Goal: Task Accomplishment & Management: Complete application form

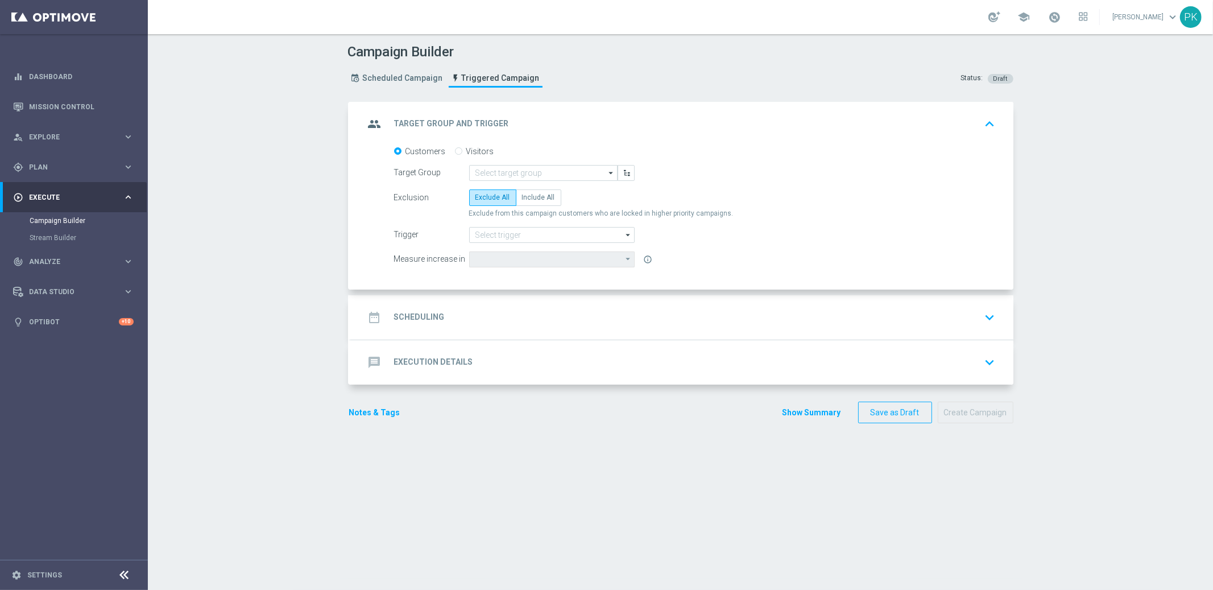
drag, startPoint x: 416, startPoint y: 315, endPoint x: 420, endPoint y: 303, distance: 12.6
click at [416, 314] on h2 "Scheduling" at bounding box center [419, 317] width 51 height 11
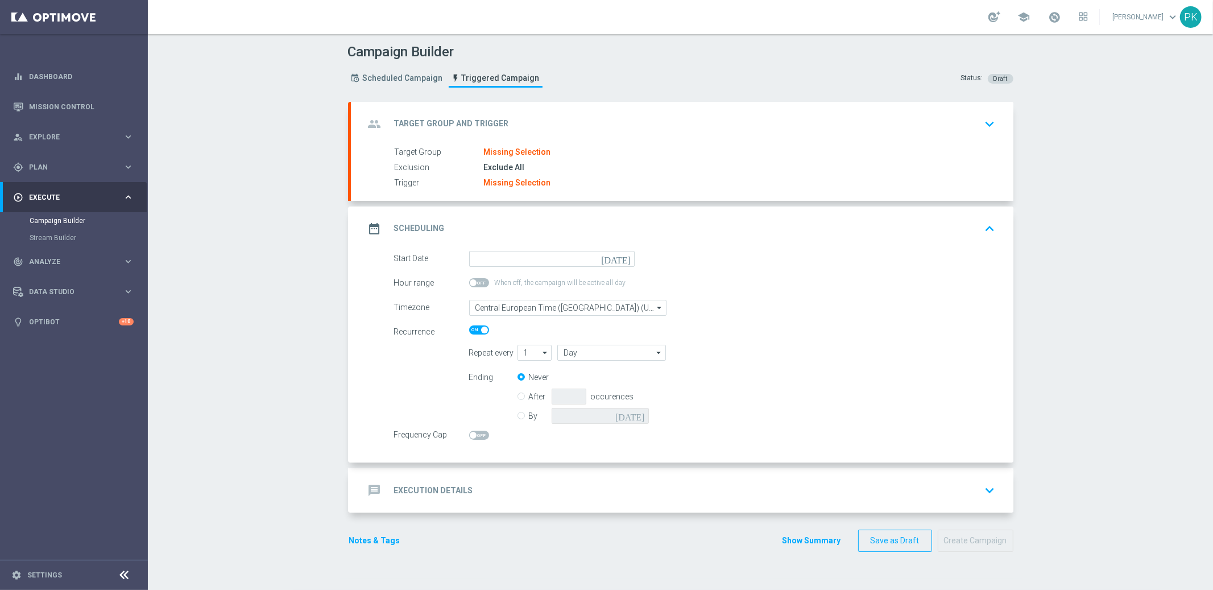
click at [420, 232] on h2 "Scheduling" at bounding box center [419, 228] width 51 height 11
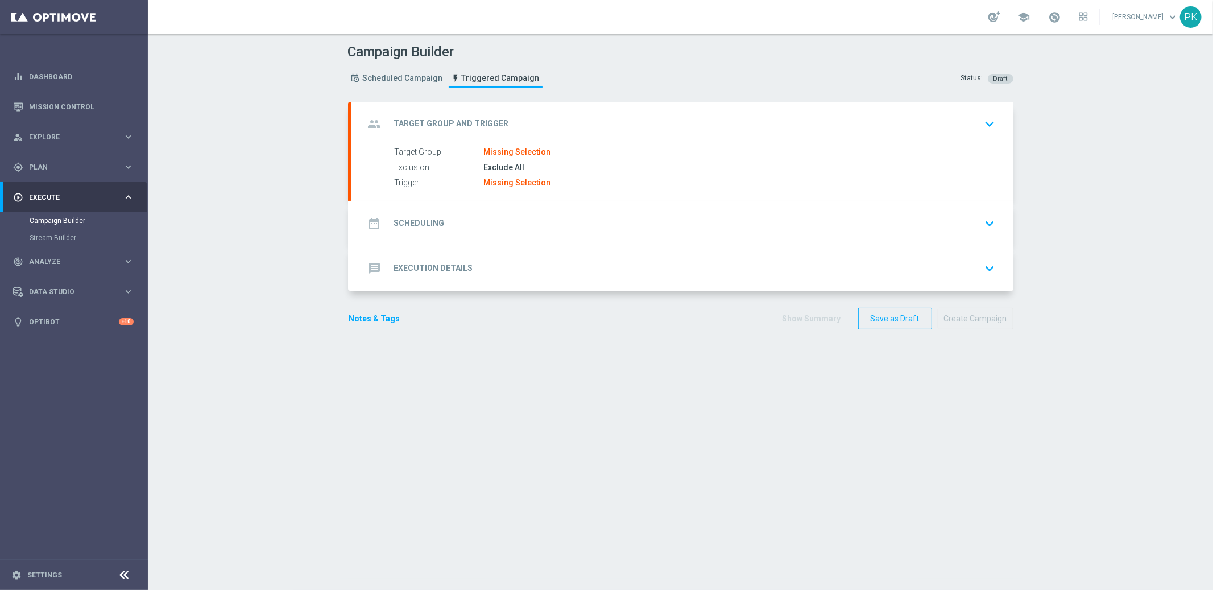
click at [431, 264] on h2 "Execution Details" at bounding box center [433, 268] width 79 height 11
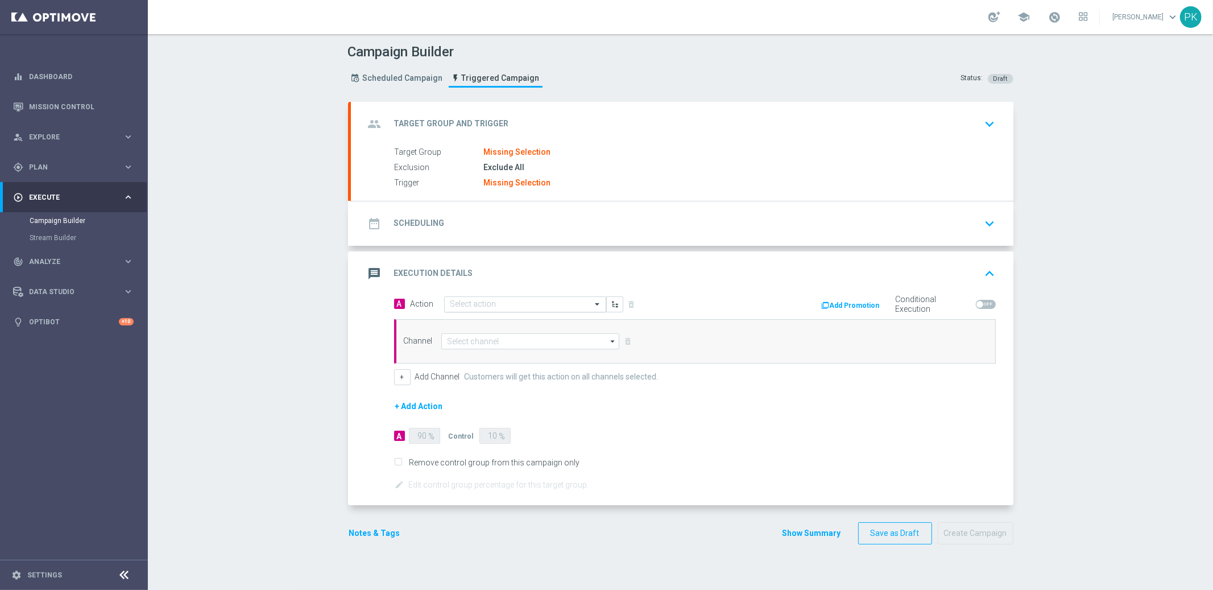
click at [473, 301] on input "text" at bounding box center [513, 305] width 127 height 10
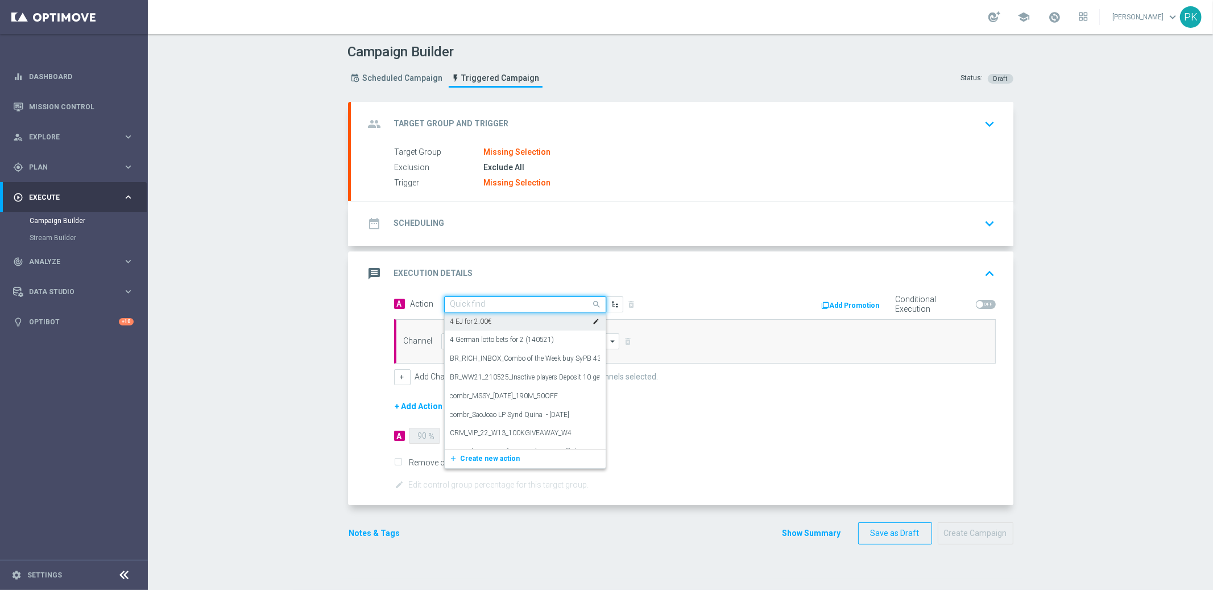
click at [512, 275] on div "message Execution Details keyboard_arrow_up" at bounding box center [682, 274] width 635 height 22
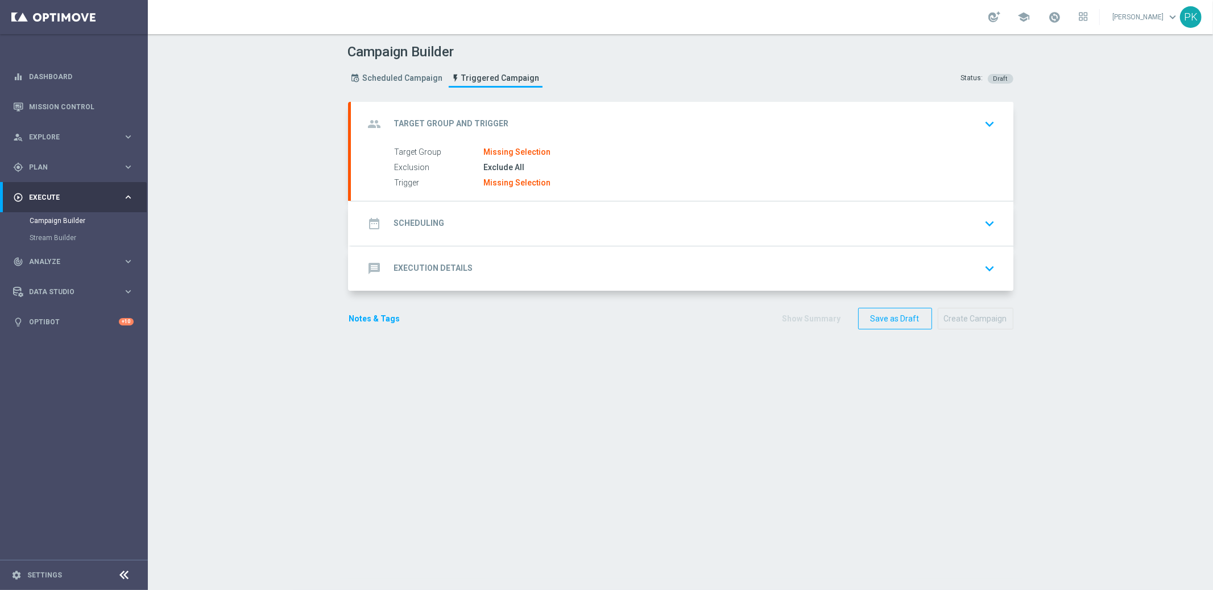
click at [455, 270] on h2 "Execution Details" at bounding box center [433, 268] width 79 height 11
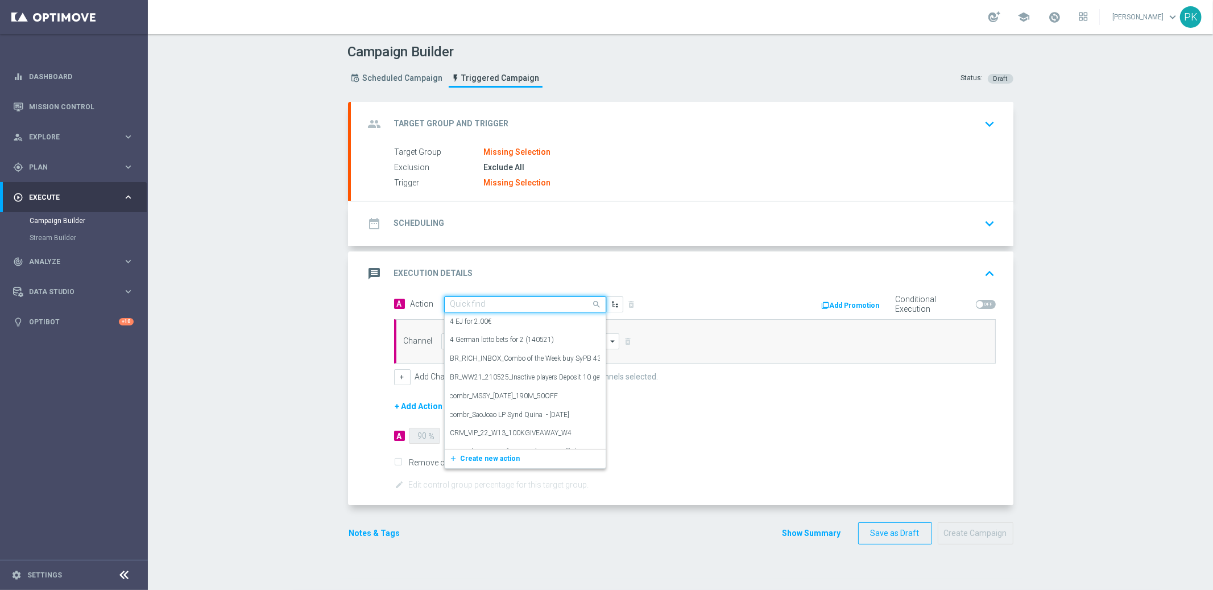
click at [494, 305] on input "text" at bounding box center [513, 305] width 127 height 10
click at [473, 362] on label "BR_RICH_INBOX_Combo of the Week buy SyPB 43 SySM get 10 SC Piggybank_10_2021" at bounding box center [582, 359] width 264 height 10
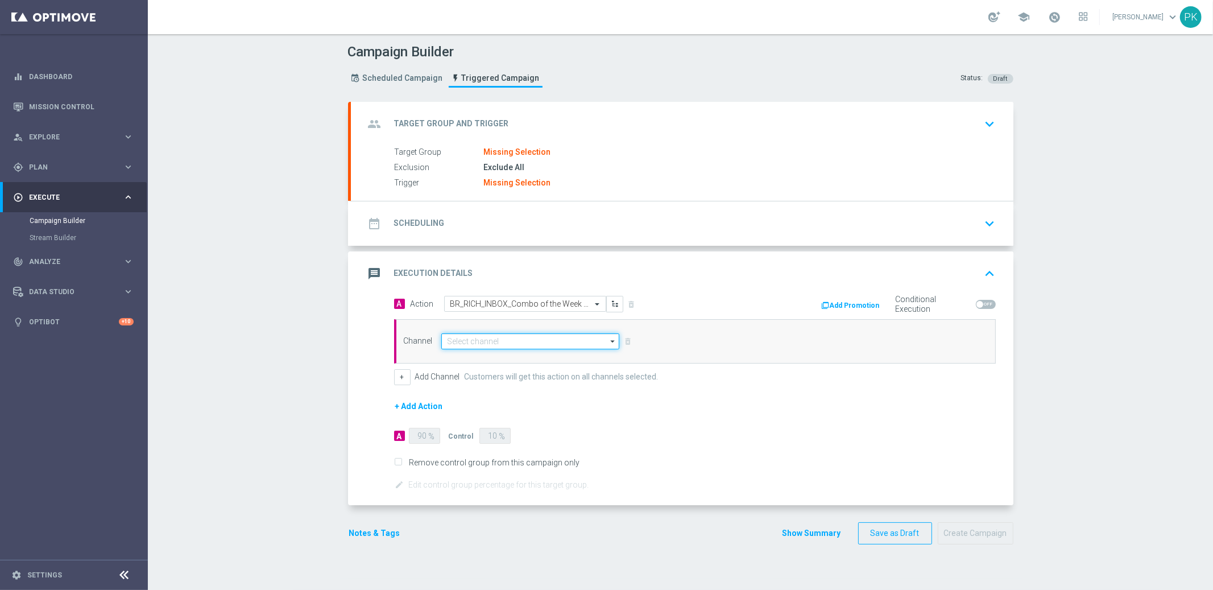
click at [523, 341] on input at bounding box center [530, 341] width 179 height 16
click at [489, 359] on div "Embedded Messaging" at bounding box center [483, 358] width 71 height 10
type input "Embedded Messaging"
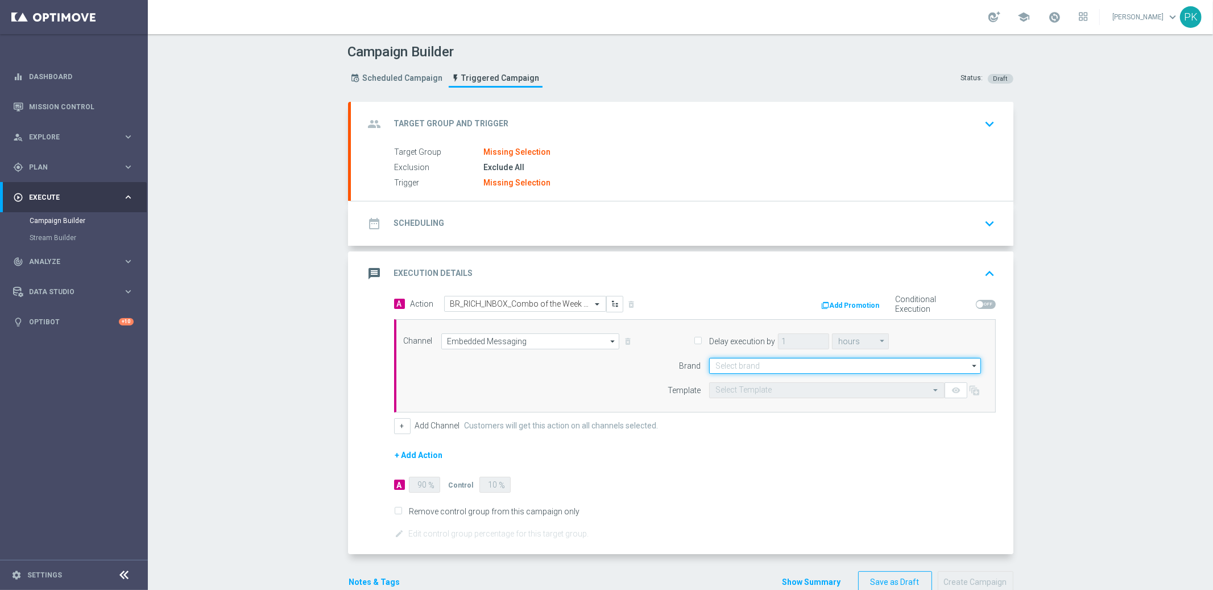
click at [795, 370] on input at bounding box center [845, 366] width 272 height 16
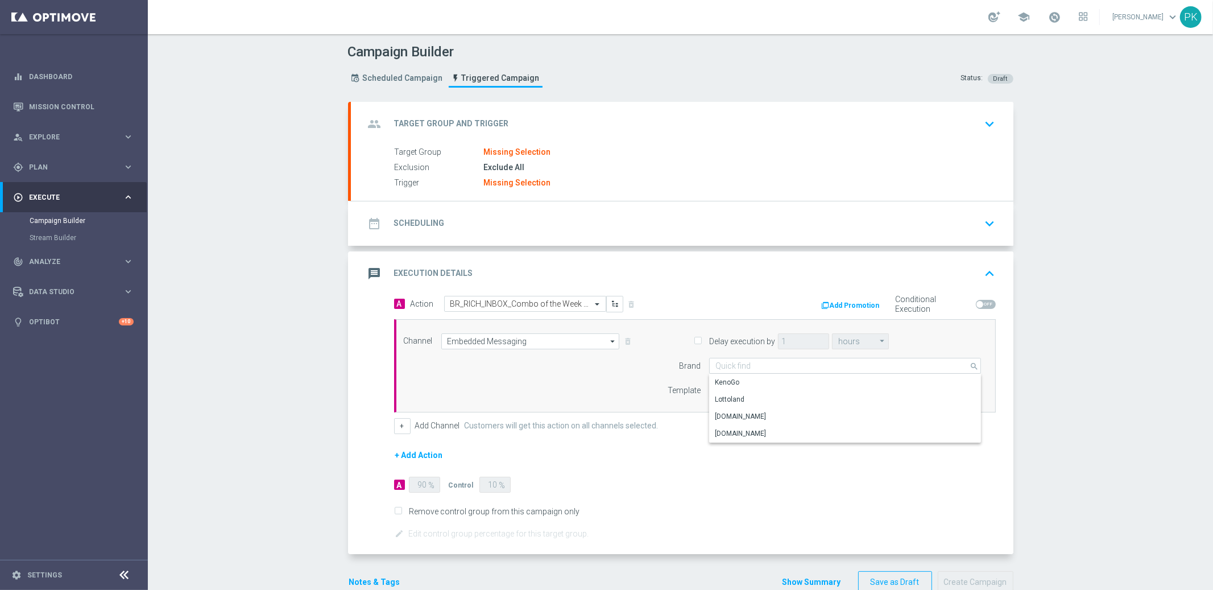
click at [618, 354] on div "Channel Embedded Messaging Embedded Messaging arrow_drop_down Show Selected 0 o…" at bounding box center [692, 365] width 595 height 65
click at [696, 338] on input "Delay execution by" at bounding box center [697, 341] width 7 height 7
click at [694, 341] on input "Delay execution by" at bounding box center [697, 341] width 7 height 7
click at [694, 340] on input "Delay execution by" at bounding box center [697, 341] width 7 height 7
checkbox input "true"
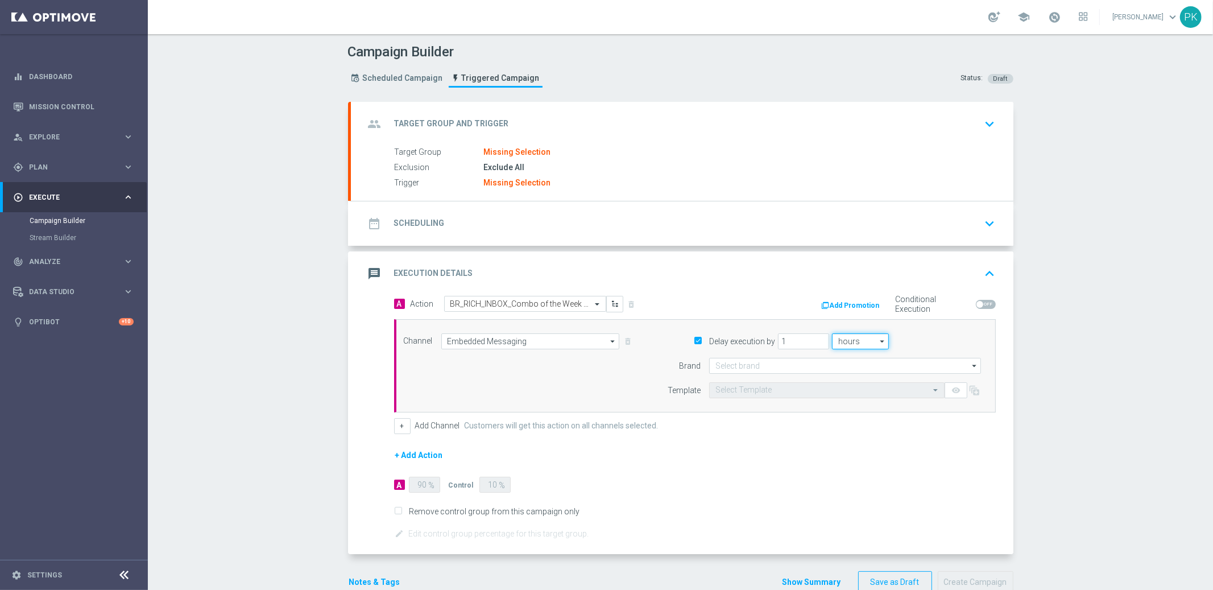
click at [857, 346] on input "hours" at bounding box center [860, 341] width 57 height 16
click at [859, 355] on div "seconds" at bounding box center [860, 358] width 57 height 16
type input "seconds"
click at [792, 342] on input "1" at bounding box center [803, 341] width 51 height 16
type input "60"
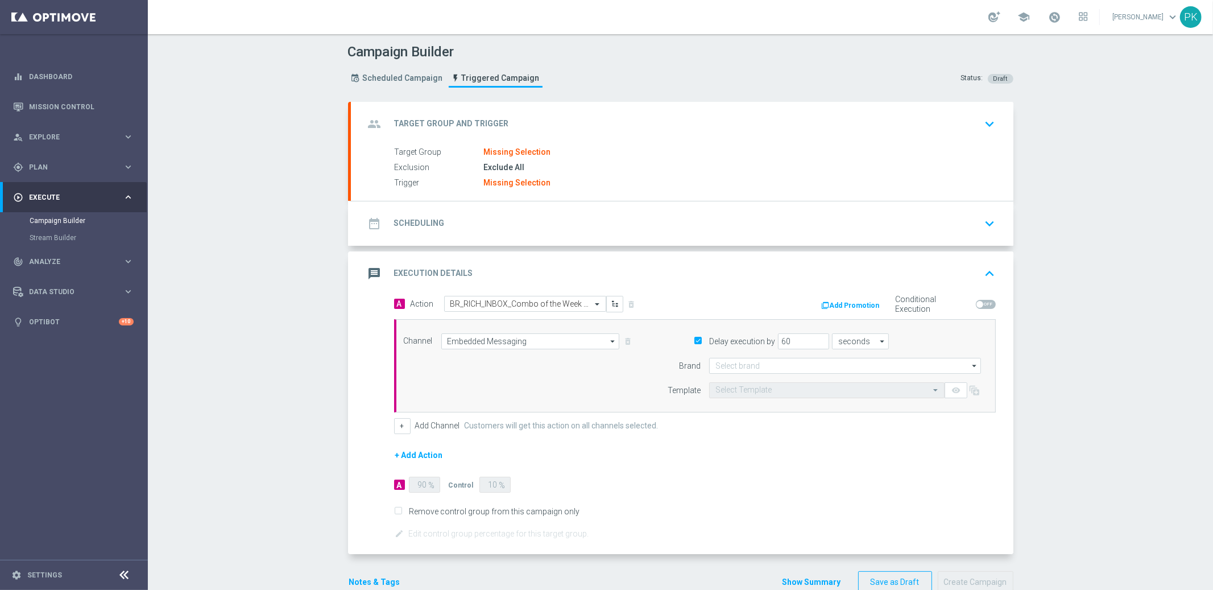
click at [944, 337] on div "Delay execution by 60 seconds seconds arrow_drop_down Show Selected 0 of NaN se…" at bounding box center [816, 341] width 347 height 16
click at [612, 362] on div "Channel Embedded Messaging Embedded Messaging arrow_drop_down Show Selected 1 o…" at bounding box center [692, 365] width 595 height 65
click at [984, 304] on span at bounding box center [986, 304] width 20 height 9
click at [984, 304] on input "checkbox" at bounding box center [986, 304] width 20 height 9
click at [978, 304] on span at bounding box center [986, 304] width 20 height 9
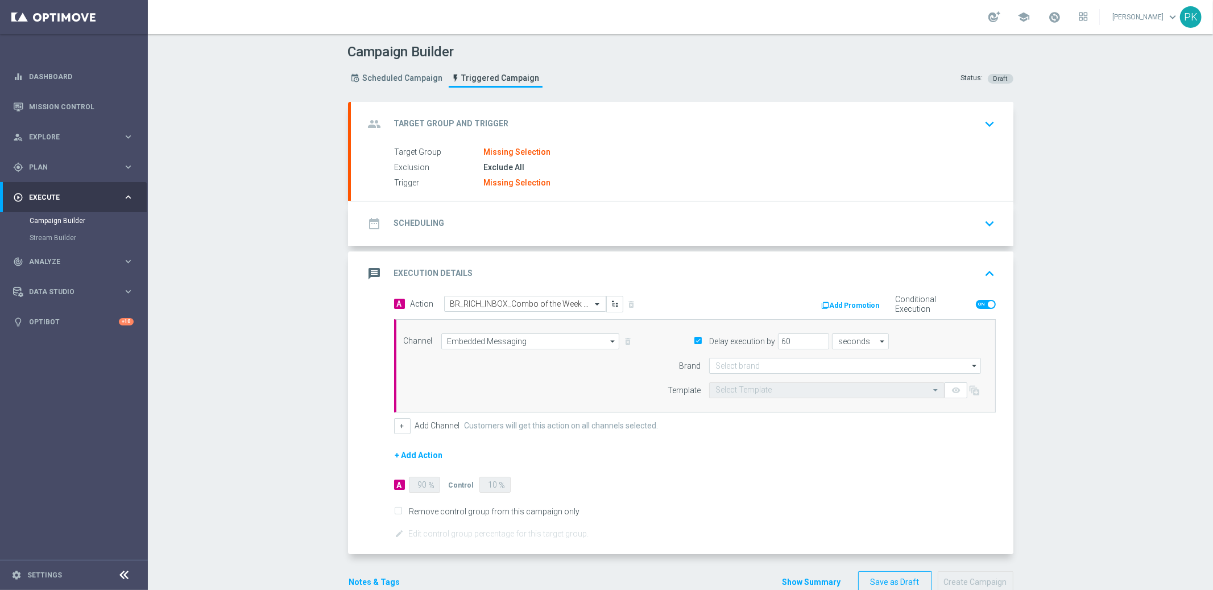
click at [978, 304] on input "checkbox" at bounding box center [986, 304] width 20 height 9
checkbox input "false"
click at [398, 424] on button "+" at bounding box center [402, 426] width 16 height 16
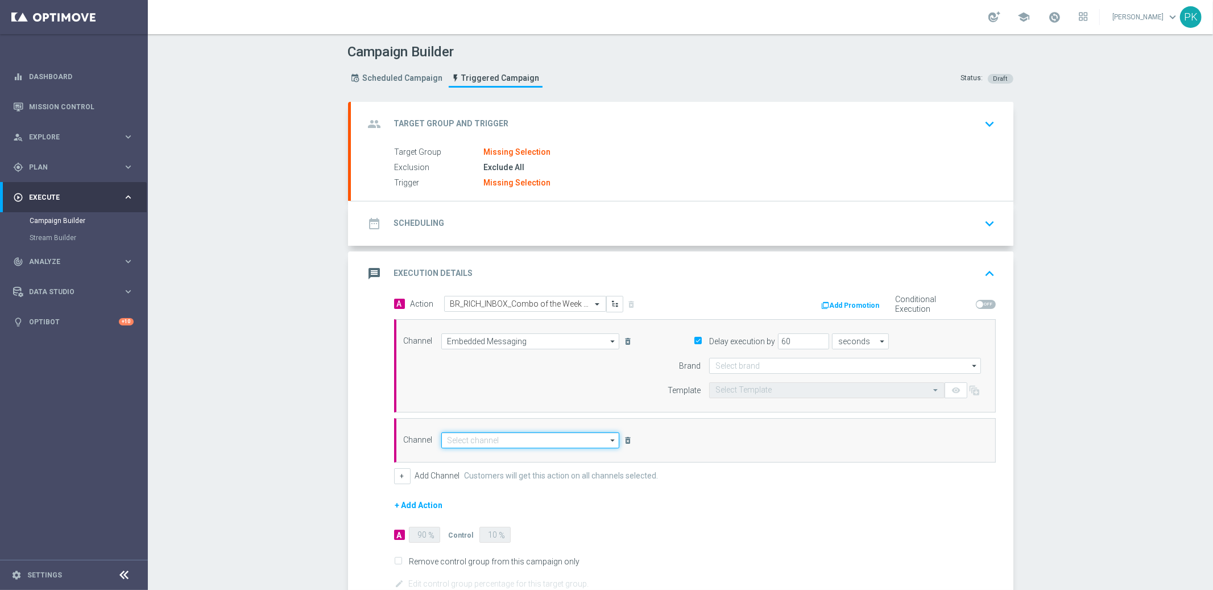
click at [489, 440] on input at bounding box center [530, 440] width 179 height 16
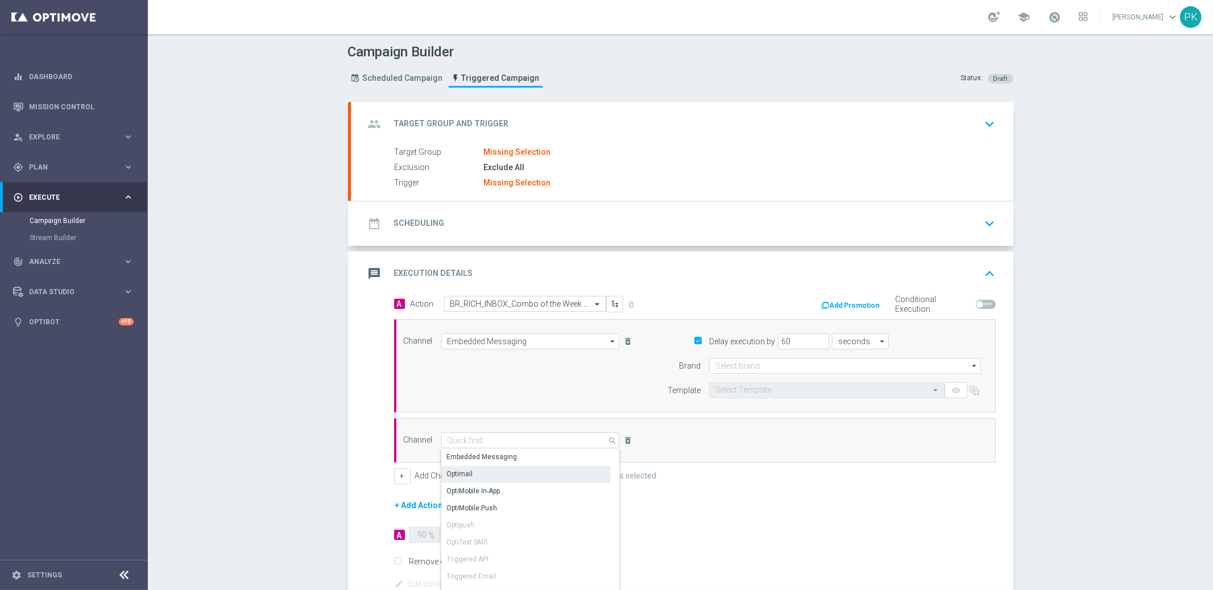
click at [471, 477] on div "Optimail" at bounding box center [525, 474] width 169 height 16
type input "Optimail"
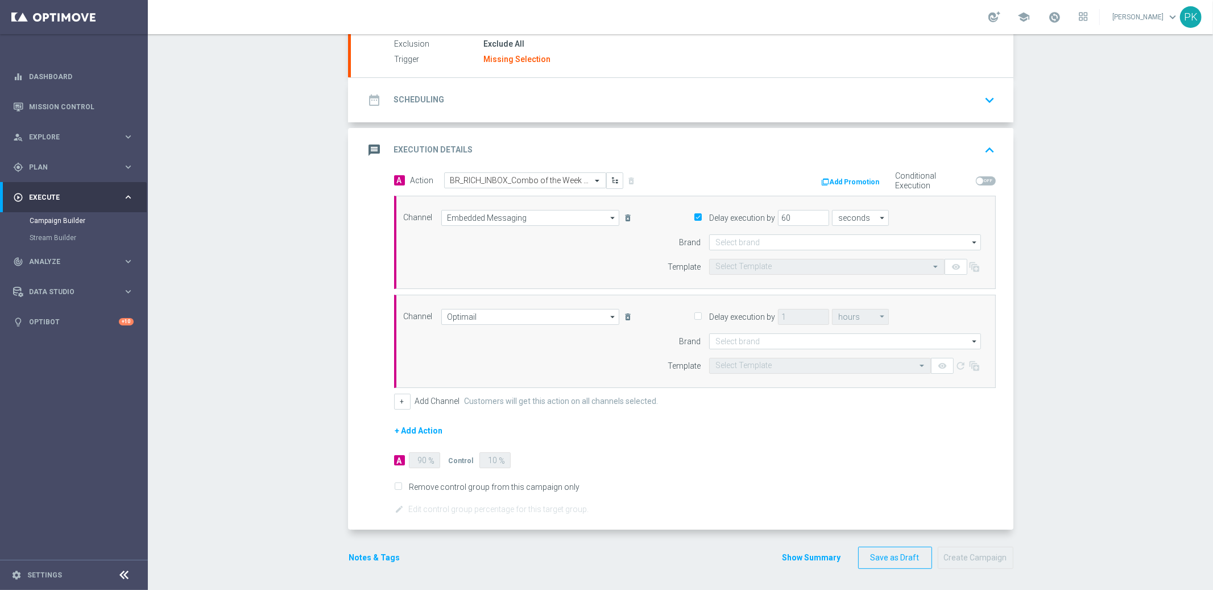
scroll to position [125, 0]
click at [395, 401] on button "+" at bounding box center [402, 400] width 16 height 16
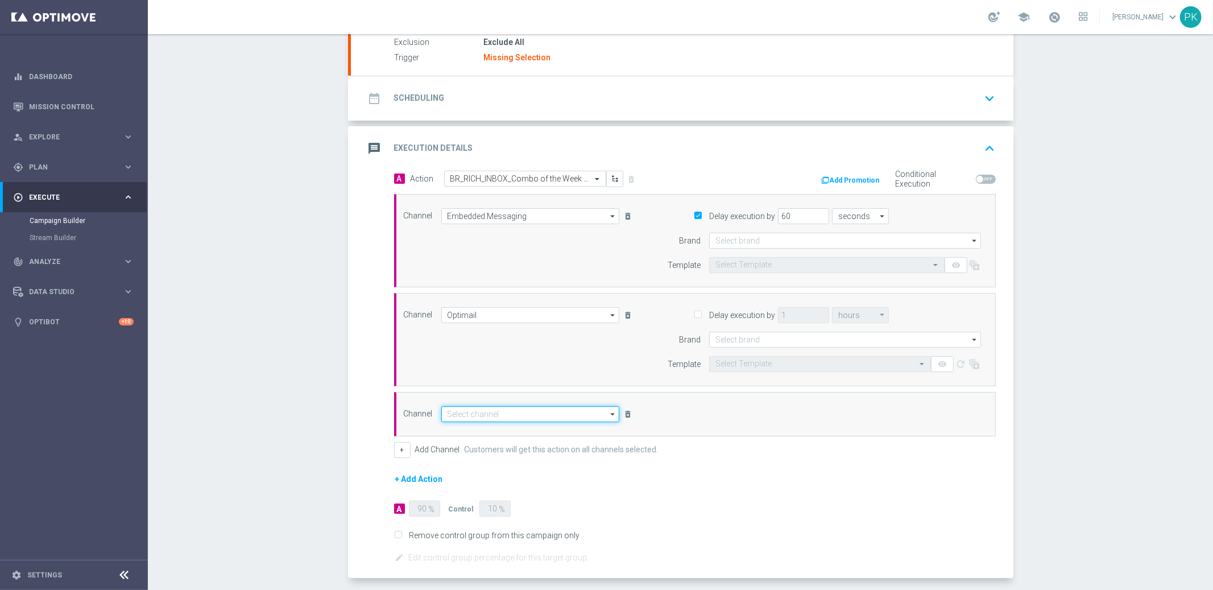
click at [468, 414] on input at bounding box center [530, 414] width 179 height 16
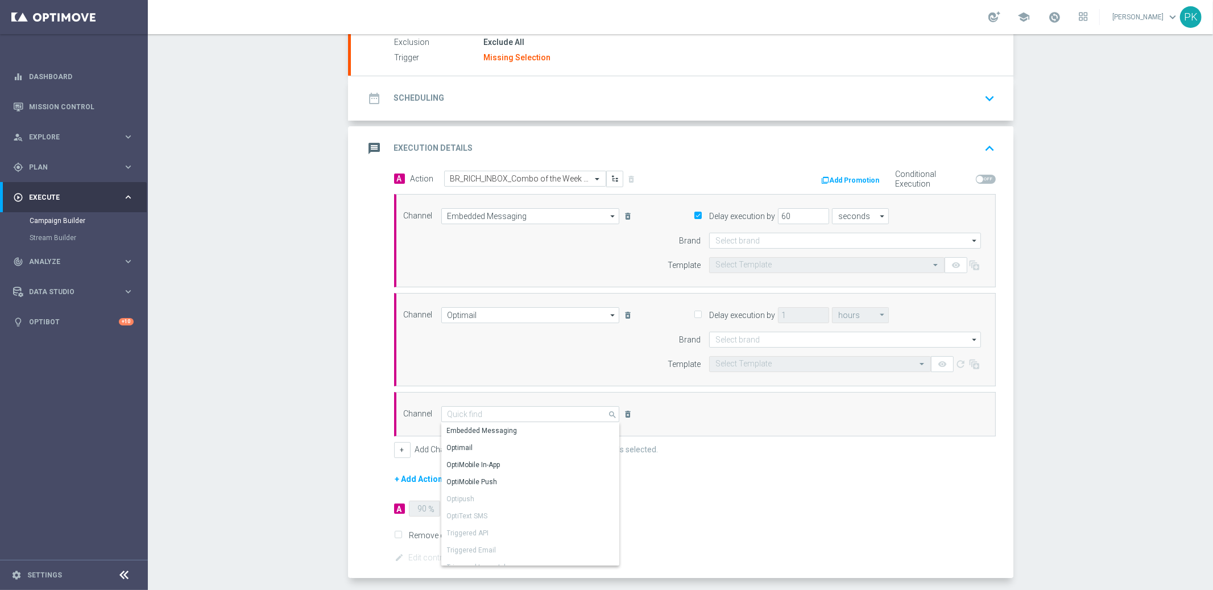
click at [331, 352] on div "Campaign Builder Scheduled Campaign Triggered Campaign Status: Draft group Targ…" at bounding box center [680, 312] width 1065 height 556
click at [623, 312] on icon "delete_forever" at bounding box center [627, 315] width 9 height 9
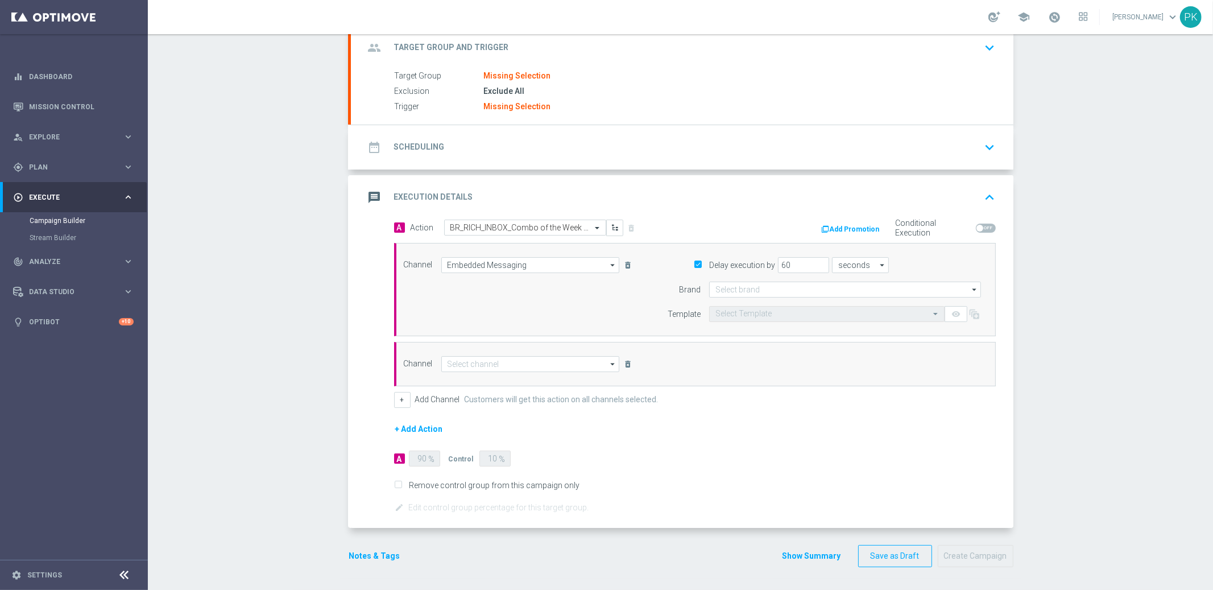
scroll to position [76, 0]
click at [624, 365] on icon "delete_forever" at bounding box center [627, 364] width 9 height 9
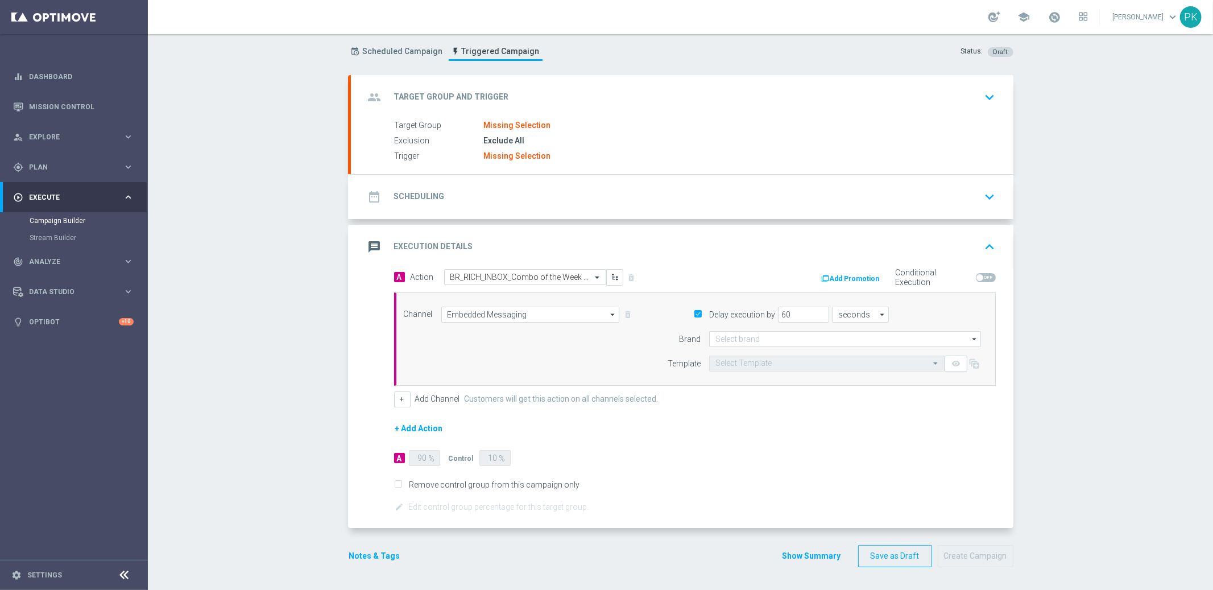
scroll to position [26, 0]
click at [436, 98] on h2 "Target Group and Trigger" at bounding box center [451, 98] width 115 height 11
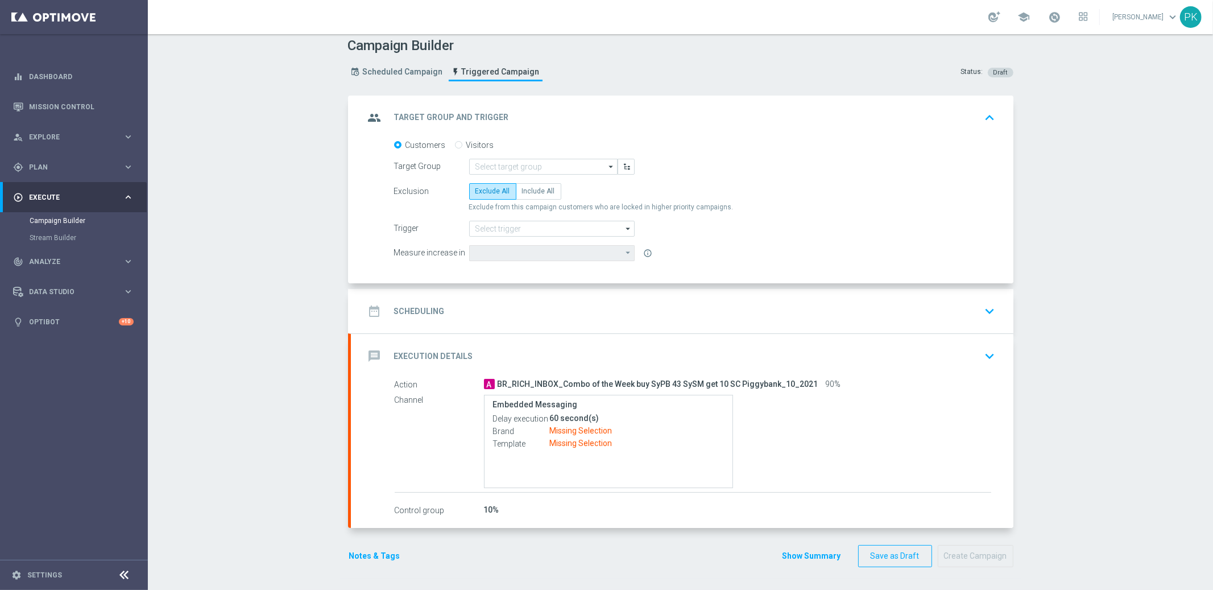
scroll to position [6, 0]
click at [491, 164] on input at bounding box center [543, 167] width 148 height 16
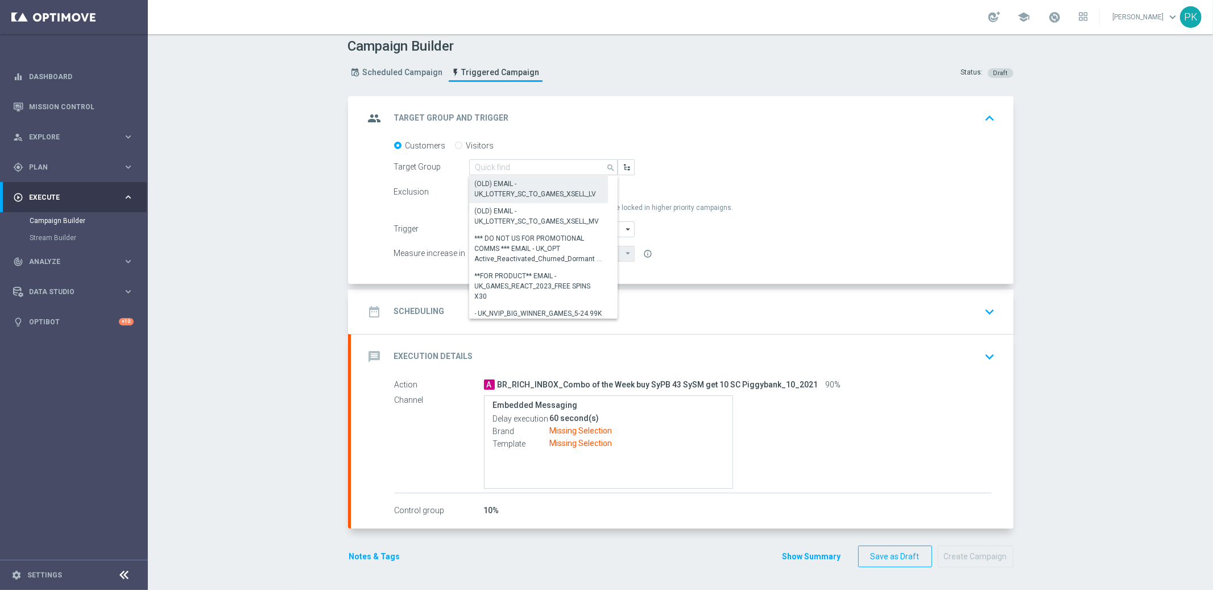
click at [490, 192] on div "(OLD) EMAIL - UK_LOTTERY_SC_TO_GAMES_XSELL_LV" at bounding box center [539, 189] width 128 height 20
type input "(OLD) EMAIL - UK_LOTTERY_SC_TO_GAMES_XSELL_LV"
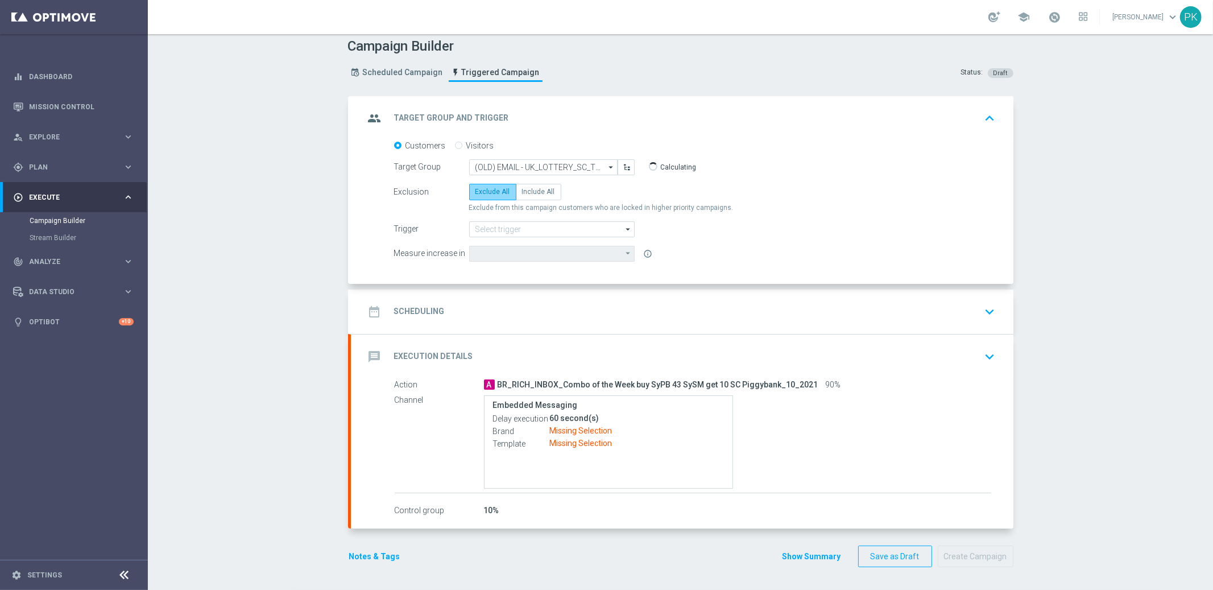
type input "Deposit Amount"
drag, startPoint x: 581, startPoint y: 206, endPoint x: 727, endPoint y: 210, distance: 146.2
click at [727, 210] on div "Exclude from this campaign customers who are locked in higher priority campaign…" at bounding box center [732, 208] width 527 height 10
click at [527, 195] on span "Include All" at bounding box center [538, 192] width 33 height 8
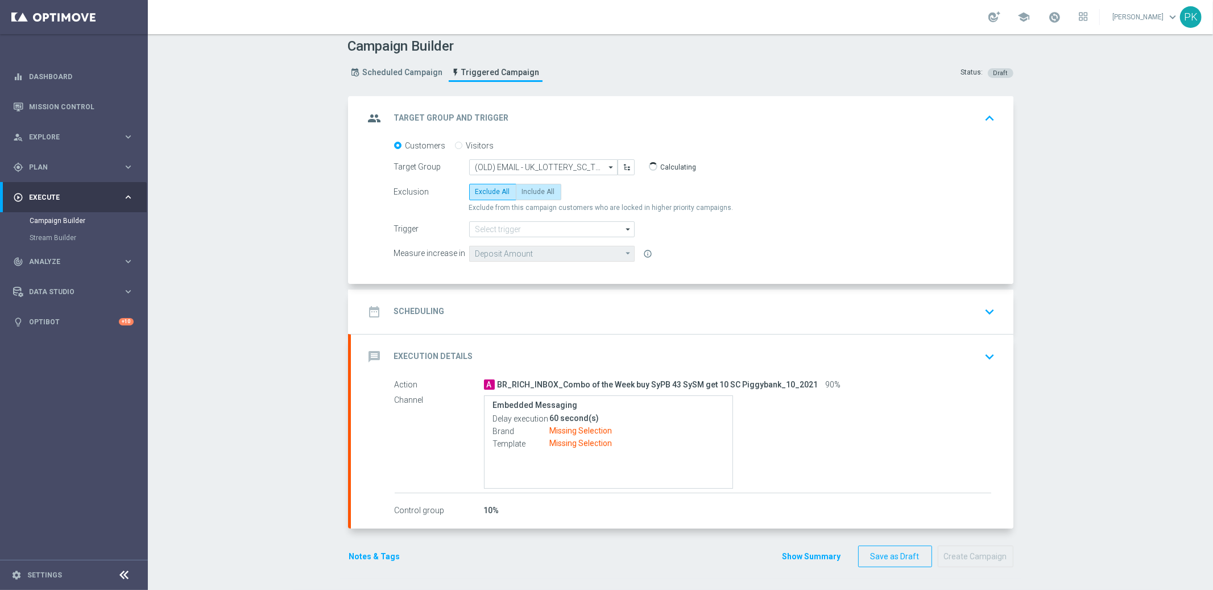
click at [527, 195] on input "Include All" at bounding box center [525, 193] width 7 height 7
radio input "true"
click at [483, 195] on label "Exclude All" at bounding box center [492, 192] width 47 height 16
click at [483, 195] on input "Exclude All" at bounding box center [478, 193] width 7 height 7
radio input "true"
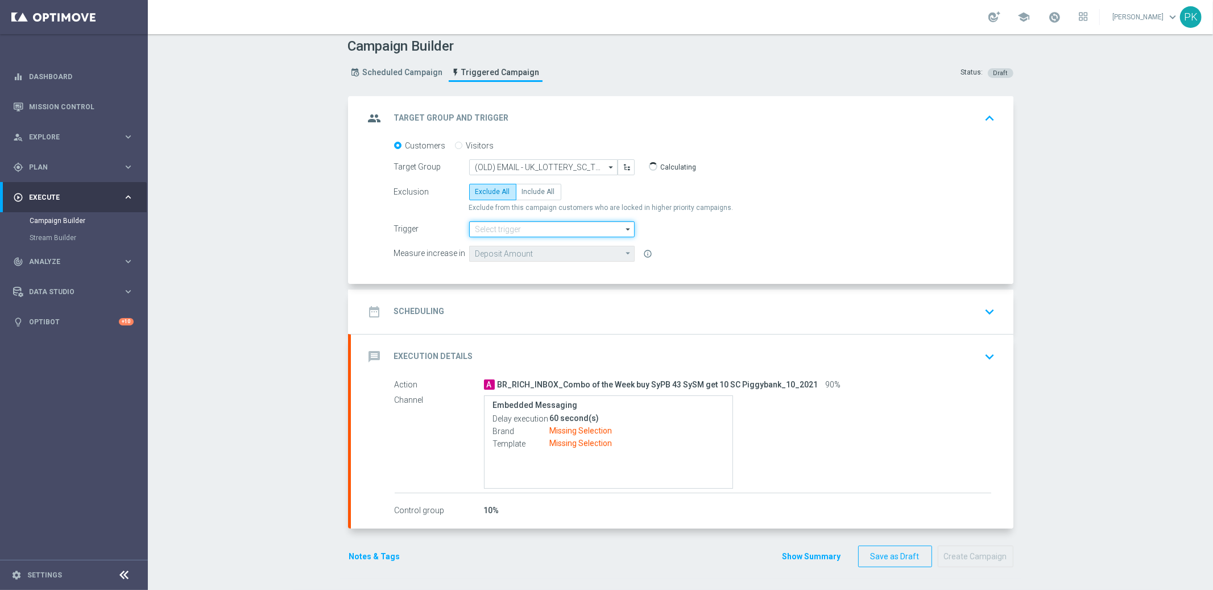
click at [522, 230] on input at bounding box center [552, 229] width 166 height 16
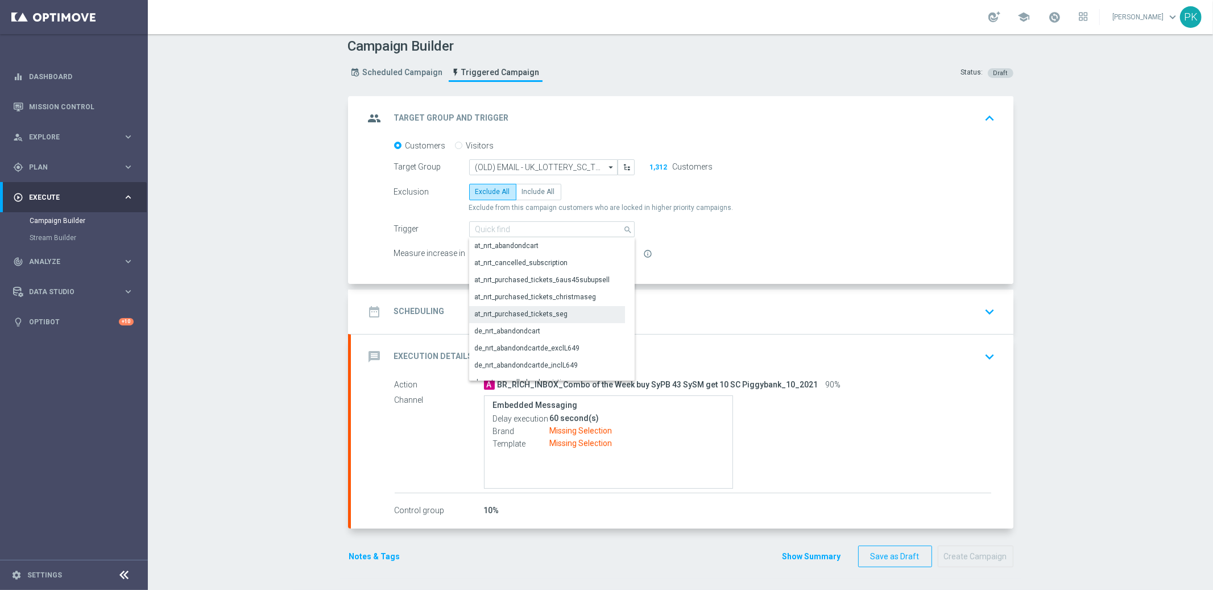
click at [525, 314] on div "at_nrt_purchased_tickets_seg" at bounding box center [521, 314] width 93 height 10
type input "at_nrt_purchased_tickets_seg"
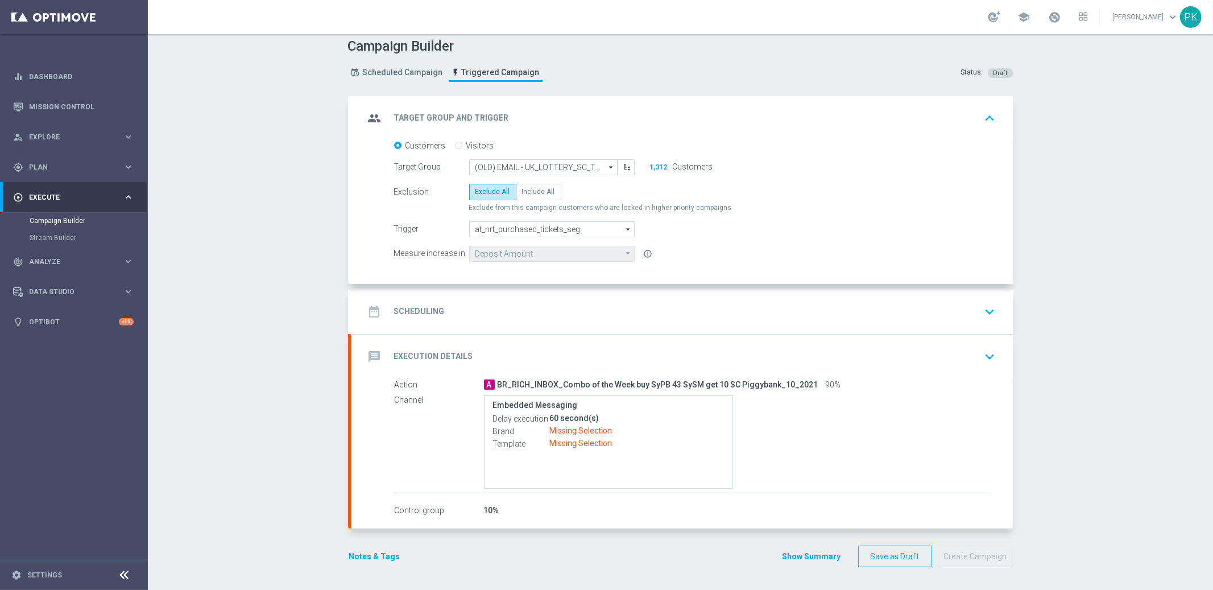
click at [757, 162] on div "Target Group (OLD) EMAIL - UK_LOTTERY_SC_TO_GAMES_XSELL_LV (OLD) EMAIL - UK_LOT…" at bounding box center [695, 167] width 619 height 16
click at [505, 301] on div "date_range Scheduling keyboard_arrow_down" at bounding box center [682, 312] width 635 height 22
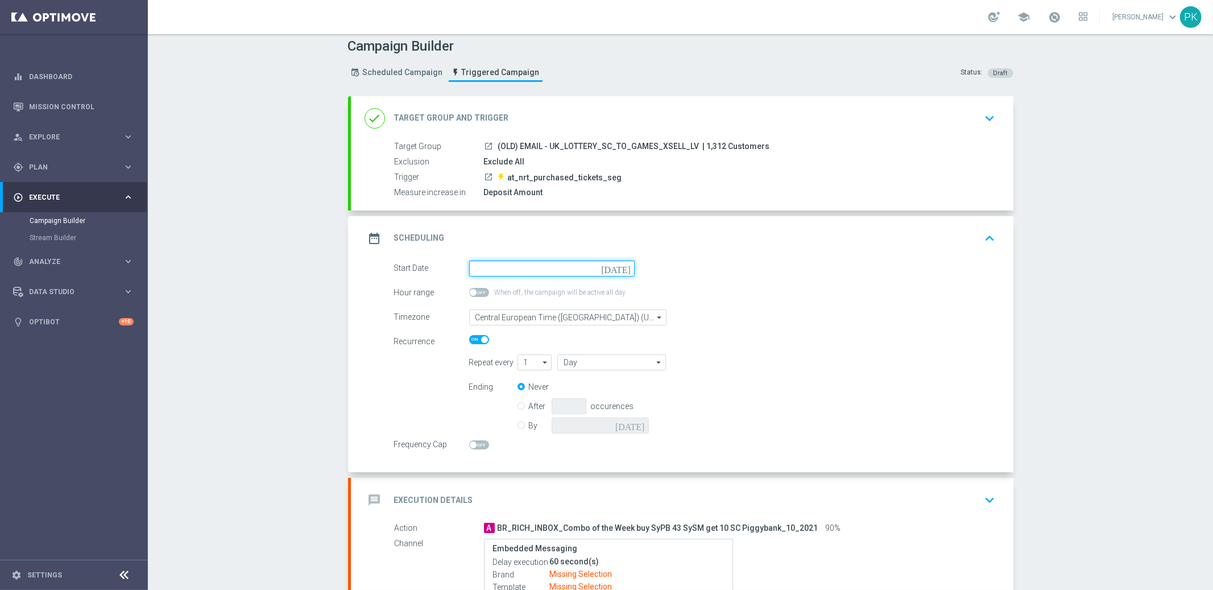
click at [499, 270] on input at bounding box center [552, 268] width 166 height 16
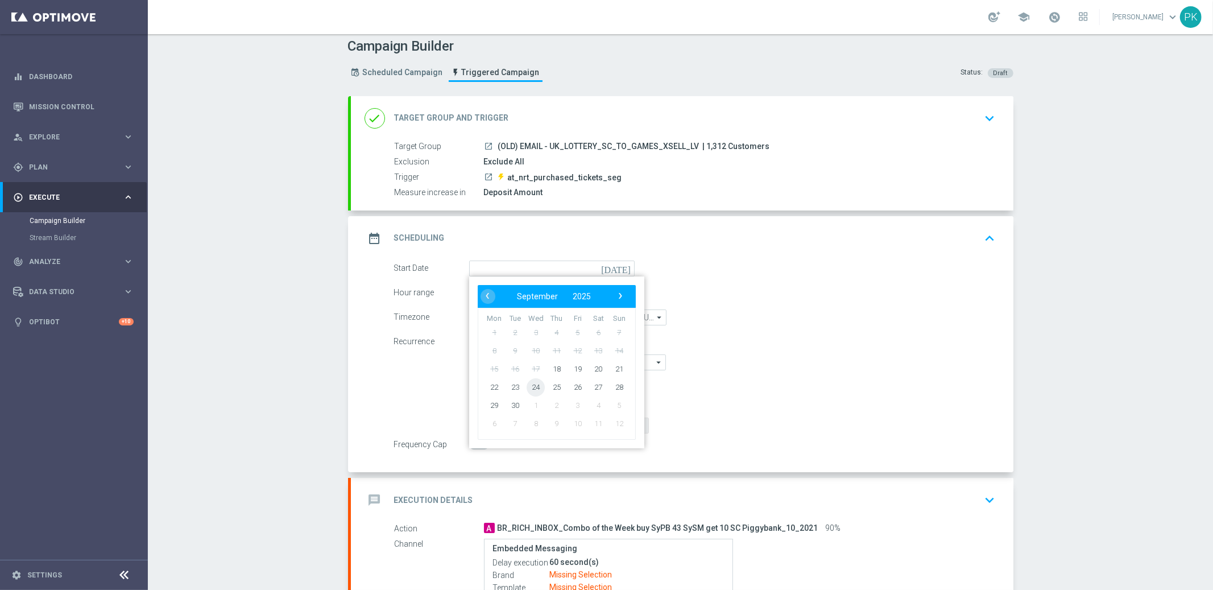
click at [529, 383] on span "24" at bounding box center [536, 387] width 18 height 18
type input "[DATE]"
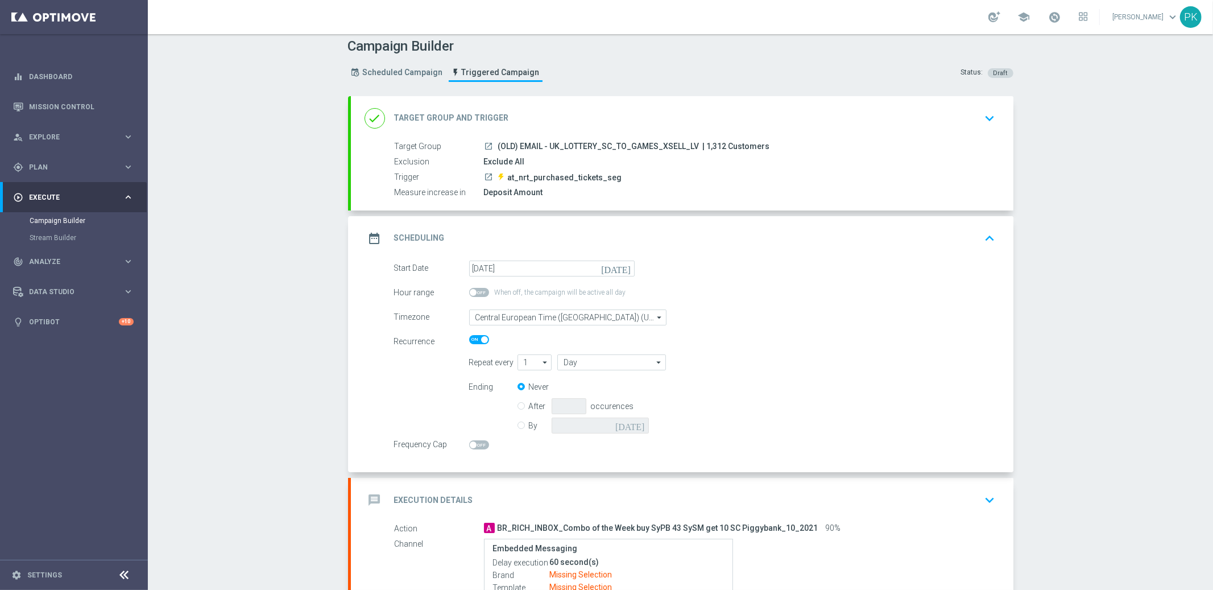
click at [727, 276] on form "Start Date 24 Sep 2025 today Hour range When off, the campaign will be active a…" at bounding box center [695, 355] width 602 height 190
click at [477, 290] on span at bounding box center [479, 292] width 20 height 9
click at [477, 290] on input "checkbox" at bounding box center [479, 292] width 20 height 9
click at [481, 290] on span at bounding box center [484, 292] width 7 height 7
click at [477, 290] on input "checkbox" at bounding box center [479, 292] width 20 height 9
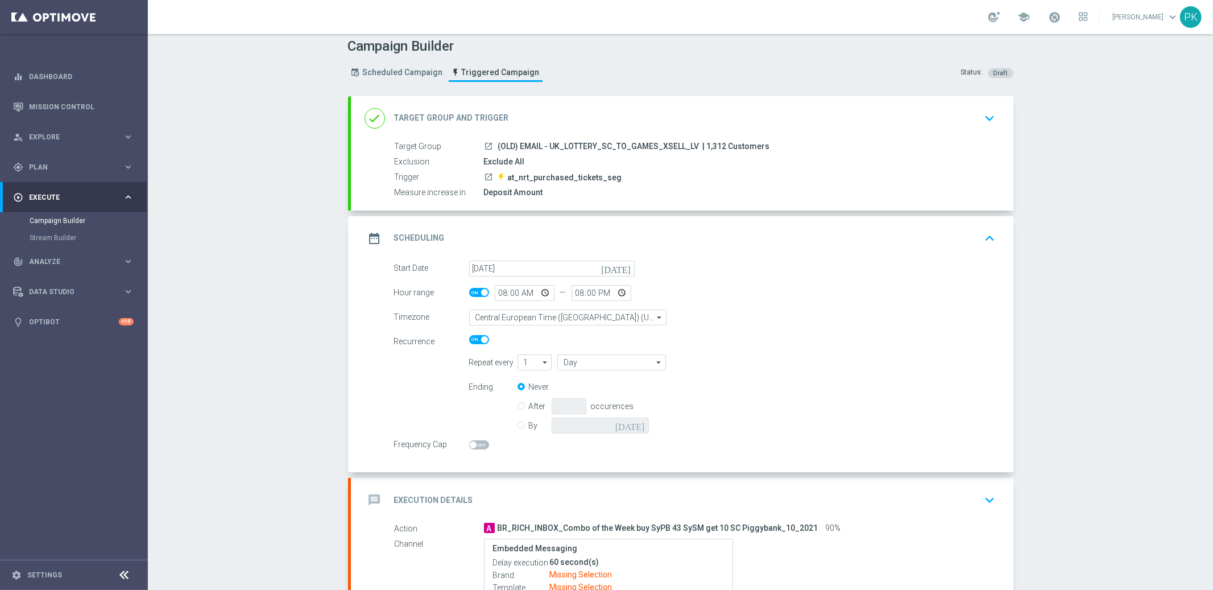
checkbox input "false"
click at [502, 317] on input "Central European Time ([GEOGRAPHIC_DATA]) (UTC +02:00)" at bounding box center [567, 317] width 197 height 16
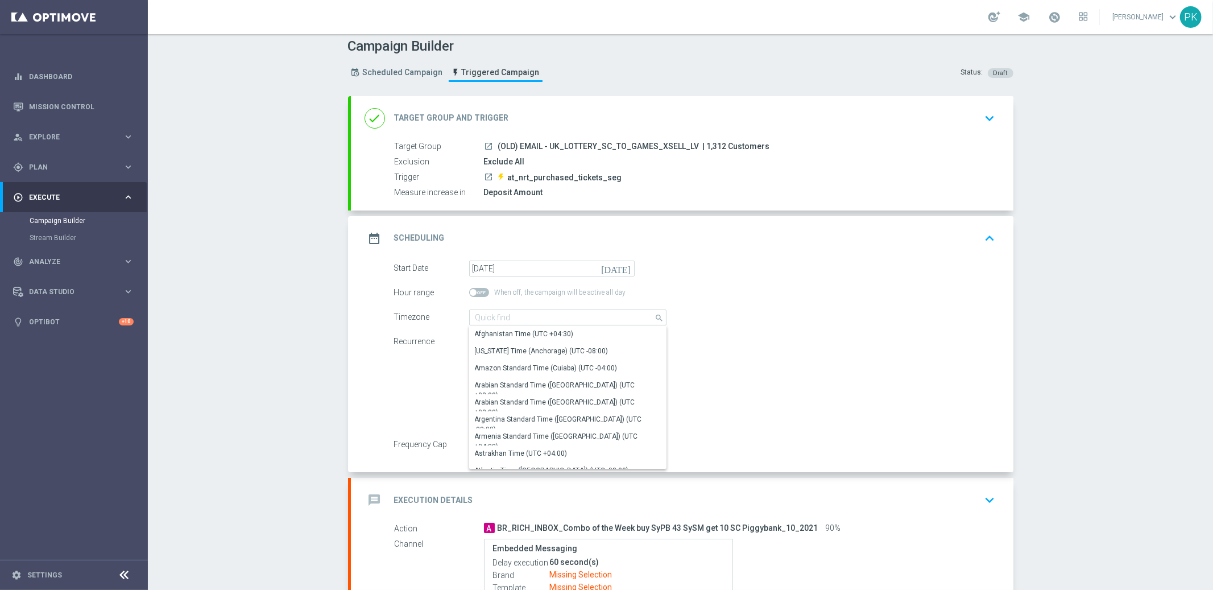
click at [816, 330] on form "Start Date 24 Sep 2025 today Hour range When off, the campaign will be active a…" at bounding box center [695, 355] width 602 height 190
type input "Central European Time ([GEOGRAPHIC_DATA]) (UTC +02:00)"
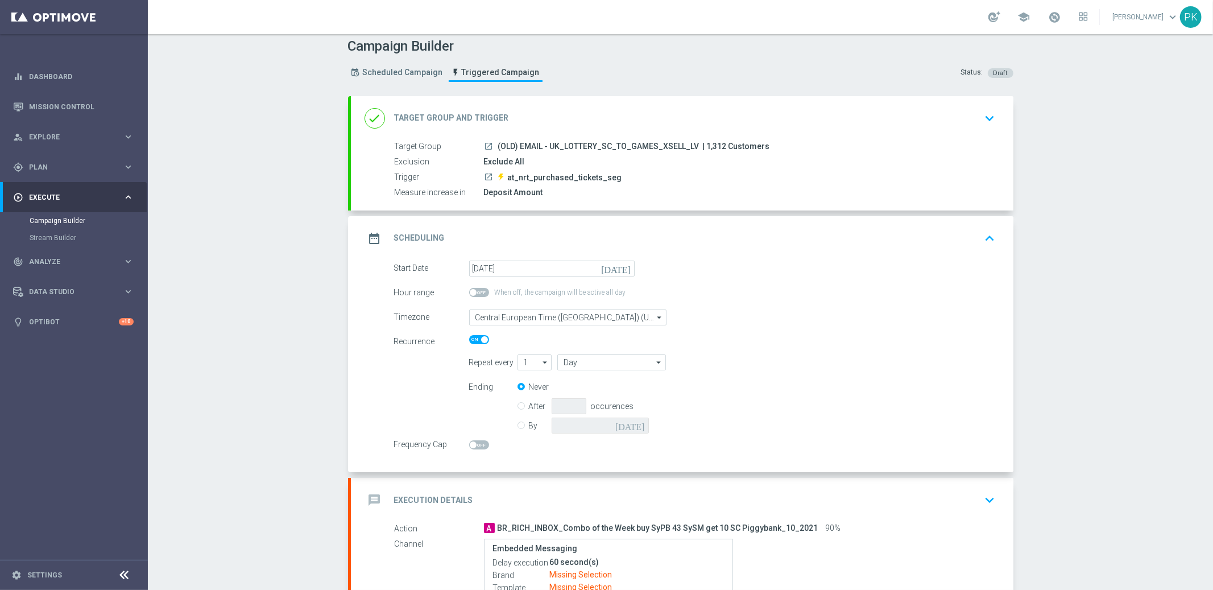
click at [469, 338] on span at bounding box center [479, 339] width 20 height 9
click at [469, 338] on input "checkbox" at bounding box center [479, 339] width 20 height 9
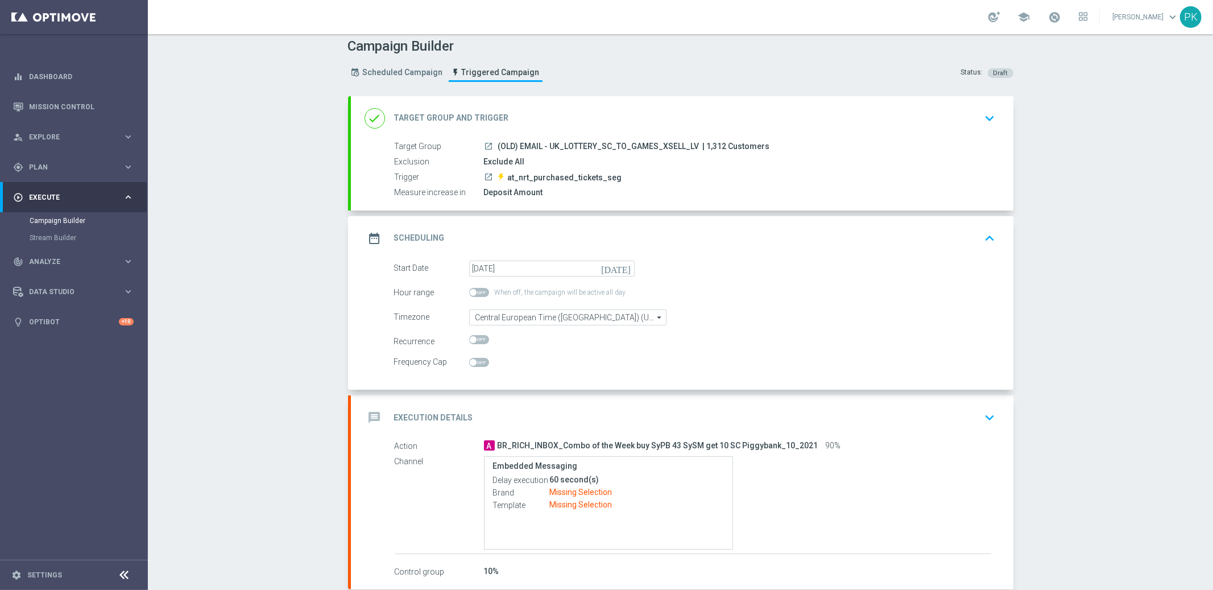
drag, startPoint x: 474, startPoint y: 334, endPoint x: 478, endPoint y: 340, distance: 6.8
click at [474, 335] on span at bounding box center [479, 339] width 20 height 9
click at [474, 335] on input "checkbox" at bounding box center [479, 339] width 20 height 9
checkbox input "true"
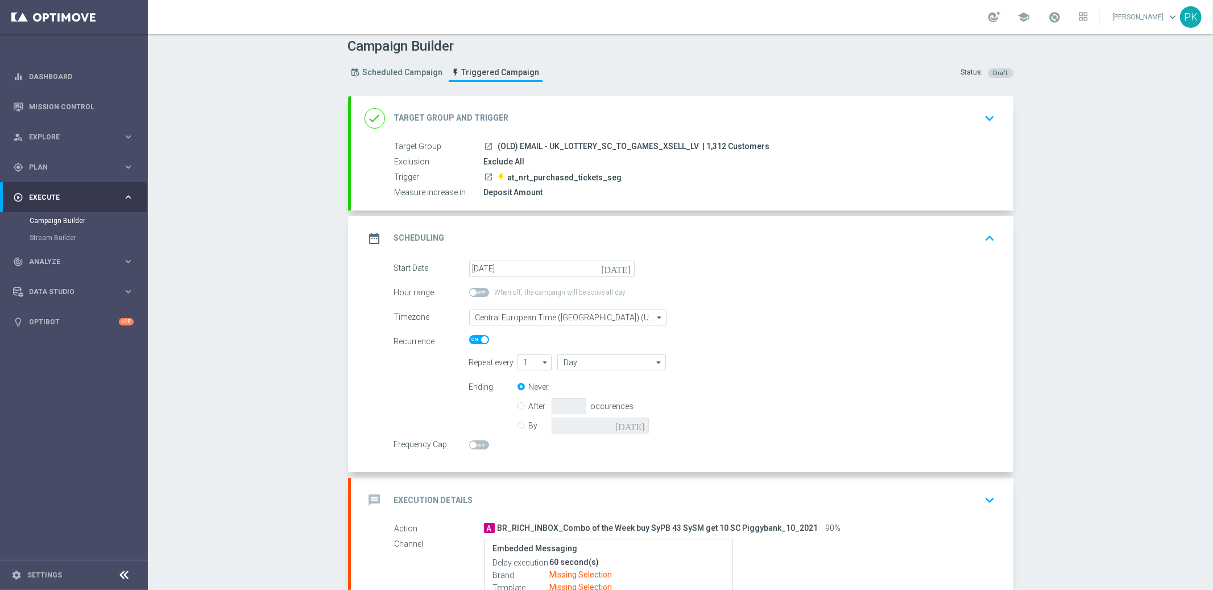
click at [471, 444] on span at bounding box center [479, 444] width 20 height 9
click at [471, 444] on input "checkbox" at bounding box center [479, 444] width 20 height 9
checkbox input "true"
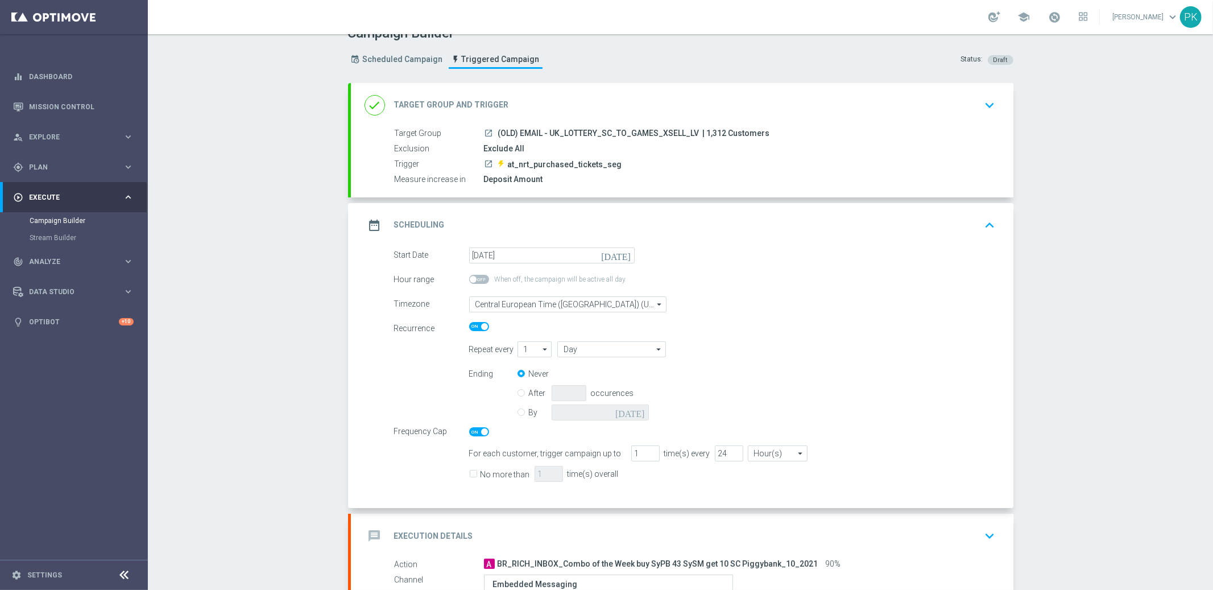
scroll to position [61, 0]
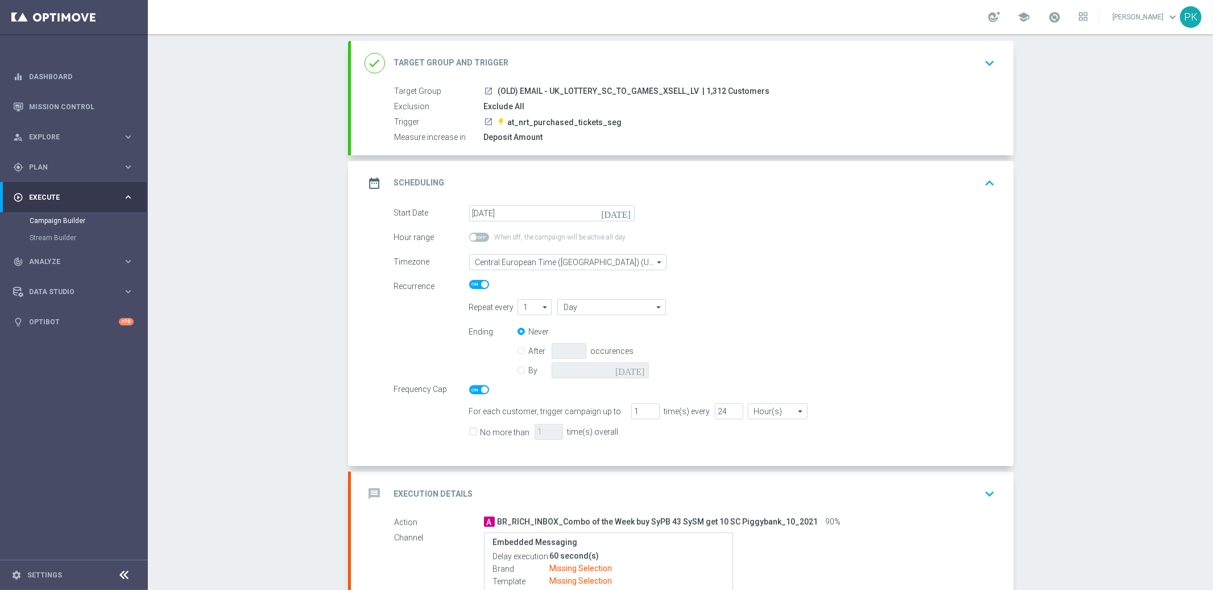
click at [469, 282] on span at bounding box center [479, 284] width 20 height 9
click at [469, 282] on input "checkbox" at bounding box center [479, 284] width 20 height 9
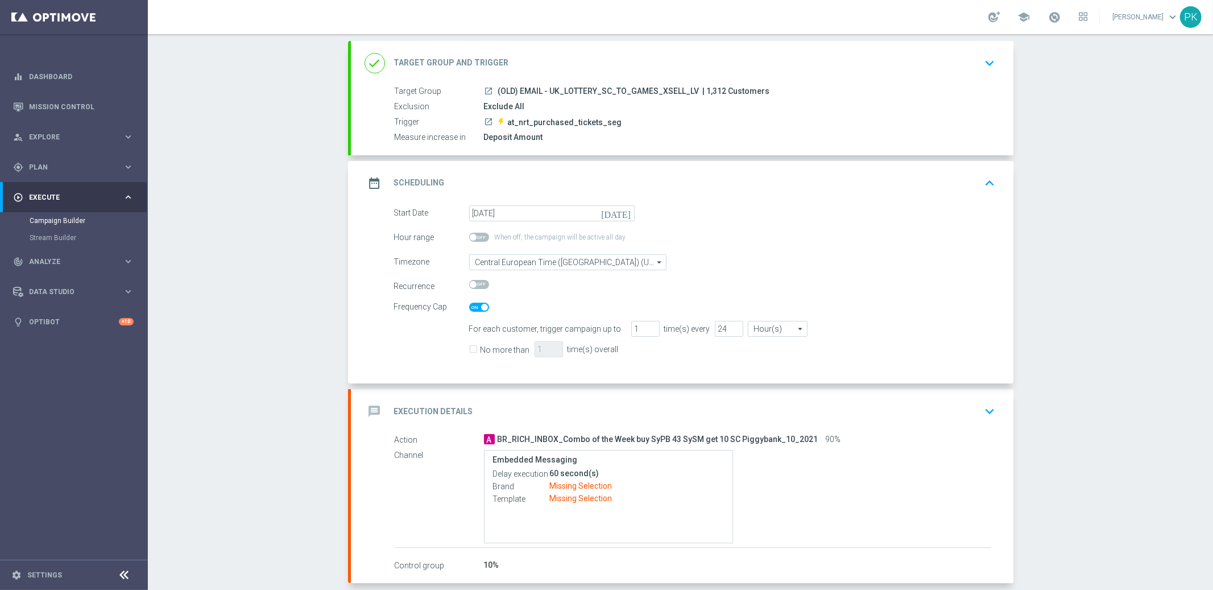
click at [477, 282] on span at bounding box center [479, 284] width 20 height 9
click at [477, 282] on input "checkbox" at bounding box center [479, 284] width 20 height 9
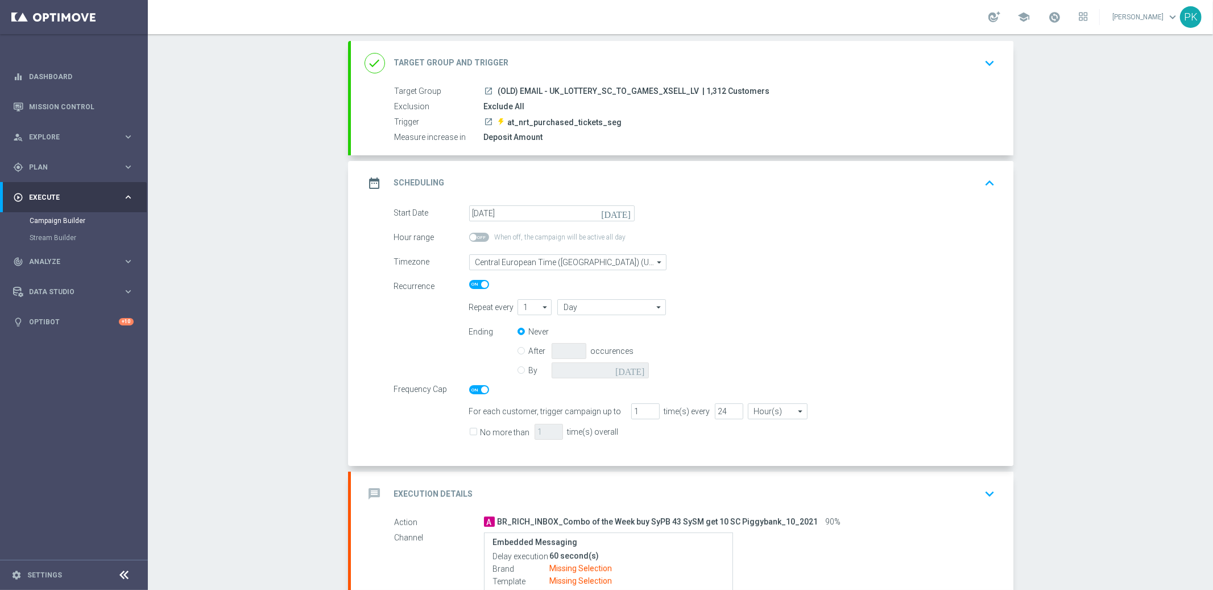
click at [470, 283] on span at bounding box center [479, 284] width 20 height 9
click at [470, 283] on input "checkbox" at bounding box center [479, 284] width 20 height 9
checkbox input "false"
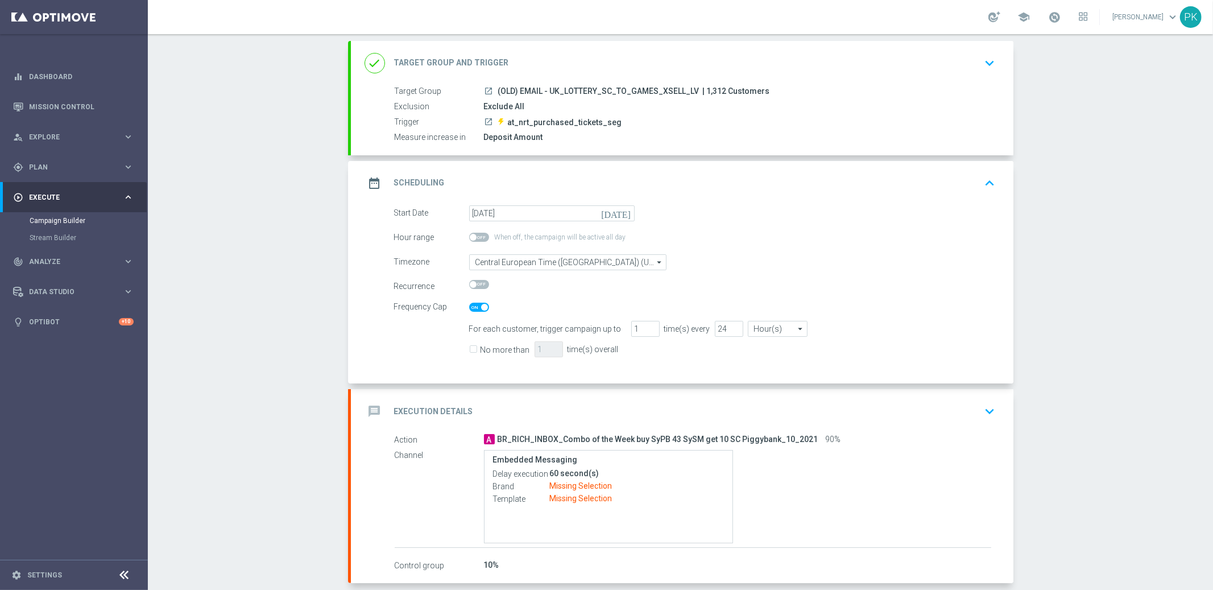
click at [470, 303] on span at bounding box center [479, 307] width 20 height 9
click at [470, 303] on input "checkbox" at bounding box center [479, 307] width 20 height 9
checkbox input "false"
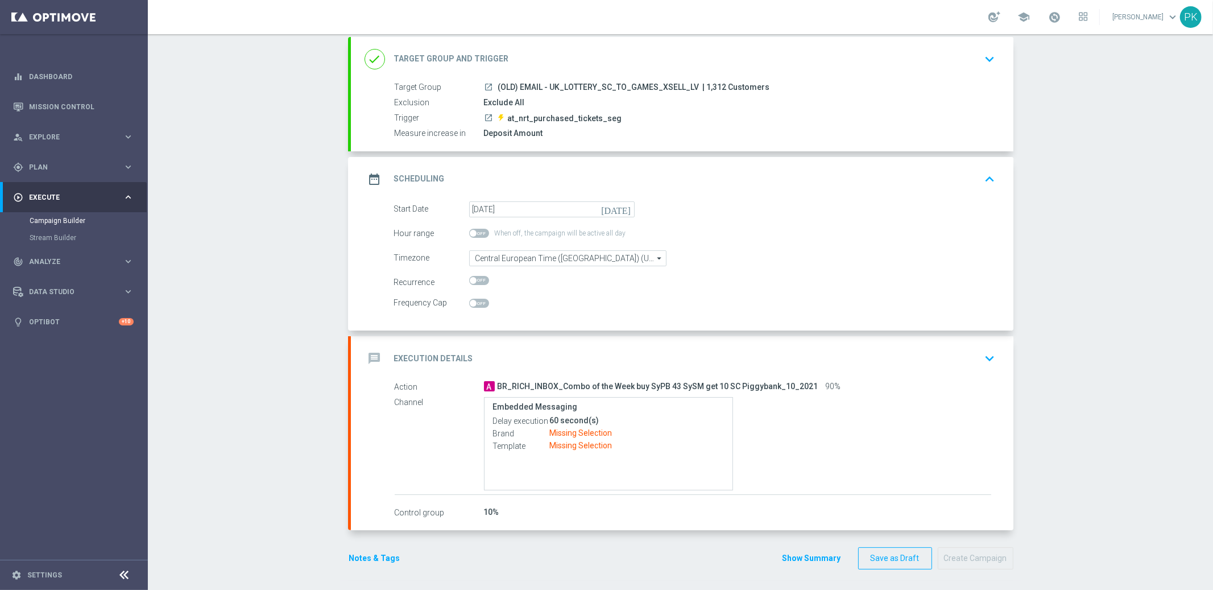
scroll to position [66, 0]
drag, startPoint x: 526, startPoint y: 378, endPoint x: 825, endPoint y: 397, distance: 300.3
click at [820, 397] on div "Action A BR_RICH_INBOX_Combo of the Week buy SyPB 43 SySM get 10 SC Piggybank_1…" at bounding box center [693, 436] width 597 height 114
click at [815, 420] on div "Embedded Messaging Delay execution 60 second(s) Brand Missing Selection Templat…" at bounding box center [737, 442] width 507 height 93
drag, startPoint x: 529, startPoint y: 417, endPoint x: 617, endPoint y: 444, distance: 91.6
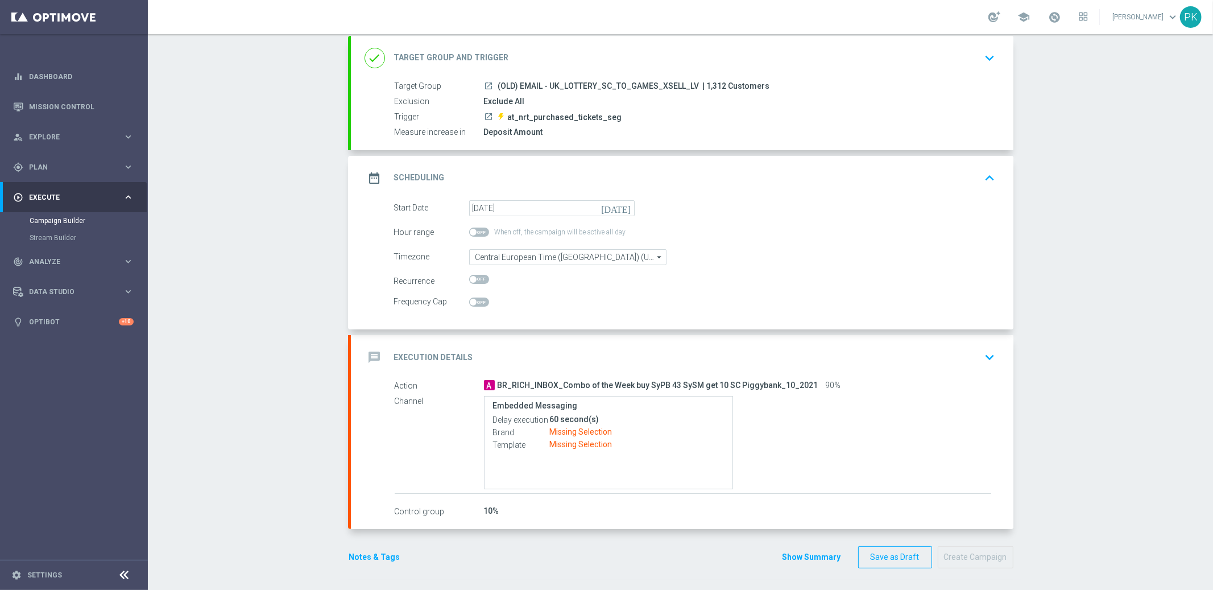
click at [617, 444] on triggered-brand-channel-summary "Delay execution 60 second(s) Brand Missing Selection Template Missing Selection" at bounding box center [608, 432] width 231 height 38
click at [617, 444] on div "Template Missing Selection" at bounding box center [608, 444] width 231 height 13
click at [413, 417] on div "Channel Embedded Messaging Delay execution 60 second(s) Brand Missing Selection…" at bounding box center [693, 443] width 597 height 96
click at [415, 384] on label "Action" at bounding box center [439, 385] width 89 height 10
click at [982, 355] on icon "keyboard_arrow_down" at bounding box center [990, 357] width 17 height 17
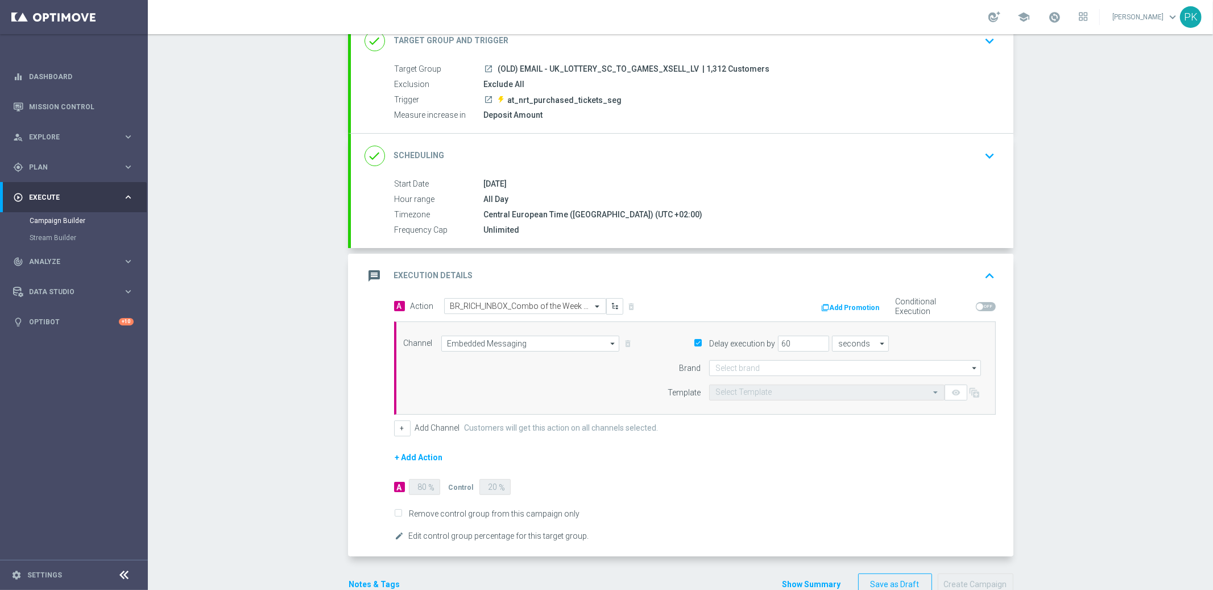
scroll to position [111, 0]
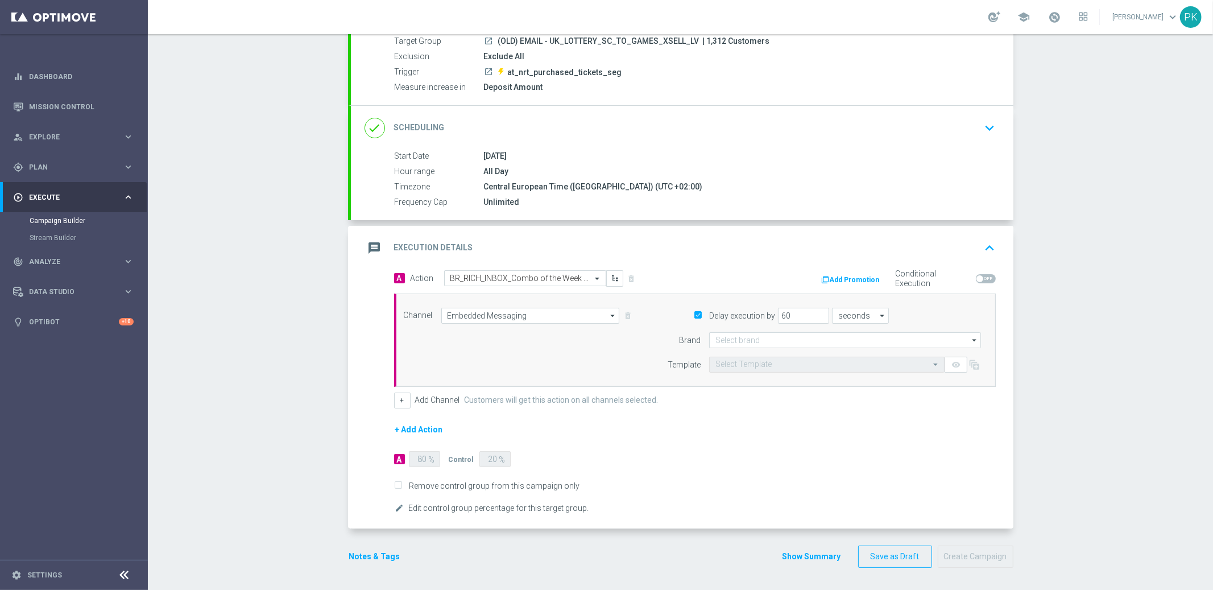
click at [984, 277] on span at bounding box center [986, 278] width 20 height 9
click at [984, 277] on input "checkbox" at bounding box center [986, 278] width 20 height 9
click at [978, 279] on span at bounding box center [986, 278] width 20 height 9
click at [978, 279] on input "checkbox" at bounding box center [986, 278] width 20 height 9
click at [977, 279] on span at bounding box center [980, 278] width 7 height 7
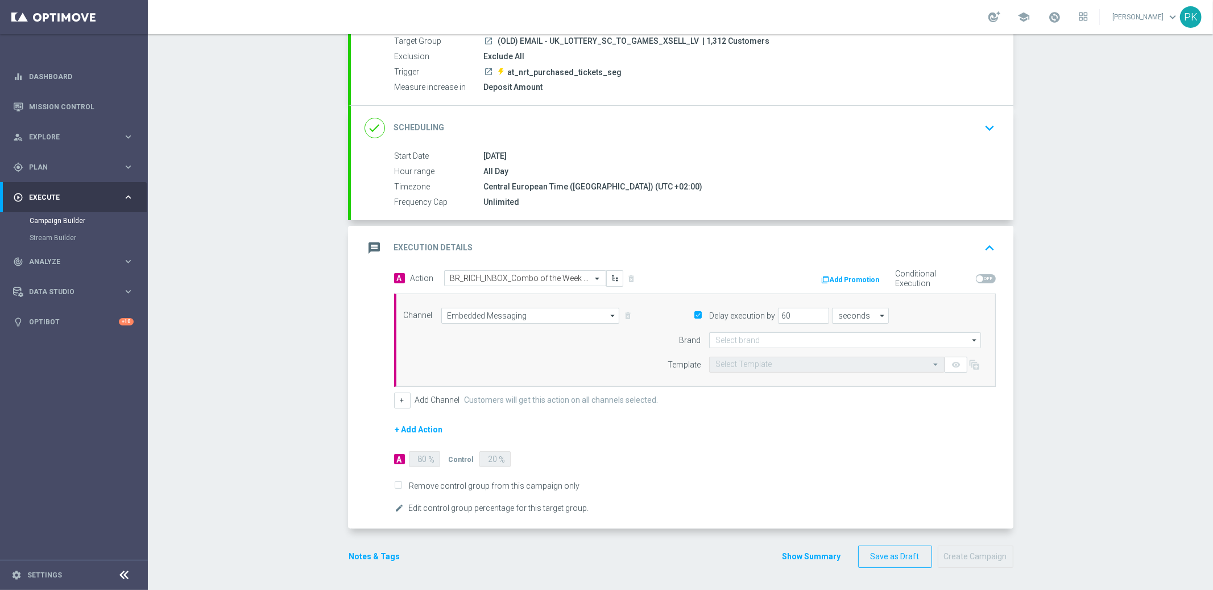
click at [977, 279] on input "checkbox" at bounding box center [986, 278] width 20 height 9
click at [977, 279] on span at bounding box center [986, 278] width 20 height 9
click at [977, 279] on input "checkbox" at bounding box center [986, 278] width 20 height 9
checkbox input "false"
click at [953, 361] on div "remove_red_eye" at bounding box center [956, 365] width 23 height 16
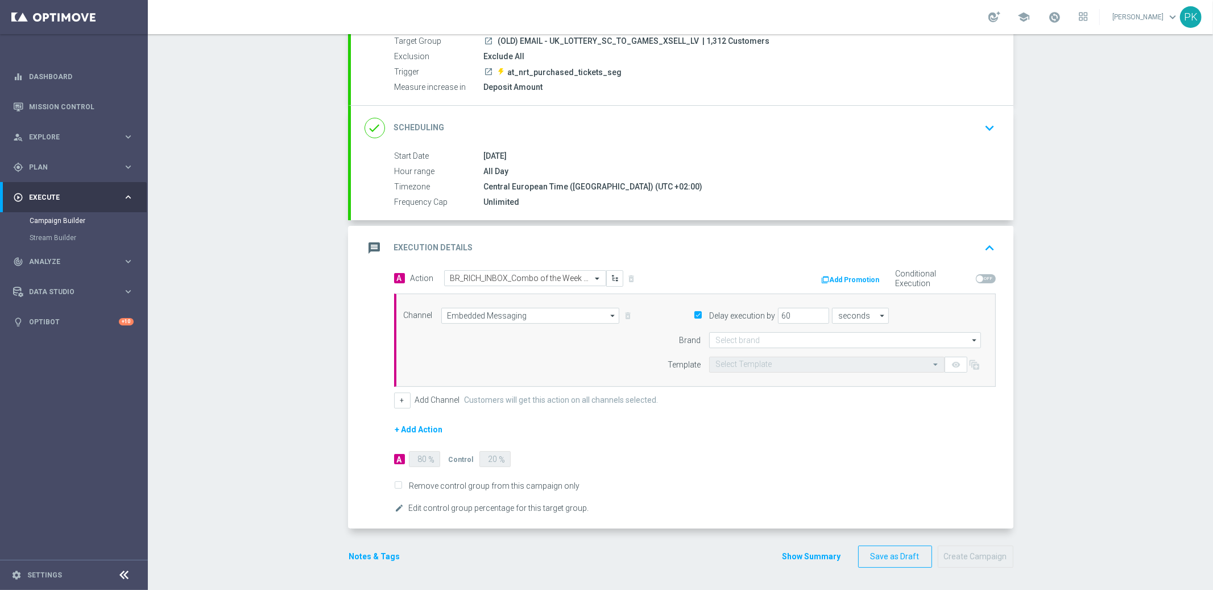
click at [876, 378] on div "Channel Embedded Messaging Embedded Messaging arrow_drop_down Show Selected 1 o…" at bounding box center [695, 339] width 602 height 93
click at [864, 370] on div "Select Template" at bounding box center [826, 365] width 235 height 16
click at [779, 342] on input at bounding box center [845, 340] width 272 height 16
click at [741, 375] on div "Lottoland" at bounding box center [845, 374] width 272 height 17
type input "Lottoland"
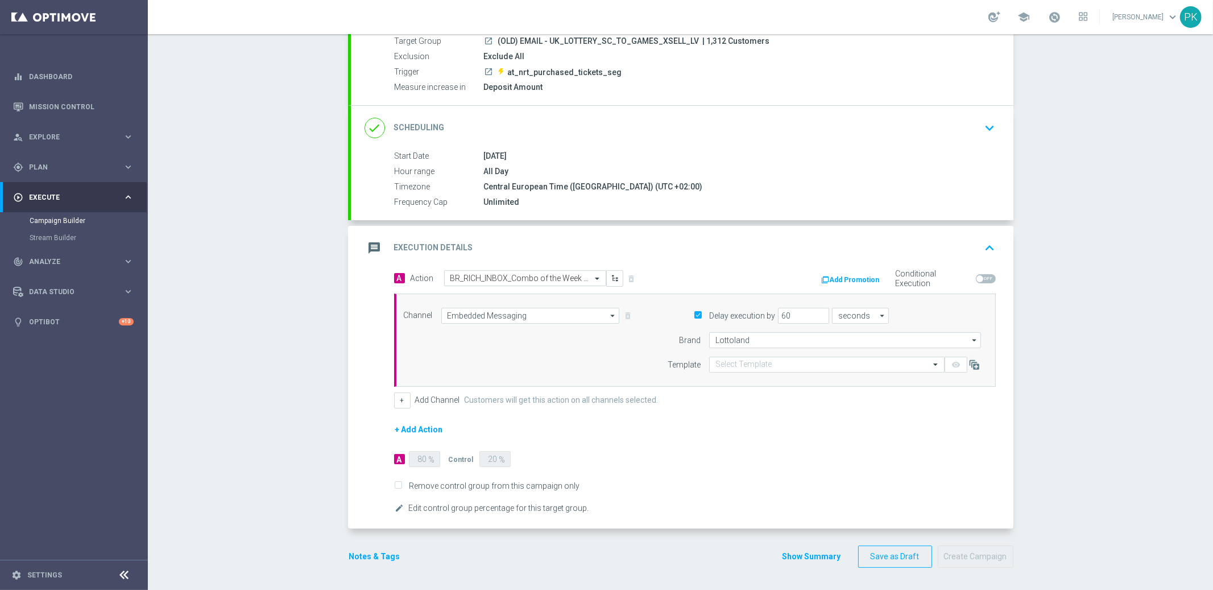
click at [956, 365] on div "remove_red_eye" at bounding box center [956, 365] width 23 height 16
click at [973, 363] on icon at bounding box center [974, 364] width 11 height 11
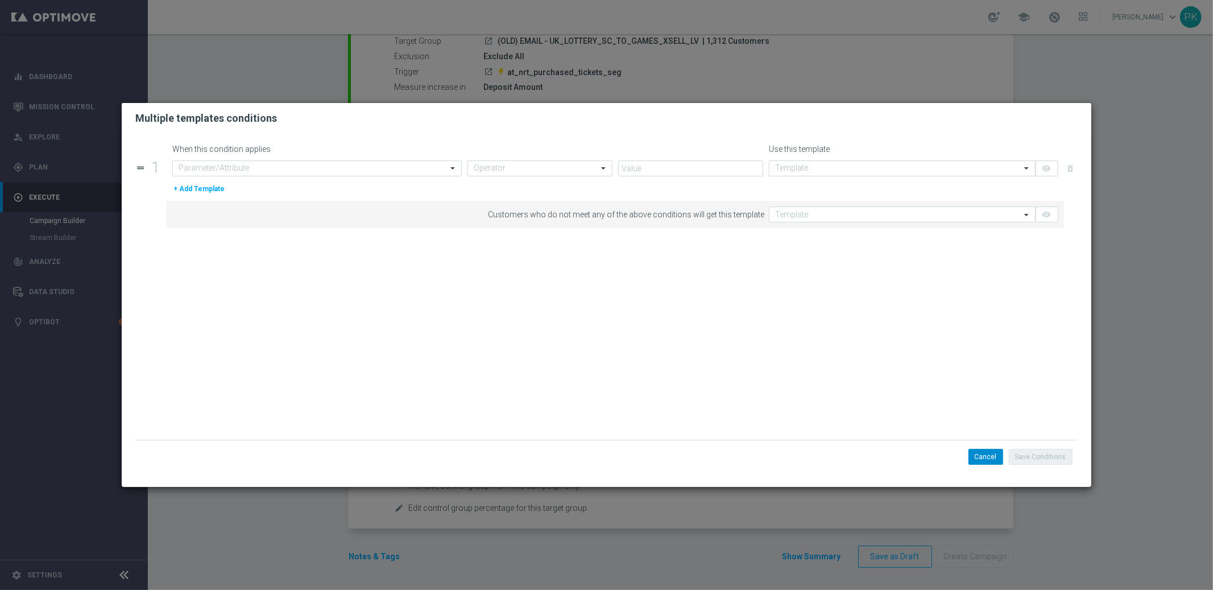
click at [986, 455] on button "Cancel" at bounding box center [986, 457] width 35 height 16
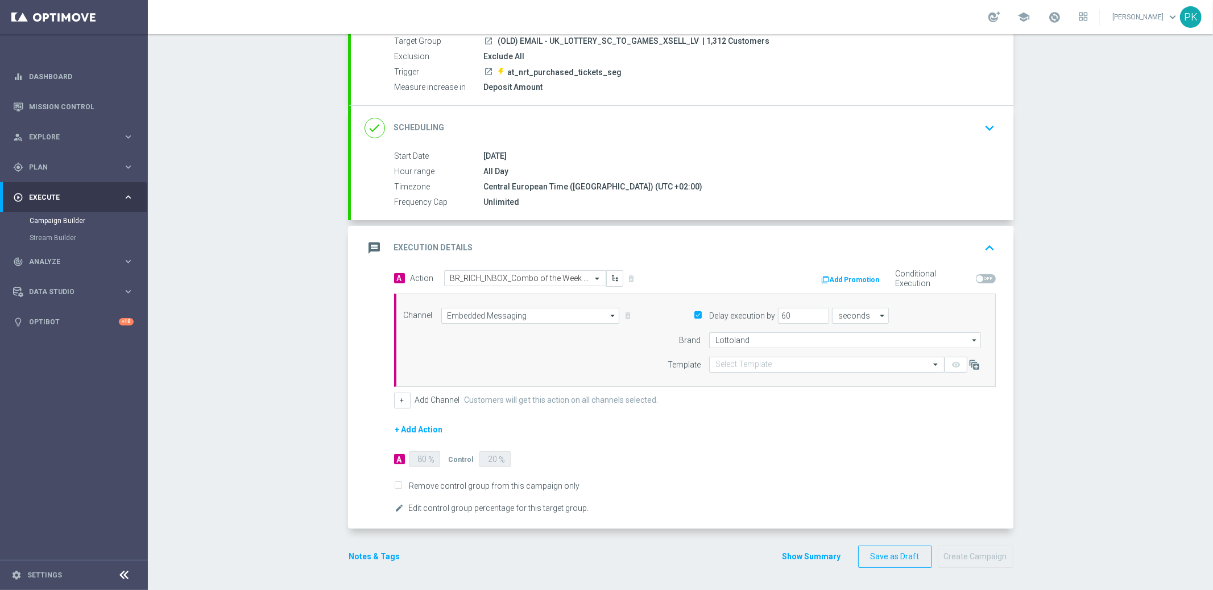
click at [948, 362] on div "remove_red_eye" at bounding box center [956, 365] width 23 height 16
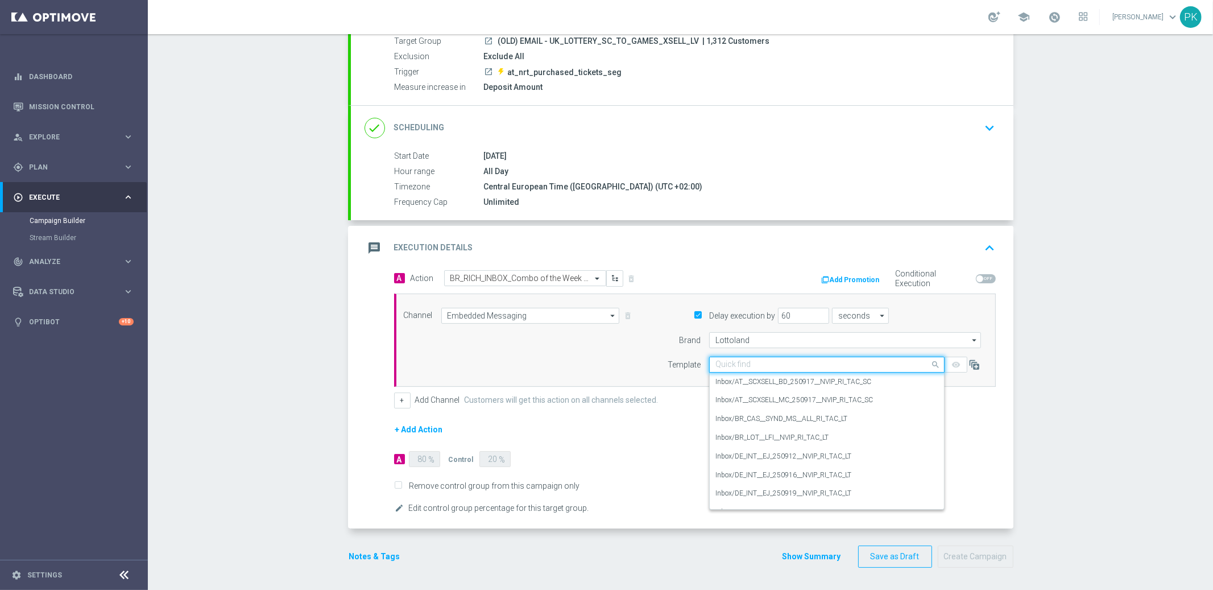
click at [930, 363] on span at bounding box center [937, 364] width 14 height 14
click at [762, 433] on label "Inbox/BR_LOT__LFI__NVIP_RI_TAC_LT" at bounding box center [771, 438] width 113 height 10
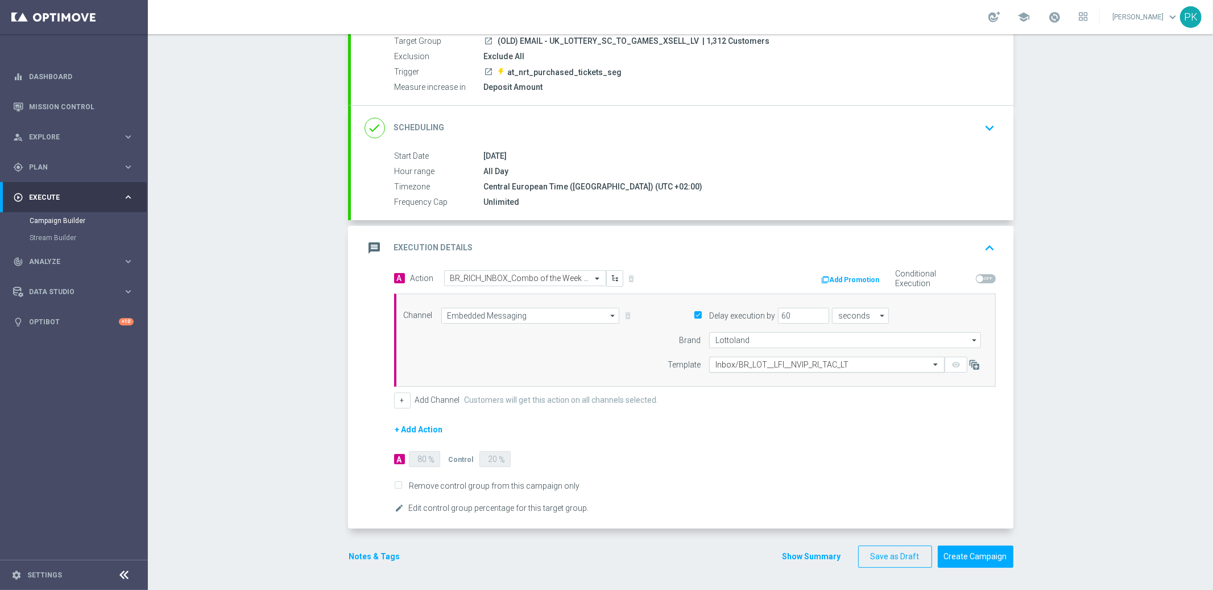
click at [807, 360] on input "text" at bounding box center [815, 365] width 200 height 10
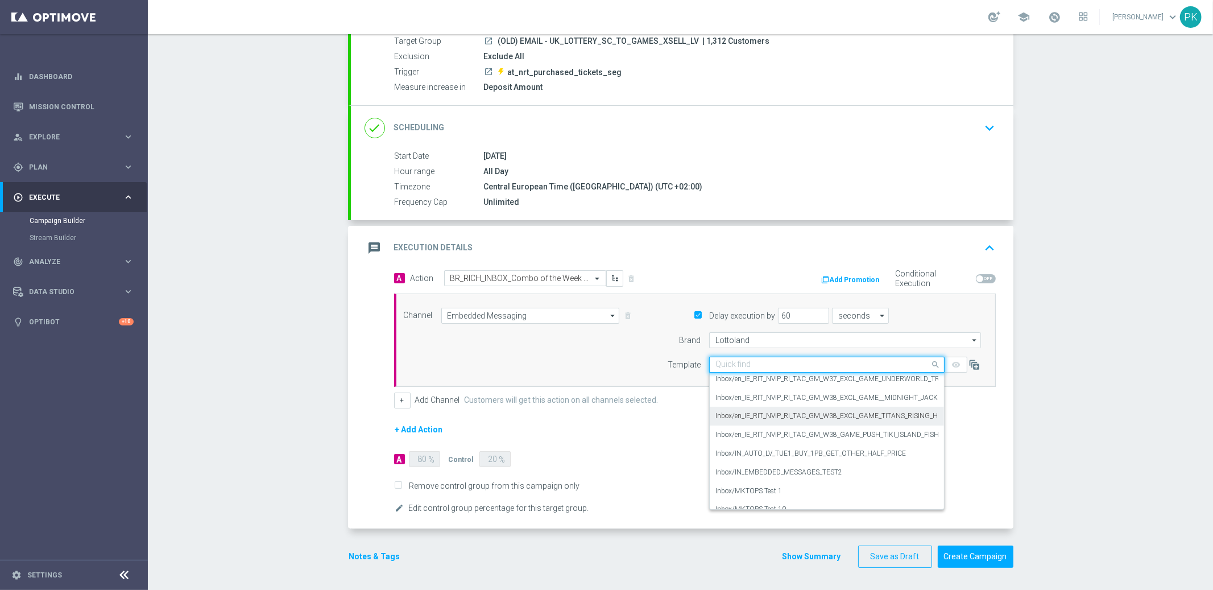
scroll to position [565, 0]
click at [743, 400] on label "Inbox/en_IE_RIT_NVIP_RI_TAC_GM_W38_EXCL_GAME__MIDNIGHT_JACKPOT_5000" at bounding box center [842, 399] width 254 height 10
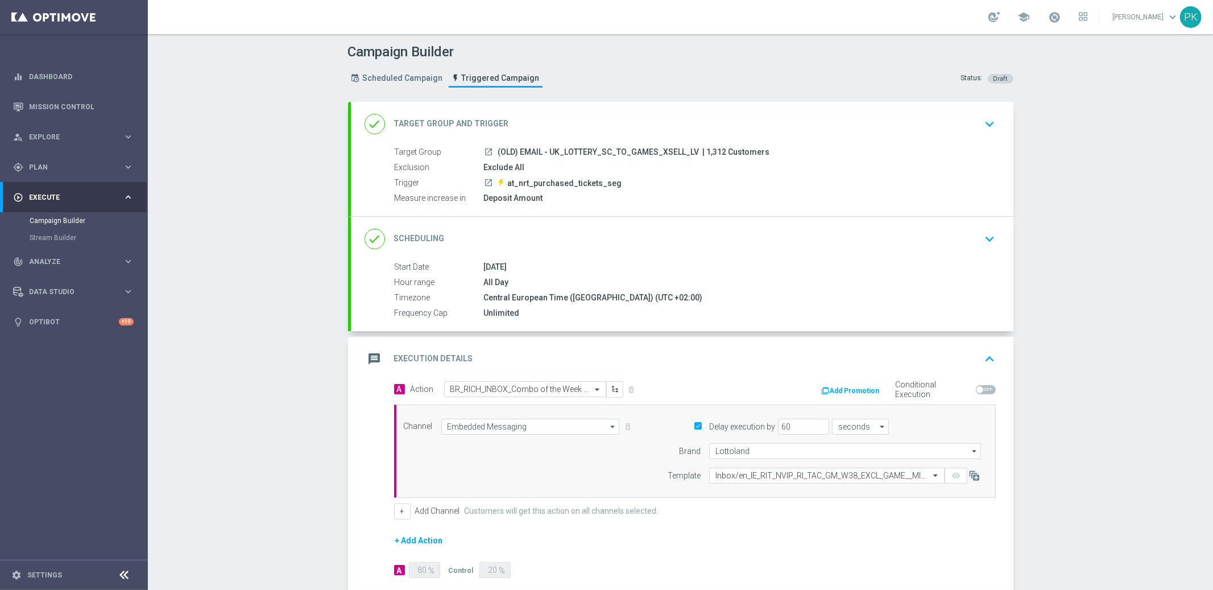
scroll to position [2, 0]
click at [569, 181] on span "at_nrt_purchased_tickets_seg" at bounding box center [565, 181] width 114 height 10
click at [498, 179] on span at bounding box center [501, 180] width 6 height 7
click at [982, 119] on icon "keyboard_arrow_down" at bounding box center [990, 121] width 17 height 17
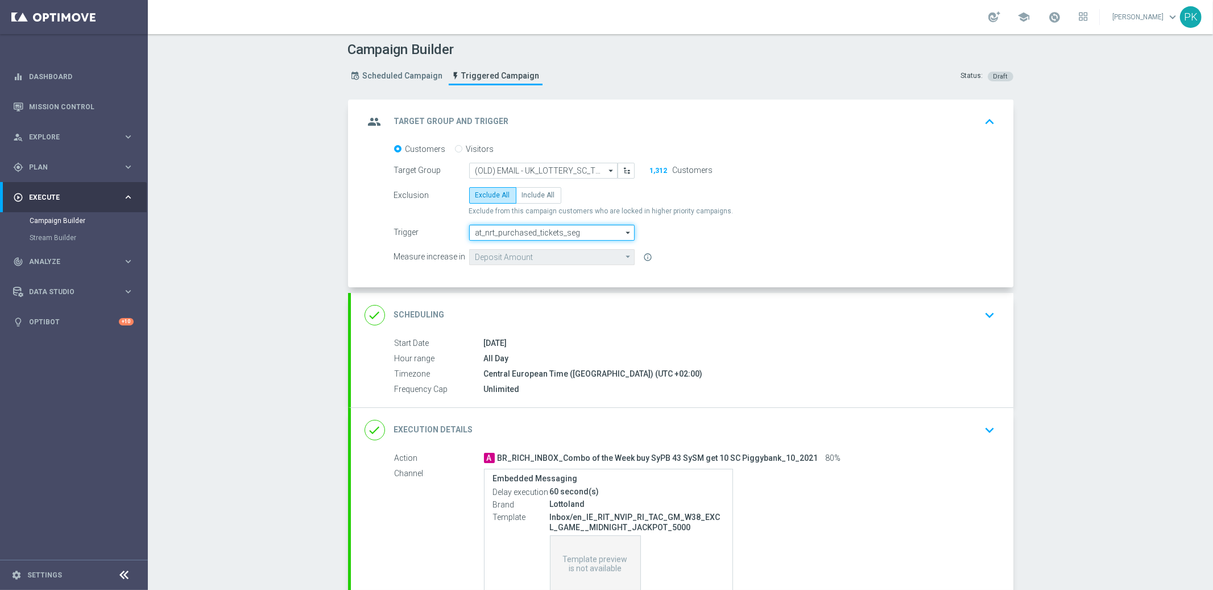
drag, startPoint x: 464, startPoint y: 230, endPoint x: 644, endPoint y: 235, distance: 180.4
click at [644, 235] on div "Trigger at_nrt_purchased_tickets_seg at_nrt_purchased_tickets_seg arrow_drop_do…" at bounding box center [695, 233] width 619 height 16
click at [675, 240] on form "Customers Visitors Target Group (OLD) EMAIL - UK_LOTTERY_SC_TO_GAMES_XSELL_LV (…" at bounding box center [695, 204] width 602 height 121
click at [626, 230] on icon "arrow_drop_down" at bounding box center [628, 232] width 11 height 15
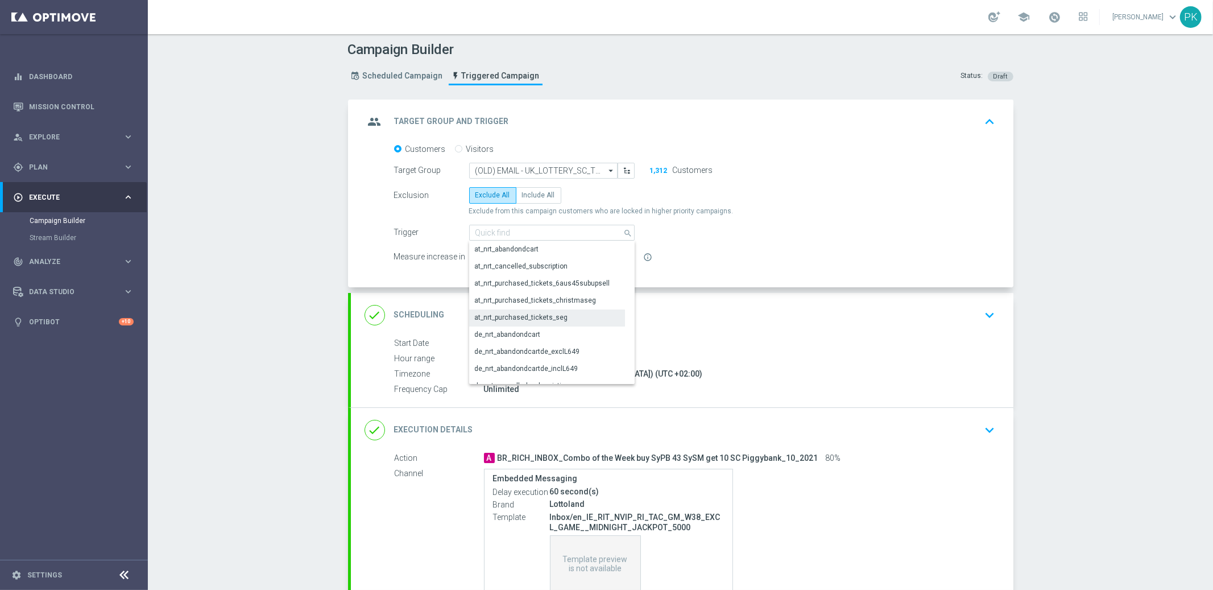
click at [624, 232] on icon "search" at bounding box center [628, 232] width 10 height 13
click at [726, 241] on form "Customers Visitors Target Group (OLD) EMAIL - UK_LOTTERY_SC_TO_GAMES_XSELL_LV (…" at bounding box center [695, 204] width 602 height 121
type input "at_nrt_purchased_tickets_seg"
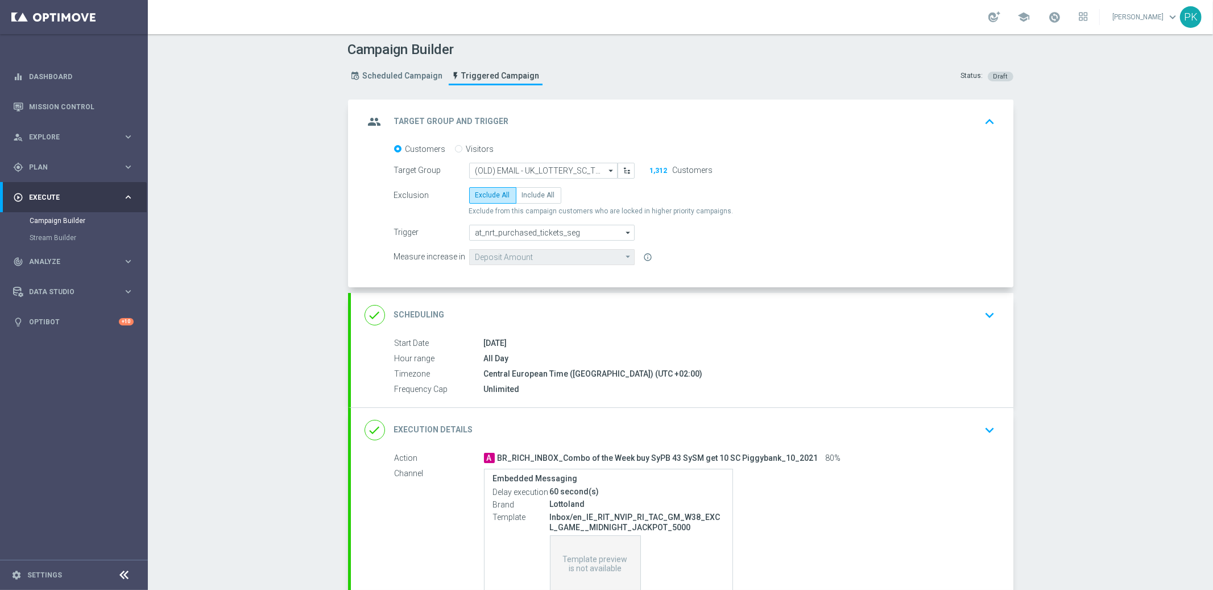
click at [987, 118] on icon "keyboard_arrow_up" at bounding box center [990, 121] width 17 height 17
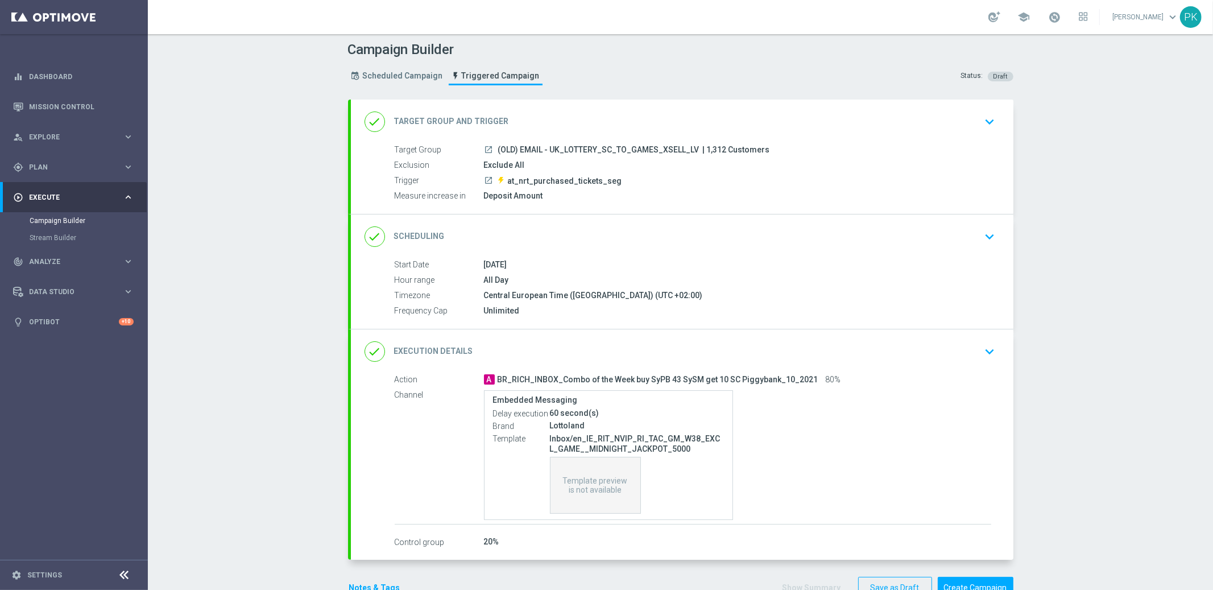
click at [538, 232] on div "done Scheduling keyboard_arrow_down" at bounding box center [682, 237] width 635 height 22
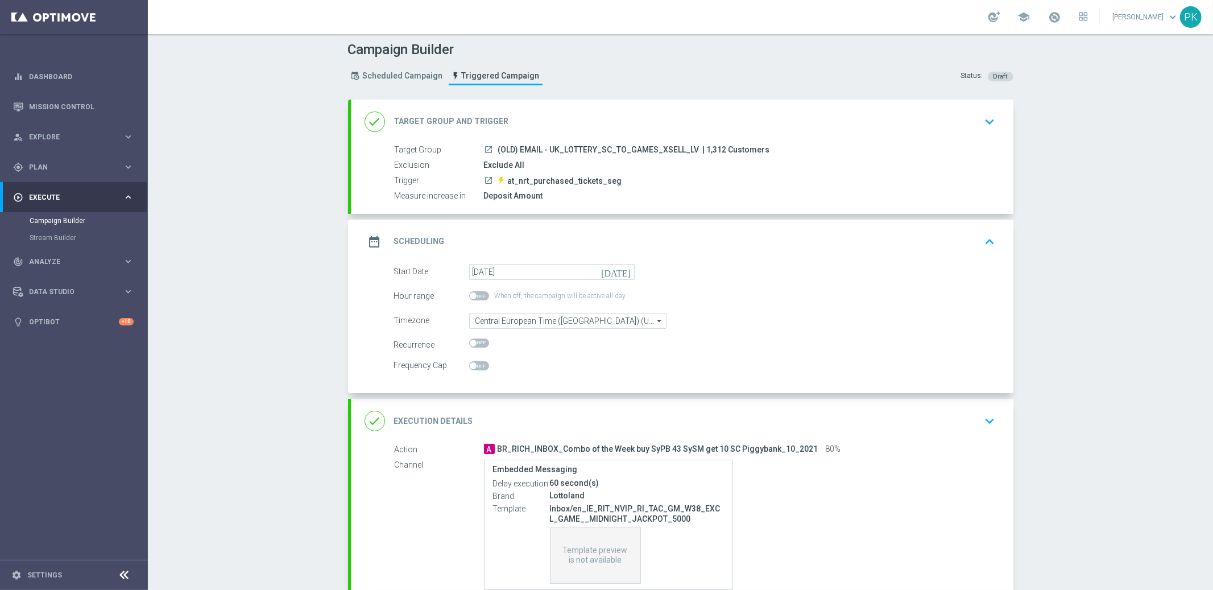
click at [536, 231] on div "date_range Scheduling keyboard_arrow_up" at bounding box center [682, 242] width 635 height 22
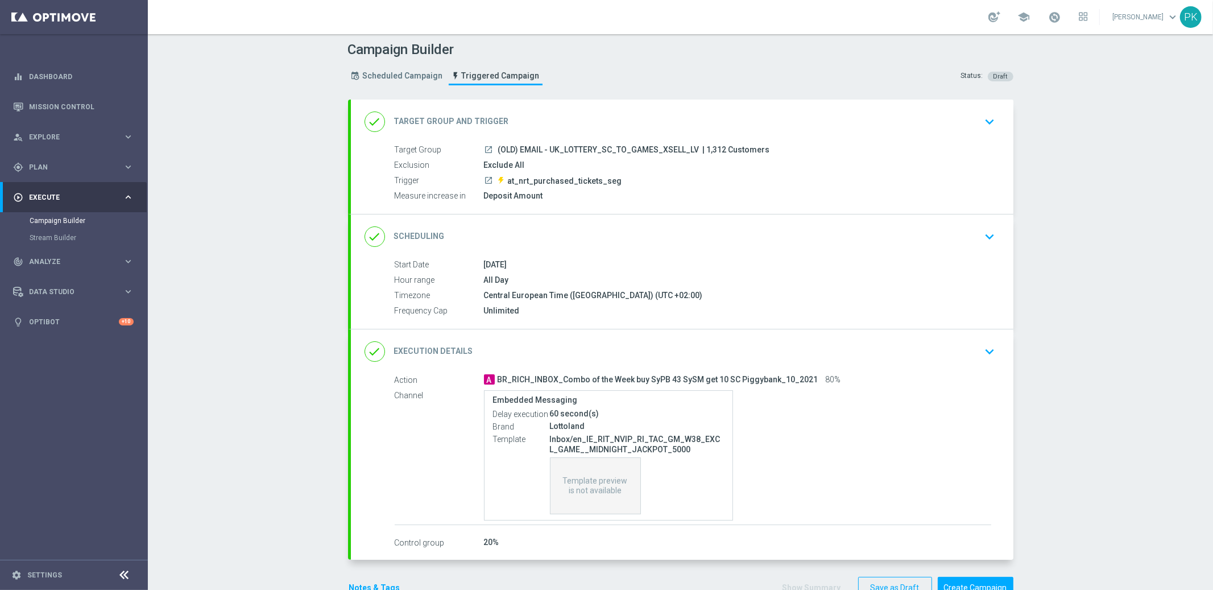
click at [511, 345] on div "done Execution Details keyboard_arrow_down" at bounding box center [682, 352] width 635 height 22
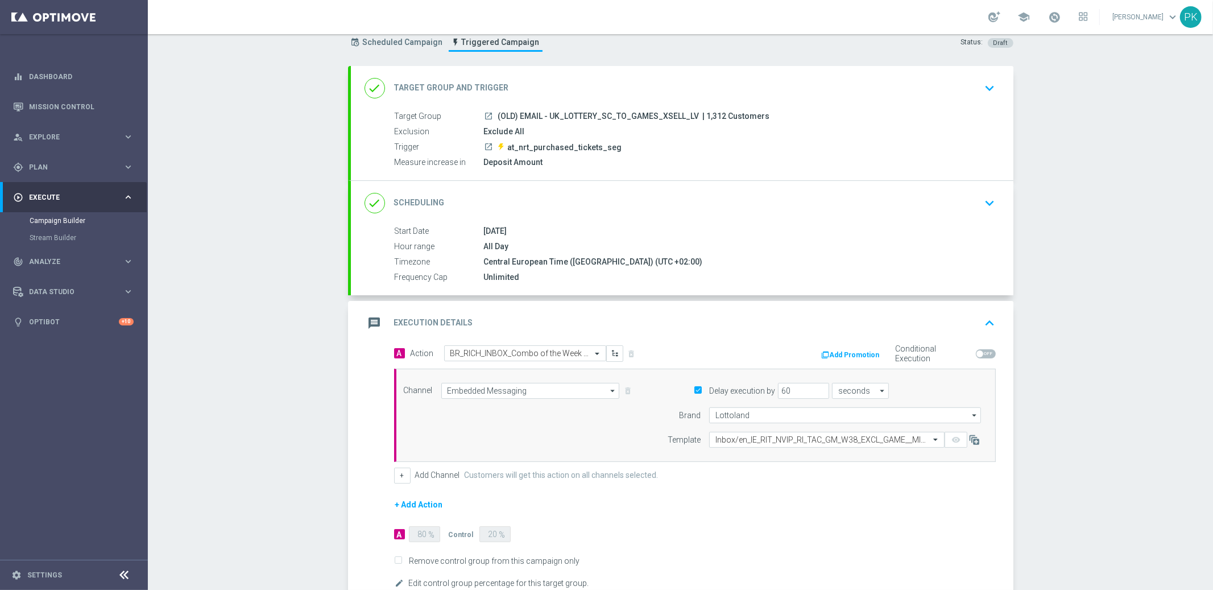
scroll to position [111, 0]
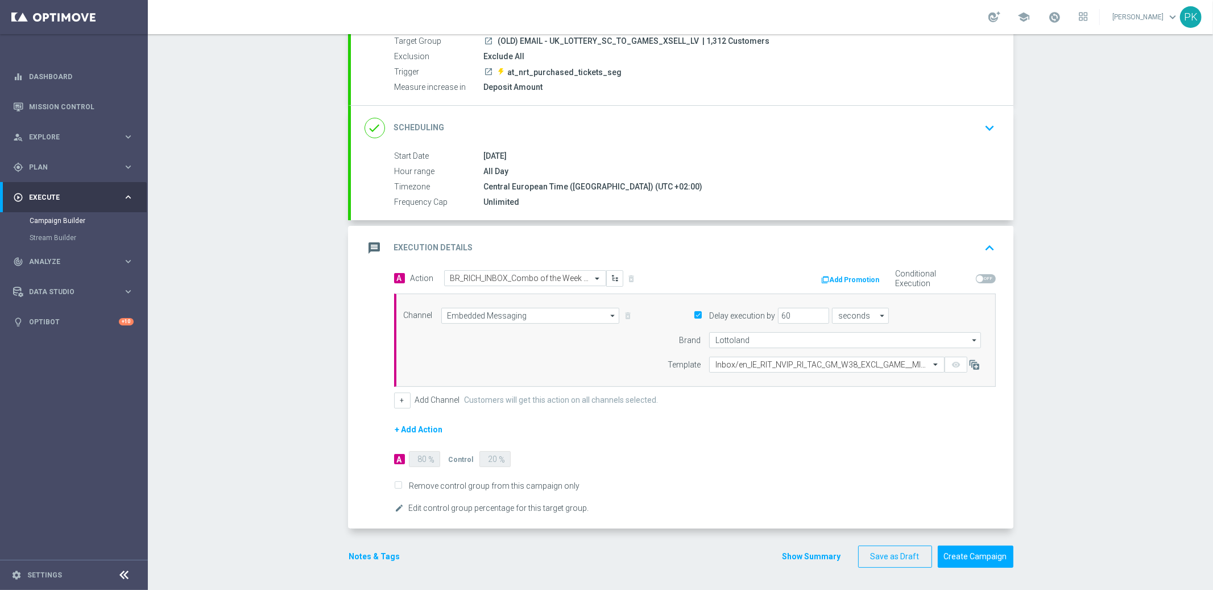
click at [717, 245] on div "message Execution Details keyboard_arrow_up" at bounding box center [682, 248] width 635 height 22
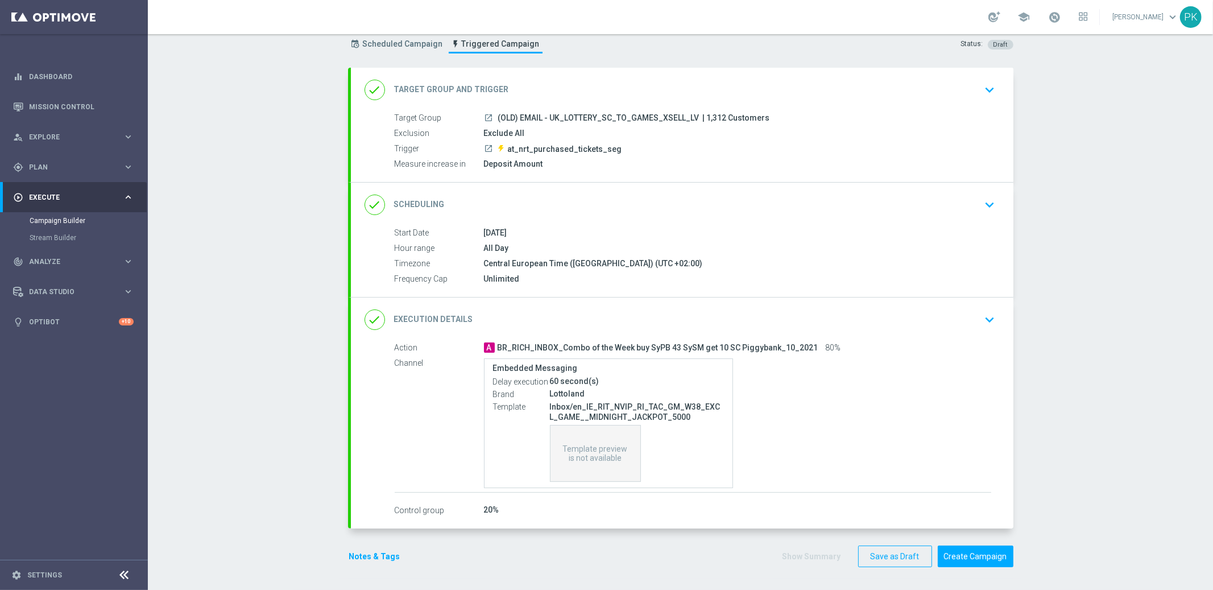
scroll to position [33, 0]
click at [1005, 184] on div "done Scheduling keyboard_arrow_down" at bounding box center [682, 206] width 663 height 44
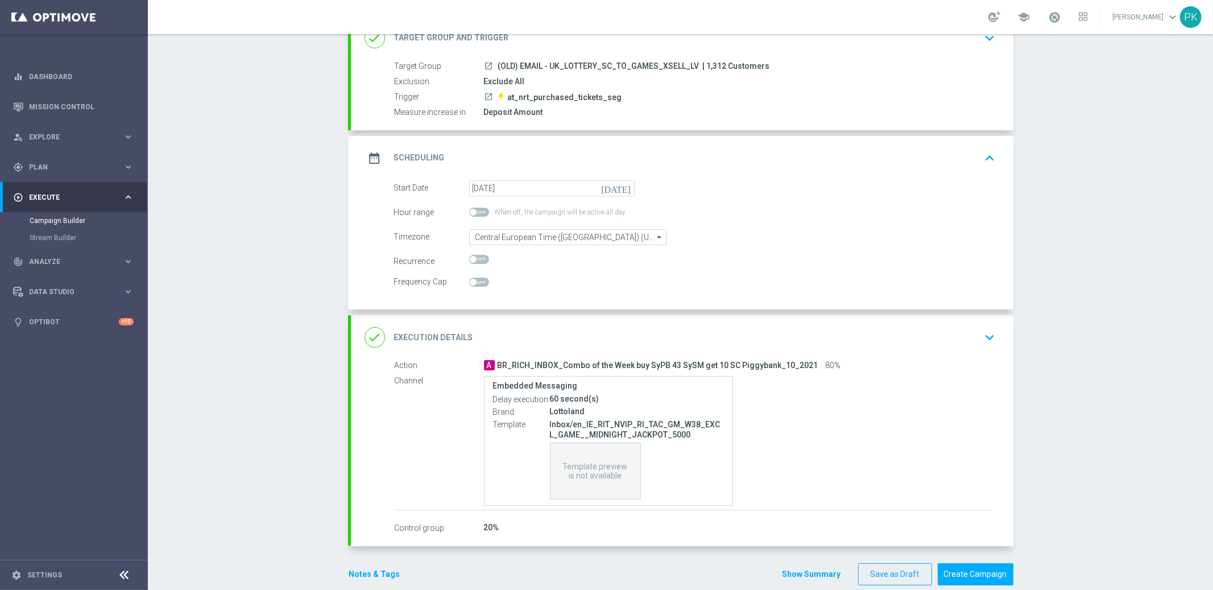
scroll to position [103, 0]
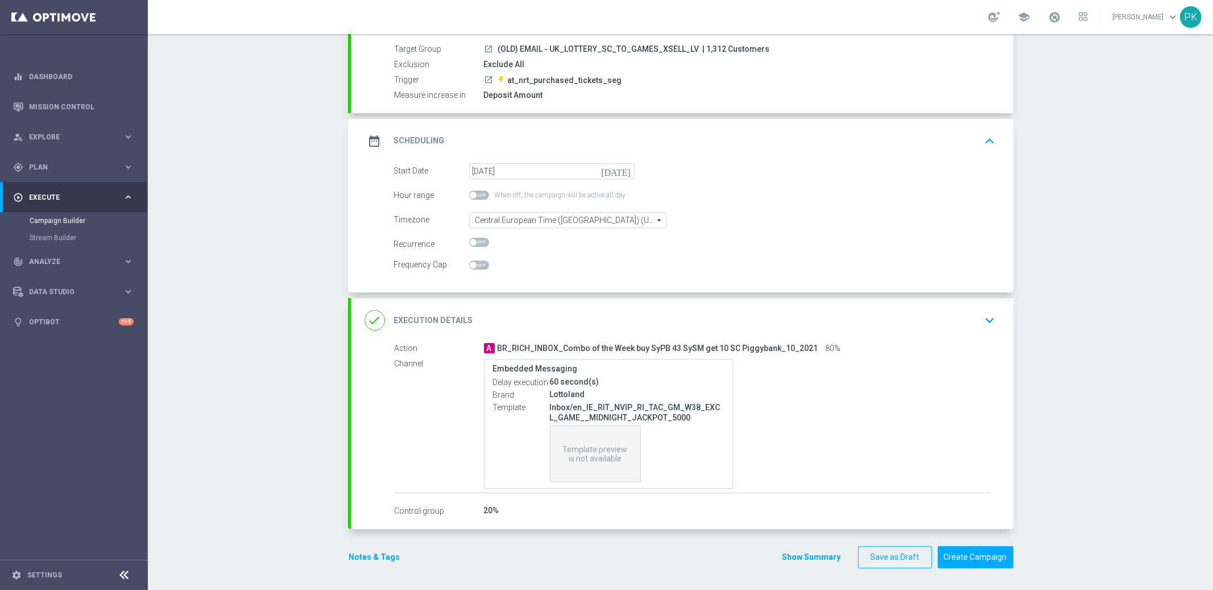
click at [970, 317] on div "done Execution Details keyboard_arrow_down" at bounding box center [682, 320] width 635 height 22
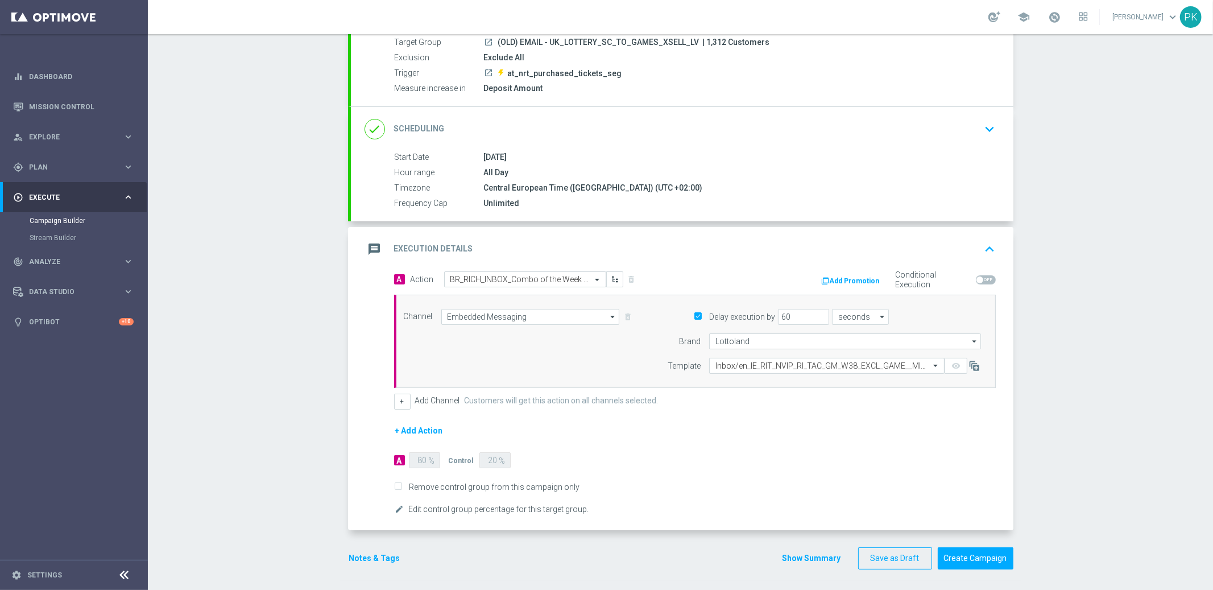
scroll to position [111, 0]
click at [537, 277] on input "text" at bounding box center [513, 279] width 127 height 10
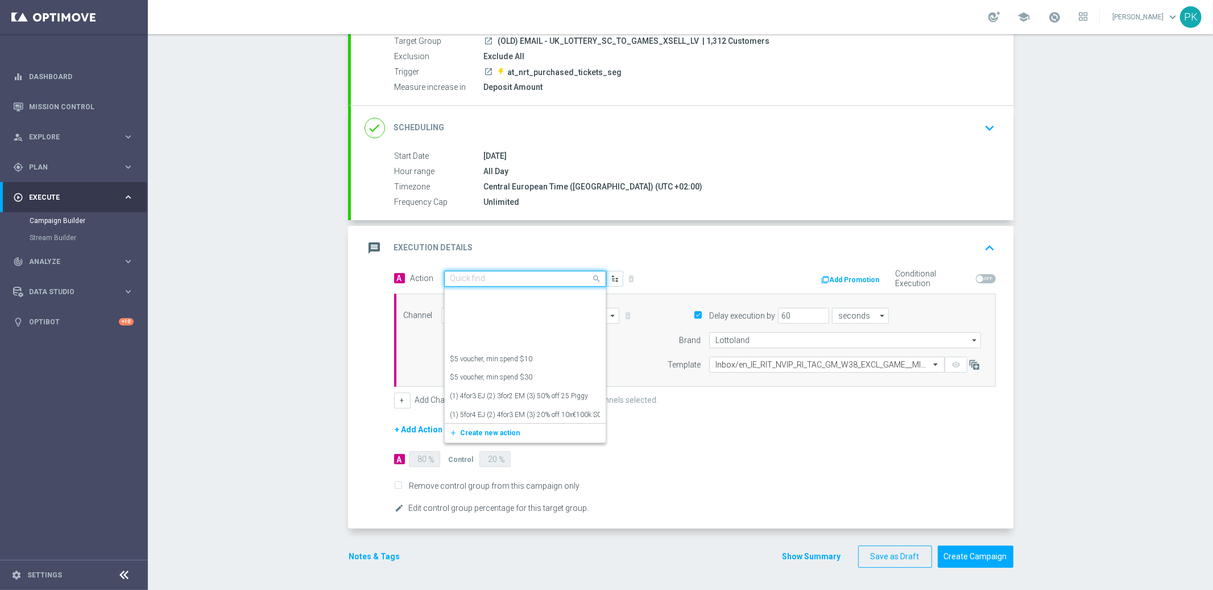
scroll to position [773, 0]
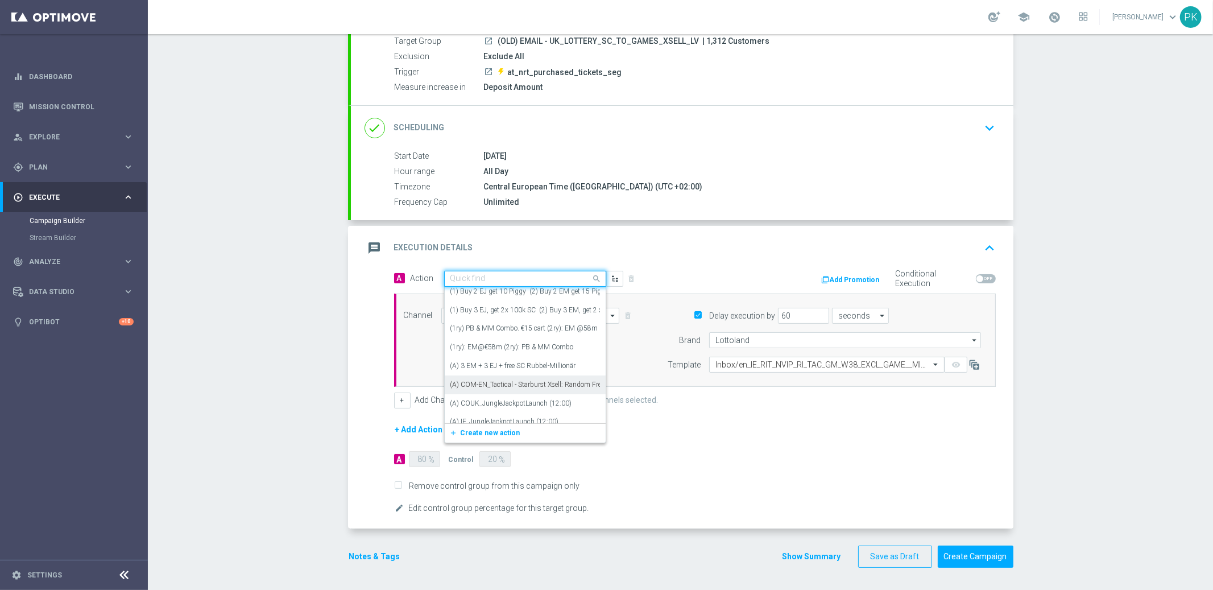
click at [482, 387] on label "(A) COM-EN_Tactical - Starburst Xsell: Random Free Spins" at bounding box center [536, 385] width 173 height 10
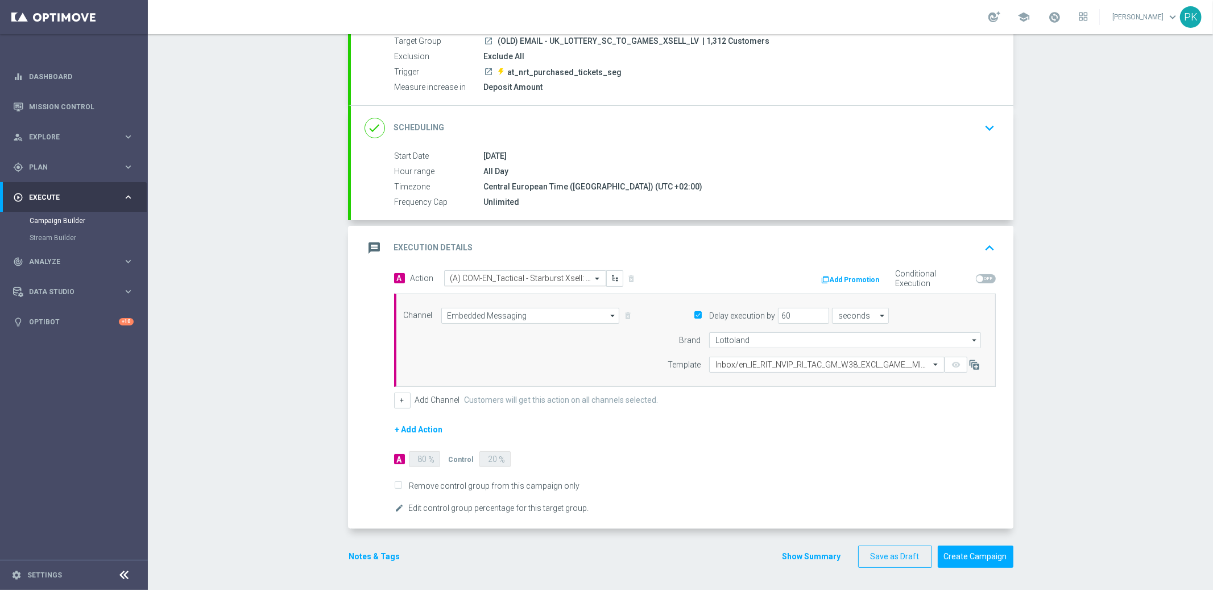
click at [594, 276] on span at bounding box center [598, 279] width 14 height 10
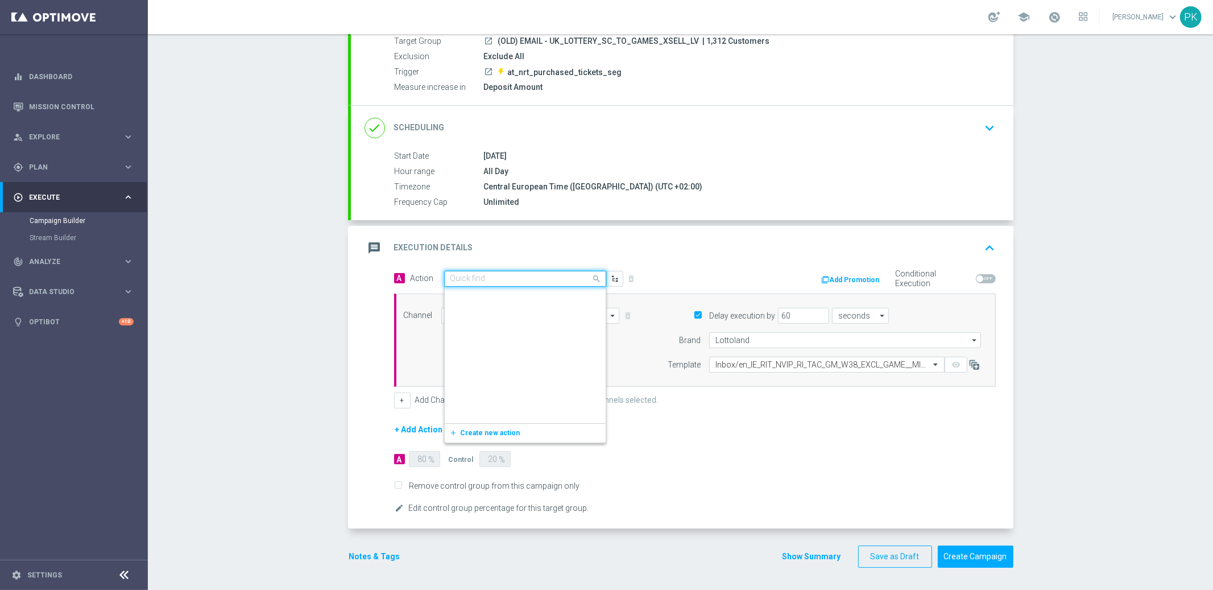
scroll to position [863, 0]
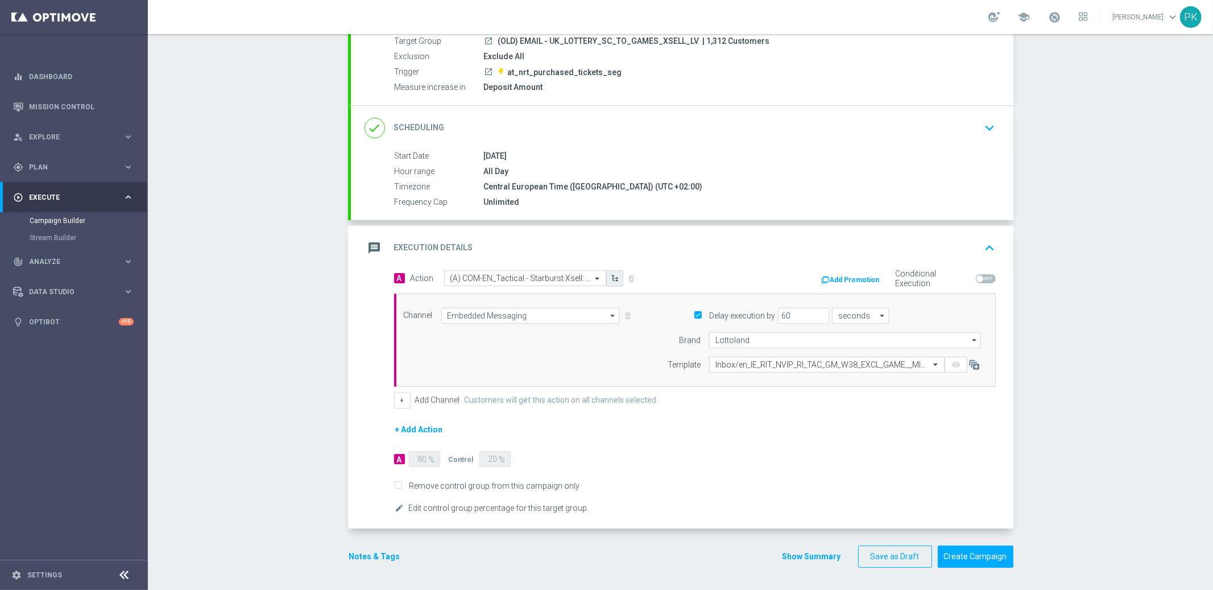
click at [613, 277] on icon "button" at bounding box center [615, 278] width 8 height 8
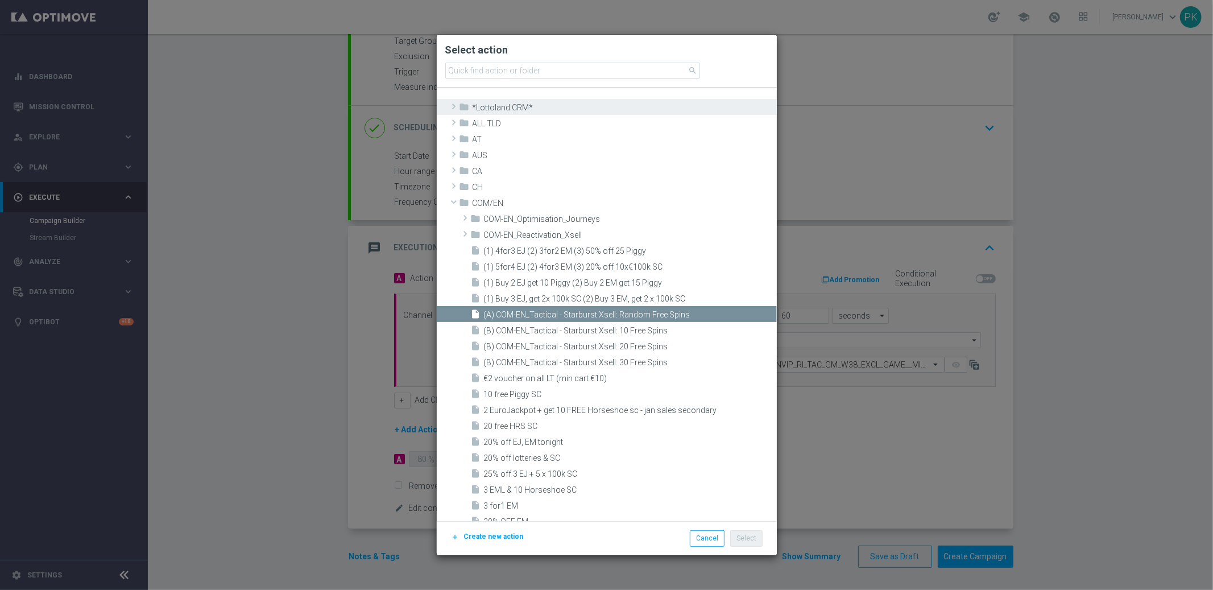
click at [511, 104] on span "*Lottoland CRM*" at bounding box center [623, 108] width 301 height 10
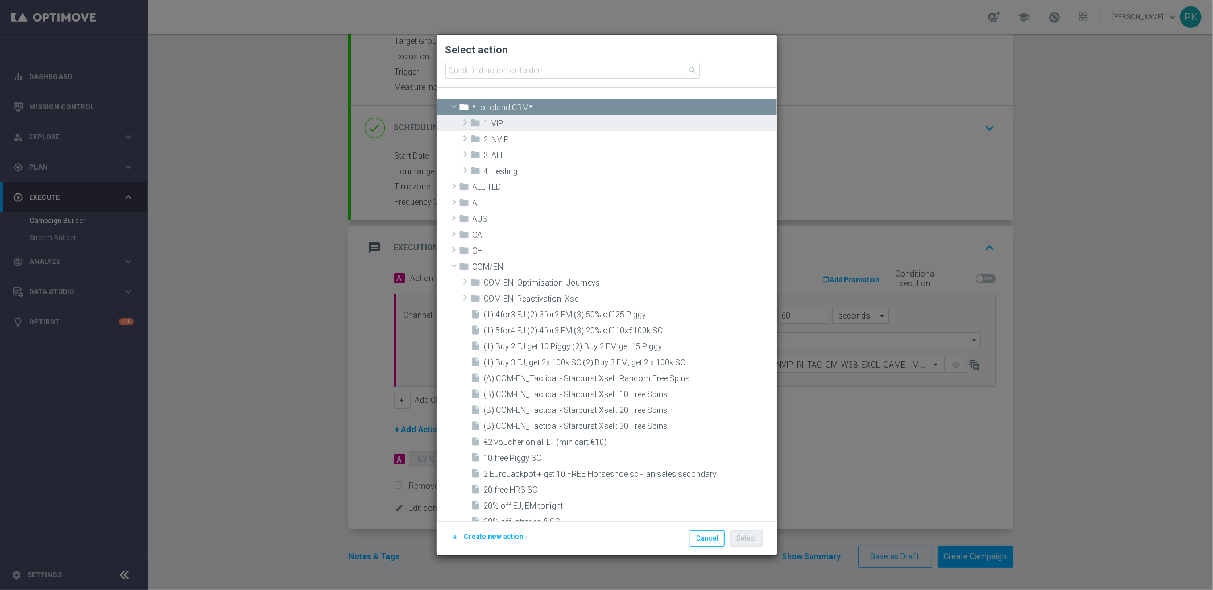
click at [503, 124] on span "1. VIP" at bounding box center [629, 124] width 290 height 10
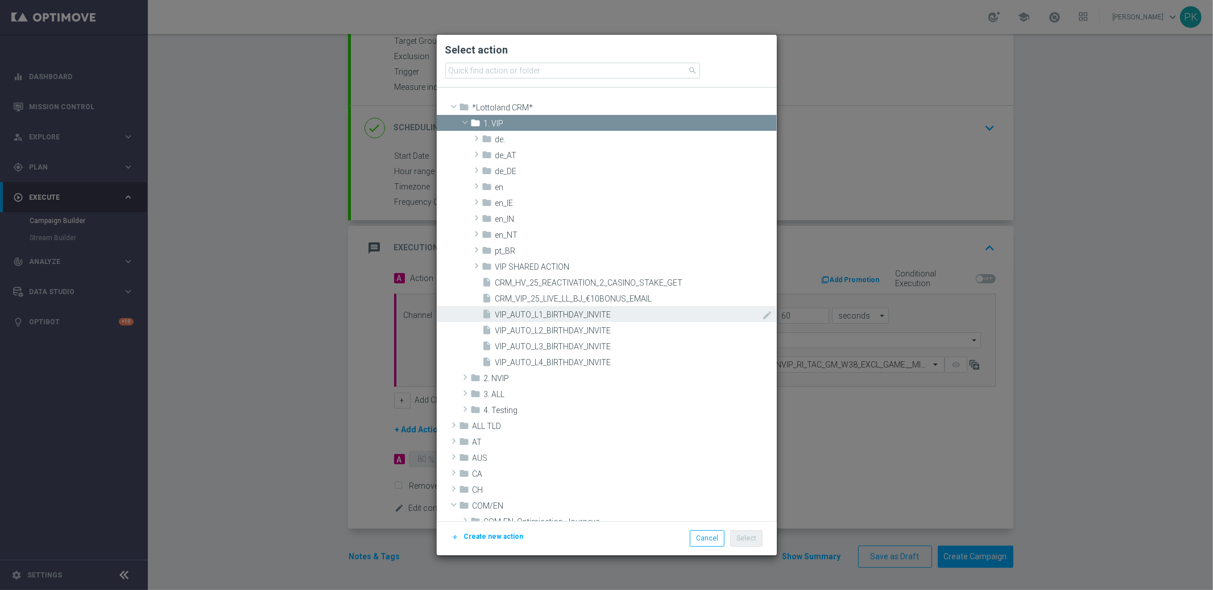
click at [562, 311] on span "VIP_AUTO_L1_BIRTHDAY_INVITE" at bounding box center [628, 315] width 266 height 10
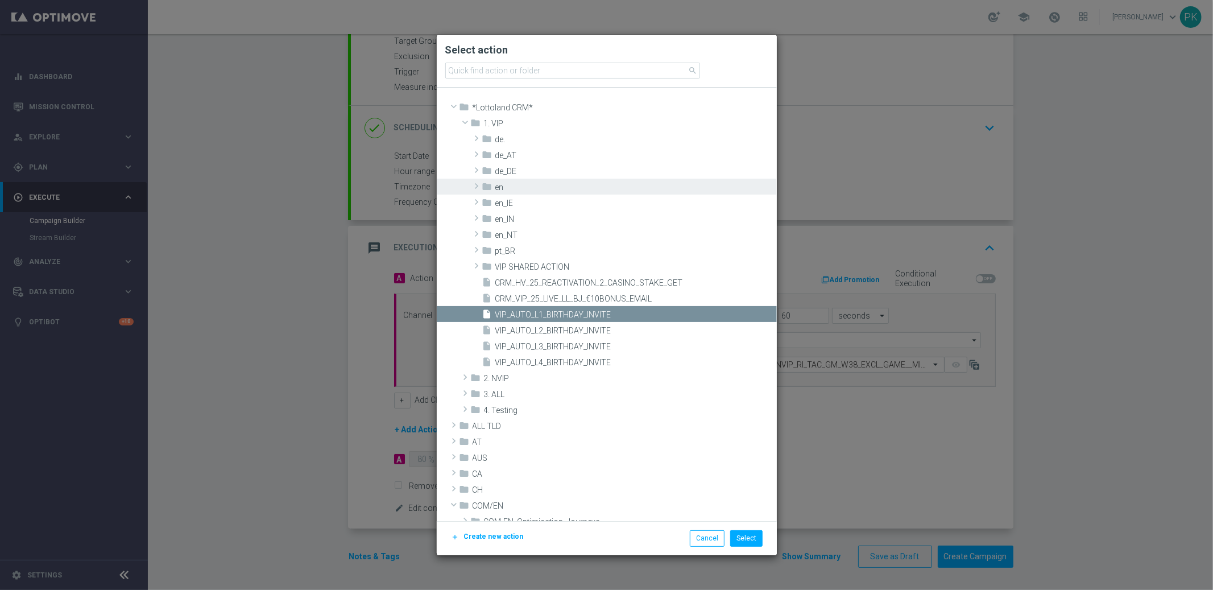
click at [476, 180] on span at bounding box center [476, 186] width 11 height 14
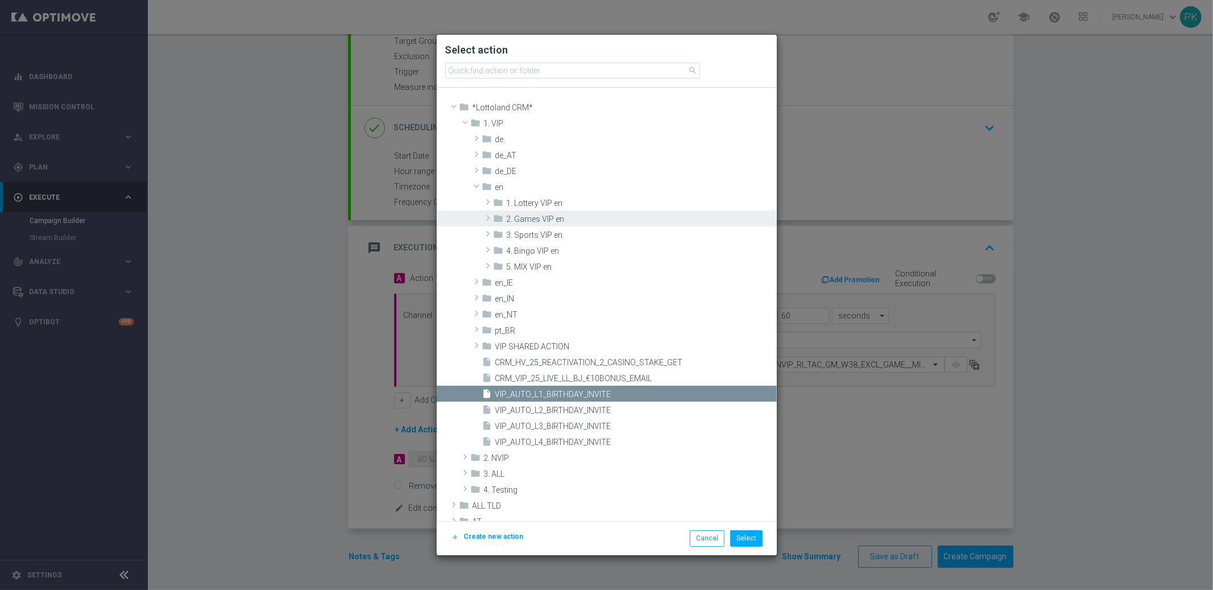
click at [529, 221] on span "2. Games VIP en" at bounding box center [640, 219] width 267 height 10
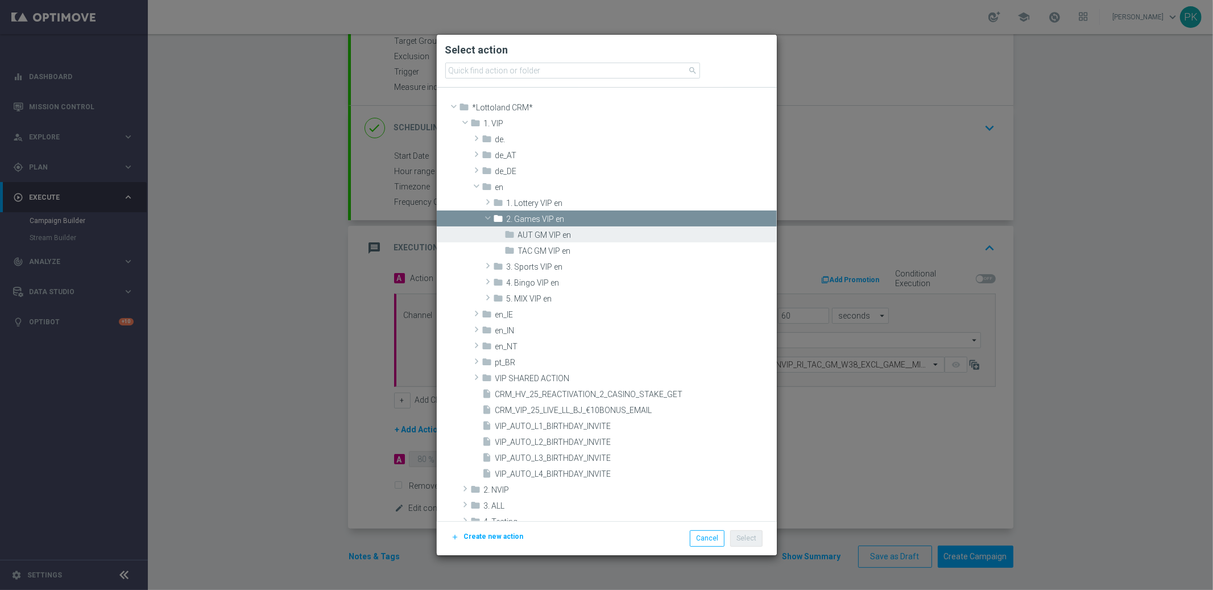
click at [553, 236] on span "AUT GM VIP en" at bounding box center [646, 235] width 256 height 10
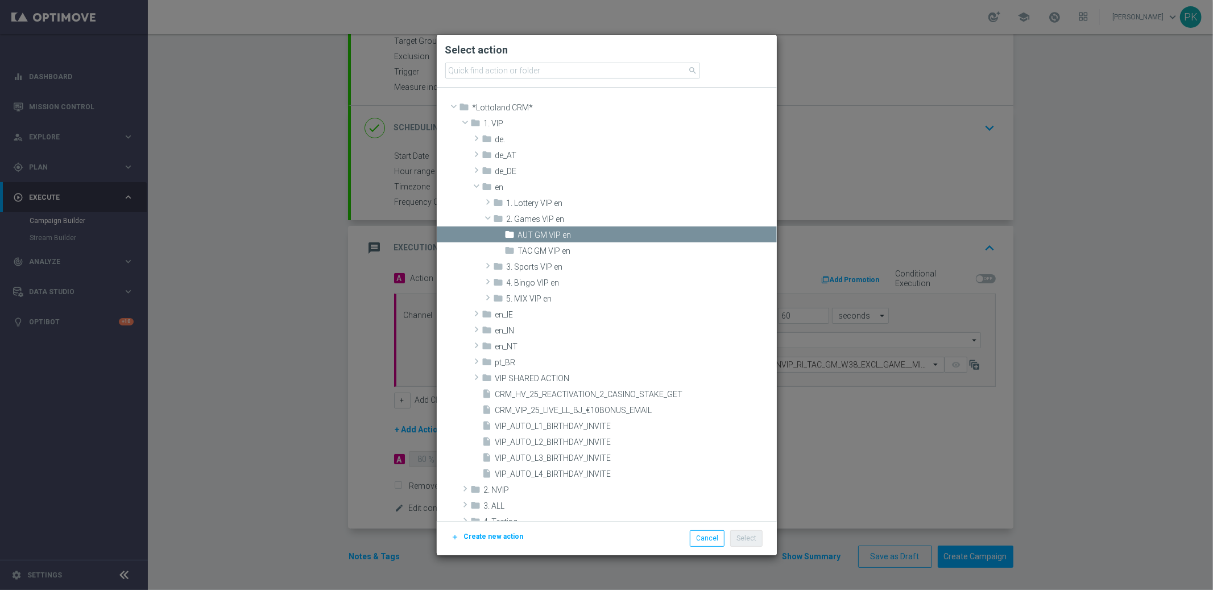
click at [564, 236] on span "AUT GM VIP en" at bounding box center [646, 235] width 256 height 10
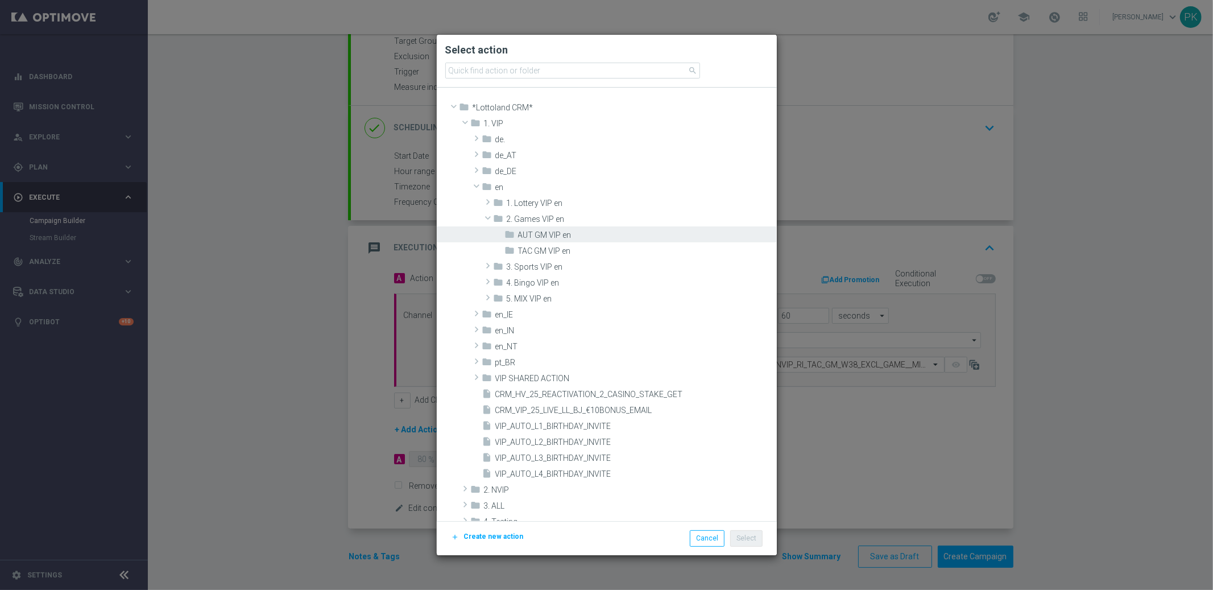
click at [564, 236] on span "AUT GM VIP en" at bounding box center [646, 235] width 256 height 10
click at [542, 234] on span "AUT GM VIP en" at bounding box center [646, 235] width 256 height 10
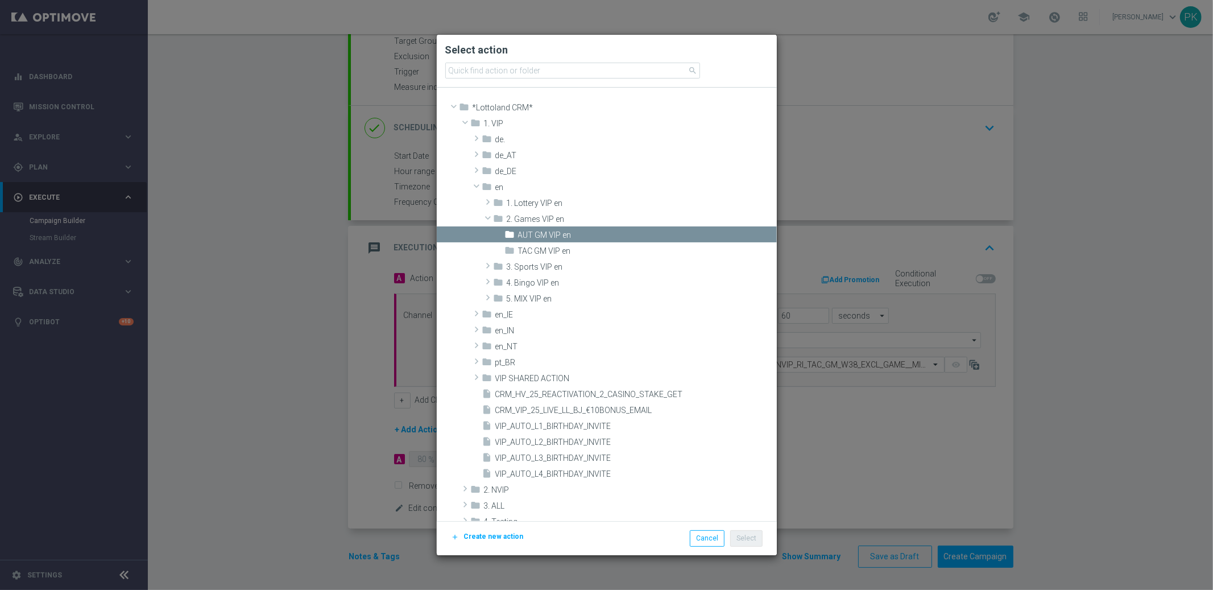
click at [542, 234] on span "AUT GM VIP en" at bounding box center [646, 235] width 256 height 10
click at [542, 233] on span "AUT GM VIP en" at bounding box center [646, 235] width 256 height 10
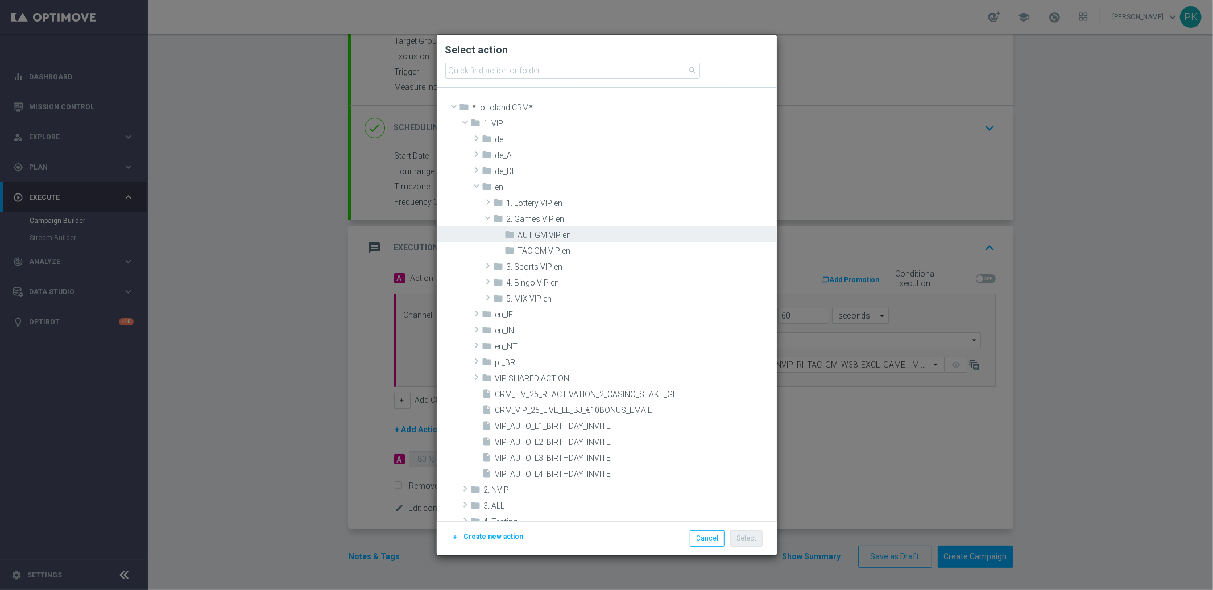
click at [542, 233] on span "AUT GM VIP en" at bounding box center [646, 235] width 256 height 10
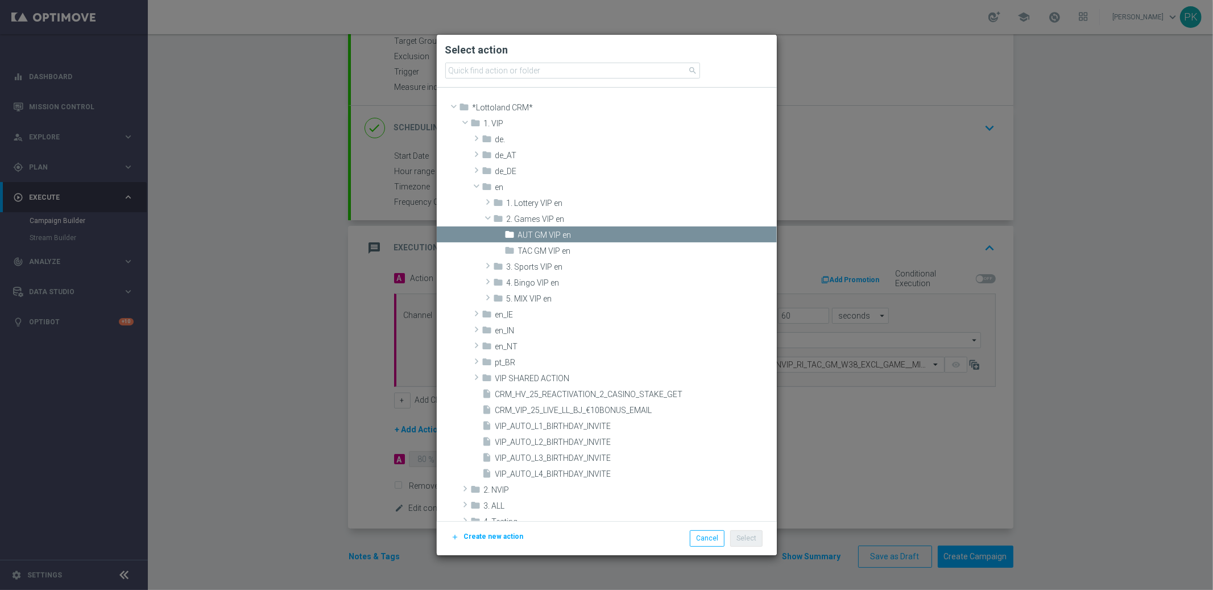
click at [542, 233] on span "AUT GM VIP en" at bounding box center [646, 235] width 256 height 10
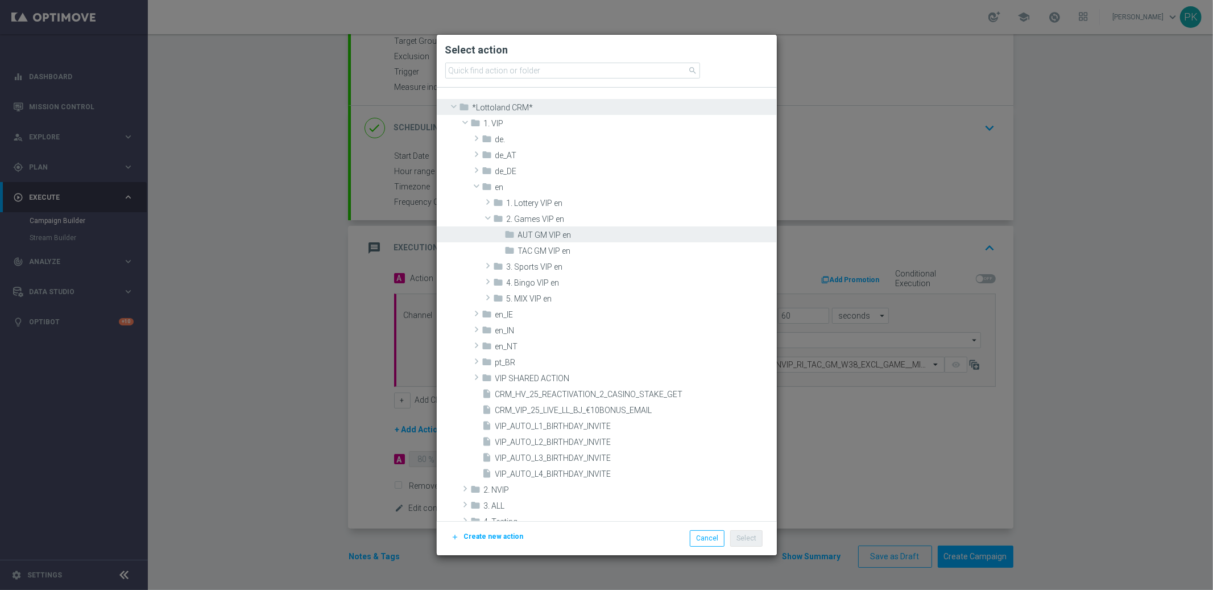
click at [456, 107] on span at bounding box center [454, 106] width 14 height 11
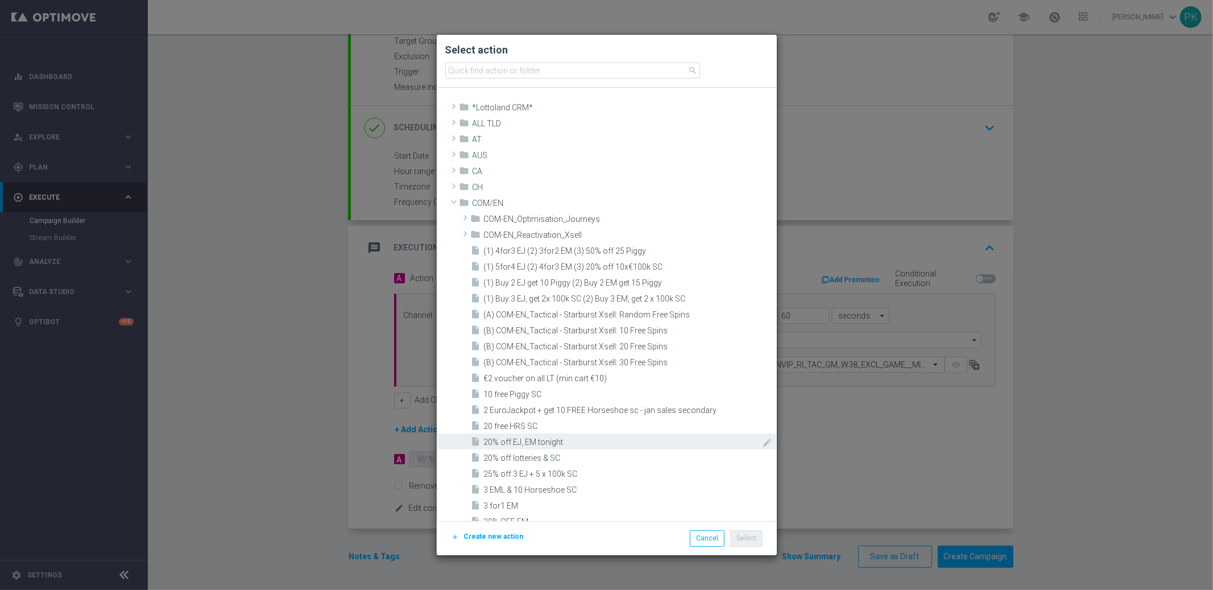
click at [548, 444] on span "20% off EJ, EM tonight" at bounding box center [623, 442] width 278 height 10
click at [748, 532] on button "Select" at bounding box center [746, 538] width 32 height 16
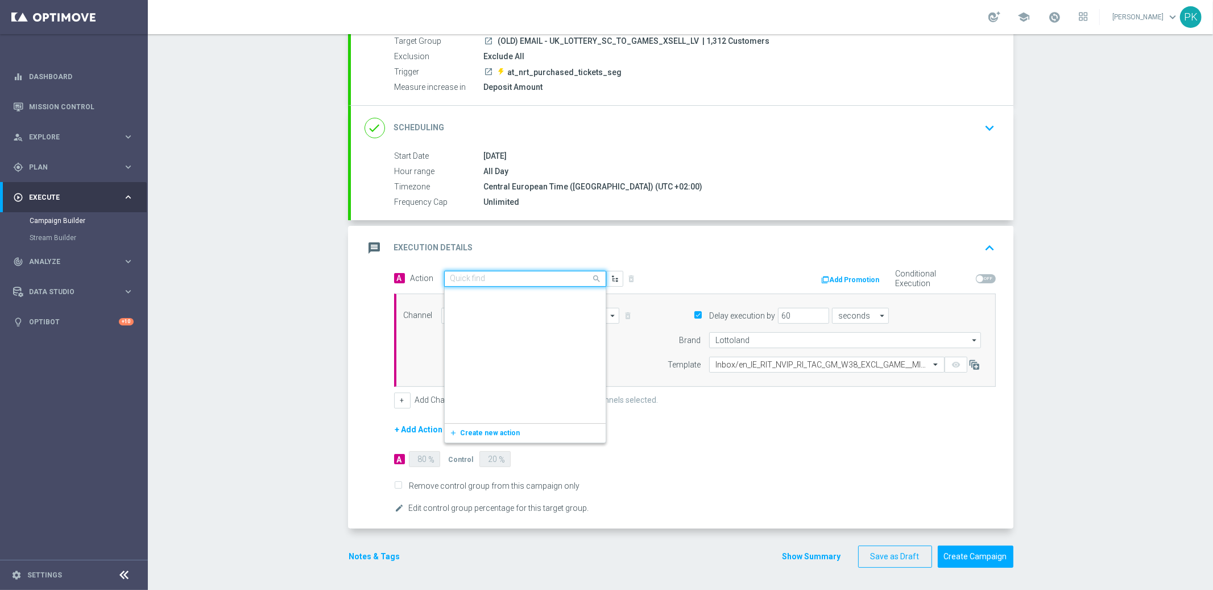
click at [553, 280] on input "text" at bounding box center [513, 279] width 127 height 10
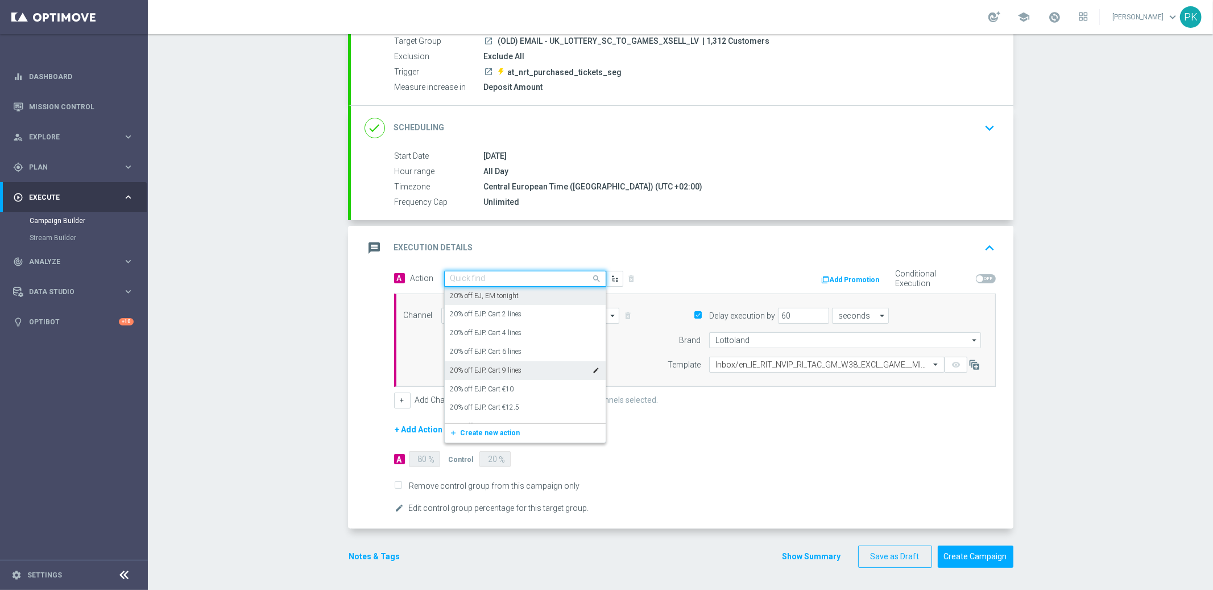
click at [697, 252] on div "message Execution Details keyboard_arrow_up" at bounding box center [682, 248] width 635 height 22
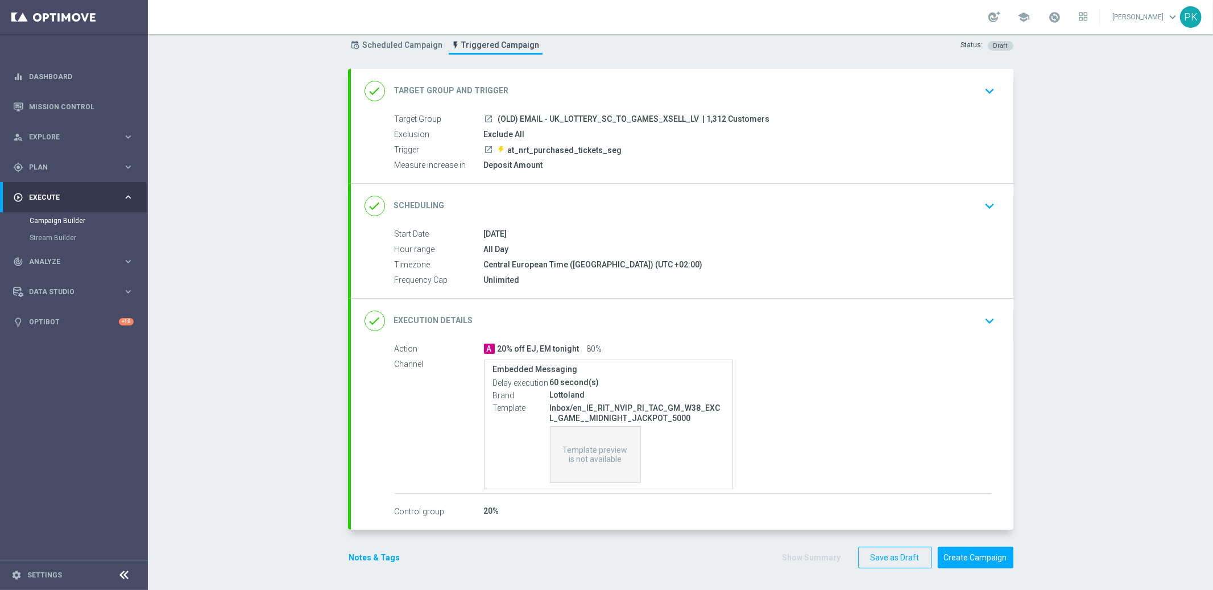
scroll to position [33, 0]
click at [434, 320] on h2 "Execution Details" at bounding box center [433, 320] width 79 height 11
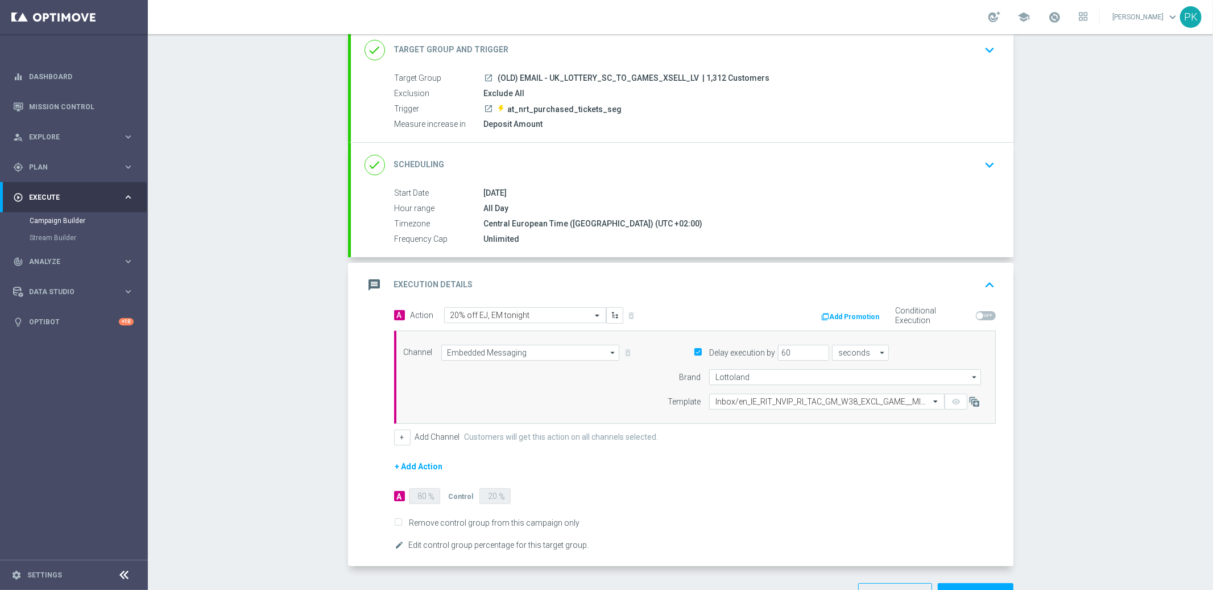
scroll to position [111, 0]
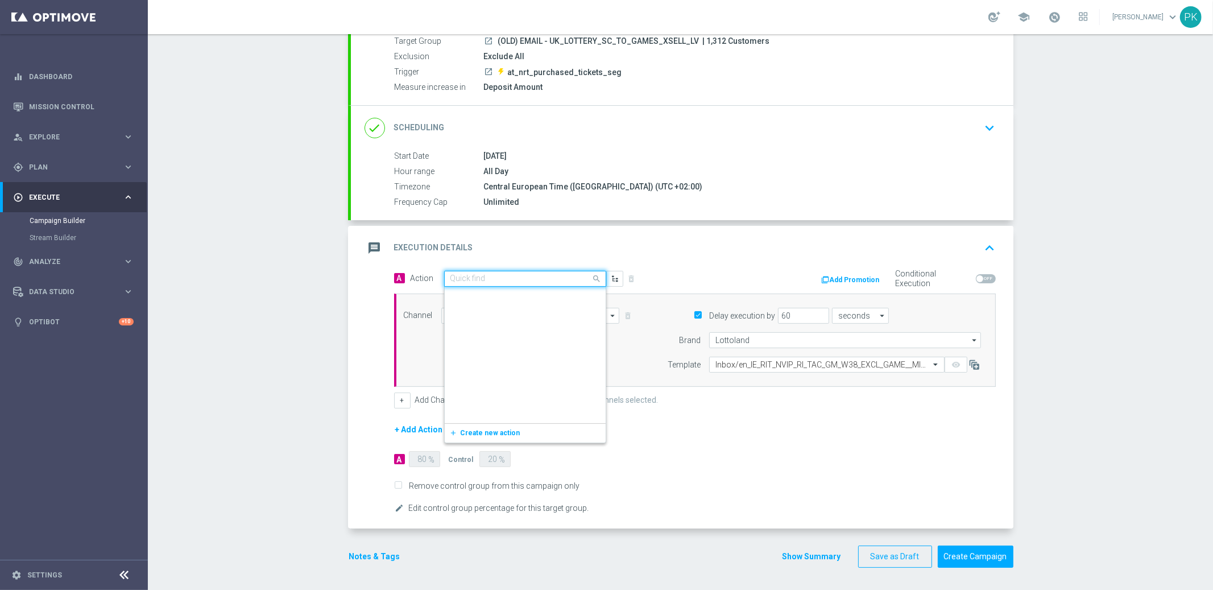
click at [482, 278] on input "text" at bounding box center [513, 279] width 127 height 10
click at [406, 427] on button "+ Add Action" at bounding box center [419, 430] width 50 height 14
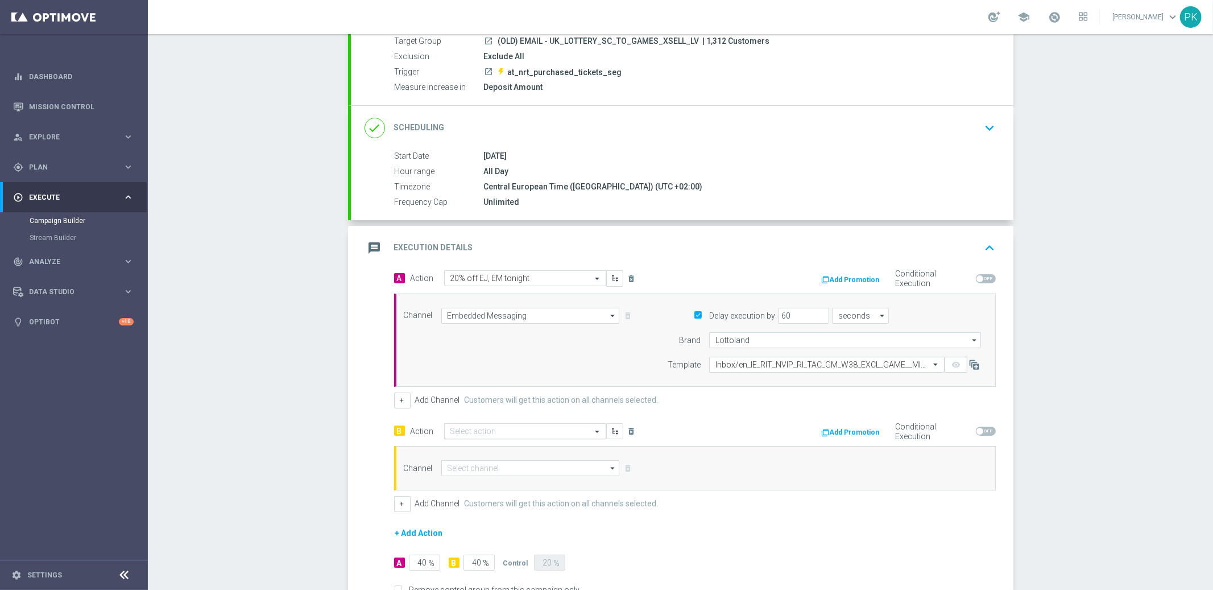
click at [498, 430] on input "text" at bounding box center [513, 432] width 127 height 10
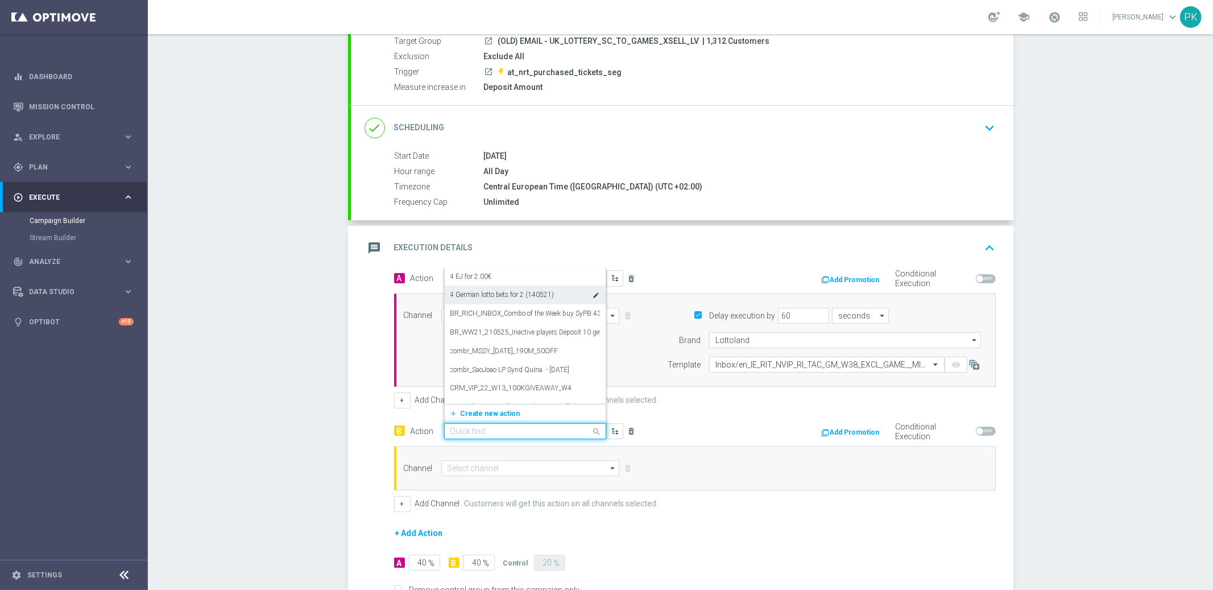
click at [745, 255] on div "message Execution Details keyboard_arrow_up" at bounding box center [682, 248] width 635 height 22
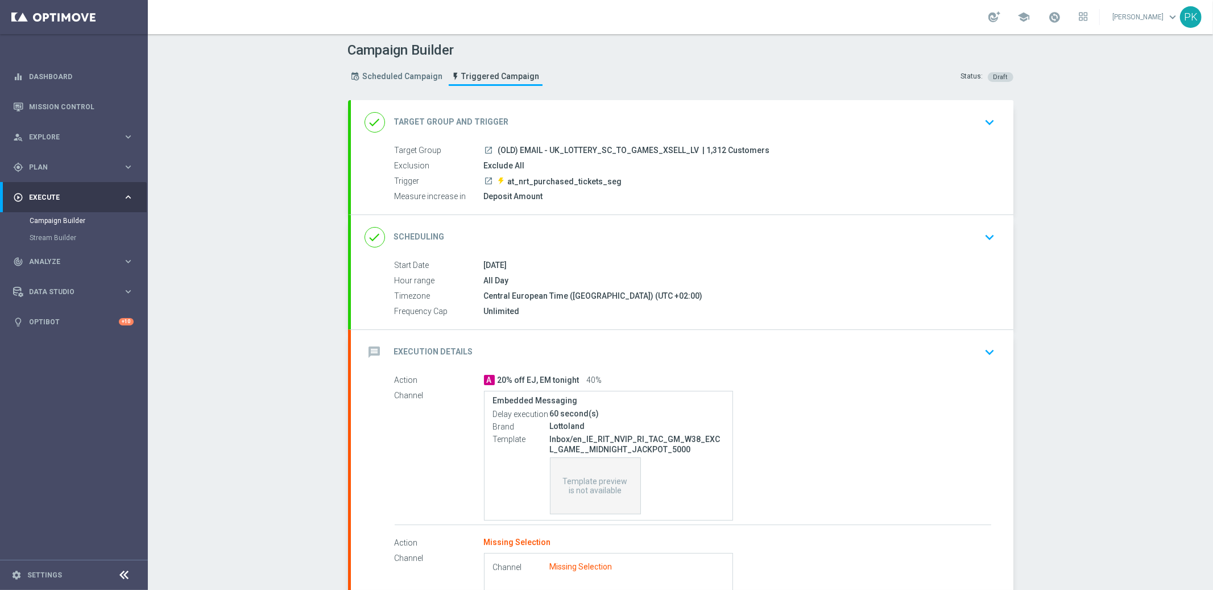
scroll to position [0, 0]
click at [422, 237] on h2 "Scheduling" at bounding box center [419, 238] width 51 height 11
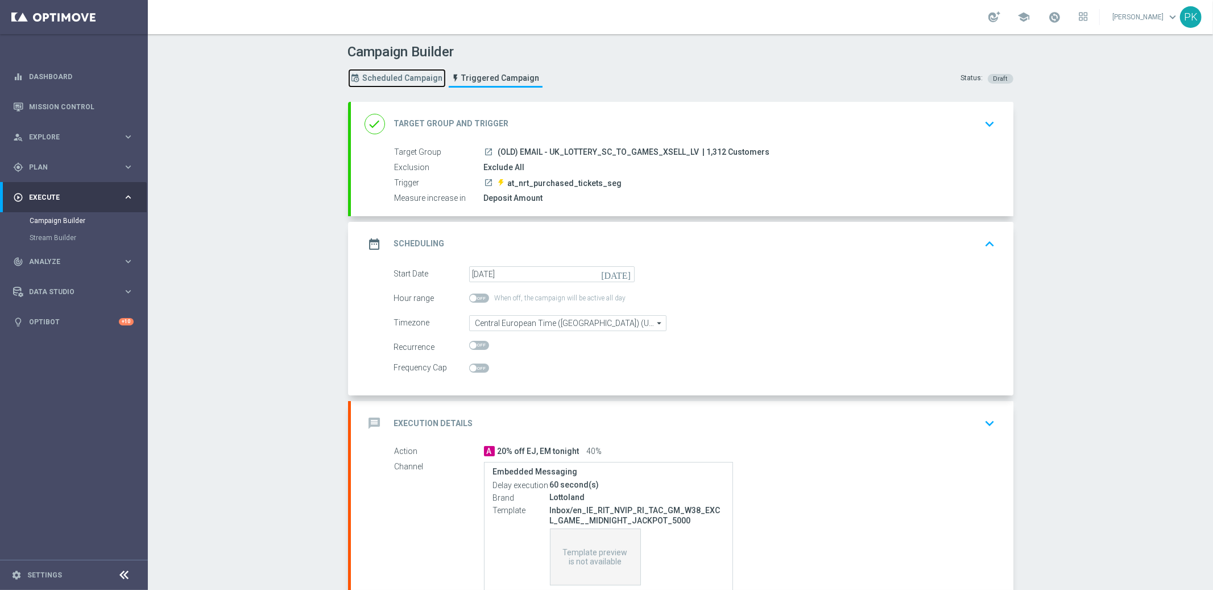
click at [383, 78] on span "Scheduled Campaign" at bounding box center [403, 78] width 80 height 10
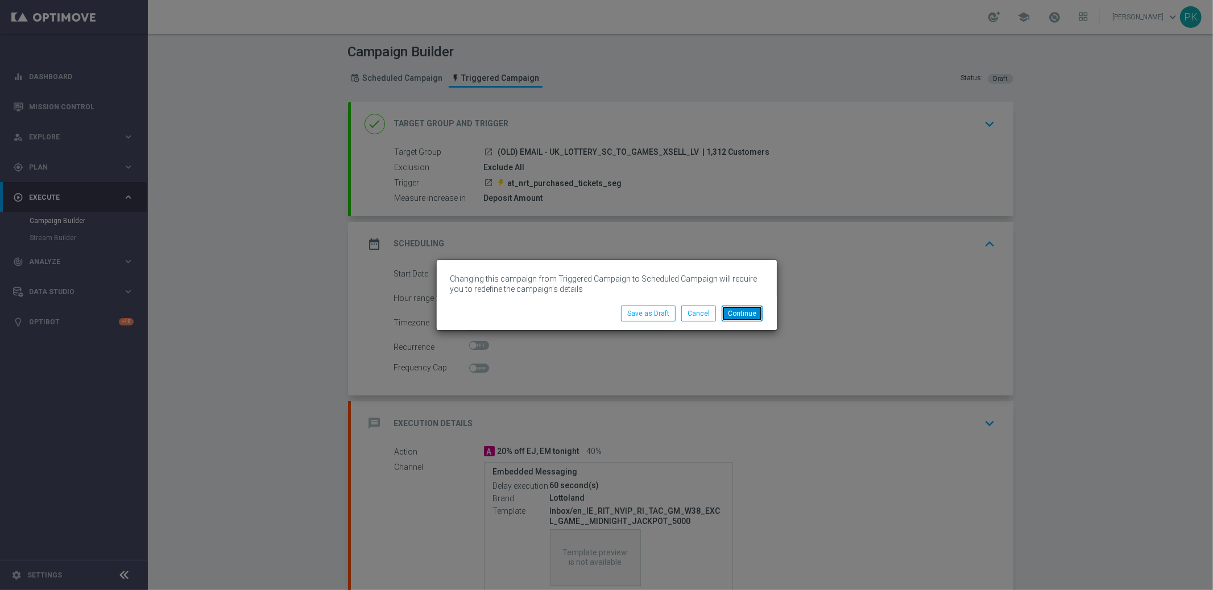
drag, startPoint x: 752, startPoint y: 316, endPoint x: 564, endPoint y: 255, distance: 197.8
click at [752, 316] on button "Continue" at bounding box center [742, 313] width 41 height 16
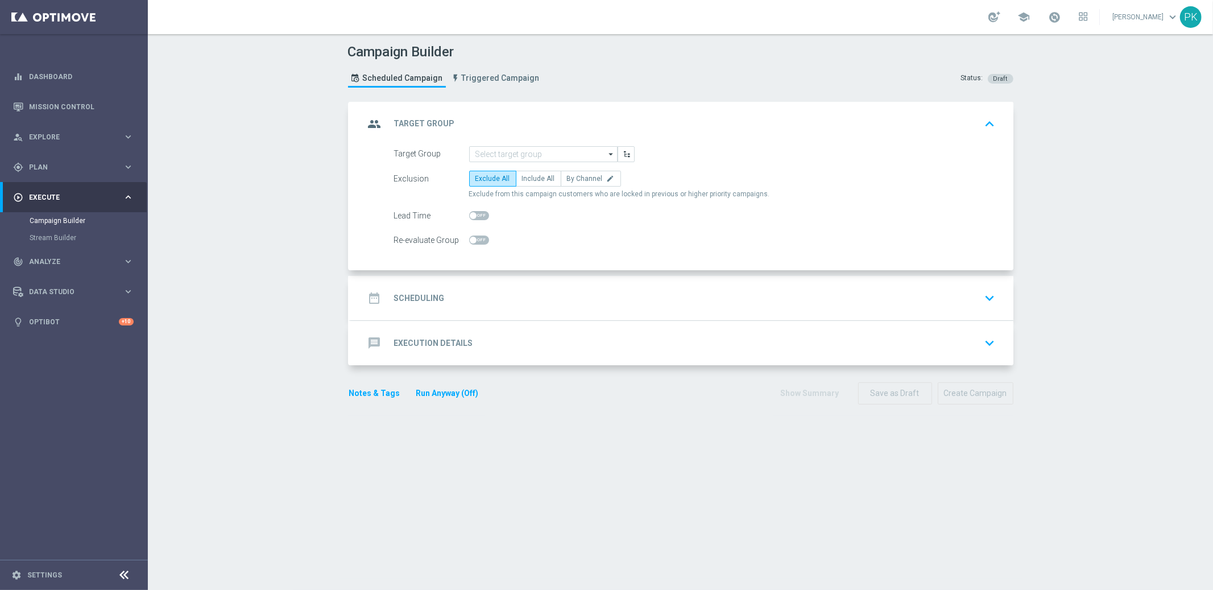
click at [427, 297] on h2 "Scheduling" at bounding box center [419, 298] width 51 height 11
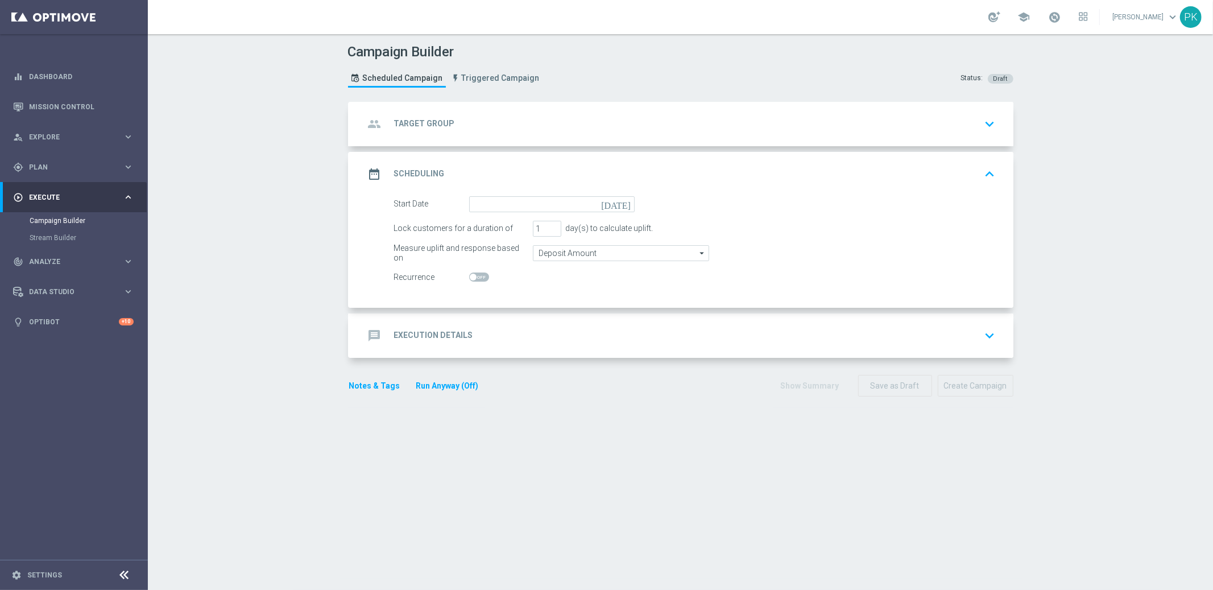
click at [424, 333] on h2 "Execution Details" at bounding box center [433, 335] width 79 height 11
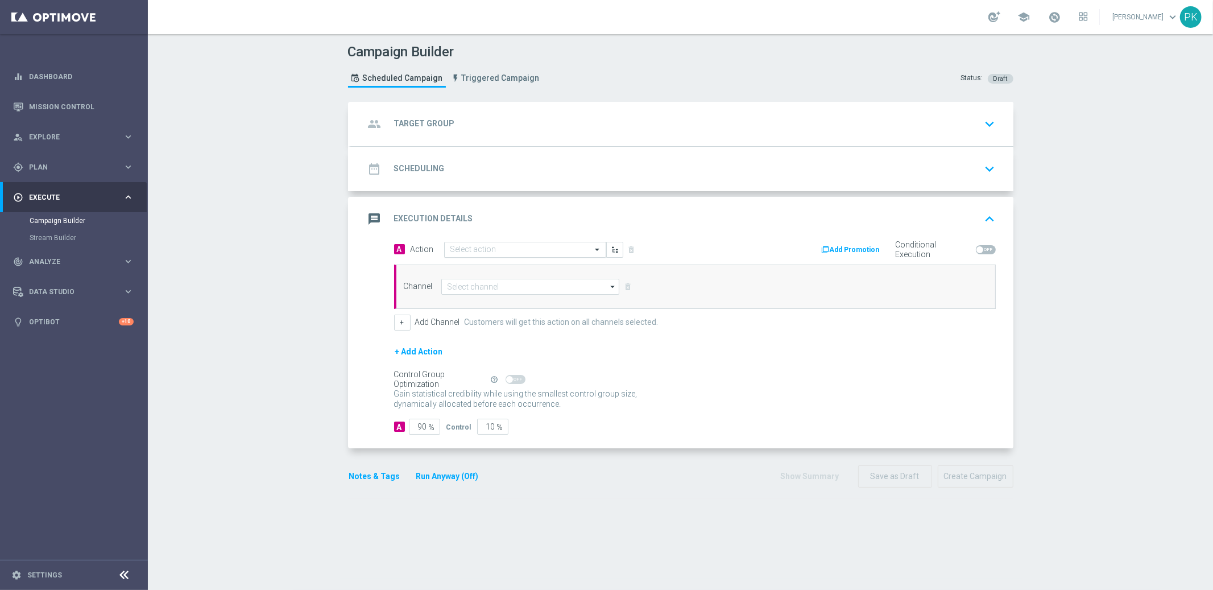
click at [485, 249] on input "text" at bounding box center [513, 250] width 127 height 10
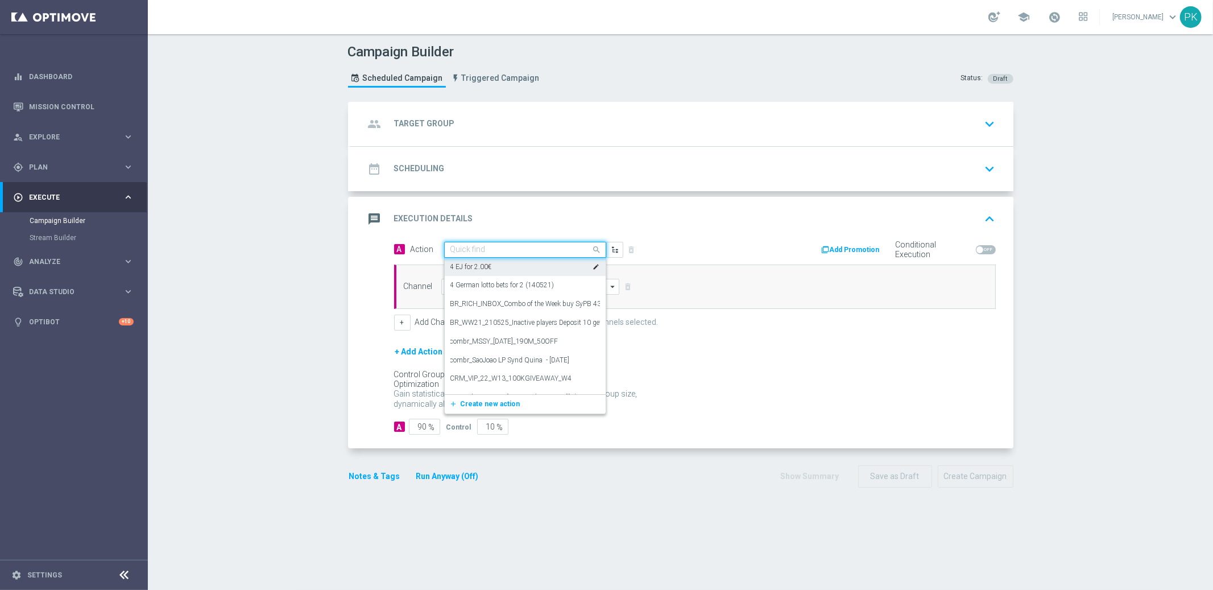
click at [481, 268] on label "4 EJ for 2.00€" at bounding box center [471, 267] width 42 height 10
click at [485, 248] on input "text" at bounding box center [513, 250] width 127 height 10
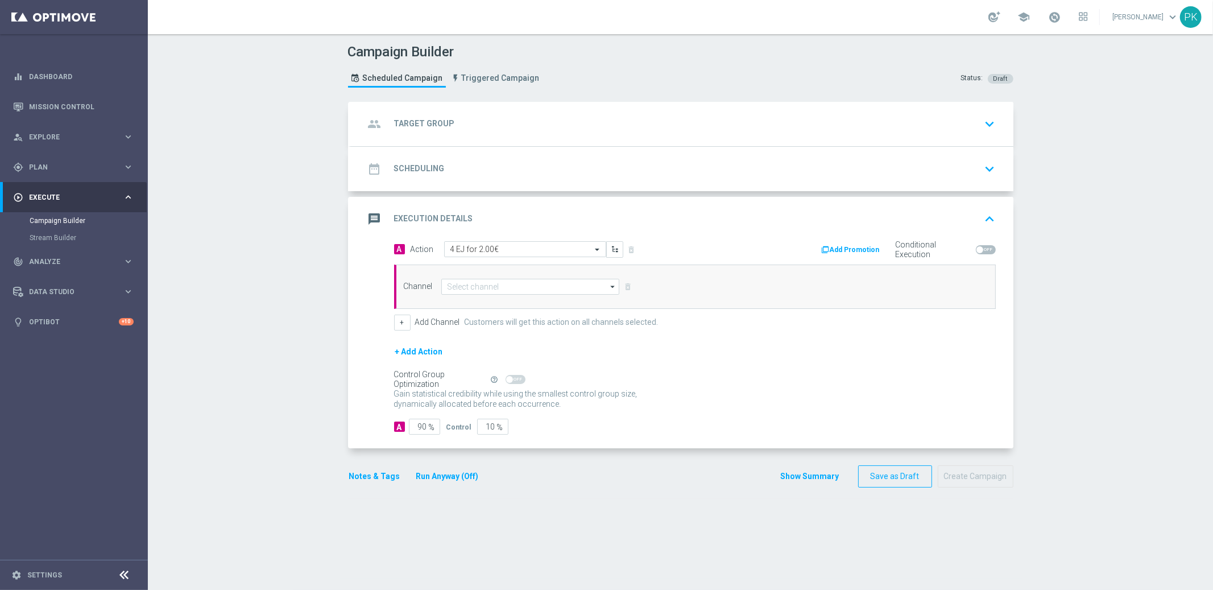
click at [448, 125] on div "group Target Group keyboard_arrow_down" at bounding box center [682, 124] width 635 height 22
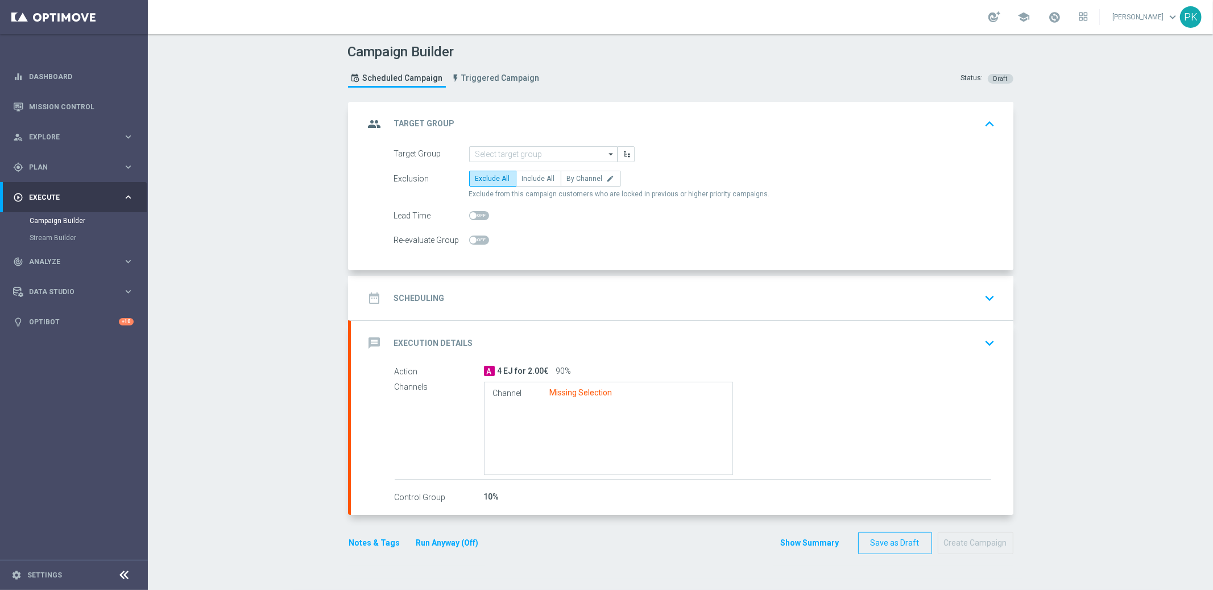
click at [442, 292] on div "date_range Scheduling keyboard_arrow_down" at bounding box center [682, 298] width 635 height 22
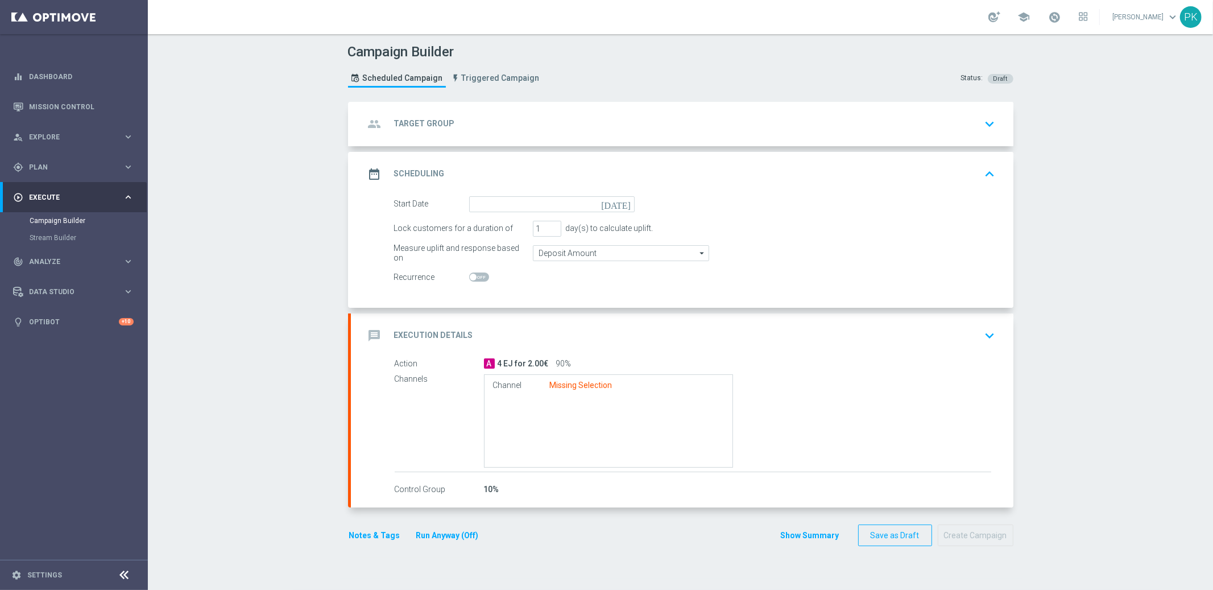
click at [442, 334] on h2 "Execution Details" at bounding box center [433, 335] width 79 height 11
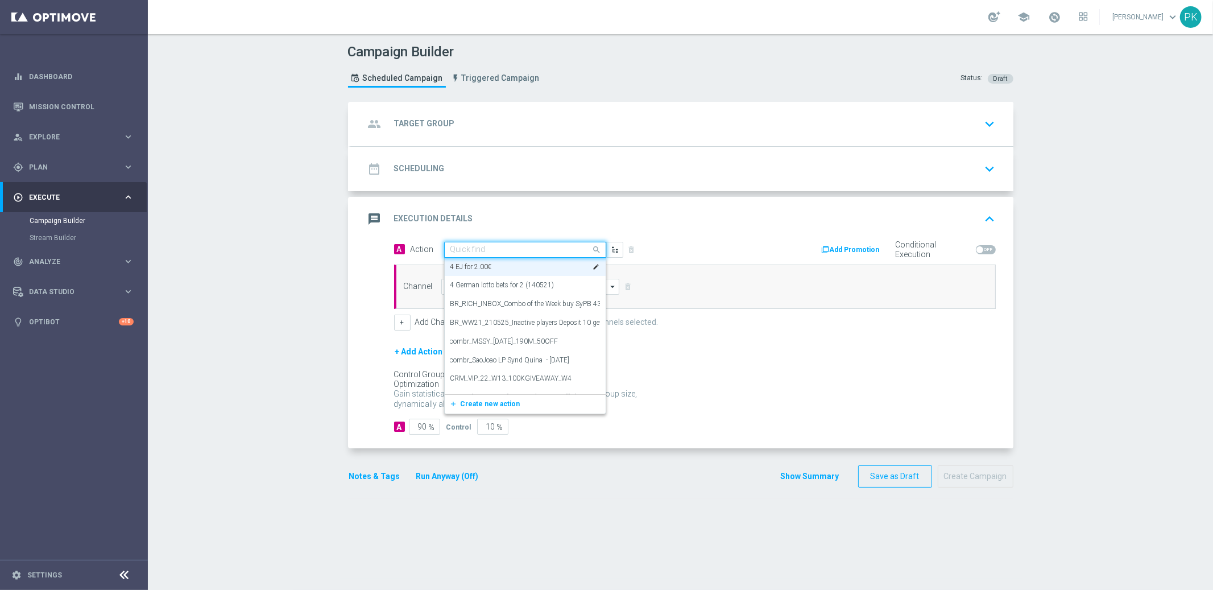
click at [495, 249] on input "text" at bounding box center [513, 250] width 127 height 10
click at [505, 322] on div ""2x 1/20 El Gordo & get 2x 1/100 FREE 2x 1/10 El Gordo & get 3x 1/100 FREE 2x 1…" at bounding box center [525, 317] width 150 height 19
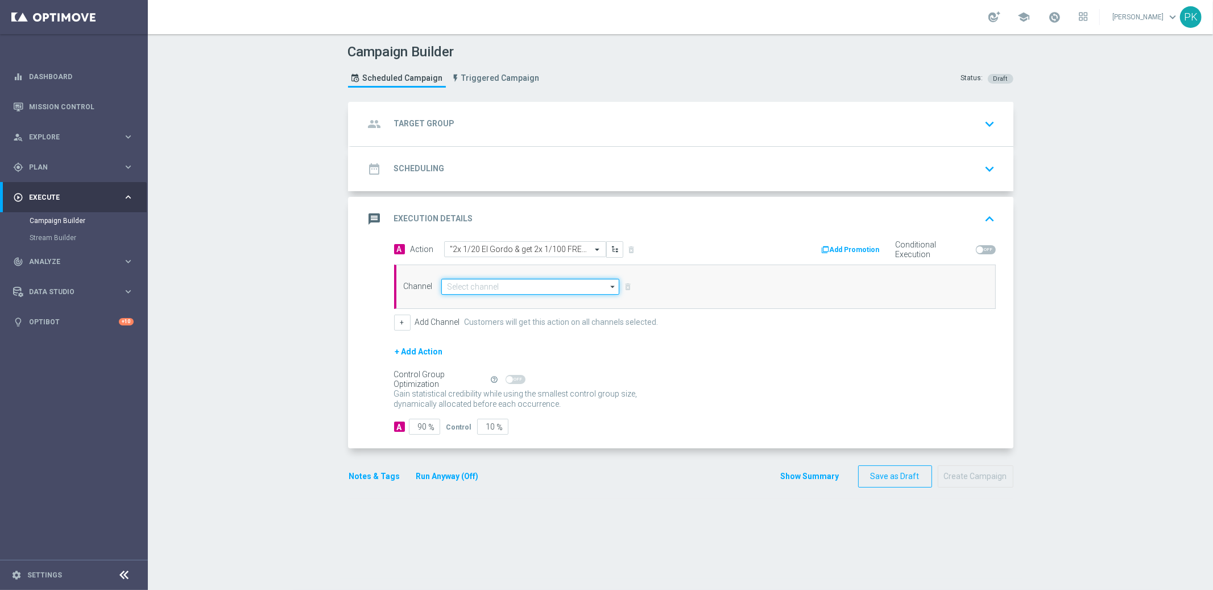
click at [599, 284] on input at bounding box center [530, 287] width 179 height 16
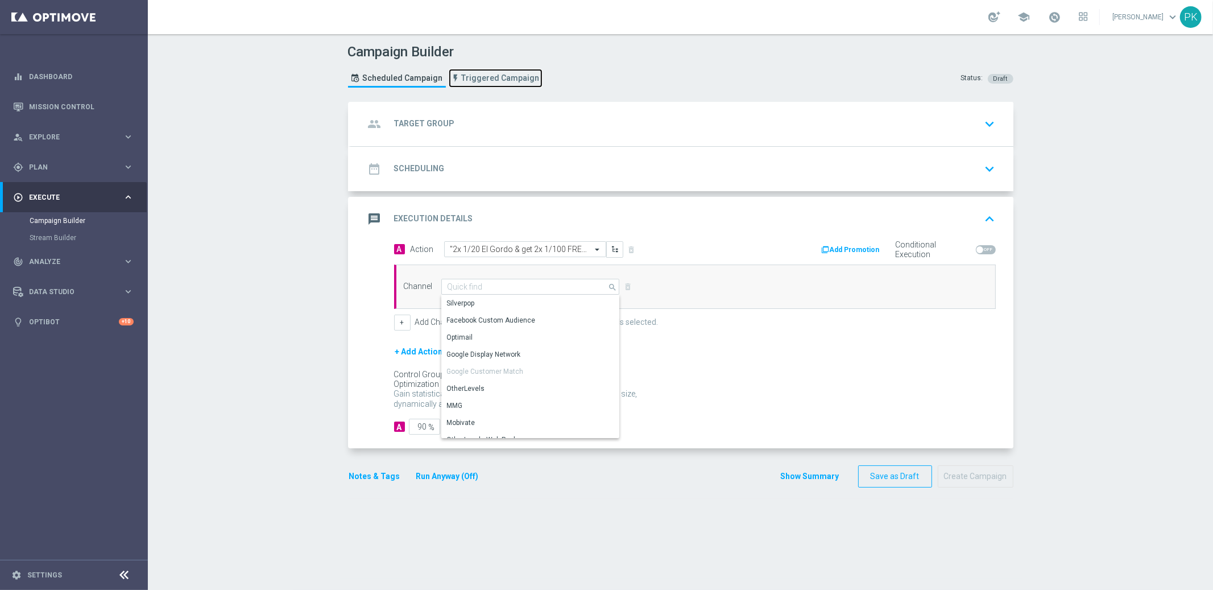
click at [483, 74] on span "Triggered Campaign" at bounding box center [501, 78] width 78 height 10
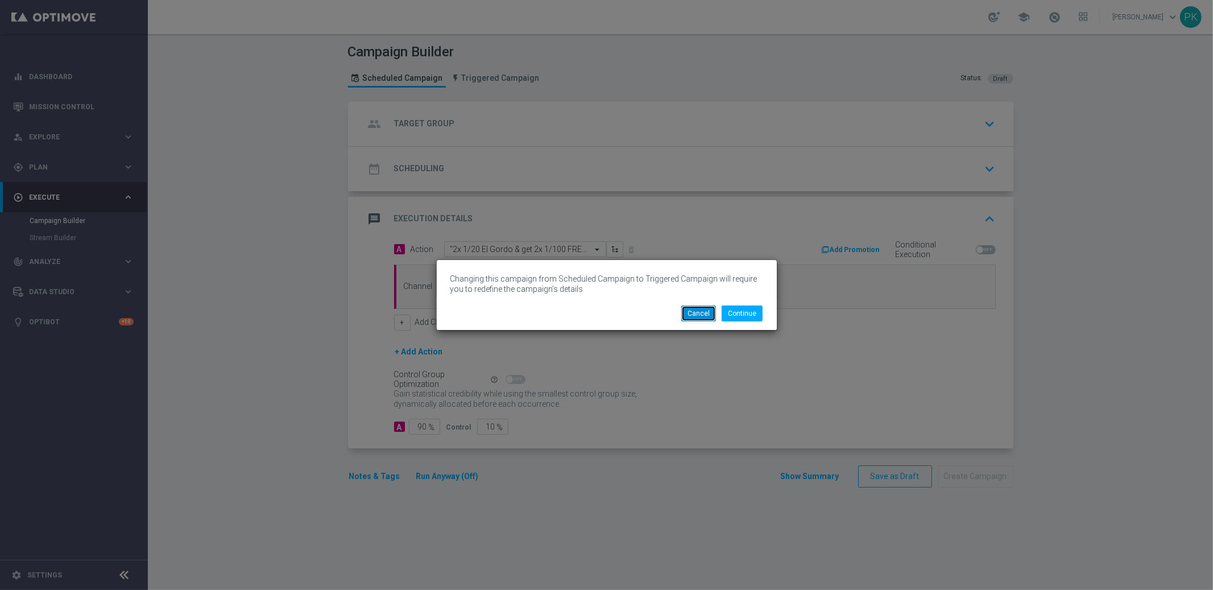
drag, startPoint x: 704, startPoint y: 312, endPoint x: 581, endPoint y: 311, distance: 122.9
click at [704, 312] on button "Cancel" at bounding box center [698, 313] width 35 height 16
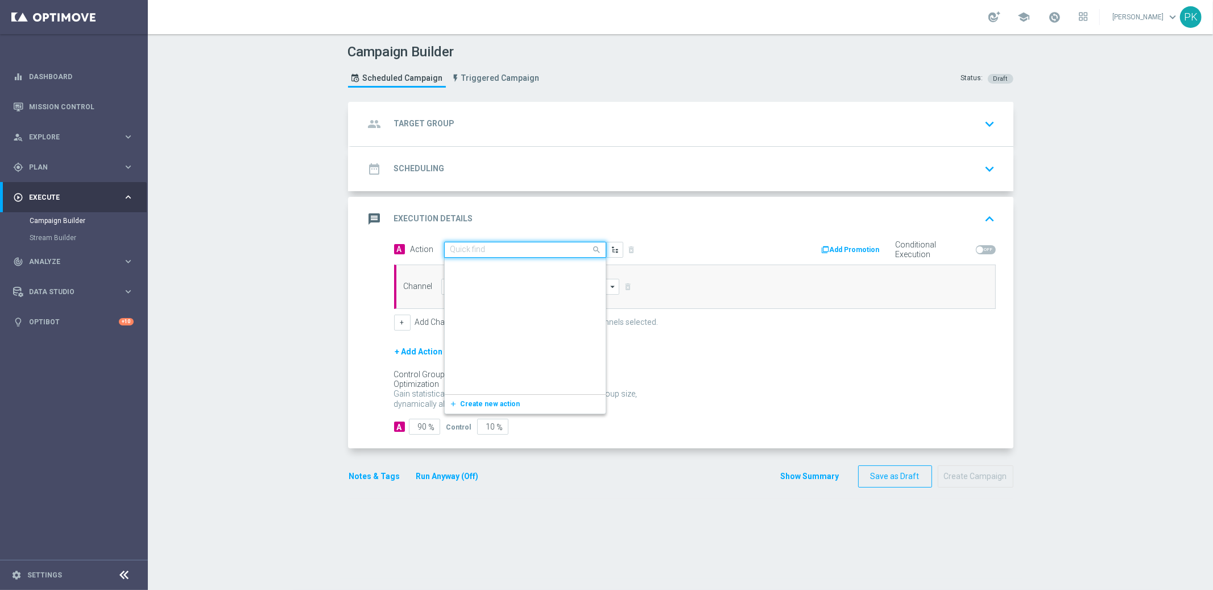
click at [495, 245] on input "text" at bounding box center [513, 250] width 127 height 10
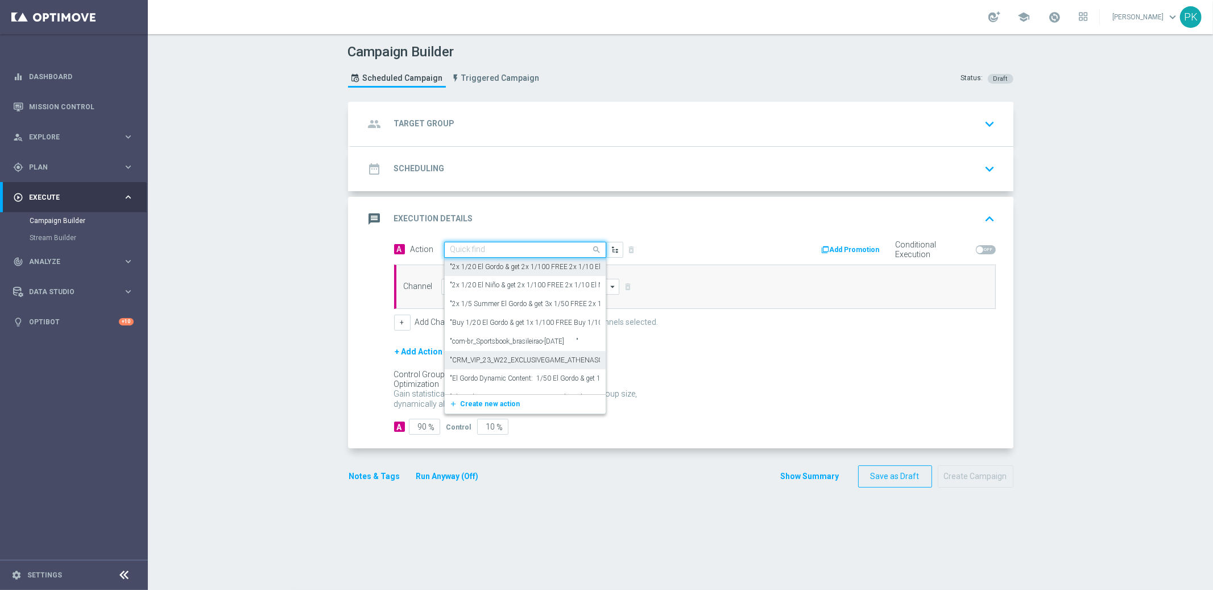
click at [505, 359] on label ""CRM_VIP_23_W22_EXCLUSIVEGAME_ATHENASGLORY CRM_VIP_23_W22_EXCLUSIVEGAME_ATHENAS…" at bounding box center [621, 360] width 343 height 10
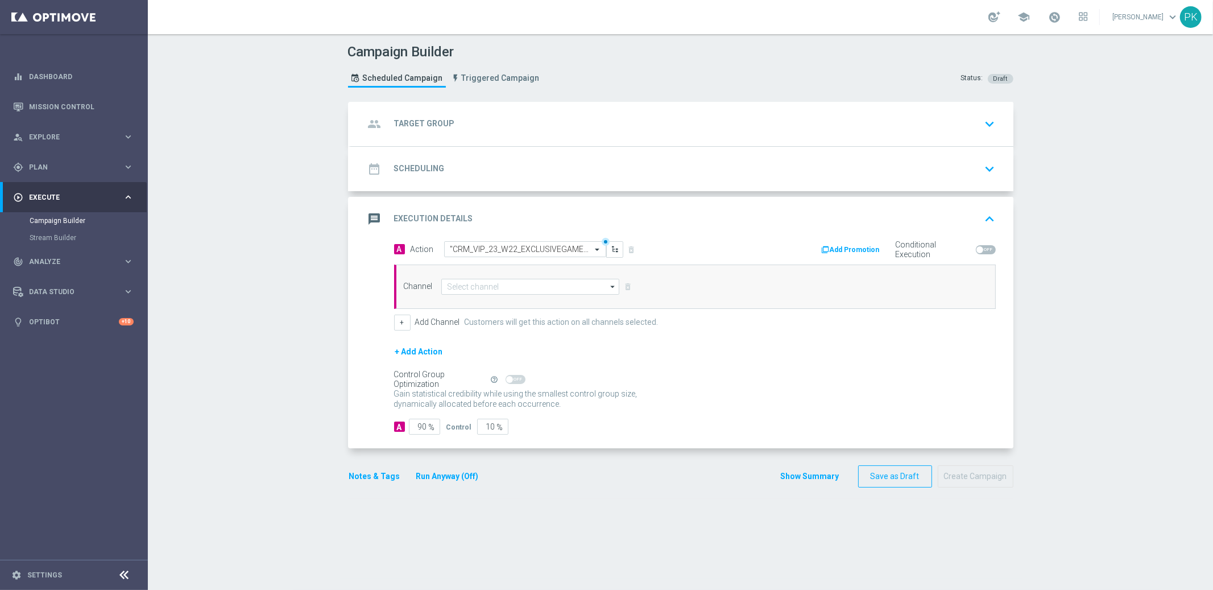
click at [602, 239] on div at bounding box center [606, 242] width 8 height 8
click at [518, 245] on input "text" at bounding box center [513, 250] width 127 height 10
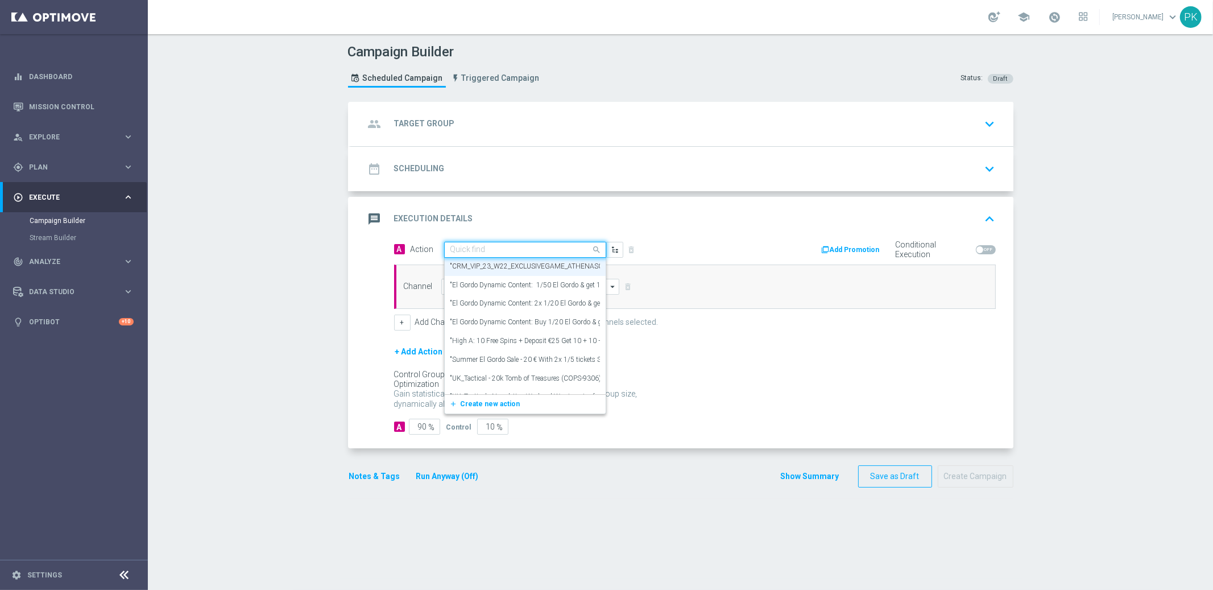
click at [429, 118] on h2 "Target Group" at bounding box center [424, 123] width 61 height 11
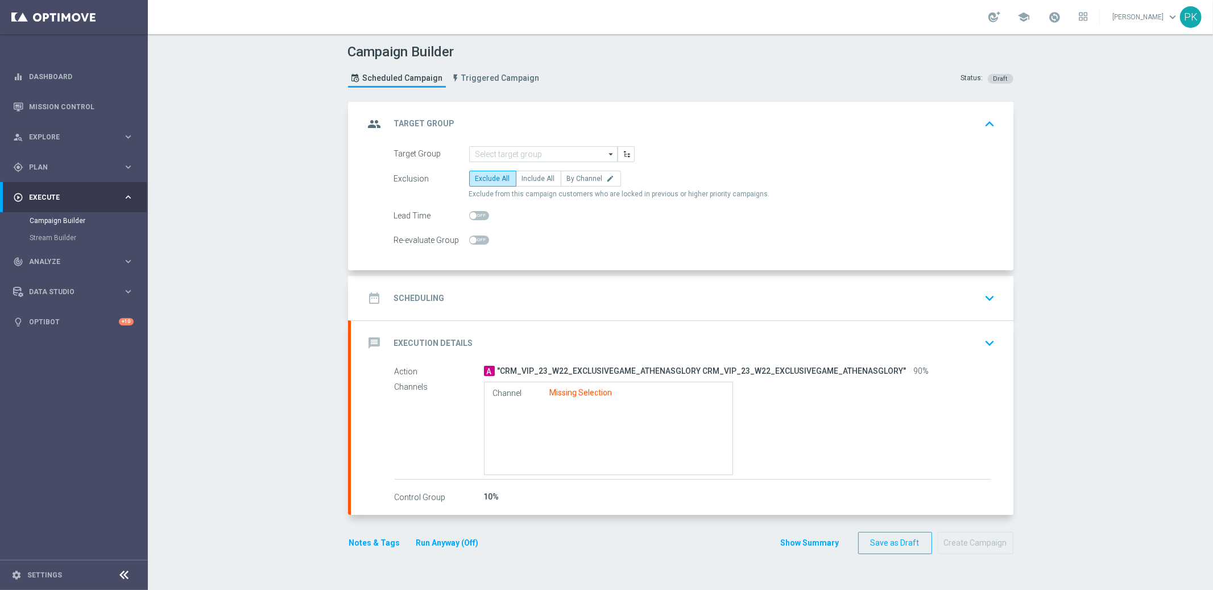
click at [413, 121] on h2 "Target Group" at bounding box center [424, 123] width 61 height 11
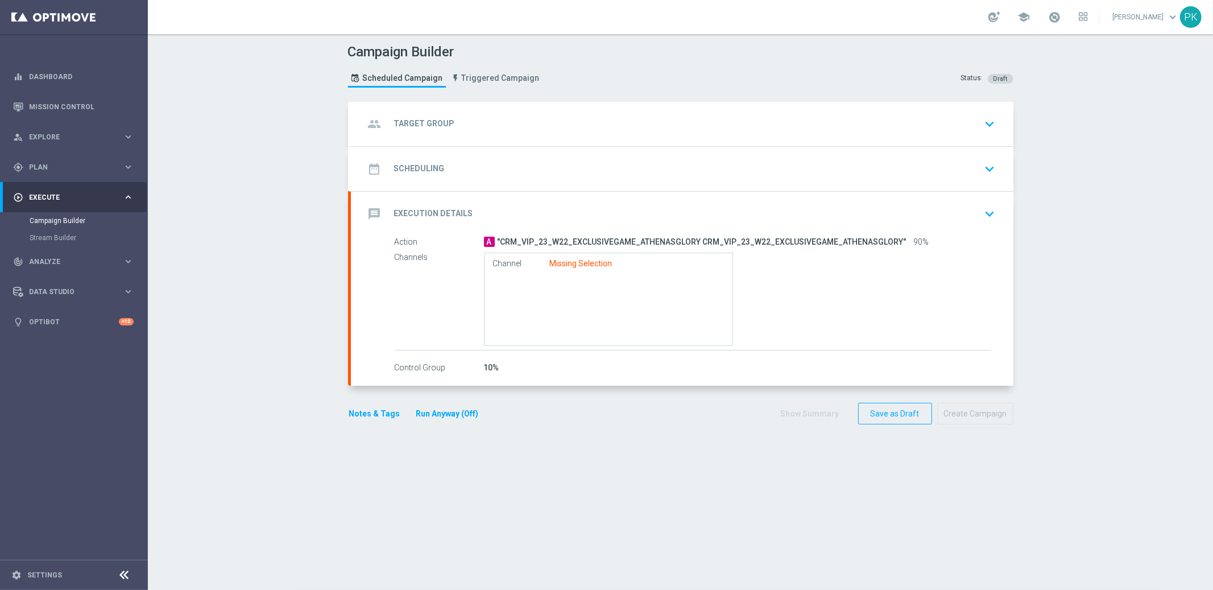
click at [486, 241] on span "A" at bounding box center [489, 242] width 11 height 10
click at [403, 230] on div "message Execution Details keyboard_arrow_down" at bounding box center [682, 214] width 663 height 44
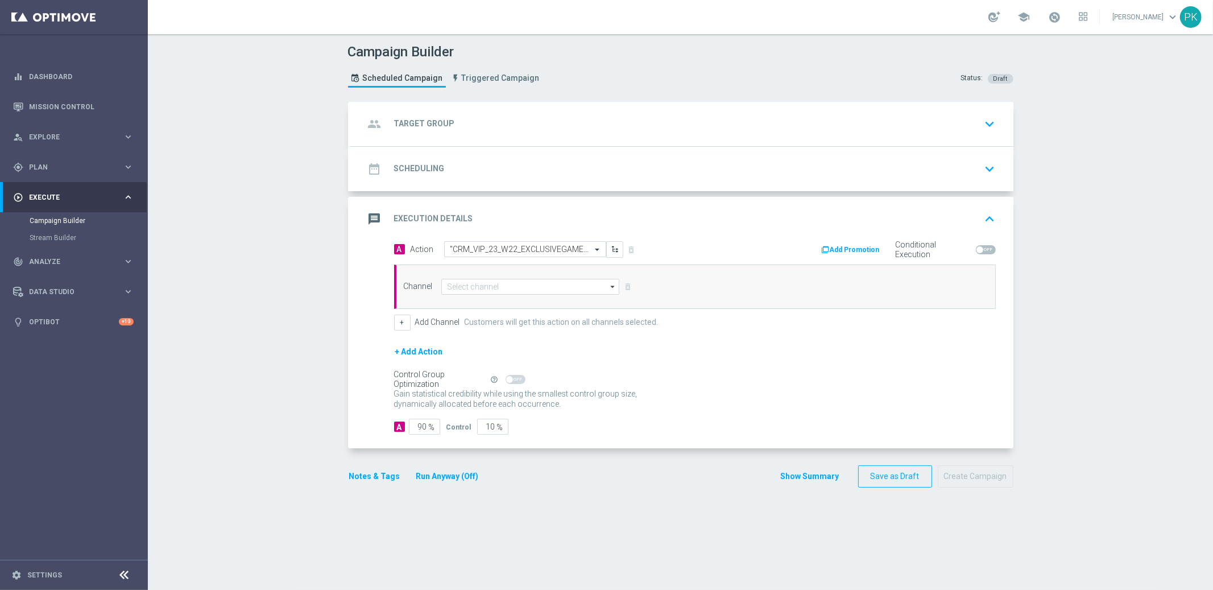
click at [469, 217] on div "message Execution Details keyboard_arrow_up" at bounding box center [682, 219] width 635 height 22
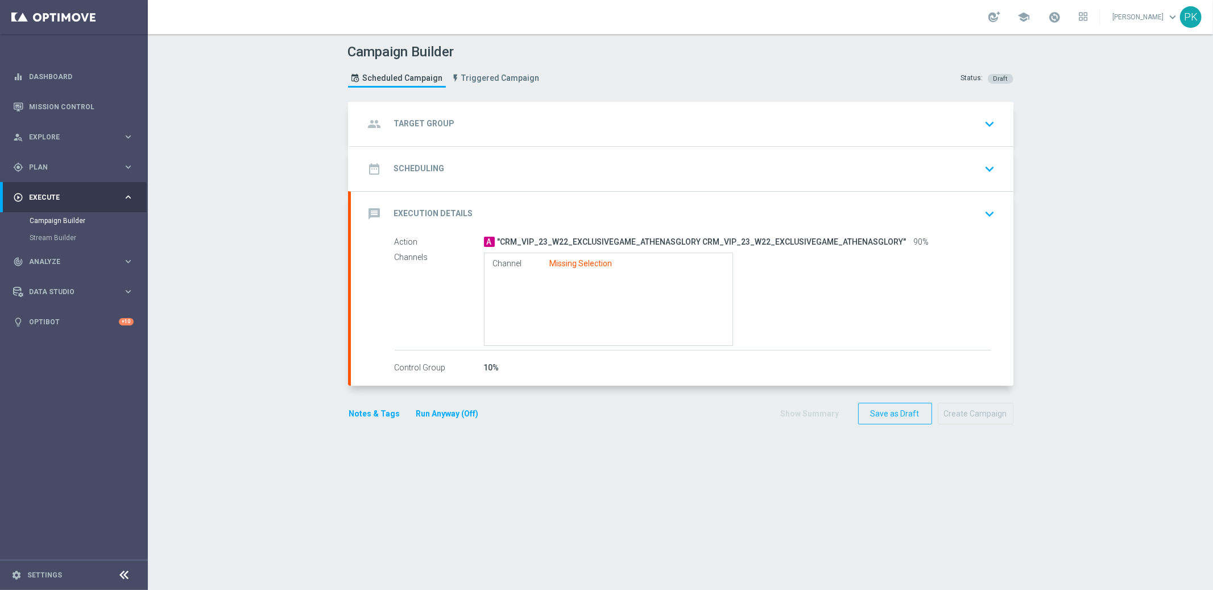
click at [982, 209] on icon "keyboard_arrow_down" at bounding box center [990, 213] width 17 height 17
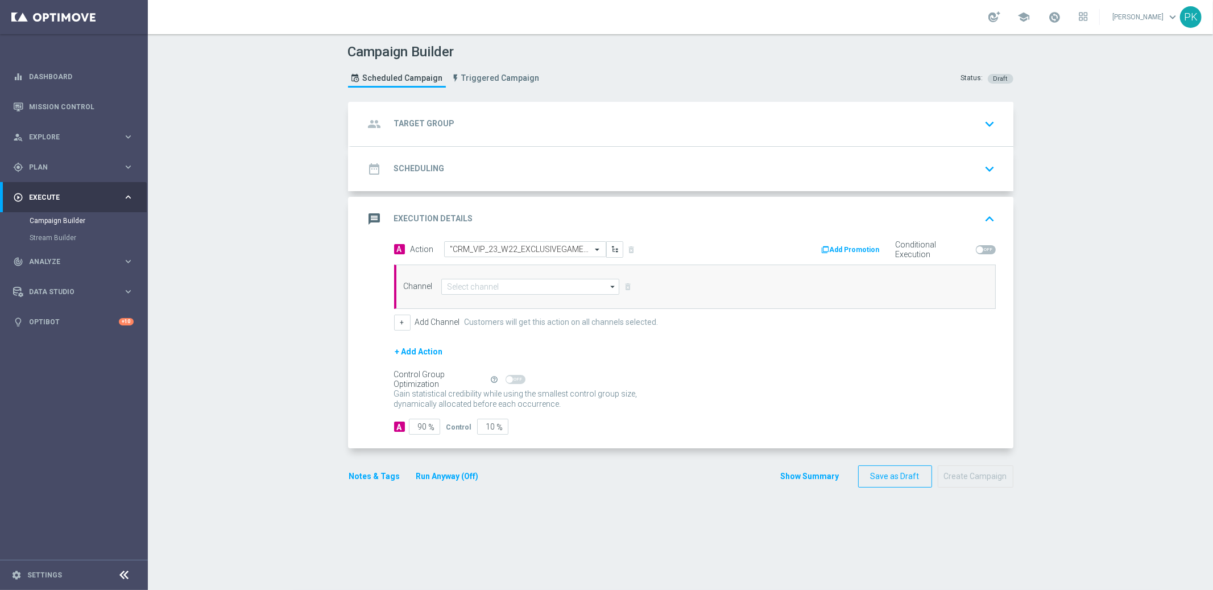
click at [987, 251] on span at bounding box center [986, 249] width 20 height 9
click at [987, 251] on input "checkbox" at bounding box center [986, 249] width 20 height 9
click at [988, 249] on span at bounding box center [991, 249] width 7 height 7
click at [983, 249] on input "checkbox" at bounding box center [986, 249] width 20 height 9
checkbox input "false"
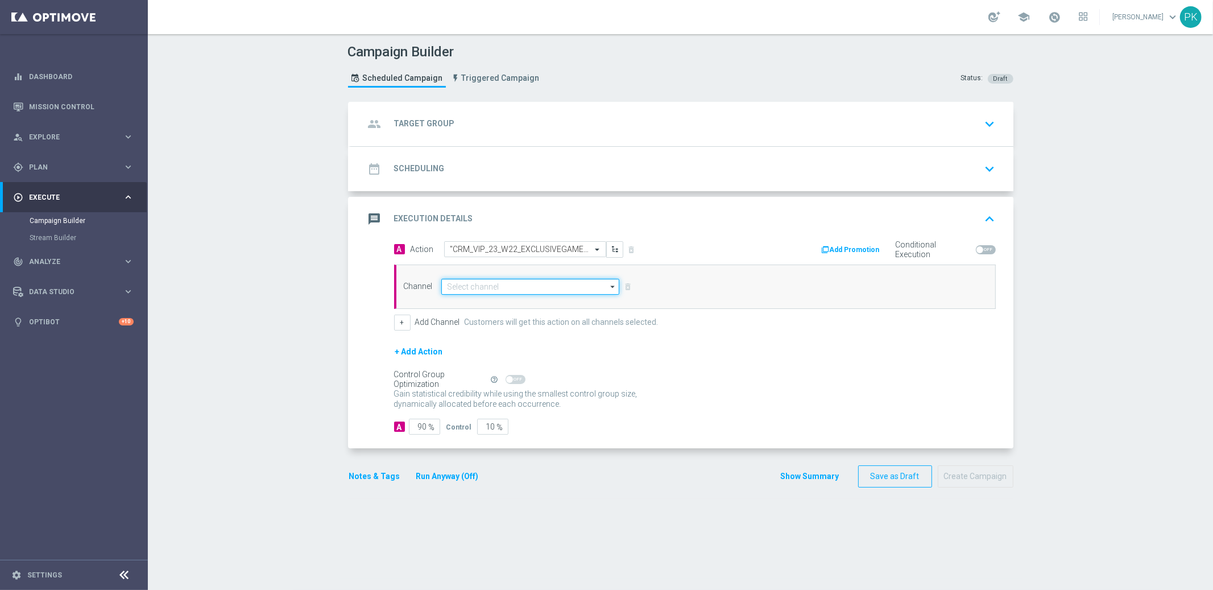
click at [533, 289] on input at bounding box center [530, 287] width 179 height 16
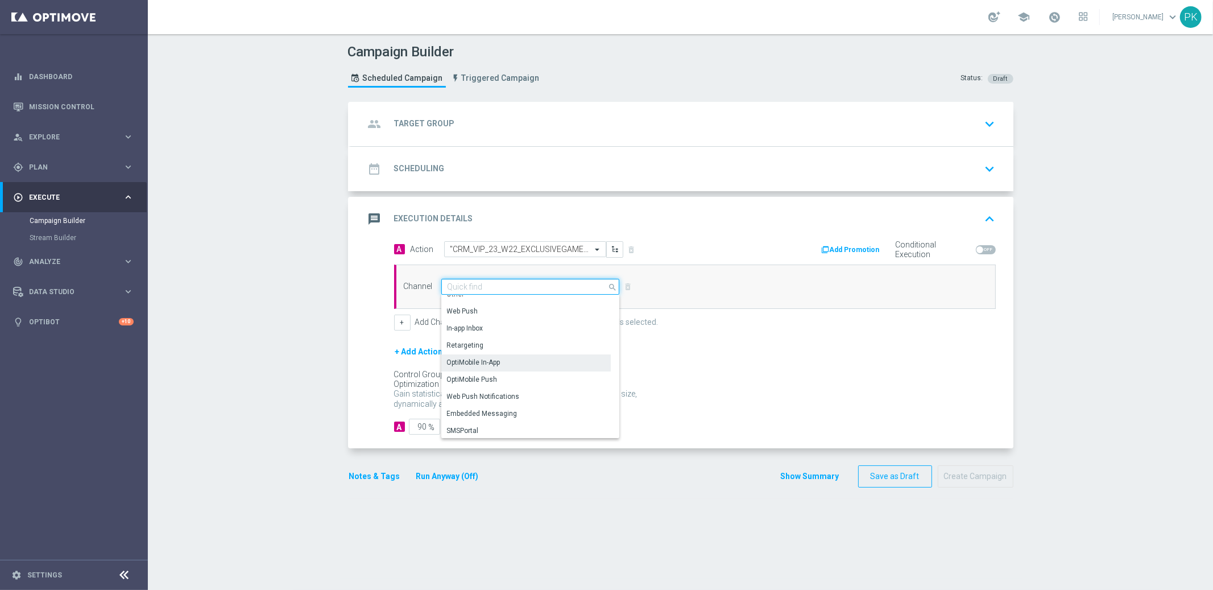
scroll to position [300, 0]
click at [469, 416] on div "Embedded Messaging" at bounding box center [482, 412] width 71 height 10
type input "Embedded Messaging"
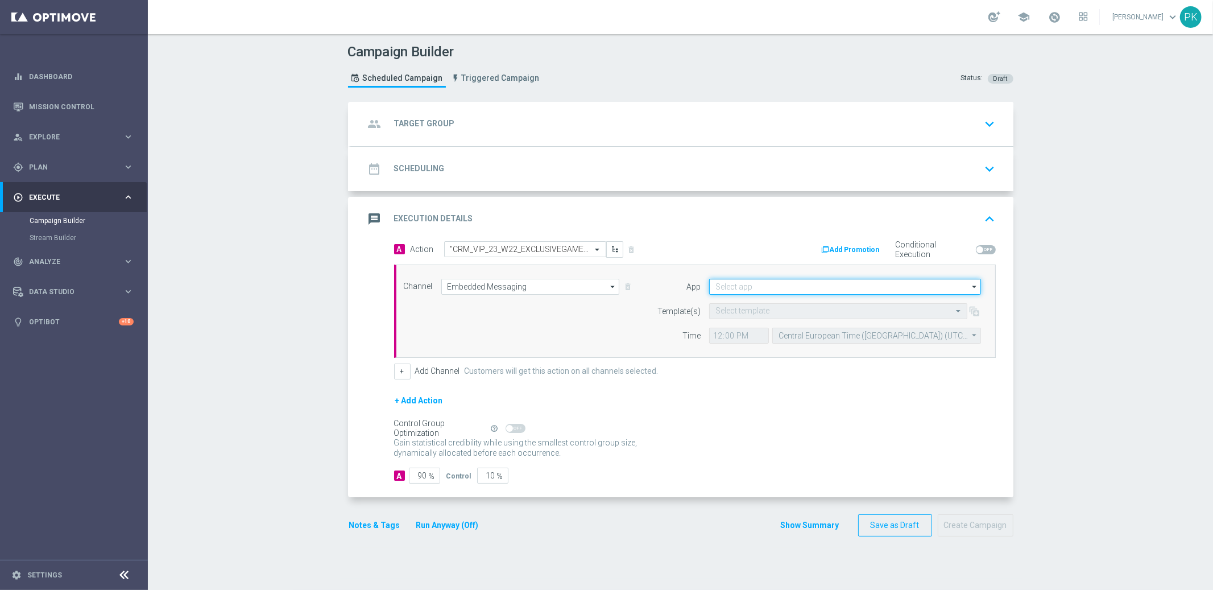
click at [752, 285] on input at bounding box center [845, 287] width 272 height 16
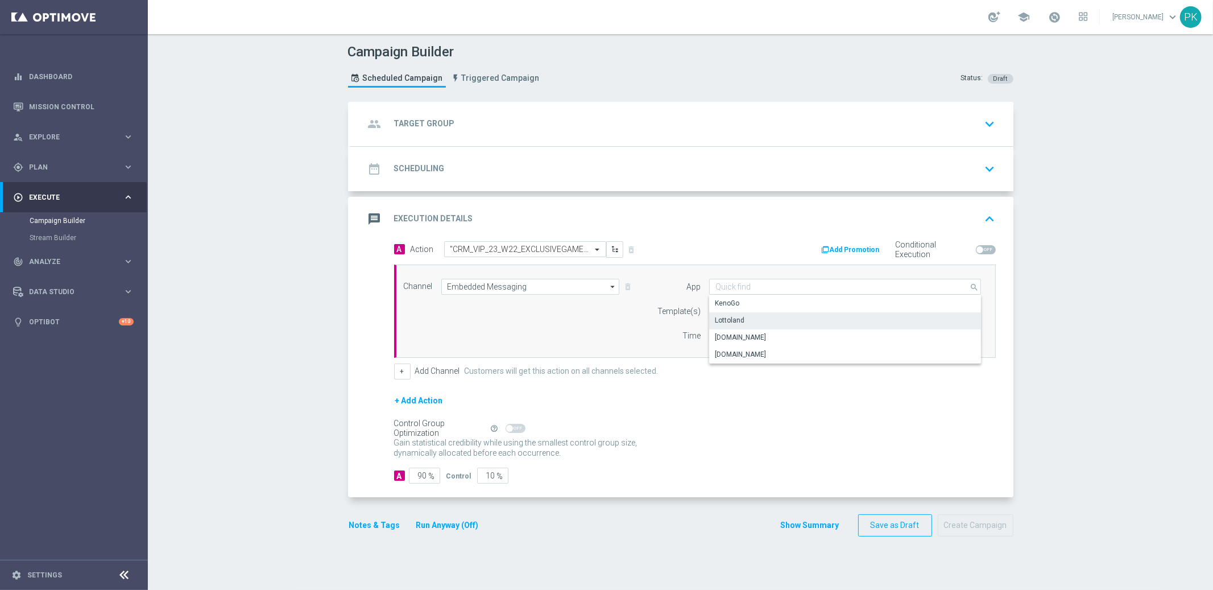
click at [747, 325] on div "Lottoland" at bounding box center [845, 320] width 272 height 16
type input "Lottoland"
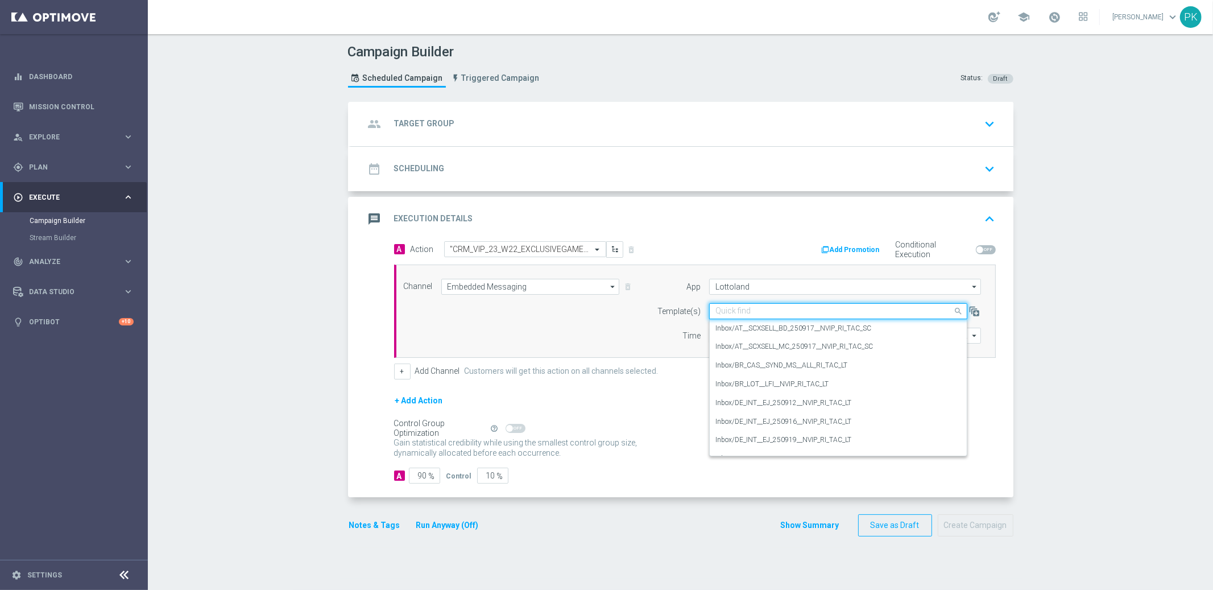
click at [755, 312] on input "text" at bounding box center [826, 312] width 223 height 10
click at [795, 338] on div "Inbox/AT__SCXSELL_MC_250917__NVIP_RI_TAC_SC" at bounding box center [838, 346] width 246 height 19
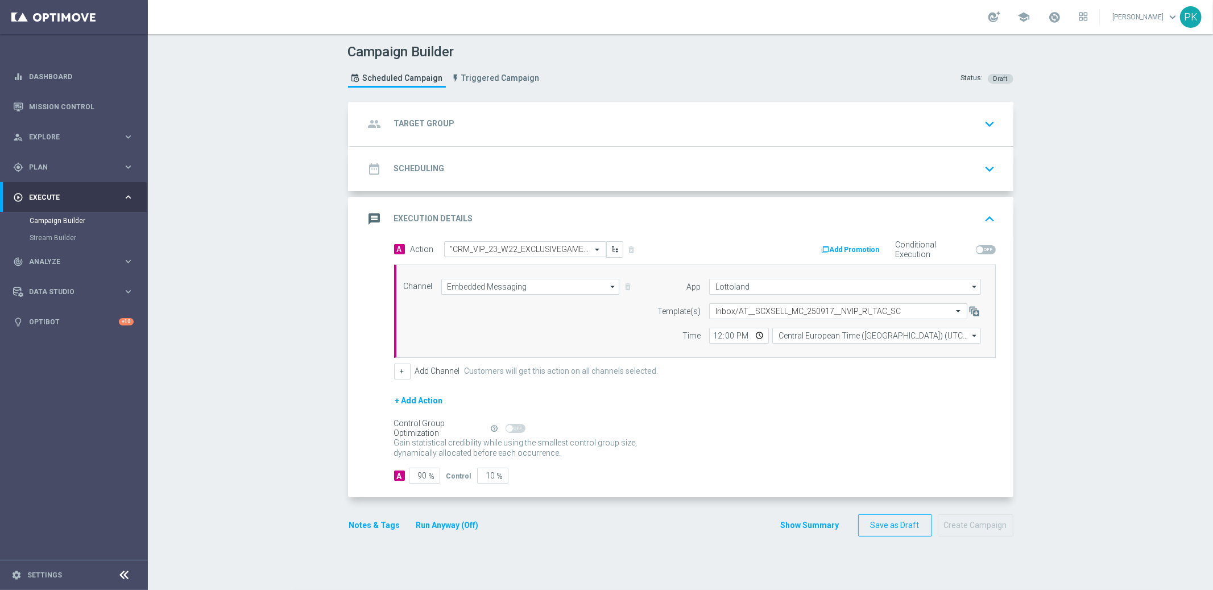
click at [395, 247] on span "A" at bounding box center [399, 249] width 11 height 10
click at [839, 247] on button "Add Promotion" at bounding box center [852, 249] width 63 height 13
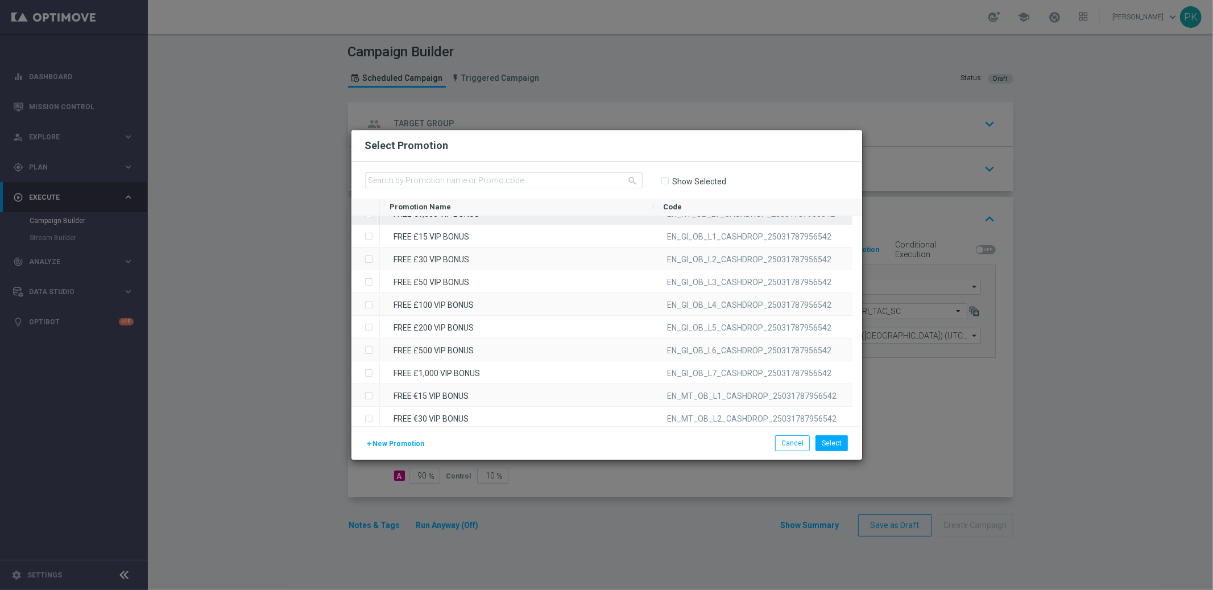
scroll to position [988, 0]
click at [796, 444] on button "Cancel" at bounding box center [792, 443] width 35 height 16
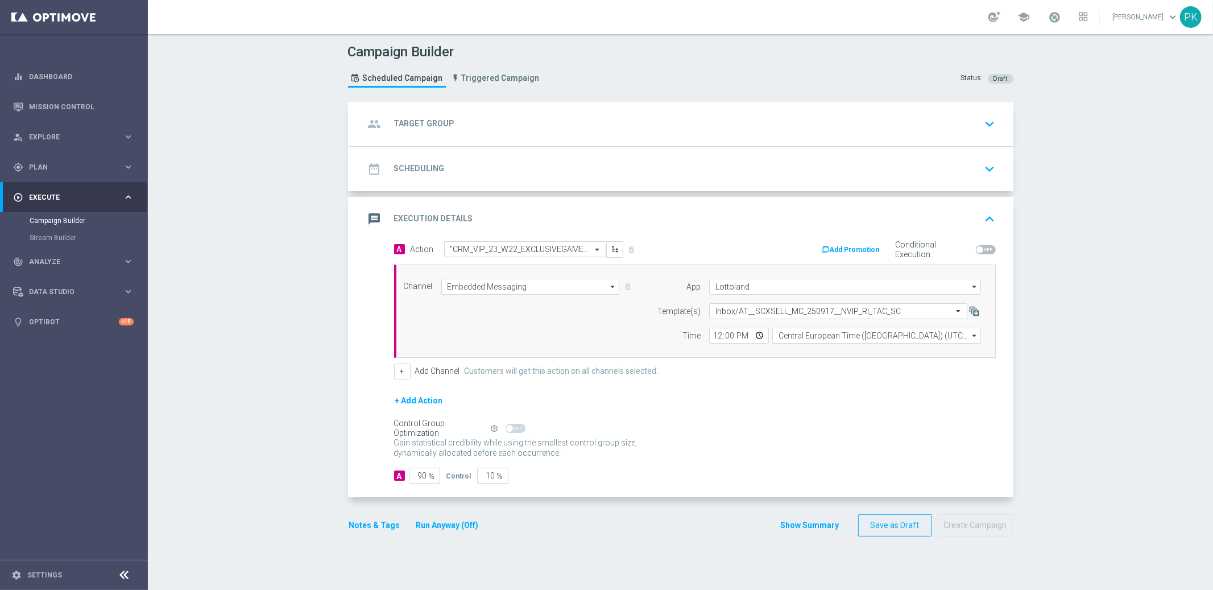
click at [841, 251] on button "Add Promotion" at bounding box center [852, 249] width 63 height 13
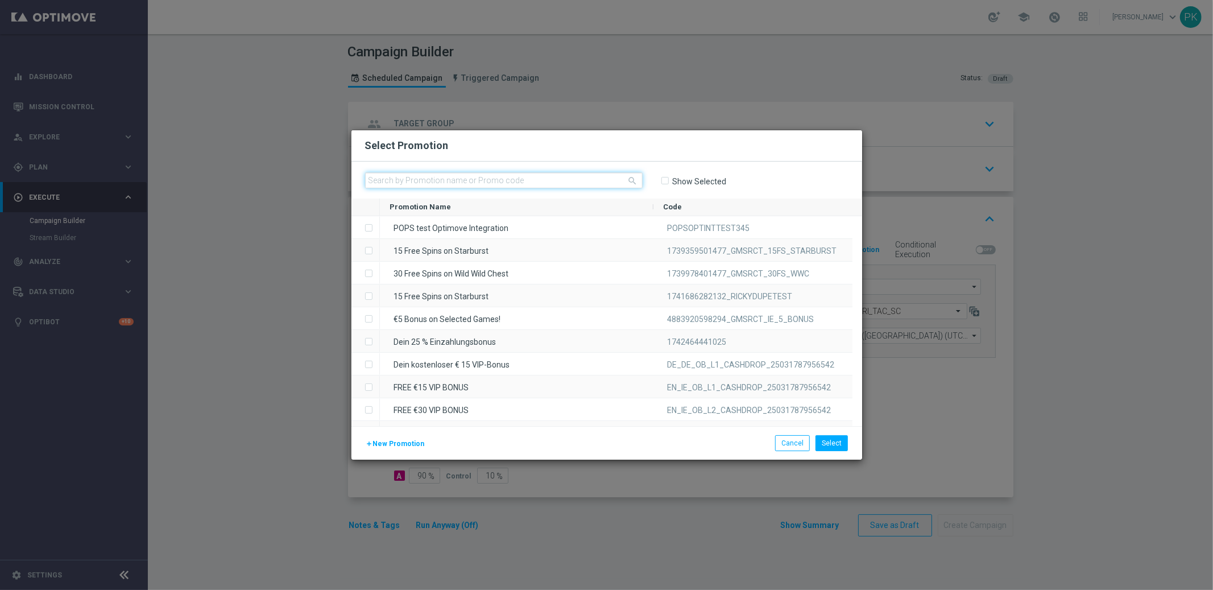
click at [560, 180] on input "text" at bounding box center [504, 180] width 278 height 16
click at [667, 180] on input "Show Selected" at bounding box center [664, 180] width 7 height 7
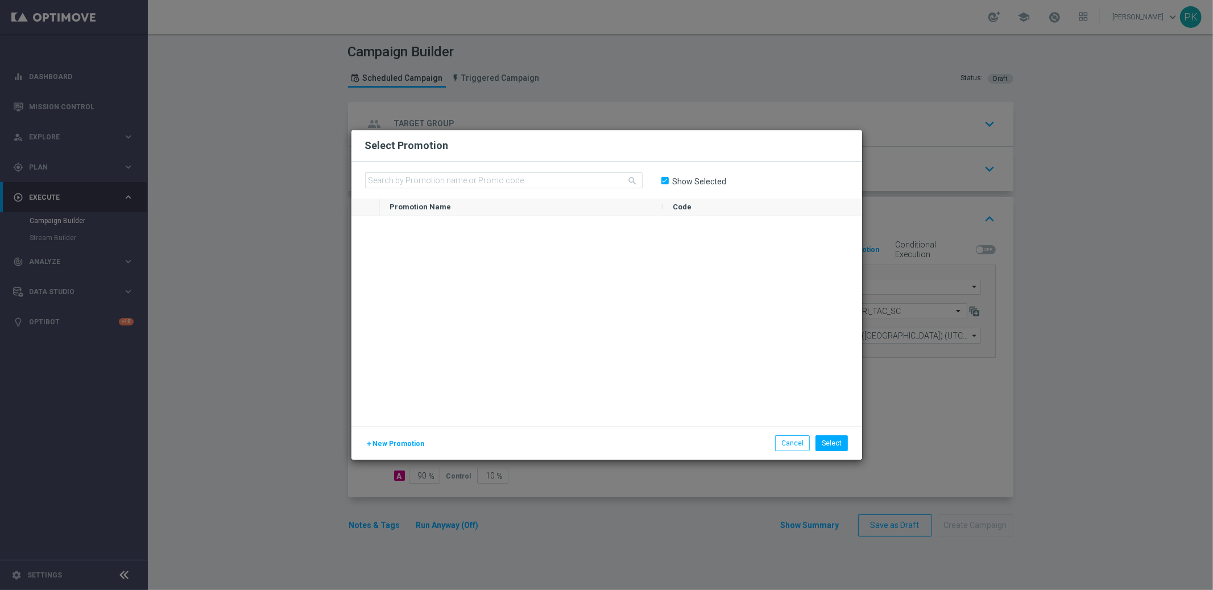
click at [665, 182] on input "Show Selected" at bounding box center [664, 180] width 7 height 7
checkbox input "false"
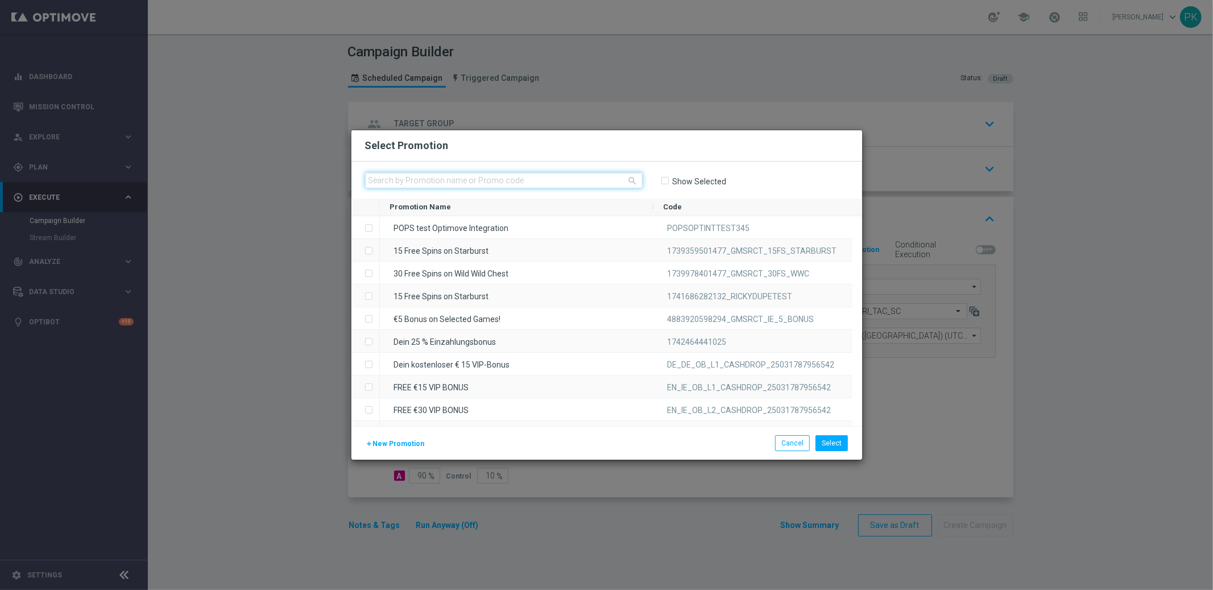
click at [505, 182] on input "text" at bounding box center [504, 180] width 278 height 16
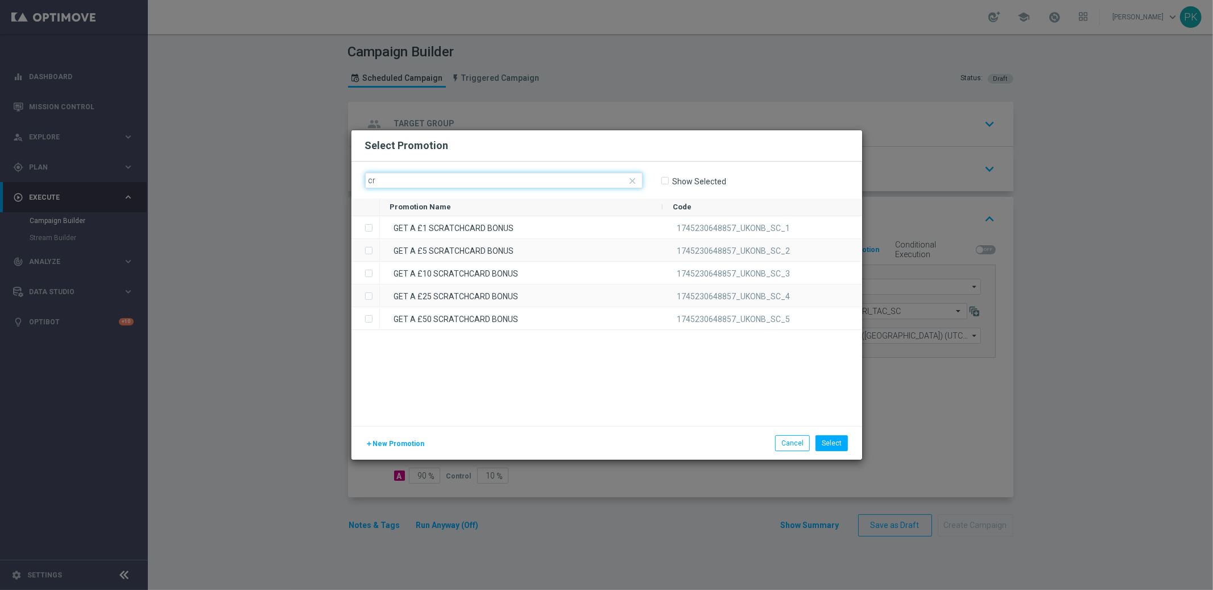
type input "c"
type input "C"
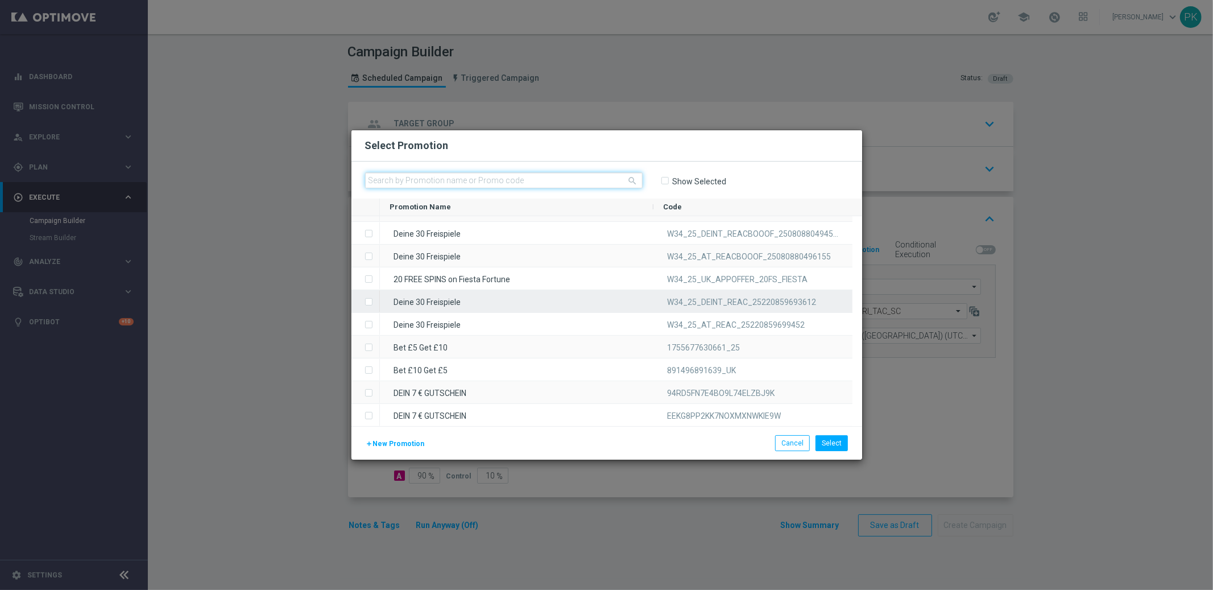
scroll to position [4876, 0]
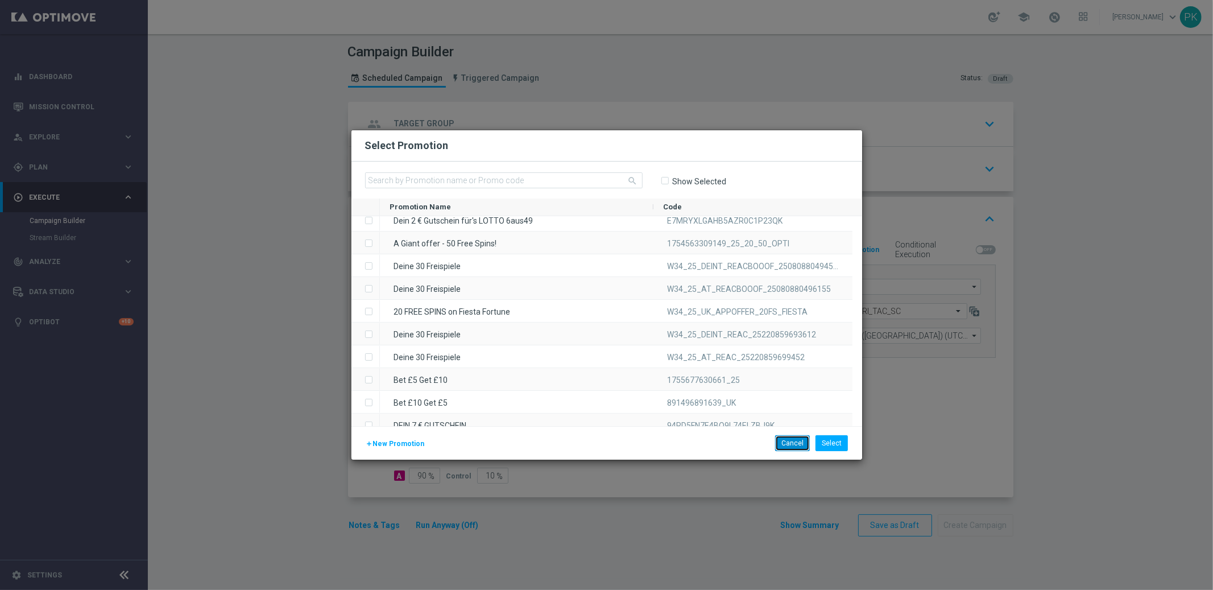
drag, startPoint x: 789, startPoint y: 440, endPoint x: 779, endPoint y: 421, distance: 21.9
click at [789, 440] on button "Cancel" at bounding box center [792, 443] width 35 height 16
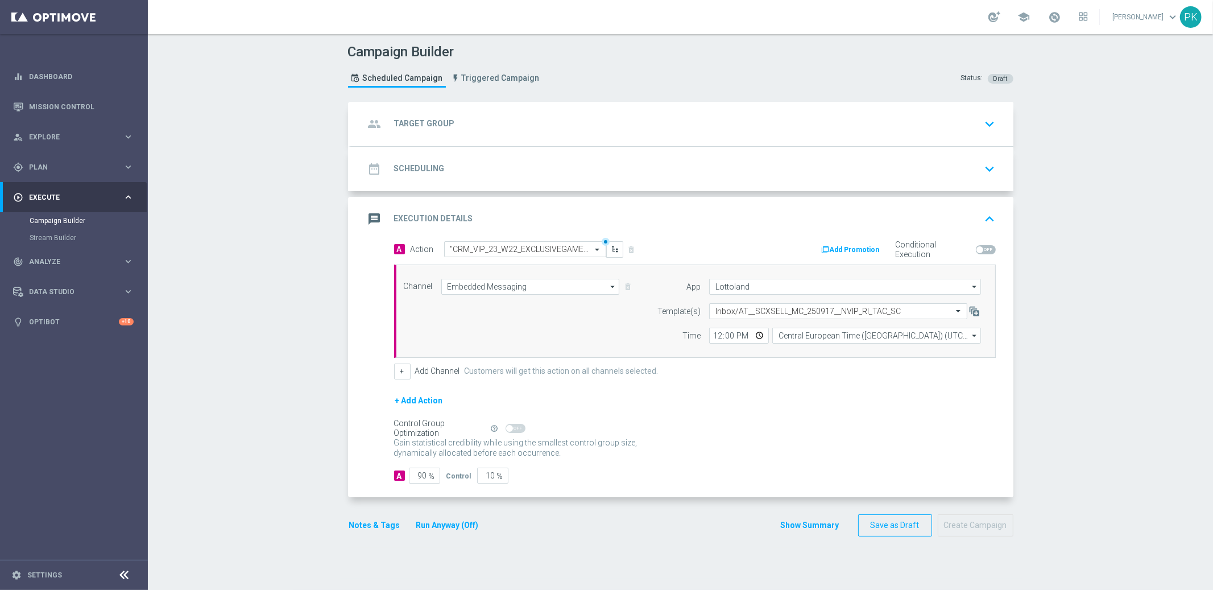
click at [701, 246] on div "Add Promotion Conditional Execution" at bounding box center [849, 250] width 309 height 18
click at [828, 246] on button "Add Promotion" at bounding box center [852, 249] width 63 height 13
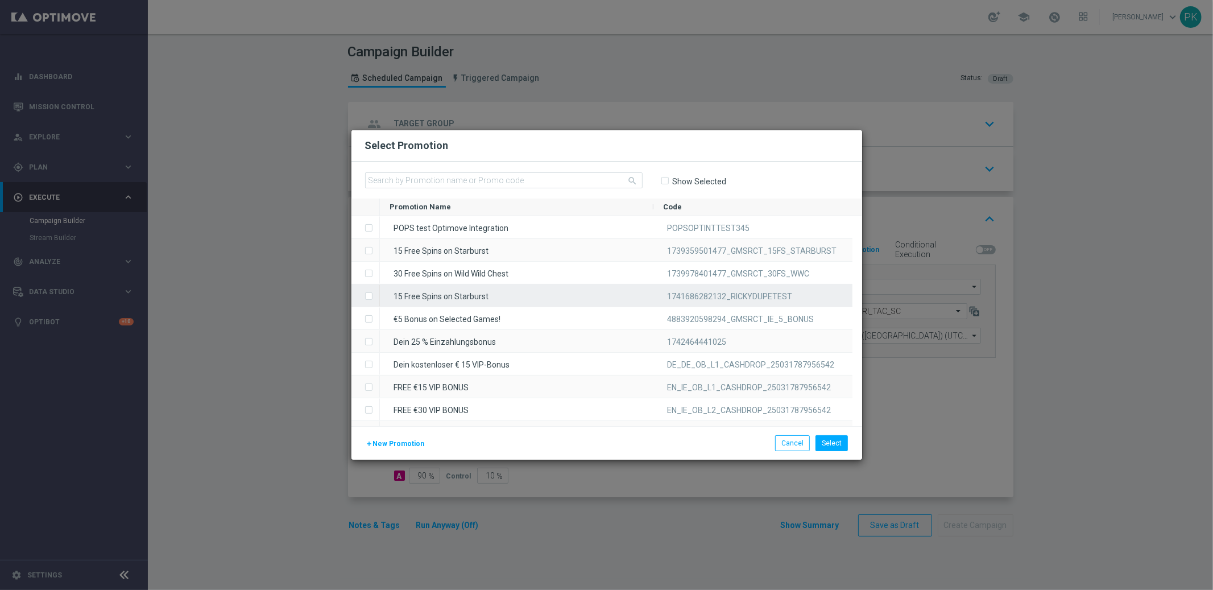
click at [433, 296] on div "15 Free Spins on Starburst" at bounding box center [517, 295] width 274 height 22
click at [828, 445] on button "Select" at bounding box center [832, 443] width 32 height 16
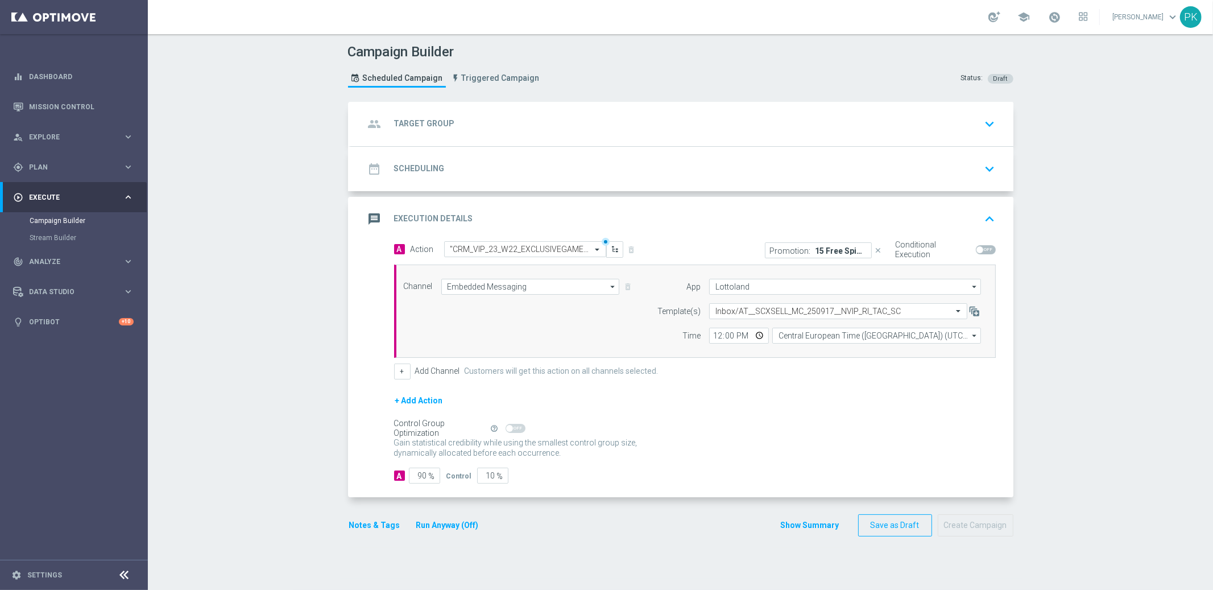
click at [875, 249] on icon "close" at bounding box center [879, 250] width 8 height 8
click at [539, 252] on input "text" at bounding box center [513, 250] width 127 height 10
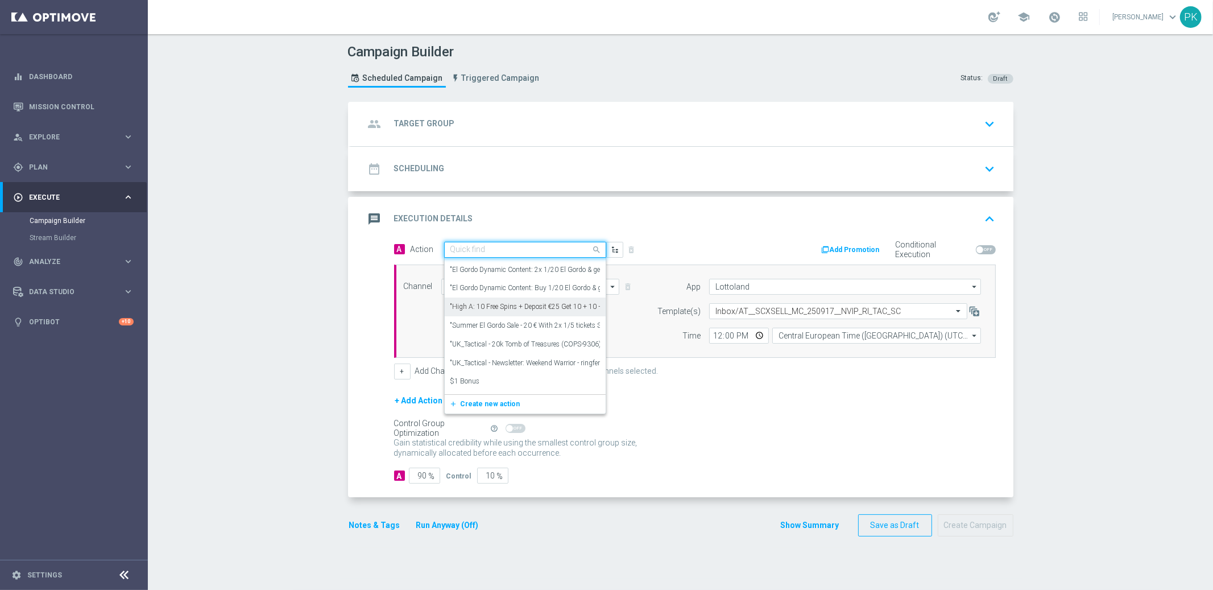
scroll to position [658, 0]
click at [489, 402] on span "Create new action" at bounding box center [491, 404] width 60 height 8
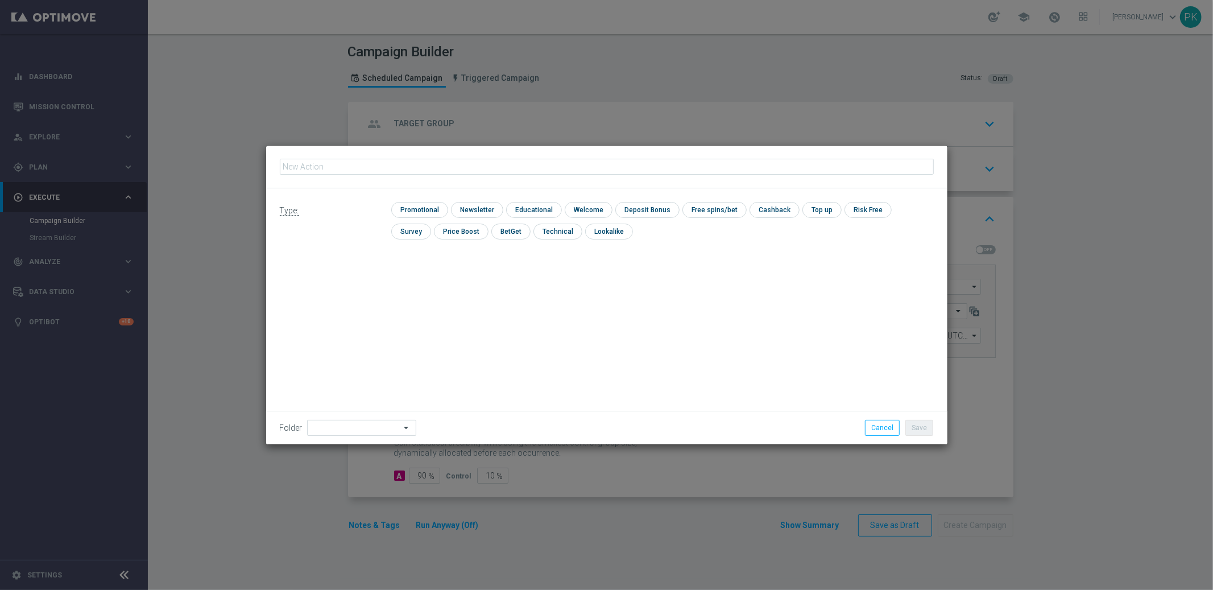
click at [328, 168] on input "text" at bounding box center [607, 167] width 654 height 16
click at [428, 208] on input "checkbox" at bounding box center [418, 209] width 54 height 15
checkbox input "true"
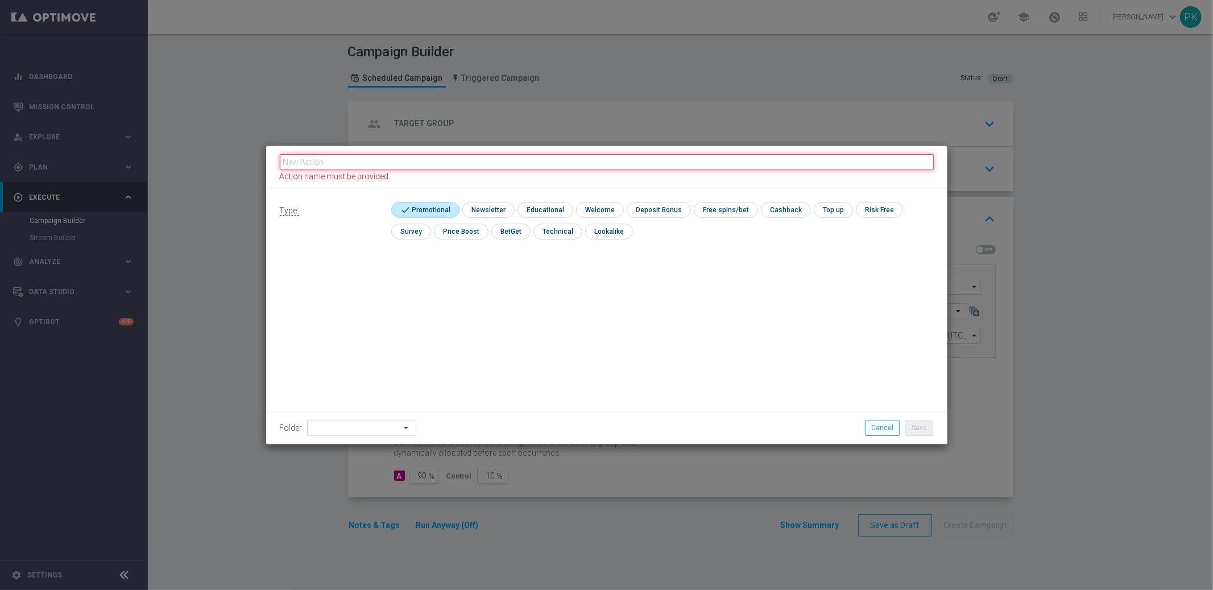
click at [315, 166] on input "text" at bounding box center [607, 162] width 654 height 16
type input "drg"
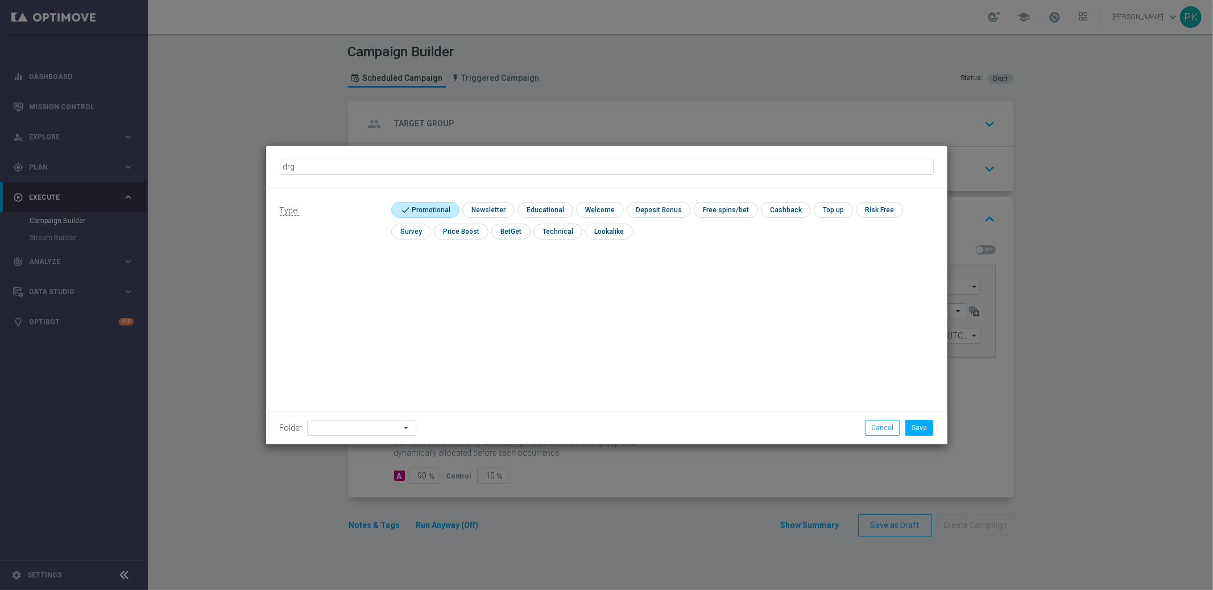
click at [433, 211] on input "checkbox" at bounding box center [423, 209] width 65 height 15
click at [421, 210] on input "checkbox" at bounding box center [418, 209] width 54 height 15
checkbox input "true"
click at [301, 165] on icon "mode_edit" at bounding box center [301, 166] width 9 height 9
drag, startPoint x: 303, startPoint y: 168, endPoint x: 270, endPoint y: 167, distance: 33.6
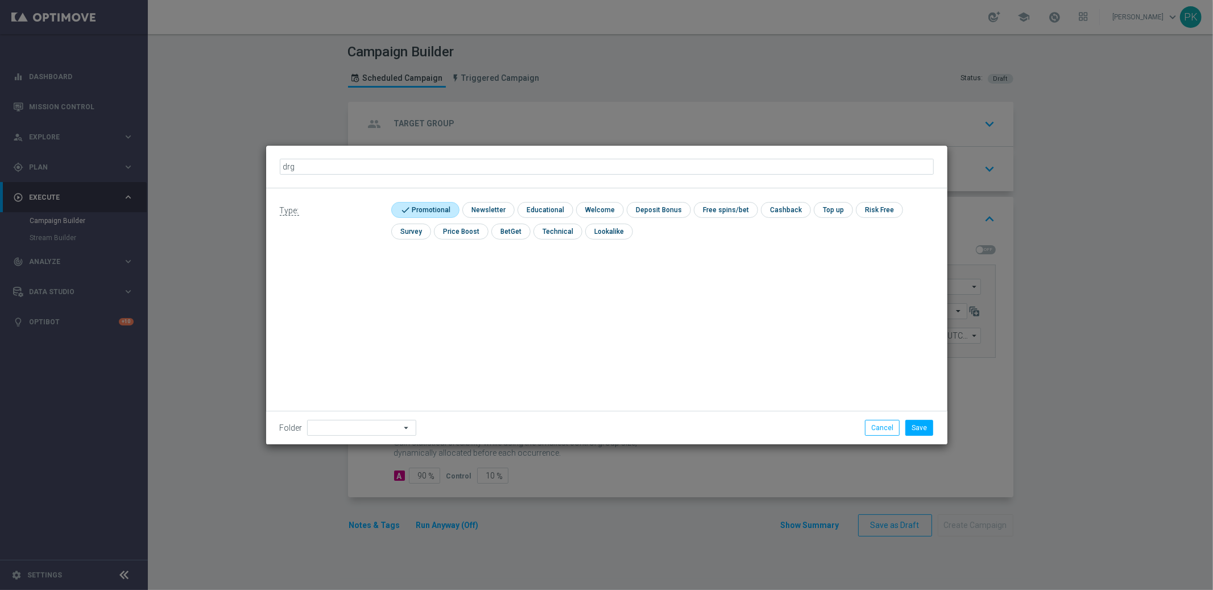
click at [270, 167] on div "drg" at bounding box center [606, 167] width 681 height 43
click at [888, 427] on button "Cancel" at bounding box center [882, 428] width 35 height 16
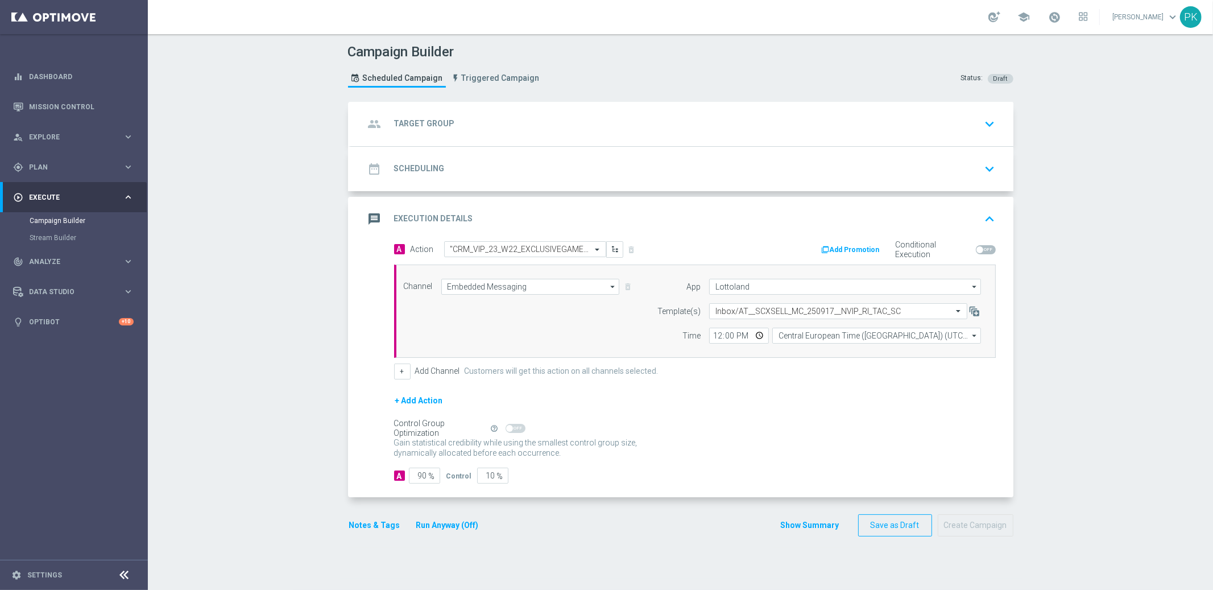
click at [626, 250] on div "A Action Select action "CRM_VIP_23_W22_EXCLUSIVEGAME_ATHENASGLORY CRM_VIP_23_W2…" at bounding box center [540, 249] width 309 height 16
click at [626, 249] on div "A Action Select action "CRM_VIP_23_W22_EXCLUSIVEGAME_ATHENASGLORY CRM_VIP_23_W2…" at bounding box center [540, 249] width 309 height 16
click at [626, 250] on div "A Action Select action "CRM_VIP_23_W22_EXCLUSIVEGAME_ATHENASGLORY CRM_VIP_23_W2…" at bounding box center [540, 249] width 309 height 16
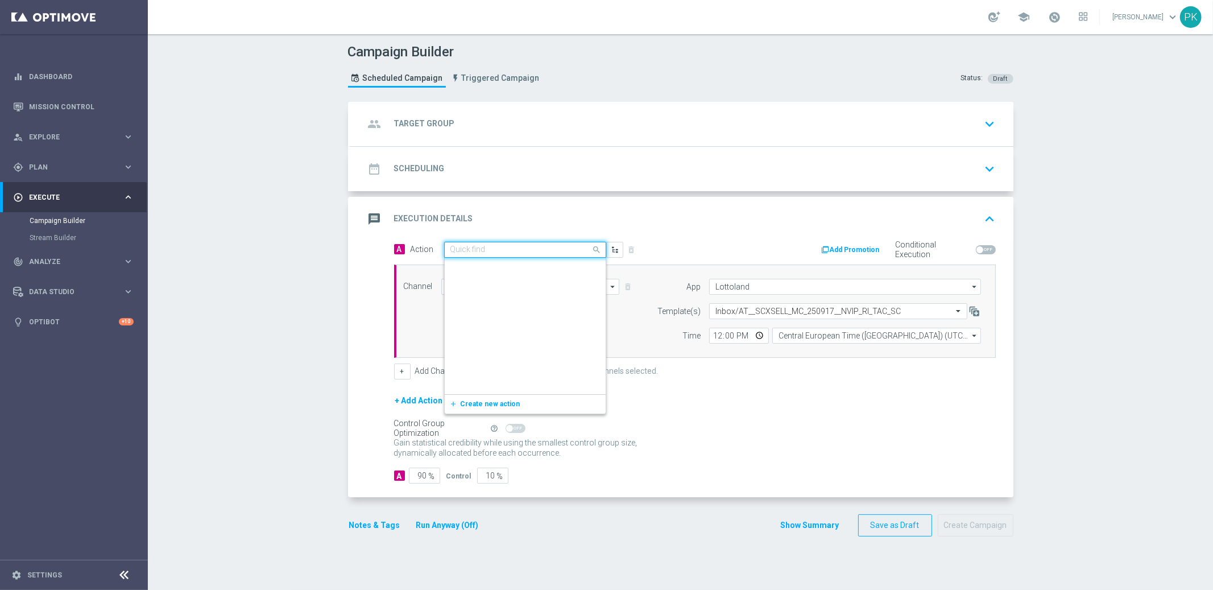
click at [576, 246] on div at bounding box center [525, 250] width 161 height 10
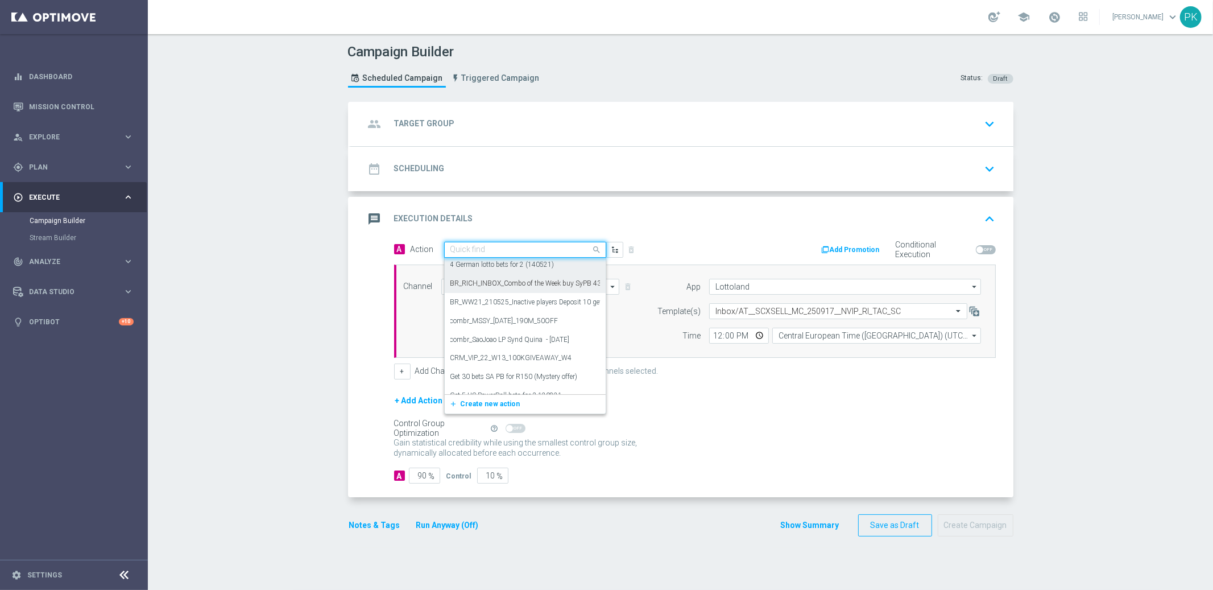
scroll to position [0, 0]
click at [525, 249] on input "text" at bounding box center [513, 250] width 127 height 10
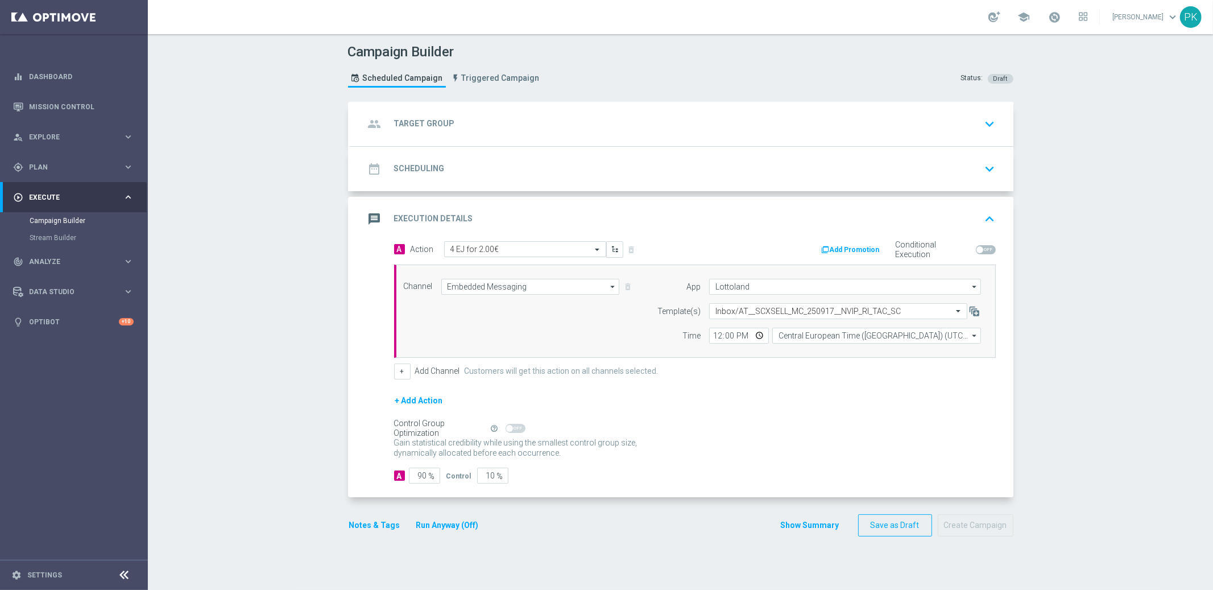
click at [452, 118] on div "group Target Group keyboard_arrow_down" at bounding box center [682, 124] width 635 height 22
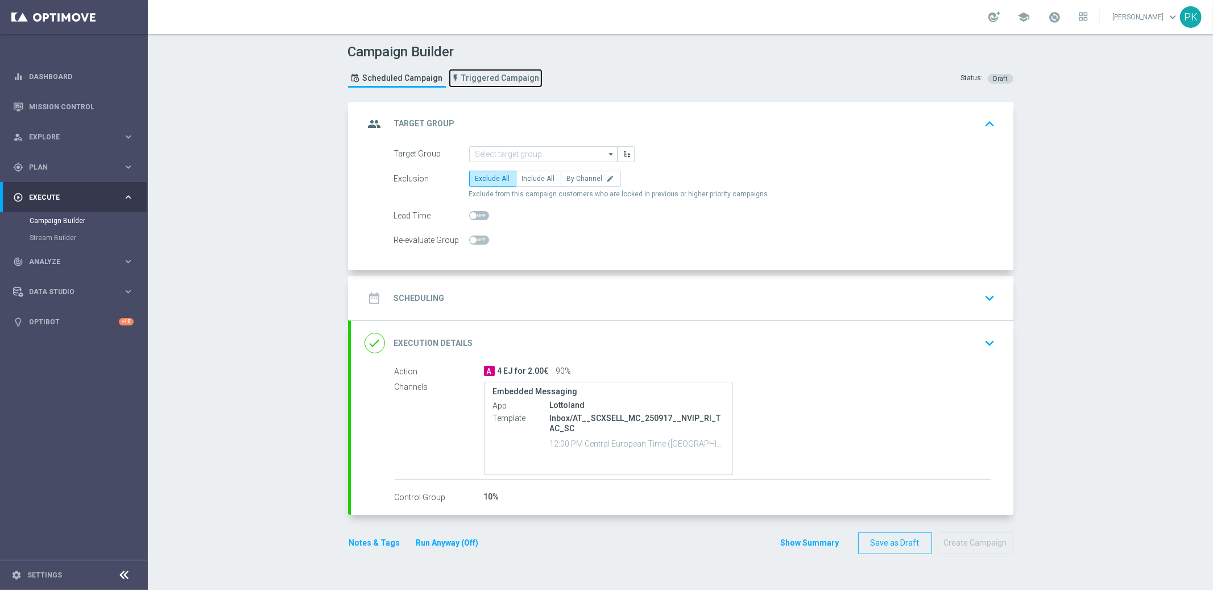
click at [485, 78] on span "Triggered Campaign" at bounding box center [501, 78] width 78 height 10
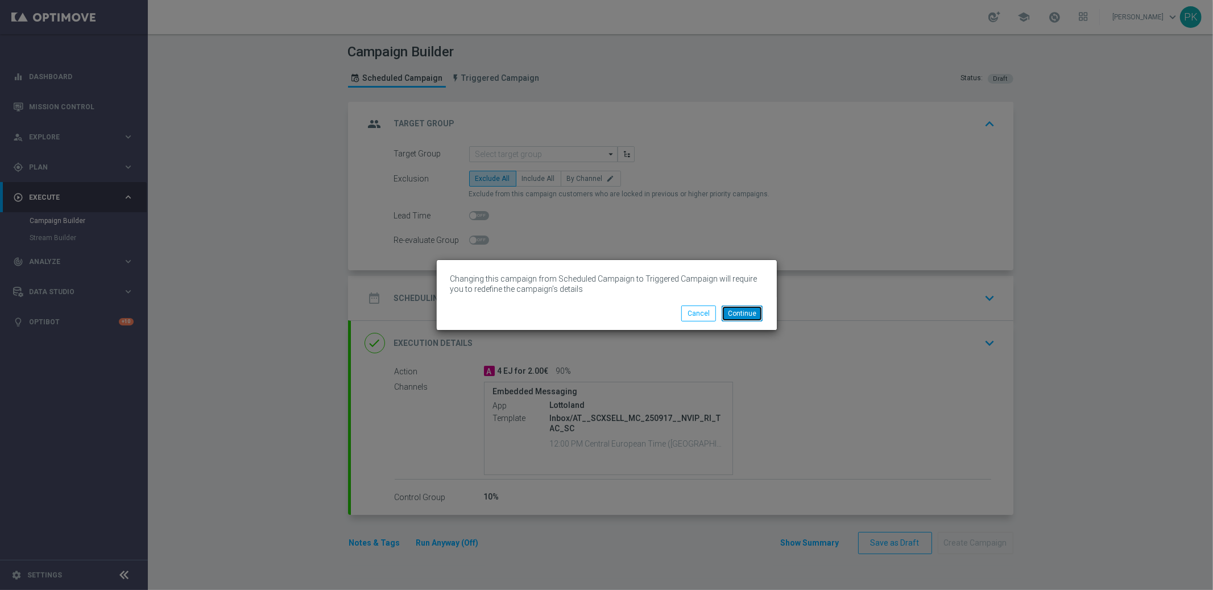
click at [748, 315] on button "Continue" at bounding box center [742, 313] width 41 height 16
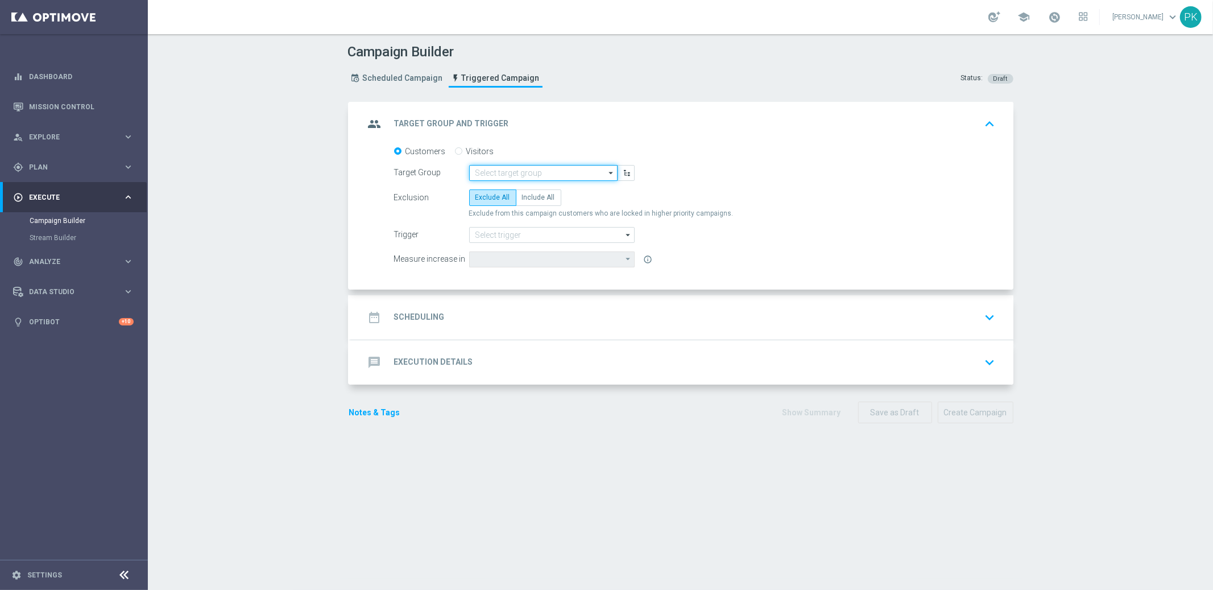
click at [508, 171] on input at bounding box center [543, 173] width 148 height 16
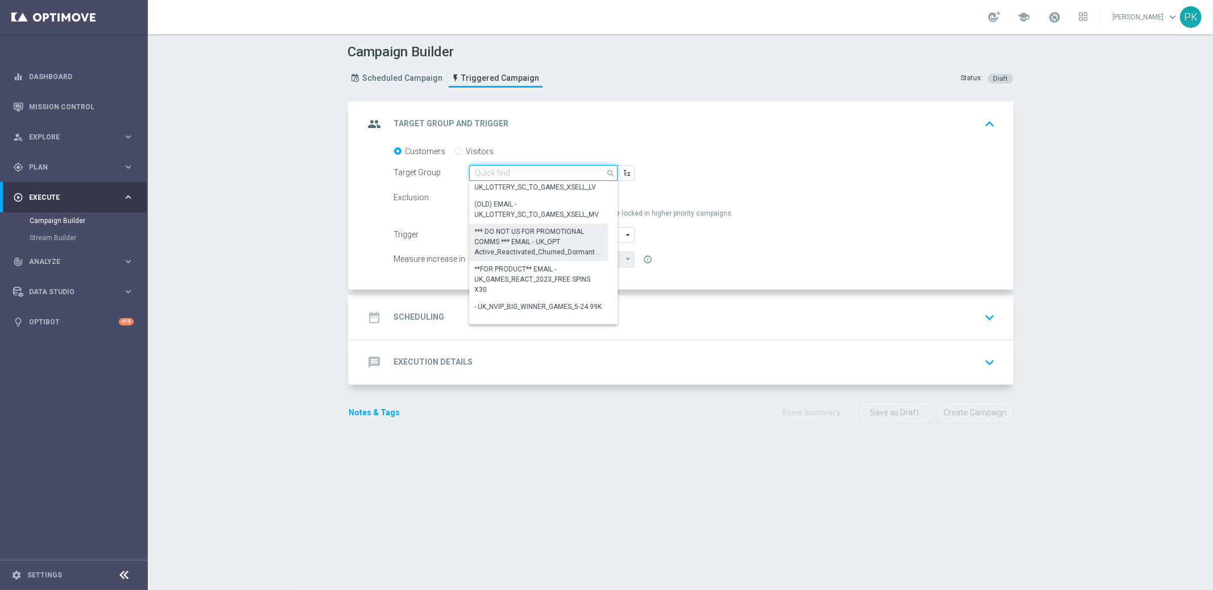
scroll to position [18, 0]
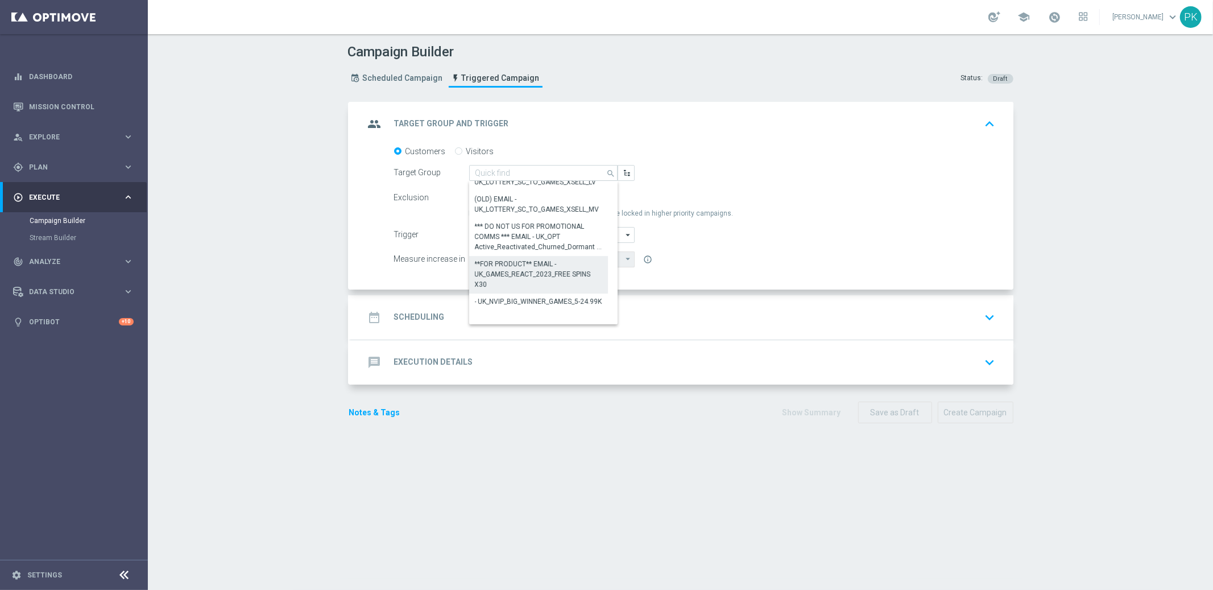
click at [553, 280] on div "**FOR PRODUCT** EMAIL - UK_GAMES_REACT_2023_FREE SPINS X30" at bounding box center [539, 274] width 128 height 31
type input "**FOR PRODUCT** EMAIL - UK_GAMES_REACT_2023_FREE SPINS X30"
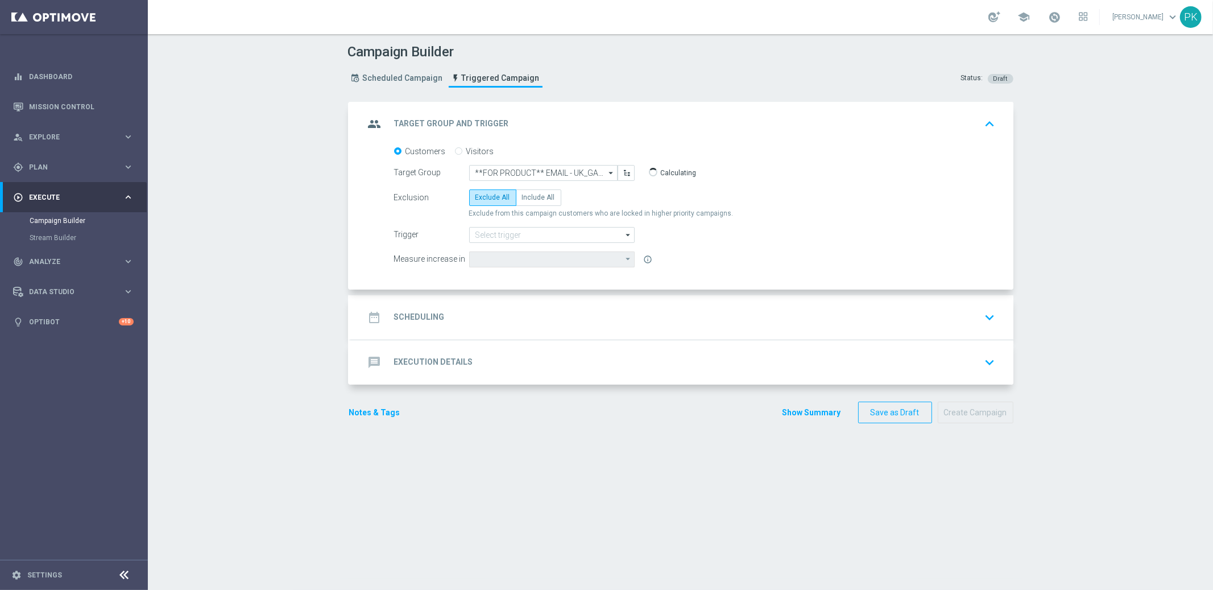
type input "Deposit Amount"
click at [505, 233] on input at bounding box center [552, 235] width 166 height 16
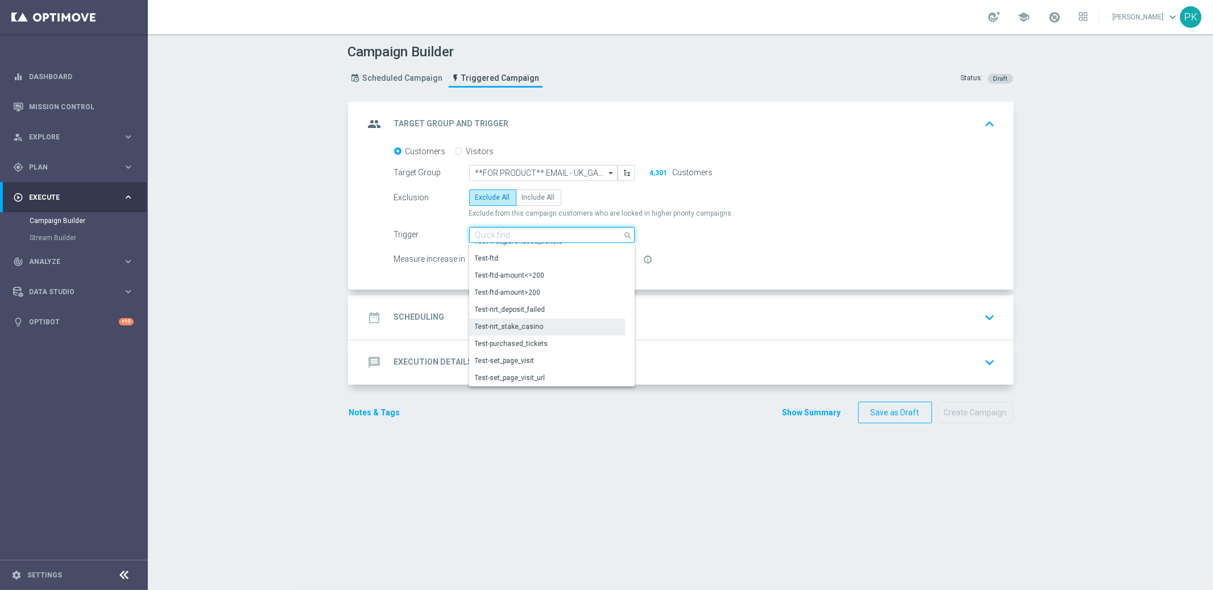
scroll to position [624, 0]
click at [505, 341] on div "Test-set_page_visit" at bounding box center [505, 343] width 60 height 10
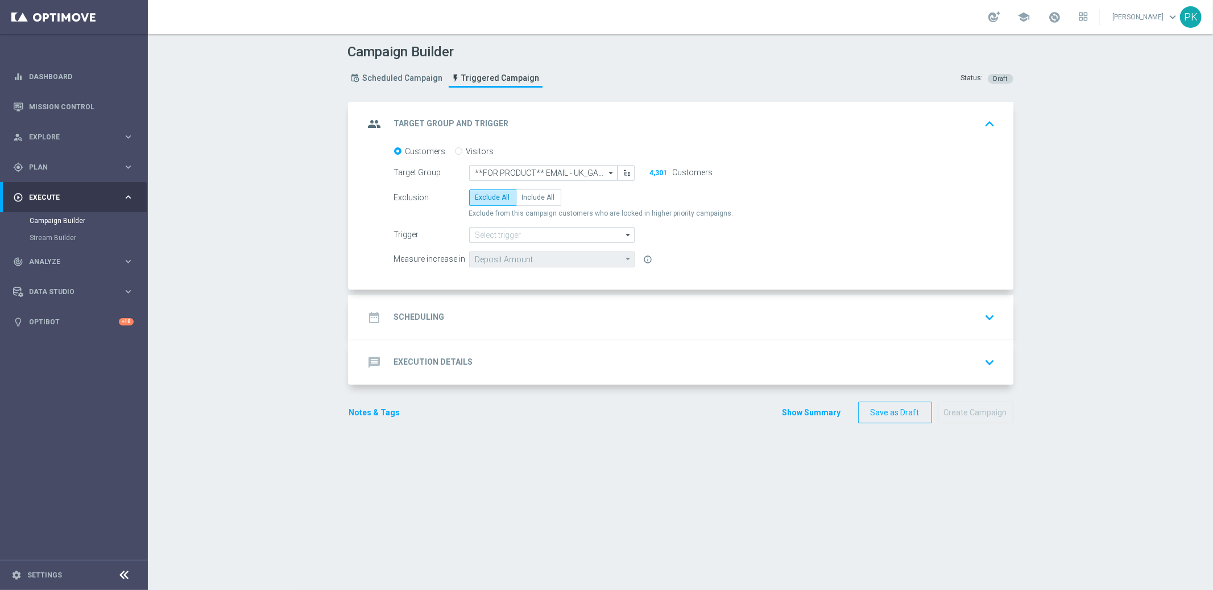
type input "Test-set_page_visit"
click at [501, 231] on input "Test-set_page_visit" at bounding box center [552, 235] width 166 height 16
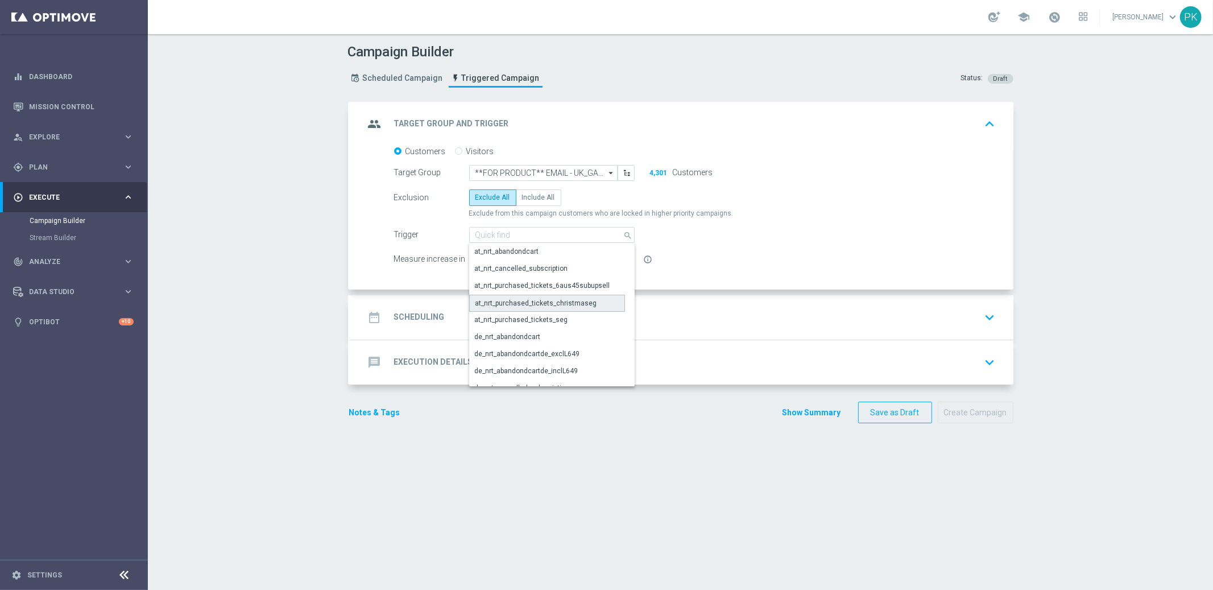
click at [506, 296] on div "at_nrt_purchased_tickets_christmaseg" at bounding box center [547, 303] width 156 height 17
type input "at_nrt_purchased_tickets_christmaseg"
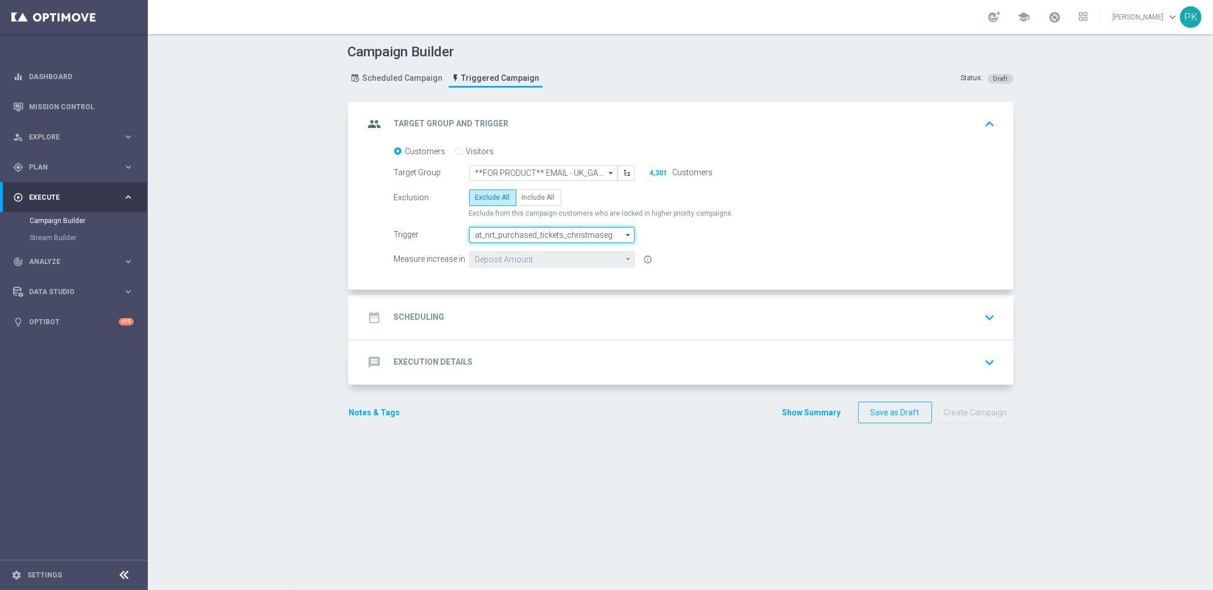
click at [518, 236] on input "at_nrt_purchased_tickets_christmaseg" at bounding box center [552, 235] width 166 height 16
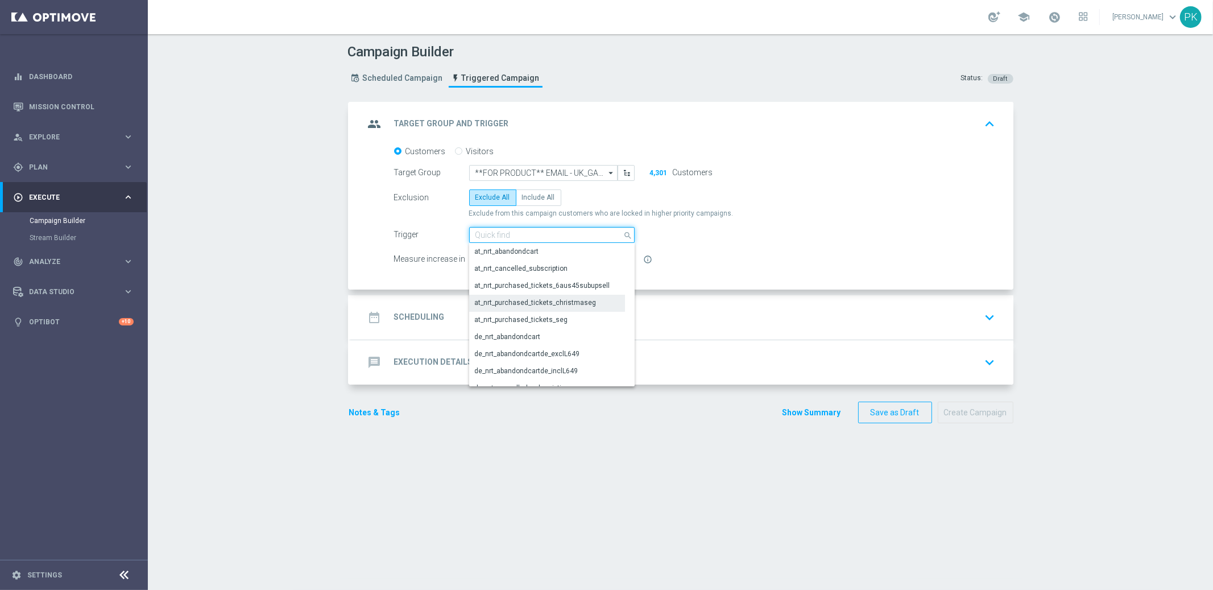
click at [518, 236] on input at bounding box center [552, 235] width 166 height 16
click at [673, 239] on div "Trigger at_nrt_purchased_tickets_christmaseg search Show Selected 0 of NaN at_n…" at bounding box center [695, 235] width 619 height 16
type input "at_nrt_purchased_tickets_christmaseg"
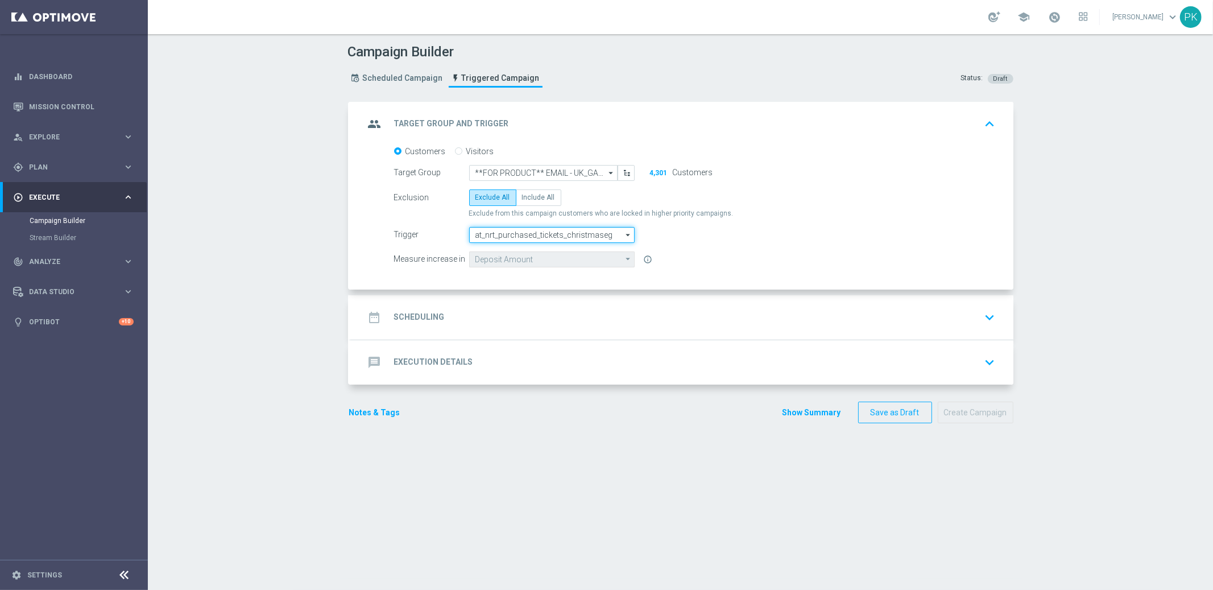
click at [511, 227] on input "at_nrt_purchased_tickets_christmaseg" at bounding box center [552, 235] width 166 height 16
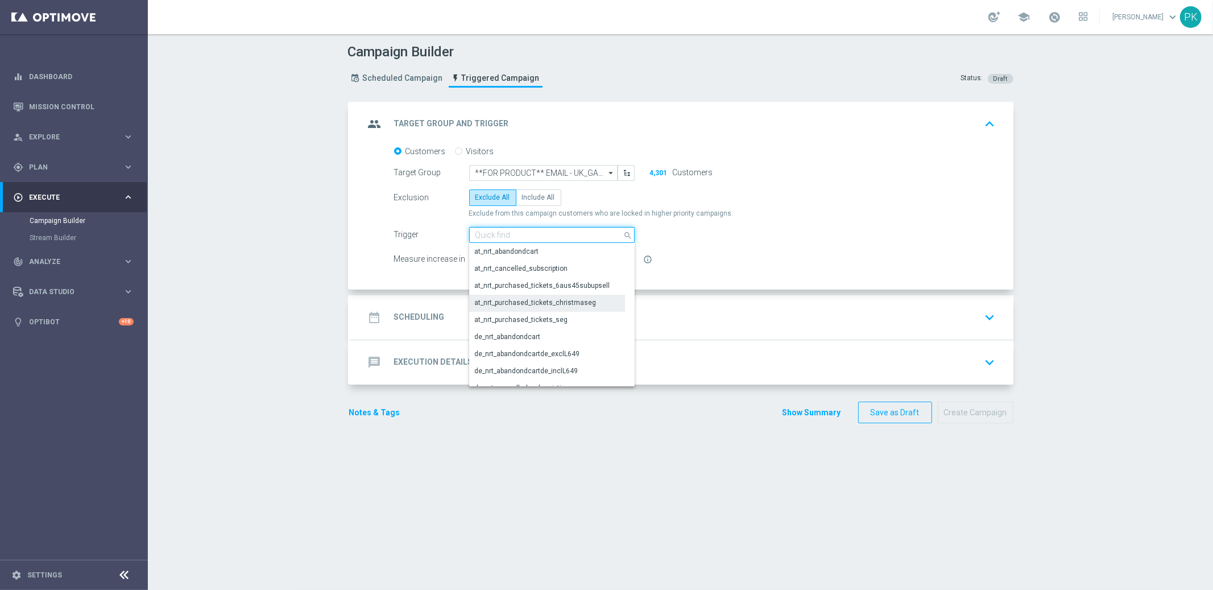
click at [512, 235] on input at bounding box center [552, 235] width 166 height 16
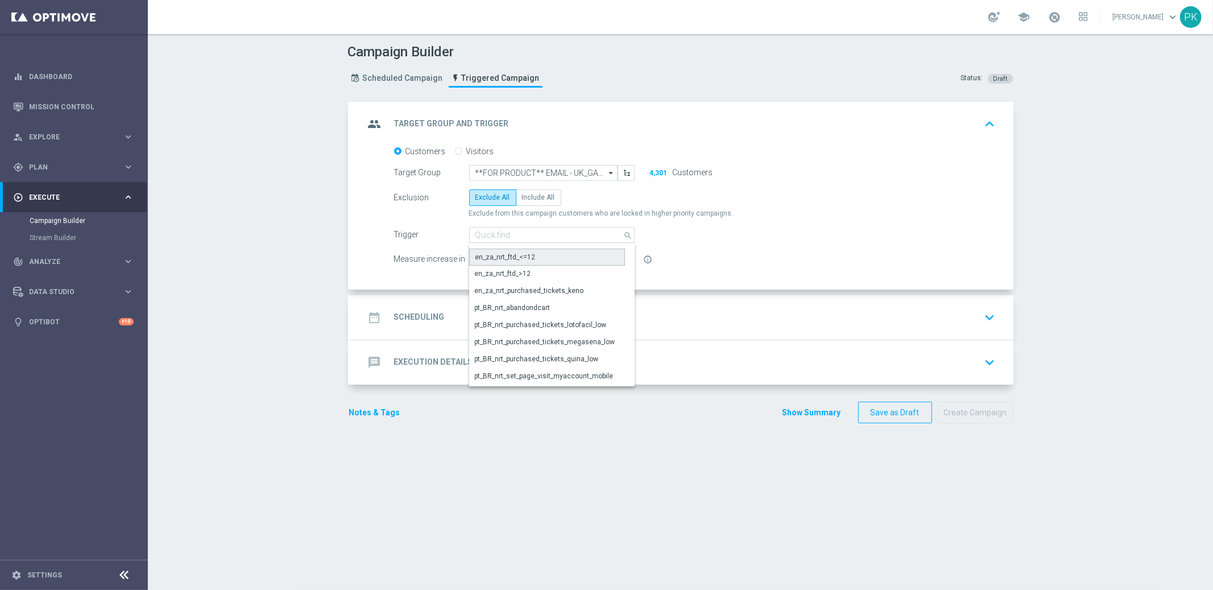
click at [498, 254] on div "en_za_nrt_ftd_<=12" at bounding box center [505, 257] width 60 height 10
type input "en_za_nrt_ftd_<=12"
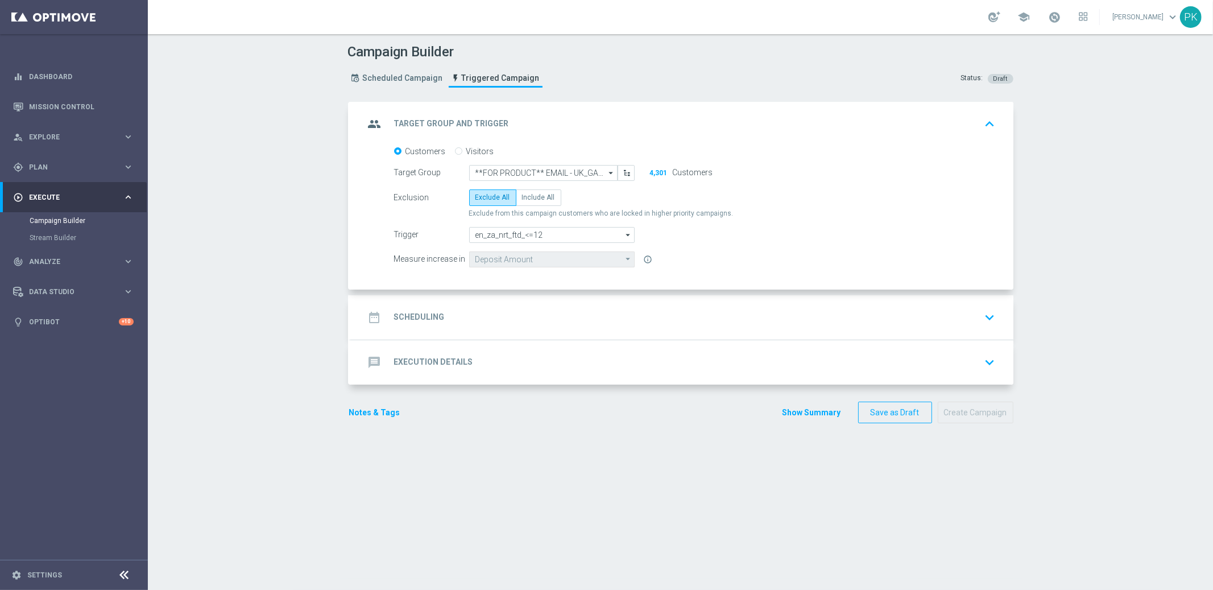
click at [447, 317] on div "date_range Scheduling keyboard_arrow_down" at bounding box center [682, 318] width 635 height 22
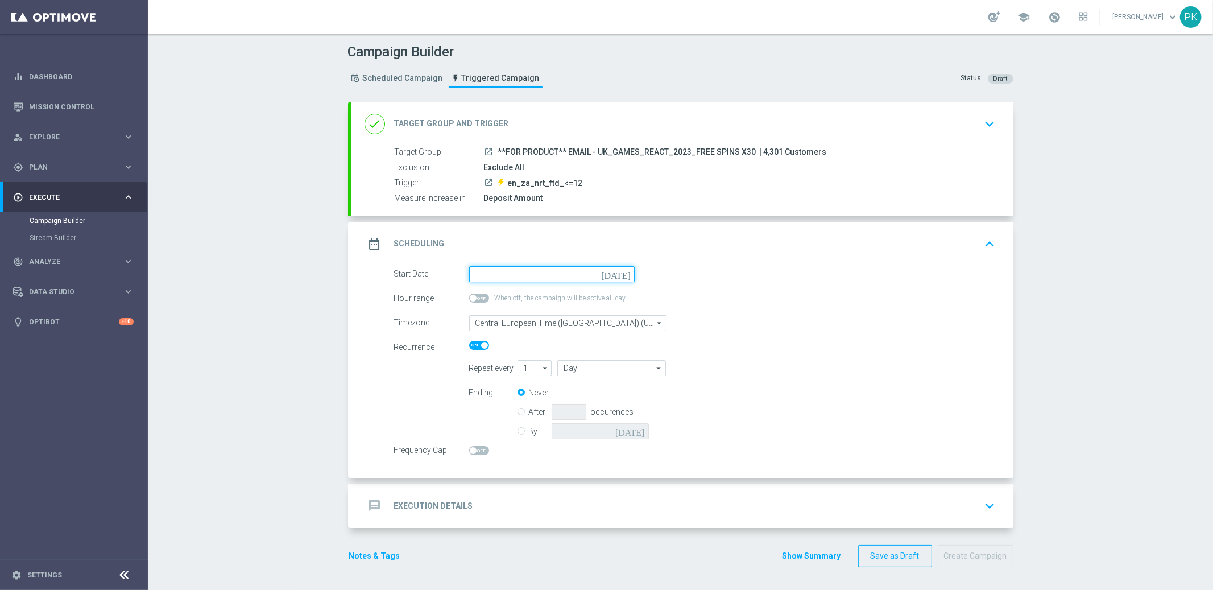
click at [496, 276] on input at bounding box center [552, 274] width 166 height 16
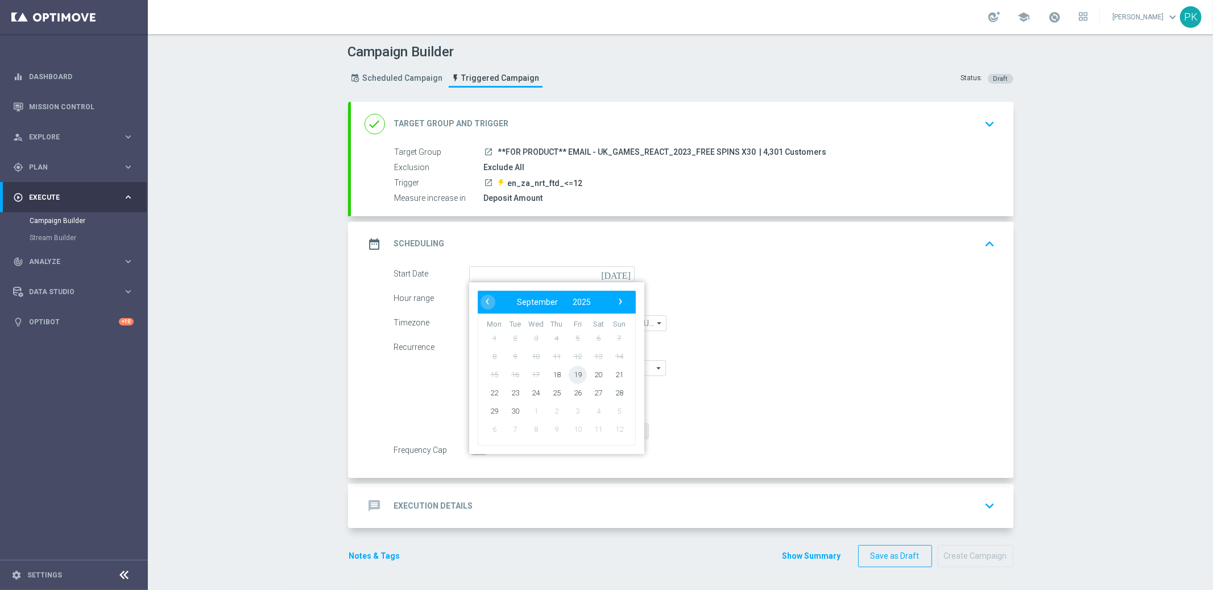
click at [574, 373] on span "19" at bounding box center [577, 374] width 18 height 18
type input "[DATE]"
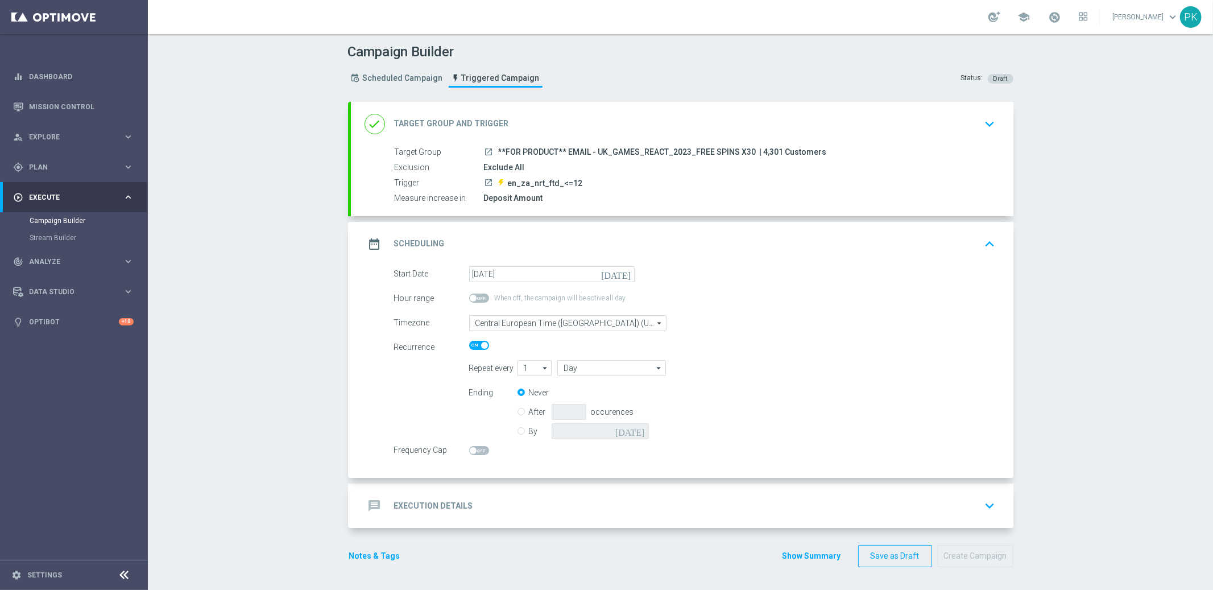
click at [469, 343] on span at bounding box center [479, 345] width 20 height 9
click at [469, 343] on input "checkbox" at bounding box center [479, 345] width 20 height 9
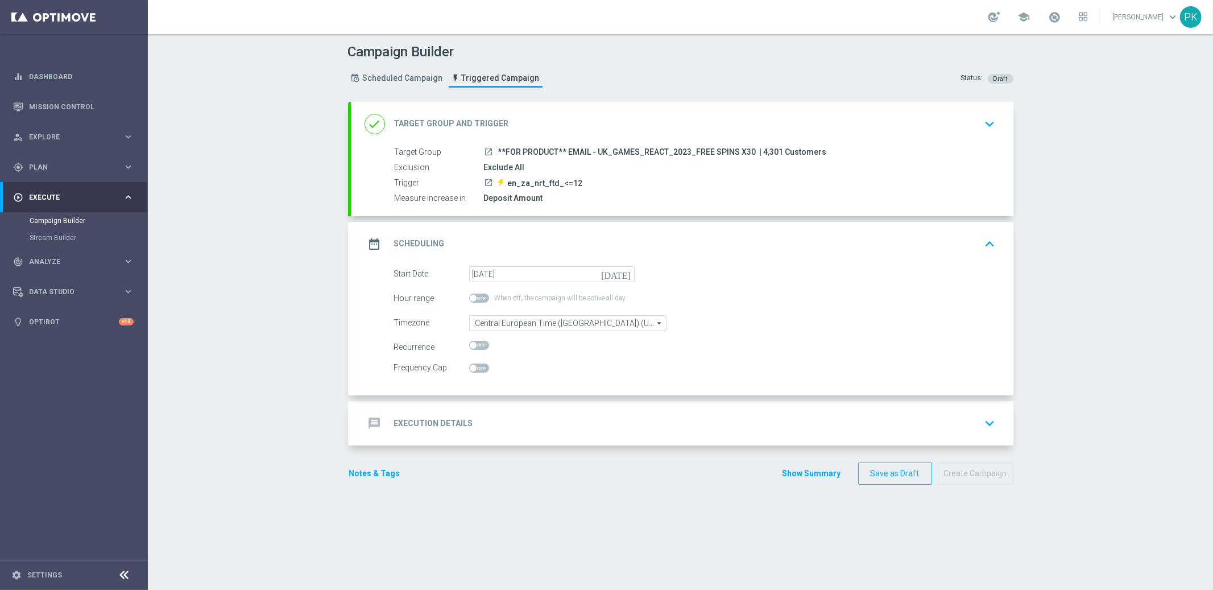
click at [477, 345] on span at bounding box center [479, 345] width 20 height 9
click at [477, 345] on input "checkbox" at bounding box center [479, 345] width 20 height 9
checkbox input "true"
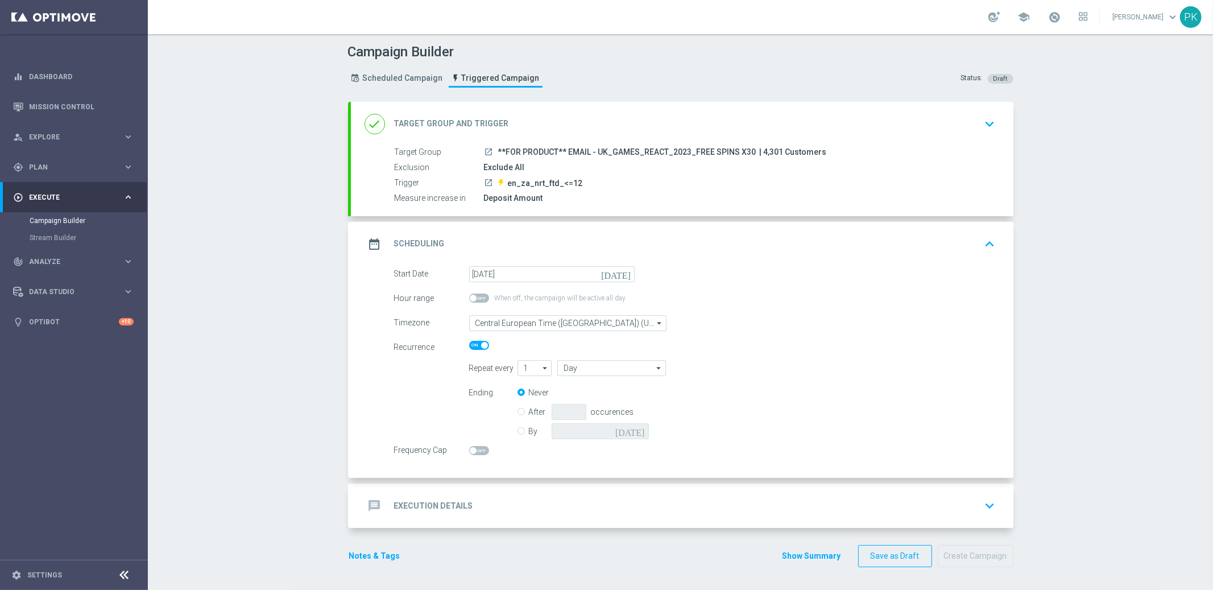
click at [482, 446] on span at bounding box center [479, 450] width 20 height 9
click at [482, 446] on input "checkbox" at bounding box center [479, 450] width 20 height 9
checkbox input "true"
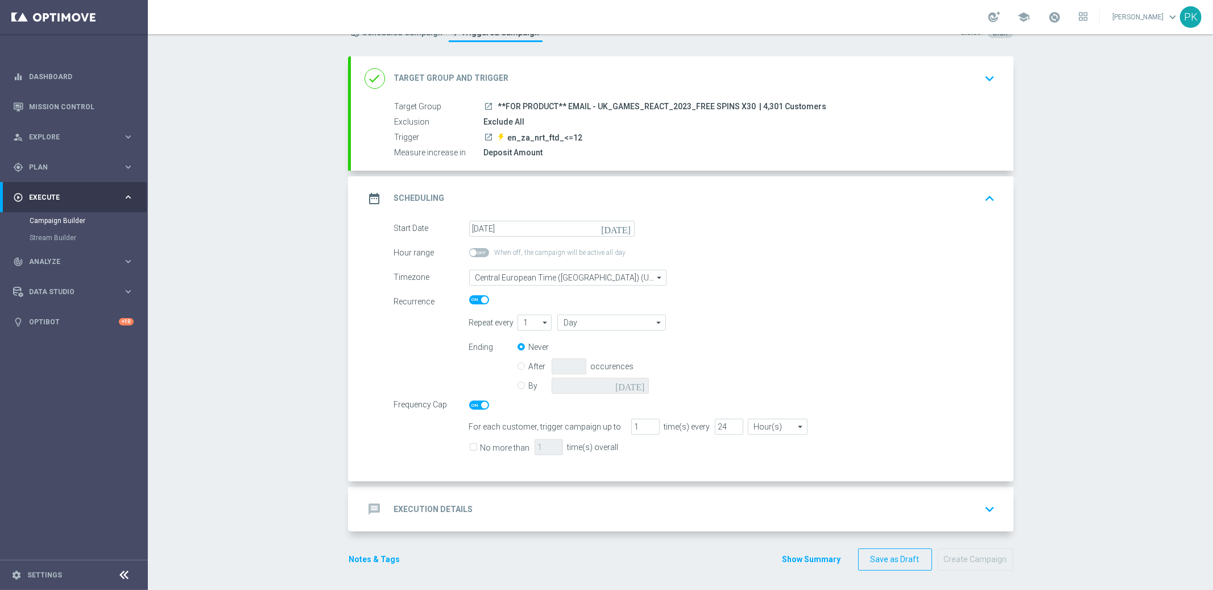
scroll to position [48, 0]
click at [446, 506] on h2 "Execution Details" at bounding box center [433, 507] width 79 height 11
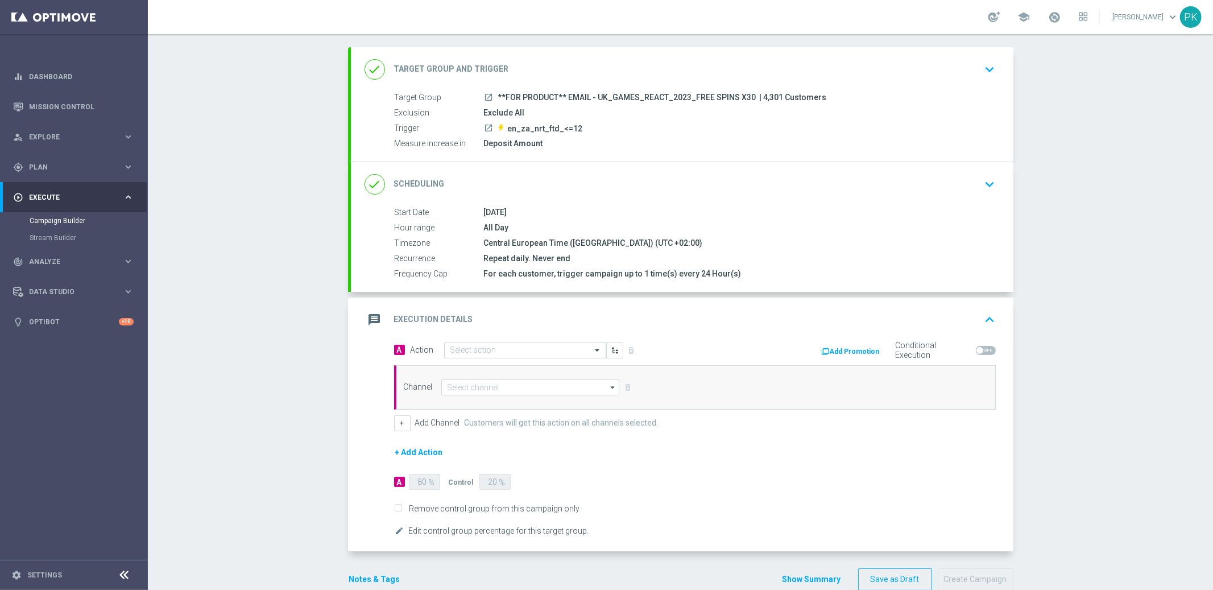
scroll to position [64, 0]
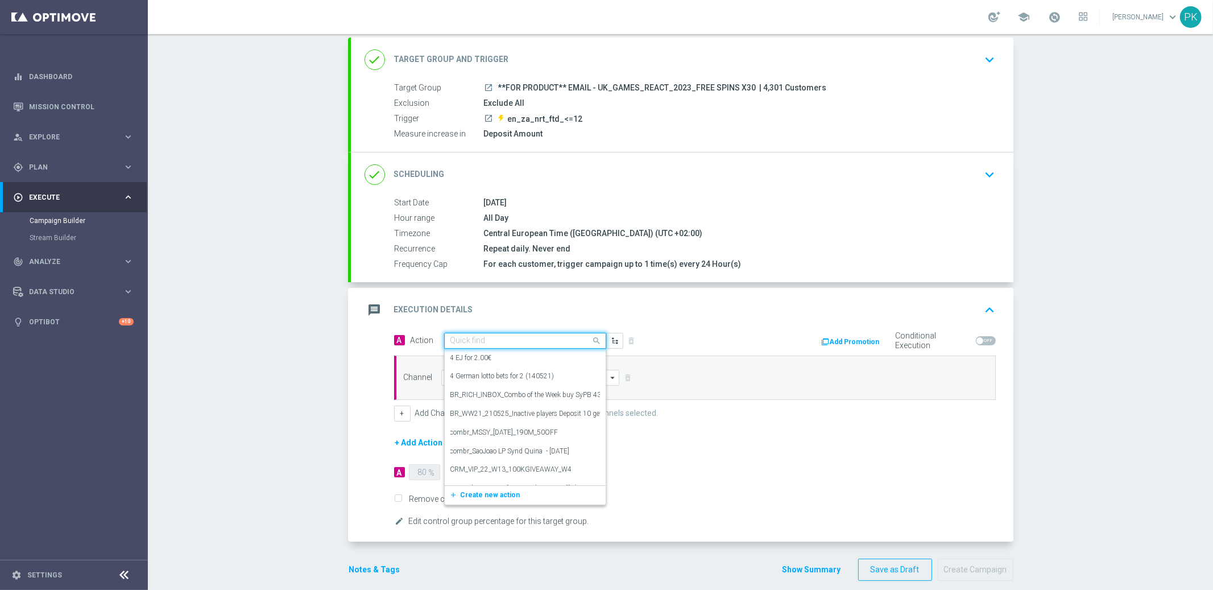
click at [518, 341] on input "text" at bounding box center [513, 341] width 127 height 10
click at [481, 491] on span "Create new action" at bounding box center [491, 495] width 60 height 8
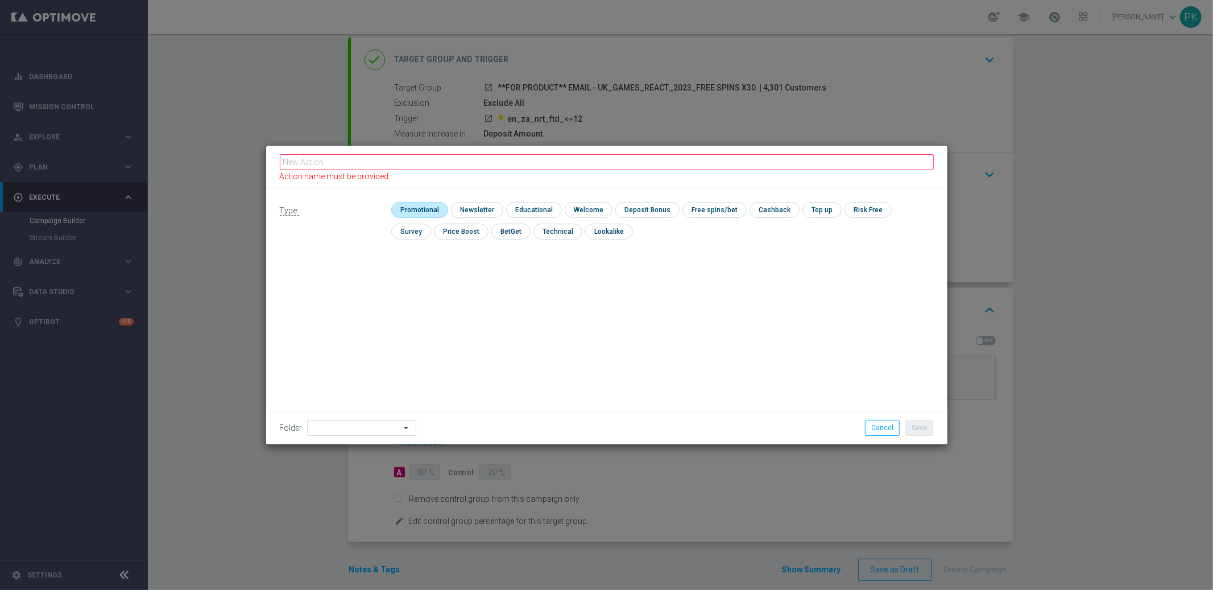
click at [418, 214] on input "checkbox" at bounding box center [418, 209] width 54 height 15
checkbox input "true"
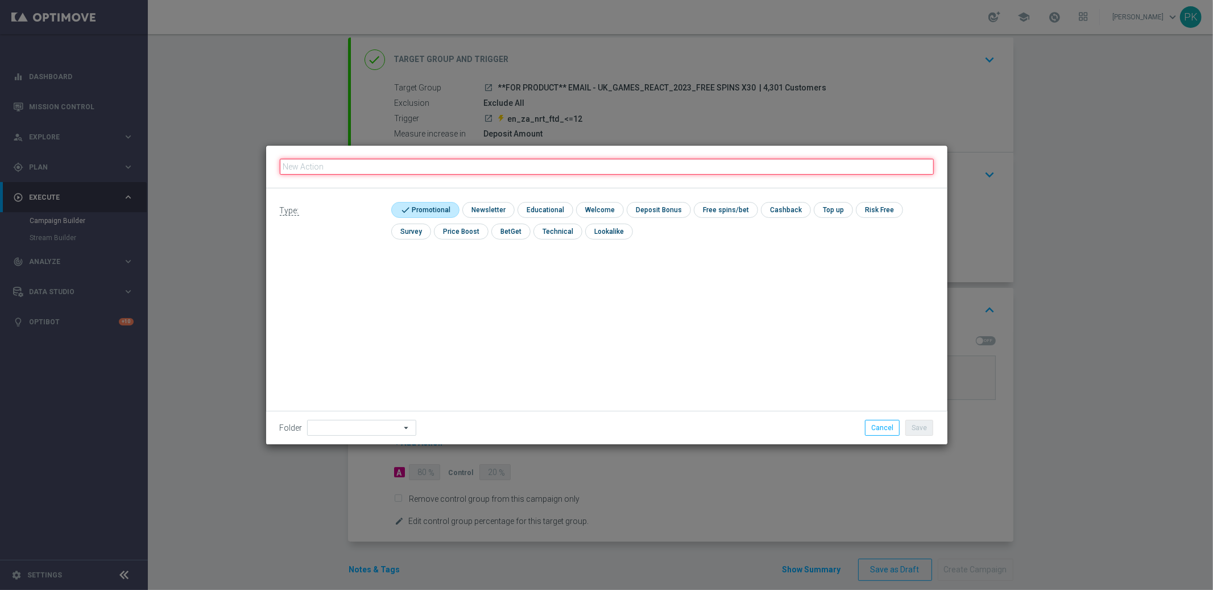
click at [349, 162] on input "text" at bounding box center [607, 167] width 654 height 16
click at [347, 423] on input at bounding box center [361, 428] width 109 height 16
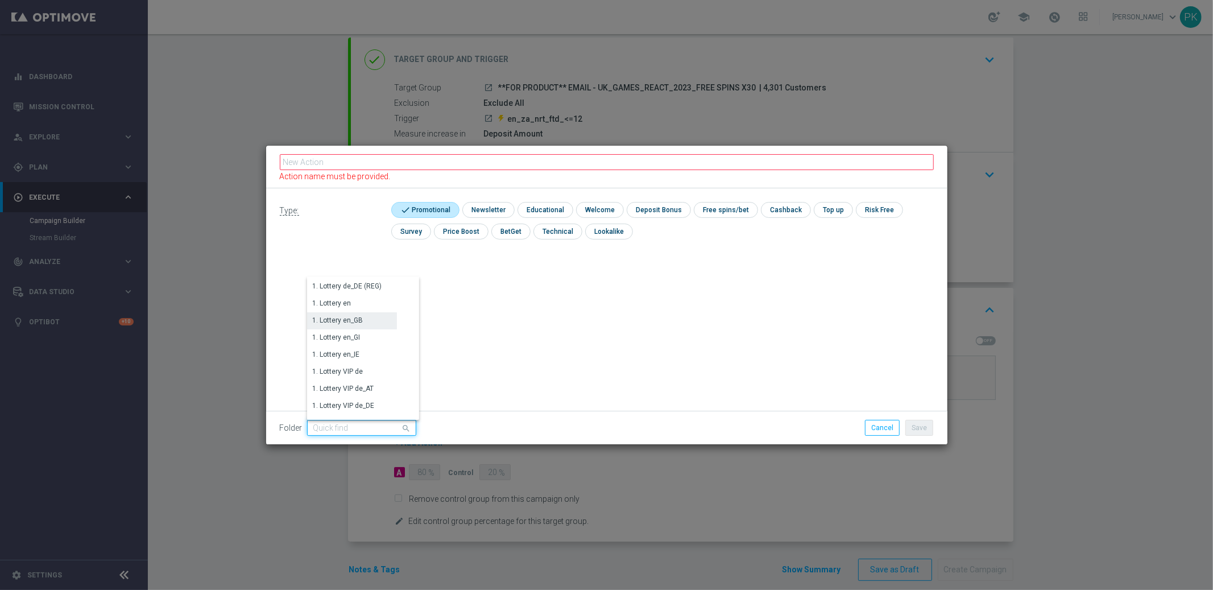
scroll to position [63, 0]
click at [339, 308] on div "1. Lottery en" at bounding box center [332, 308] width 39 height 10
type input "1. Lottery en"
click at [402, 425] on icon "arrow_drop_down" at bounding box center [407, 427] width 11 height 15
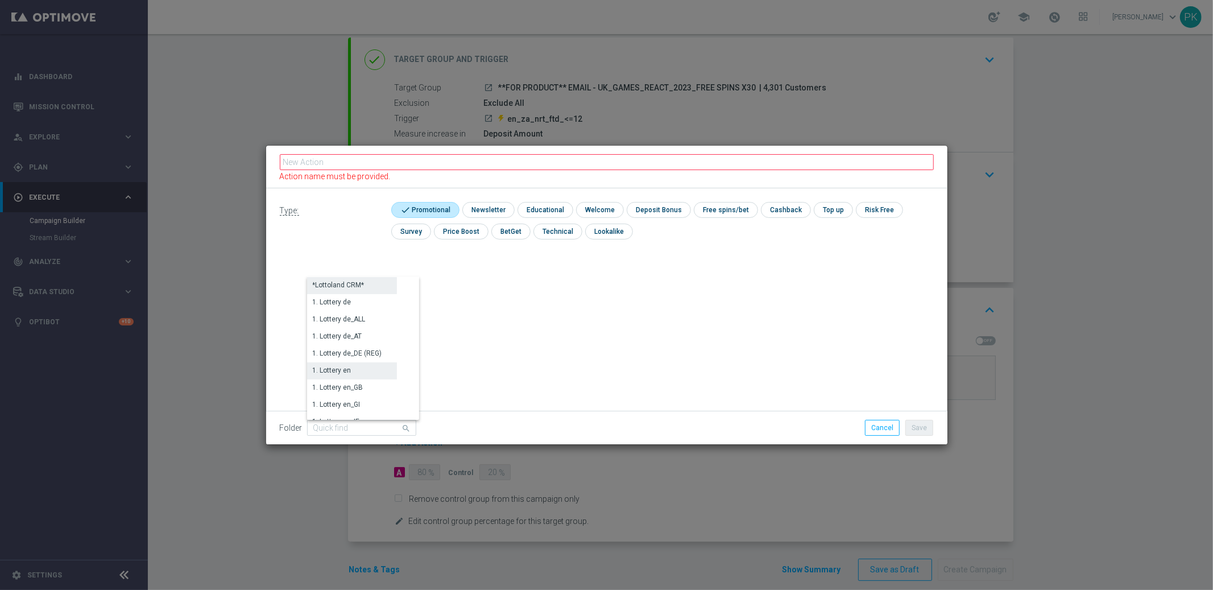
click at [349, 287] on div "*Lottoland CRM*" at bounding box center [339, 285] width 52 height 10
type input "*Lottoland CRM*"
click at [338, 160] on input "text" at bounding box center [607, 162] width 654 height 16
click at [681, 257] on div "Type: check Promotional check Newsletter check Educational check Welcome check …" at bounding box center [606, 224] width 681 height 73
click at [419, 212] on input "checkbox" at bounding box center [423, 209] width 65 height 15
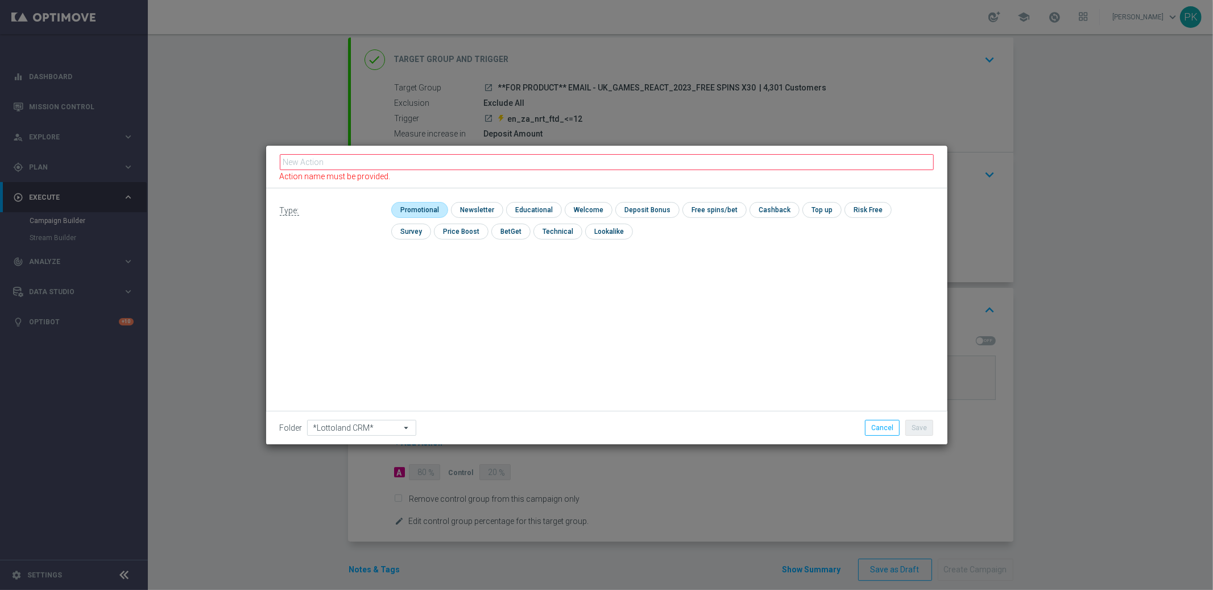
click at [419, 212] on input "checkbox" at bounding box center [418, 209] width 54 height 15
click at [419, 211] on input "checkbox" at bounding box center [423, 209] width 65 height 15
checkbox input "false"
click at [334, 156] on div at bounding box center [606, 167] width 681 height 43
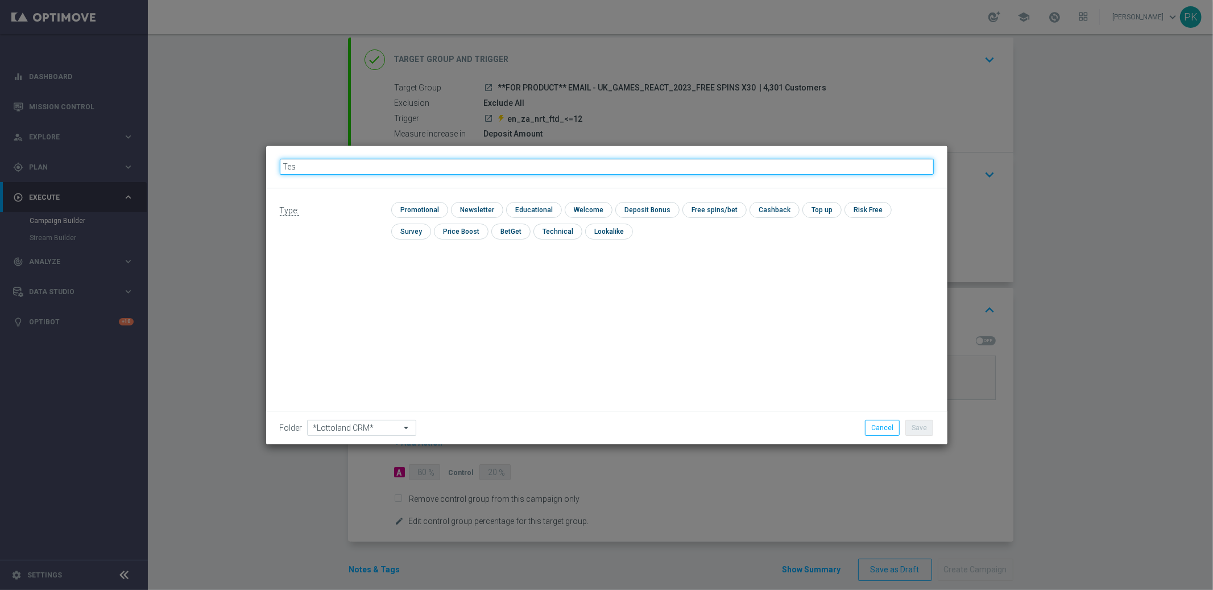
type input "Test"
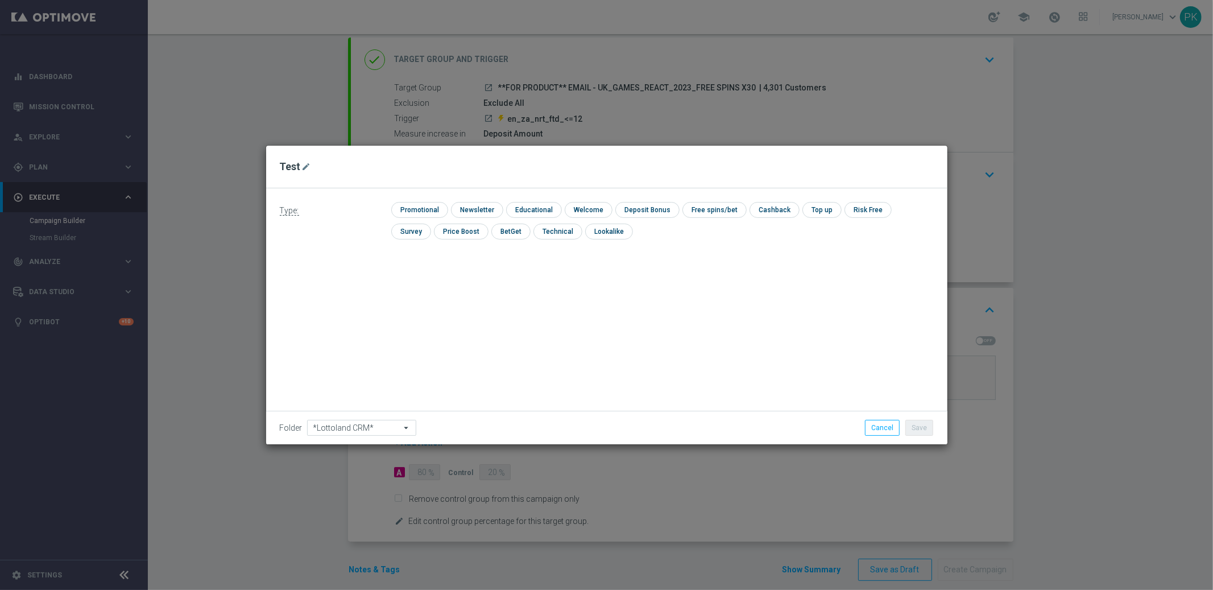
click at [879, 372] on div "Type: check Promotional check Newsletter check Educational check Welcome check …" at bounding box center [606, 316] width 681 height 256
click at [423, 210] on input "checkbox" at bounding box center [418, 209] width 54 height 15
checkbox input "true"
click at [342, 428] on input "*Lottoland CRM*" at bounding box center [361, 428] width 109 height 16
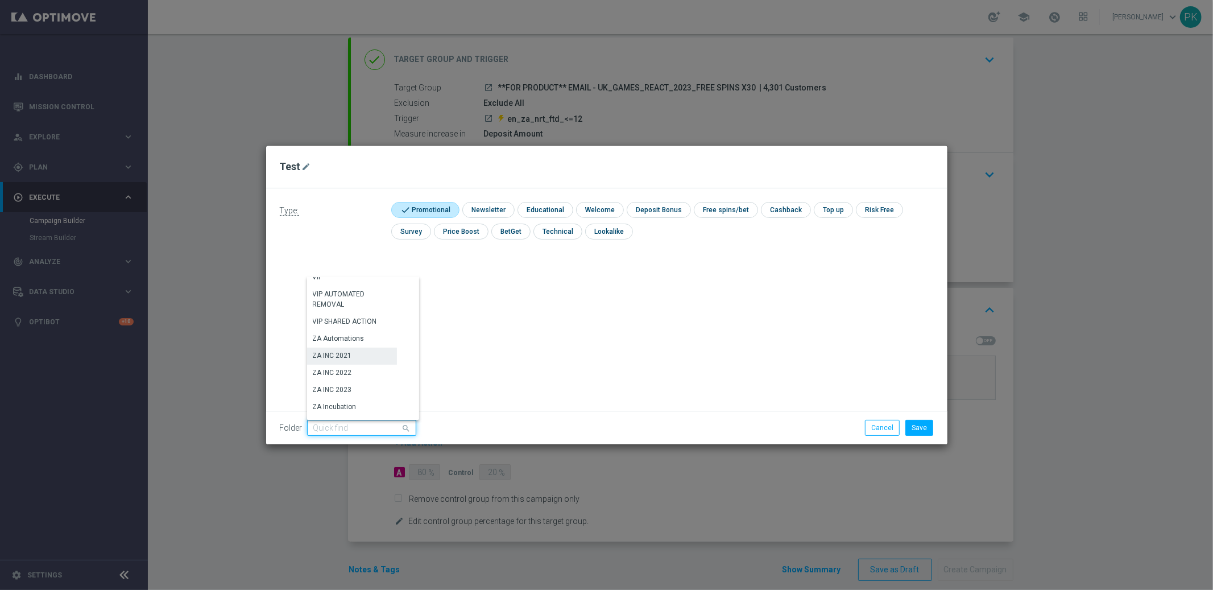
scroll to position [6939, 0]
click at [334, 360] on div "ZA INC 2022" at bounding box center [332, 365] width 39 height 10
type input "ZA INC 2022"
click at [349, 426] on input "ZA INC 2022" at bounding box center [361, 428] width 109 height 16
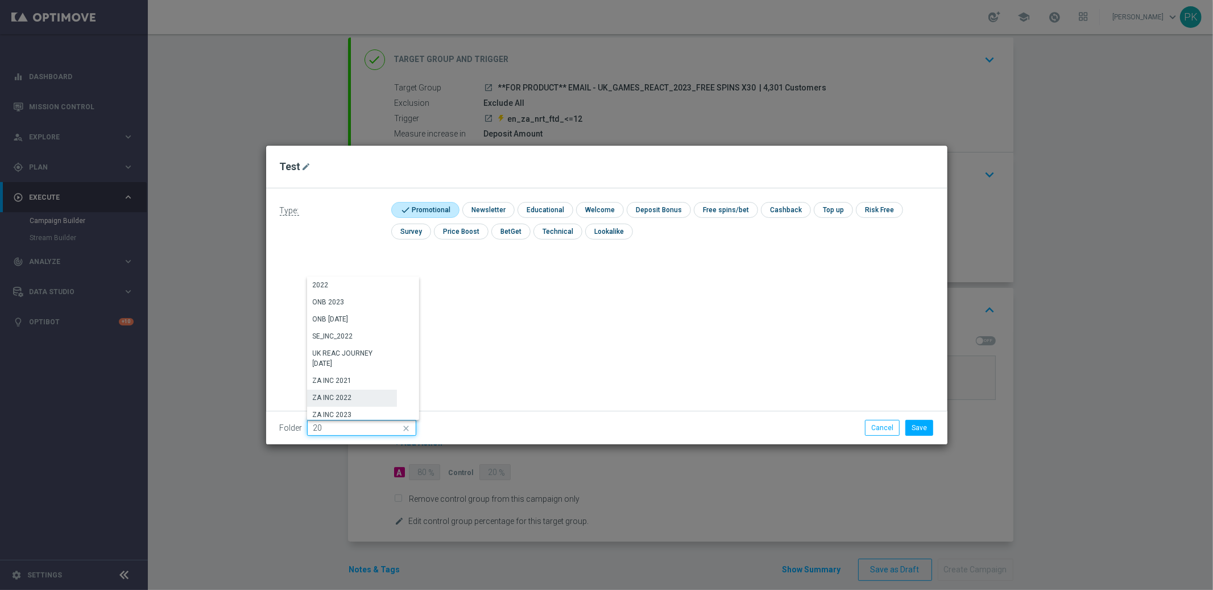
type input "2"
click at [877, 432] on button "Cancel" at bounding box center [882, 428] width 35 height 16
checkbox input "false"
type input "ZA INC 2022"
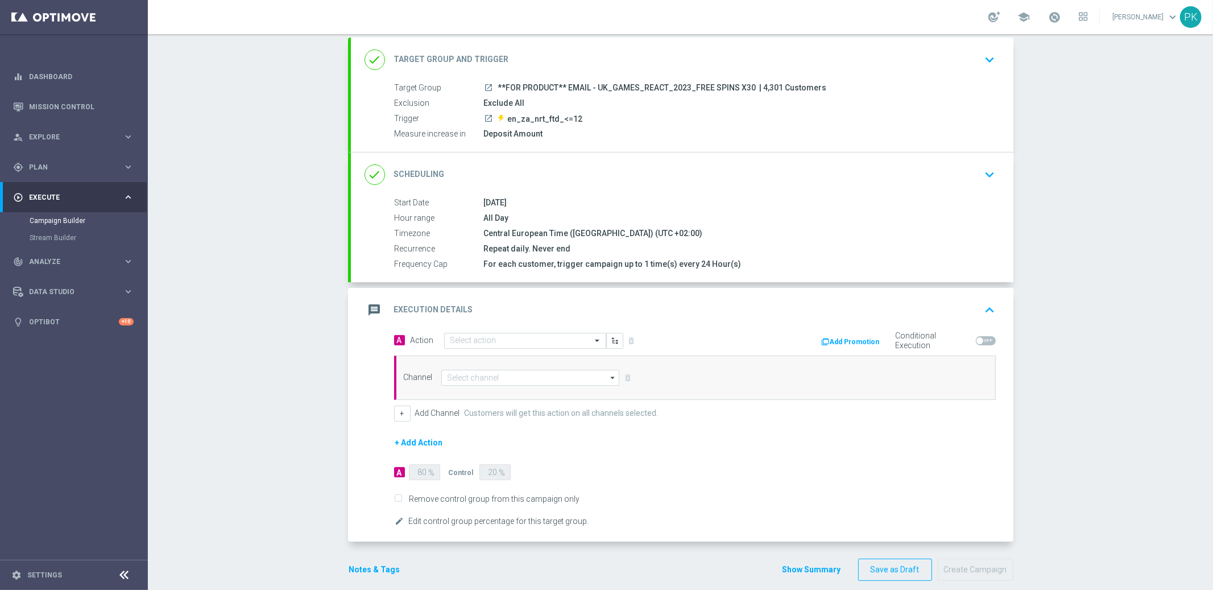
click at [833, 337] on button "Add Promotion" at bounding box center [852, 342] width 63 height 13
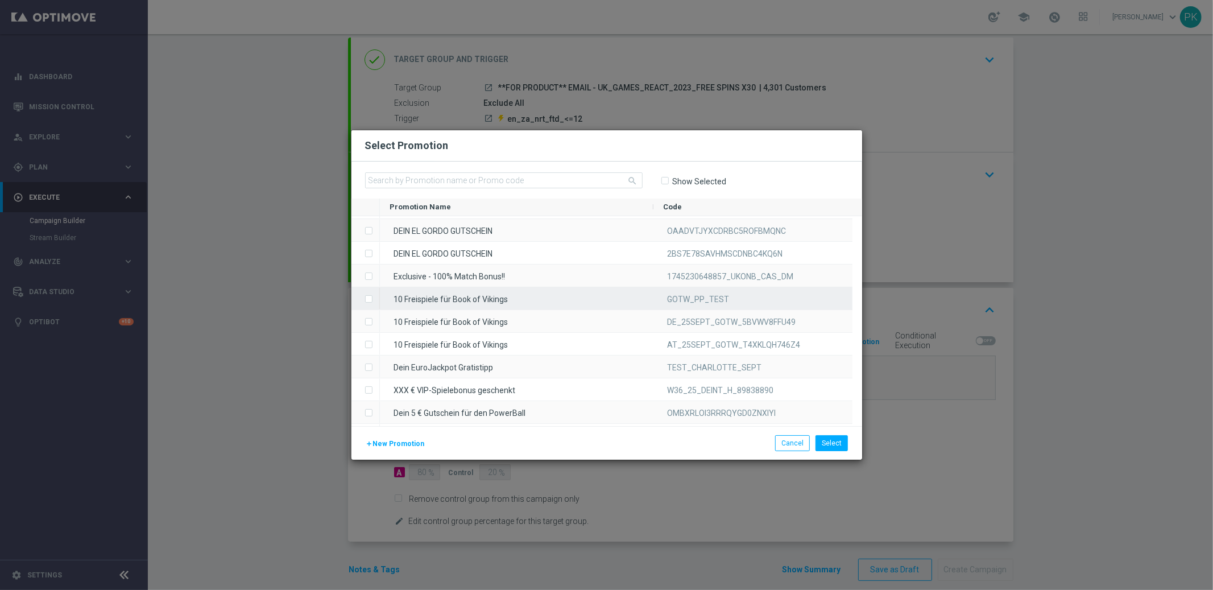
scroll to position [5455, 0]
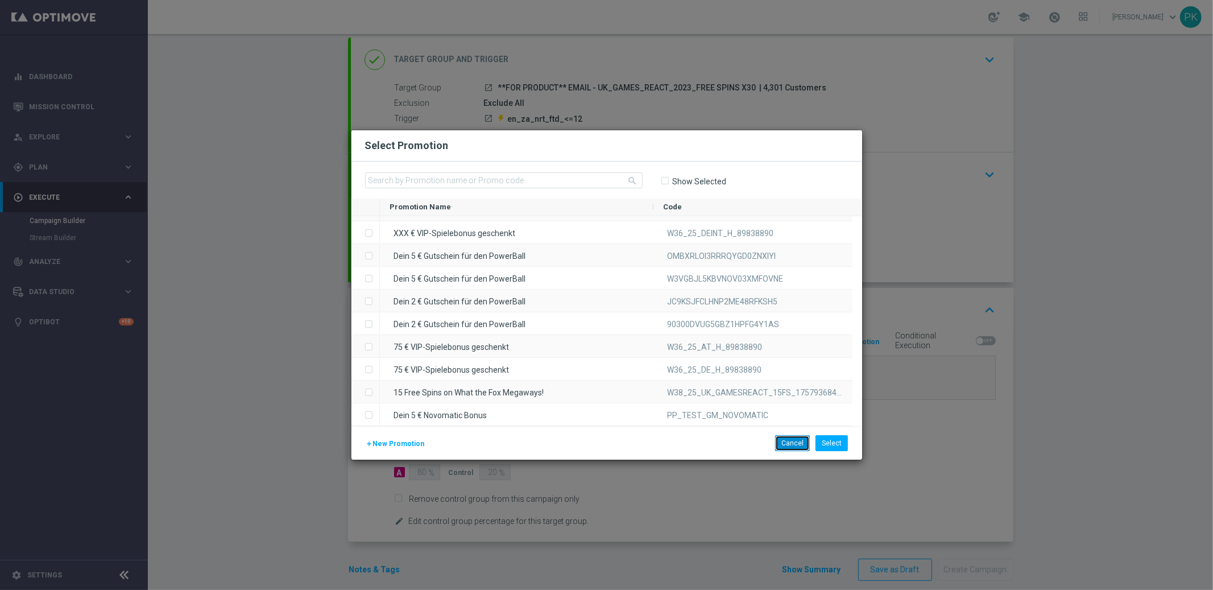
click at [789, 444] on button "Cancel" at bounding box center [792, 443] width 35 height 16
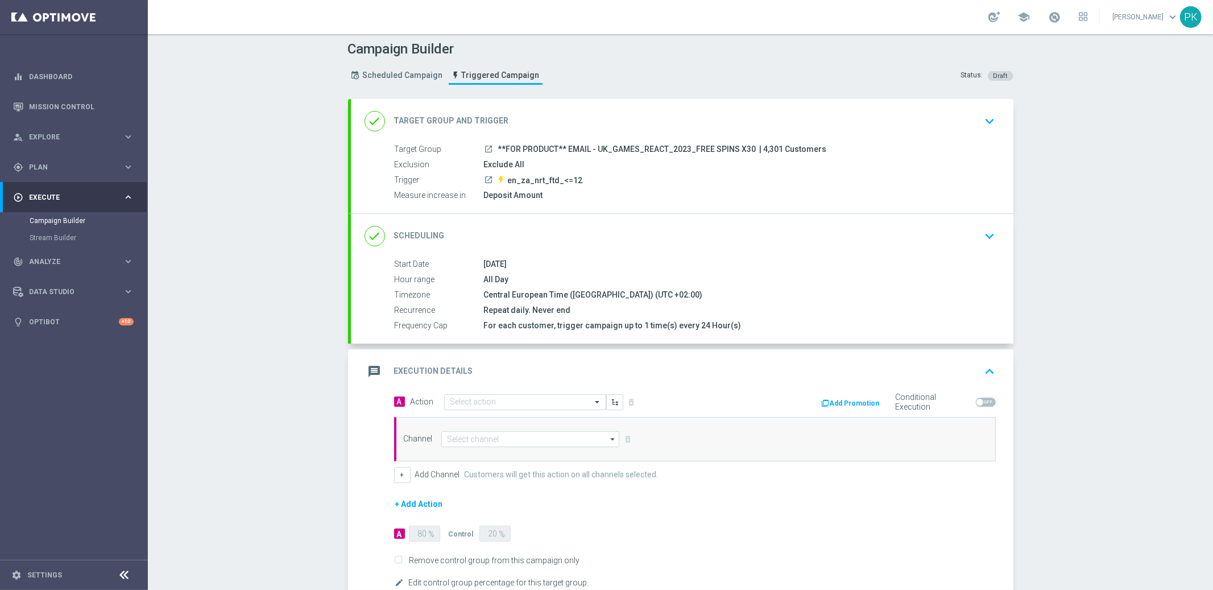
scroll to position [0, 0]
click at [484, 313] on div "Repeat daily. Never end" at bounding box center [737, 312] width 507 height 11
click at [982, 237] on icon "keyboard_arrow_down" at bounding box center [990, 238] width 17 height 17
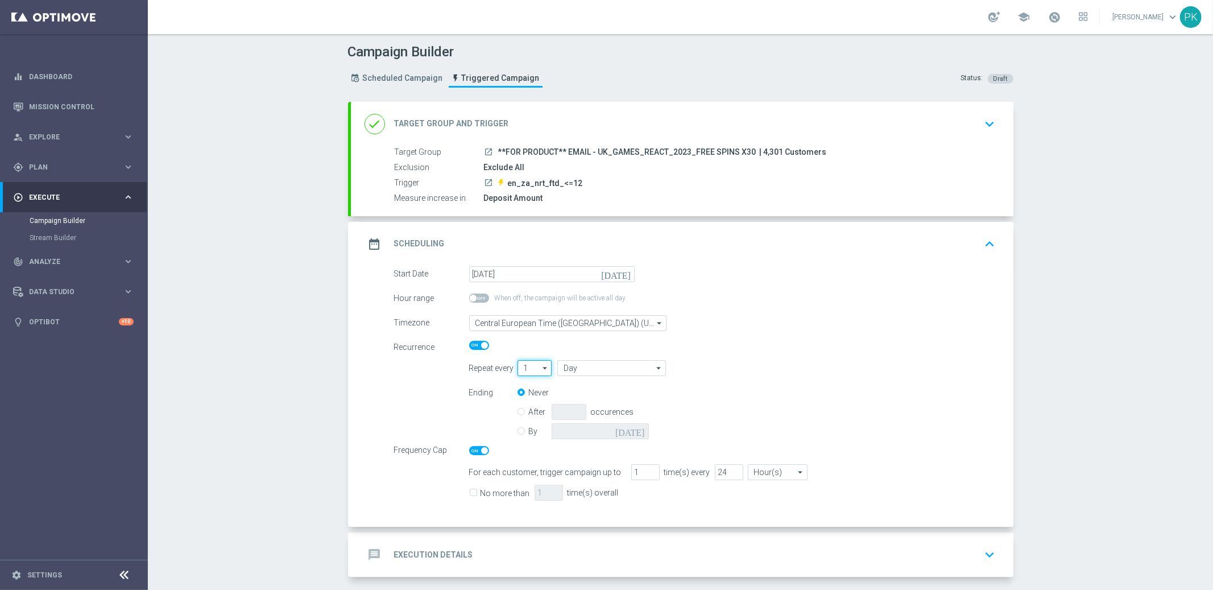
click at [524, 372] on input "1" at bounding box center [535, 368] width 35 height 16
click at [469, 347] on span at bounding box center [479, 345] width 20 height 9
click at [469, 347] on input "checkbox" at bounding box center [479, 345] width 20 height 9
checkbox input "false"
type input "1"
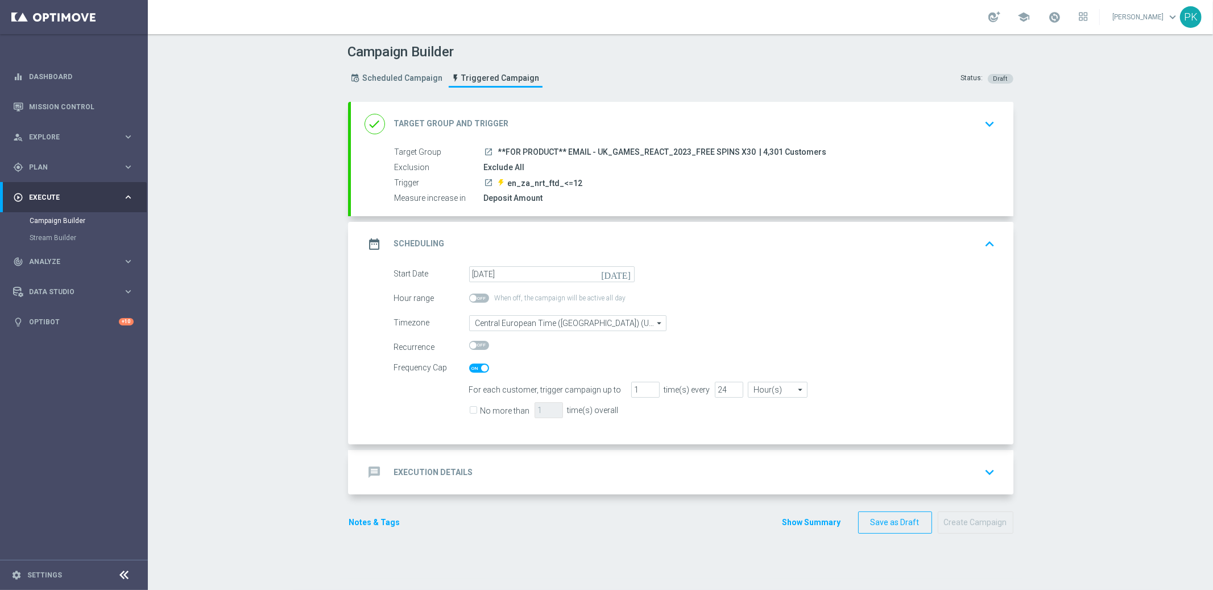
click at [469, 367] on span at bounding box center [479, 367] width 20 height 9
click at [469, 367] on input "checkbox" at bounding box center [479, 367] width 20 height 9
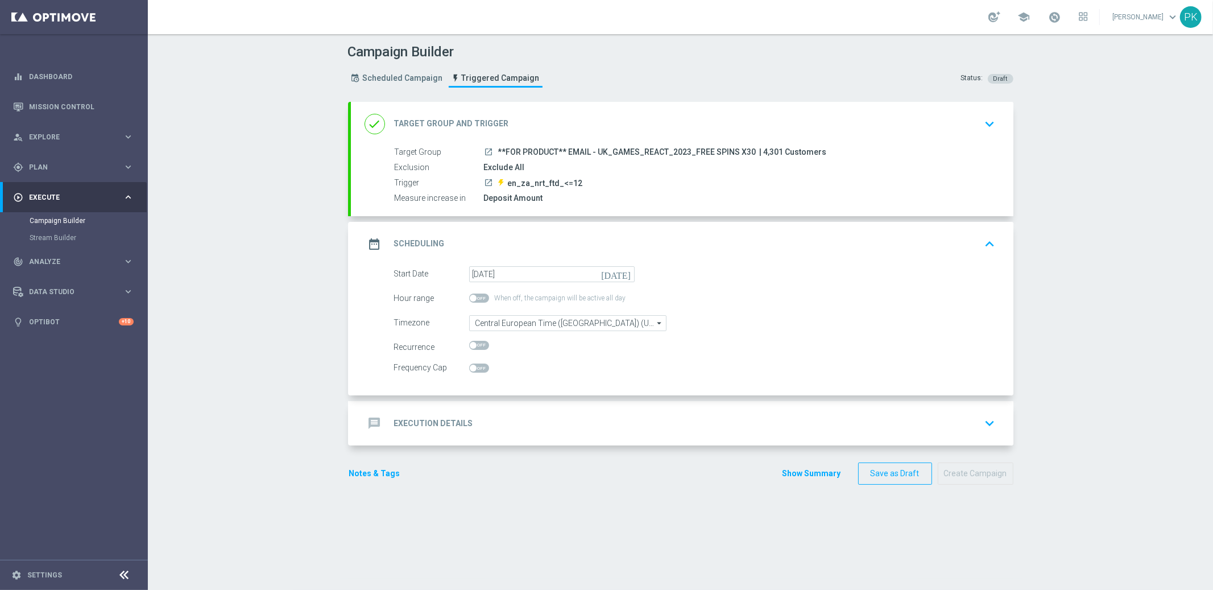
click at [470, 367] on span at bounding box center [473, 368] width 7 height 7
click at [469, 367] on input "checkbox" at bounding box center [479, 367] width 20 height 9
checkbox input "true"
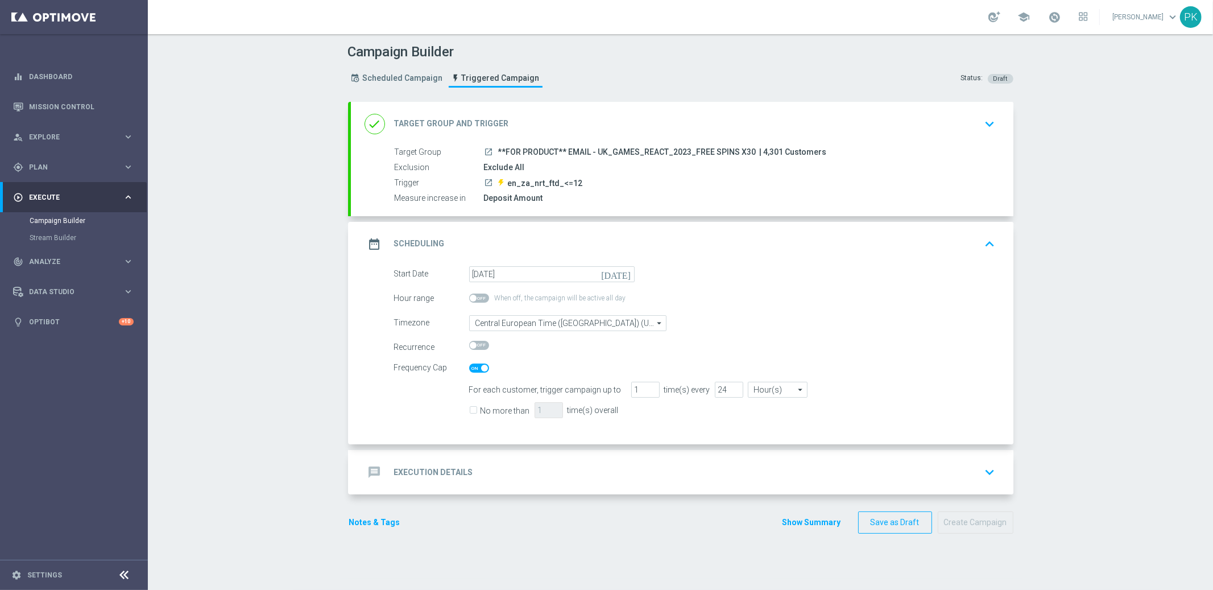
click at [469, 409] on input "No more than" at bounding box center [472, 411] width 7 height 7
checkbox input "true"
click at [547, 411] on input "1" at bounding box center [549, 410] width 28 height 16
click at [531, 428] on div "Start Date 19 Sep 2025 today Hour range When off, the campaign will be active a…" at bounding box center [682, 355] width 663 height 179
click at [32, 167] on span "Plan" at bounding box center [76, 167] width 94 height 7
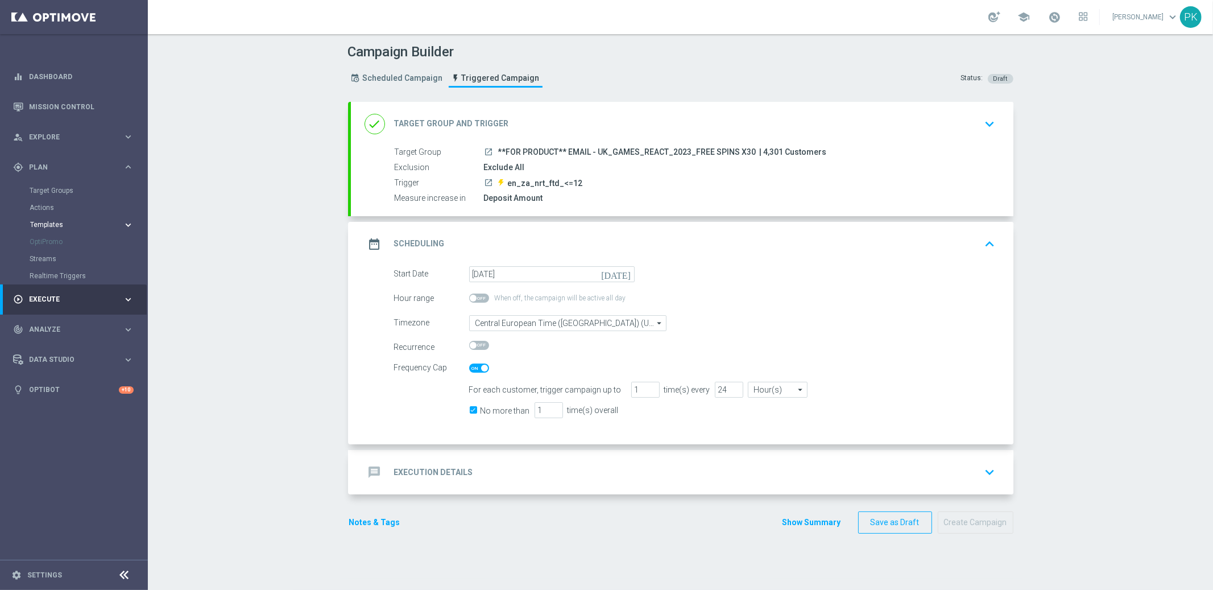
click at [47, 224] on span "Templates" at bounding box center [70, 224] width 81 height 7
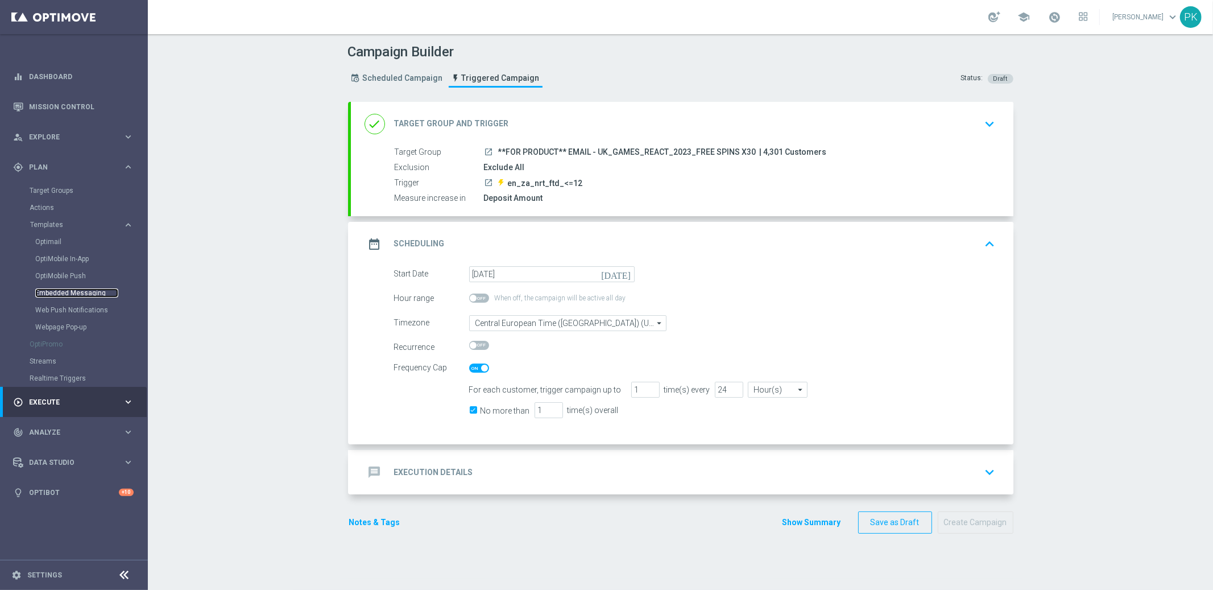
click at [59, 291] on link "Embedded Messaging" at bounding box center [76, 292] width 83 height 9
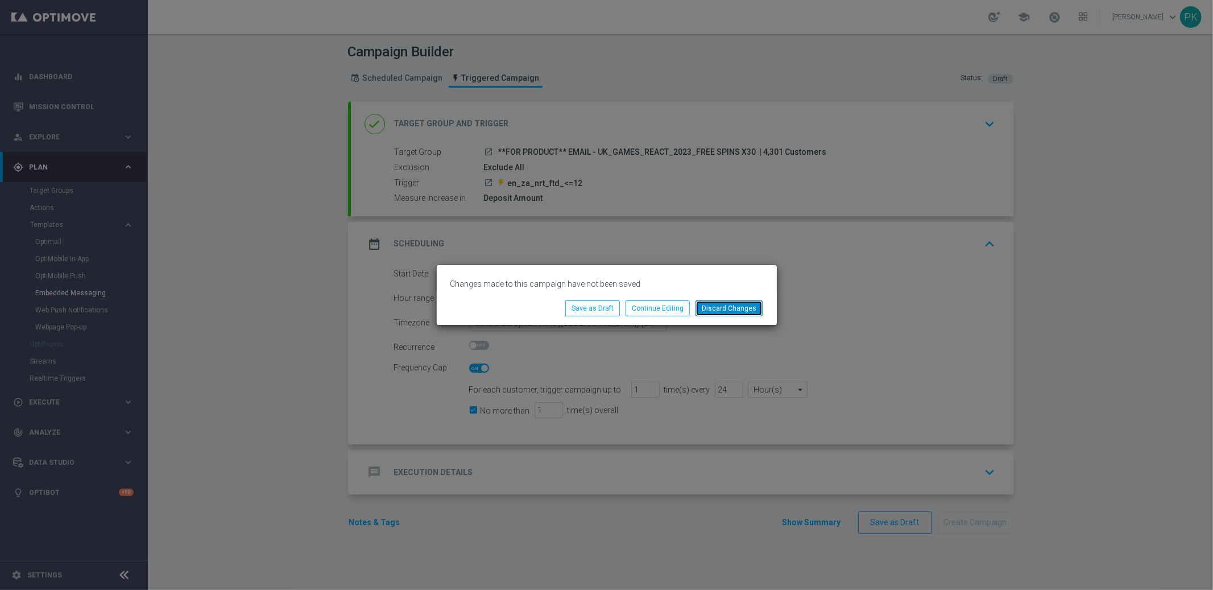
click at [740, 308] on button "Discard Changes" at bounding box center [729, 308] width 67 height 16
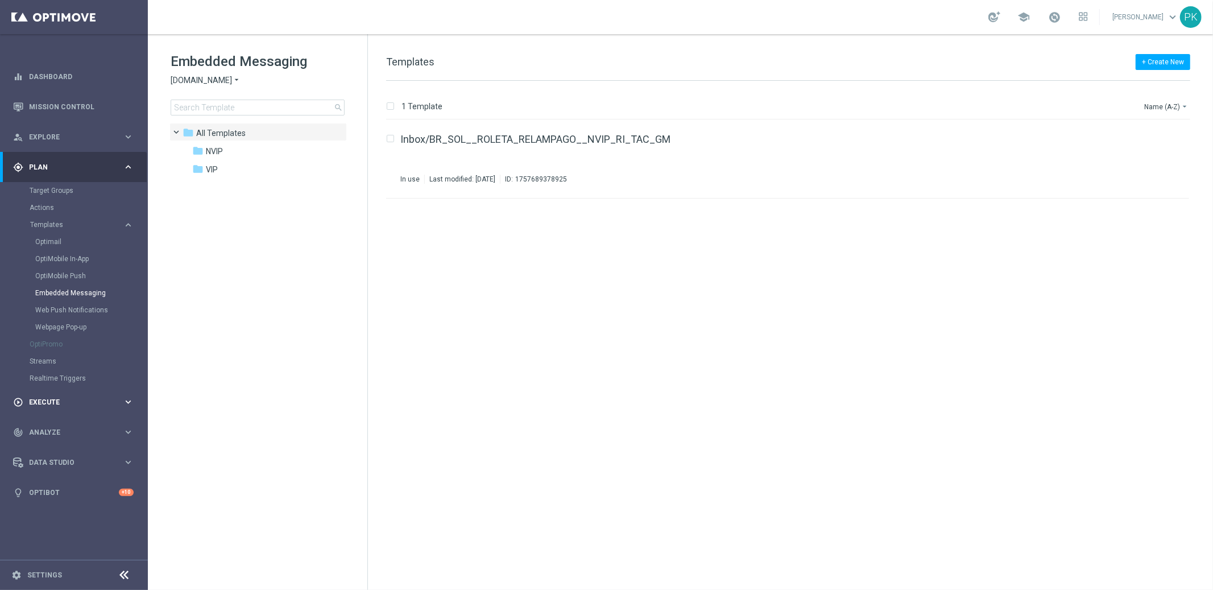
click at [44, 402] on span "Execute" at bounding box center [76, 402] width 94 height 7
click at [48, 217] on link "Campaign Builder" at bounding box center [74, 220] width 89 height 9
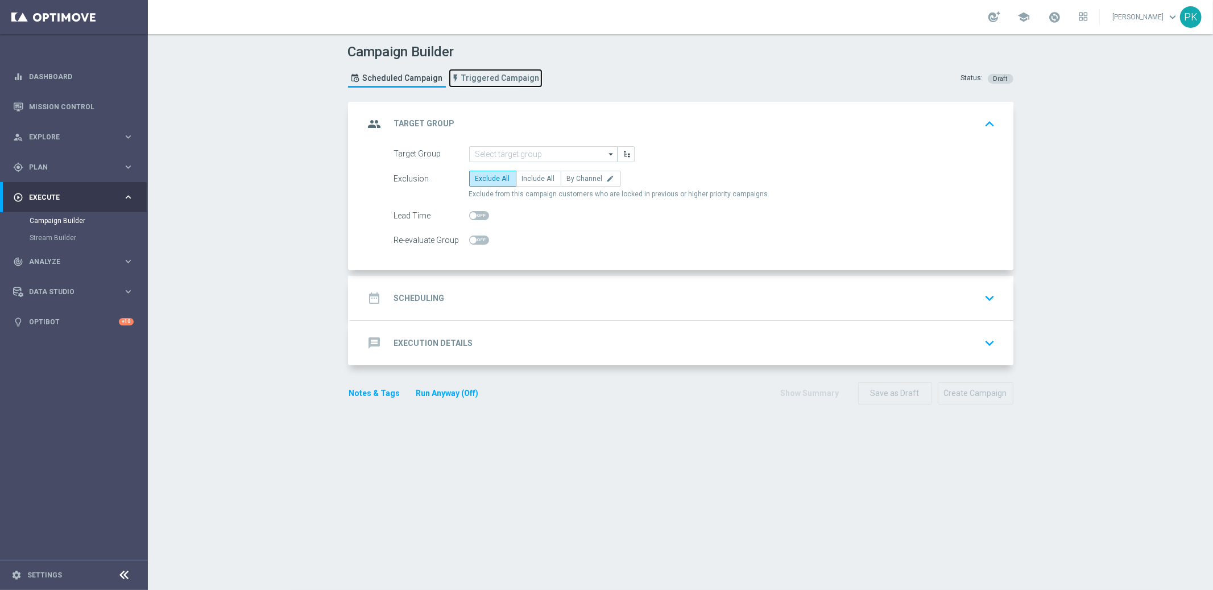
click at [471, 78] on span "Triggered Campaign" at bounding box center [501, 78] width 78 height 10
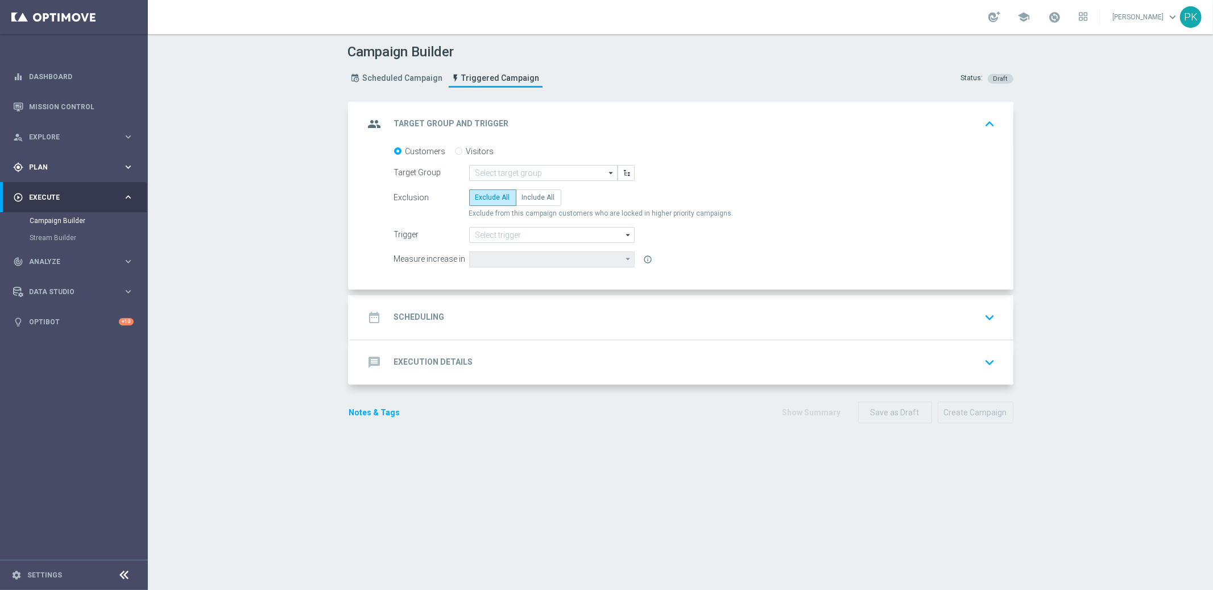
click at [54, 171] on div "gps_fixed Plan" at bounding box center [68, 167] width 110 height 10
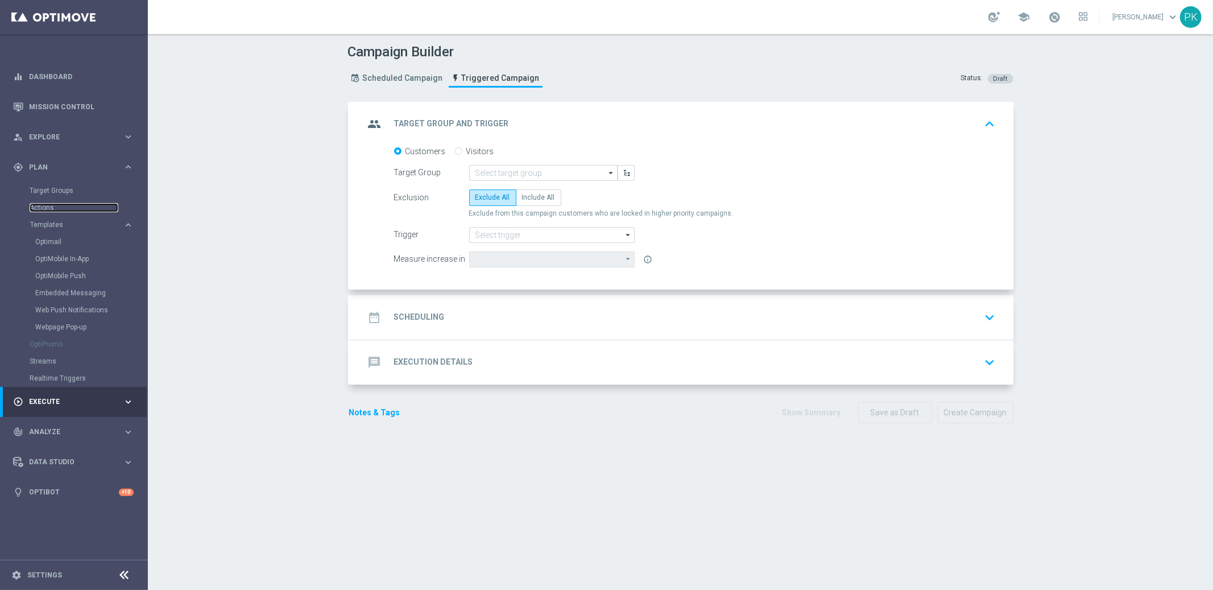
drag, startPoint x: 44, startPoint y: 206, endPoint x: 123, endPoint y: 205, distance: 78.5
click at [45, 206] on link "Actions" at bounding box center [74, 207] width 89 height 9
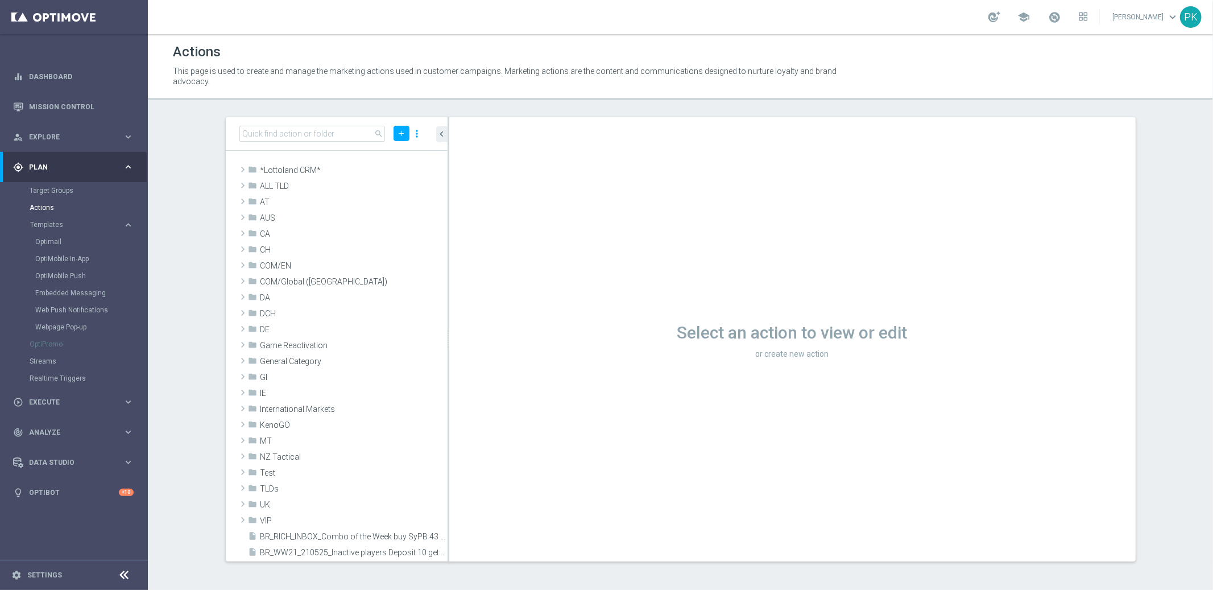
drag, startPoint x: 244, startPoint y: 72, endPoint x: 834, endPoint y: 80, distance: 589.8
click at [834, 80] on p "This page is used to create and manage the marketing actions used in customer c…" at bounding box center [508, 76] width 671 height 20
click at [282, 181] on span "ALL TLD" at bounding box center [327, 186] width 134 height 10
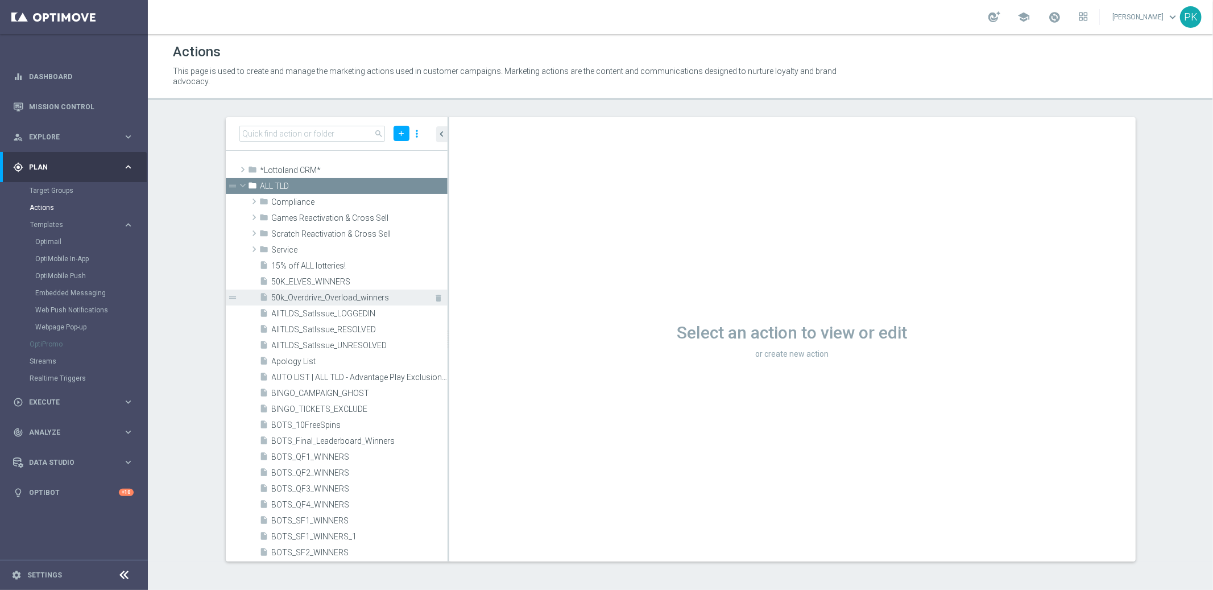
click at [292, 293] on span "50k_Overdrive_Overload_winners" at bounding box center [347, 298] width 150 height 10
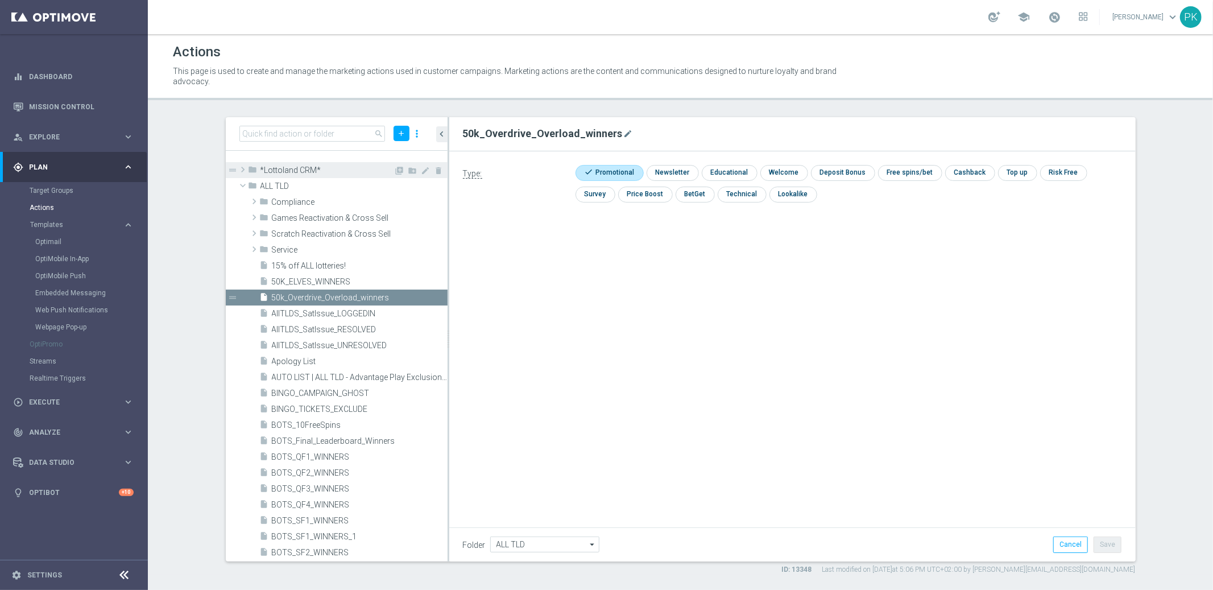
drag, startPoint x: 243, startPoint y: 186, endPoint x: 239, endPoint y: 173, distance: 13.1
click at [243, 185] on span at bounding box center [243, 185] width 14 height 11
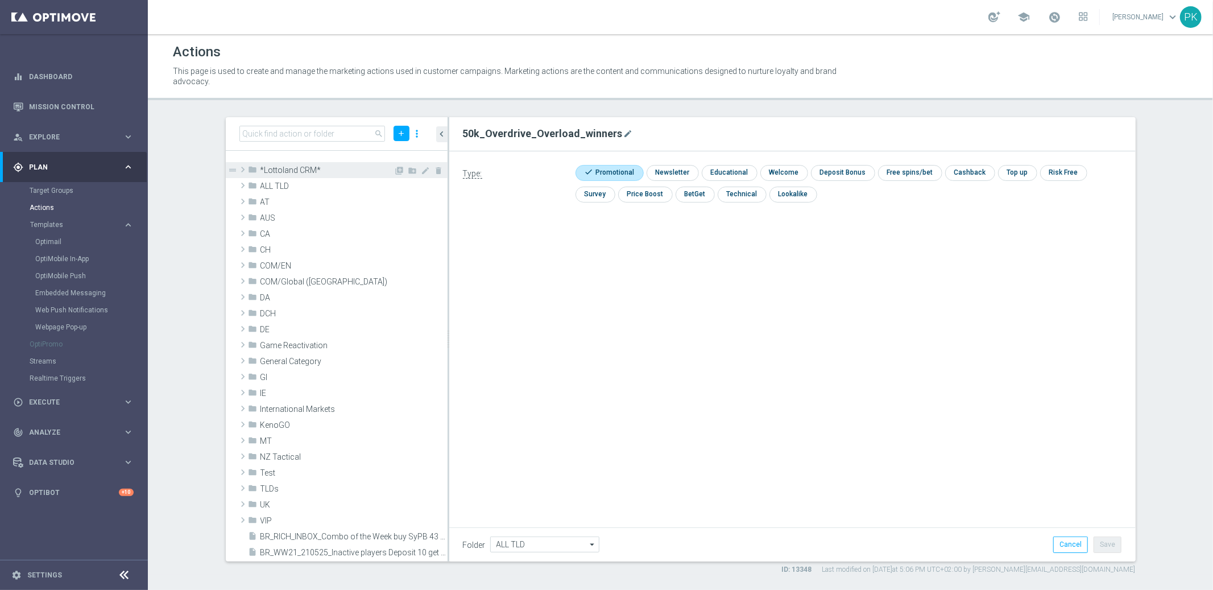
click at [241, 167] on span at bounding box center [242, 170] width 11 height 14
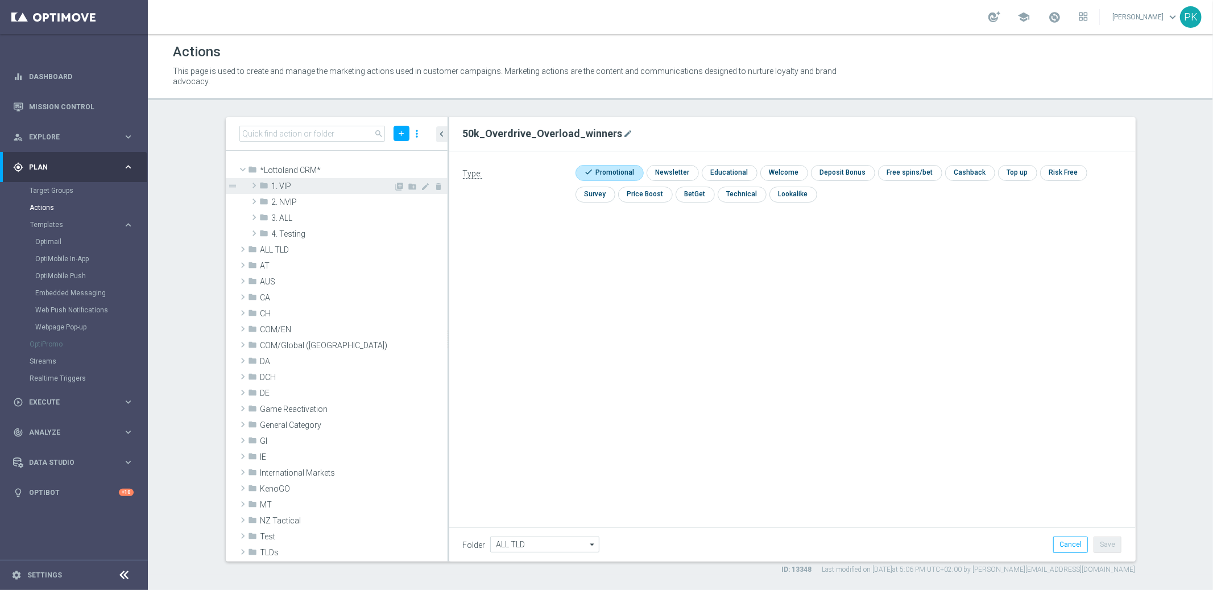
click at [287, 183] on span "1. VIP" at bounding box center [333, 186] width 122 height 10
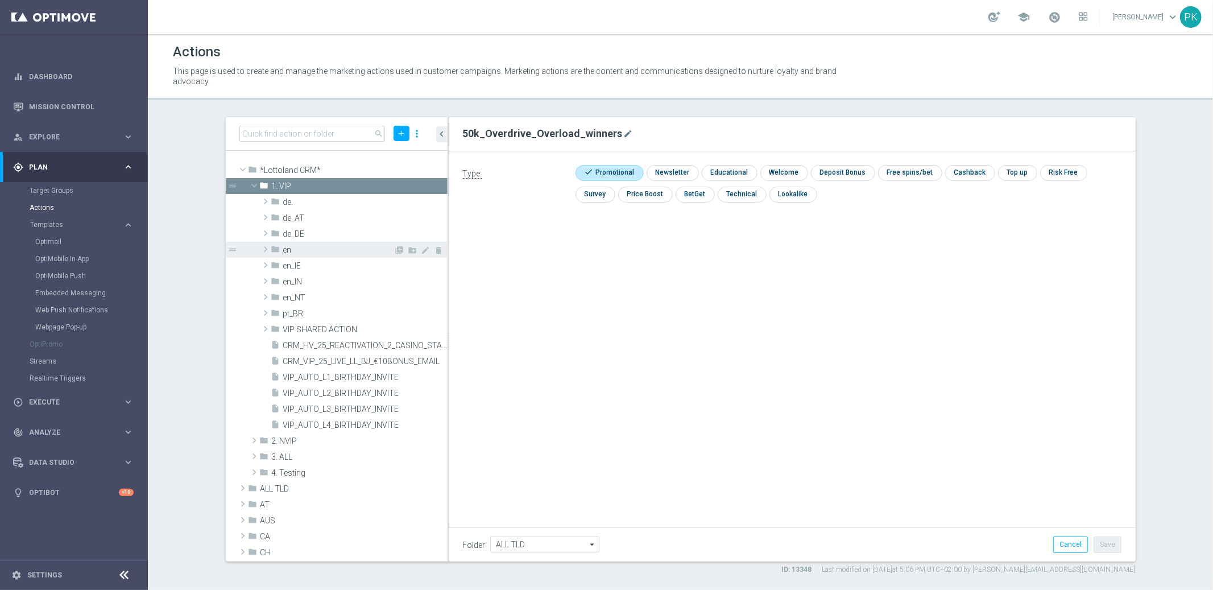
click at [315, 247] on span "en" at bounding box center [338, 250] width 111 height 10
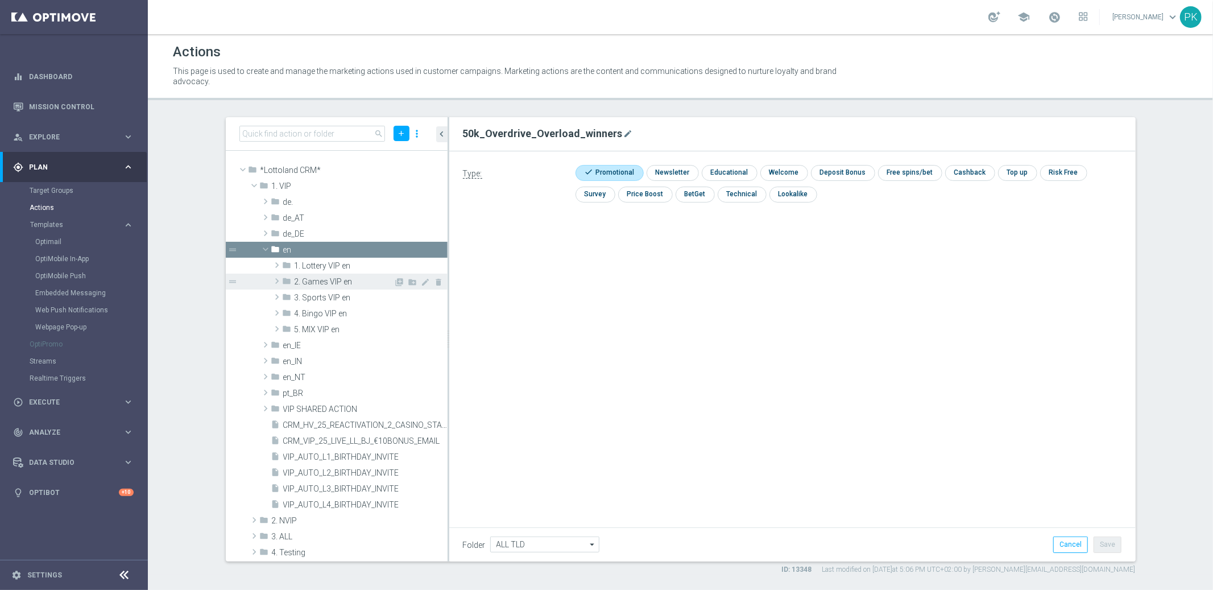
drag, startPoint x: 353, startPoint y: 280, endPoint x: 417, endPoint y: 287, distance: 64.7
click at [353, 280] on span "2. Games VIP en" at bounding box center [345, 282] width 100 height 10
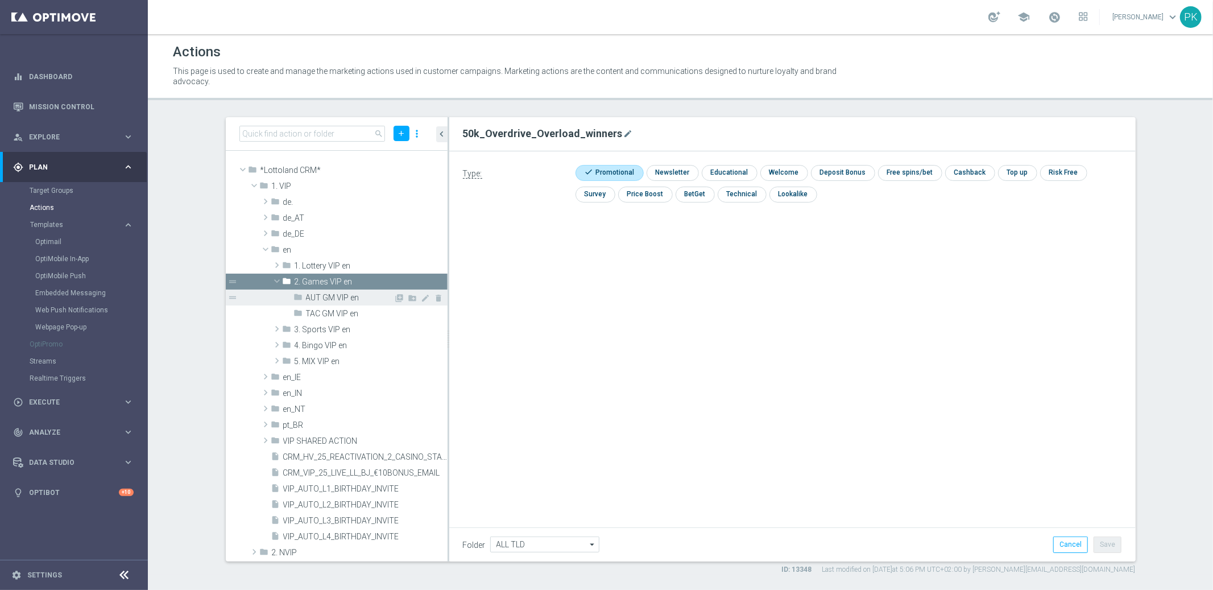
click at [369, 295] on span "AUT GM VIP en" at bounding box center [350, 298] width 88 height 10
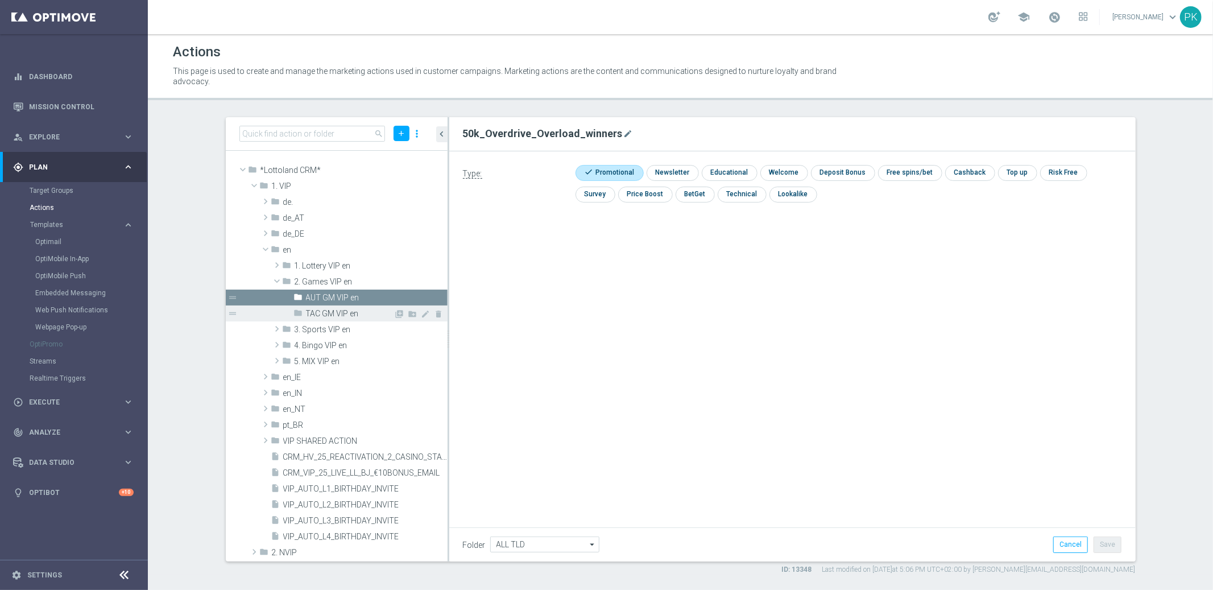
click at [342, 311] on span "TAC GM VIP en" at bounding box center [350, 314] width 88 height 10
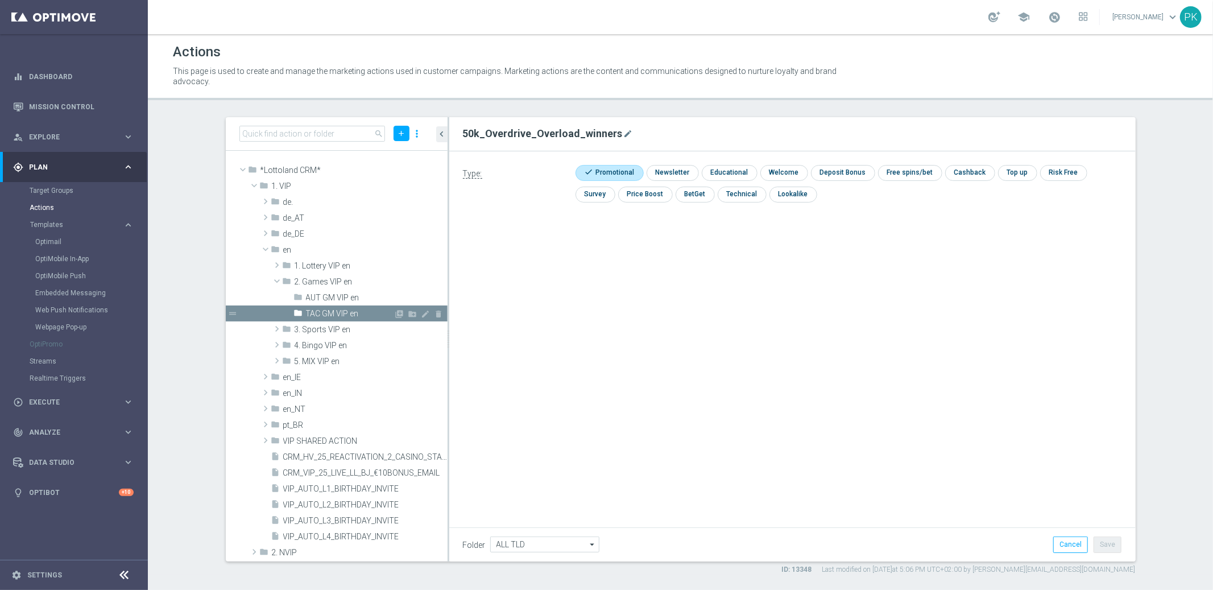
click at [335, 309] on span "TAC GM VIP en" at bounding box center [350, 314] width 88 height 10
click at [335, 329] on span "3. Sports VIP en" at bounding box center [345, 330] width 100 height 10
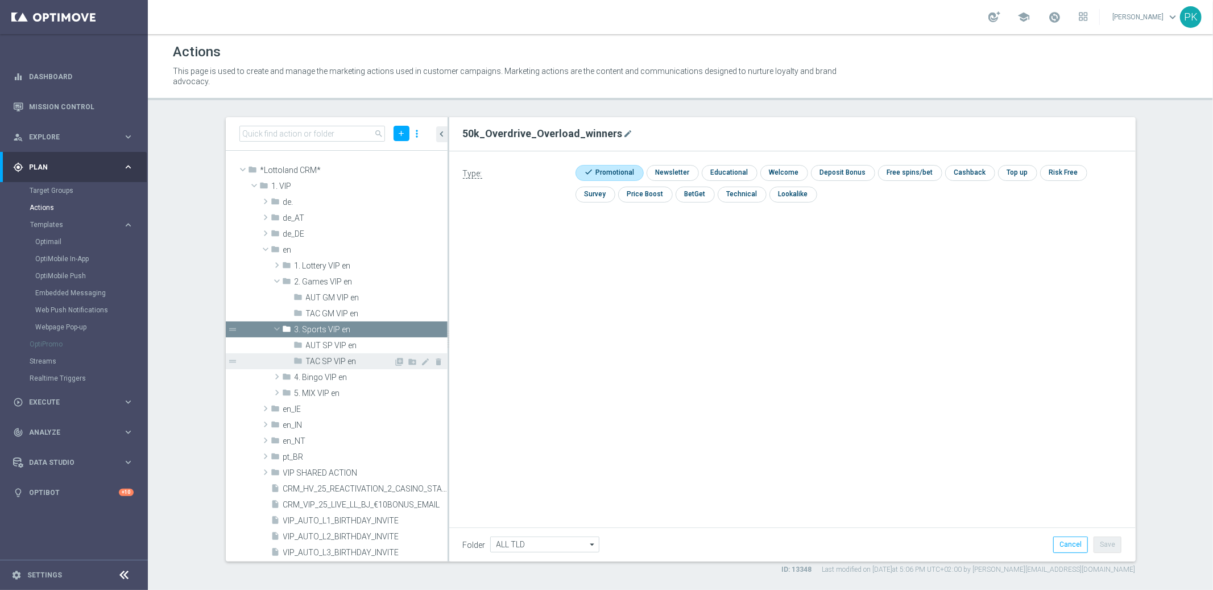
click at [332, 360] on span "TAC SP VIP en" at bounding box center [350, 362] width 88 height 10
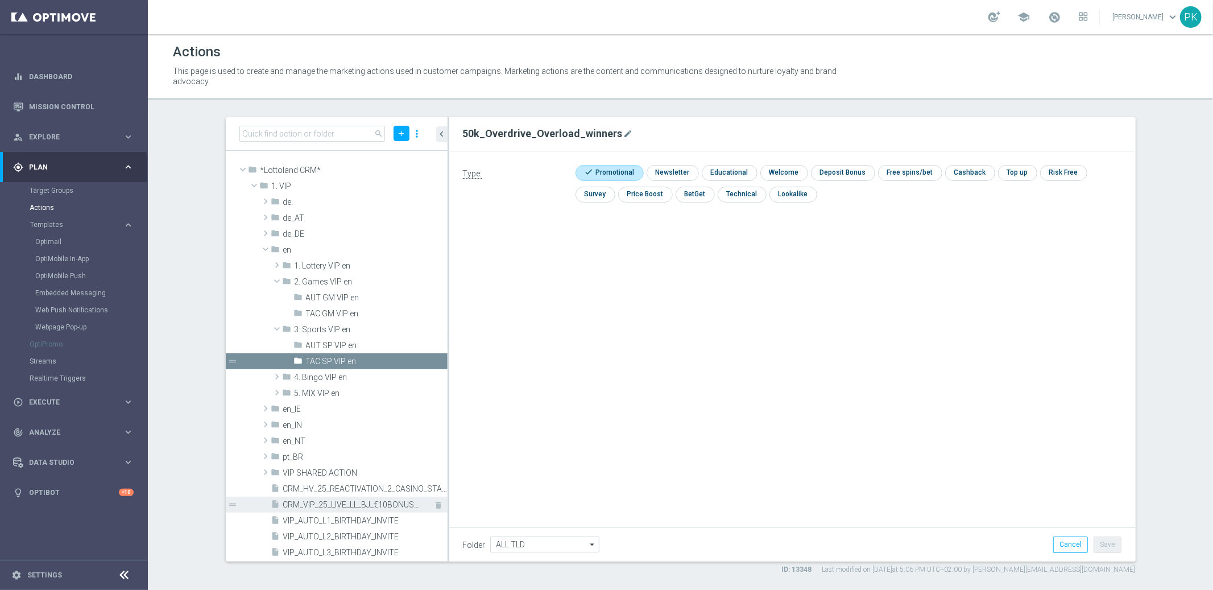
click at [307, 504] on span "CRM_VIP_25_LIVE_LL_BJ_€10BONUS_EMAIL" at bounding box center [352, 505] width 139 height 10
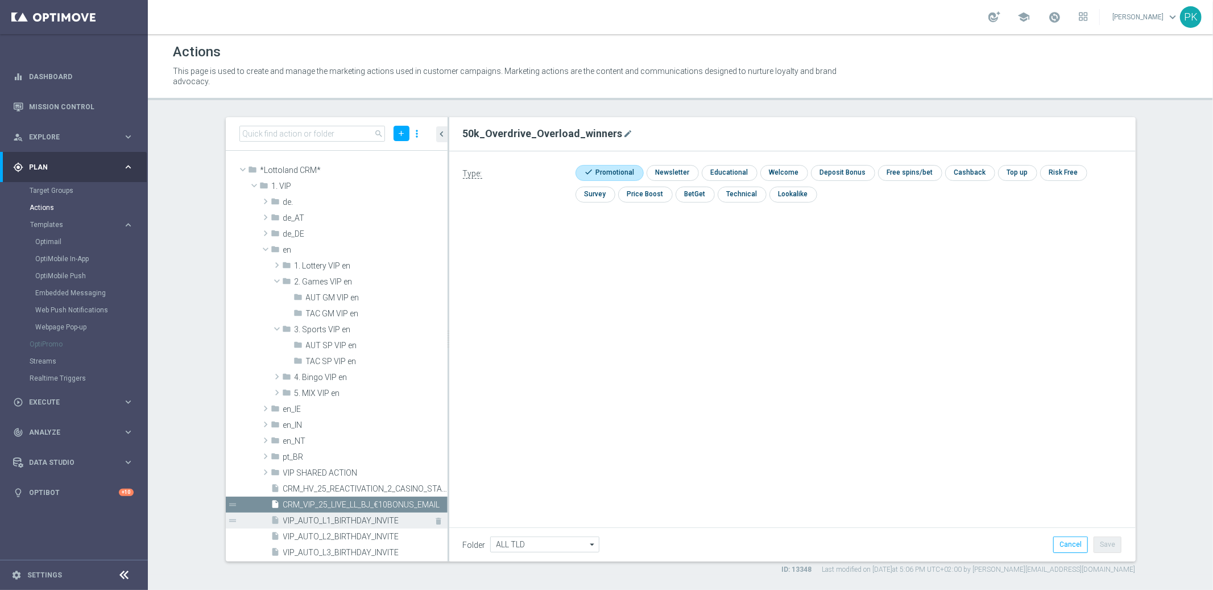
type input "1. VIP"
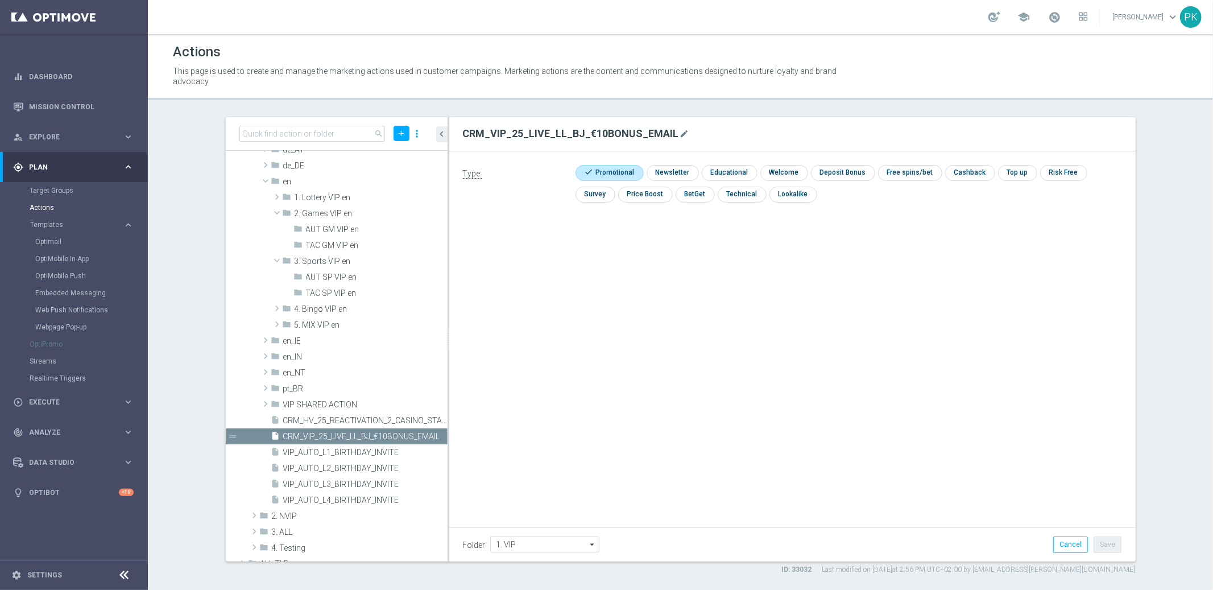
scroll to position [65, 0]
click at [926, 65] on div "This page is used to create and manage the marketing actions used in customer c…" at bounding box center [680, 76] width 1032 height 26
click at [47, 378] on link "Realtime Triggers" at bounding box center [74, 378] width 89 height 9
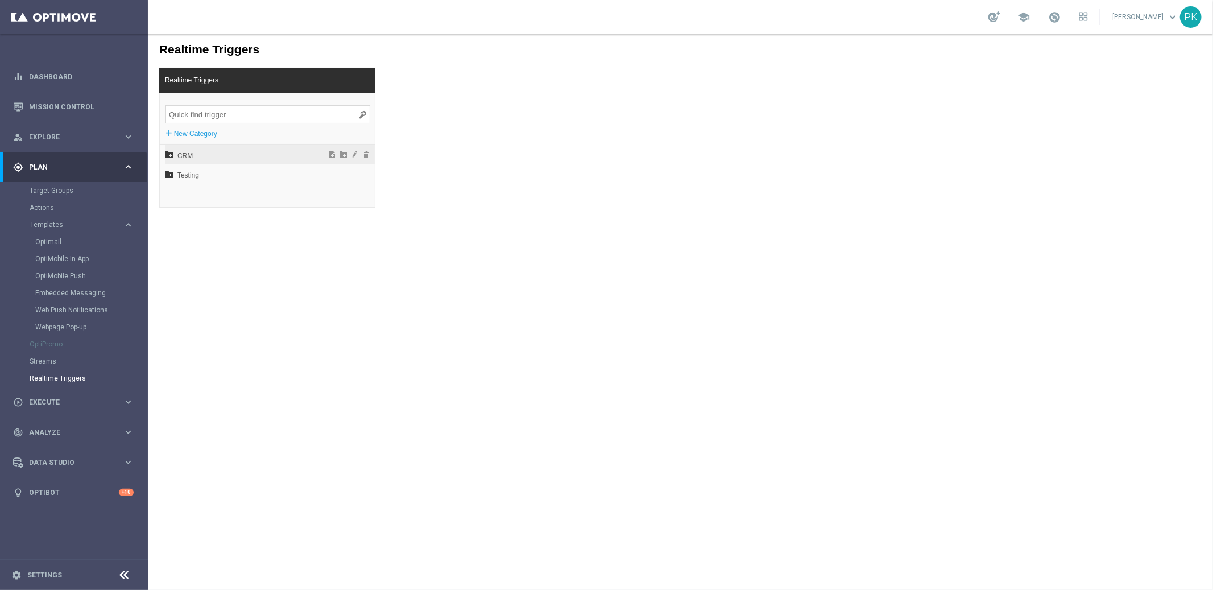
click at [183, 156] on span "CRM" at bounding box center [240, 155] width 126 height 19
drag, startPoint x: 193, startPoint y: 194, endPoint x: 218, endPoint y: 194, distance: 25.0
click at [195, 194] on span "EN" at bounding box center [244, 193] width 122 height 19
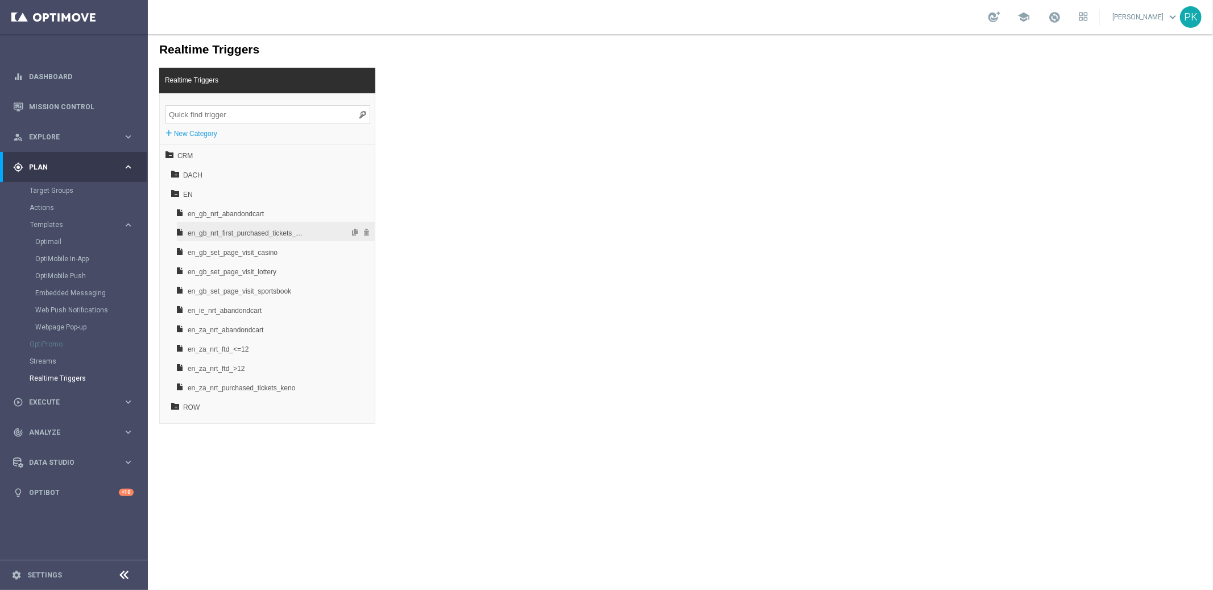
click at [267, 234] on span "en_gb_nrt_first_purchased_tickets_millionaire" at bounding box center [246, 232] width 119 height 19
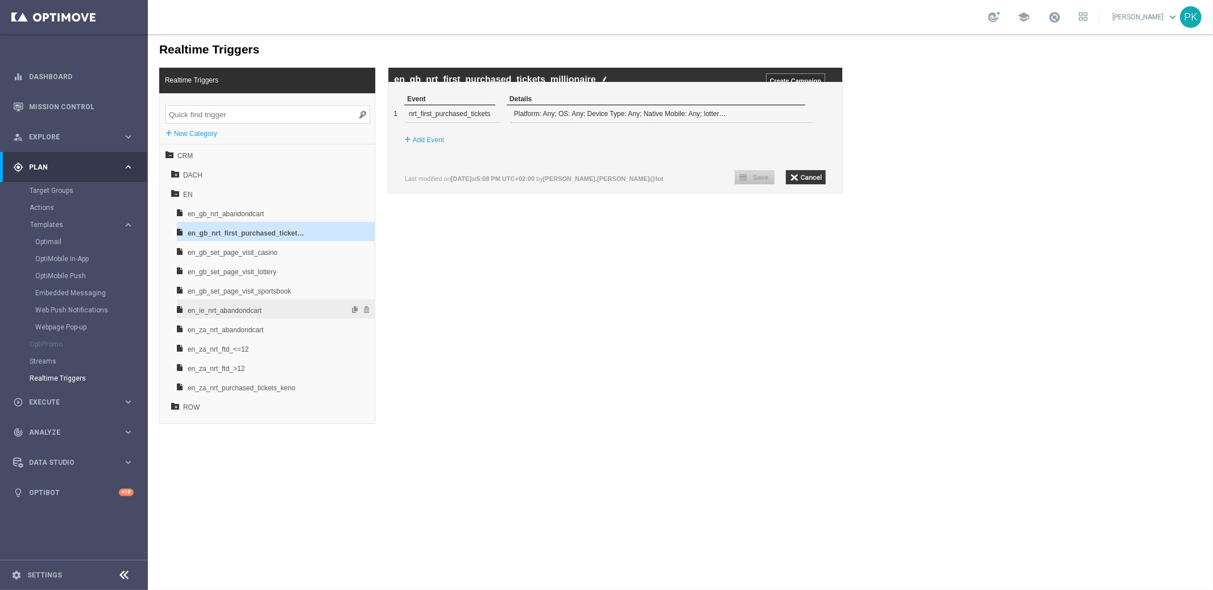
click at [225, 311] on span "en_ie_nrt_abandondcart" at bounding box center [246, 309] width 119 height 19
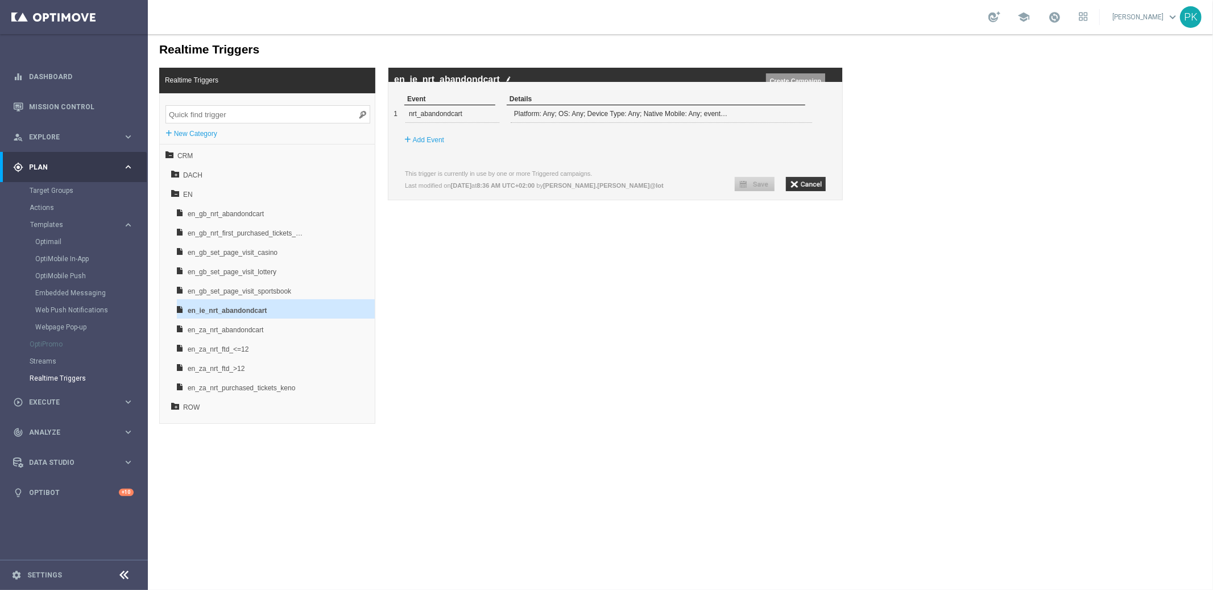
click at [784, 76] on input "Create Campaign" at bounding box center [795, 80] width 59 height 14
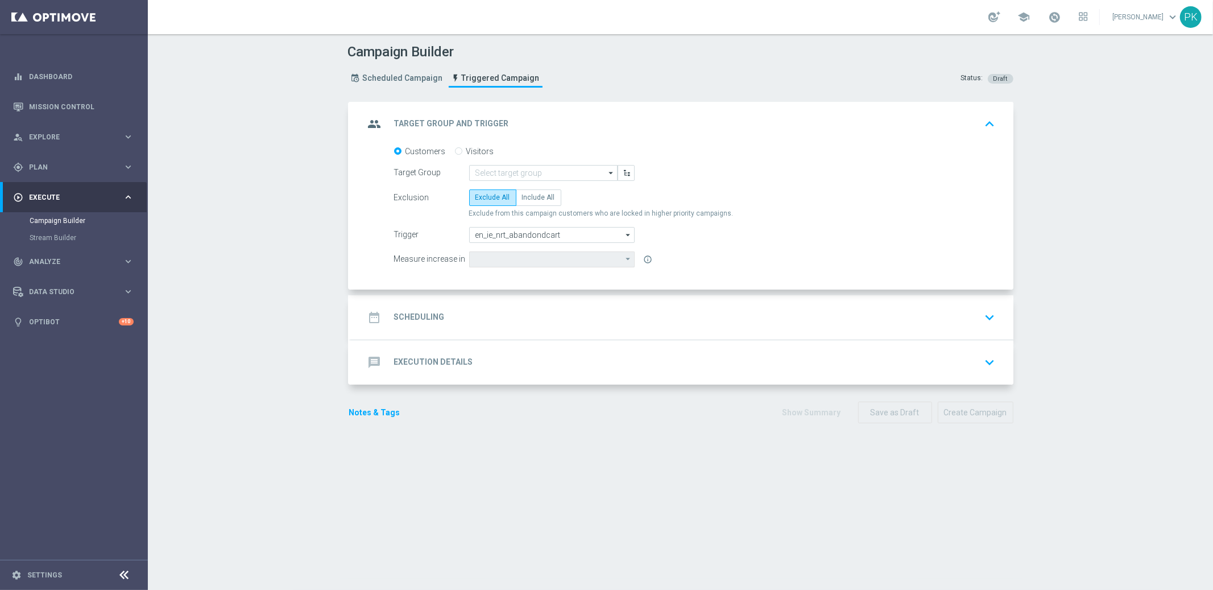
click at [466, 317] on div "date_range Scheduling keyboard_arrow_down" at bounding box center [682, 318] width 635 height 22
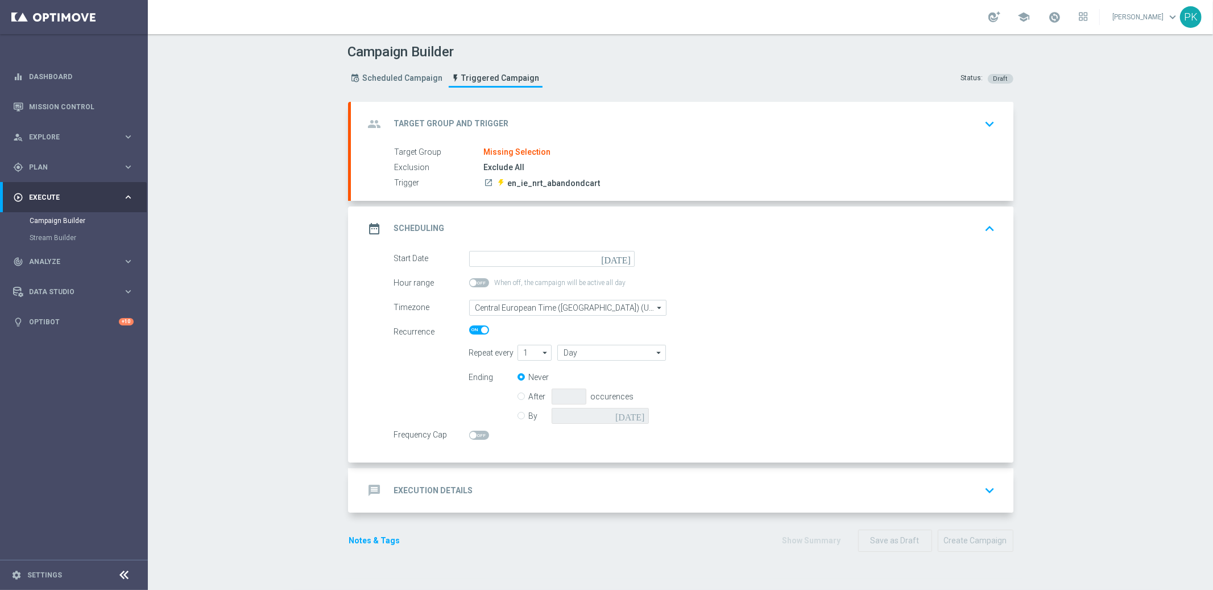
click at [468, 225] on div "date_range Scheduling keyboard_arrow_up" at bounding box center [682, 229] width 635 height 22
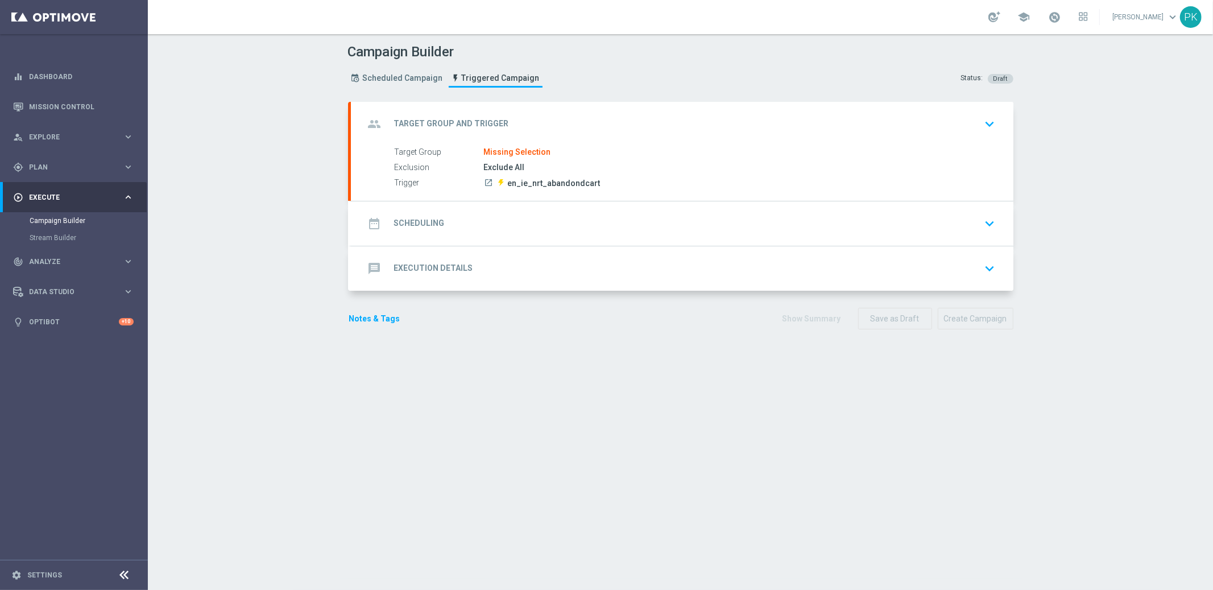
click at [461, 267] on h2 "Execution Details" at bounding box center [433, 268] width 79 height 11
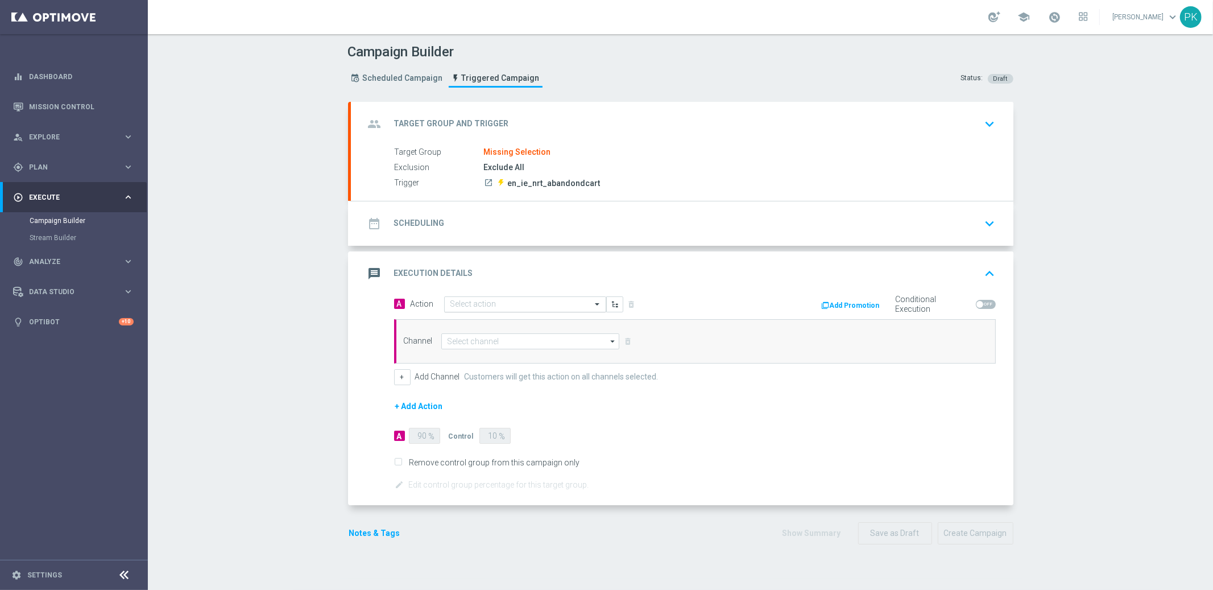
click at [499, 304] on input "text" at bounding box center [513, 305] width 127 height 10
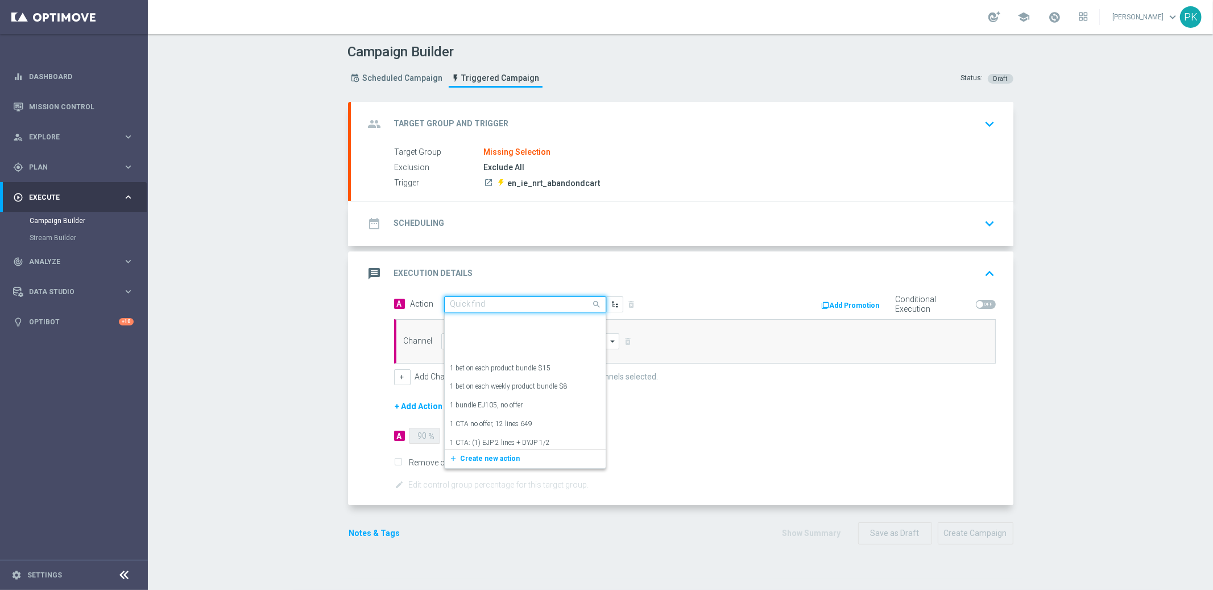
scroll to position [2137, 0]
click at [843, 305] on button "Add Promotion" at bounding box center [852, 305] width 63 height 13
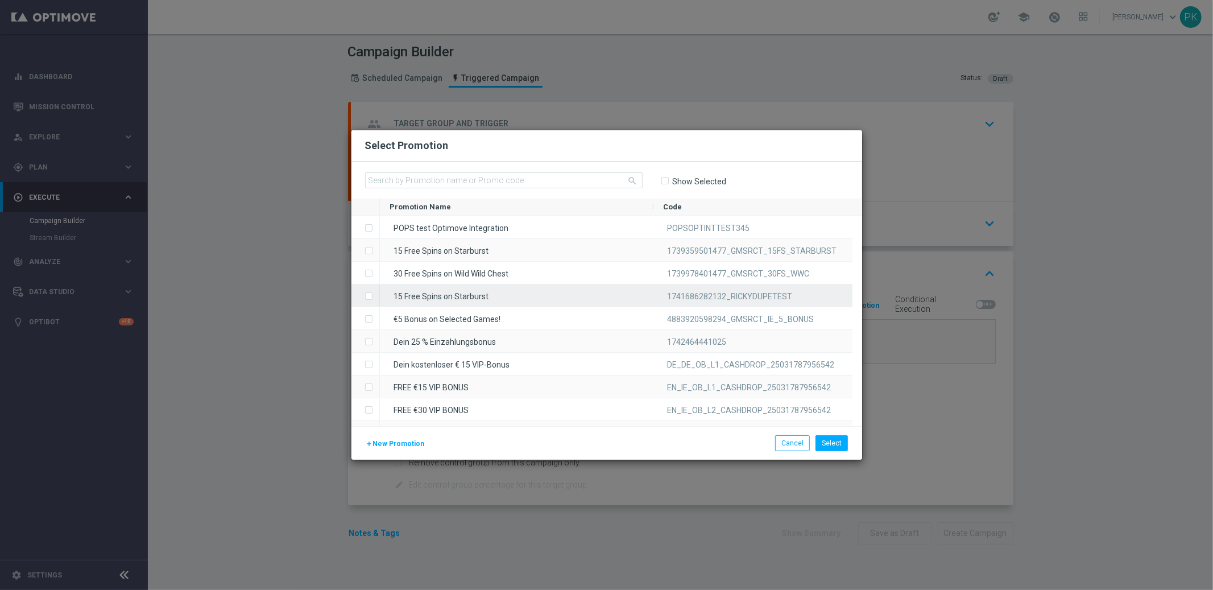
click at [735, 299] on span "1741686282132_RICKYDUPETEST" at bounding box center [730, 296] width 125 height 9
click at [833, 440] on button "Select" at bounding box center [832, 443] width 32 height 16
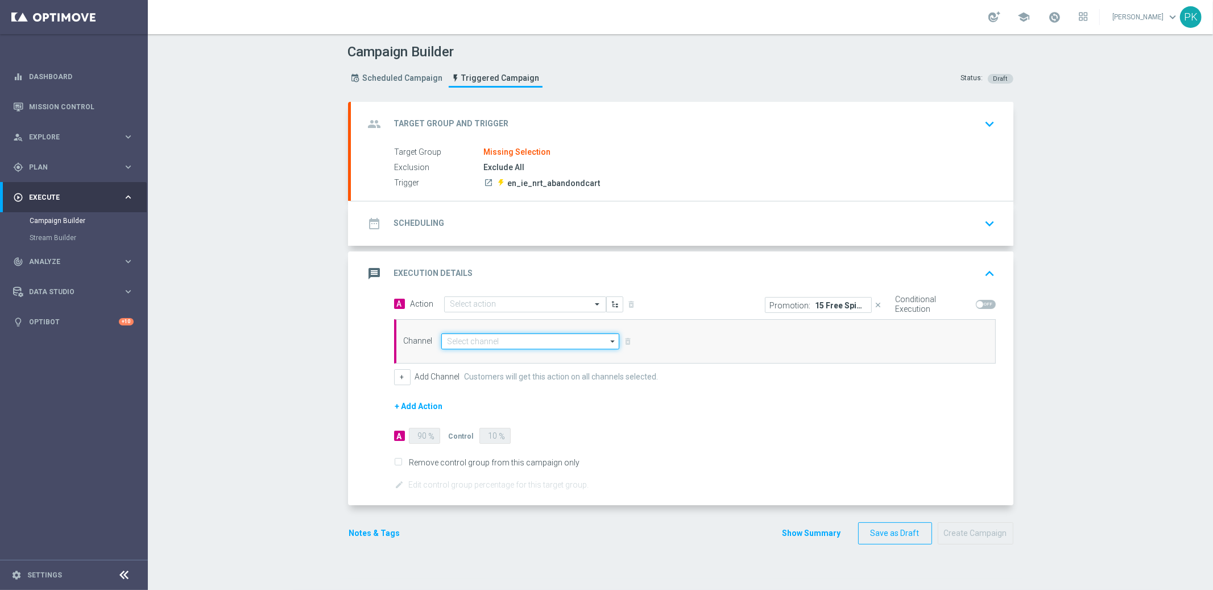
click at [488, 339] on input at bounding box center [530, 341] width 179 height 16
click at [492, 358] on div "Embedded Messaging" at bounding box center [482, 358] width 71 height 10
type input "Embedded Messaging"
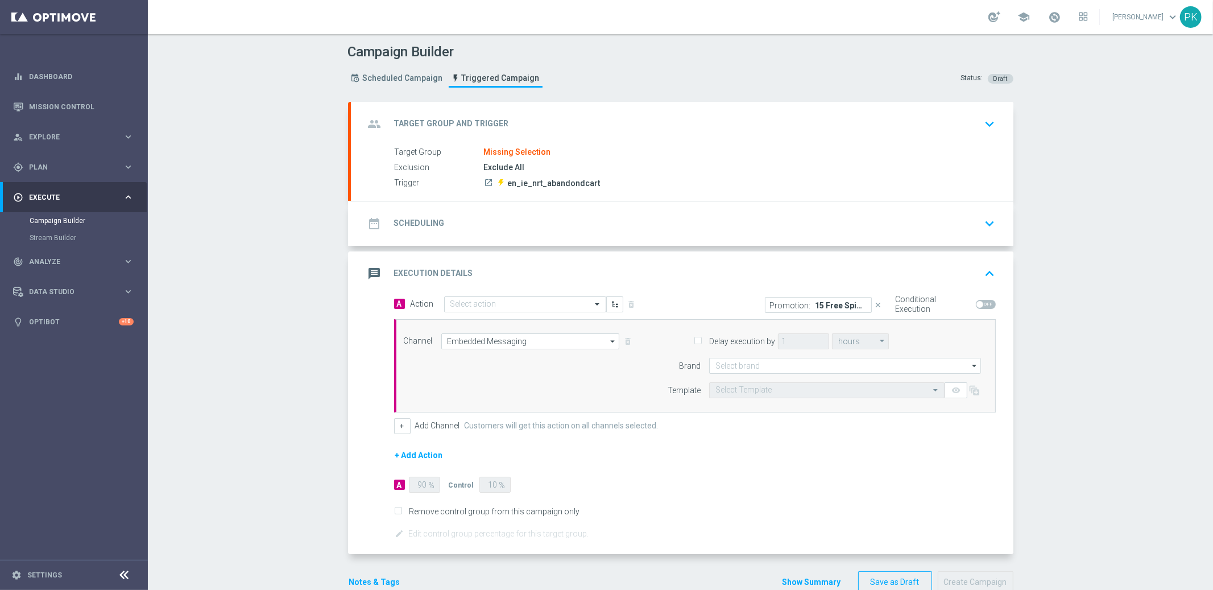
click at [694, 339] on input "Delay execution by" at bounding box center [697, 341] width 7 height 7
click at [694, 338] on input "Delay execution by" at bounding box center [697, 341] width 7 height 7
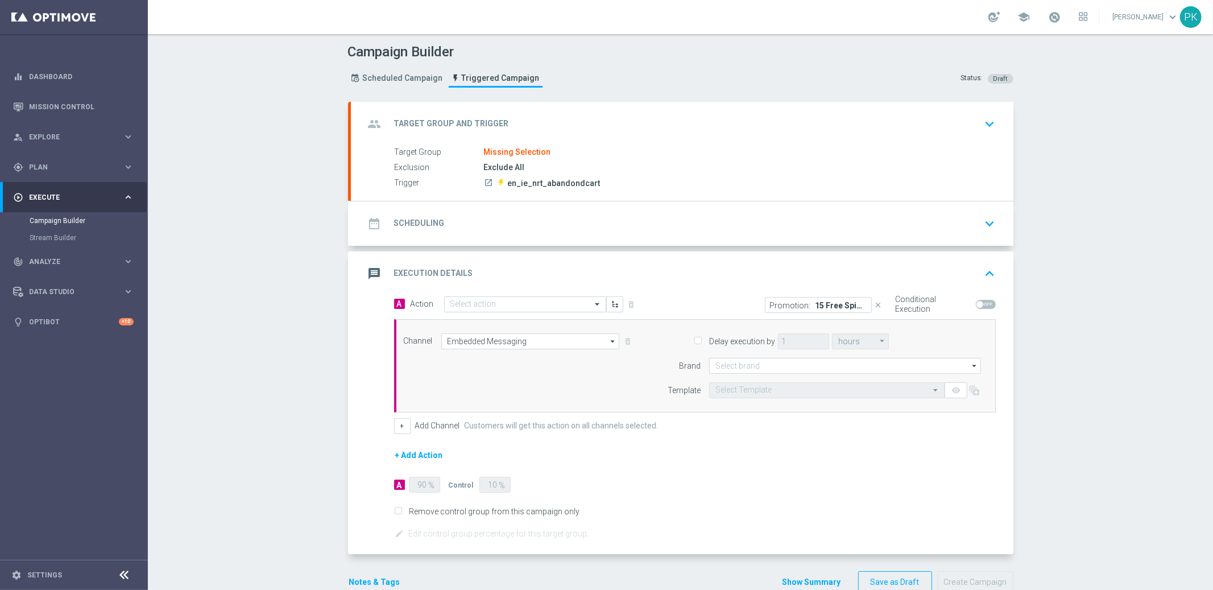
checkbox input "true"
click at [744, 367] on input at bounding box center [845, 366] width 272 height 16
click at [741, 398] on div "Lottoland" at bounding box center [845, 399] width 272 height 16
type input "Lottoland"
drag, startPoint x: 750, startPoint y: 386, endPoint x: 764, endPoint y: 394, distance: 15.8
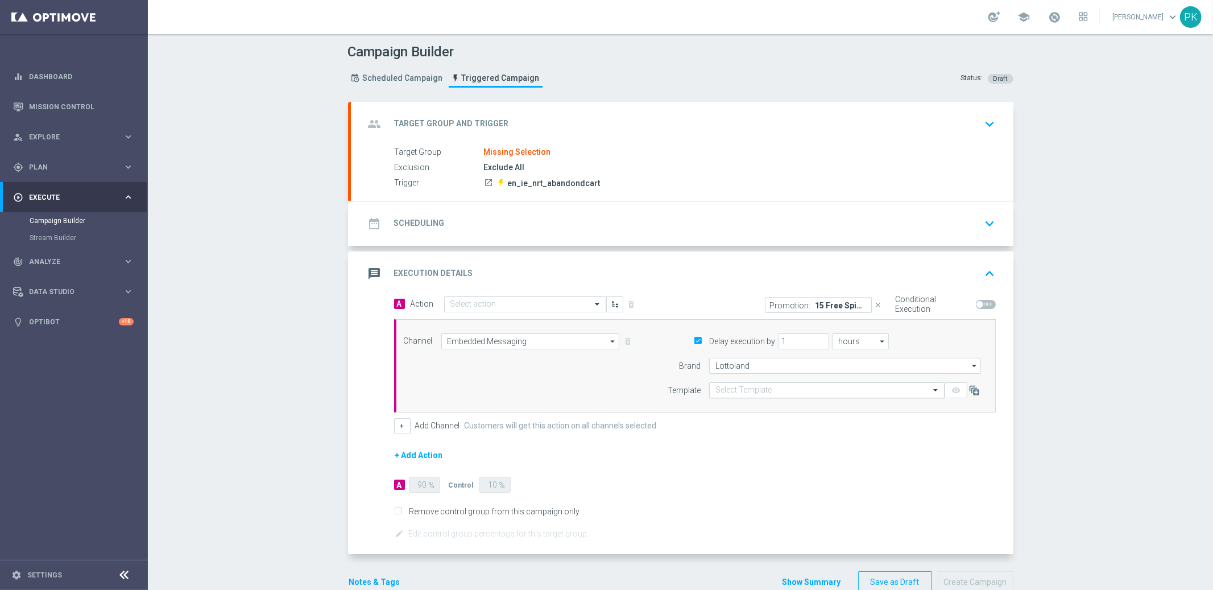
click at [750, 386] on input "text" at bounding box center [815, 391] width 200 height 10
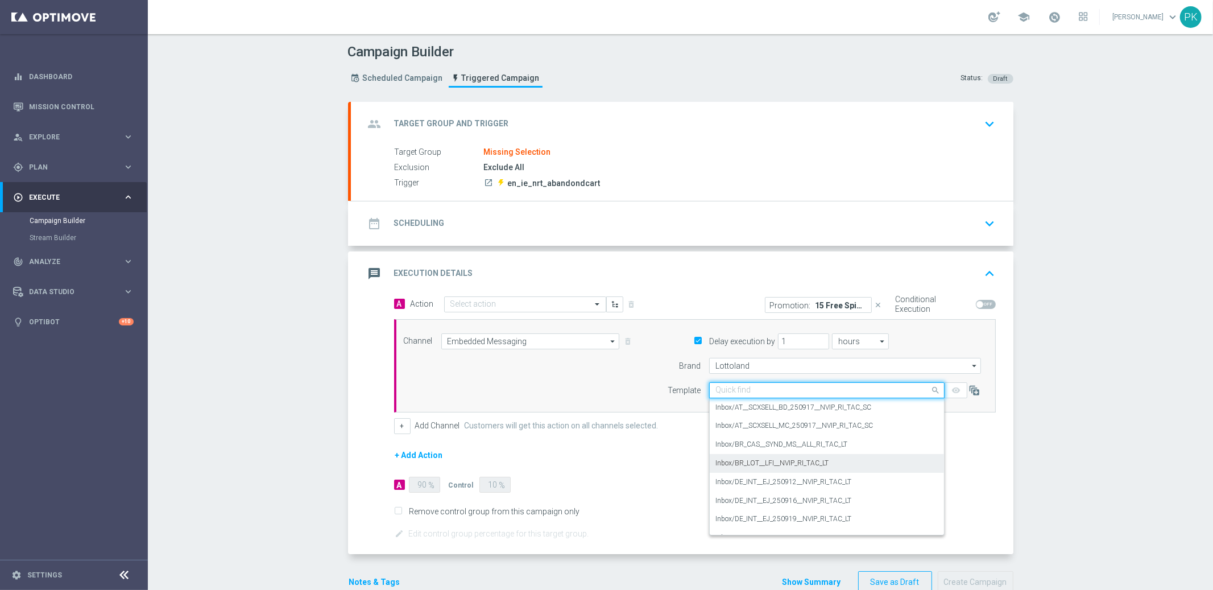
click at [760, 461] on label "Inbox/BR_LOT__LFI__NVIP_RI_TAC_LT" at bounding box center [771, 463] width 113 height 10
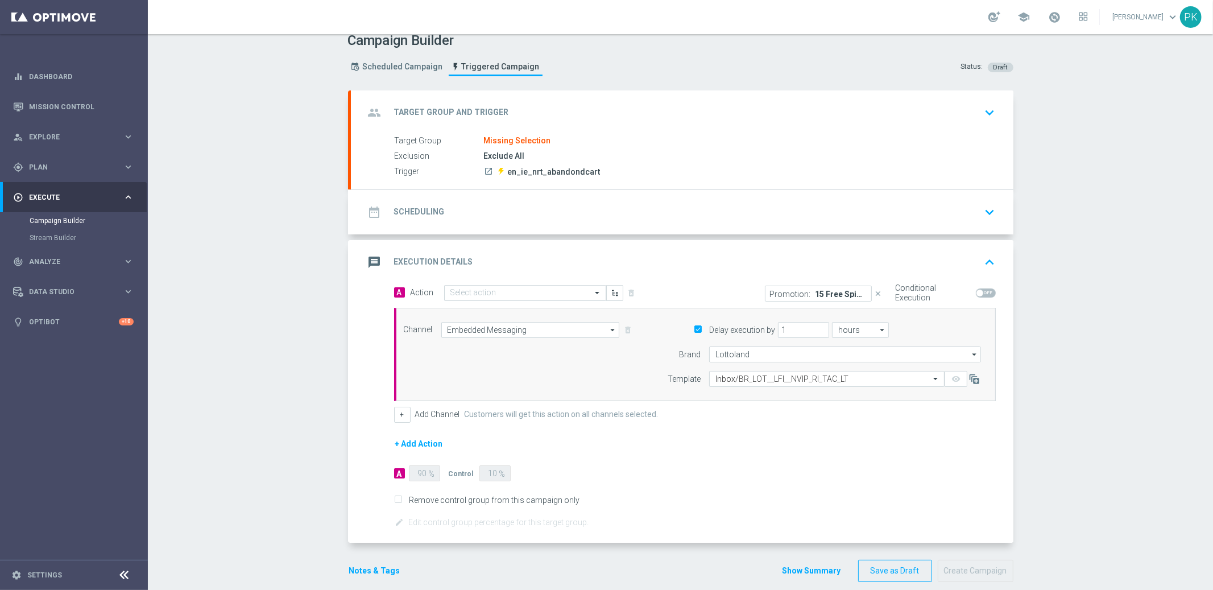
scroll to position [26, 0]
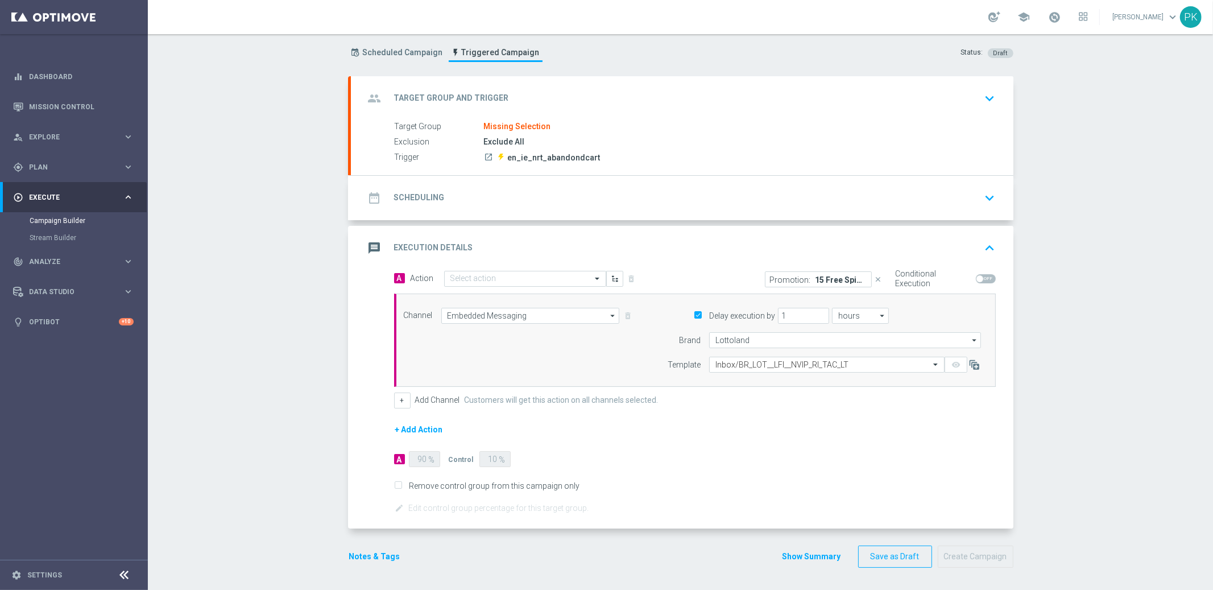
click at [493, 130] on div "Missing Selection" at bounding box center [517, 127] width 67 height 10
click at [473, 93] on h2 "Target Group and Trigger" at bounding box center [451, 98] width 115 height 11
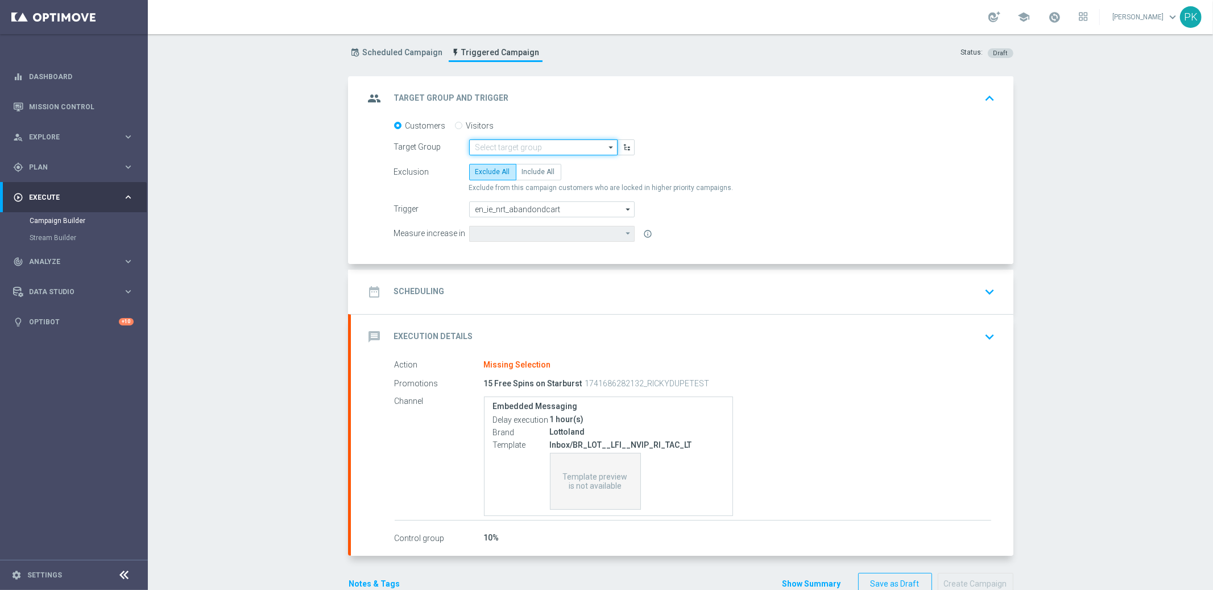
click at [505, 147] on input at bounding box center [543, 147] width 148 height 16
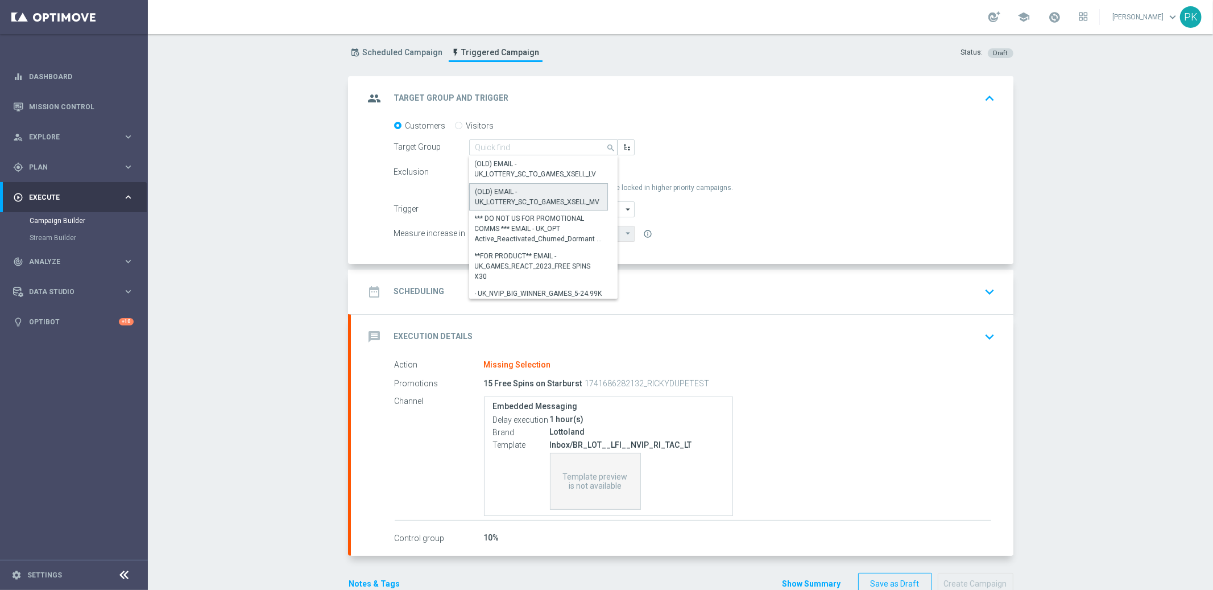
click at [498, 188] on div "(OLD) EMAIL - UK_LOTTERY_SC_TO_GAMES_XSELL_MV" at bounding box center [538, 197] width 127 height 20
type input "(OLD) EMAIL - UK_LOTTERY_SC_TO_GAMES_XSELL_MV"
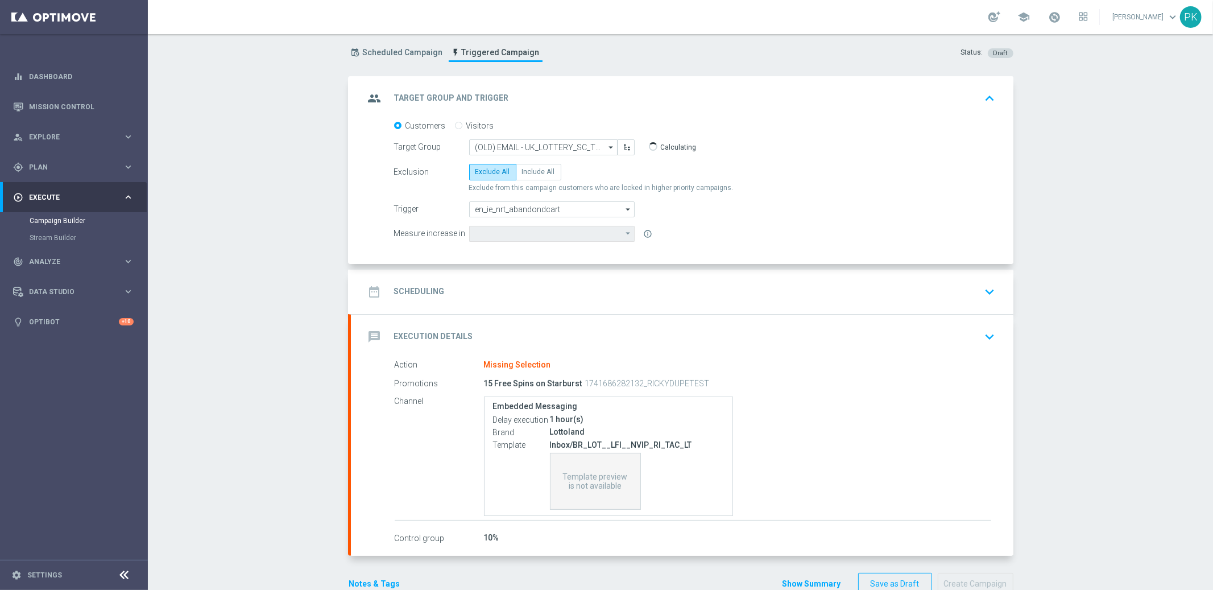
type input "Deposit Amount"
click at [775, 100] on div "group Target Group and Trigger keyboard_arrow_up" at bounding box center [682, 99] width 635 height 22
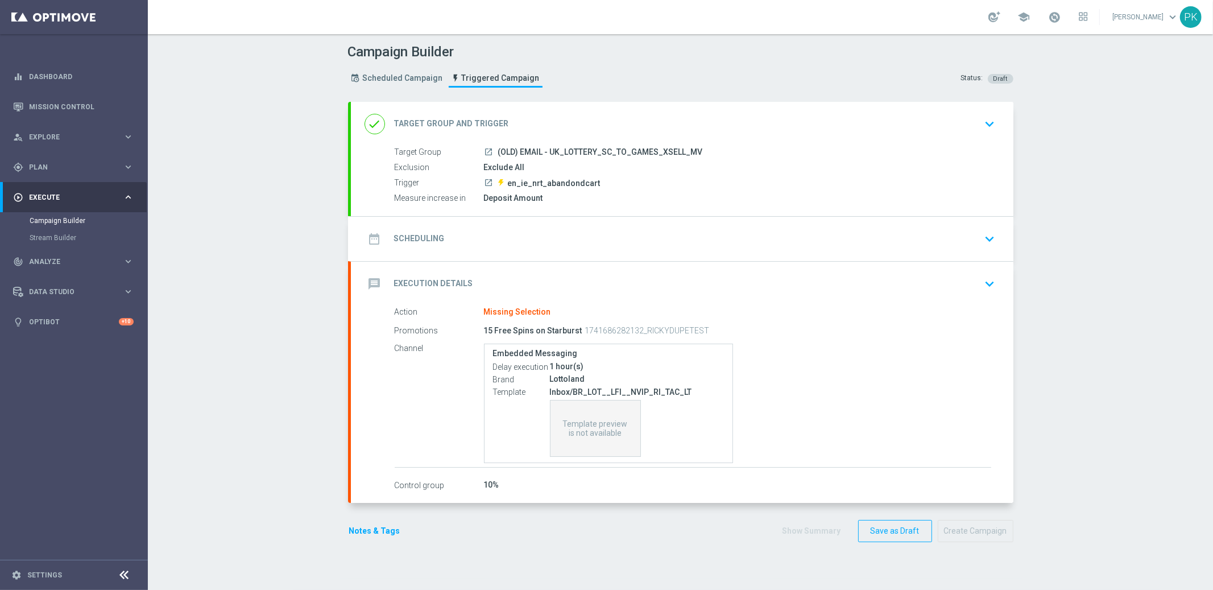
click at [610, 239] on div "date_range Scheduling keyboard_arrow_down" at bounding box center [682, 239] width 635 height 22
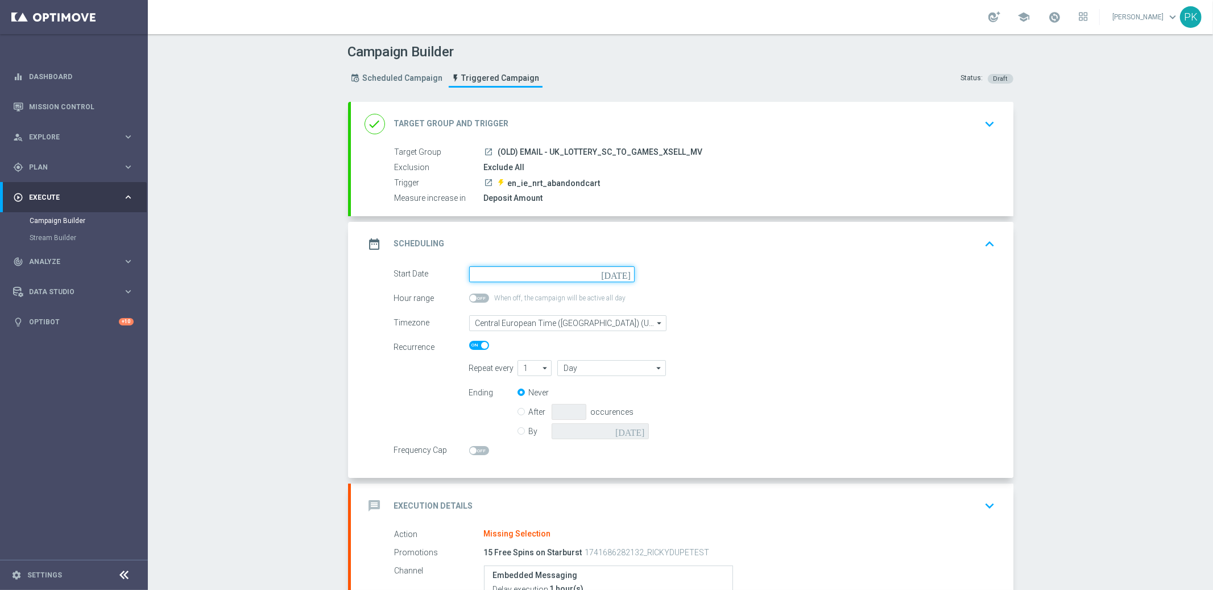
click at [518, 273] on input at bounding box center [552, 274] width 166 height 16
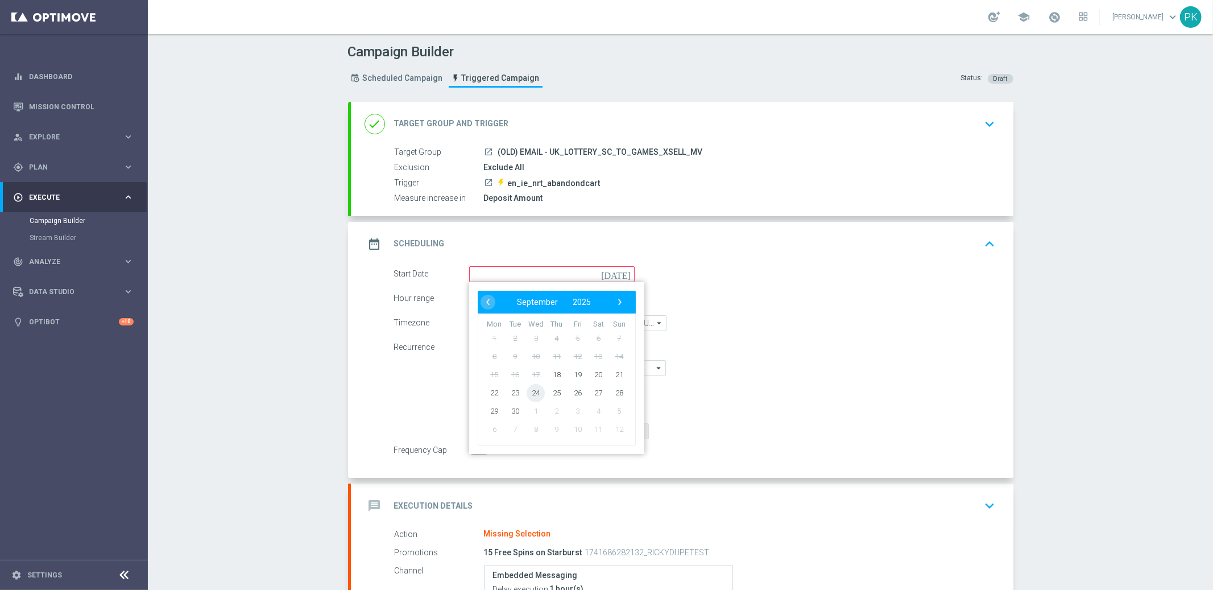
click at [529, 391] on span "24" at bounding box center [536, 392] width 18 height 18
type input "[DATE]"
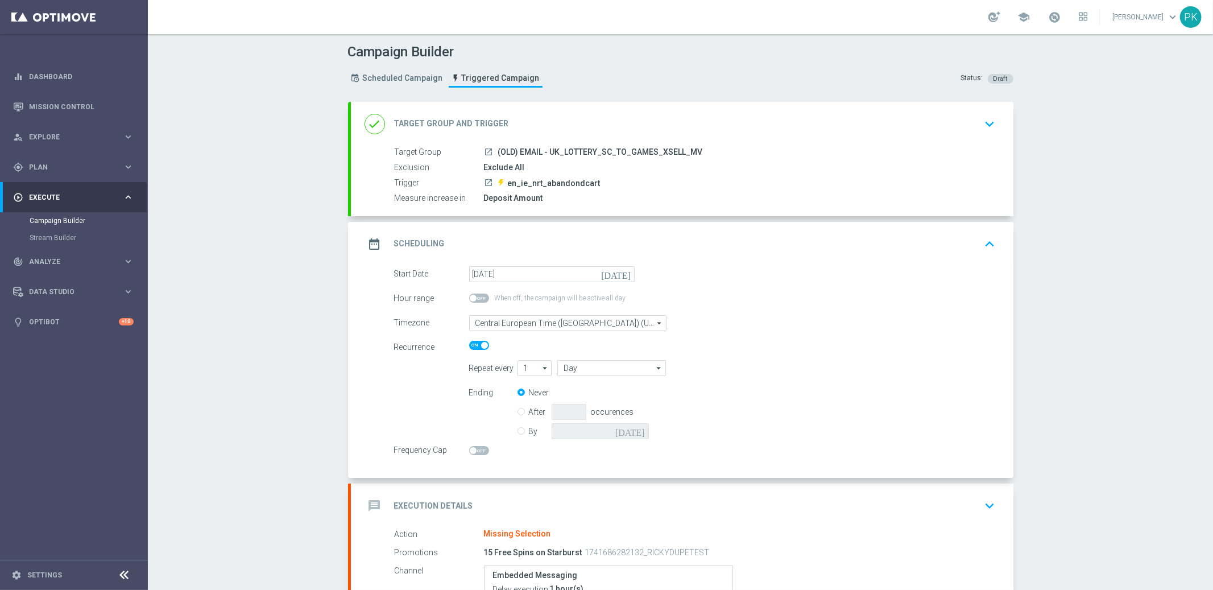
click at [735, 318] on div "Timezone Central European Time ([GEOGRAPHIC_DATA]) (UTC +02:00) Central Europea…" at bounding box center [592, 323] width 412 height 16
click at [540, 367] on icon "arrow_drop_down" at bounding box center [545, 368] width 11 height 15
click at [522, 399] on div "2" at bounding box center [530, 402] width 25 height 16
type input "2"
type input "Days"
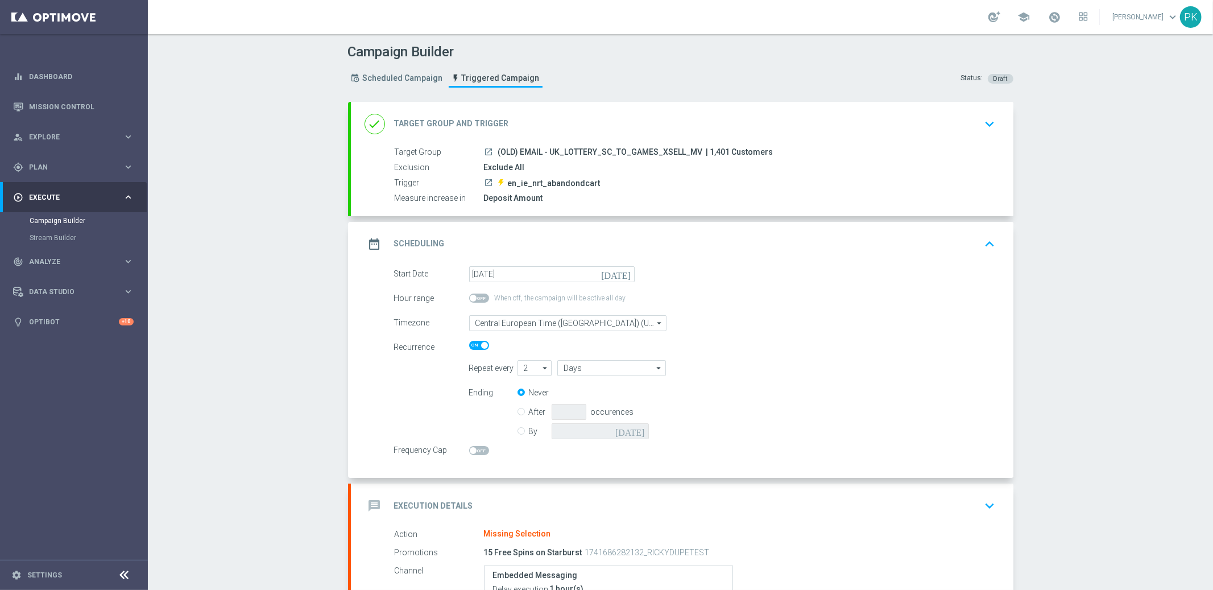
click at [540, 366] on icon "arrow_drop_down" at bounding box center [545, 368] width 11 height 15
click at [526, 382] on div "1" at bounding box center [530, 385] width 25 height 16
type input "1"
type input "Day"
click at [470, 344] on span at bounding box center [479, 345] width 20 height 9
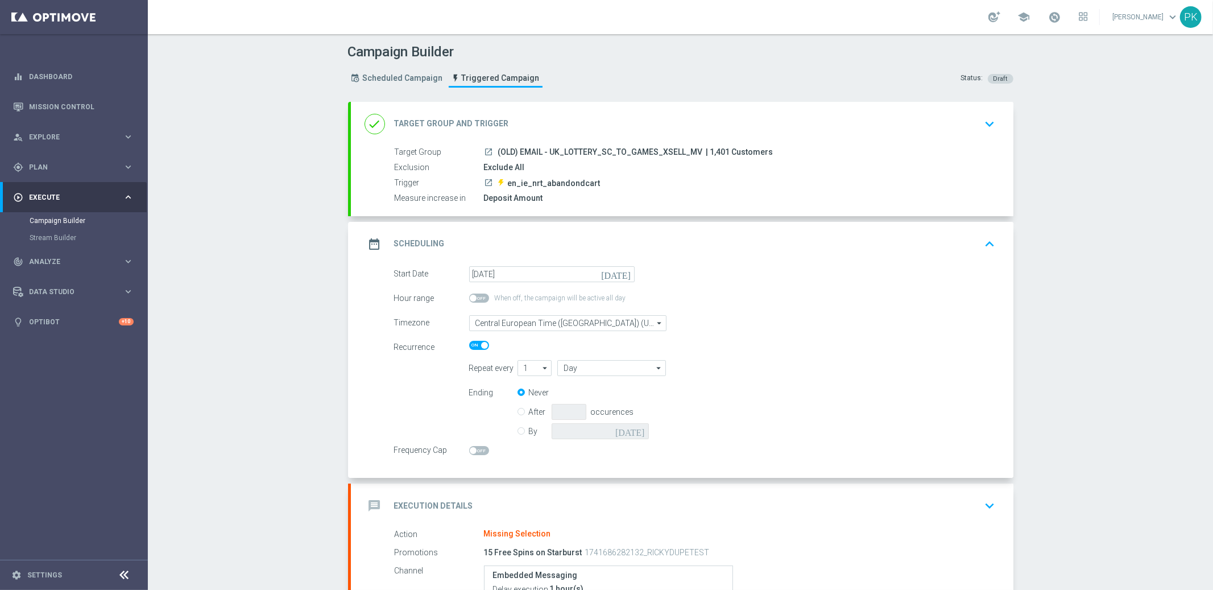
click at [470, 344] on input "checkbox" at bounding box center [479, 345] width 20 height 9
checkbox input "false"
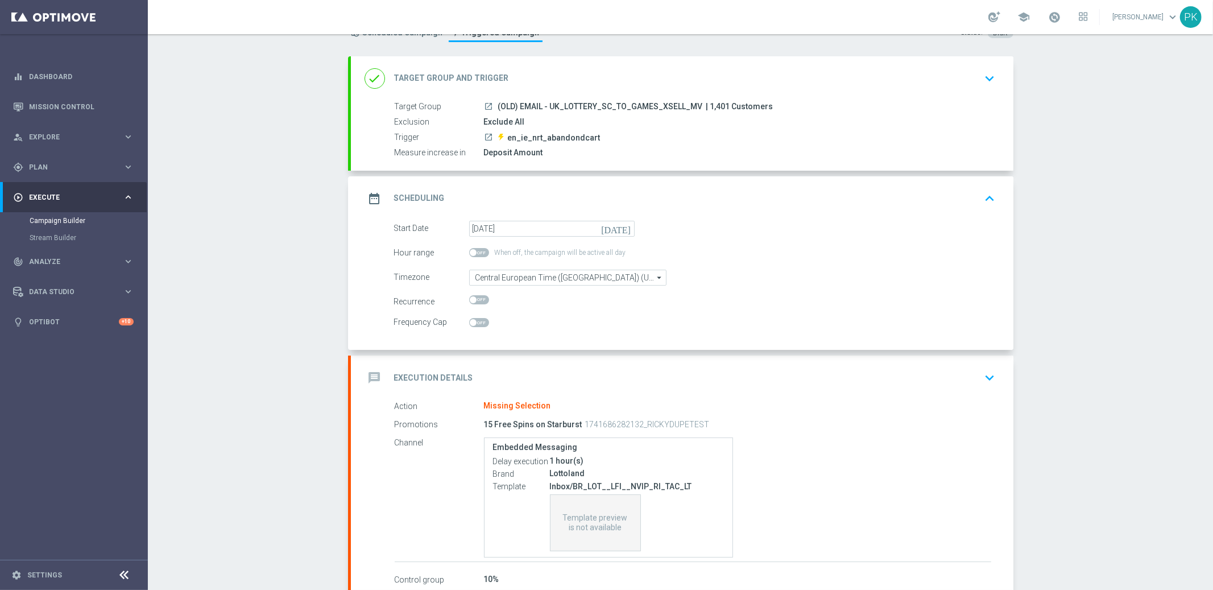
scroll to position [114, 0]
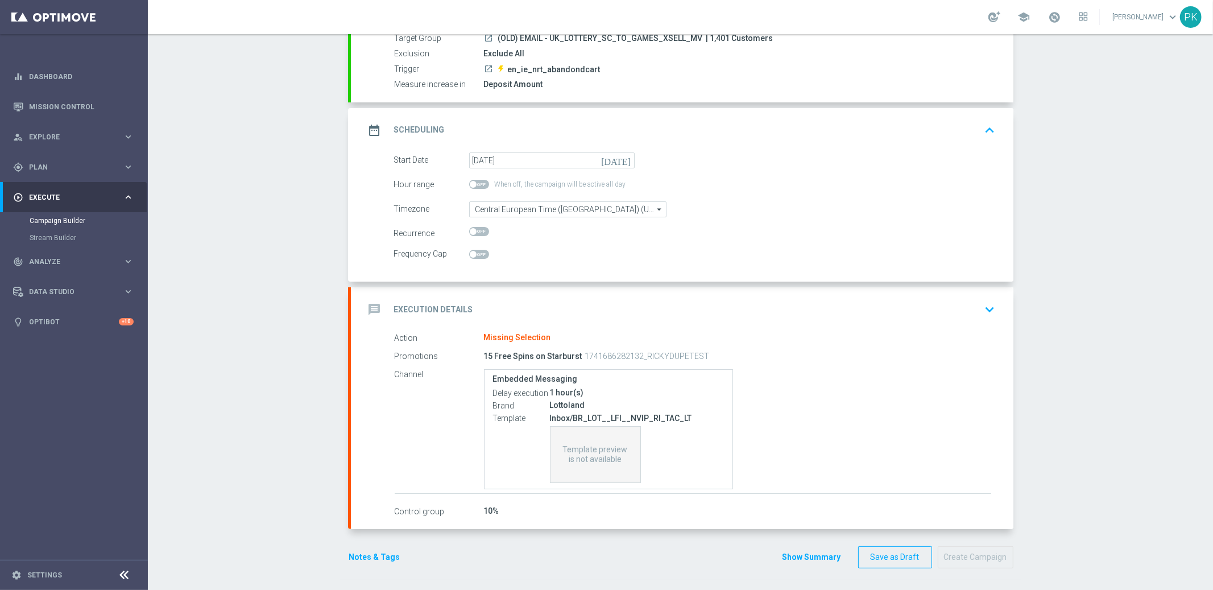
click at [457, 332] on div "Action Missing Selection" at bounding box center [693, 338] width 597 height 13
click at [986, 307] on icon "keyboard_arrow_down" at bounding box center [990, 309] width 17 height 17
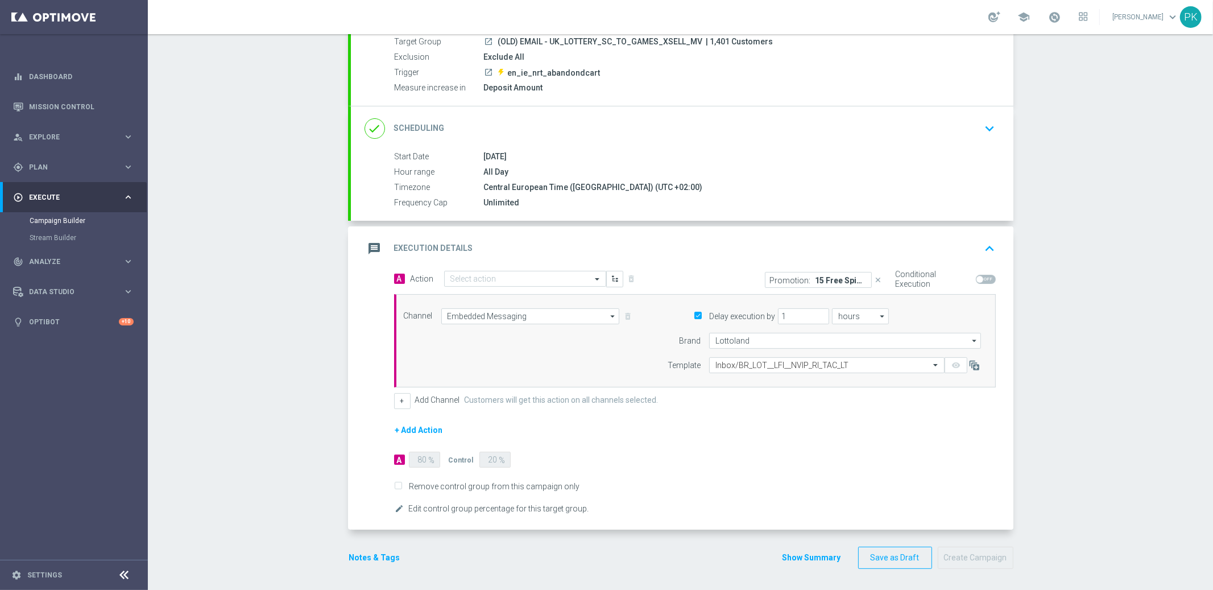
scroll to position [111, 0]
click at [498, 280] on input "text" at bounding box center [513, 279] width 127 height 10
click at [47, 171] on div "gps_fixed Plan" at bounding box center [68, 167] width 110 height 10
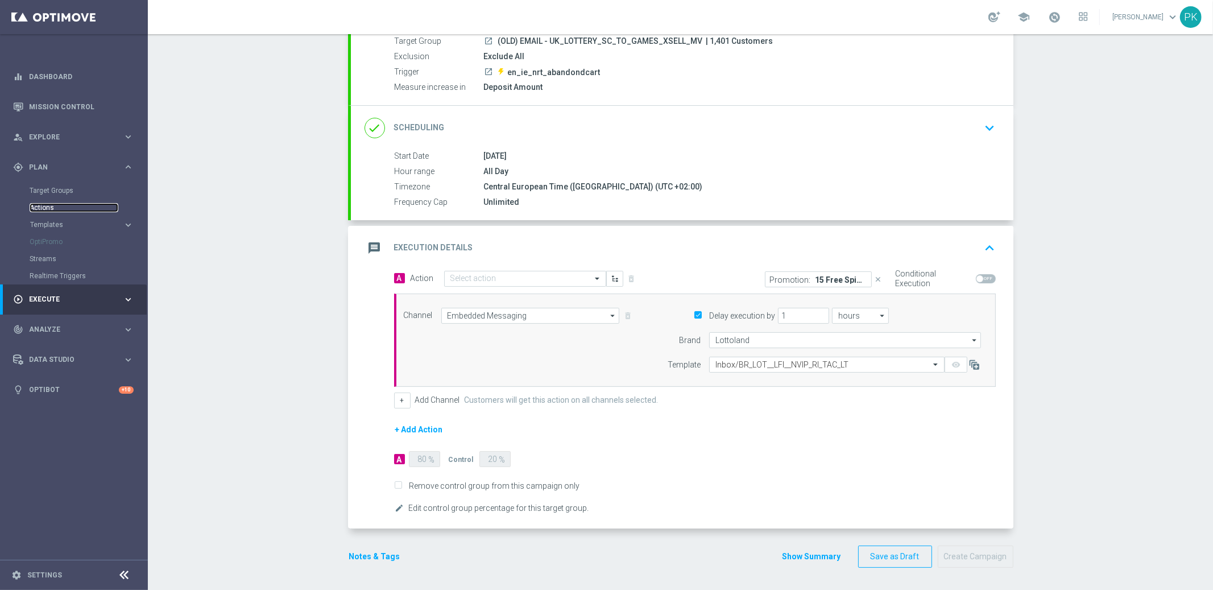
click at [55, 209] on link "Actions" at bounding box center [74, 207] width 89 height 9
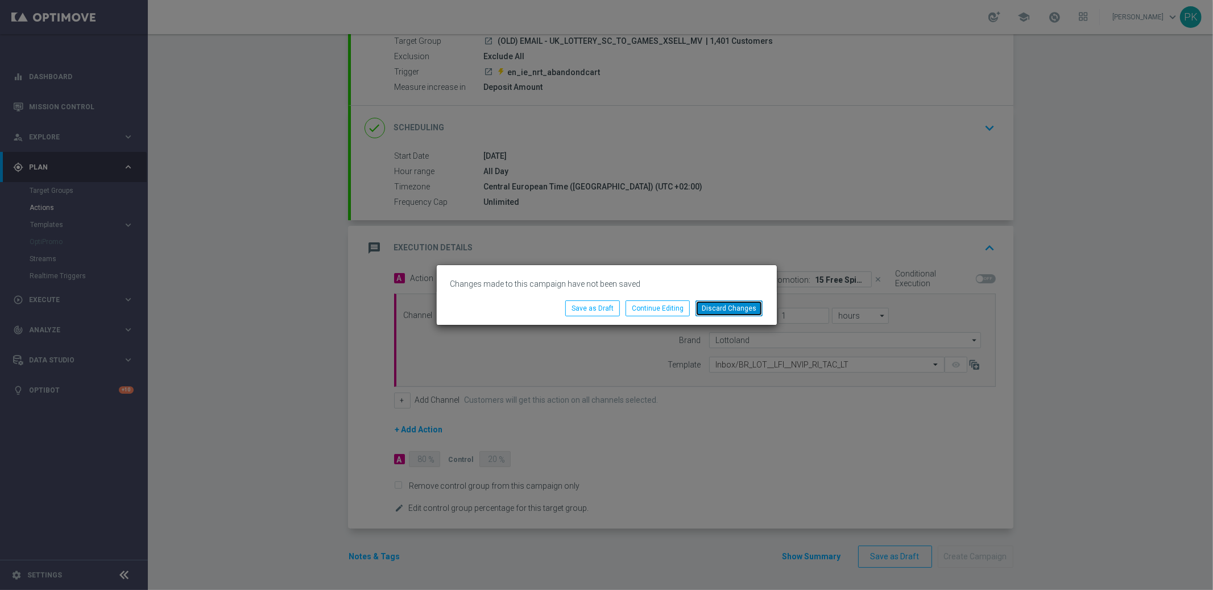
click at [739, 305] on button "Discard Changes" at bounding box center [729, 308] width 67 height 16
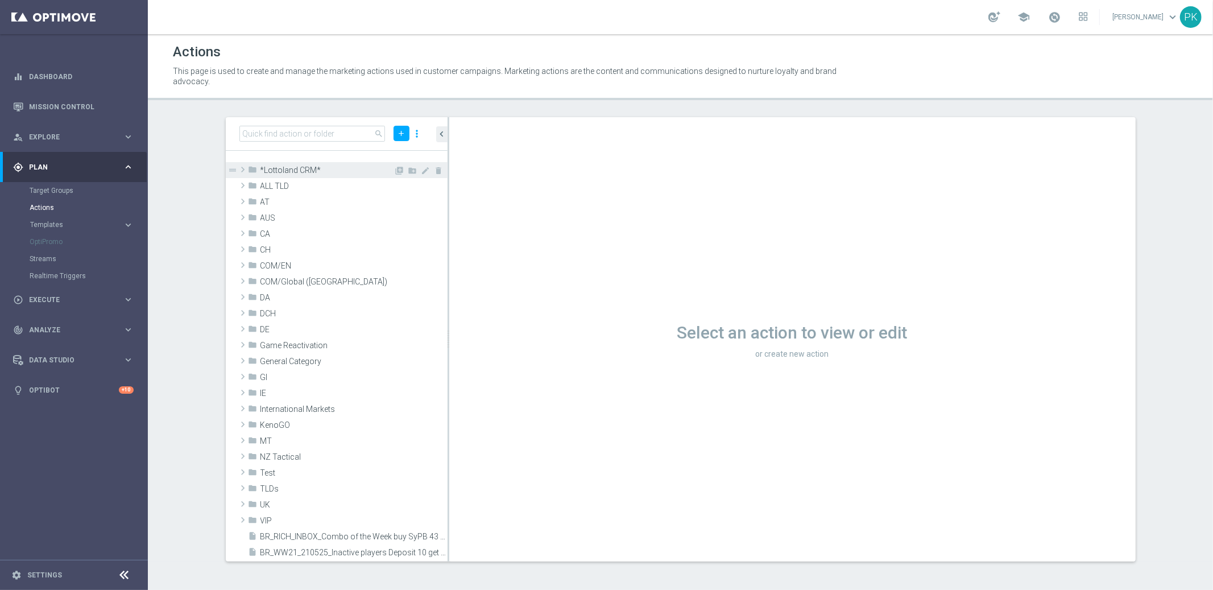
click at [242, 167] on span at bounding box center [242, 170] width 11 height 14
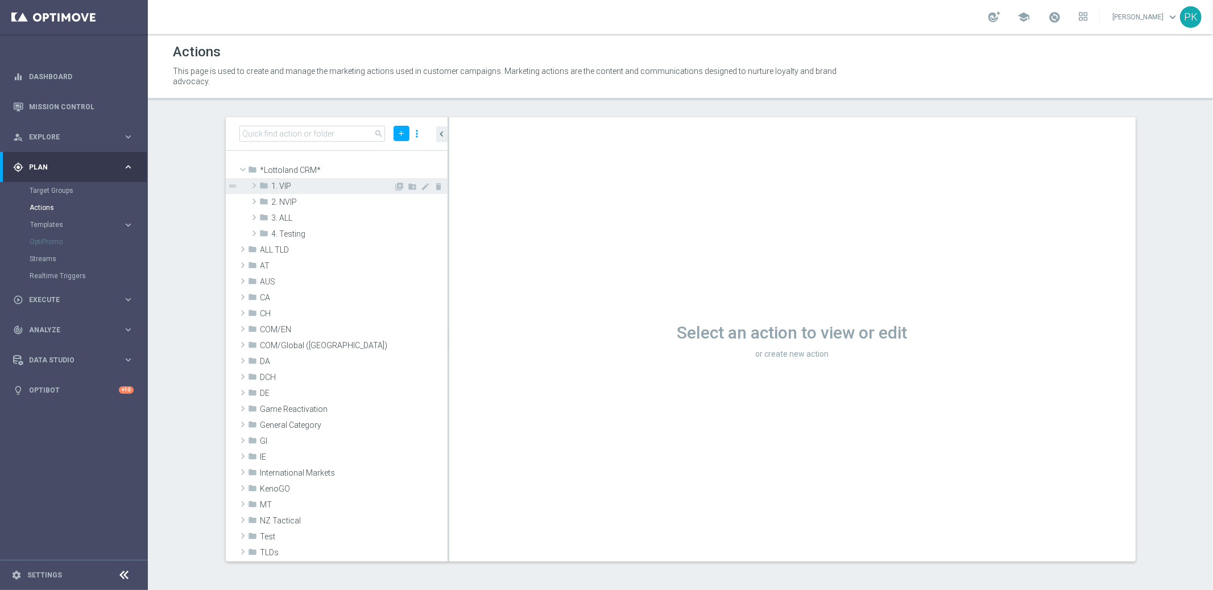
click at [288, 184] on span "1. VIP" at bounding box center [333, 186] width 122 height 10
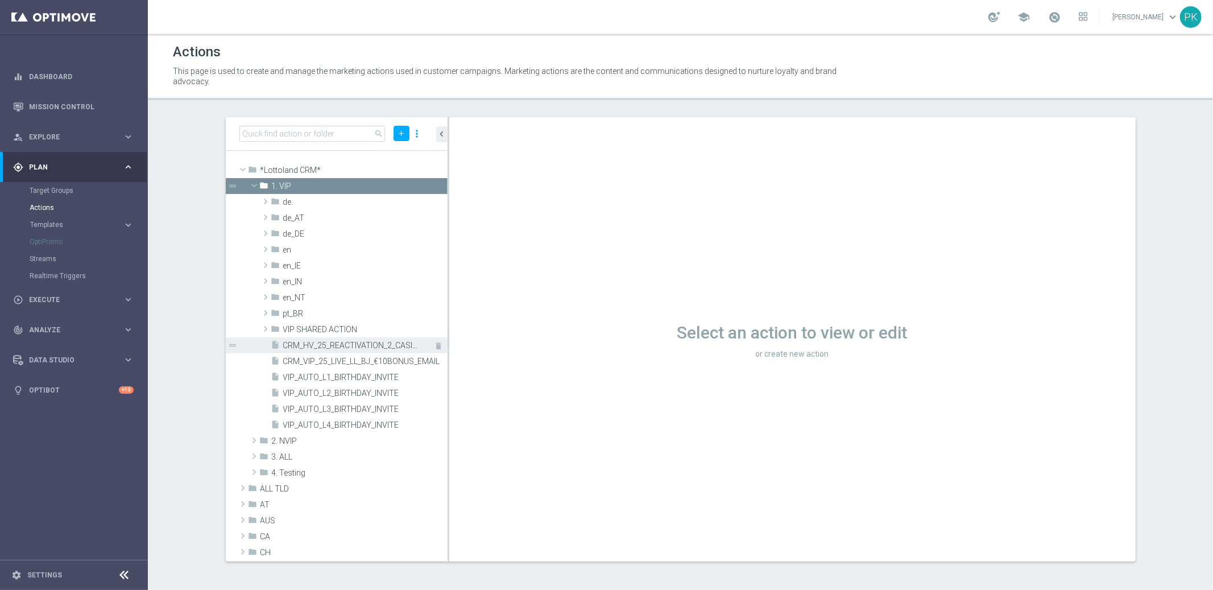
click at [349, 347] on span "CRM_HV_25_REACTIVATION_2_CASINO_STAKE_GET" at bounding box center [352, 346] width 139 height 10
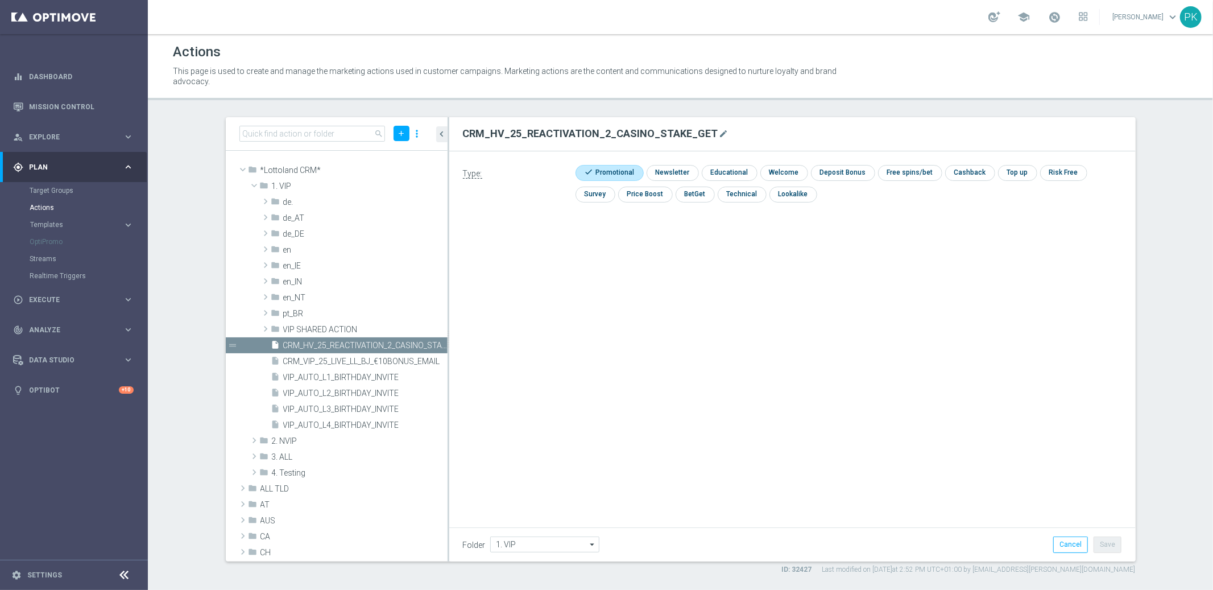
drag, startPoint x: 462, startPoint y: 130, endPoint x: 705, endPoint y: 133, distance: 242.3
click at [705, 133] on h2 "CRM_HV_25_REACTIVATION_2_CASINO_STAKE_GET" at bounding box center [590, 134] width 255 height 14
copy h2 "CRM_HV_25_REACTIVATION_2_CASINO_STAKE_GET"
click at [243, 168] on span at bounding box center [243, 169] width 14 height 11
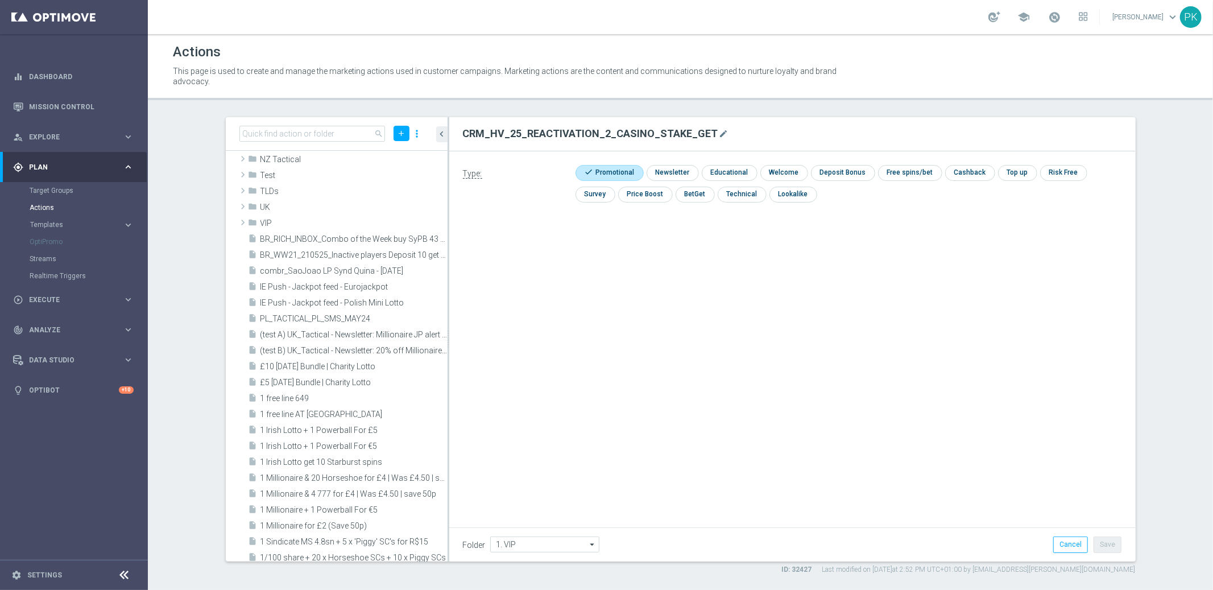
scroll to position [297, 0]
click at [49, 224] on span "Templates" at bounding box center [70, 224] width 81 height 7
click at [61, 290] on link "Embedded Messaging" at bounding box center [76, 292] width 83 height 9
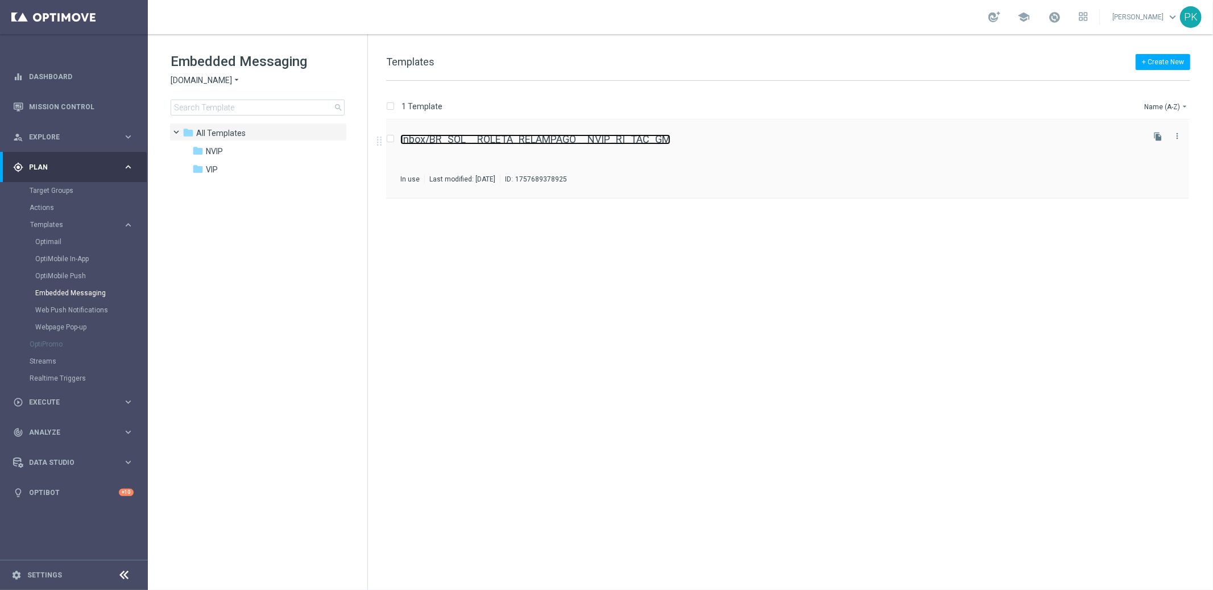
click at [505, 140] on link "Inbox/BR_SOL__ROLETA_RELAMPAGO__NVIP_RI_TAC_GM" at bounding box center [535, 139] width 270 height 10
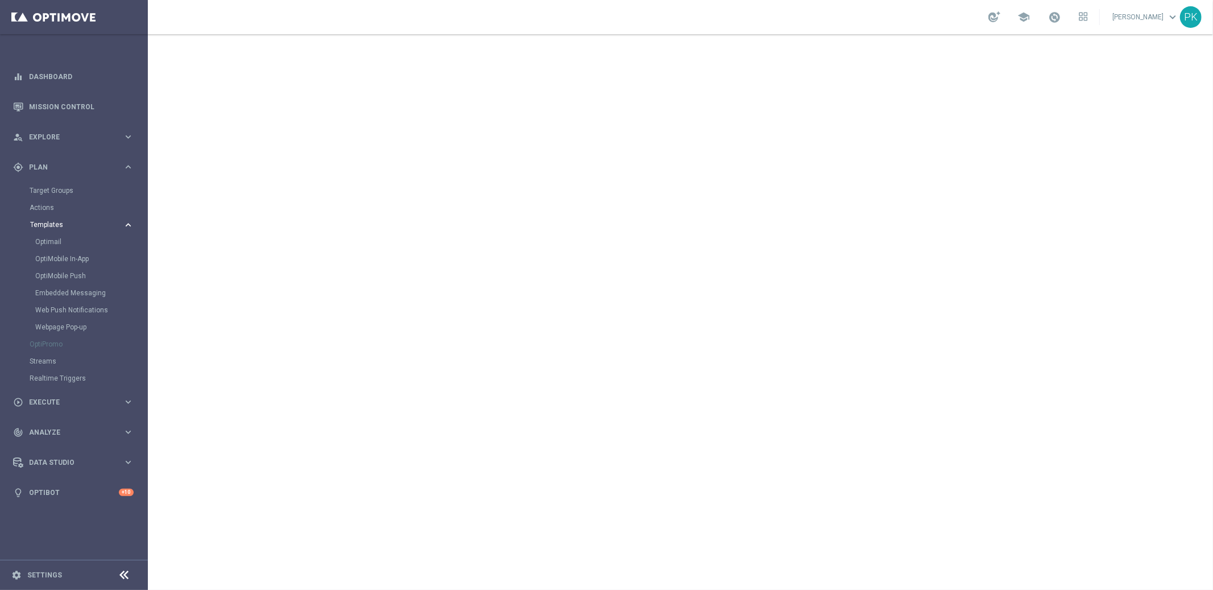
click at [51, 226] on span "Templates" at bounding box center [70, 224] width 81 height 7
click at [73, 275] on link "Realtime Triggers" at bounding box center [74, 275] width 89 height 9
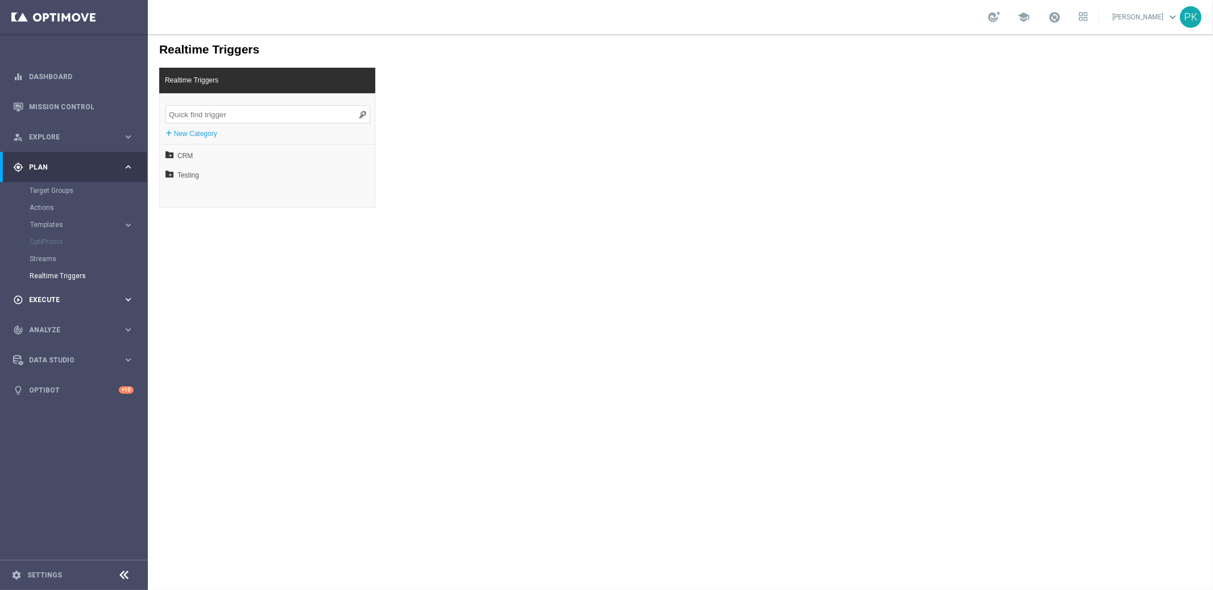
click at [41, 295] on div "play_circle_outline Execute" at bounding box center [68, 300] width 110 height 10
click at [71, 223] on link "Campaign Builder" at bounding box center [74, 220] width 89 height 9
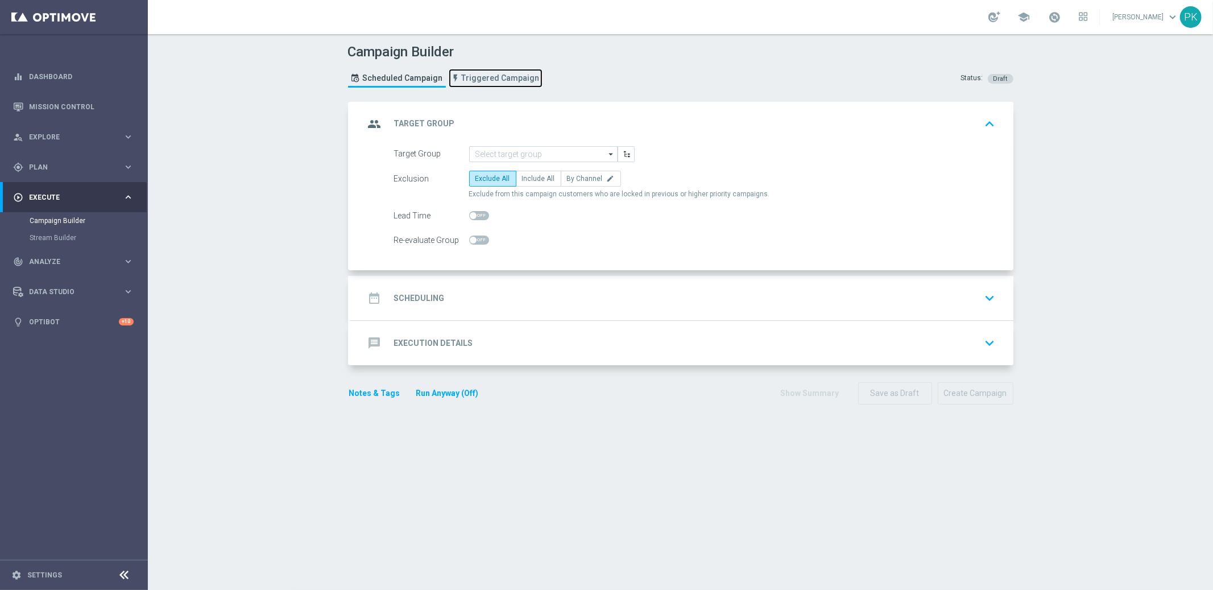
click at [506, 78] on span "Triggered Campaign" at bounding box center [501, 78] width 78 height 10
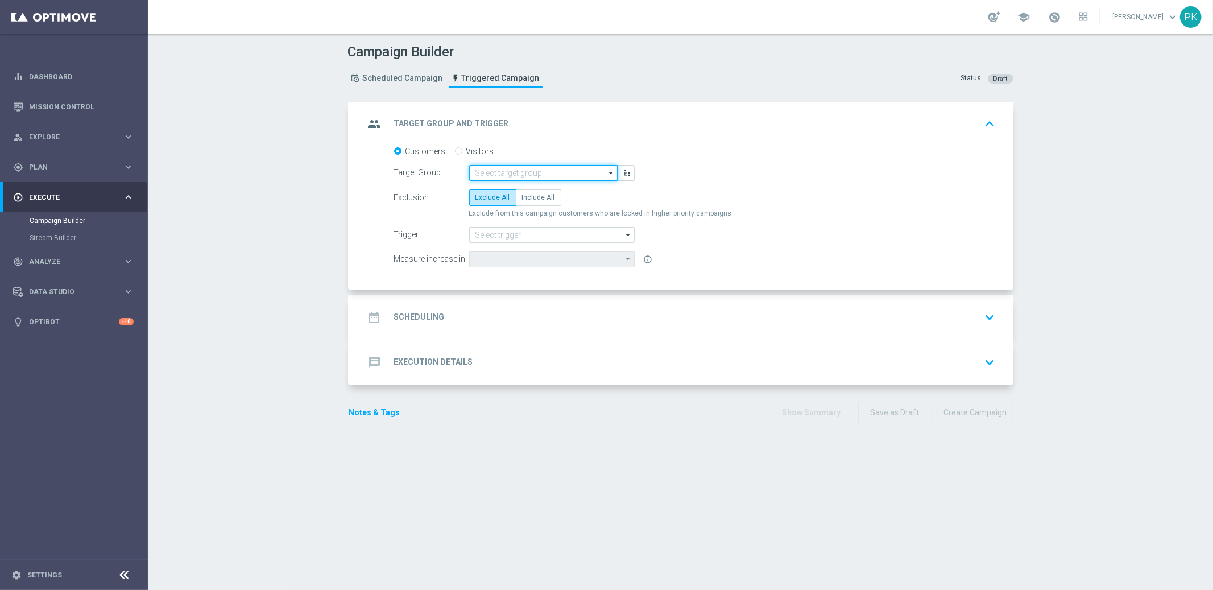
click at [511, 171] on input at bounding box center [543, 173] width 148 height 16
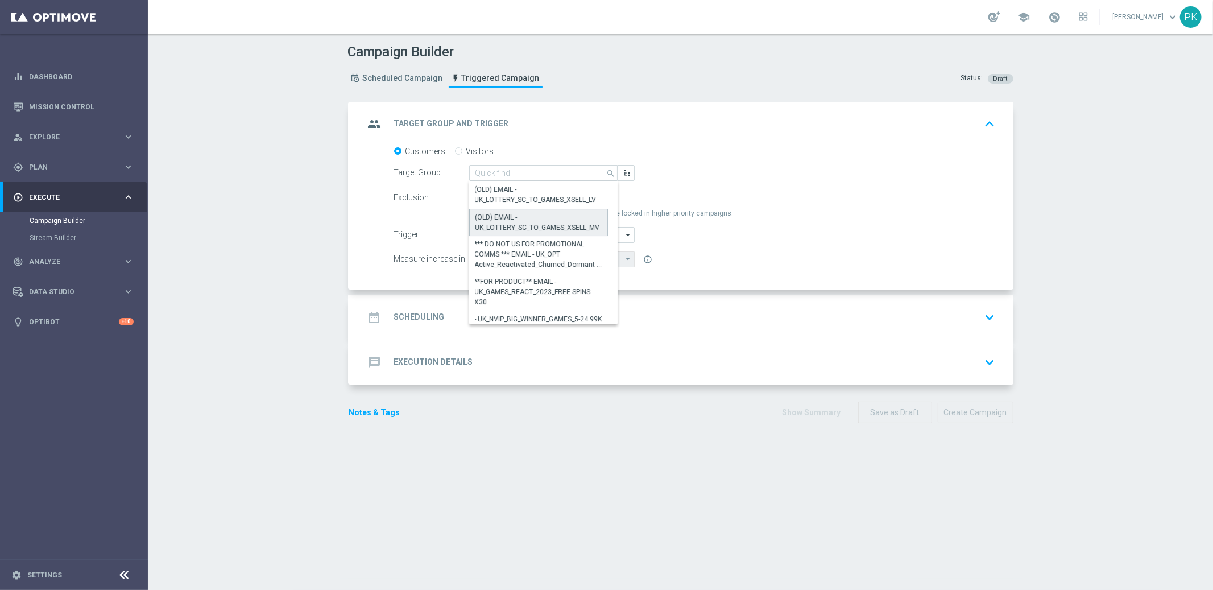
click at [512, 217] on div "(OLD) EMAIL - UK_LOTTERY_SC_TO_GAMES_XSELL_MV" at bounding box center [538, 222] width 127 height 20
type input "(OLD) EMAIL - UK_LOTTERY_SC_TO_GAMES_XSELL_MV"
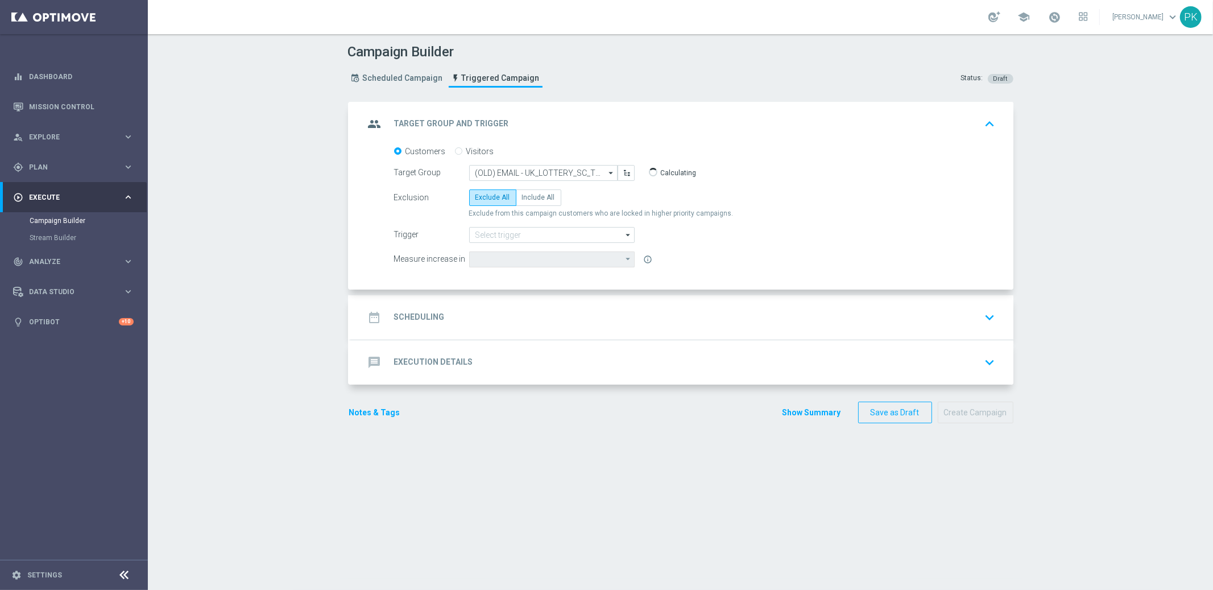
type input "Deposit Amount"
click at [501, 234] on input at bounding box center [552, 235] width 166 height 16
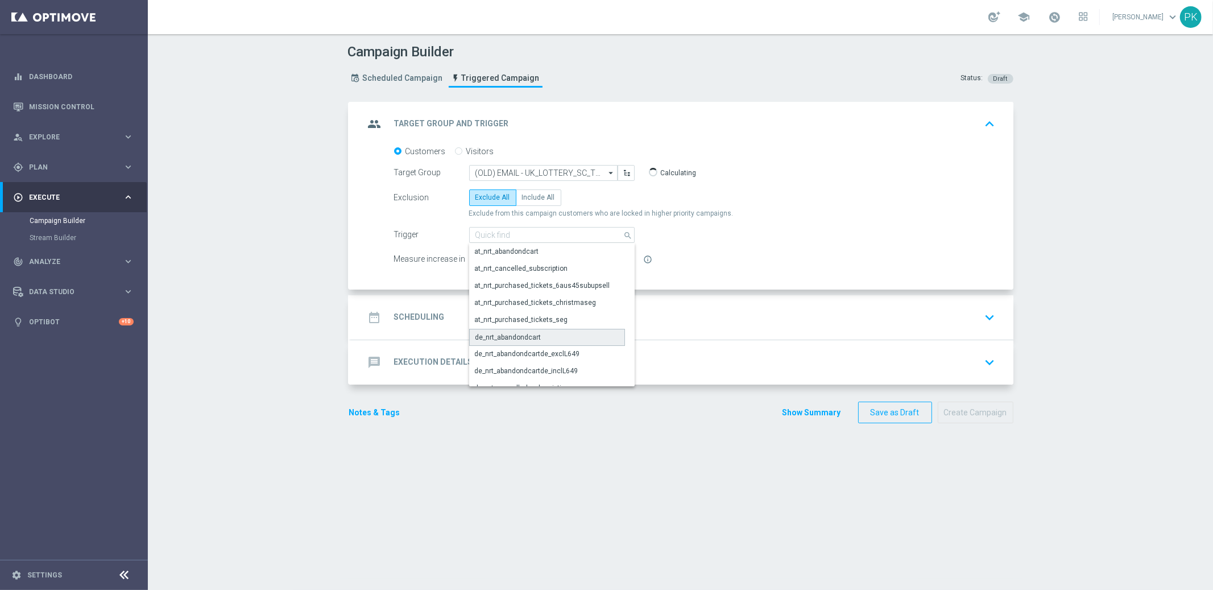
click at [511, 336] on div "de_nrt_abandondcart" at bounding box center [508, 337] width 66 height 10
type input "de_nrt_abandondcart"
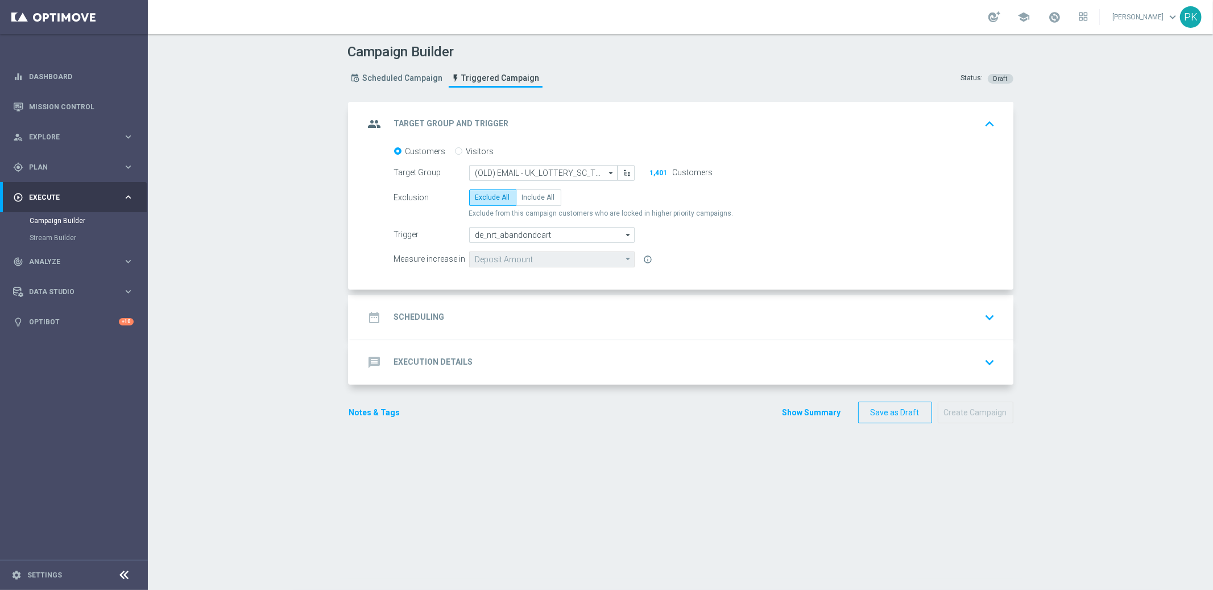
click at [417, 317] on h2 "Scheduling" at bounding box center [419, 317] width 51 height 11
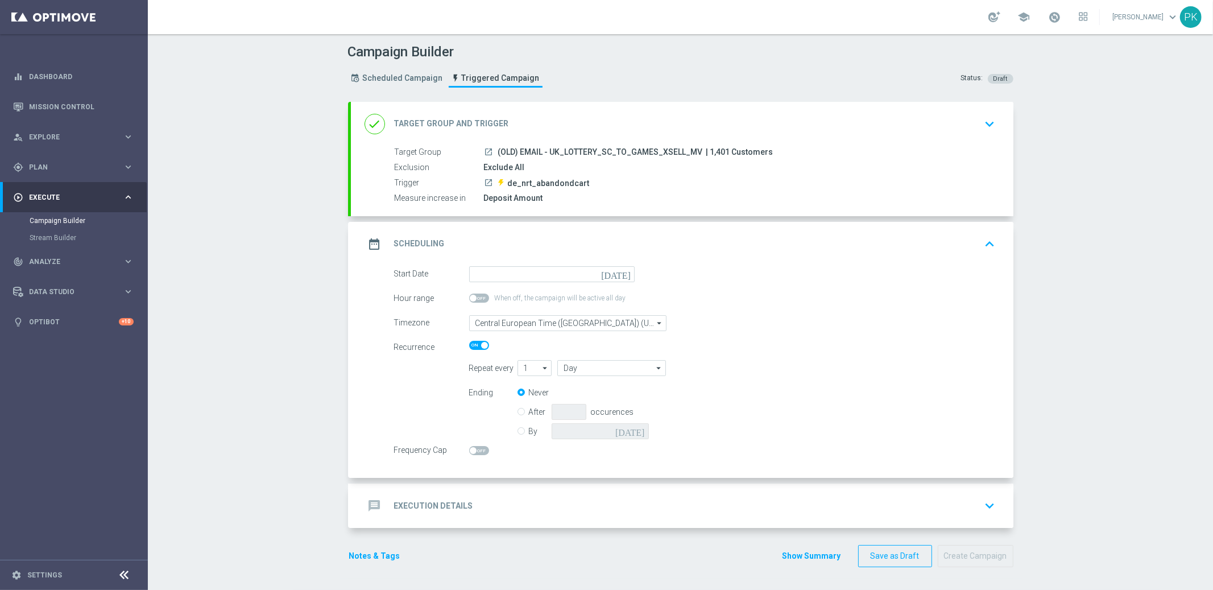
click at [538, 240] on div "date_range Scheduling keyboard_arrow_up" at bounding box center [682, 244] width 635 height 22
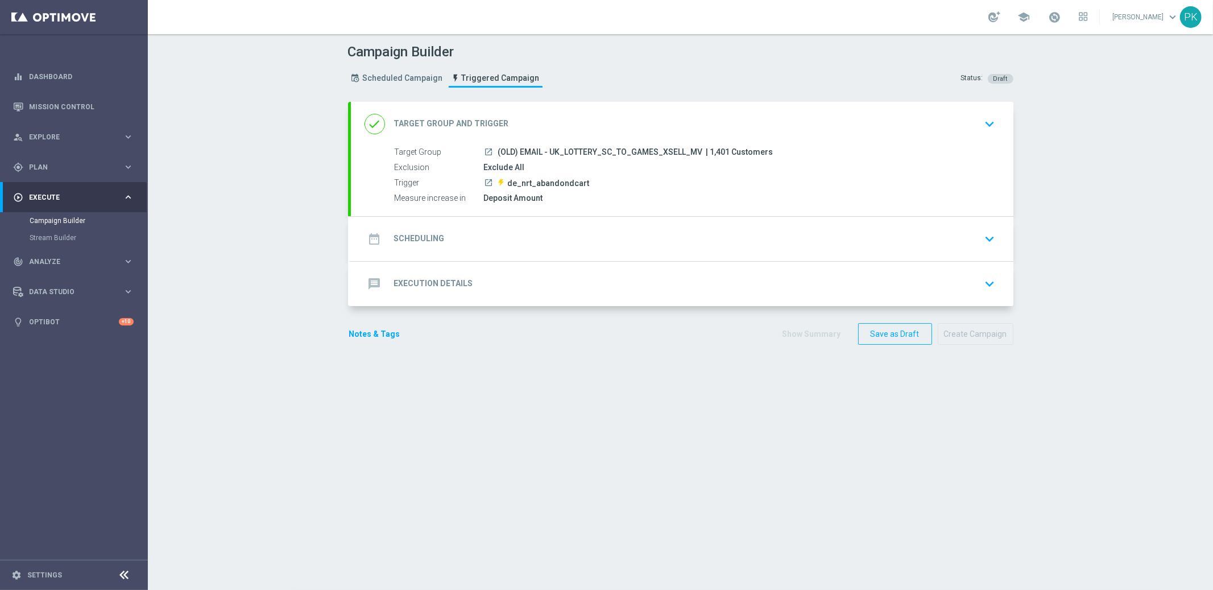
click at [482, 284] on div "message Execution Details keyboard_arrow_down" at bounding box center [682, 284] width 635 height 22
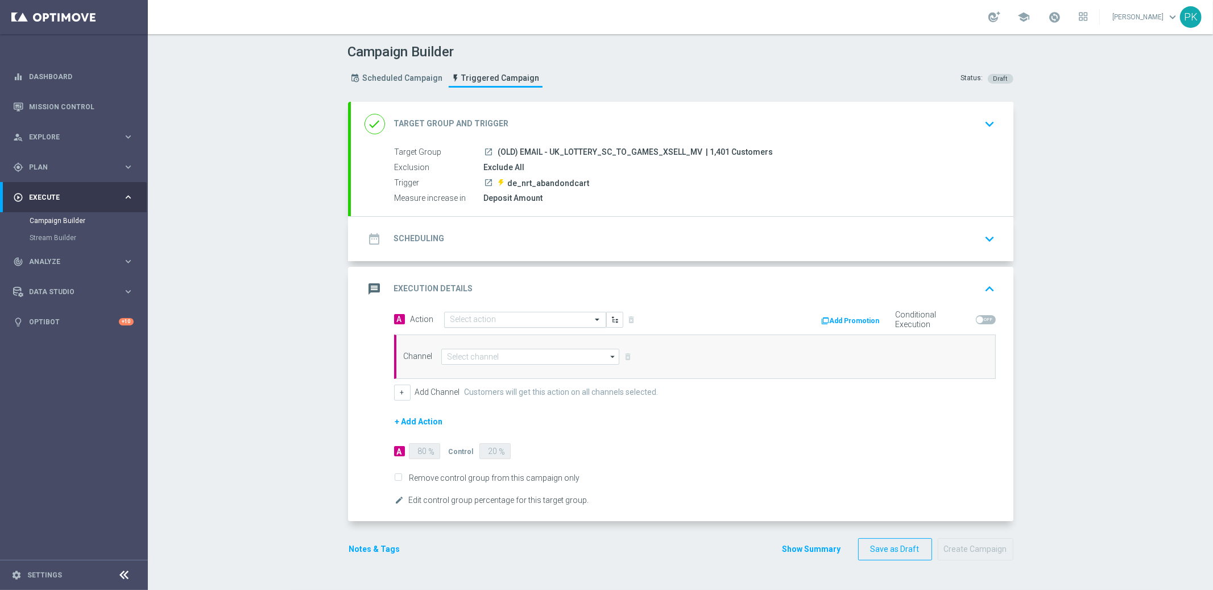
click at [495, 315] on div "Select action" at bounding box center [518, 320] width 147 height 10
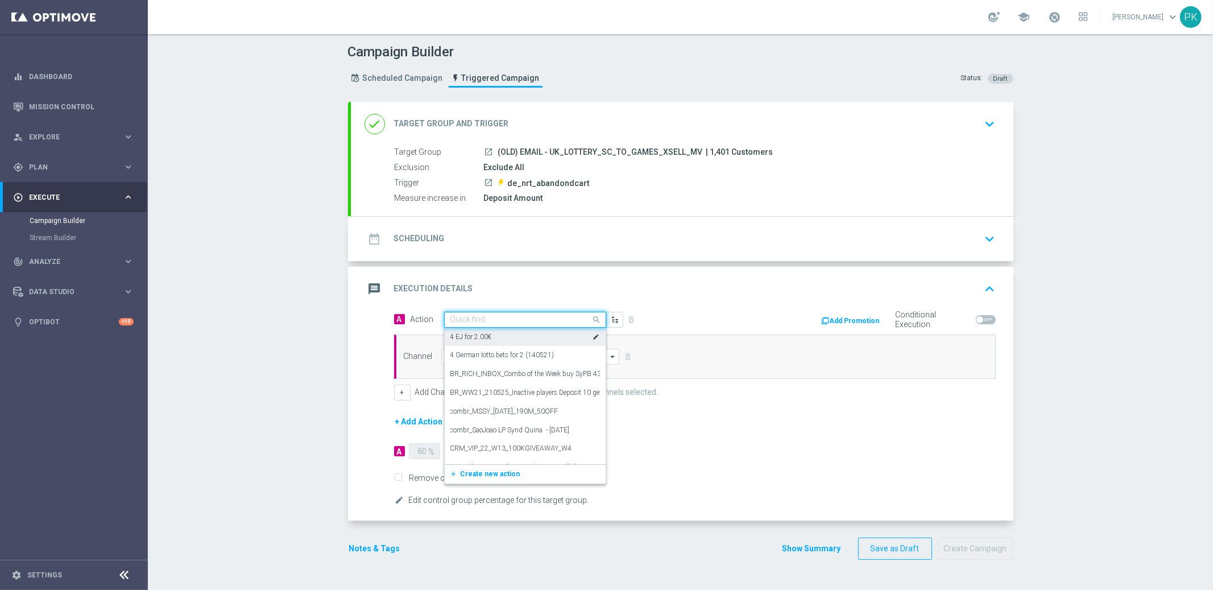
click at [510, 334] on div "4 EJ for 2.00€ edit" at bounding box center [525, 337] width 150 height 19
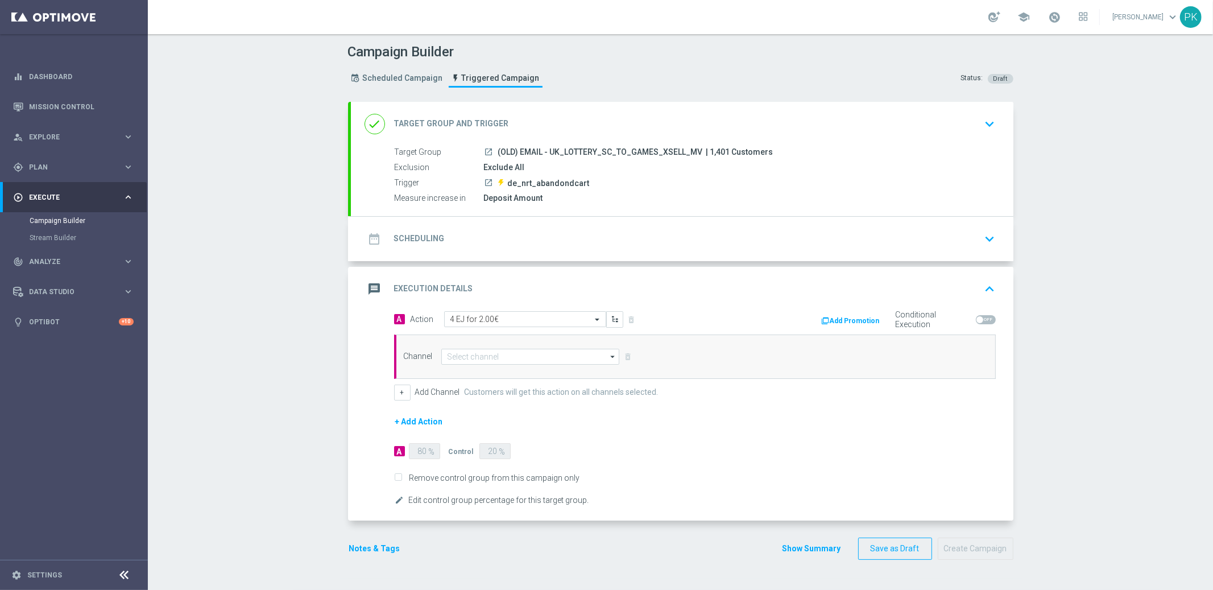
click at [864, 321] on button "Add Promotion" at bounding box center [852, 321] width 63 height 13
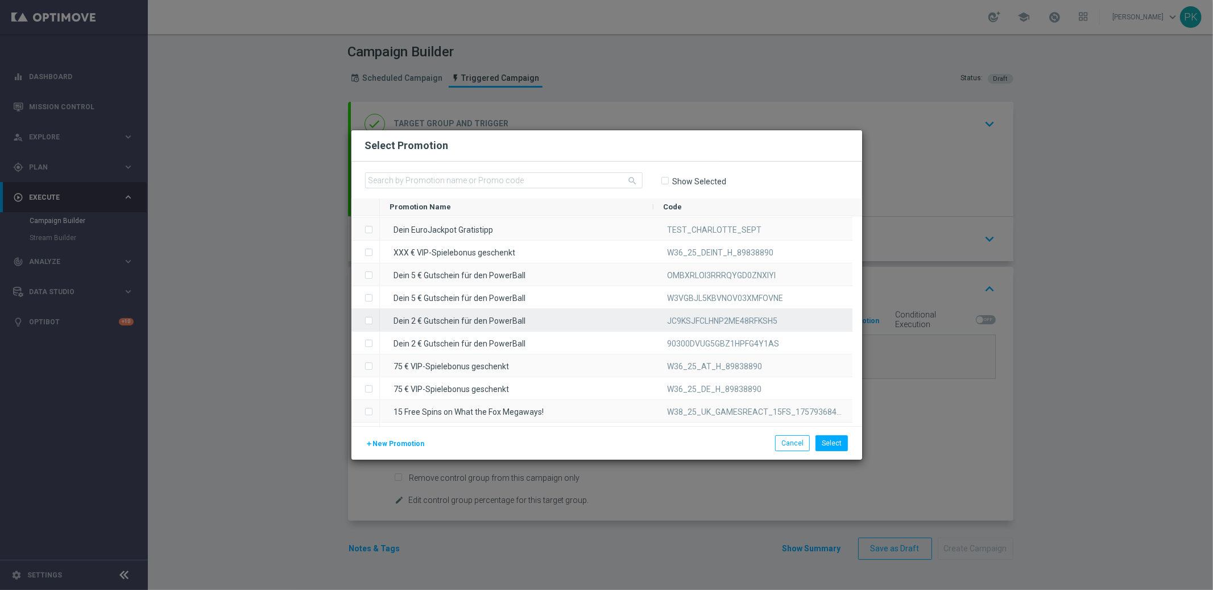
scroll to position [5455, 0]
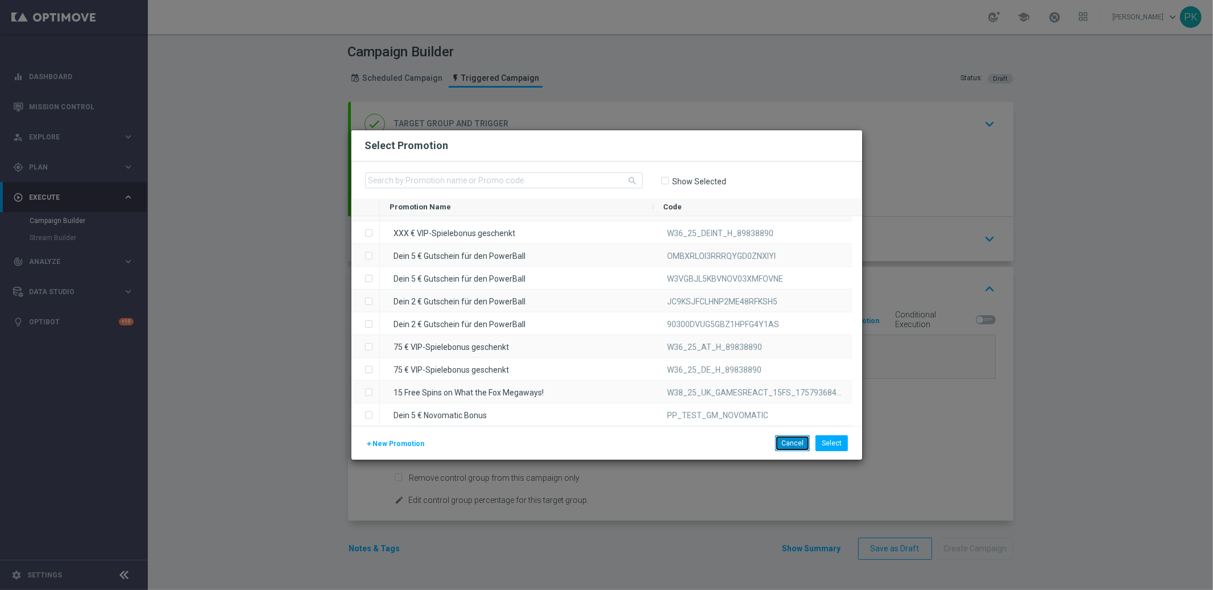
click at [792, 444] on button "Cancel" at bounding box center [792, 443] width 35 height 16
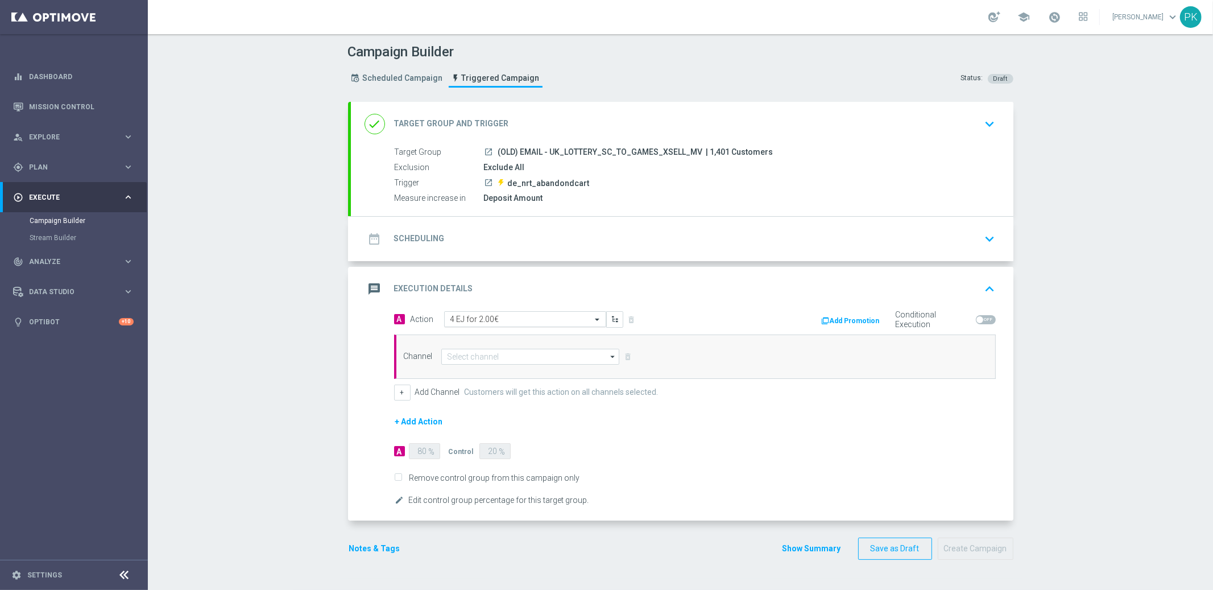
click at [512, 319] on input "text" at bounding box center [513, 320] width 127 height 10
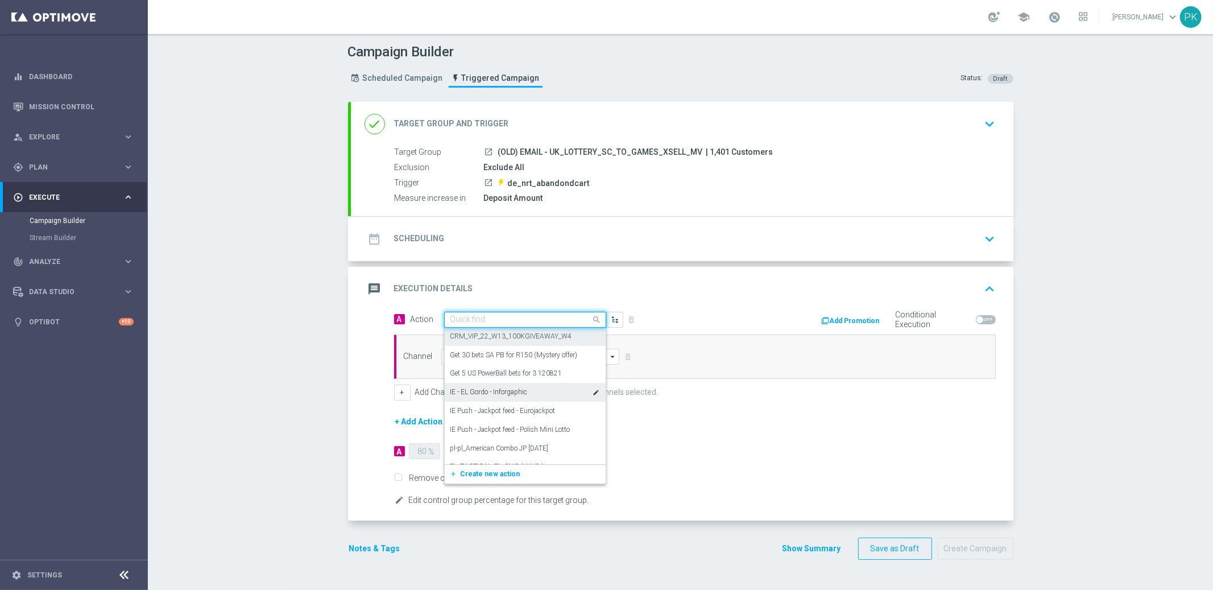
scroll to position [114, 0]
click at [560, 353] on label "Get 30 bets SA PB for R150 (Mystery offer)" at bounding box center [513, 354] width 127 height 10
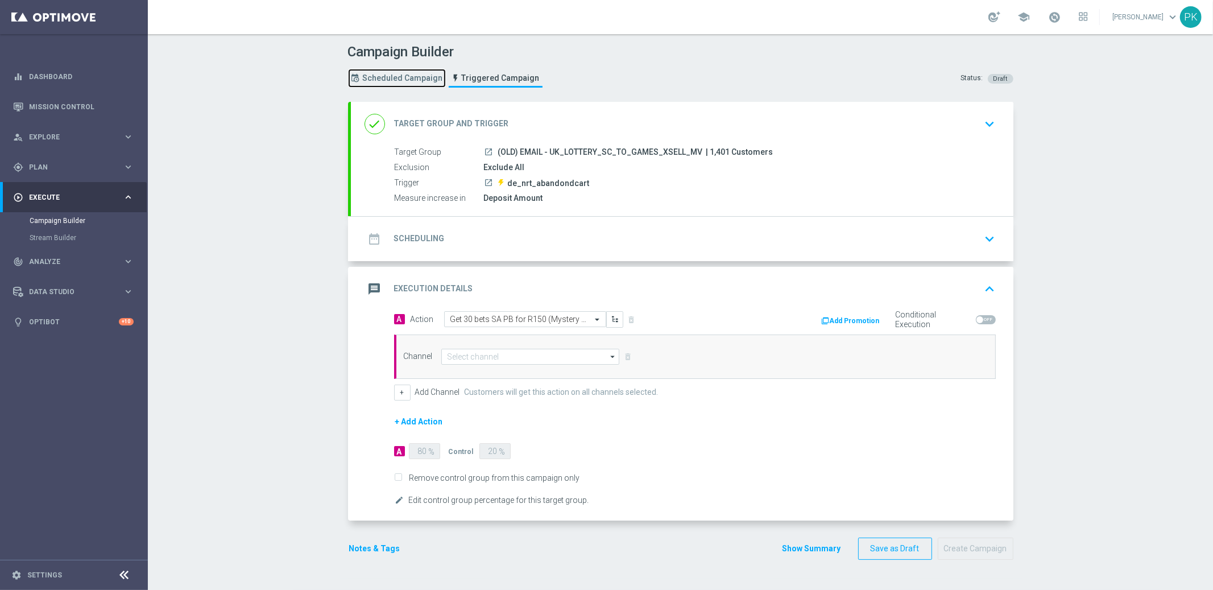
click at [391, 75] on span "Scheduled Campaign" at bounding box center [403, 78] width 80 height 10
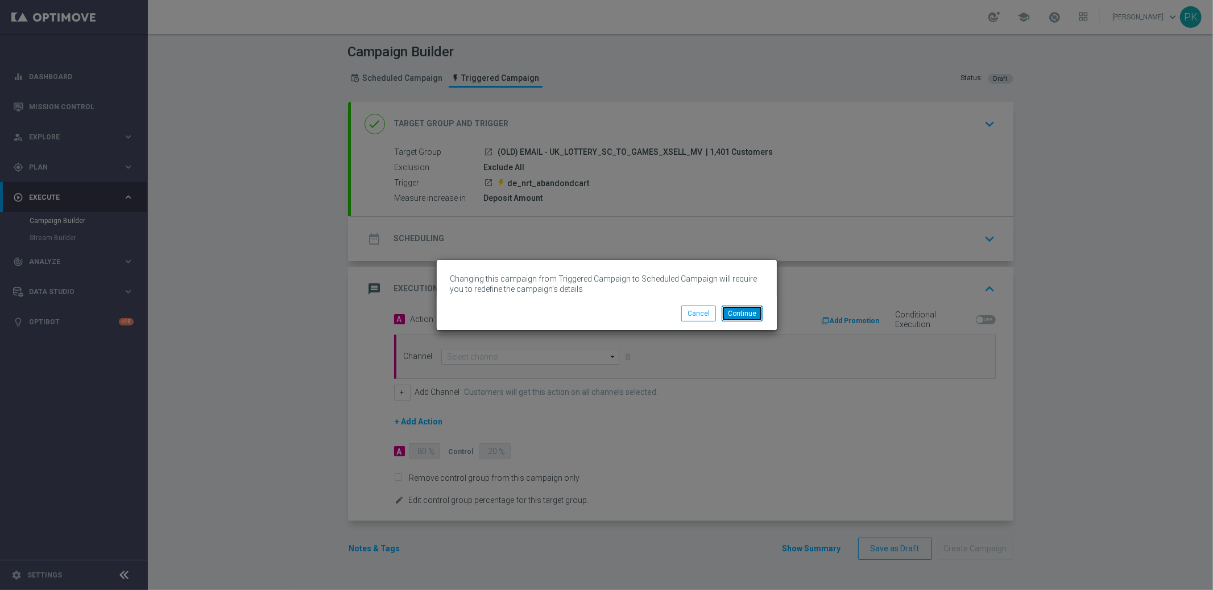
click at [741, 313] on button "Continue" at bounding box center [742, 313] width 41 height 16
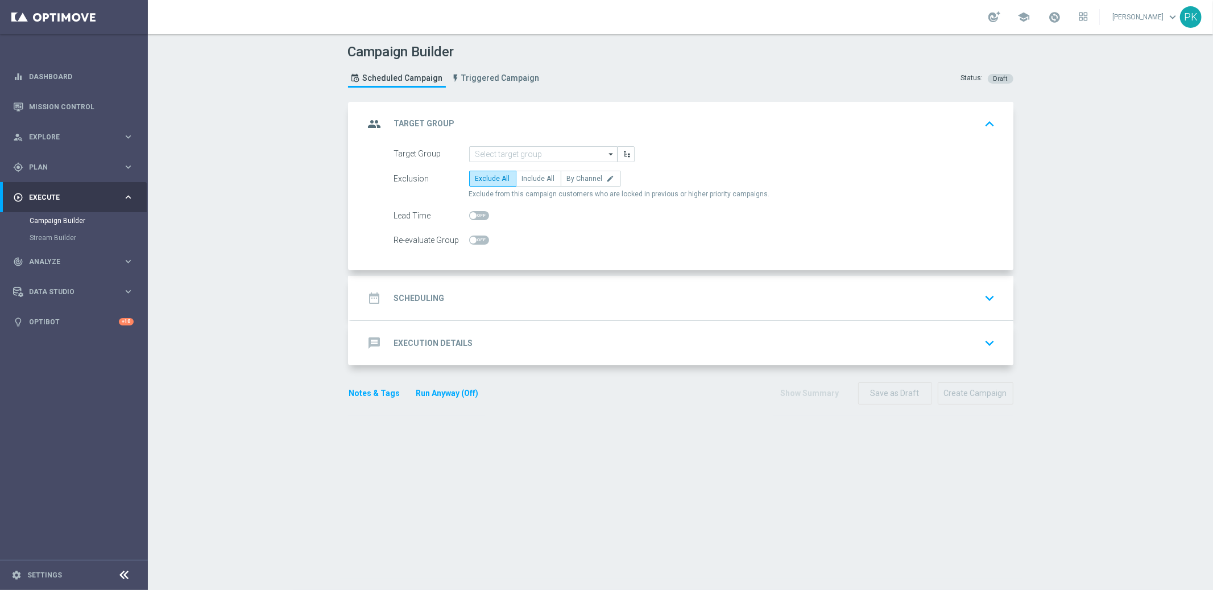
click at [417, 336] on div "message Execution Details" at bounding box center [419, 343] width 109 height 20
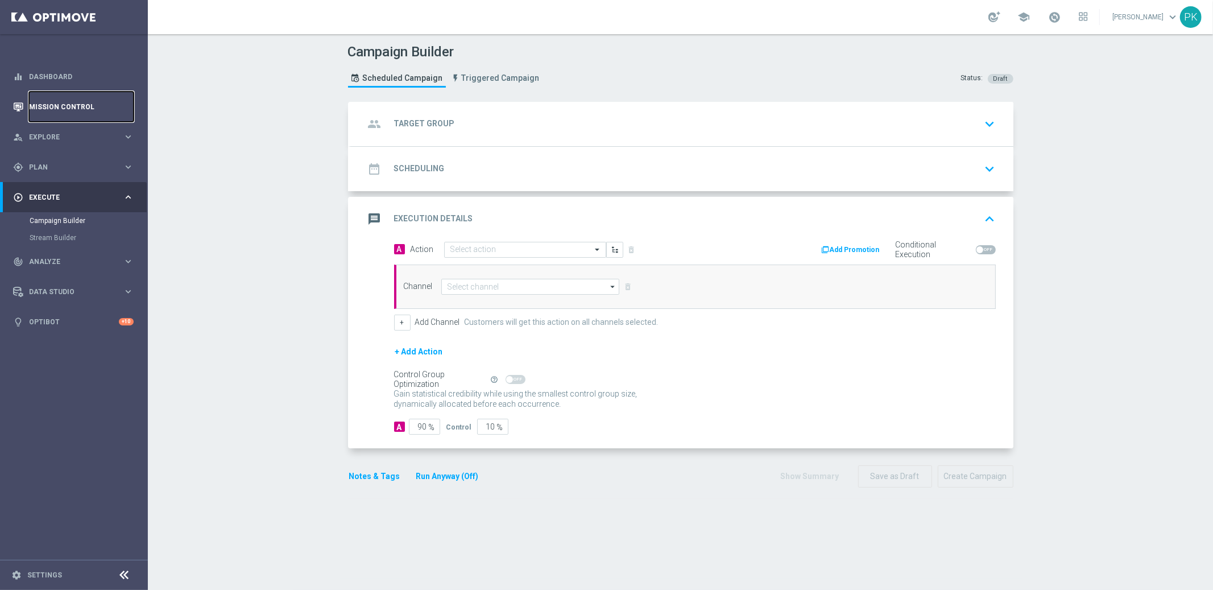
click at [46, 105] on link "Mission Control" at bounding box center [81, 107] width 105 height 30
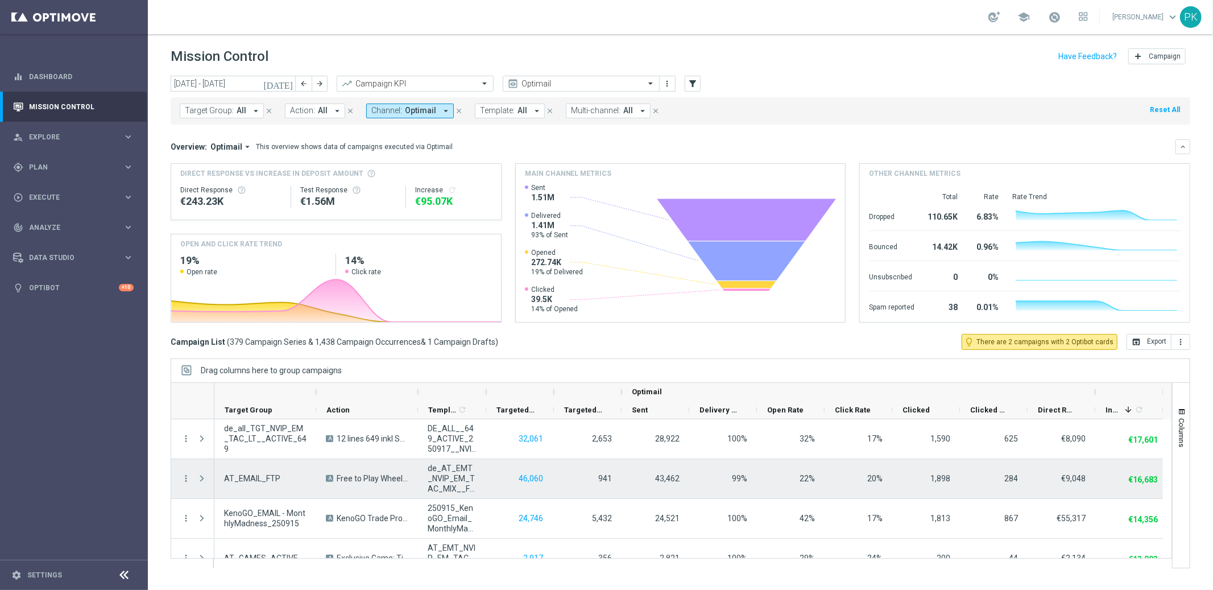
click at [198, 475] on span "Press SPACE to select this row." at bounding box center [202, 478] width 10 height 9
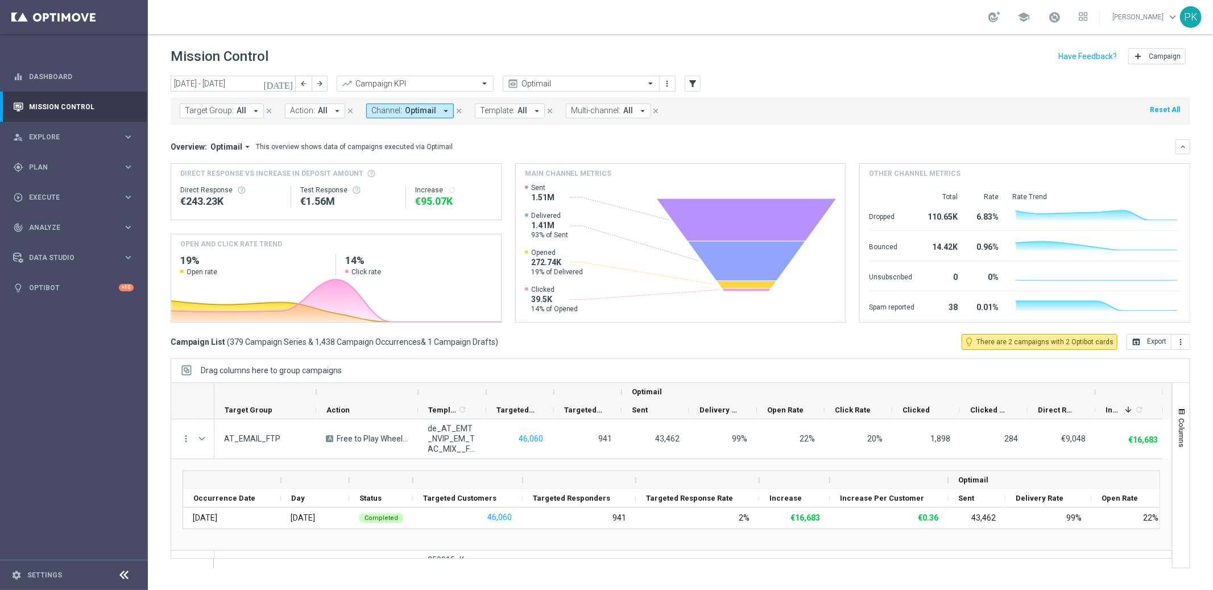
scroll to position [37, 0]
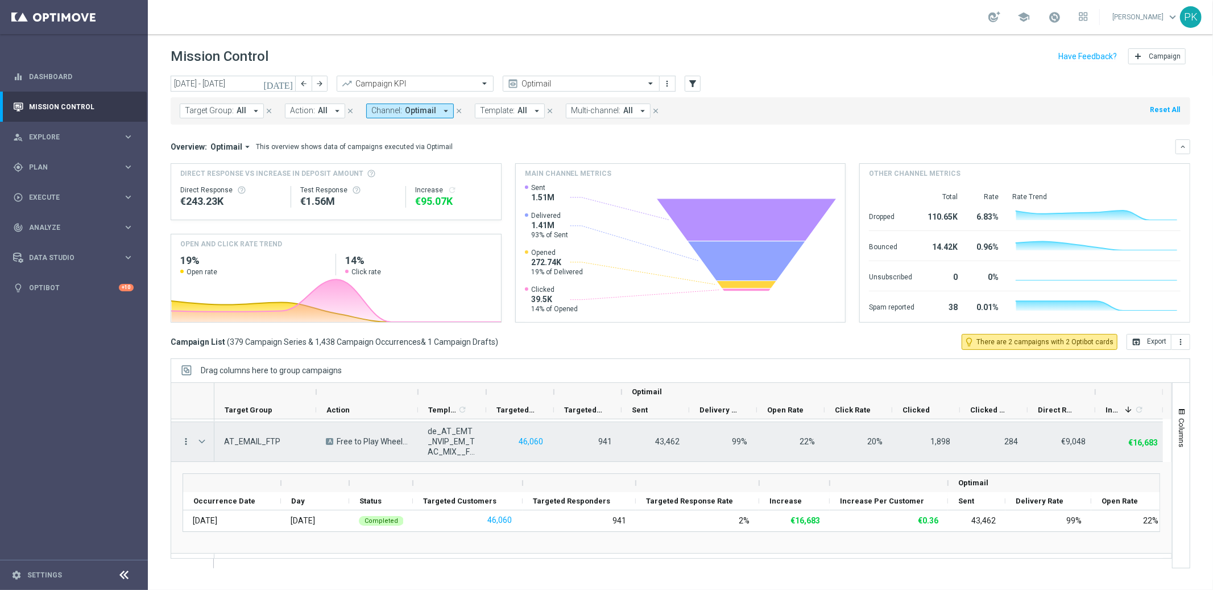
click at [185, 441] on icon "more_vert" at bounding box center [186, 441] width 10 height 10
click at [231, 445] on span "Campaign Details" at bounding box center [236, 449] width 57 height 8
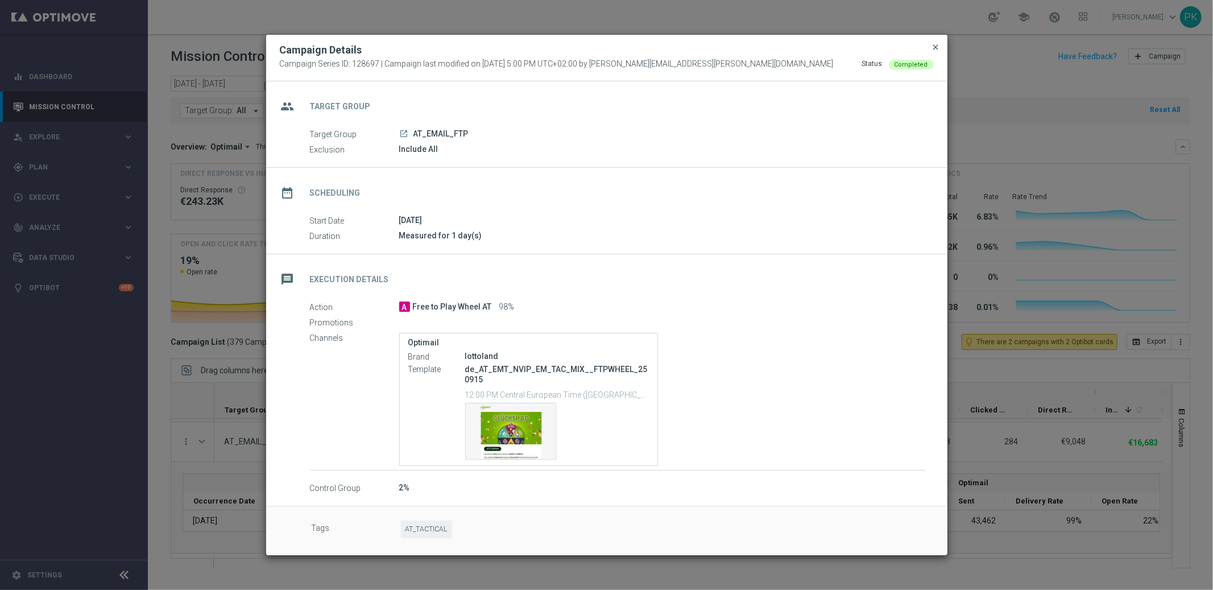
click at [934, 48] on span "close" at bounding box center [936, 47] width 9 height 9
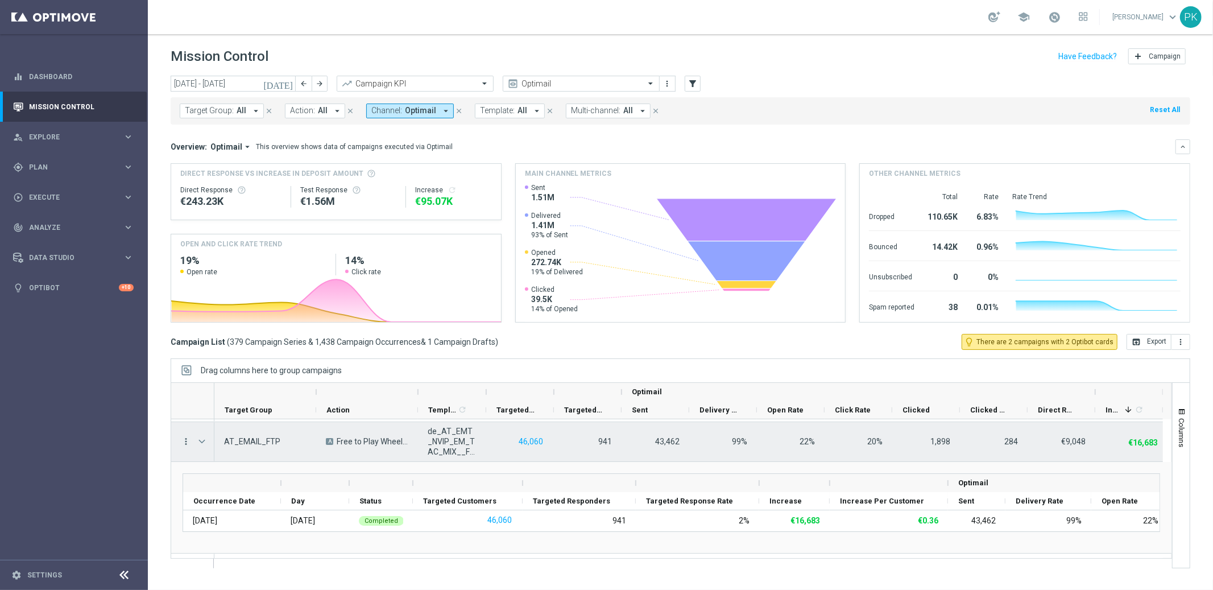
click at [187, 439] on icon "more_vert" at bounding box center [186, 441] width 10 height 10
click at [191, 438] on icon "more_vert" at bounding box center [186, 441] width 10 height 10
click at [186, 438] on icon "more_vert" at bounding box center [186, 441] width 10 height 10
click at [607, 342] on div "Campaign List ( 379 Campaign Series & 1,438 Campaign Occurrences & 1 Campaign D…" at bounding box center [681, 342] width 1020 height 16
click at [199, 438] on span "Press SPACE to select this row." at bounding box center [202, 441] width 10 height 9
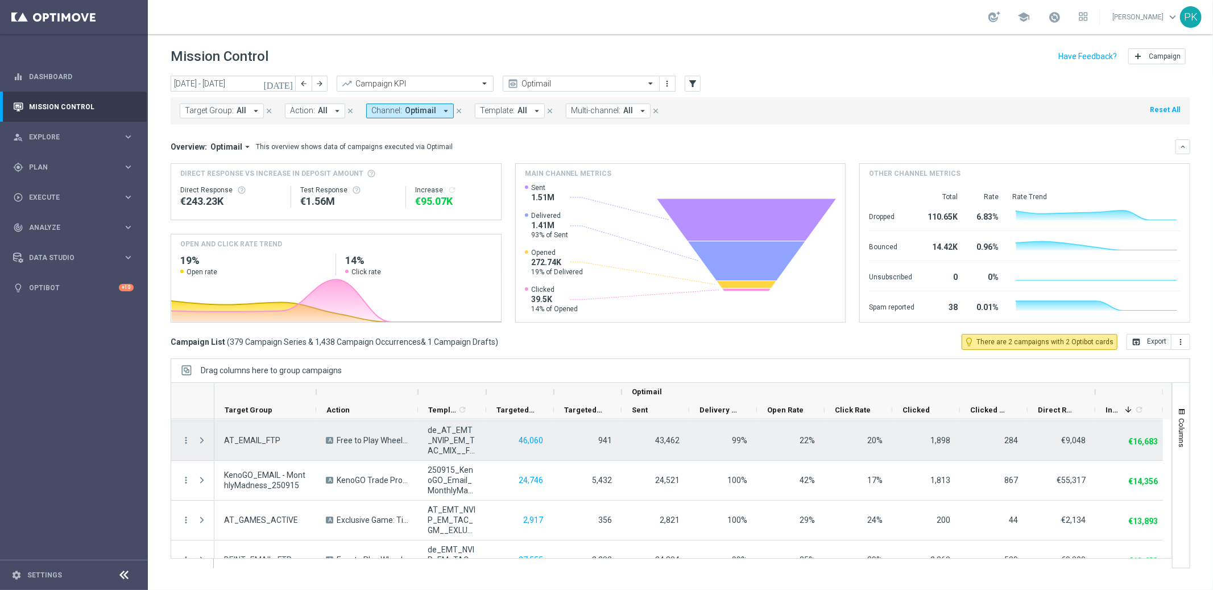
scroll to position [0, 0]
click at [202, 437] on span "Press SPACE to select this row." at bounding box center [202, 438] width 10 height 9
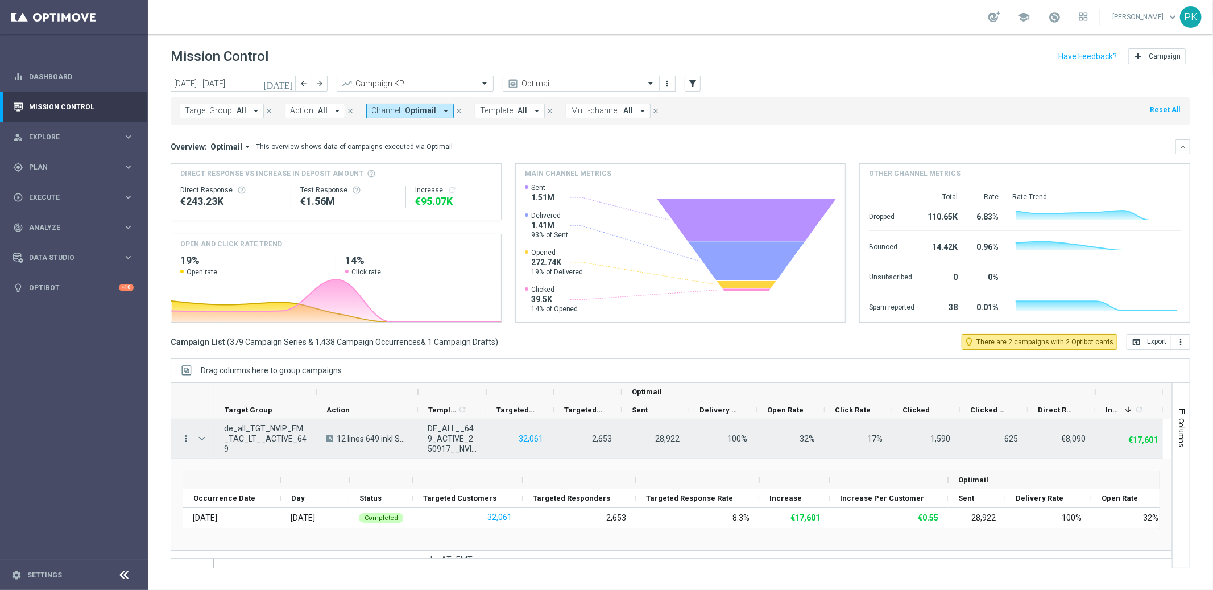
click at [186, 440] on icon "more_vert" at bounding box center [186, 438] width 10 height 10
click at [230, 445] on span "Campaign Details" at bounding box center [236, 446] width 57 height 8
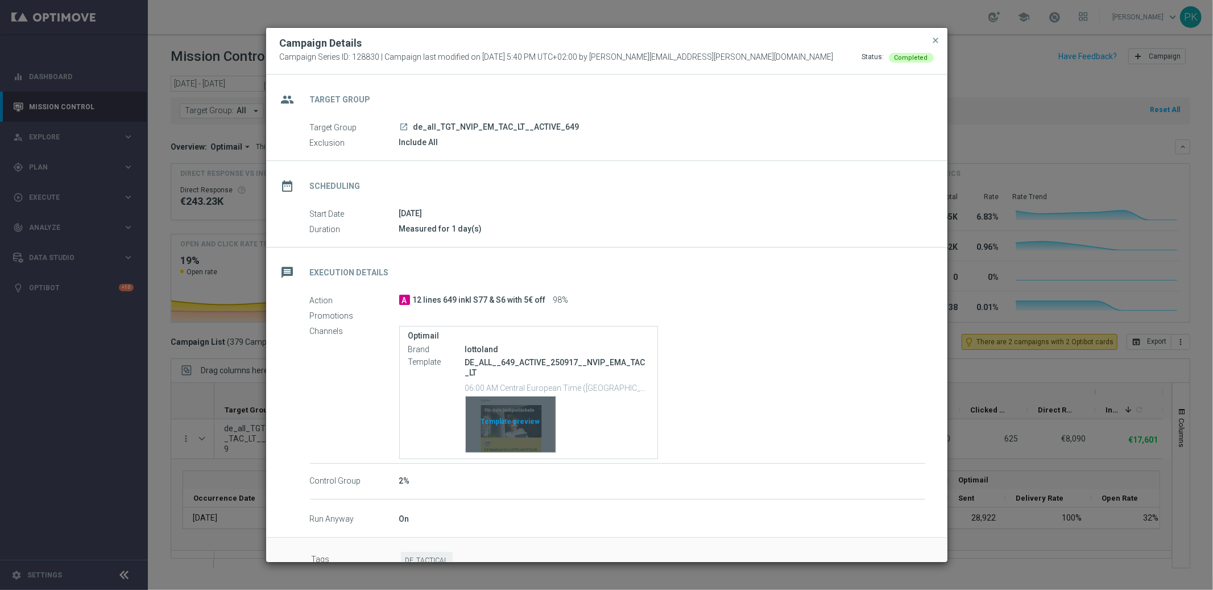
click at [519, 421] on div "Template preview" at bounding box center [511, 424] width 90 height 56
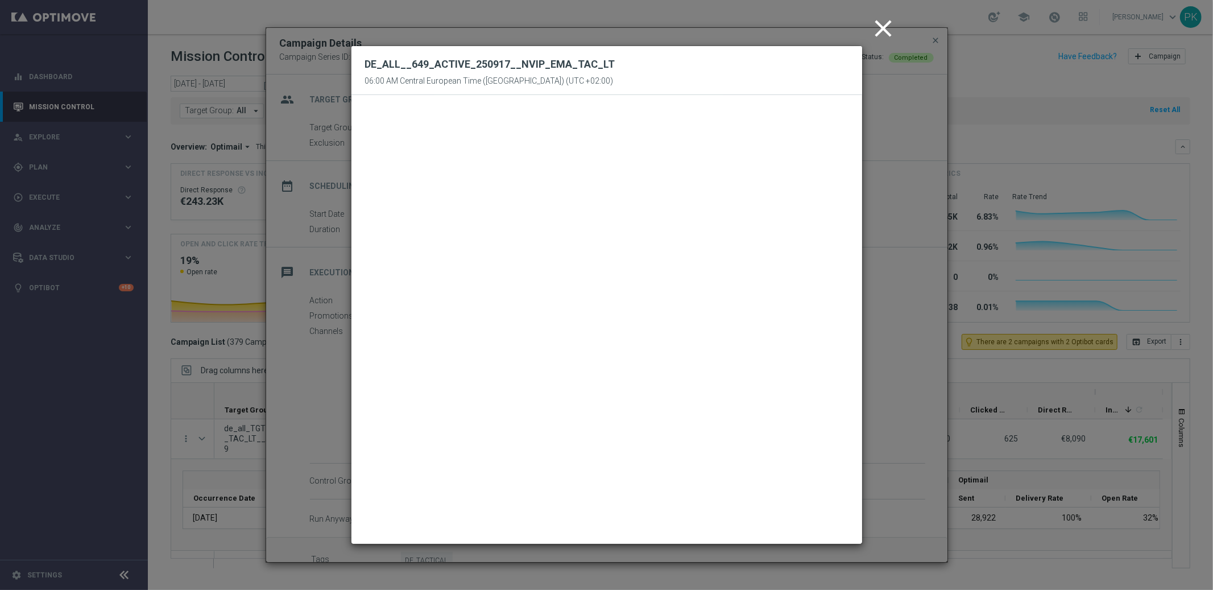
click at [880, 26] on icon "close" at bounding box center [884, 28] width 28 height 28
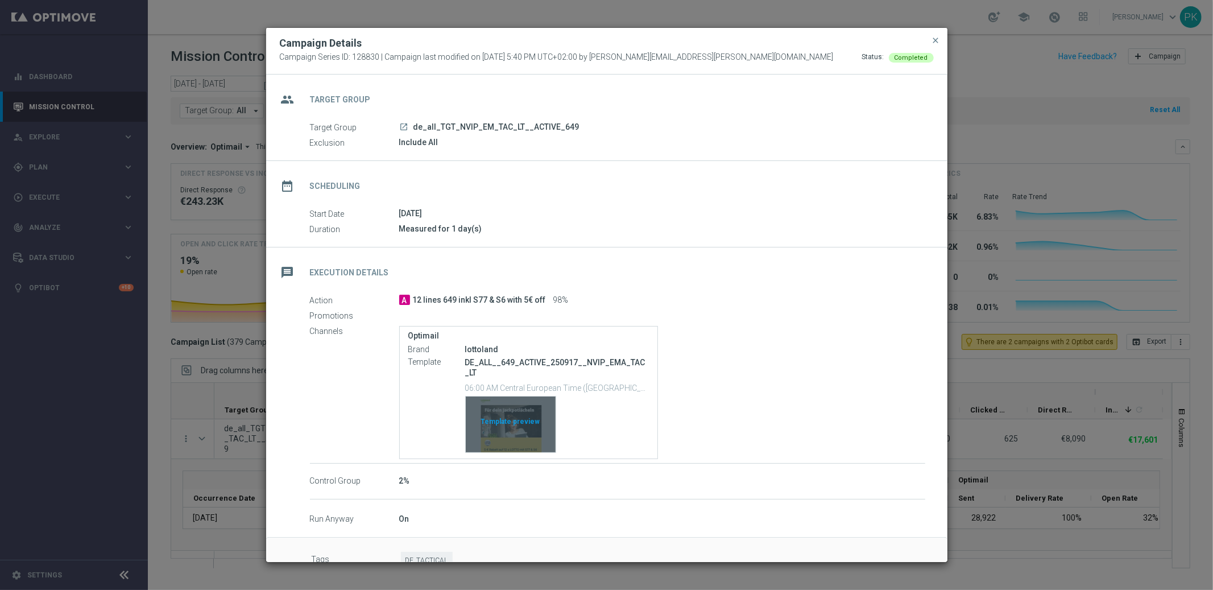
click at [515, 430] on div "Template preview" at bounding box center [511, 424] width 90 height 56
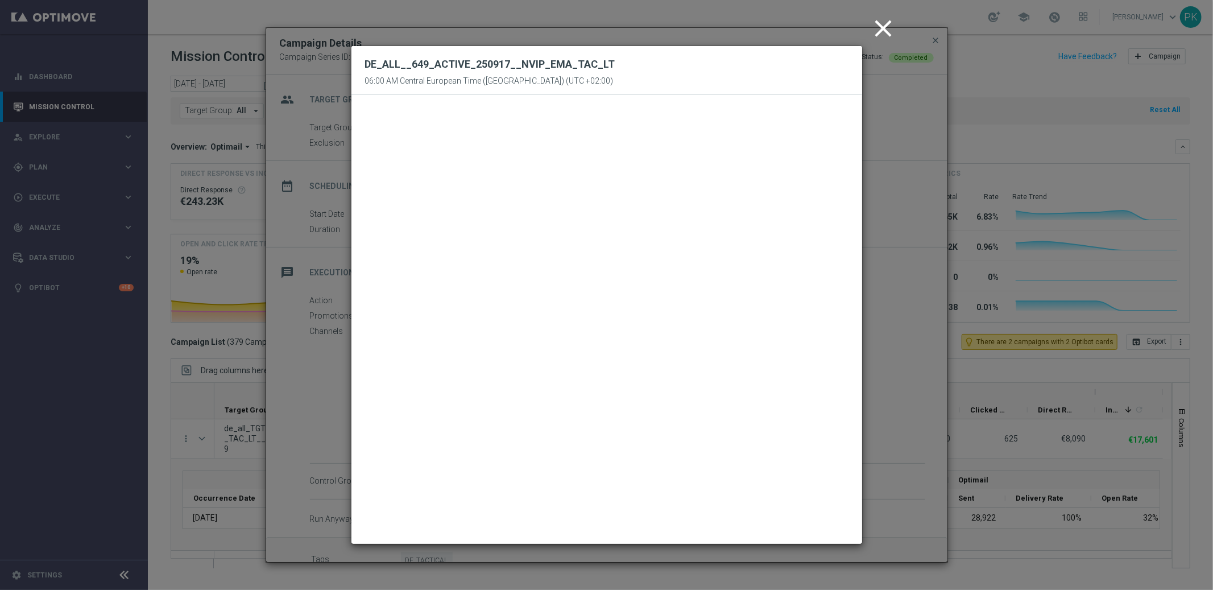
click at [881, 18] on icon "close" at bounding box center [884, 28] width 28 height 28
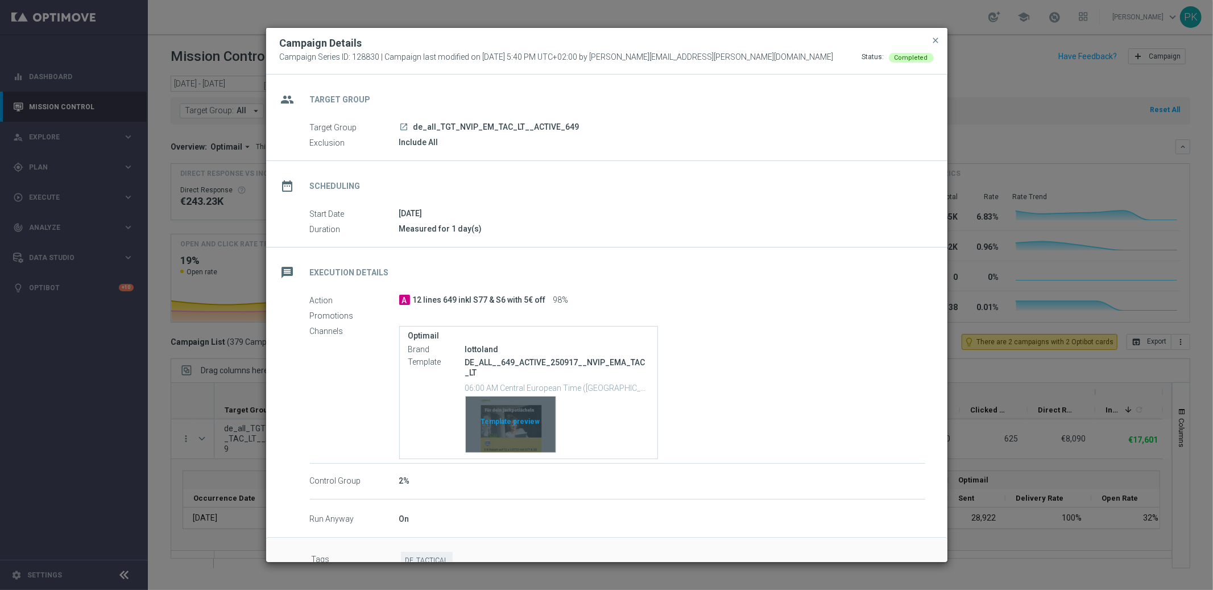
click at [509, 416] on div "Template preview" at bounding box center [511, 424] width 90 height 56
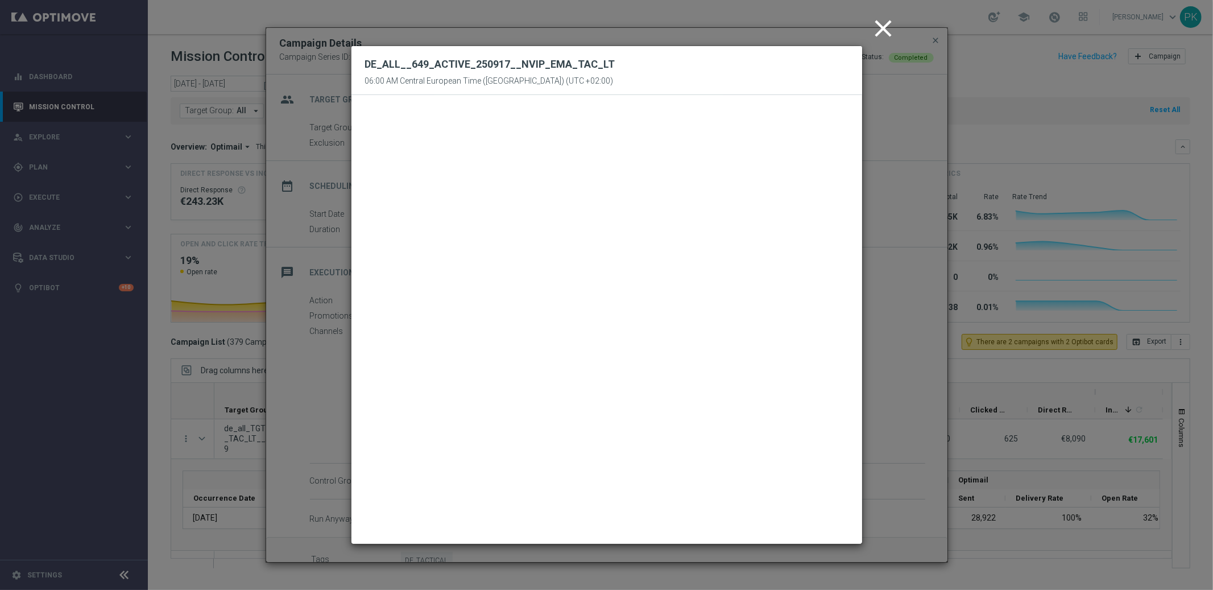
click at [887, 27] on icon "close" at bounding box center [884, 28] width 28 height 28
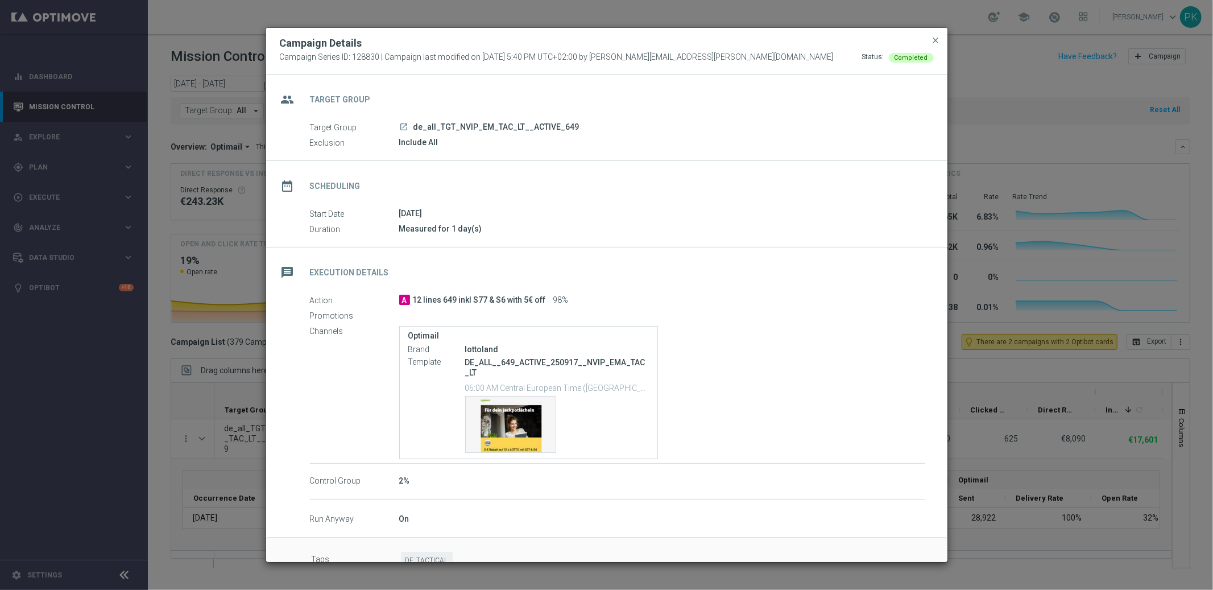
drag, startPoint x: 438, startPoint y: 302, endPoint x: 520, endPoint y: 307, distance: 82.0
click at [520, 307] on div "Action A 12 lines 649 inkl S77 & S6 with 5€ off 98% Promotions Channels Optimai…" at bounding box center [617, 378] width 615 height 169
click at [936, 40] on span "close" at bounding box center [936, 40] width 9 height 9
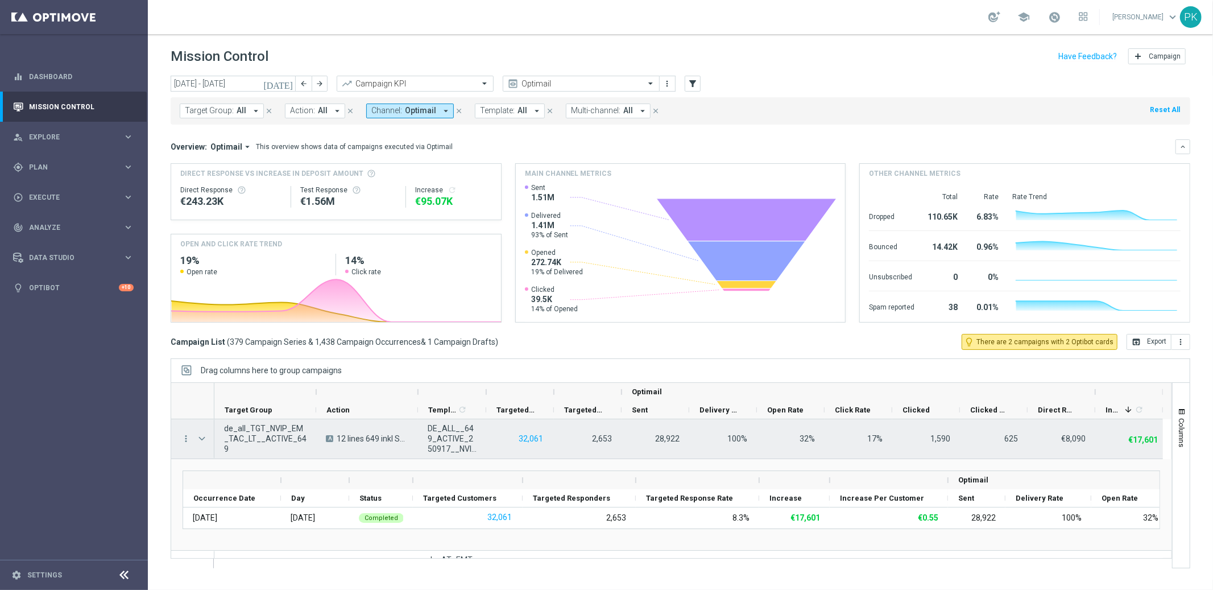
click at [206, 440] on span "Press SPACE to select this row." at bounding box center [202, 438] width 10 height 9
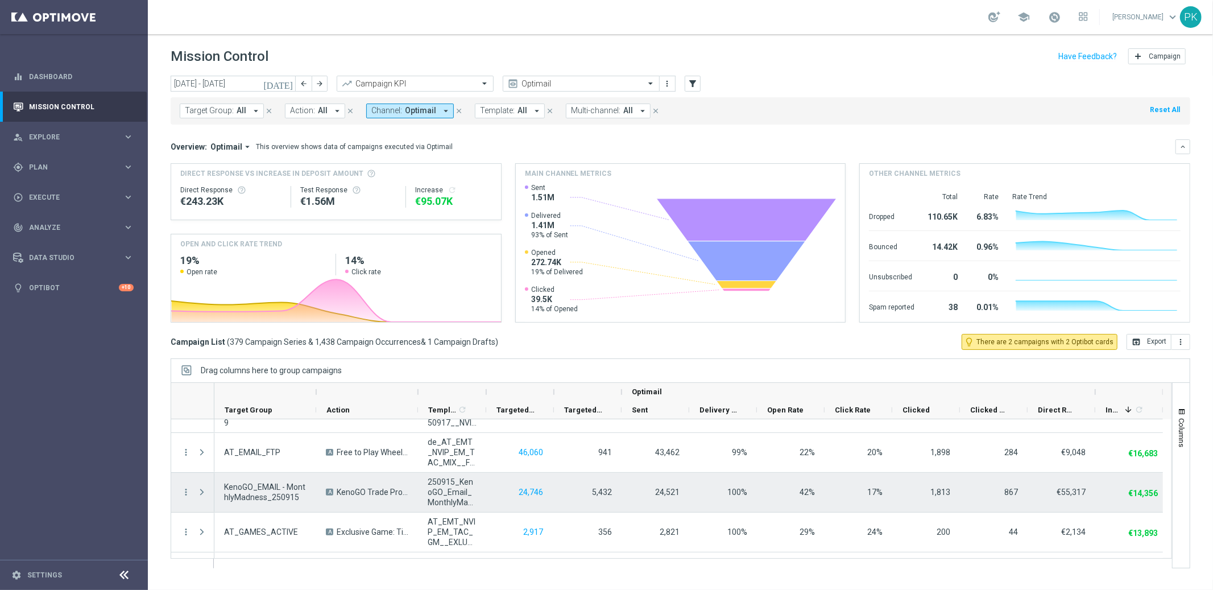
scroll to position [63, 0]
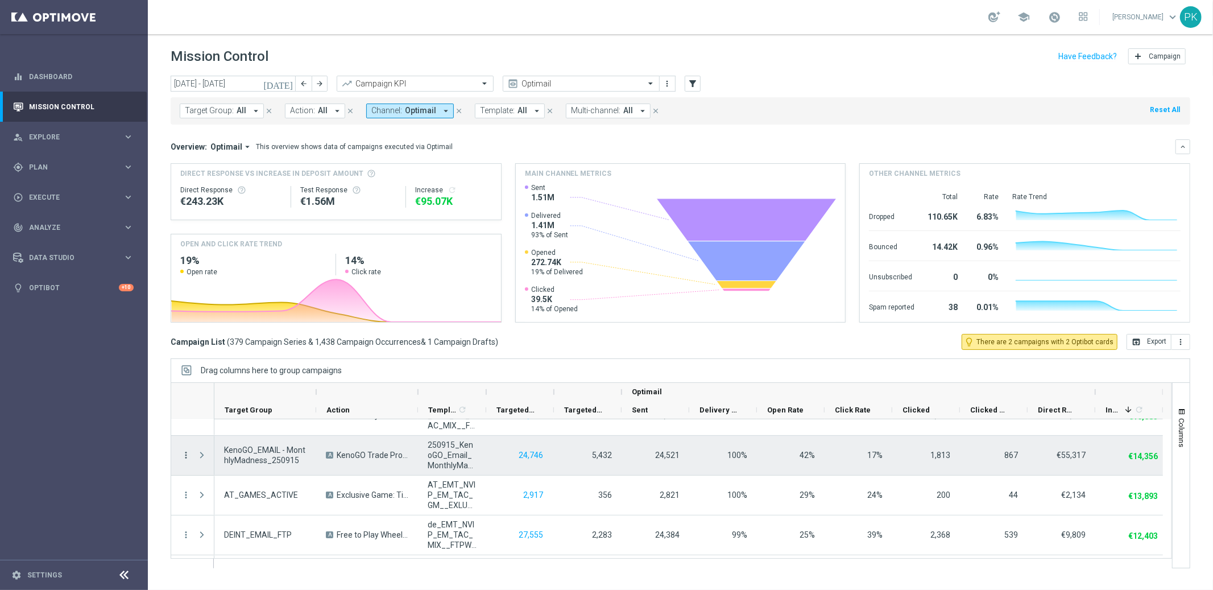
click at [184, 453] on icon "more_vert" at bounding box center [186, 455] width 10 height 10
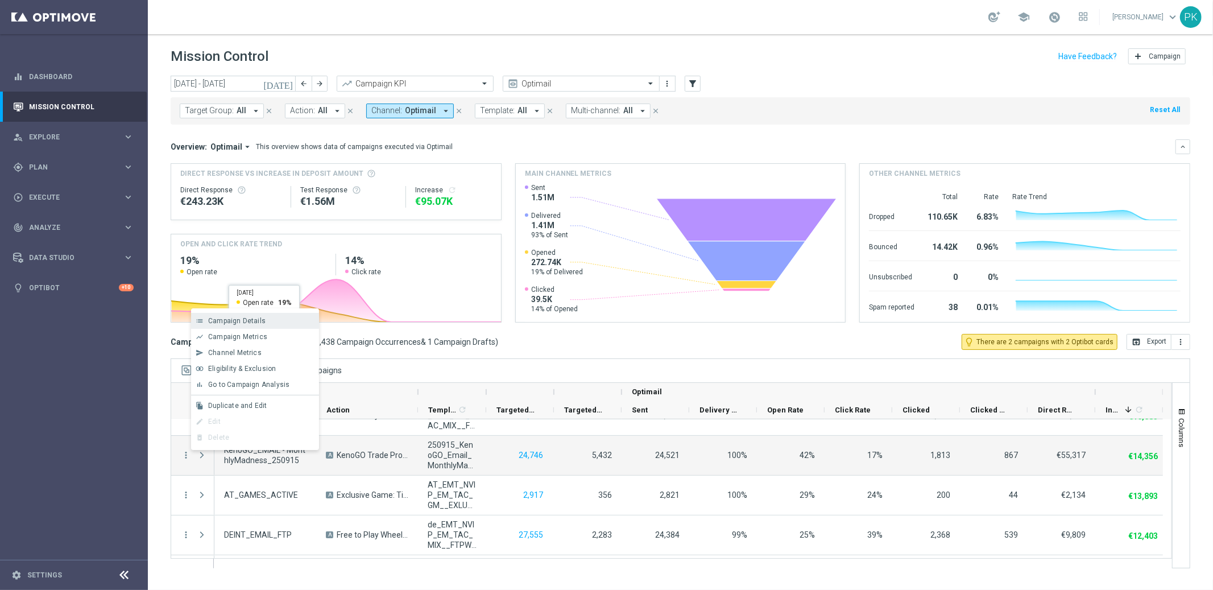
click at [256, 327] on div "list Campaign Details" at bounding box center [255, 321] width 128 height 16
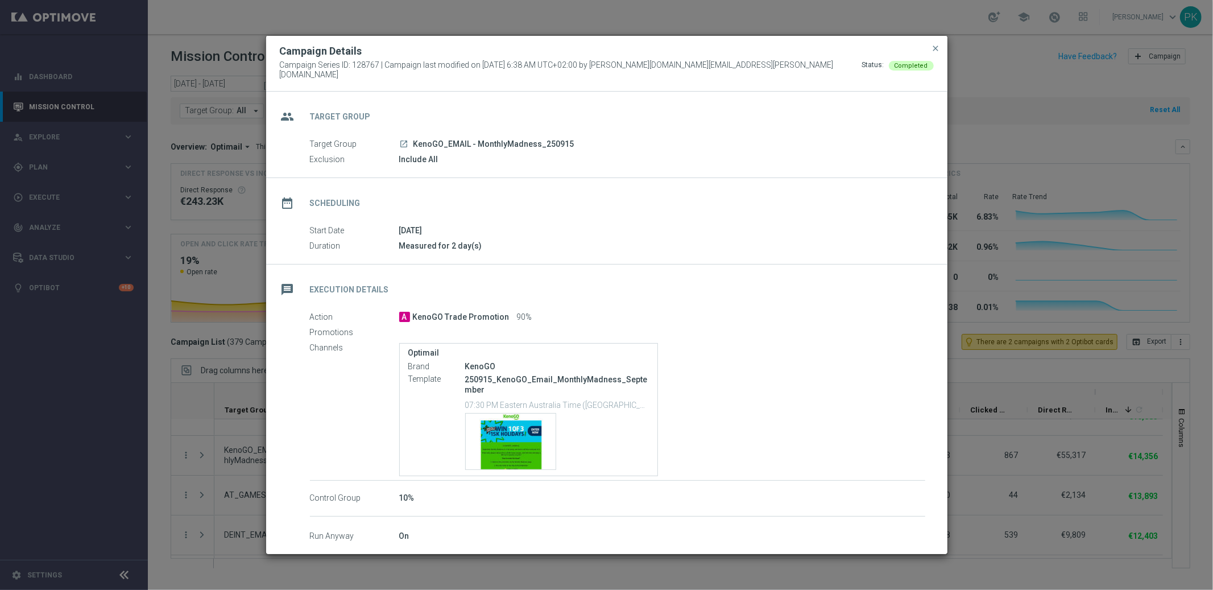
drag, startPoint x: 429, startPoint y: 313, endPoint x: 489, endPoint y: 318, distance: 60.0
click at [487, 313] on span "KenoGO Trade Promotion" at bounding box center [461, 317] width 97 height 10
click at [502, 435] on div "Template preview" at bounding box center [511, 441] width 90 height 56
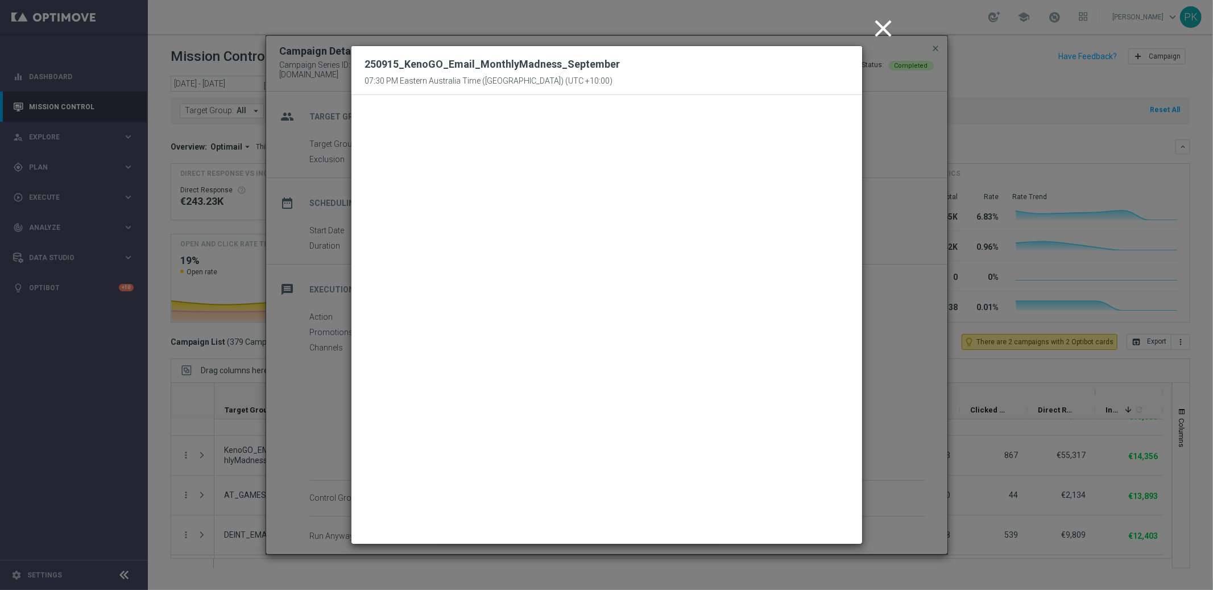
click at [882, 27] on icon "close" at bounding box center [884, 28] width 28 height 28
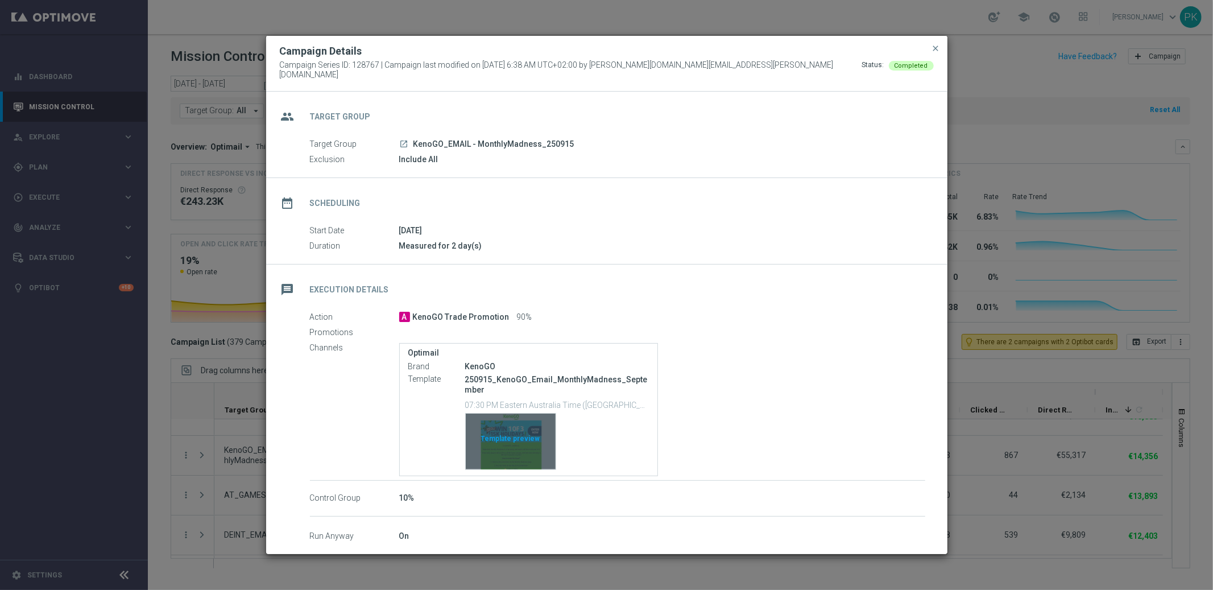
click at [506, 429] on div "Template preview" at bounding box center [511, 441] width 90 height 56
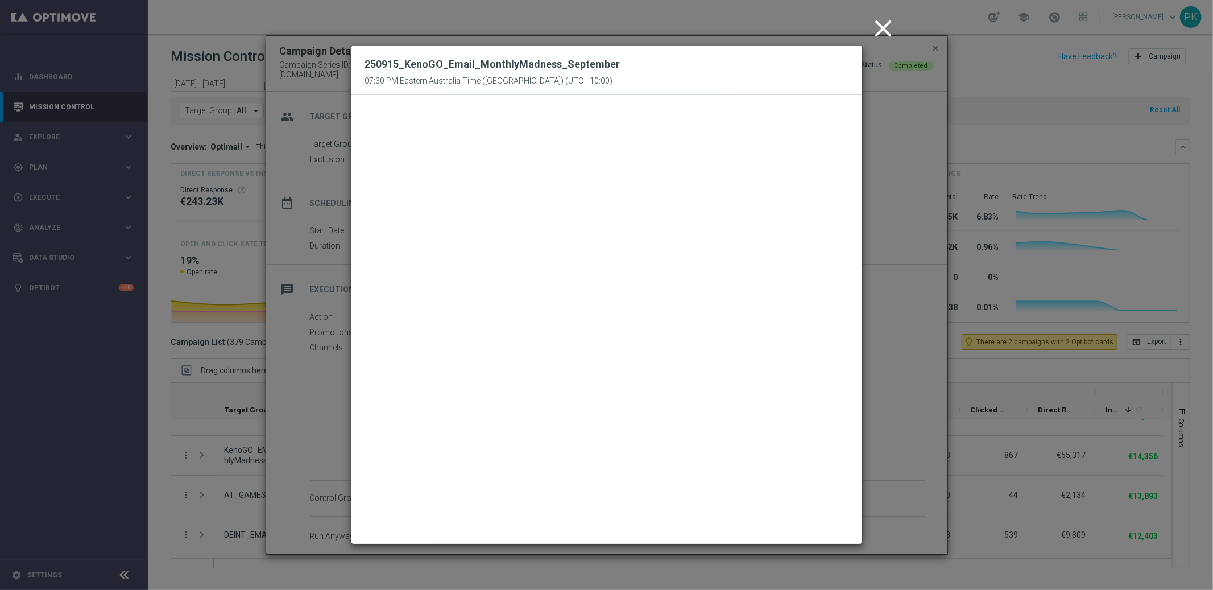
click at [886, 27] on icon "close" at bounding box center [884, 28] width 28 height 28
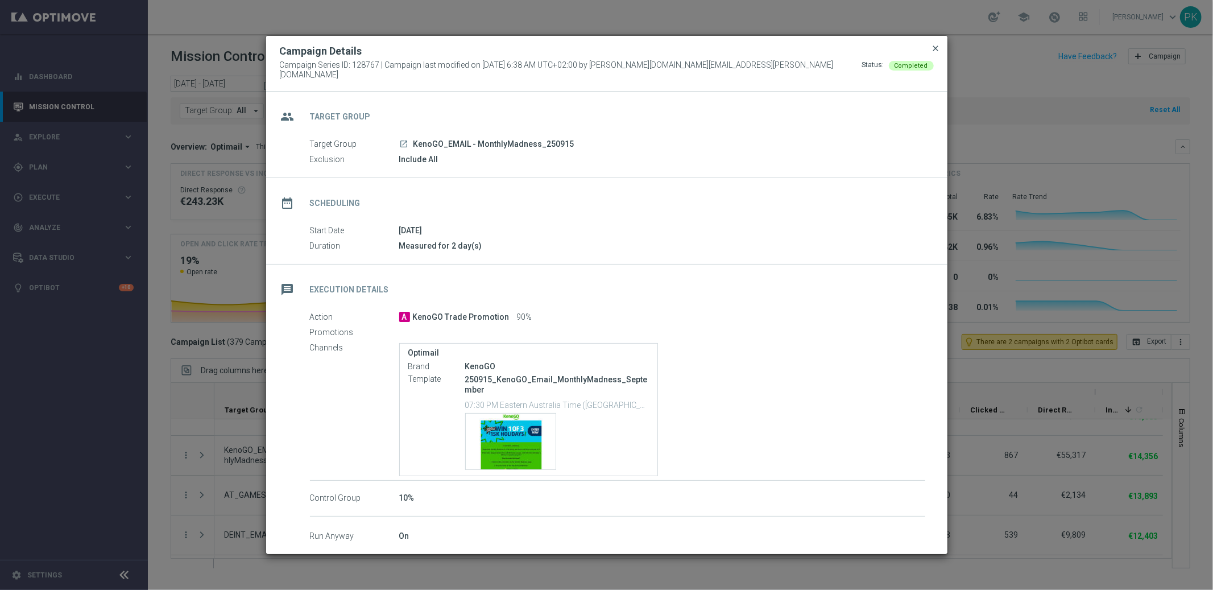
click at [939, 53] on button "close" at bounding box center [935, 49] width 11 height 14
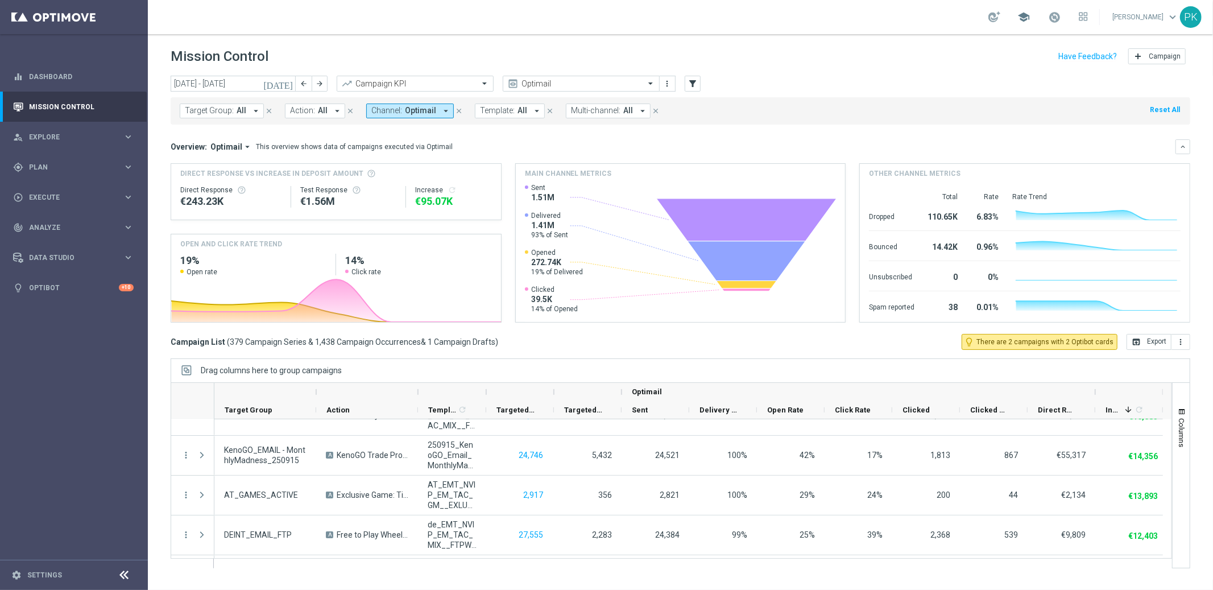
click at [1030, 16] on span "school" at bounding box center [1023, 17] width 13 height 13
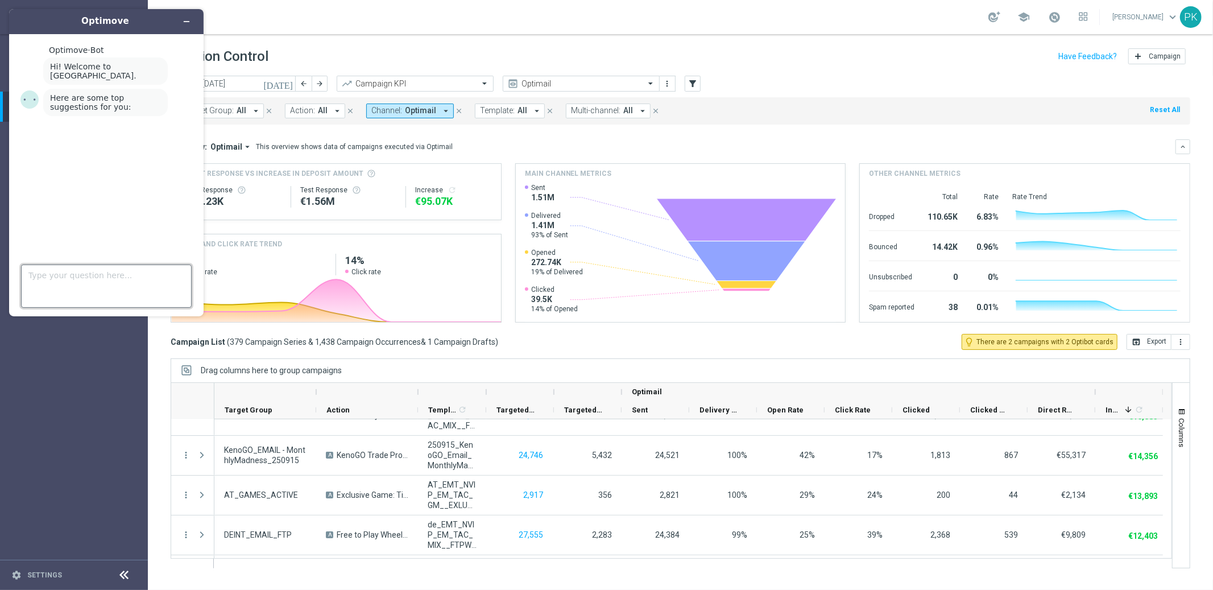
click at [51, 279] on textarea "Type your question here..." at bounding box center [106, 285] width 171 height 43
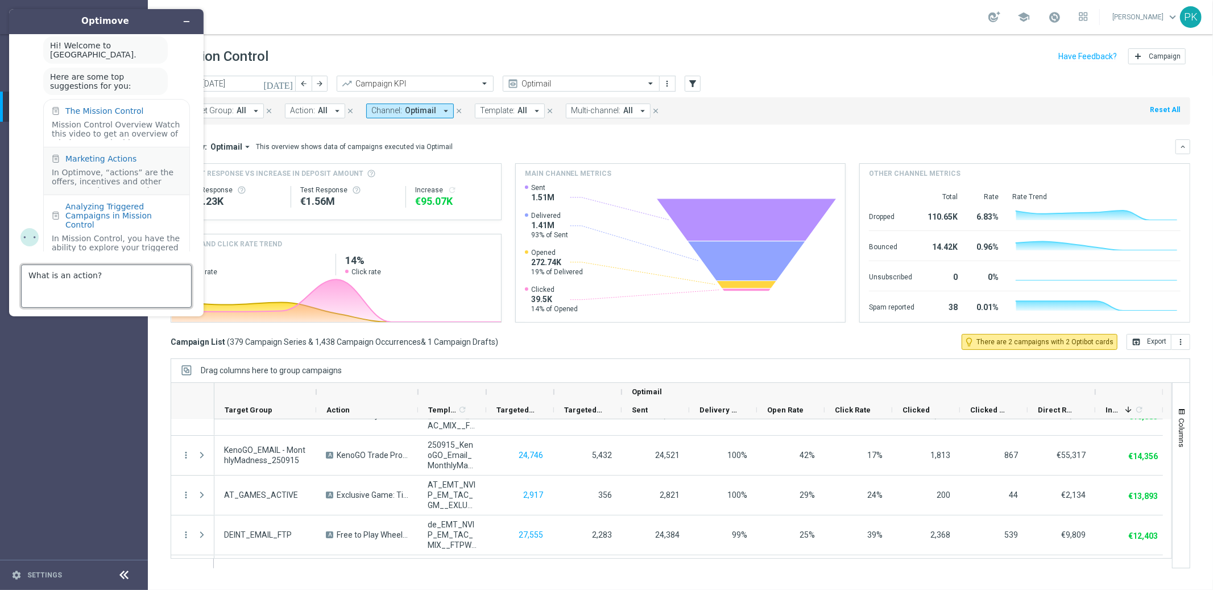
type textarea "What is an action?"
click at [117, 168] on div "In Optimove, “actions” are the offers, incentives and other messages that you s…" at bounding box center [117, 178] width 130 height 20
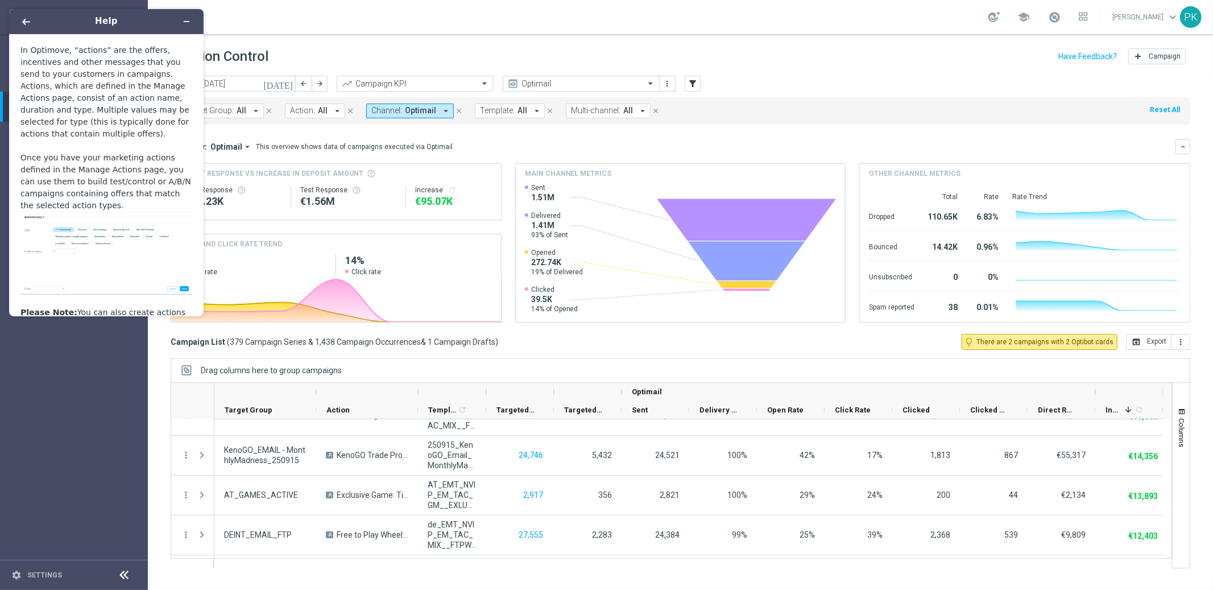
scroll to position [10, 0]
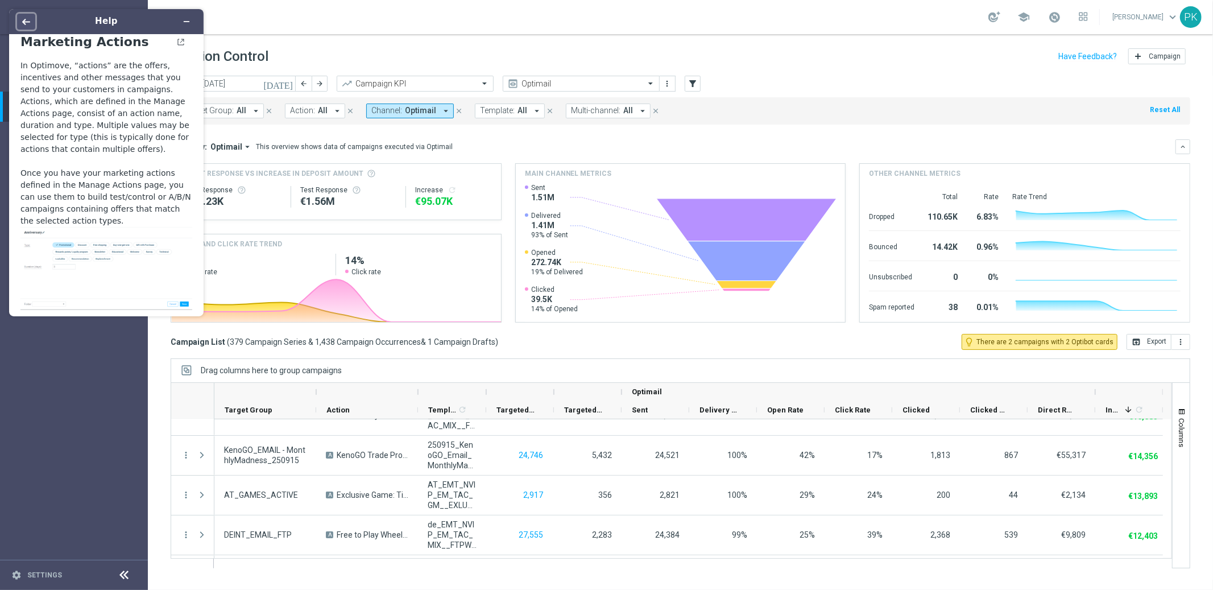
click at [22, 24] on icon "Back" at bounding box center [26, 22] width 8 height 8
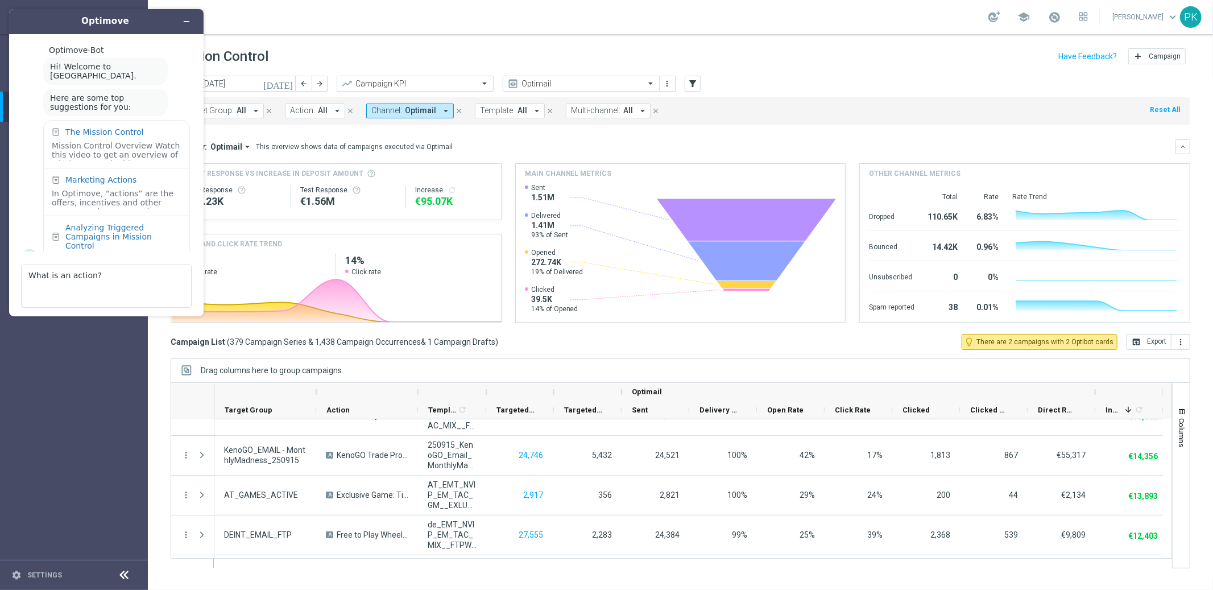
scroll to position [21, 0]
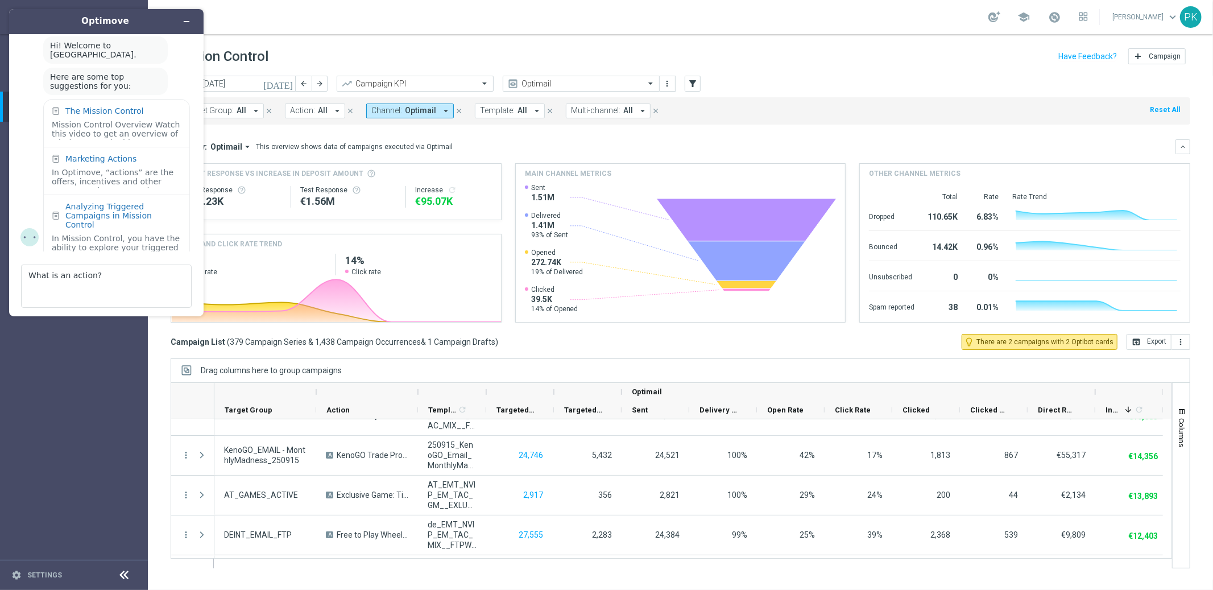
drag, startPoint x: 252, startPoint y: 20, endPoint x: 227, endPoint y: 19, distance: 25.0
click at [252, 20] on div "school [PERSON_NAME] keyboard_arrow_down PK" at bounding box center [680, 17] width 1065 height 34
click at [146, 19] on h1 "Optimove" at bounding box center [105, 21] width 113 height 13
click at [189, 22] on icon "Minimize widget" at bounding box center [187, 22] width 8 height 8
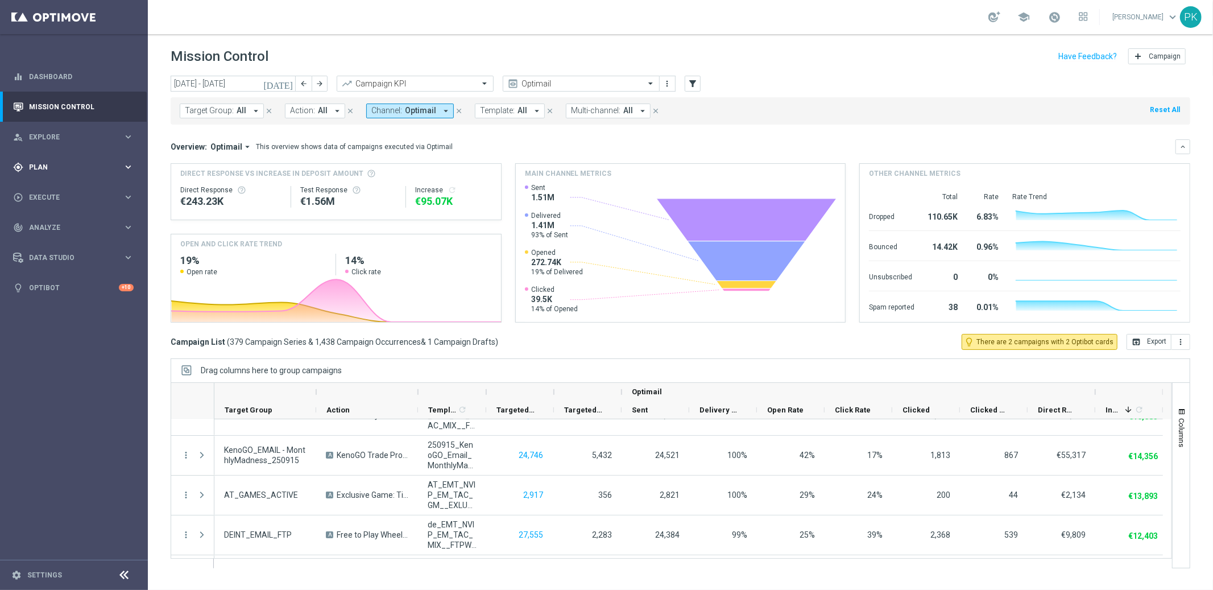
click at [35, 159] on div "gps_fixed Plan keyboard_arrow_right" at bounding box center [73, 167] width 147 height 30
click at [43, 204] on link "Actions" at bounding box center [74, 207] width 89 height 9
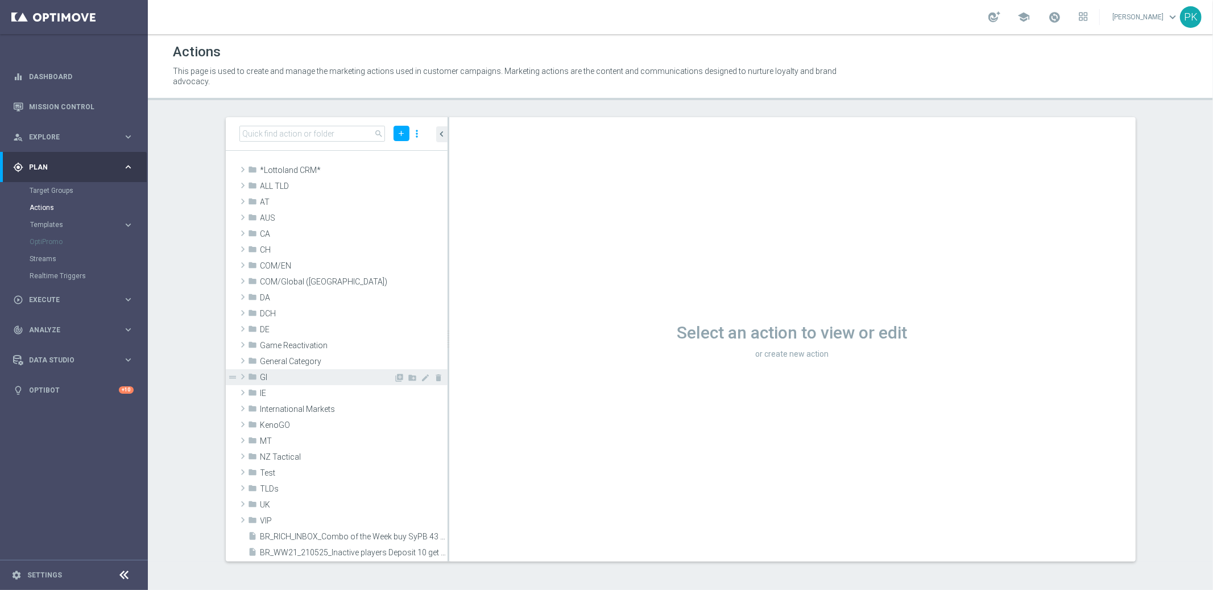
click at [241, 374] on span at bounding box center [242, 377] width 11 height 14
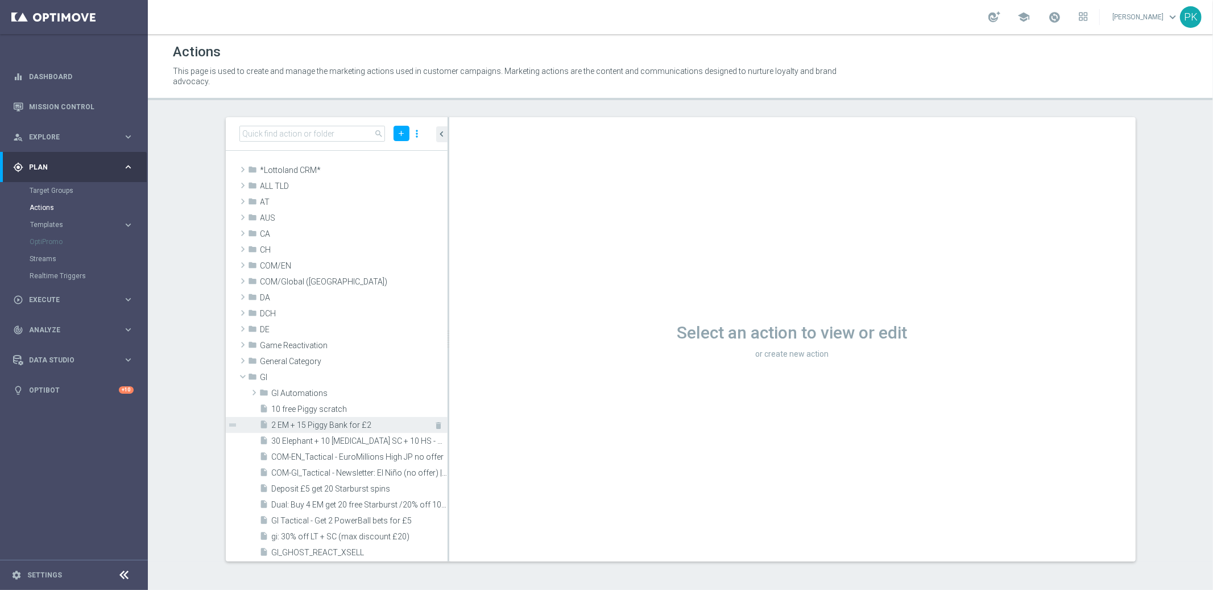
click at [293, 425] on span "2 EM + 15 Piggy Bank for £2" at bounding box center [347, 425] width 150 height 10
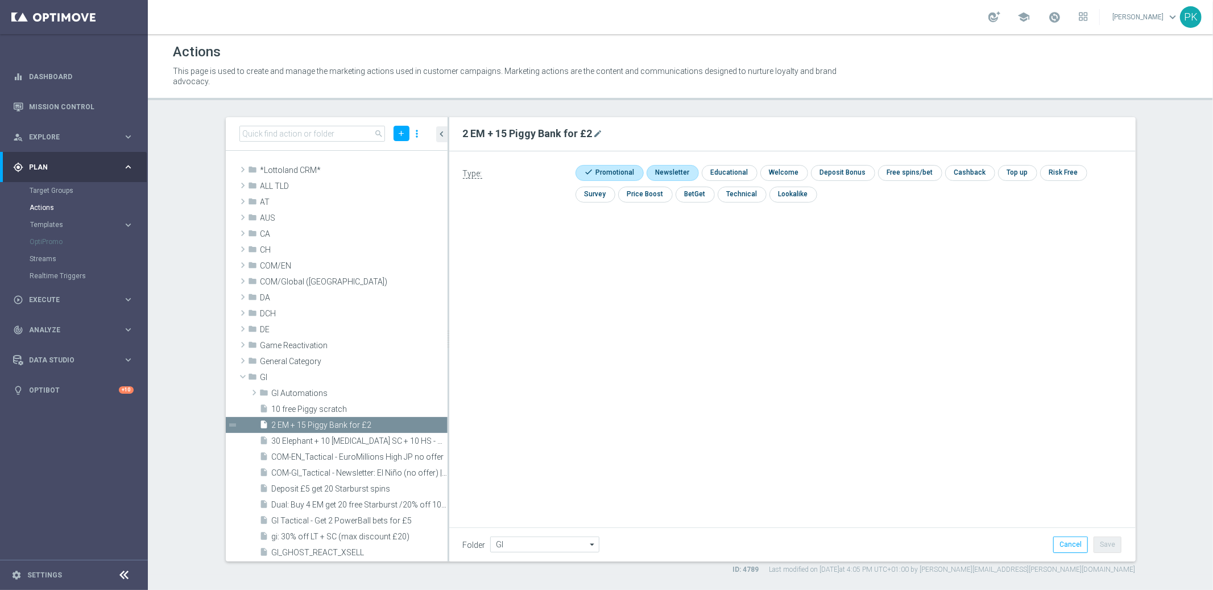
click at [675, 171] on input "checkbox" at bounding box center [671, 172] width 49 height 15
click at [667, 168] on input "checkbox" at bounding box center [677, 172] width 60 height 15
checkbox input "false"
click at [419, 133] on icon "more_vert" at bounding box center [416, 134] width 11 height 16
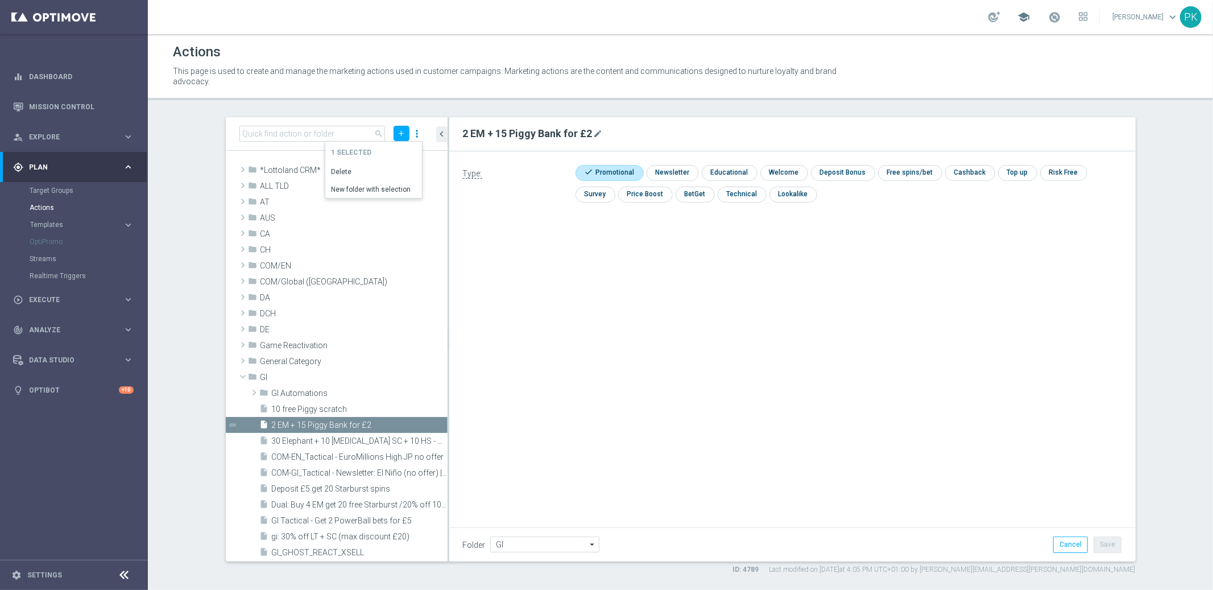
click at [1030, 16] on span "school" at bounding box center [1023, 17] width 13 height 13
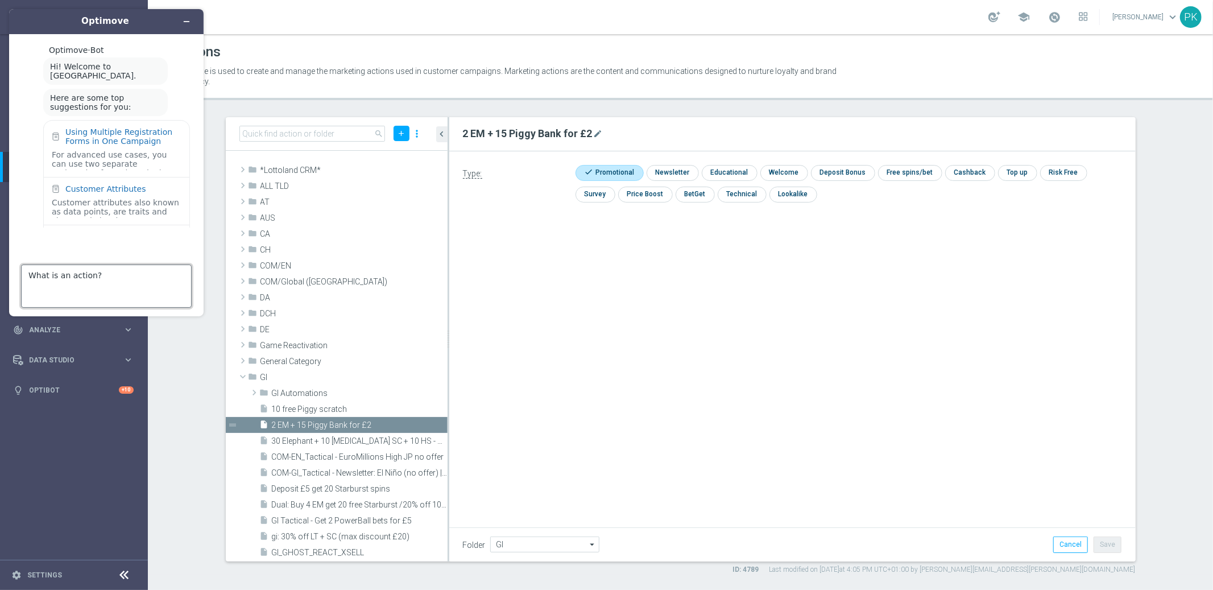
click at [71, 270] on textarea "What is an action?" at bounding box center [106, 285] width 171 height 43
drag, startPoint x: 52, startPoint y: 276, endPoint x: 16, endPoint y: 275, distance: 35.8
click at [16, 275] on footer "Get in touch Type your question here... actionWhat is an action?" at bounding box center [106, 271] width 195 height 89
type textarea "What is an action?"
click at [134, 270] on textarea "What is an action?" at bounding box center [106, 285] width 171 height 43
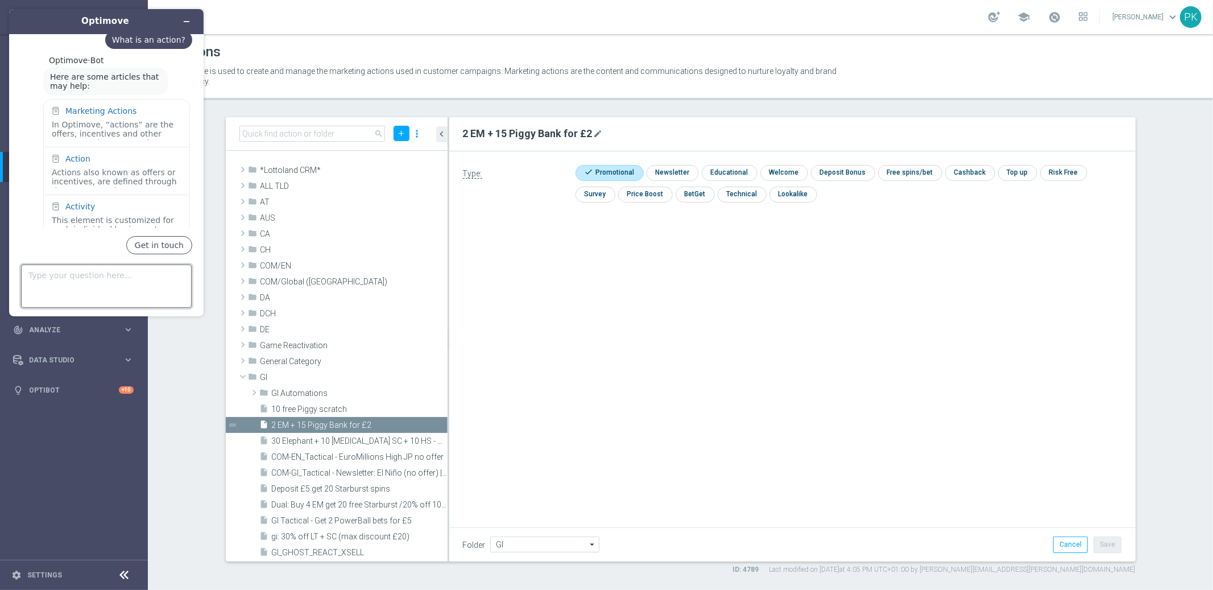
scroll to position [247, 0]
click at [130, 156] on div "Action" at bounding box center [117, 160] width 130 height 9
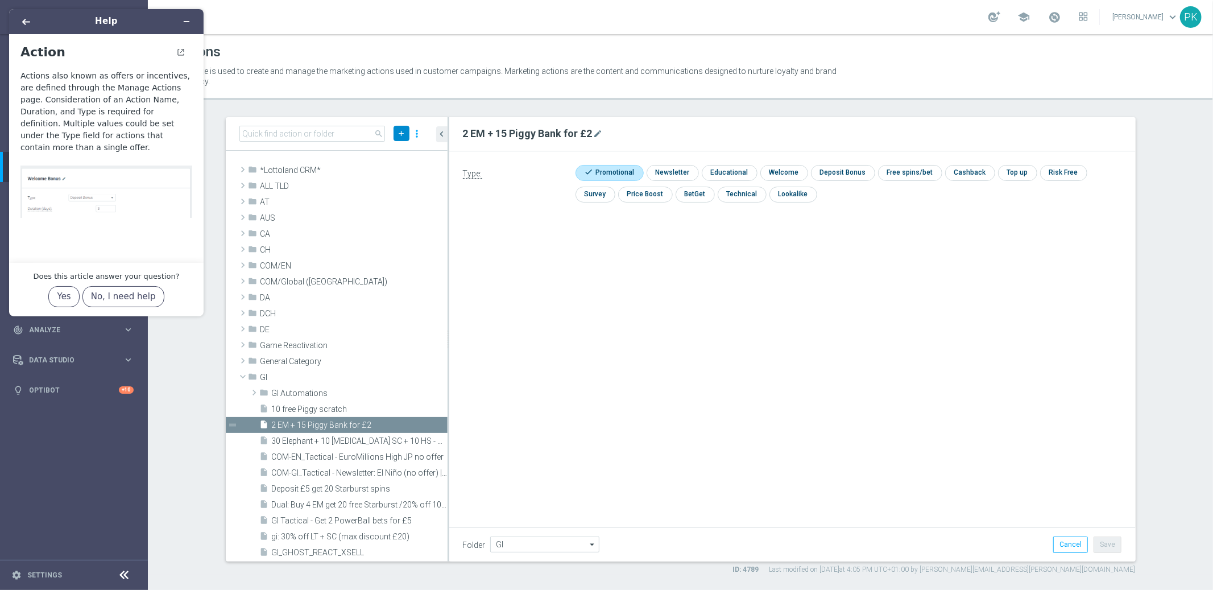
click at [400, 131] on icon "add" at bounding box center [402, 133] width 9 height 9
click at [380, 151] on span "New Action" at bounding box center [381, 153] width 36 height 8
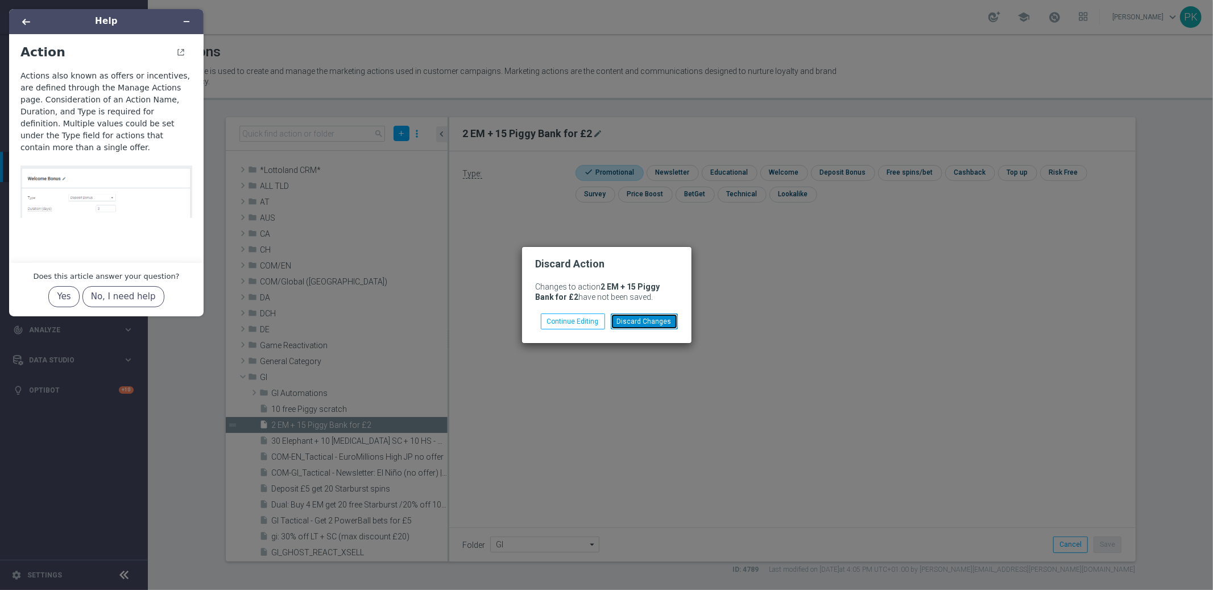
click at [632, 322] on button "Discard Changes" at bounding box center [644, 321] width 67 height 16
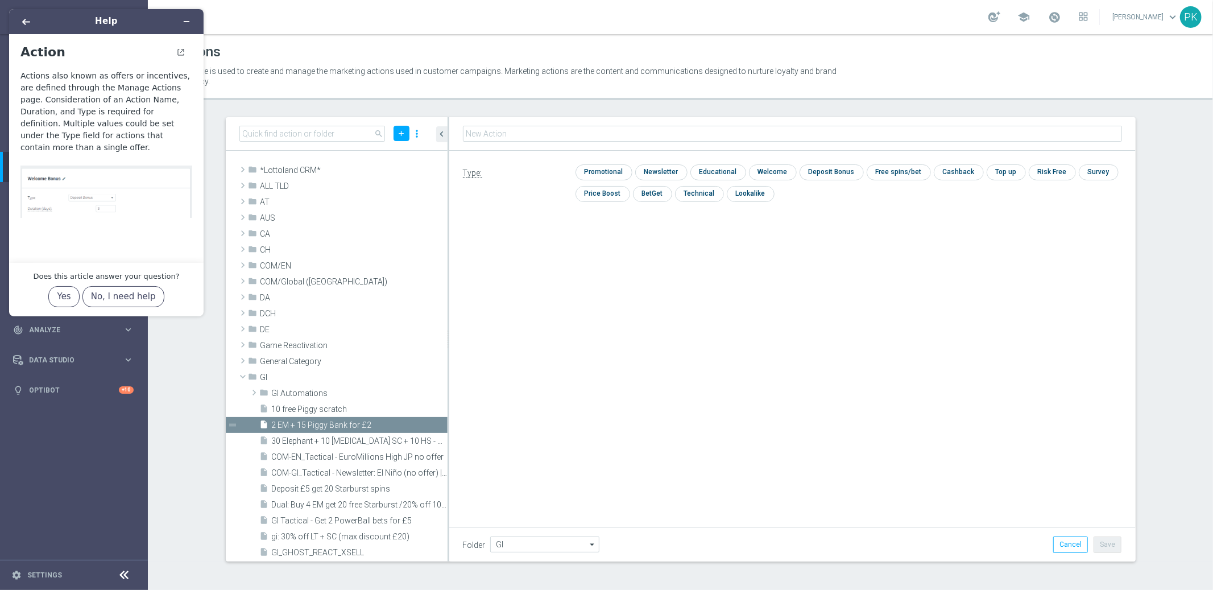
click at [478, 136] on input "text" at bounding box center [792, 134] width 659 height 16
type input "e56u"
click at [614, 172] on input "checkbox" at bounding box center [603, 171] width 54 height 15
checkbox input "true"
click at [493, 135] on icon "mode_edit" at bounding box center [491, 133] width 9 height 9
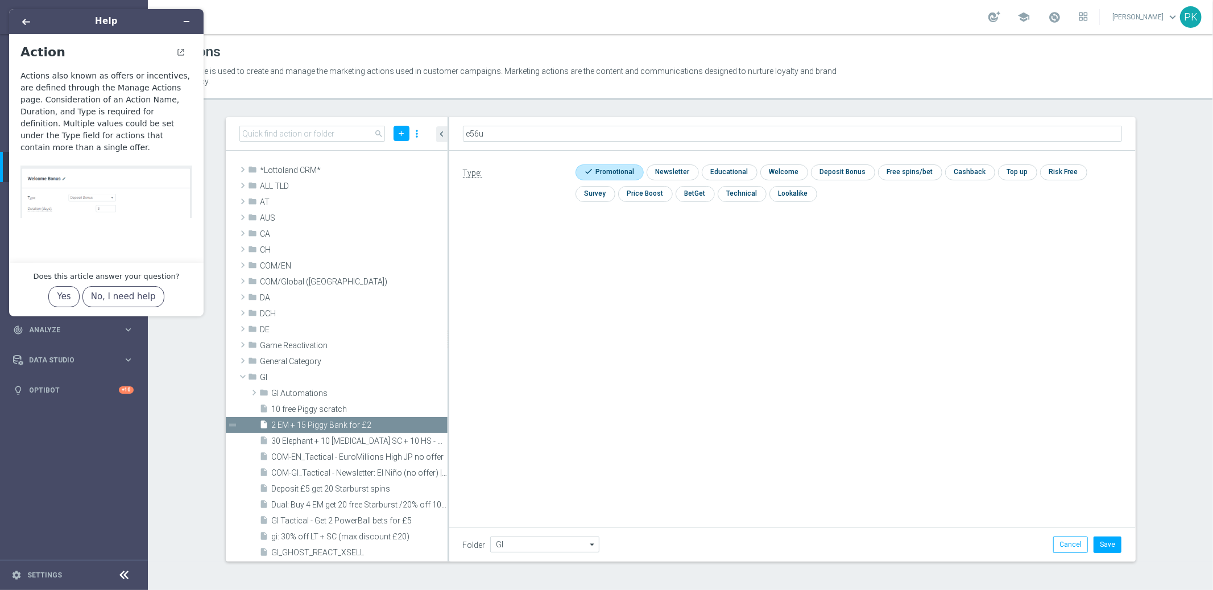
click at [498, 130] on input "e56u" at bounding box center [792, 134] width 659 height 16
click at [1065, 546] on button "Cancel" at bounding box center [1070, 544] width 35 height 16
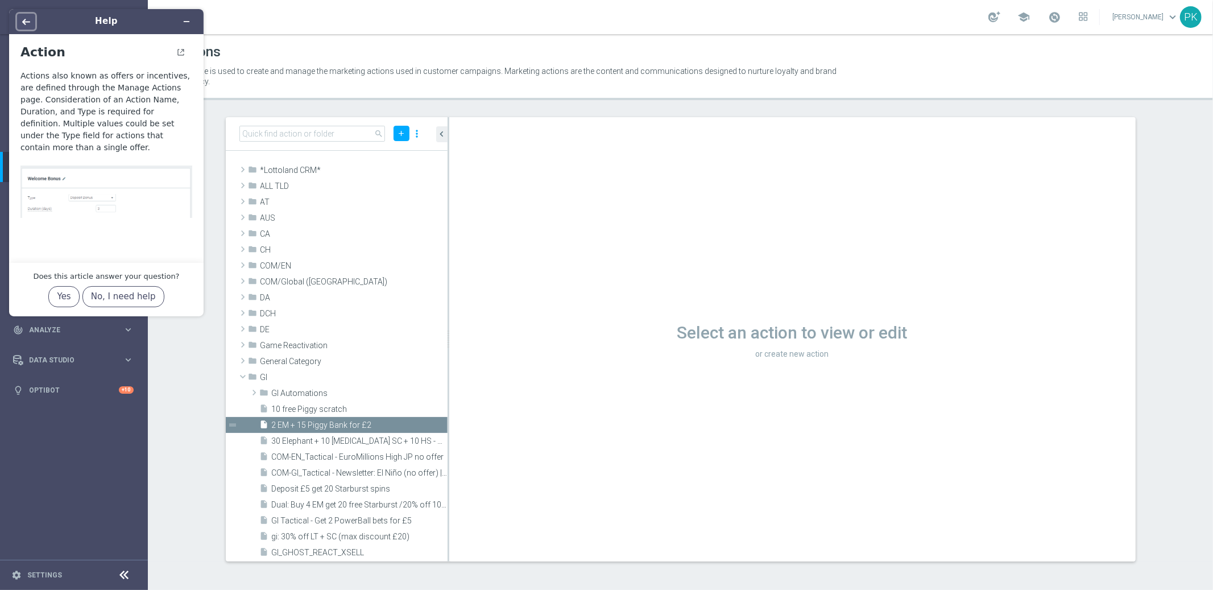
click at [28, 23] on icon "Back" at bounding box center [26, 22] width 8 height 8
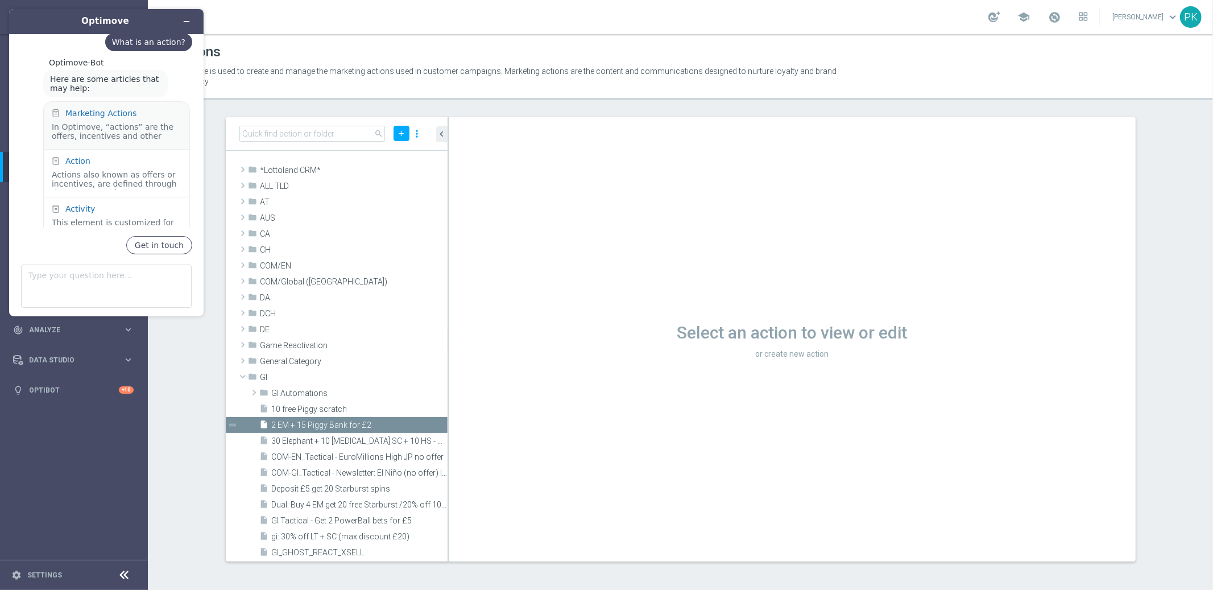
click at [107, 122] on div "In Optimove, “actions” are the offers, incentives and other messages that you s…" at bounding box center [117, 132] width 130 height 20
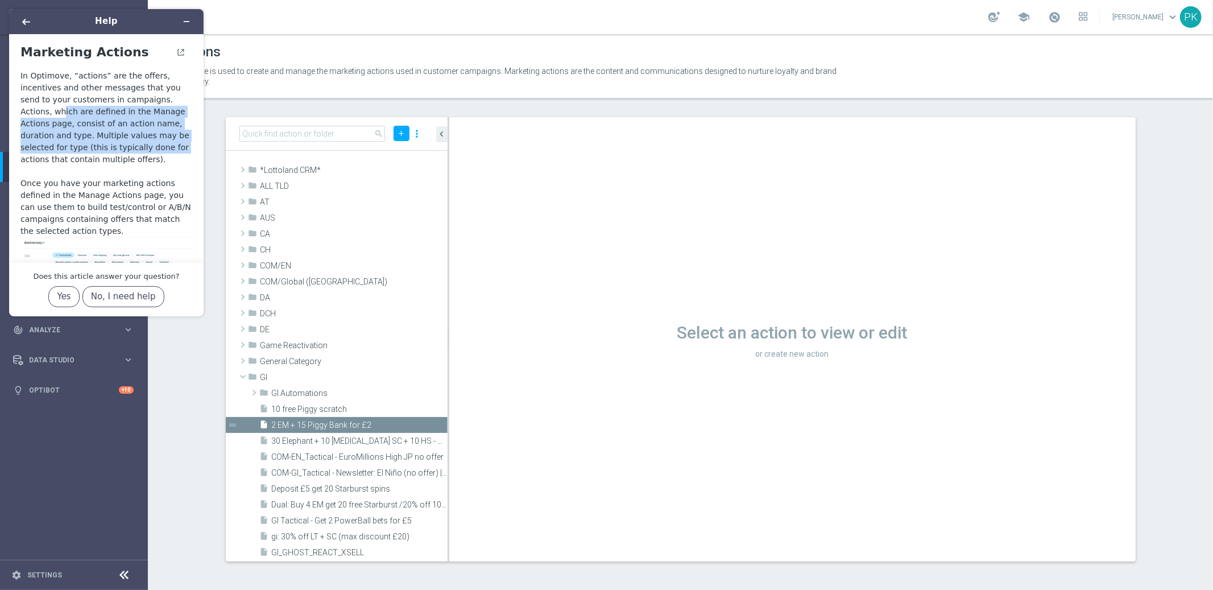
drag, startPoint x: 30, startPoint y: 110, endPoint x: 114, endPoint y: 147, distance: 92.2
click at [114, 147] on div "In Optimove, “actions” are the offers, incentives and other messages that you s…" at bounding box center [106, 118] width 172 height 96
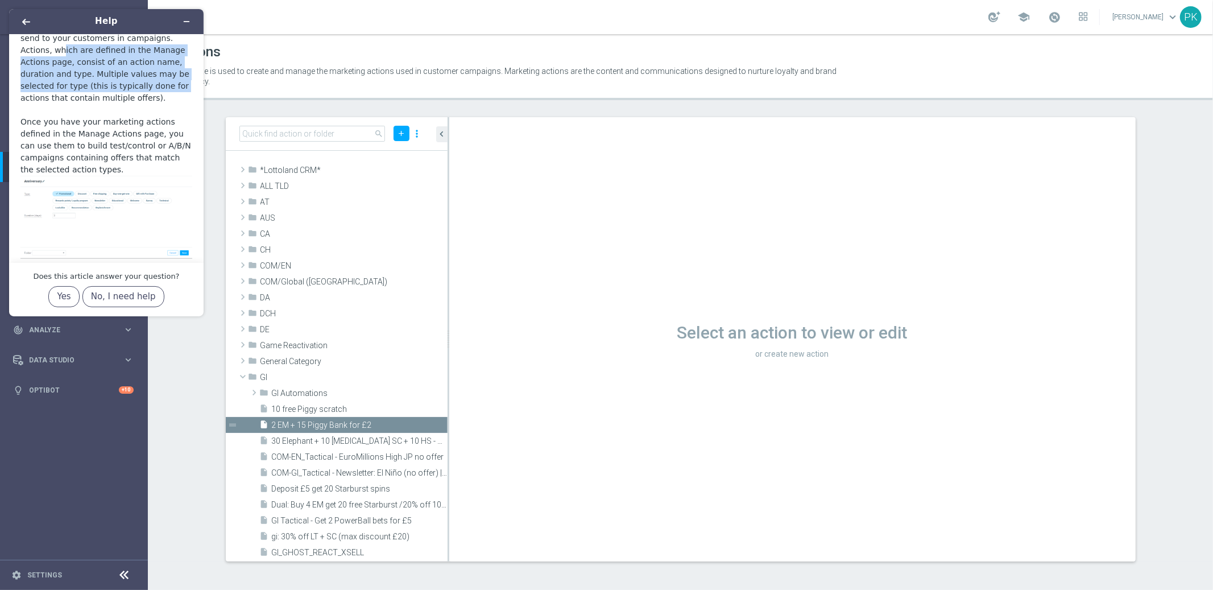
scroll to position [64, 0]
click at [67, 193] on img at bounding box center [106, 214] width 172 height 83
click at [86, 195] on img at bounding box center [106, 214] width 172 height 83
click at [109, 210] on img at bounding box center [106, 214] width 172 height 83
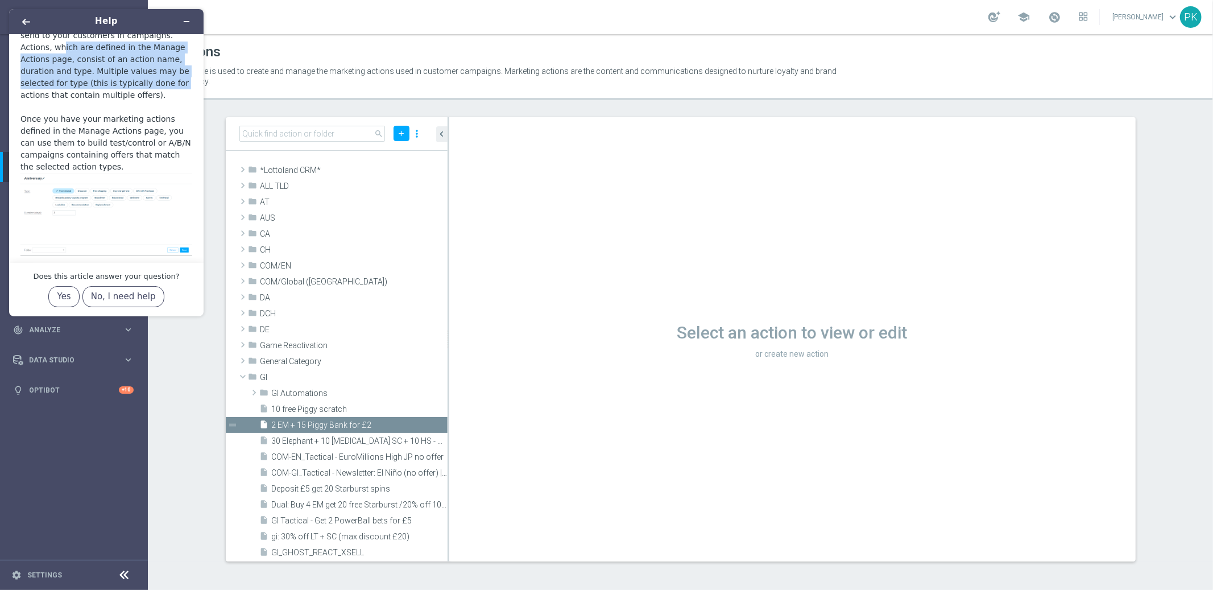
click at [109, 210] on img at bounding box center [106, 214] width 172 height 83
click at [200, 312] on div "Does this article answer your question? Yes No, I need help" at bounding box center [106, 290] width 195 height 54
click at [202, 315] on div "Help Marketing Actions In Optimove, “actions” are the offers, incentives and ot…" at bounding box center [106, 162] width 213 height 325
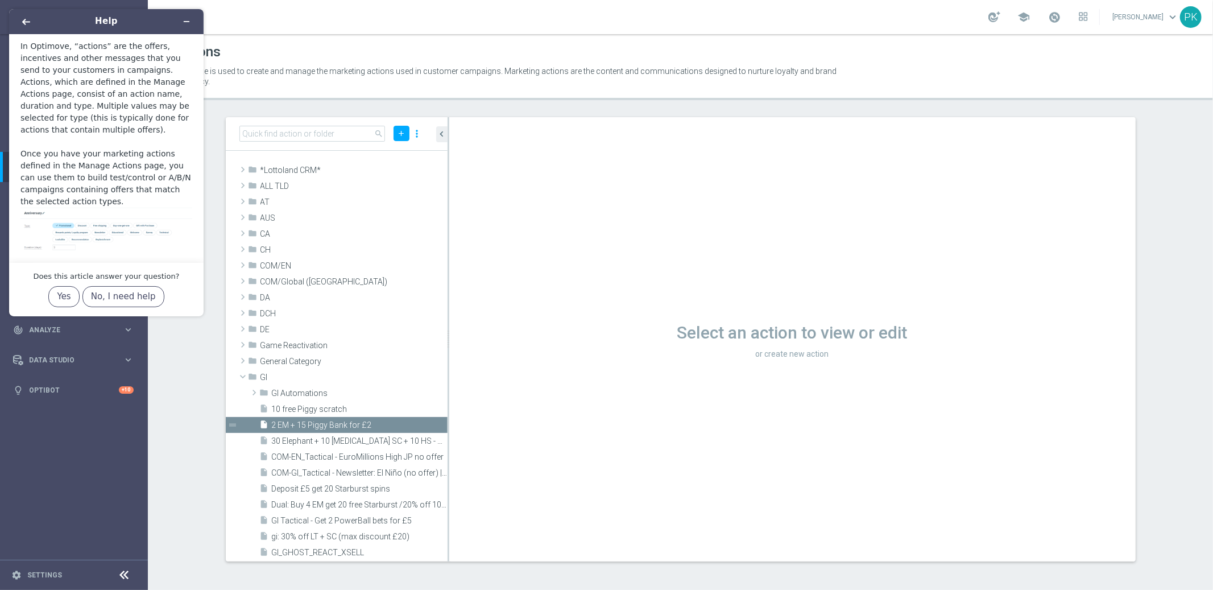
scroll to position [69, 0]
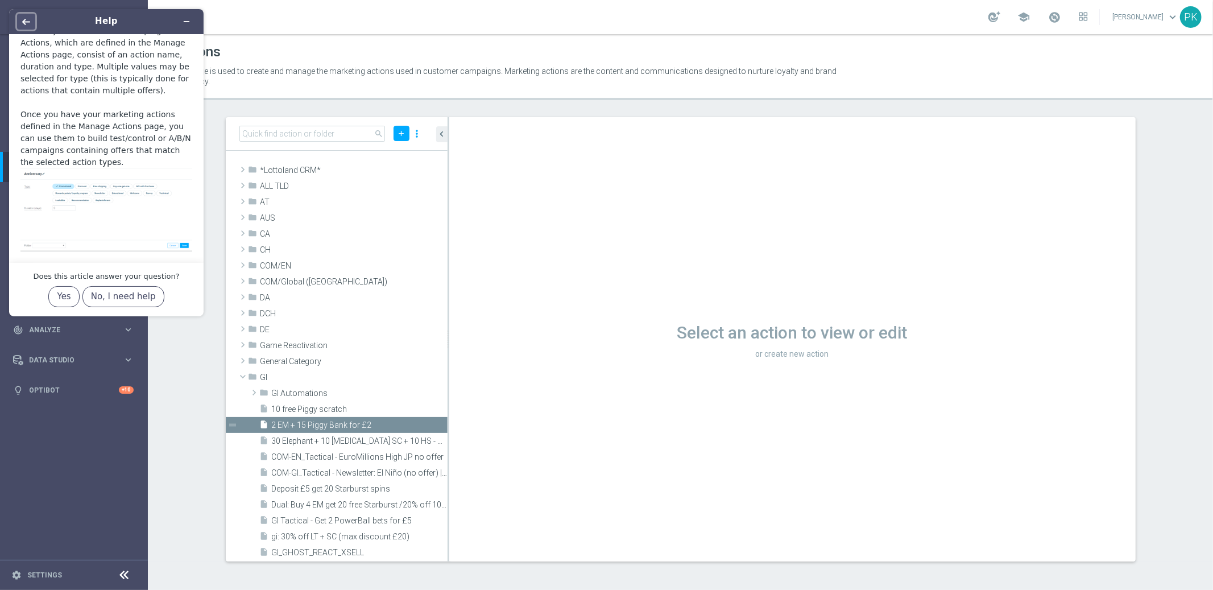
click at [22, 19] on icon "Back" at bounding box center [26, 22] width 8 height 8
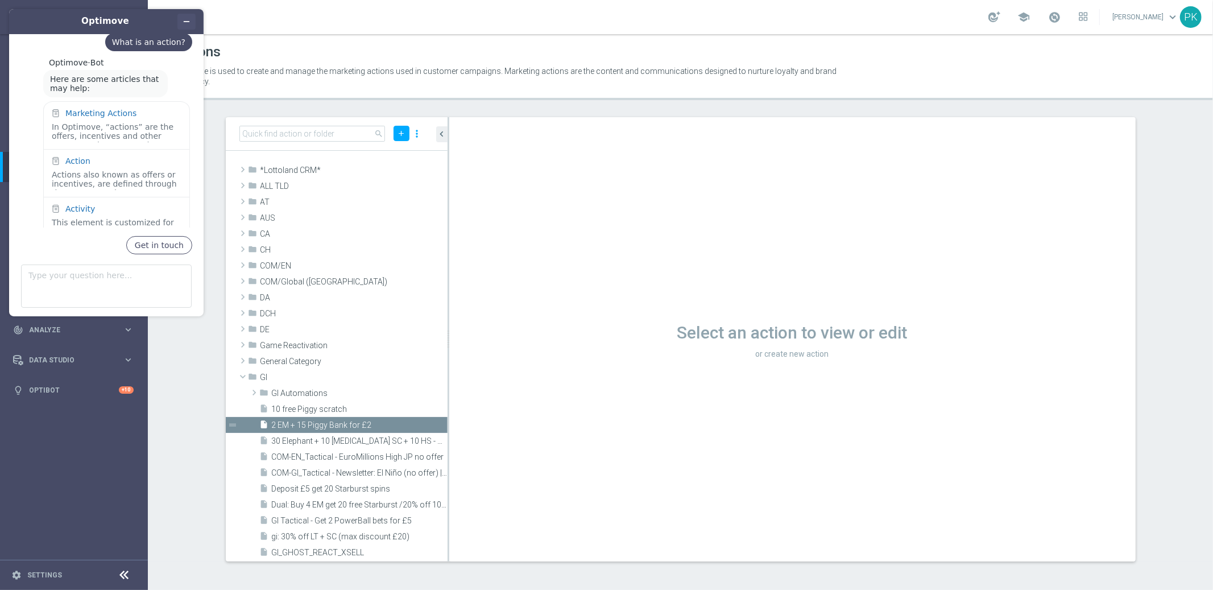
scroll to position [370, 0]
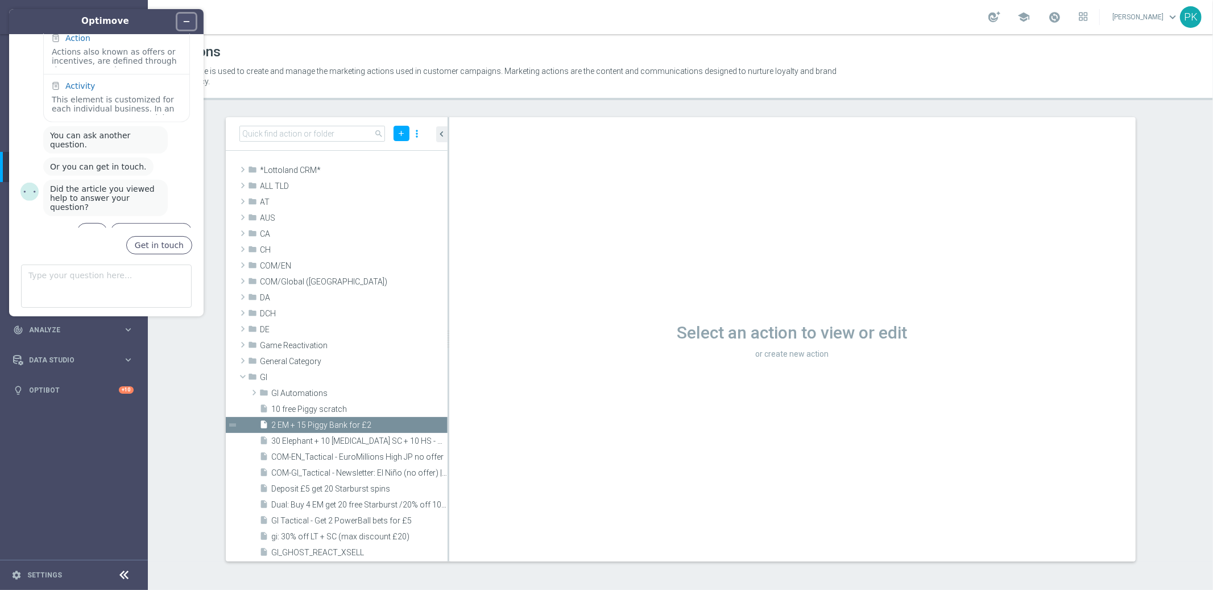
click at [183, 21] on icon "Minimize widget" at bounding box center [187, 22] width 8 height 8
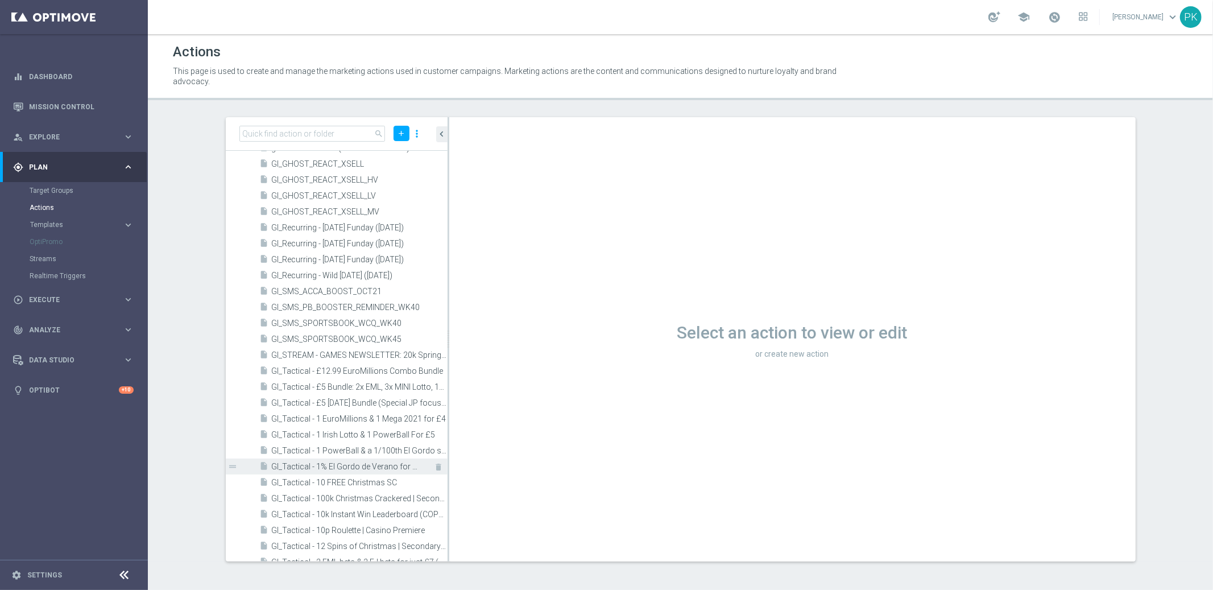
scroll to position [395, 0]
drag, startPoint x: 326, startPoint y: 443, endPoint x: 332, endPoint y: 443, distance: 6.3
click at [326, 444] on span "GI_Tactical - 1% El Gordo de Verano for £2" at bounding box center [347, 449] width 150 height 10
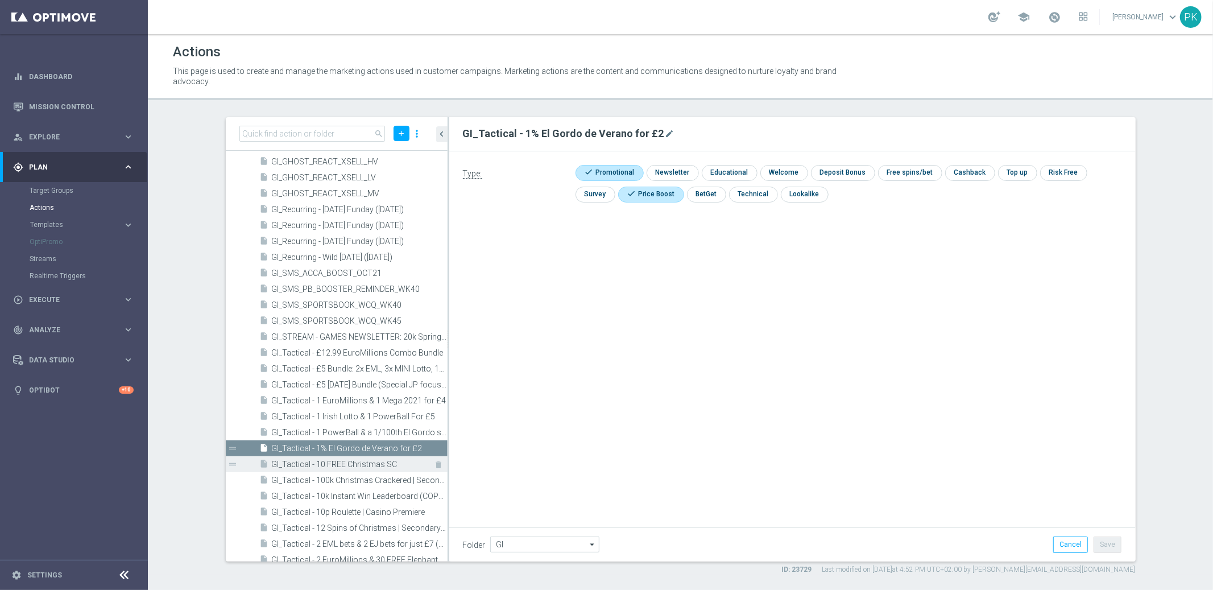
click at [332, 456] on div "insert_drive_file GI_Tactical - 10 FREE Christmas SC" at bounding box center [341, 464] width 162 height 16
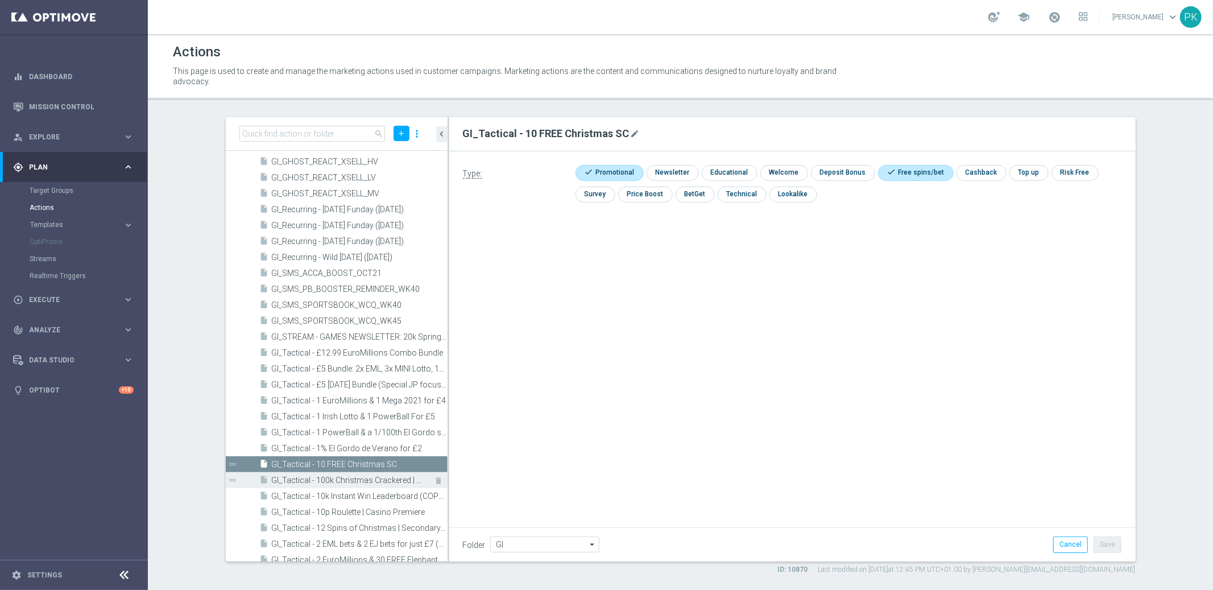
click at [324, 485] on div "insert_drive_file GI_Tactical - 100k Christmas Crackered | Secondary: 50k Elves…" at bounding box center [341, 480] width 162 height 16
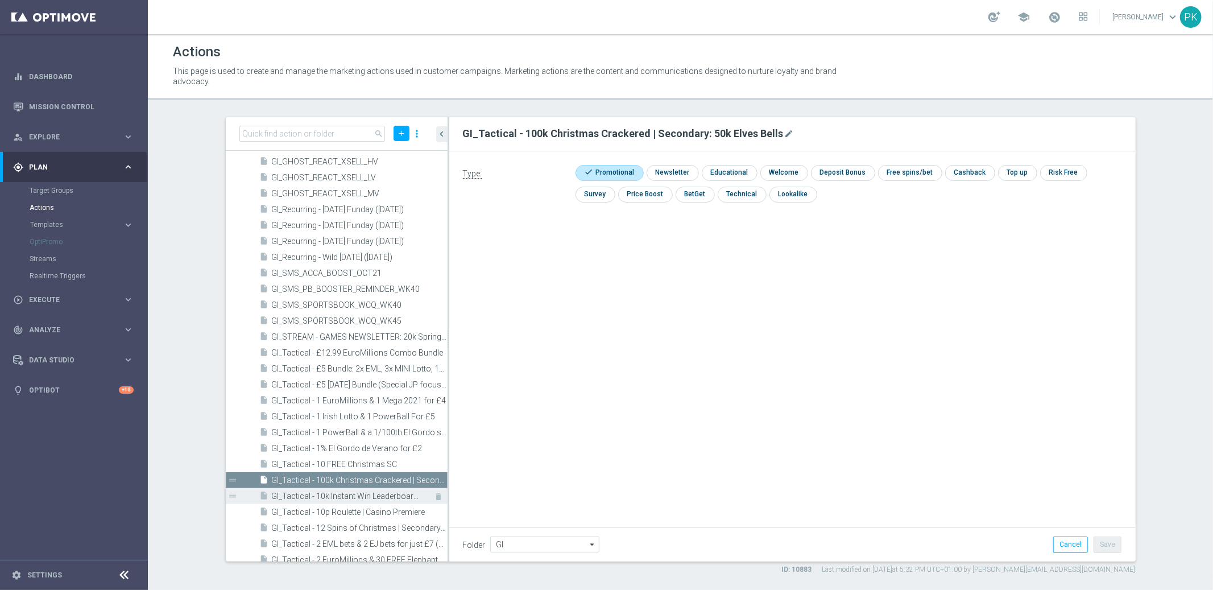
click at [326, 495] on span "GI_Tactical - 10k Instant Win Leaderboard (COPS-7053)" at bounding box center [347, 496] width 150 height 10
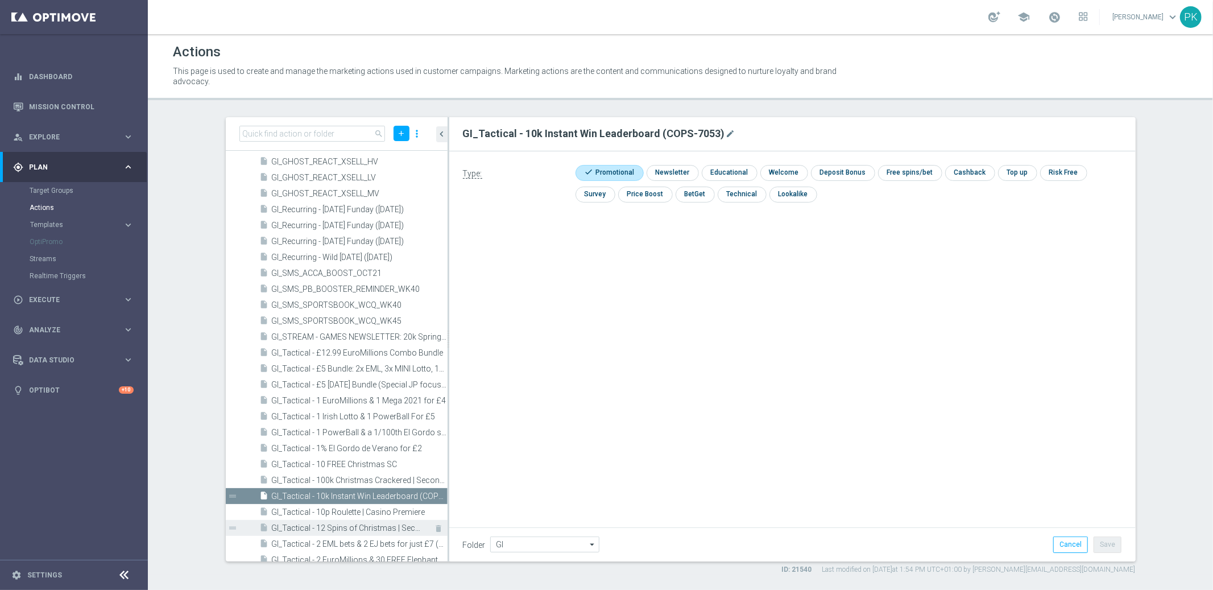
click at [356, 520] on div "insert_drive_file GI_Tactical - 12 Spins of Christmas | Secondary: 50k Elves Be…" at bounding box center [341, 528] width 162 height 16
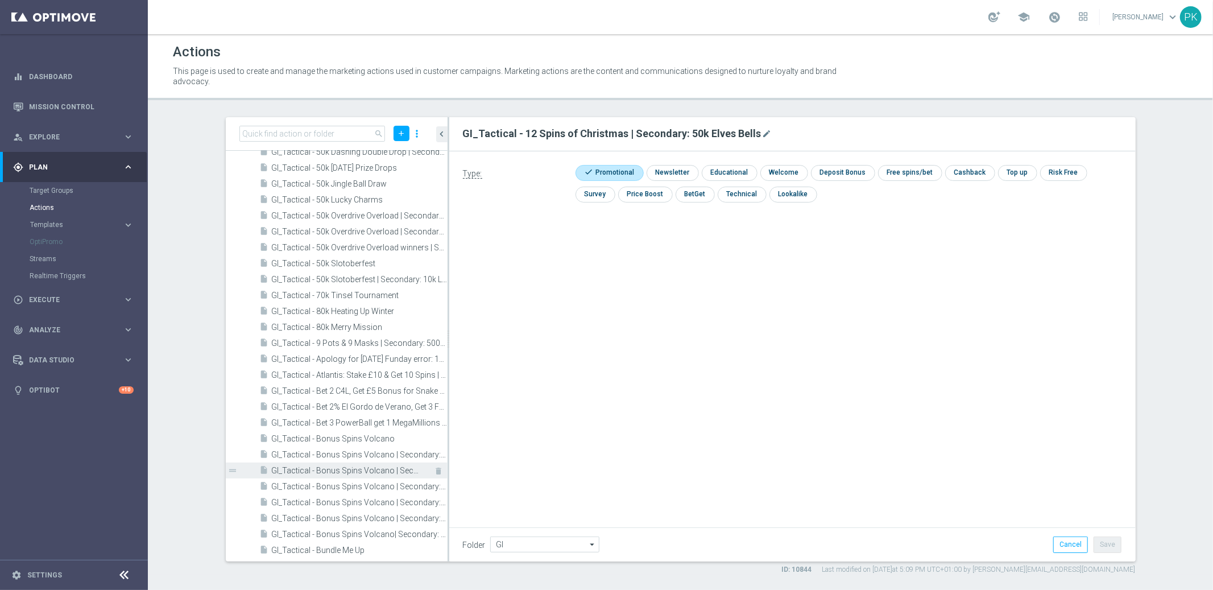
scroll to position [1291, 0]
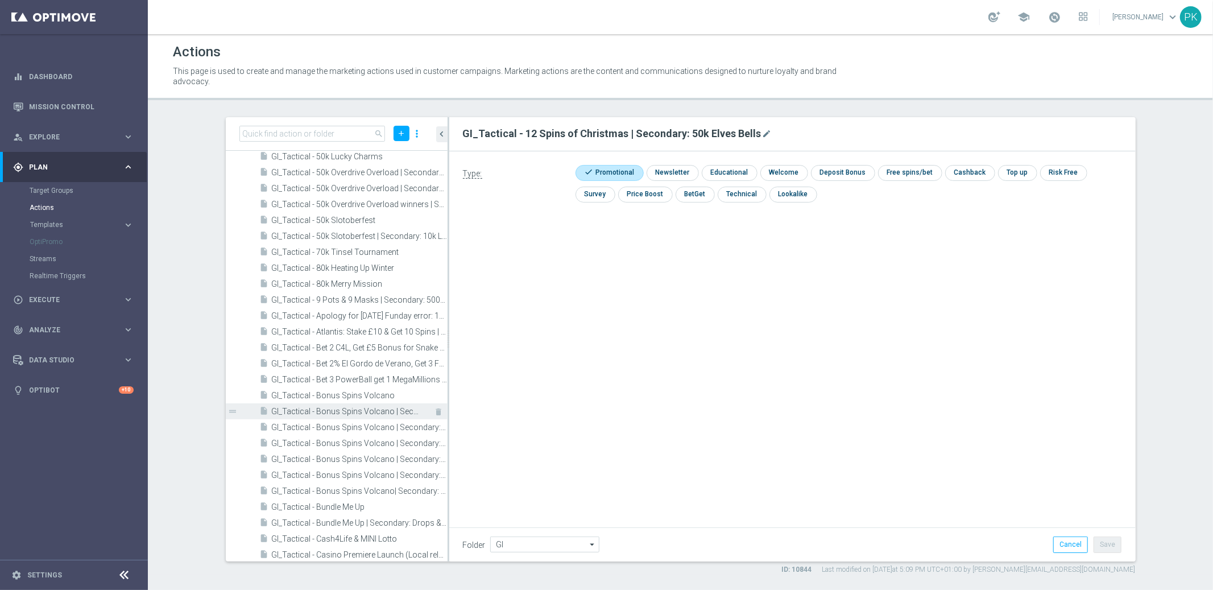
click at [315, 409] on span "GI_Tactical - Bonus Spins Volcano | Secondary: Bundle Me Up" at bounding box center [347, 412] width 150 height 10
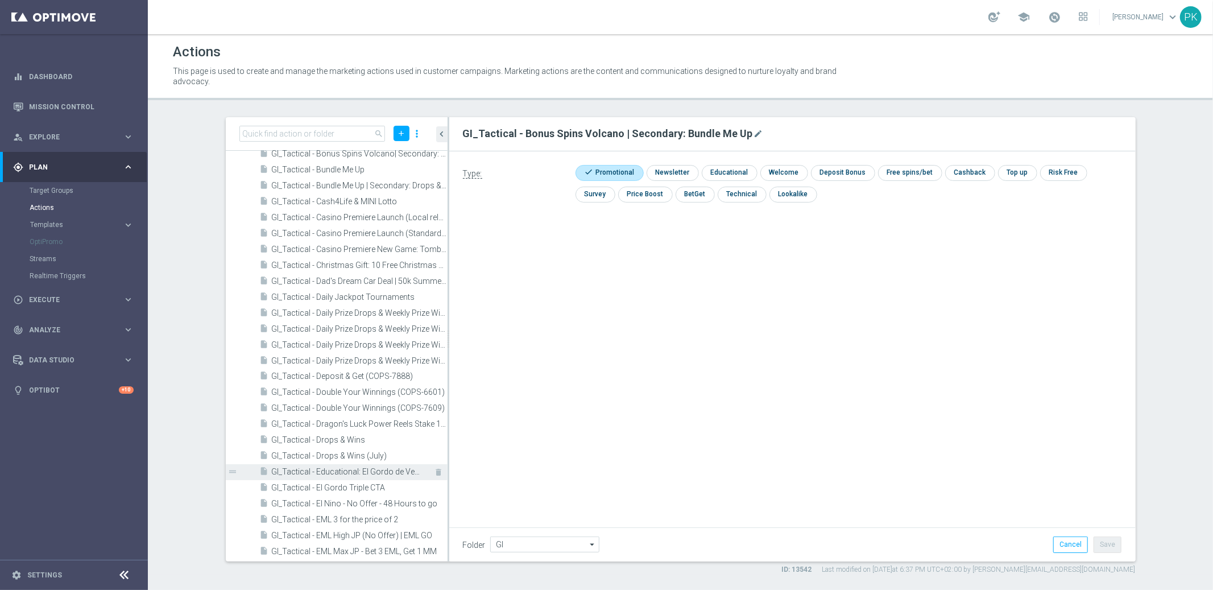
scroll to position [1665, 0]
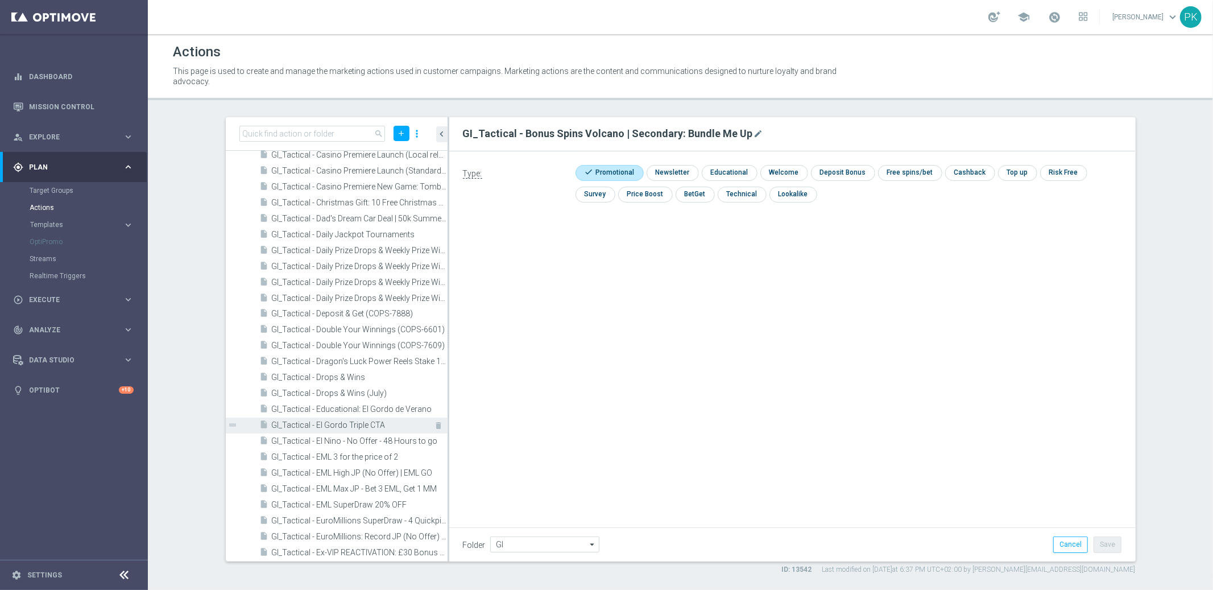
click at [321, 426] on span "GI_Tactical - El Gordo Triple CTA" at bounding box center [347, 426] width 150 height 10
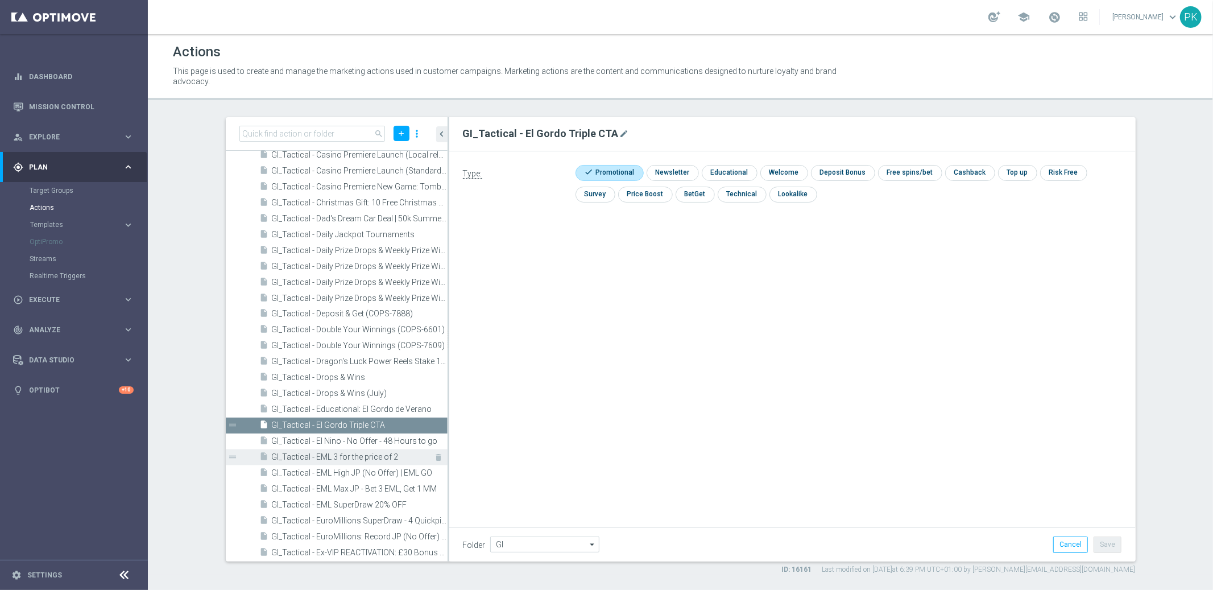
click at [338, 456] on span "GI_Tactical - EML 3 for the price of 2" at bounding box center [347, 458] width 150 height 10
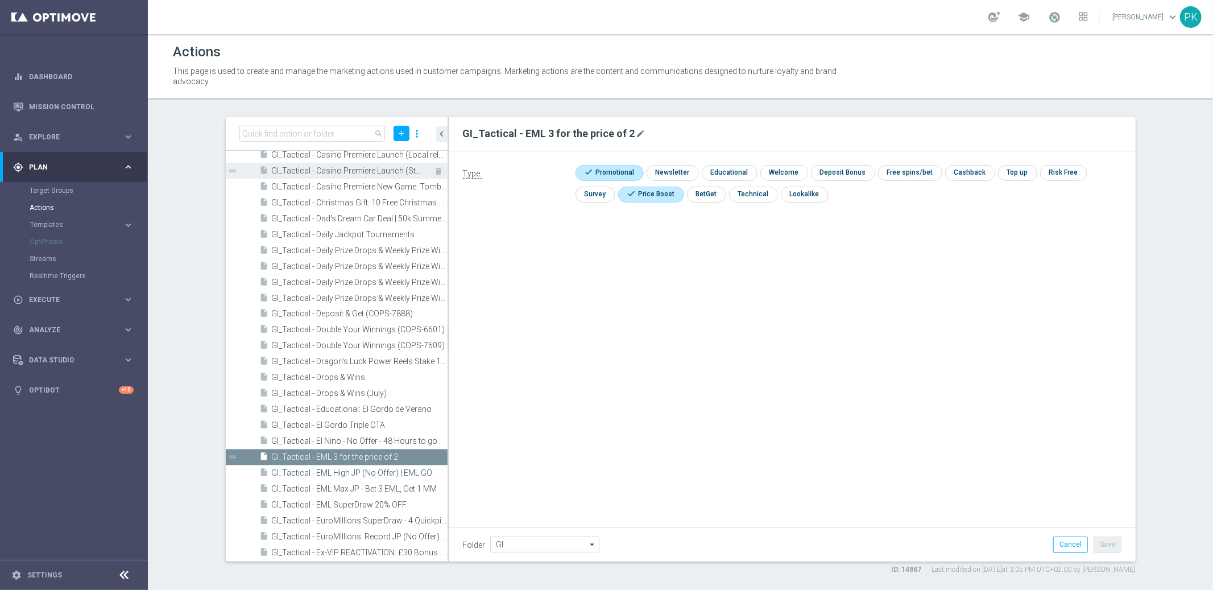
click at [351, 171] on span "GI_Tactical - Casino Premiere Launch (Standard SL)" at bounding box center [347, 171] width 150 height 10
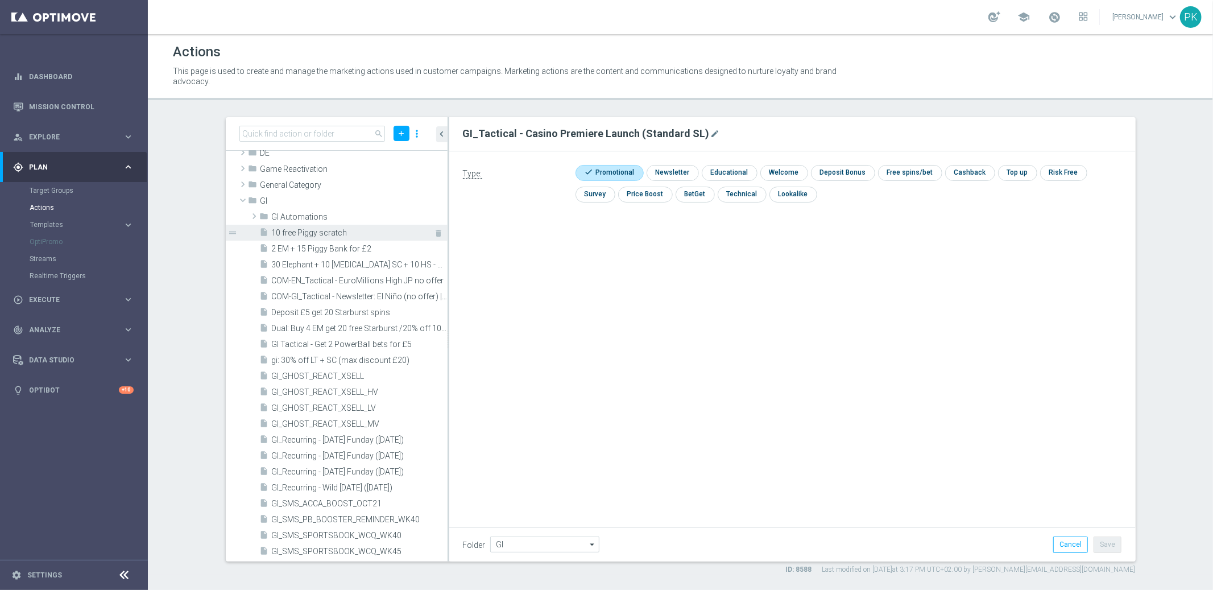
scroll to position [0, 0]
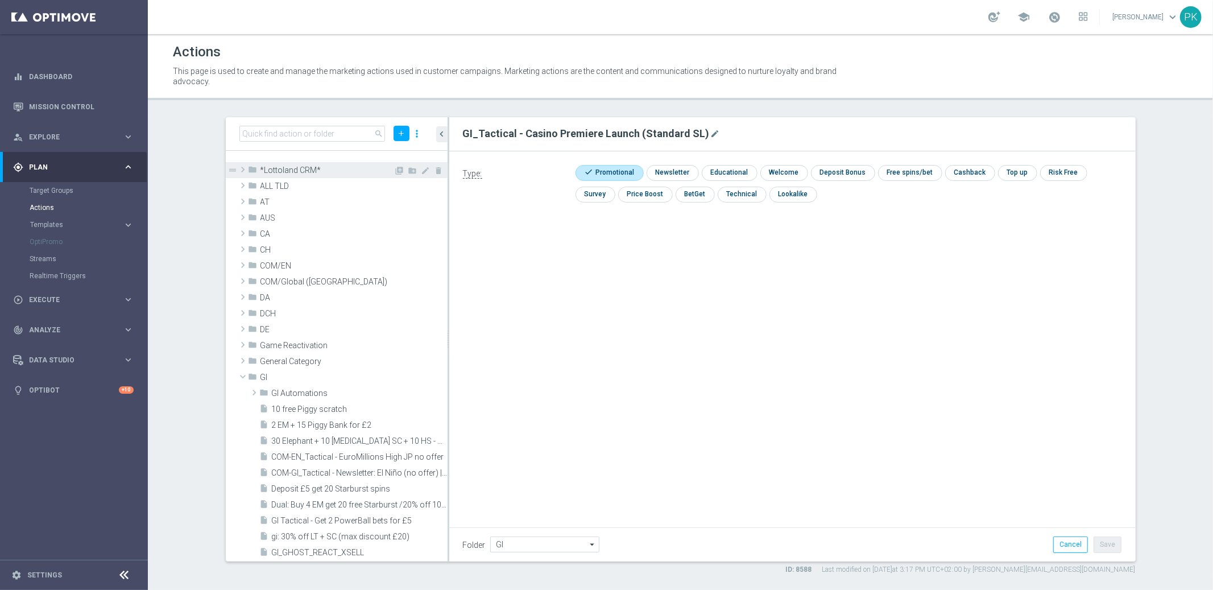
click at [241, 167] on span at bounding box center [242, 170] width 11 height 14
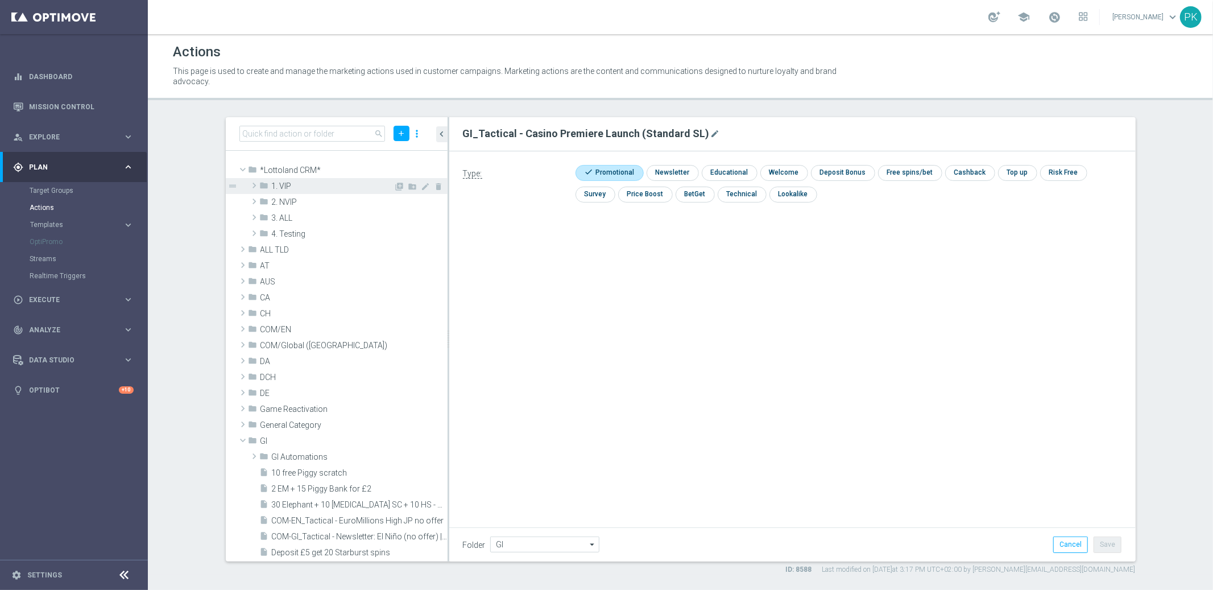
click at [254, 182] on span at bounding box center [254, 186] width 11 height 14
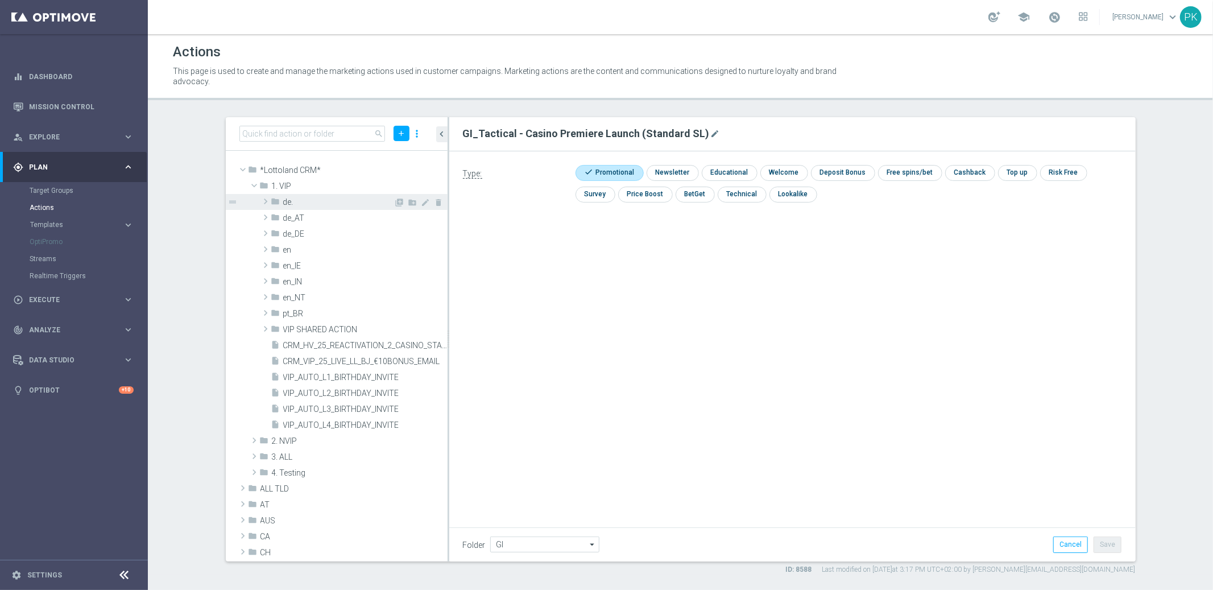
click at [266, 198] on span at bounding box center [265, 202] width 11 height 14
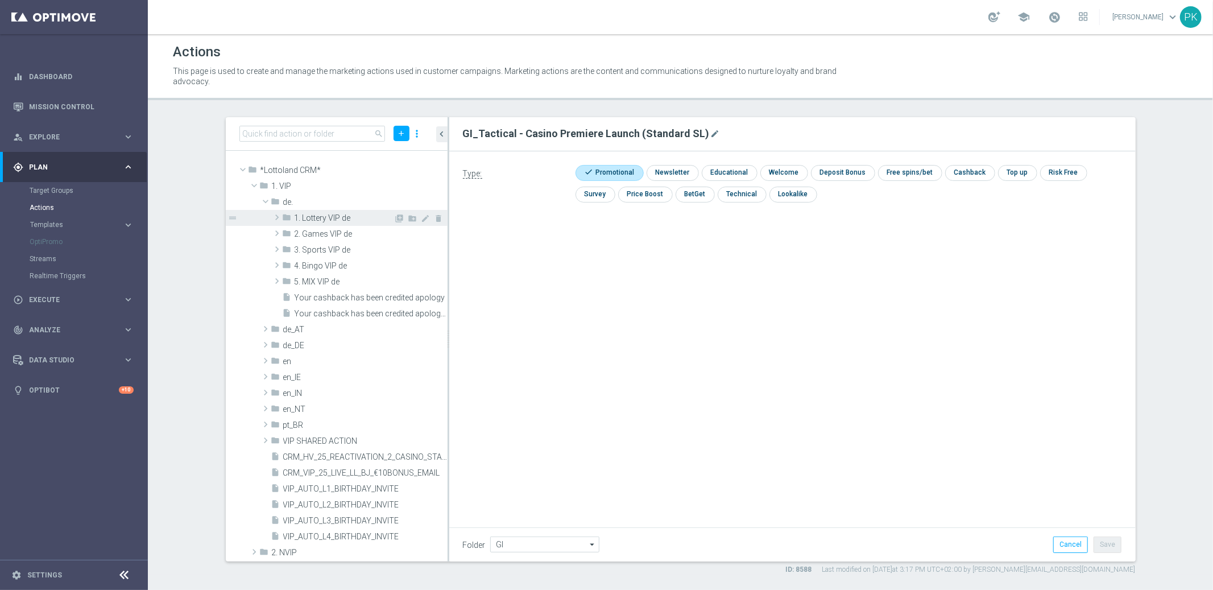
click at [274, 213] on span at bounding box center [276, 217] width 11 height 14
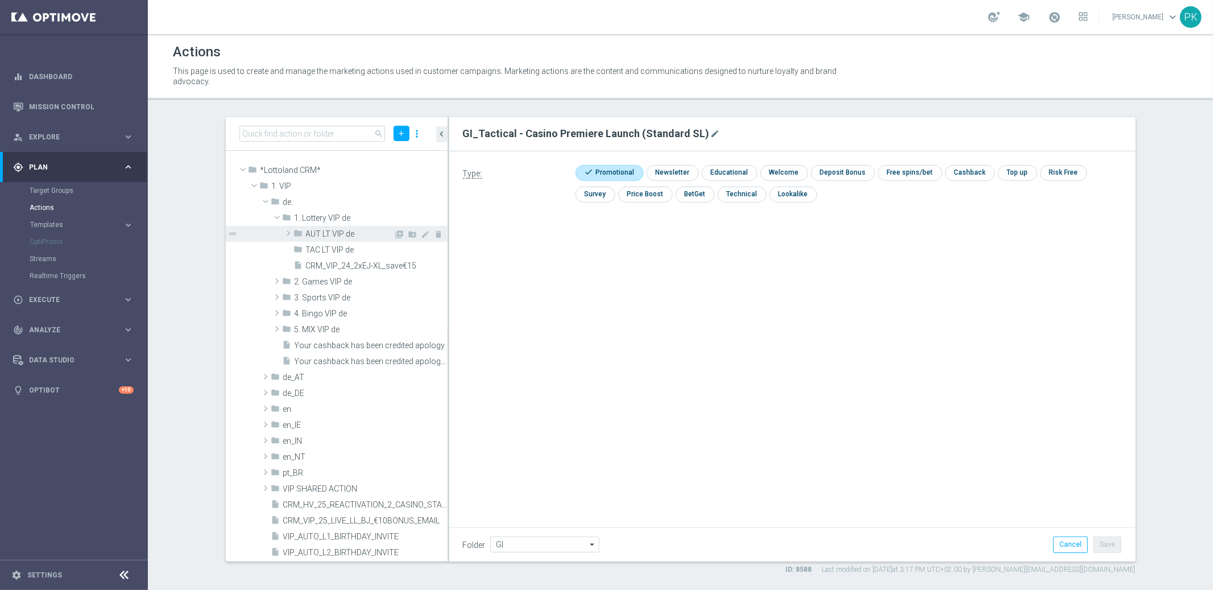
click at [287, 229] on span at bounding box center [288, 233] width 11 height 14
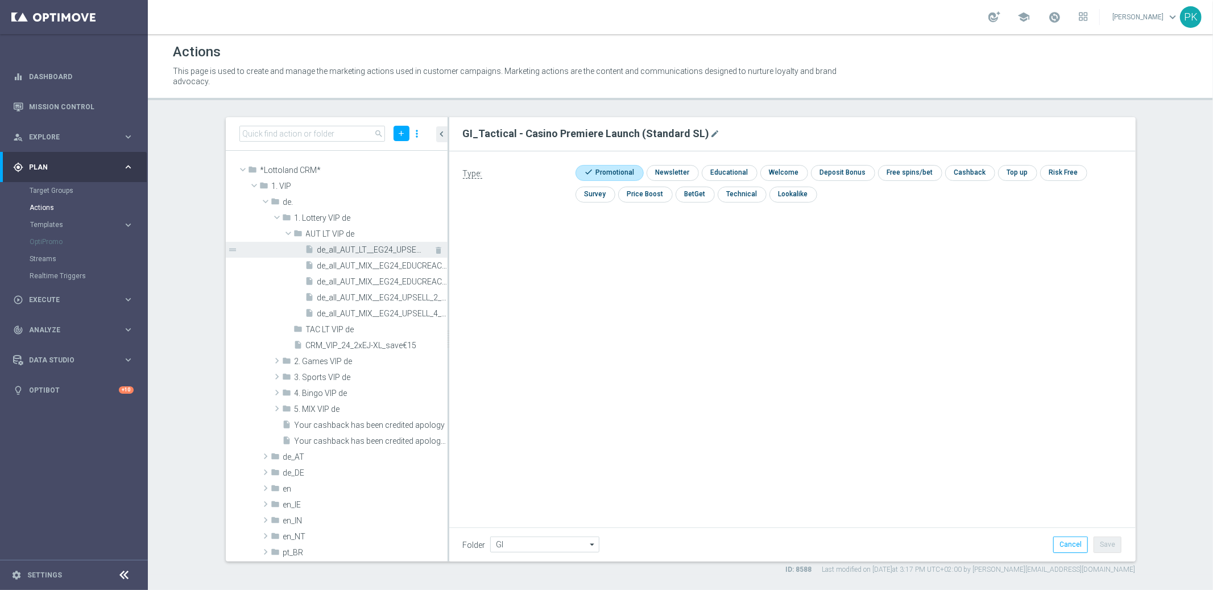
click at [354, 246] on span "de_all_AUT_LT__EG24_UPSELL_3_FULLSHARE50EUROFF" at bounding box center [369, 250] width 105 height 10
type input "AUT LT VIP de"
click at [31, 162] on div "gps_fixed Plan" at bounding box center [68, 167] width 110 height 10
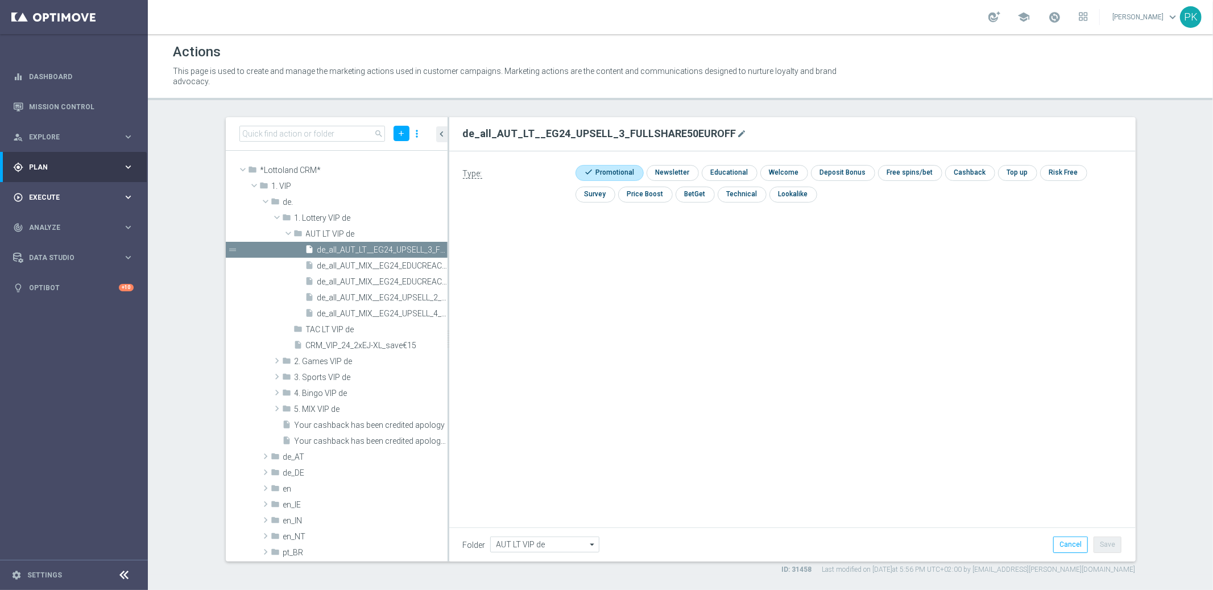
click at [43, 195] on span "Execute" at bounding box center [76, 197] width 94 height 7
click at [59, 222] on link "Campaign Builder" at bounding box center [74, 220] width 89 height 9
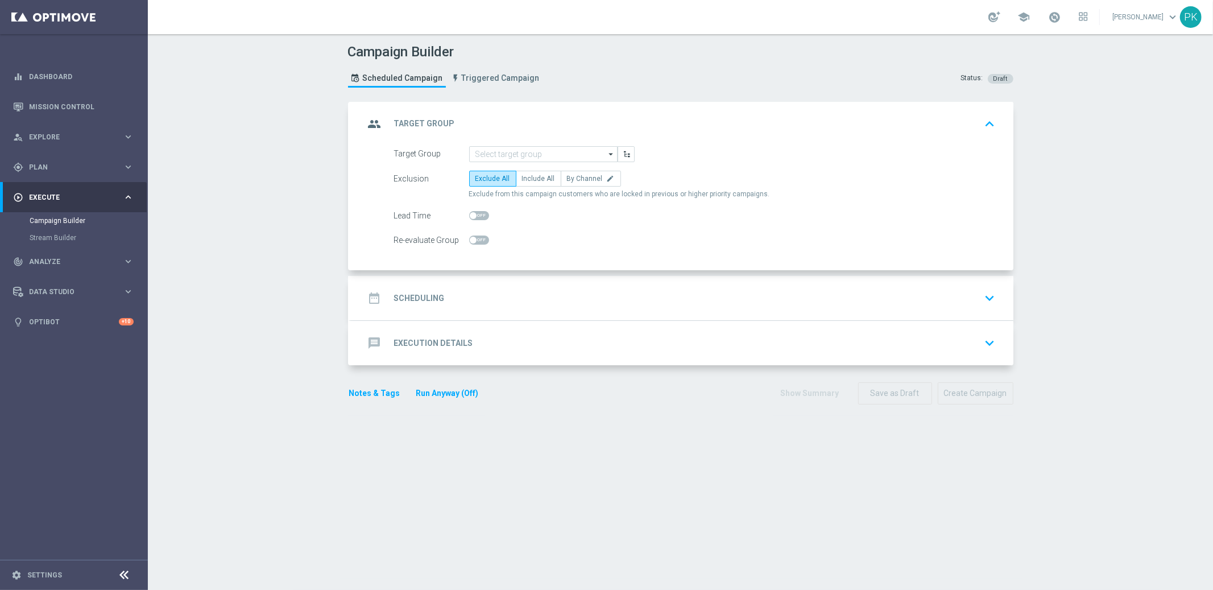
click at [428, 302] on h2 "Scheduling" at bounding box center [419, 298] width 51 height 11
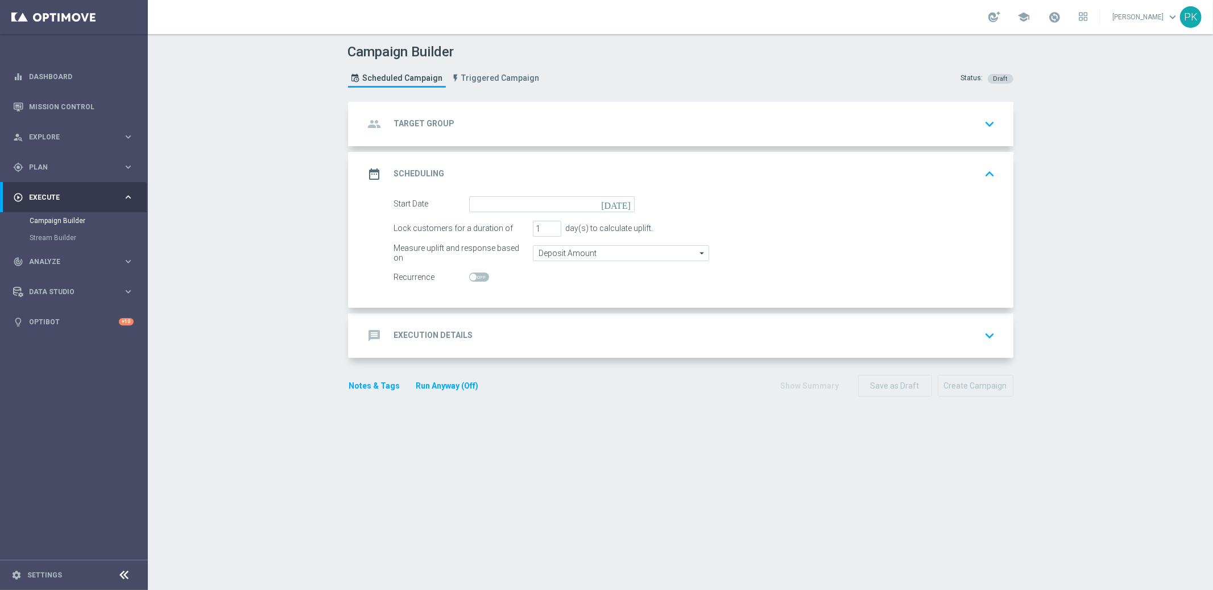
click at [464, 337] on div "message Execution Details keyboard_arrow_down" at bounding box center [682, 336] width 635 height 22
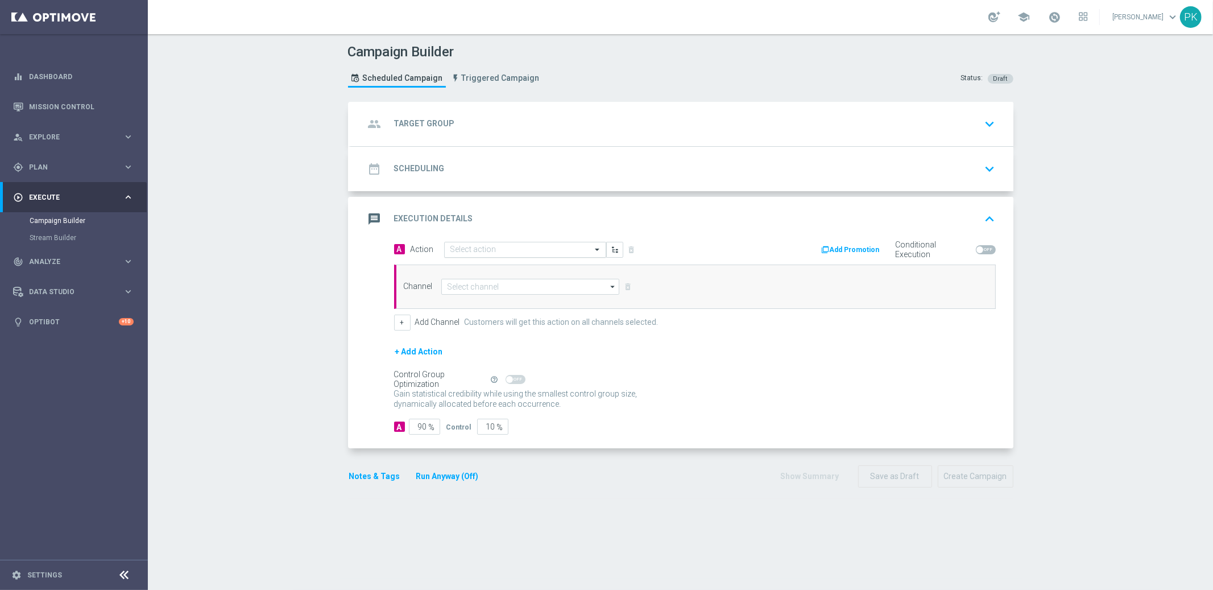
click at [498, 246] on input "text" at bounding box center [513, 250] width 127 height 10
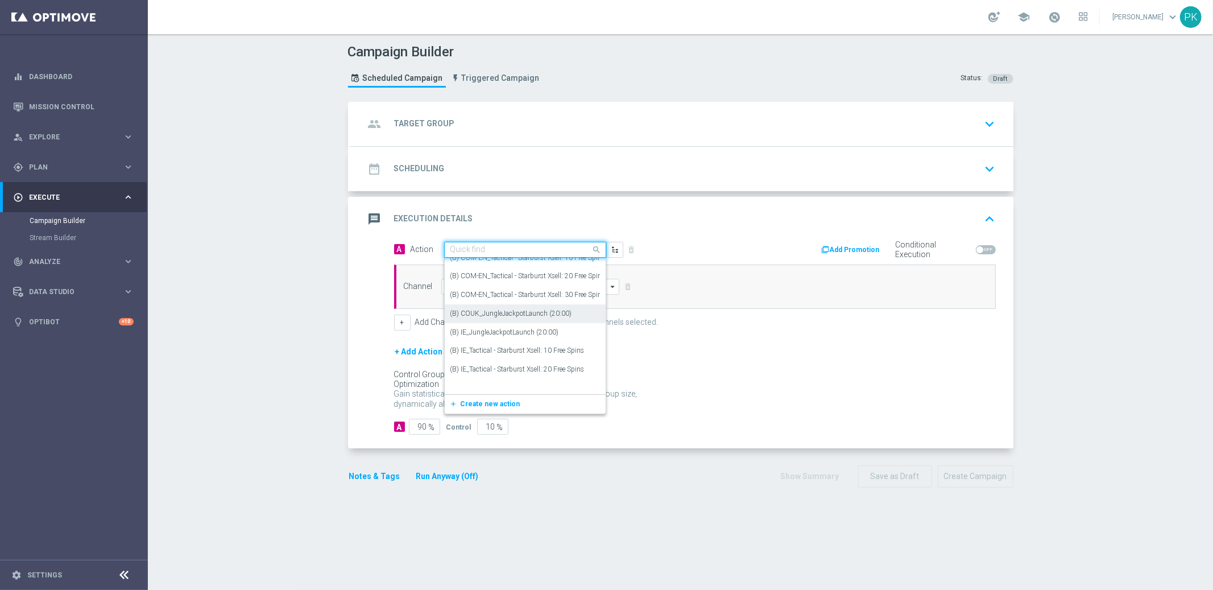
scroll to position [1567, 0]
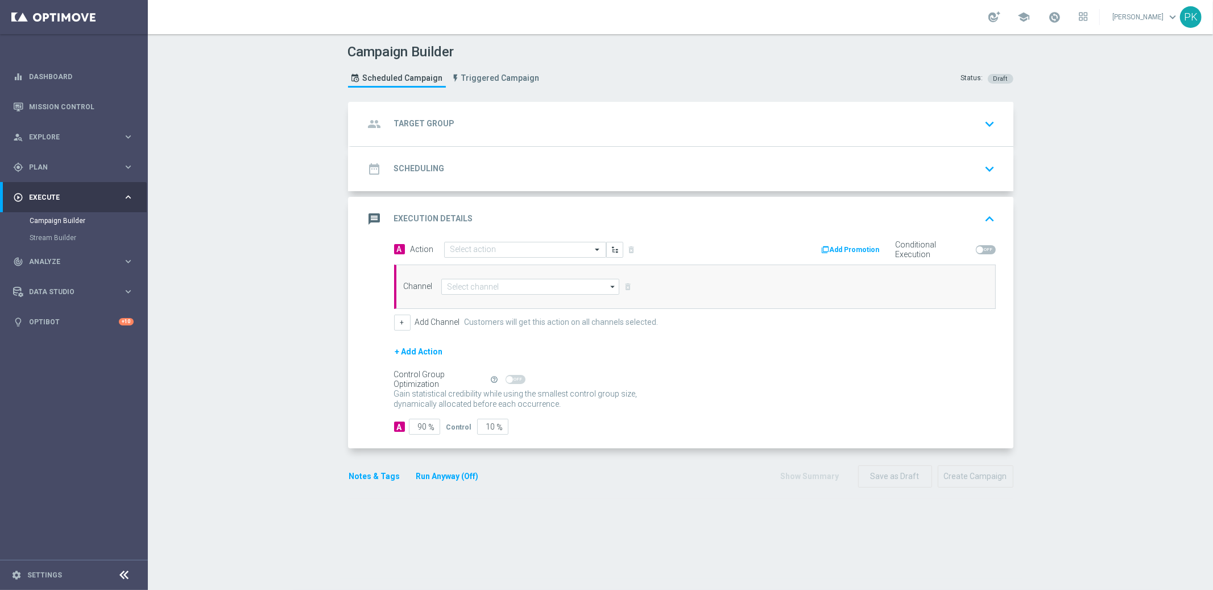
click at [531, 216] on div "message Execution Details keyboard_arrow_up" at bounding box center [682, 219] width 635 height 22
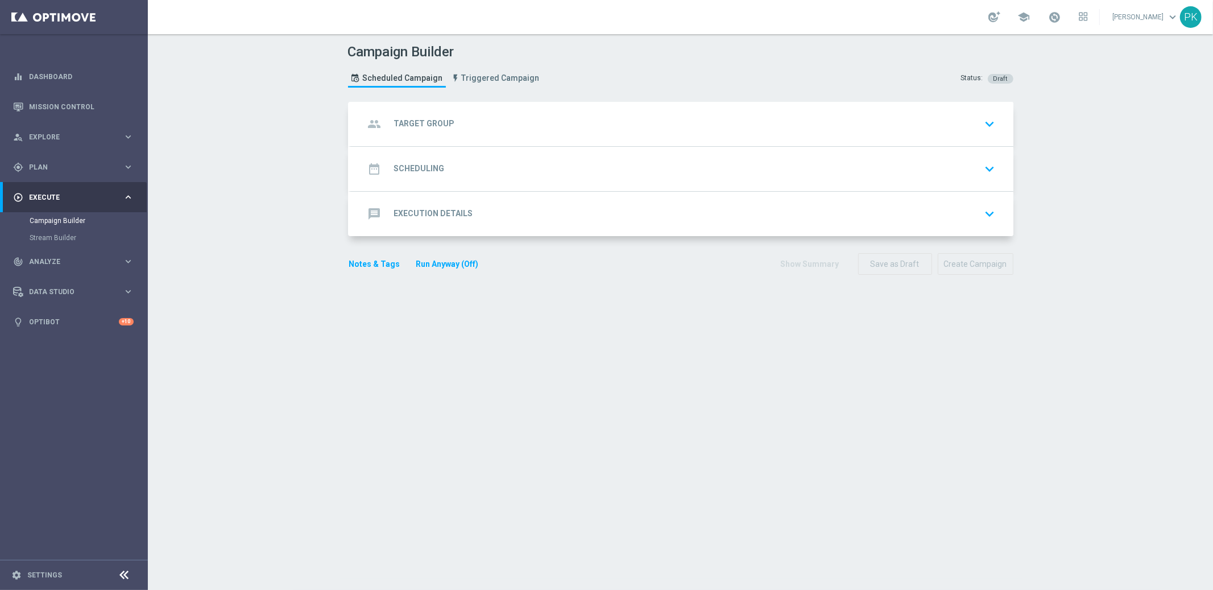
click at [436, 213] on h2 "Execution Details" at bounding box center [433, 213] width 79 height 11
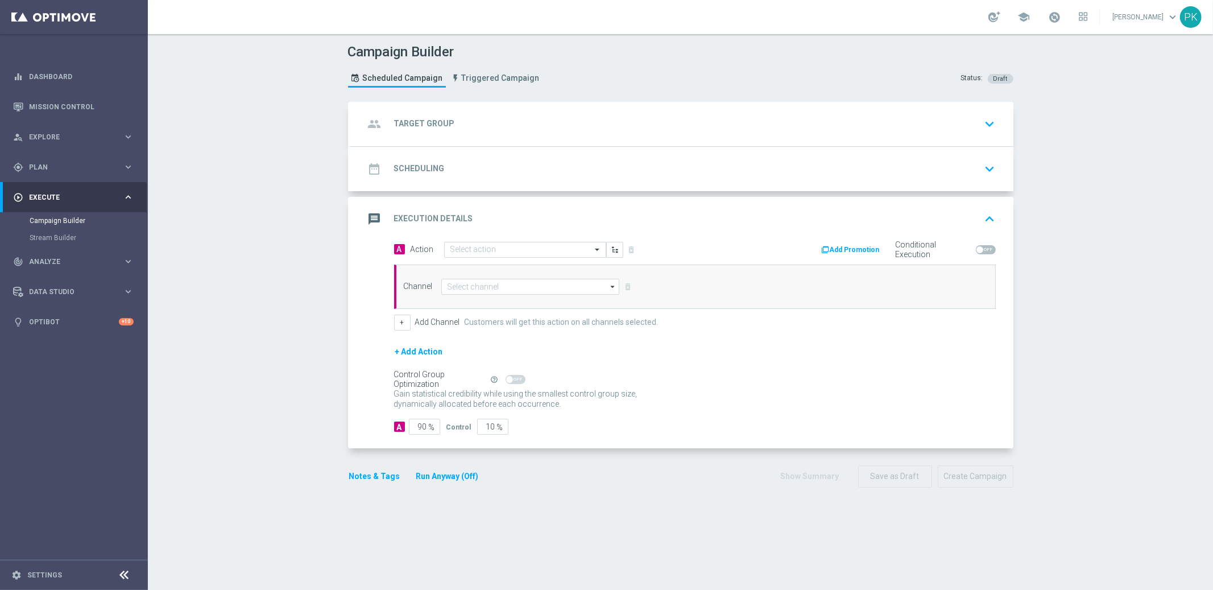
click at [396, 247] on span "A" at bounding box center [399, 249] width 11 height 10
click at [613, 249] on icon "button" at bounding box center [615, 250] width 8 height 8
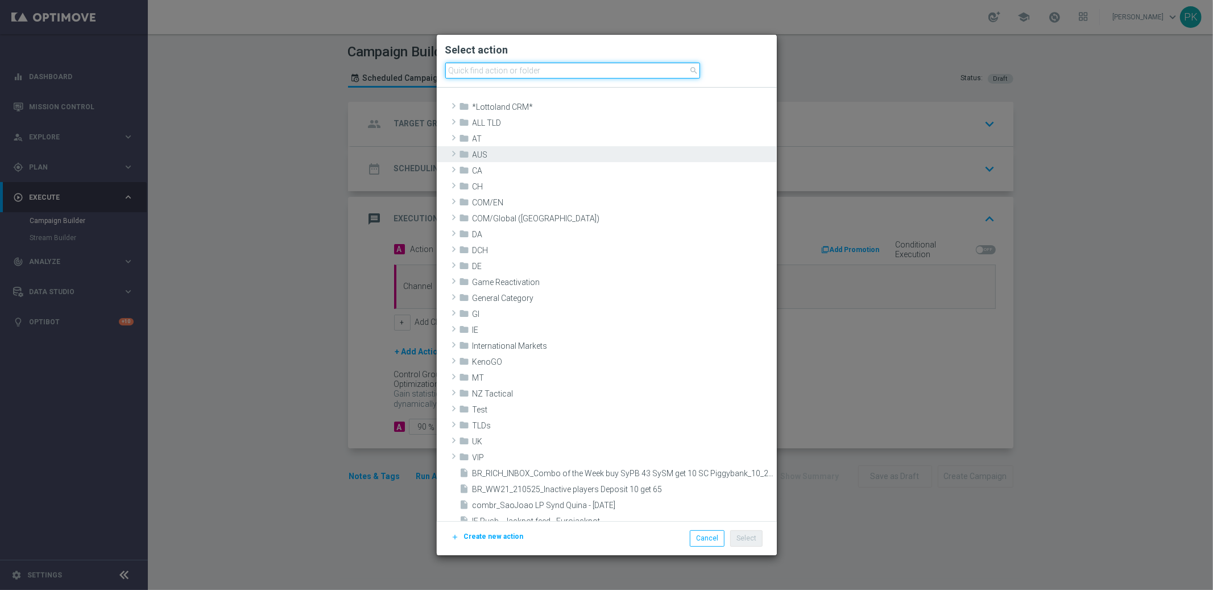
scroll to position [0, 0]
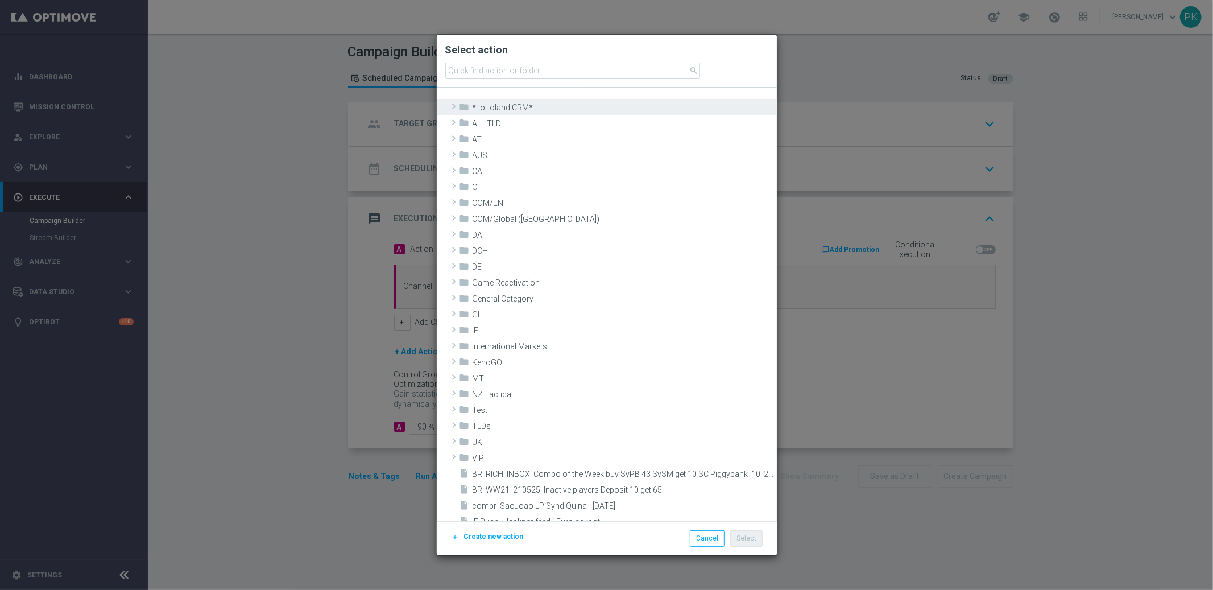
drag, startPoint x: 478, startPoint y: 107, endPoint x: 500, endPoint y: 110, distance: 22.3
click at [477, 107] on span "*Lottoland CRM*" at bounding box center [623, 108] width 301 height 10
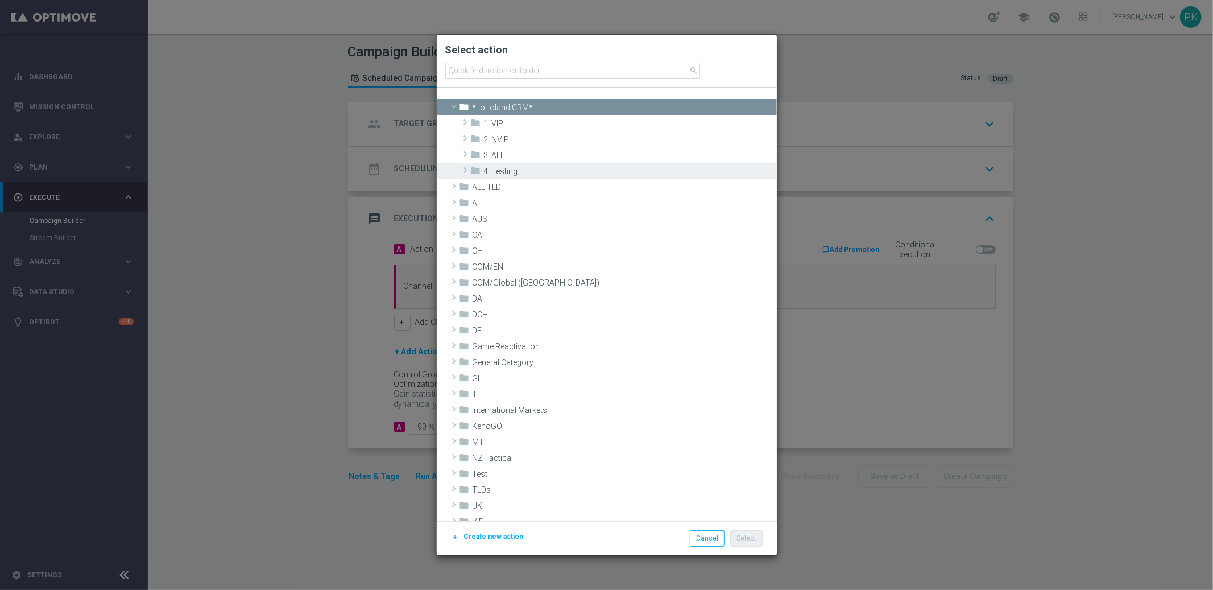
click at [516, 172] on span "4. Testing" at bounding box center [629, 172] width 290 height 10
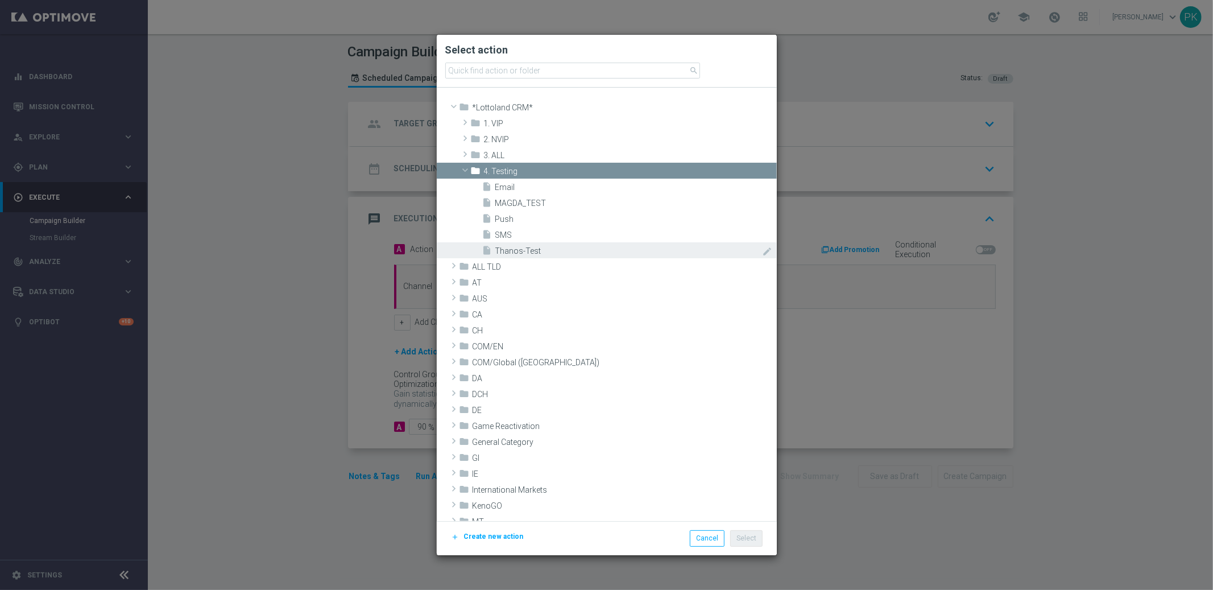
click at [551, 250] on span "Thanos-Test" at bounding box center [628, 251] width 266 height 10
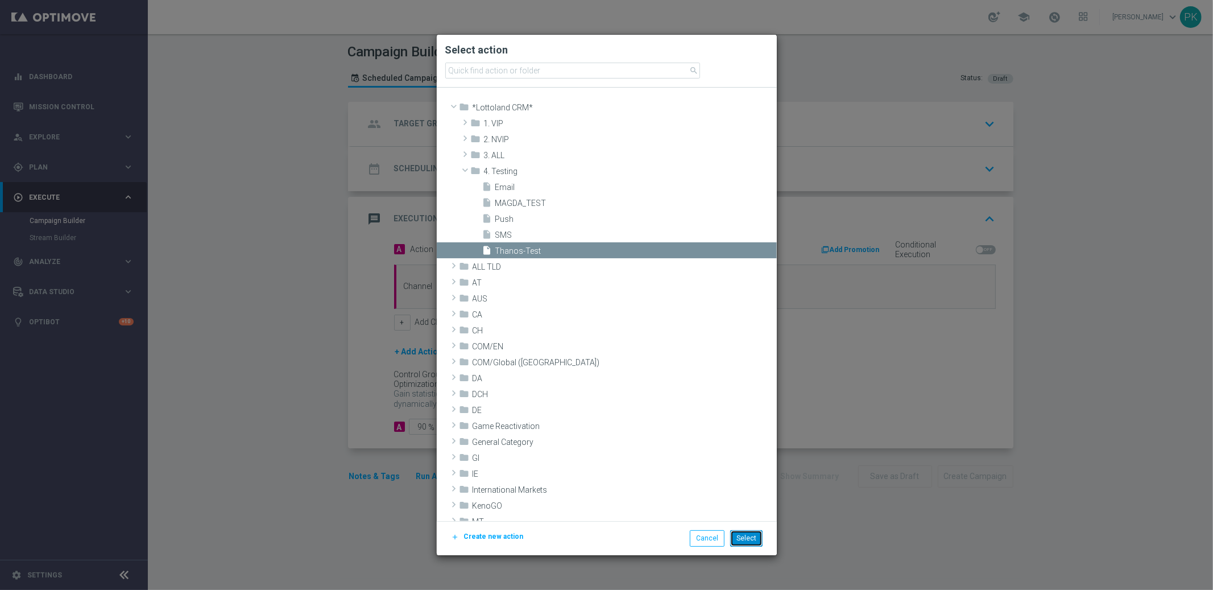
click at [749, 541] on button "Select" at bounding box center [746, 538] width 32 height 16
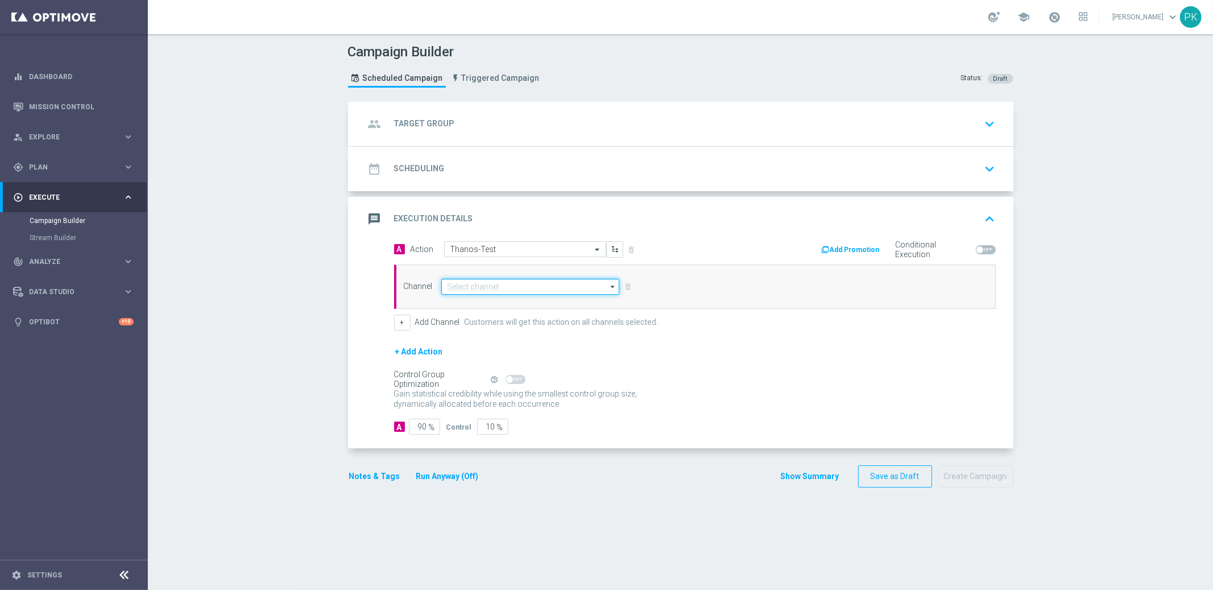
click at [506, 283] on input at bounding box center [530, 287] width 179 height 16
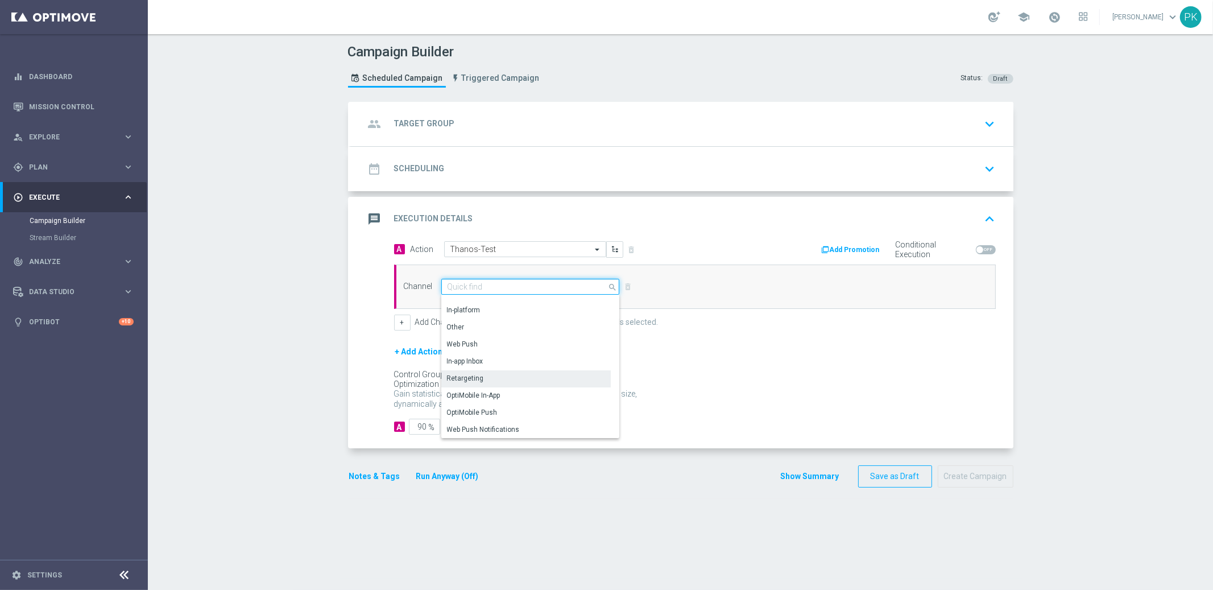
scroll to position [300, 0]
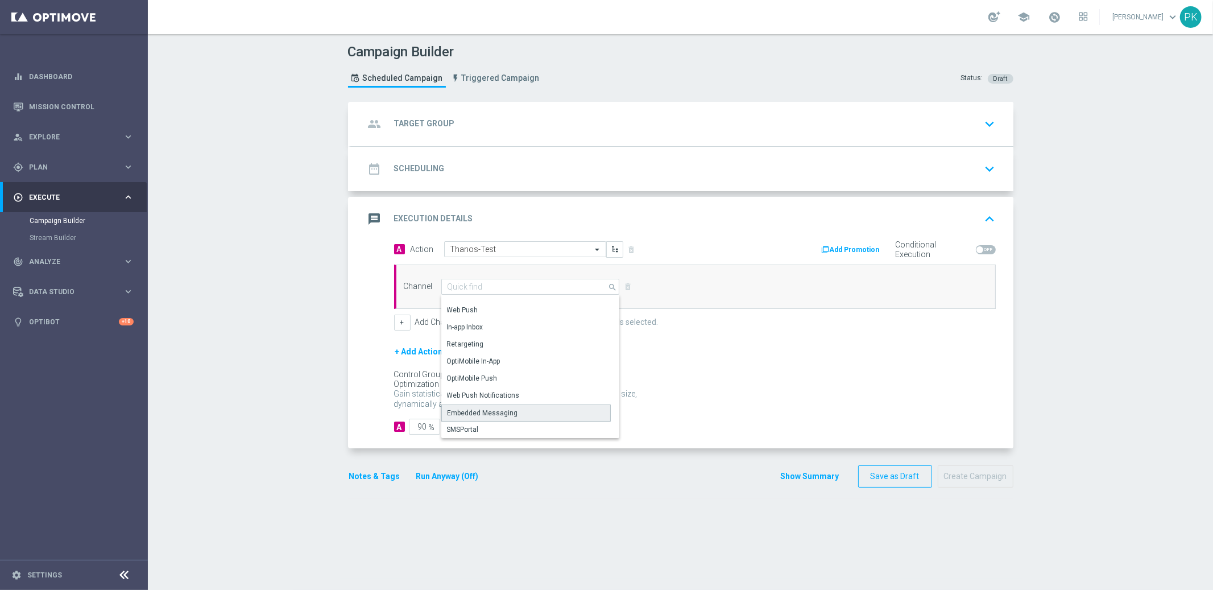
click at [495, 412] on div "Embedded Messaging" at bounding box center [483, 413] width 71 height 10
type input "Embedded Messaging"
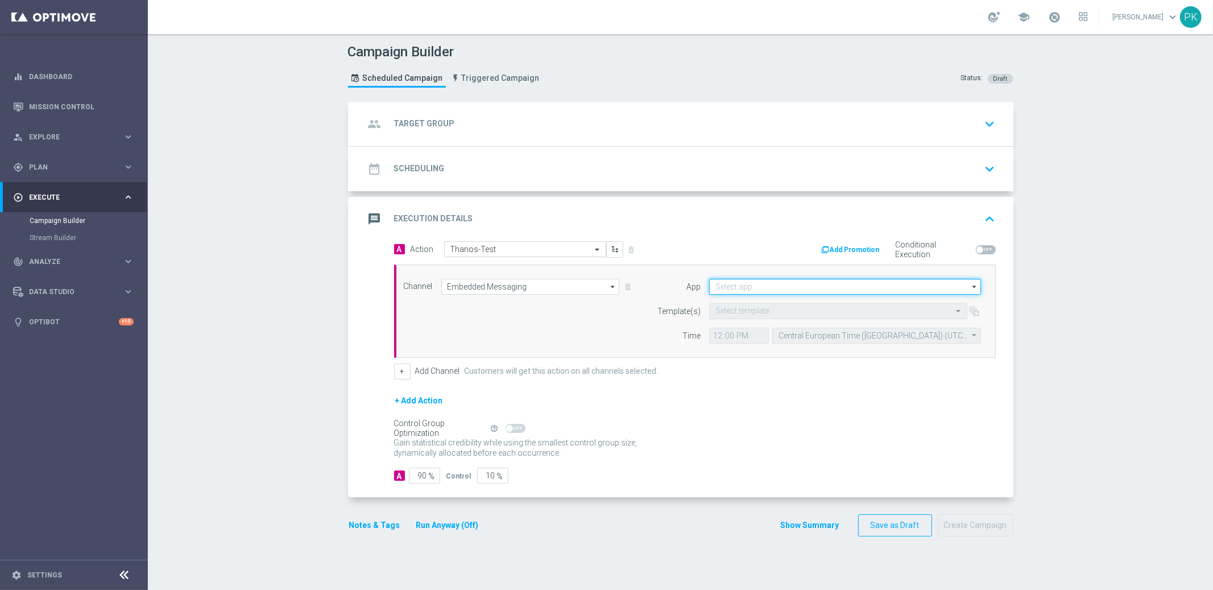
click at [746, 287] on input at bounding box center [845, 287] width 272 height 16
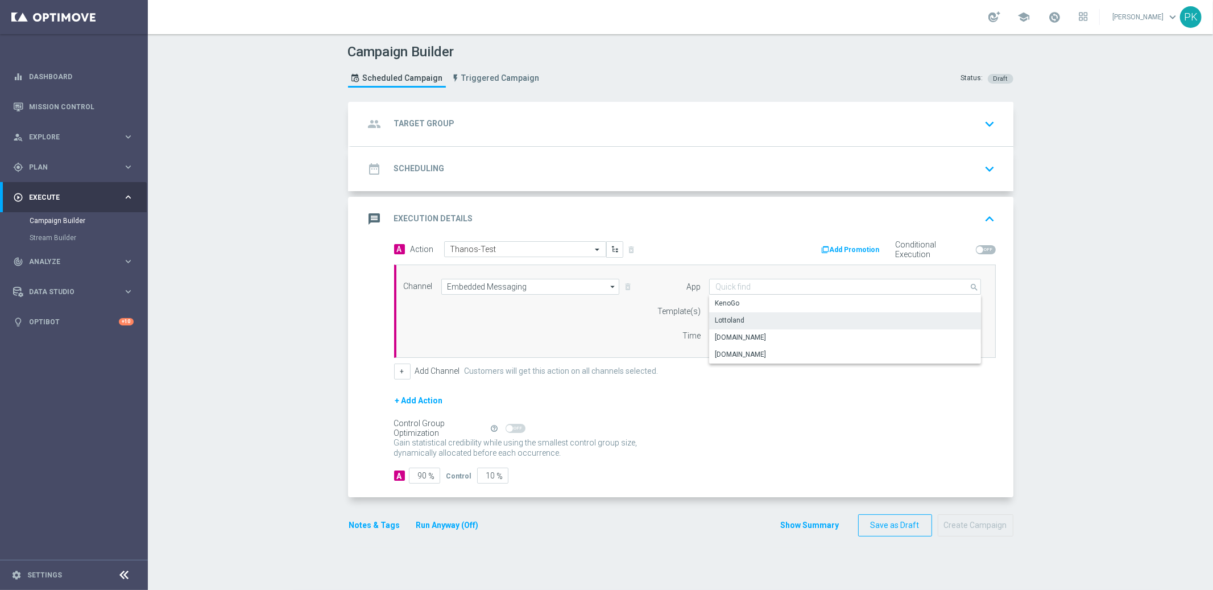
click at [737, 320] on div "Lottoland" at bounding box center [730, 320] width 30 height 10
type input "Lottoland"
click at [760, 307] on input "text" at bounding box center [826, 312] width 223 height 10
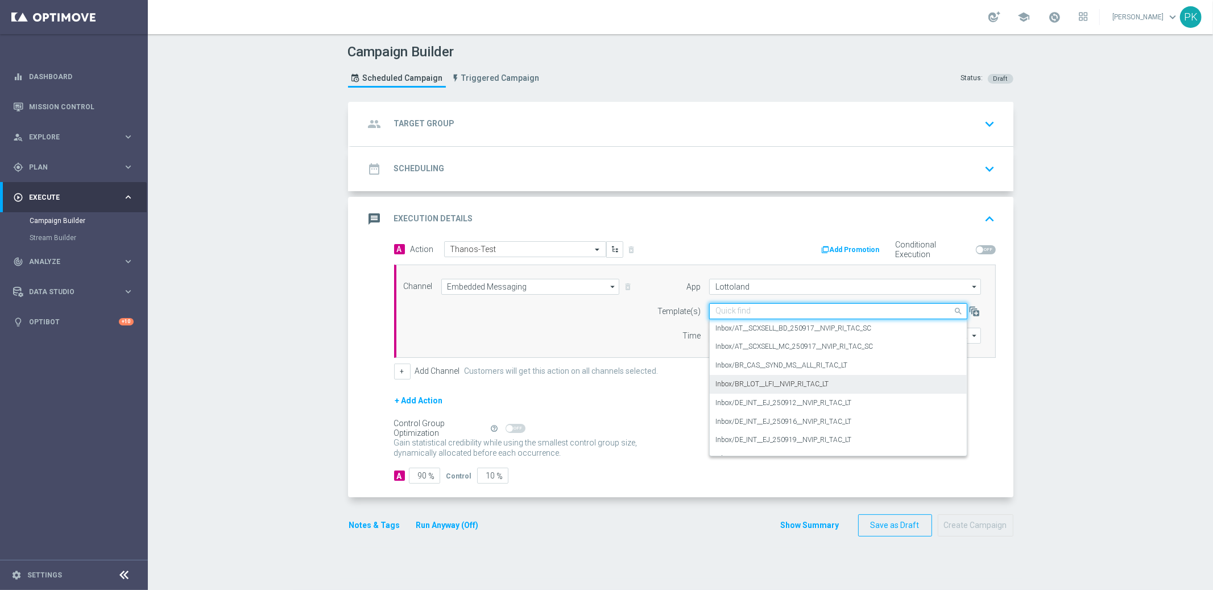
click at [783, 388] on div "Inbox/BR_LOT__LFI__NVIP_RI_TAC_LT" at bounding box center [838, 384] width 246 height 19
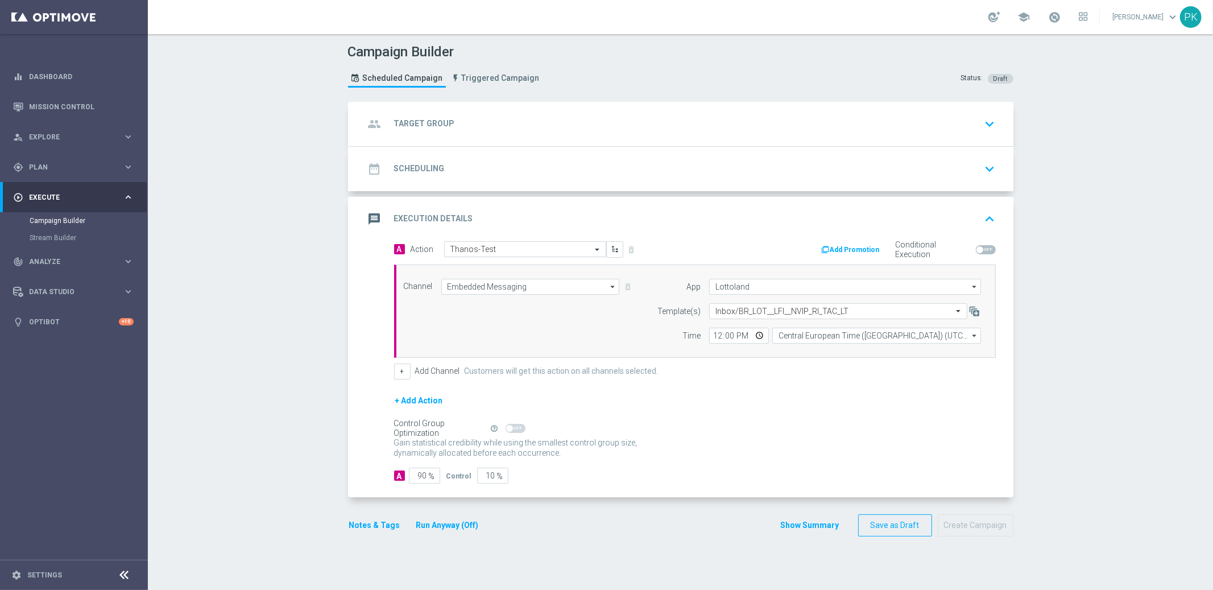
click at [753, 378] on div "+ Add Channel Customers will get this action on all channels selected." at bounding box center [695, 371] width 602 height 16
click at [555, 174] on div "date_range Scheduling keyboard_arrow_down" at bounding box center [682, 169] width 635 height 22
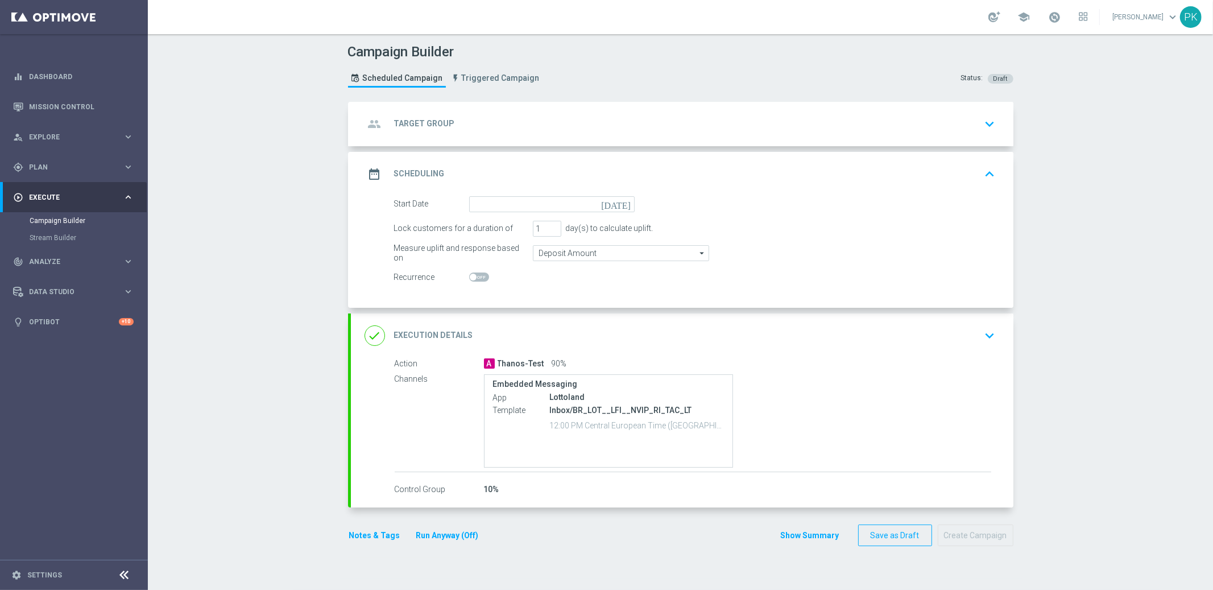
click at [541, 169] on div "date_range Scheduling keyboard_arrow_up" at bounding box center [682, 174] width 635 height 22
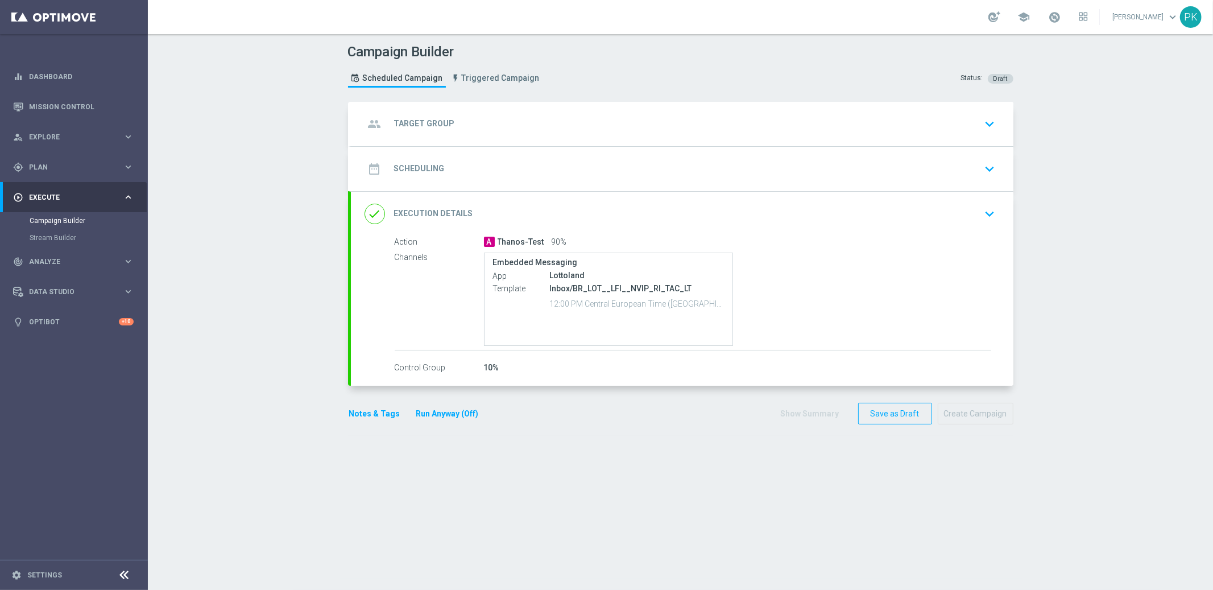
click at [611, 215] on div "done Execution Details keyboard_arrow_down" at bounding box center [682, 214] width 635 height 22
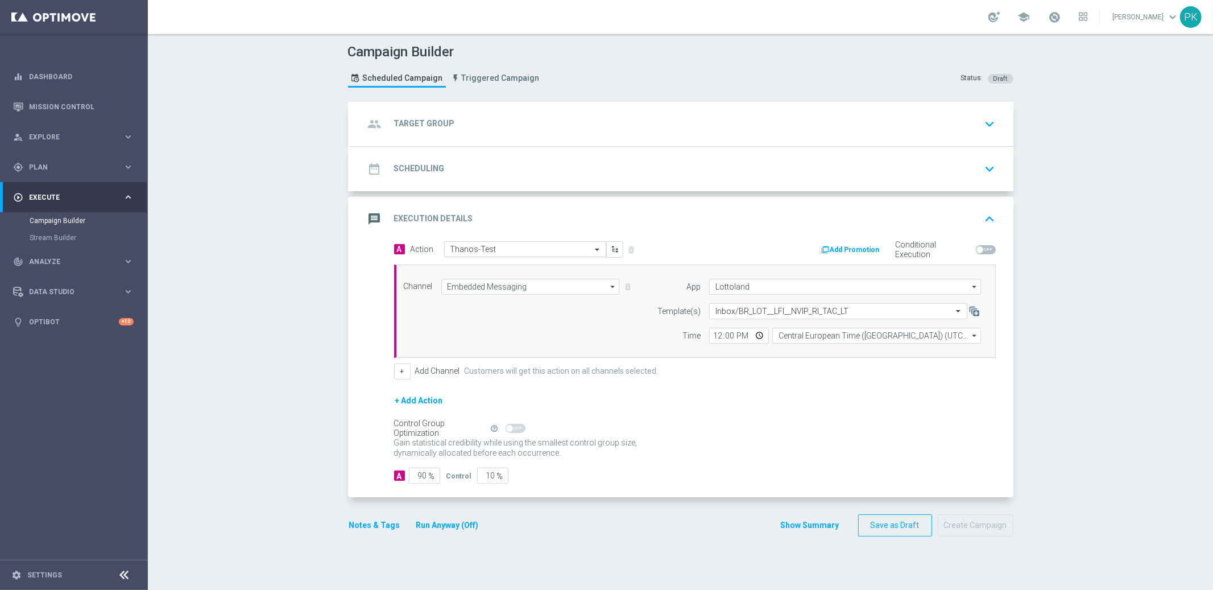
click at [801, 524] on button "Show Summary" at bounding box center [810, 525] width 60 height 13
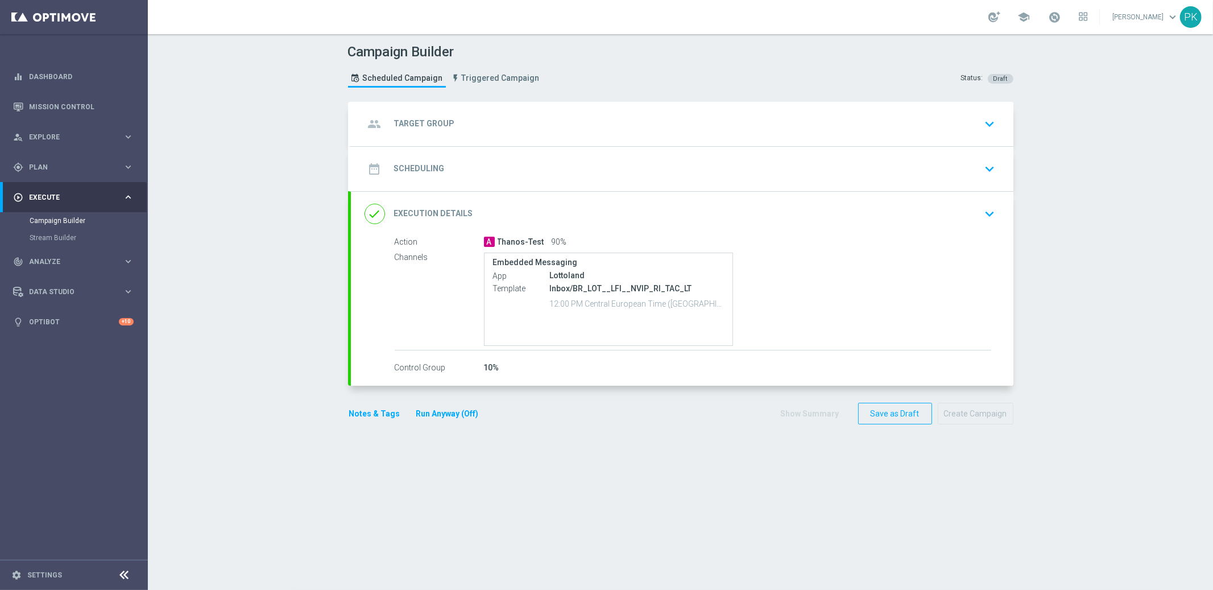
click at [566, 135] on div "group Target Group keyboard_arrow_down" at bounding box center [682, 124] width 663 height 44
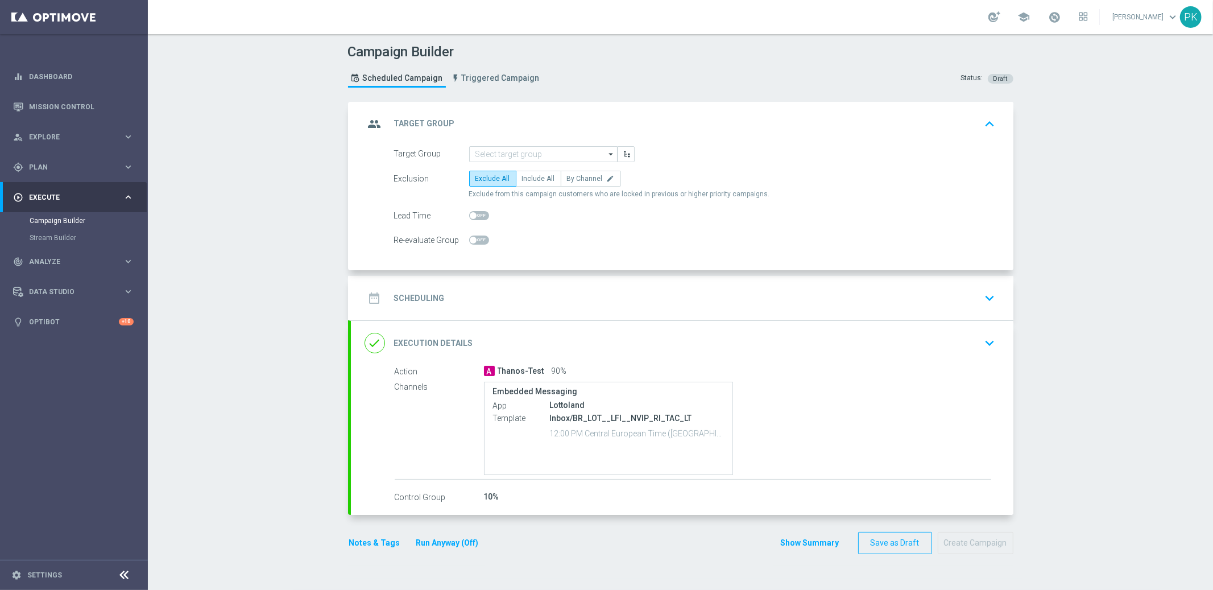
click at [566, 135] on div "group Target Group keyboard_arrow_up" at bounding box center [682, 124] width 663 height 44
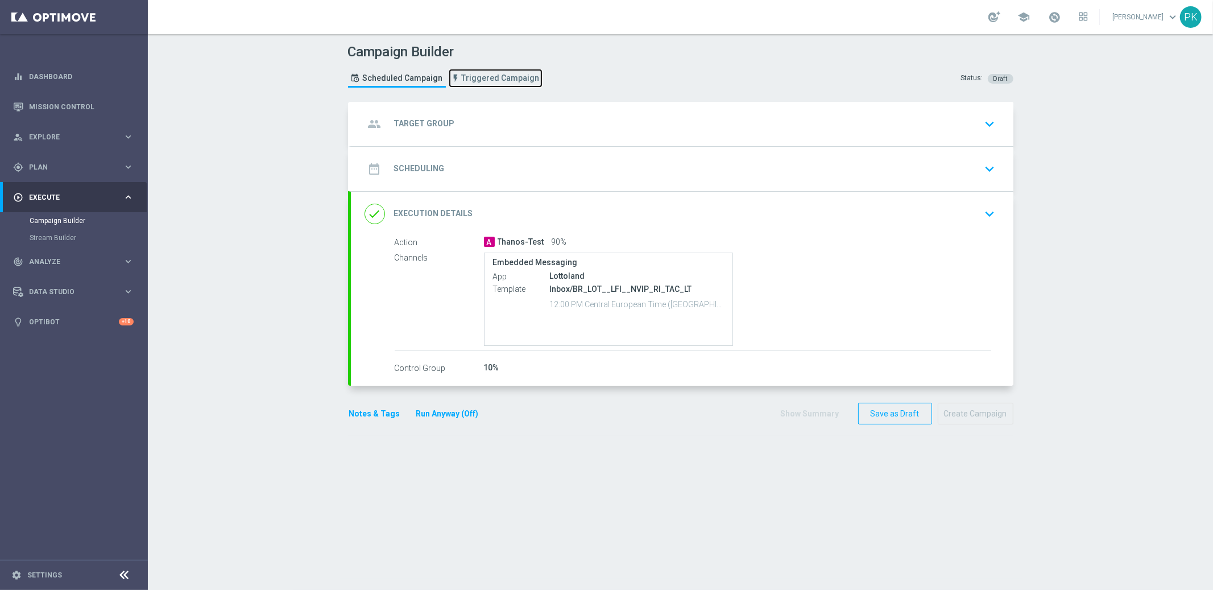
click at [497, 77] on span "Triggered Campaign" at bounding box center [501, 78] width 78 height 10
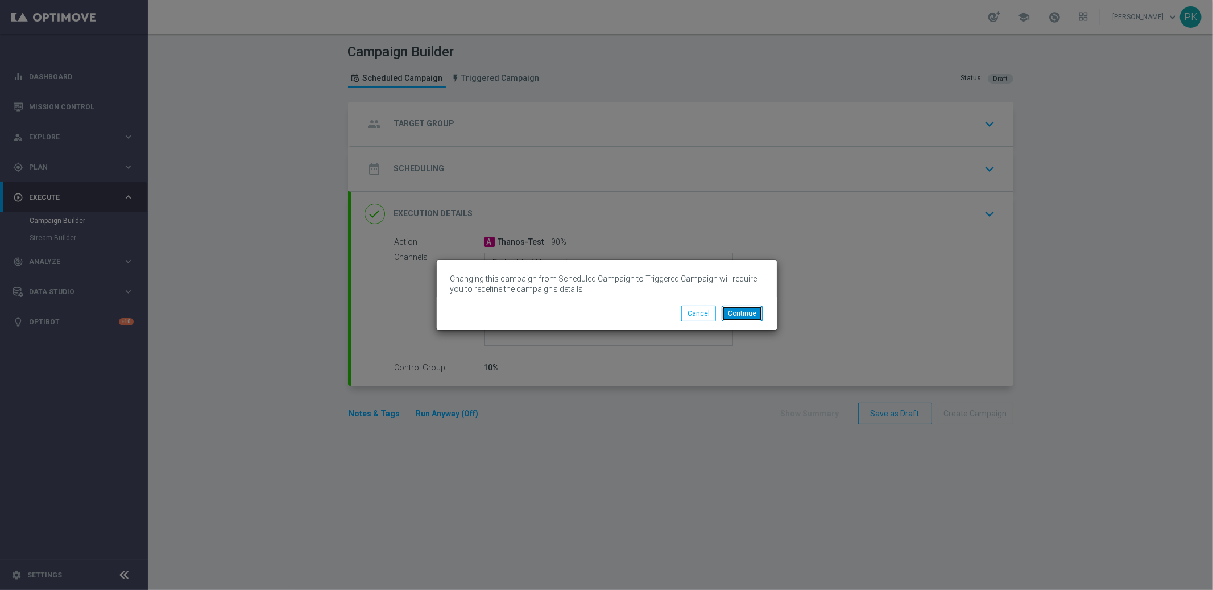
click at [746, 316] on button "Continue" at bounding box center [742, 313] width 41 height 16
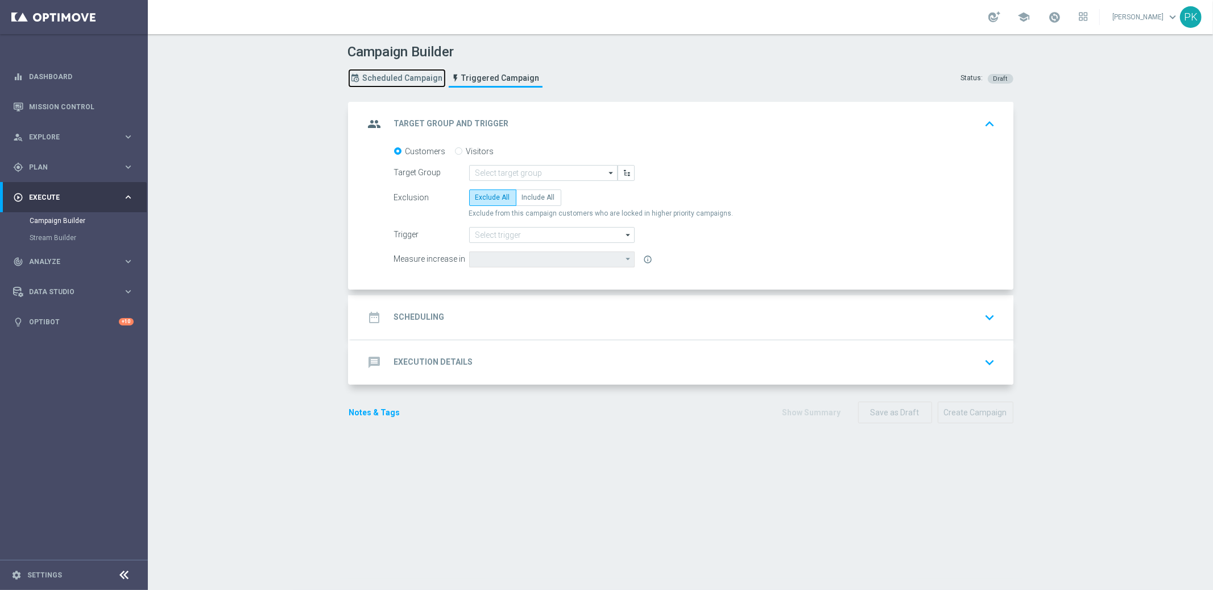
click at [387, 77] on span "Scheduled Campaign" at bounding box center [403, 78] width 80 height 10
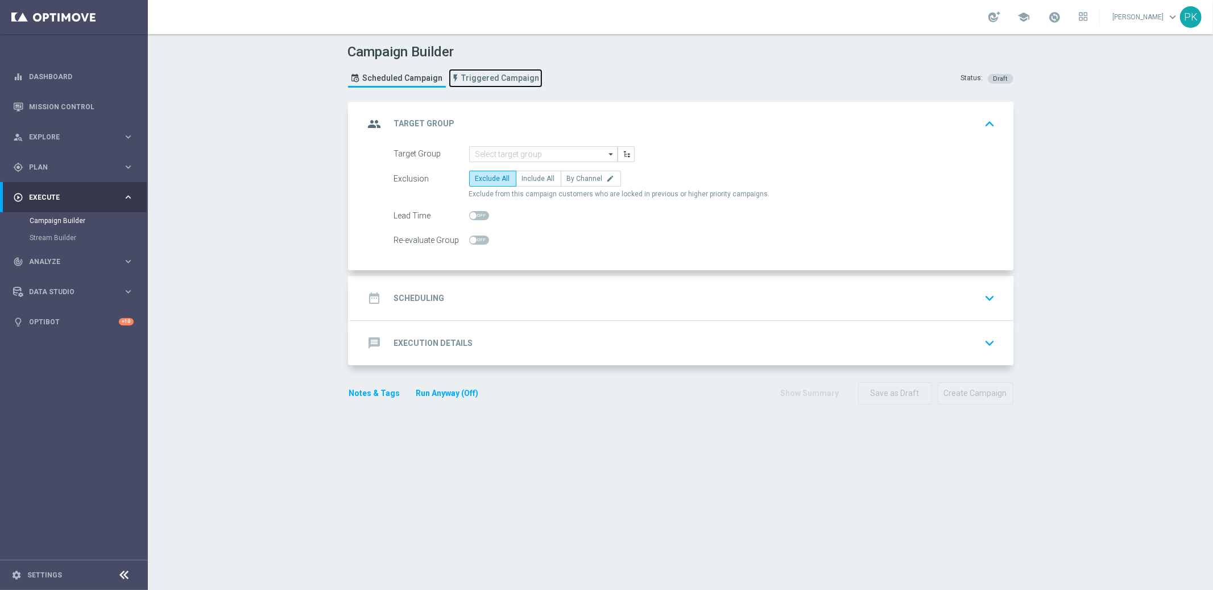
click at [493, 82] on link "Triggered Campaign" at bounding box center [496, 78] width 94 height 19
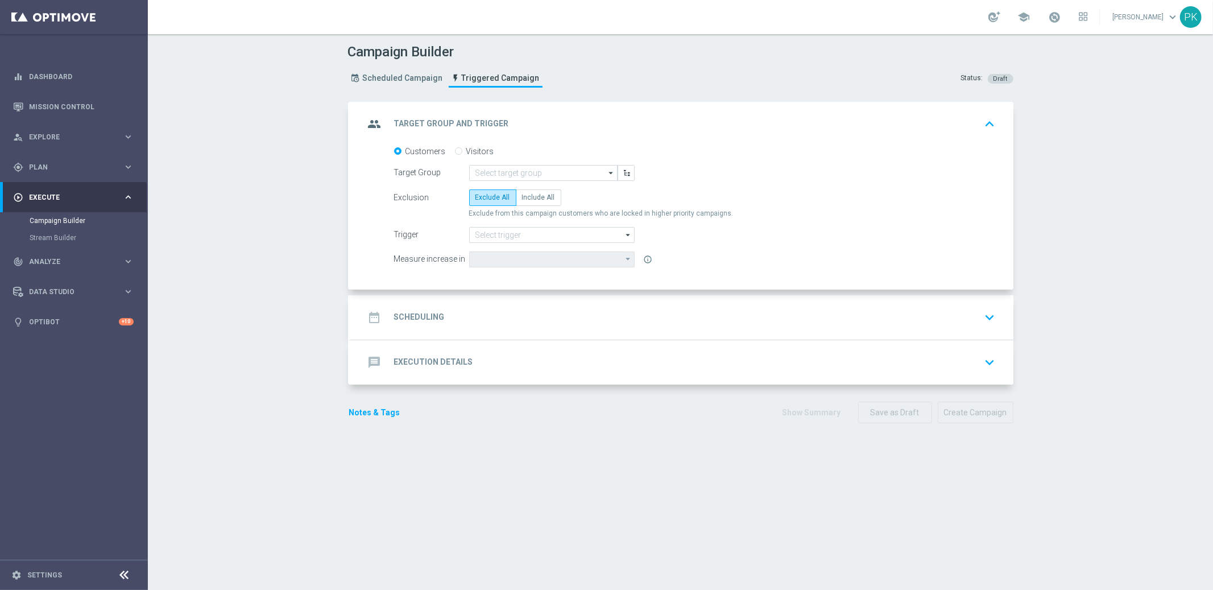
click at [469, 146] on label "Visitors" at bounding box center [480, 151] width 28 height 10
click at [462, 148] on input "Visitors" at bounding box center [458, 151] width 7 height 7
radio input "true"
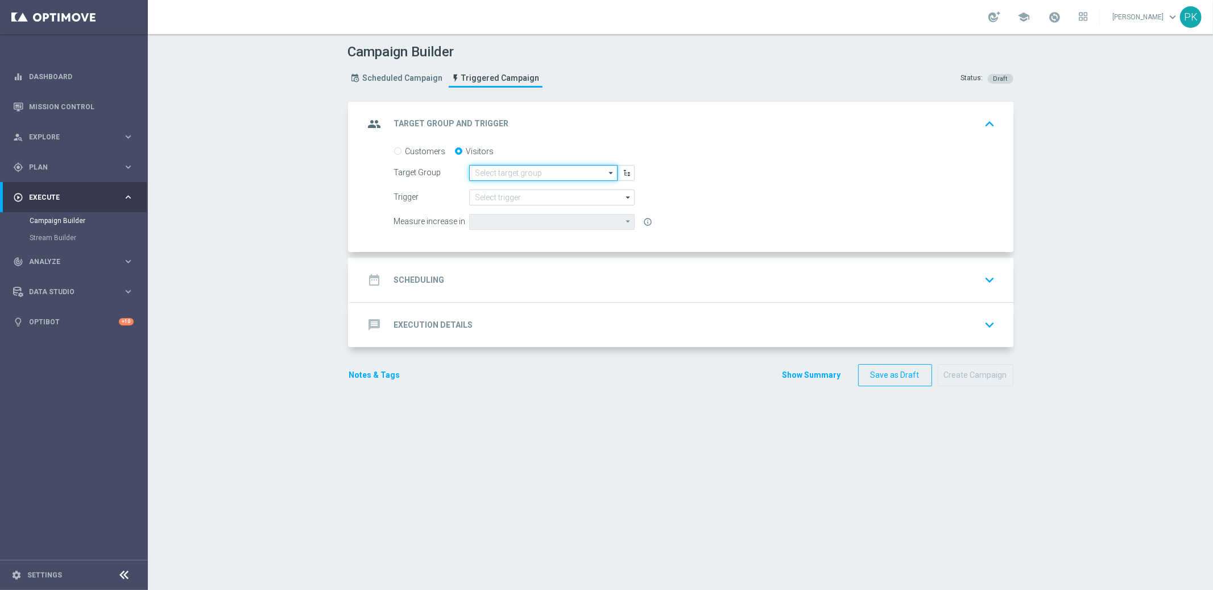
click at [503, 168] on input at bounding box center [543, 173] width 148 height 16
click at [503, 146] on div "Customers Visitors" at bounding box center [695, 151] width 602 height 10
click at [406, 153] on label "Customers" at bounding box center [426, 151] width 40 height 10
click at [400, 153] on input "Customers" at bounding box center [397, 151] width 7 height 7
radio input "true"
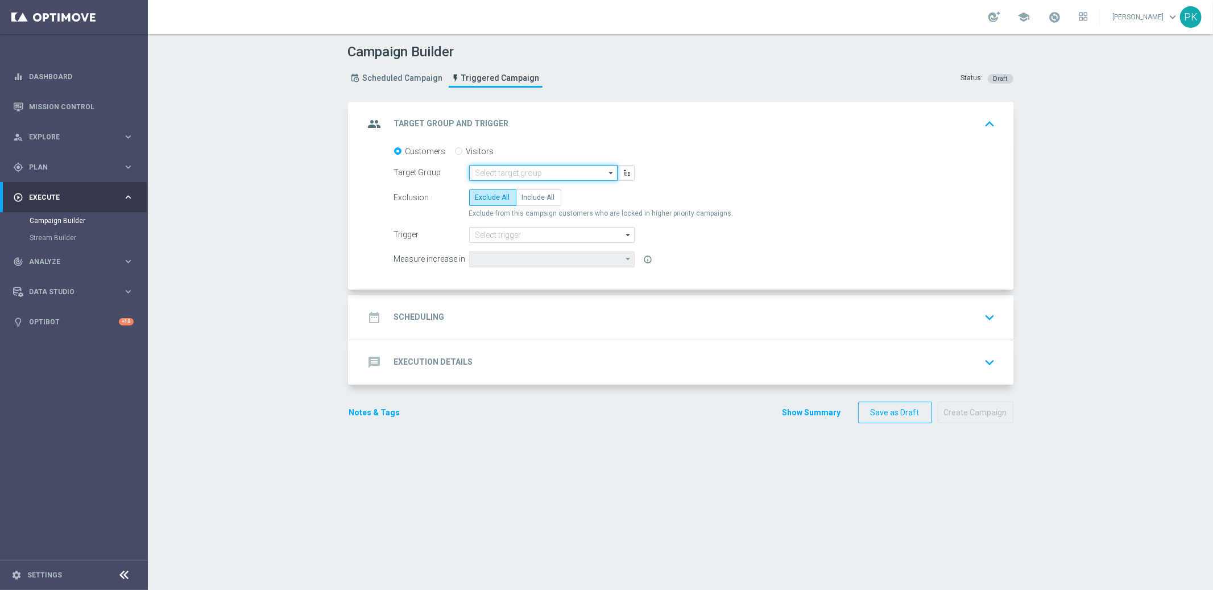
click at [528, 174] on input at bounding box center [543, 173] width 148 height 16
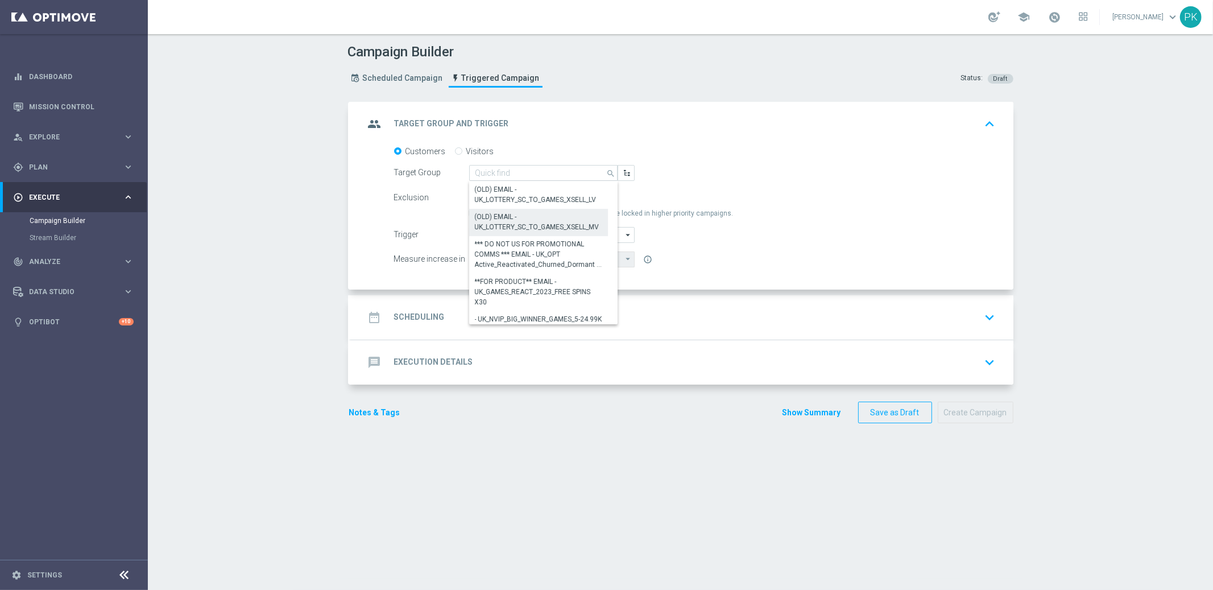
click at [517, 221] on div "(OLD) EMAIL - UK_LOTTERY_SC_TO_GAMES_XSELL_MV" at bounding box center [539, 222] width 128 height 20
type input "(OLD) EMAIL - UK_LOTTERY_SC_TO_GAMES_XSELL_MV"
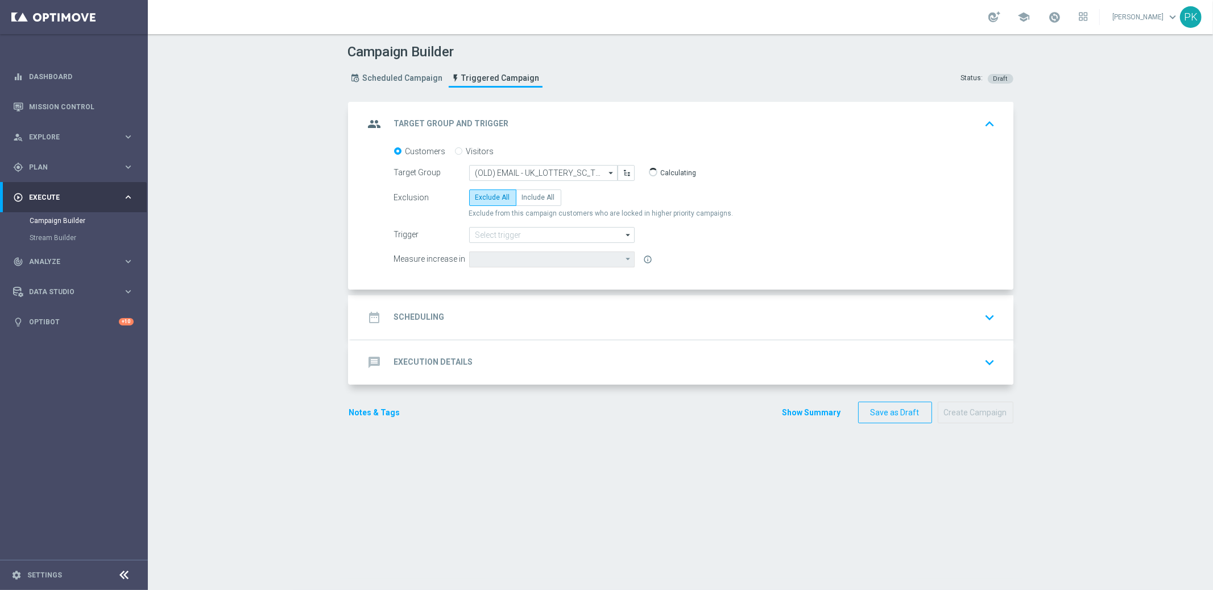
type input "Deposit Amount"
click at [490, 233] on input at bounding box center [552, 235] width 166 height 16
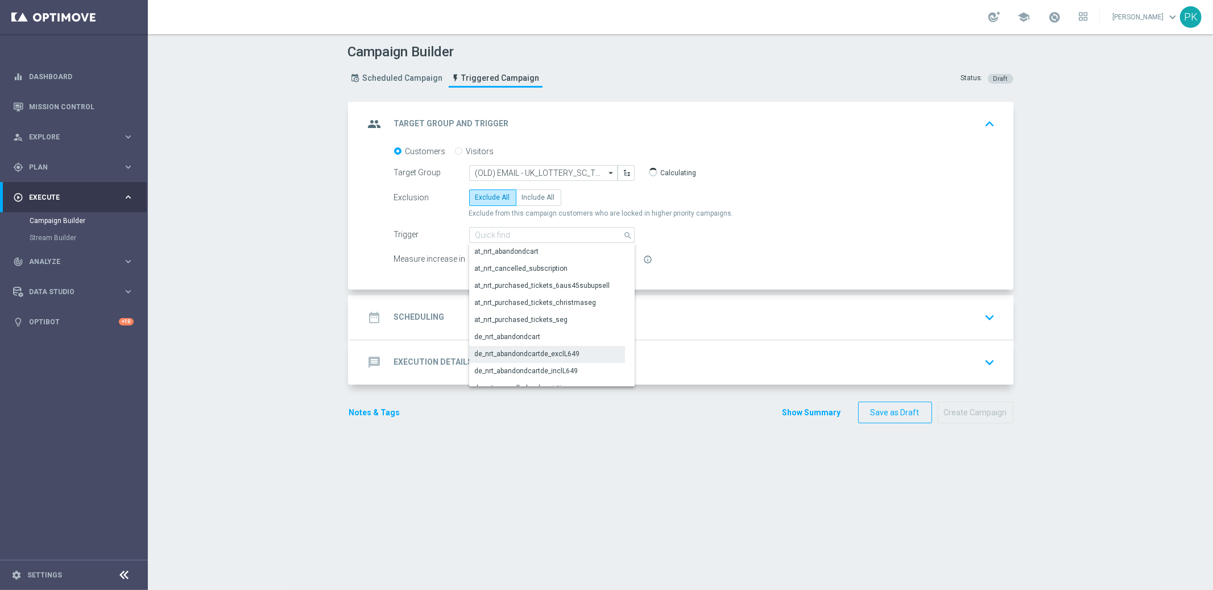
click at [507, 350] on div "de_nrt_abandondcartde_exclL649" at bounding box center [527, 354] width 105 height 10
type input "de_nrt_abandondcartde_exclL649"
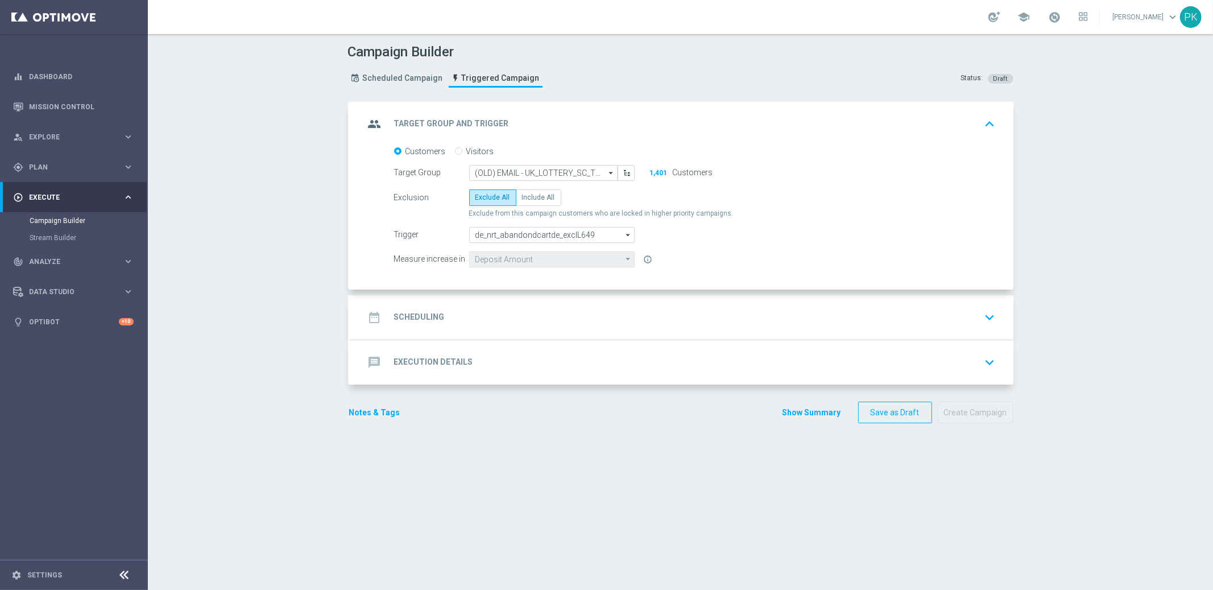
click at [506, 316] on div "date_range Scheduling keyboard_arrow_down" at bounding box center [682, 318] width 635 height 22
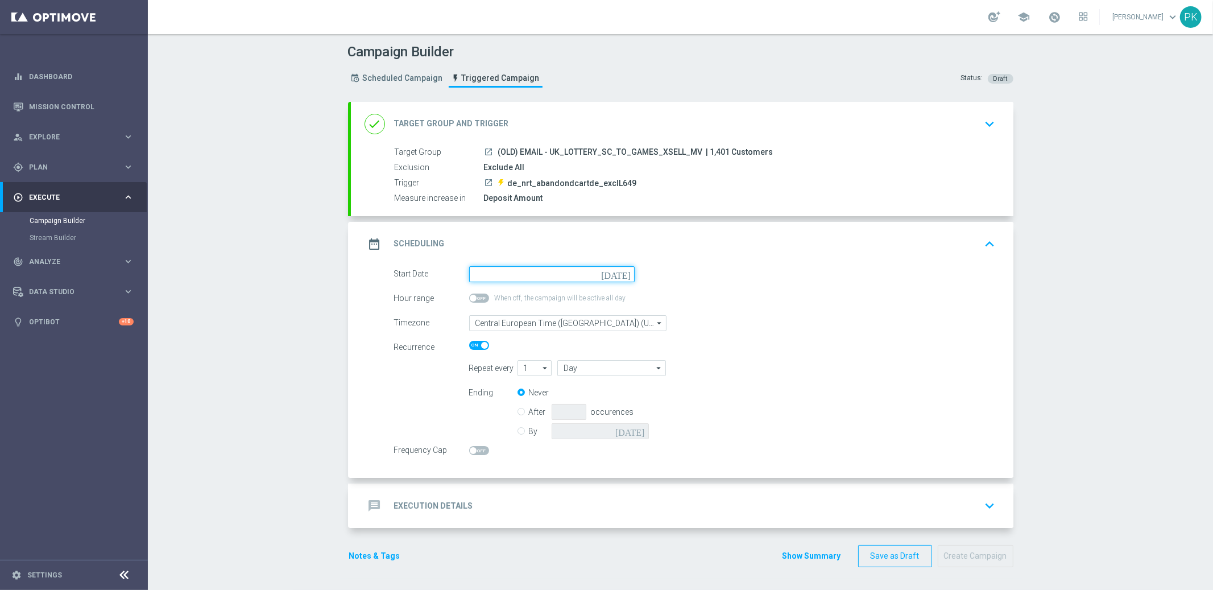
click at [490, 271] on input at bounding box center [552, 274] width 166 height 16
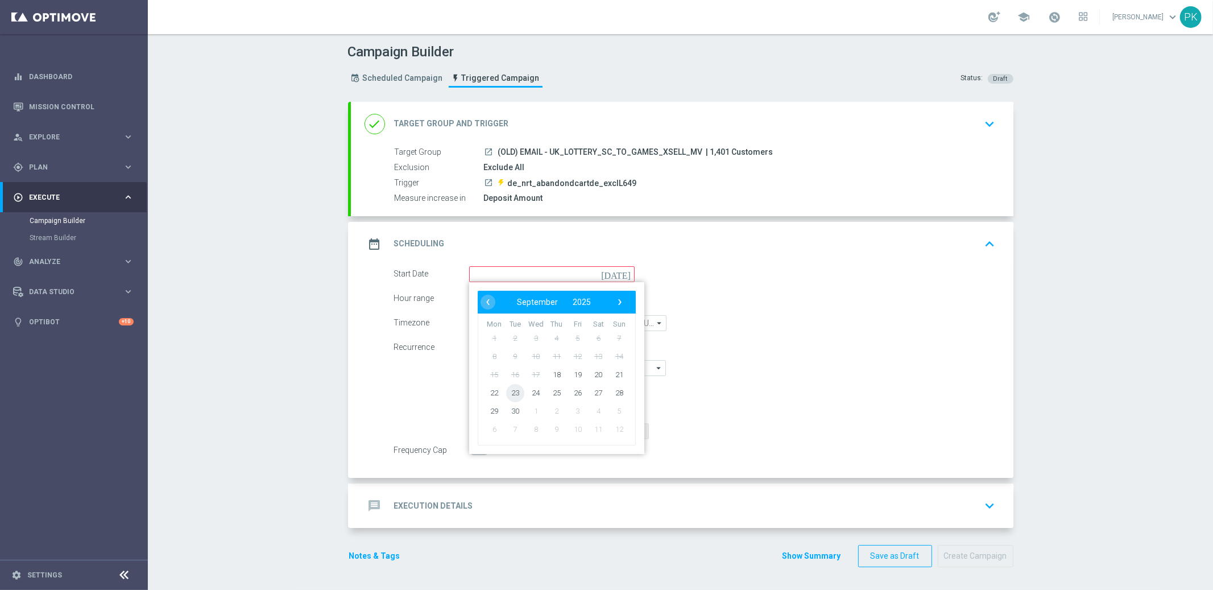
click at [509, 394] on span "23" at bounding box center [515, 392] width 18 height 18
type input "[DATE]"
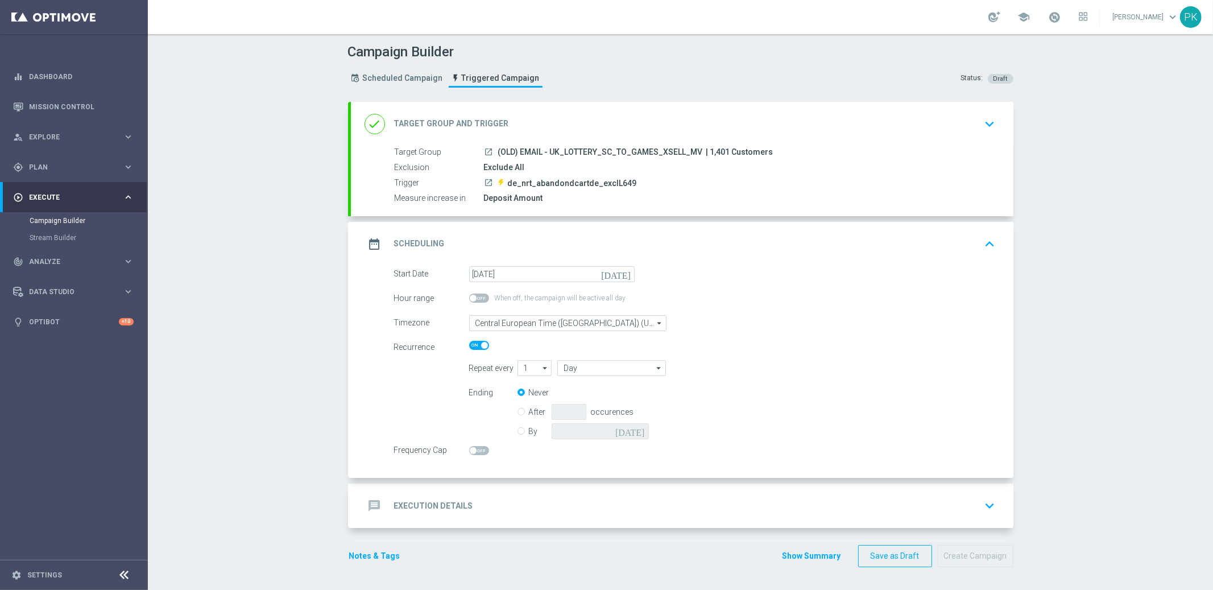
click at [743, 304] on div "When off, the campaign will be active all day" at bounding box center [629, 299] width 320 height 16
drag, startPoint x: 438, startPoint y: 501, endPoint x: 438, endPoint y: 495, distance: 5.7
click at [438, 500] on h2 "Execution Details" at bounding box center [433, 505] width 79 height 11
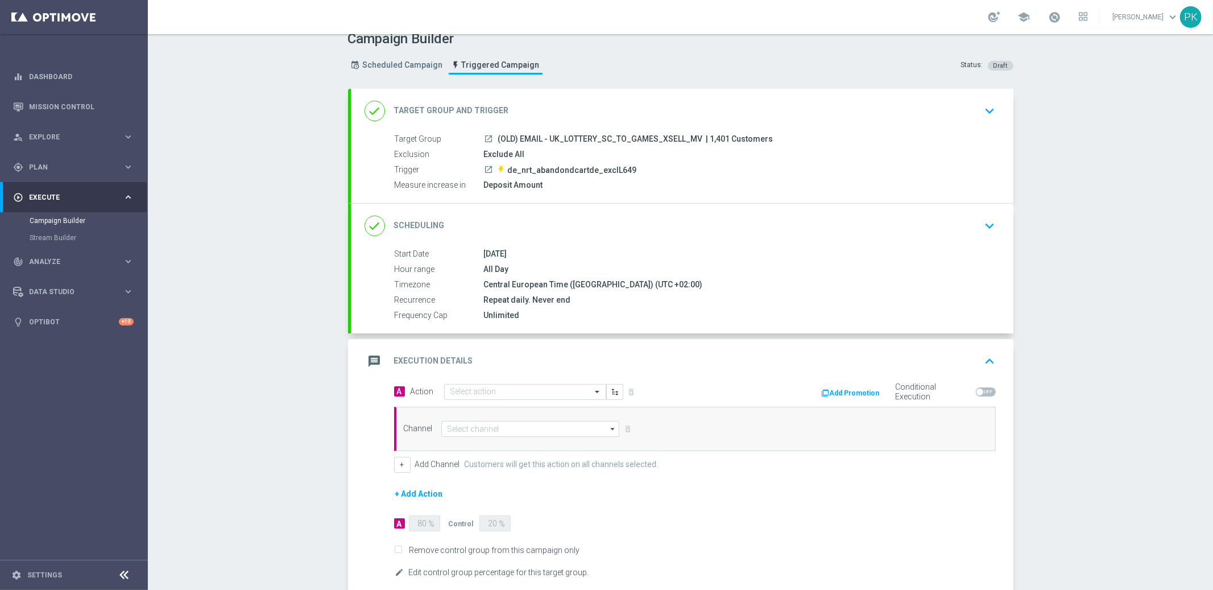
scroll to position [77, 0]
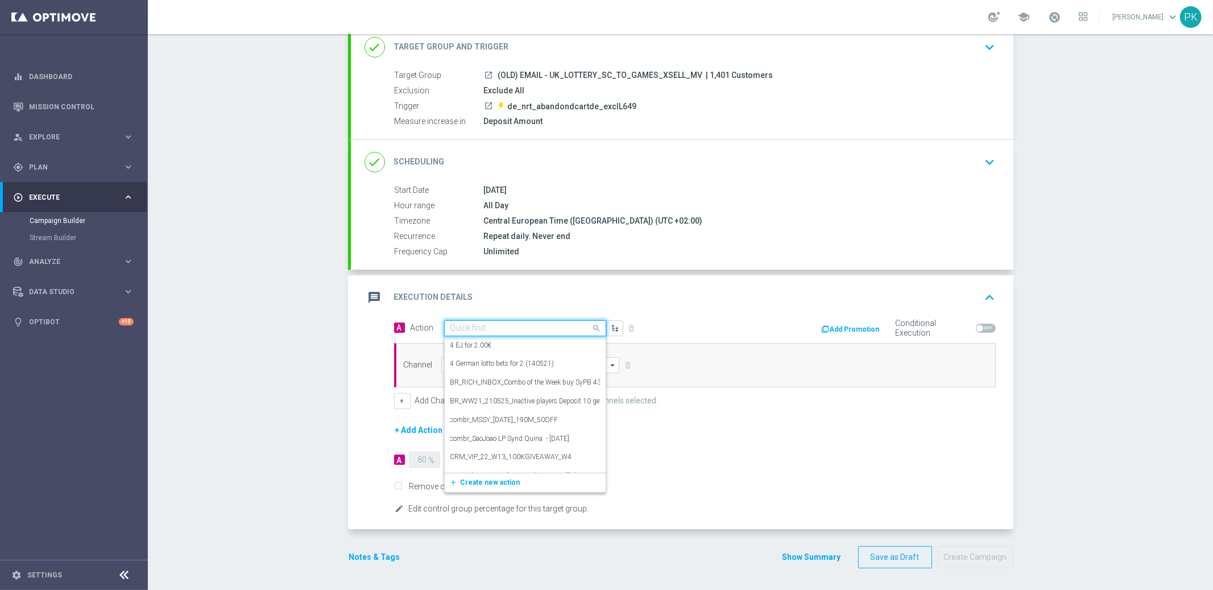
click at [479, 327] on input "text" at bounding box center [513, 329] width 127 height 10
click at [468, 341] on label "4 EJ for 2.00€" at bounding box center [471, 346] width 42 height 10
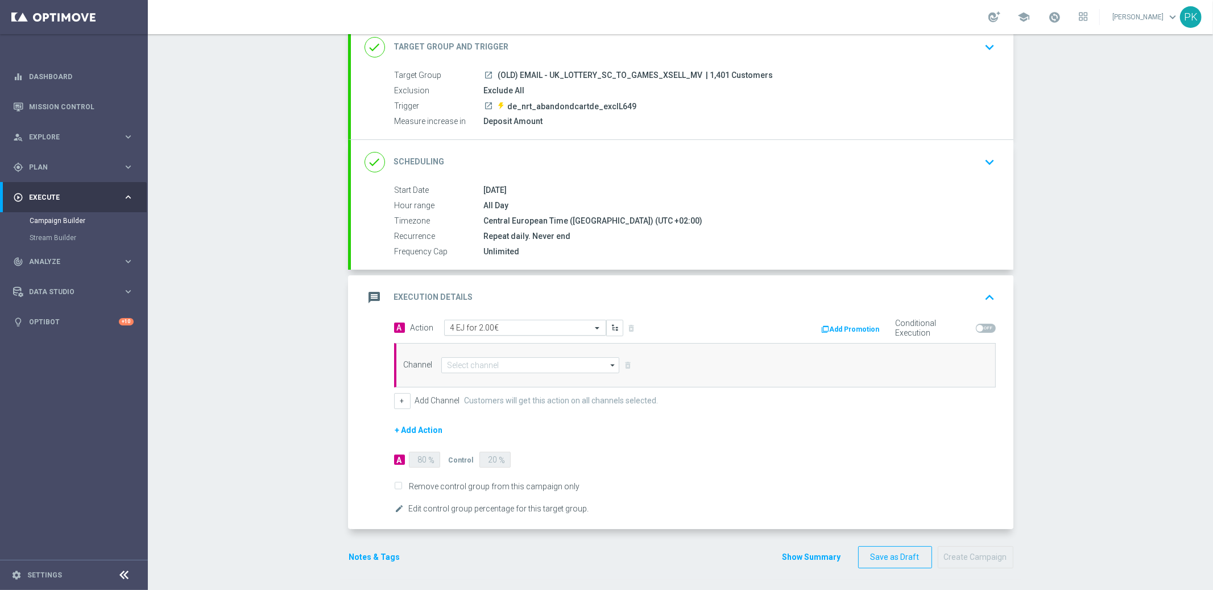
click at [485, 326] on input "text" at bounding box center [513, 328] width 127 height 10
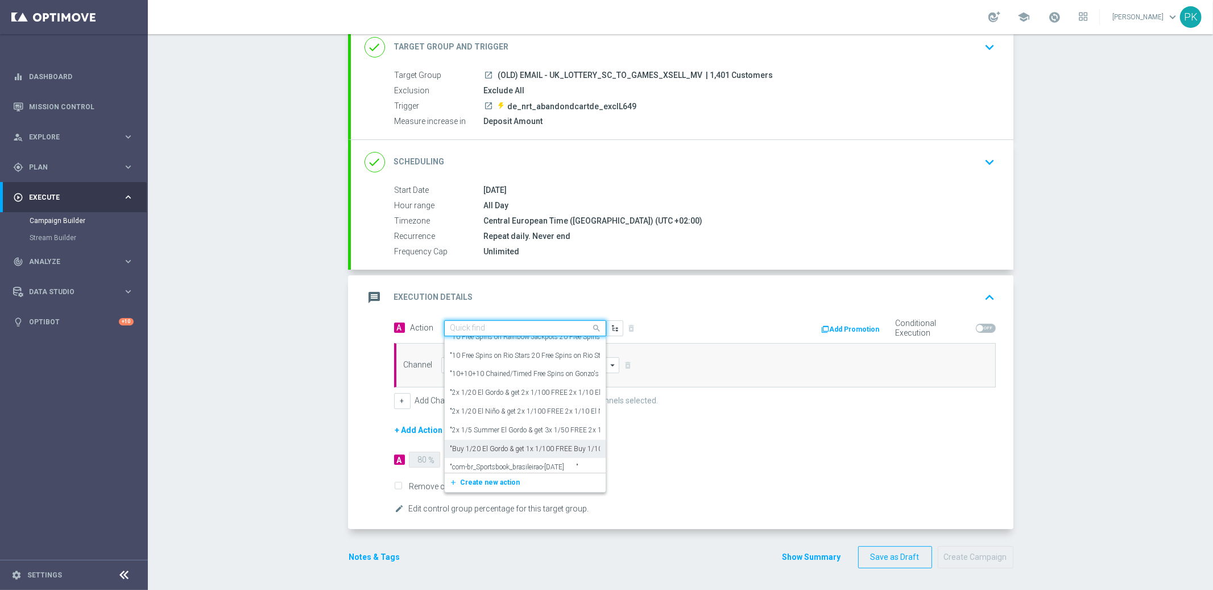
click at [478, 448] on label ""Buy 1/20 El Gordo & get 1x 1/100 FREE Buy 1/10 El Gordo & get 2x 1/100 FREE Bu…" at bounding box center [633, 449] width 367 height 10
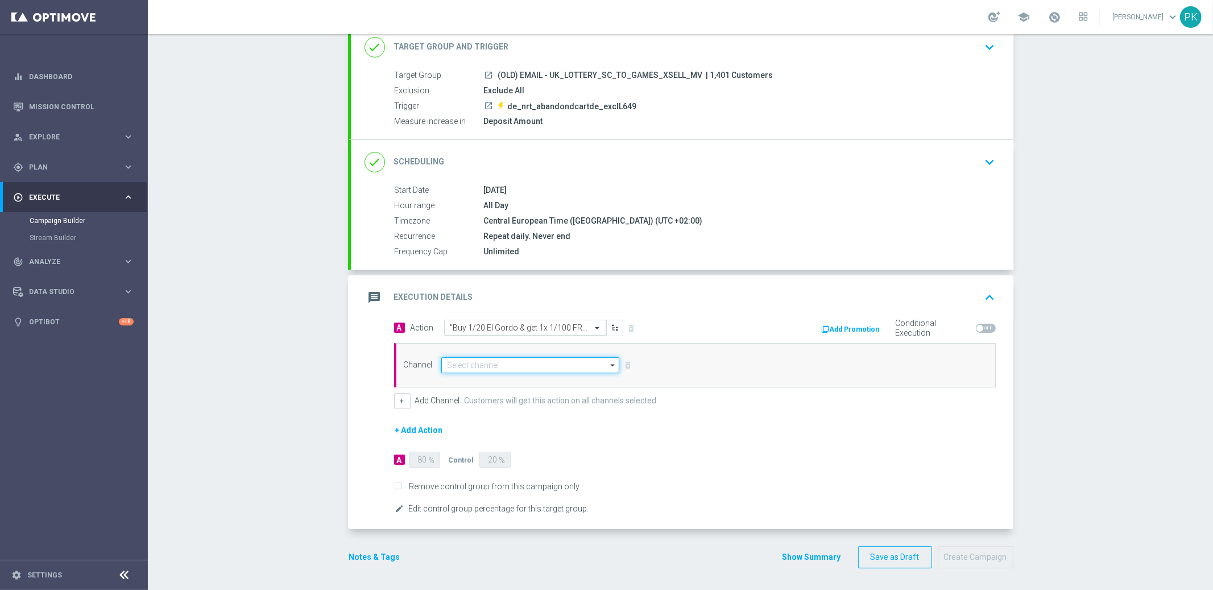
click at [494, 366] on input at bounding box center [530, 365] width 179 height 16
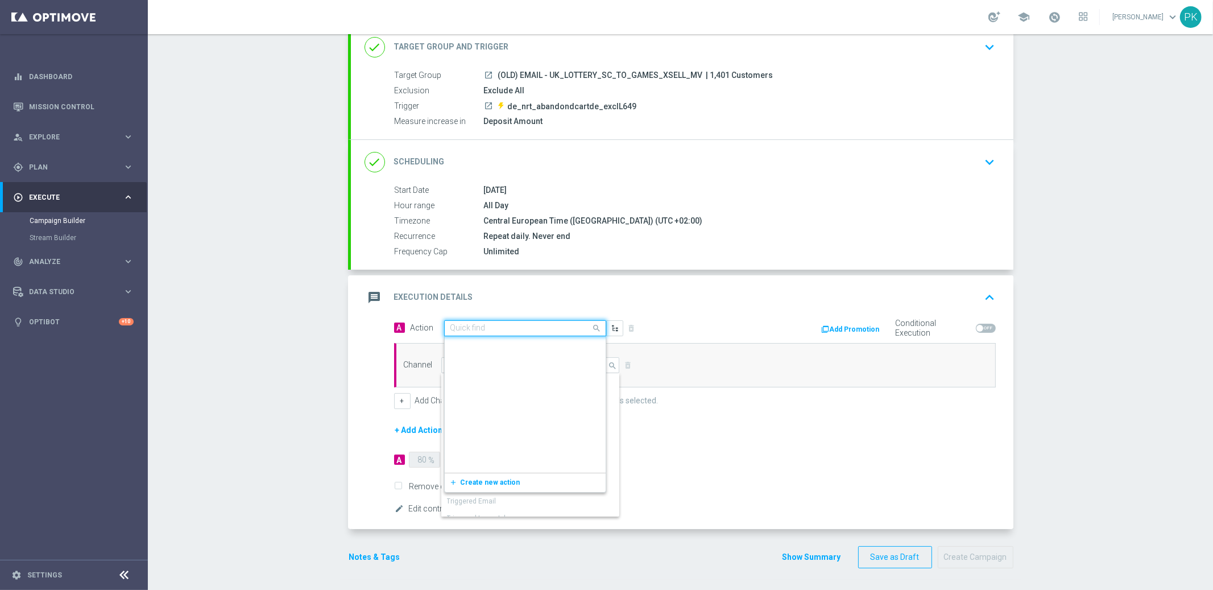
click at [506, 328] on input "text" at bounding box center [513, 329] width 127 height 10
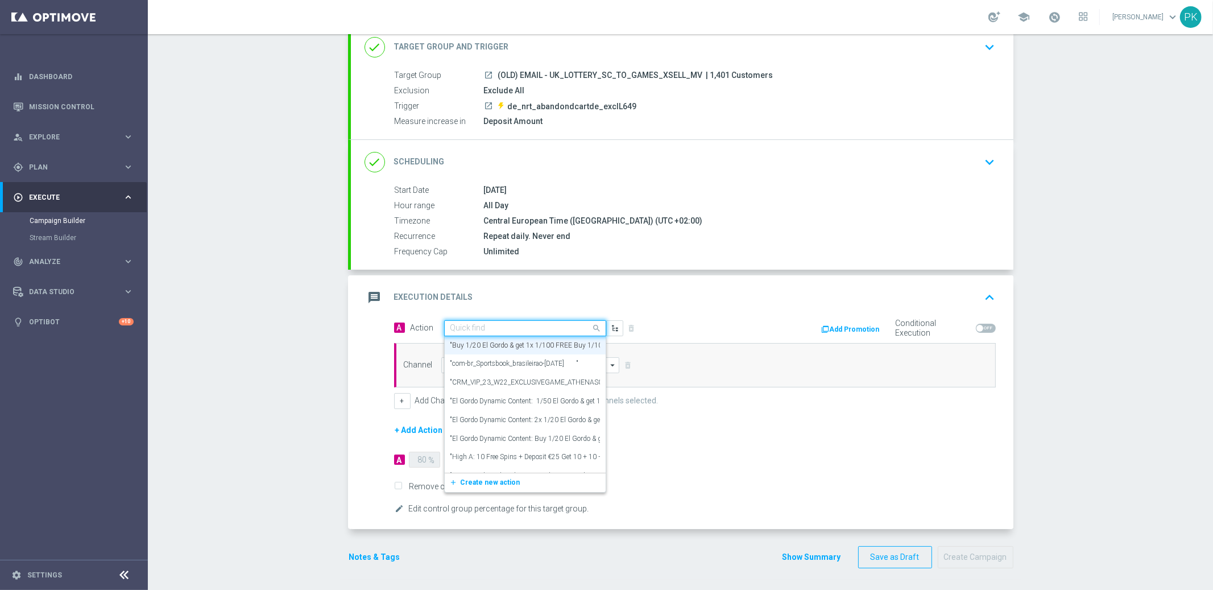
click at [575, 301] on div "message Execution Details keyboard_arrow_up" at bounding box center [682, 298] width 635 height 22
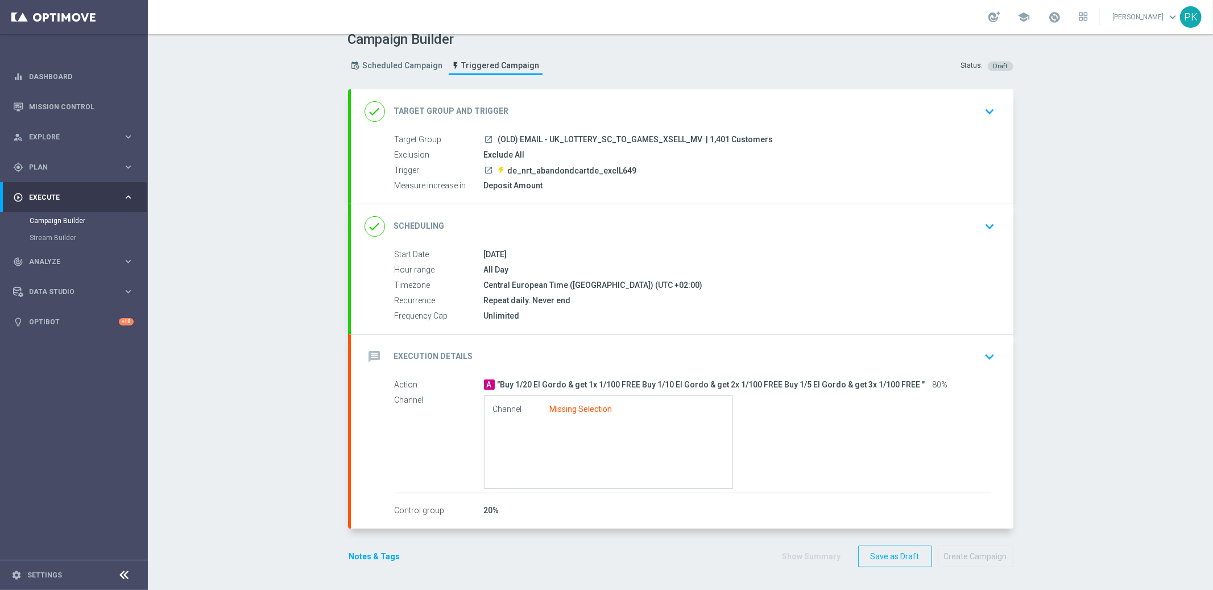
scroll to position [12, 0]
click at [448, 355] on h2 "Execution Details" at bounding box center [433, 356] width 79 height 11
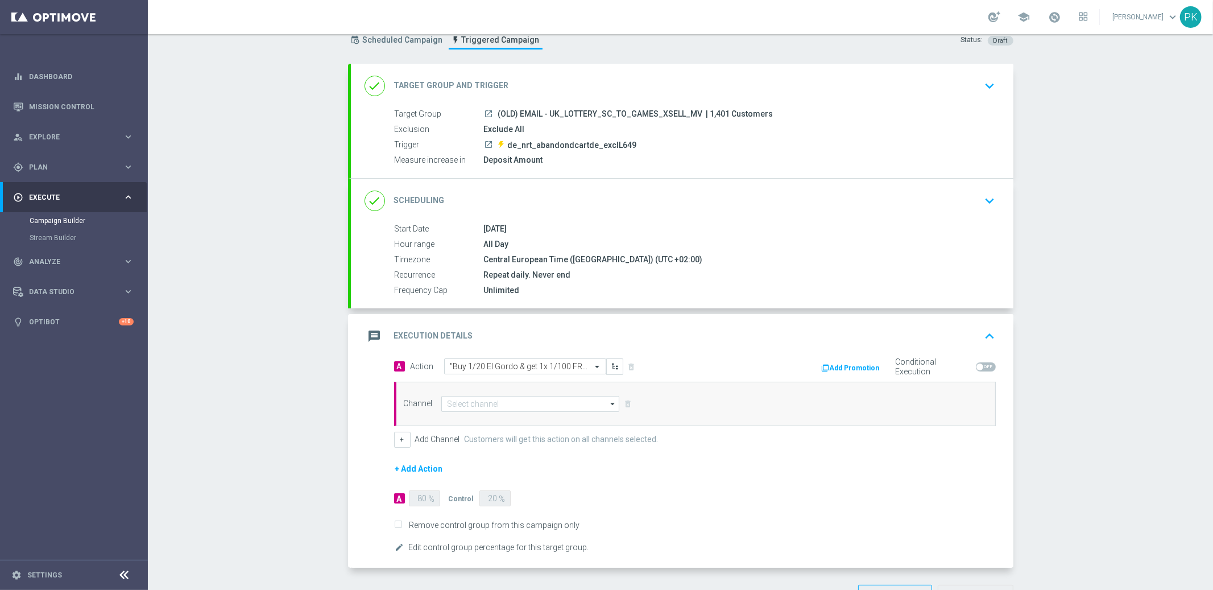
scroll to position [77, 0]
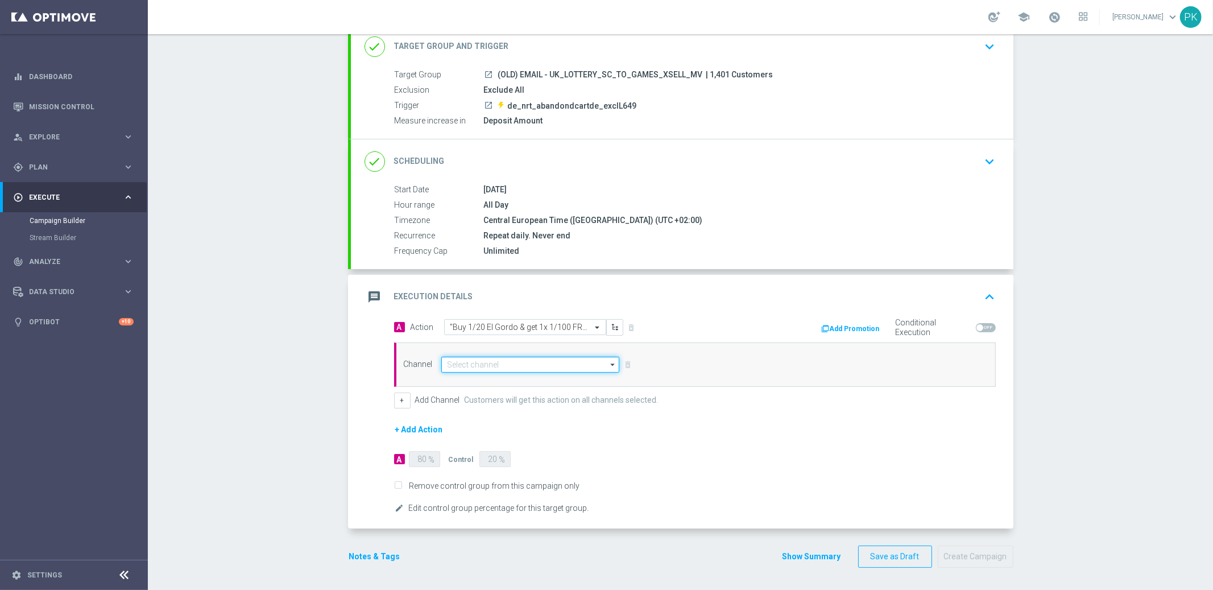
click at [489, 366] on input at bounding box center [530, 365] width 179 height 16
click at [492, 381] on div "Embedded Messaging" at bounding box center [482, 381] width 71 height 10
type input "Embedded Messaging"
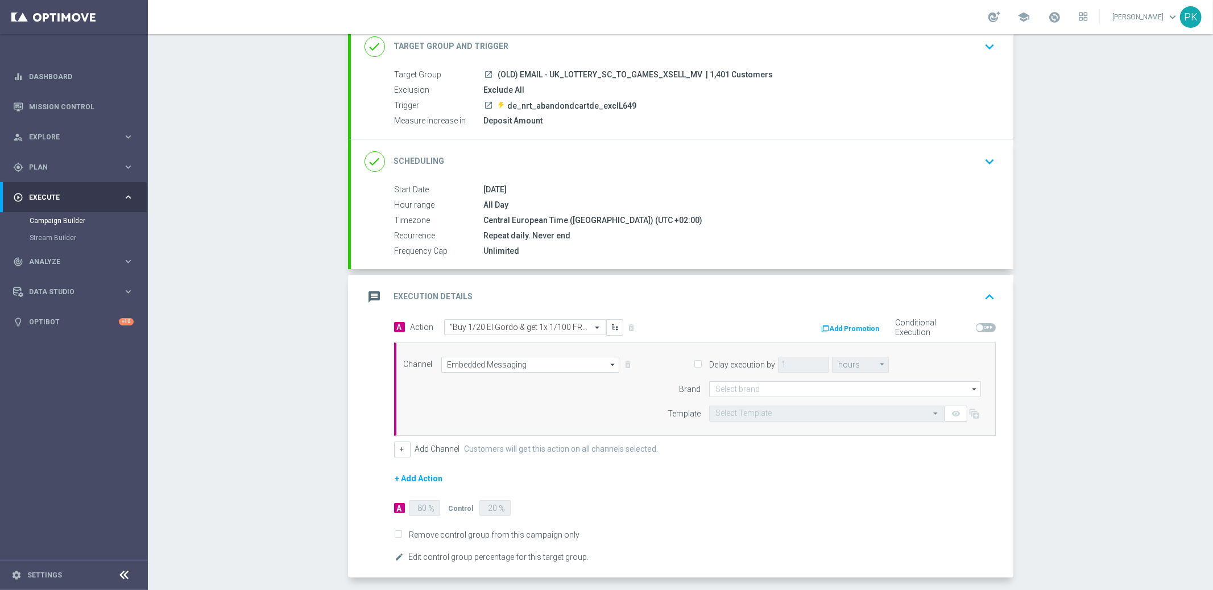
scroll to position [126, 0]
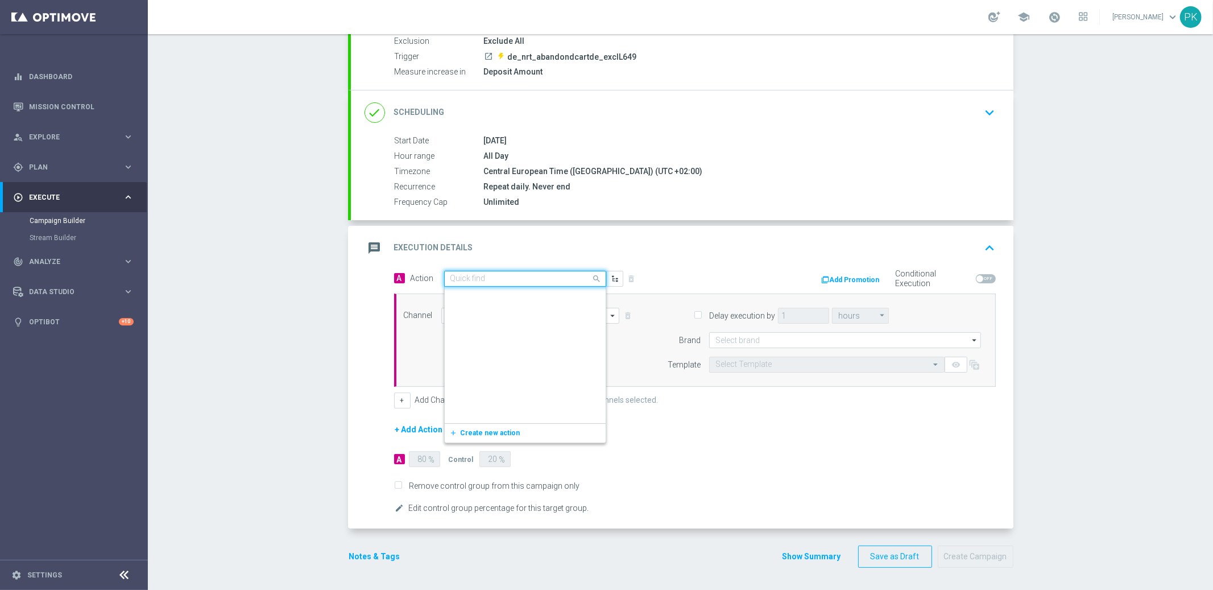
click at [509, 278] on input "text" at bounding box center [513, 279] width 127 height 10
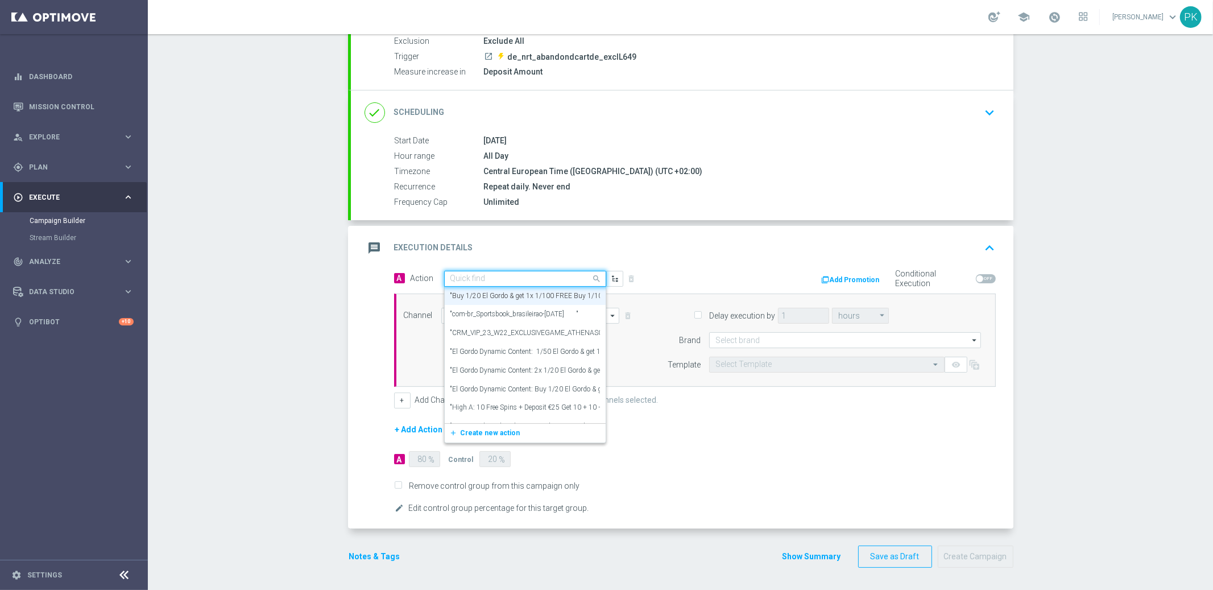
click at [509, 277] on input "text" at bounding box center [513, 279] width 127 height 10
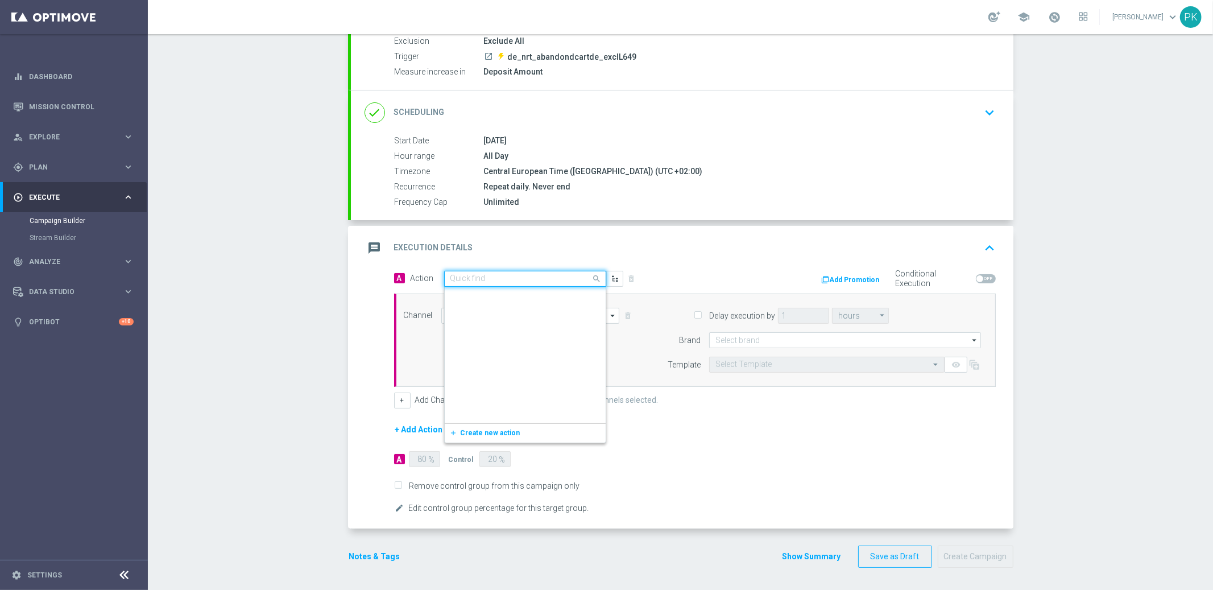
scroll to position [4259, 0]
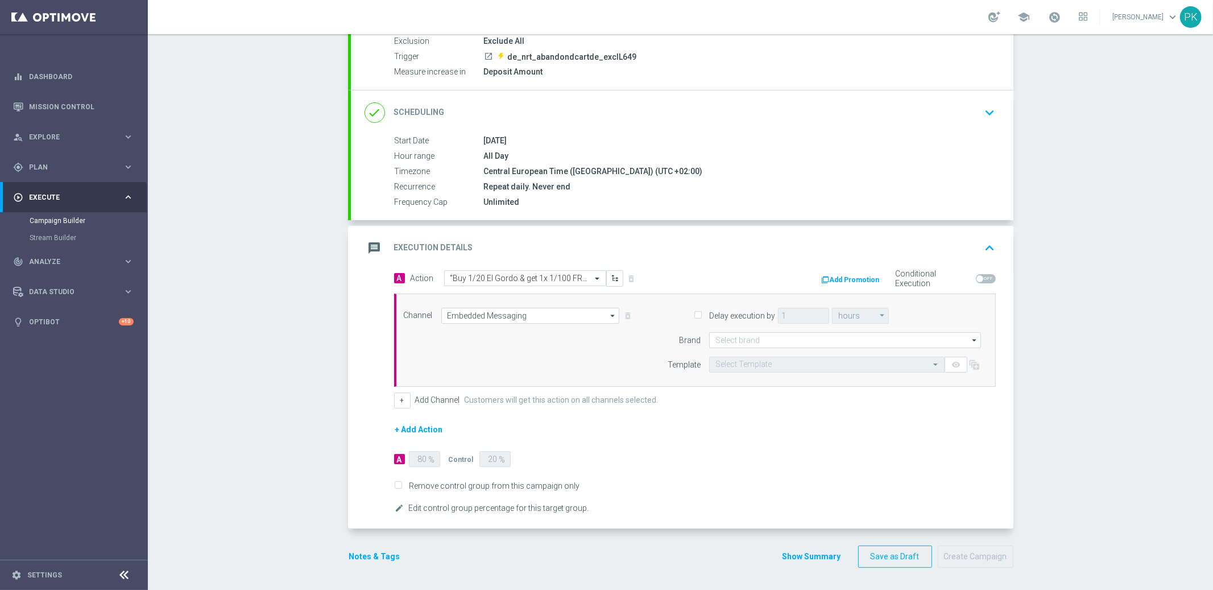
click at [570, 241] on div "message Execution Details keyboard_arrow_up" at bounding box center [682, 248] width 635 height 22
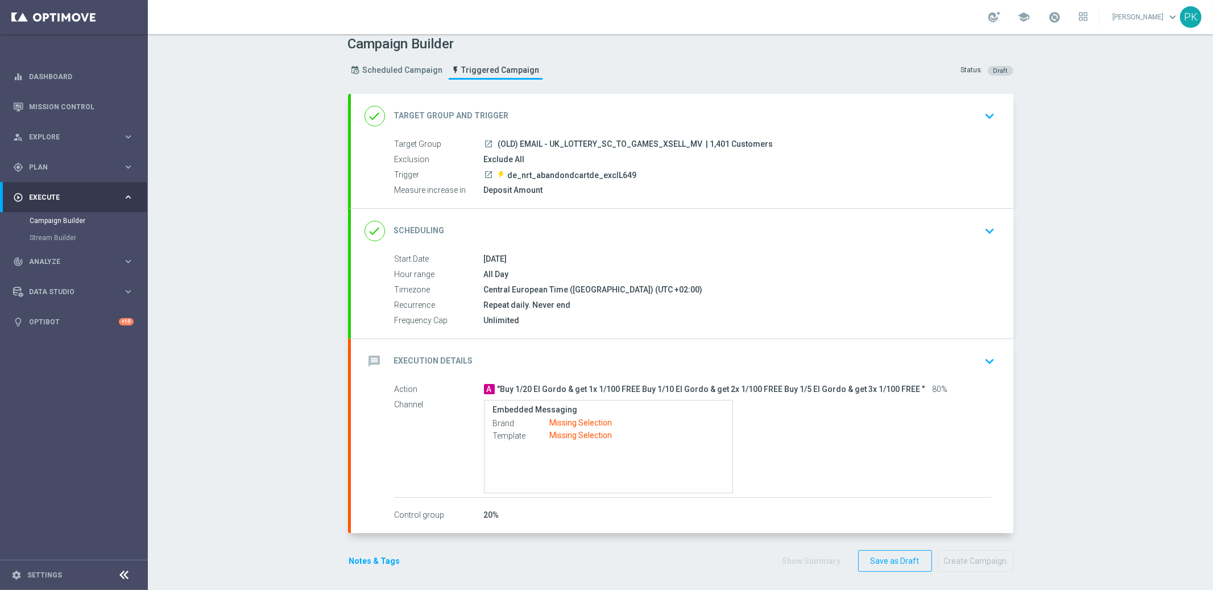
scroll to position [0, 0]
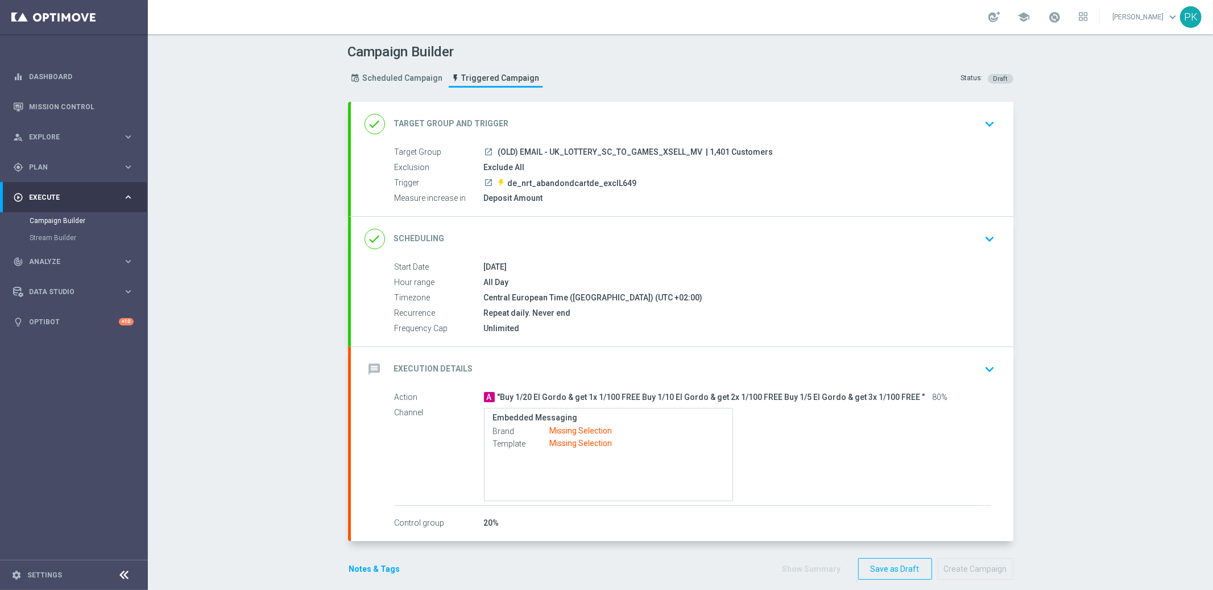
click at [519, 395] on span ""Buy 1/20 El Gordo & get 1x 1/100 FREE Buy 1/10 El Gordo & get 2x 1/100 FREE Bu…" at bounding box center [712, 397] width 428 height 10
click at [991, 365] on icon "keyboard_arrow_down" at bounding box center [990, 369] width 17 height 17
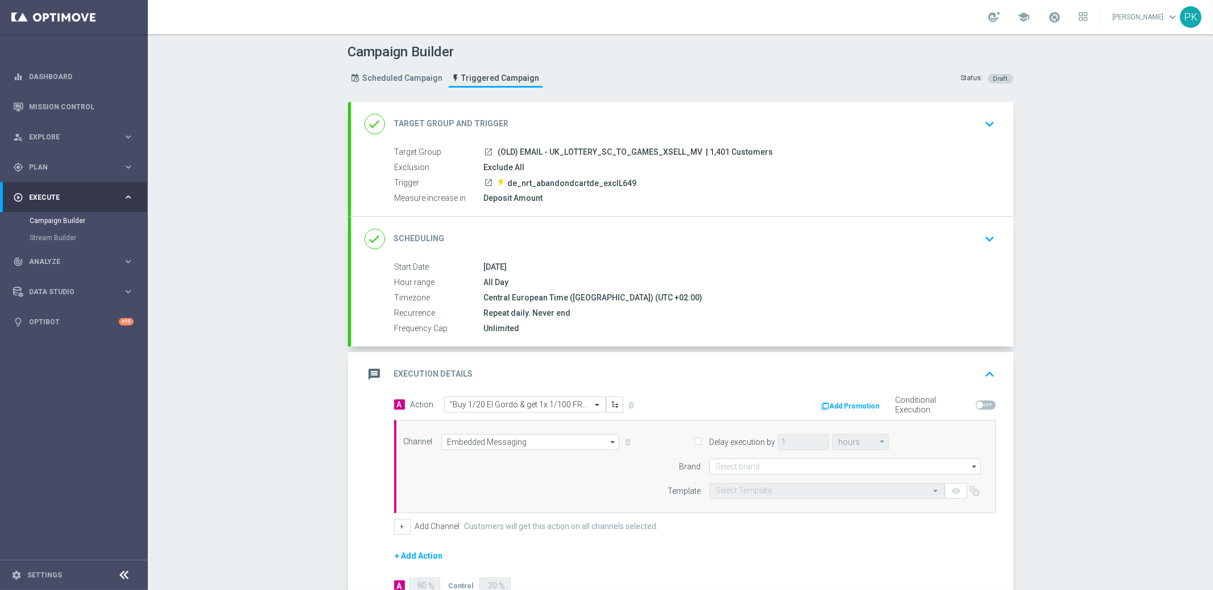
click at [848, 403] on button "Add Promotion" at bounding box center [852, 406] width 63 height 13
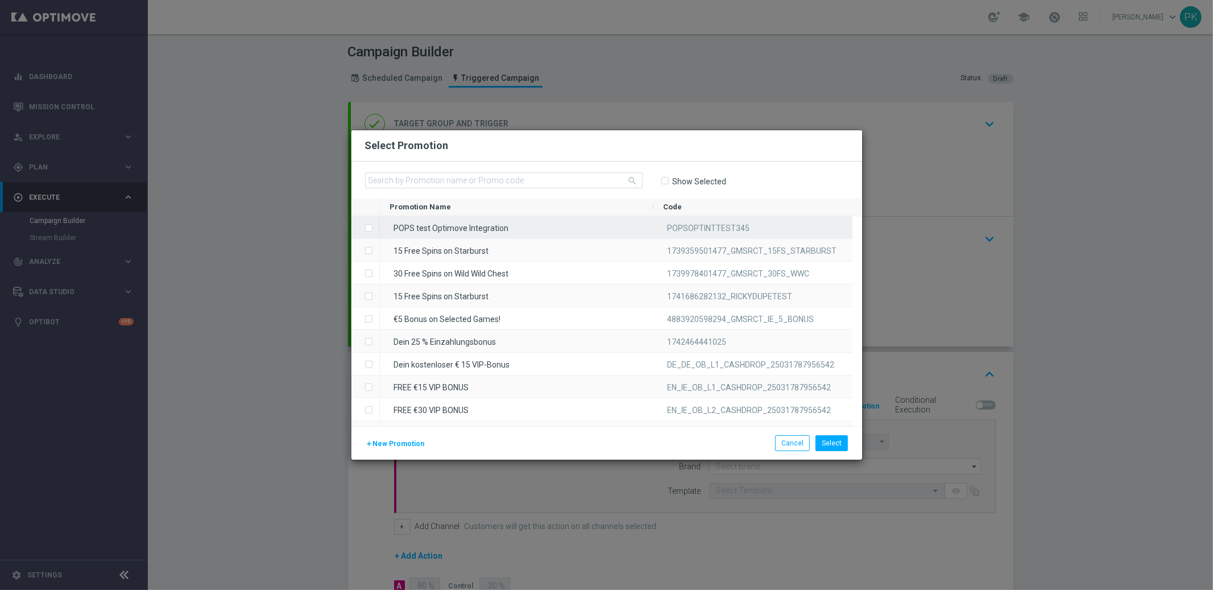
click at [420, 225] on div "POPS test Optimove Integration" at bounding box center [517, 227] width 274 height 22
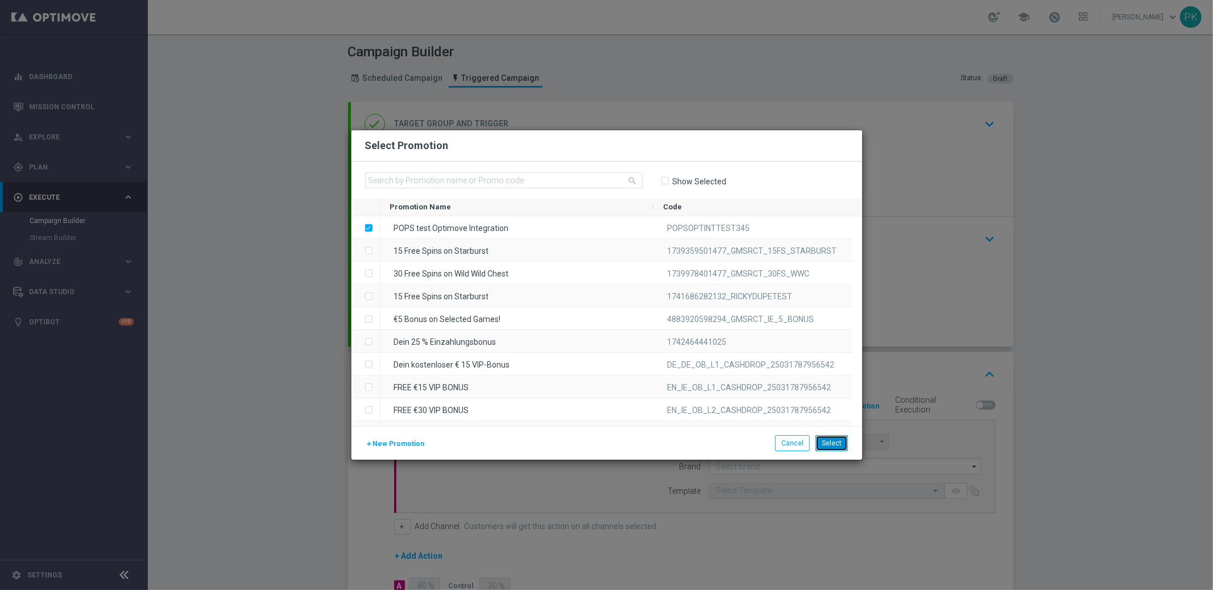
click at [837, 441] on button "Select" at bounding box center [832, 443] width 32 height 16
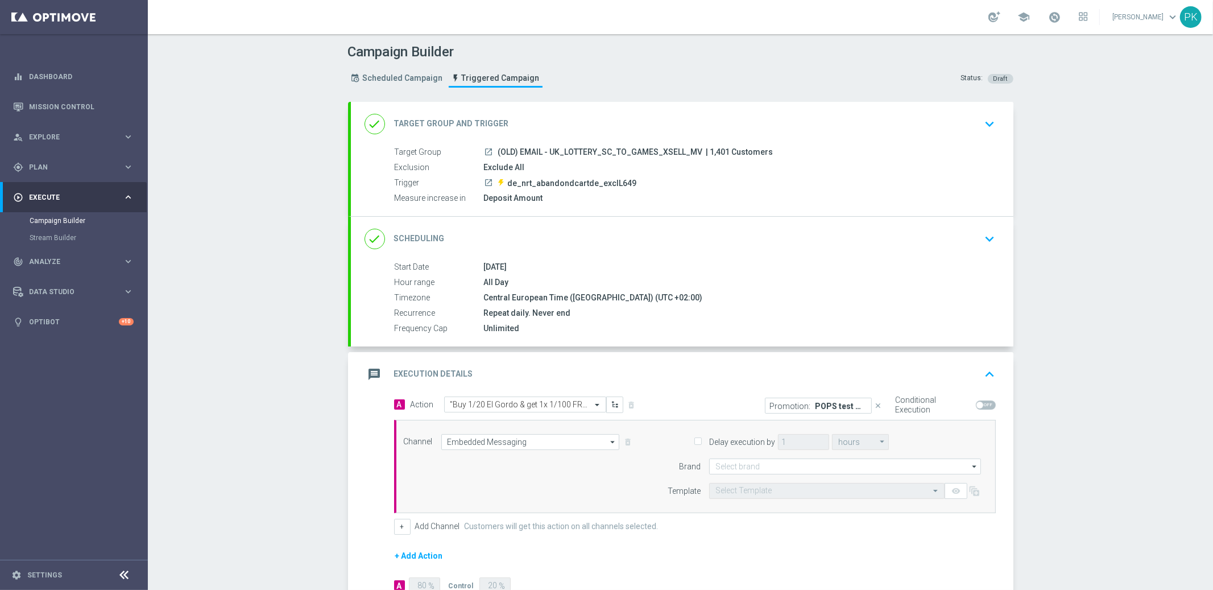
click at [979, 404] on span at bounding box center [986, 404] width 20 height 9
click at [979, 404] on input "checkbox" at bounding box center [986, 404] width 20 height 9
click at [979, 404] on span at bounding box center [986, 404] width 20 height 9
click at [979, 404] on input "checkbox" at bounding box center [986, 404] width 20 height 9
checkbox input "false"
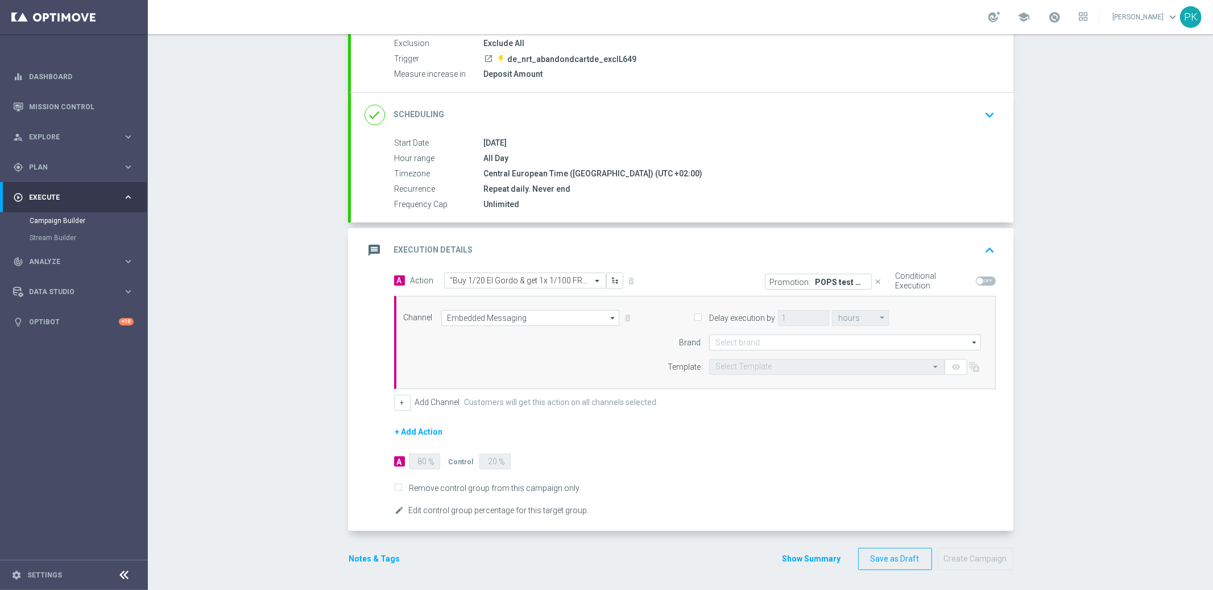
scroll to position [126, 0]
drag, startPoint x: 425, startPoint y: 427, endPoint x: 452, endPoint y: 419, distance: 27.3
click at [426, 427] on button "+ Add Action" at bounding box center [419, 430] width 50 height 14
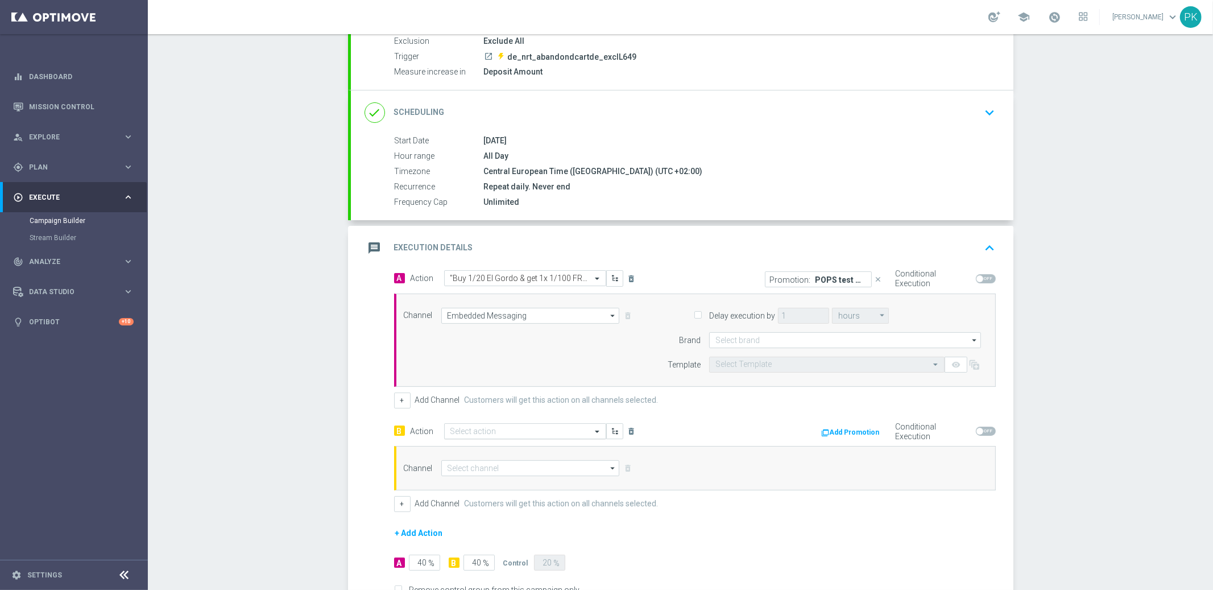
click at [506, 430] on input "text" at bounding box center [513, 432] width 127 height 10
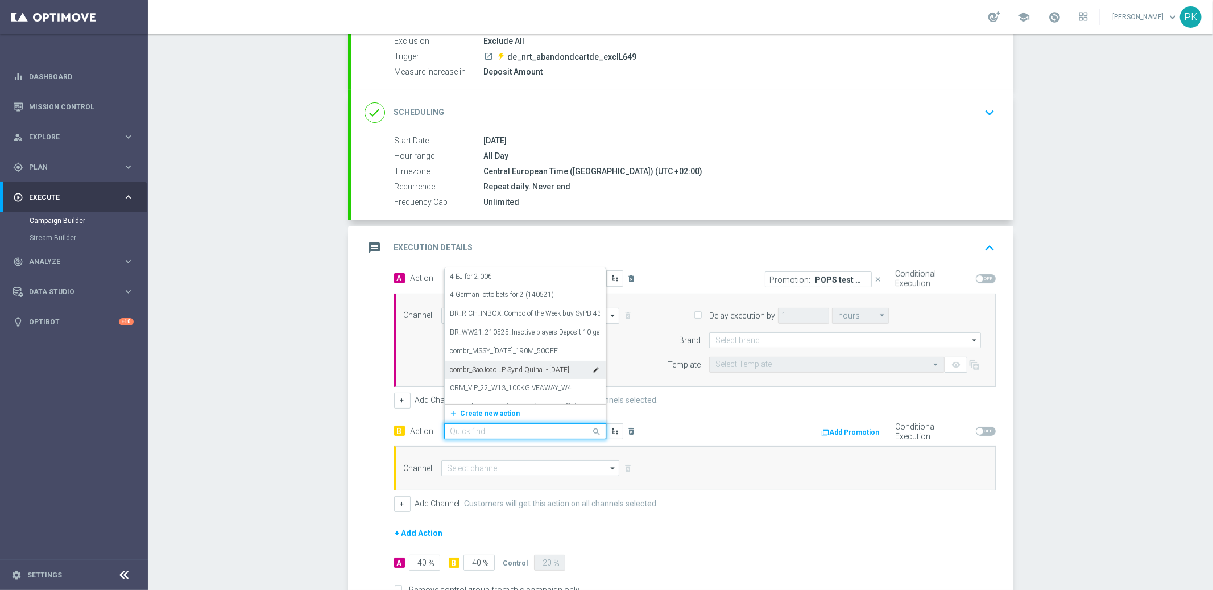
click at [508, 367] on label "combr_SaoJoao LP Synd Quina - [DATE]" at bounding box center [509, 370] width 119 height 10
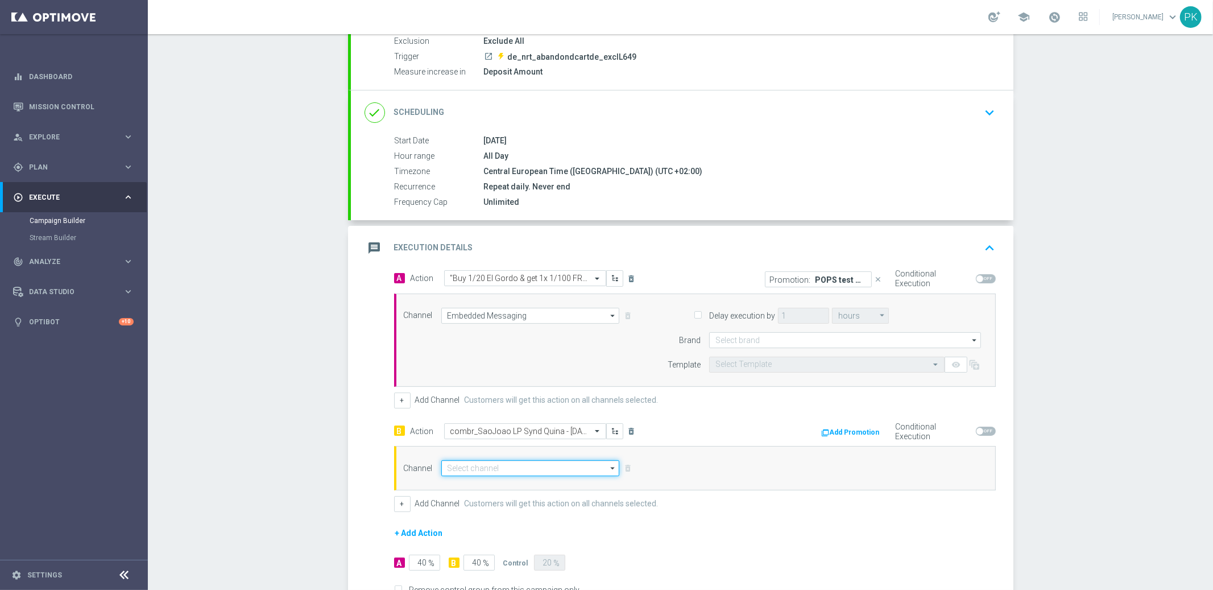
click at [494, 469] on input at bounding box center [530, 468] width 179 height 16
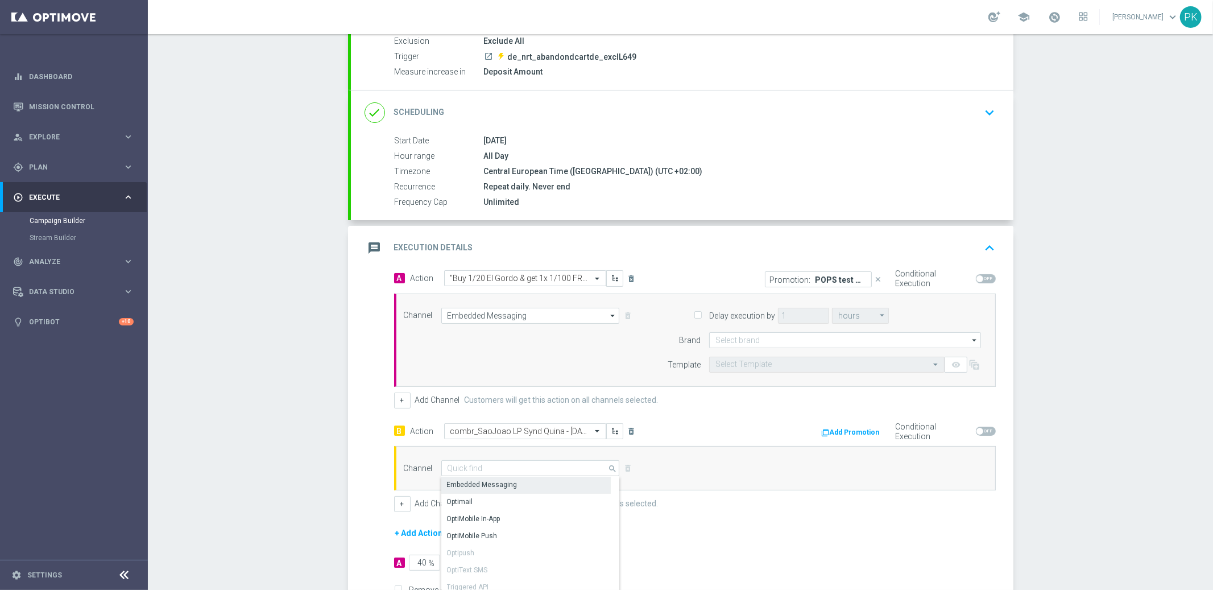
drag, startPoint x: 491, startPoint y: 483, endPoint x: 514, endPoint y: 477, distance: 24.1
click at [491, 483] on div "Embedded Messaging" at bounding box center [482, 484] width 71 height 10
type input "Embedded Messaging"
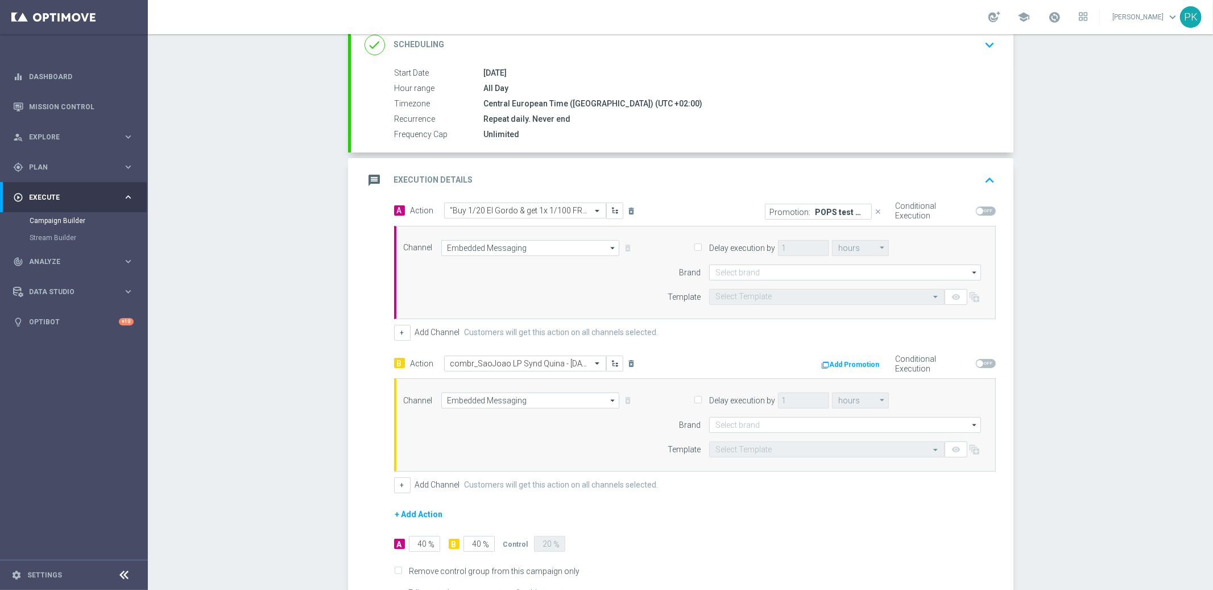
scroll to position [279, 0]
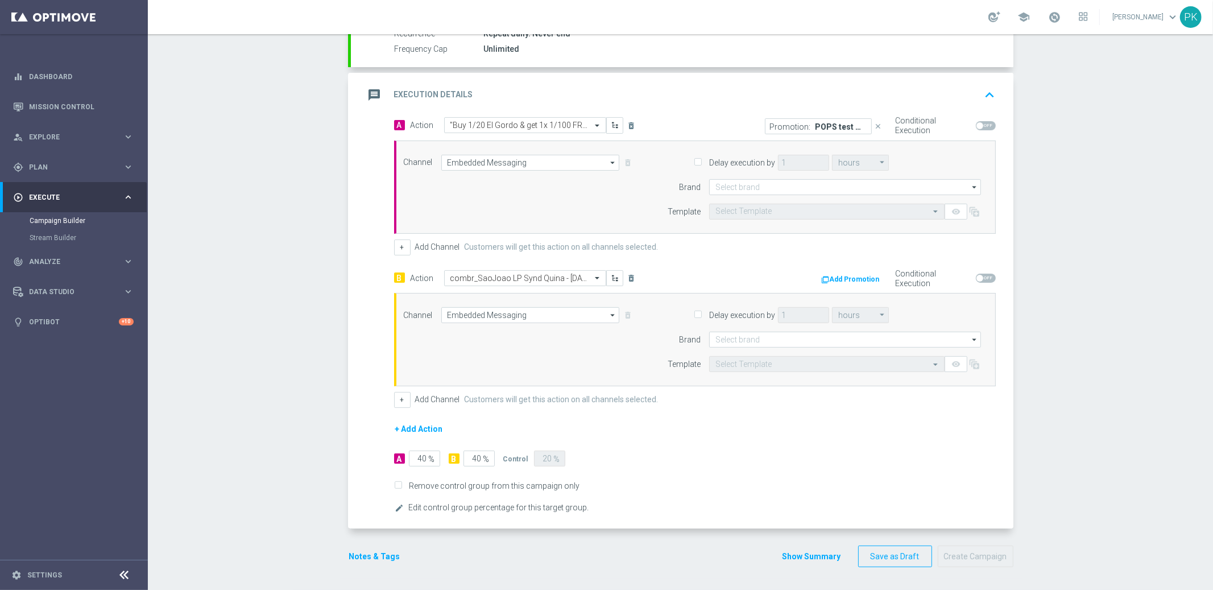
click at [621, 314] on div "Channel Embedded Messaging Embedded Messaging arrow_drop_down Drag here to set …" at bounding box center [519, 315] width 248 height 16
click at [627, 278] on icon "delete_forever" at bounding box center [631, 278] width 9 height 9
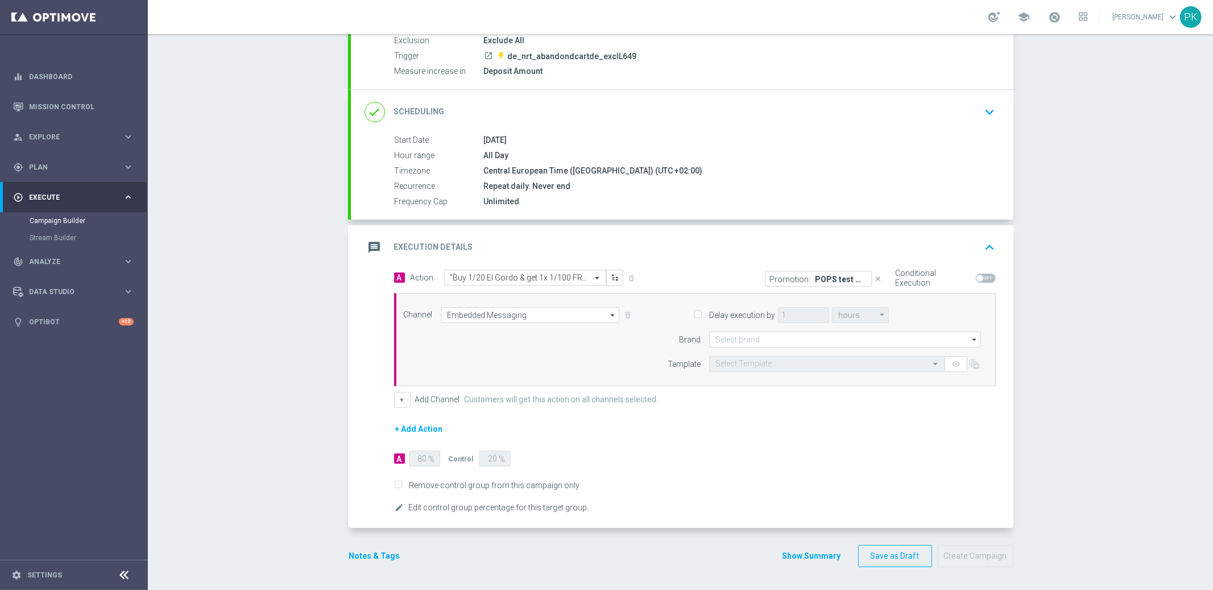
scroll to position [126, 0]
click at [515, 278] on input "text" at bounding box center [513, 279] width 127 height 10
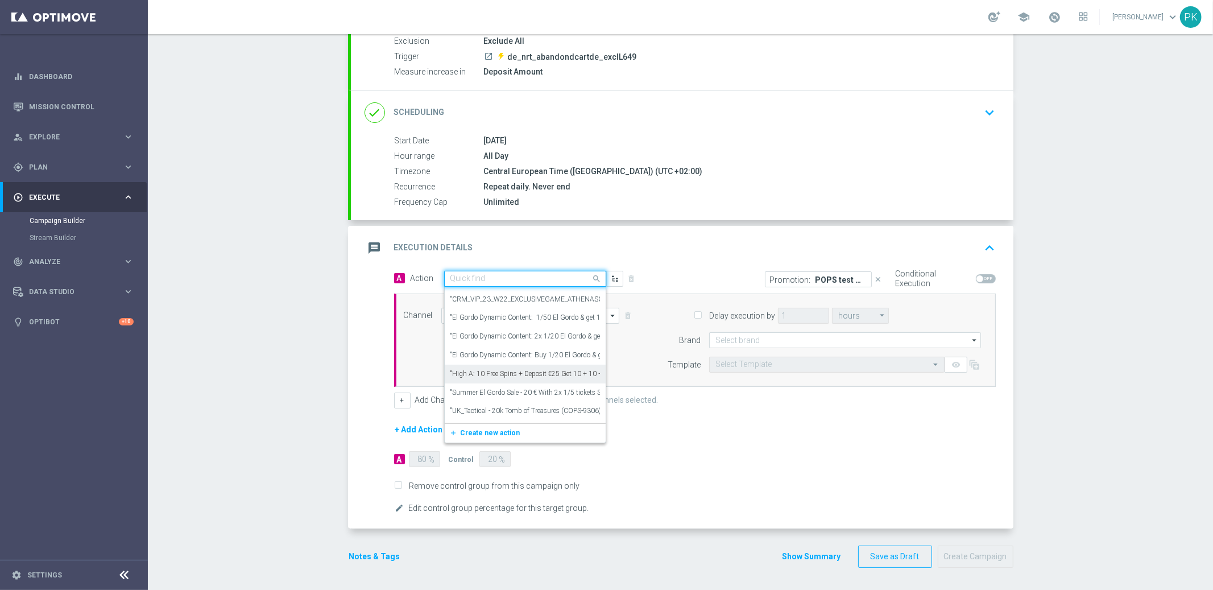
scroll to position [633, 0]
click at [816, 275] on p "POPS test Optimove Integration" at bounding box center [841, 279] width 51 height 9
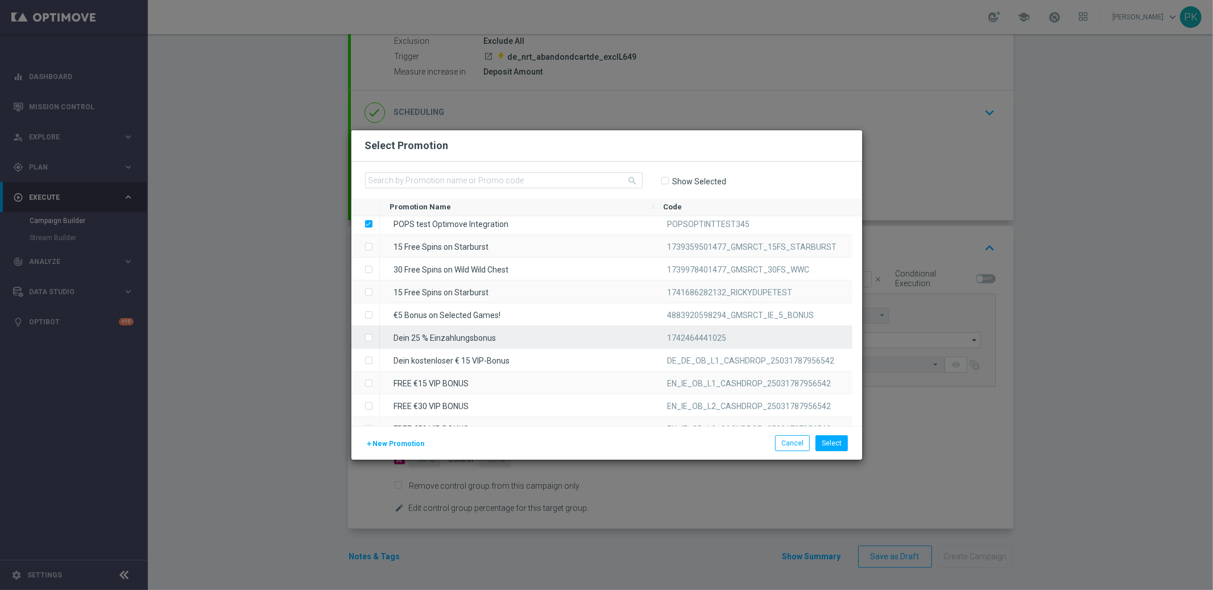
scroll to position [10, 0]
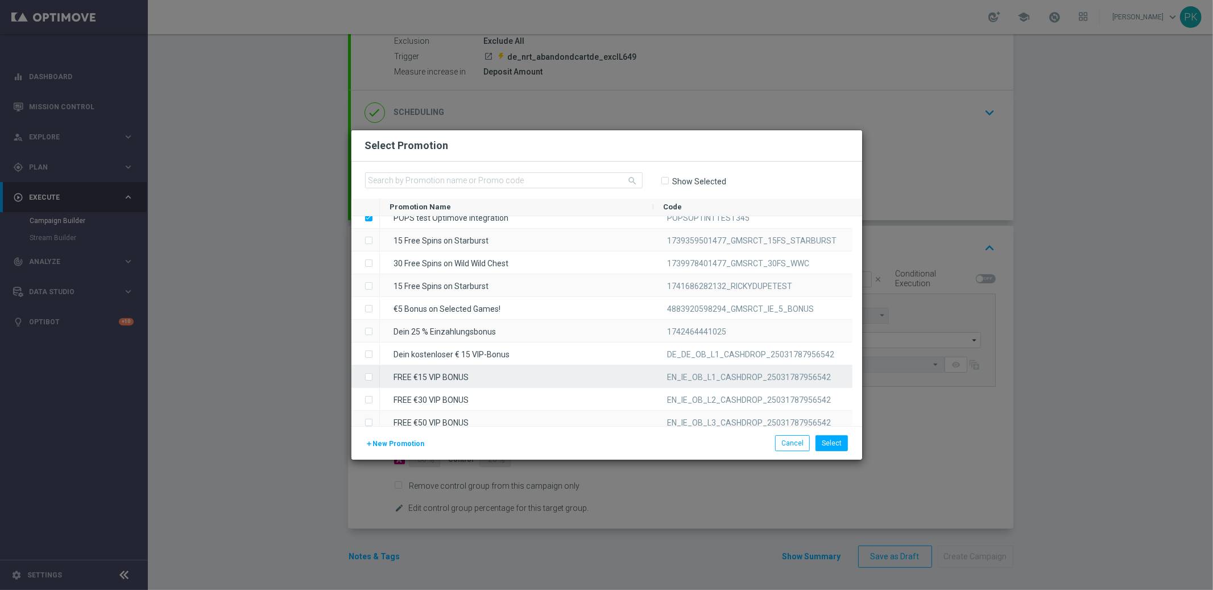
click at [529, 374] on div "FREE €15 VIP BONUS" at bounding box center [517, 376] width 274 height 22
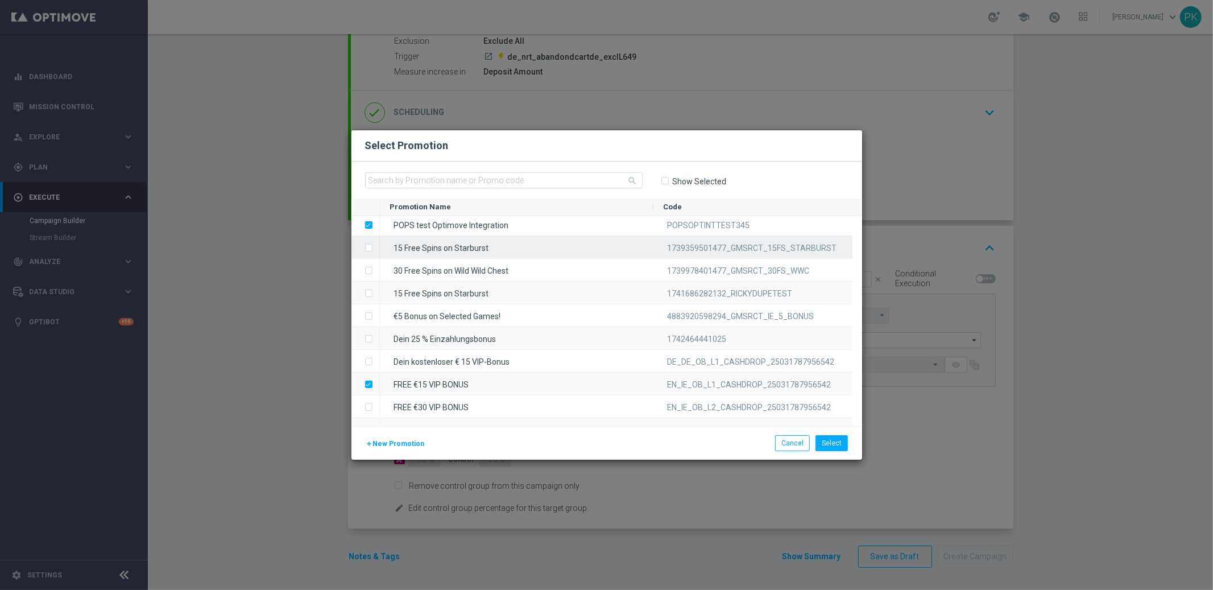
scroll to position [0, 0]
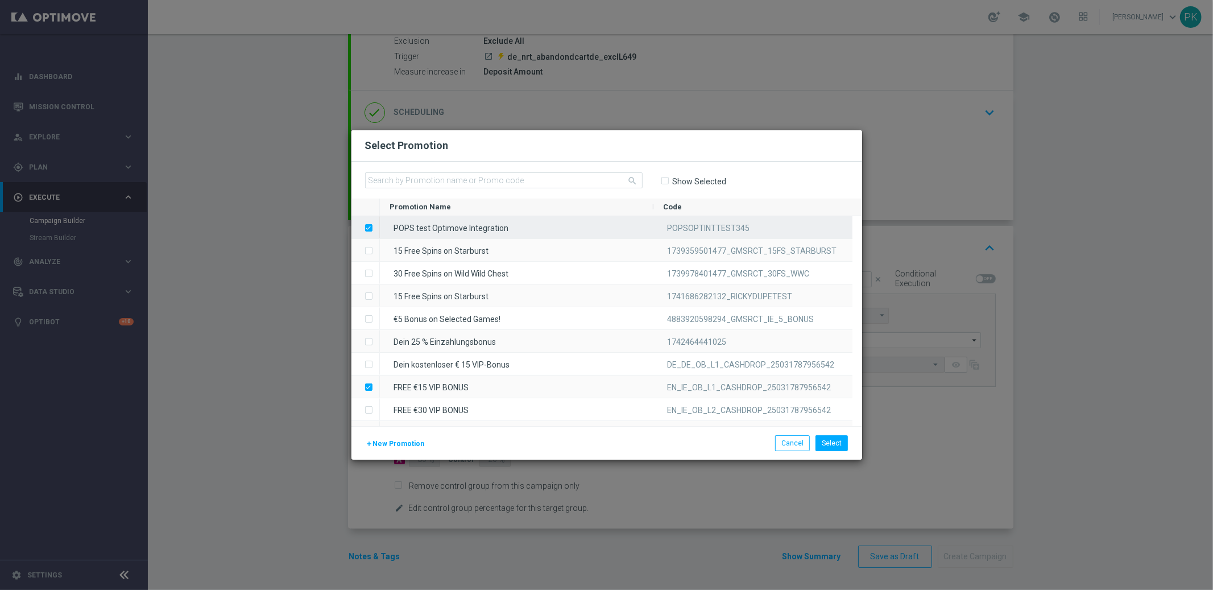
click at [376, 226] on label "Press SPACE to deselect this row." at bounding box center [378, 229] width 4 height 10
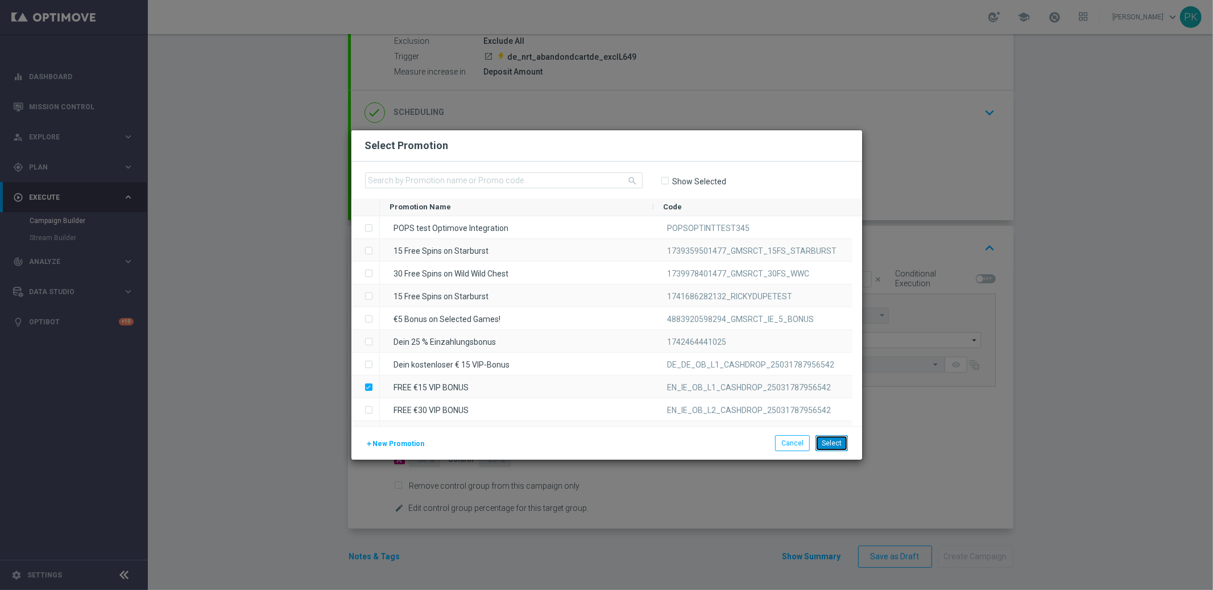
click at [838, 441] on button "Select" at bounding box center [832, 443] width 32 height 16
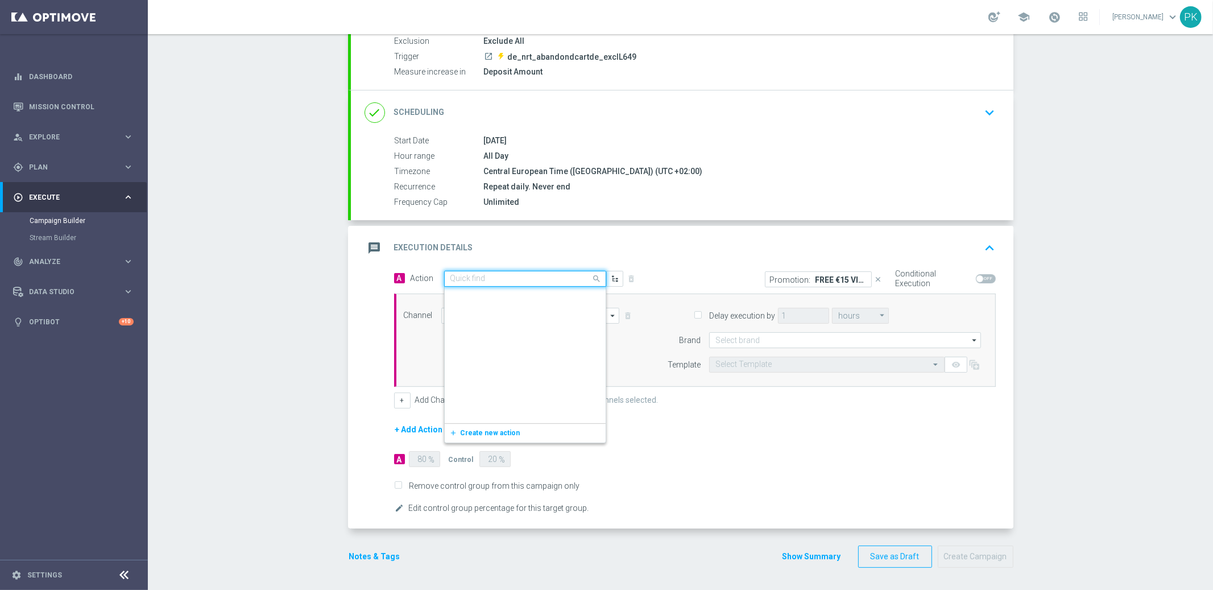
click at [516, 275] on input "text" at bounding box center [513, 279] width 127 height 10
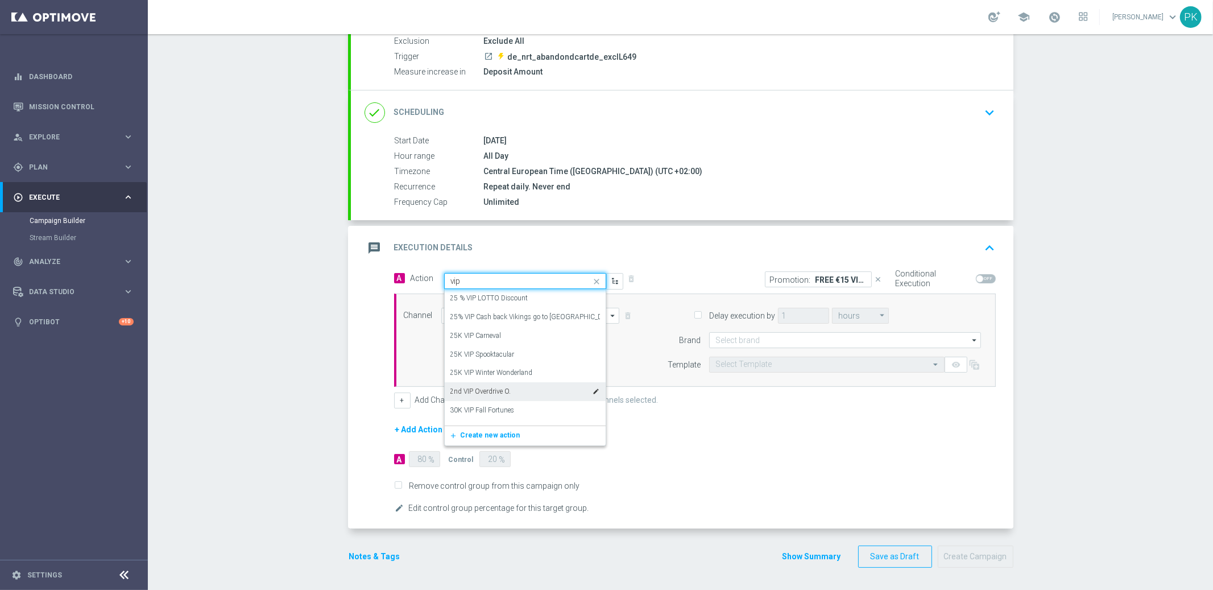
click at [511, 387] on div "2nd VIP Overdrive O. edit" at bounding box center [525, 391] width 150 height 19
type input "vip"
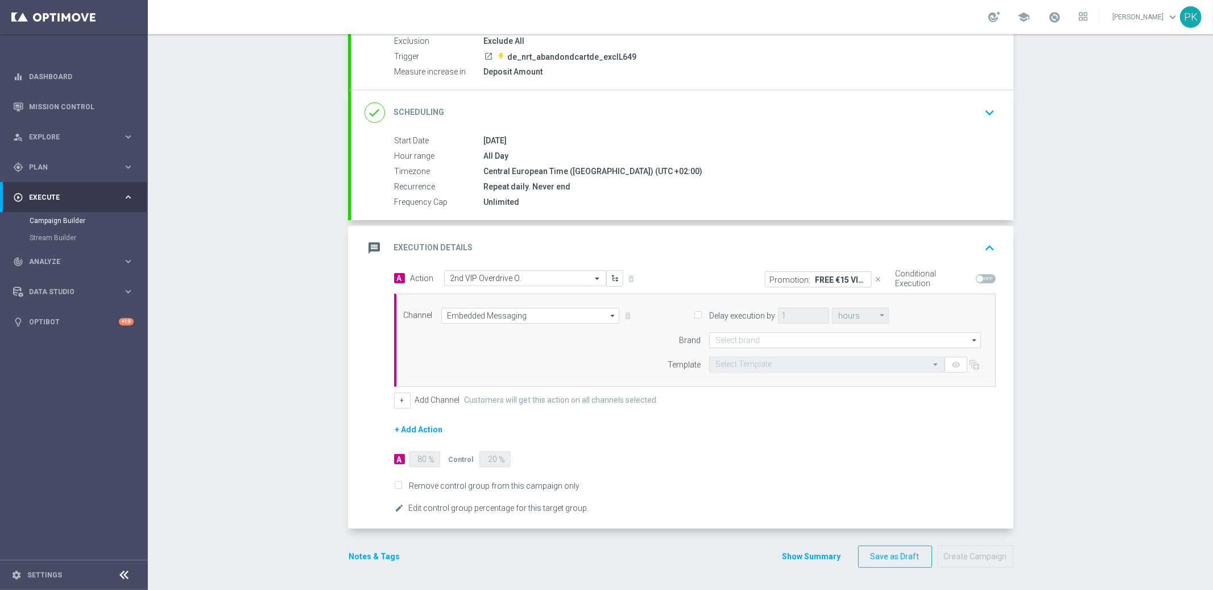
click at [831, 280] on p "FREE €15 VIP BONUS" at bounding box center [841, 279] width 51 height 9
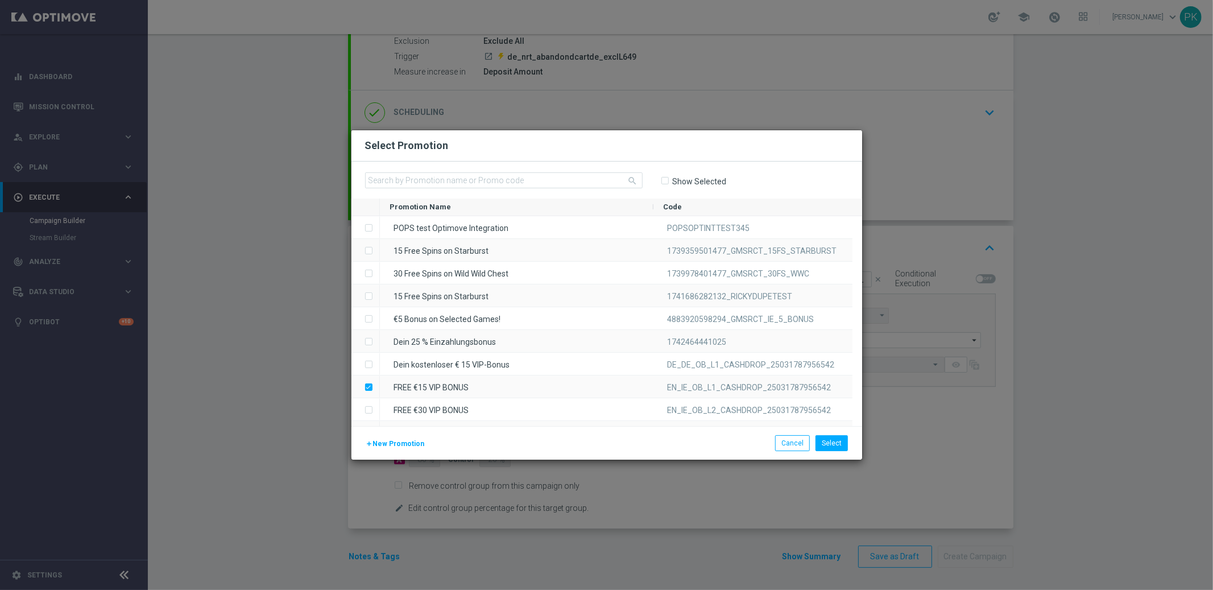
click at [944, 178] on modal-container "Select Promotion search Show Selected Drag here to set row groups Drag here to …" at bounding box center [606, 295] width 1213 height 590
click at [830, 445] on button "Select" at bounding box center [832, 443] width 32 height 16
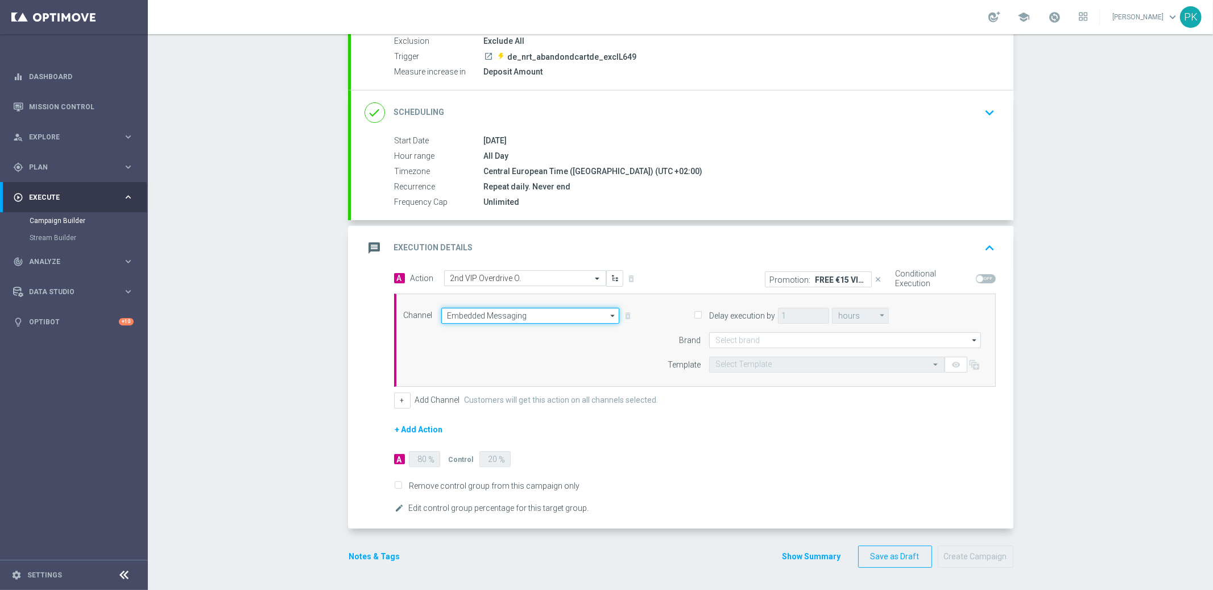
click at [497, 318] on input "Embedded Messaging" at bounding box center [530, 316] width 179 height 16
click at [490, 330] on div "Embedded Messaging" at bounding box center [482, 332] width 71 height 10
type input "Embedded Messaging"
click at [694, 312] on input "Delay execution by" at bounding box center [697, 315] width 7 height 7
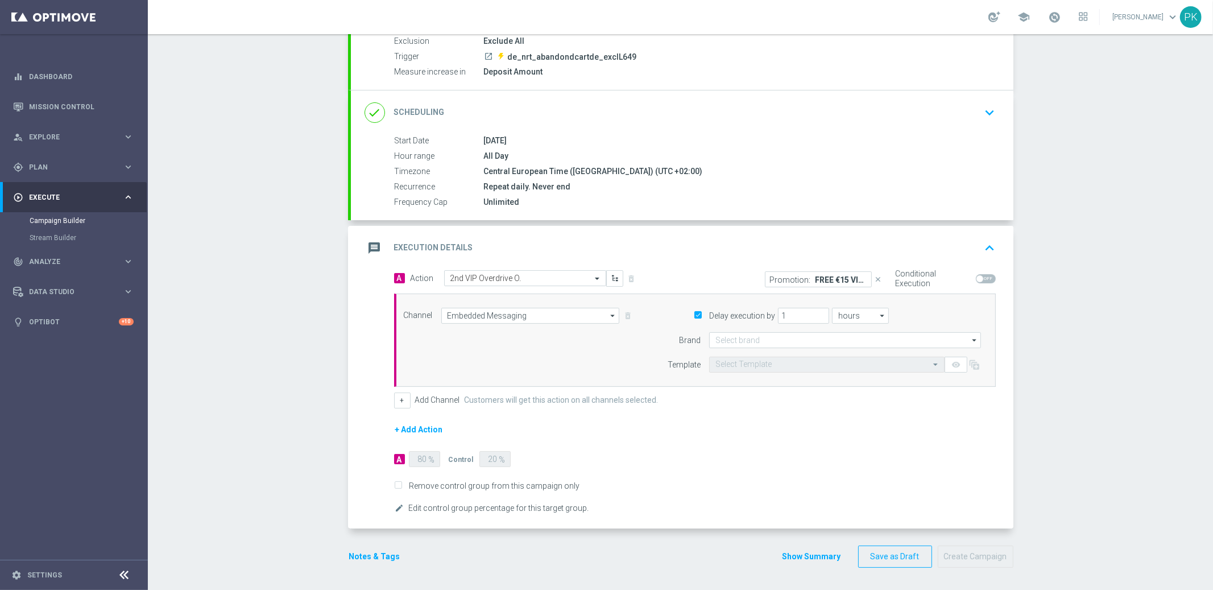
checkbox input "false"
click at [738, 341] on input at bounding box center [845, 340] width 272 height 16
click at [729, 374] on div "Lottoland" at bounding box center [730, 374] width 30 height 10
type input "Lottoland"
click at [773, 363] on input "text" at bounding box center [815, 365] width 200 height 10
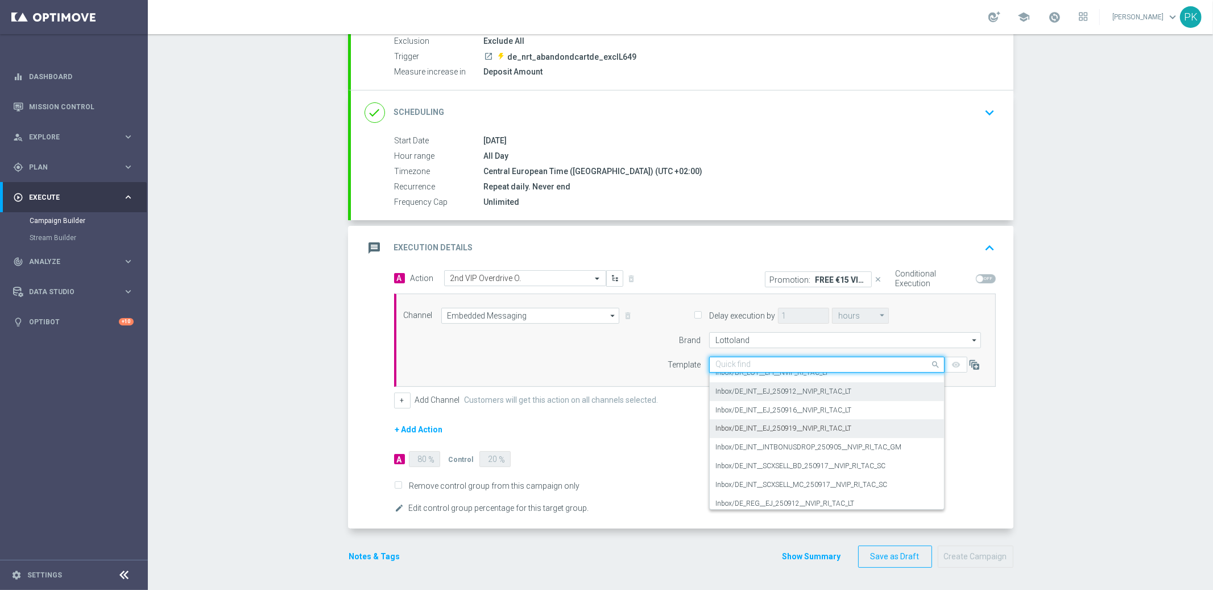
scroll to position [151, 0]
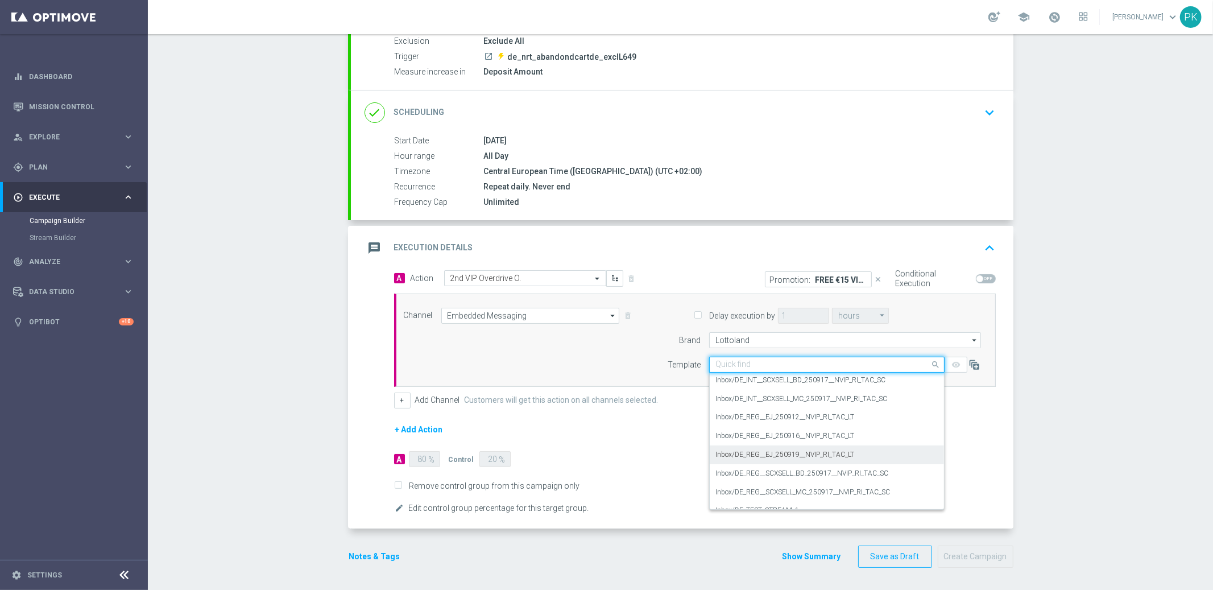
click at [752, 451] on label "Inbox/DE_REG__EJ_250919__NVIP_RI_TAC_LT" at bounding box center [784, 455] width 139 height 10
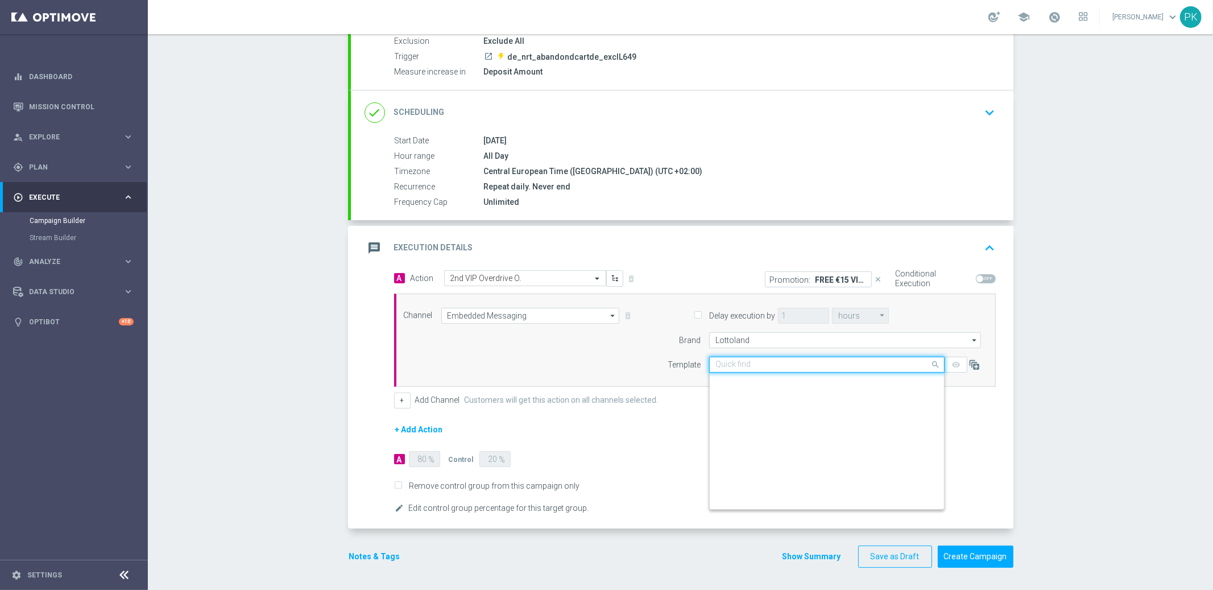
click at [784, 365] on input "text" at bounding box center [815, 365] width 200 height 10
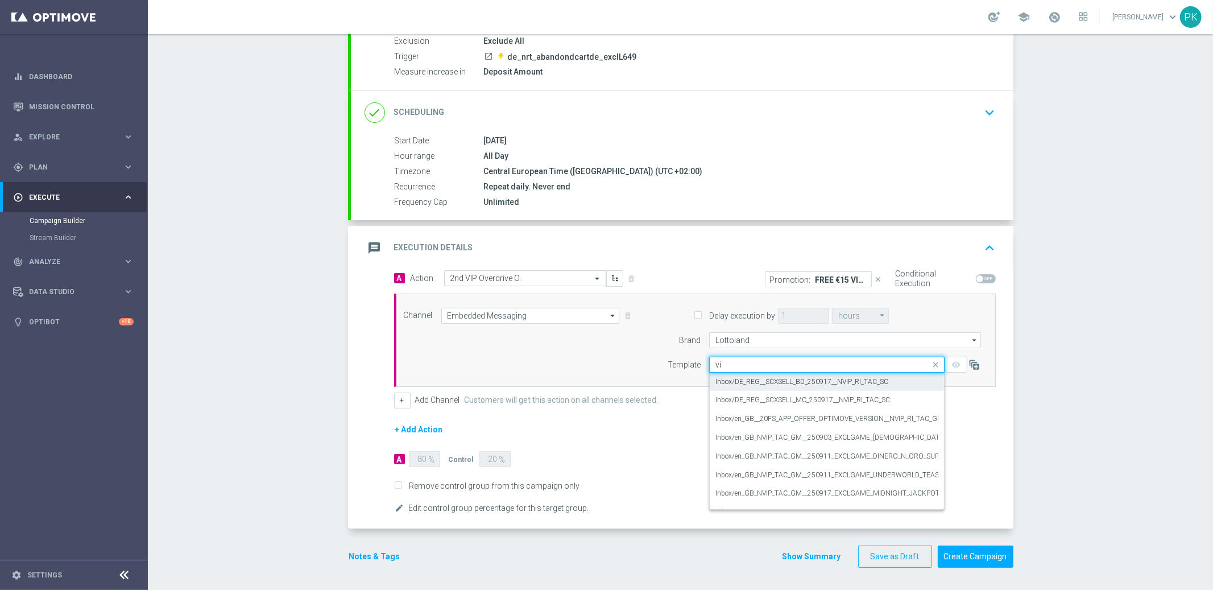
type input "vip"
click at [880, 443] on label "Inbox/en_IE_RIT_NVIP_RI_TAC_GM_W37_EXCL_GAME_UNDERWORLD_TREASURE" at bounding box center [840, 442] width 250 height 10
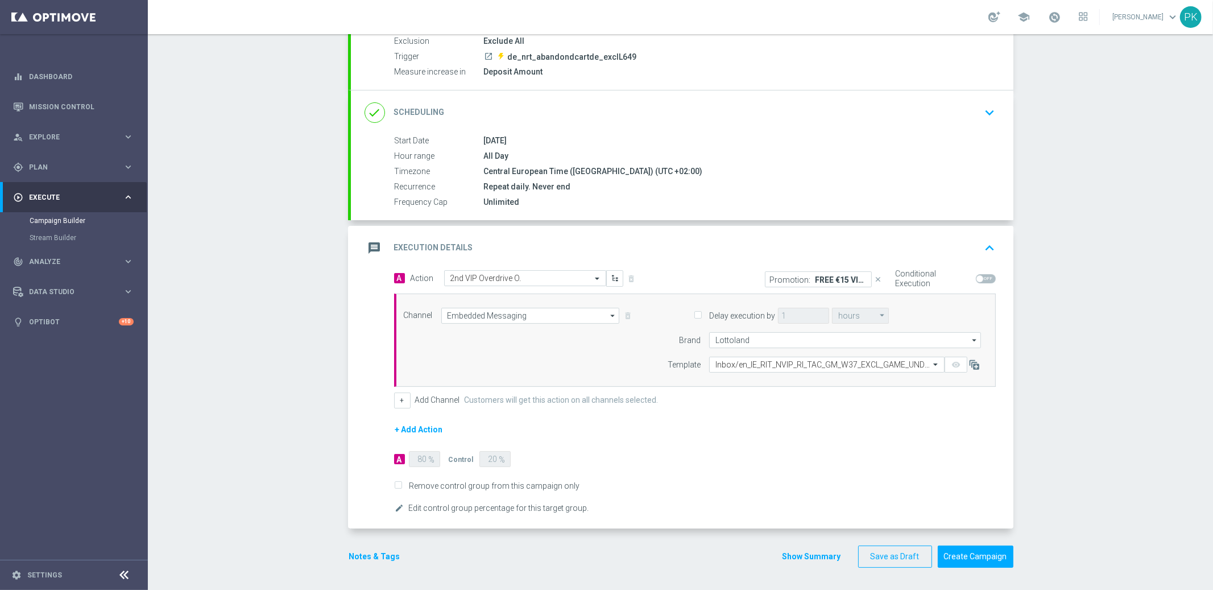
click at [950, 364] on div "remove_red_eye" at bounding box center [956, 365] width 23 height 16
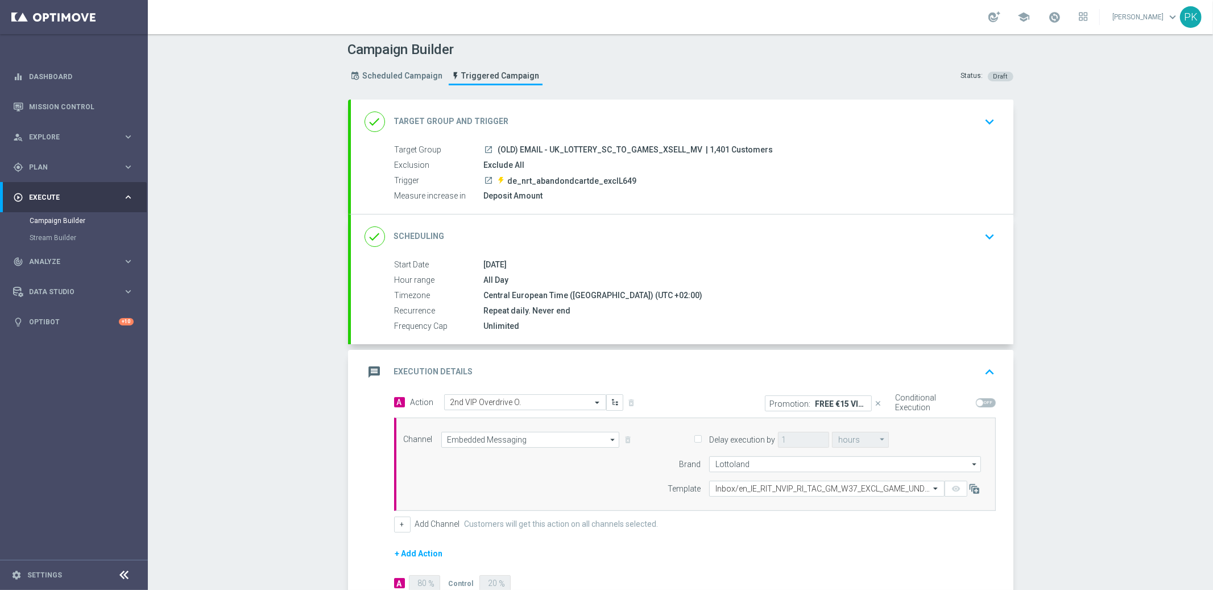
scroll to position [0, 0]
drag, startPoint x: 627, startPoint y: 371, endPoint x: 621, endPoint y: 367, distance: 6.9
click at [627, 371] on div "message Execution Details keyboard_arrow_up" at bounding box center [682, 374] width 635 height 22
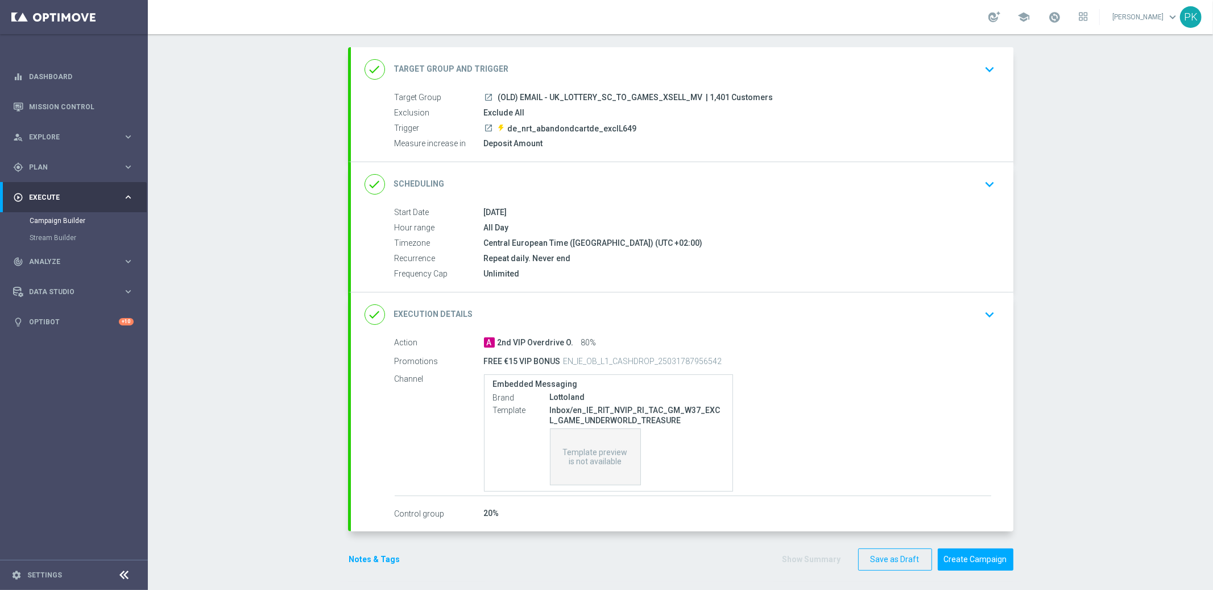
scroll to position [57, 0]
drag, startPoint x: 559, startPoint y: 355, endPoint x: 750, endPoint y: 355, distance: 191.1
click at [750, 355] on div "FREE €15 VIP BONUS EN_IE_OB_L1_CASHDROP_25031787956542" at bounding box center [693, 358] width 418 height 16
click at [987, 311] on icon "keyboard_arrow_down" at bounding box center [990, 311] width 17 height 17
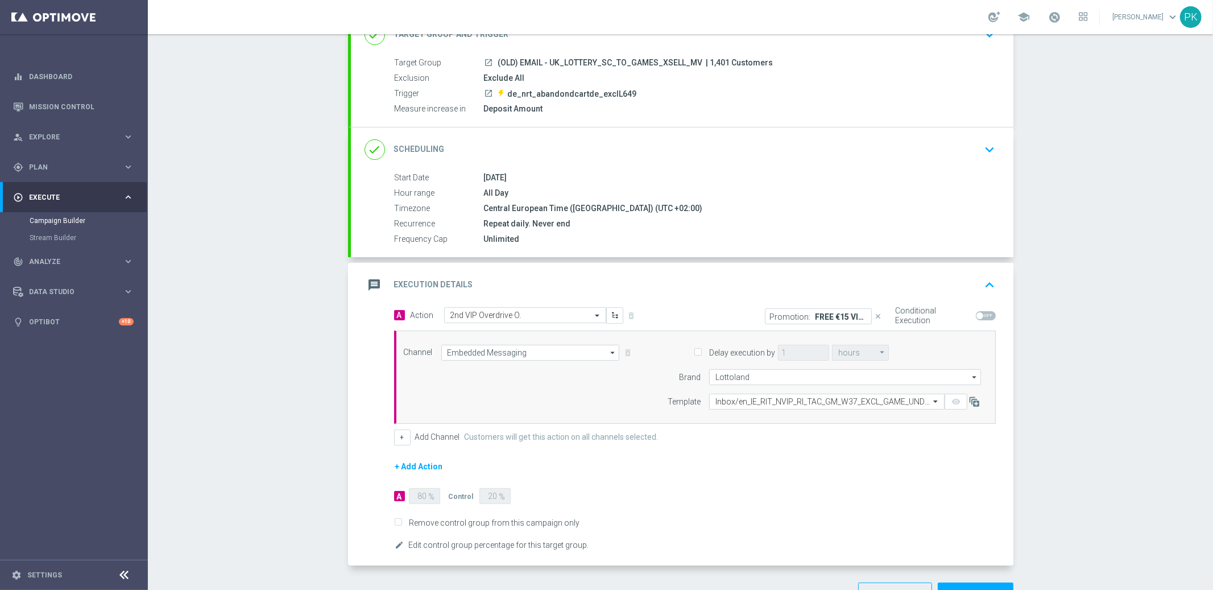
scroll to position [126, 0]
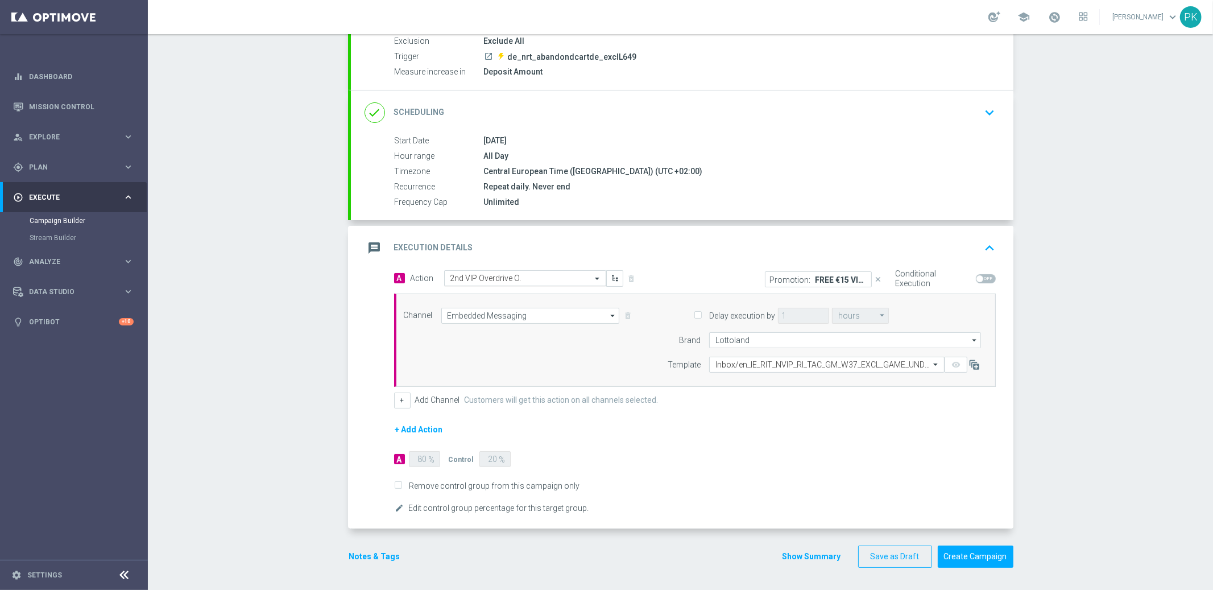
click at [541, 282] on div "Select action 2nd VIP Overdrive O." at bounding box center [525, 278] width 162 height 16
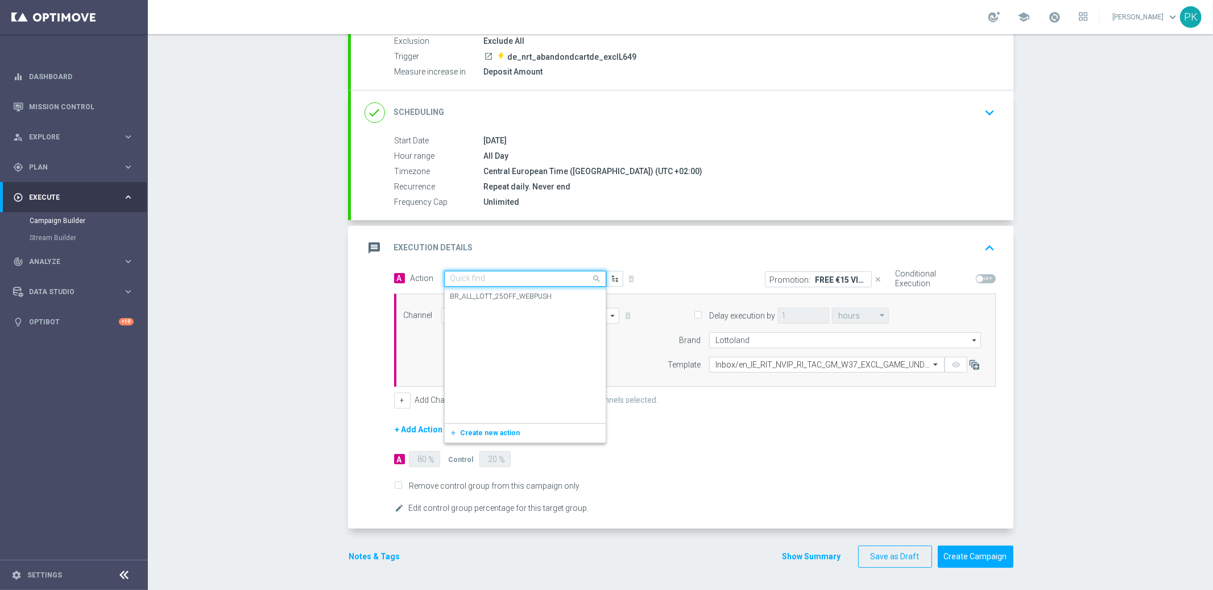
scroll to position [137721, 0]
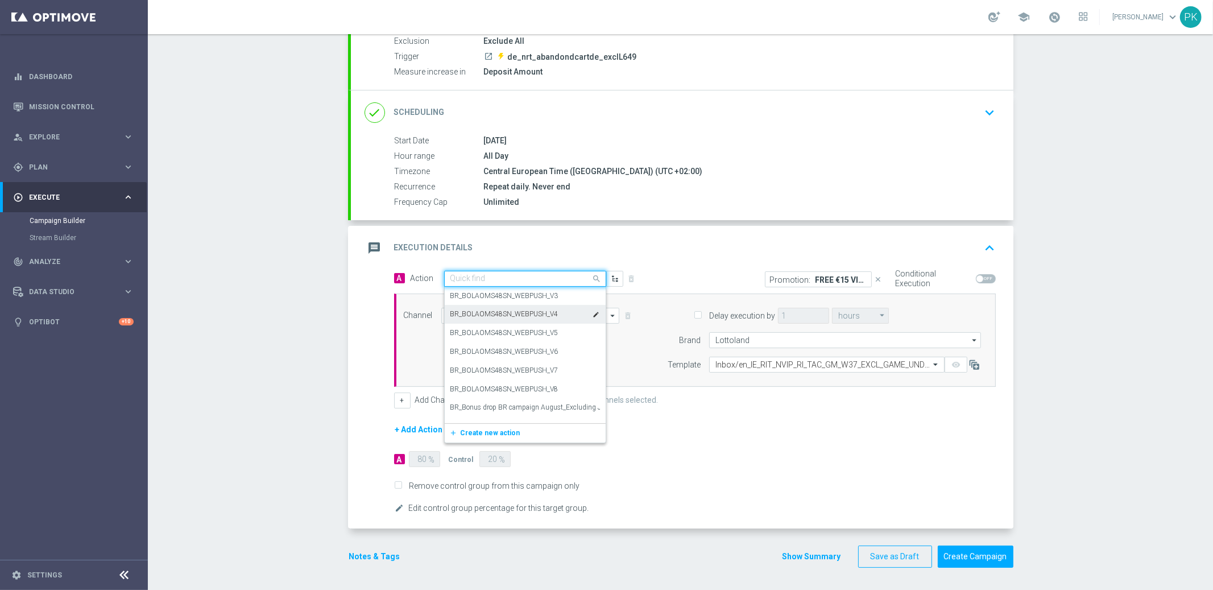
click at [705, 270] on div "Promotion: FREE €15 VIP BONUS close" at bounding box center [796, 279] width 184 height 18
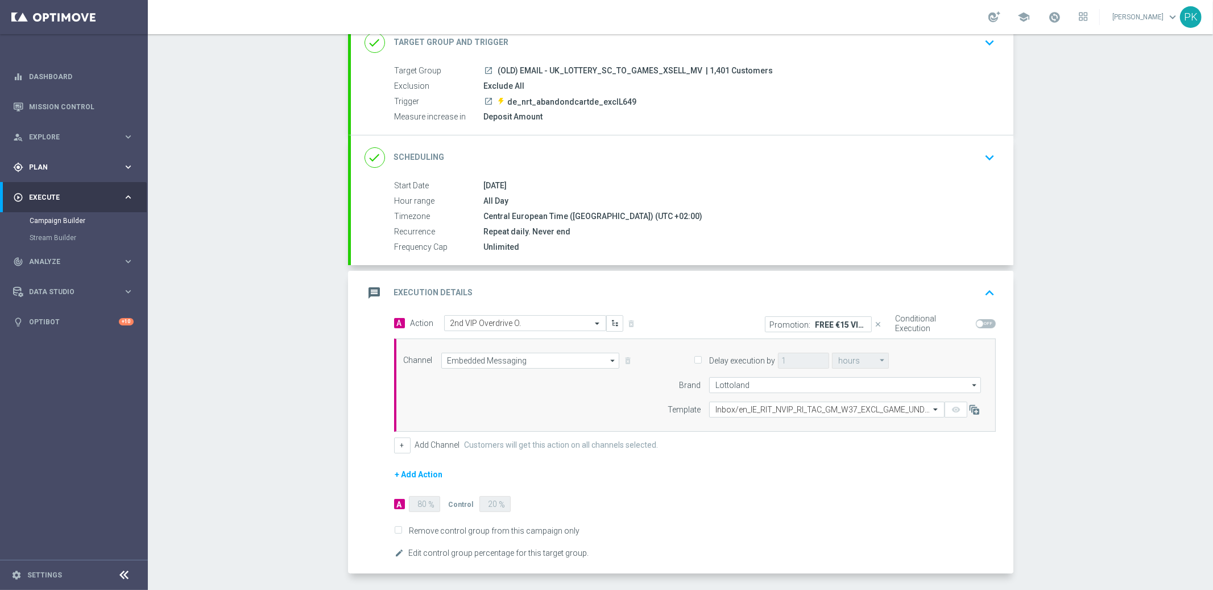
scroll to position [0, 0]
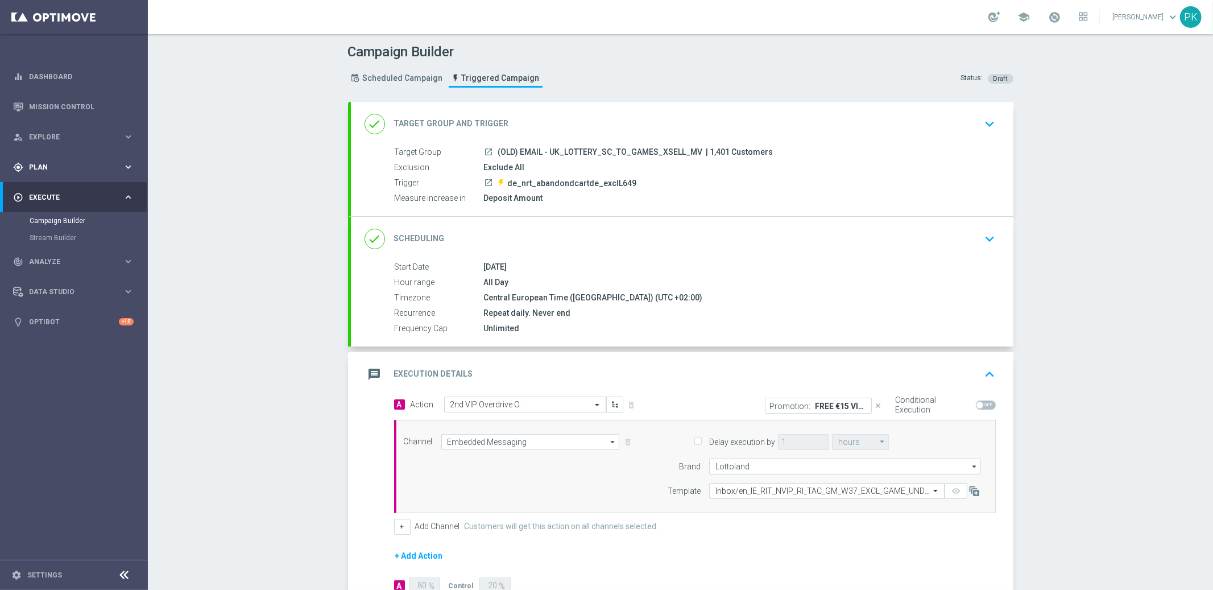
click at [41, 164] on span "Plan" at bounding box center [76, 167] width 94 height 7
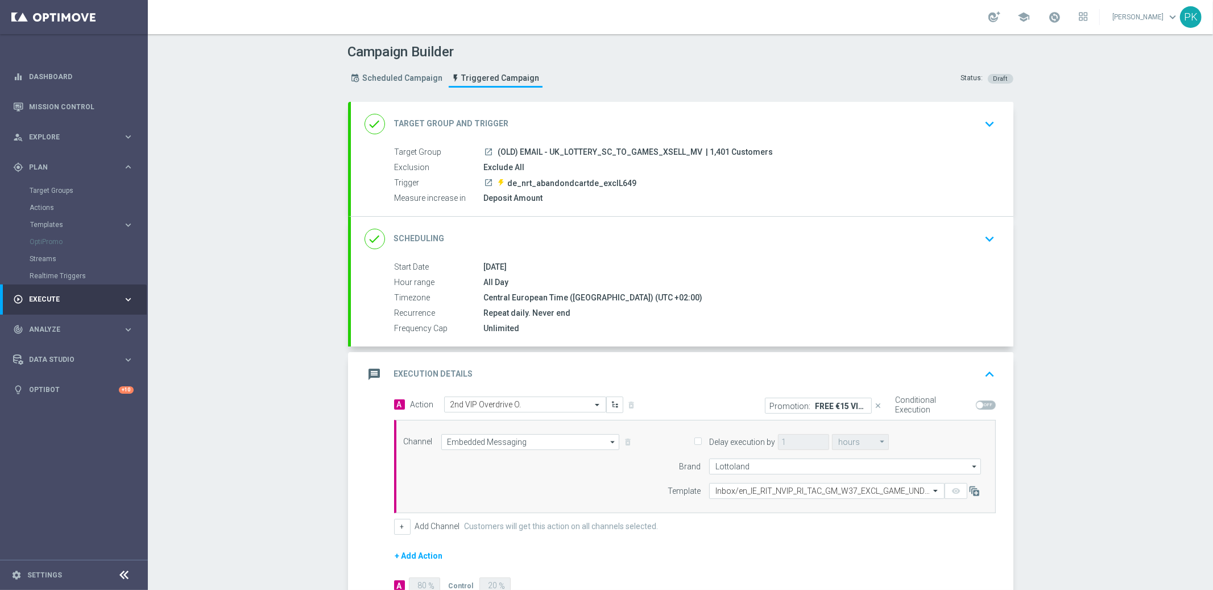
click at [48, 185] on div "Target Groups" at bounding box center [88, 190] width 117 height 17
drag, startPoint x: 47, startPoint y: 224, endPoint x: 57, endPoint y: 228, distance: 11.2
click at [47, 224] on span "Templates" at bounding box center [70, 224] width 81 height 7
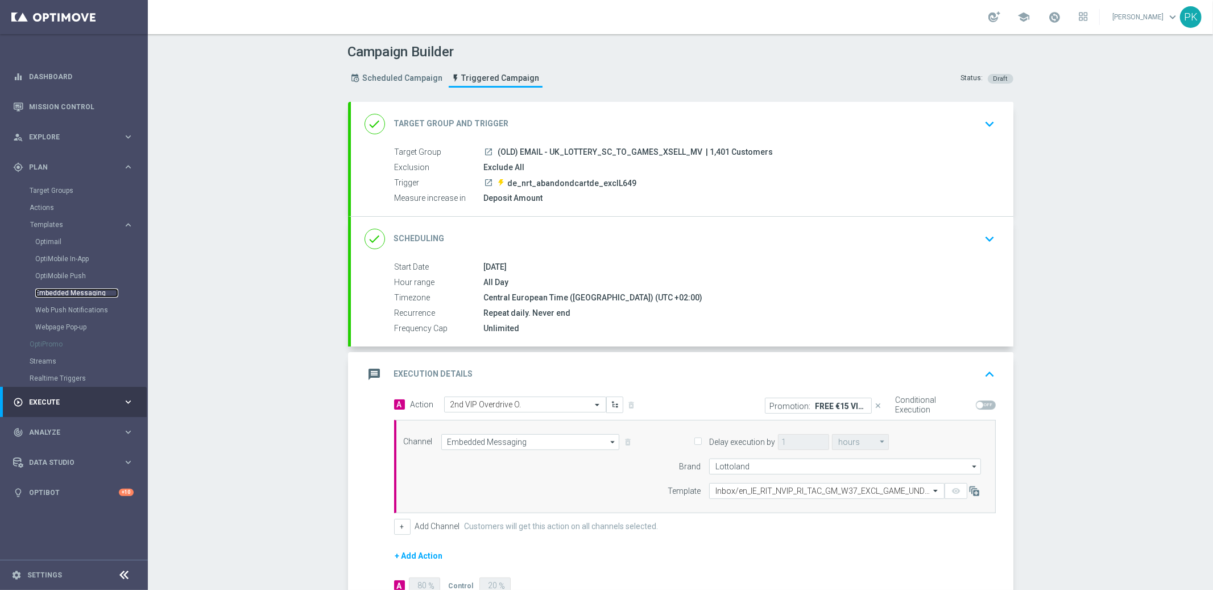
click at [61, 291] on link "Embedded Messaging" at bounding box center [76, 292] width 83 height 9
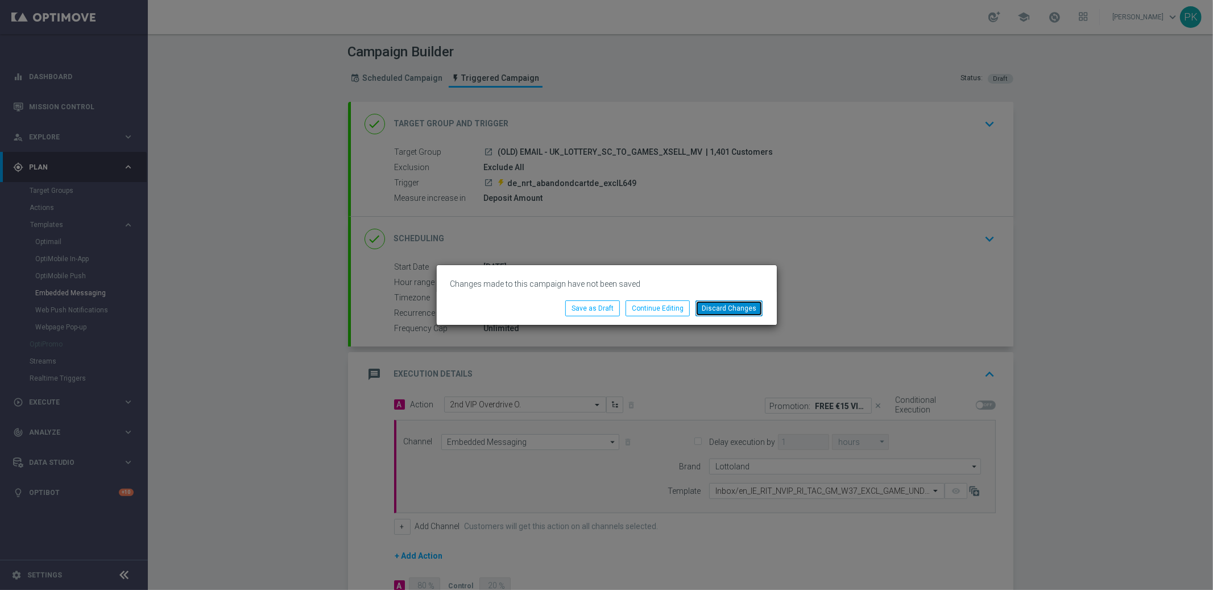
click at [748, 308] on button "Discard Changes" at bounding box center [729, 308] width 67 height 16
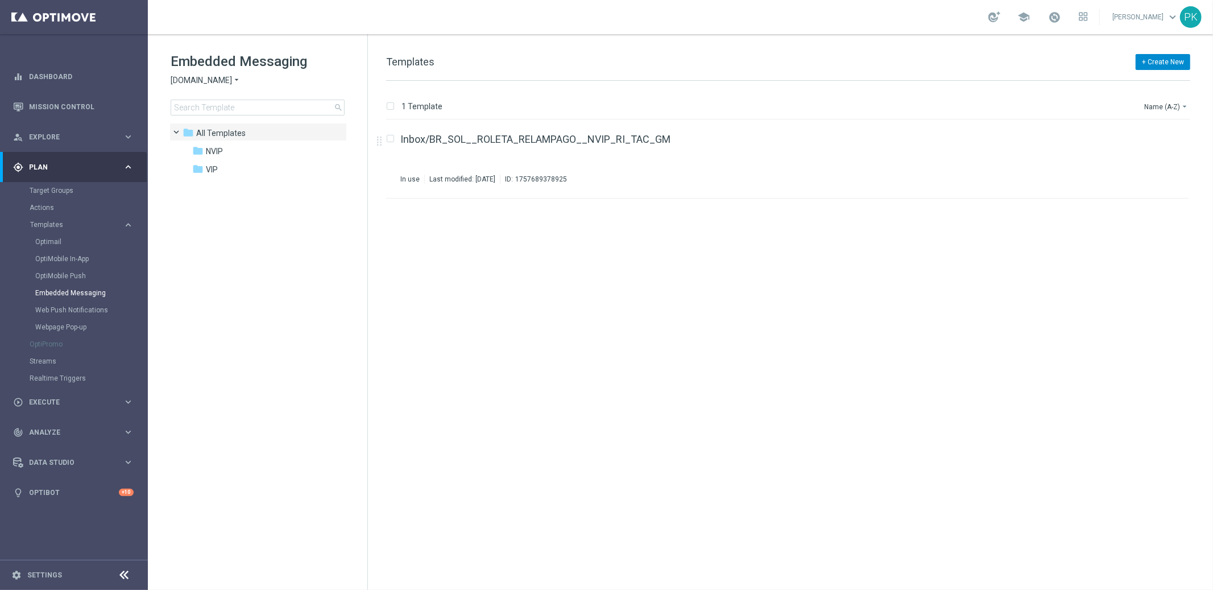
click at [1155, 60] on button "+ Create New" at bounding box center [1163, 62] width 55 height 16
click at [1153, 84] on div "New Template" at bounding box center [1146, 82] width 77 height 8
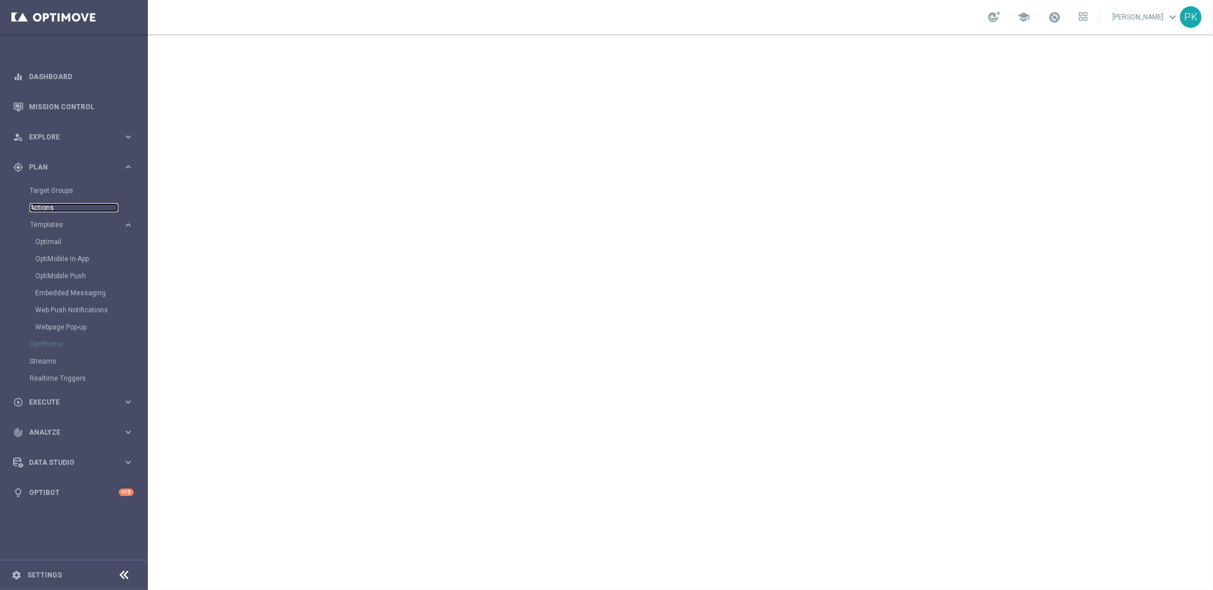
click at [45, 205] on link "Actions" at bounding box center [74, 207] width 89 height 9
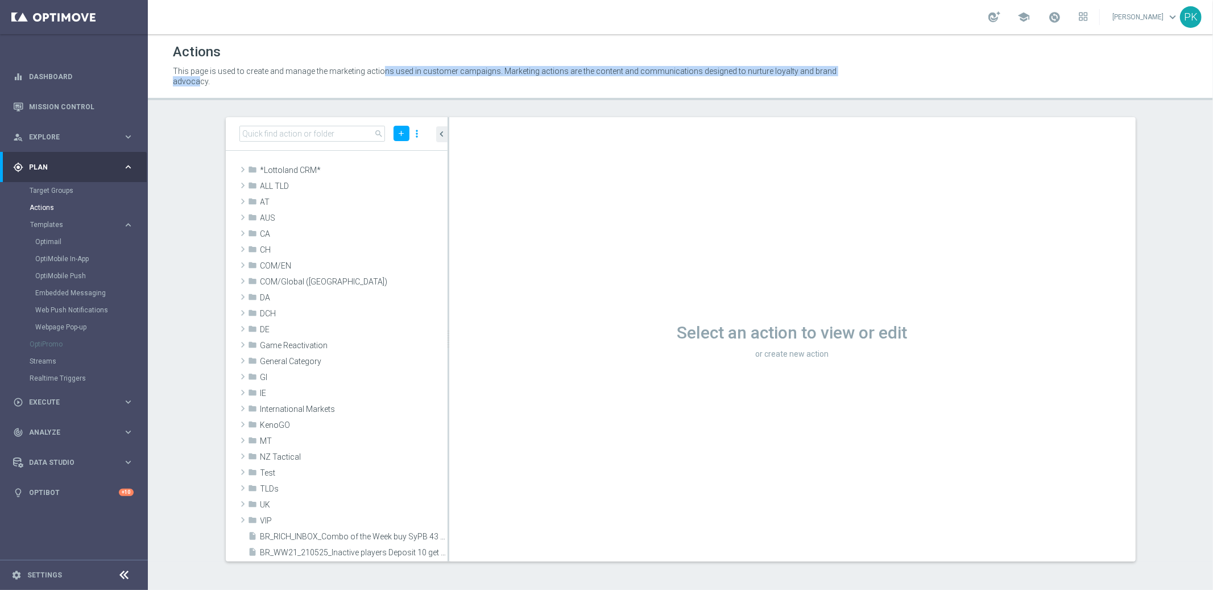
drag, startPoint x: 289, startPoint y: 69, endPoint x: 757, endPoint y: 71, distance: 468.1
click at [757, 71] on p "This page is used to create and manage the marketing actions used in customer c…" at bounding box center [508, 76] width 671 height 20
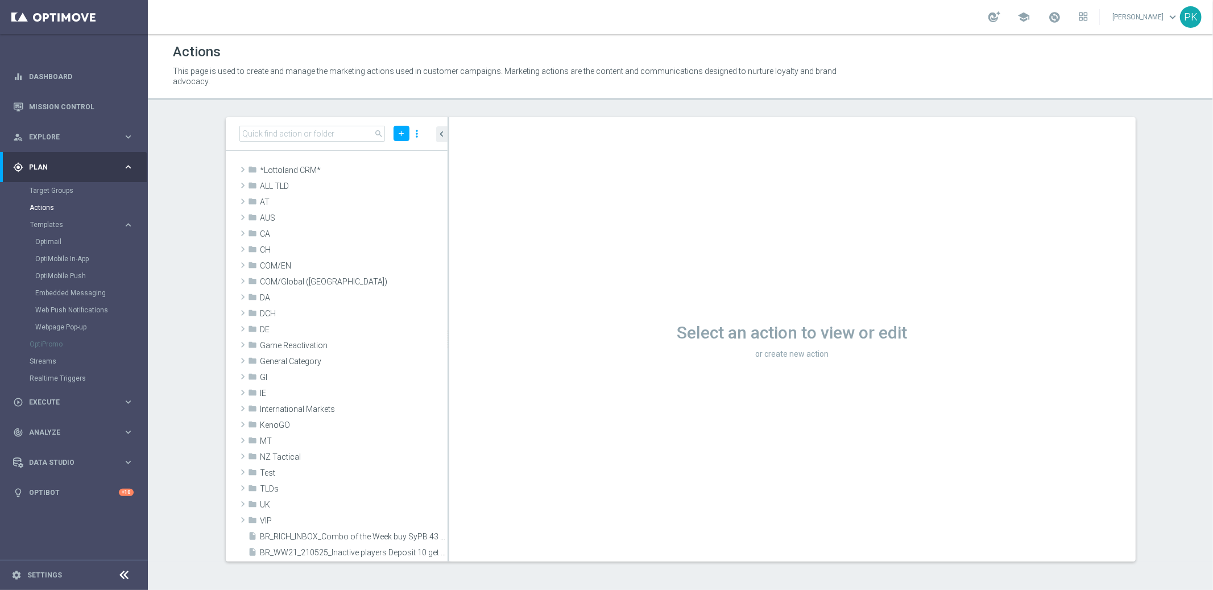
click at [647, 71] on p "This page is used to create and manage the marketing actions used in customer c…" at bounding box center [508, 76] width 671 height 20
click at [647, 70] on p "This page is used to create and manage the marketing actions used in customer c…" at bounding box center [508, 76] width 671 height 20
click at [242, 166] on span at bounding box center [242, 170] width 11 height 14
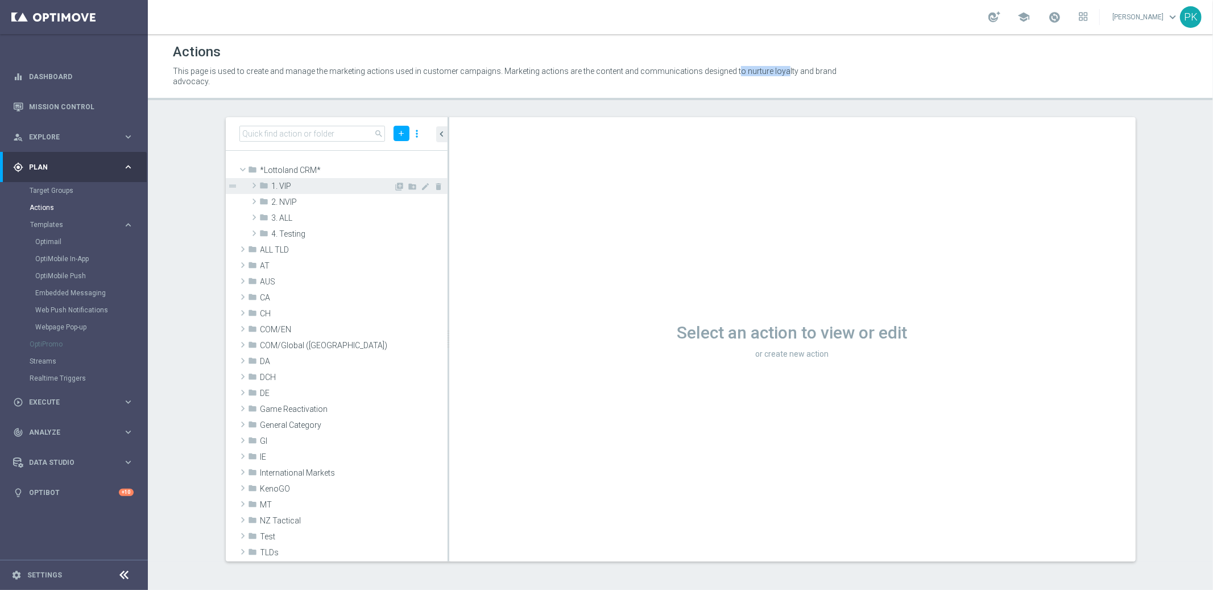
click at [284, 184] on span "1. VIP" at bounding box center [333, 186] width 122 height 10
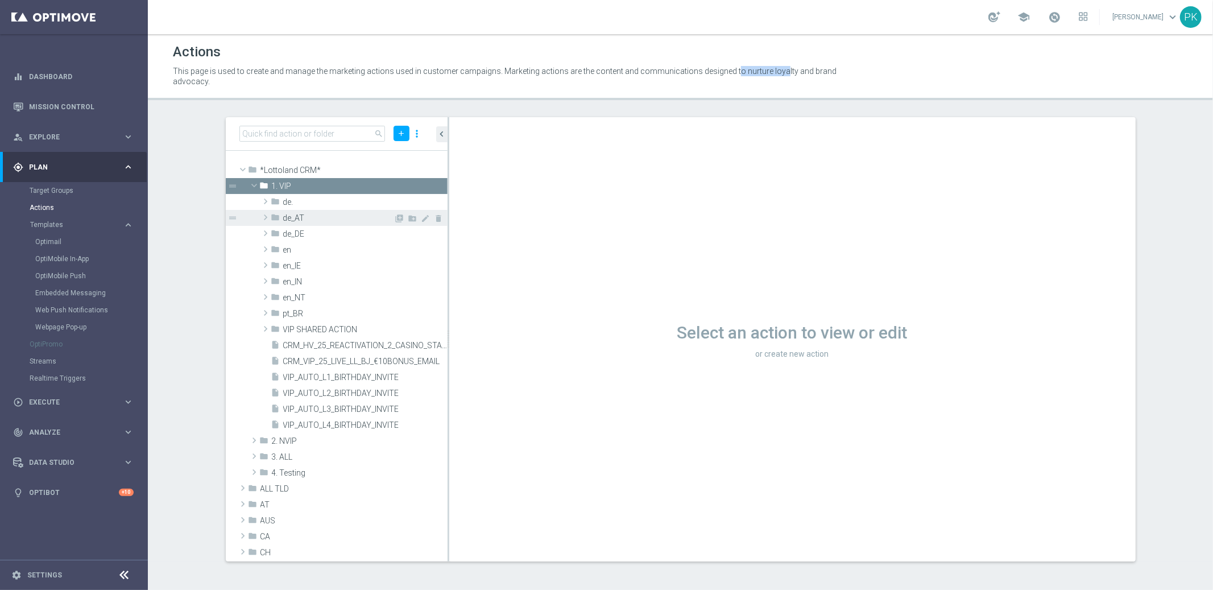
click at [303, 213] on span "de_AT" at bounding box center [338, 218] width 111 height 10
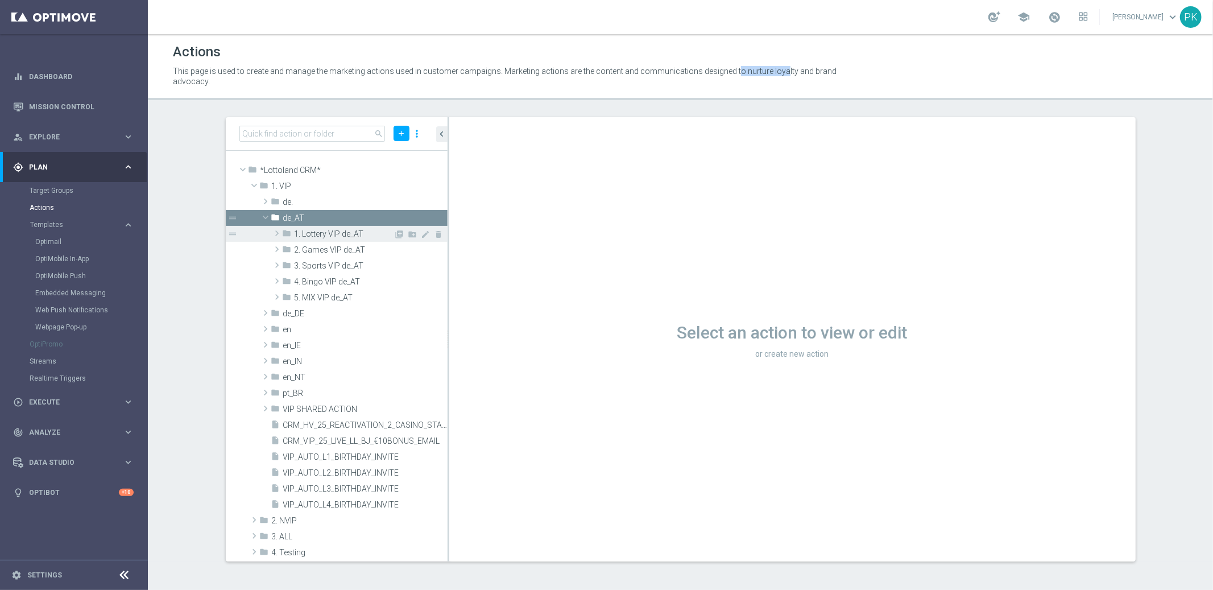
click at [320, 237] on span "1. Lottery VIP de_AT" at bounding box center [345, 234] width 100 height 10
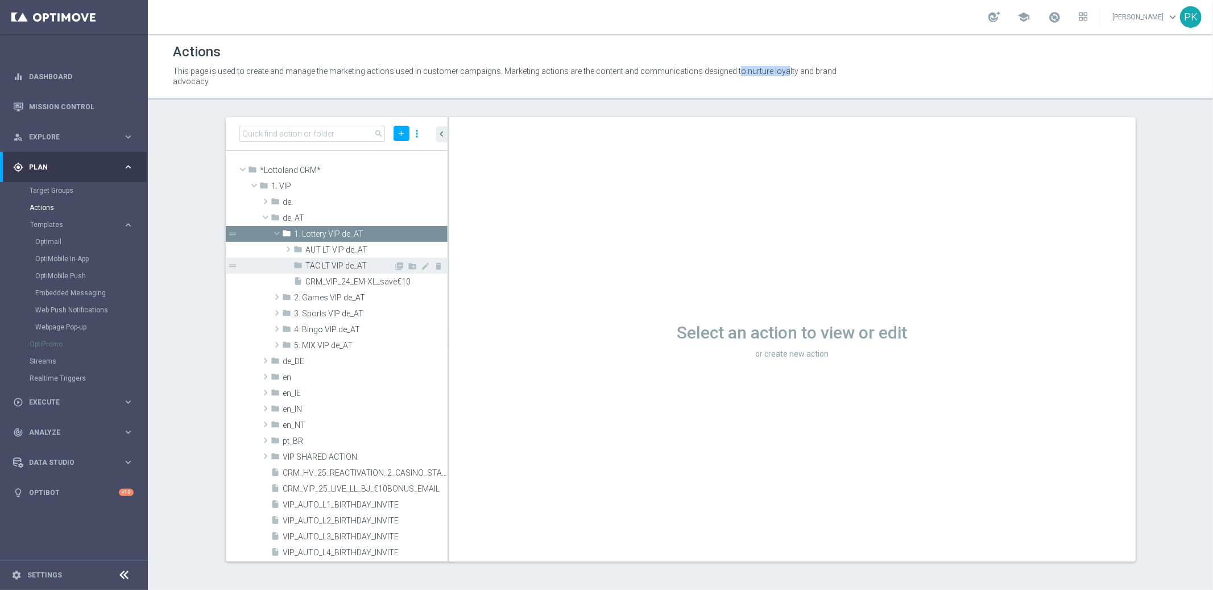
click at [329, 258] on div "folder TAC LT VIP de_AT" at bounding box center [344, 266] width 100 height 16
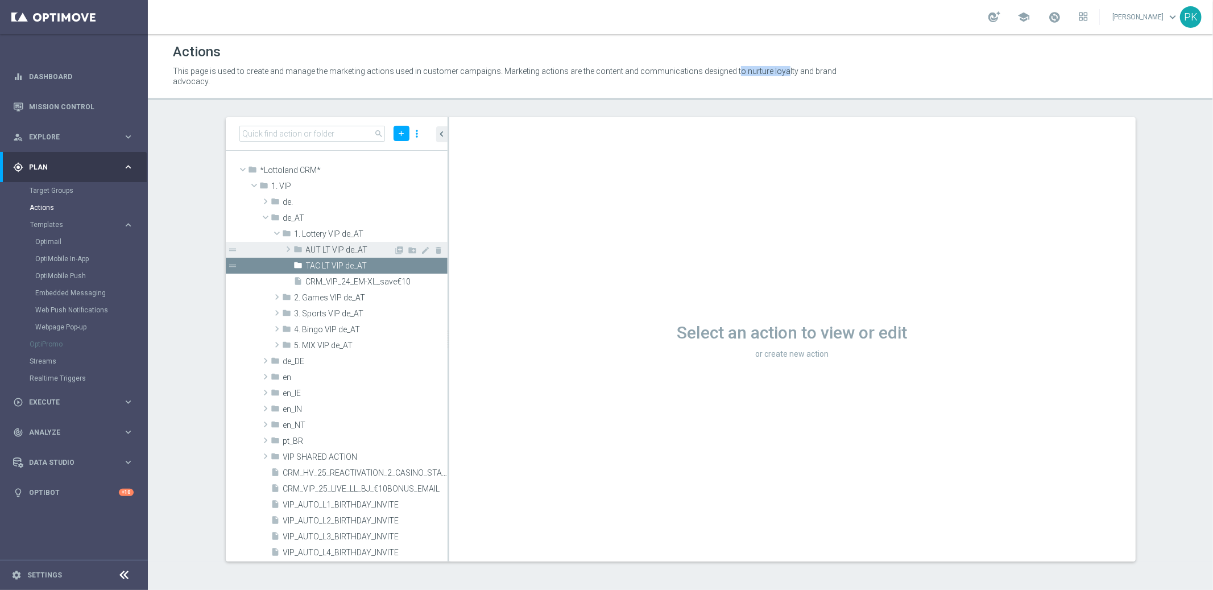
click at [330, 251] on span "AUT LT VIP de_AT" at bounding box center [350, 250] width 88 height 10
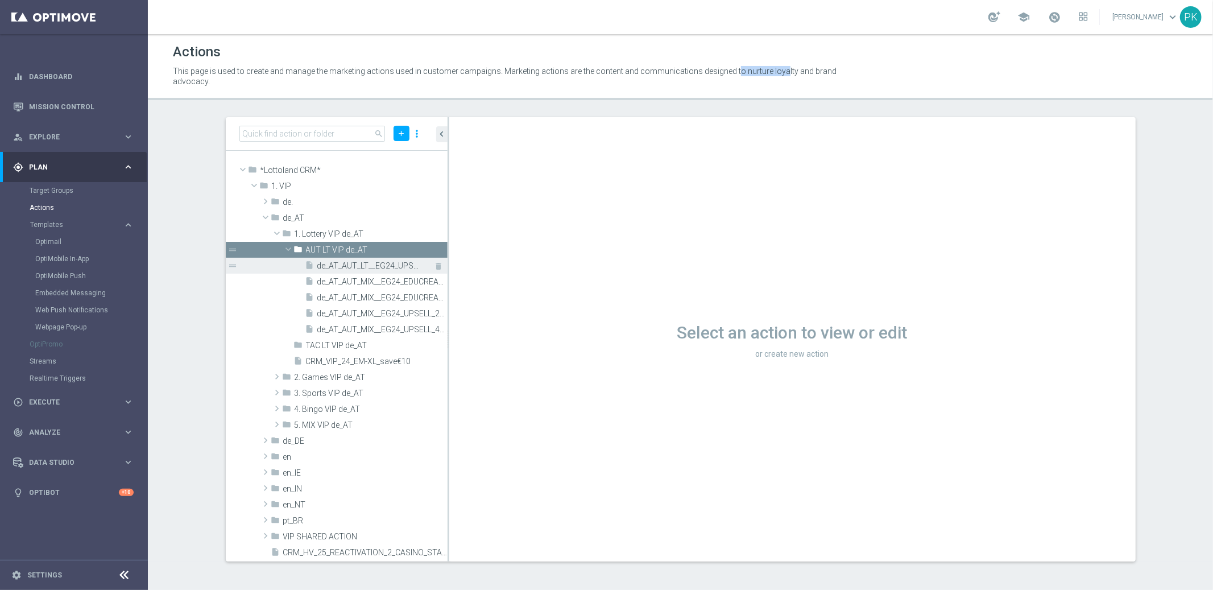
click at [324, 267] on span "de_AT_AUT_LT__EG24_UPSELL_3_FULLSHARE50EUROFF" at bounding box center [369, 266] width 105 height 10
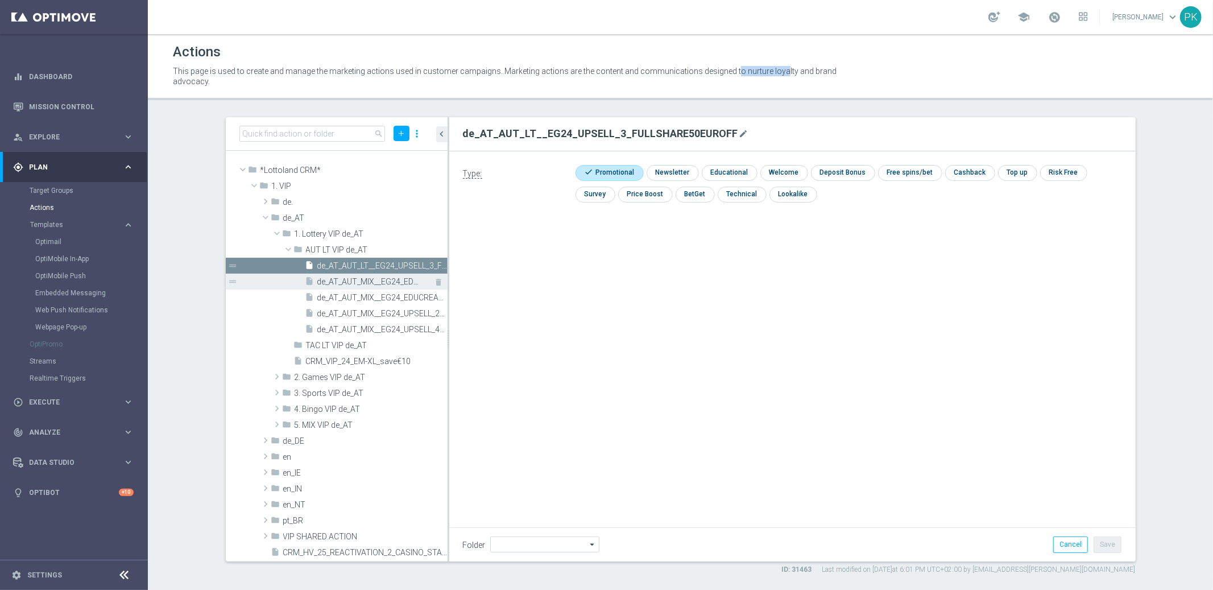
type input "AUT LT VIP de_AT"
click at [40, 166] on span "Plan" at bounding box center [76, 167] width 94 height 7
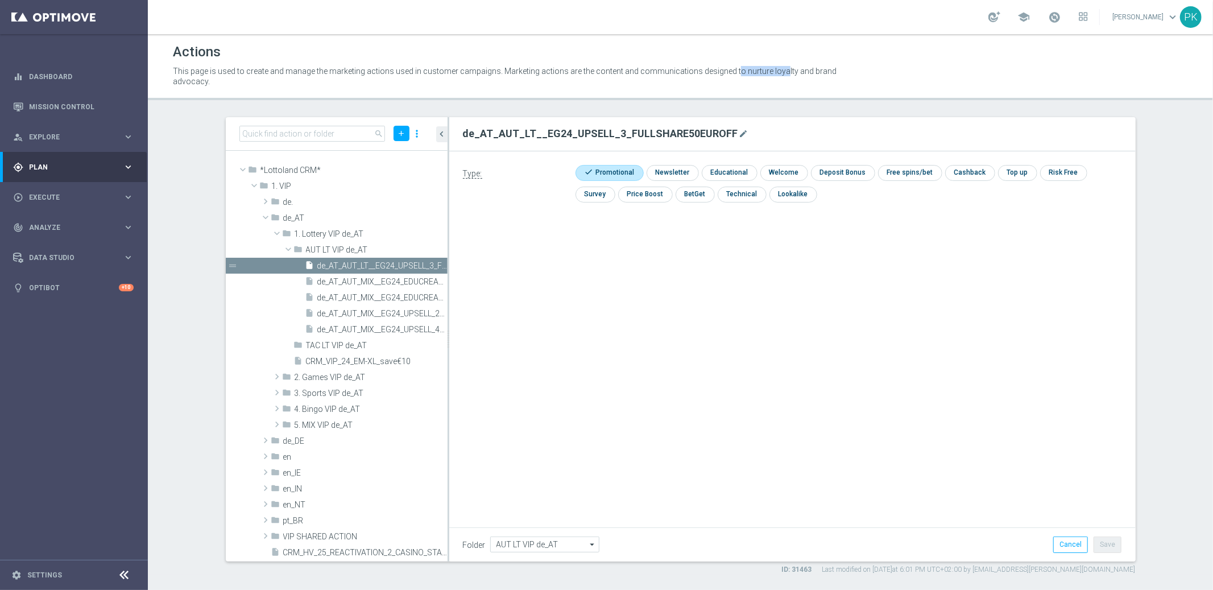
click at [52, 168] on span "Plan" at bounding box center [76, 167] width 94 height 7
click at [60, 292] on link "Embedded Messaging" at bounding box center [76, 292] width 83 height 9
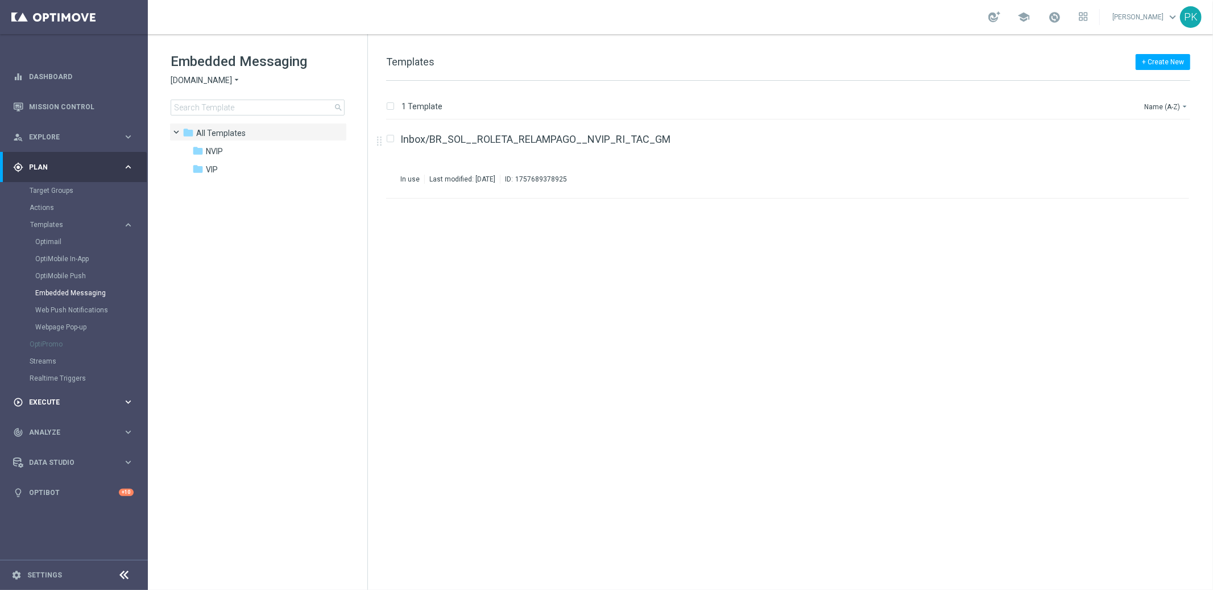
click at [61, 406] on div "play_circle_outline Execute" at bounding box center [68, 402] width 110 height 10
click at [67, 221] on link "Campaign Builder" at bounding box center [74, 220] width 89 height 9
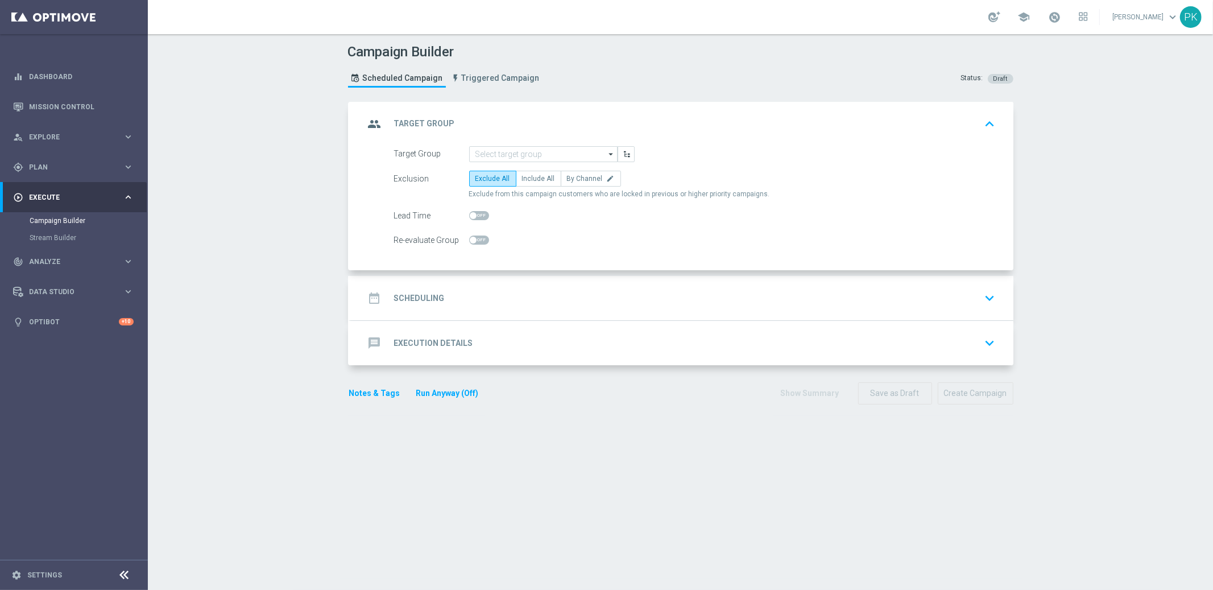
click at [418, 295] on h2 "Scheduling" at bounding box center [419, 298] width 51 height 11
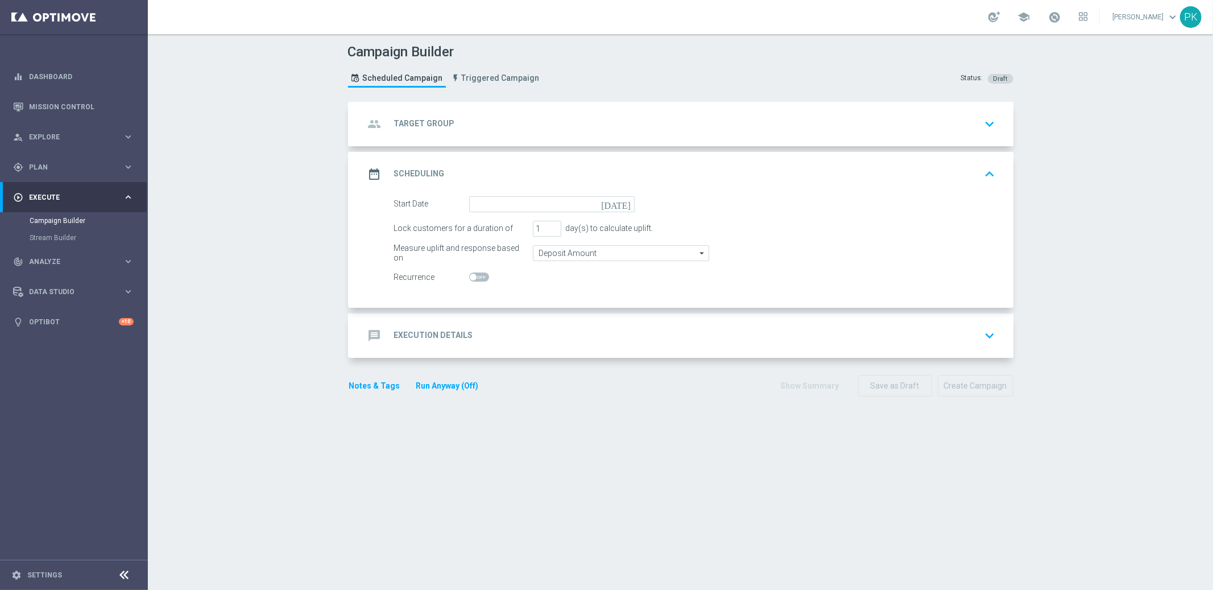
click at [417, 121] on h2 "Target Group" at bounding box center [424, 123] width 61 height 11
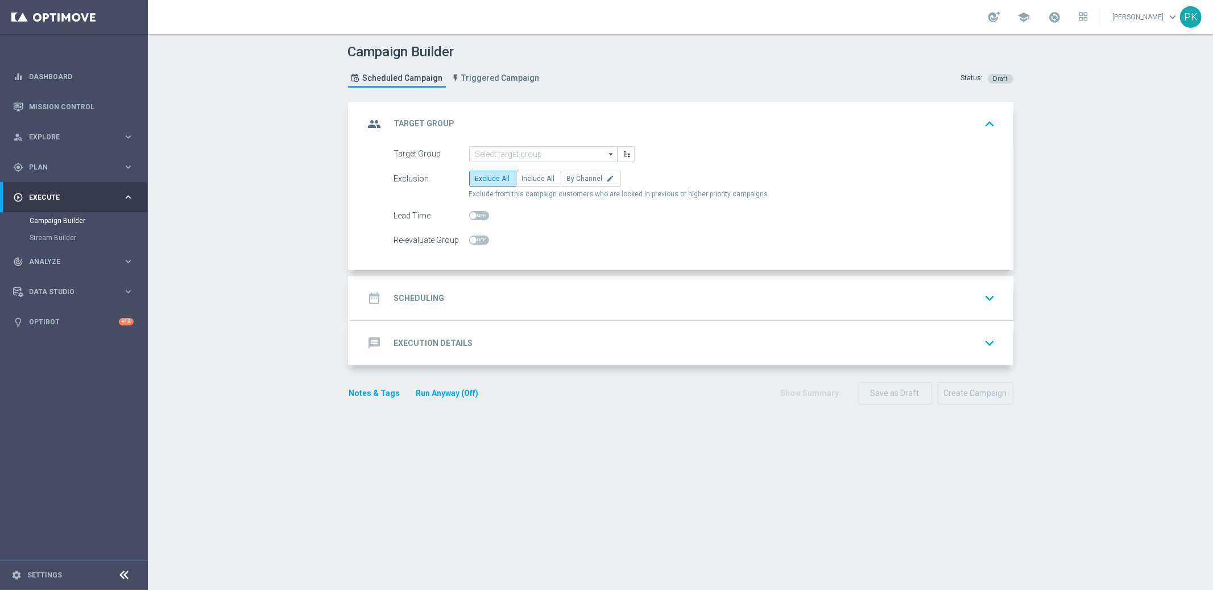
click at [413, 110] on div "group Target Group keyboard_arrow_up" at bounding box center [682, 124] width 663 height 44
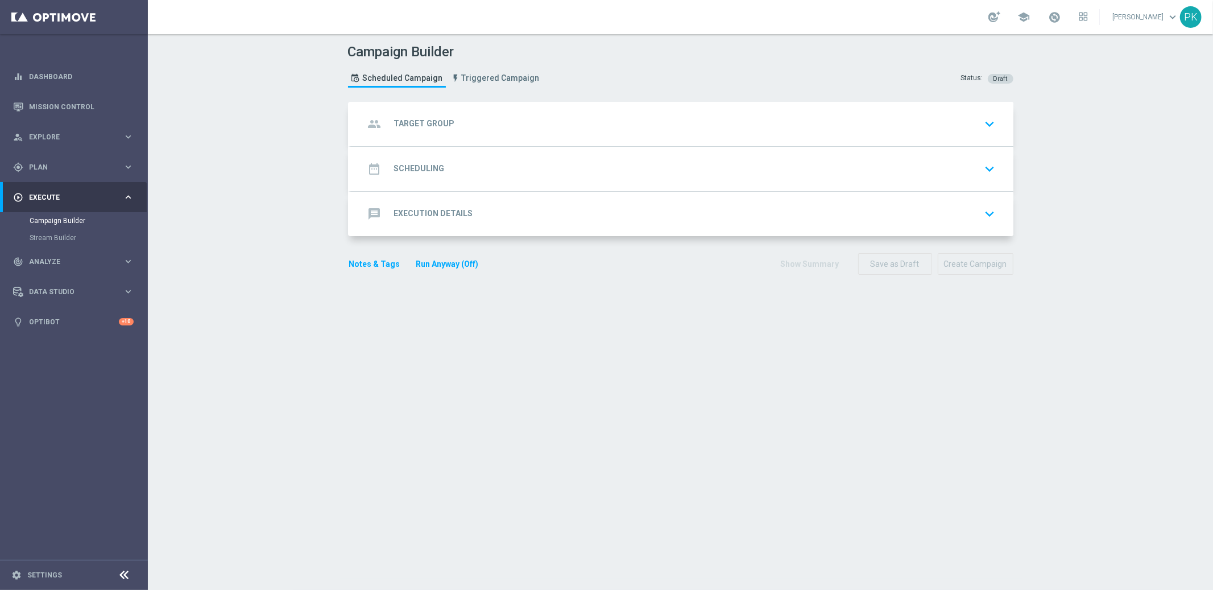
click at [413, 169] on h2 "Scheduling" at bounding box center [419, 168] width 51 height 11
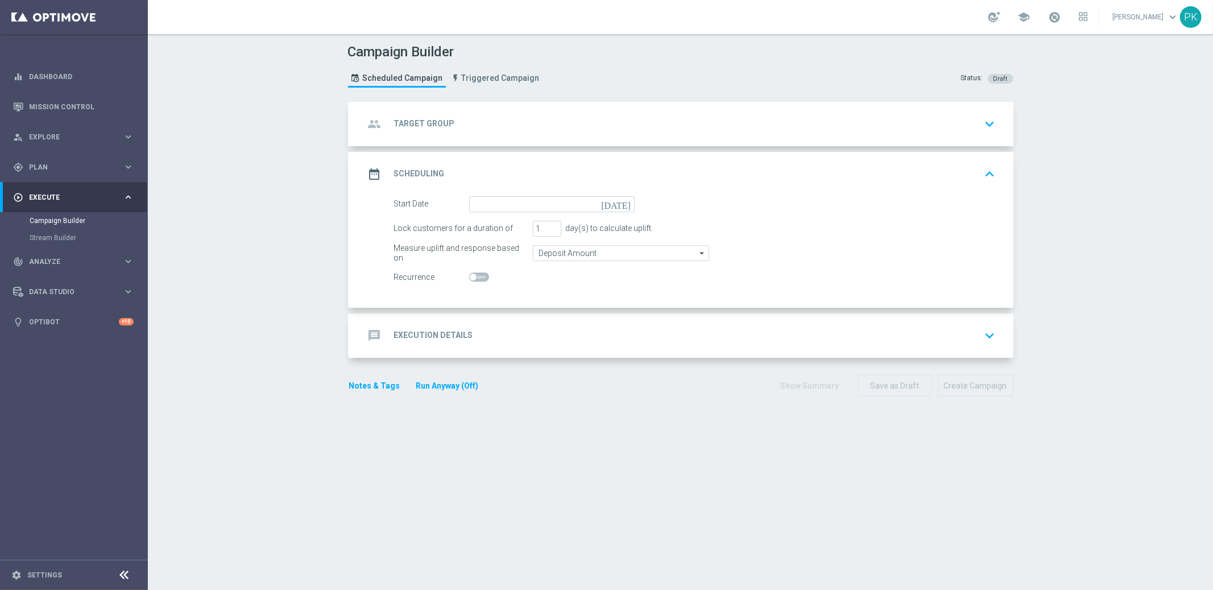
click at [428, 172] on h2 "Scheduling" at bounding box center [419, 173] width 51 height 11
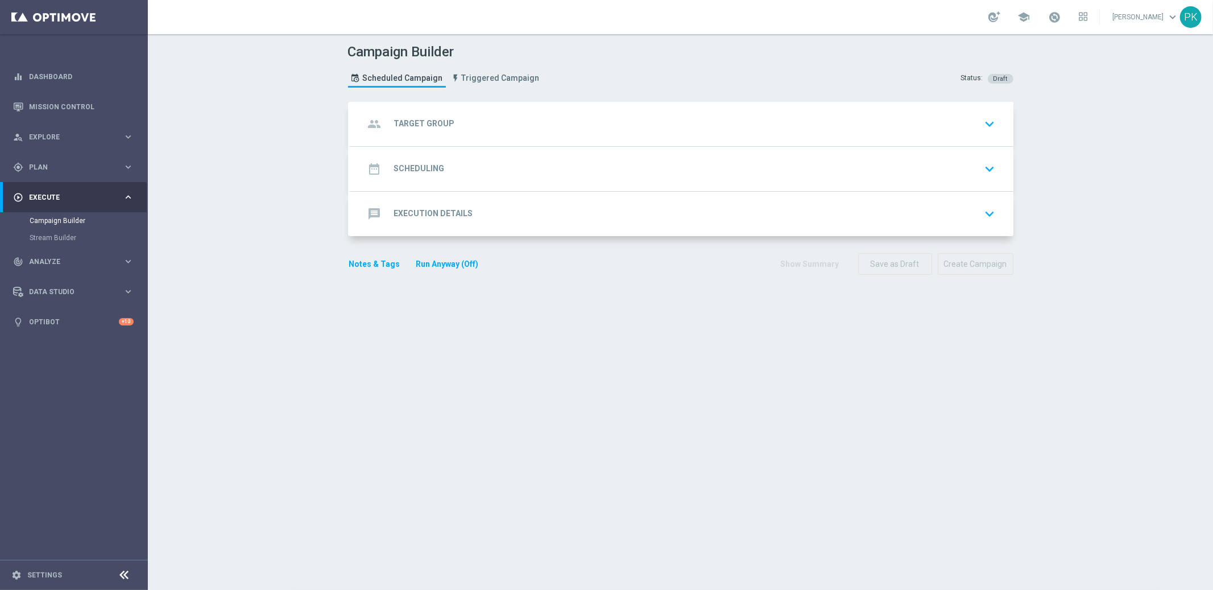
click at [433, 211] on h2 "Execution Details" at bounding box center [433, 213] width 79 height 11
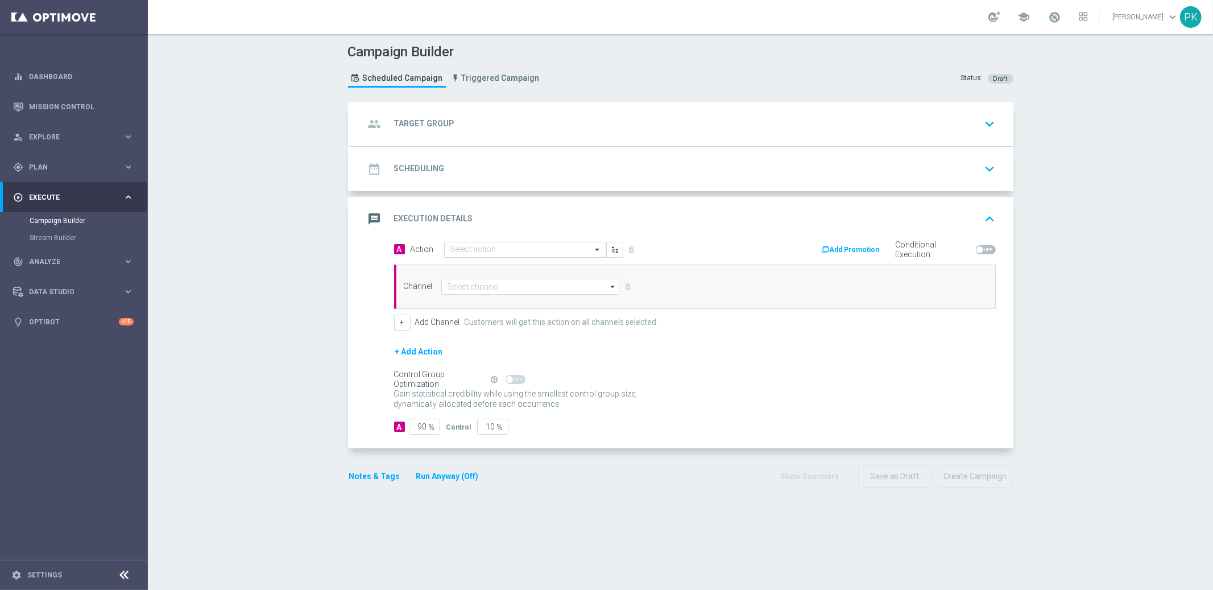
click at [497, 247] on input "text" at bounding box center [513, 250] width 127 height 10
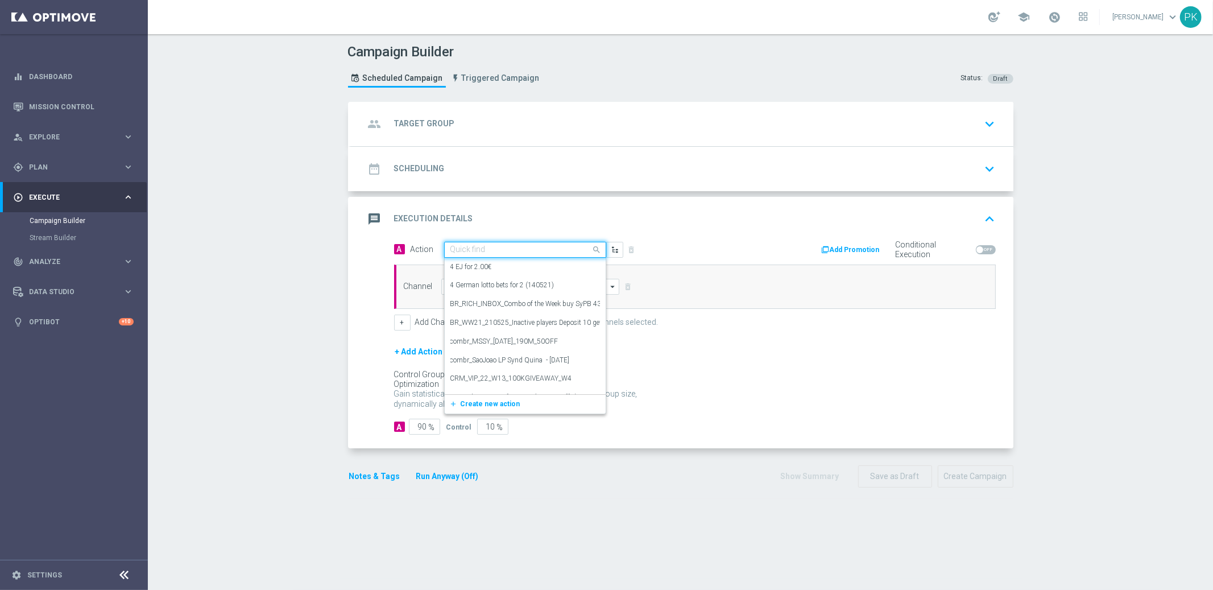
click at [710, 238] on div "message Execution Details keyboard_arrow_up" at bounding box center [682, 219] width 663 height 44
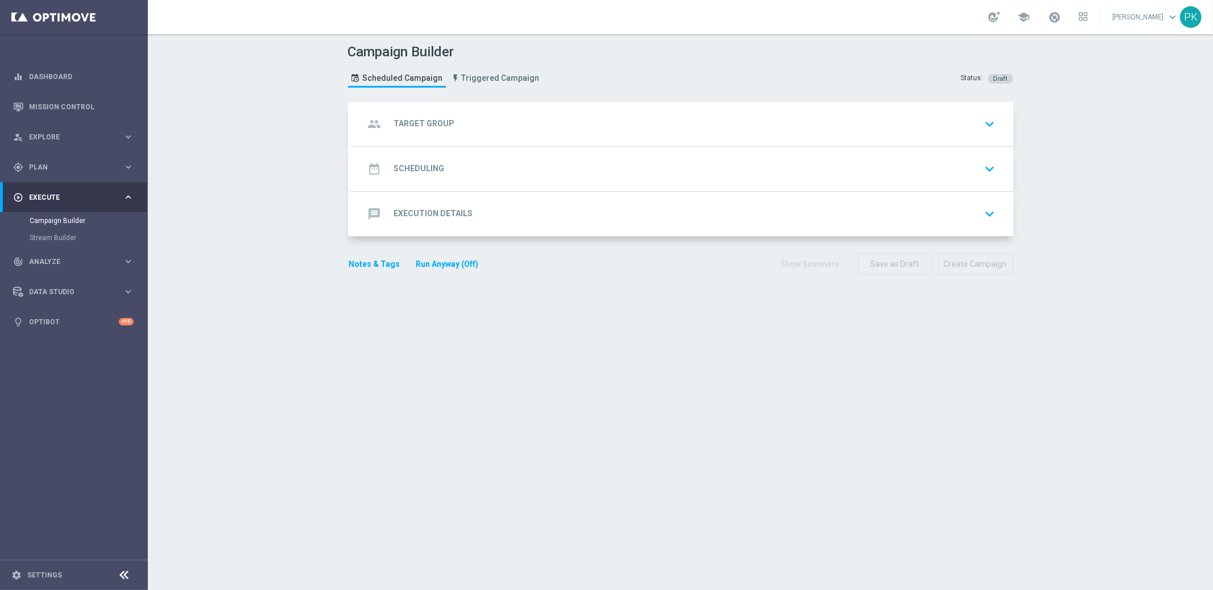
click at [459, 222] on div "message Execution Details" at bounding box center [419, 214] width 109 height 20
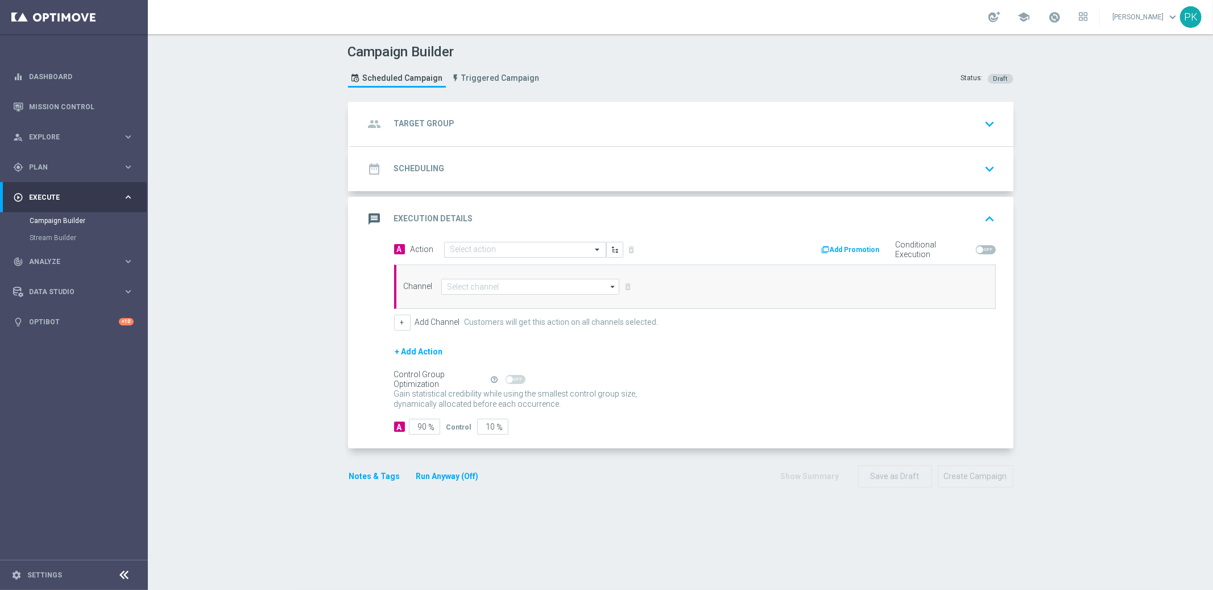
click at [482, 349] on div "+ Add Action" at bounding box center [695, 359] width 602 height 28
click at [437, 215] on h2 "Execution Details" at bounding box center [433, 218] width 79 height 11
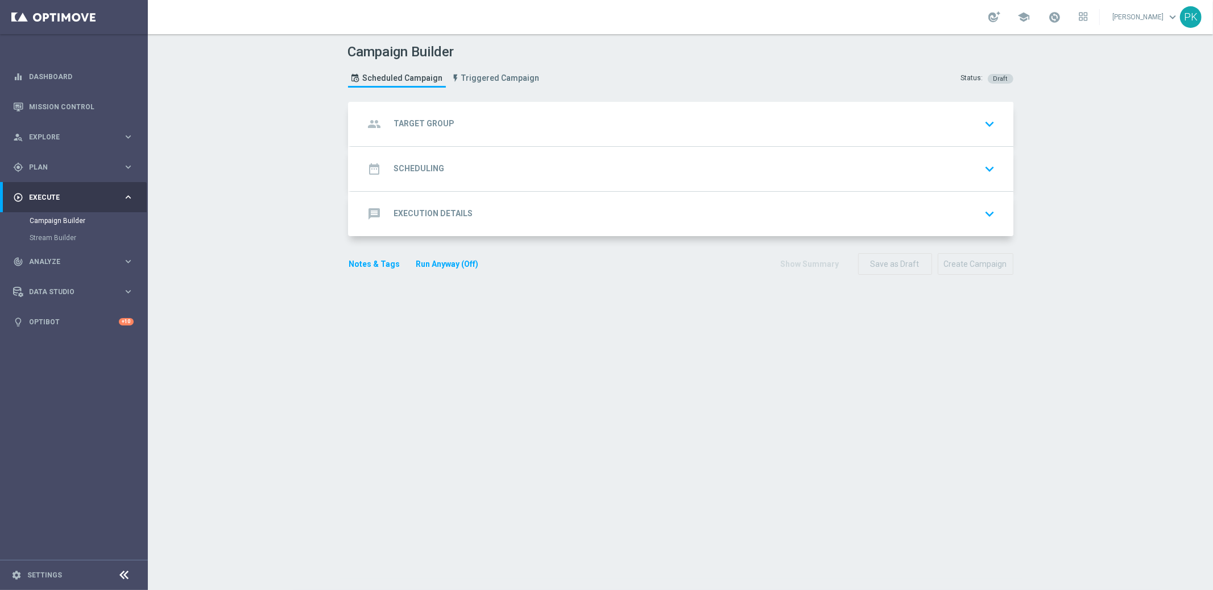
click at [437, 215] on h2 "Execution Details" at bounding box center [433, 213] width 79 height 11
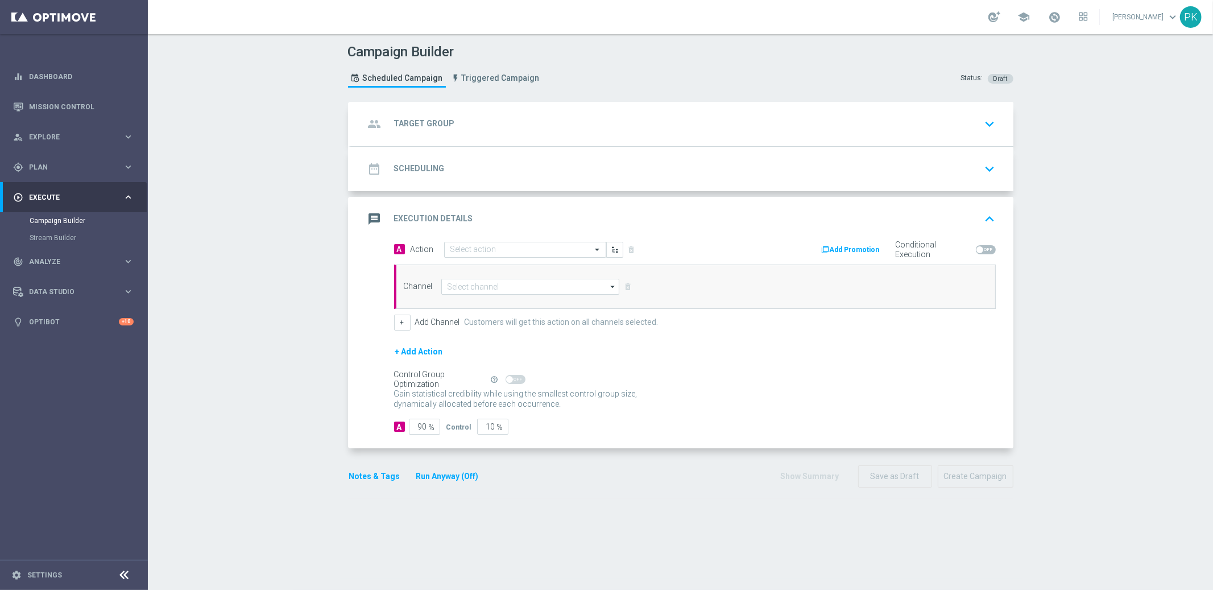
click at [437, 215] on h2 "Execution Details" at bounding box center [433, 218] width 79 height 11
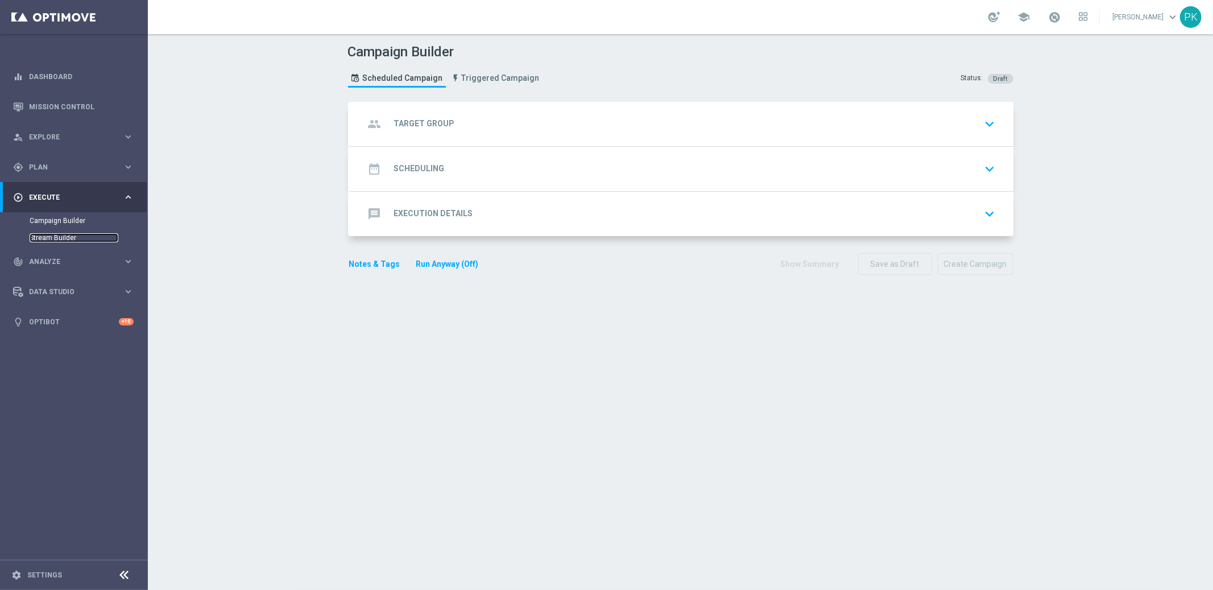
click at [58, 235] on link "Stream Builder" at bounding box center [74, 237] width 89 height 9
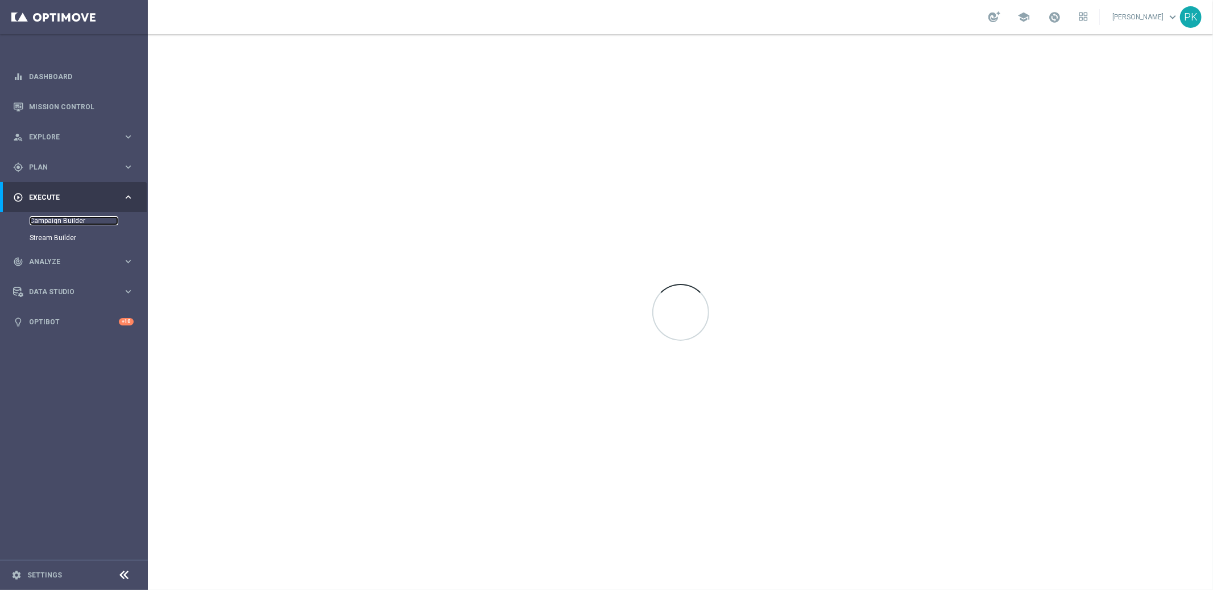
click at [59, 219] on link "Campaign Builder" at bounding box center [74, 220] width 89 height 9
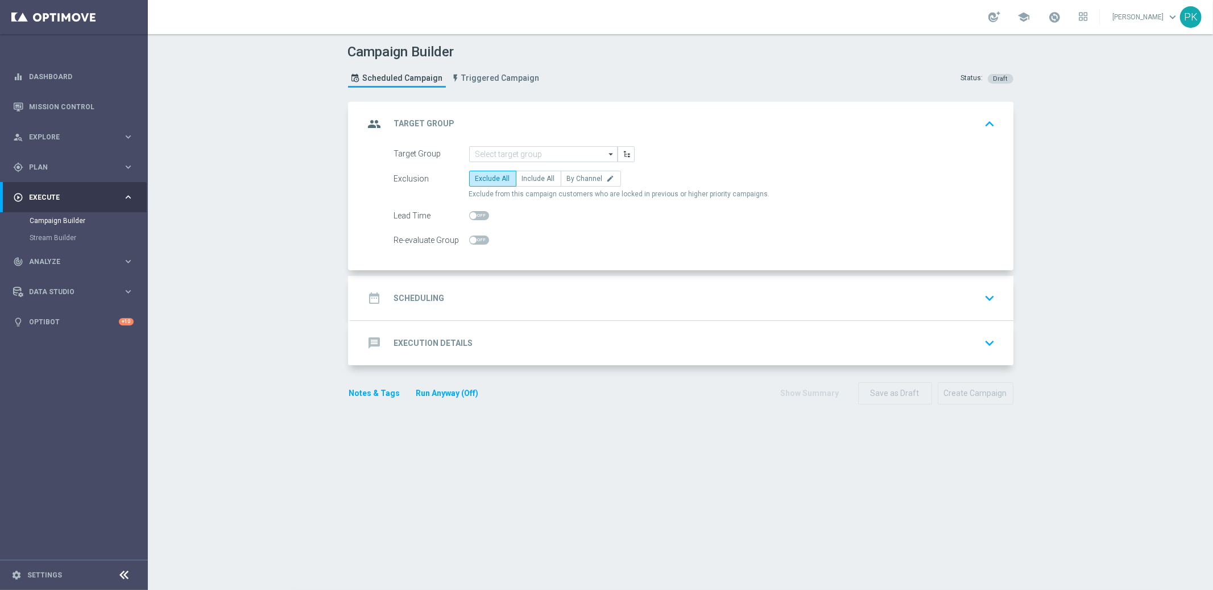
click at [450, 344] on h2 "Execution Details" at bounding box center [433, 343] width 79 height 11
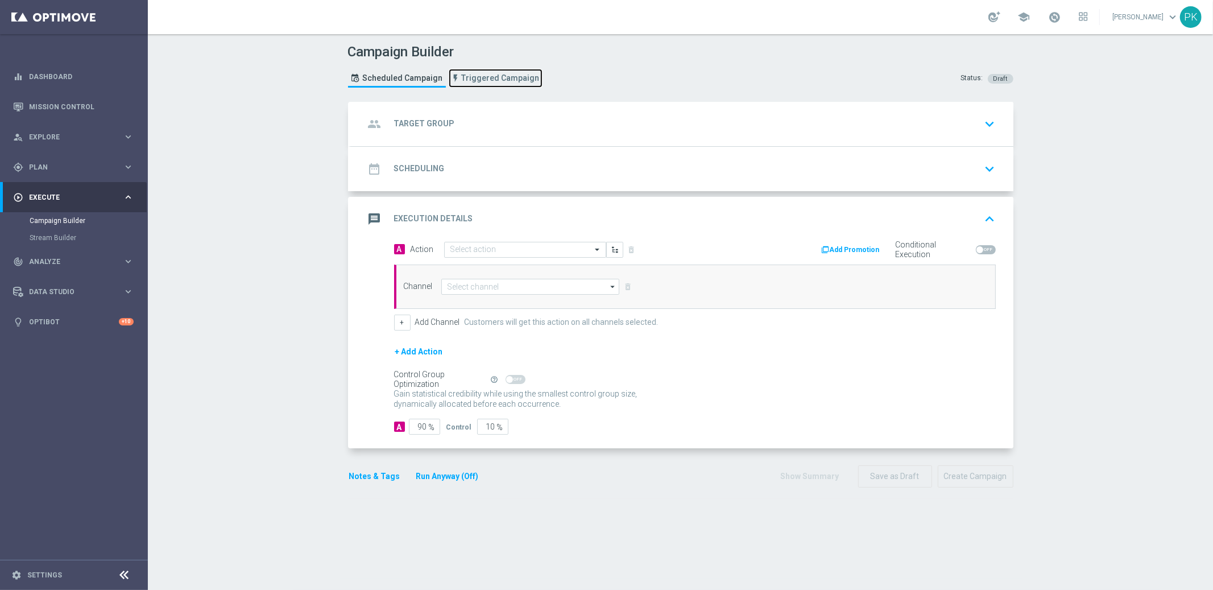
click at [484, 83] on link "Triggered Campaign" at bounding box center [496, 78] width 94 height 19
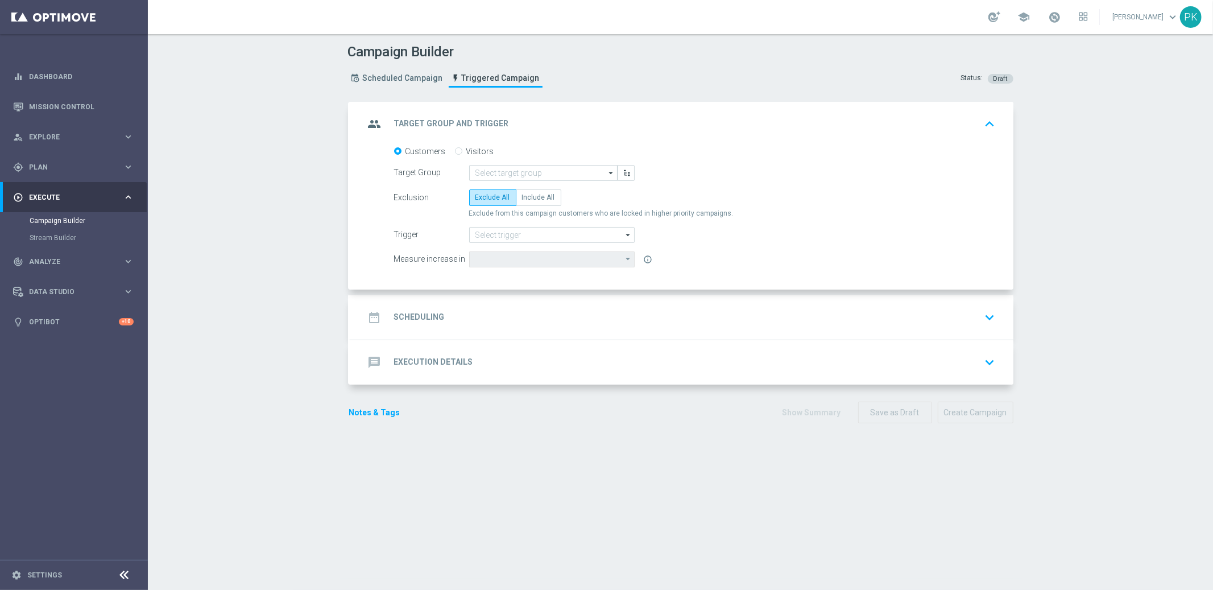
click at [422, 357] on h2 "Execution Details" at bounding box center [433, 362] width 79 height 11
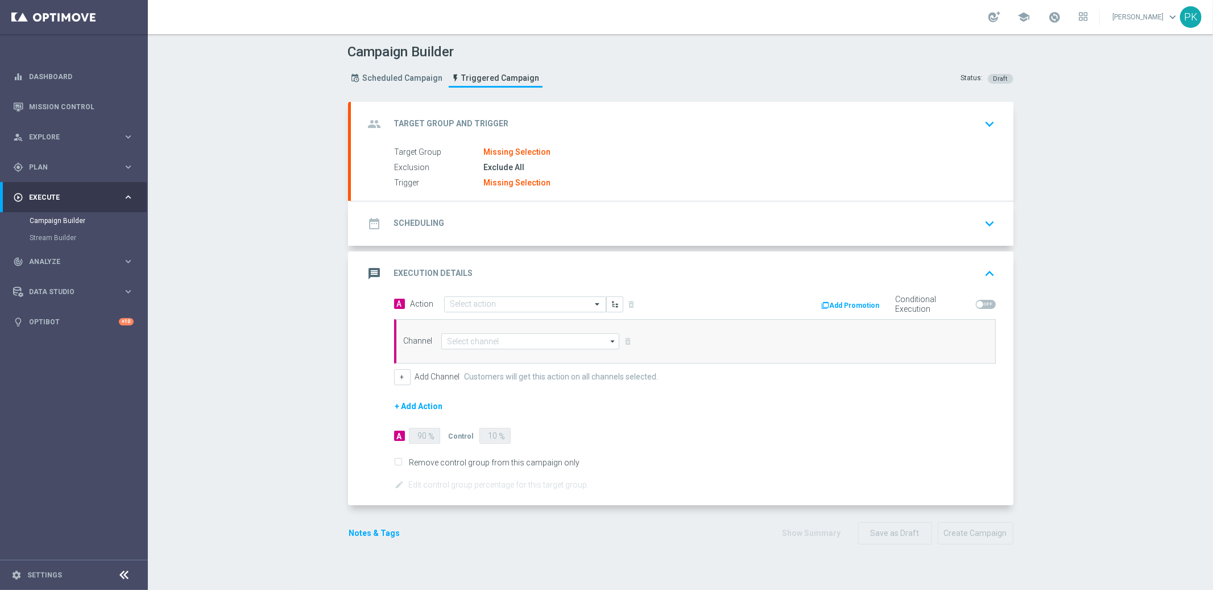
click at [373, 531] on button "Notes & Tags" at bounding box center [374, 533] width 53 height 14
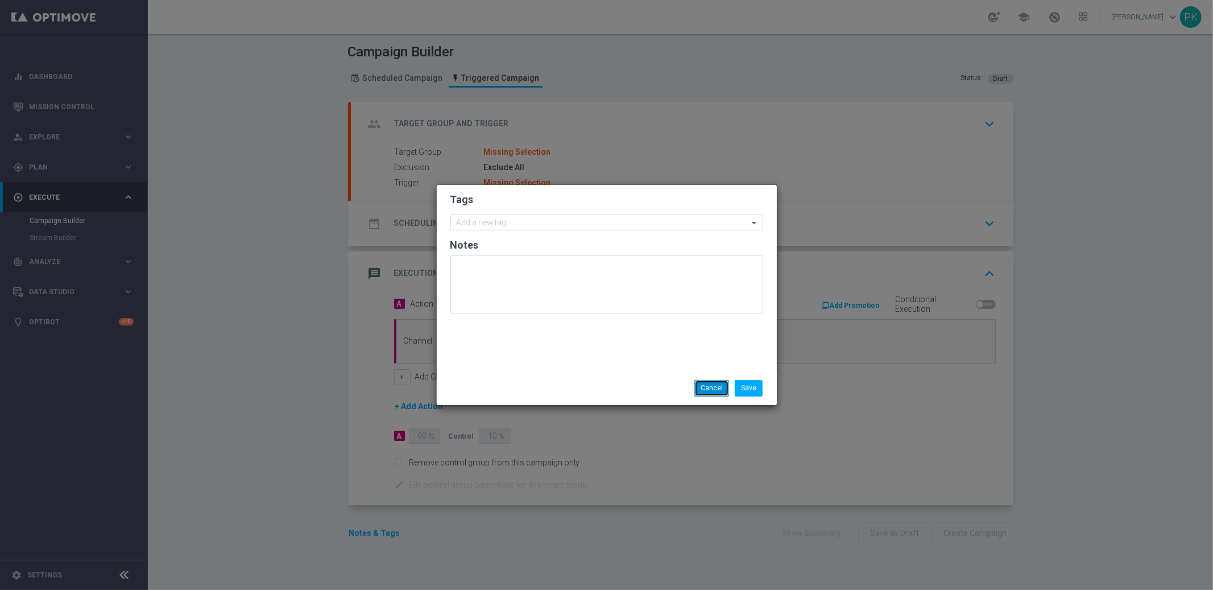
click at [710, 393] on button "Cancel" at bounding box center [711, 388] width 35 height 16
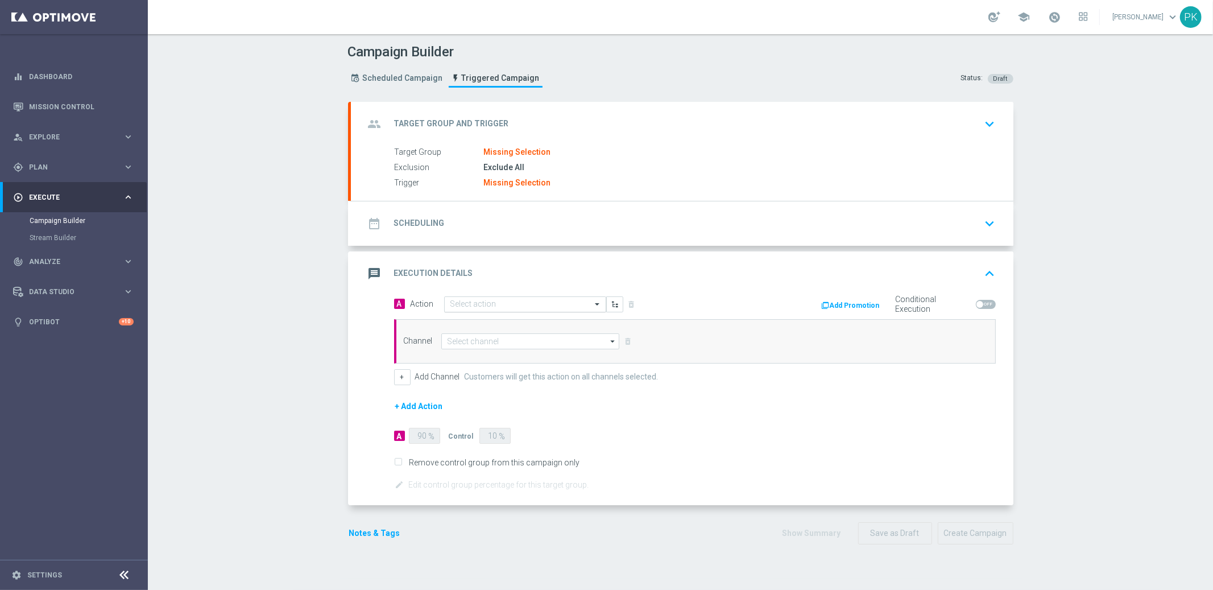
click at [507, 305] on input "text" at bounding box center [513, 305] width 127 height 10
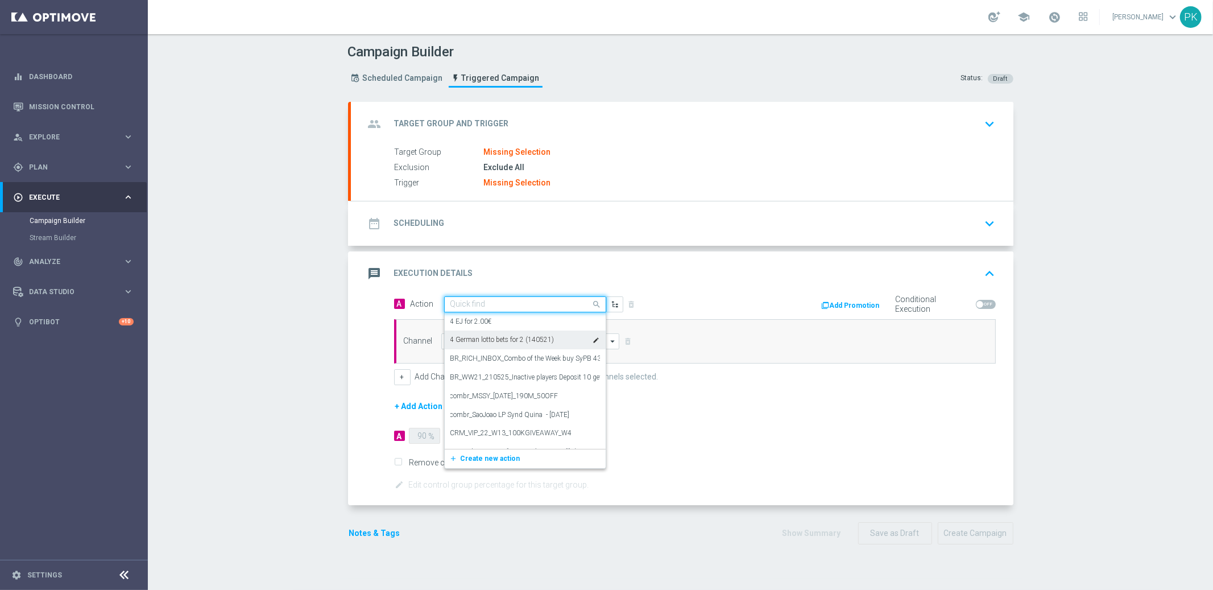
click at [705, 301] on div "Add Promotion" at bounding box center [796, 305] width 184 height 18
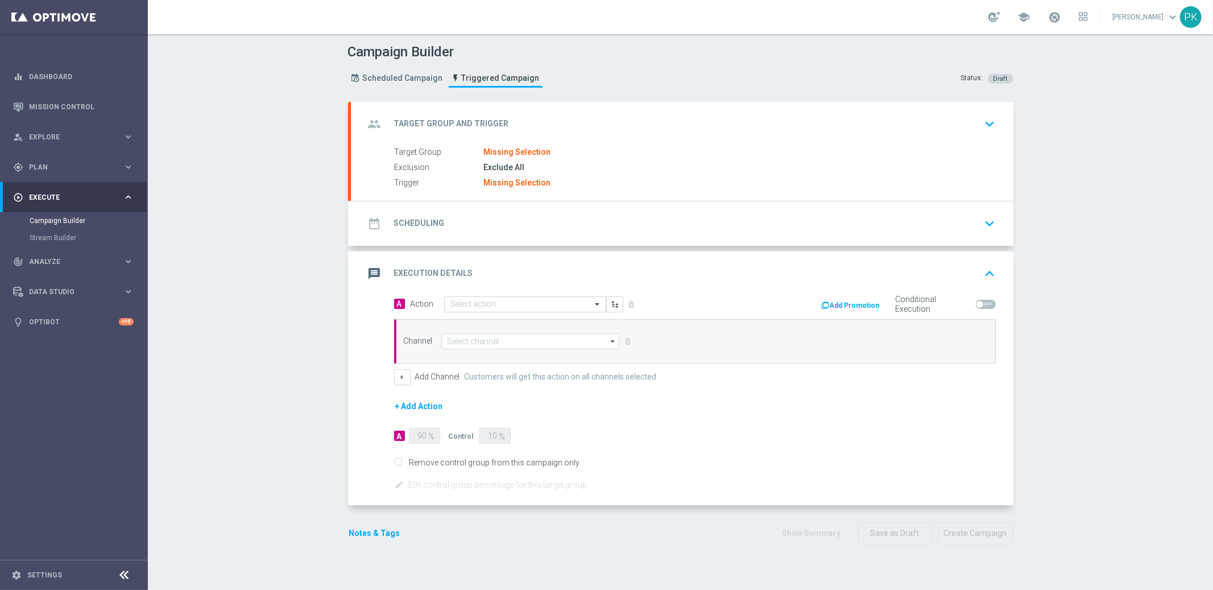
drag, startPoint x: 411, startPoint y: 374, endPoint x: 671, endPoint y: 383, distance: 260.1
click at [671, 383] on div "+ Add Channel Customers will get this action on all channels selected." at bounding box center [695, 377] width 602 height 16
click at [487, 340] on input at bounding box center [530, 341] width 179 height 16
click at [489, 355] on div "Embedded Messaging" at bounding box center [482, 358] width 71 height 10
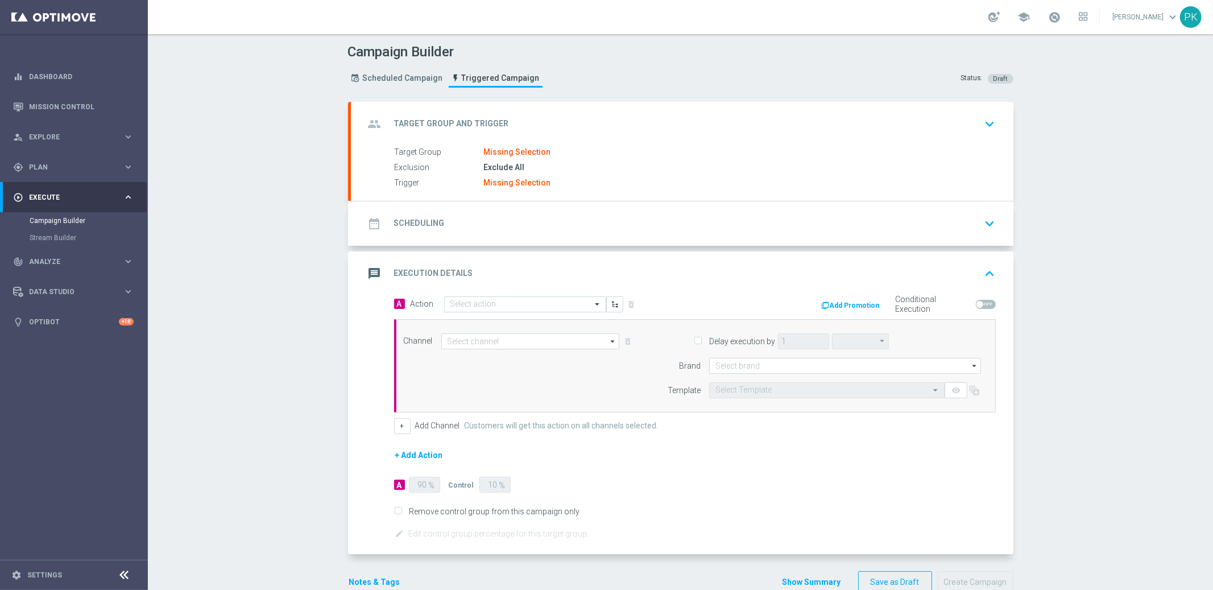
type input "Embedded Messaging"
type input "hours"
click at [477, 341] on input "Embedded Messaging" at bounding box center [530, 341] width 179 height 16
click at [477, 371] on div "Optimail" at bounding box center [525, 375] width 169 height 16
type input "Optimail"
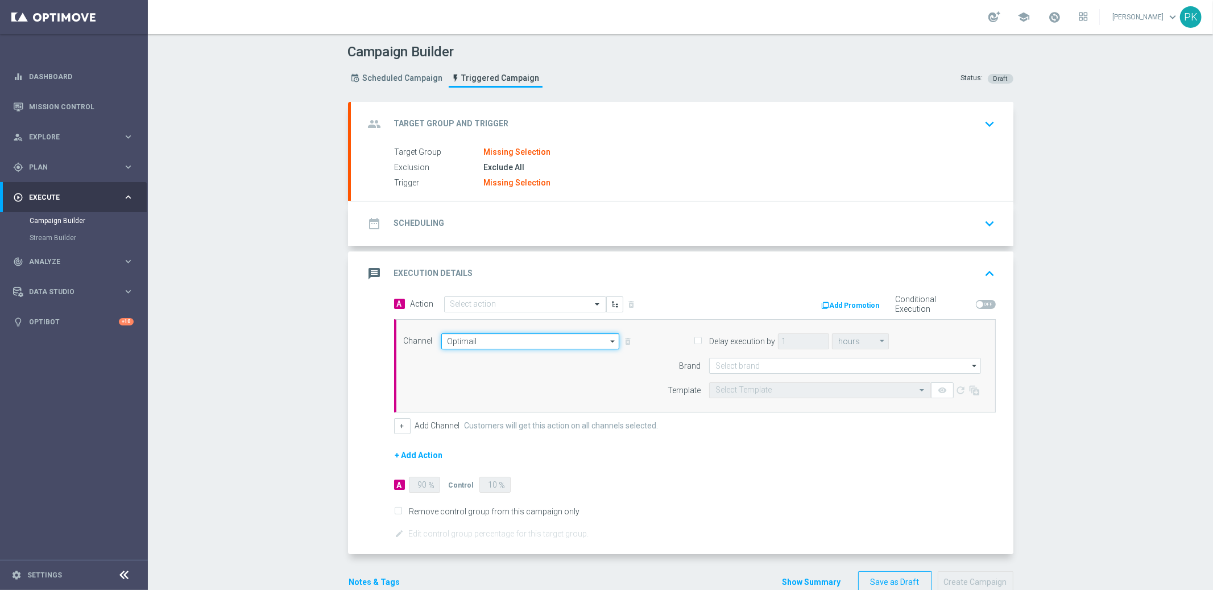
click at [493, 342] on input "Optimail" at bounding box center [530, 341] width 179 height 16
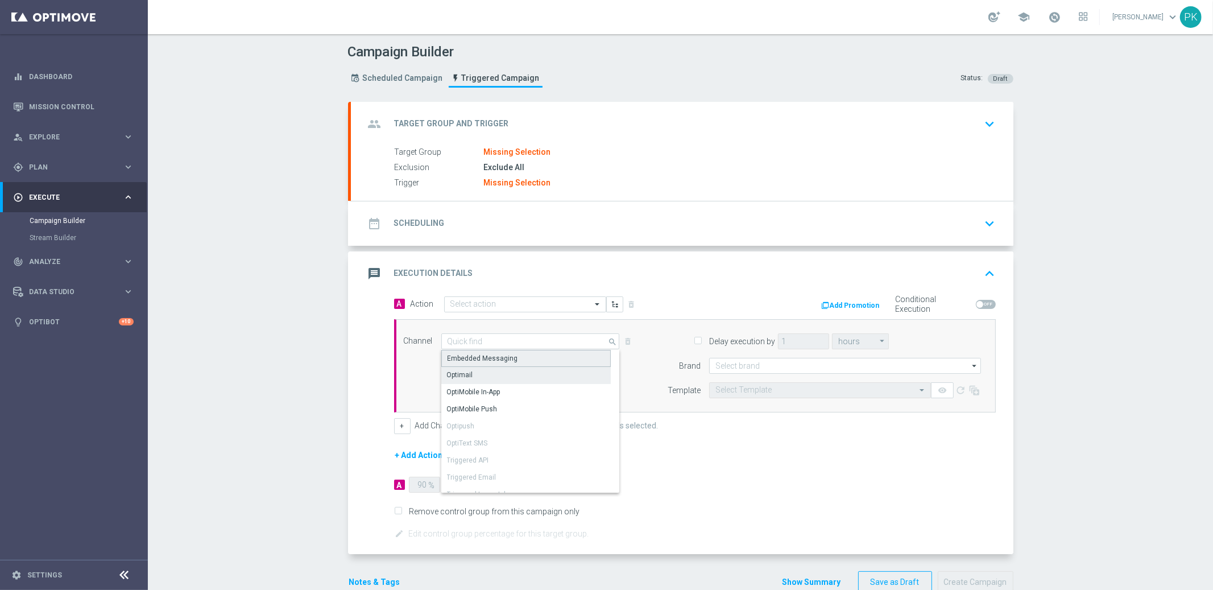
click at [480, 359] on div "Embedded Messaging" at bounding box center [483, 358] width 71 height 10
type input "Embedded Messaging"
click at [431, 423] on label "Add Channel" at bounding box center [437, 426] width 45 height 10
click at [397, 428] on button "+" at bounding box center [402, 426] width 16 height 16
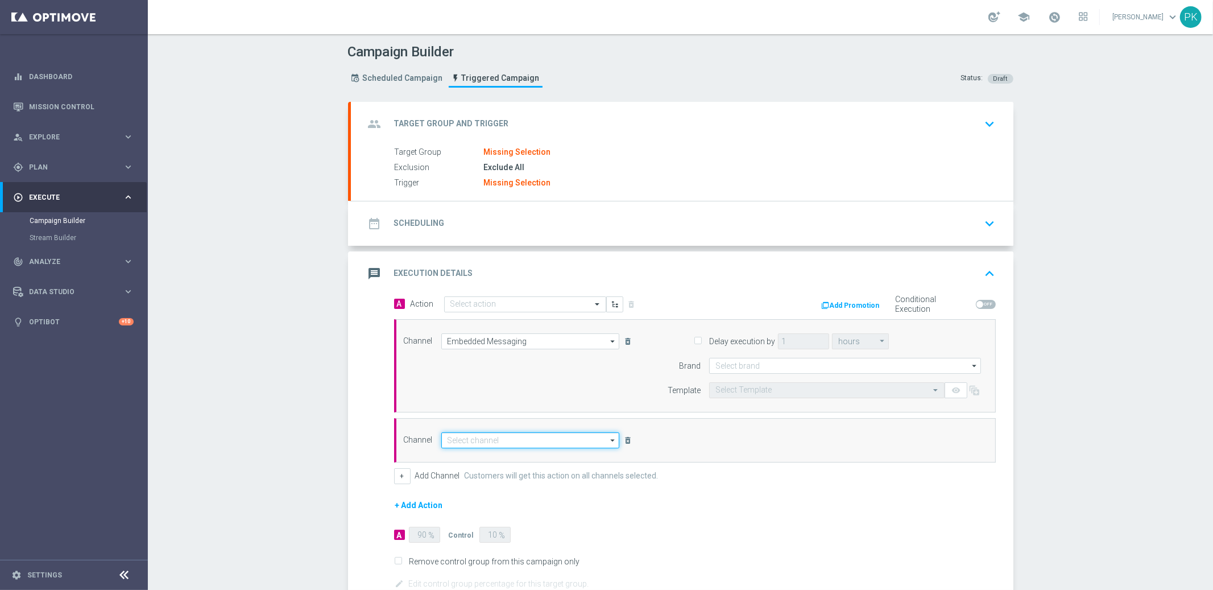
click at [468, 440] on input at bounding box center [530, 440] width 179 height 16
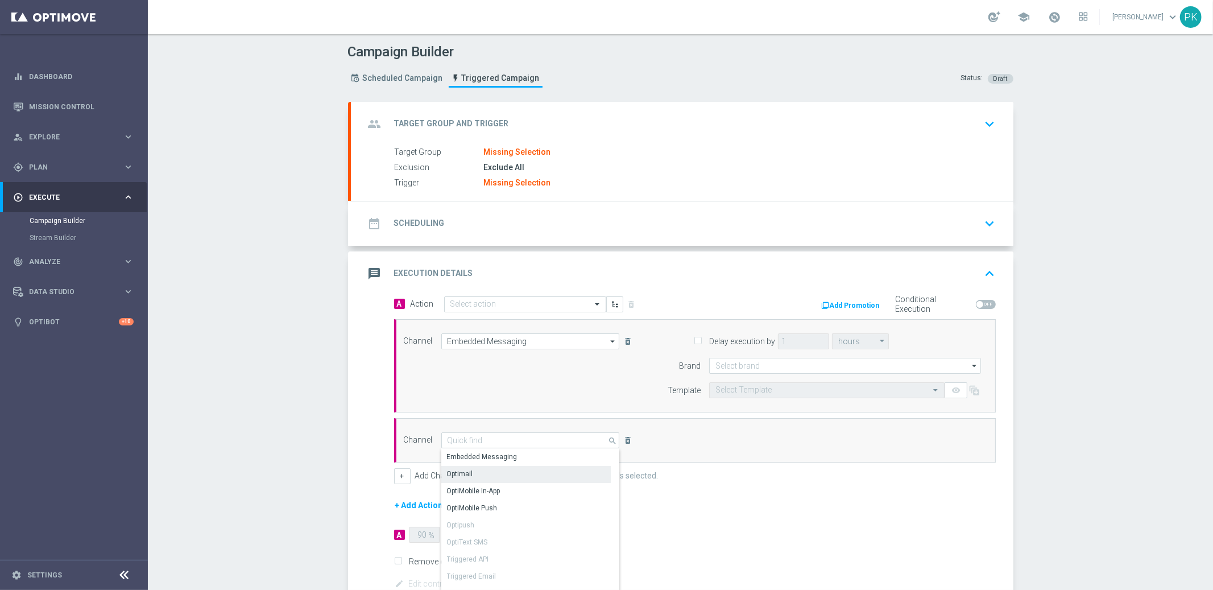
click at [464, 473] on div "Optimail" at bounding box center [460, 474] width 26 height 10
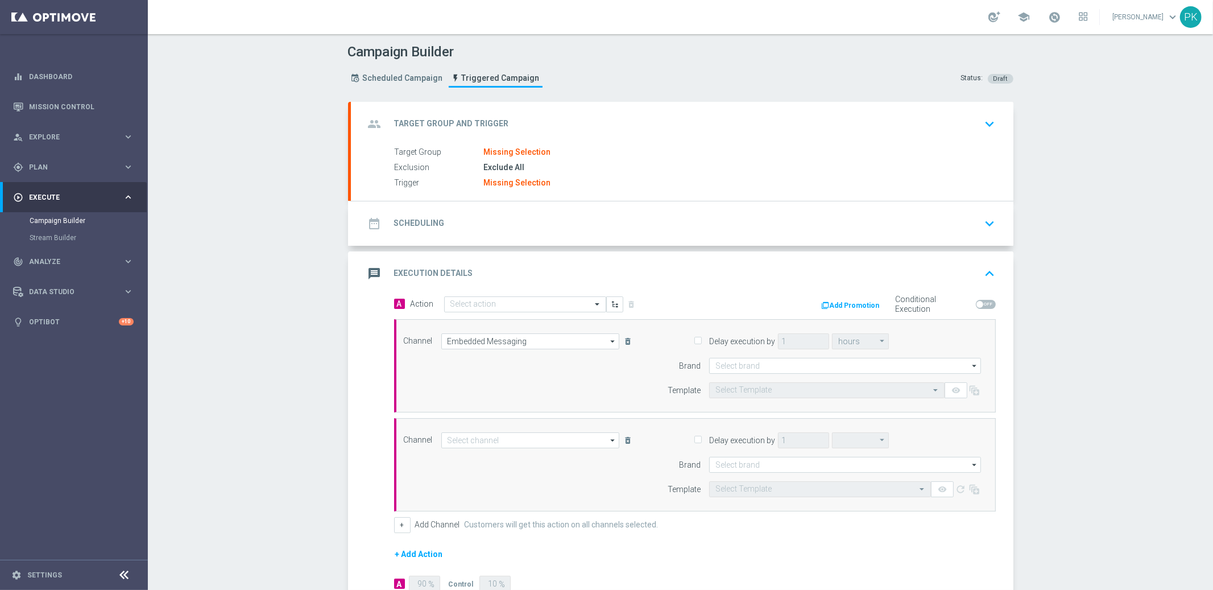
type input "Optimail"
type input "hours"
click at [740, 369] on input at bounding box center [845, 366] width 272 height 16
click at [732, 398] on div "Lottoland" at bounding box center [730, 399] width 30 height 10
type input "Lottoland"
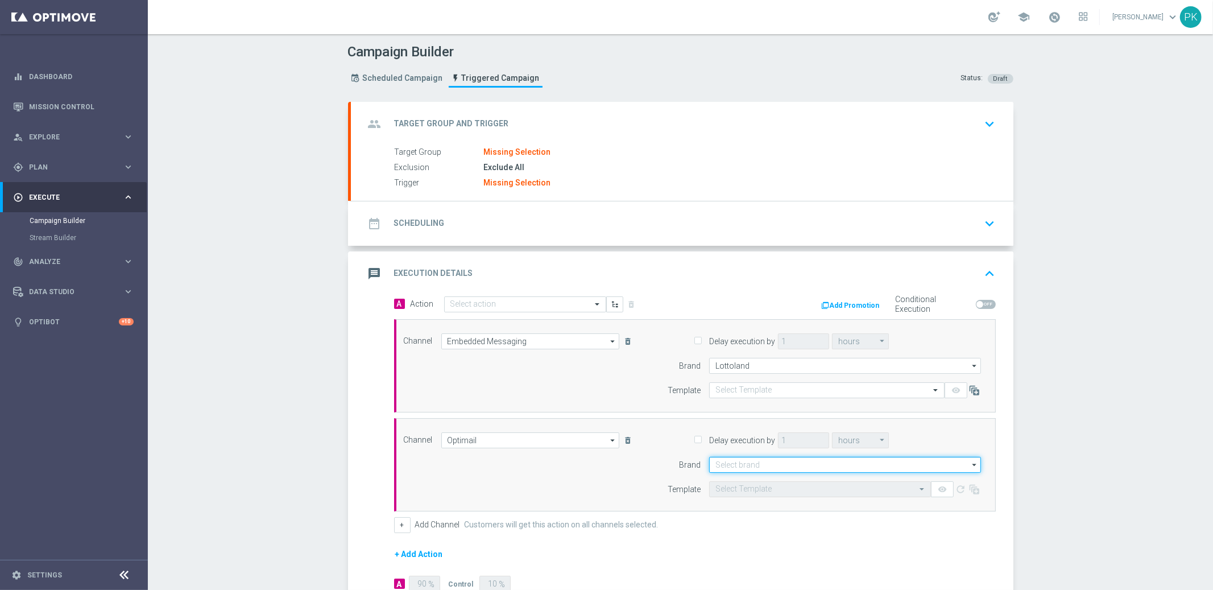
click at [730, 462] on input at bounding box center [845, 465] width 272 height 16
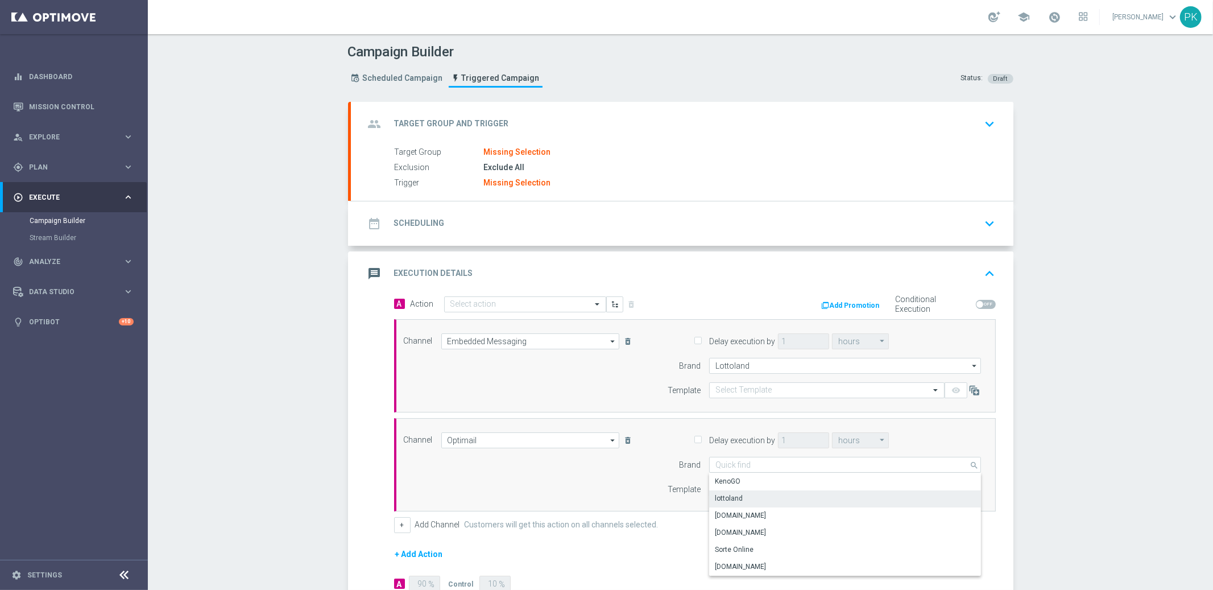
click at [726, 497] on div "lottoland" at bounding box center [729, 498] width 28 height 10
type input "lottoland"
click at [743, 388] on input "text" at bounding box center [815, 391] width 200 height 10
click at [984, 307] on span at bounding box center [986, 304] width 20 height 9
click at [984, 307] on input "checkbox" at bounding box center [986, 304] width 20 height 9
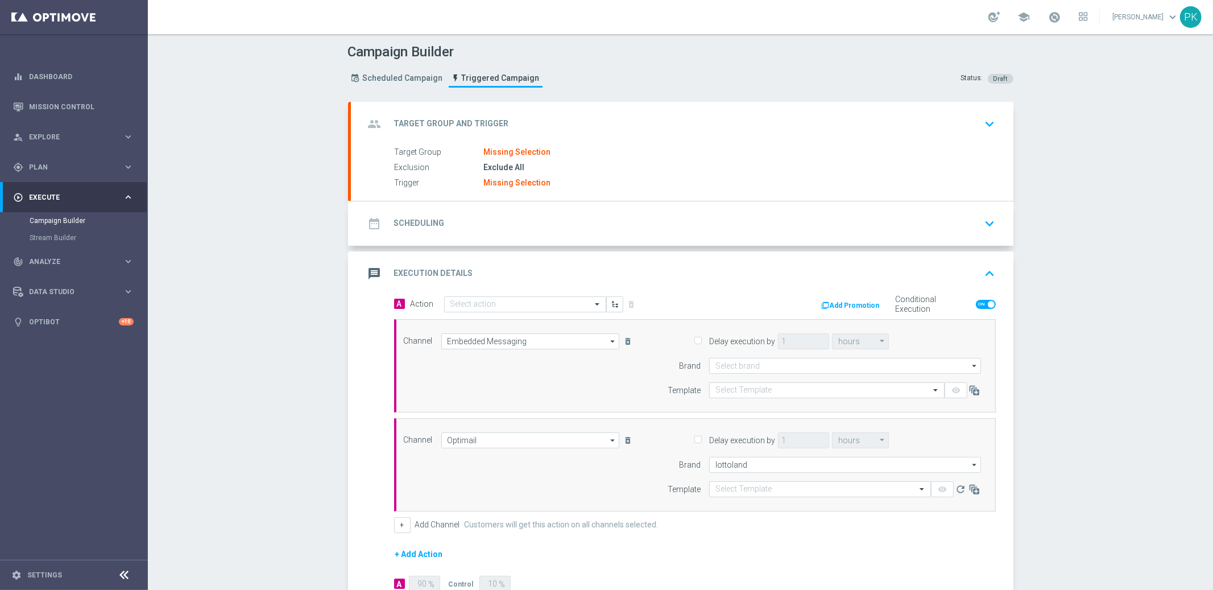
click at [979, 304] on span at bounding box center [986, 304] width 20 height 9
click at [979, 304] on input "checkbox" at bounding box center [986, 304] width 20 height 9
click at [472, 302] on input "text" at bounding box center [513, 305] width 127 height 10
click at [473, 302] on input "text" at bounding box center [513, 305] width 127 height 10
click at [681, 288] on div "message Execution Details keyboard_arrow_up" at bounding box center [682, 273] width 663 height 44
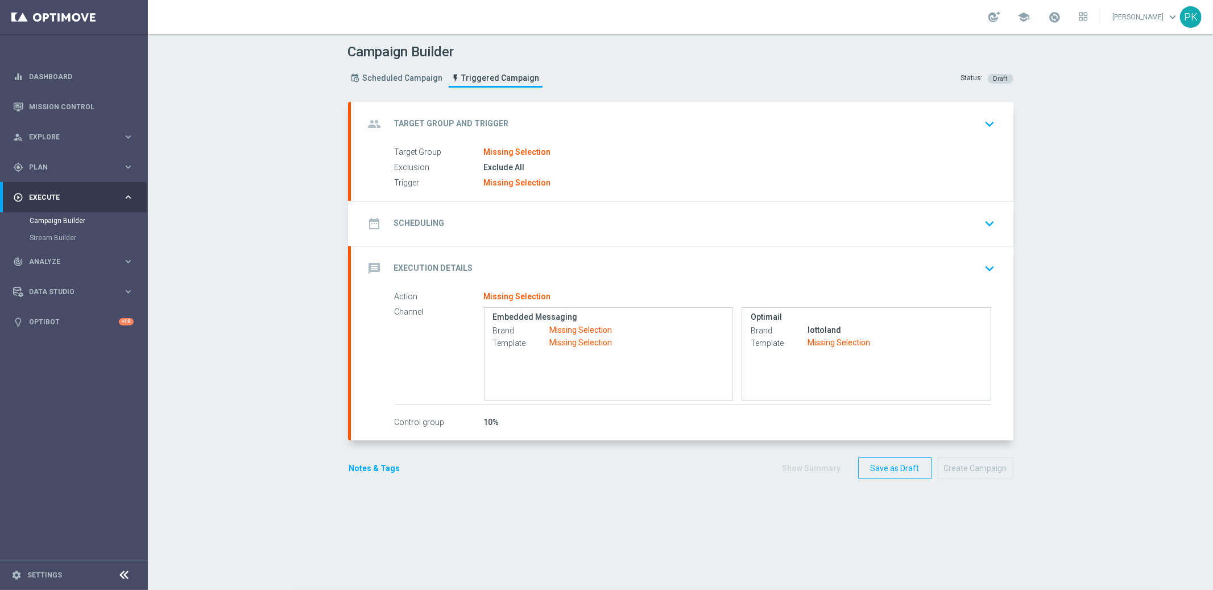
click at [510, 266] on div "message Execution Details keyboard_arrow_down" at bounding box center [682, 269] width 635 height 22
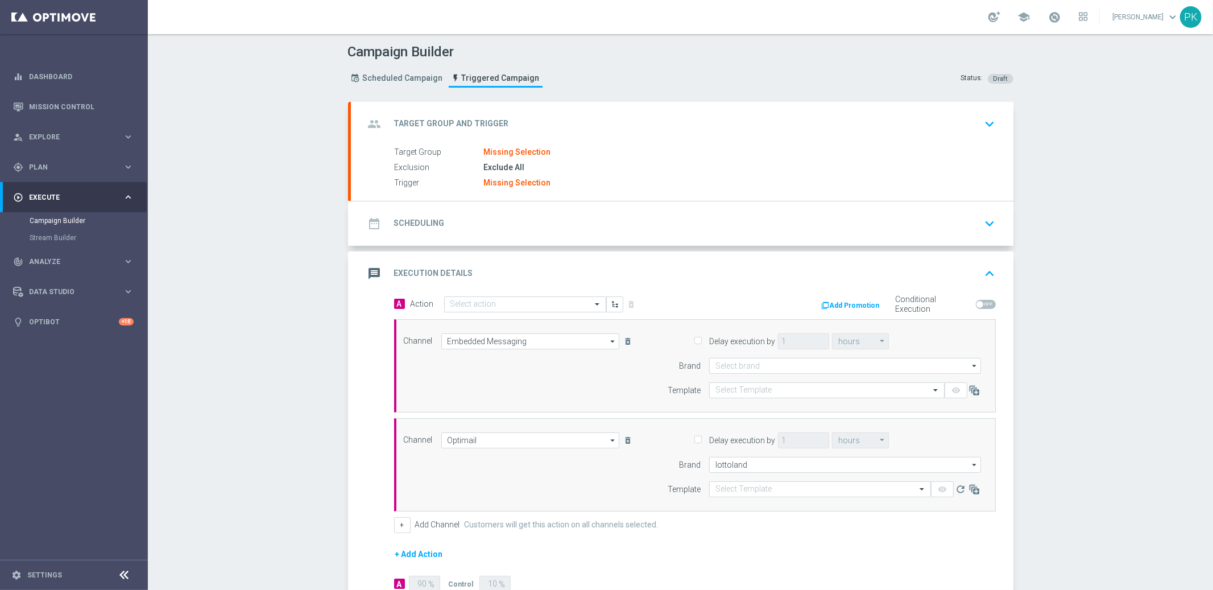
click at [838, 303] on button "Add Promotion" at bounding box center [852, 305] width 63 height 13
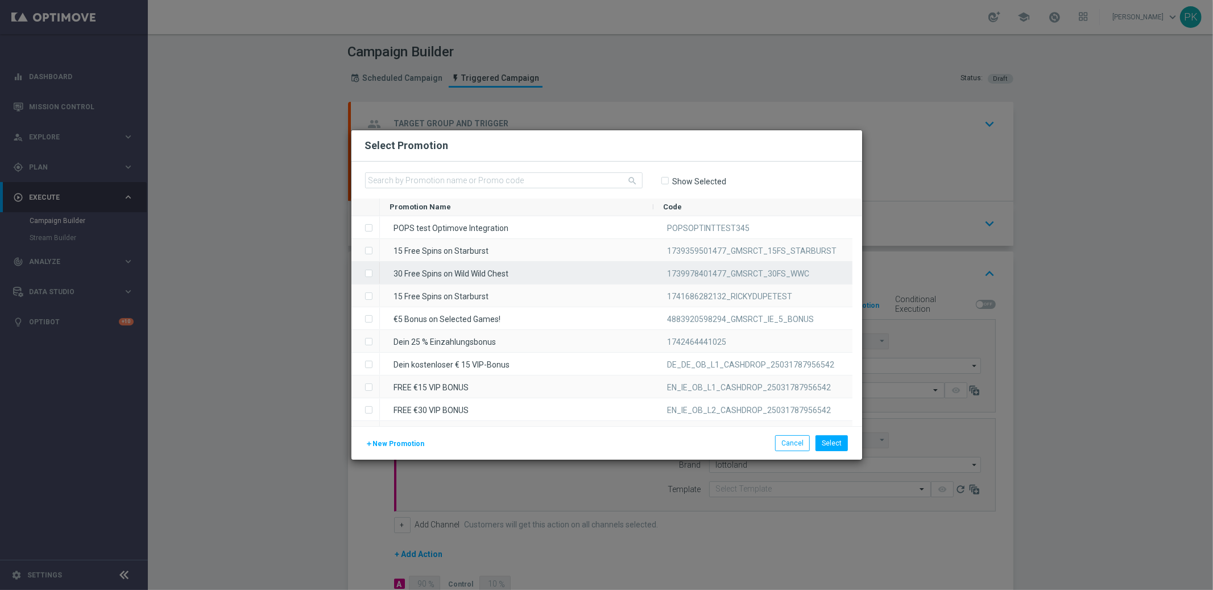
click at [376, 273] on label "Press SPACE to select this row." at bounding box center [378, 274] width 4 height 10
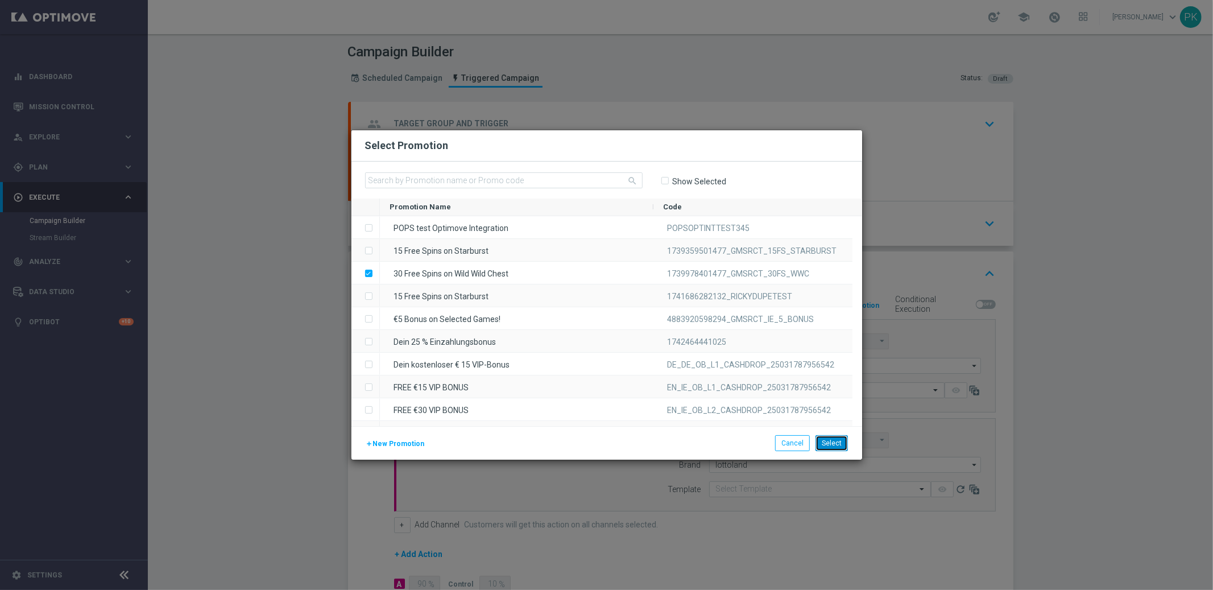
click at [830, 437] on button "Select" at bounding box center [832, 443] width 32 height 16
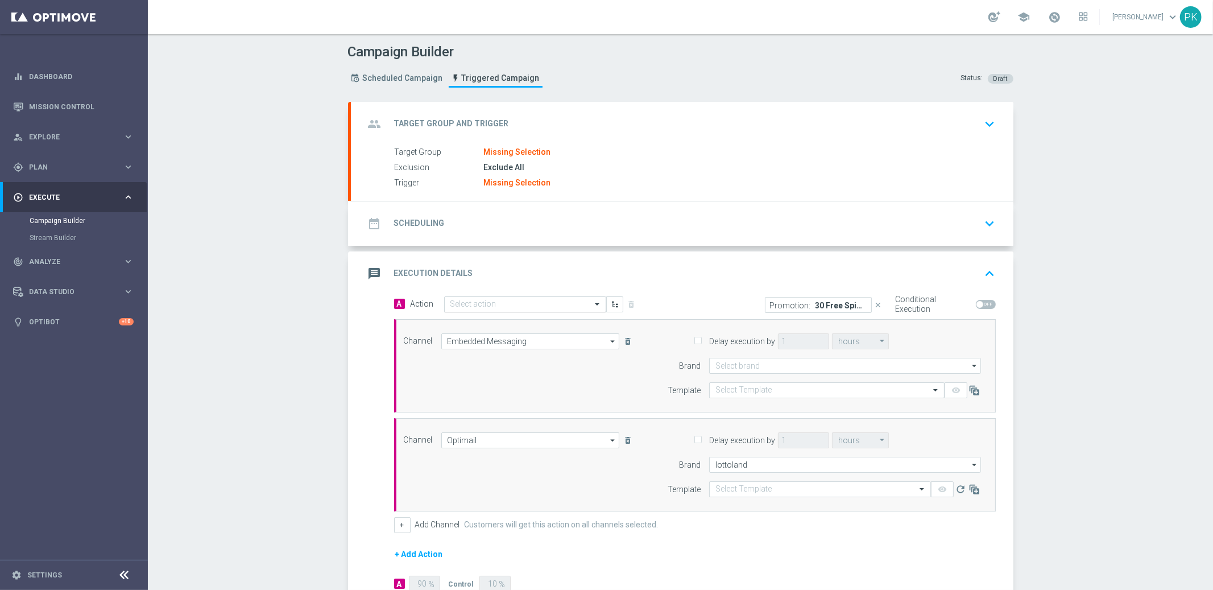
click at [488, 300] on input "text" at bounding box center [513, 305] width 127 height 10
click at [626, 278] on div "message Execution Details keyboard_arrow_up" at bounding box center [682, 274] width 635 height 22
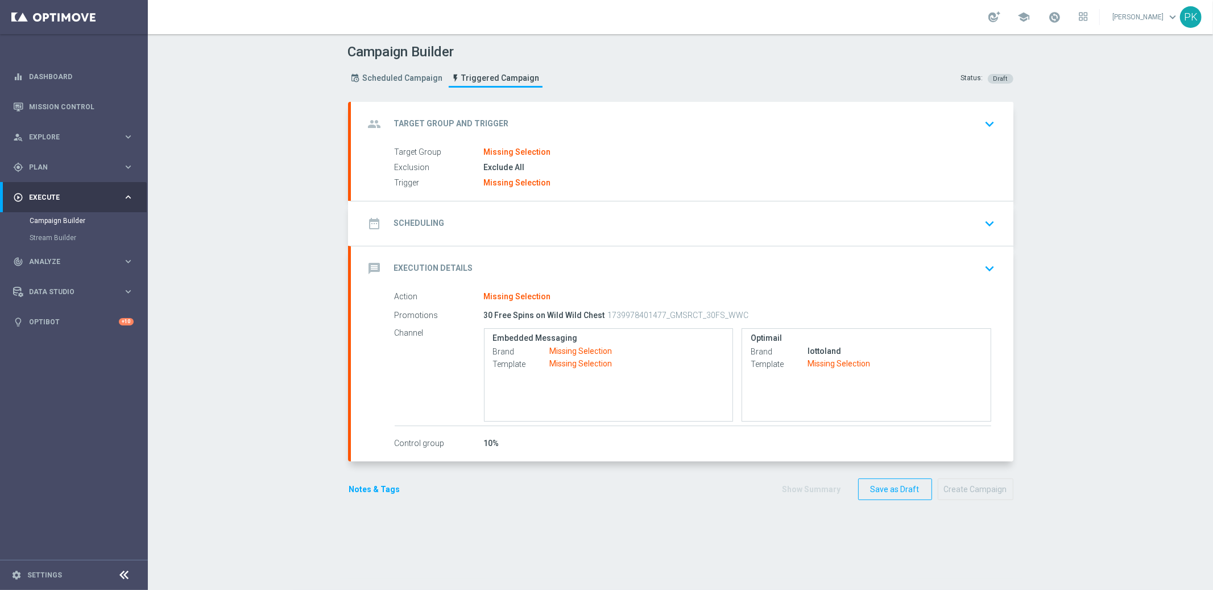
click at [493, 301] on div "Missing Selection" at bounding box center [517, 297] width 67 height 10
click at [945, 258] on div "message Execution Details keyboard_arrow_down" at bounding box center [682, 269] width 635 height 22
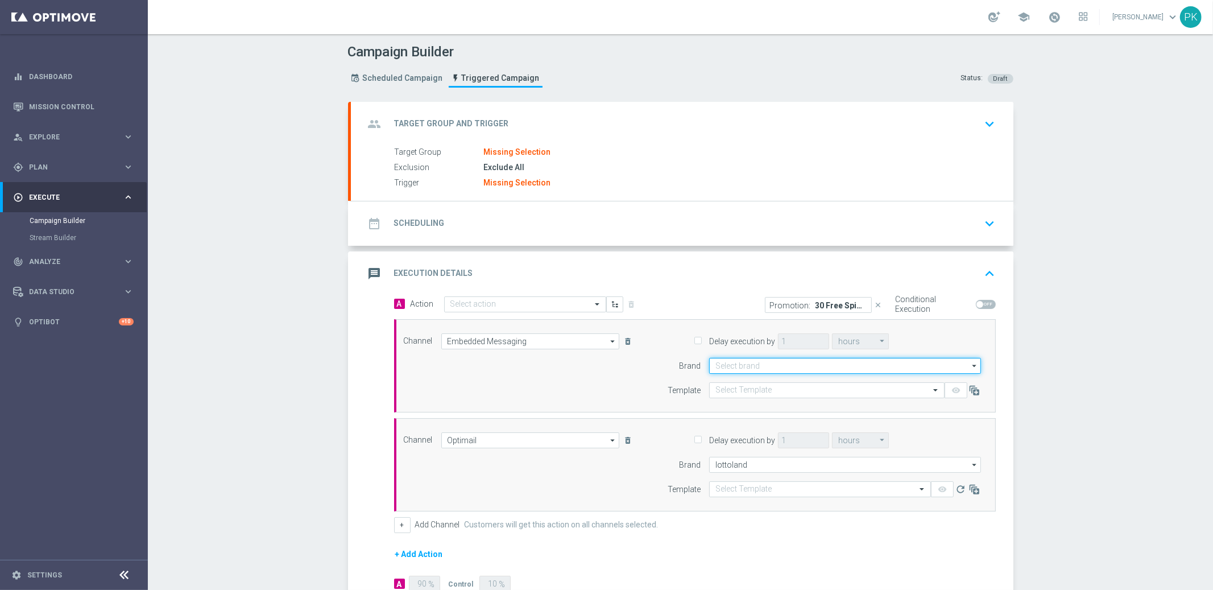
click at [758, 365] on input at bounding box center [845, 366] width 272 height 16
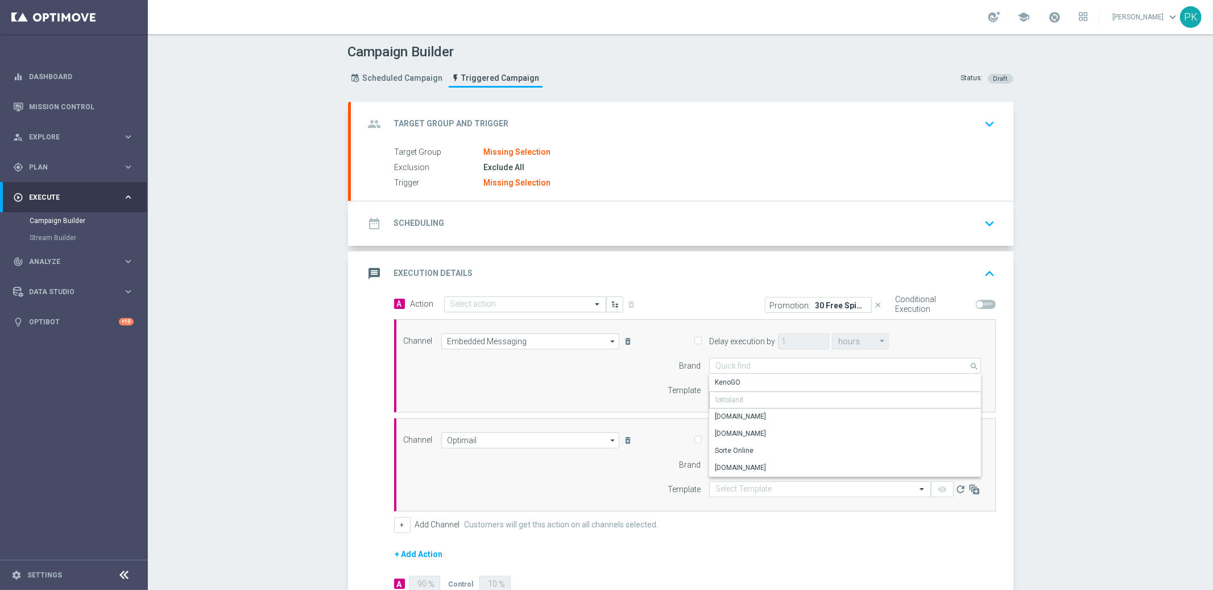
click at [737, 399] on div "lottoland" at bounding box center [845, 399] width 272 height 17
click at [825, 301] on p "30 Free Spins on Wild Wild Chest" at bounding box center [841, 304] width 51 height 9
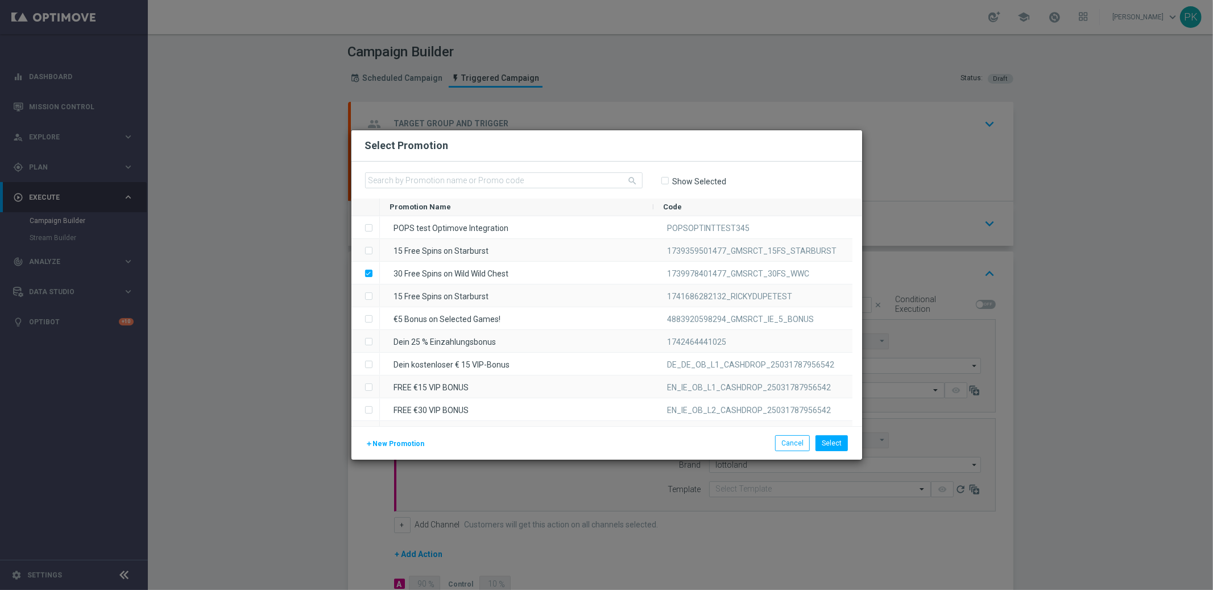
click at [1091, 352] on modal-container "Select Promotion search Show Selected Promotion Name to" at bounding box center [606, 295] width 1213 height 590
click at [827, 441] on button "Select" at bounding box center [832, 443] width 32 height 16
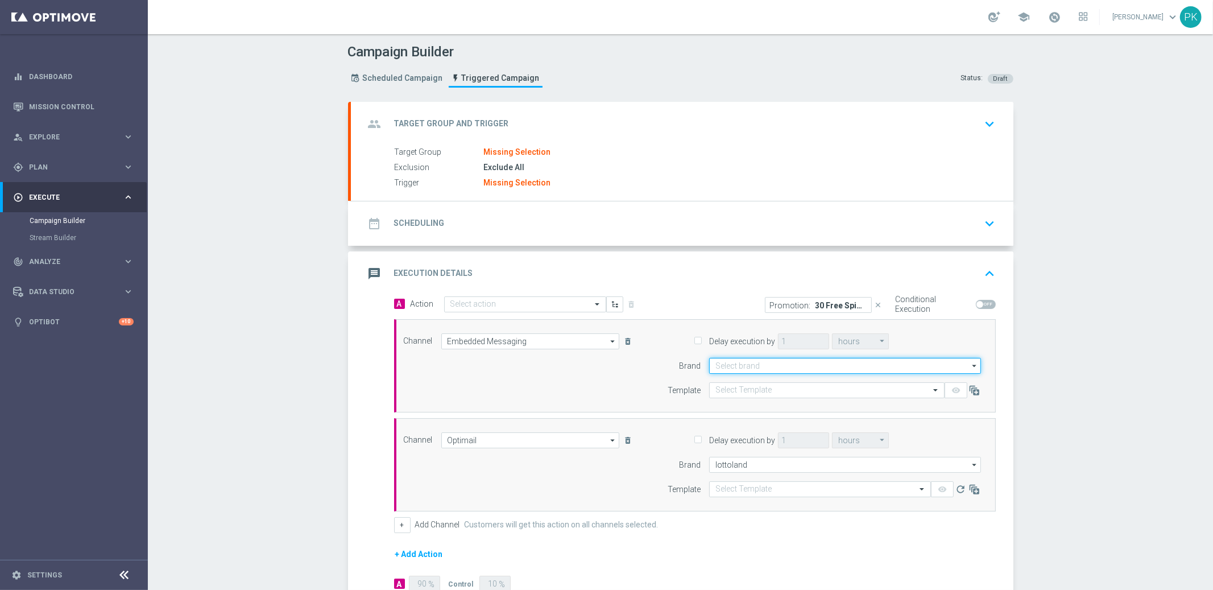
click at [725, 365] on input at bounding box center [845, 366] width 272 height 16
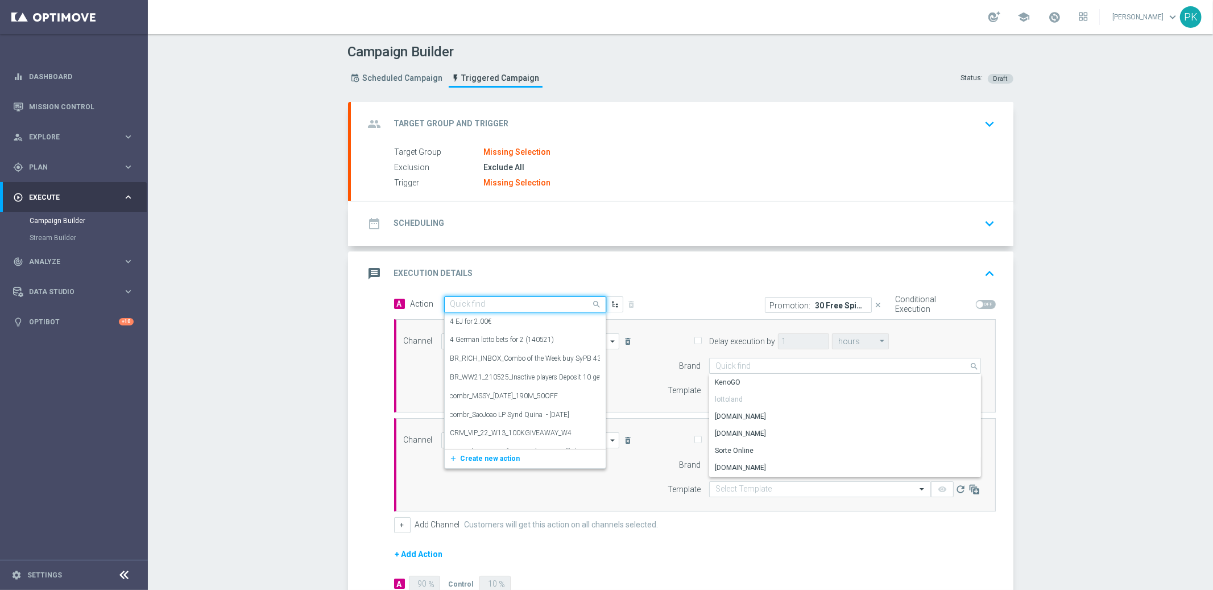
click at [477, 304] on input "text" at bounding box center [513, 305] width 127 height 10
click at [481, 336] on label "4 German lotto bets for 2 (140521)" at bounding box center [502, 340] width 104 height 10
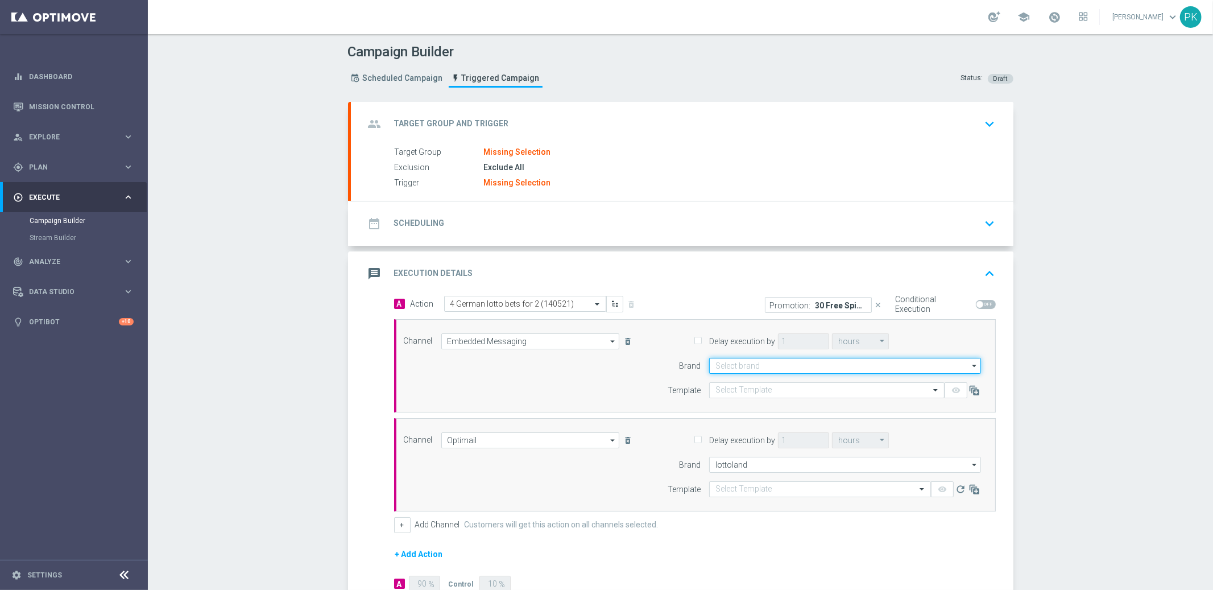
click at [751, 363] on input at bounding box center [845, 366] width 272 height 16
click at [751, 365] on input at bounding box center [845, 366] width 272 height 16
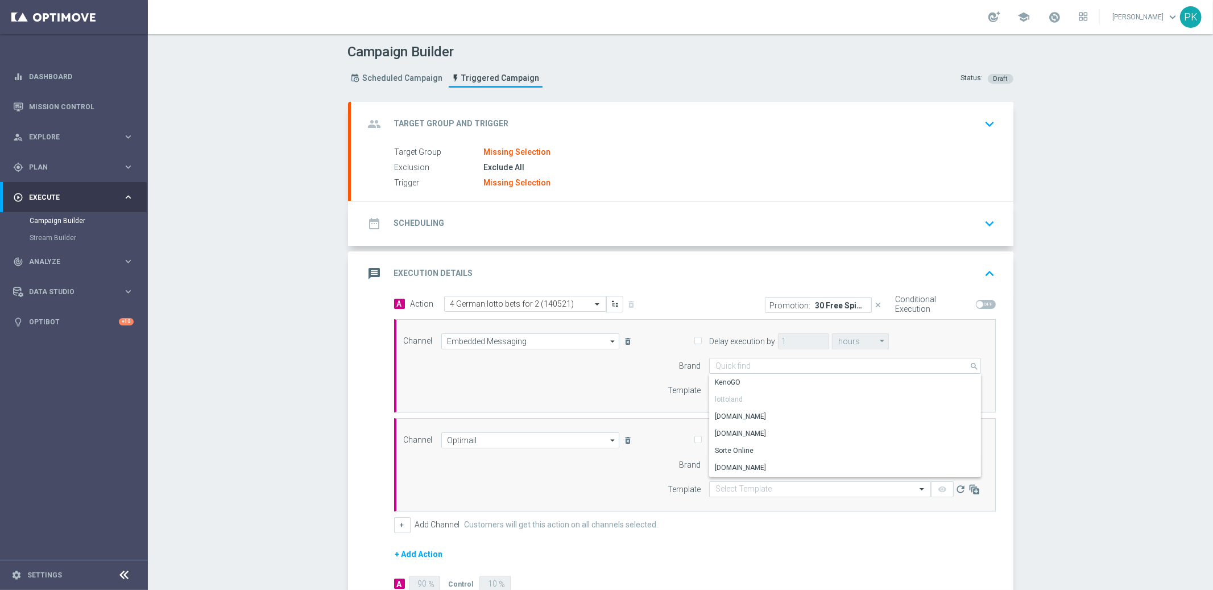
click at [875, 301] on icon "close" at bounding box center [879, 305] width 8 height 8
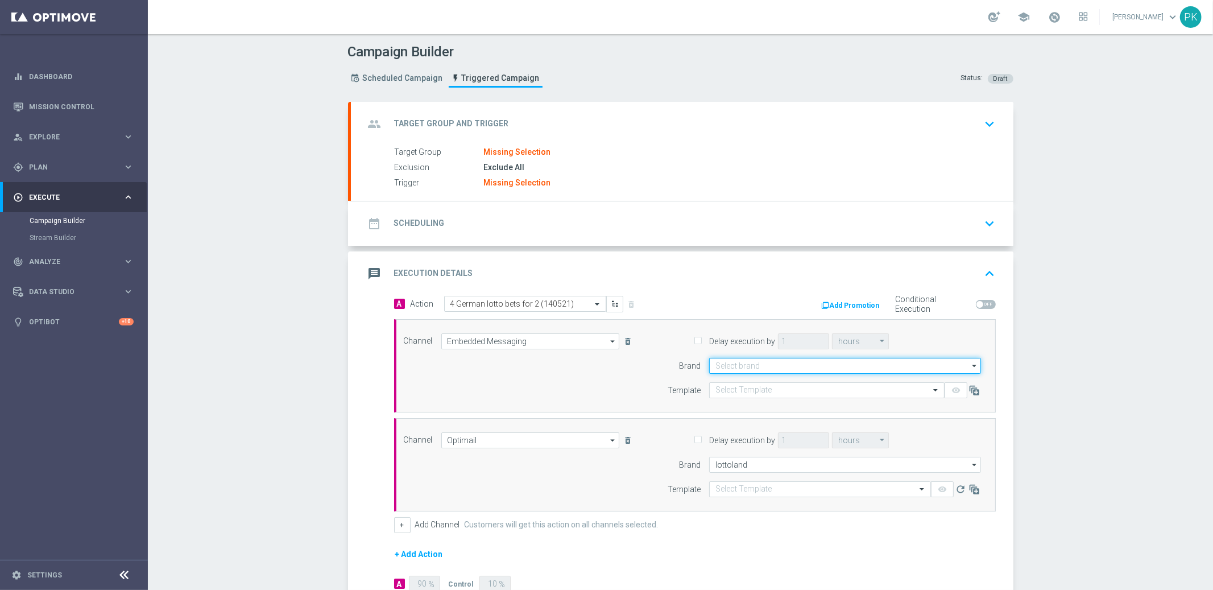
click at [782, 362] on input at bounding box center [845, 366] width 272 height 16
click at [765, 367] on input at bounding box center [845, 366] width 272 height 16
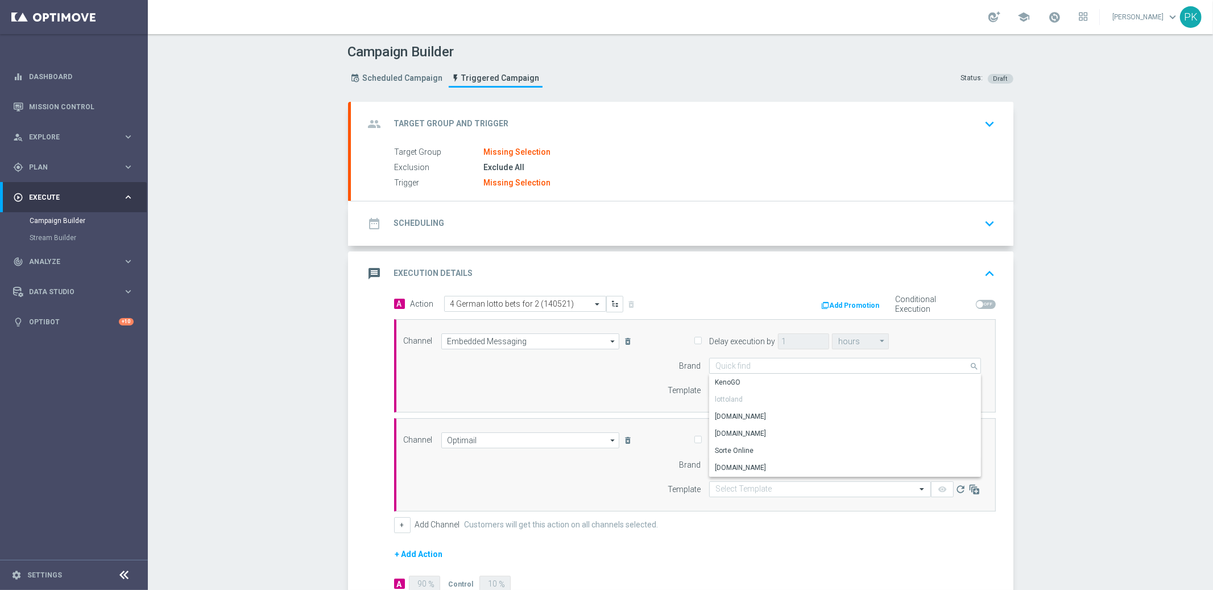
click at [468, 152] on label "Target Group" at bounding box center [439, 152] width 89 height 10
click at [514, 162] on div "Exclude All" at bounding box center [737, 167] width 507 height 11
click at [493, 140] on div "group Target Group and Trigger keyboard_arrow_down" at bounding box center [682, 124] width 663 height 44
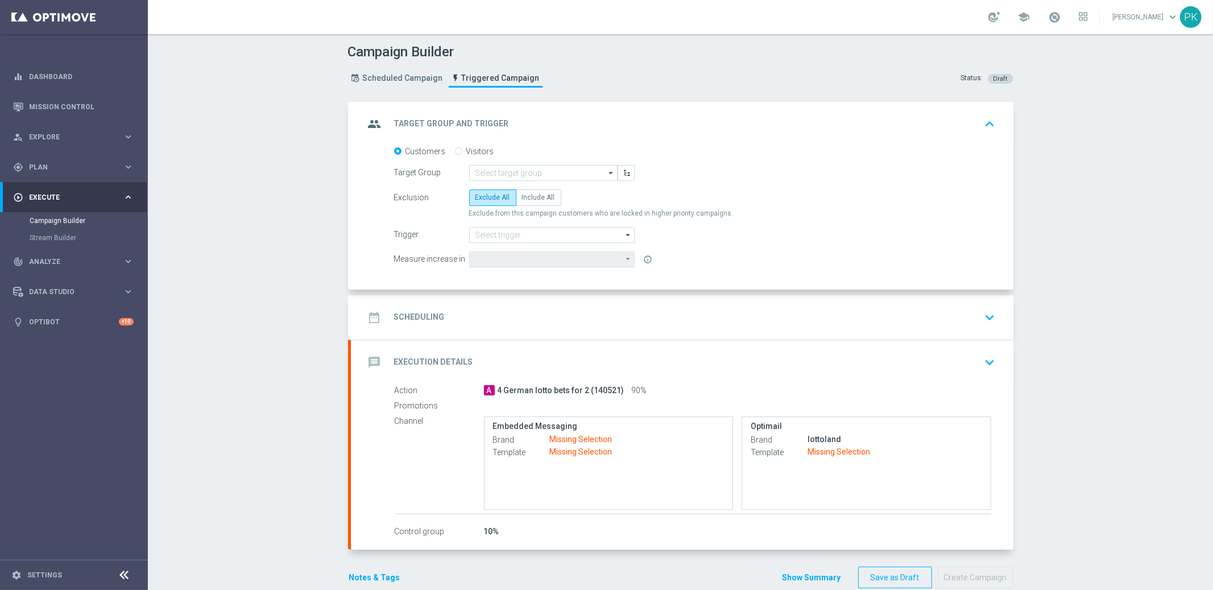
click at [498, 304] on div "date_range Scheduling keyboard_arrow_down" at bounding box center [682, 317] width 663 height 44
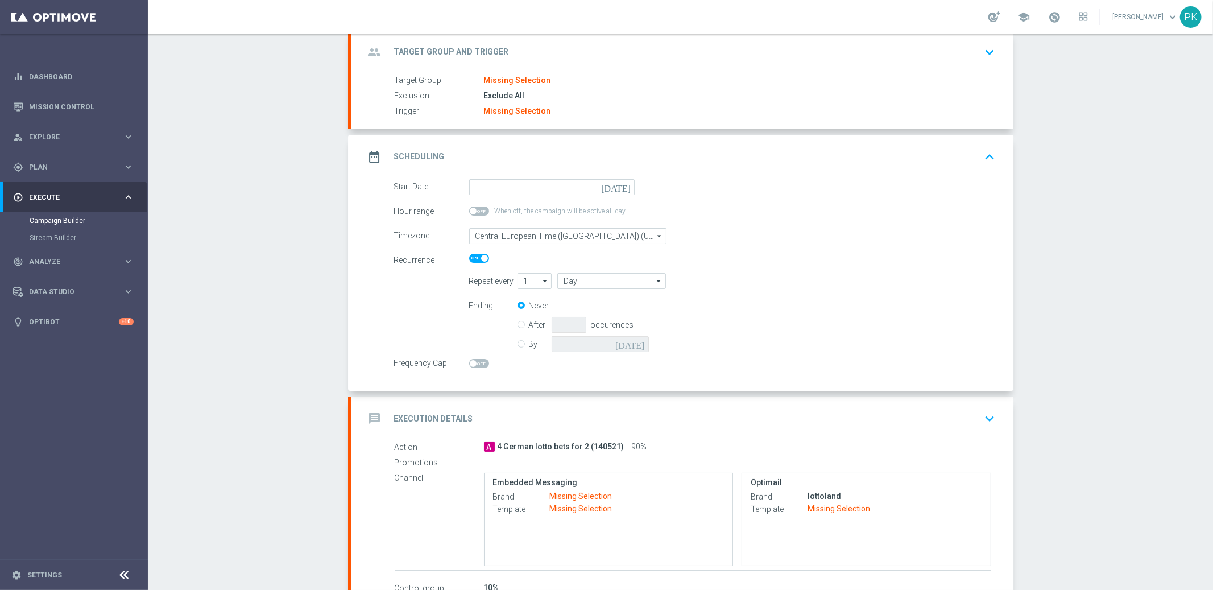
scroll to position [148, 0]
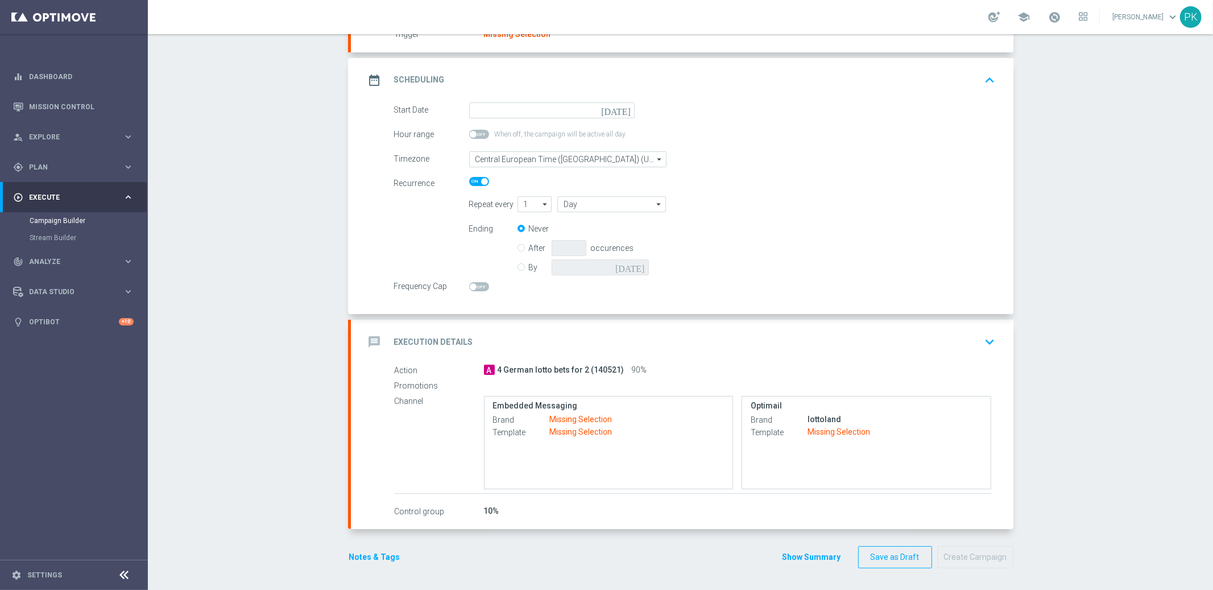
click at [638, 337] on div "message Execution Details keyboard_arrow_down" at bounding box center [682, 342] width 635 height 22
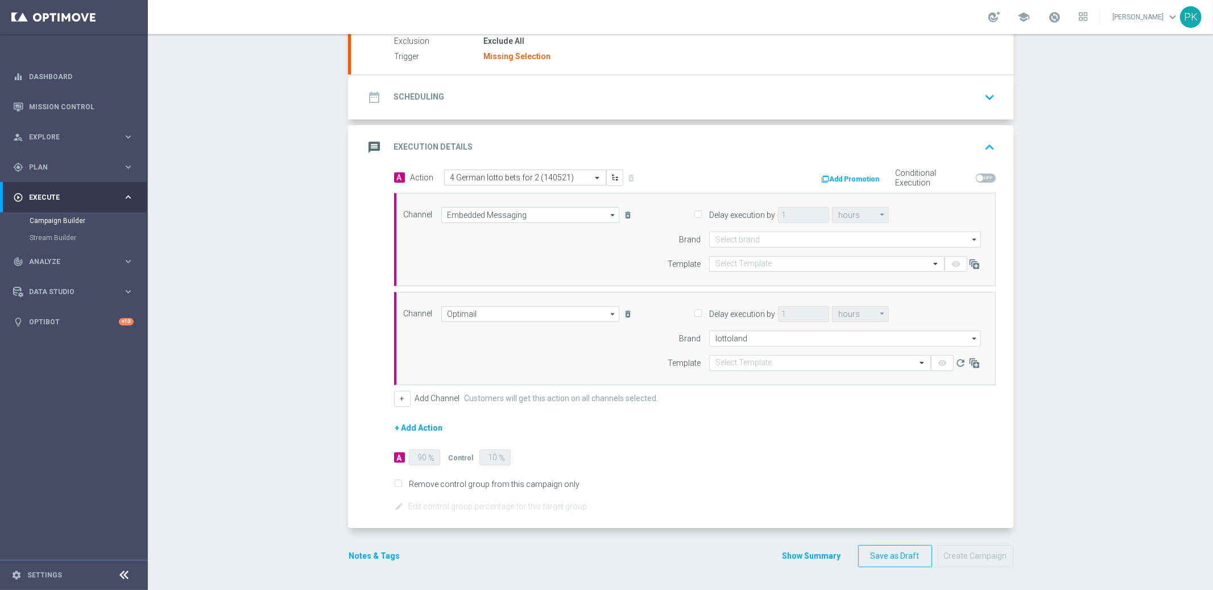
scroll to position [125, 0]
click at [983, 179] on span at bounding box center [986, 179] width 20 height 9
click at [983, 179] on input "checkbox" at bounding box center [986, 179] width 20 height 9
click at [981, 178] on span at bounding box center [986, 179] width 20 height 9
click at [981, 178] on input "checkbox" at bounding box center [986, 179] width 20 height 9
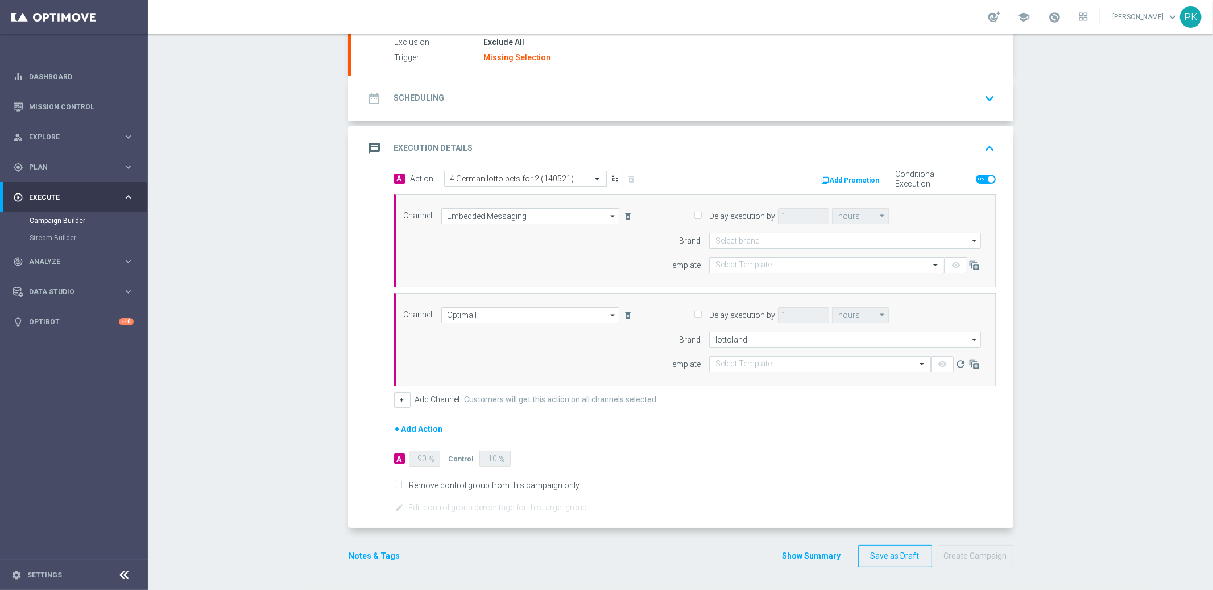
checkbox input "false"
click at [368, 147] on icon "message" at bounding box center [375, 148] width 20 height 20
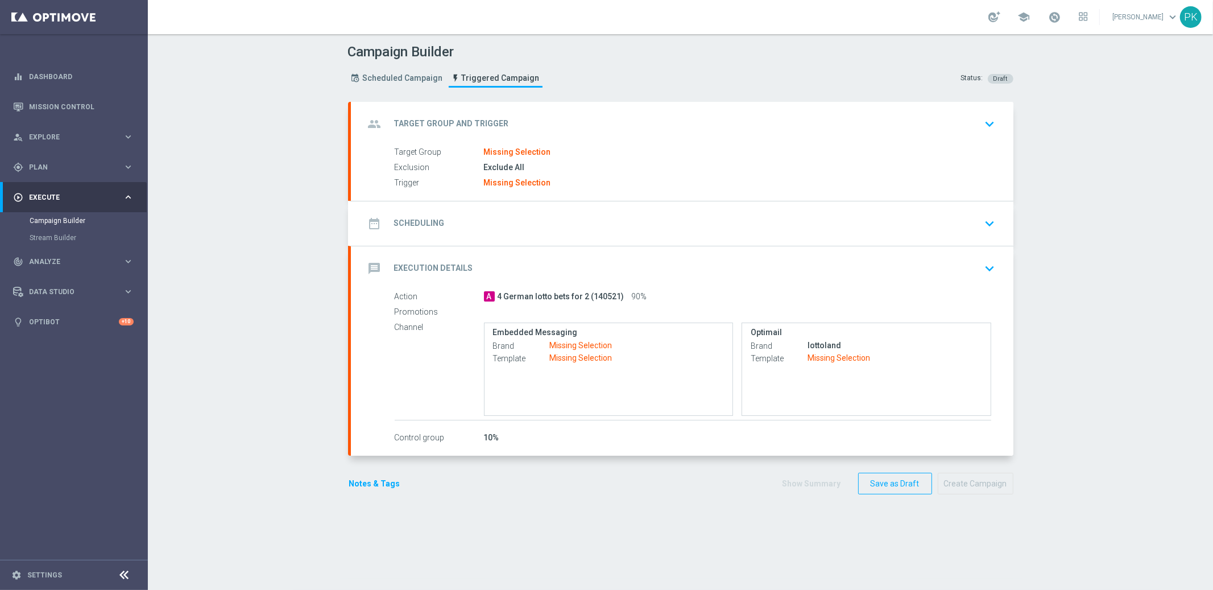
scroll to position [0, 0]
click at [373, 116] on icon "group" at bounding box center [375, 124] width 20 height 20
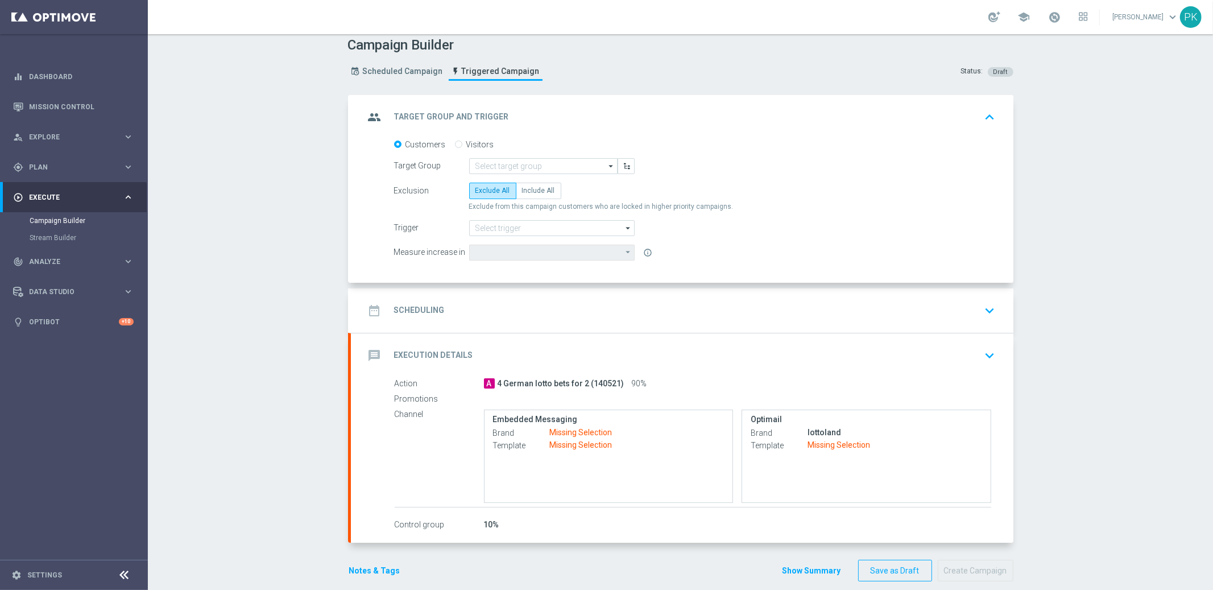
scroll to position [20, 0]
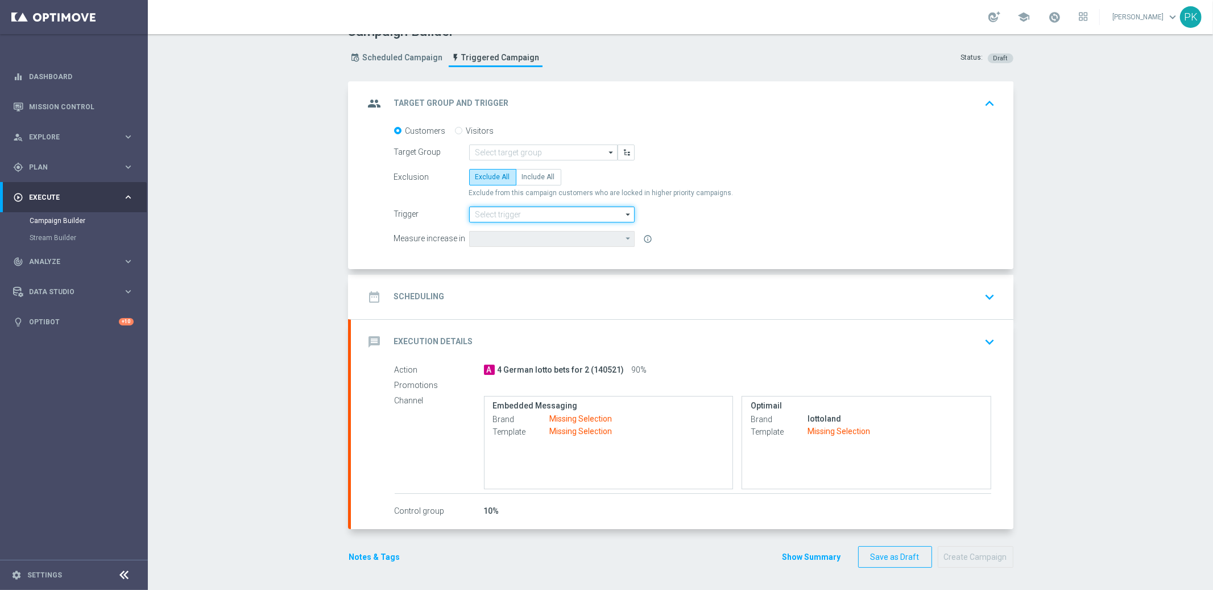
click at [537, 214] on input at bounding box center [552, 214] width 166 height 16
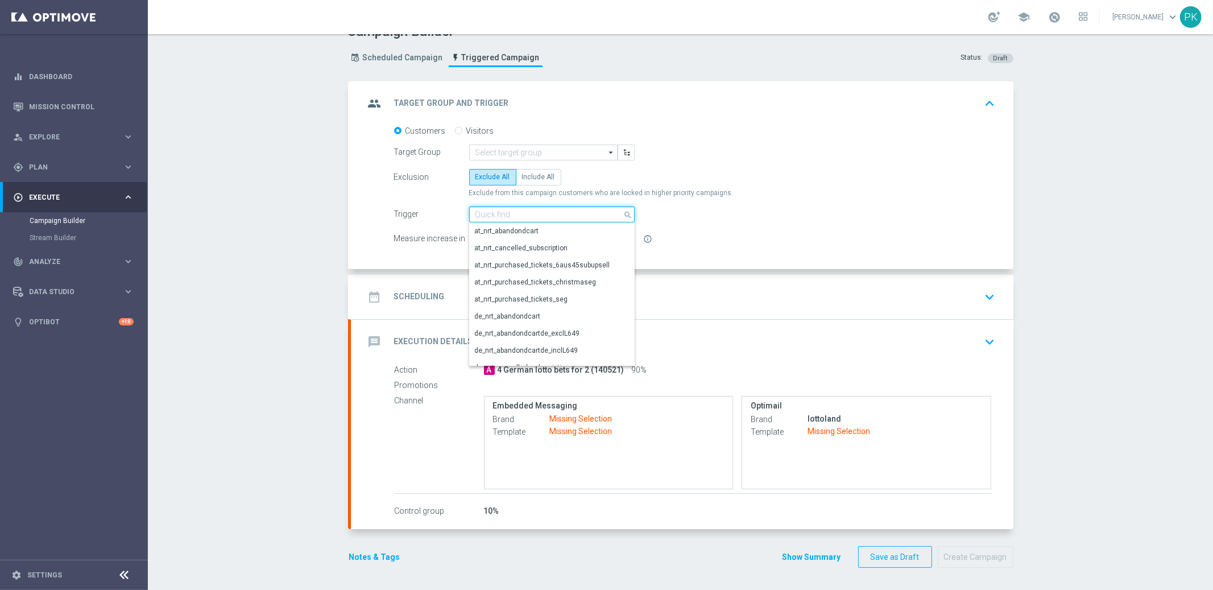
click at [525, 214] on input at bounding box center [552, 214] width 166 height 16
click at [758, 229] on form "Customers Visitors Target Group arrow_drop_down Show Selected 0 of NaN" at bounding box center [695, 186] width 602 height 121
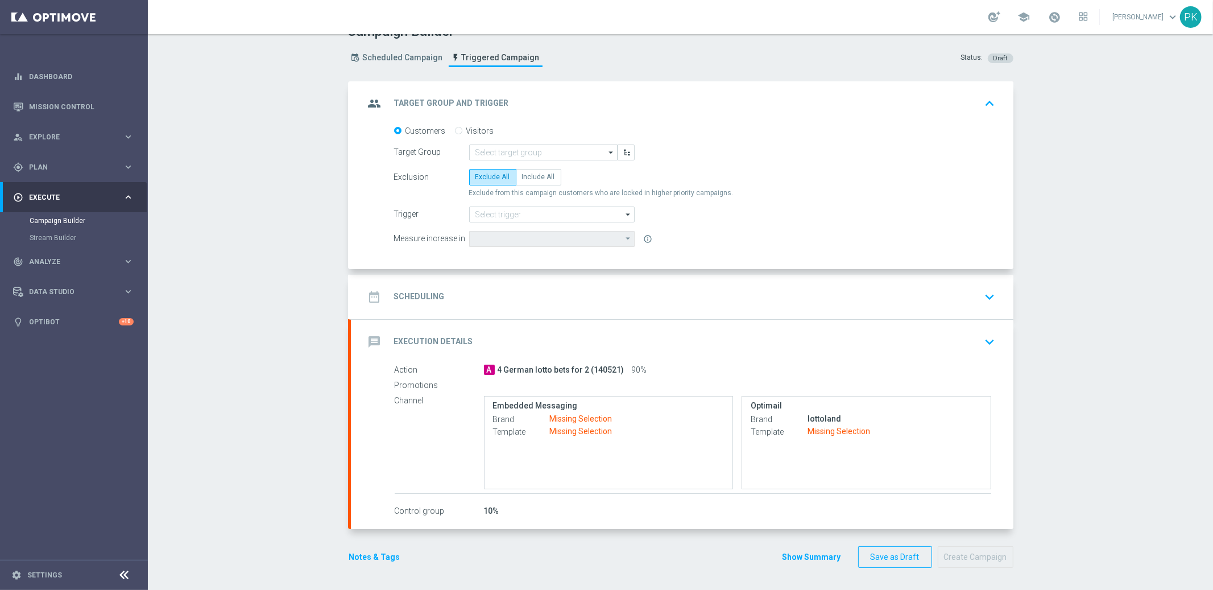
click at [409, 293] on h2 "Scheduling" at bounding box center [419, 296] width 51 height 11
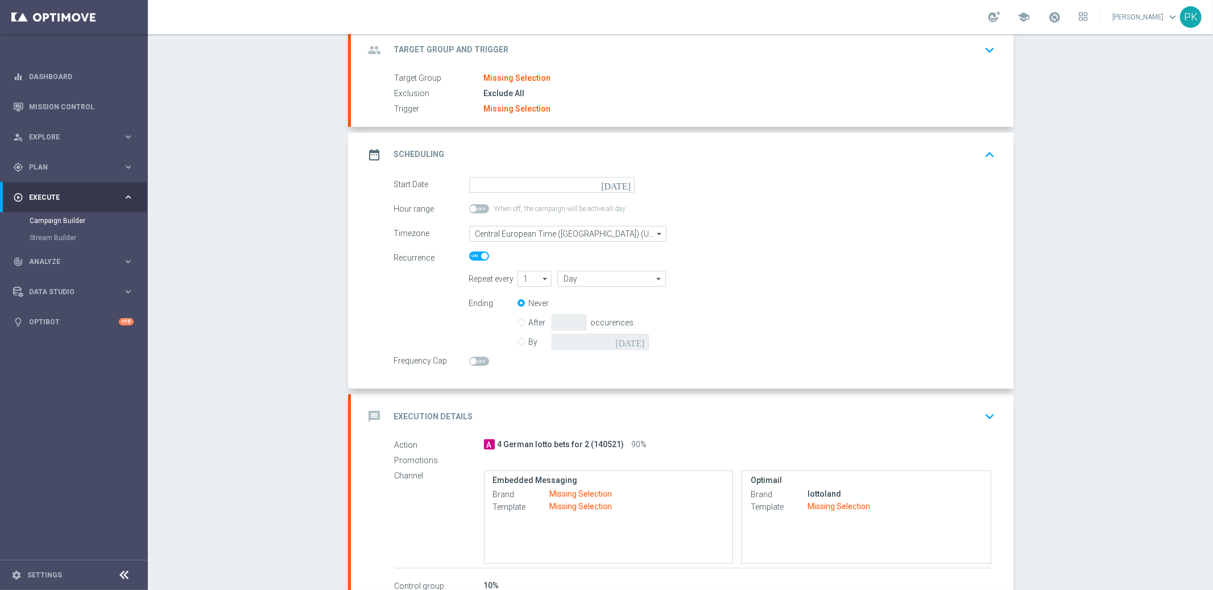
scroll to position [148, 0]
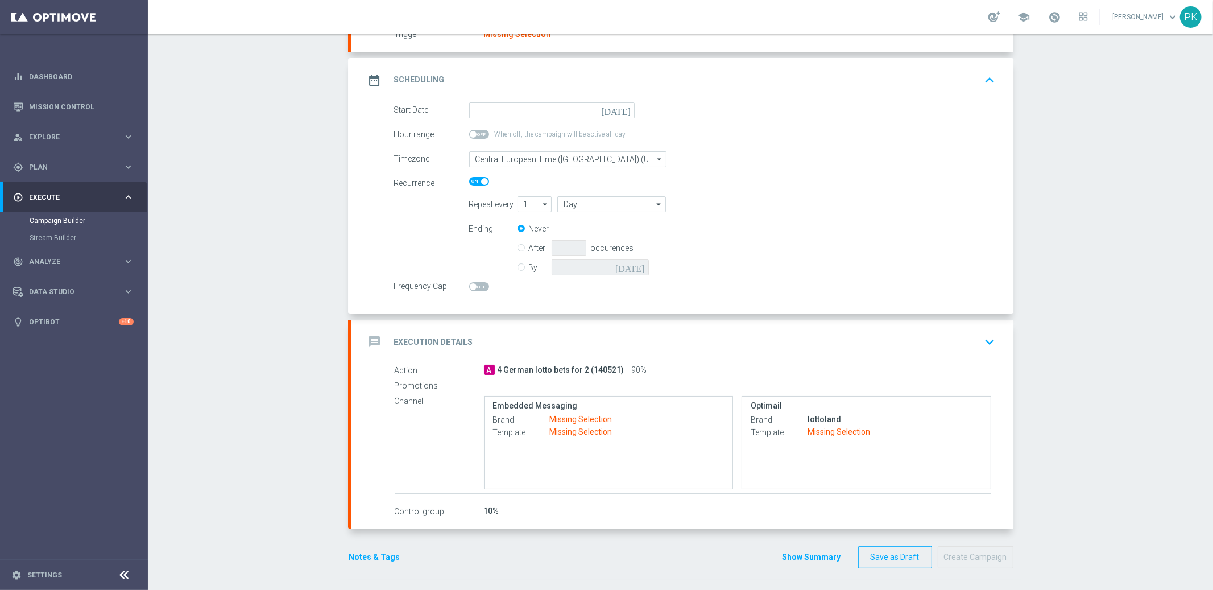
click at [967, 327] on div "message Execution Details keyboard_arrow_down" at bounding box center [682, 342] width 663 height 44
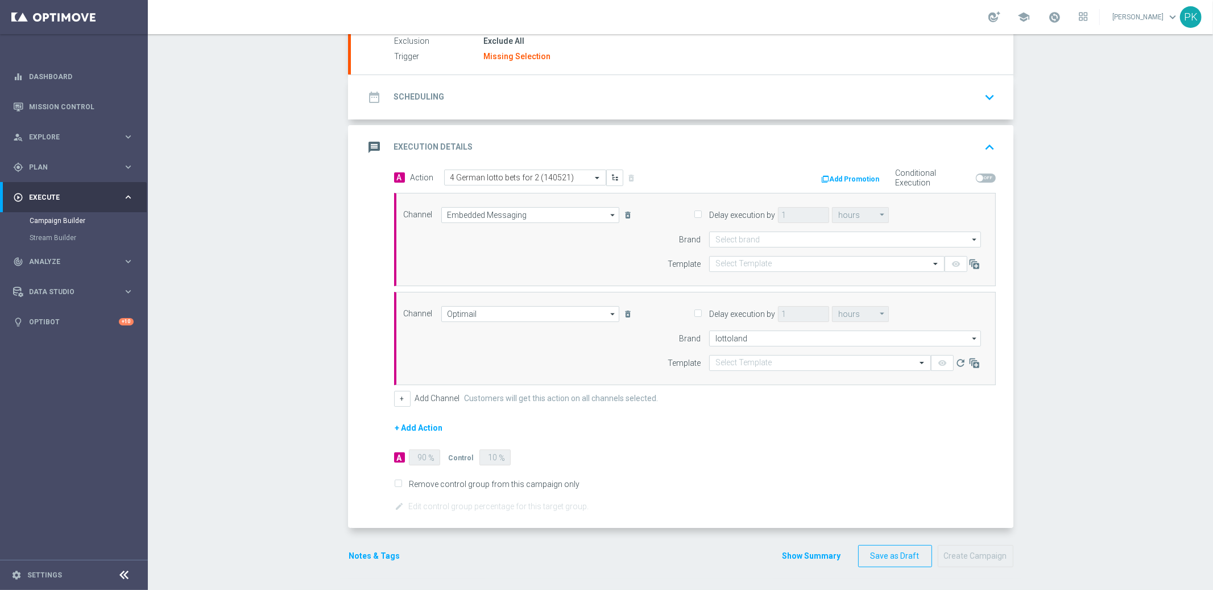
scroll to position [125, 0]
click at [623, 312] on icon "delete_forever" at bounding box center [627, 315] width 9 height 9
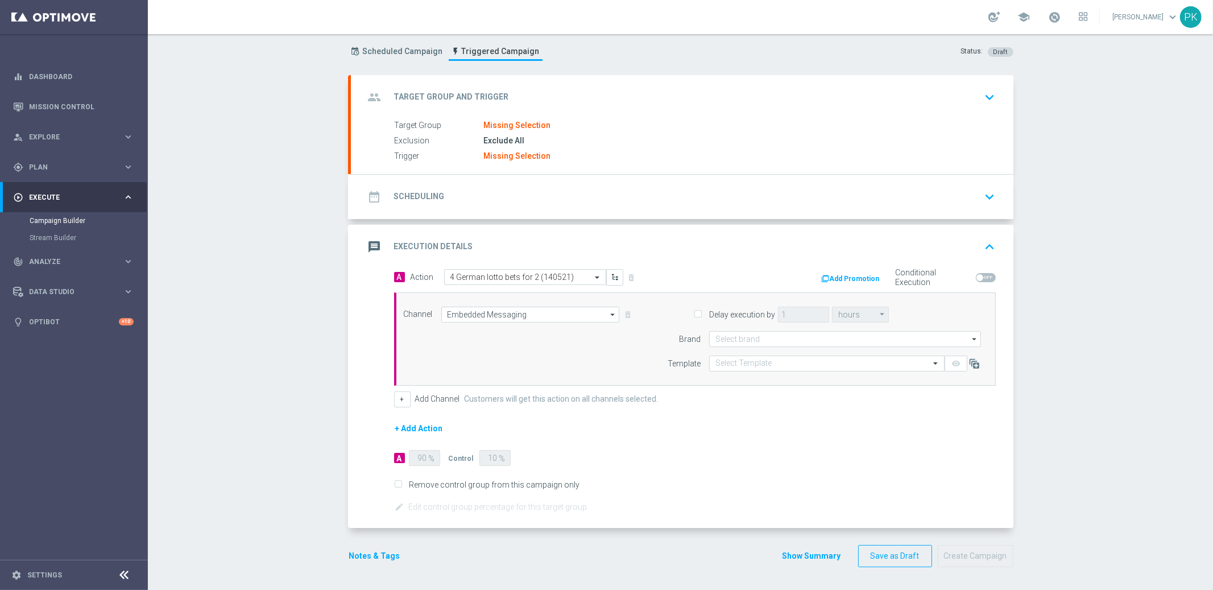
scroll to position [26, 0]
click at [833, 275] on button "Add Promotion" at bounding box center [852, 280] width 63 height 13
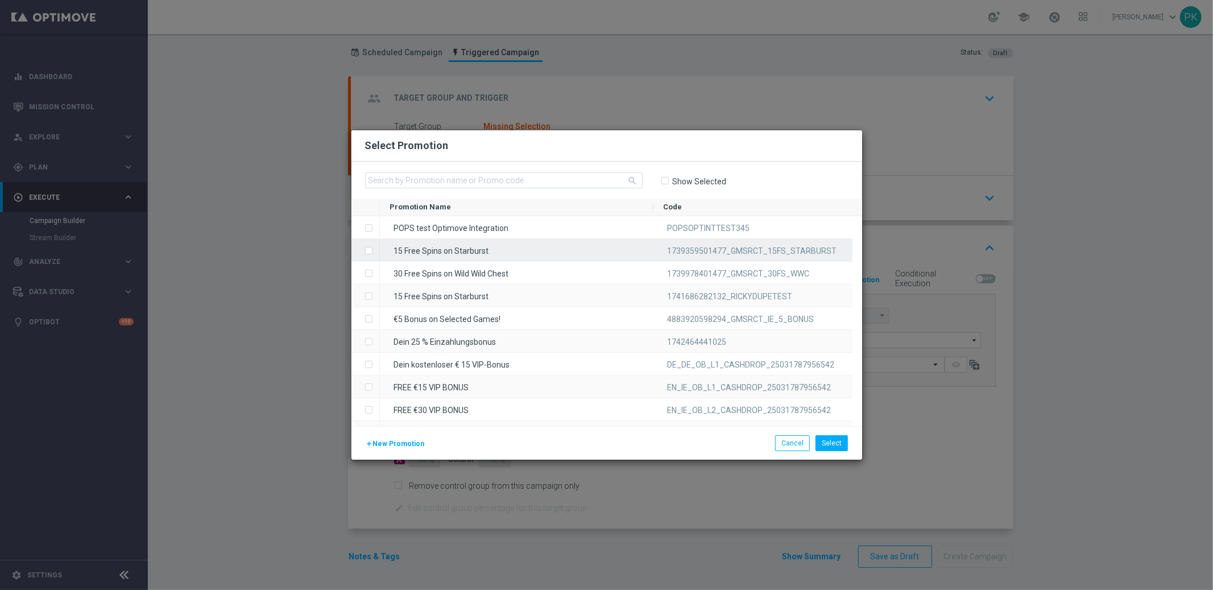
click at [447, 254] on div "15 Free Spins on Starburst" at bounding box center [517, 250] width 274 height 22
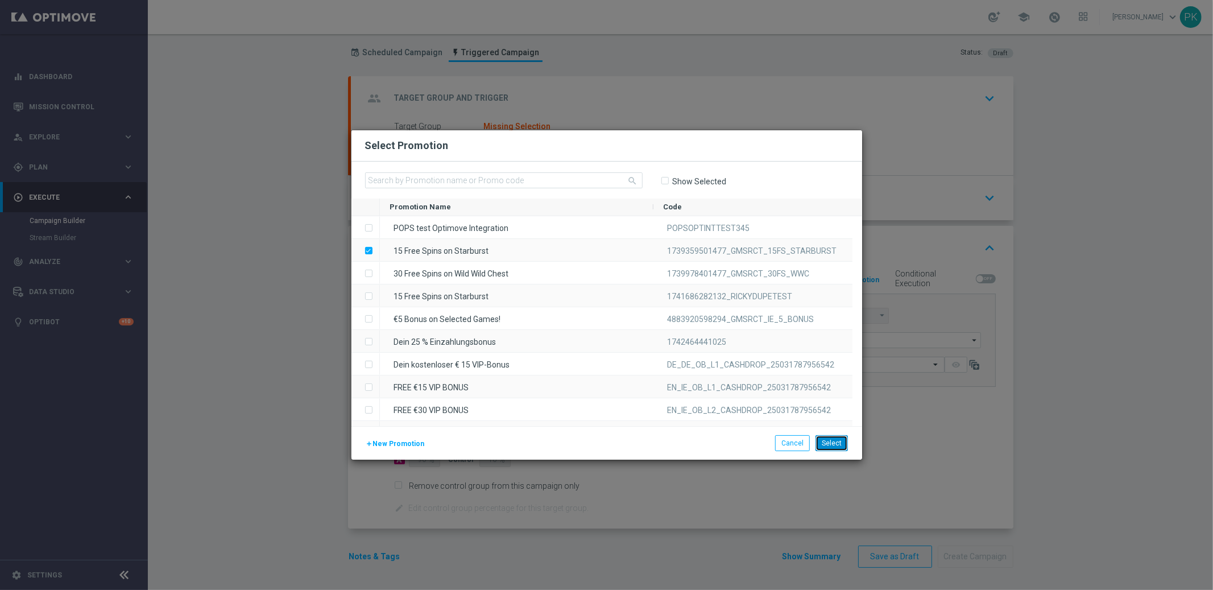
click at [835, 438] on button "Select" at bounding box center [832, 443] width 32 height 16
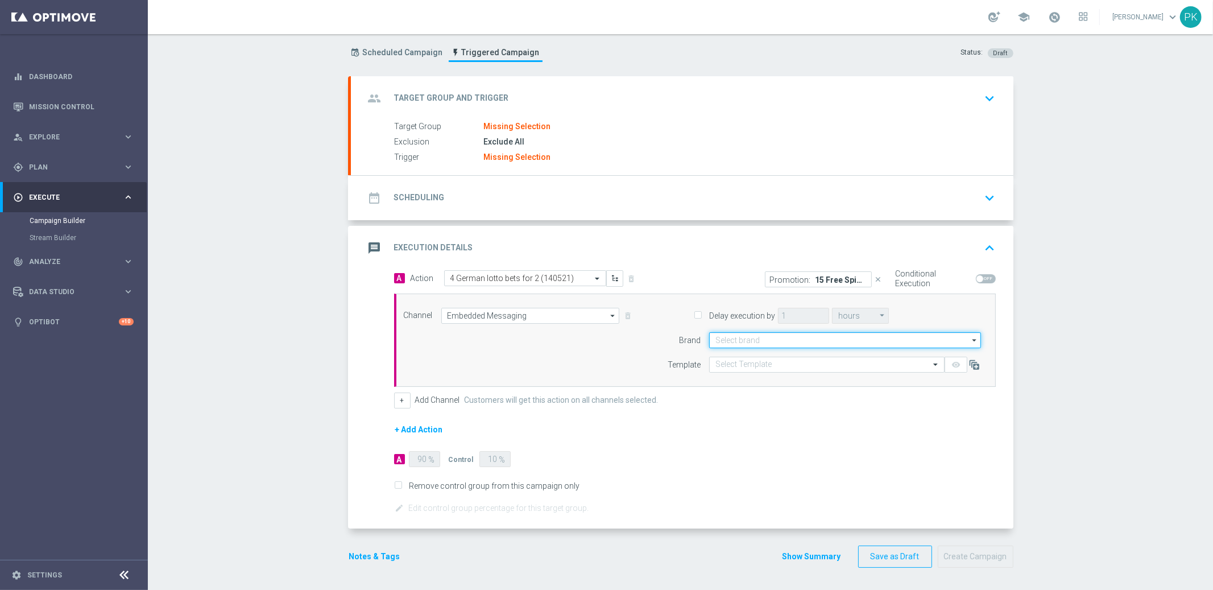
click at [781, 340] on input at bounding box center [845, 340] width 272 height 16
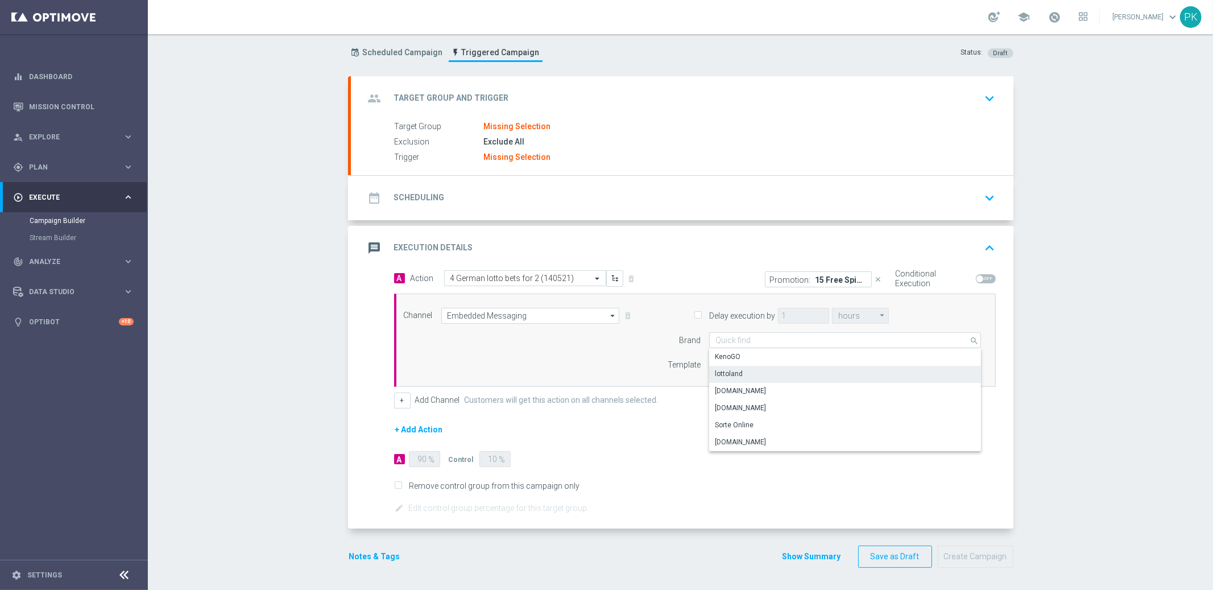
click at [752, 376] on div "lottoland" at bounding box center [845, 374] width 272 height 16
click at [828, 281] on p "15 Free Spins on Starburst" at bounding box center [841, 279] width 51 height 9
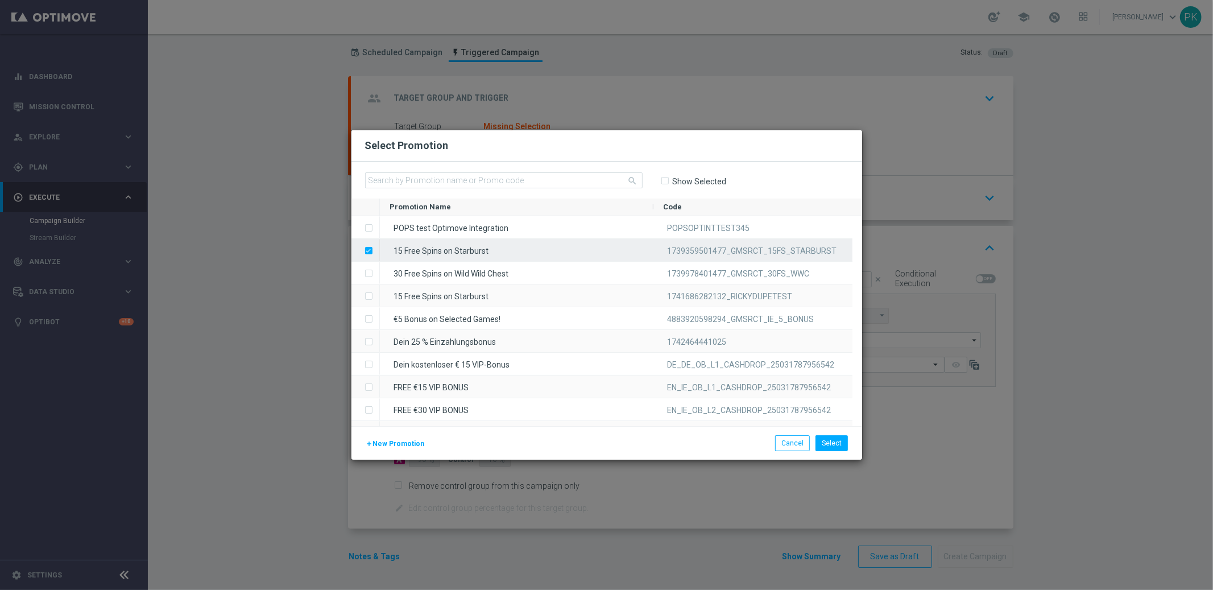
click at [376, 250] on label "Press SPACE to deselect this row." at bounding box center [378, 251] width 4 height 10
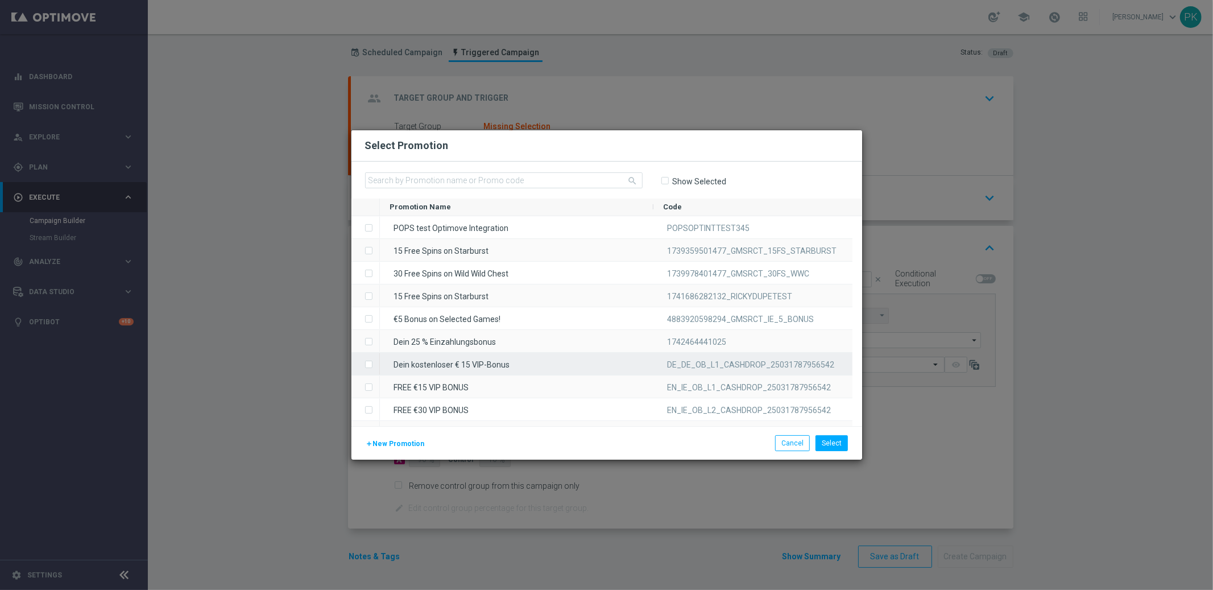
drag, startPoint x: 368, startPoint y: 362, endPoint x: 382, endPoint y: 366, distance: 14.1
click at [376, 362] on label "Press SPACE to select this row." at bounding box center [378, 365] width 4 height 10
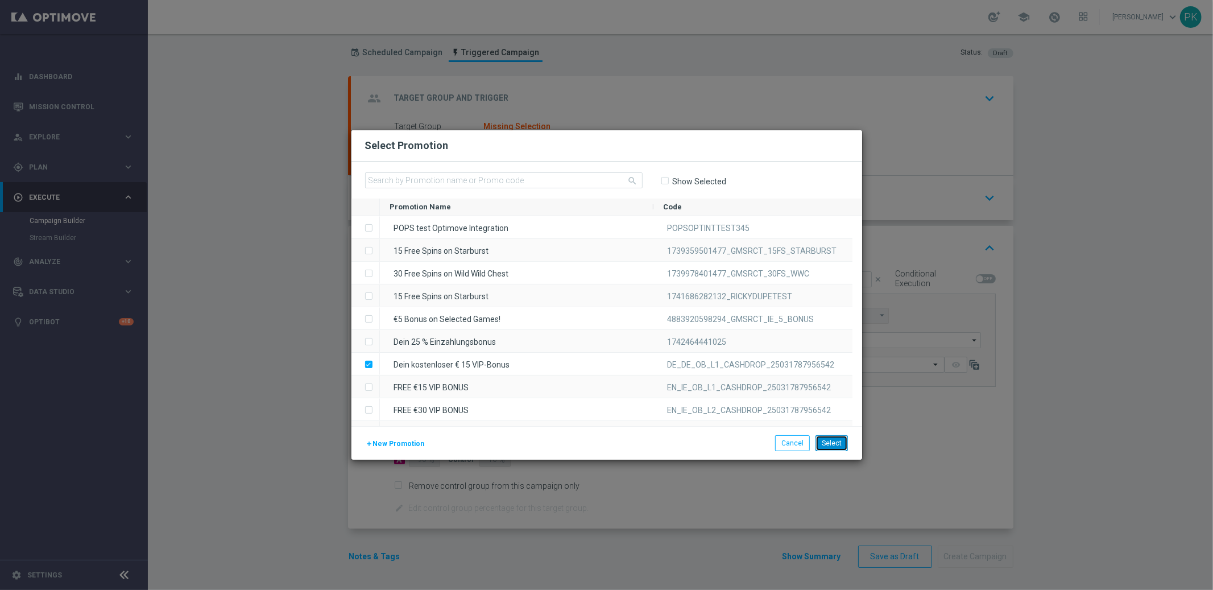
click at [831, 444] on button "Select" at bounding box center [832, 443] width 32 height 16
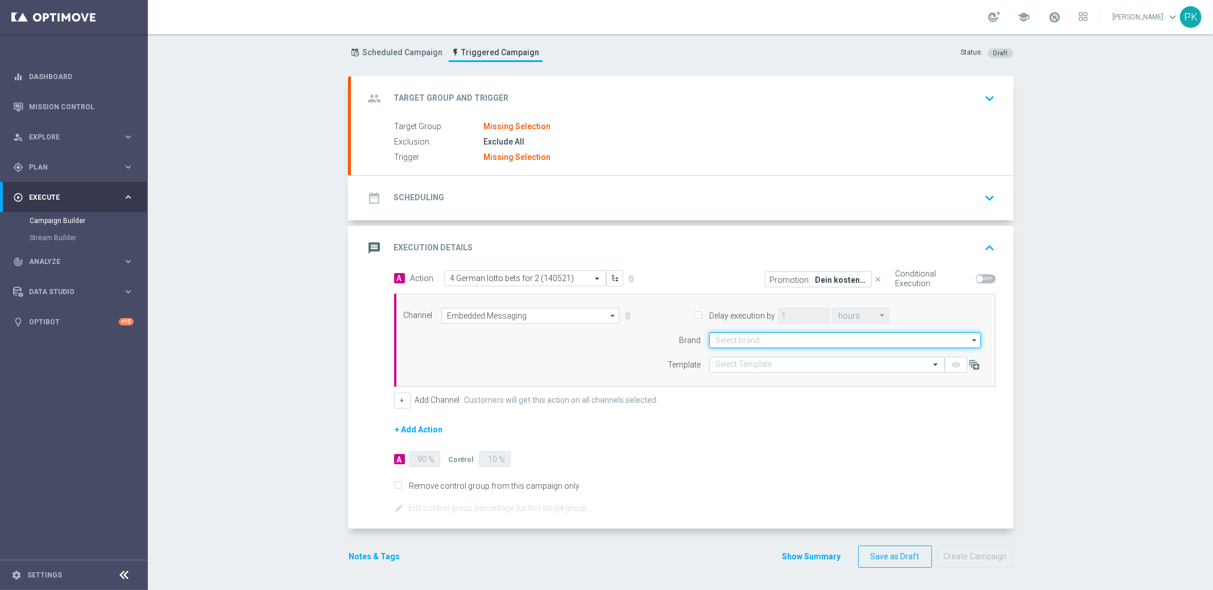
click at [753, 338] on input at bounding box center [845, 340] width 272 height 16
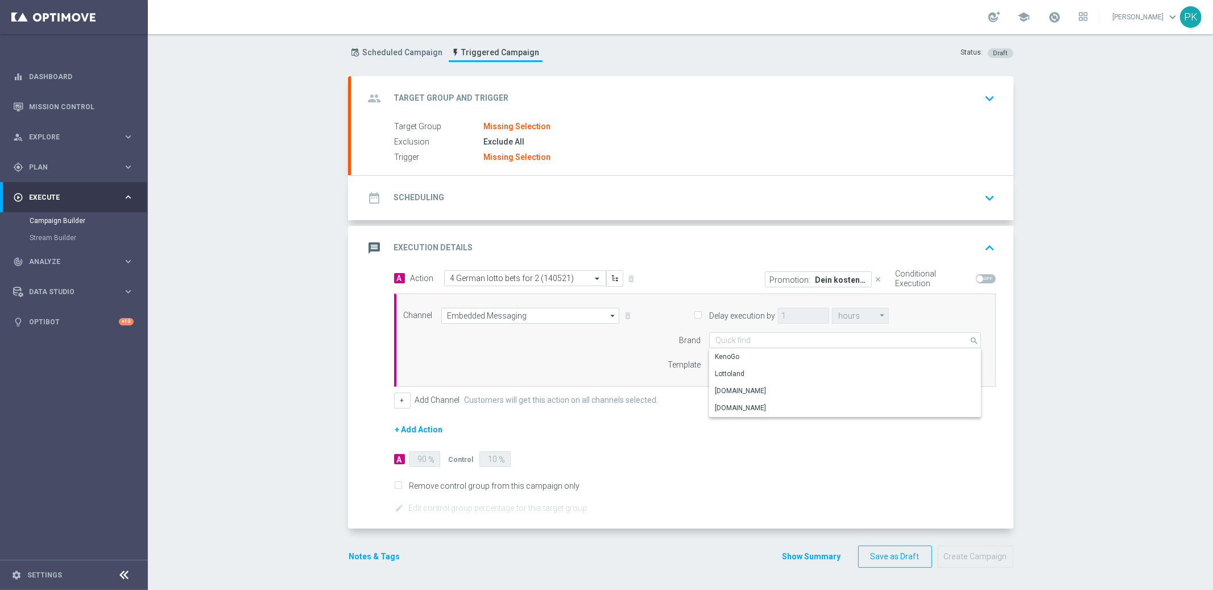
click at [828, 278] on p "Dein kostenloser € 15 VIP-Bonus" at bounding box center [841, 279] width 51 height 9
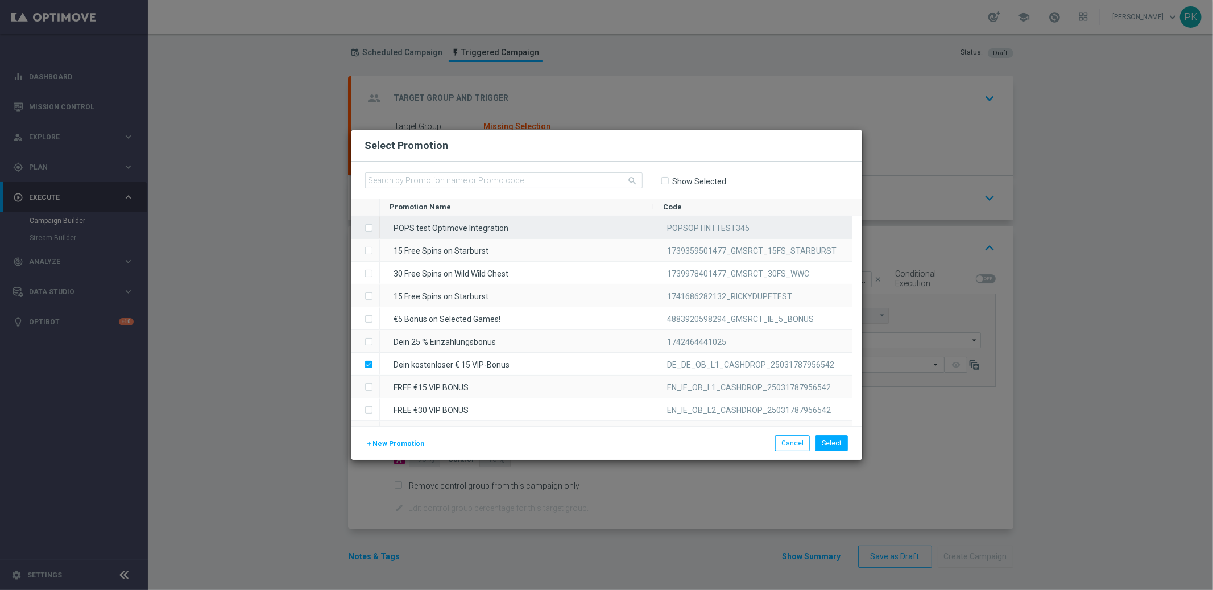
click at [376, 226] on label "Press SPACE to select this row." at bounding box center [378, 229] width 4 height 10
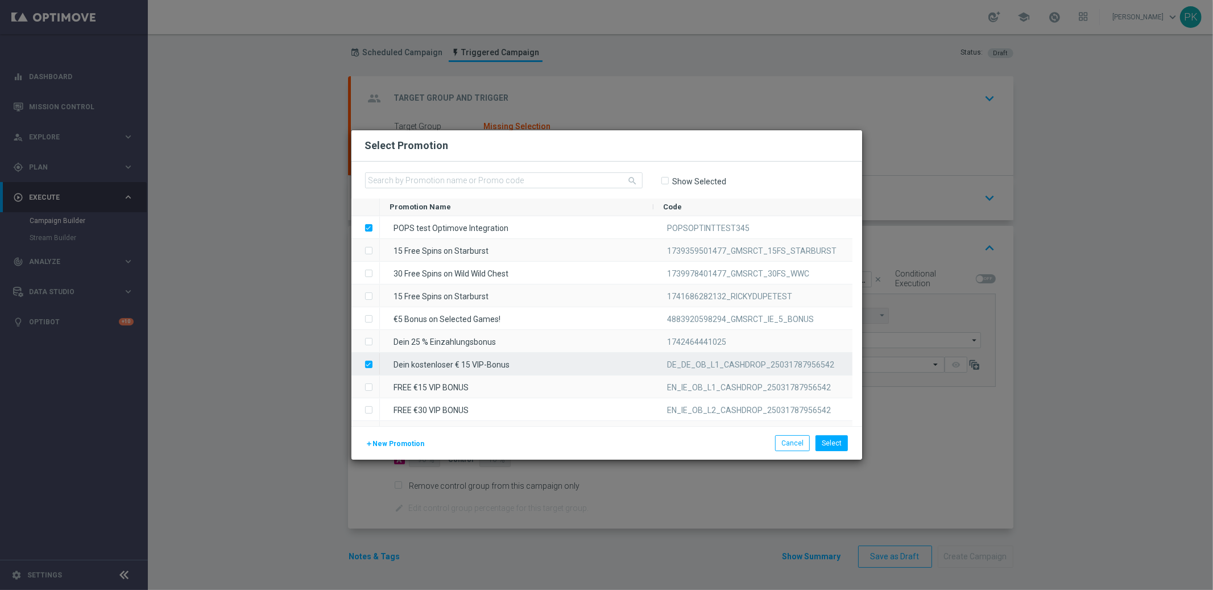
click at [376, 364] on label "Press SPACE to deselect this row." at bounding box center [378, 365] width 4 height 10
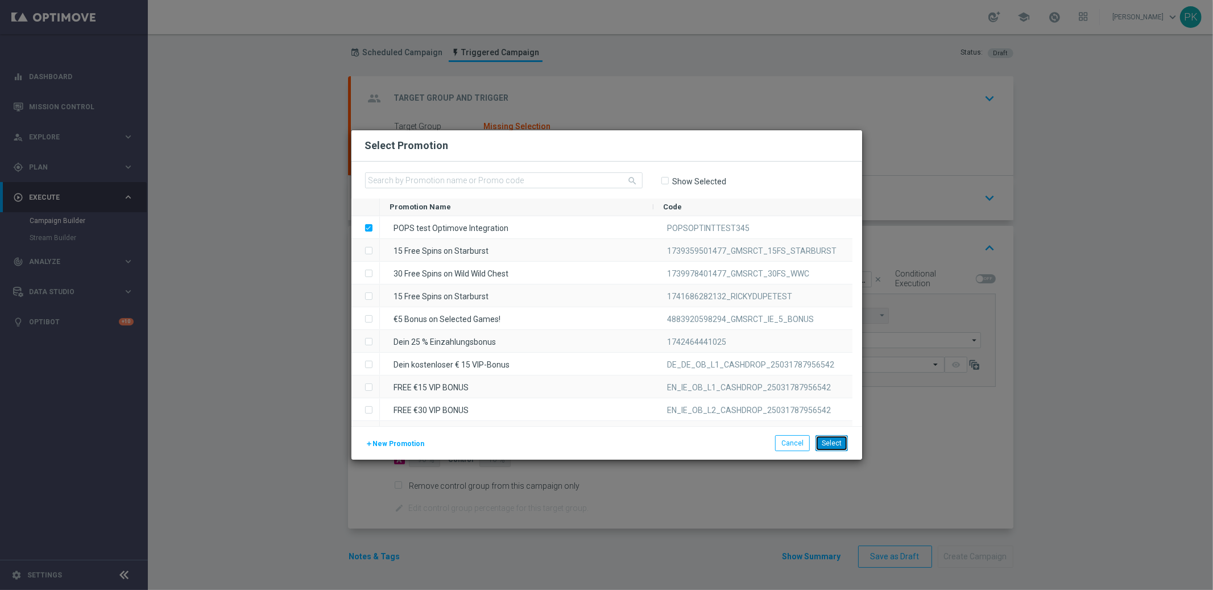
click at [839, 442] on button "Select" at bounding box center [832, 443] width 32 height 16
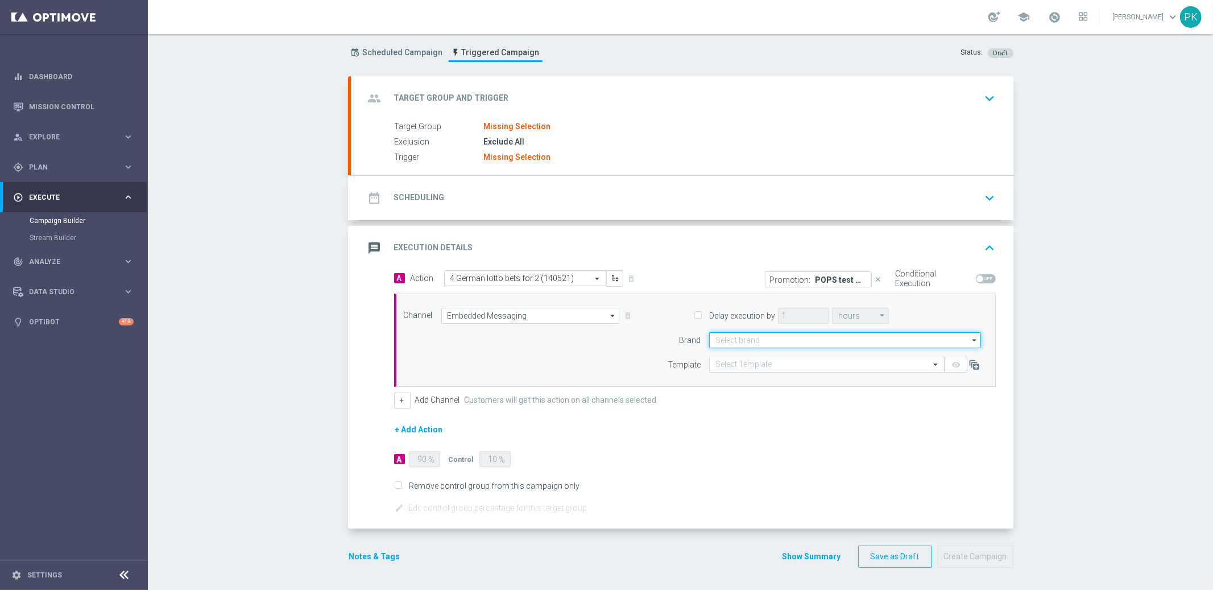
click at [777, 344] on input at bounding box center [845, 340] width 272 height 16
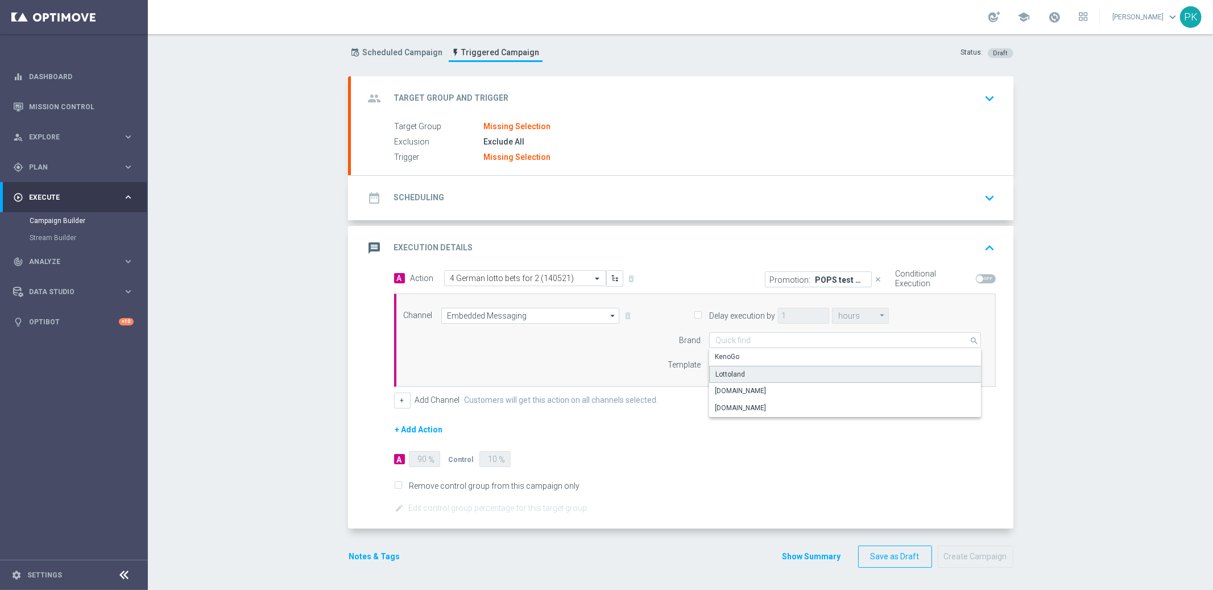
click at [734, 370] on div "Lottoland" at bounding box center [730, 374] width 30 height 10
type input "Lottoland"
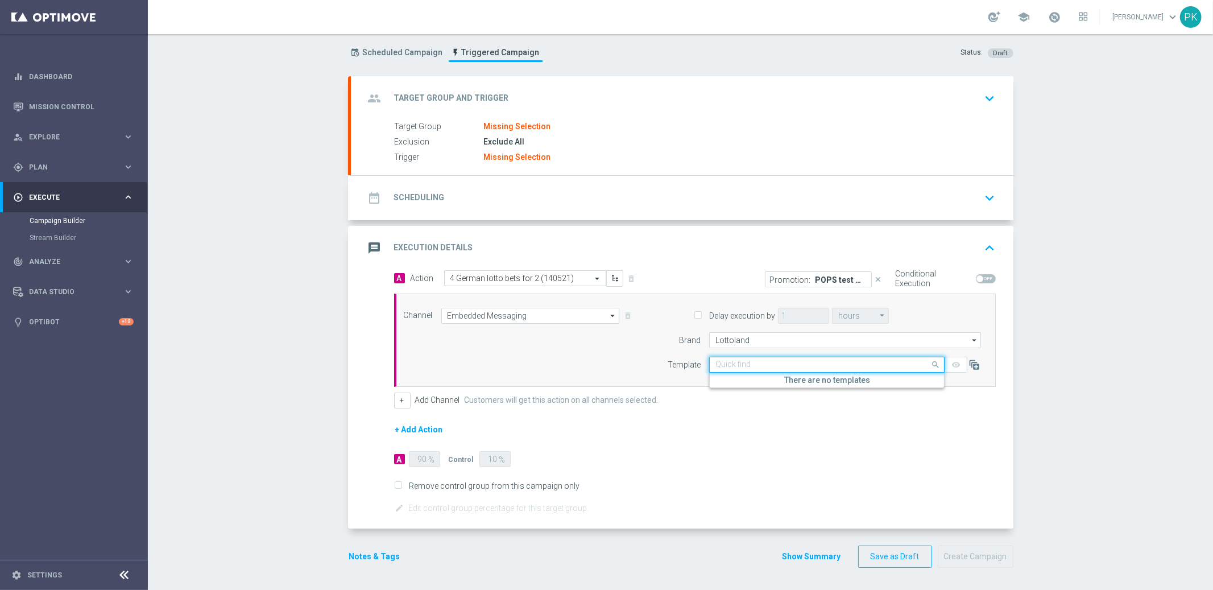
click at [754, 365] on input "text" at bounding box center [815, 365] width 200 height 10
click at [795, 379] on h5 "There are no templates" at bounding box center [827, 380] width 234 height 10
click at [746, 340] on input "Lottoland" at bounding box center [845, 340] width 272 height 16
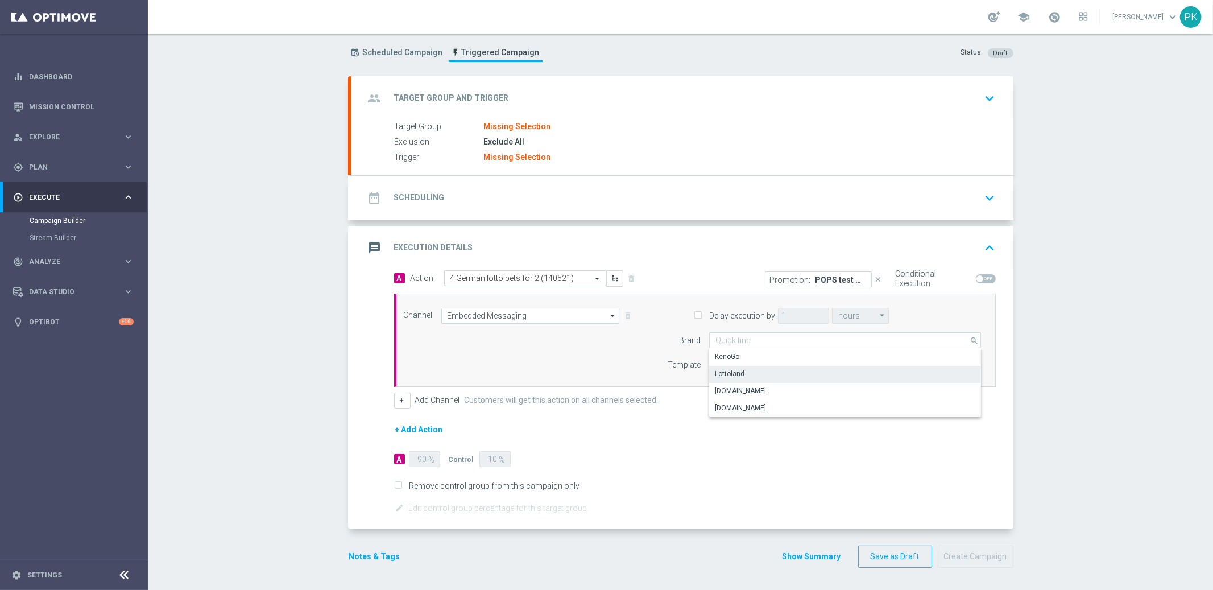
click at [646, 347] on div "Delay execution by 1 hours hours arrow_drop_down Show Selected 0 of NaN" at bounding box center [816, 340] width 347 height 65
type input "Lottoland"
click at [740, 365] on input "text" at bounding box center [815, 365] width 200 height 10
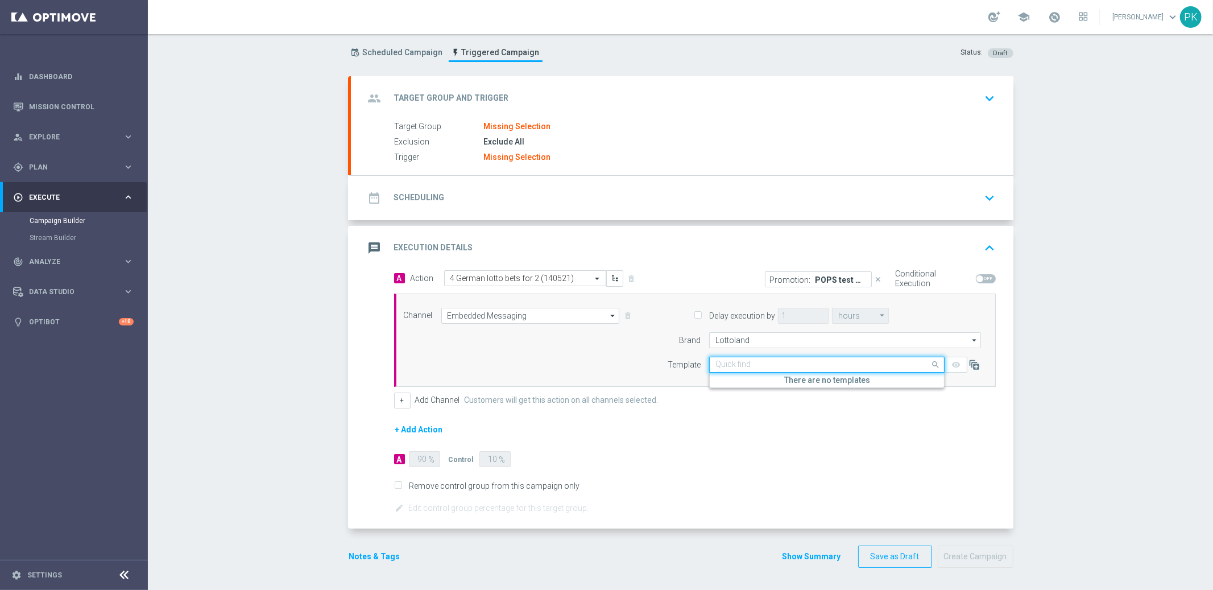
click at [740, 365] on input "text" at bounding box center [815, 365] width 200 height 10
drag, startPoint x: 579, startPoint y: 345, endPoint x: 606, endPoint y: 338, distance: 27.6
click at [580, 345] on div "Channel Embedded Messaging Embedded Messaging arrow_drop_down Show Selected 1 o…" at bounding box center [692, 340] width 595 height 65
click at [795, 279] on p "Promotion:" at bounding box center [790, 279] width 41 height 9
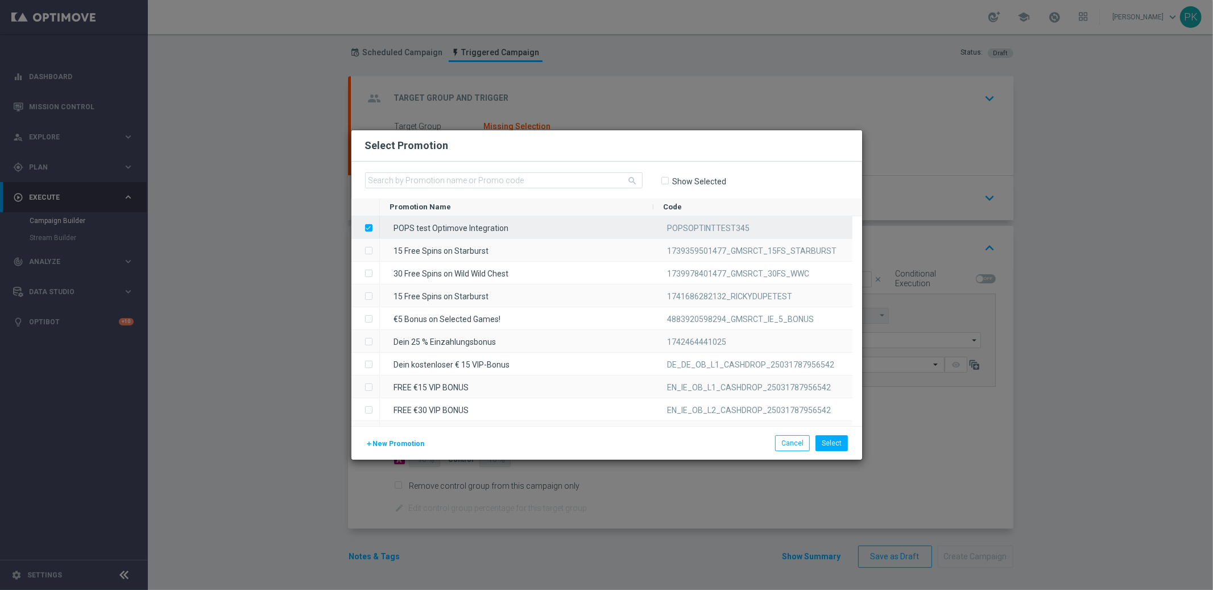
click at [376, 228] on label "Press SPACE to deselect this row." at bounding box center [378, 229] width 4 height 10
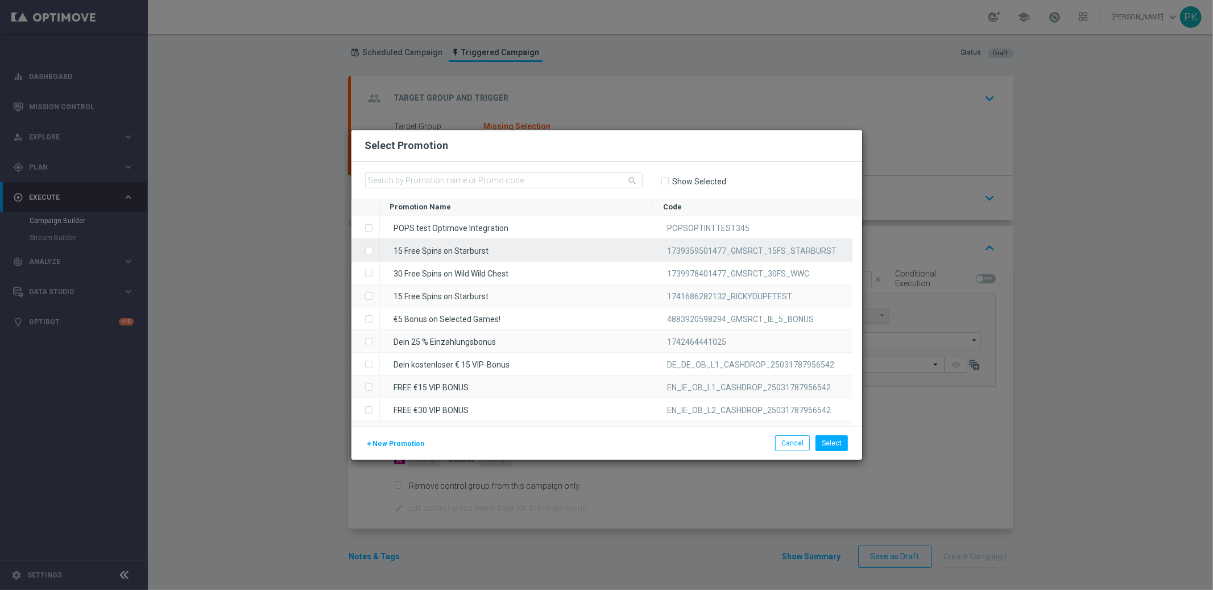
click at [376, 250] on label "Press SPACE to select this row." at bounding box center [378, 251] width 4 height 10
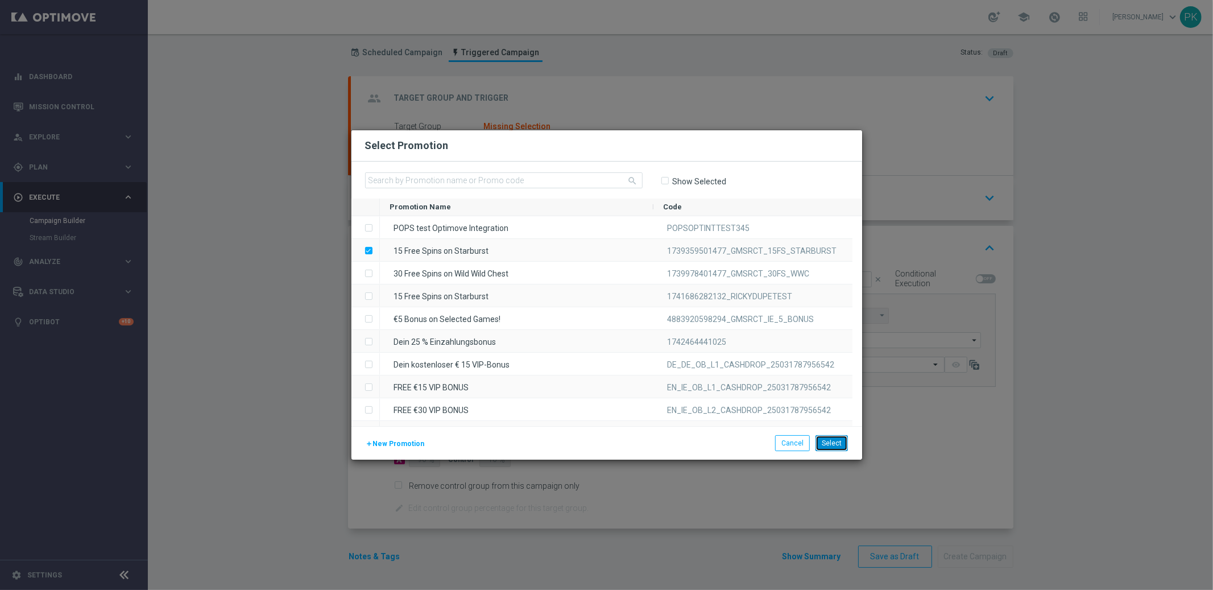
click at [831, 438] on button "Select" at bounding box center [832, 443] width 32 height 16
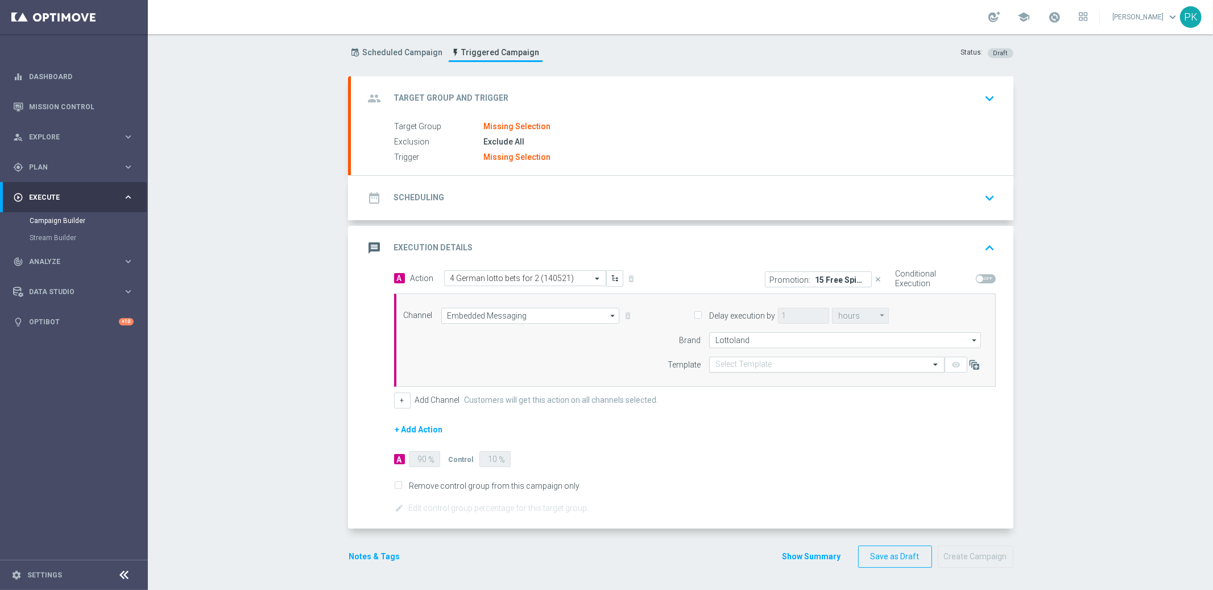
click at [756, 365] on input "text" at bounding box center [815, 365] width 200 height 10
click at [799, 378] on h5 "There are no templates" at bounding box center [827, 380] width 234 height 10
click at [666, 443] on form "A Action Select action 4 German lotto bets for 2 (140521) delete_forever Promot…" at bounding box center [695, 392] width 602 height 245
click at [875, 279] on icon "close" at bounding box center [879, 279] width 8 height 8
click at [823, 363] on input "text" at bounding box center [815, 365] width 200 height 10
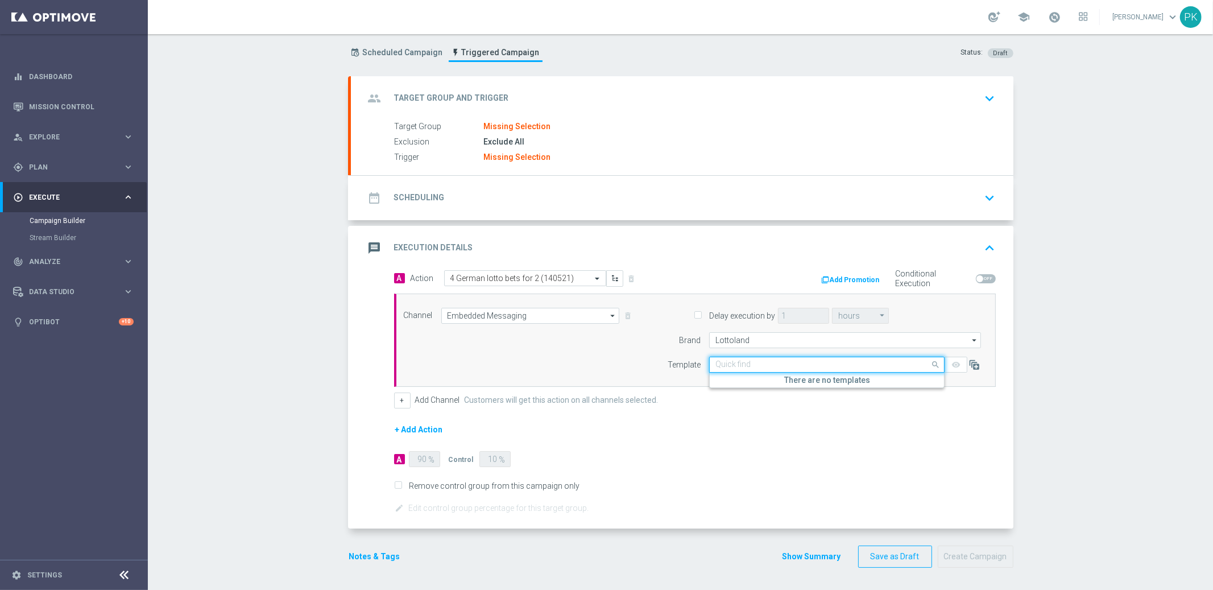
click at [822, 379] on h5 "There are no templates" at bounding box center [827, 380] width 234 height 10
click at [952, 366] on div "remove_red_eye" at bounding box center [956, 365] width 23 height 16
click at [952, 363] on div "remove_red_eye" at bounding box center [956, 365] width 23 height 16
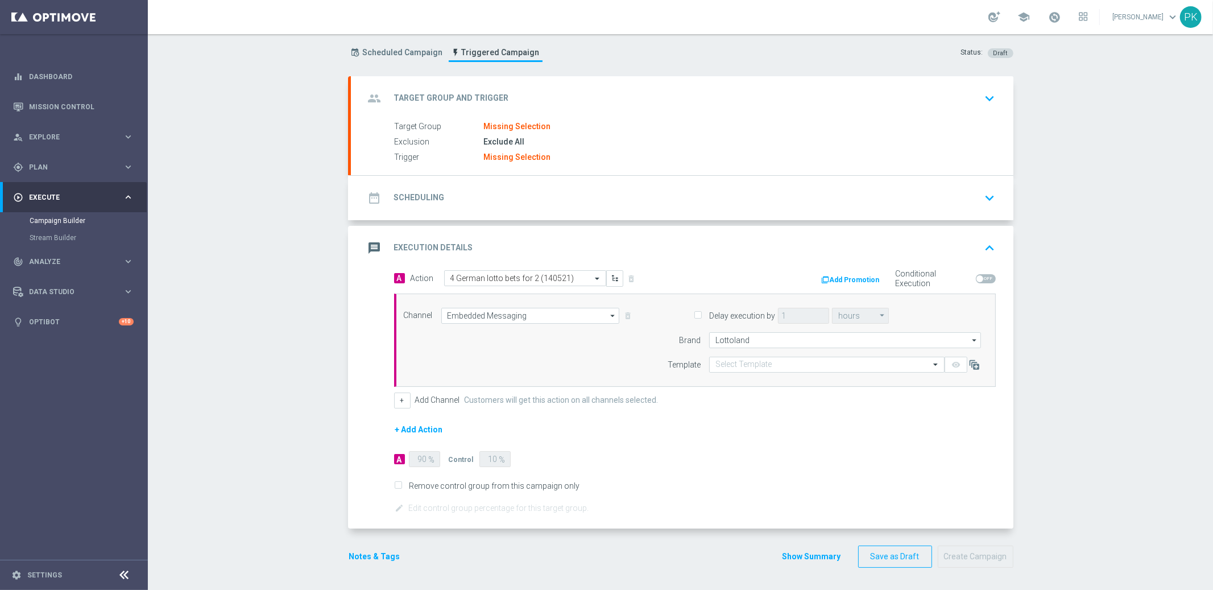
click at [952, 363] on div "remove_red_eye" at bounding box center [956, 365] width 23 height 16
click at [810, 337] on input "Lottoland" at bounding box center [845, 340] width 272 height 16
click at [785, 357] on div "KenoGo" at bounding box center [845, 357] width 272 height 17
type input "KenoGo"
click at [784, 365] on input "text" at bounding box center [815, 365] width 200 height 10
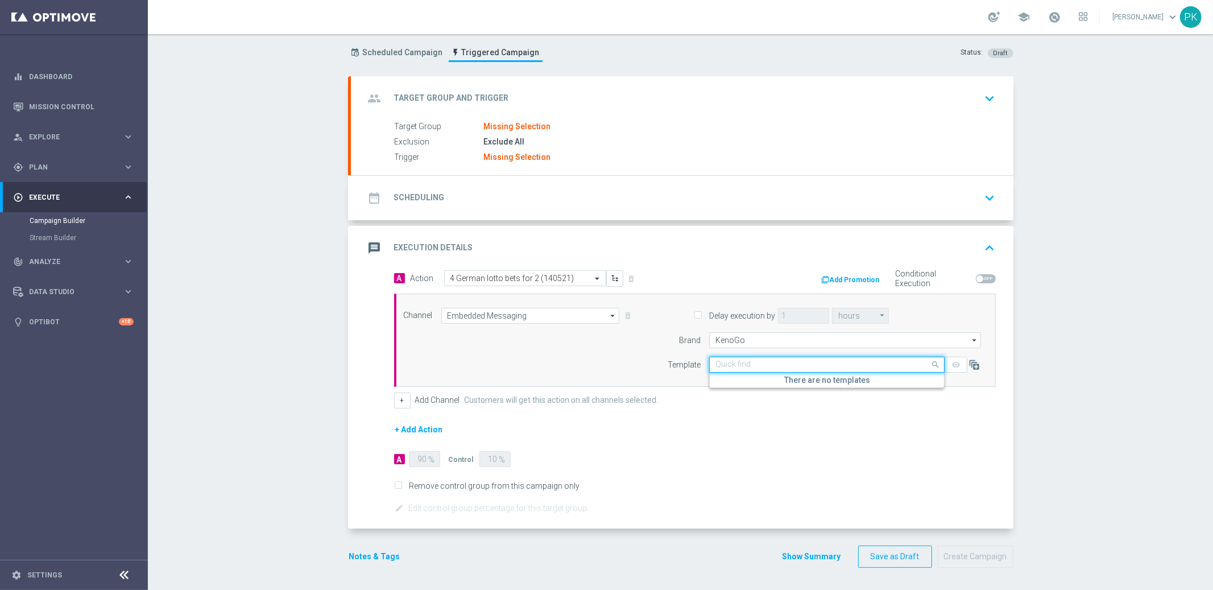
click at [784, 365] on input "text" at bounding box center [815, 365] width 200 height 10
click at [467, 311] on input "Embedded Messaging" at bounding box center [530, 316] width 179 height 16
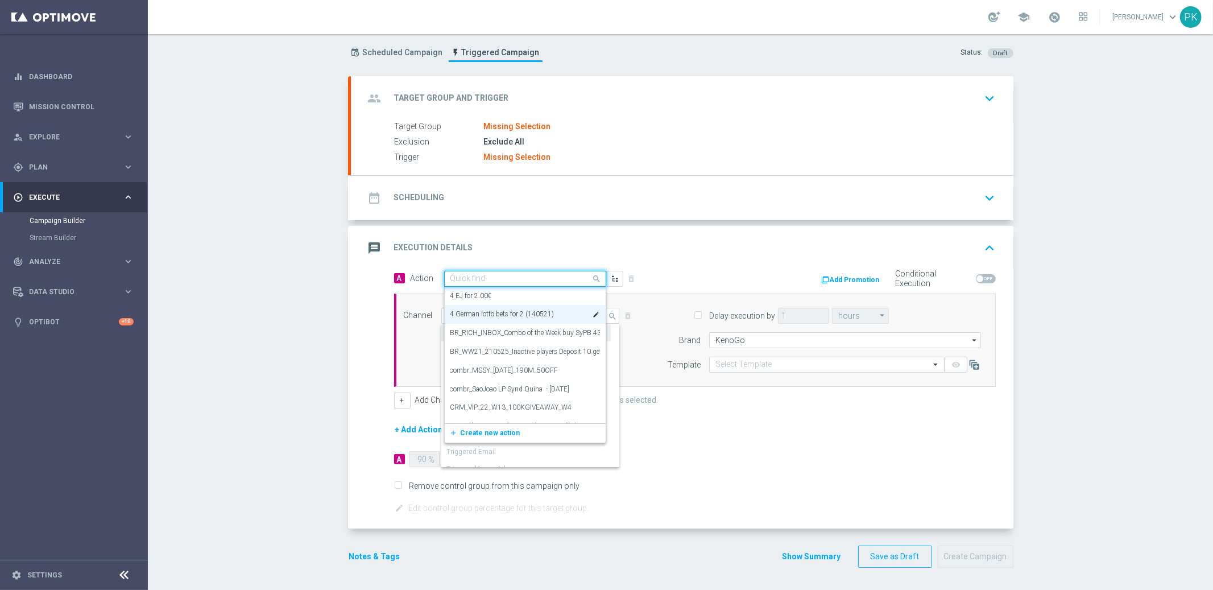
click at [591, 276] on span at bounding box center [598, 278] width 14 height 14
type input "Embedded Messaging"
click at [509, 296] on div "4 EJ for 2.00€ edit" at bounding box center [525, 296] width 150 height 19
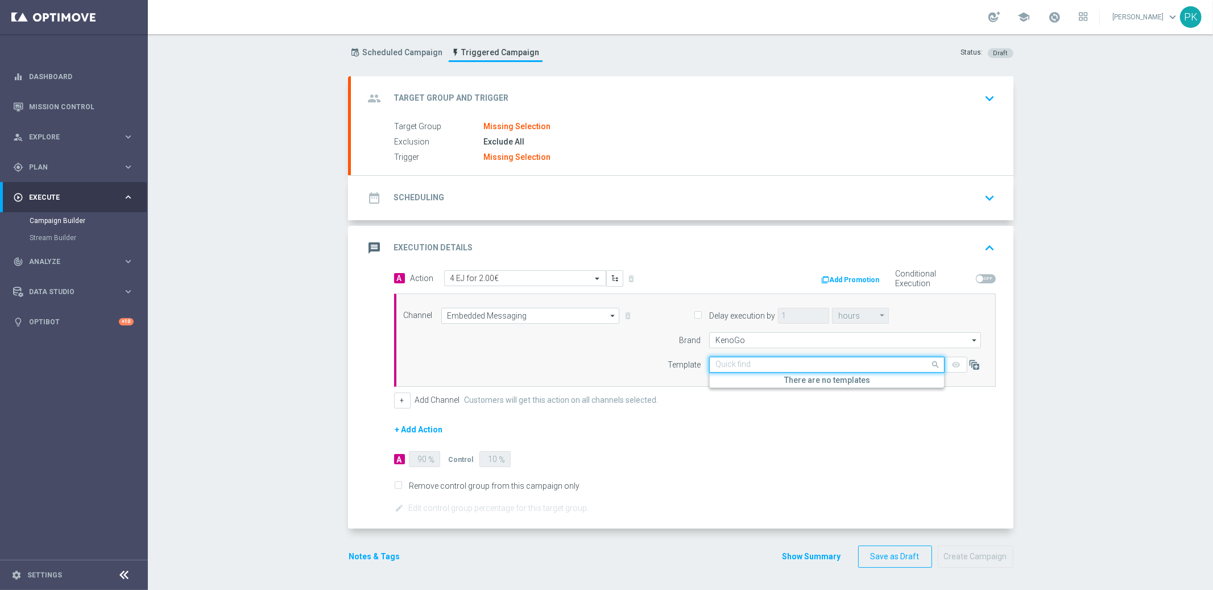
click at [817, 362] on input "text" at bounding box center [815, 365] width 200 height 10
drag, startPoint x: 810, startPoint y: 366, endPoint x: 804, endPoint y: 365, distance: 6.9
click at [810, 366] on input "text" at bounding box center [815, 365] width 200 height 10
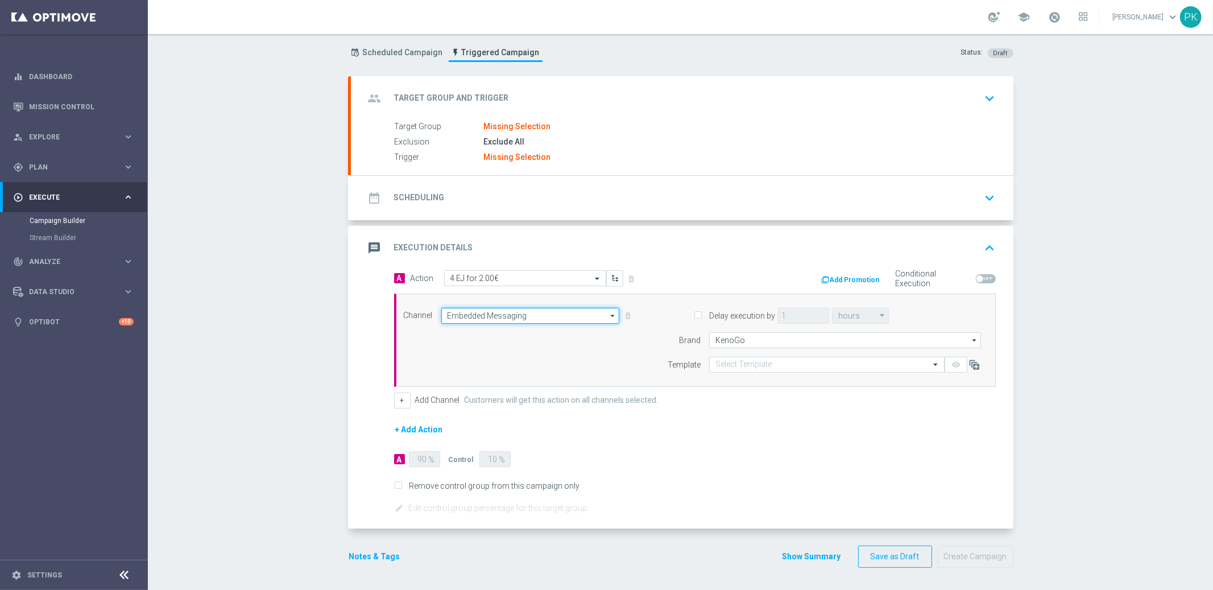
click at [499, 311] on input "Embedded Messaging" at bounding box center [530, 316] width 179 height 16
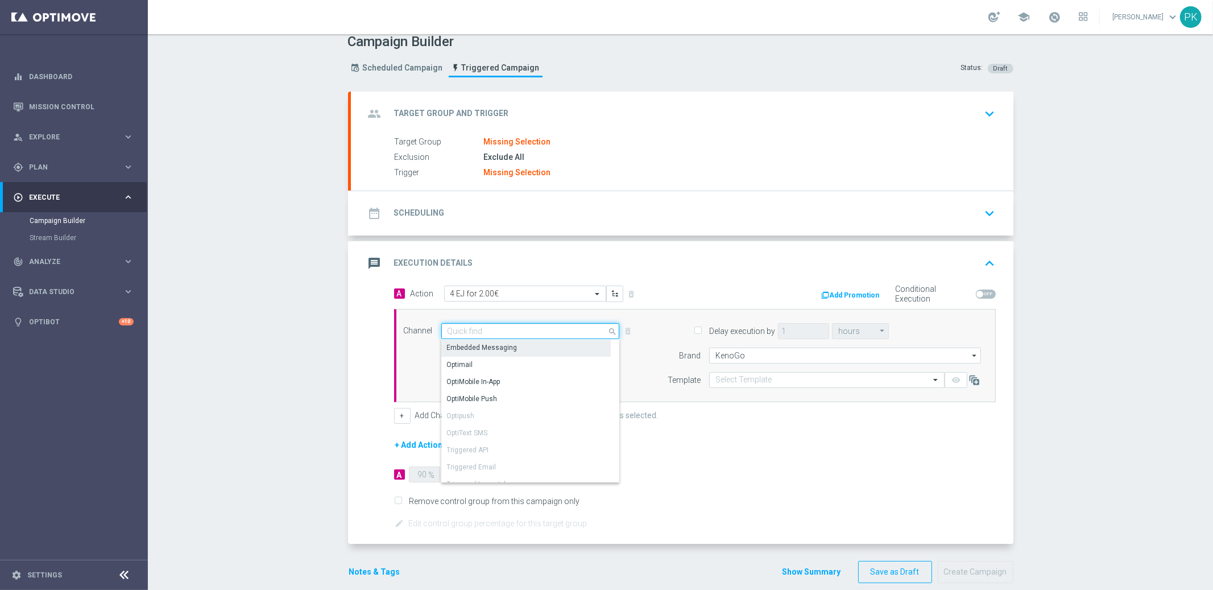
scroll to position [0, 0]
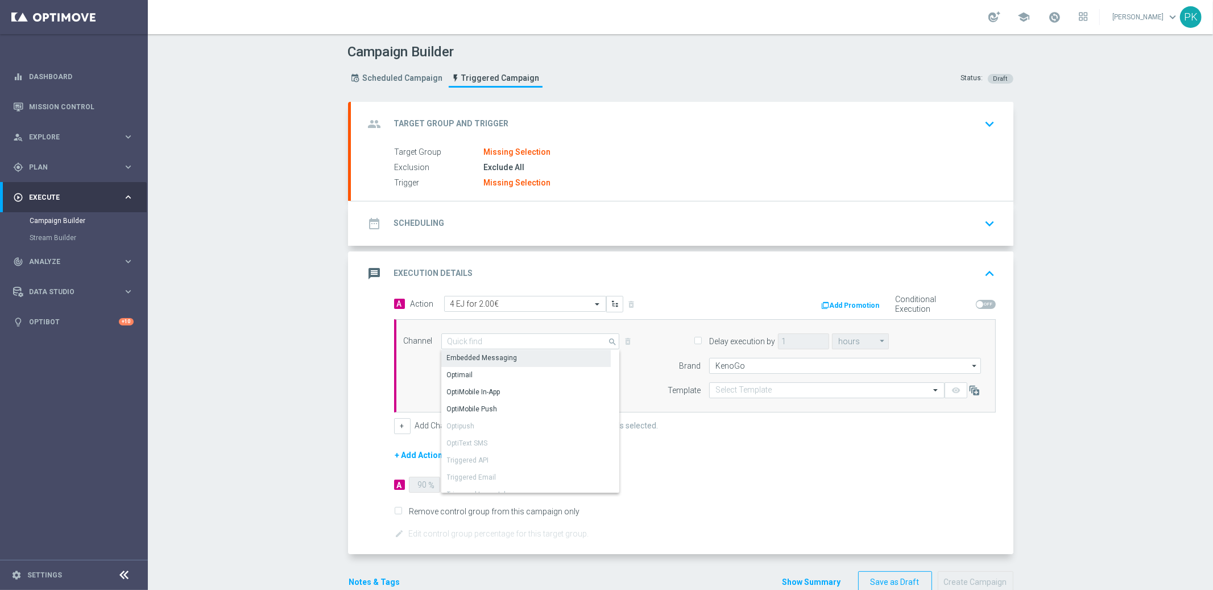
click at [499, 148] on div "Missing Selection" at bounding box center [517, 152] width 67 height 10
type input "Embedded Messaging"
click at [886, 152] on div "Target Group Missing Selection" at bounding box center [693, 152] width 597 height 13
drag, startPoint x: 844, startPoint y: 124, endPoint x: 789, endPoint y: 125, distance: 54.6
click at [843, 124] on div "group Target Group and Trigger keyboard_arrow_down" at bounding box center [682, 124] width 635 height 22
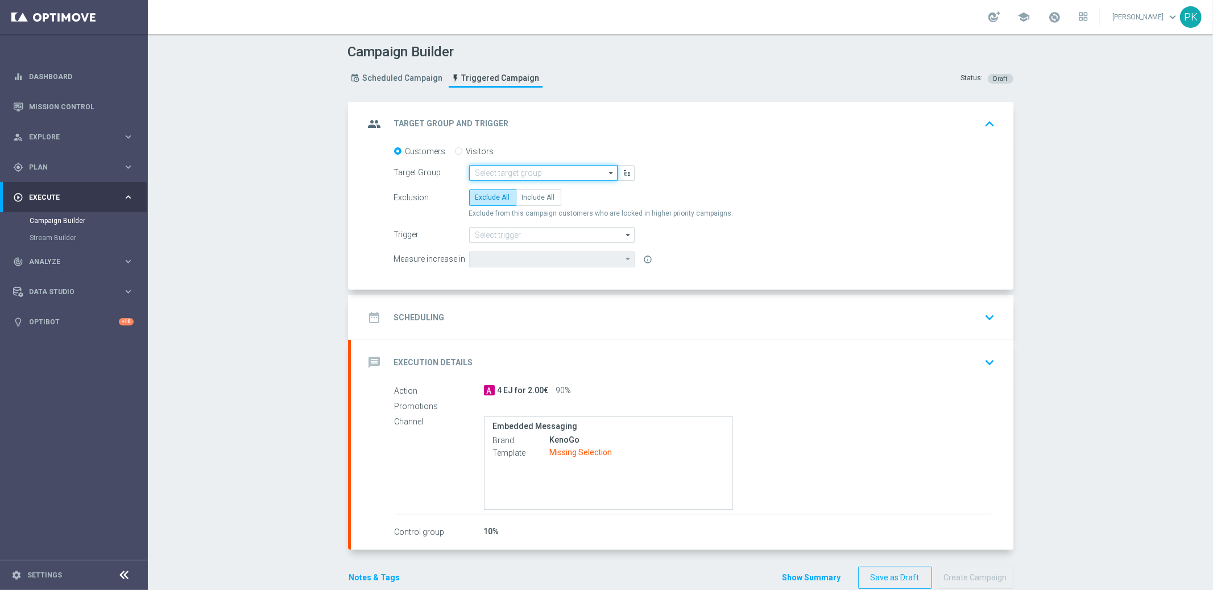
click at [541, 168] on input at bounding box center [543, 173] width 148 height 16
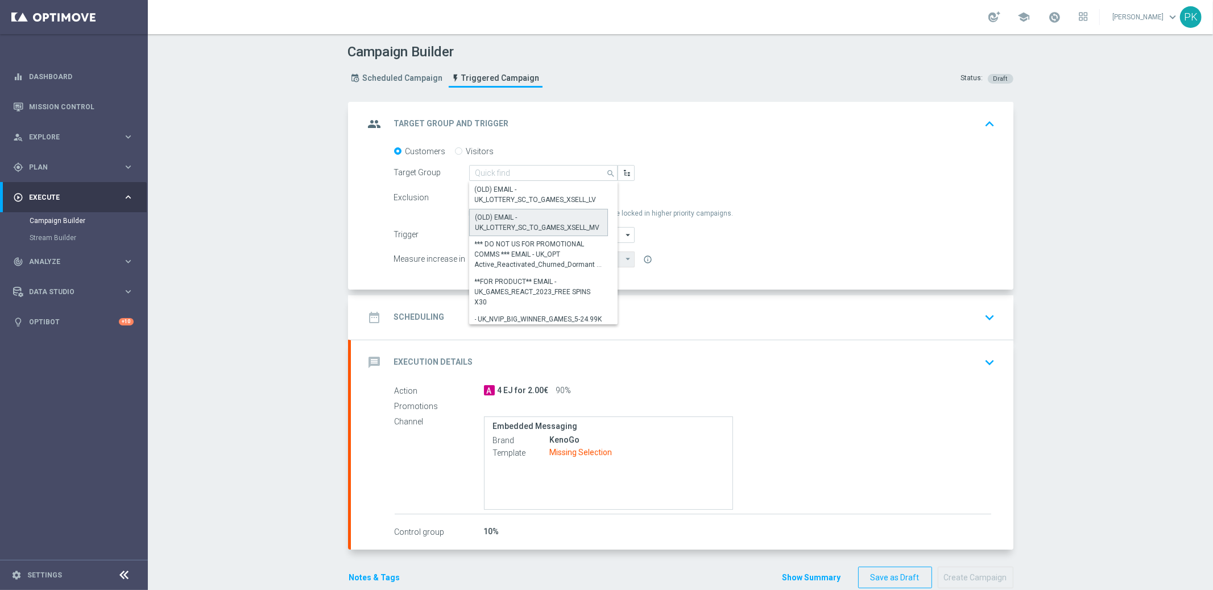
click at [529, 226] on div "(OLD) EMAIL - UK_LOTTERY_SC_TO_GAMES_XSELL_MV" at bounding box center [538, 222] width 127 height 20
type input "(OLD) EMAIL - UK_LOTTERY_SC_TO_GAMES_XSELL_MV"
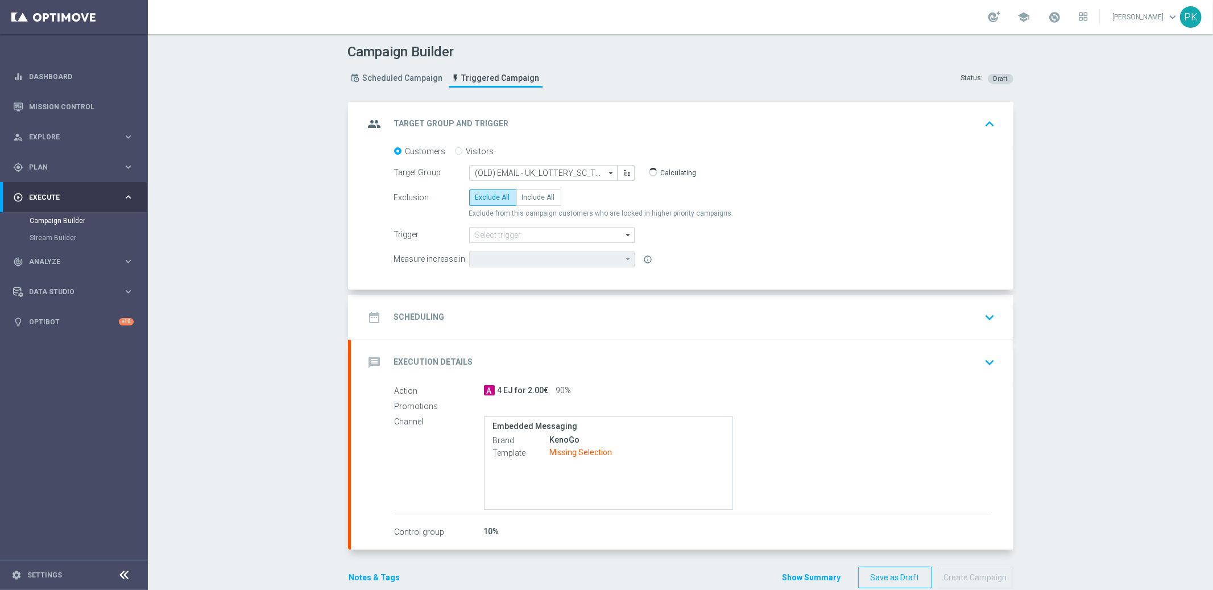
type input "Deposit Amount"
click at [533, 233] on input at bounding box center [552, 235] width 166 height 16
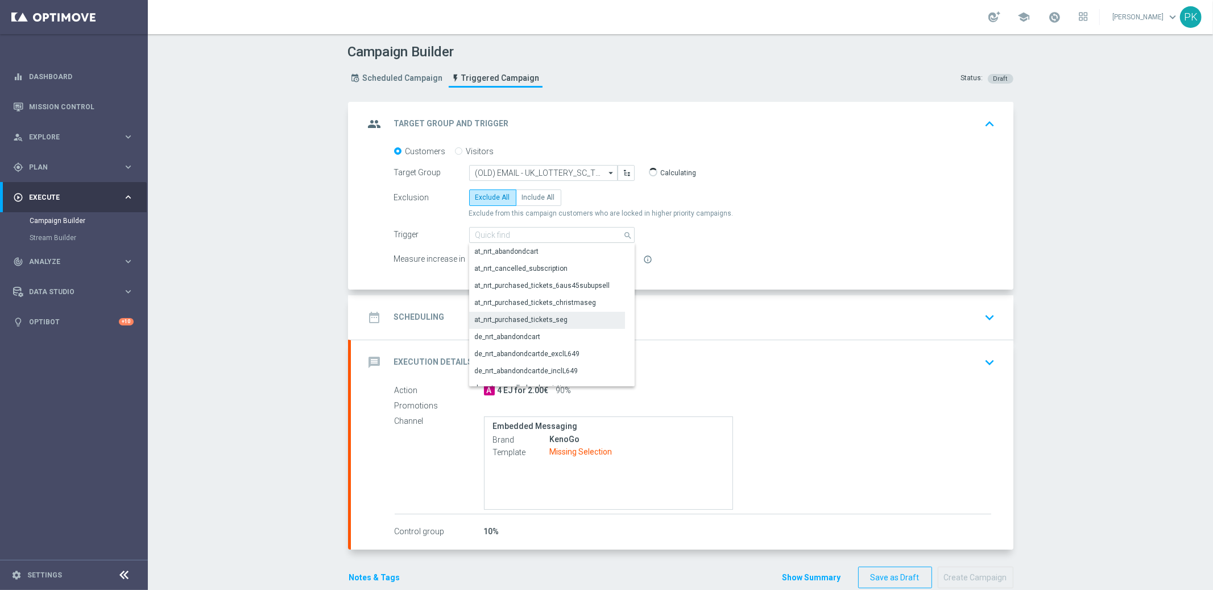
click at [515, 320] on div "at_nrt_purchased_tickets_seg" at bounding box center [521, 320] width 93 height 10
type input "at_nrt_purchased_tickets_seg"
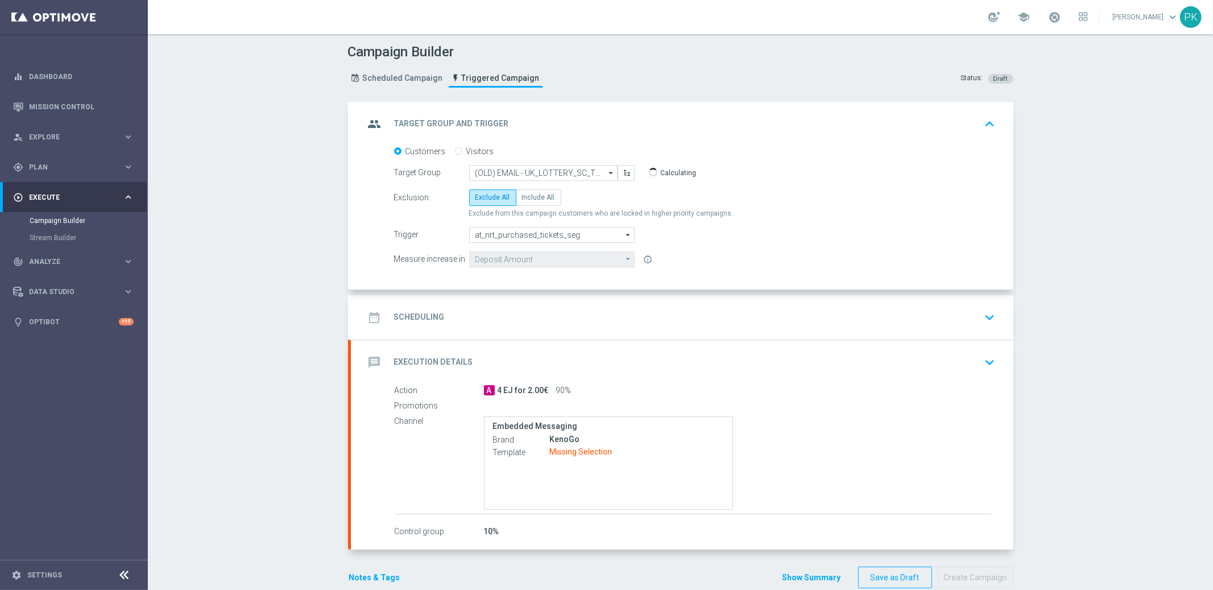
click at [787, 237] on div "Trigger at_nrt_purchased_tickets_seg at_nrt_purchased_tickets_seg arrow_drop_do…" at bounding box center [695, 235] width 619 height 16
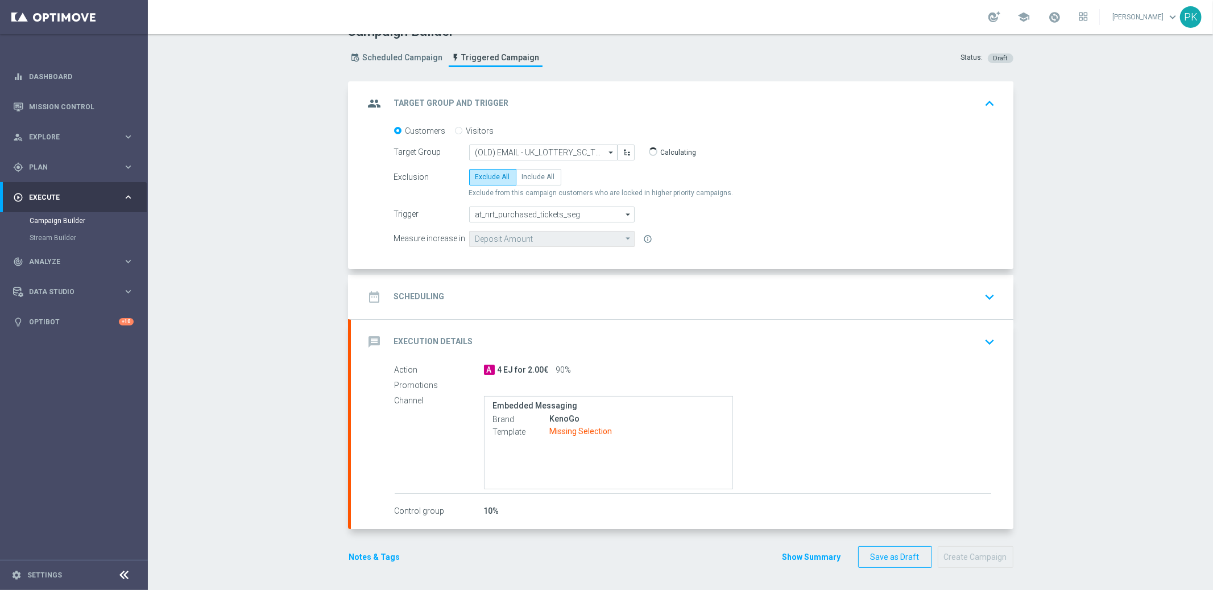
click at [517, 297] on div "date_range Scheduling keyboard_arrow_down" at bounding box center [682, 297] width 635 height 22
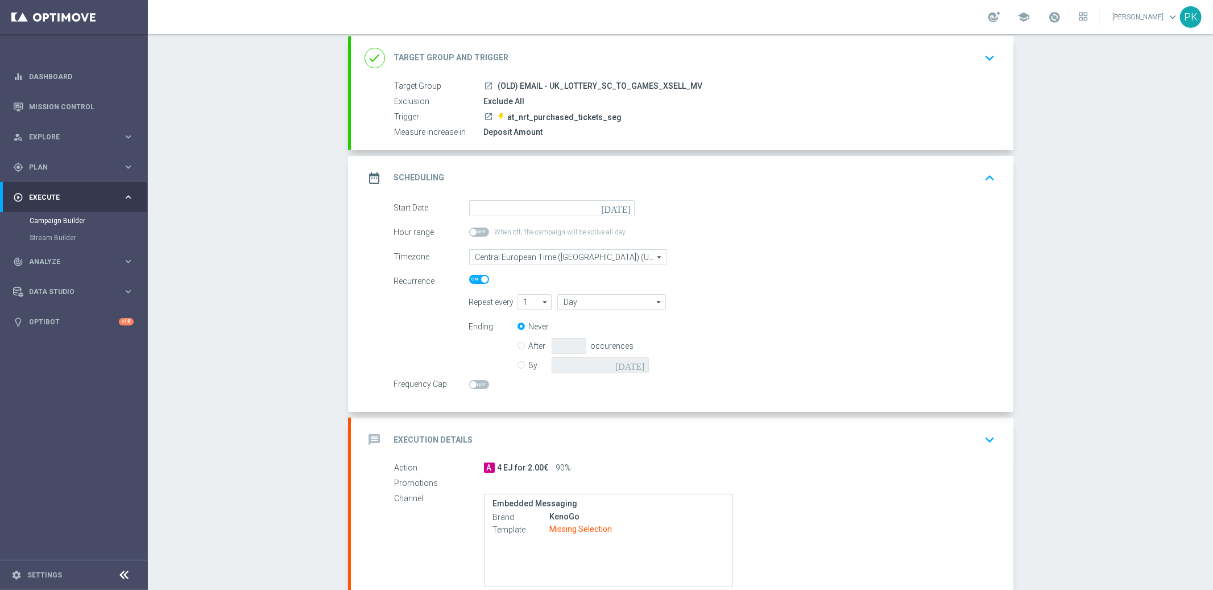
scroll to position [163, 0]
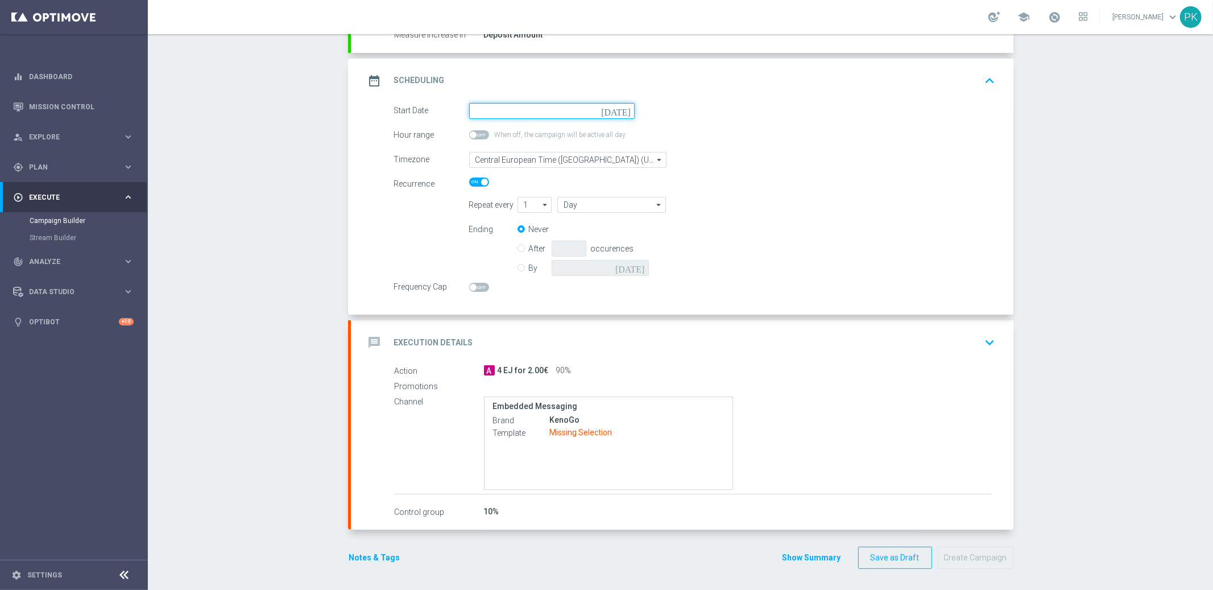
click at [518, 109] on input at bounding box center [552, 111] width 166 height 16
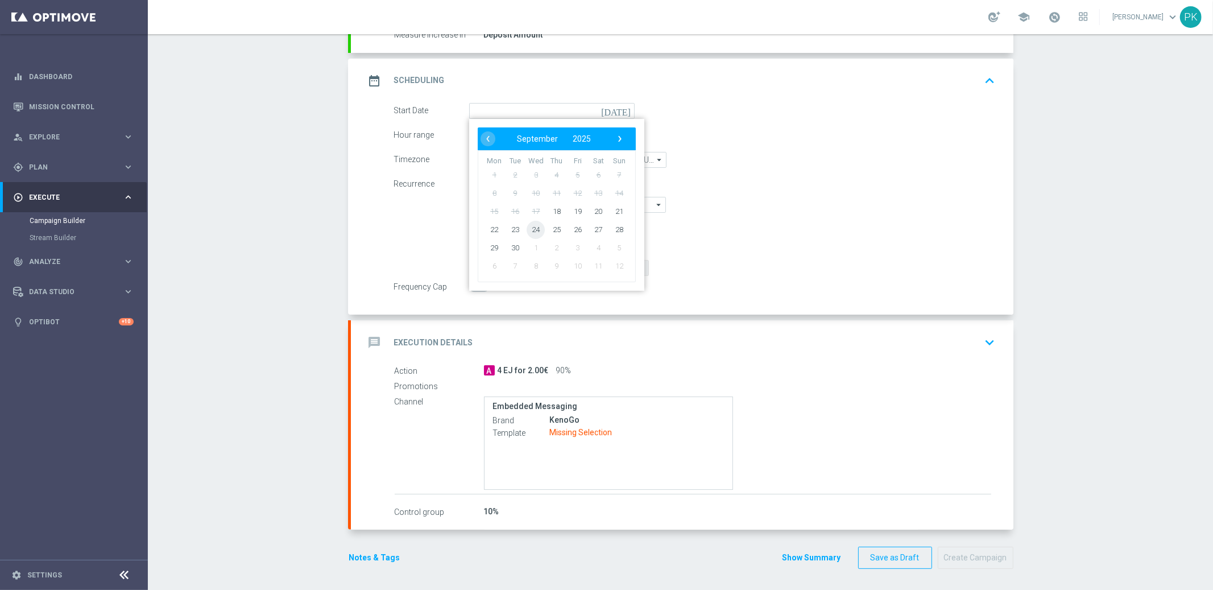
click at [531, 226] on span "24" at bounding box center [536, 229] width 18 height 18
type input "[DATE]"
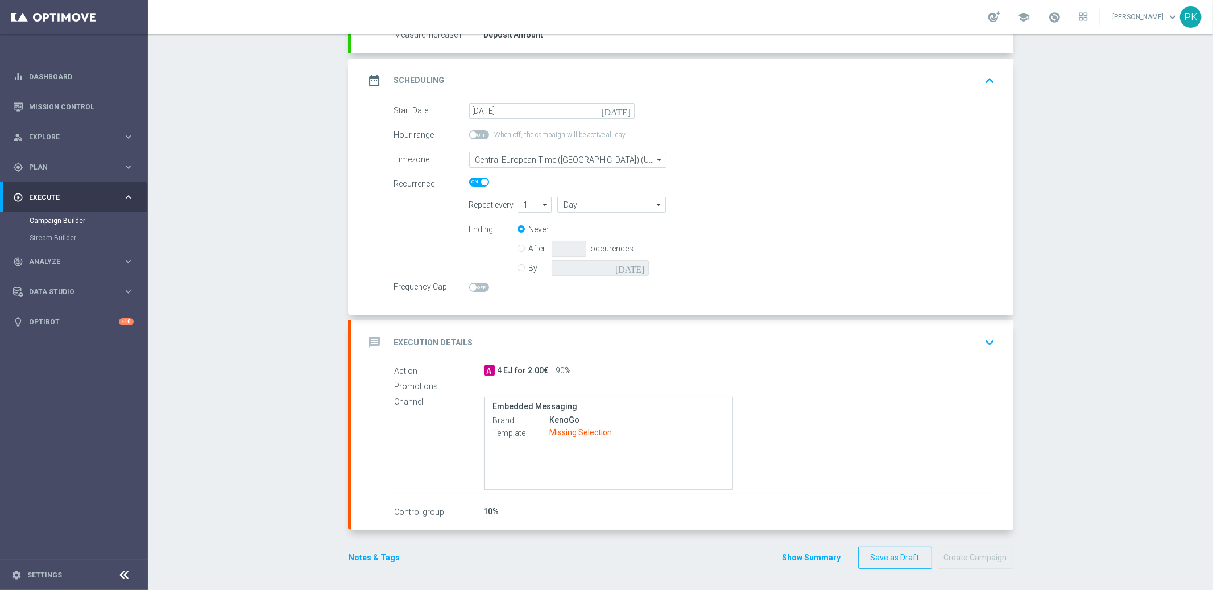
click at [817, 200] on div "Repeat every 1 1 arrow_drop_down Show Selected 0 of NaN 1" at bounding box center [733, 205] width 544 height 16
click at [532, 339] on div "message Execution Details keyboard_arrow_down" at bounding box center [682, 343] width 635 height 22
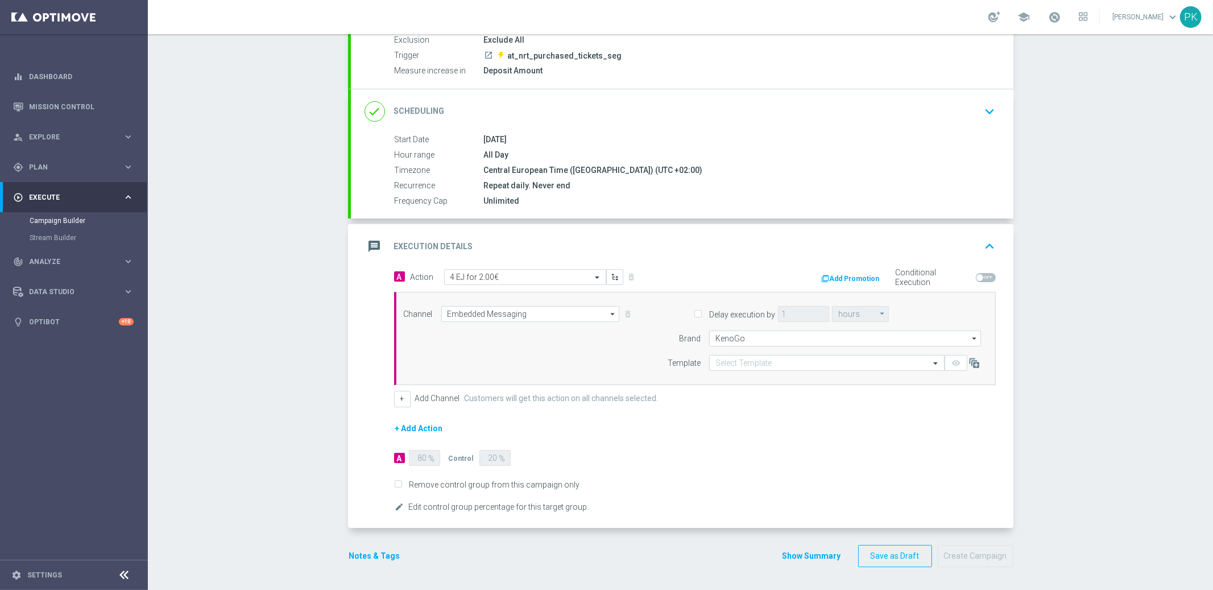
scroll to position [126, 0]
click at [867, 276] on button "Add Promotion" at bounding box center [852, 280] width 63 height 13
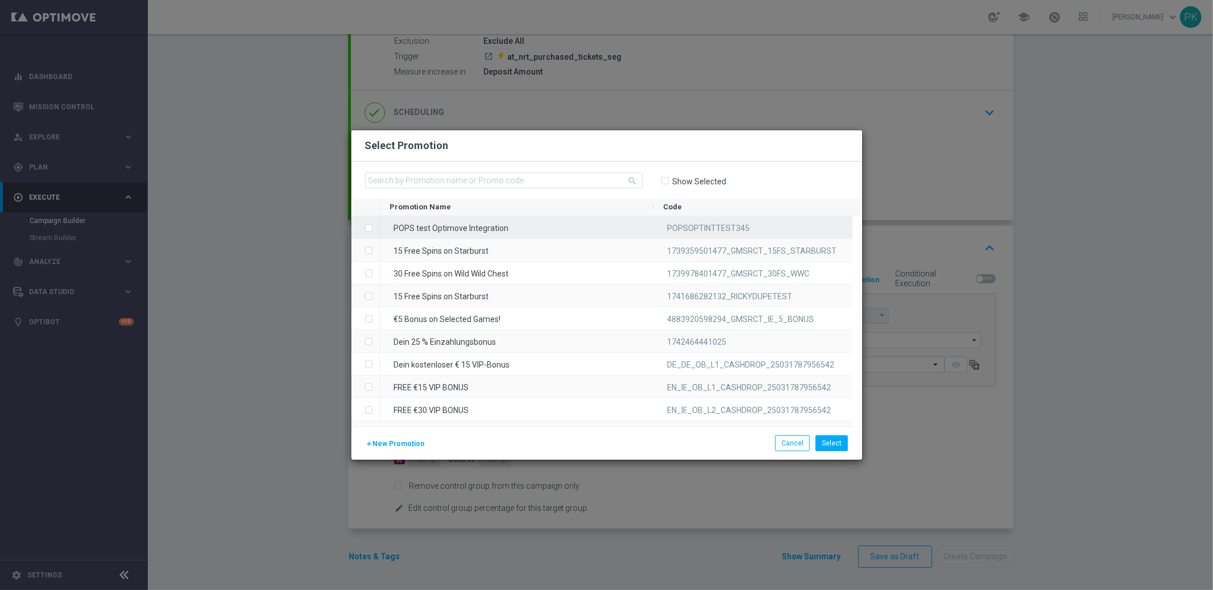
click at [692, 226] on span "POPSOPTINTTEST345" at bounding box center [709, 228] width 82 height 9
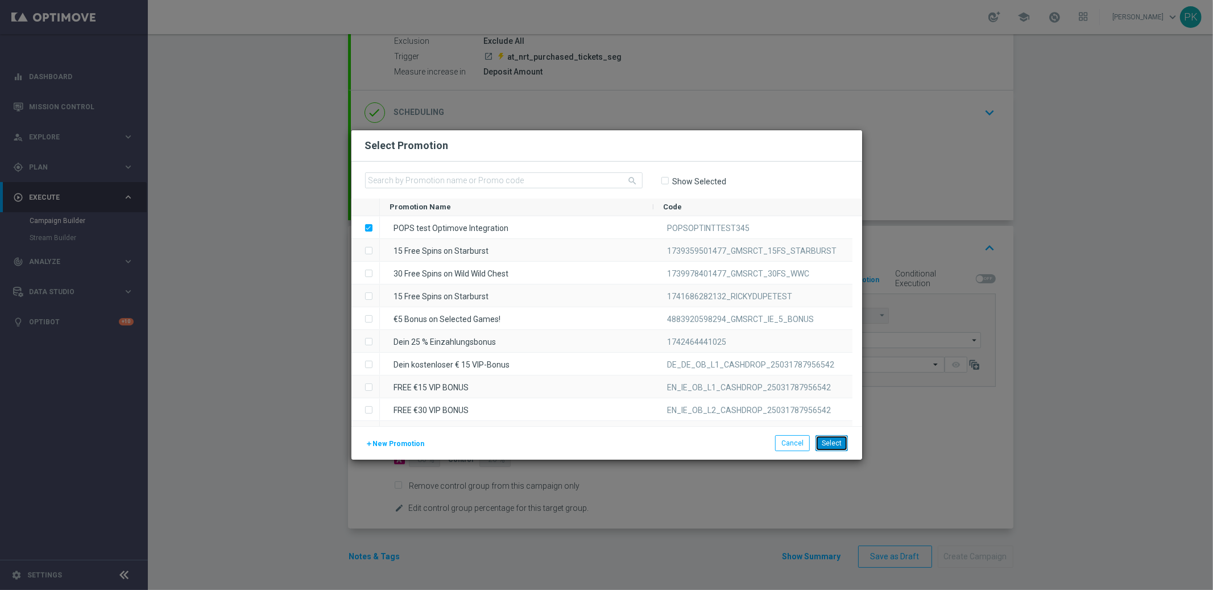
click at [826, 436] on button "Select" at bounding box center [832, 443] width 32 height 16
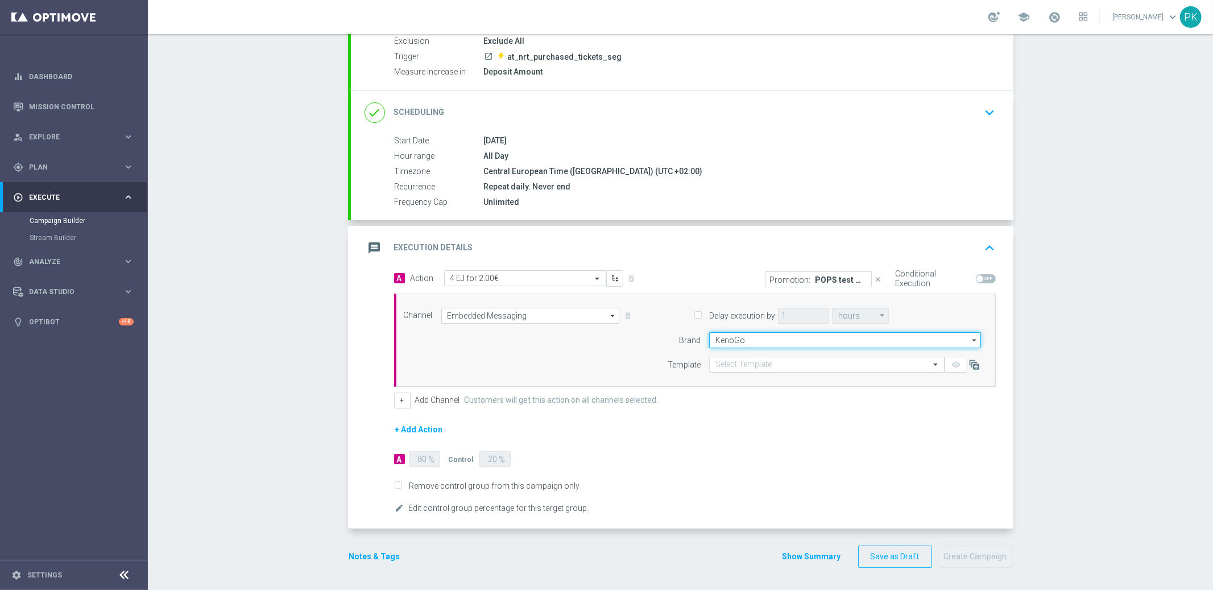
click at [740, 336] on input "KenoGo" at bounding box center [845, 340] width 272 height 16
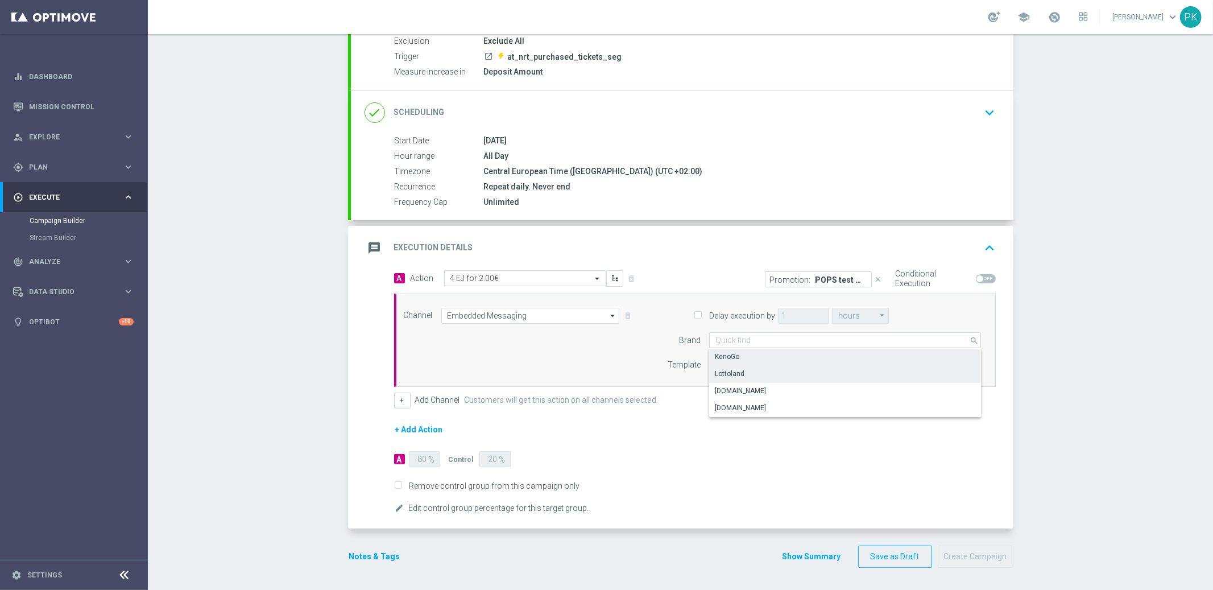
click at [742, 372] on div "Lottoland" at bounding box center [845, 374] width 272 height 16
type input "Lottoland"
click at [754, 363] on input "text" at bounding box center [815, 365] width 200 height 10
click at [969, 362] on icon at bounding box center [974, 364] width 11 height 11
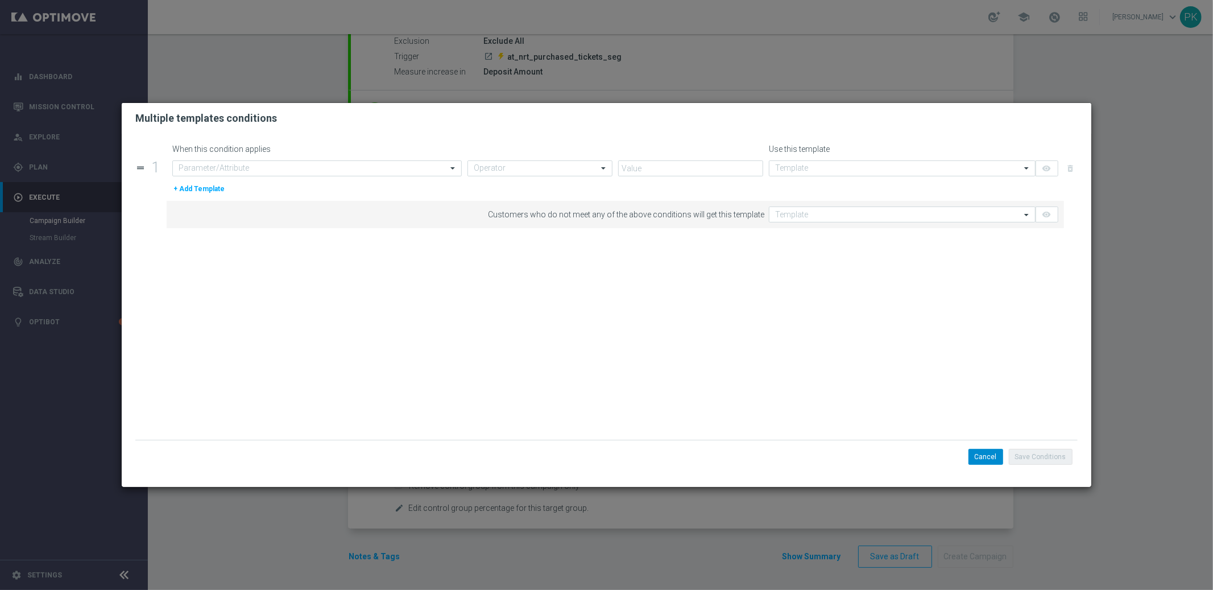
click at [988, 449] on button "Cancel" at bounding box center [986, 457] width 35 height 16
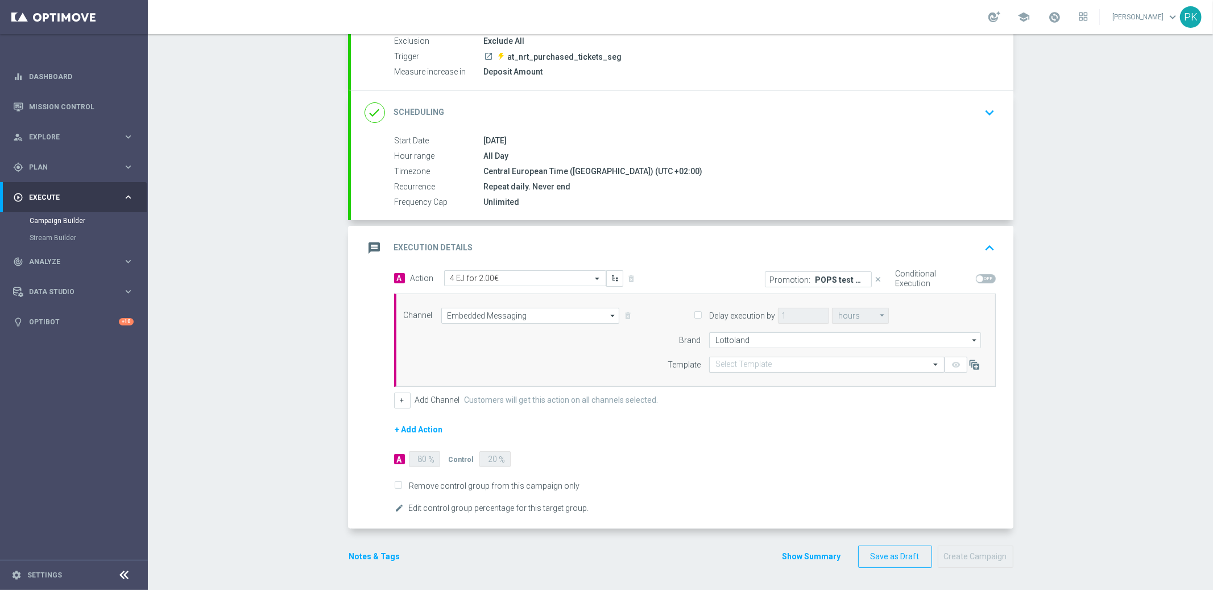
drag, startPoint x: 738, startPoint y: 359, endPoint x: 738, endPoint y: 370, distance: 11.4
click at [738, 360] on input "text" at bounding box center [815, 365] width 200 height 10
click at [740, 363] on input "text" at bounding box center [815, 365] width 200 height 10
click at [875, 276] on icon "close" at bounding box center [879, 279] width 8 height 8
click at [834, 361] on input "text" at bounding box center [815, 365] width 200 height 10
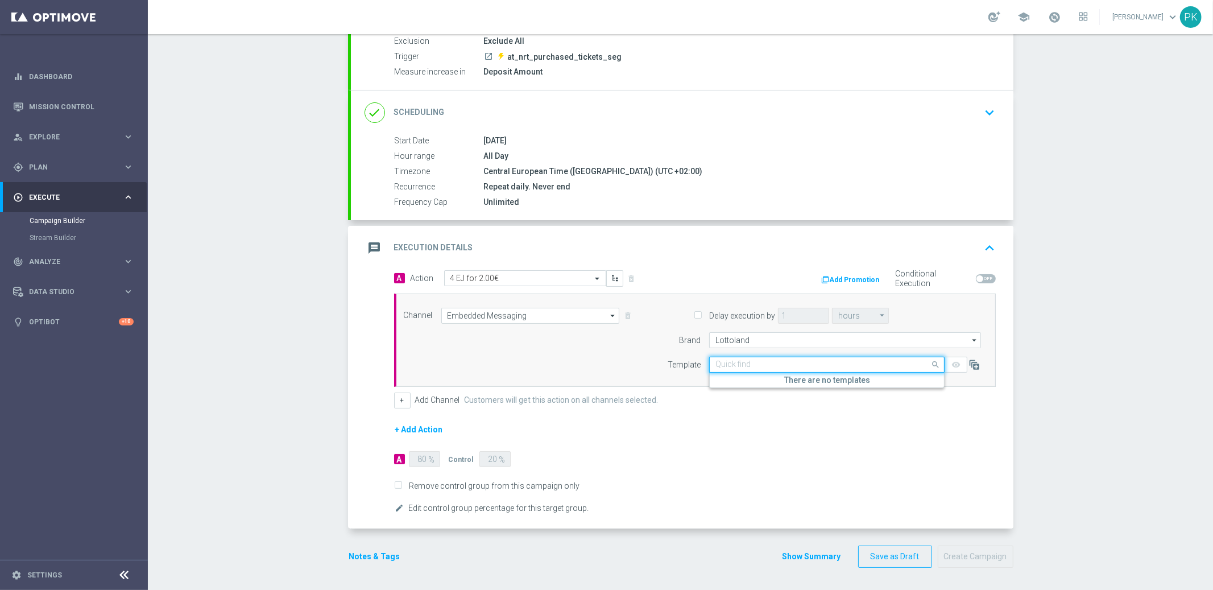
click at [830, 362] on input "text" at bounding box center [815, 365] width 200 height 10
click at [471, 272] on div "Select action 4 EJ for 2.00€" at bounding box center [525, 278] width 162 height 16
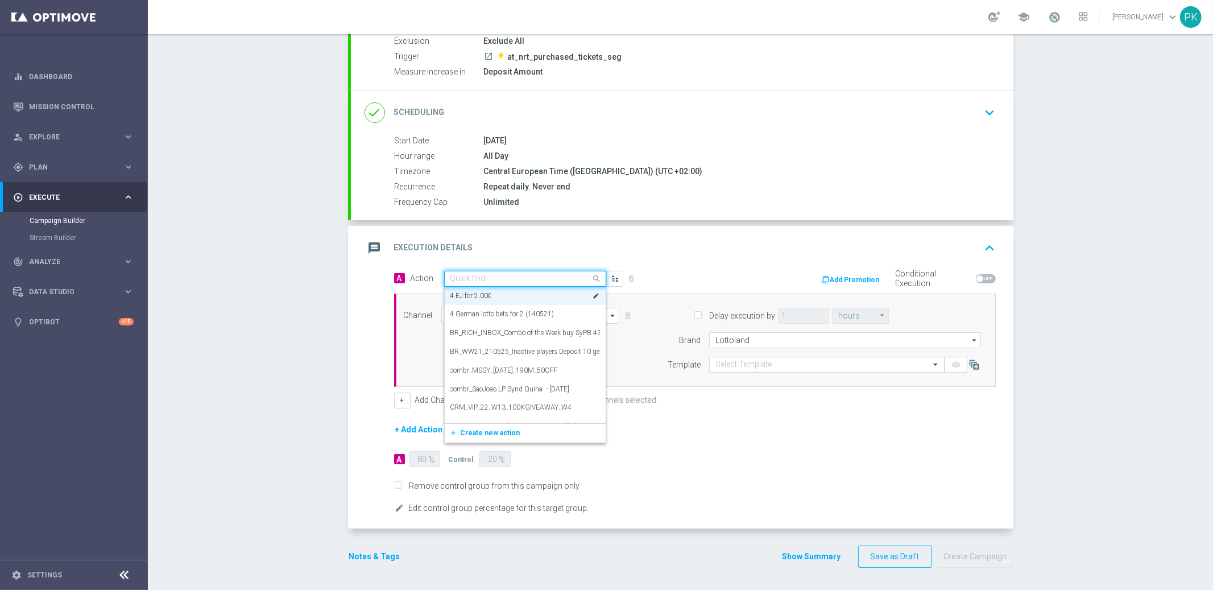
click at [471, 274] on div "Quick find" at bounding box center [467, 279] width 35 height 10
click at [353, 361] on div "A Action Select action 4 EJ for 2.00€ delete_forever Add Promotion Conditional …" at bounding box center [682, 399] width 663 height 259
click at [62, 219] on link "Campaign Builder" at bounding box center [74, 220] width 89 height 9
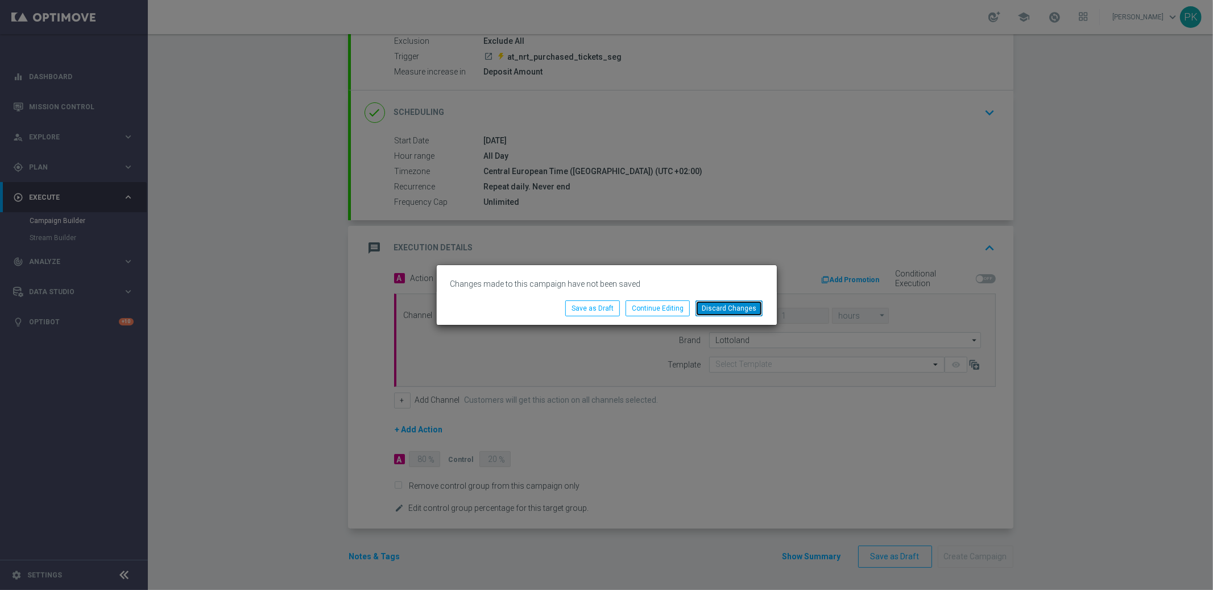
click at [721, 307] on button "Discard Changes" at bounding box center [729, 308] width 67 height 16
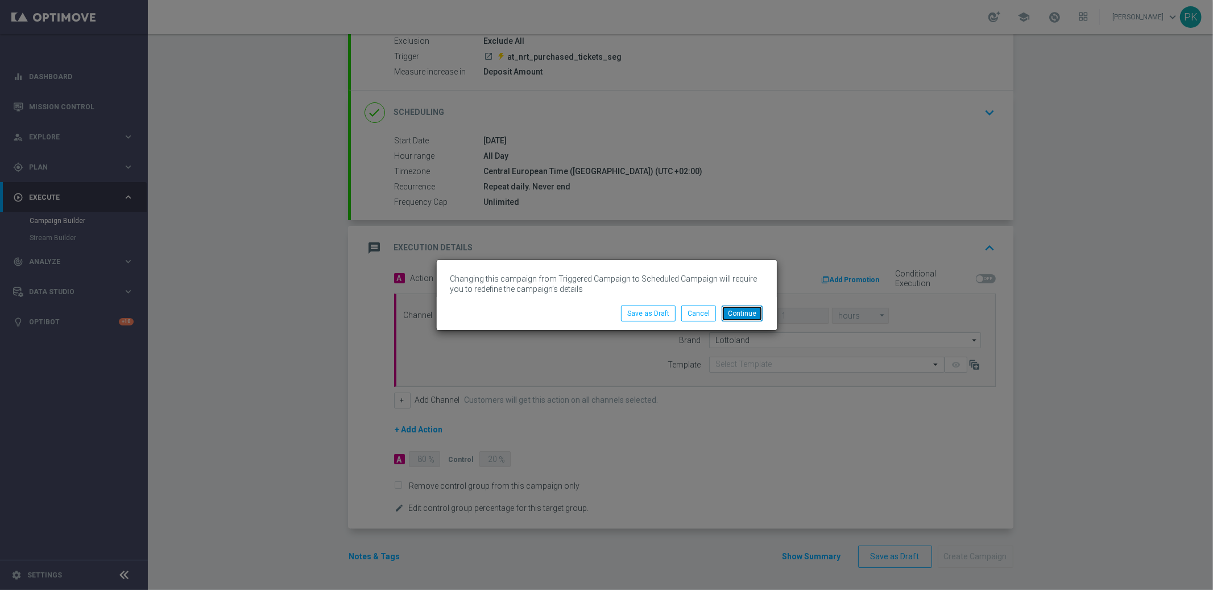
click at [742, 311] on button "Continue" at bounding box center [742, 313] width 41 height 16
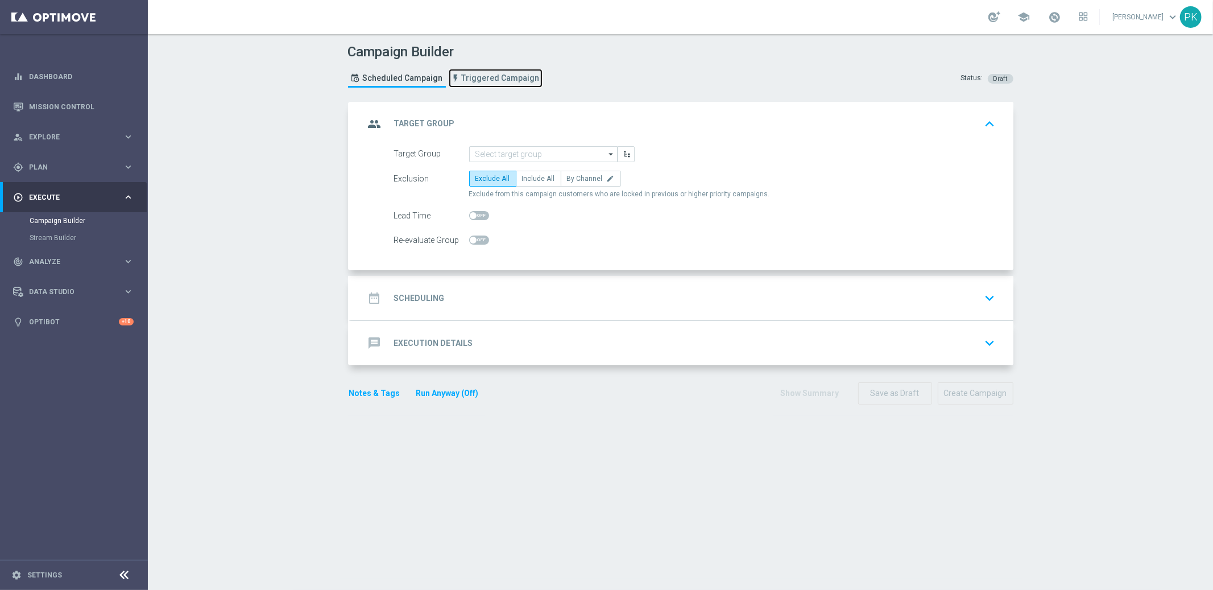
click at [489, 74] on span "Triggered Campaign" at bounding box center [501, 78] width 78 height 10
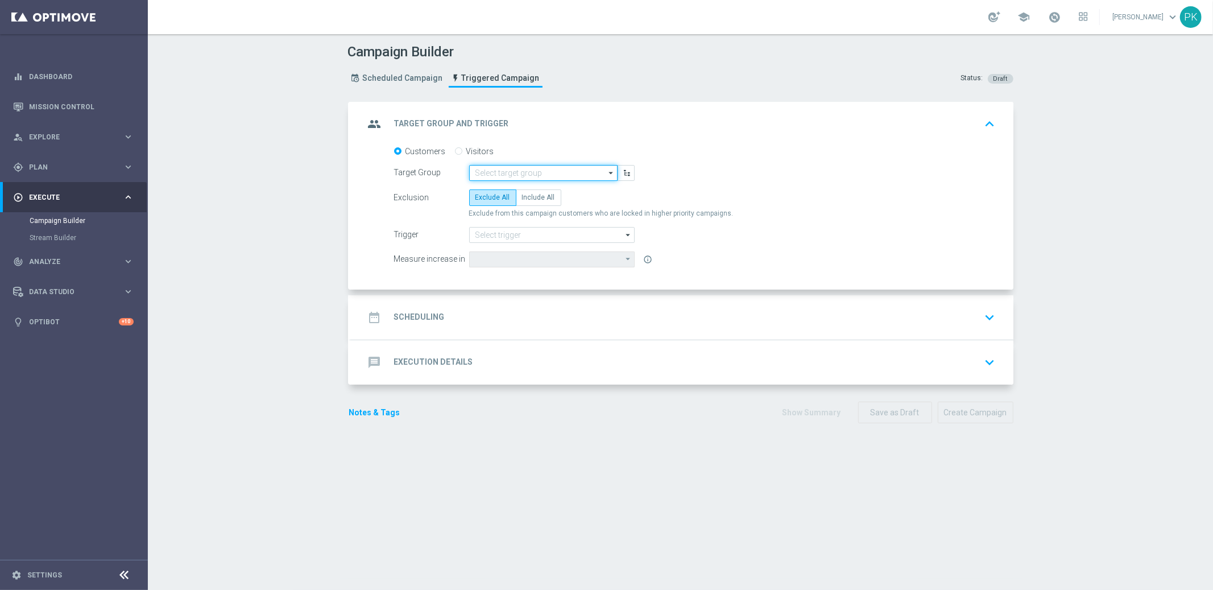
click at [504, 169] on input at bounding box center [543, 173] width 148 height 16
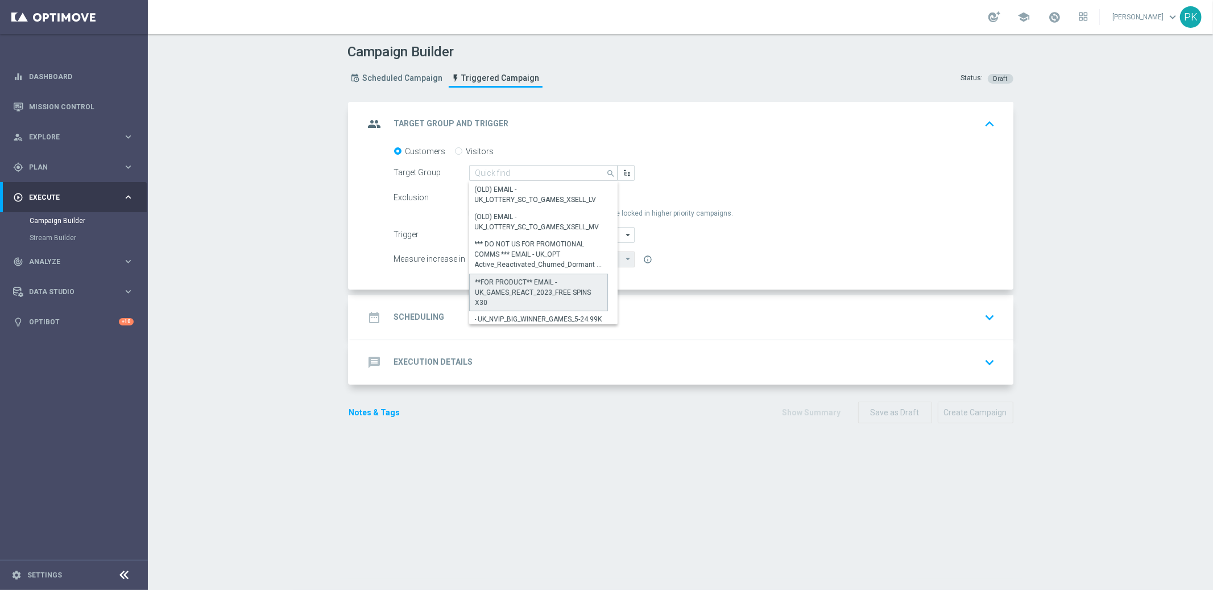
click at [504, 281] on div "**FOR PRODUCT** EMAIL - UK_GAMES_REACT_2023_FREE SPINS X30" at bounding box center [538, 292] width 127 height 31
type input "**FOR PRODUCT** EMAIL - UK_GAMES_REACT_2023_FREE SPINS X30"
type input "Deposit Amount"
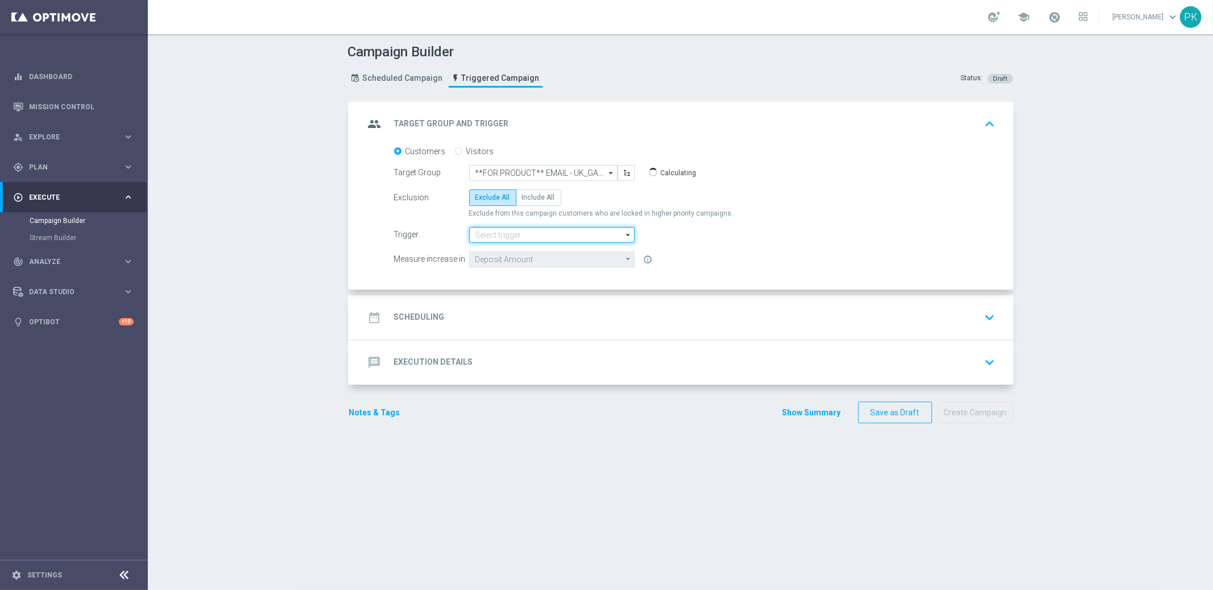
click at [503, 233] on input at bounding box center [552, 235] width 166 height 16
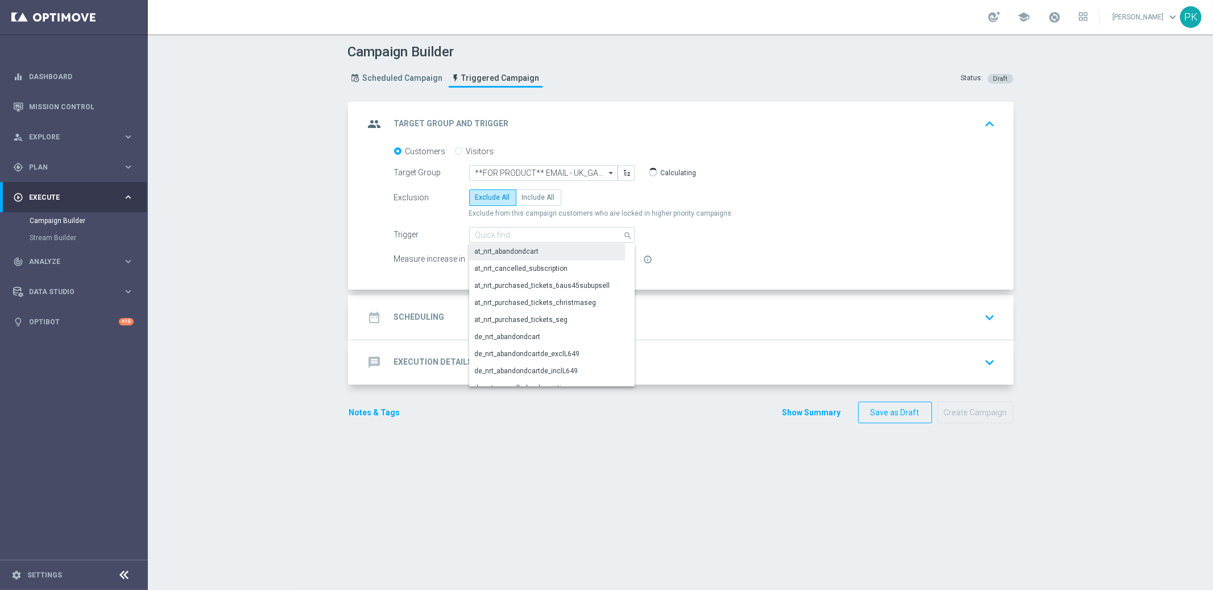
click at [503, 249] on div "at_nrt_abandondcart" at bounding box center [507, 251] width 64 height 10
type input "at_nrt_abandondcart"
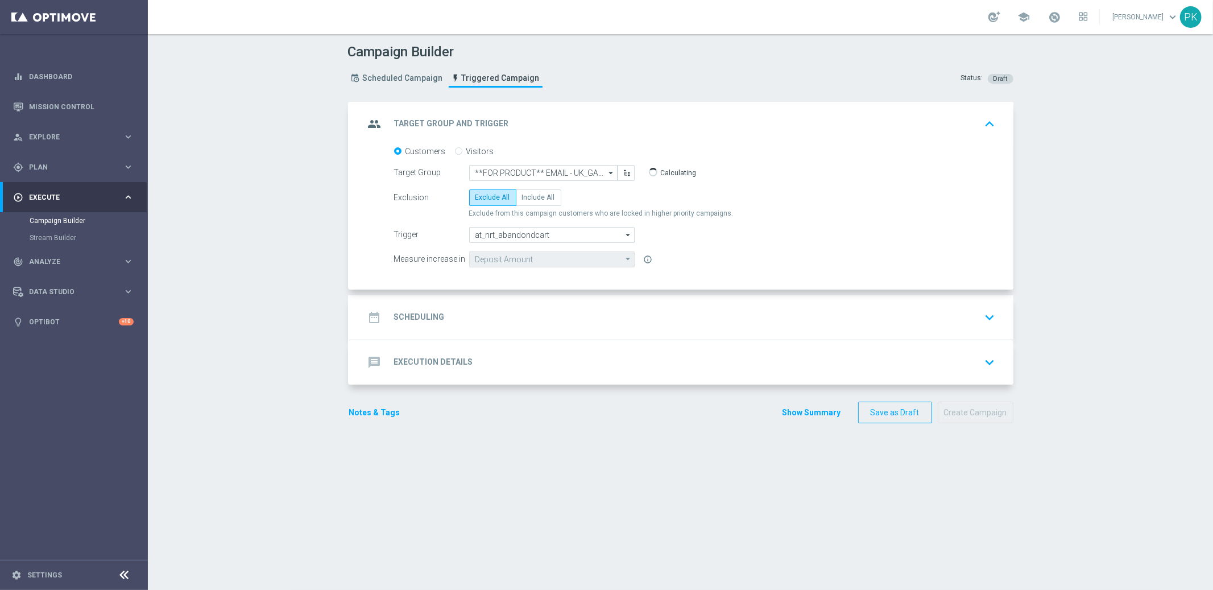
click at [504, 314] on div "date_range Scheduling keyboard_arrow_down" at bounding box center [682, 318] width 635 height 22
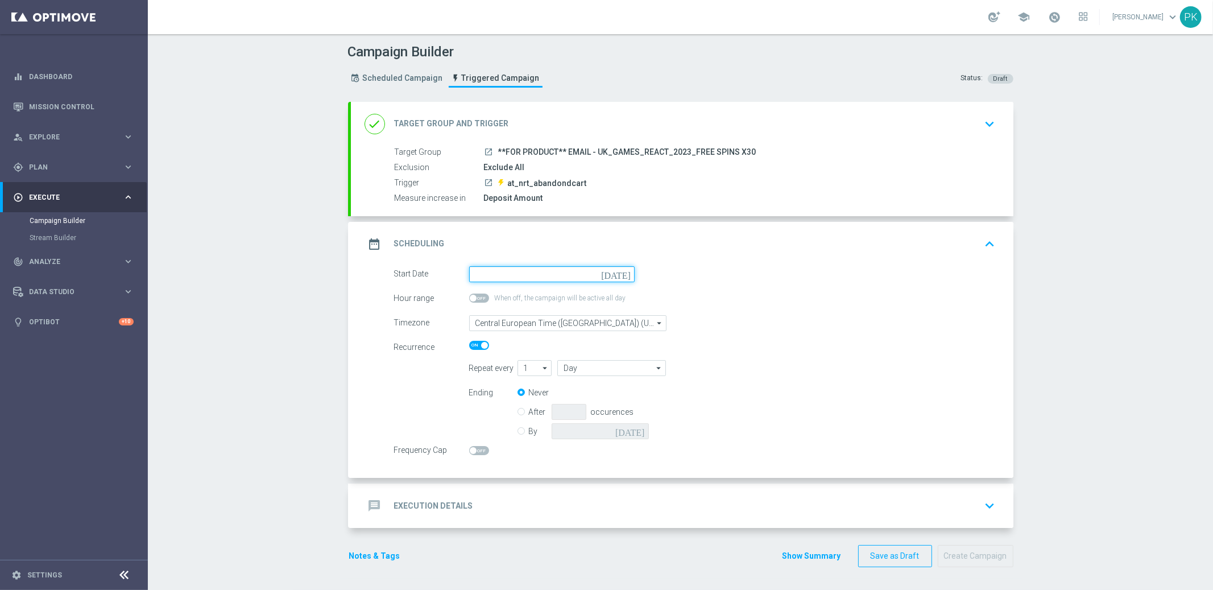
click at [503, 272] on input at bounding box center [552, 274] width 166 height 16
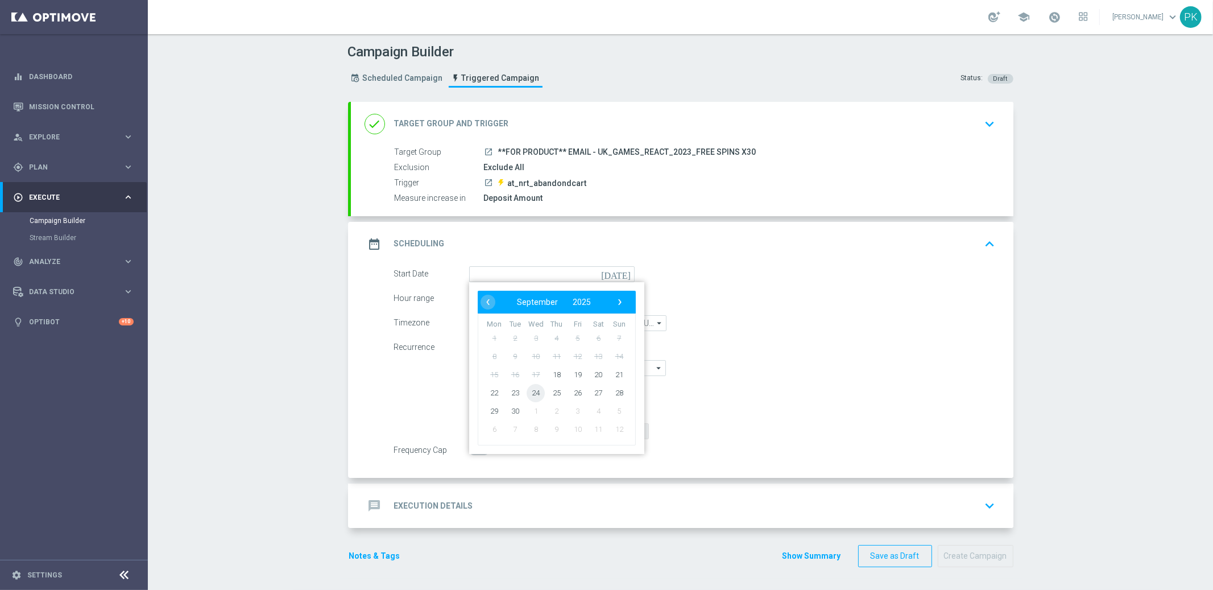
click at [527, 391] on span "24" at bounding box center [536, 392] width 18 height 18
type input "[DATE]"
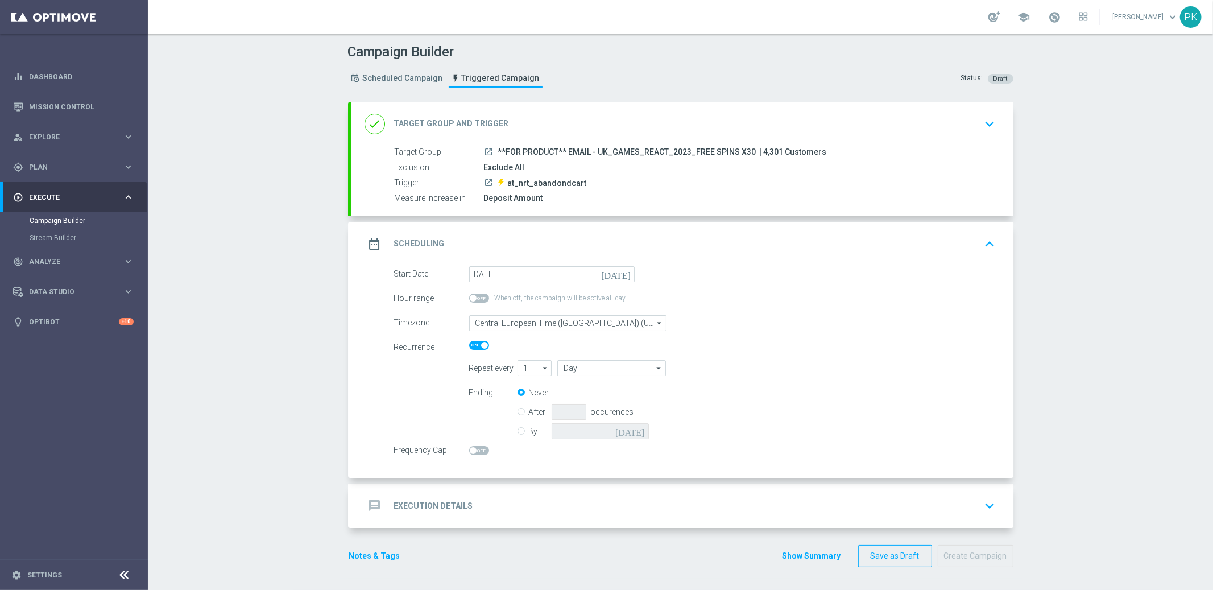
click at [474, 502] on div "message Execution Details keyboard_arrow_down" at bounding box center [682, 506] width 635 height 22
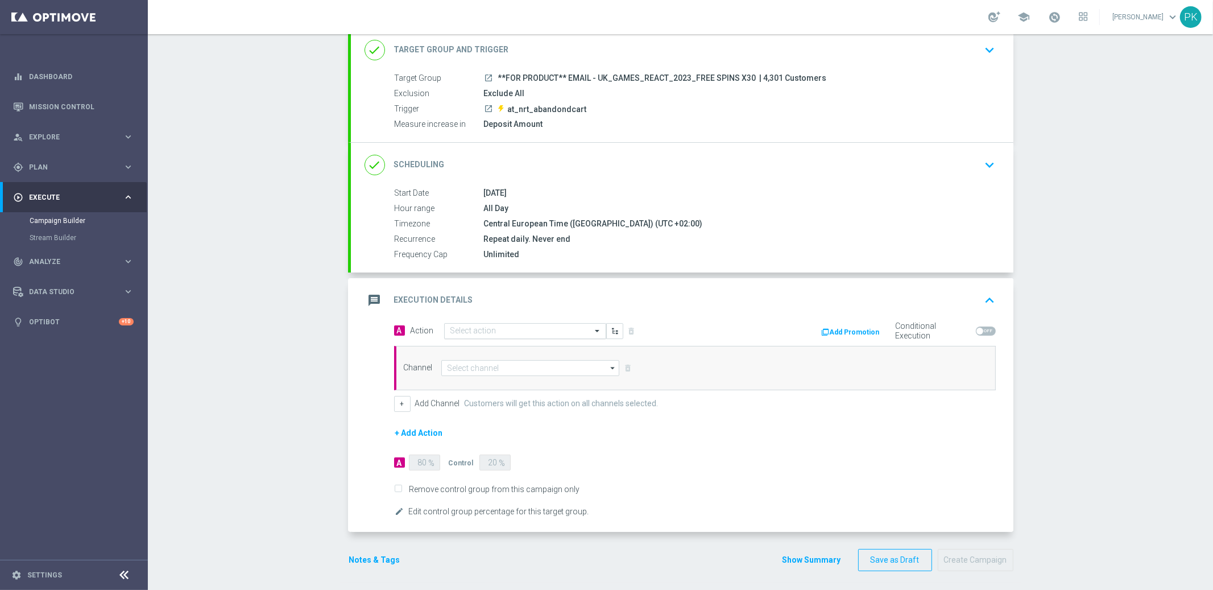
scroll to position [77, 0]
click at [479, 325] on input "text" at bounding box center [513, 328] width 127 height 10
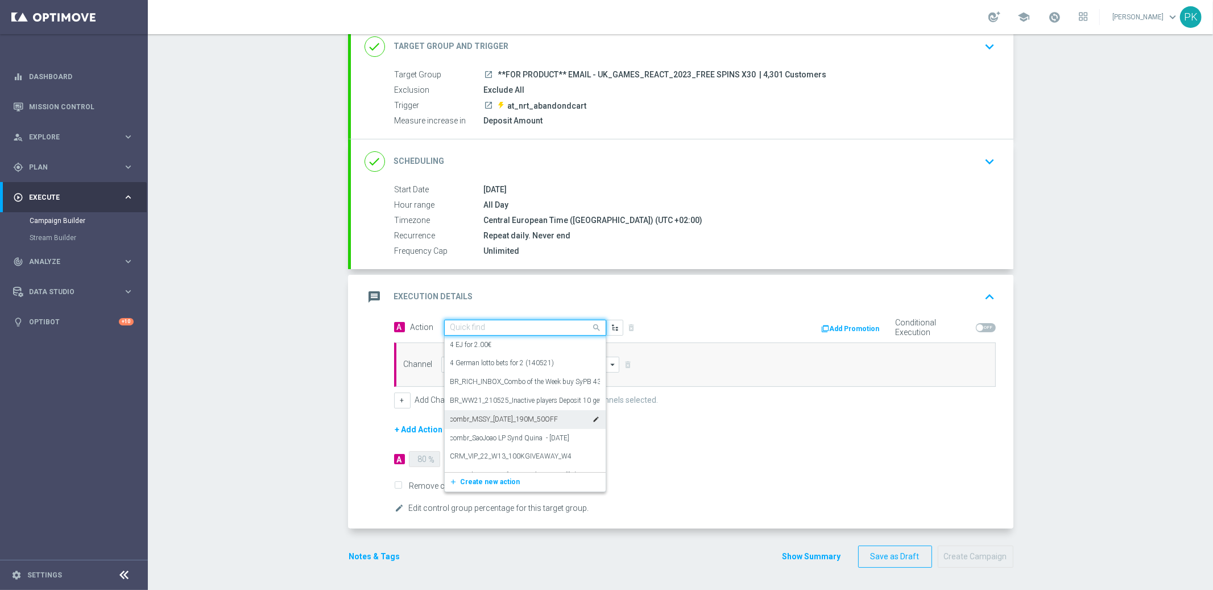
click at [473, 416] on label "combr_MSSY_[DATE]_190M_50OFF" at bounding box center [504, 420] width 108 height 10
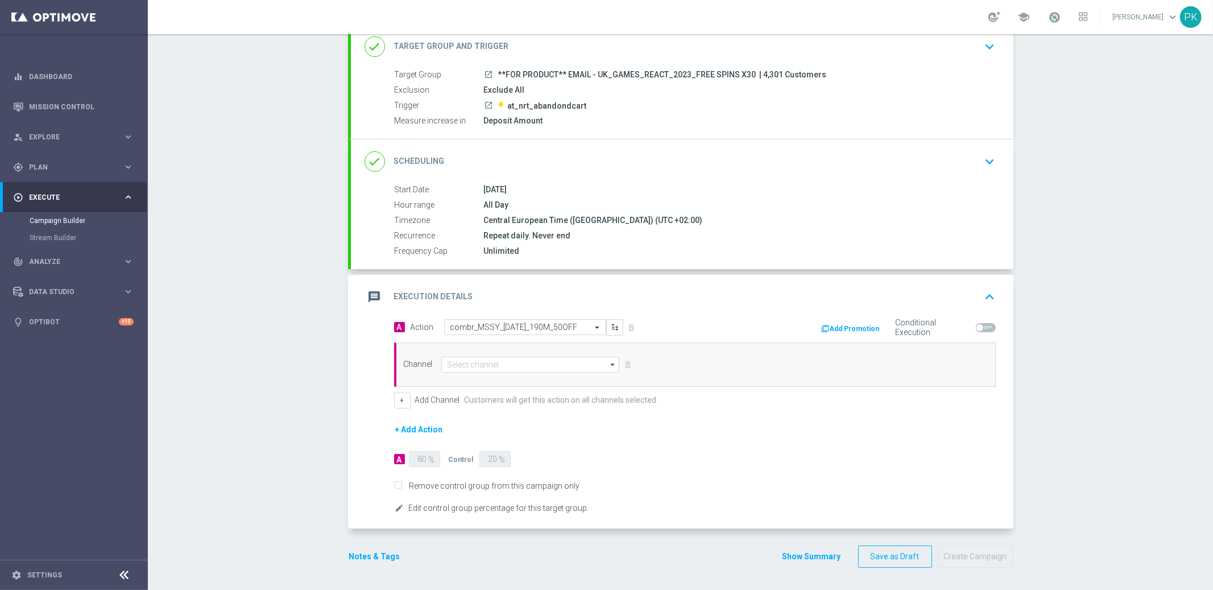
click at [858, 324] on button "Add Promotion" at bounding box center [852, 328] width 63 height 13
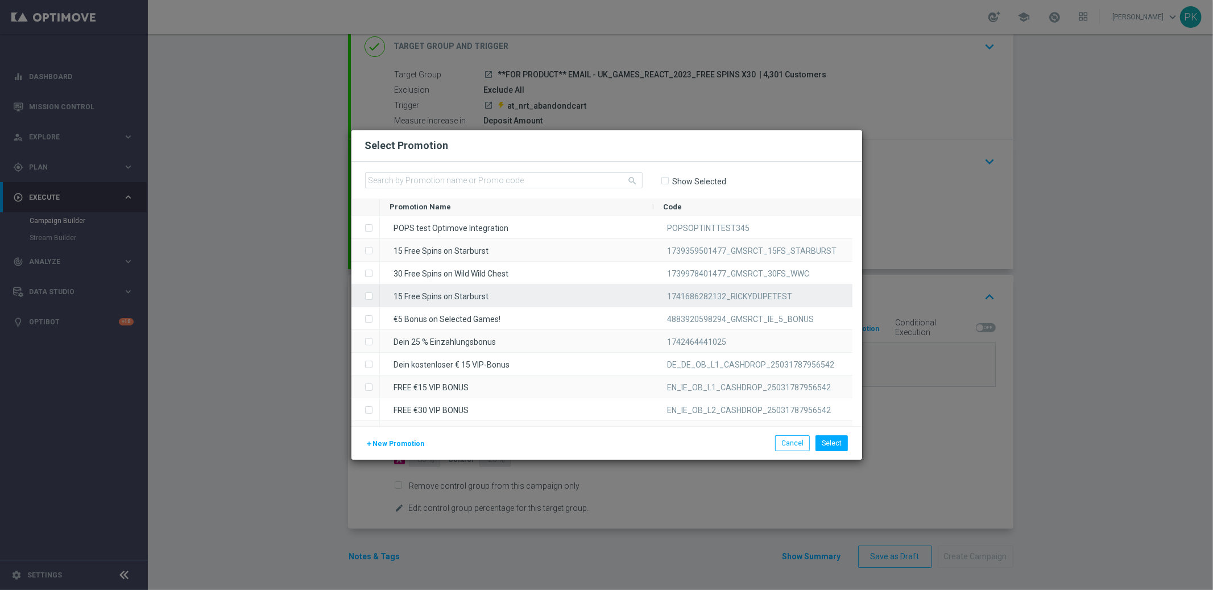
click at [439, 296] on div "15 Free Spins on Starburst" at bounding box center [517, 295] width 274 height 22
click at [841, 442] on button "Select" at bounding box center [832, 443] width 32 height 16
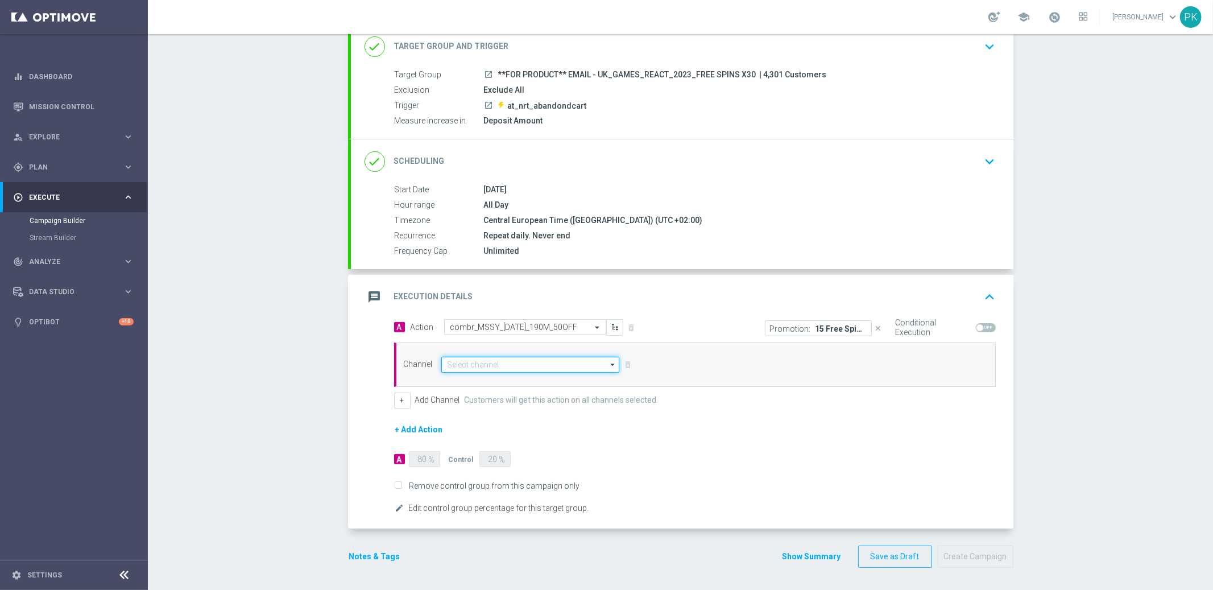
click at [504, 363] on input at bounding box center [530, 365] width 179 height 16
click at [504, 362] on input at bounding box center [530, 365] width 179 height 16
click at [494, 376] on div "Embedded Messaging" at bounding box center [482, 381] width 71 height 10
type input "Embedded Messaging"
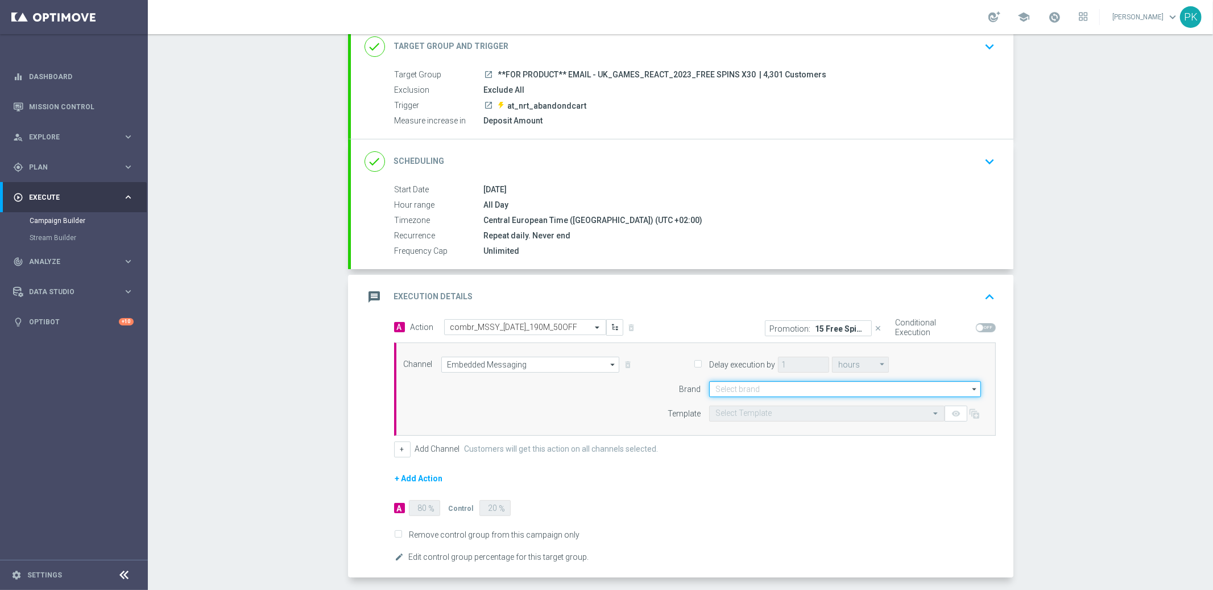
click at [742, 390] on input at bounding box center [845, 389] width 272 height 16
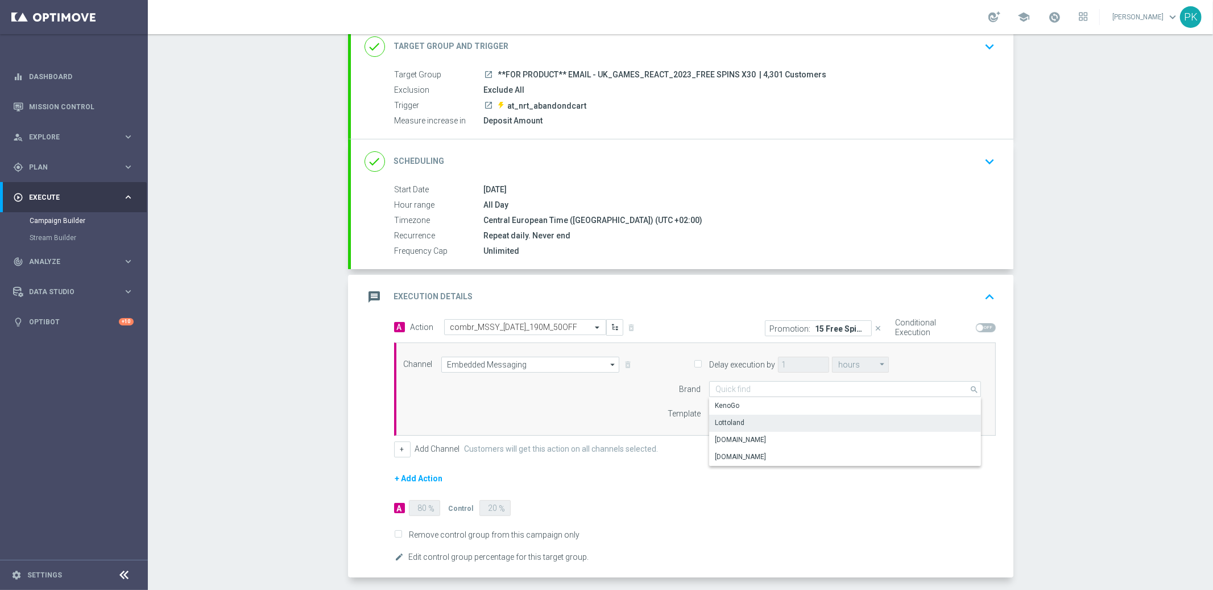
click at [730, 420] on div "Lottoland" at bounding box center [730, 422] width 30 height 10
type input "Lottoland"
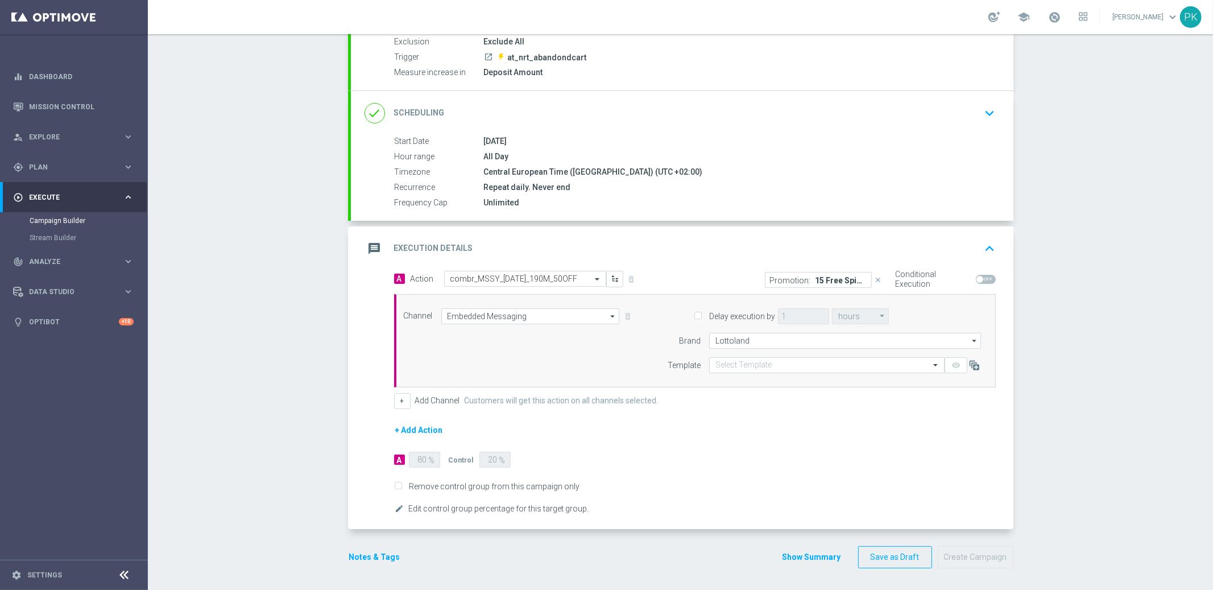
scroll to position [126, 0]
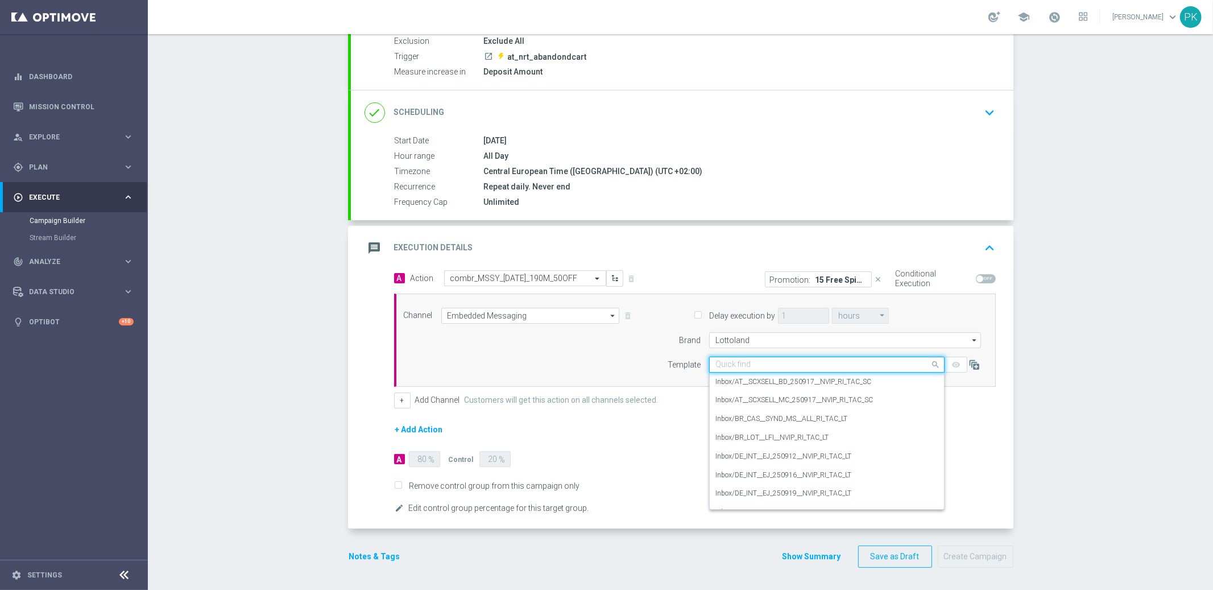
click at [766, 365] on input "text" at bounding box center [815, 365] width 200 height 10
drag, startPoint x: 759, startPoint y: 383, endPoint x: 768, endPoint y: 383, distance: 9.1
click at [760, 383] on label "Inbox/AT__SCXSELL_BD_250917__NVIP_RI_TAC_SC" at bounding box center [793, 382] width 156 height 10
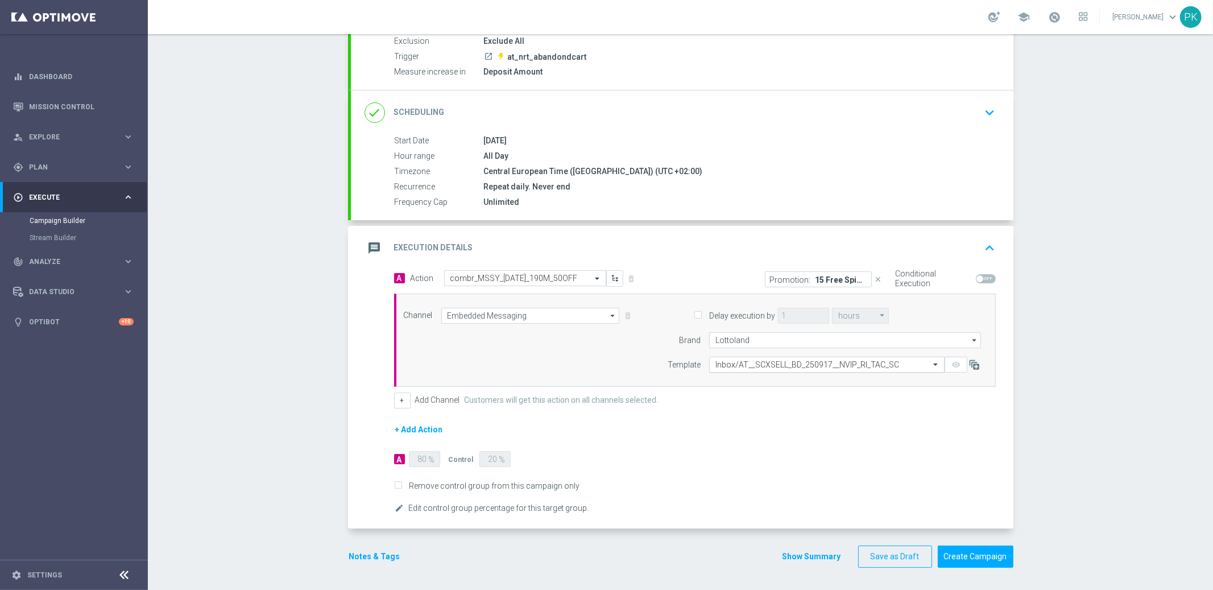
click at [854, 365] on input "text" at bounding box center [815, 365] width 200 height 10
click at [759, 366] on input "text" at bounding box center [815, 365] width 200 height 10
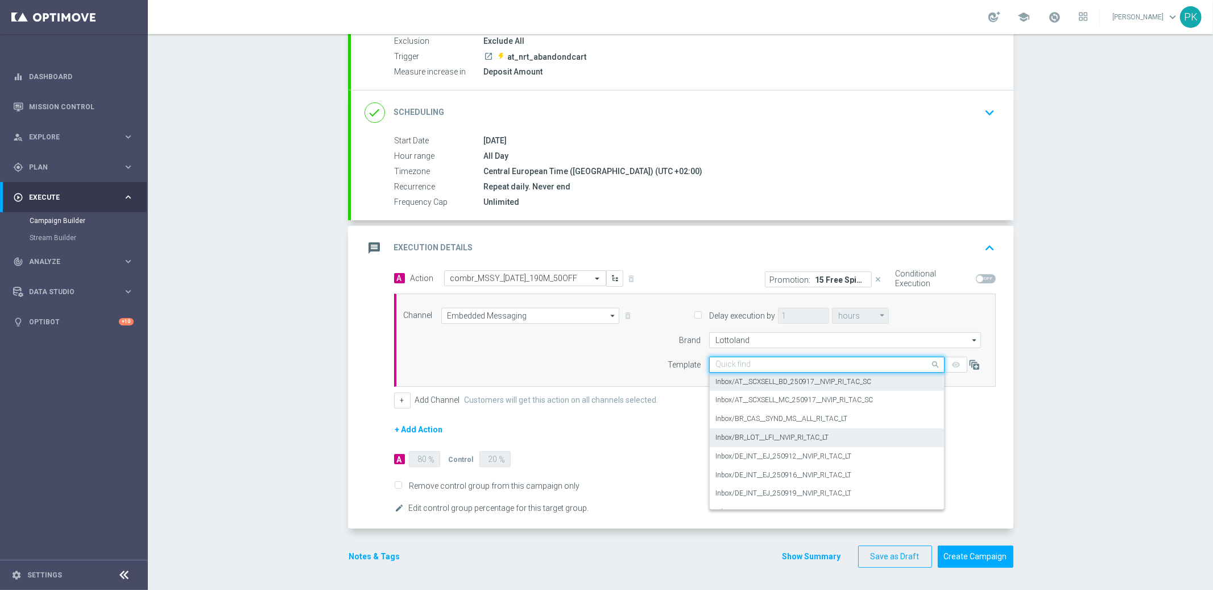
click at [790, 429] on div "Inbox/BR_LOT__LFI__NVIP_RI_TAC_LT" at bounding box center [826, 437] width 223 height 19
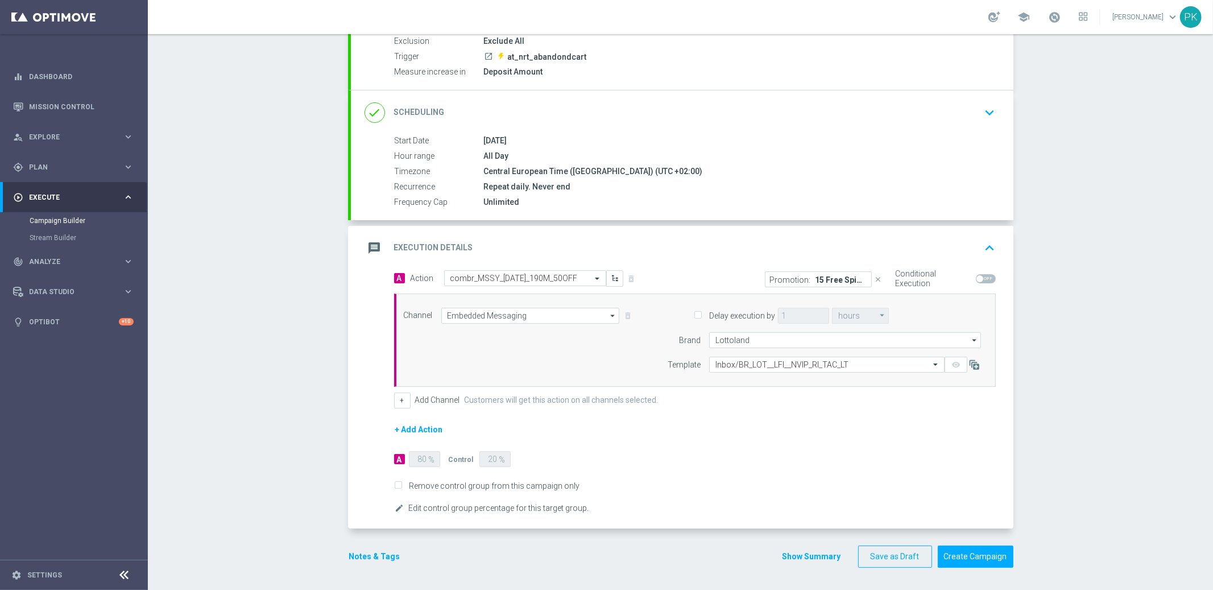
click at [851, 282] on p "15 Free Spins on Starburst" at bounding box center [841, 279] width 51 height 9
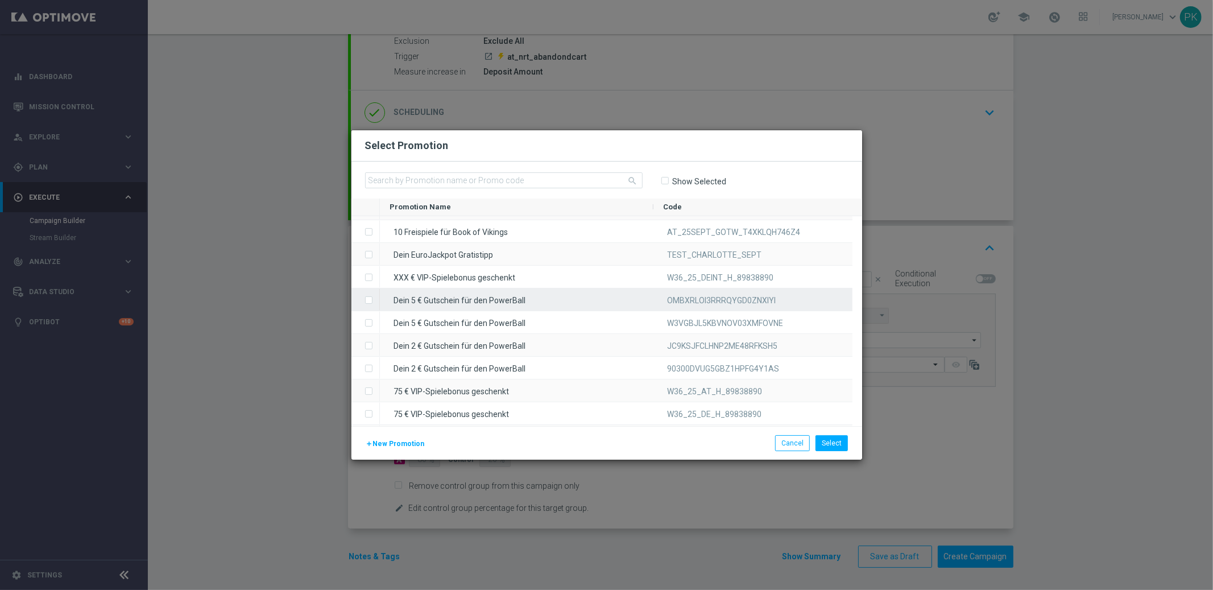
scroll to position [5455, 0]
click at [398, 442] on span "New Promotion" at bounding box center [399, 444] width 52 height 8
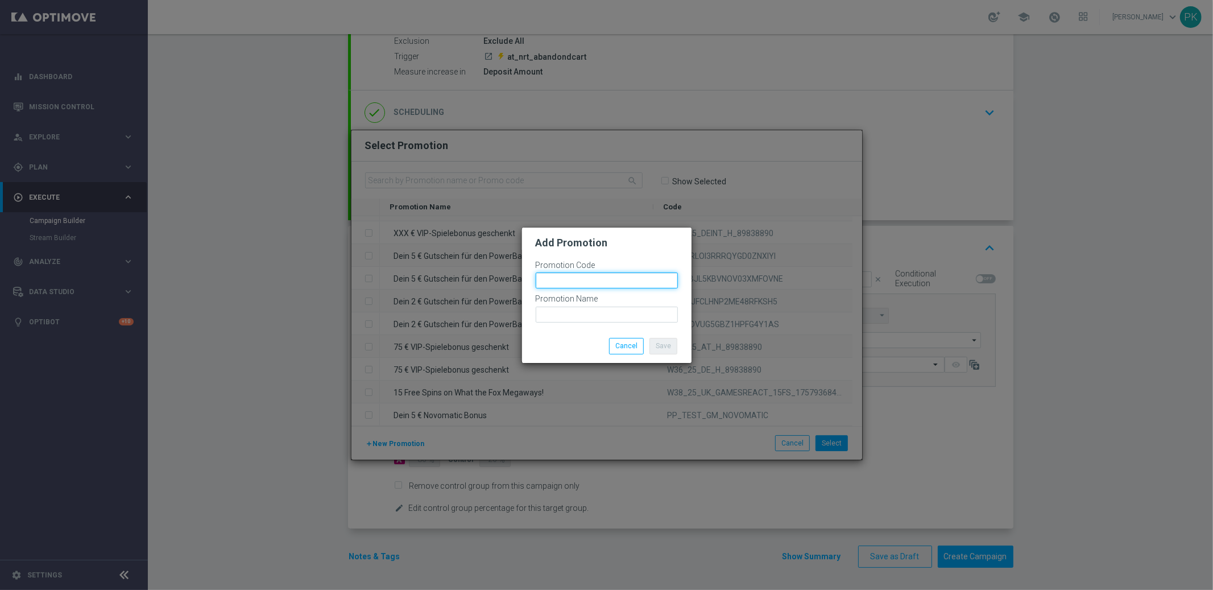
click at [585, 284] on input "text" at bounding box center [607, 280] width 142 height 16
click at [622, 346] on button "Cancel" at bounding box center [626, 346] width 35 height 16
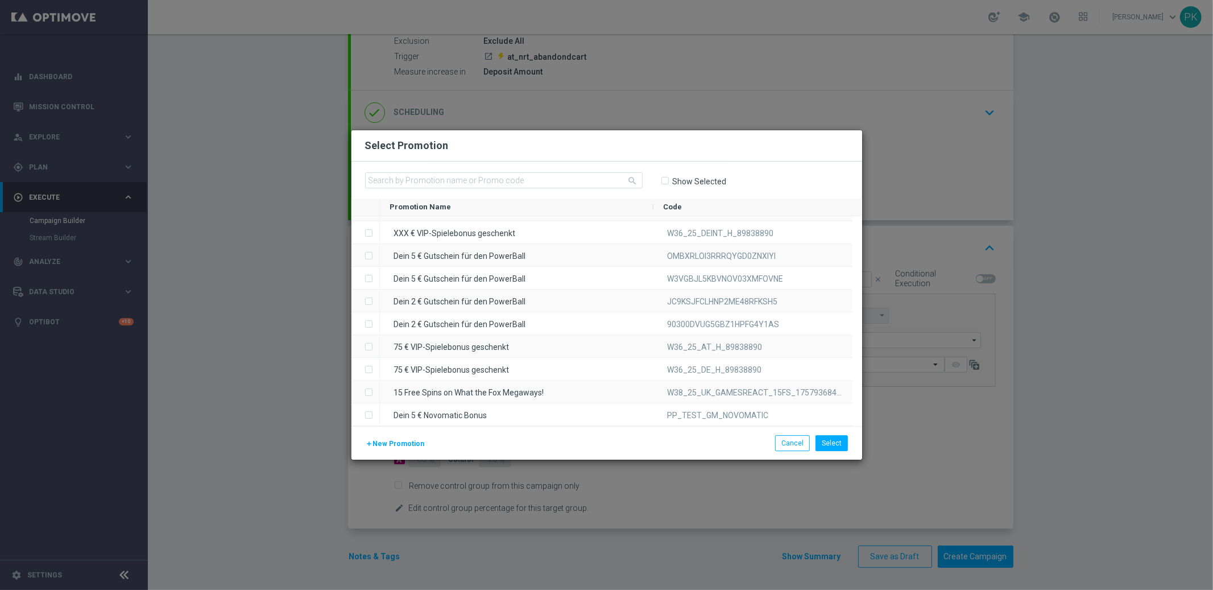
click at [378, 443] on span "New Promotion" at bounding box center [399, 444] width 52 height 8
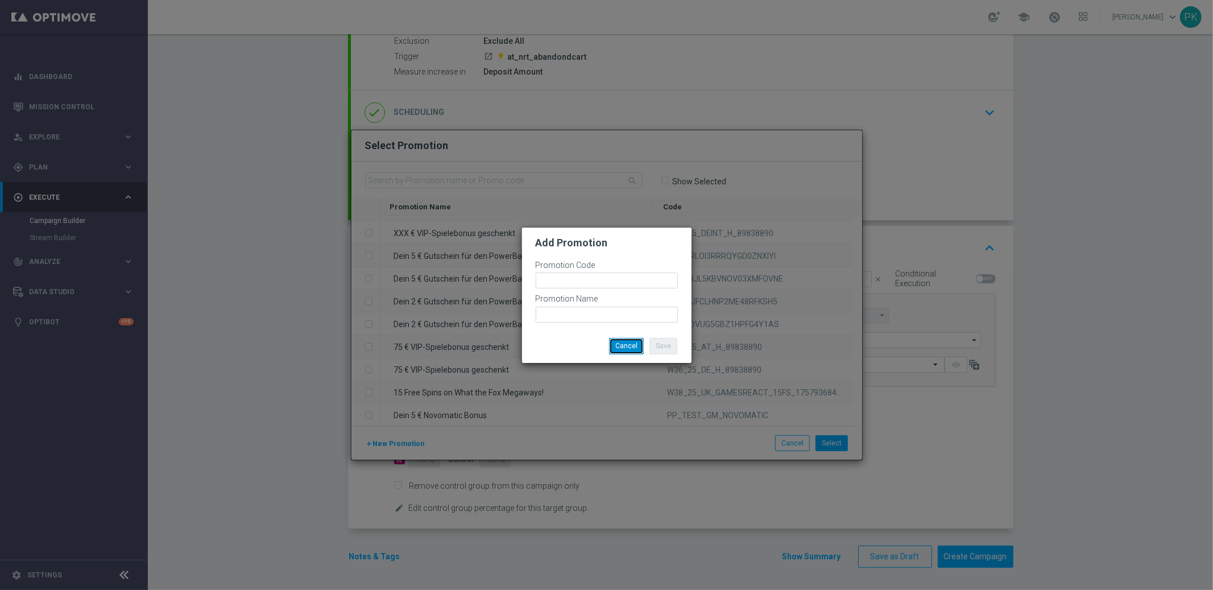
click at [636, 344] on button "Cancel" at bounding box center [626, 346] width 35 height 16
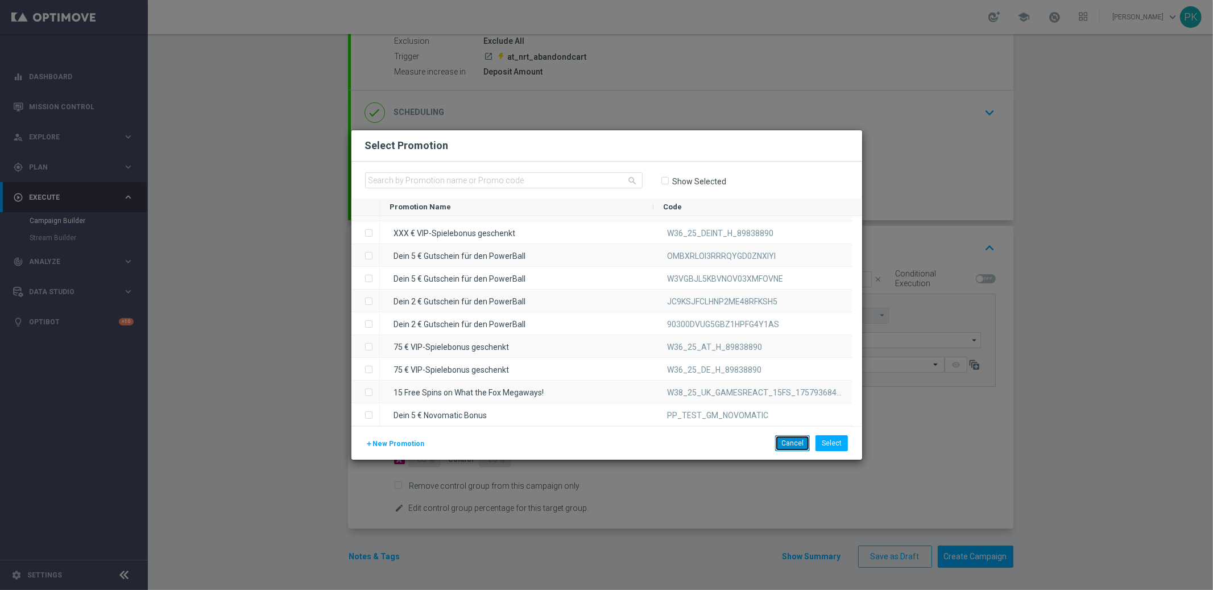
click at [793, 441] on button "Cancel" at bounding box center [792, 443] width 35 height 16
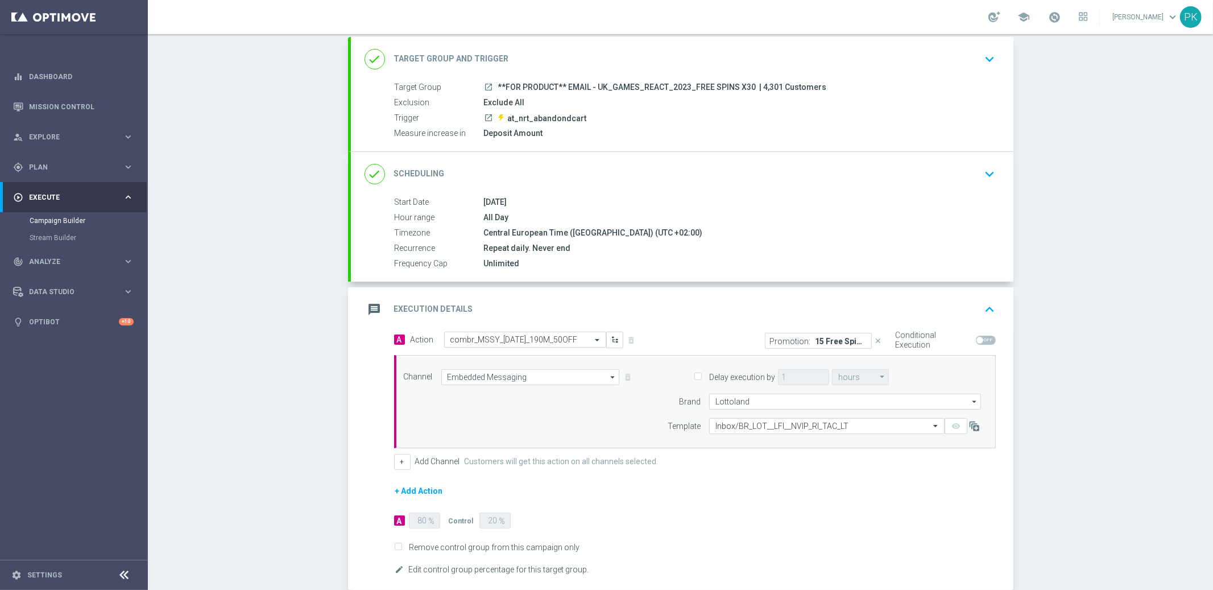
scroll to position [0, 0]
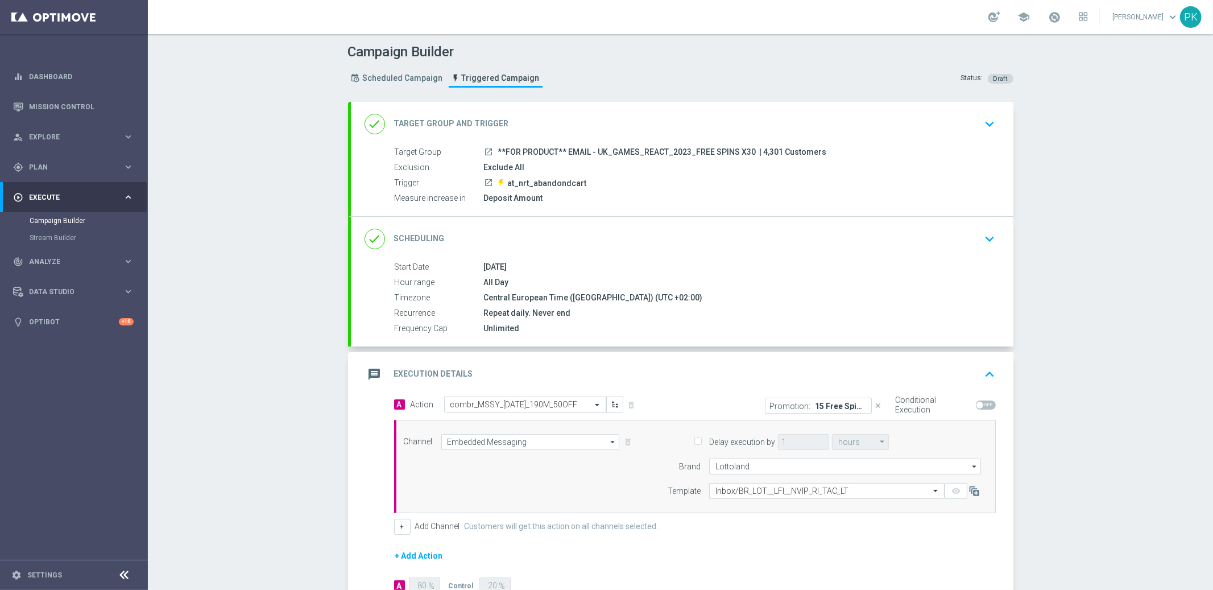
click at [542, 152] on span "**FOR PRODUCT** EMAIL - UK_GAMES_REACT_2023_FREE SPINS X30" at bounding box center [627, 152] width 258 height 10
click at [598, 185] on div "launch at_nrt_abandondcart" at bounding box center [737, 182] width 507 height 11
click at [987, 121] on icon "keyboard_arrow_down" at bounding box center [990, 123] width 17 height 17
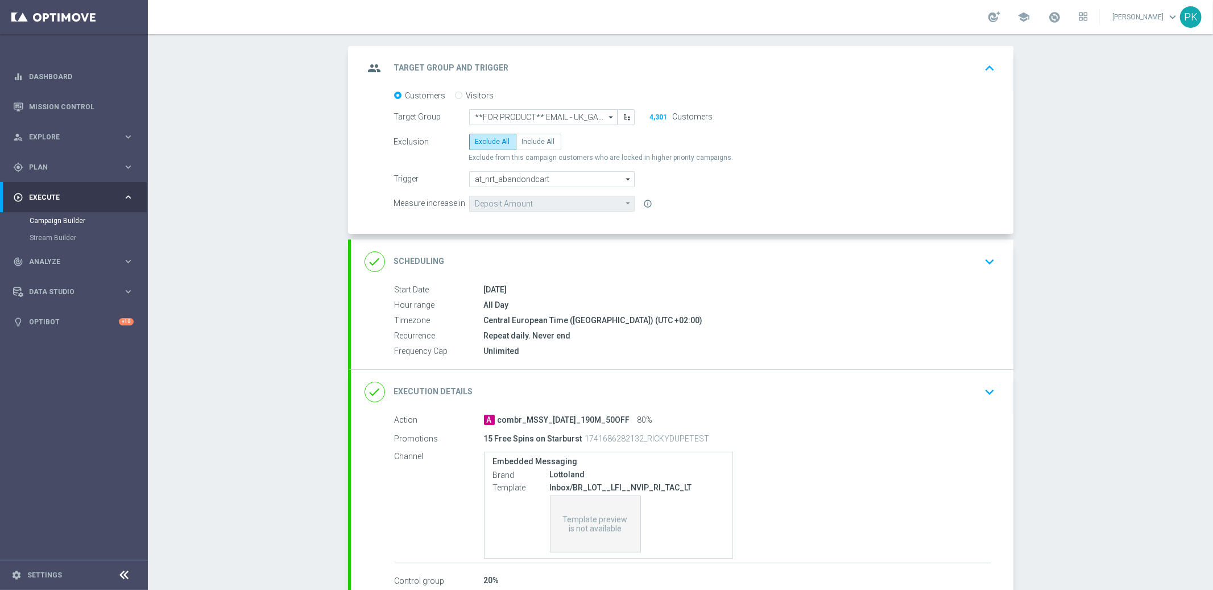
scroll to position [126, 0]
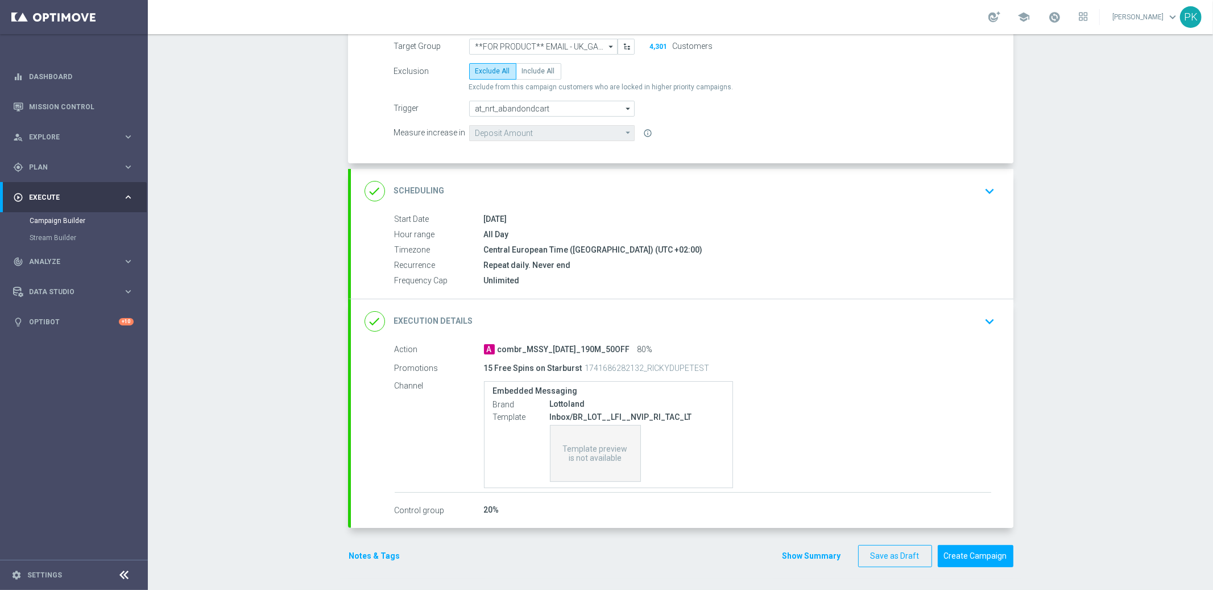
click at [573, 214] on div "[DATE]" at bounding box center [737, 218] width 507 height 11
click at [529, 245] on div "Central European Time ([GEOGRAPHIC_DATA]) (UTC +02:00)" at bounding box center [737, 249] width 507 height 11
click at [985, 185] on icon "keyboard_arrow_down" at bounding box center [990, 191] width 17 height 17
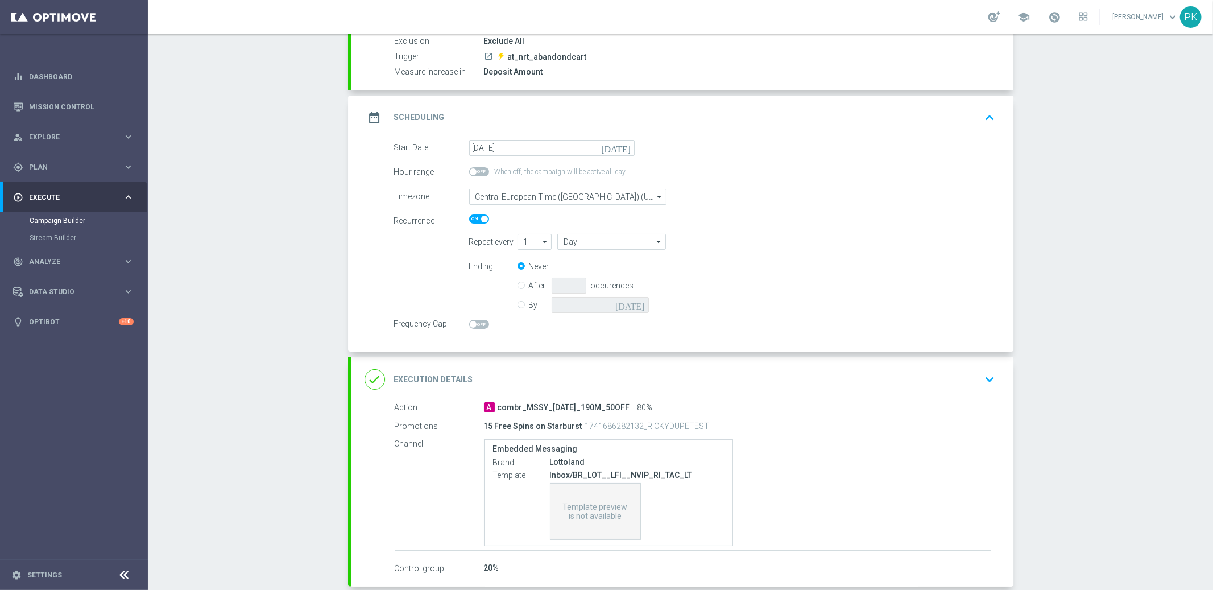
scroll to position [114, 0]
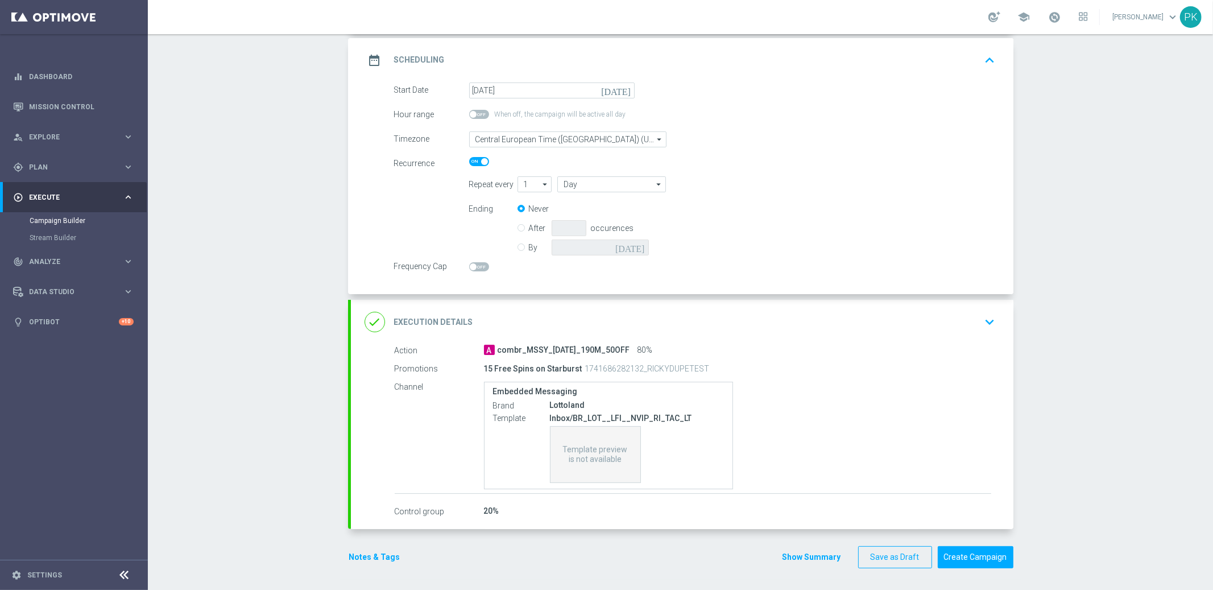
click at [541, 318] on div "done Execution Details keyboard_arrow_down" at bounding box center [682, 322] width 635 height 22
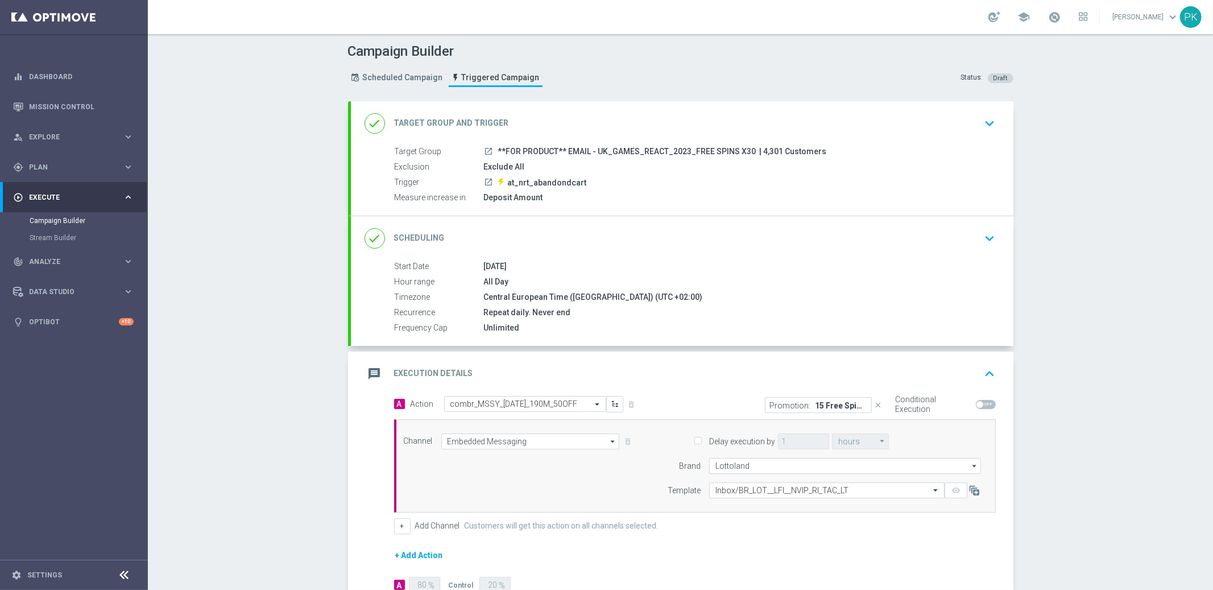
scroll to position [0, 0]
click at [569, 167] on div "Exclude All" at bounding box center [737, 167] width 507 height 11
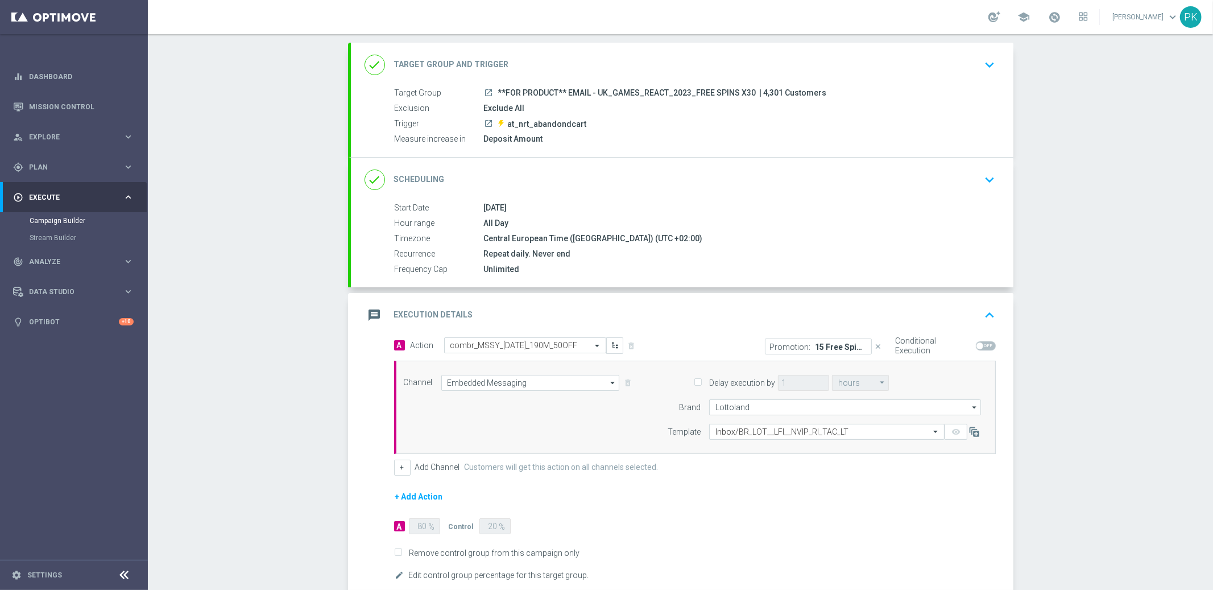
scroll to position [126, 0]
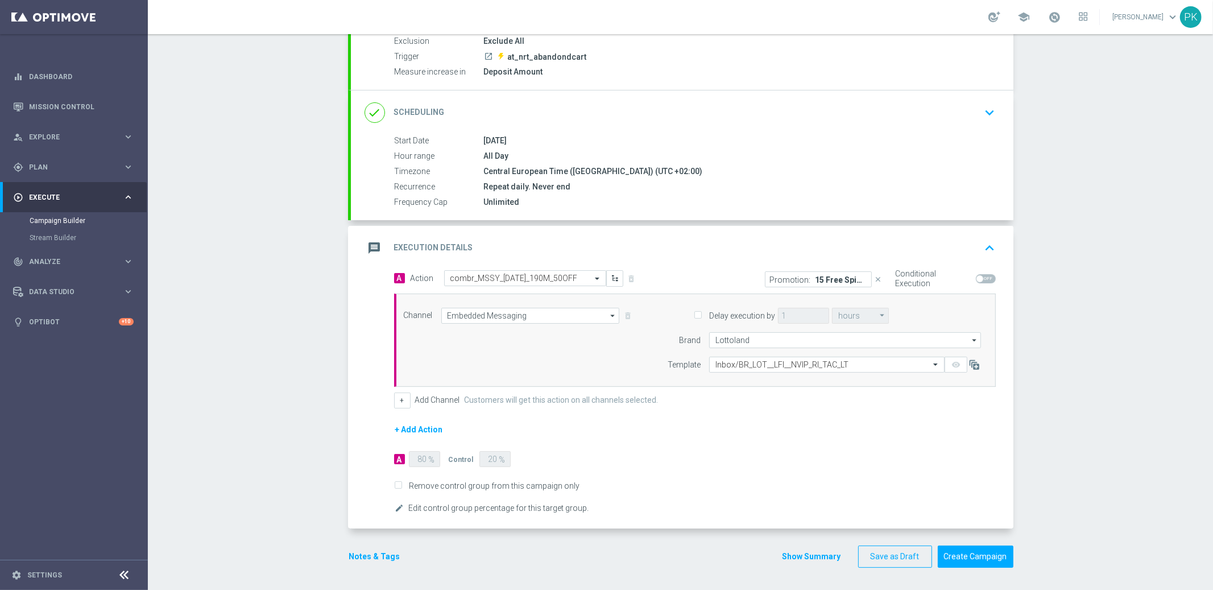
click at [795, 282] on p "Promotion:" at bounding box center [790, 279] width 41 height 9
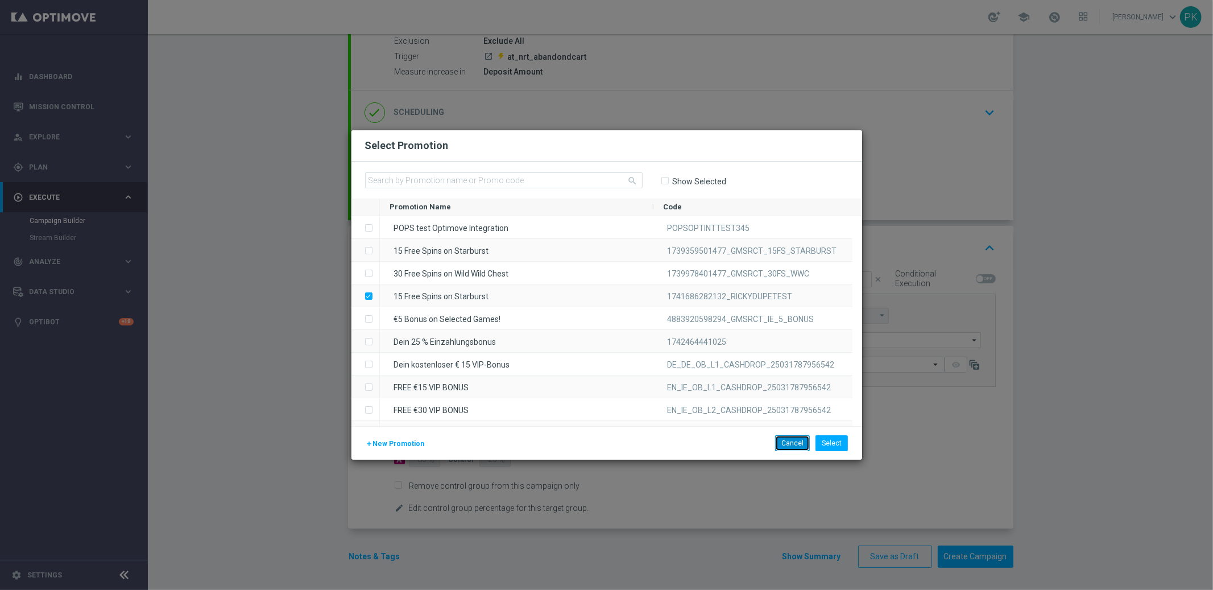
click at [793, 440] on button "Cancel" at bounding box center [792, 443] width 35 height 16
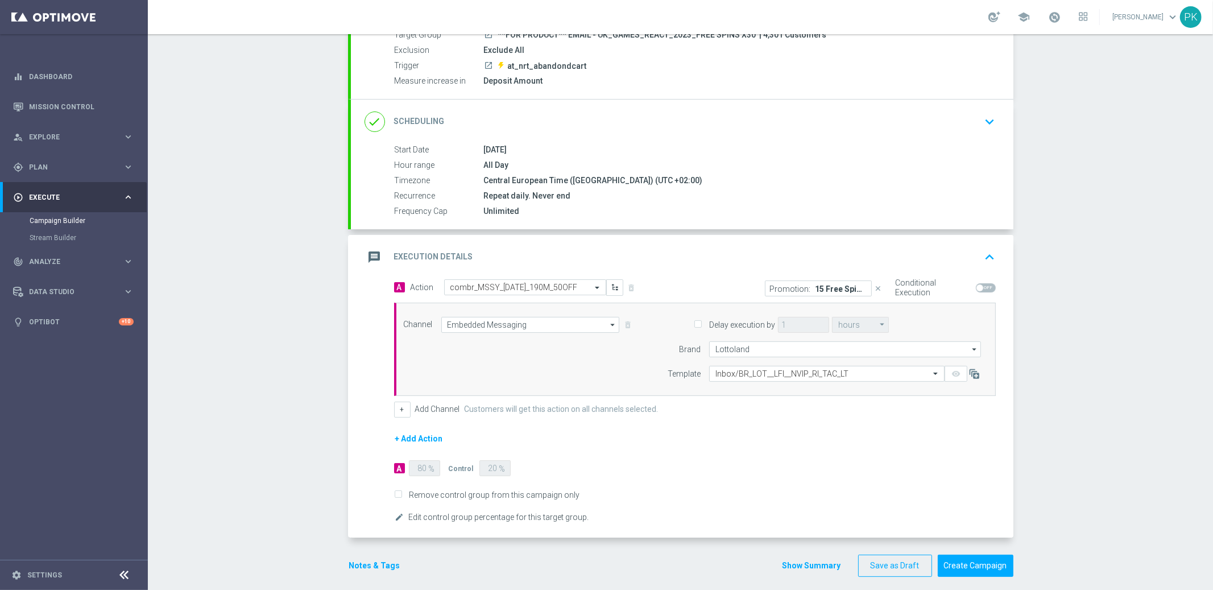
scroll to position [118, 0]
click at [500, 286] on input "text" at bounding box center [513, 287] width 127 height 10
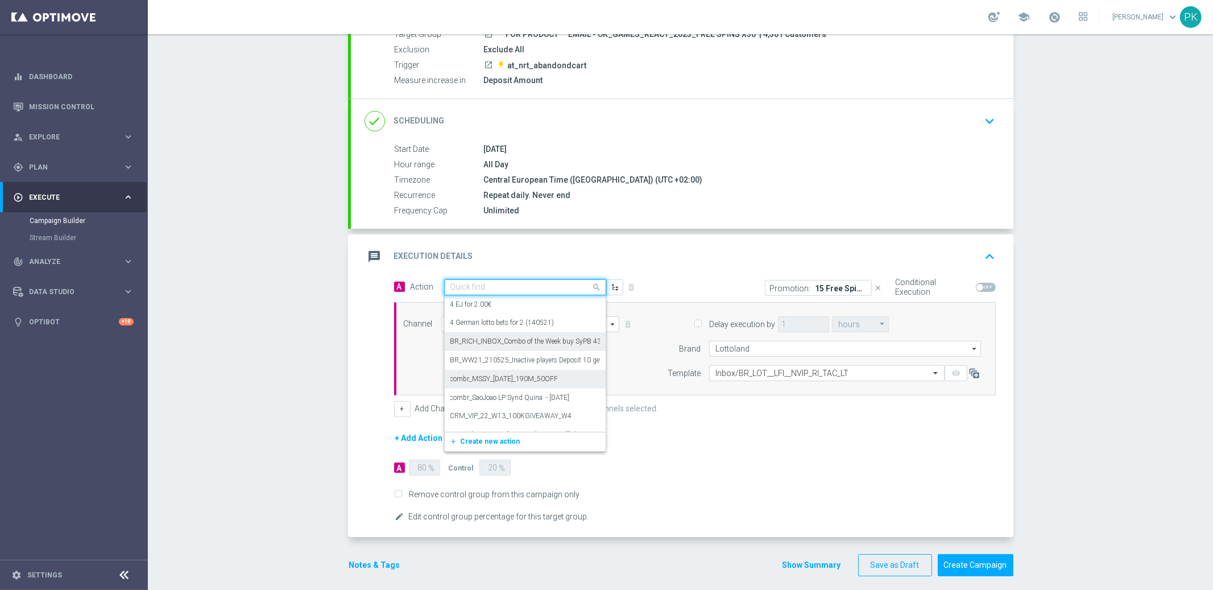
click at [829, 287] on p "15 Free Spins on Starburst" at bounding box center [841, 287] width 51 height 9
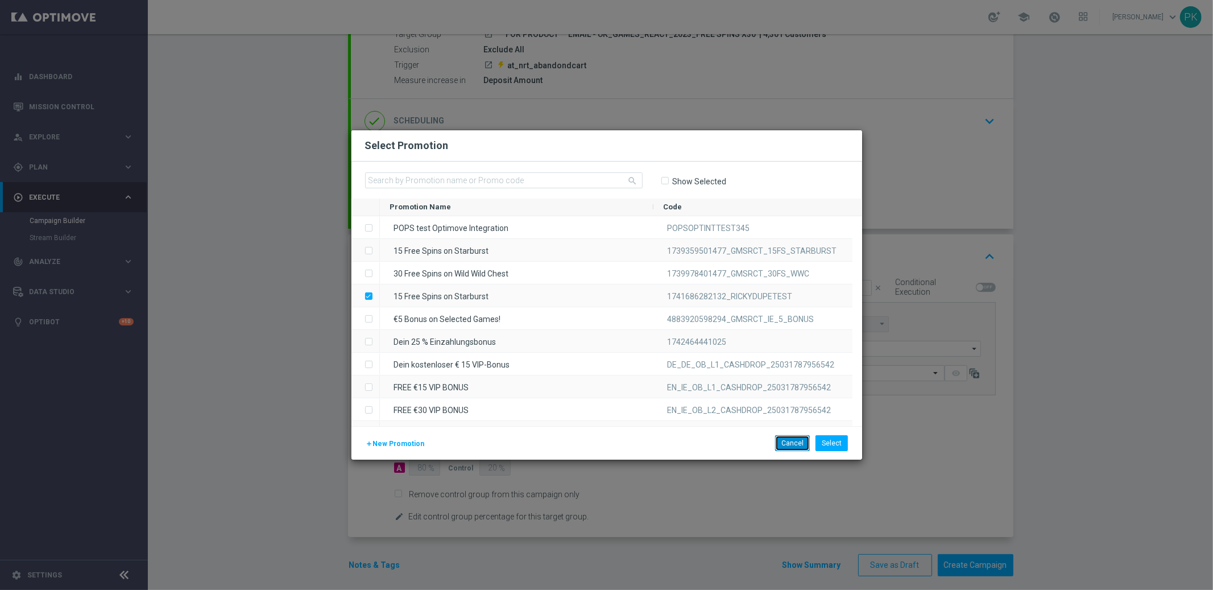
click at [795, 445] on button "Cancel" at bounding box center [792, 443] width 35 height 16
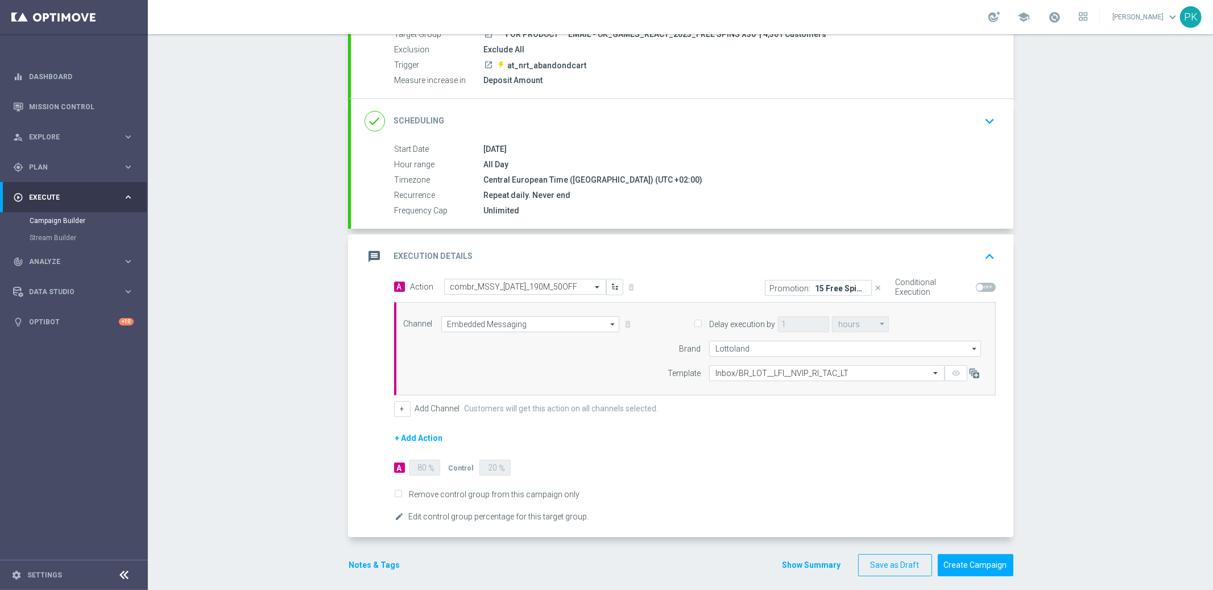
click at [781, 287] on p "Promotion:" at bounding box center [790, 287] width 41 height 9
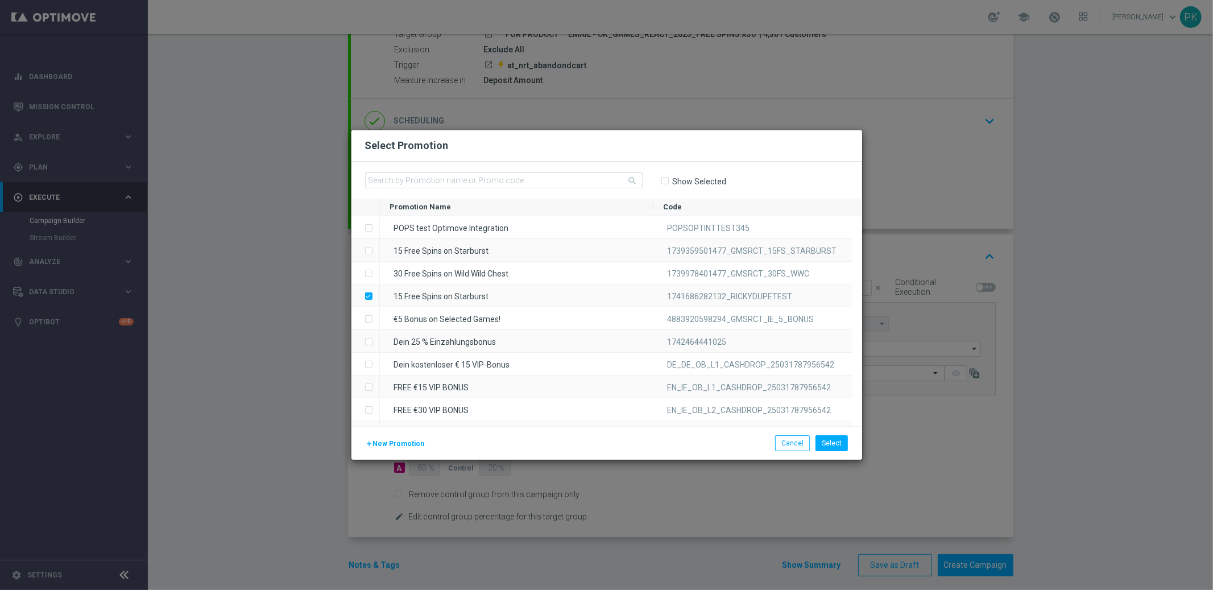
click at [390, 441] on span "New Promotion" at bounding box center [399, 444] width 52 height 8
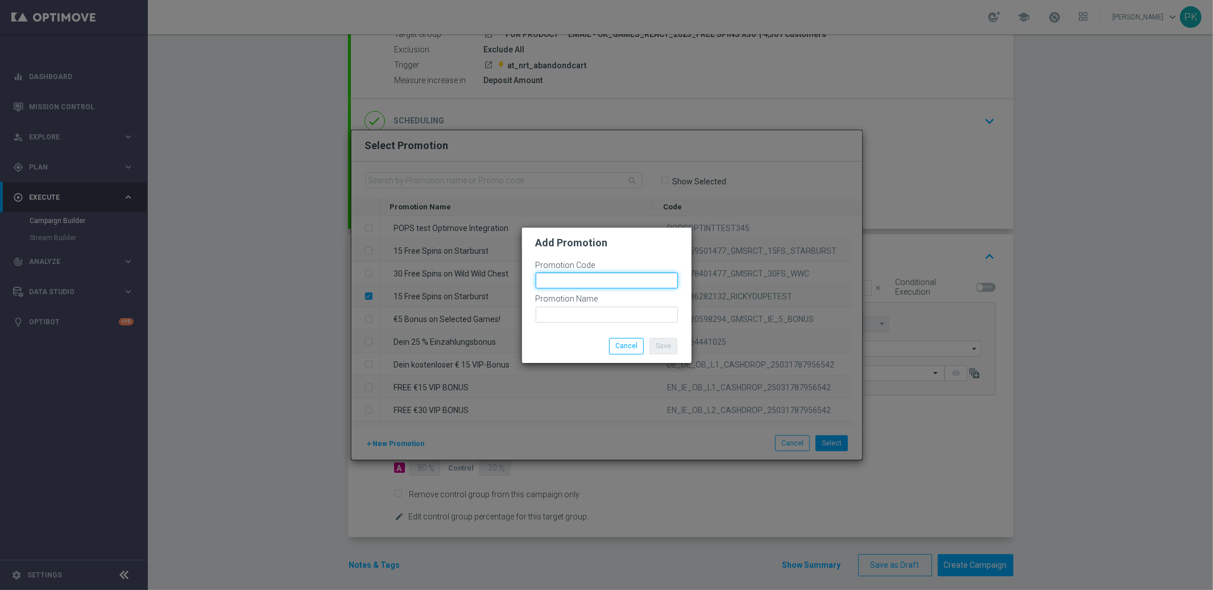
click at [570, 280] on input "text" at bounding box center [607, 280] width 142 height 16
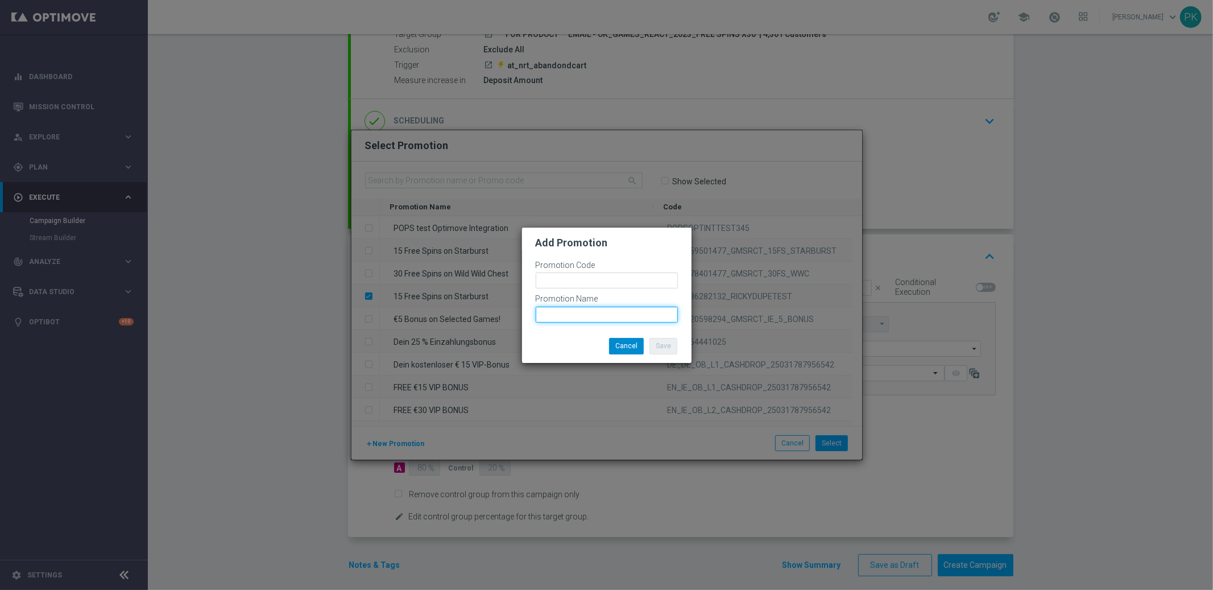
drag, startPoint x: 590, startPoint y: 312, endPoint x: 634, endPoint y: 350, distance: 58.1
click at [590, 313] on input "text" at bounding box center [607, 315] width 142 height 16
click at [634, 349] on button "Cancel" at bounding box center [626, 346] width 35 height 16
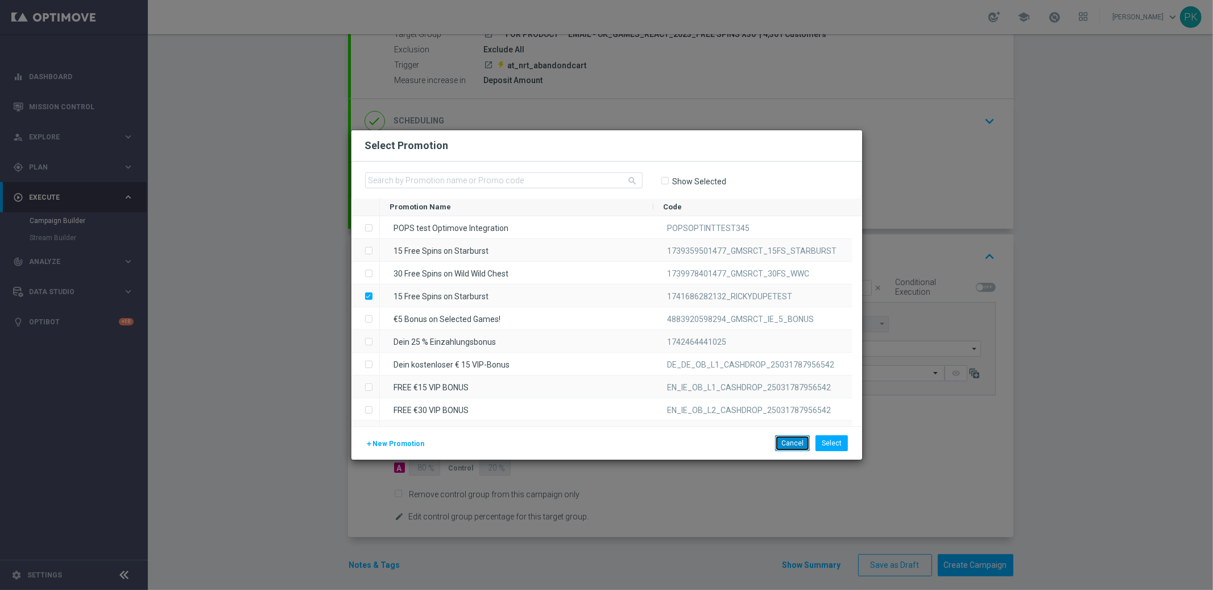
click at [795, 444] on button "Cancel" at bounding box center [792, 443] width 35 height 16
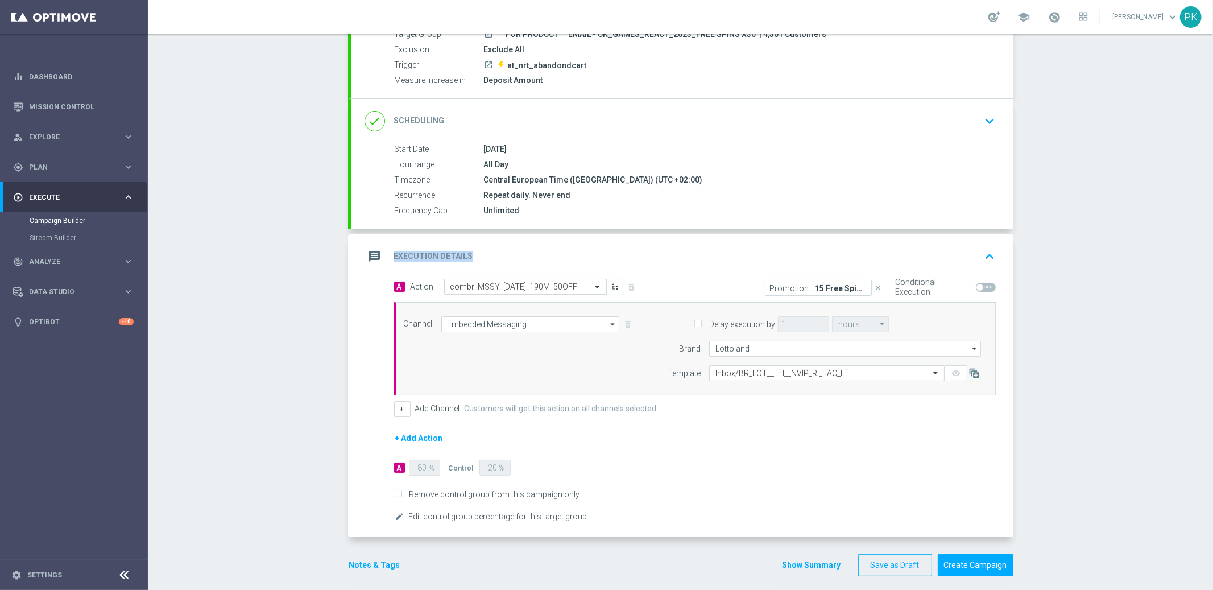
drag, startPoint x: 384, startPoint y: 252, endPoint x: 474, endPoint y: 257, distance: 90.0
click at [474, 257] on div "message Execution Details keyboard_arrow_up" at bounding box center [682, 257] width 635 height 22
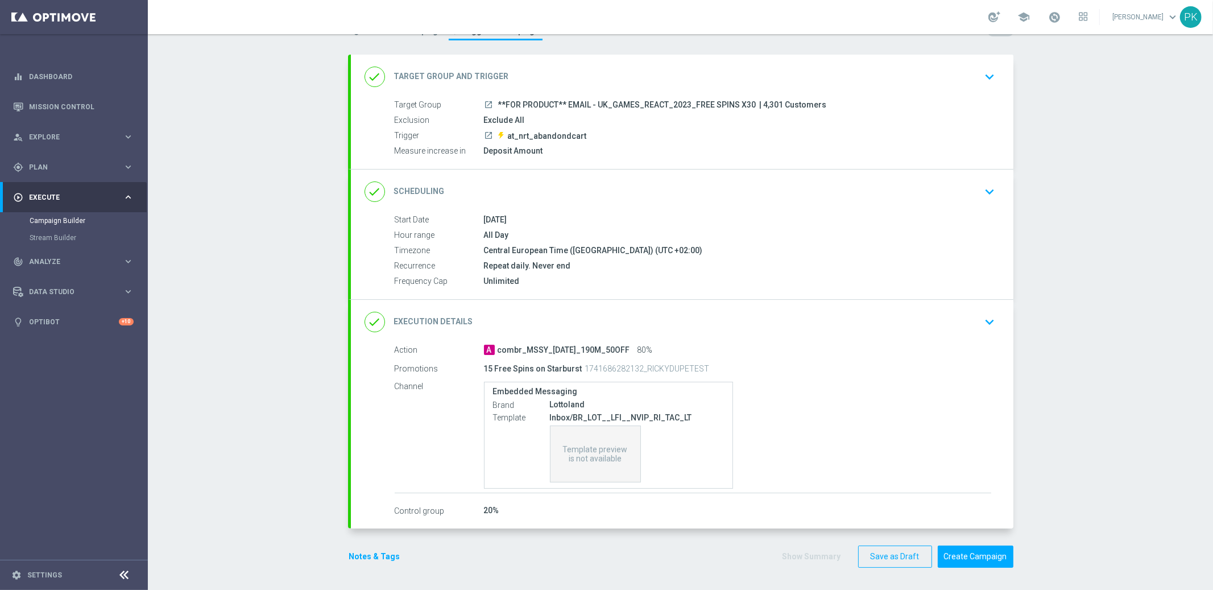
drag, startPoint x: 449, startPoint y: 318, endPoint x: 501, endPoint y: 317, distance: 51.8
click at [449, 318] on h2 "Execution Details" at bounding box center [433, 321] width 79 height 11
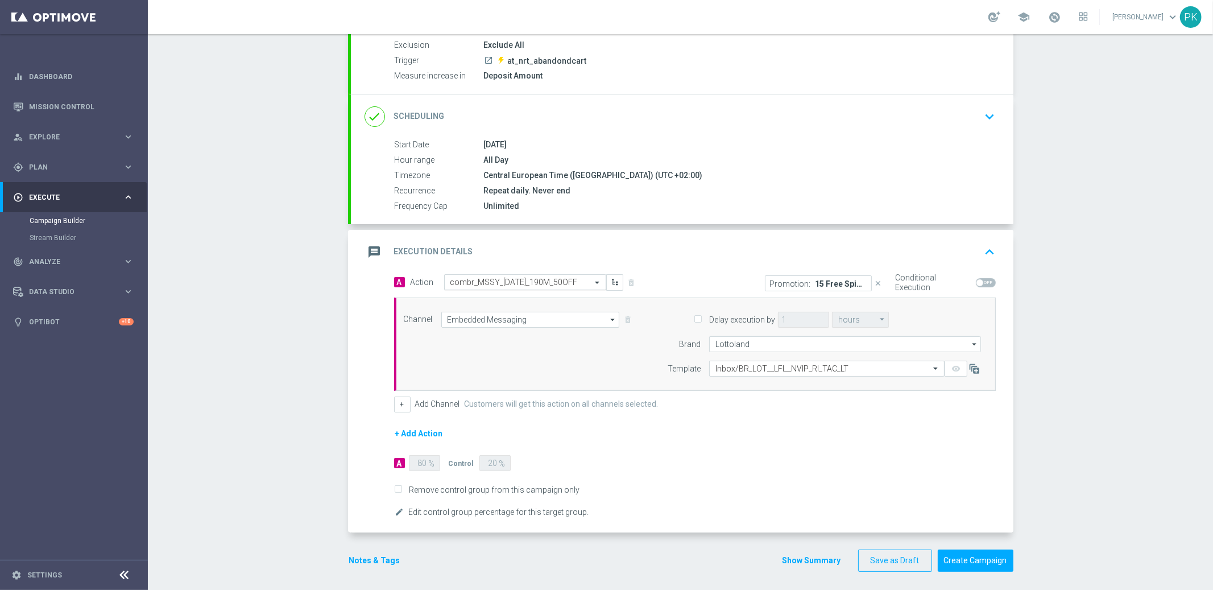
scroll to position [126, 0]
click at [816, 280] on p "15 Free Spins on Starburst" at bounding box center [841, 279] width 51 height 9
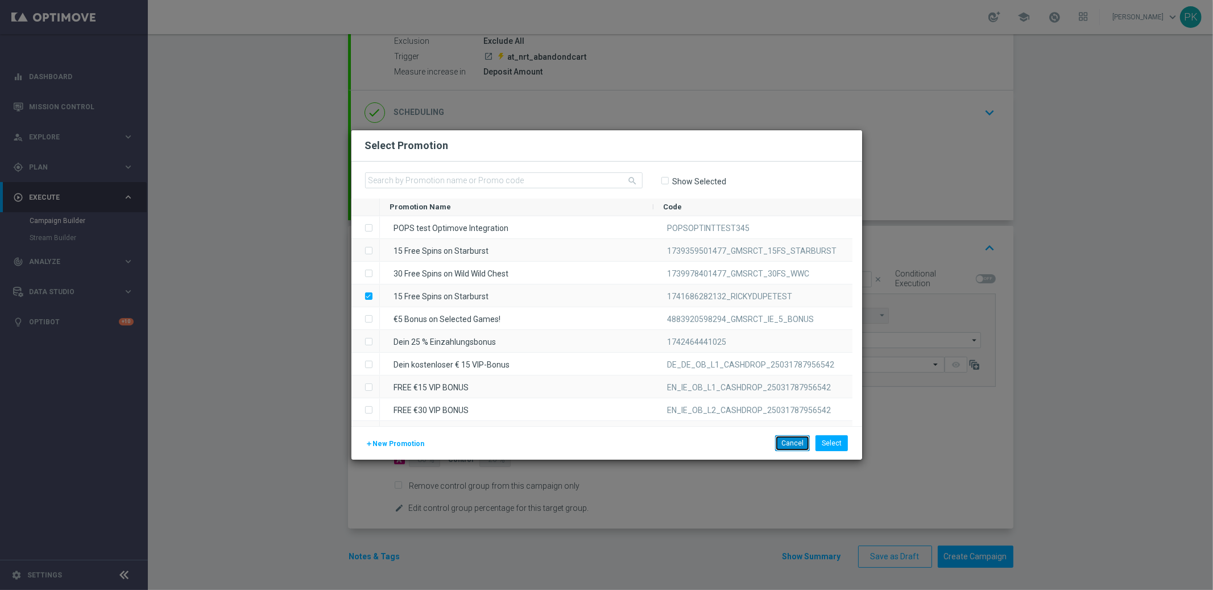
click at [790, 440] on button "Cancel" at bounding box center [792, 443] width 35 height 16
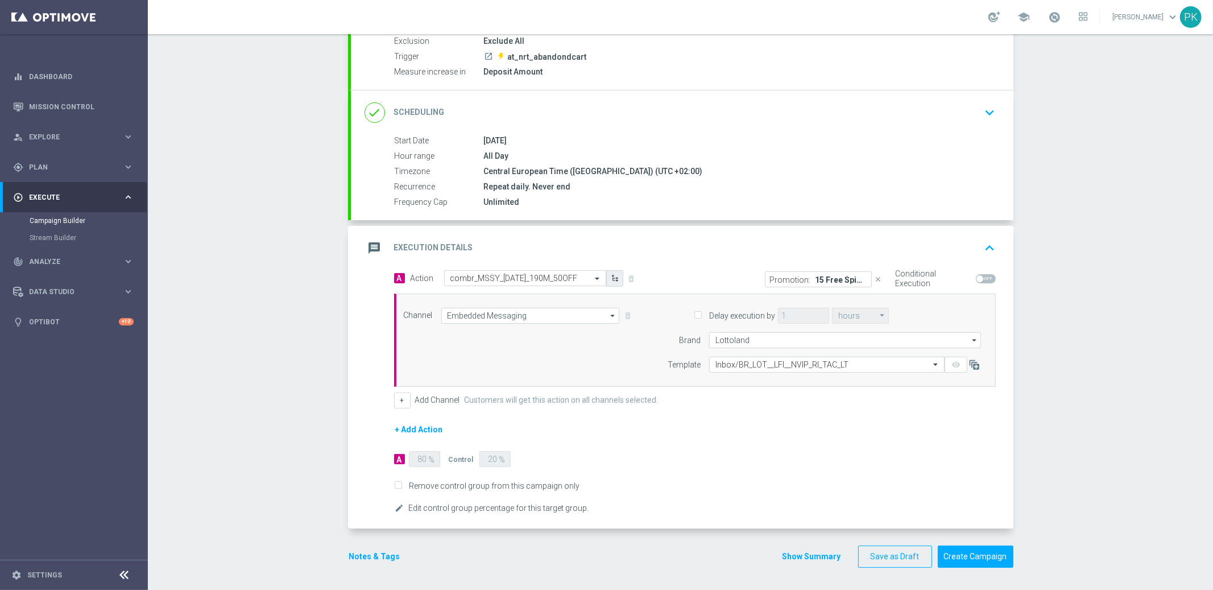
click at [611, 276] on icon "button" at bounding box center [615, 278] width 8 height 8
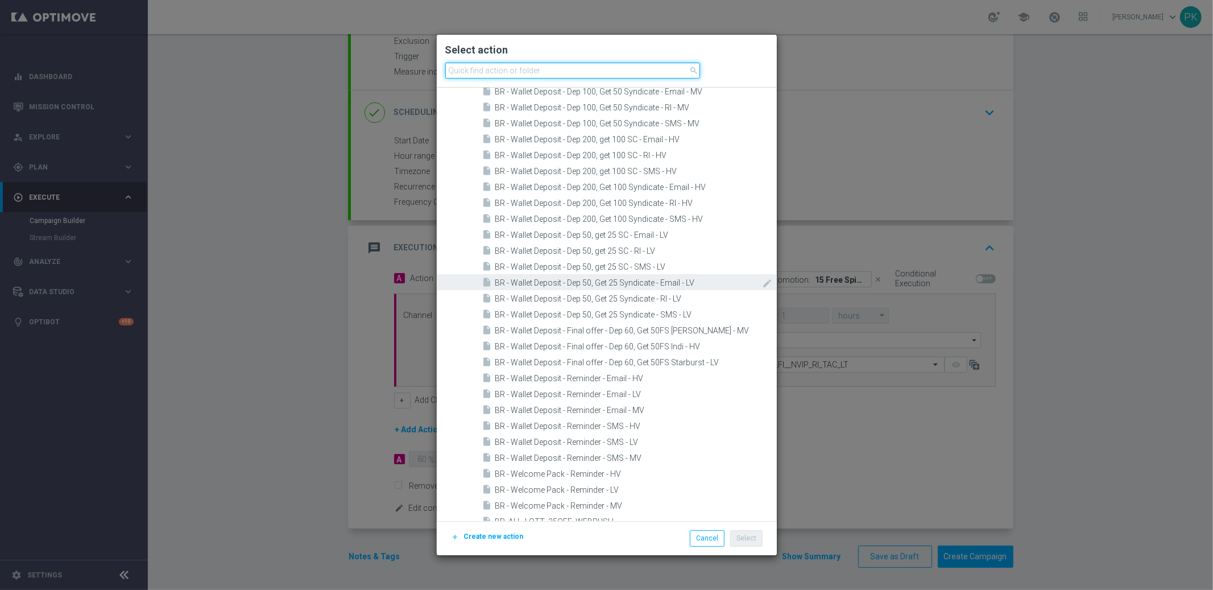
scroll to position [611, 0]
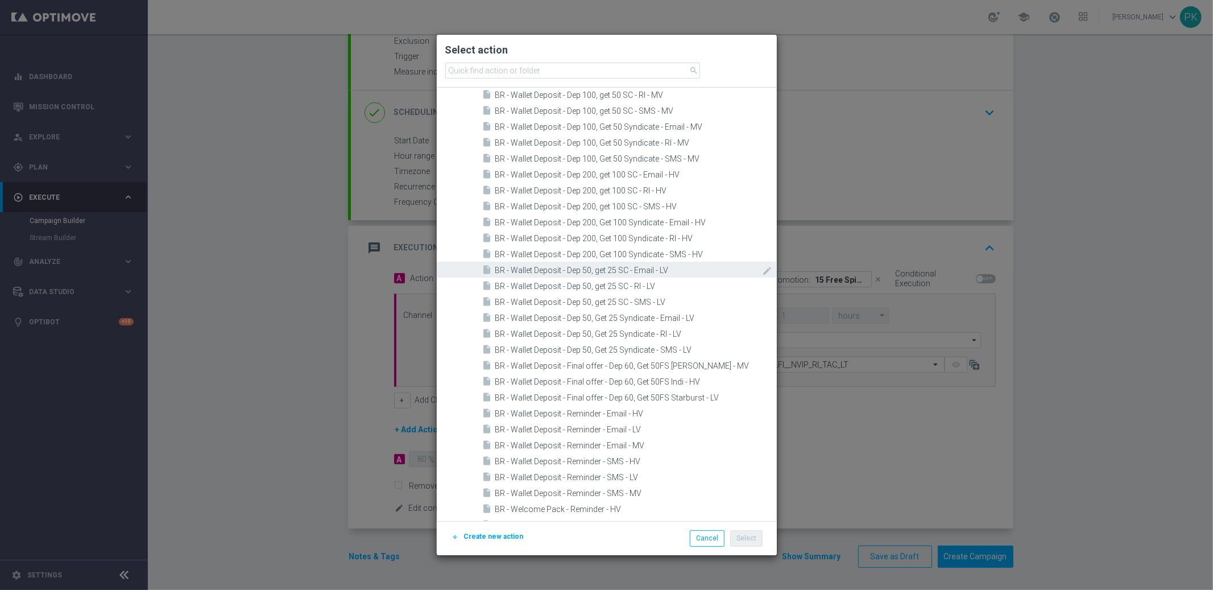
click at [516, 276] on div "insert_drive_file BR - Wallet Deposit - Dep 50, get 25 SC - Email - LV" at bounding box center [621, 270] width 279 height 16
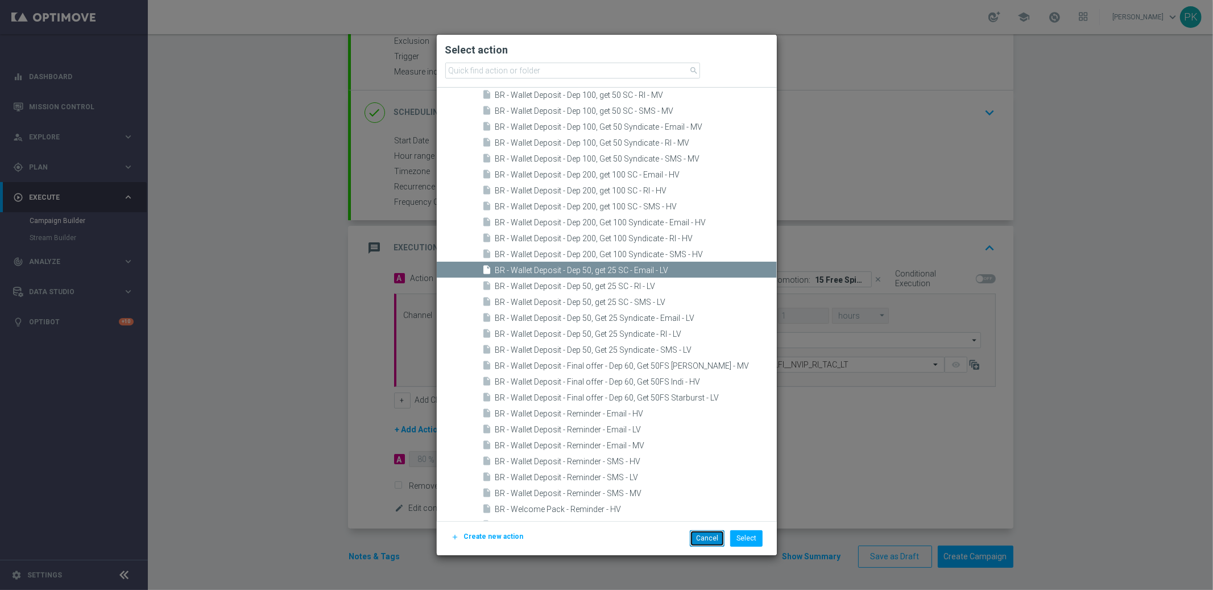
click at [709, 535] on button "Cancel" at bounding box center [707, 538] width 35 height 16
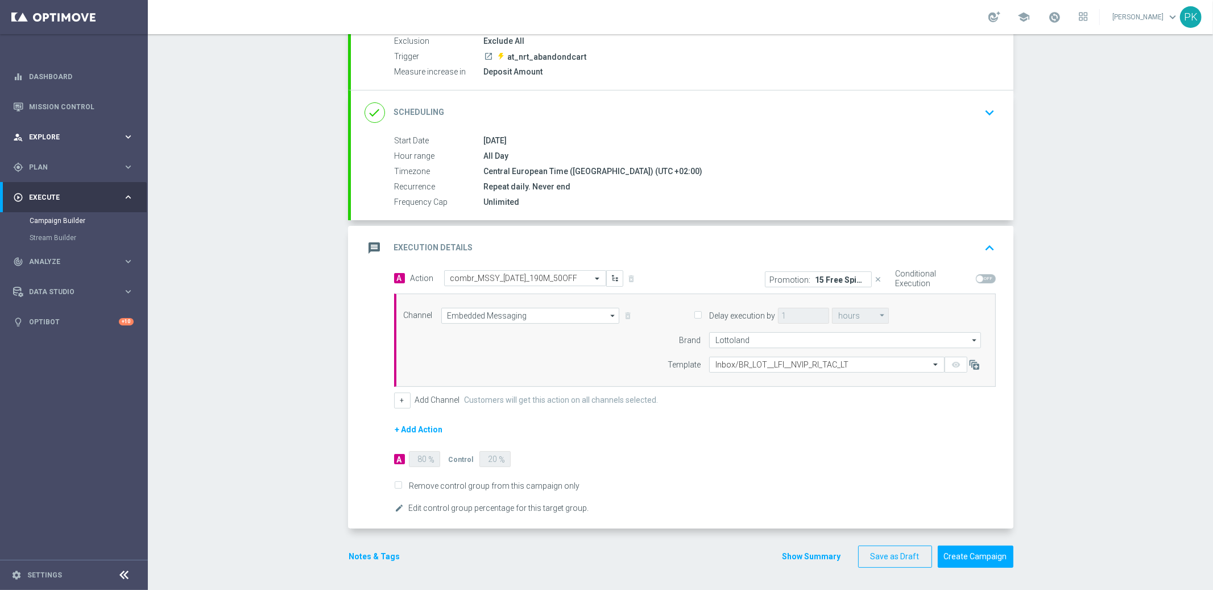
click at [49, 134] on span "Explore" at bounding box center [76, 137] width 94 height 7
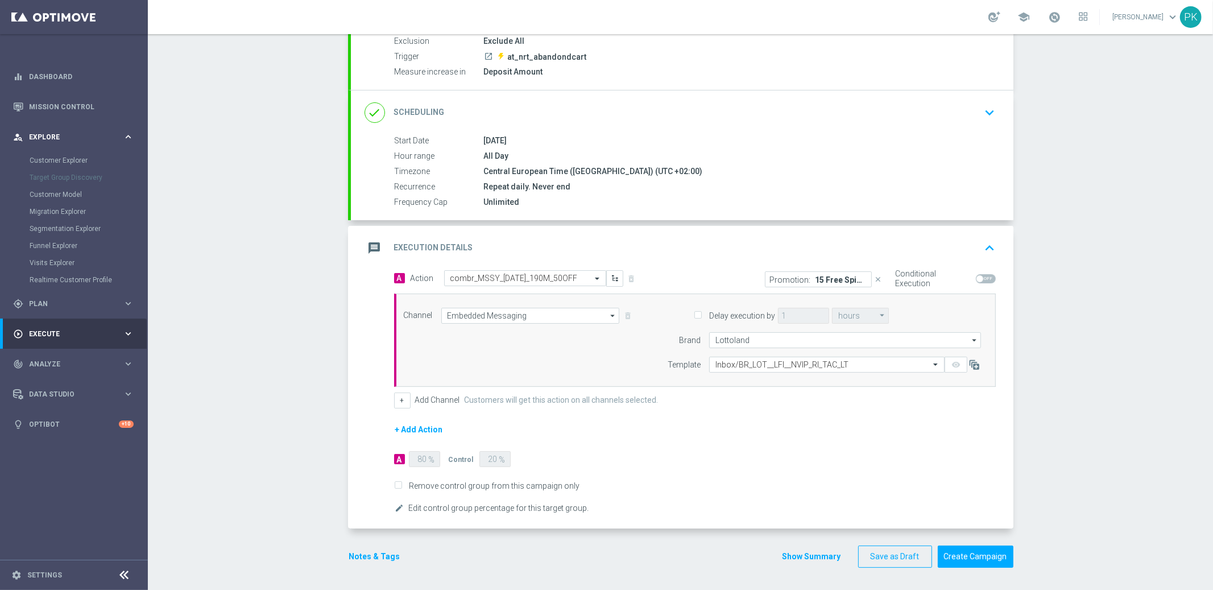
click at [45, 139] on span "Explore" at bounding box center [76, 137] width 94 height 7
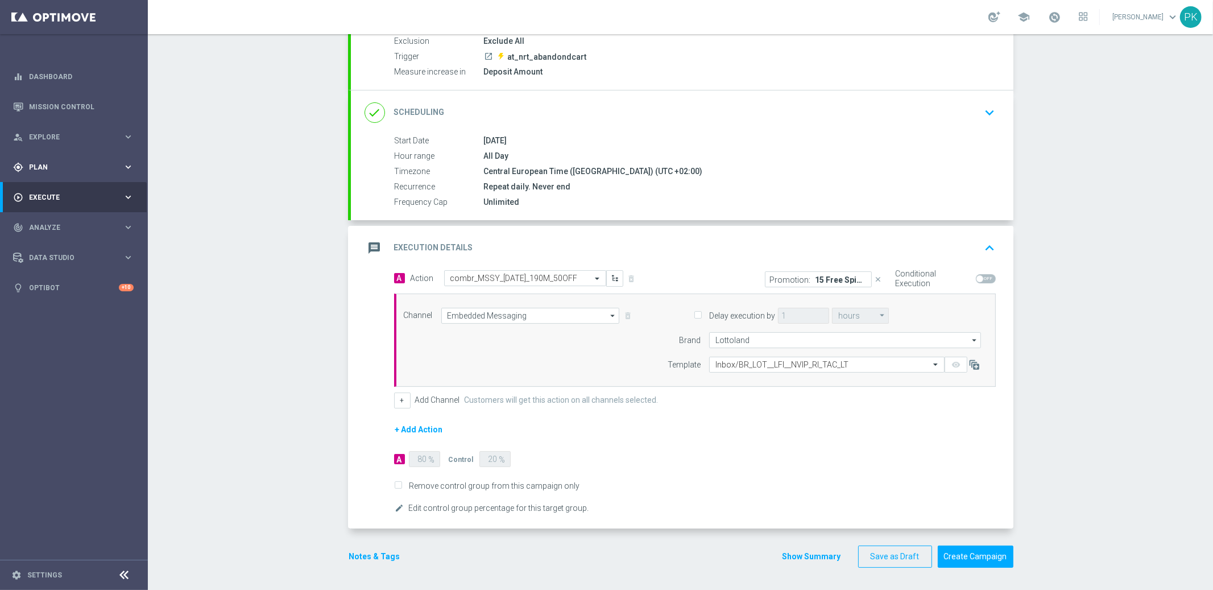
click at [43, 167] on span "Plan" at bounding box center [76, 167] width 94 height 7
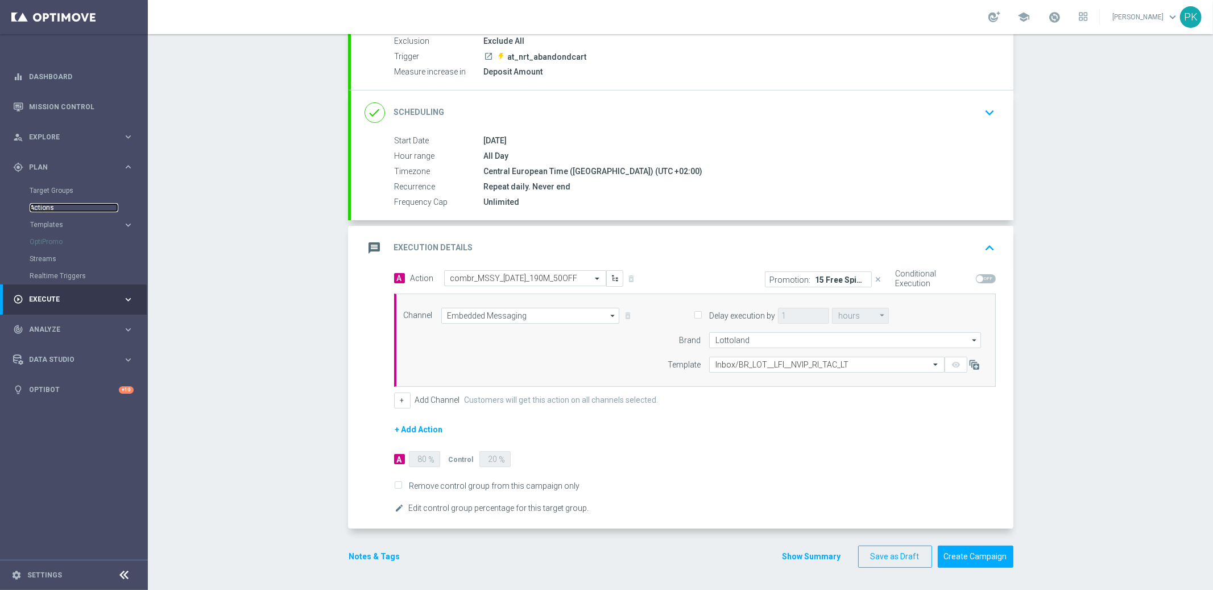
click at [46, 205] on link "Actions" at bounding box center [74, 207] width 89 height 9
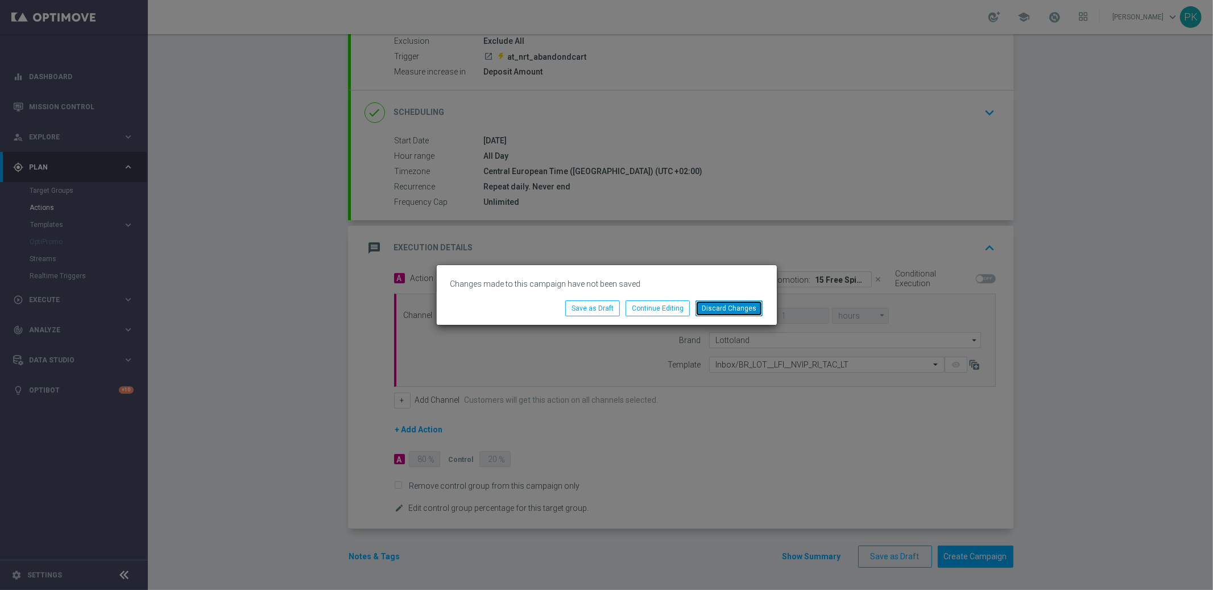
click at [747, 309] on button "Discard Changes" at bounding box center [729, 308] width 67 height 16
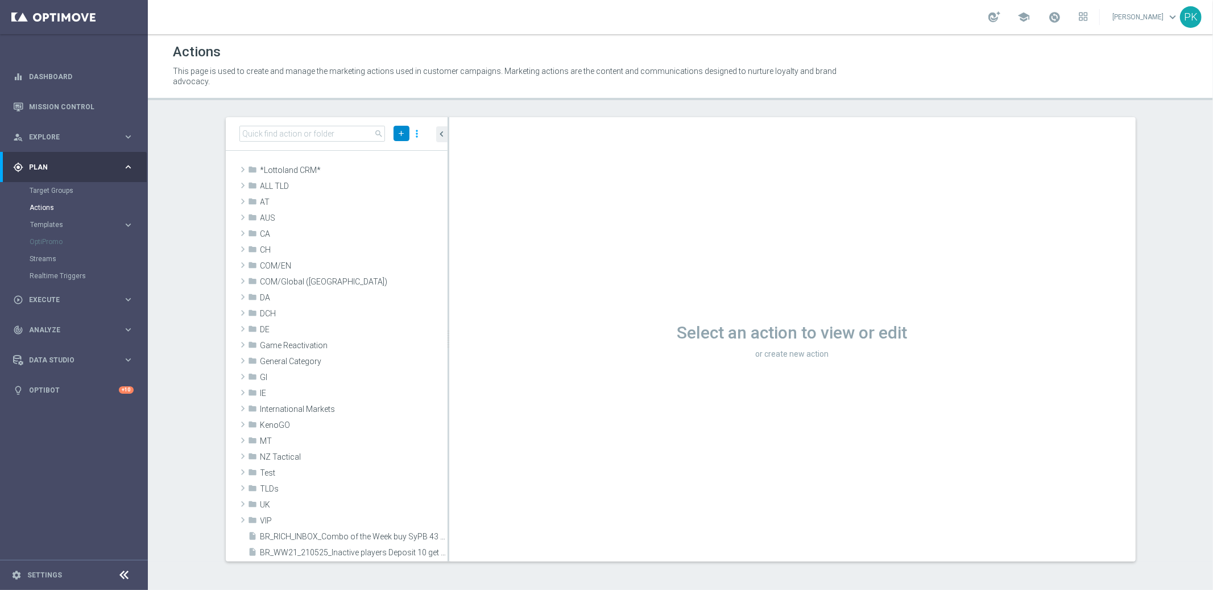
click at [402, 135] on icon "add" at bounding box center [402, 133] width 9 height 9
drag, startPoint x: 387, startPoint y: 155, endPoint x: 430, endPoint y: 160, distance: 43.5
click at [387, 155] on span "New Action" at bounding box center [381, 153] width 36 height 8
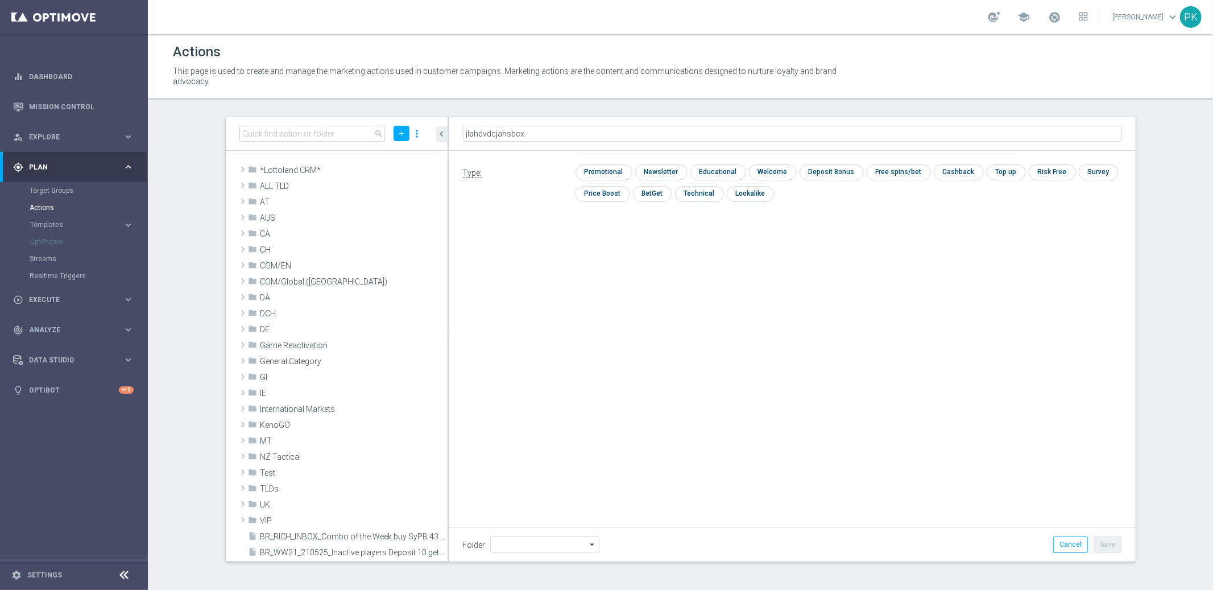
type input "jlahdvdcjahsbcxj"
click at [586, 168] on input "checkbox" at bounding box center [603, 172] width 54 height 15
checkbox input "true"
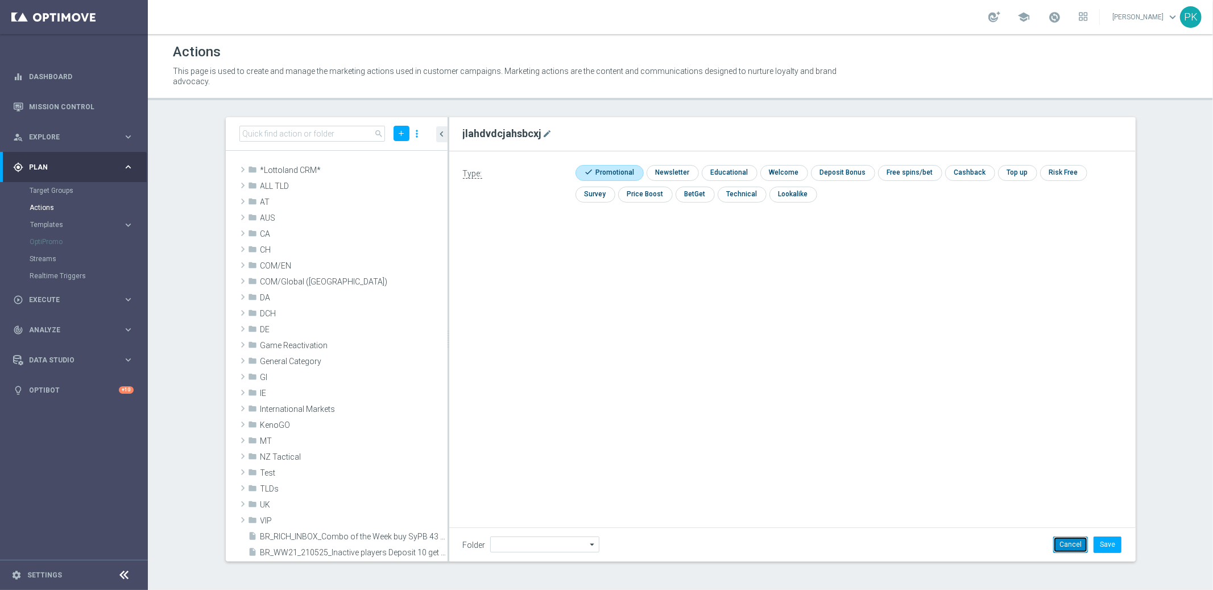
click at [1068, 547] on button "Cancel" at bounding box center [1070, 544] width 35 height 16
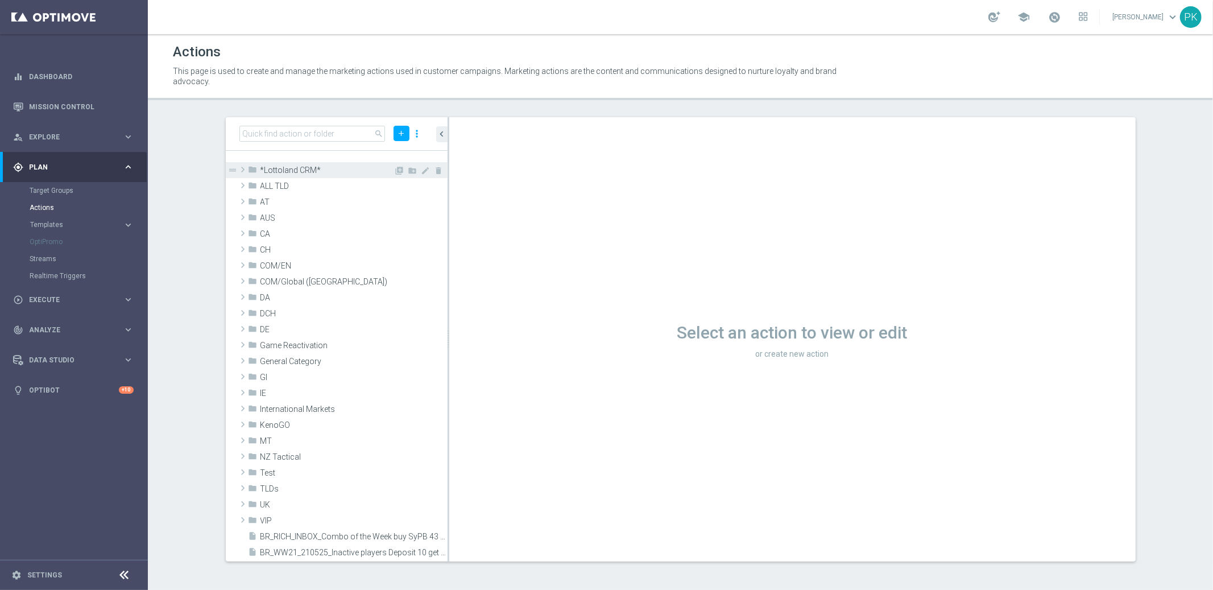
click at [239, 168] on span at bounding box center [242, 170] width 11 height 14
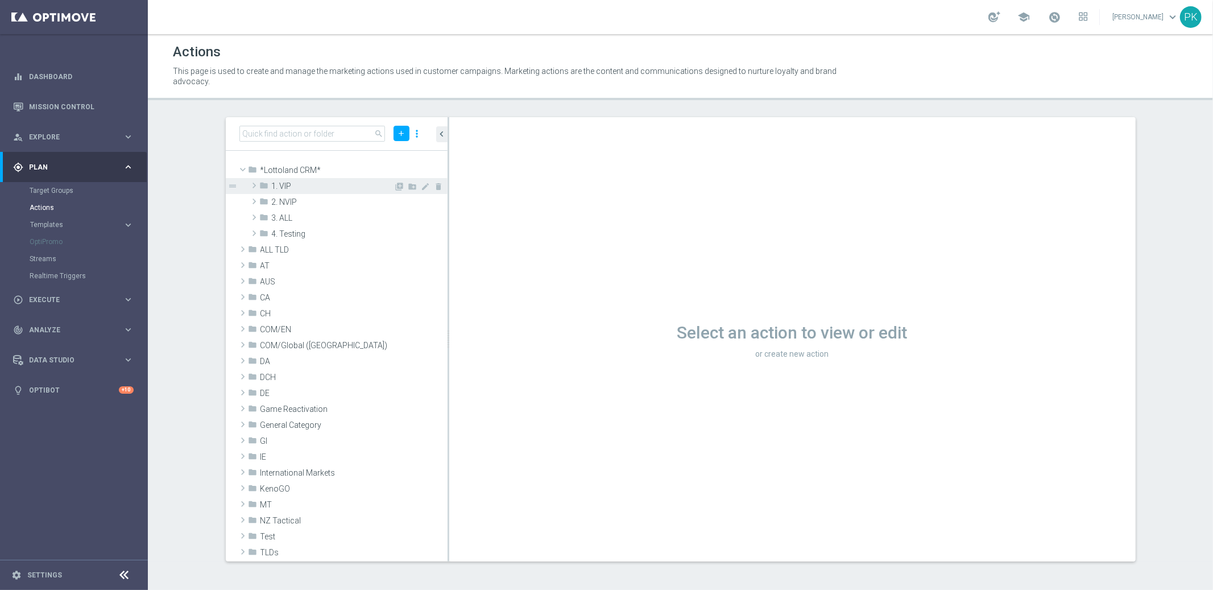
click at [254, 181] on span at bounding box center [254, 186] width 11 height 14
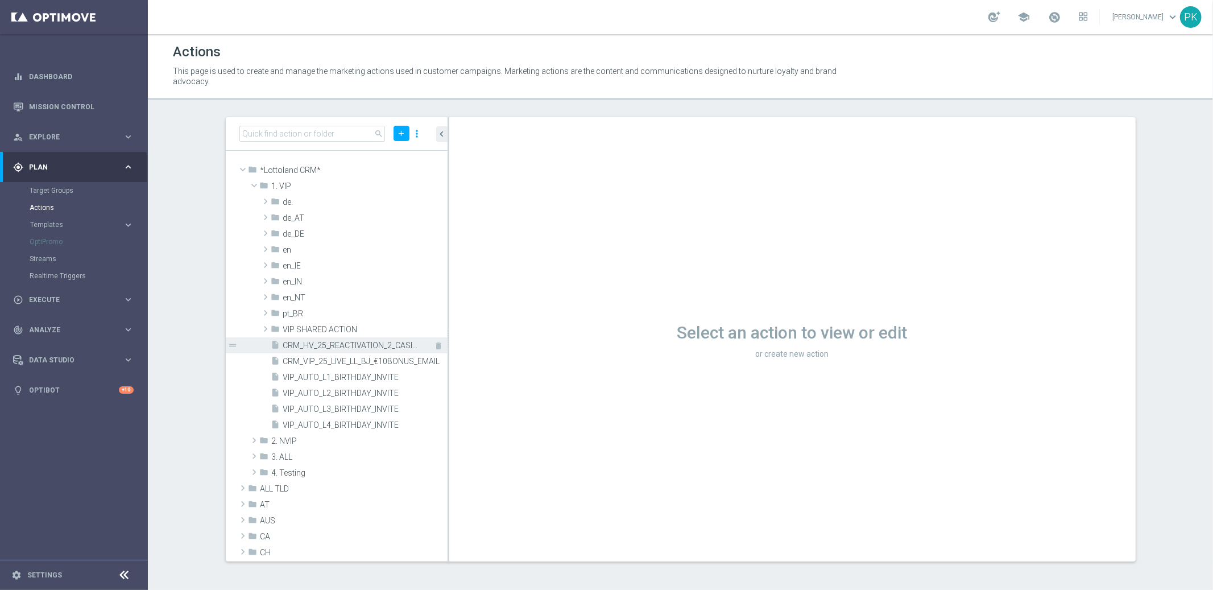
drag, startPoint x: 301, startPoint y: 345, endPoint x: 327, endPoint y: 349, distance: 26.5
click at [301, 345] on span "CRM_HV_25_REACTIVATION_2_CASINO_STAKE_GET" at bounding box center [352, 346] width 139 height 10
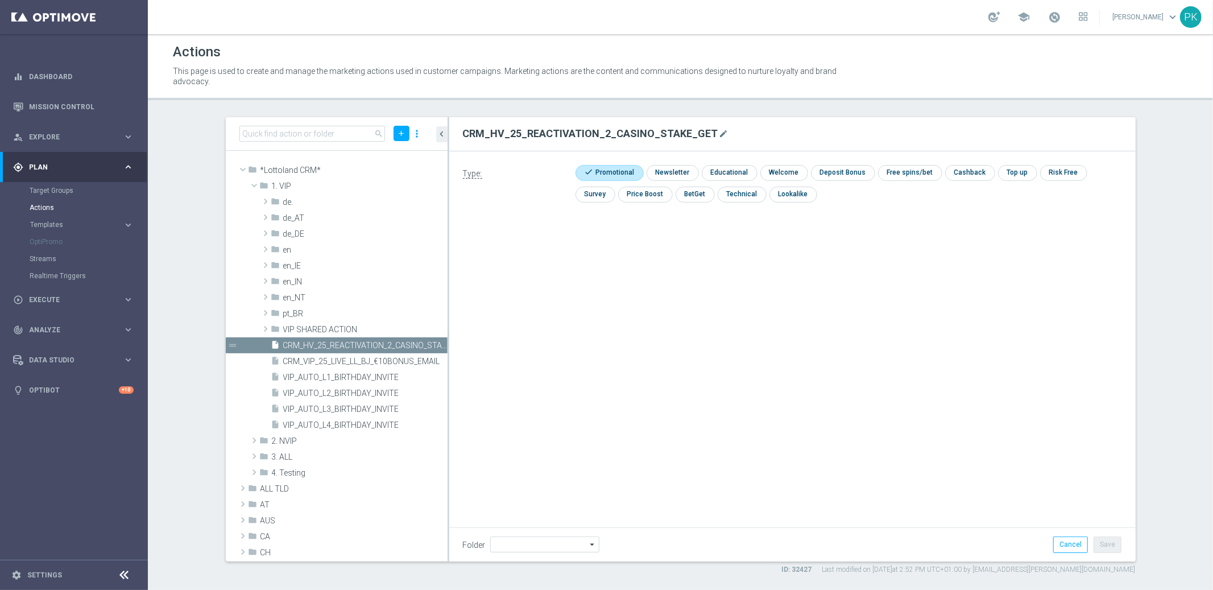
type input "1. VIP"
drag, startPoint x: 464, startPoint y: 131, endPoint x: 774, endPoint y: 147, distance: 310.9
click at [749, 136] on div "CRM_HV_25_REACTIVATION_2_CASINO_STAKE_GET mode_edit" at bounding box center [792, 134] width 659 height 20
click at [41, 164] on span "Plan" at bounding box center [76, 167] width 94 height 7
click at [40, 169] on span "Plan" at bounding box center [76, 167] width 94 height 7
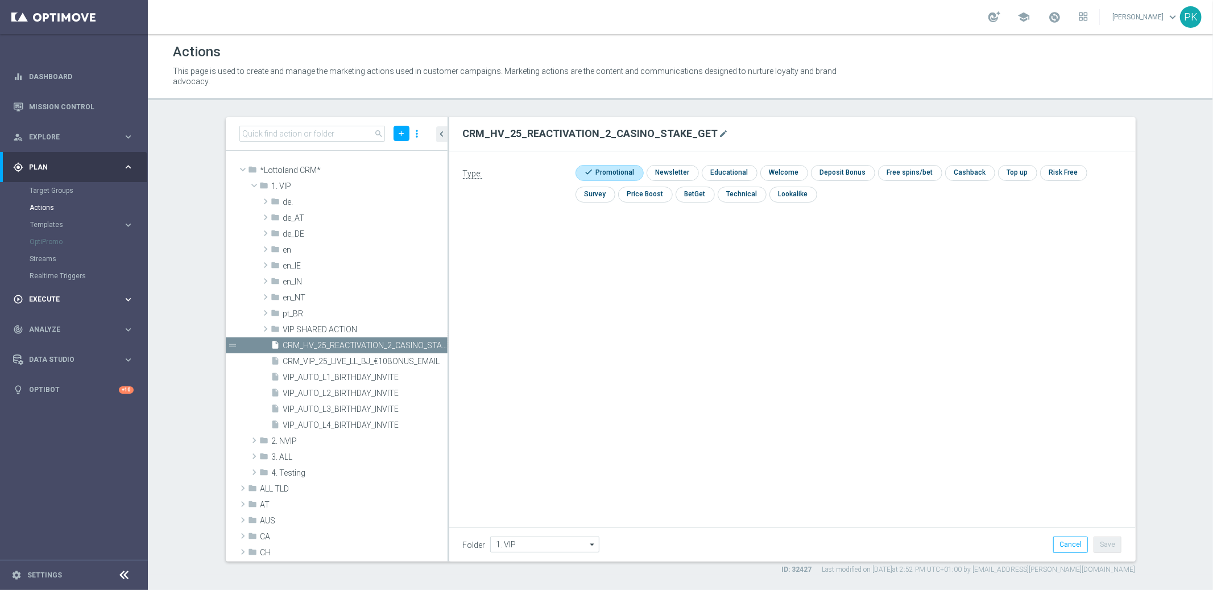
click at [38, 296] on span "Execute" at bounding box center [76, 299] width 94 height 7
click at [51, 221] on link "Campaign Builder" at bounding box center [74, 220] width 89 height 9
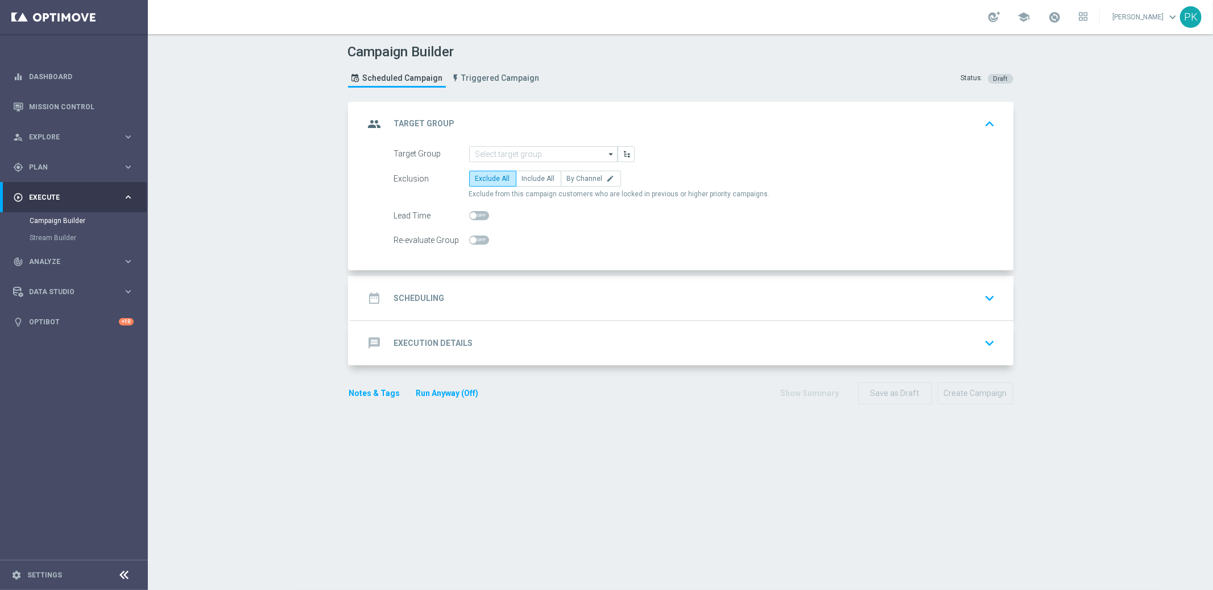
click at [426, 345] on h2 "Execution Details" at bounding box center [433, 343] width 79 height 11
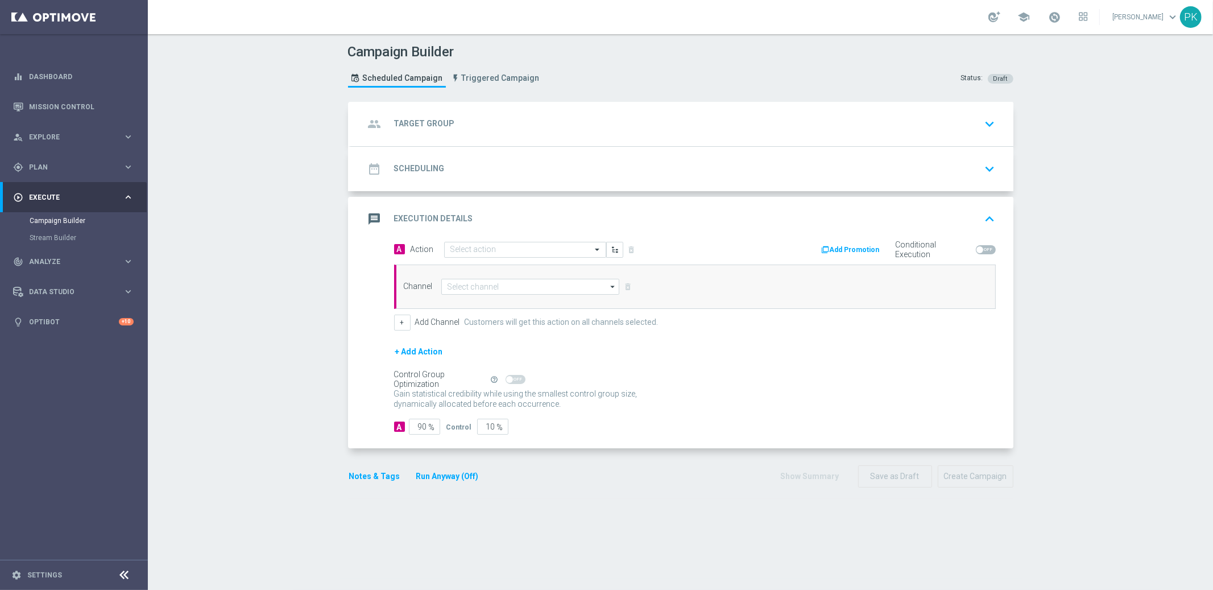
click at [859, 250] on button "Add Promotion" at bounding box center [852, 249] width 63 height 13
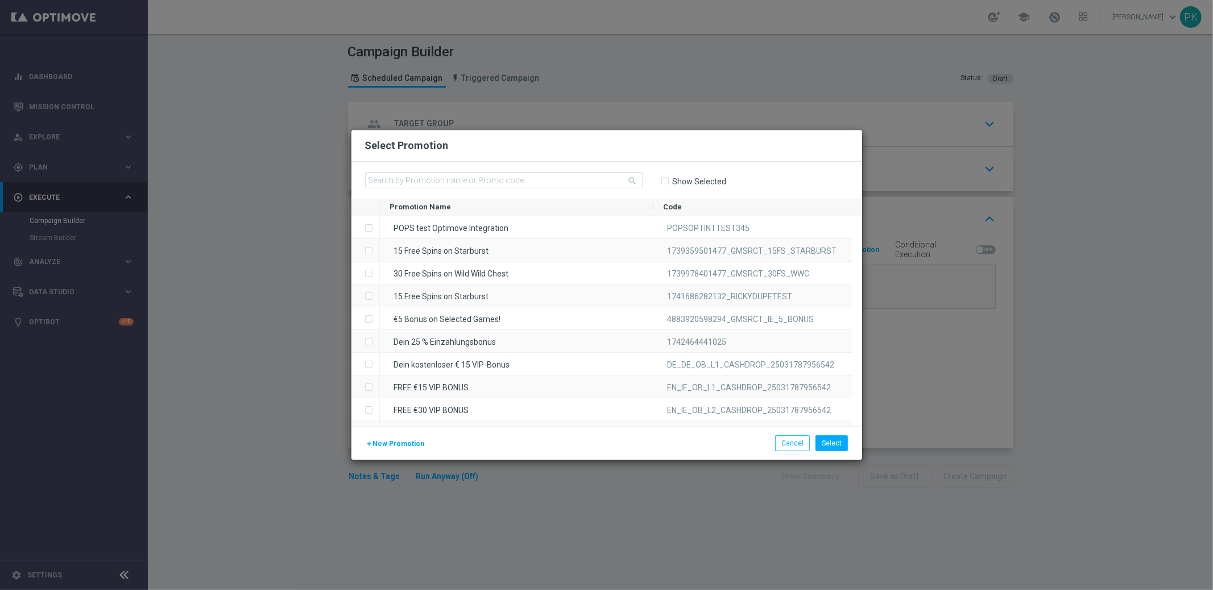
click at [392, 442] on span "New Promotion" at bounding box center [399, 444] width 52 height 8
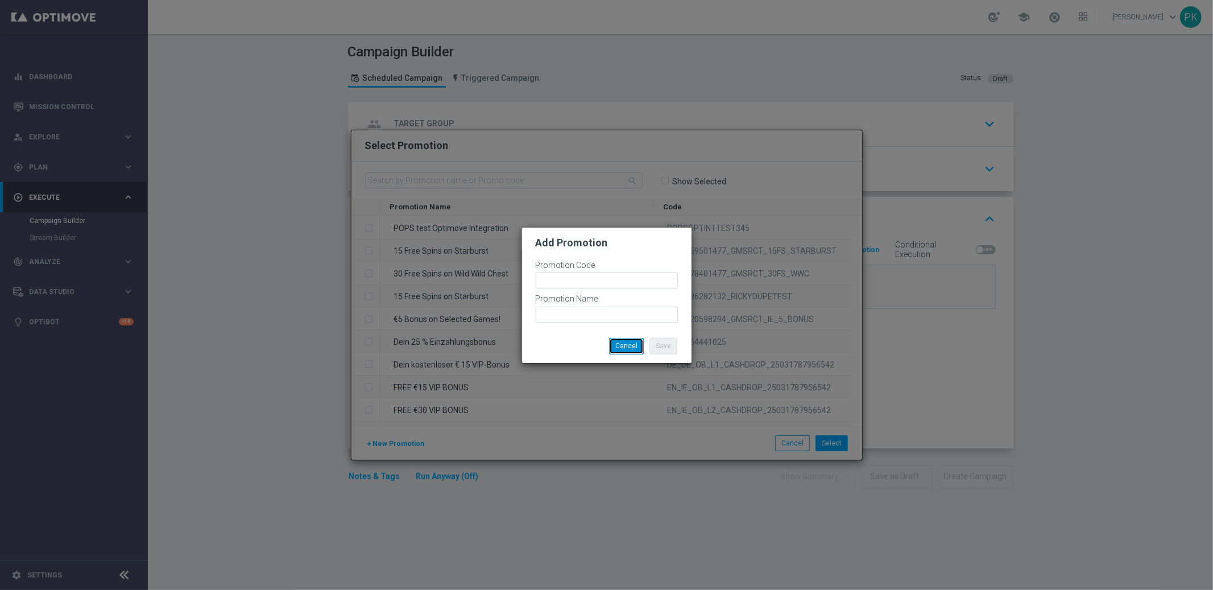
click at [633, 345] on button "Cancel" at bounding box center [626, 346] width 35 height 16
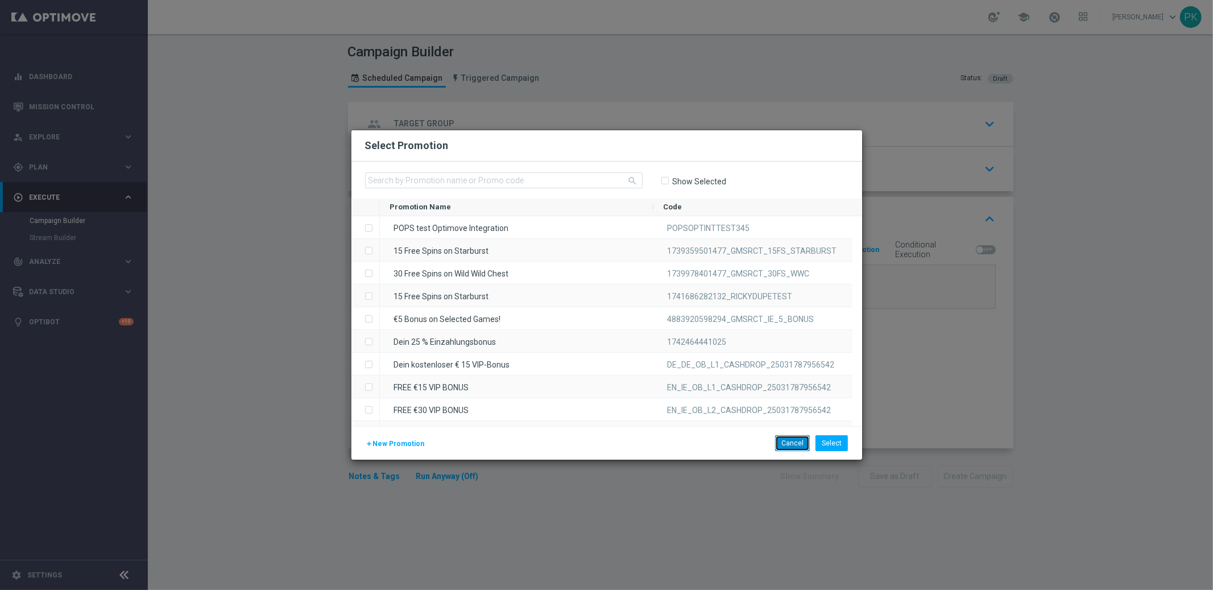
drag, startPoint x: 789, startPoint y: 447, endPoint x: 789, endPoint y: 440, distance: 6.8
click at [789, 446] on button "Cancel" at bounding box center [792, 443] width 35 height 16
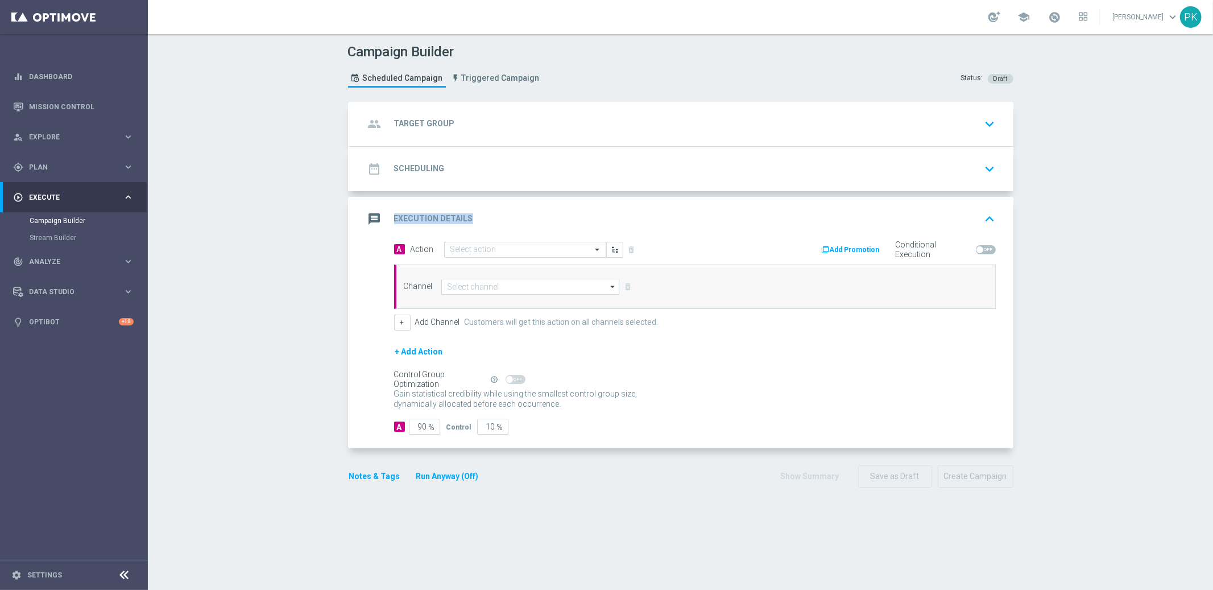
drag, startPoint x: 386, startPoint y: 218, endPoint x: 488, endPoint y: 218, distance: 102.4
click at [488, 218] on div "message Execution Details keyboard_arrow_up" at bounding box center [682, 219] width 635 height 22
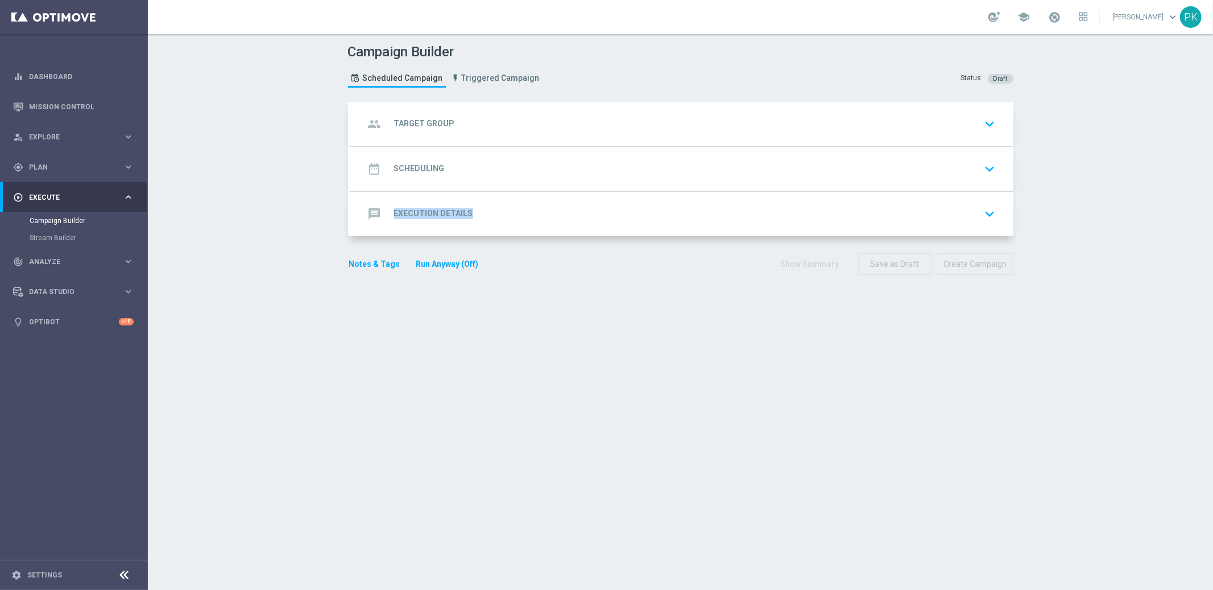
click at [461, 216] on h2 "Execution Details" at bounding box center [433, 213] width 79 height 11
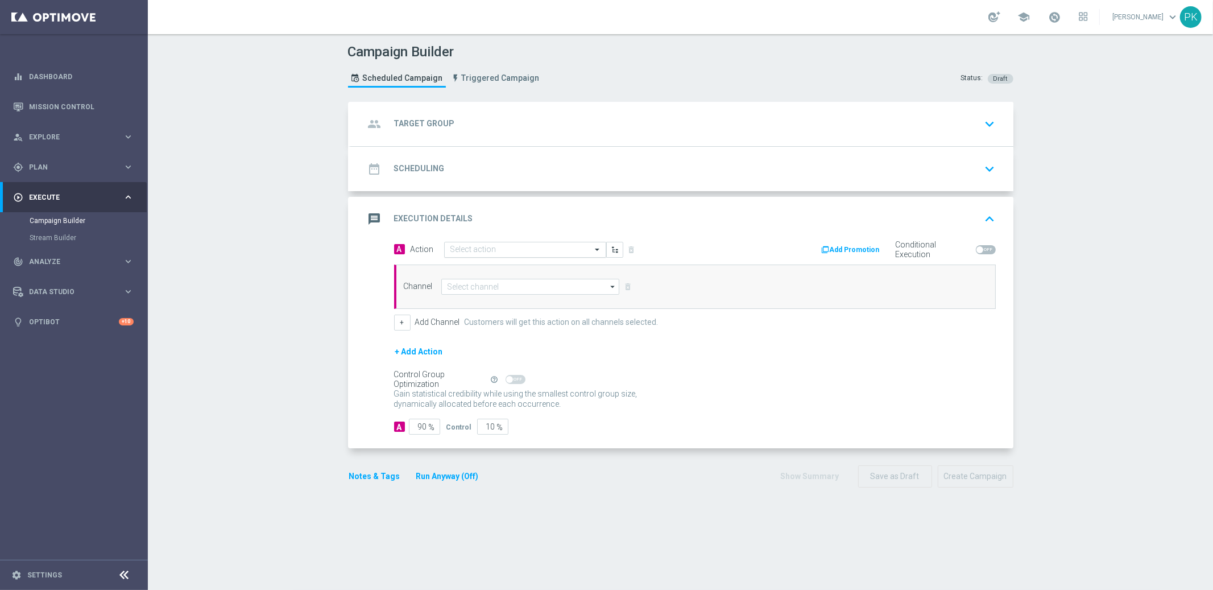
click at [512, 250] on input "text" at bounding box center [513, 250] width 127 height 10
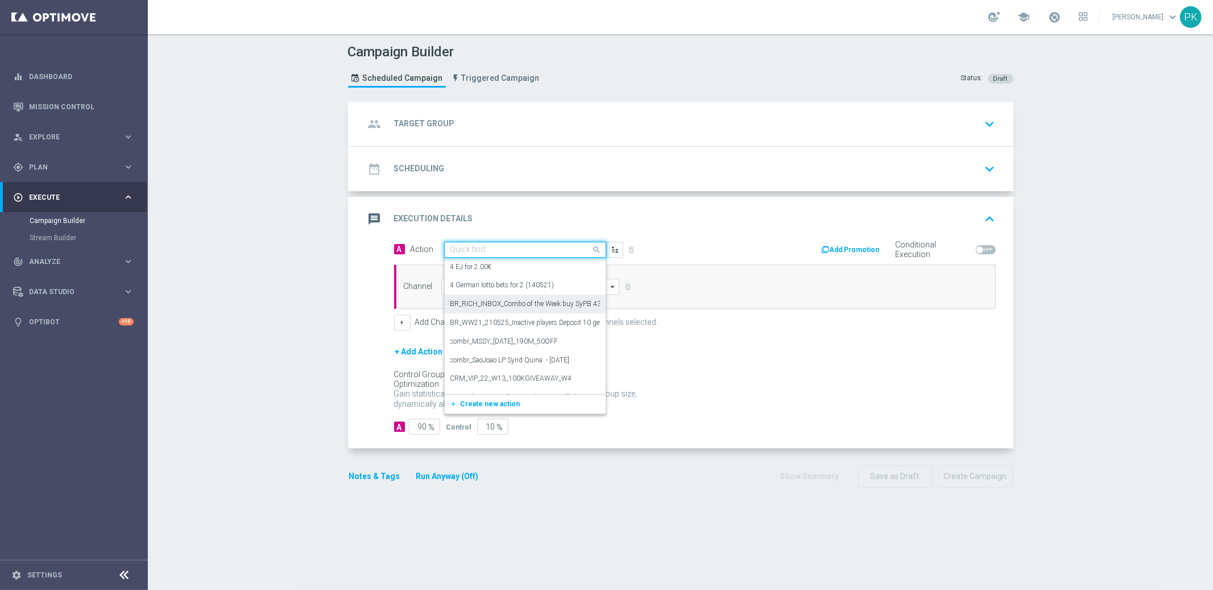
click at [499, 303] on label "BR_RICH_INBOX_Combo of the Week buy SyPB 43 SySM get 10 SC Piggybank_10_2021" at bounding box center [582, 304] width 264 height 10
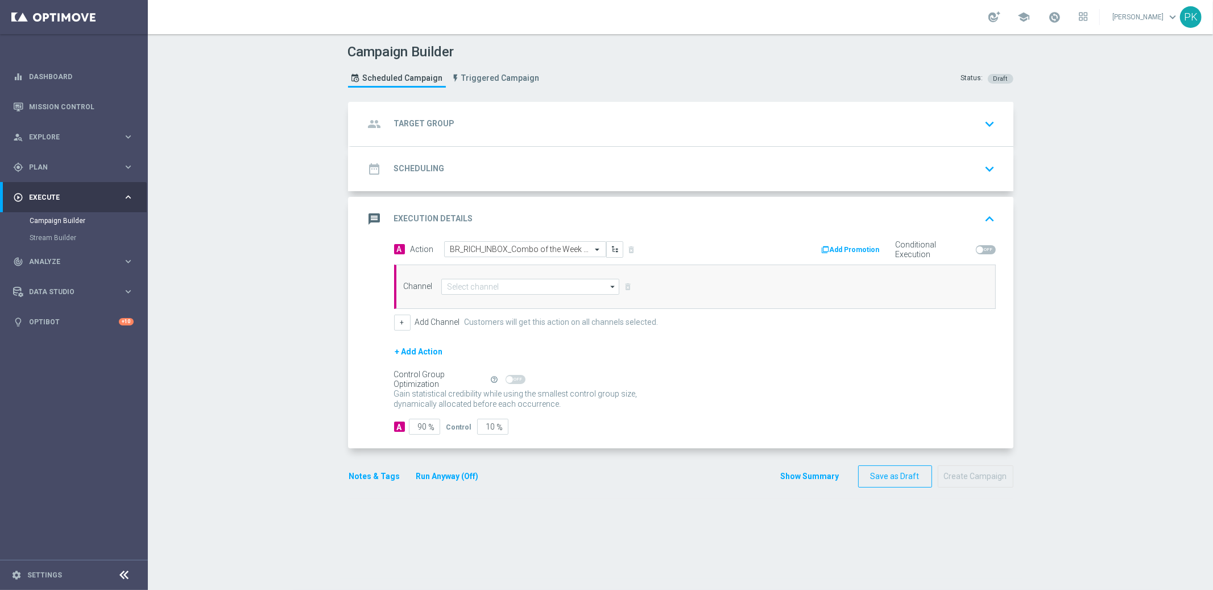
click at [847, 246] on button "Add Promotion" at bounding box center [852, 249] width 63 height 13
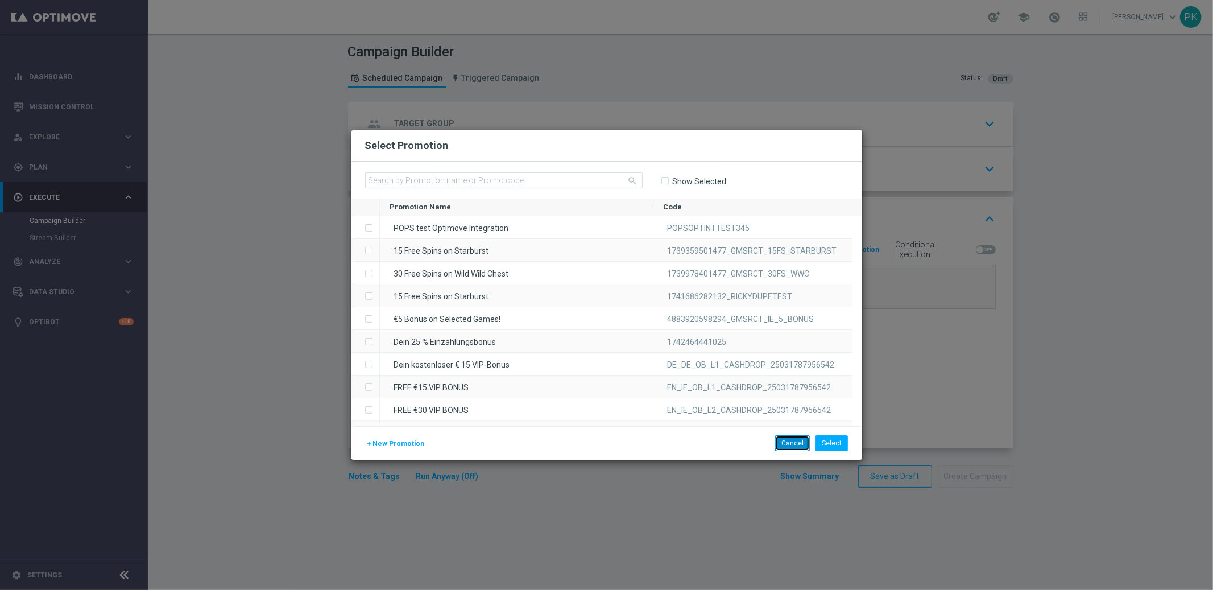
click at [797, 443] on button "Cancel" at bounding box center [792, 443] width 35 height 16
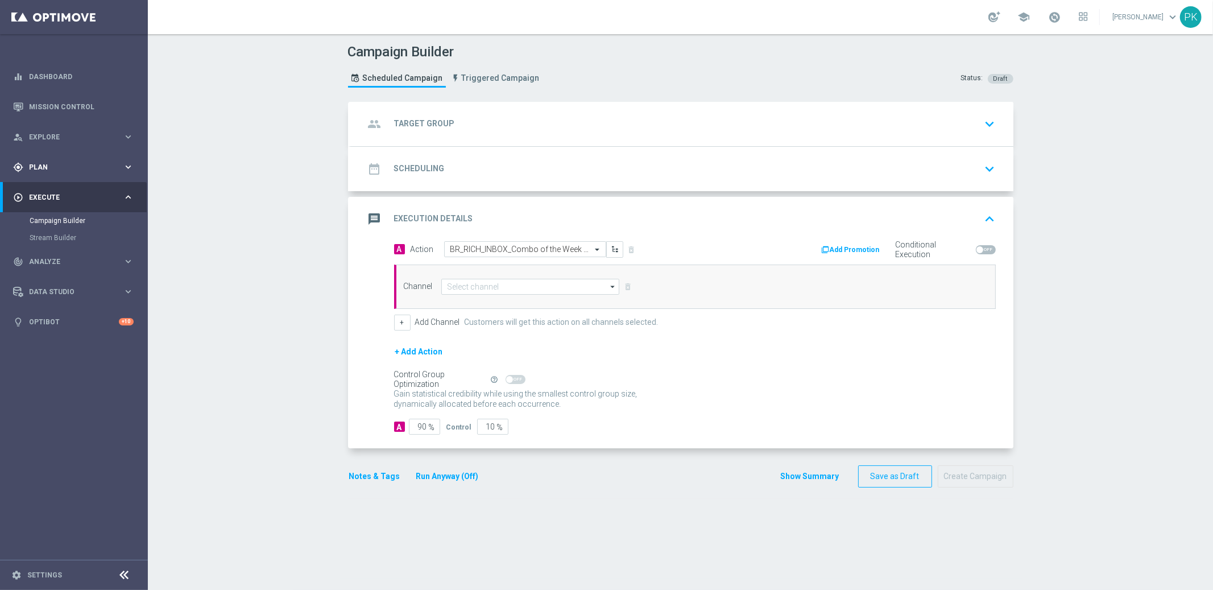
click at [33, 167] on span "Plan" at bounding box center [76, 167] width 94 height 7
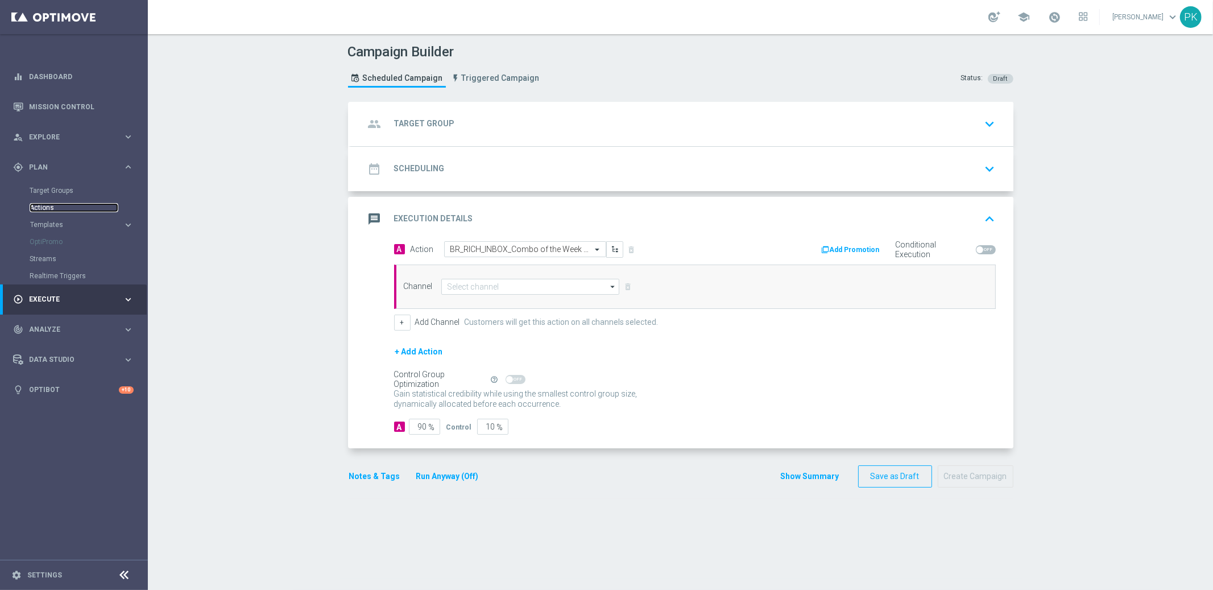
click at [39, 206] on link "Actions" at bounding box center [74, 207] width 89 height 9
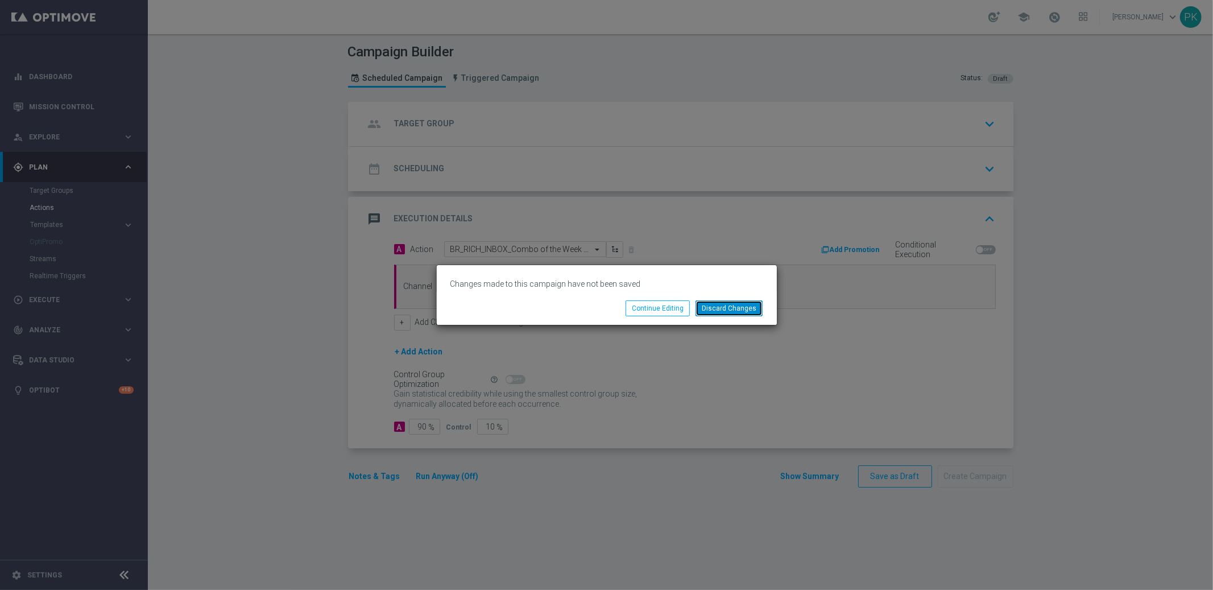
click at [729, 309] on button "Discard Changes" at bounding box center [729, 308] width 67 height 16
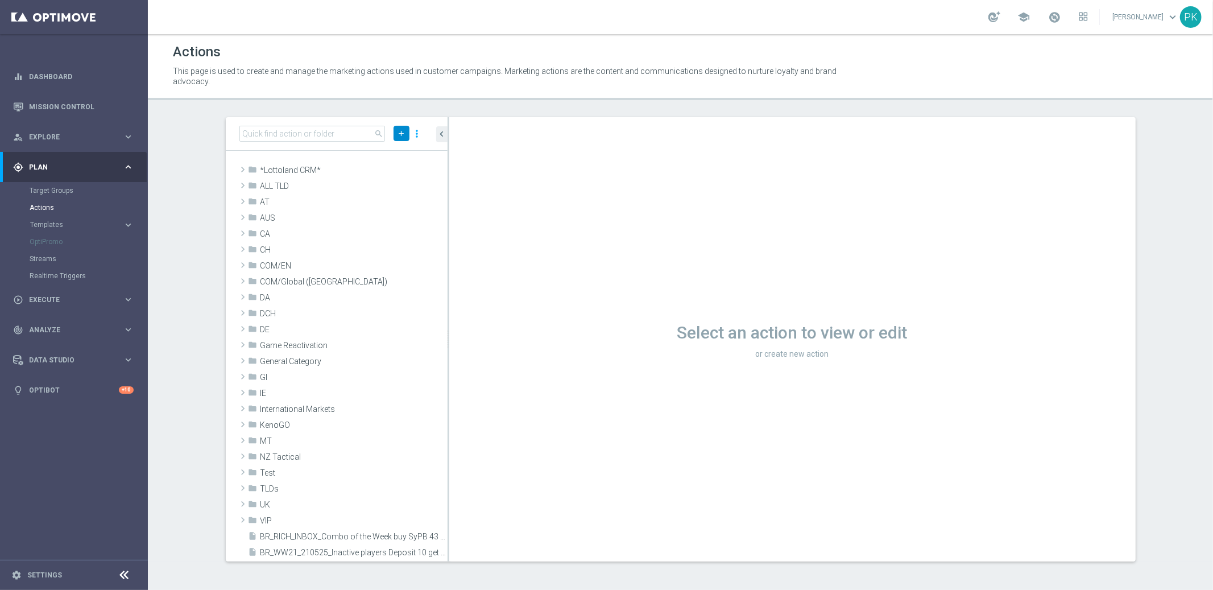
click at [399, 133] on icon "add" at bounding box center [402, 133] width 9 height 9
click at [384, 153] on span "New Action" at bounding box center [381, 153] width 36 height 8
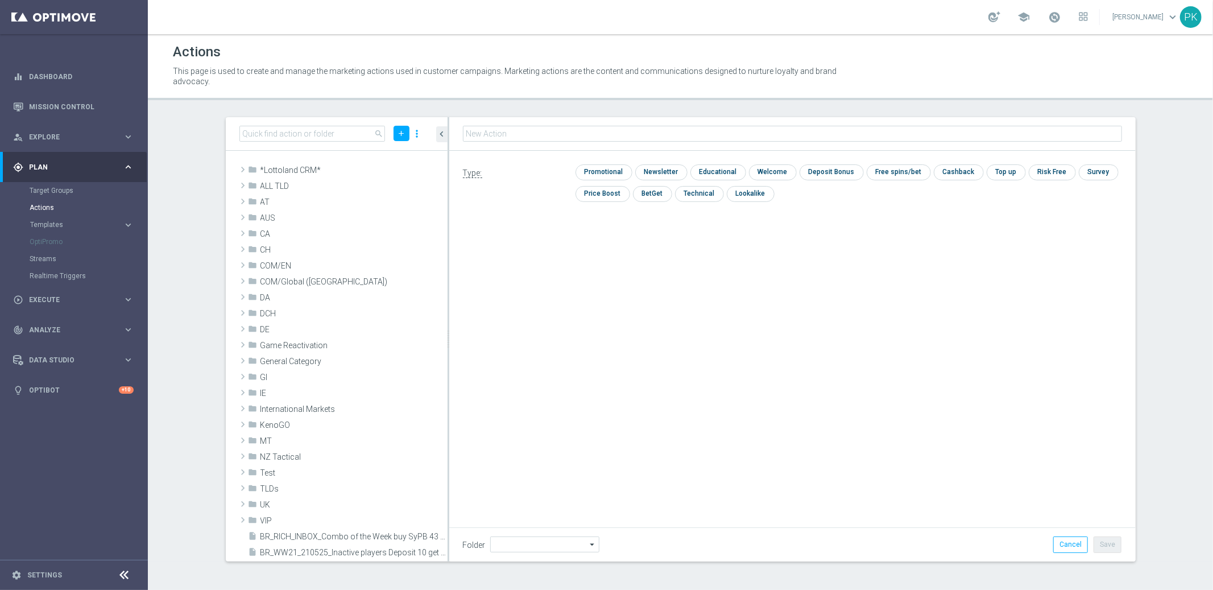
click at [517, 135] on input "text" at bounding box center [792, 134] width 659 height 16
click at [650, 192] on div "check Promotional check Newsletter check Educational check Welcome check Deposi…" at bounding box center [849, 185] width 547 height 43
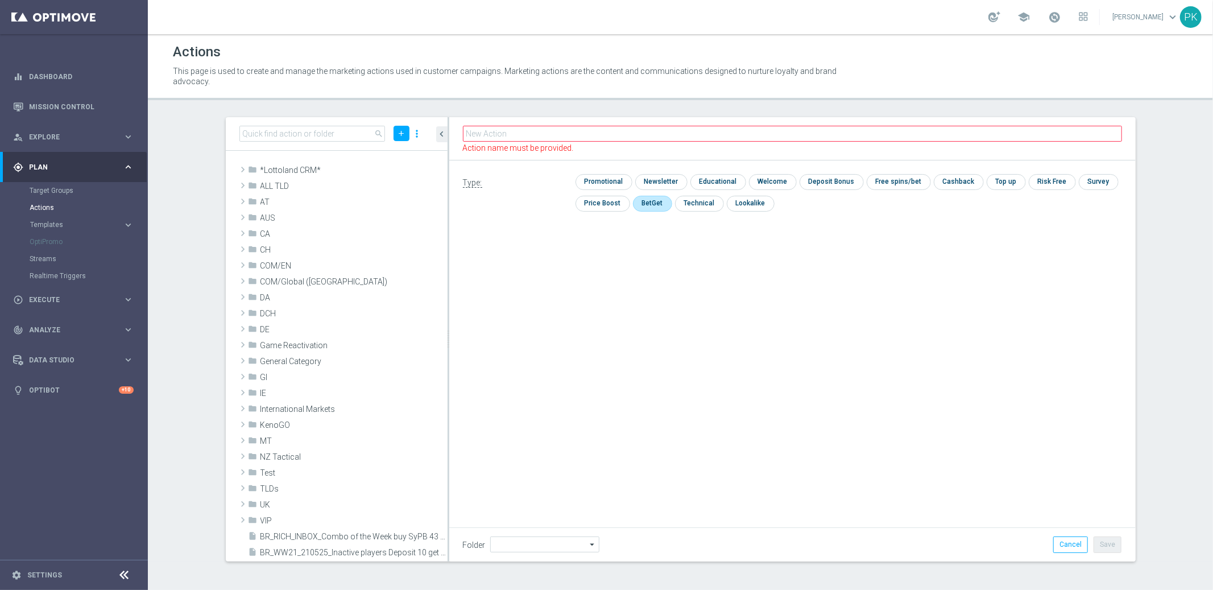
click at [649, 206] on input "checkbox" at bounding box center [652, 203] width 38 height 15
checkbox input "true"
click at [516, 136] on input "text" at bounding box center [792, 134] width 659 height 16
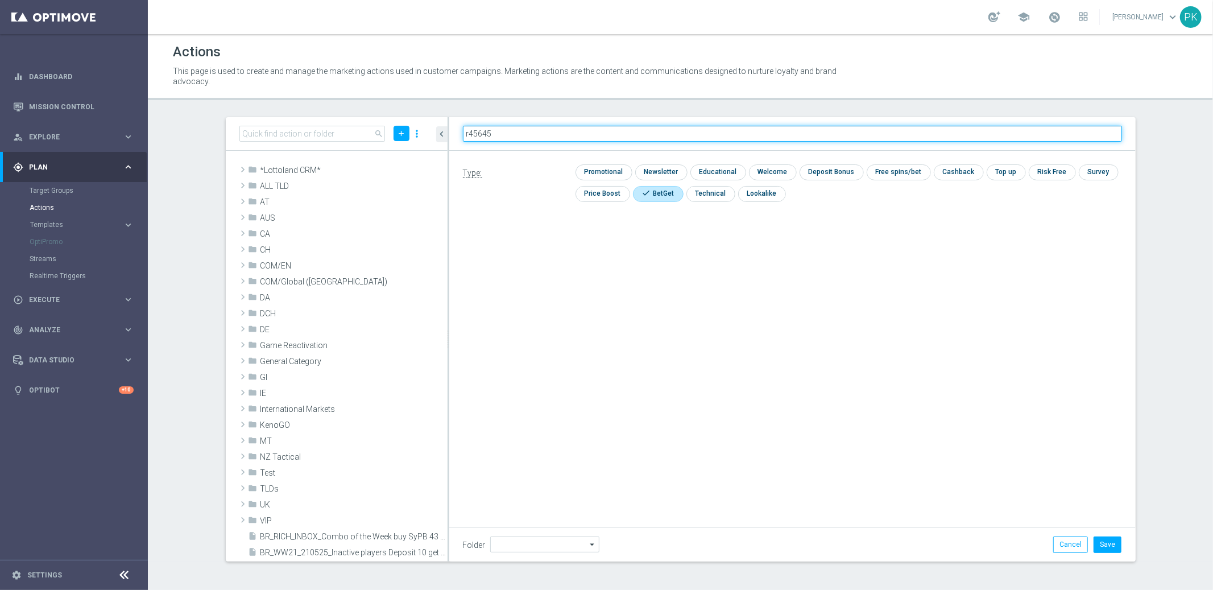
type input "r456456"
click at [487, 135] on input "r456456" at bounding box center [792, 134] width 659 height 16
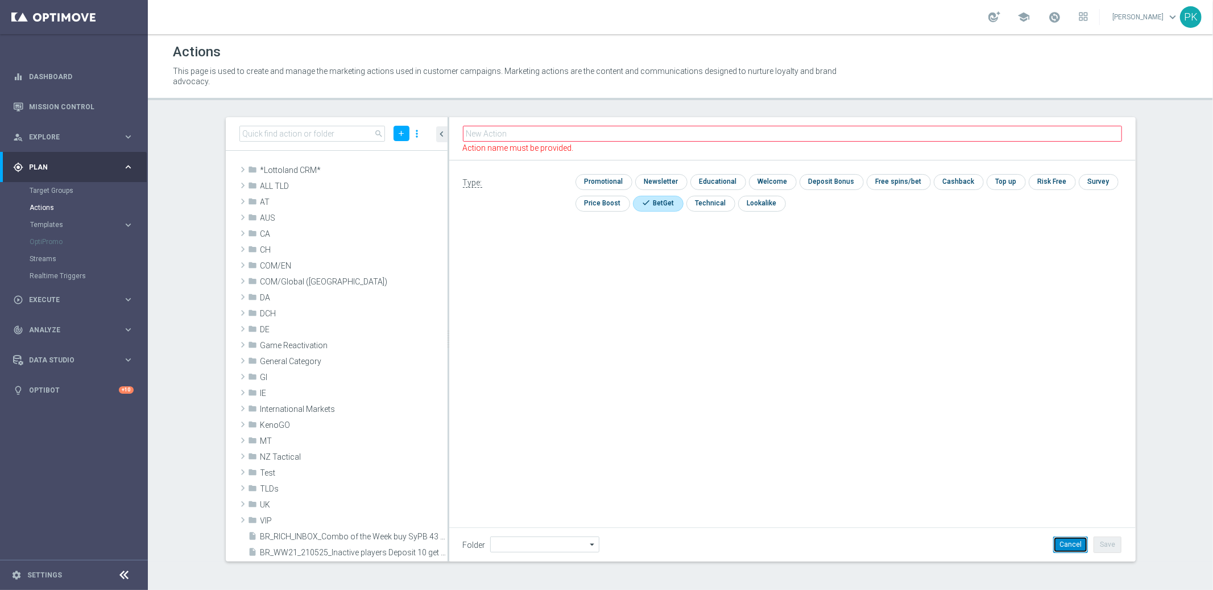
click at [1071, 544] on button "Cancel" at bounding box center [1070, 544] width 35 height 16
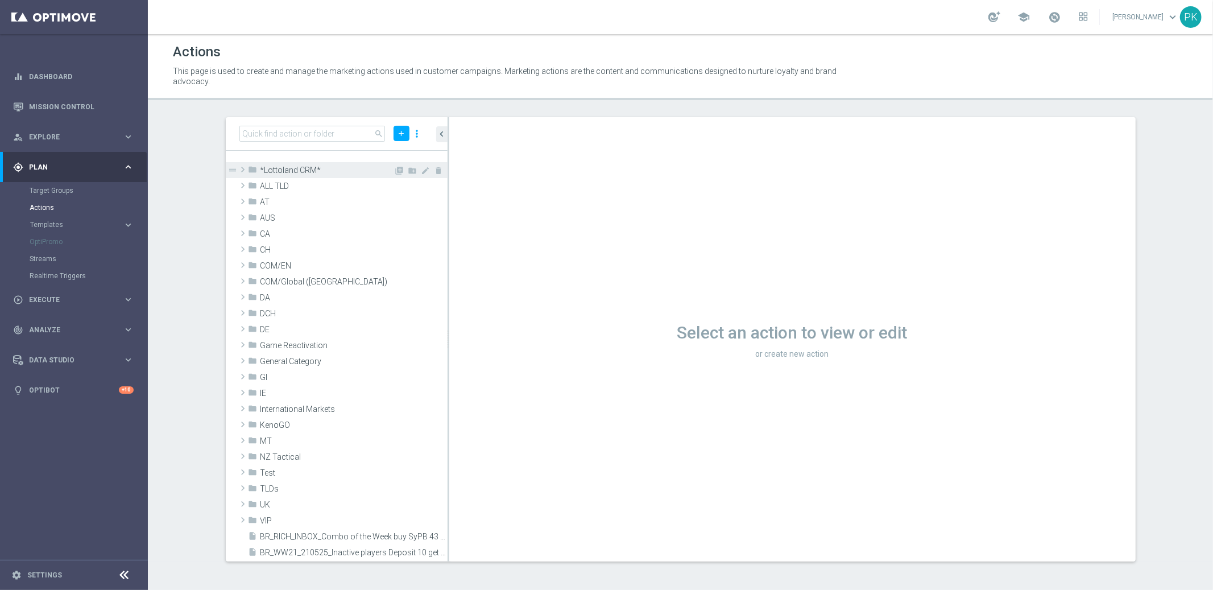
click at [242, 168] on span at bounding box center [242, 170] width 11 height 14
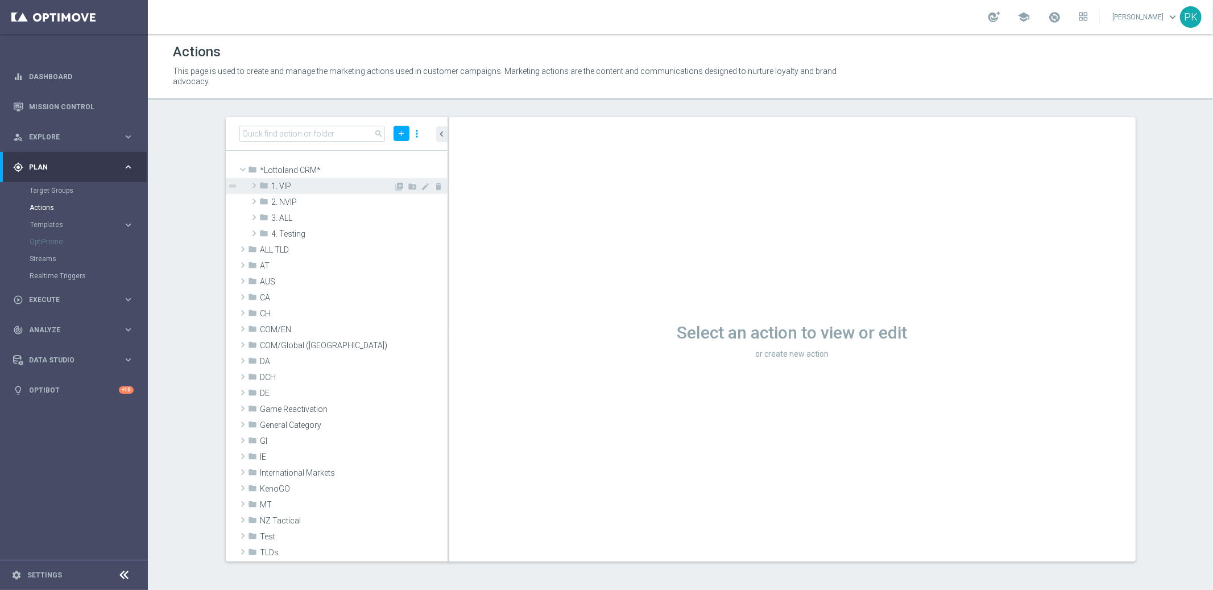
click at [256, 185] on span at bounding box center [254, 186] width 11 height 14
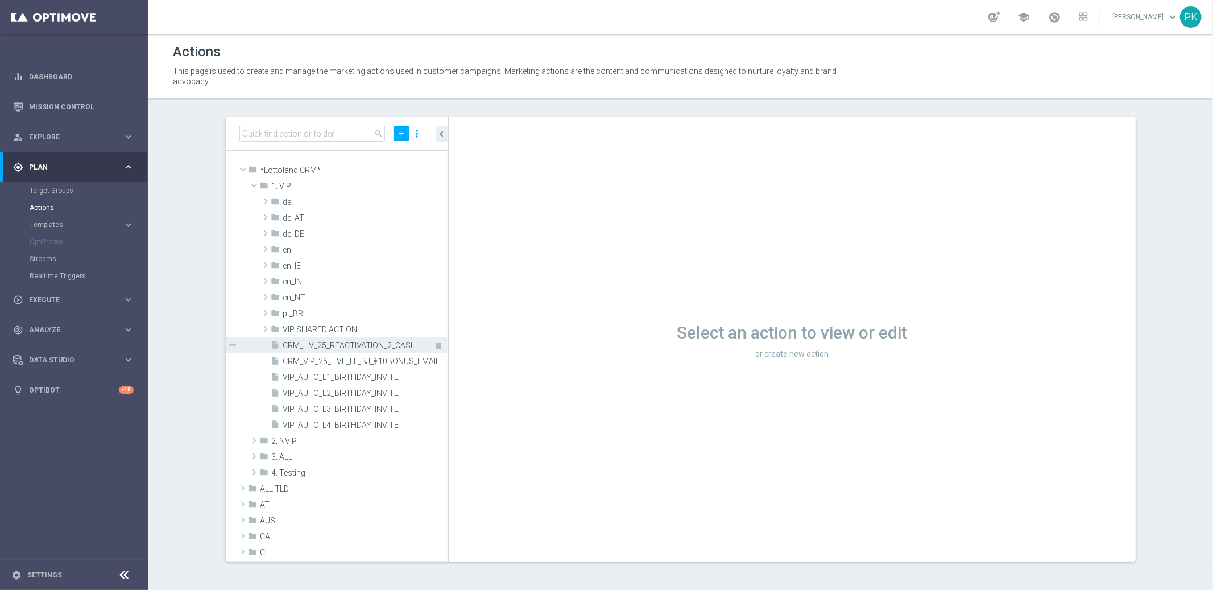
click at [302, 346] on span "CRM_HV_25_REACTIVATION_2_CASINO_STAKE_GET" at bounding box center [352, 346] width 139 height 10
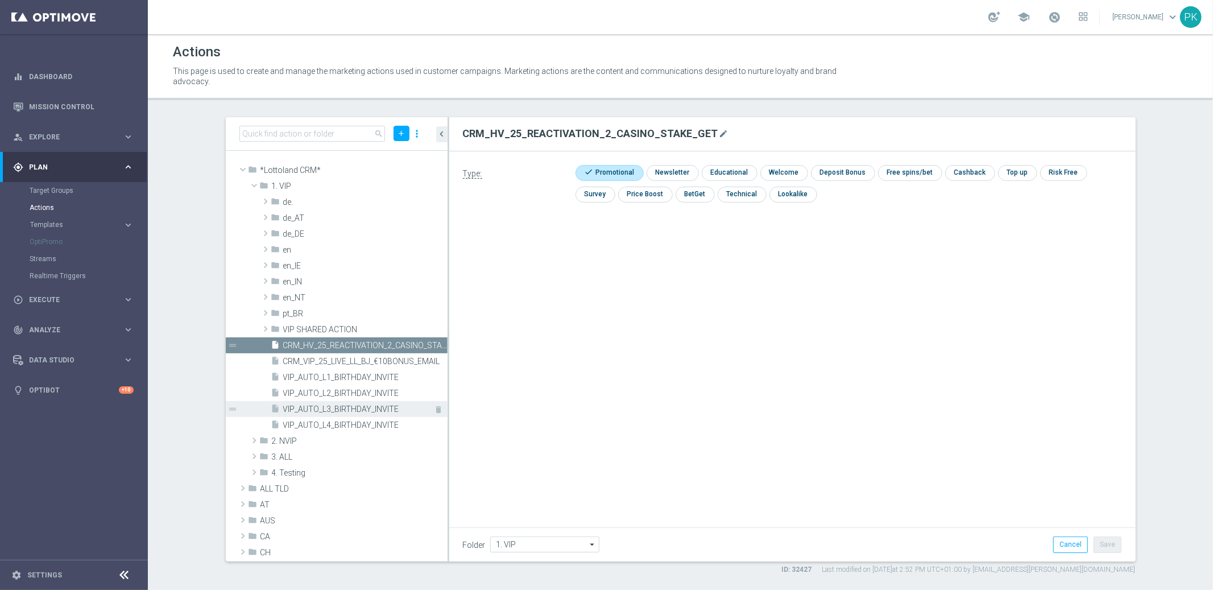
click at [346, 408] on span "VIP_AUTO_L3_BIRTHDAY_INVITE" at bounding box center [352, 409] width 139 height 10
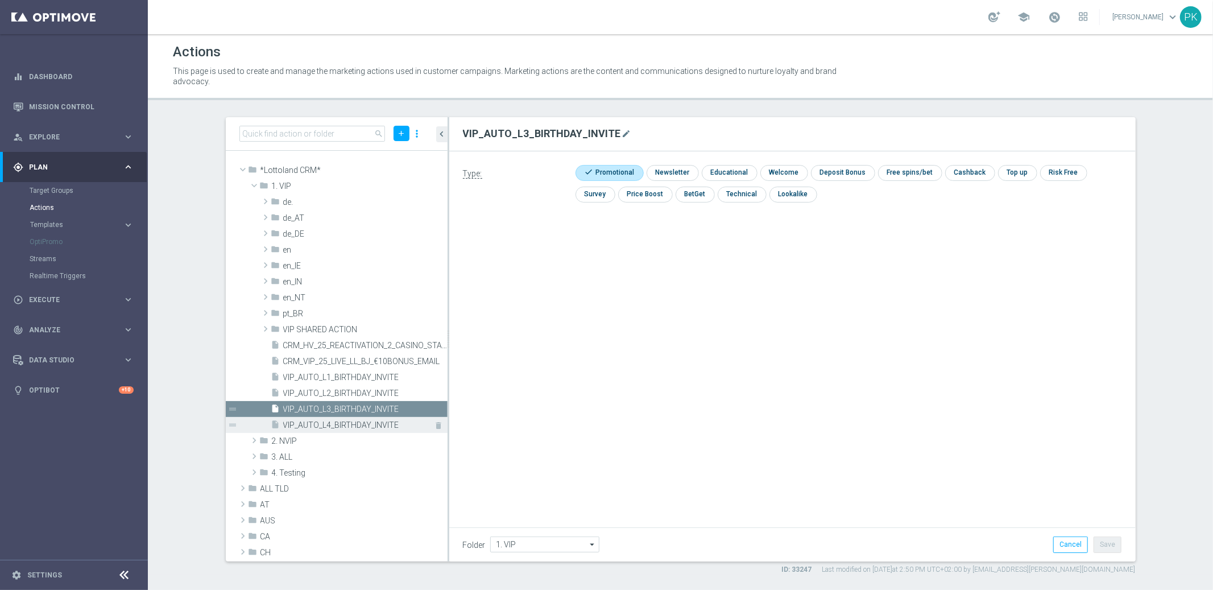
click at [365, 423] on span "VIP_AUTO_L4_BIRTHDAY_INVITE" at bounding box center [352, 425] width 139 height 10
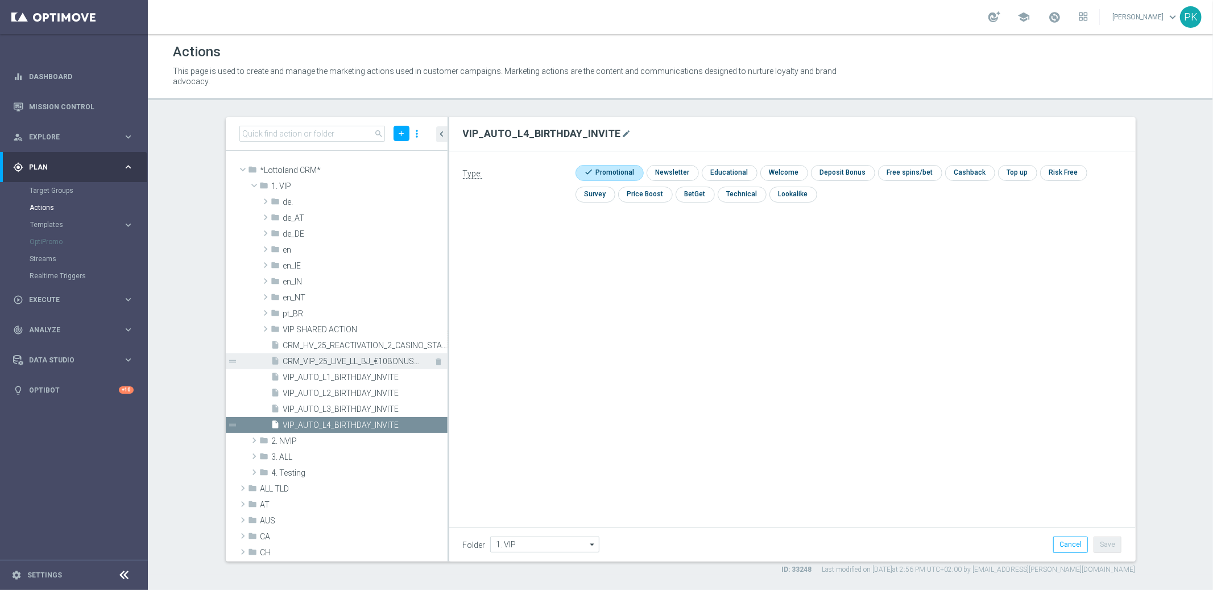
click at [347, 354] on div "insert_drive_file CRM_VIP_25_LIVE_LL_BJ_€10BONUS_EMAIL" at bounding box center [346, 361] width 151 height 16
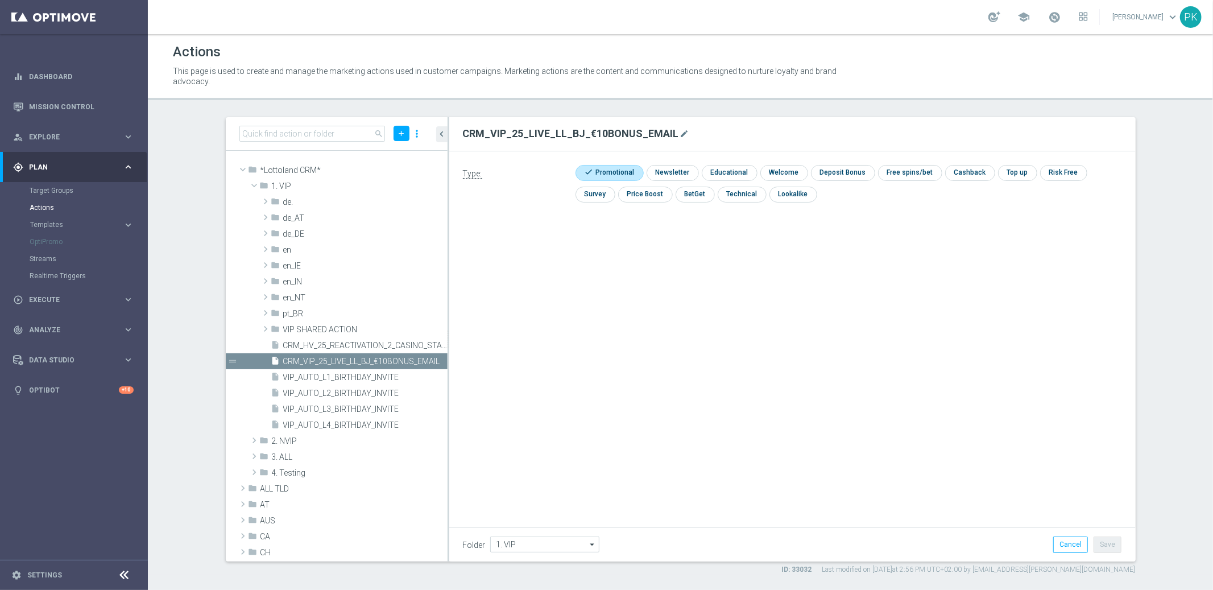
drag, startPoint x: 465, startPoint y: 131, endPoint x: 669, endPoint y: 135, distance: 203.7
click at [669, 135] on h2 "CRM_VIP_25_LIVE_LL_BJ_€10BONUS_EMAIL" at bounding box center [571, 134] width 216 height 14
click at [322, 396] on span "VIP_AUTO_L2_BIRTHDAY_INVITE" at bounding box center [352, 393] width 139 height 10
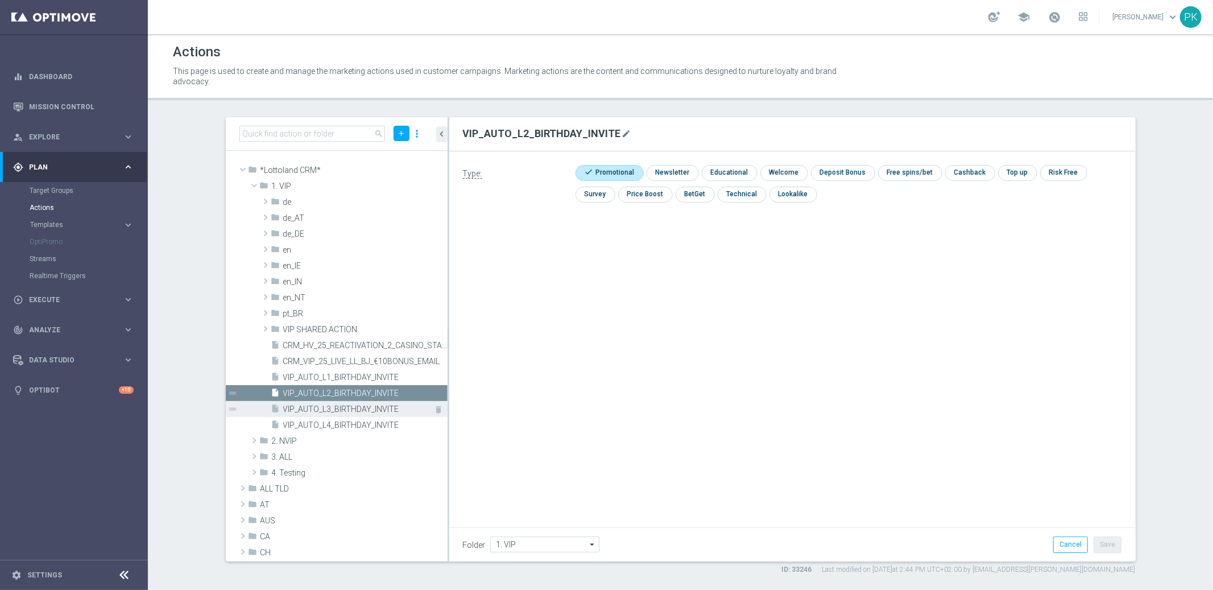
click at [321, 411] on span "VIP_AUTO_L3_BIRTHDAY_INVITE" at bounding box center [352, 409] width 139 height 10
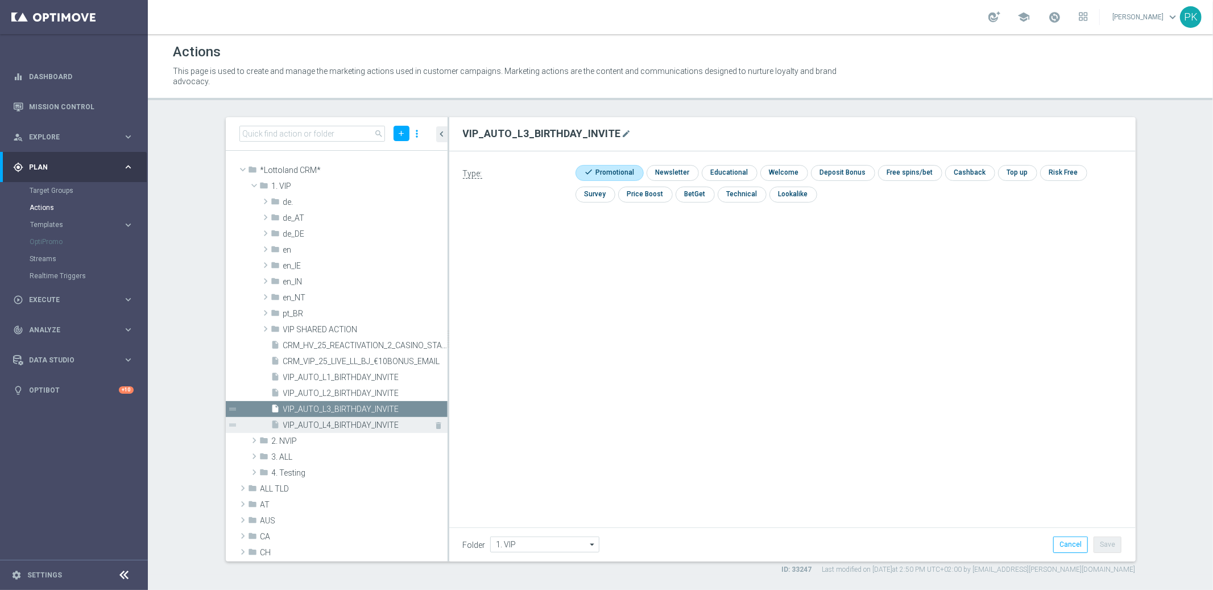
click at [320, 425] on span "VIP_AUTO_L4_BIRTHDAY_INVITE" at bounding box center [352, 425] width 139 height 10
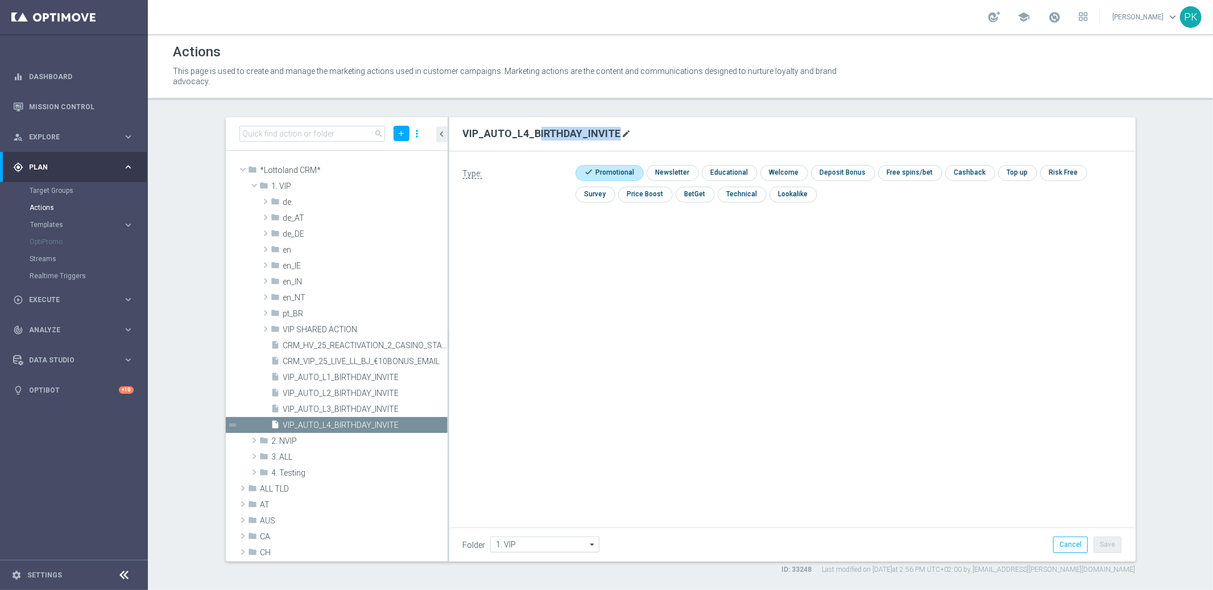
drag, startPoint x: 461, startPoint y: 131, endPoint x: 622, endPoint y: 131, distance: 161.5
click at [622, 131] on div "VIP_AUTO_L4_BIRTHDAY_INVITE mode_edit" at bounding box center [792, 134] width 676 height 20
click at [245, 170] on span at bounding box center [243, 169] width 14 height 11
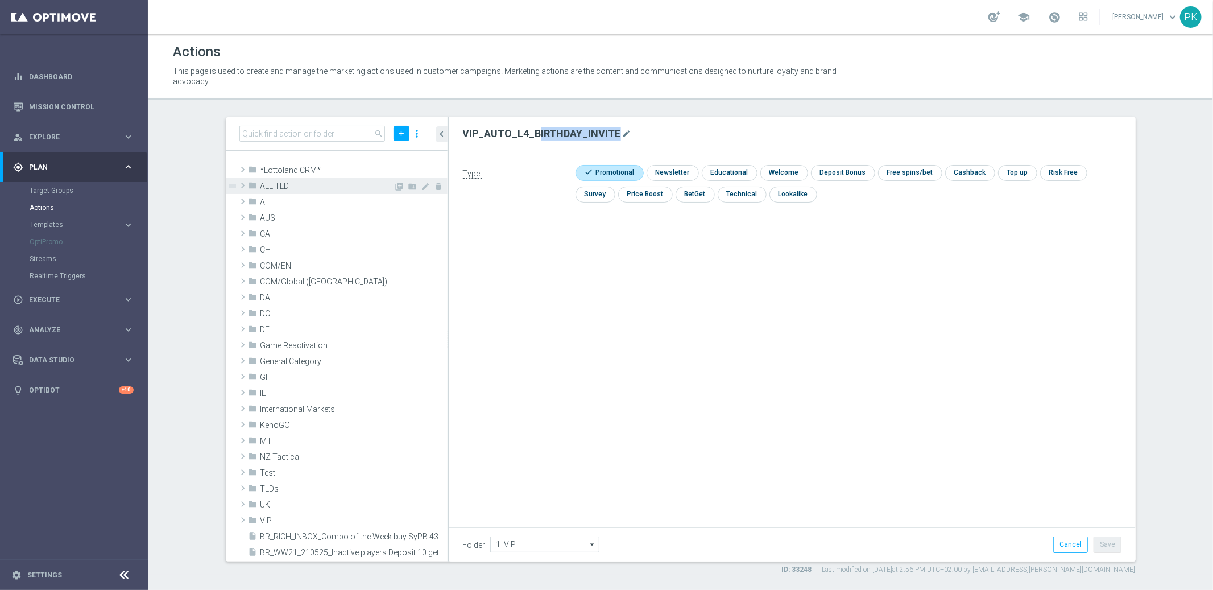
click at [242, 184] on span at bounding box center [242, 186] width 11 height 14
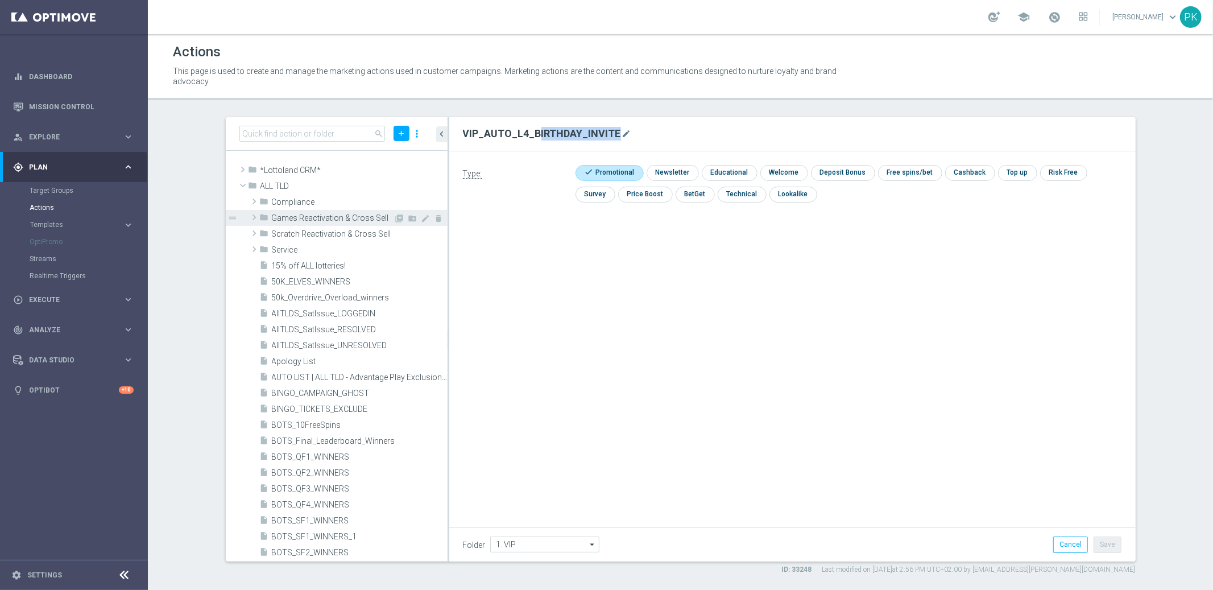
click at [313, 215] on span "Games Reactivation & Cross Sell" at bounding box center [333, 218] width 122 height 10
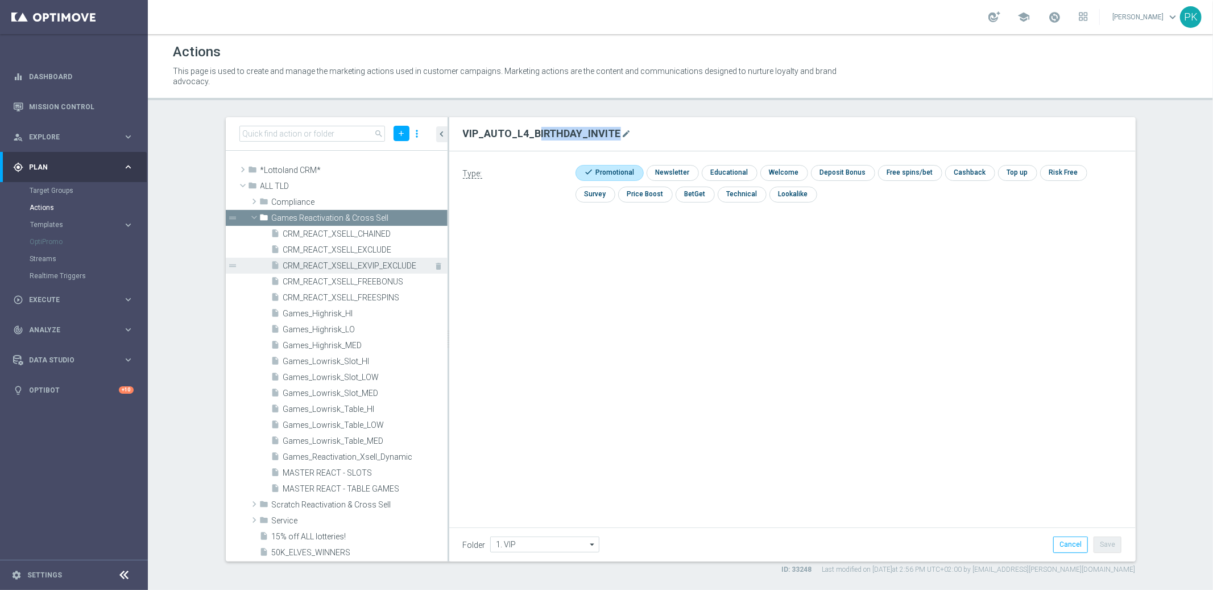
click at [308, 264] on span "CRM_REACT_XSELL_EXVIP_EXCLUDE" at bounding box center [352, 266] width 139 height 10
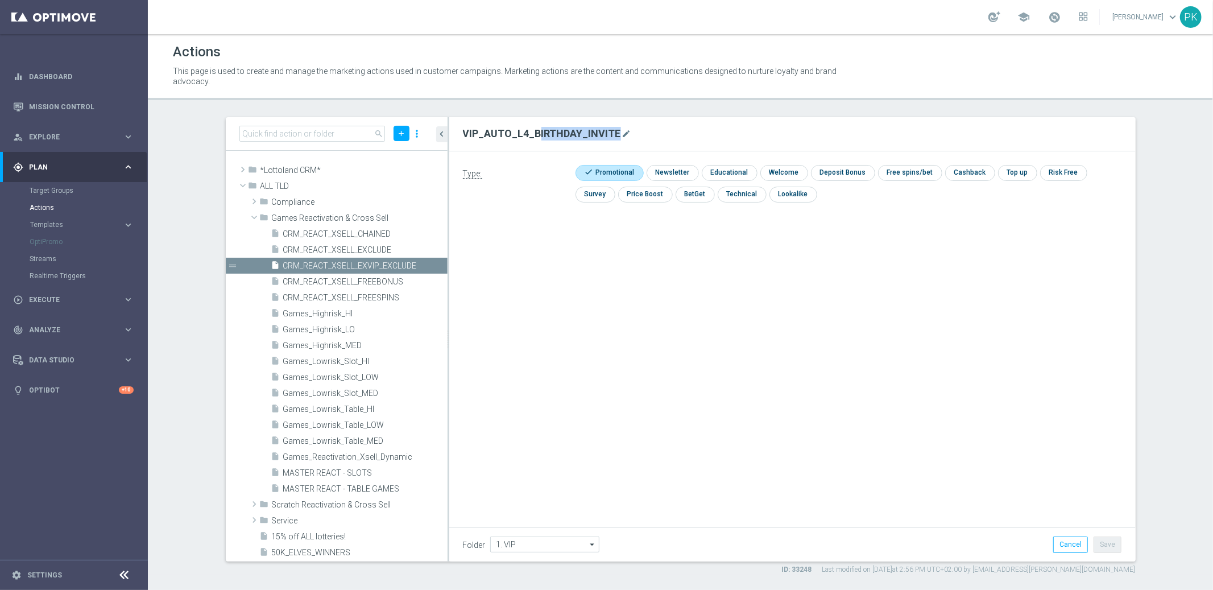
type input "Games Reactivation & Cross Sell"
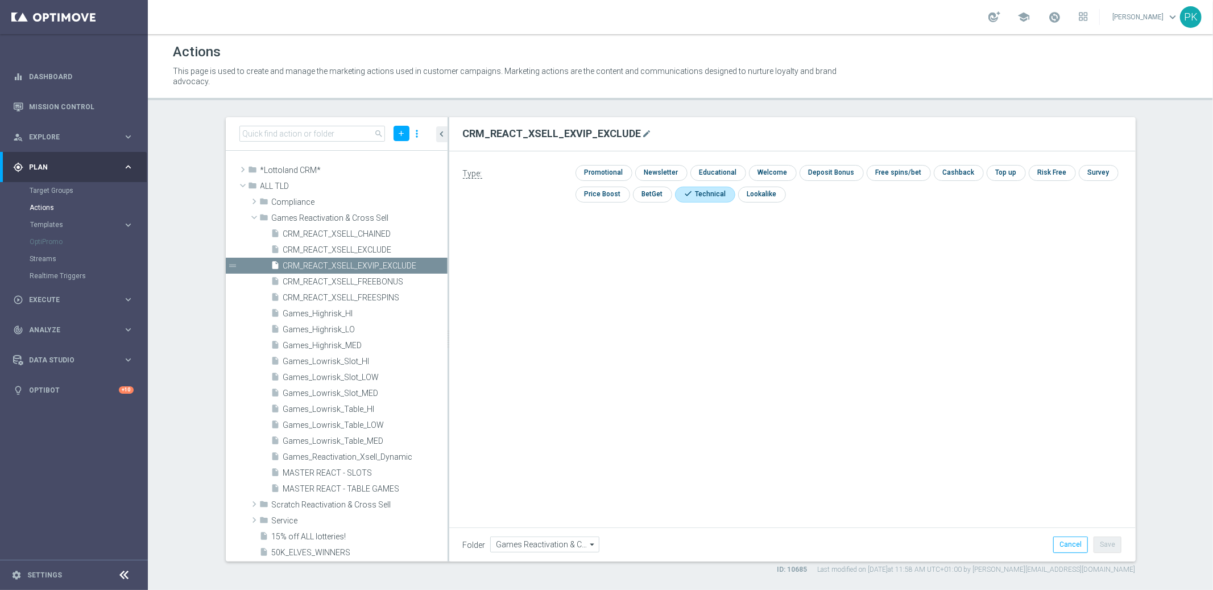
click at [634, 259] on div "Type: check Promotional check Newsletter check Educational check Welcome check …" at bounding box center [792, 279] width 686 height 256
click at [324, 314] on span "Games_Highrisk_HI" at bounding box center [352, 314] width 139 height 10
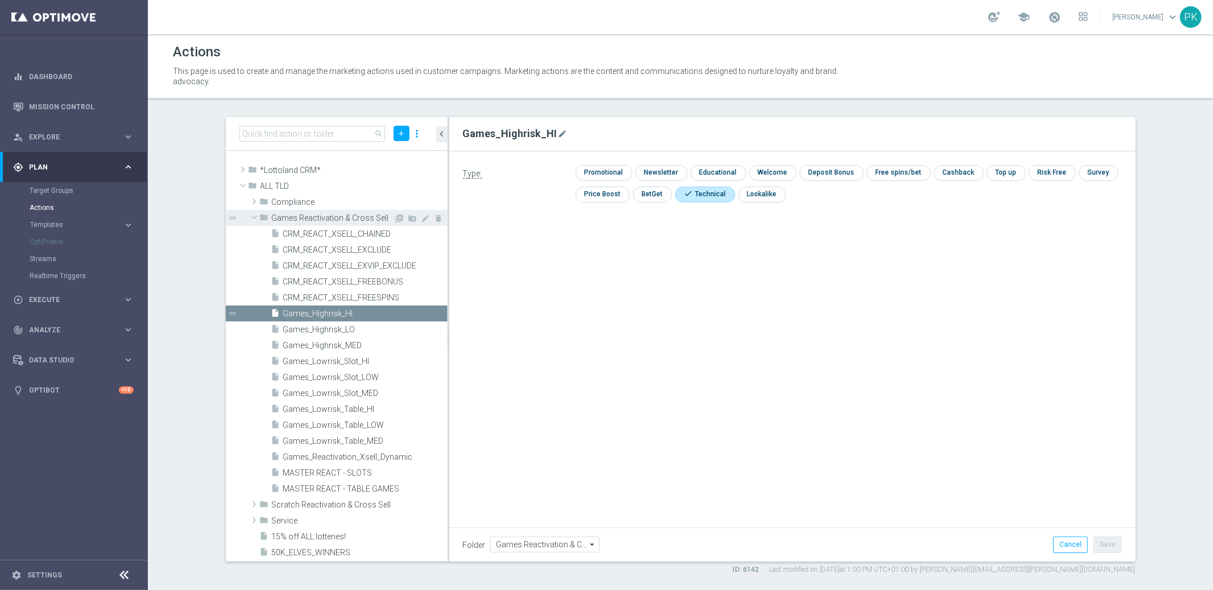
click at [253, 216] on span at bounding box center [254, 217] width 14 height 11
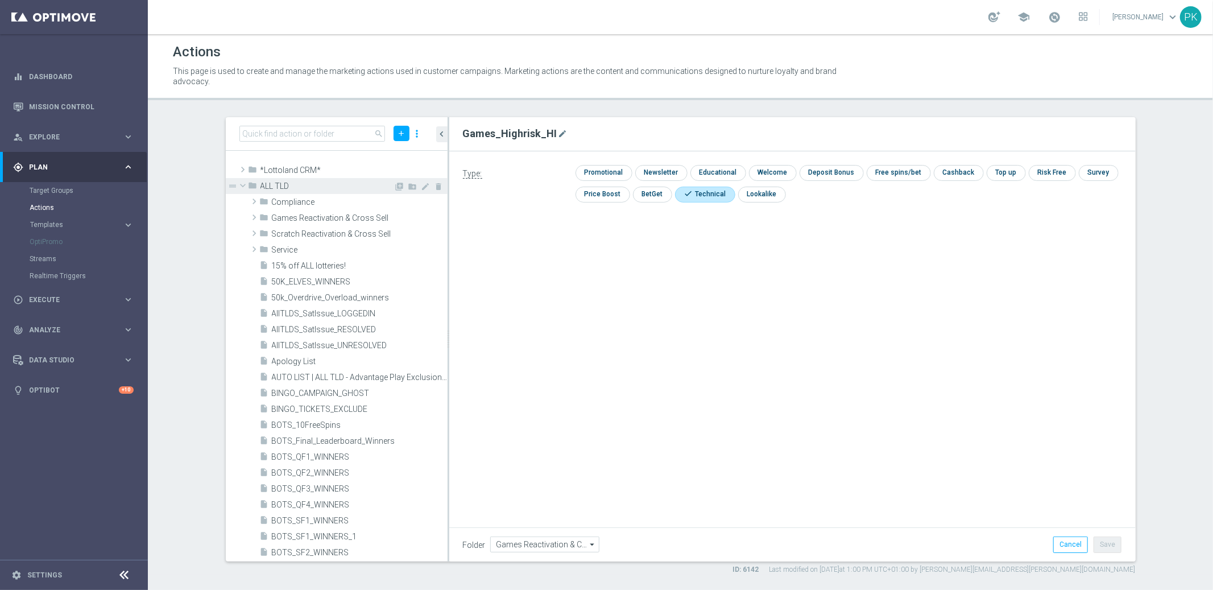
drag, startPoint x: 242, startPoint y: 182, endPoint x: 231, endPoint y: 183, distance: 10.9
click at [242, 181] on span at bounding box center [243, 185] width 14 height 11
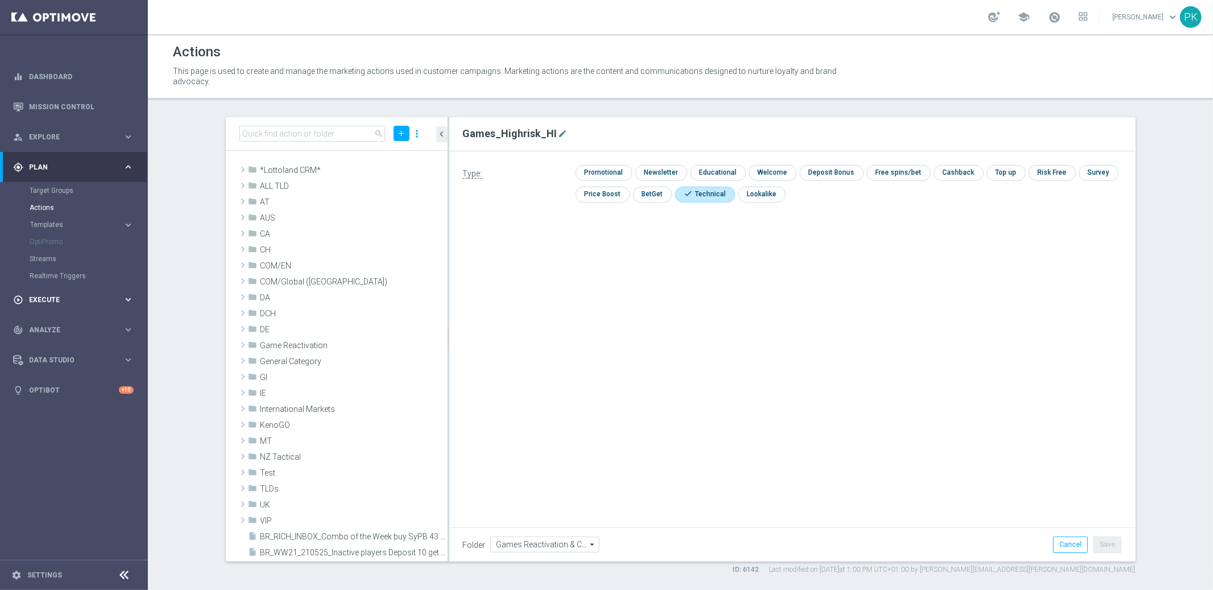
click at [40, 299] on span "Execute" at bounding box center [76, 299] width 94 height 7
drag, startPoint x: 50, startPoint y: 214, endPoint x: 163, endPoint y: 223, distance: 113.5
click at [50, 214] on div "Campaign Builder" at bounding box center [88, 220] width 117 height 17
click at [71, 221] on link "Campaign Builder" at bounding box center [74, 220] width 89 height 9
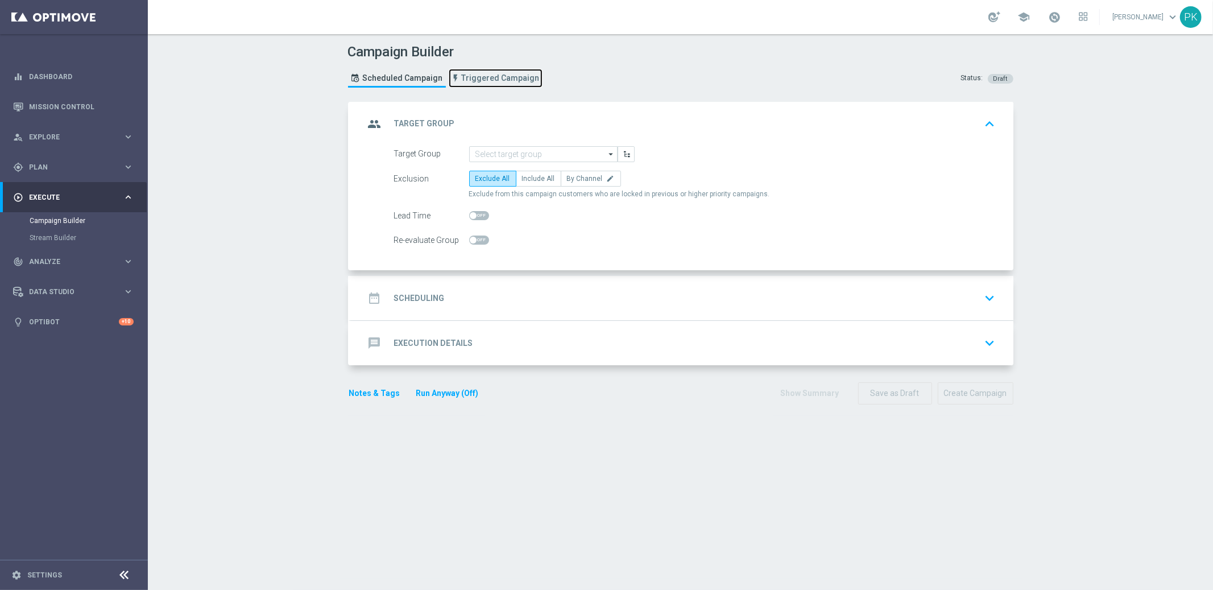
click at [481, 74] on span "Triggered Campaign" at bounding box center [501, 78] width 78 height 10
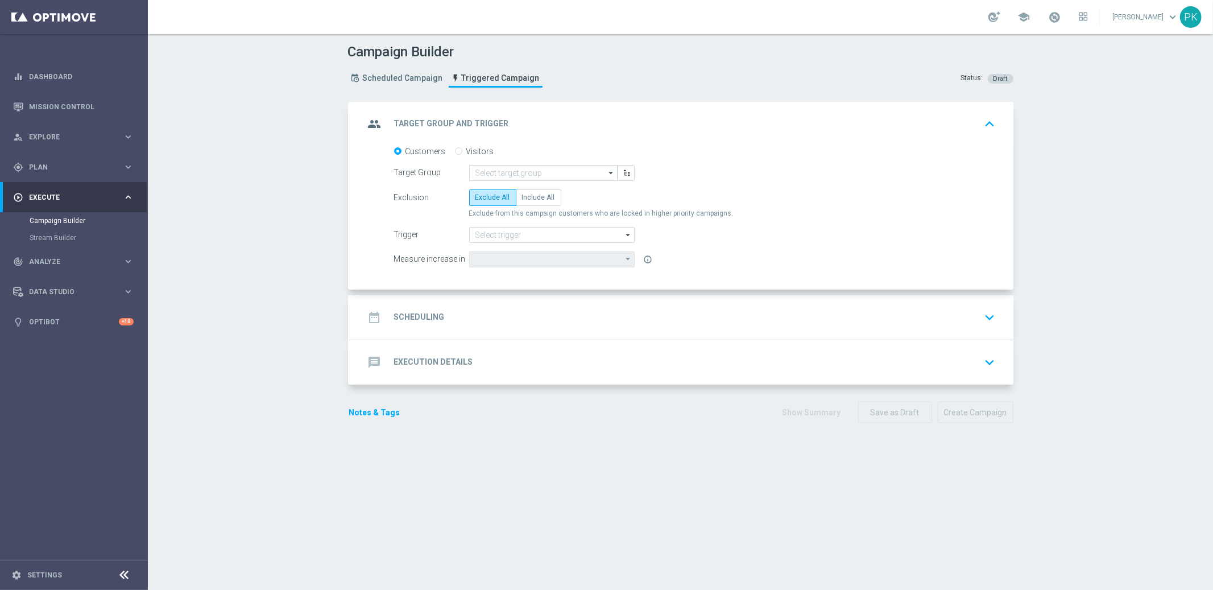
click at [465, 319] on div "date_range Scheduling keyboard_arrow_down" at bounding box center [682, 318] width 635 height 22
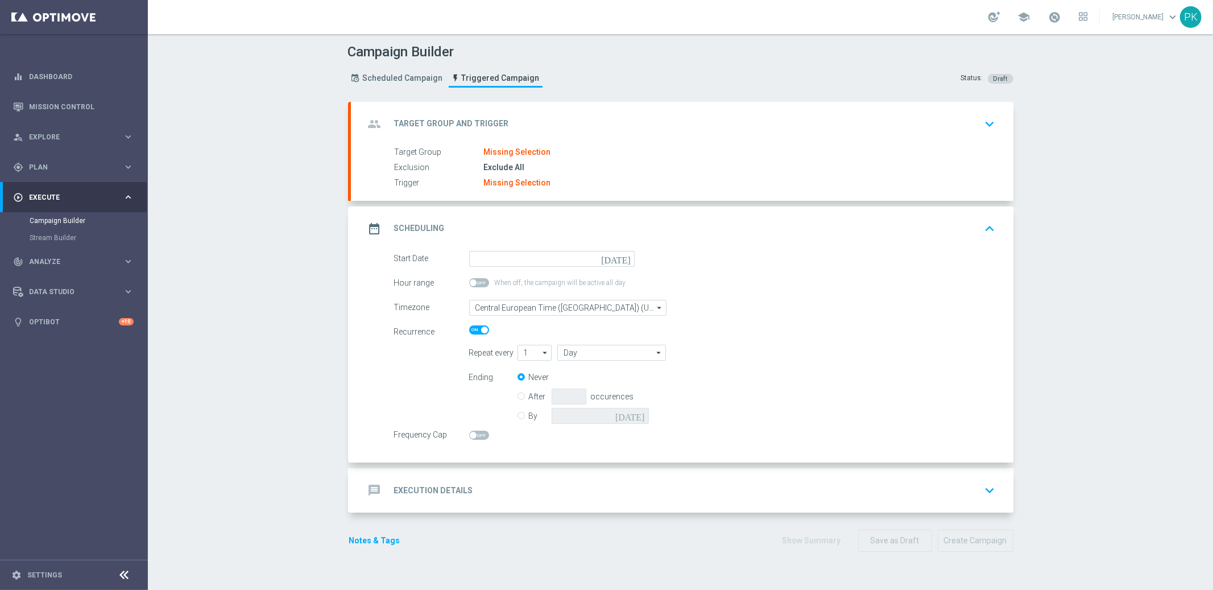
click at [544, 152] on div "Target Group Missing Selection" at bounding box center [693, 152] width 597 height 13
click at [510, 123] on div "group Target Group and Trigger keyboard_arrow_down" at bounding box center [682, 124] width 635 height 22
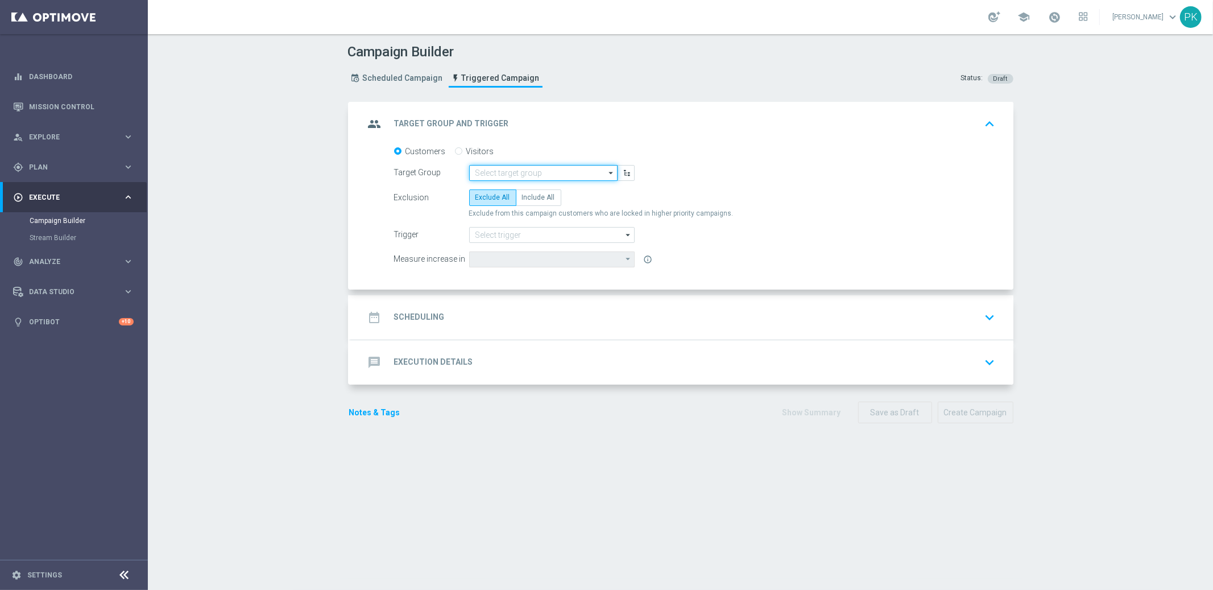
click at [498, 170] on input at bounding box center [543, 173] width 148 height 16
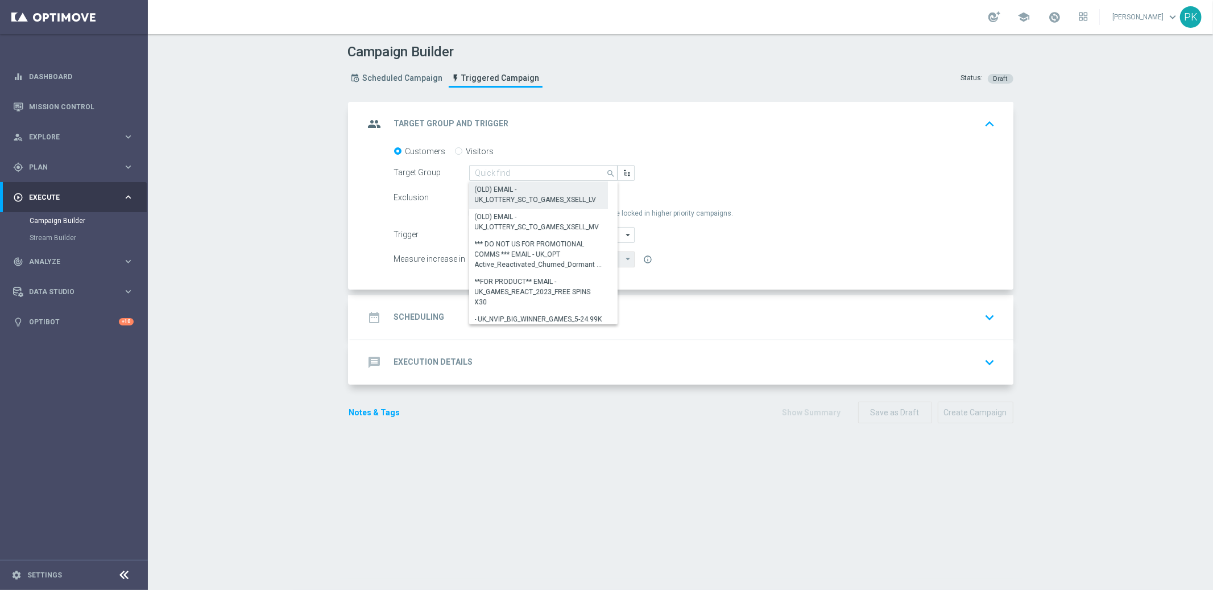
click at [498, 198] on div "(OLD) EMAIL - UK_LOTTERY_SC_TO_GAMES_XSELL_LV" at bounding box center [539, 194] width 128 height 20
type input "(OLD) EMAIL - UK_LOTTERY_SC_TO_GAMES_XSELL_LV"
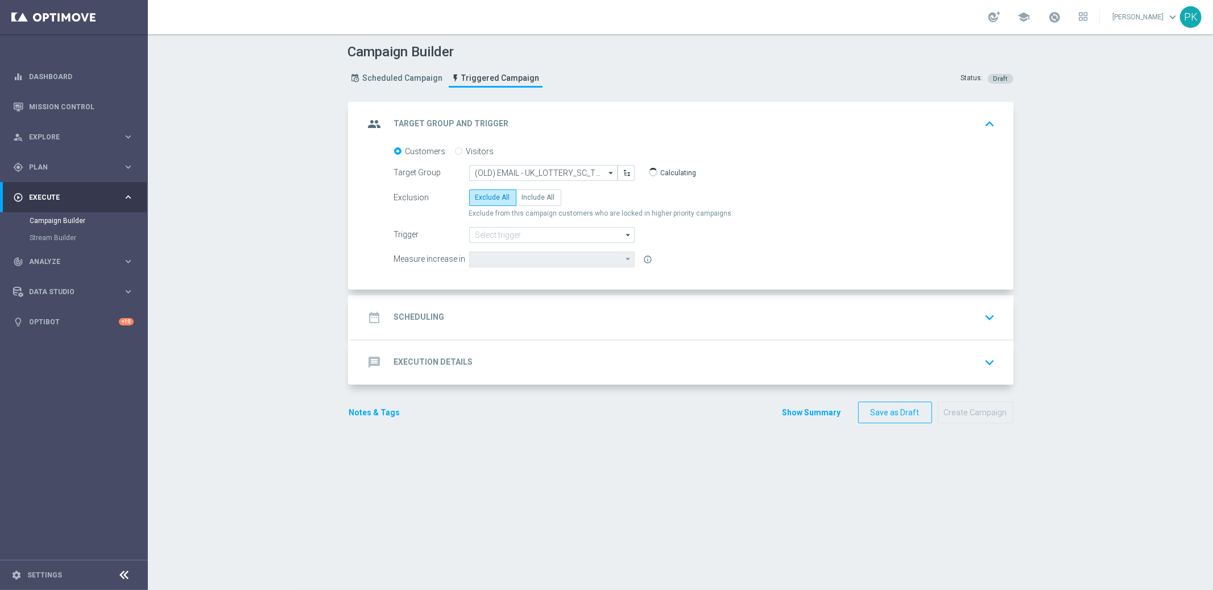
type input "Deposit Amount"
click at [500, 234] on input at bounding box center [552, 235] width 166 height 16
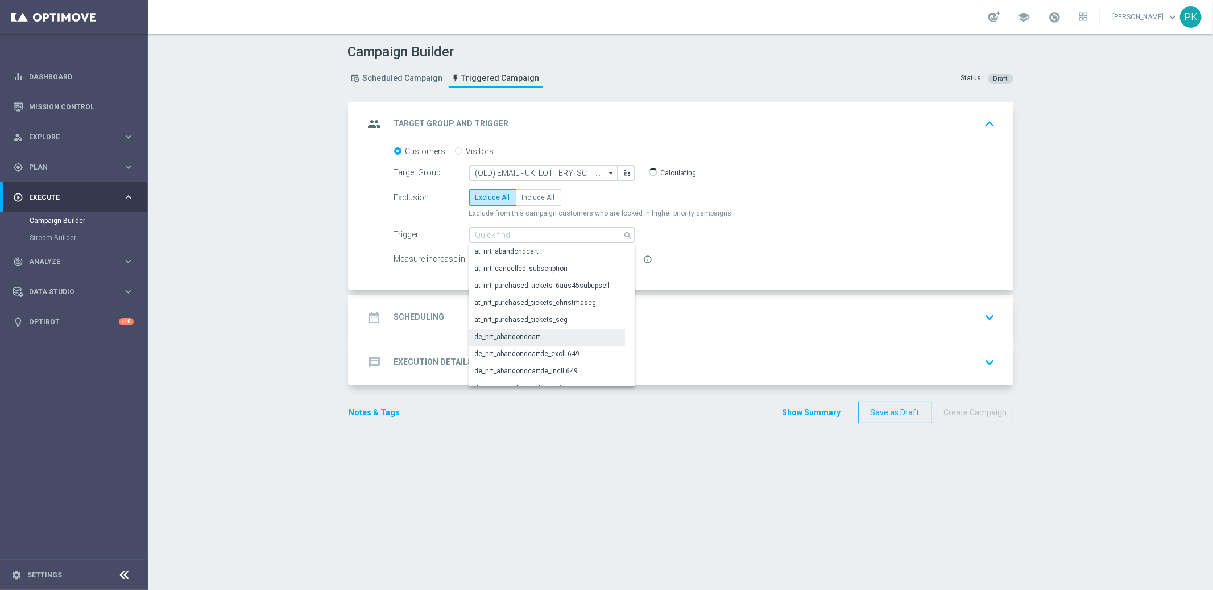
click at [533, 329] on div "de_nrt_abandondcart" at bounding box center [547, 337] width 156 height 16
type input "de_nrt_abandondcart"
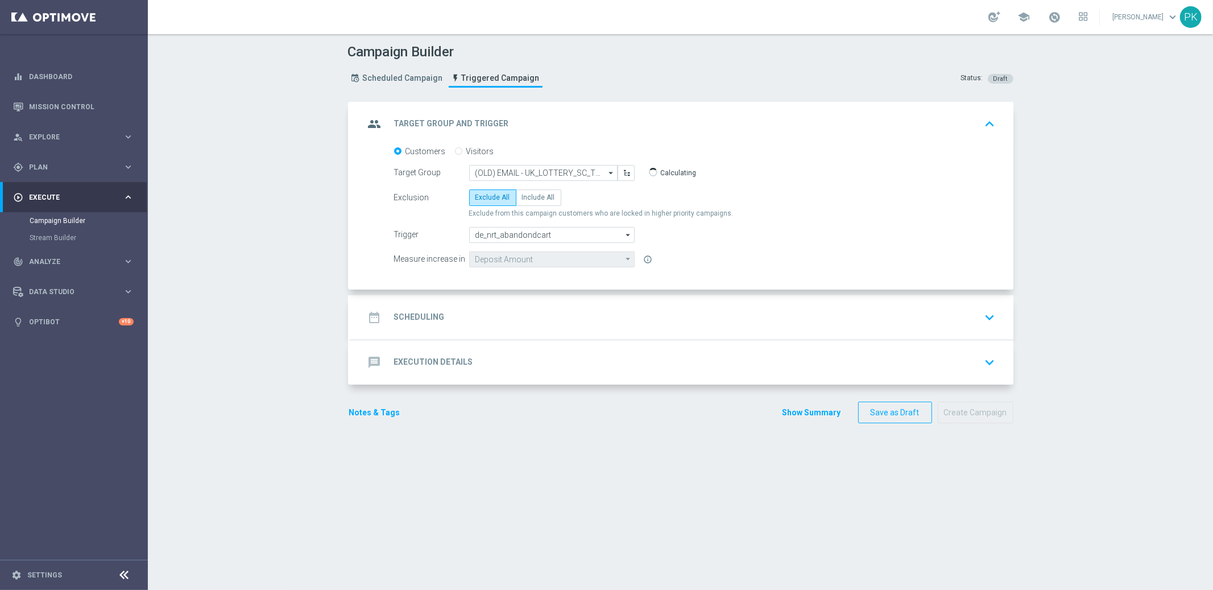
drag, startPoint x: 388, startPoint y: 234, endPoint x: 415, endPoint y: 234, distance: 27.3
click at [415, 234] on div "Trigger de_nrt_abandondcart de_nrt_abandondcart arrow_drop_down Show Selected 0…" at bounding box center [515, 235] width 258 height 16
drag, startPoint x: 603, startPoint y: 127, endPoint x: 570, endPoint y: 151, distance: 41.1
click at [603, 126] on div "group Target Group and Trigger keyboard_arrow_up" at bounding box center [682, 124] width 635 height 22
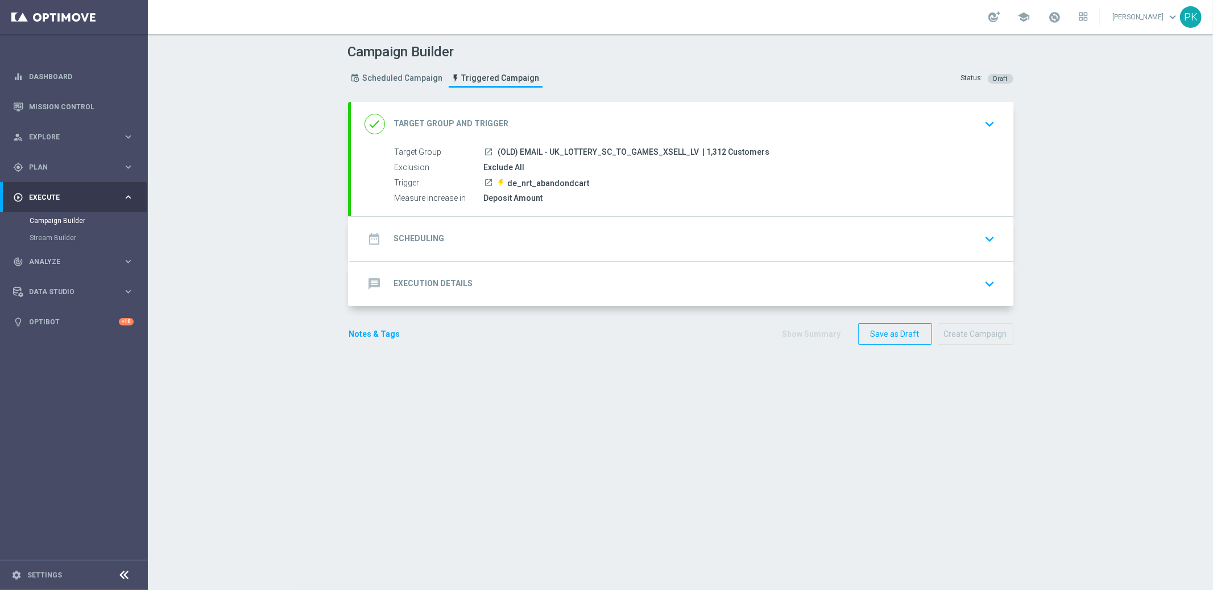
click at [486, 241] on div "date_range Scheduling keyboard_arrow_down" at bounding box center [682, 239] width 635 height 22
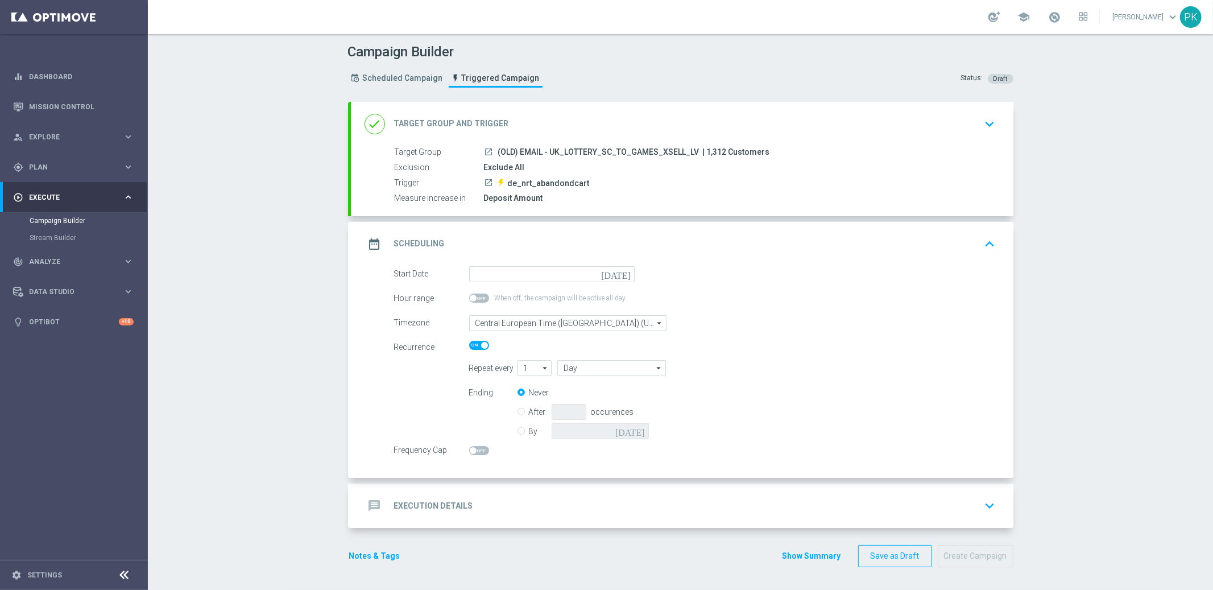
click at [648, 233] on div "date_range Scheduling keyboard_arrow_up" at bounding box center [682, 244] width 635 height 22
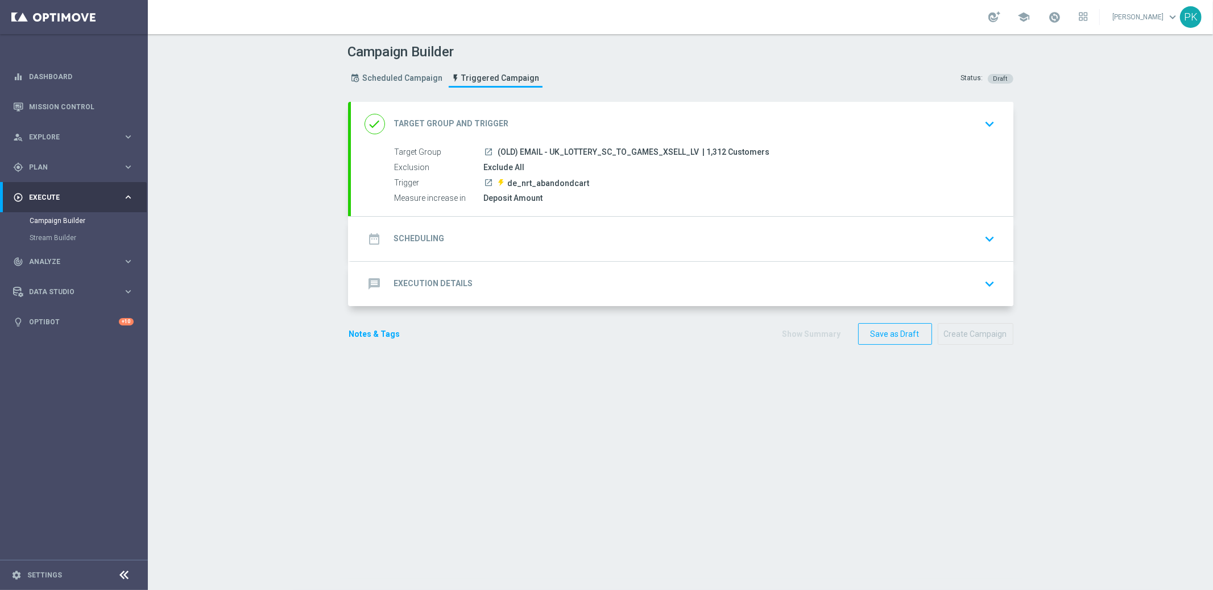
click at [515, 285] on div "message Execution Details keyboard_arrow_down" at bounding box center [682, 284] width 635 height 22
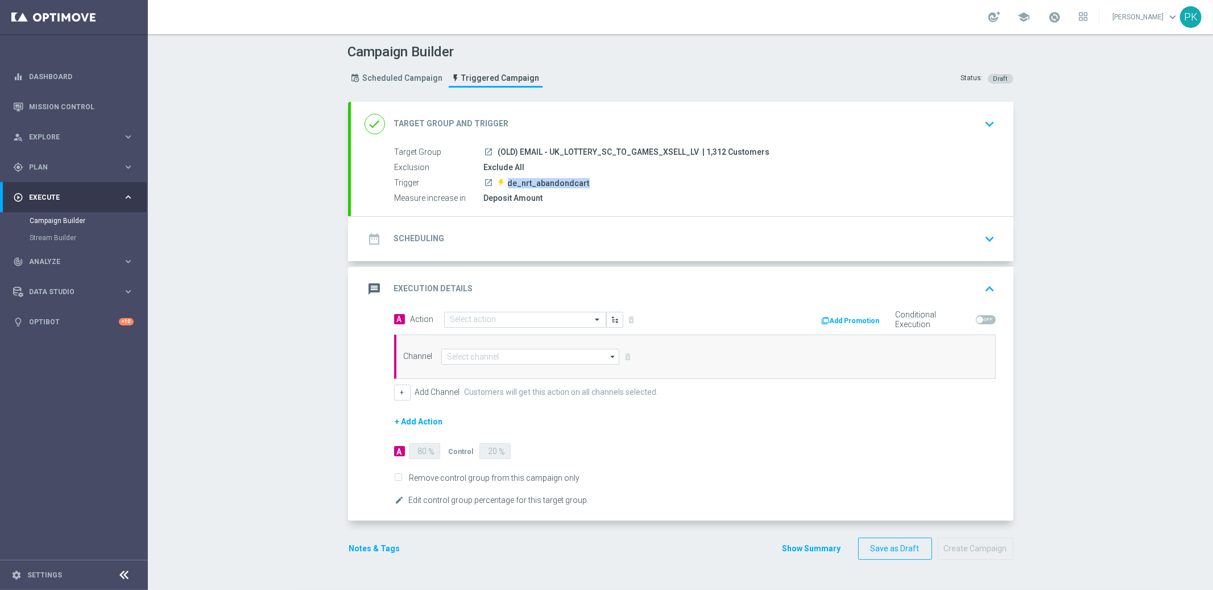
drag, startPoint x: 502, startPoint y: 180, endPoint x: 614, endPoint y: 185, distance: 111.6
click at [614, 185] on div "launch de_nrt_abandondcart" at bounding box center [737, 182] width 507 height 11
click at [565, 183] on span "de_nrt_abandondcart" at bounding box center [549, 183] width 82 height 10
click at [858, 318] on button "Add Promotion" at bounding box center [852, 321] width 63 height 13
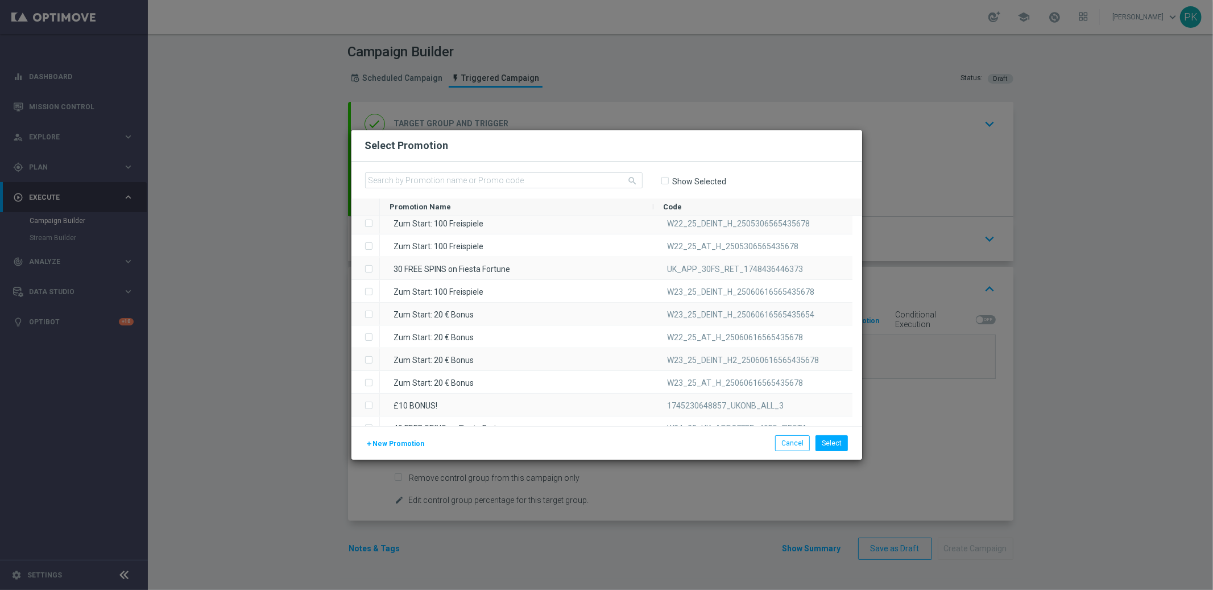
scroll to position [3923, 0]
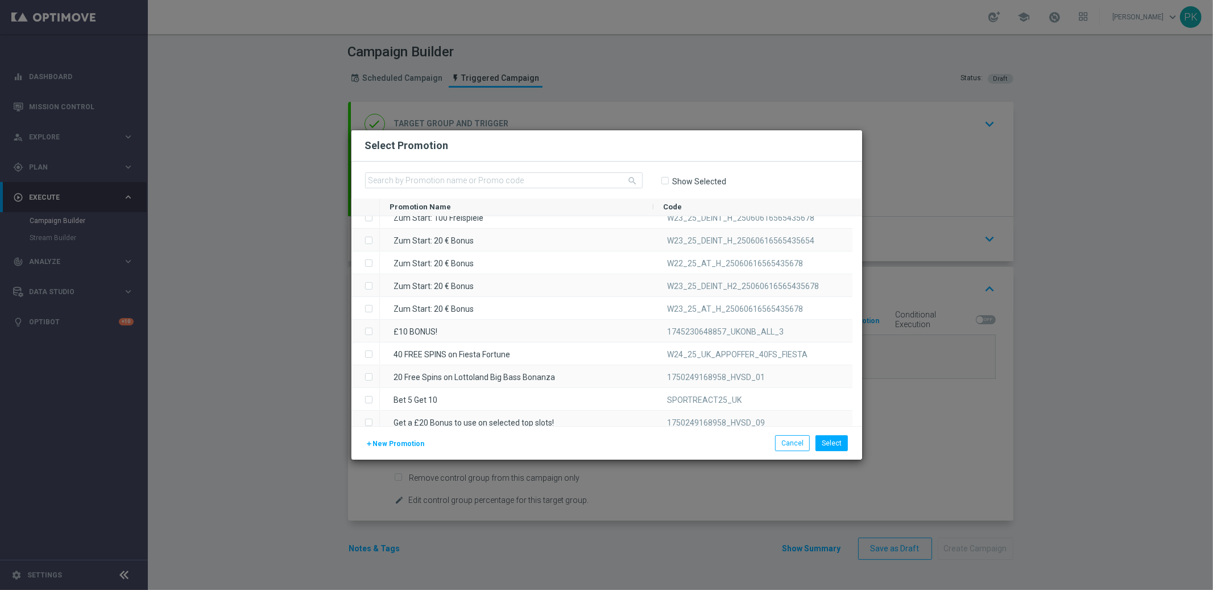
click at [389, 442] on span "New Promotion" at bounding box center [399, 444] width 52 height 8
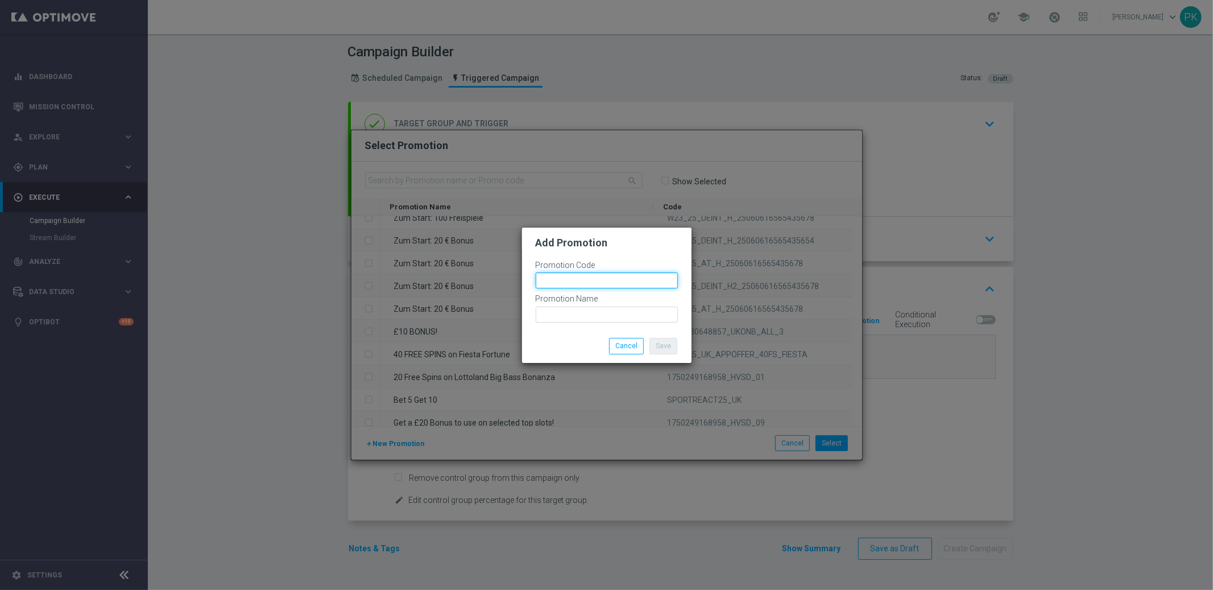
click at [585, 282] on input "text" at bounding box center [607, 280] width 142 height 16
click at [586, 321] on input "text" at bounding box center [607, 315] width 142 height 16
click at [633, 349] on button "Cancel" at bounding box center [626, 346] width 35 height 16
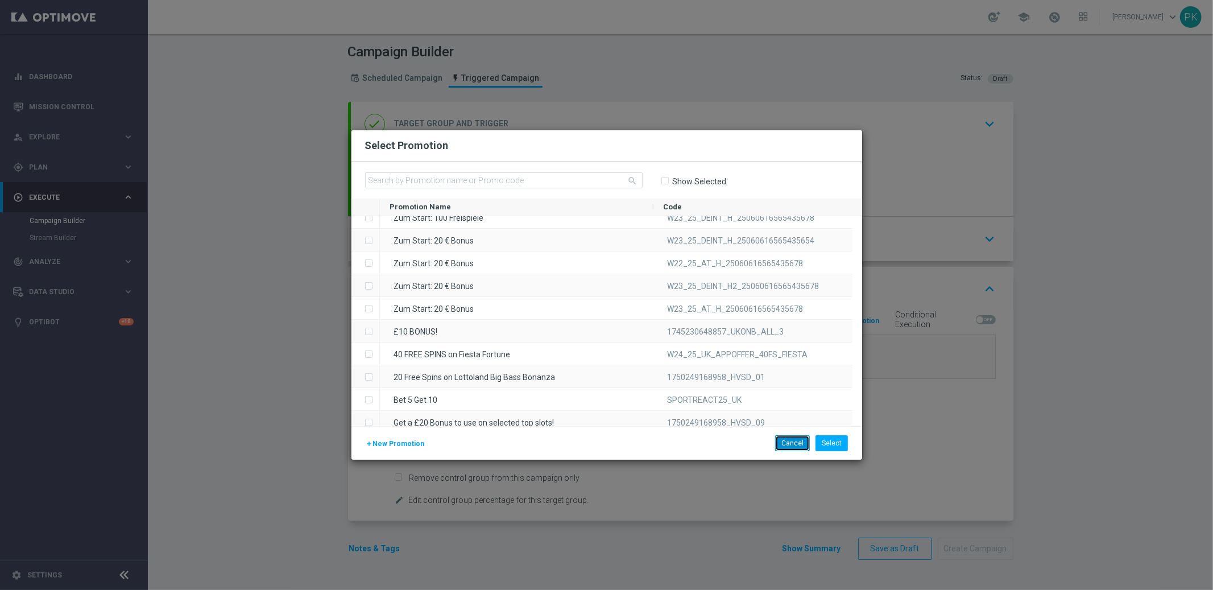
click at [795, 446] on button "Cancel" at bounding box center [792, 443] width 35 height 16
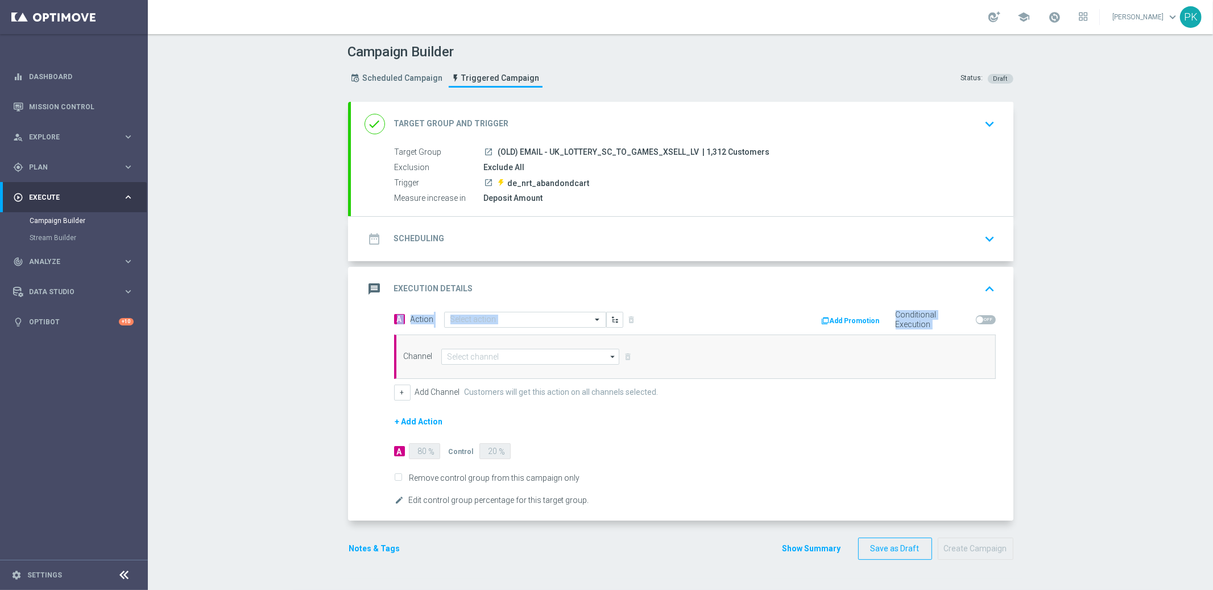
drag, startPoint x: 802, startPoint y: 308, endPoint x: 867, endPoint y: 337, distance: 71.3
click at [874, 334] on div "message Execution Details keyboard_arrow_up A Action Select action delete_forev…" at bounding box center [682, 394] width 663 height 254
click at [805, 426] on form "A Action Select action delete_forever Add Promotion Conditional Execution Chann…" at bounding box center [695, 409] width 602 height 196
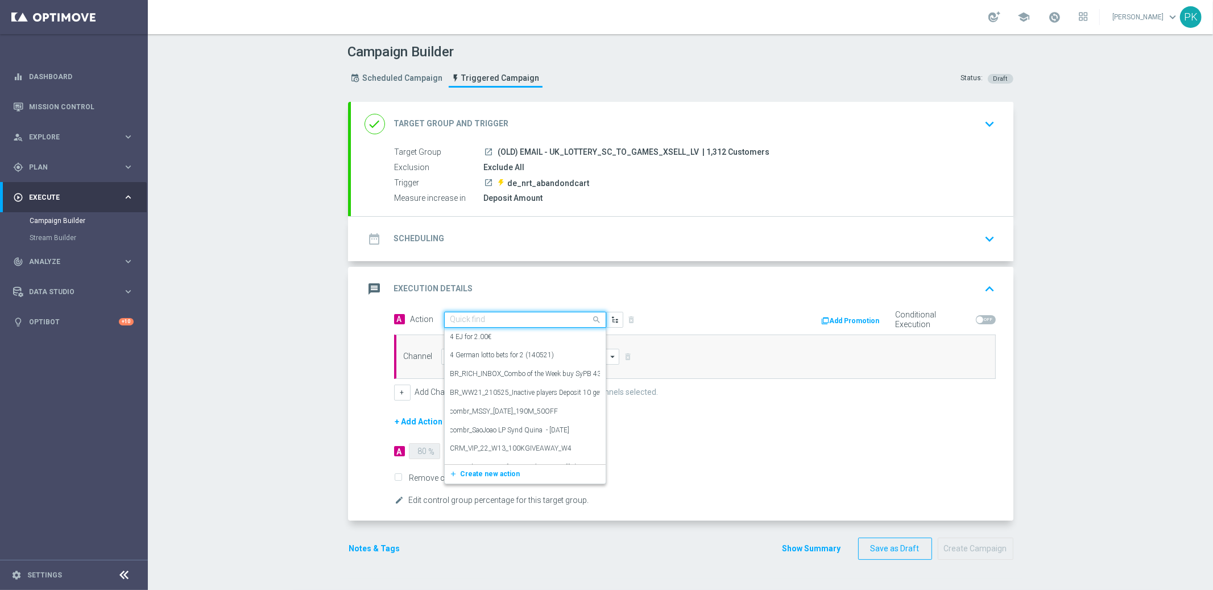
click at [499, 321] on input "text" at bounding box center [513, 320] width 127 height 10
drag, startPoint x: 477, startPoint y: 363, endPoint x: 627, endPoint y: 356, distance: 150.3
click at [477, 363] on div "4 EJ for 2.00€ edit 4 German lotto bets for 2 (140521) edit BR_RICH_INBOX_Combo…" at bounding box center [525, 396] width 161 height 136
click at [482, 357] on label "4 German lotto bets for 2 (140521)" at bounding box center [502, 355] width 104 height 10
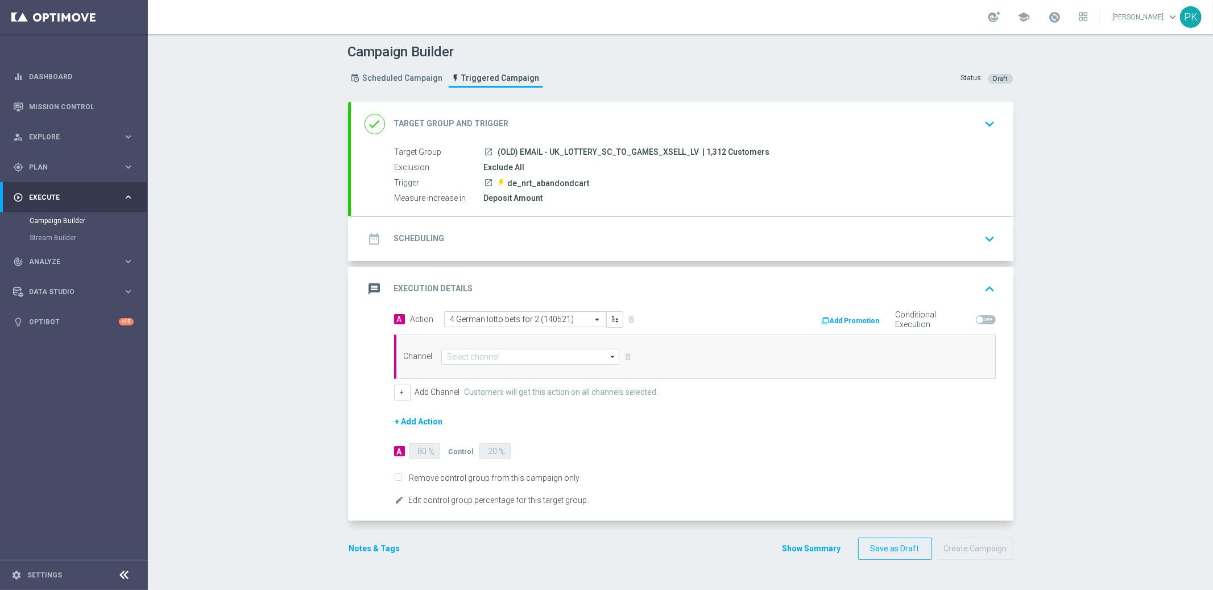
click at [843, 321] on button "Add Promotion" at bounding box center [852, 321] width 63 height 13
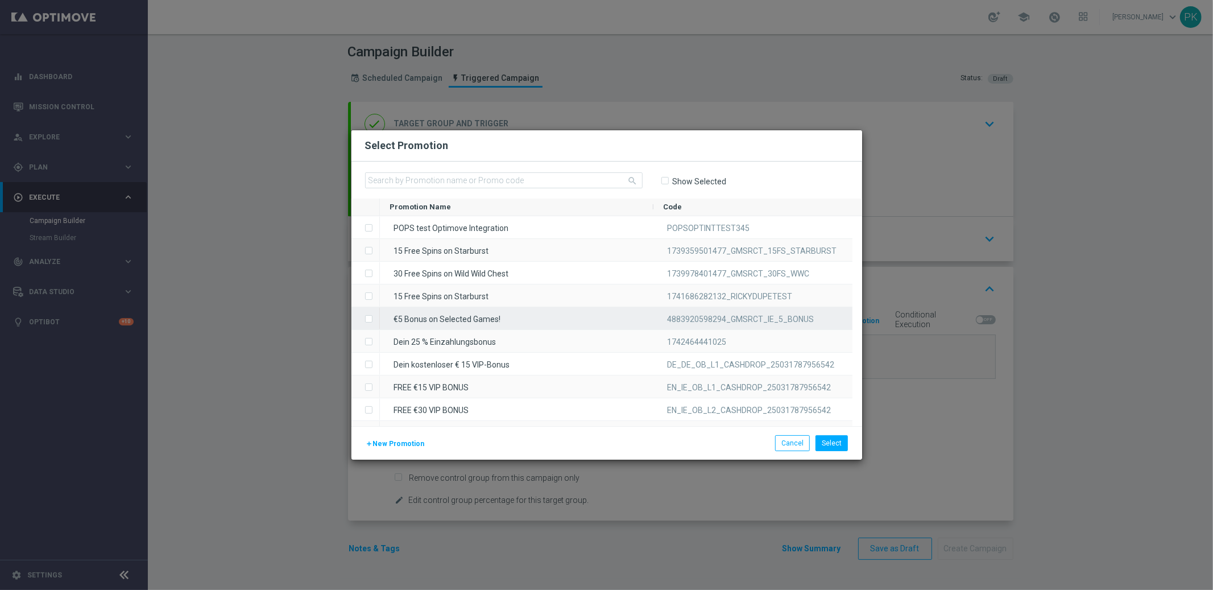
click at [711, 310] on div "4883920598294_GMSRCT_IE_5_BONUS" at bounding box center [752, 318] width 199 height 22
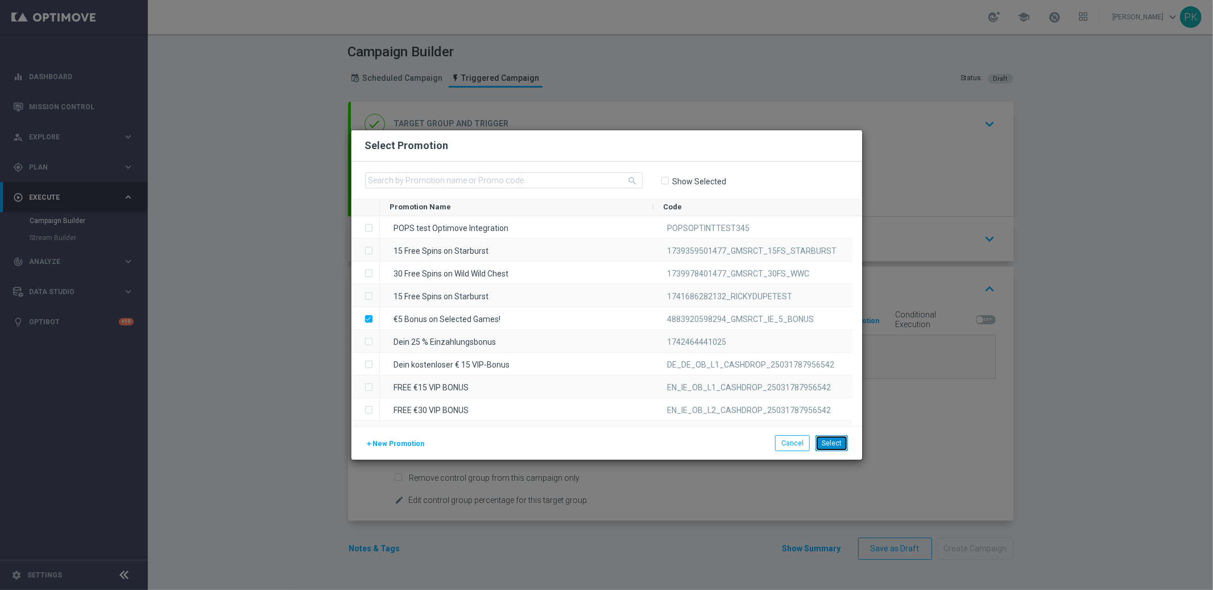
click at [831, 443] on button "Select" at bounding box center [832, 443] width 32 height 16
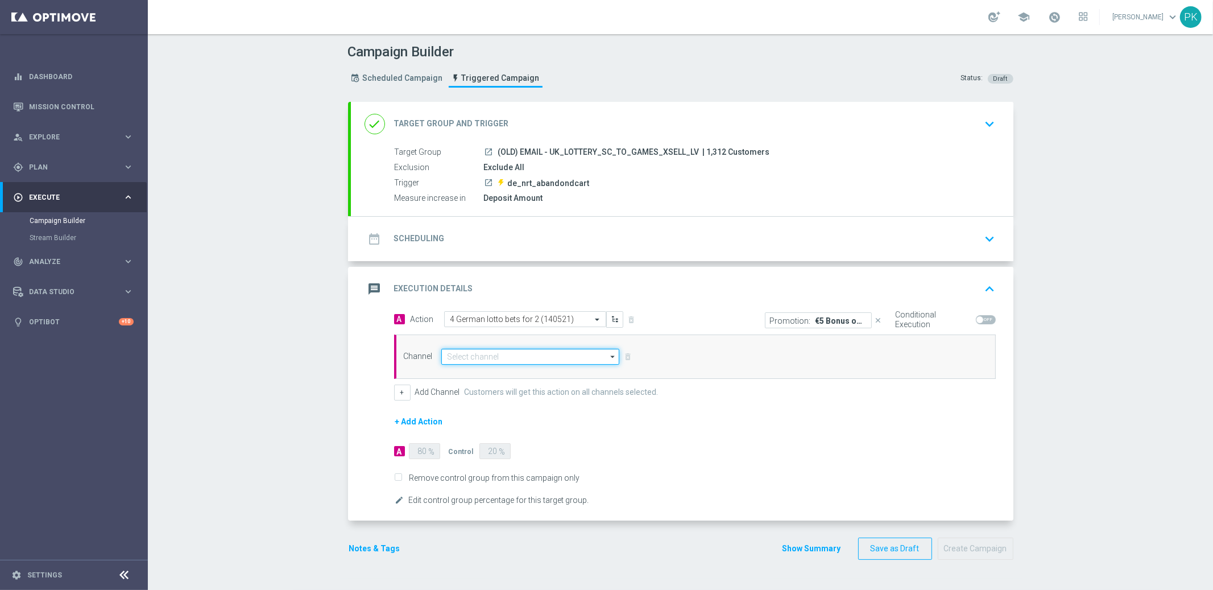
click at [470, 351] on input at bounding box center [530, 357] width 179 height 16
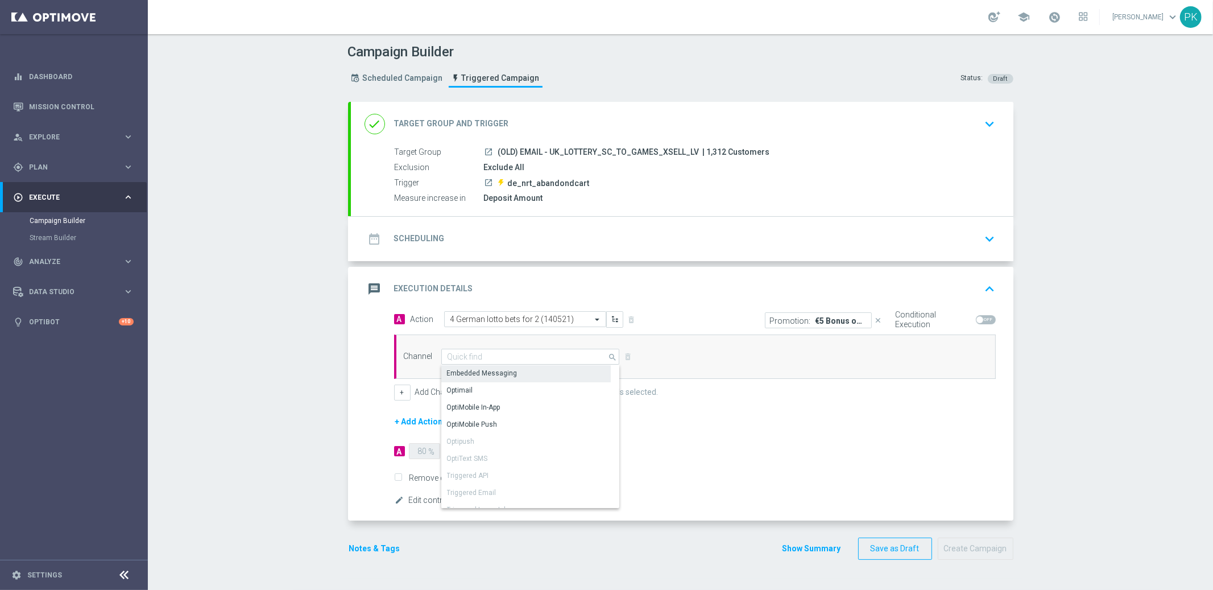
drag, startPoint x: 491, startPoint y: 371, endPoint x: 594, endPoint y: 371, distance: 102.4
click at [492, 371] on div "Embedded Messaging" at bounding box center [482, 373] width 71 height 10
type input "Embedded Messaging"
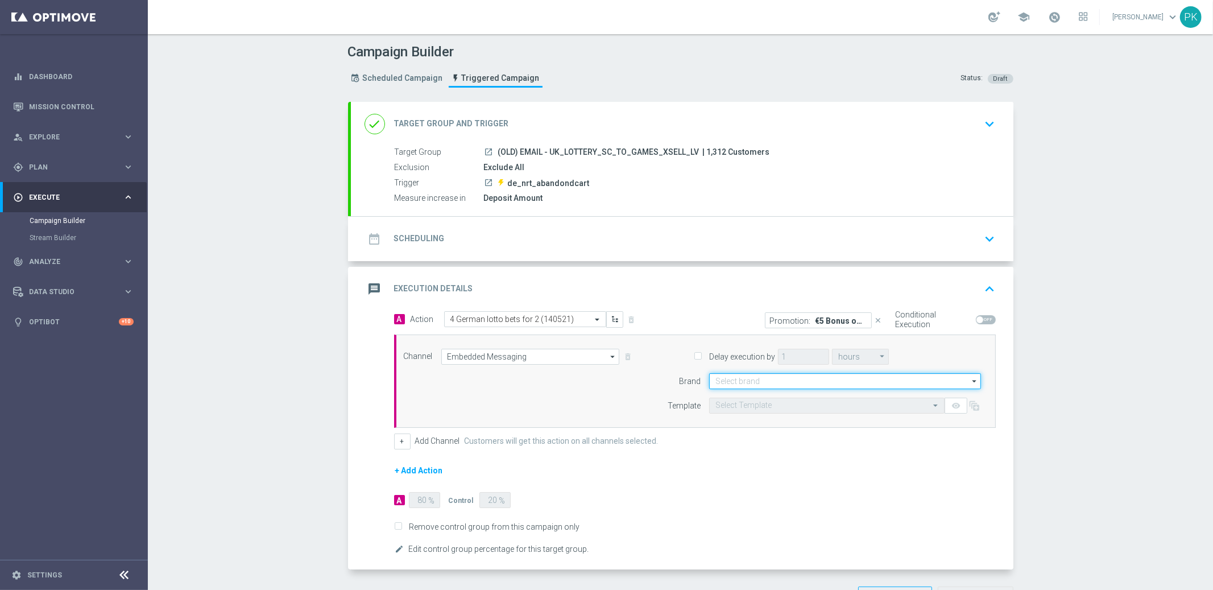
click at [787, 382] on input at bounding box center [845, 381] width 272 height 16
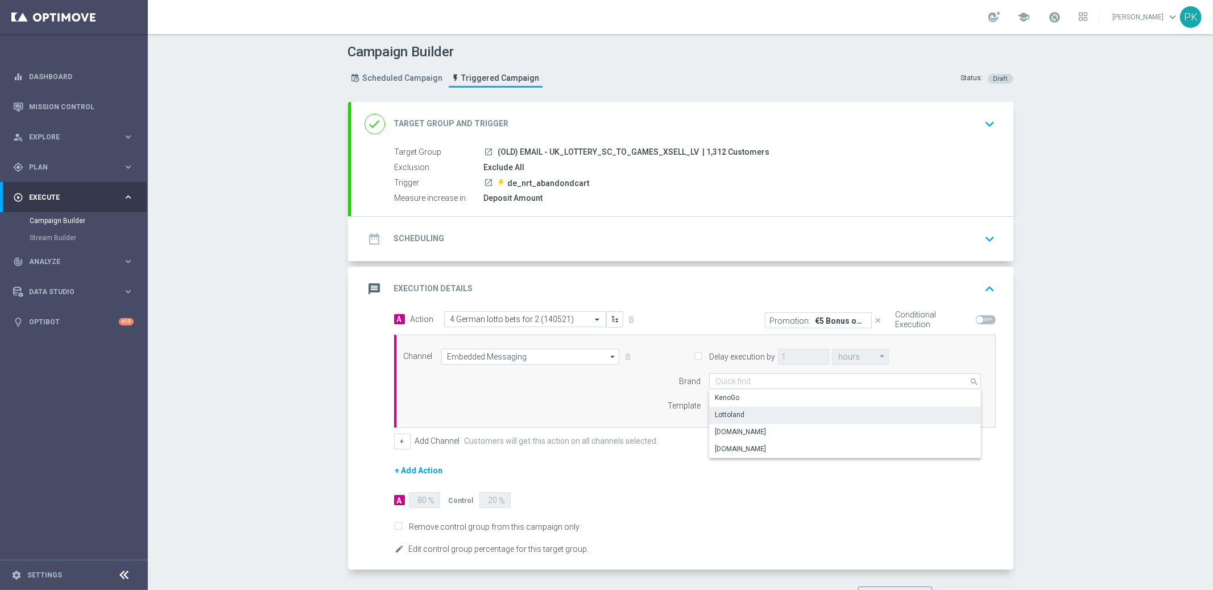
click at [758, 412] on div "Lottoland" at bounding box center [845, 415] width 272 height 16
type input "Lottoland"
click at [789, 407] on input "text" at bounding box center [815, 406] width 200 height 10
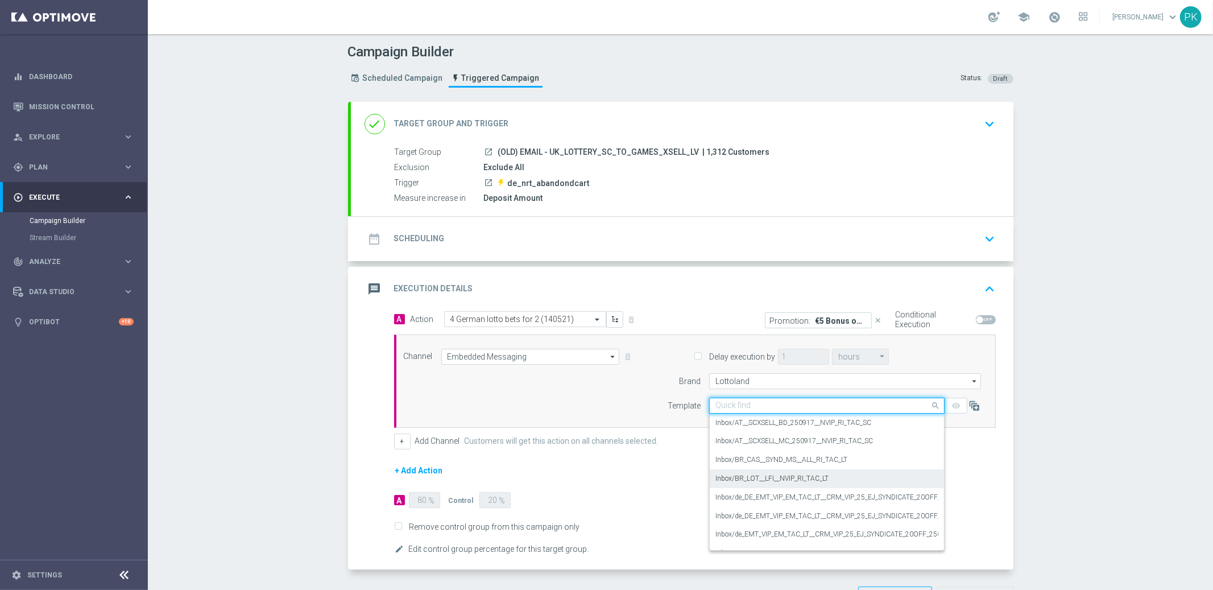
drag, startPoint x: 747, startPoint y: 478, endPoint x: 813, endPoint y: 475, distance: 65.5
click at [747, 479] on label "Inbox/BR_LOT__LFI__NVIP_RI_TAC_LT" at bounding box center [771, 479] width 113 height 10
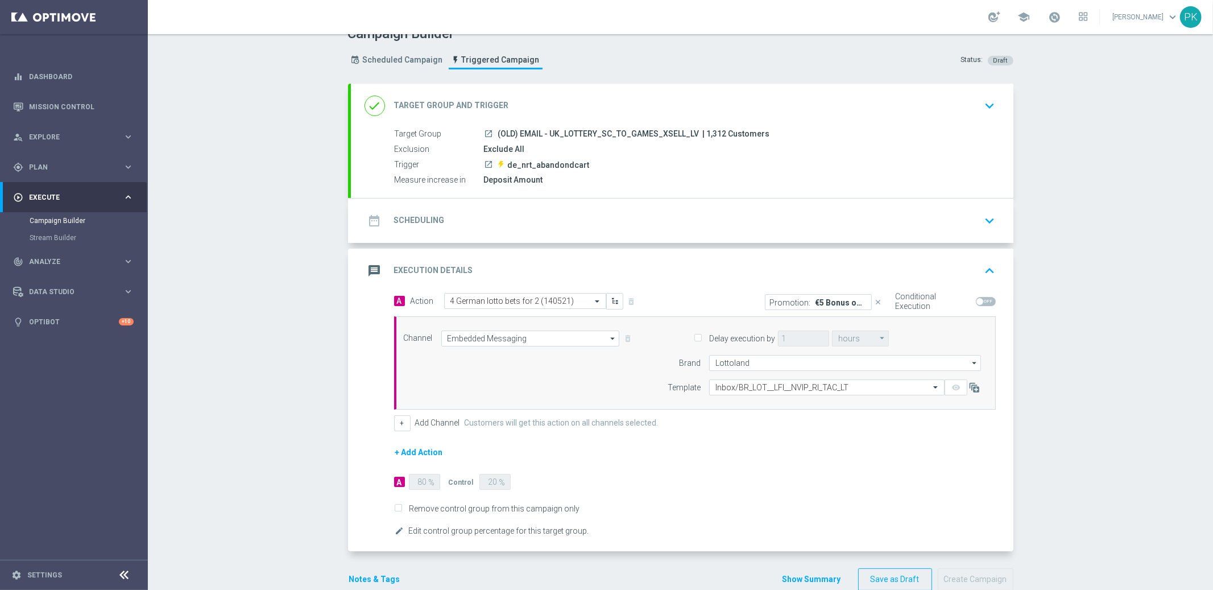
scroll to position [41, 0]
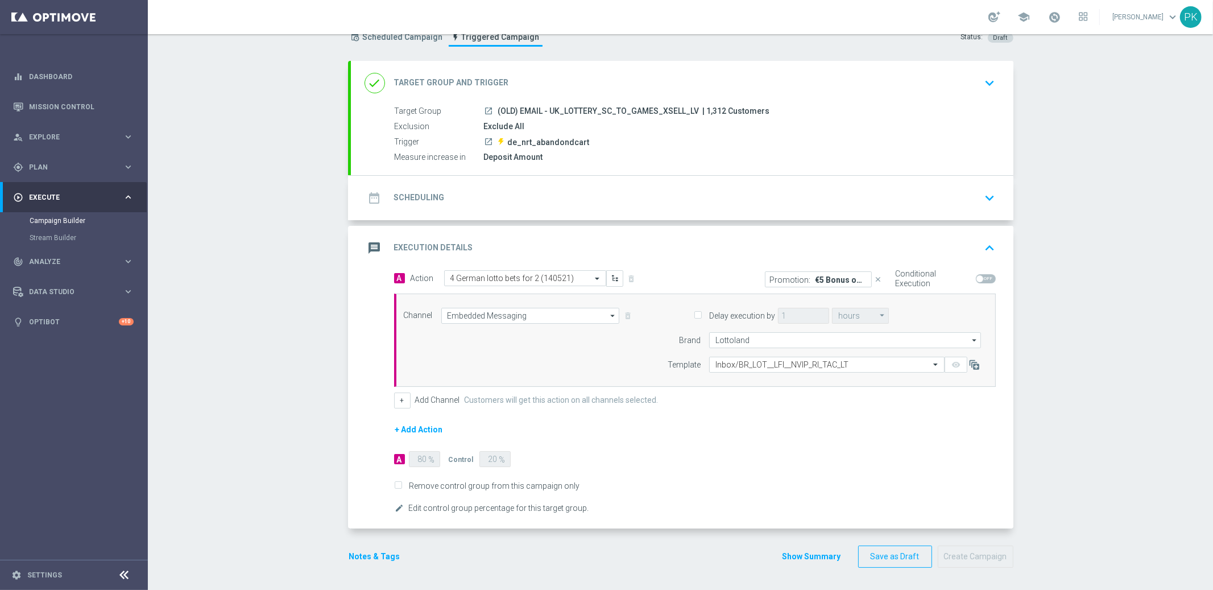
click at [676, 238] on div "message Execution Details keyboard_arrow_up" at bounding box center [682, 248] width 635 height 22
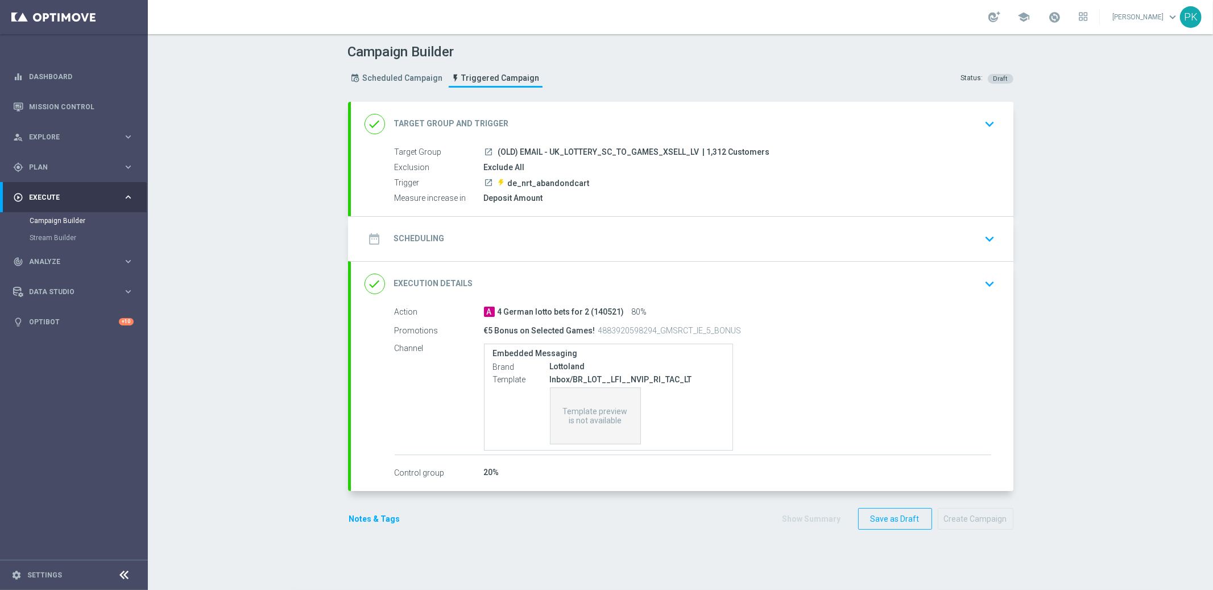
scroll to position [0, 0]
click at [552, 138] on div "done Target Group and Trigger keyboard_arrow_down" at bounding box center [682, 124] width 663 height 44
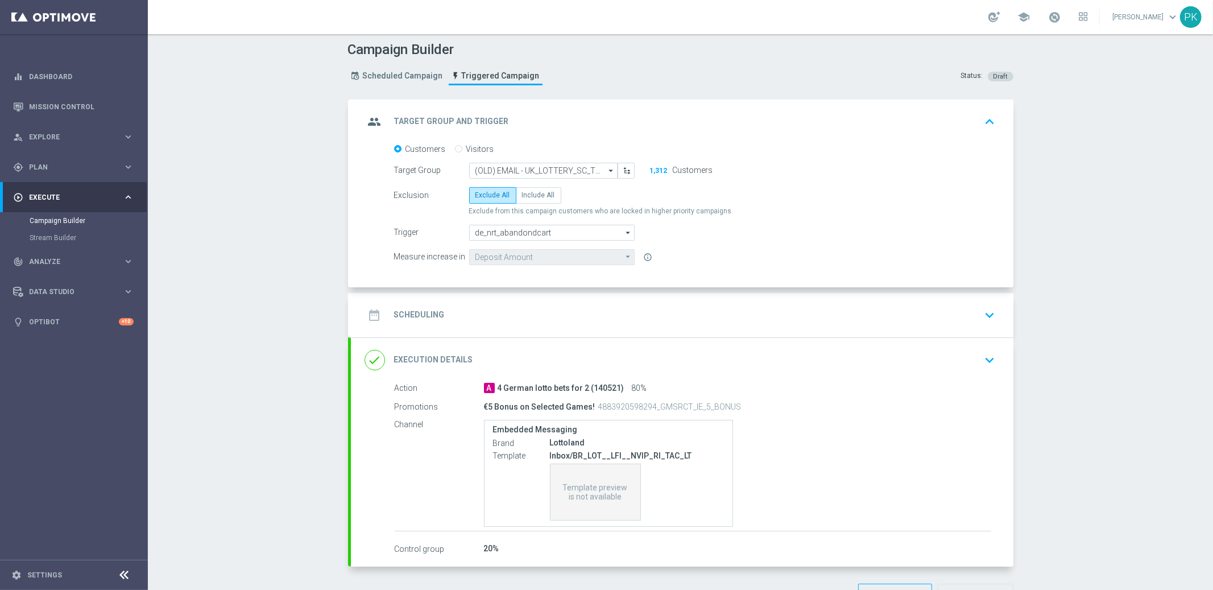
scroll to position [41, 0]
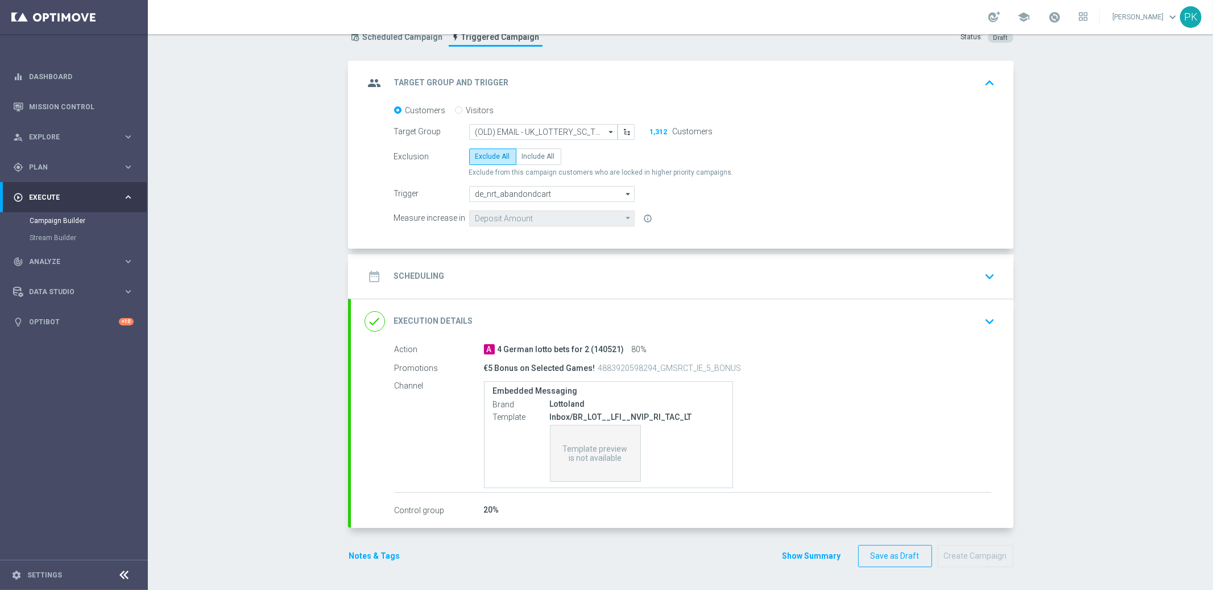
drag, startPoint x: 504, startPoint y: 268, endPoint x: 527, endPoint y: 269, distance: 22.8
click at [505, 268] on div "date_range Scheduling keyboard_arrow_down" at bounding box center [682, 277] width 635 height 22
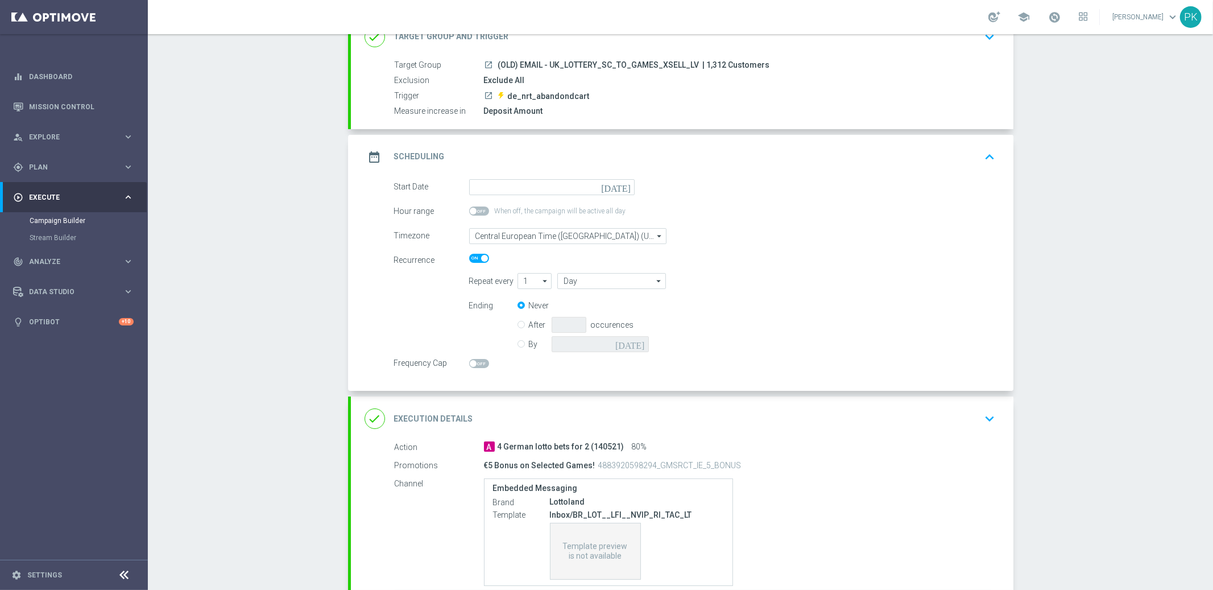
scroll to position [0, 0]
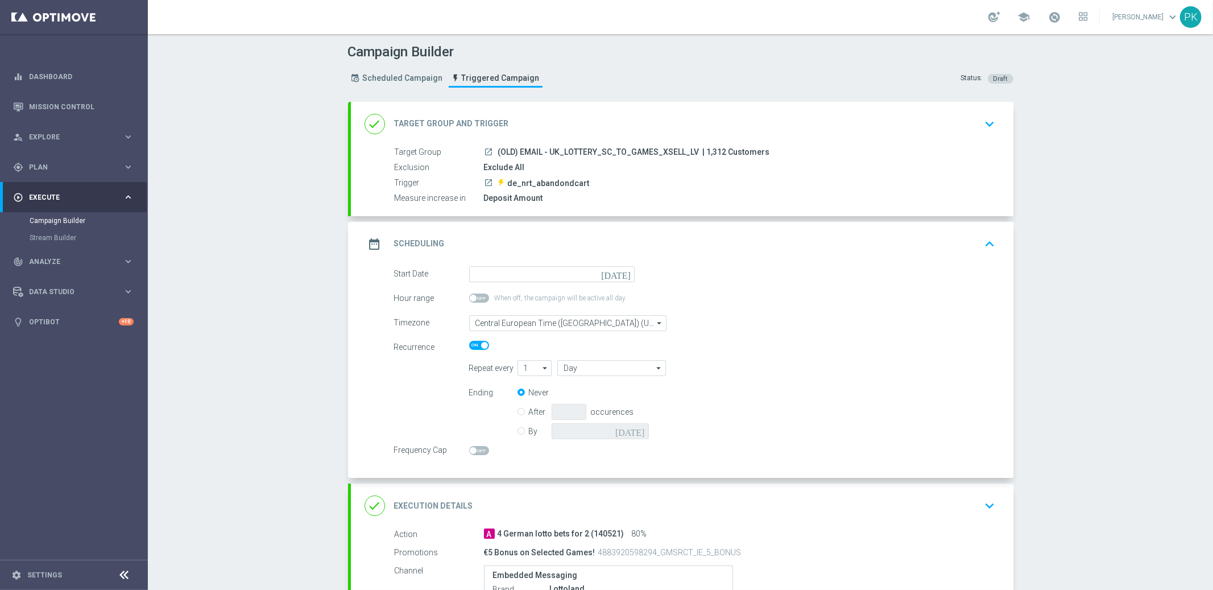
drag, startPoint x: 537, startPoint y: 186, endPoint x: 545, endPoint y: 185, distance: 8.5
click at [537, 186] on span "de_nrt_abandondcart" at bounding box center [549, 183] width 82 height 10
drag, startPoint x: 792, startPoint y: 179, endPoint x: 916, endPoint y: 160, distance: 126.0
click at [804, 173] on div "Target Group launch (OLD) EMAIL - UK_LOTTERY_SC_TO_GAMES_XSELL_LV | 1,312 Custo…" at bounding box center [682, 175] width 663 height 59
click at [990, 118] on icon "keyboard_arrow_down" at bounding box center [990, 123] width 17 height 17
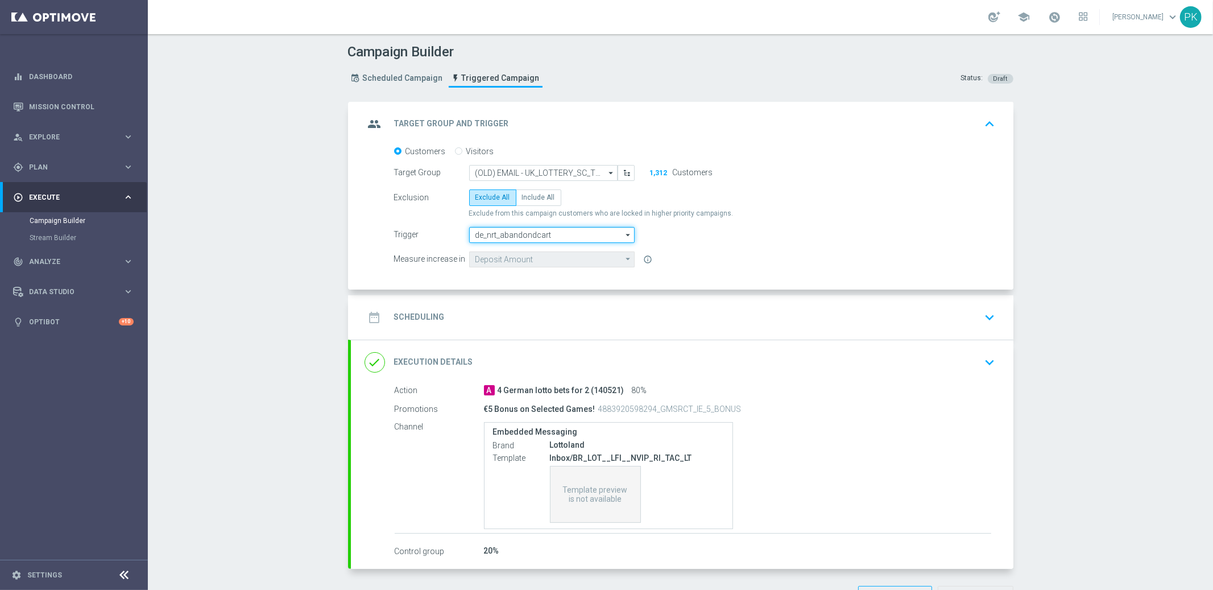
click at [520, 230] on input "de_nrt_abandondcart" at bounding box center [552, 235] width 166 height 16
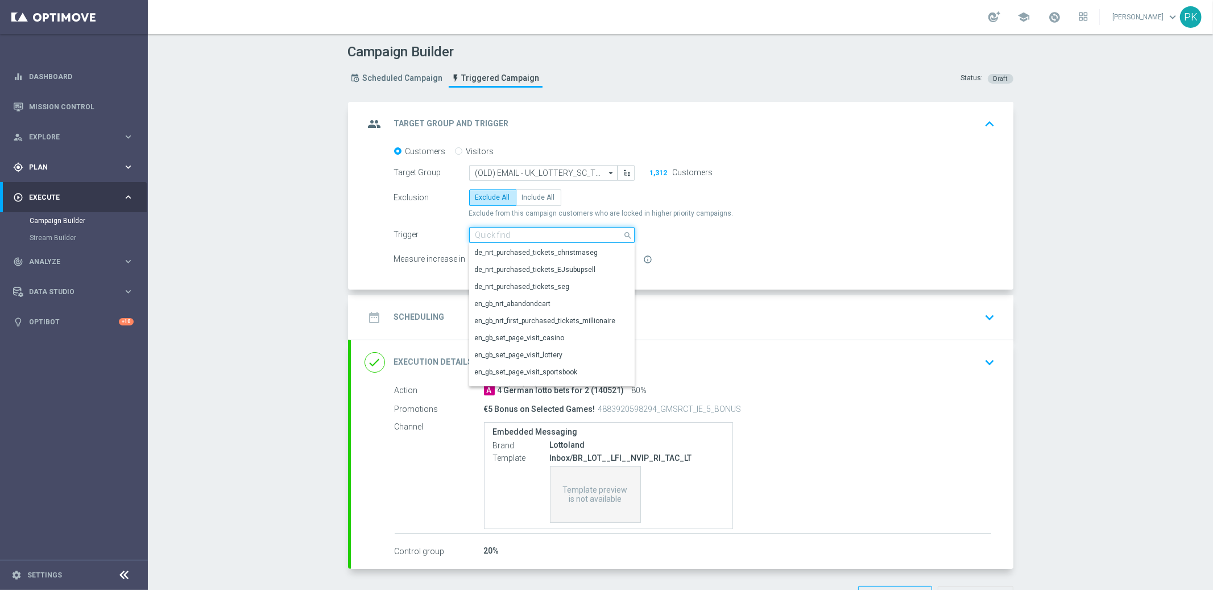
scroll to position [225, 0]
click at [48, 137] on span "Explore" at bounding box center [76, 137] width 94 height 7
type input "de_nrt_abandondcart"
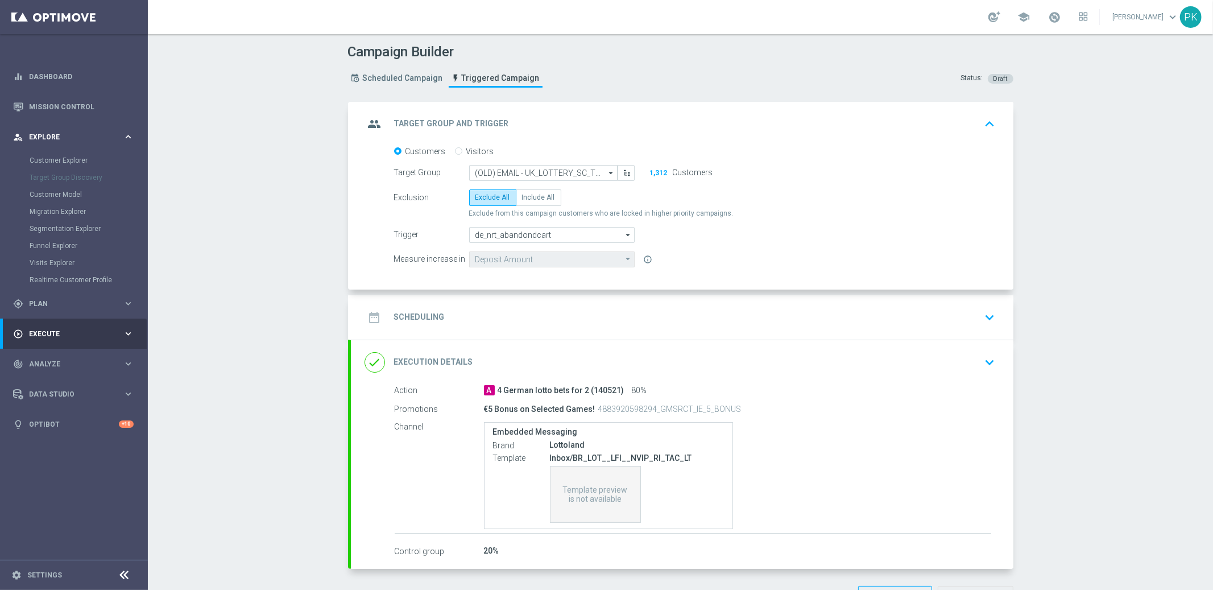
click at [48, 137] on span "Explore" at bounding box center [76, 137] width 94 height 7
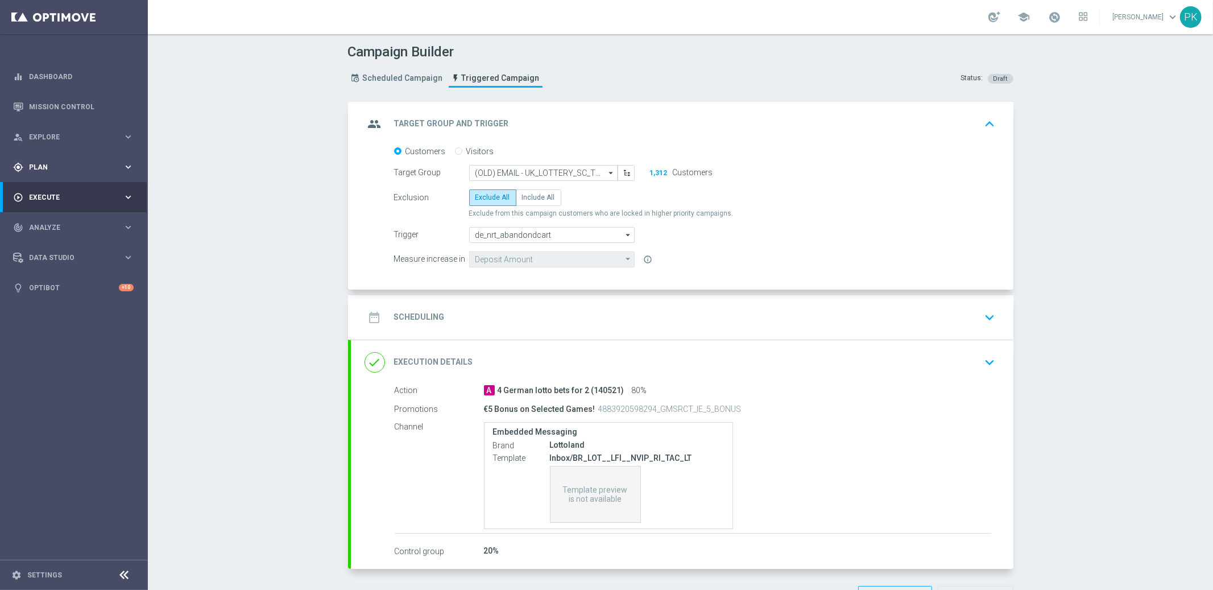
click at [45, 164] on span "Plan" at bounding box center [76, 167] width 94 height 7
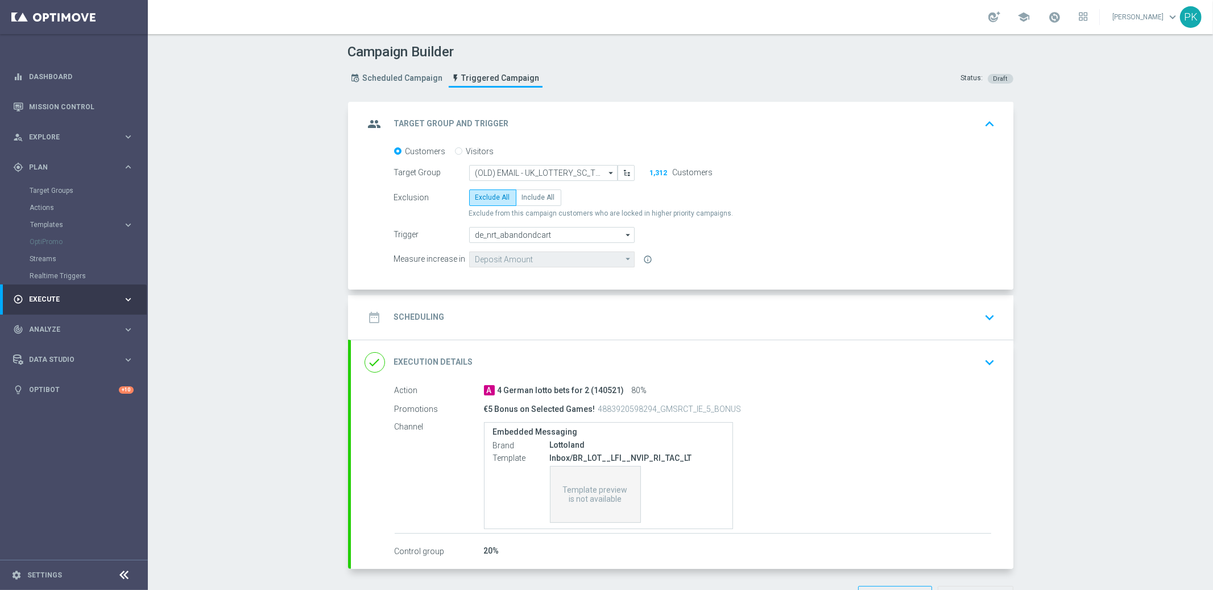
click at [52, 185] on div "Target Groups" at bounding box center [88, 190] width 117 height 17
click at [70, 275] on link "Realtime Triggers" at bounding box center [74, 275] width 89 height 9
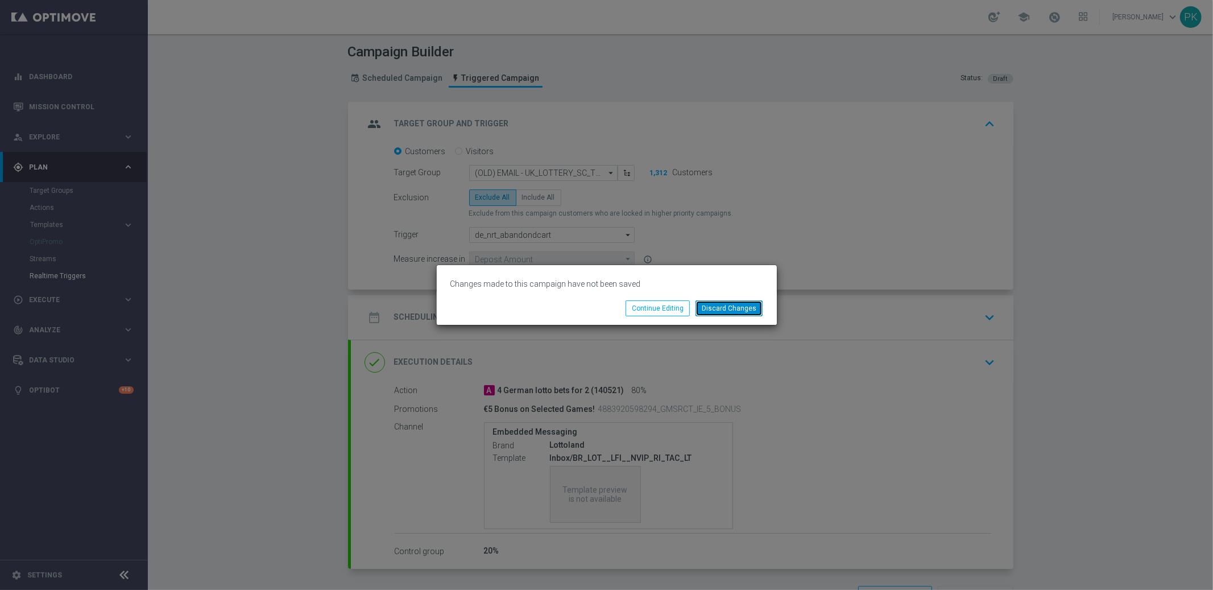
click at [738, 309] on button "Discard Changes" at bounding box center [729, 308] width 67 height 16
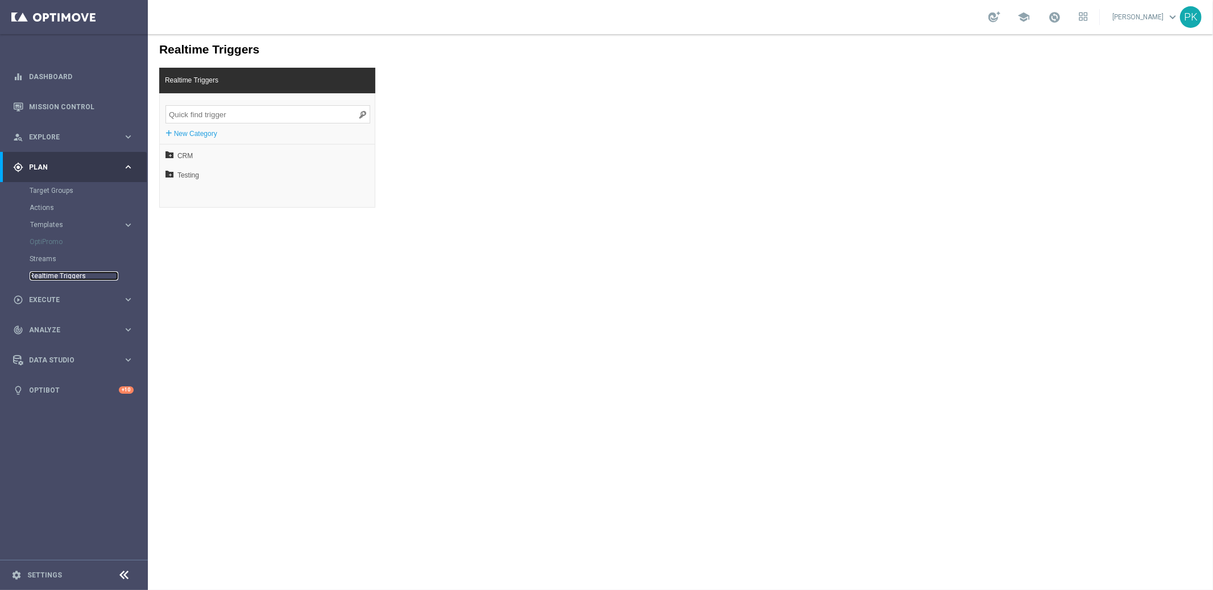
click at [55, 277] on link "Realtime Triggers" at bounding box center [74, 275] width 89 height 9
click at [182, 155] on span "CRM" at bounding box center [240, 155] width 126 height 19
click at [196, 196] on span "EN" at bounding box center [244, 193] width 122 height 19
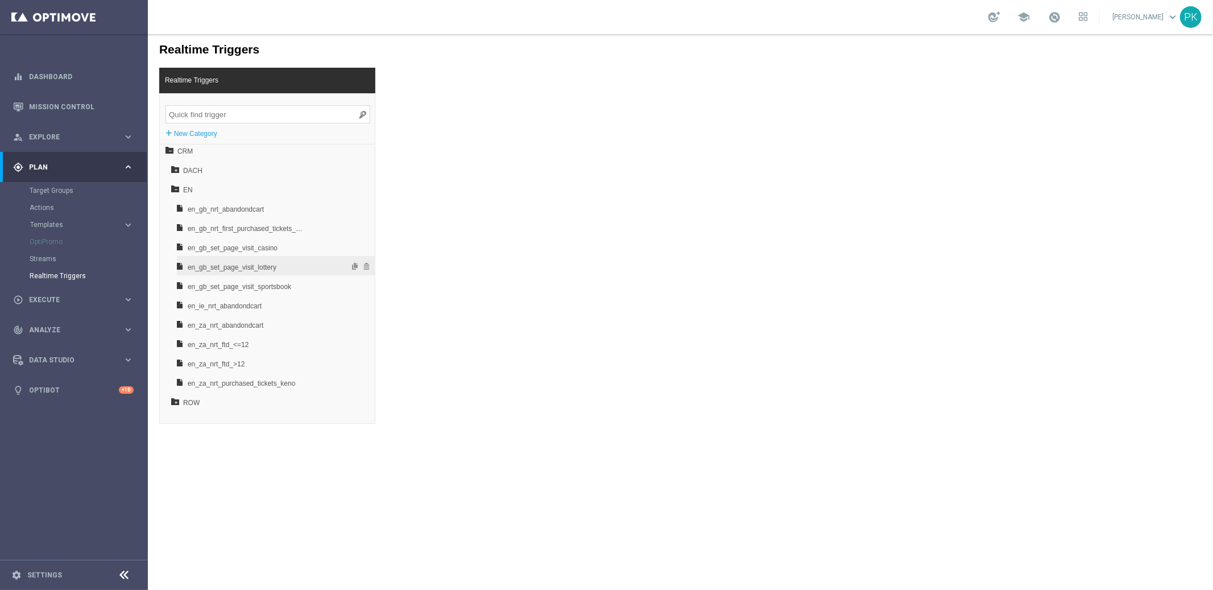
scroll to position [17, 0]
click at [230, 214] on span "en_gb_nrt_first_purchased_tickets_millionaire" at bounding box center [246, 215] width 119 height 19
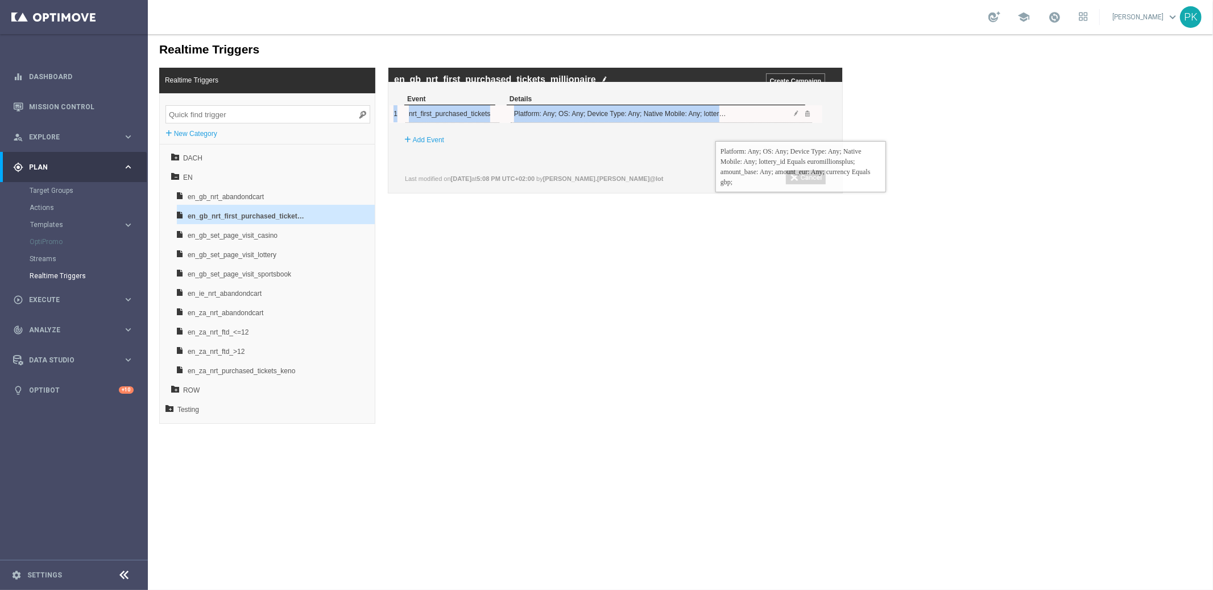
drag, startPoint x: 408, startPoint y: 123, endPoint x: 715, endPoint y: 132, distance: 307.2
click at [715, 122] on div "1 nrt_first_purchased_tickets Platform: Any; OS: Any; Device Type: Any; Native …" at bounding box center [605, 114] width 433 height 18
click at [794, 78] on input "Create Campaign" at bounding box center [795, 80] width 59 height 14
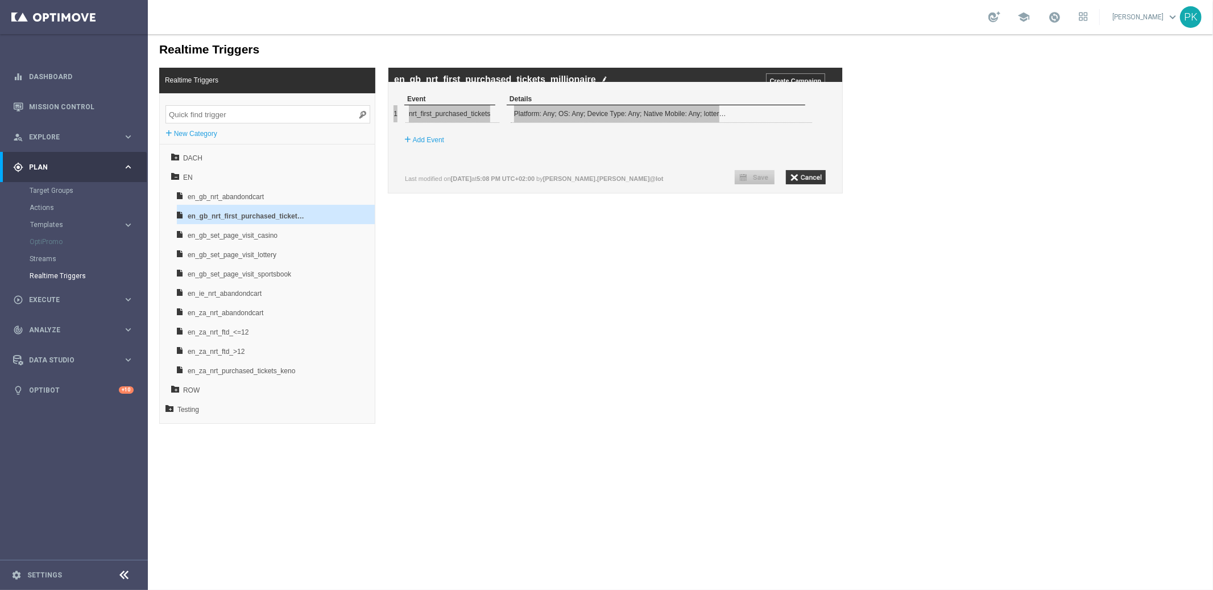
click at [35, 166] on span "Plan" at bounding box center [76, 167] width 94 height 7
click at [49, 194] on span "Execute" at bounding box center [76, 197] width 94 height 7
click at [57, 219] on link "Campaign Builder" at bounding box center [74, 220] width 89 height 9
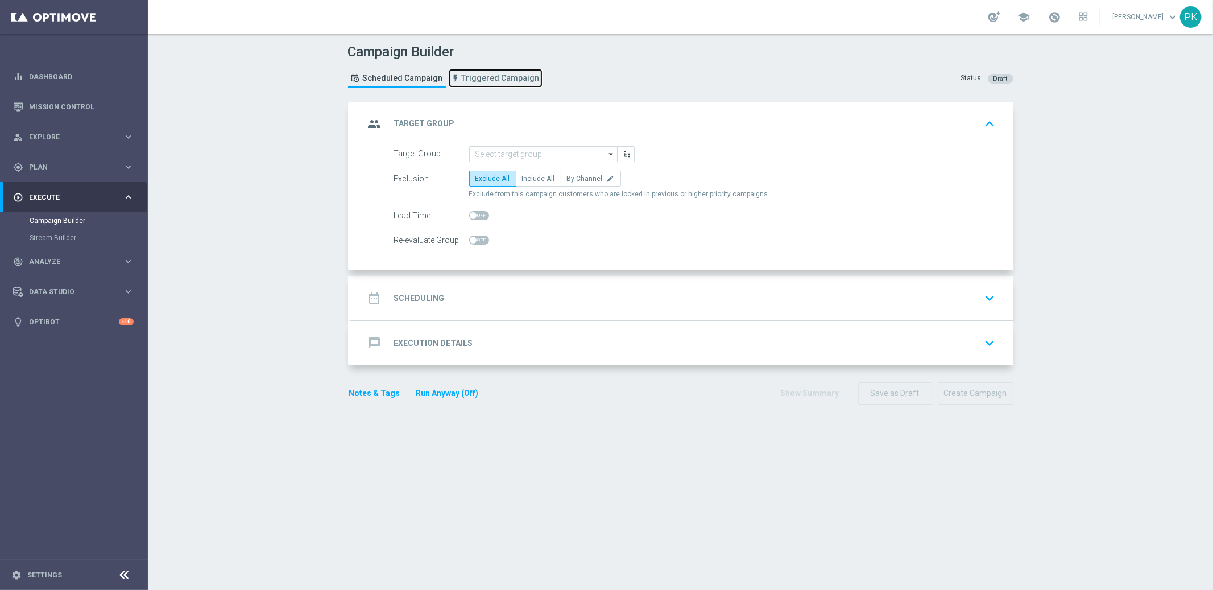
click at [484, 78] on span "Triggered Campaign" at bounding box center [501, 78] width 78 height 10
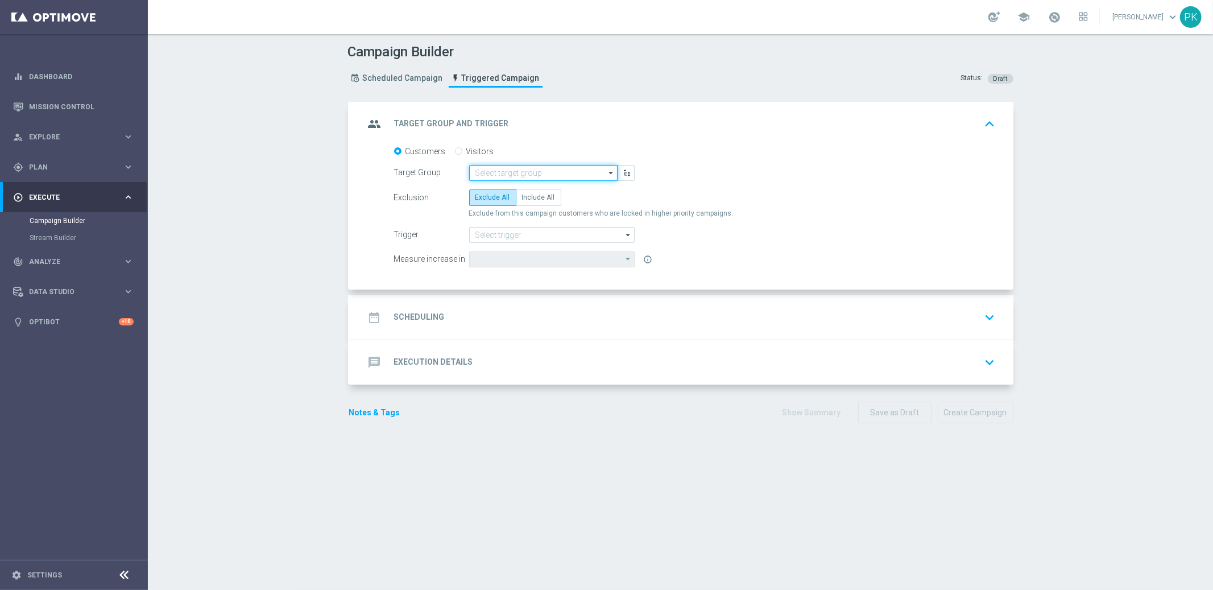
click at [521, 175] on input at bounding box center [543, 173] width 148 height 16
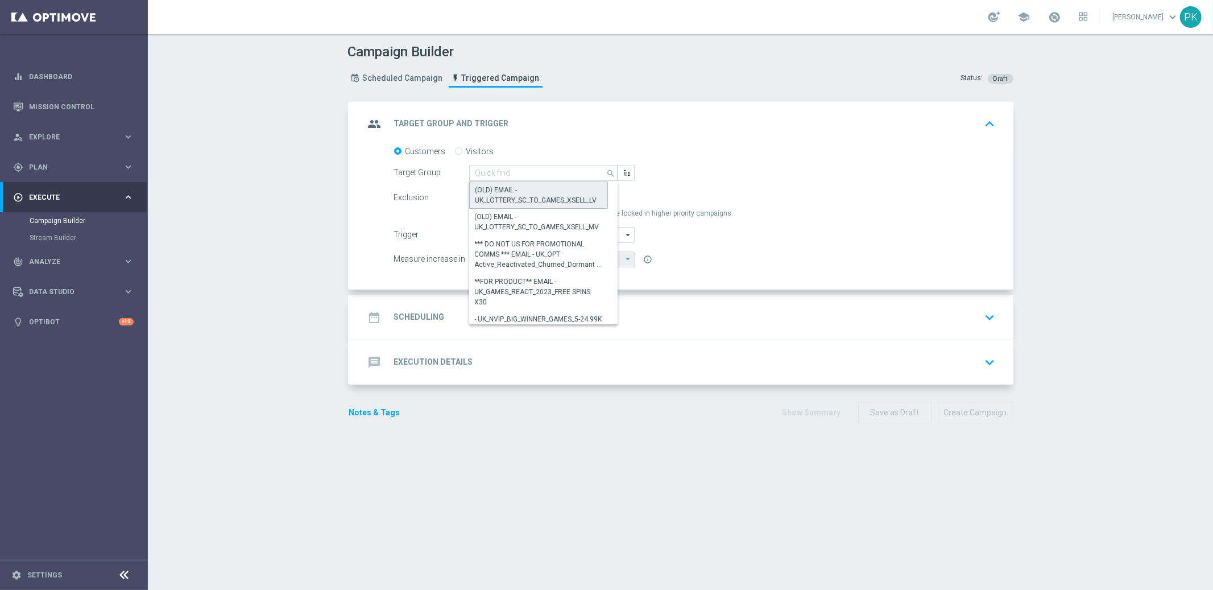
click at [507, 192] on div "(OLD) EMAIL - UK_LOTTERY_SC_TO_GAMES_XSELL_LV" at bounding box center [538, 195] width 127 height 20
type input "(OLD) EMAIL - UK_LOTTERY_SC_TO_GAMES_XSELL_LV"
type input "Deposit Amount"
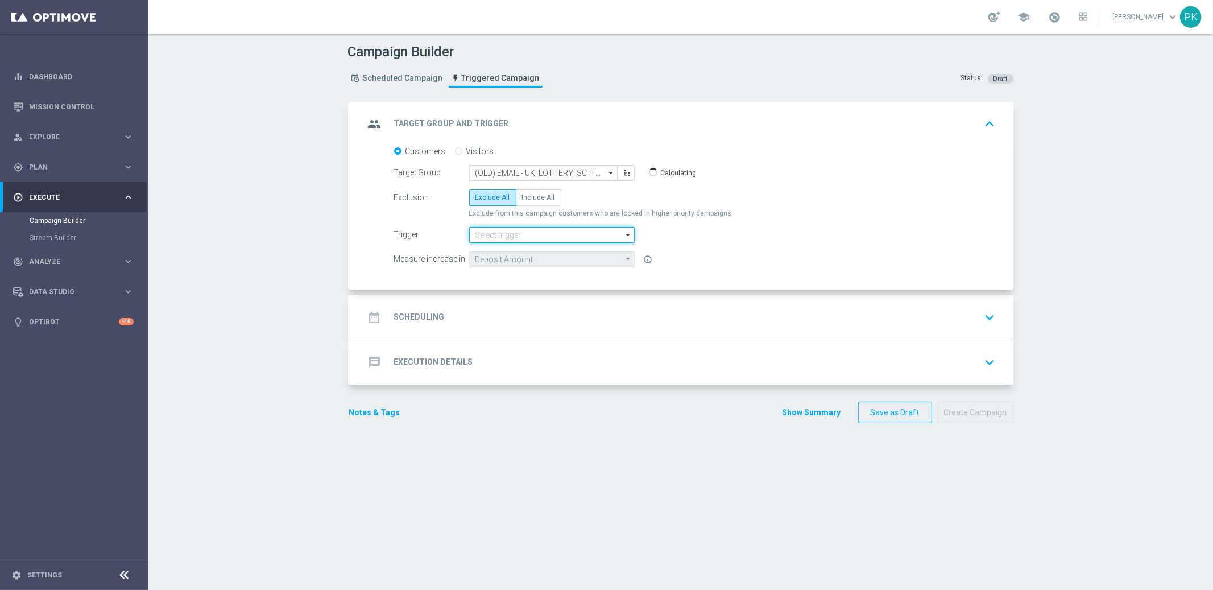
click at [489, 235] on input at bounding box center [552, 235] width 166 height 16
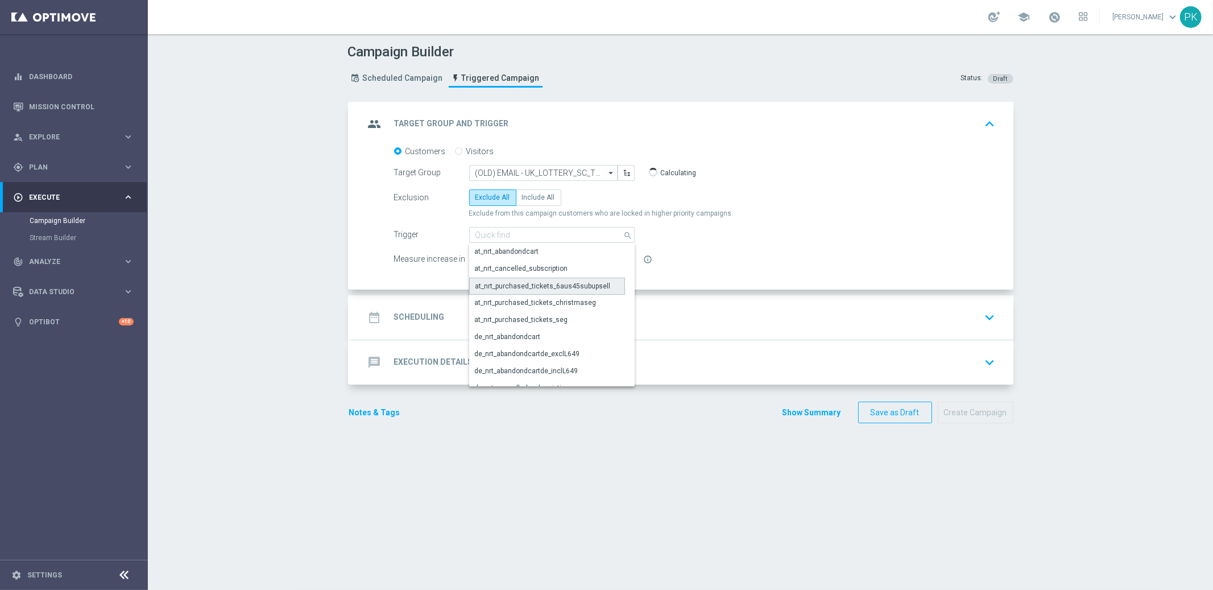
drag, startPoint x: 497, startPoint y: 282, endPoint x: 481, endPoint y: 283, distance: 16.0
click at [497, 282] on div "at_nrt_purchased_tickets_6aus45subupsell" at bounding box center [542, 286] width 135 height 10
type input "at_nrt_purchased_tickets_6aus45subupsell"
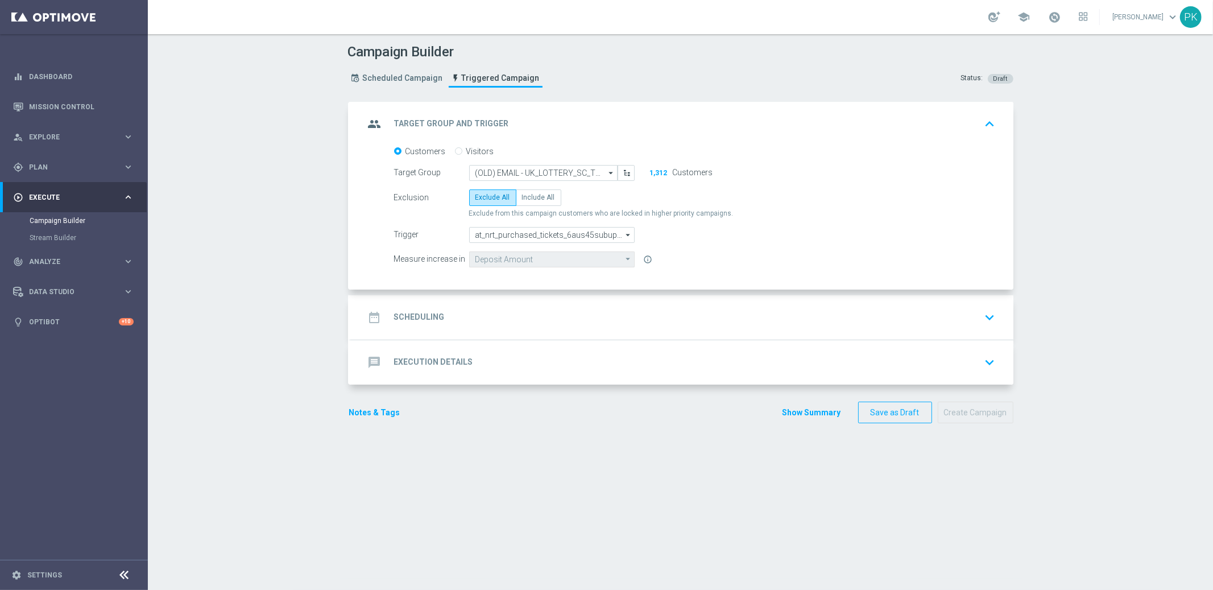
click at [492, 354] on div "message Execution Details keyboard_arrow_down" at bounding box center [682, 362] width 635 height 22
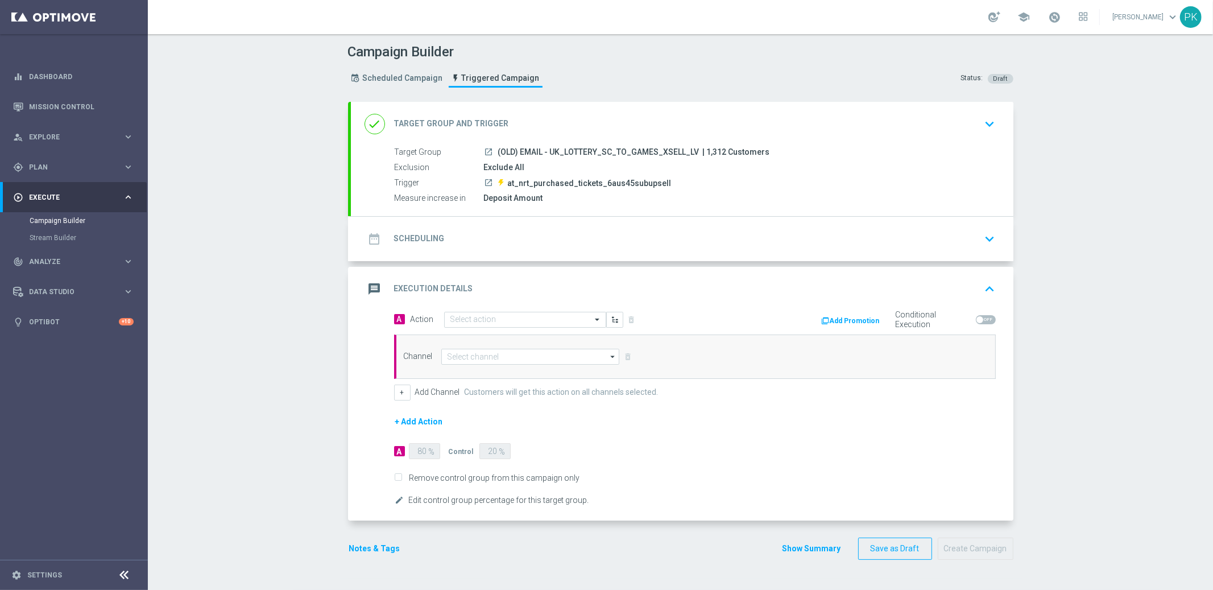
click at [857, 322] on button "Add Promotion" at bounding box center [852, 321] width 63 height 13
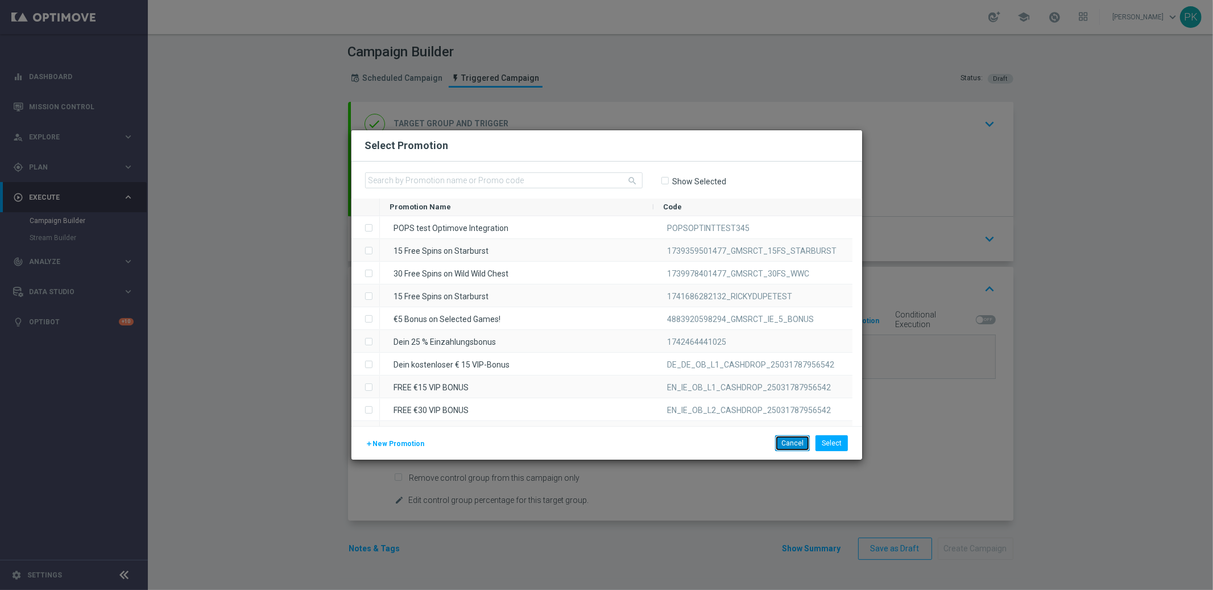
click at [792, 442] on button "Cancel" at bounding box center [792, 443] width 35 height 16
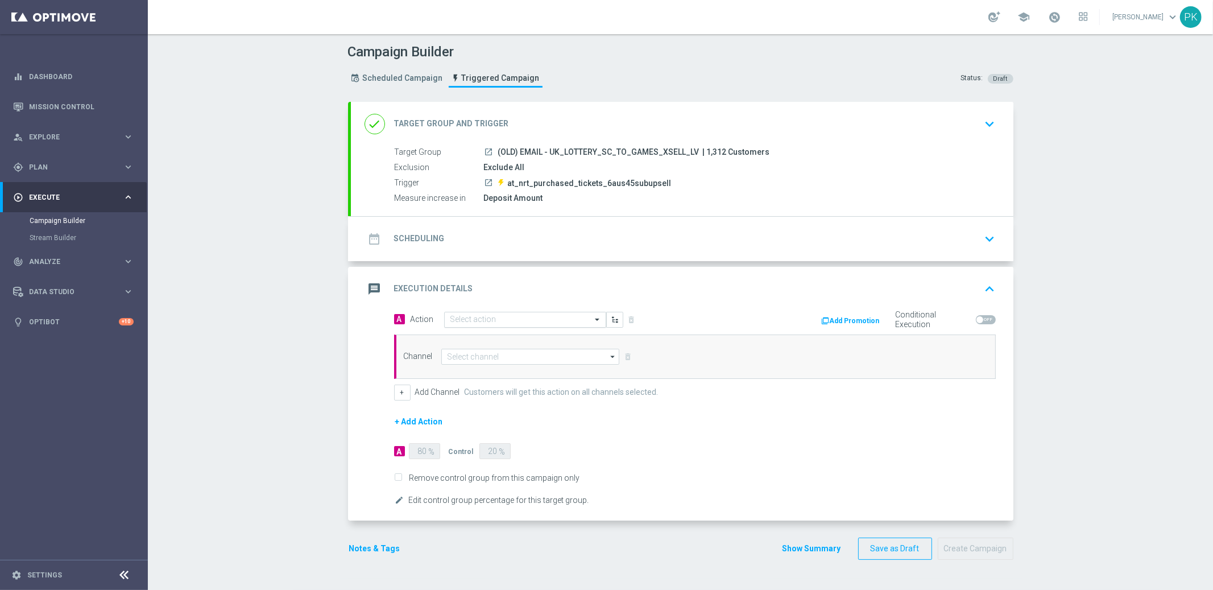
click at [545, 319] on input "text" at bounding box center [513, 320] width 127 height 10
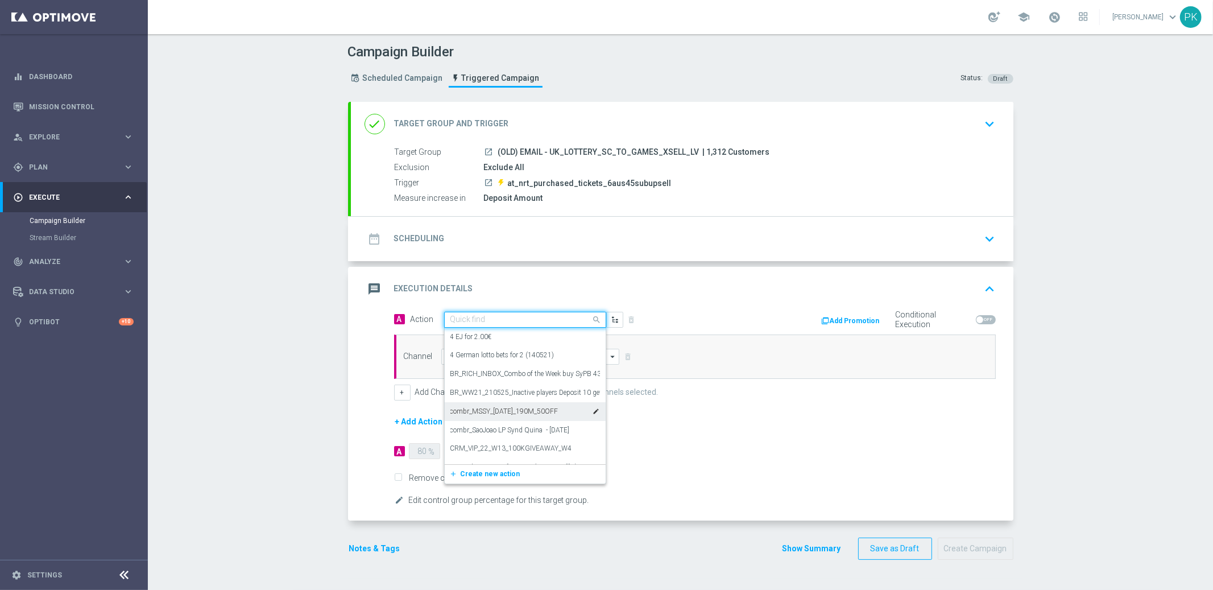
click at [478, 400] on div "BR_WW21_210525_Inactive players Deposit 10 get 65 edit" at bounding box center [525, 392] width 150 height 19
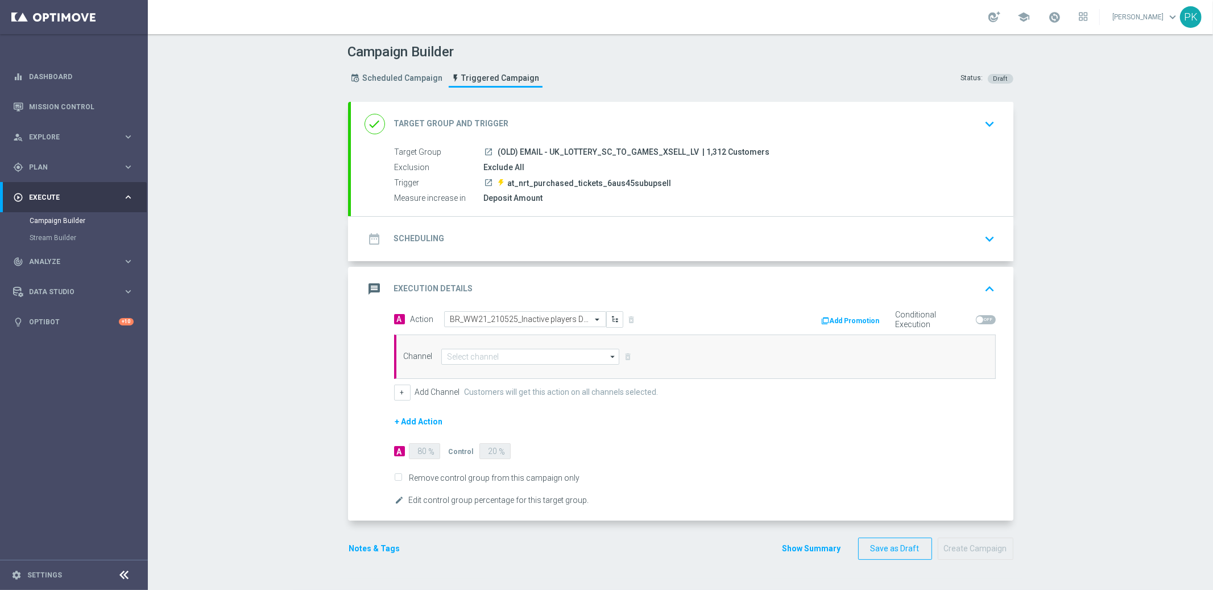
click at [852, 318] on button "Add Promotion" at bounding box center [852, 321] width 63 height 13
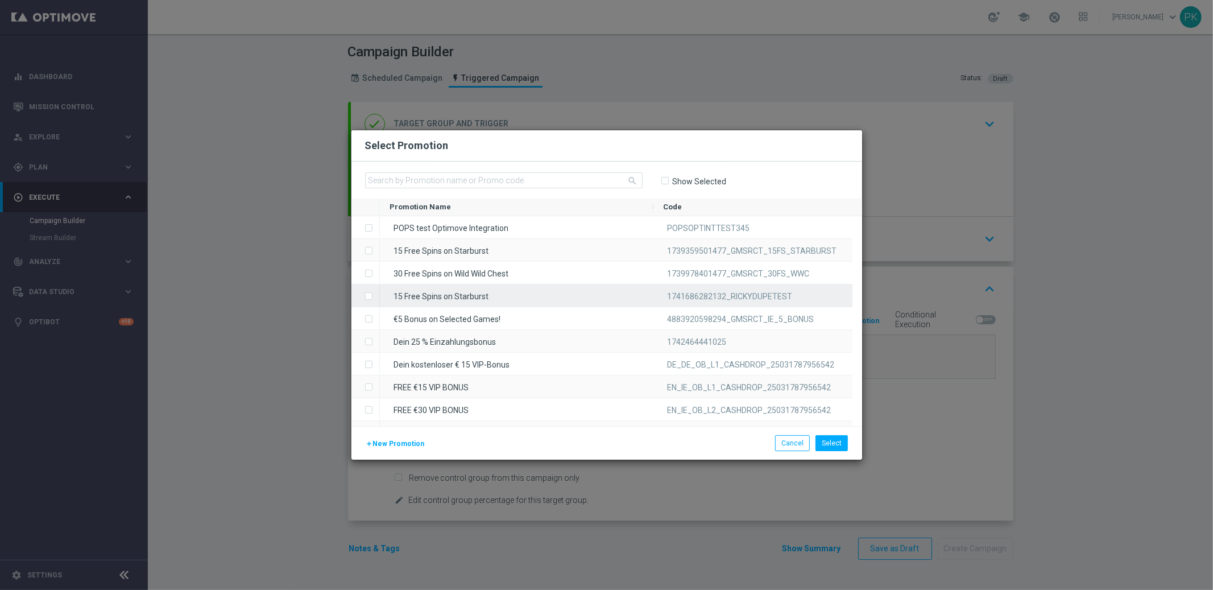
click at [376, 296] on label "Press SPACE to select this row." at bounding box center [378, 297] width 4 height 10
click at [838, 444] on button "Select" at bounding box center [832, 443] width 32 height 16
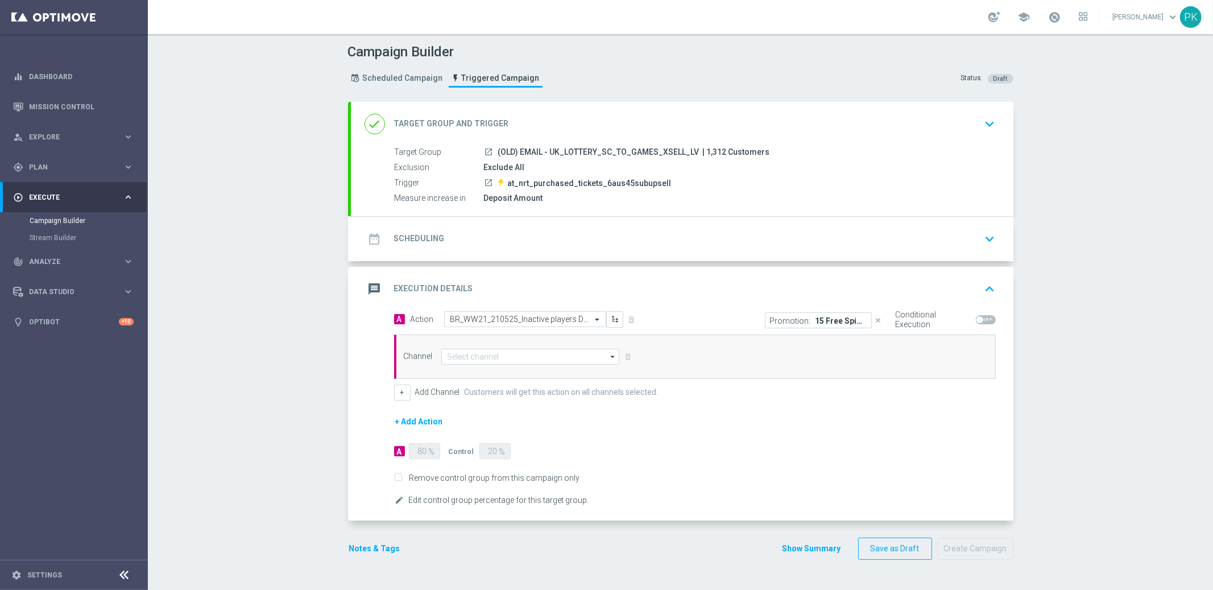
click at [875, 320] on icon "close" at bounding box center [879, 320] width 8 height 8
click at [981, 317] on span at bounding box center [986, 319] width 20 height 9
click at [981, 317] on input "checkbox" at bounding box center [986, 319] width 20 height 9
click at [981, 317] on span at bounding box center [986, 319] width 20 height 9
click at [981, 317] on input "checkbox" at bounding box center [986, 319] width 20 height 9
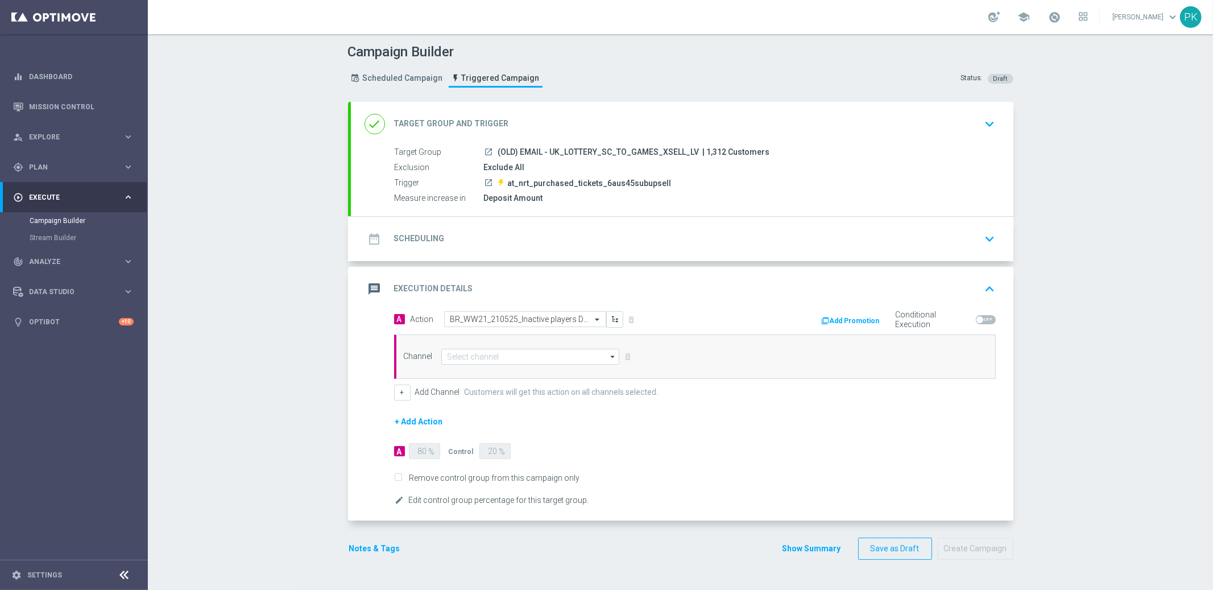
click at [981, 317] on span at bounding box center [986, 319] width 20 height 9
click at [981, 317] on input "checkbox" at bounding box center [986, 319] width 20 height 9
checkbox input "true"
click at [838, 317] on button "Add Promotion" at bounding box center [852, 321] width 63 height 13
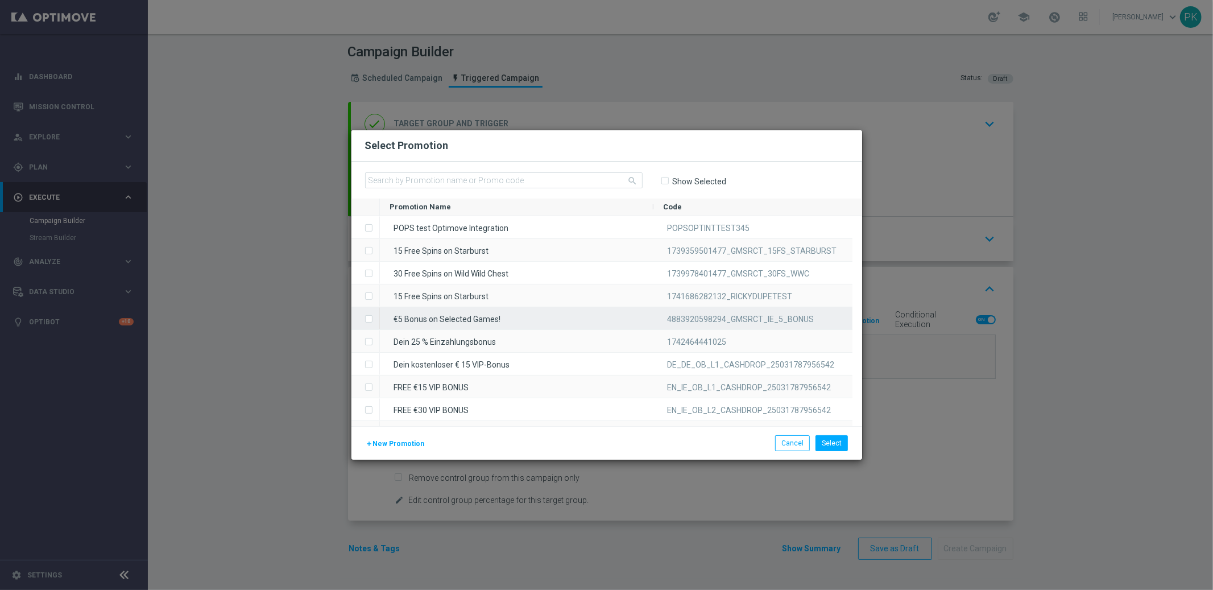
click at [729, 315] on span "4883920598294_GMSRCT_IE_5_BONUS" at bounding box center [741, 319] width 147 height 9
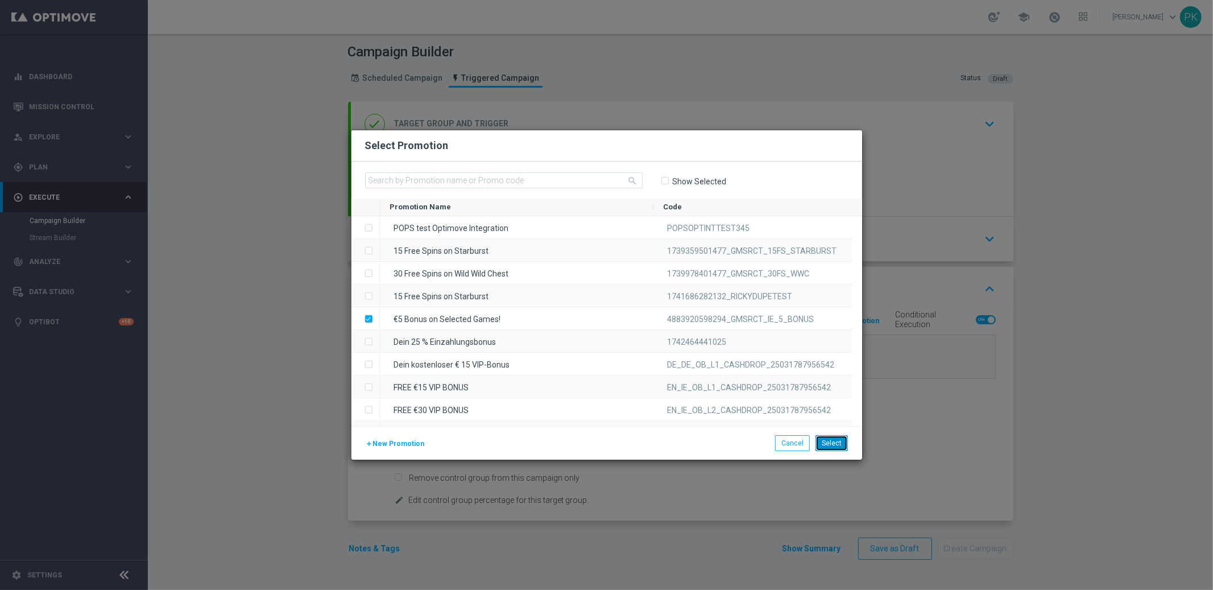
drag, startPoint x: 833, startPoint y: 444, endPoint x: 820, endPoint y: 441, distance: 13.3
click at [833, 444] on button "Select" at bounding box center [832, 443] width 32 height 16
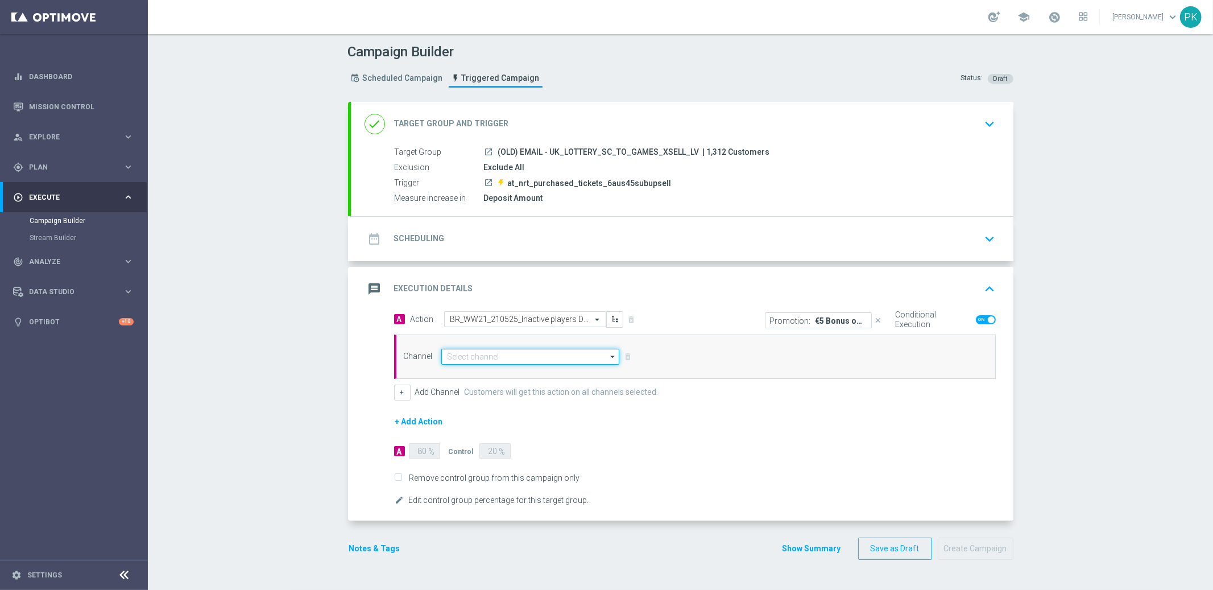
click at [477, 355] on input at bounding box center [530, 357] width 179 height 16
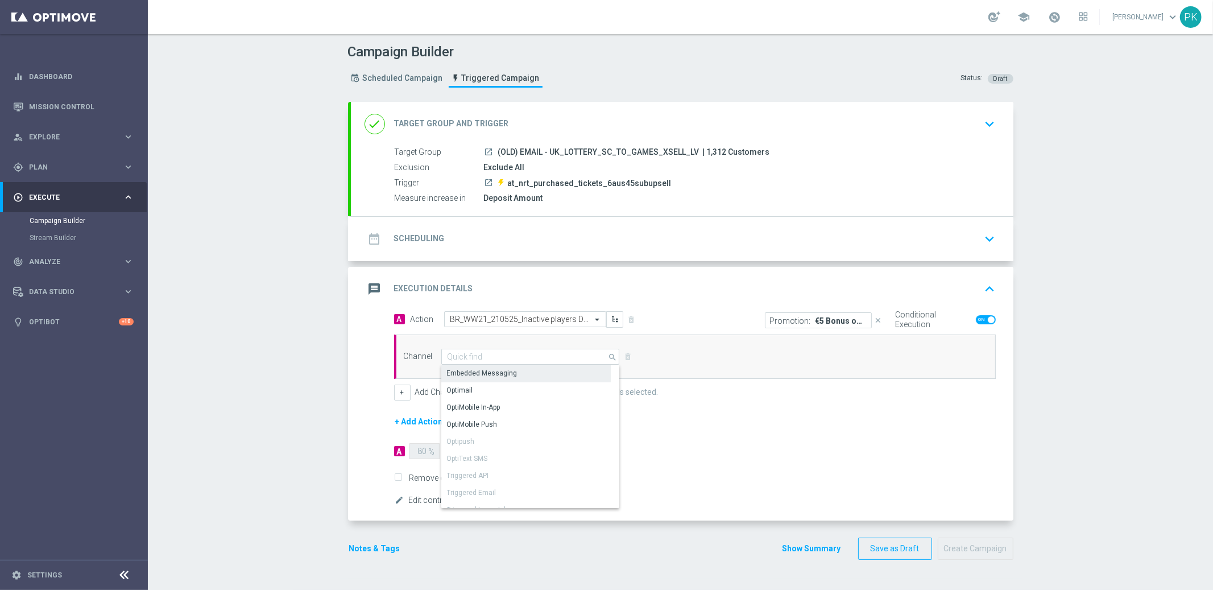
click at [520, 371] on div "Embedded Messaging" at bounding box center [525, 373] width 169 height 16
type input "Embedded Messaging"
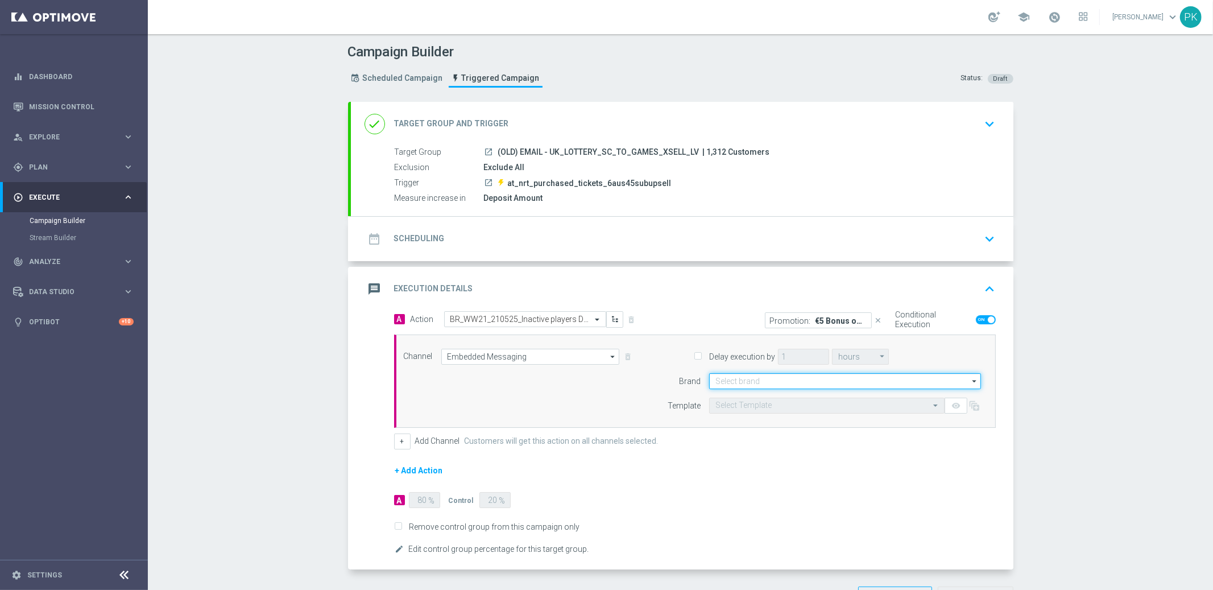
click at [777, 379] on input at bounding box center [845, 381] width 272 height 16
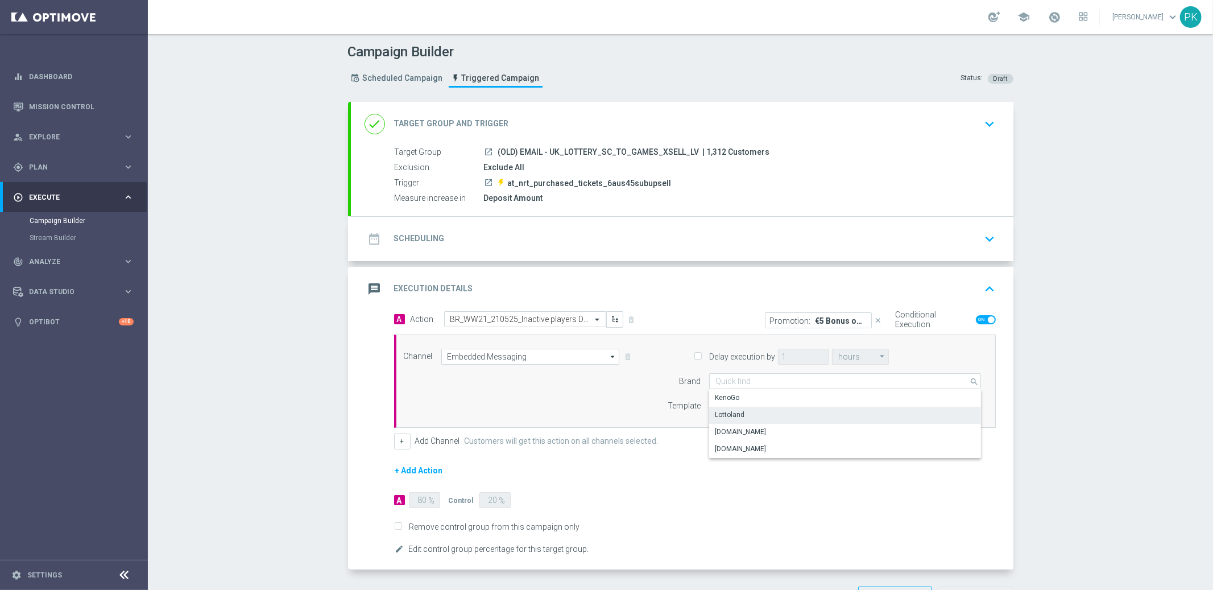
click at [740, 413] on div "Lottoland" at bounding box center [845, 415] width 272 height 16
type input "Lottoland"
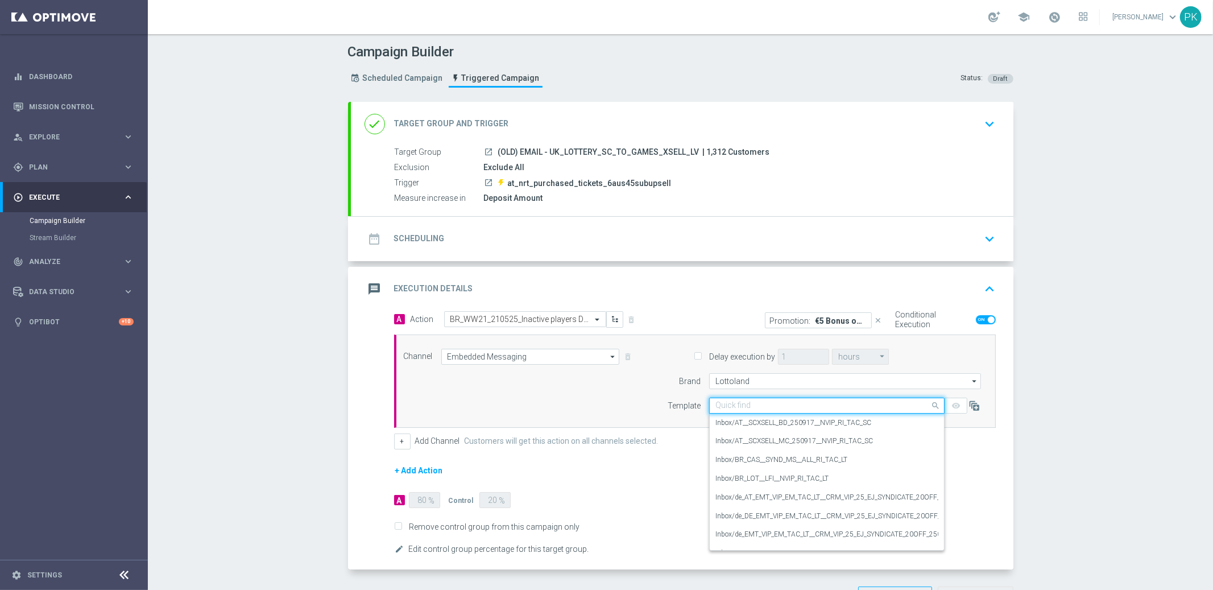
click at [766, 403] on input "text" at bounding box center [815, 406] width 200 height 10
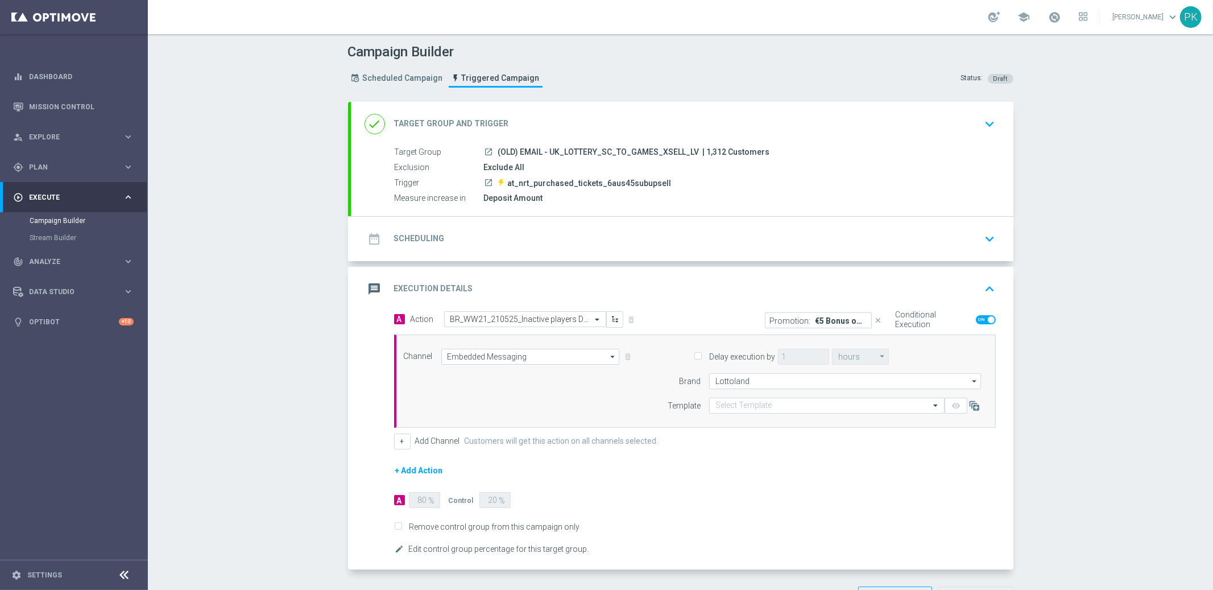
drag, startPoint x: 673, startPoint y: 465, endPoint x: 684, endPoint y: 466, distance: 10.9
click at [673, 465] on form "A Action Select action BR_WW21_210525_Inactive players Deposit 10 get 65 delete…" at bounding box center [695, 433] width 602 height 245
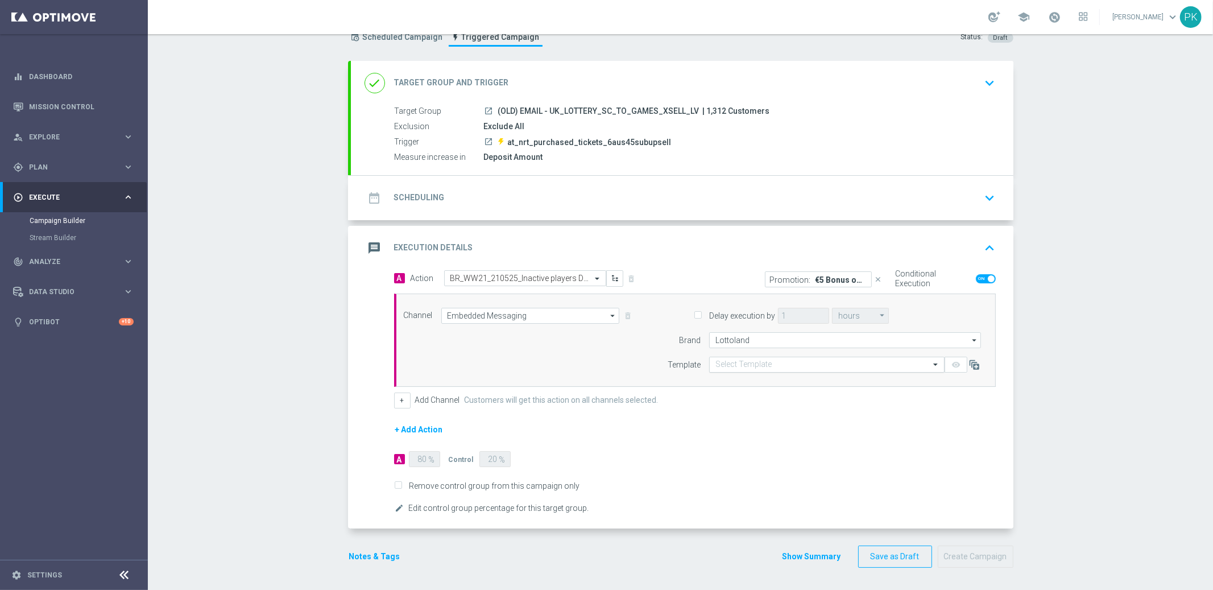
click at [736, 360] on input "text" at bounding box center [815, 365] width 200 height 10
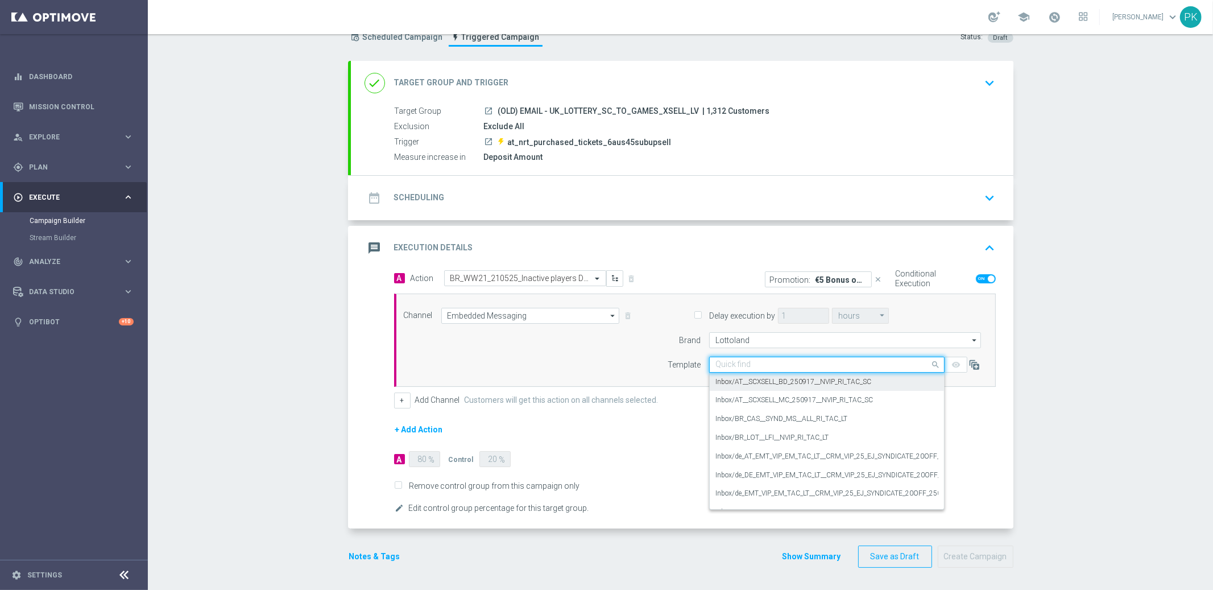
click at [741, 382] on label "Inbox/AT__SCXSELL_BD_250917__NVIP_RI_TAC_SC" at bounding box center [793, 382] width 156 height 10
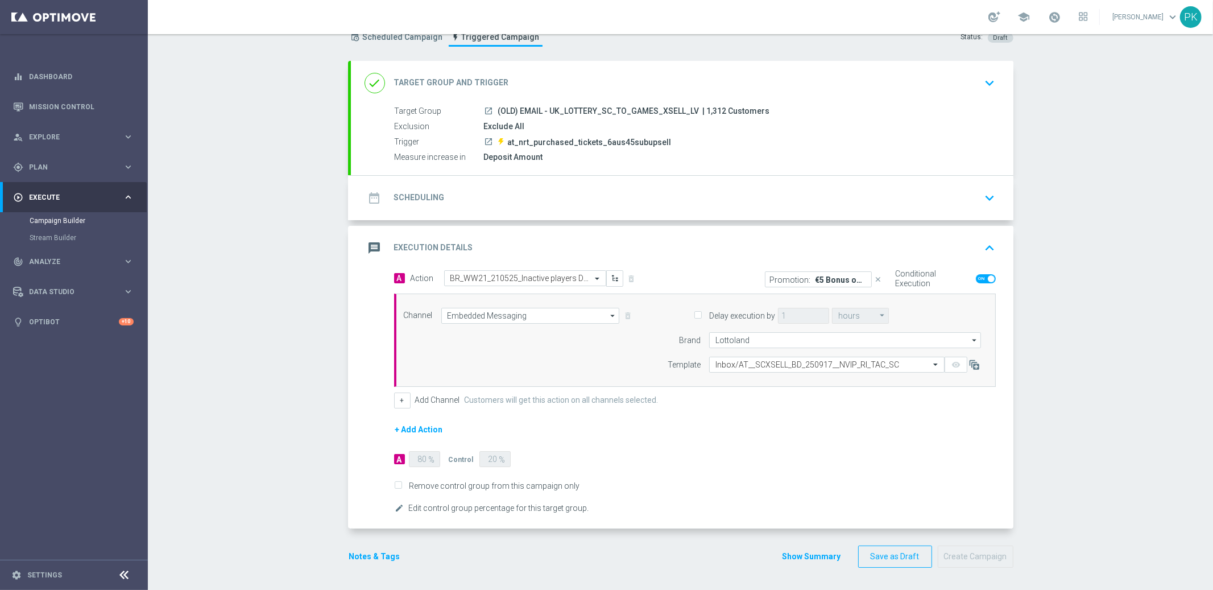
click at [838, 427] on form "A Action Select action BR_WW21_210525_Inactive players Deposit 10 get 65 delete…" at bounding box center [695, 392] width 602 height 245
click at [471, 197] on div "date_range Scheduling keyboard_arrow_down" at bounding box center [682, 198] width 635 height 22
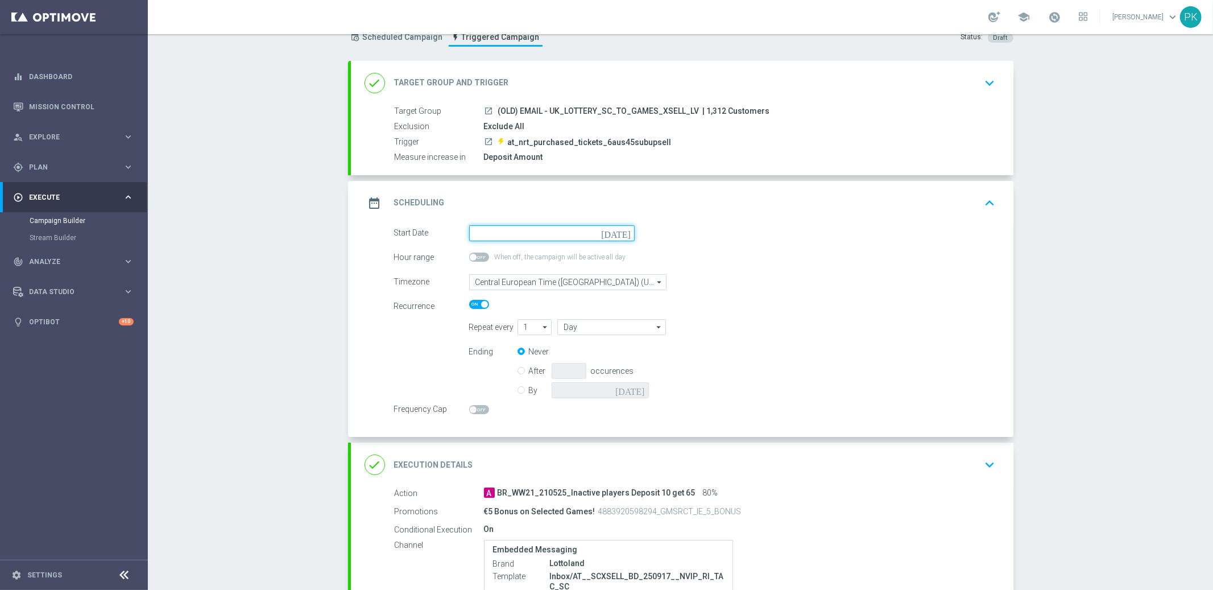
click at [505, 233] on input at bounding box center [552, 233] width 166 height 16
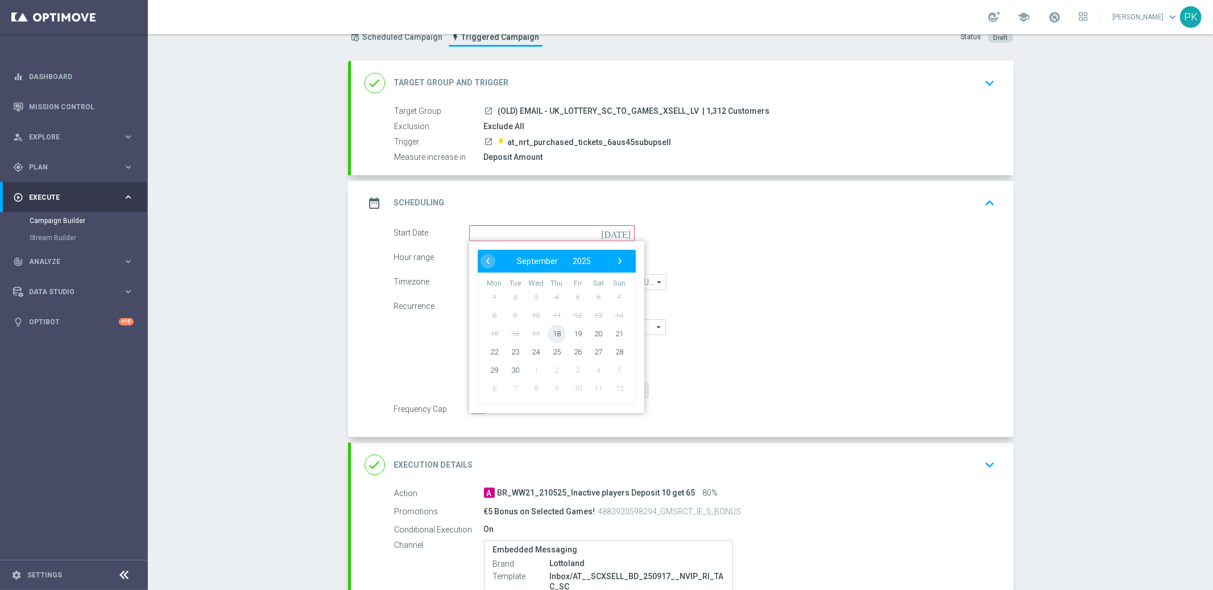
click at [551, 332] on span "18" at bounding box center [556, 333] width 18 height 18
type input "[DATE]"
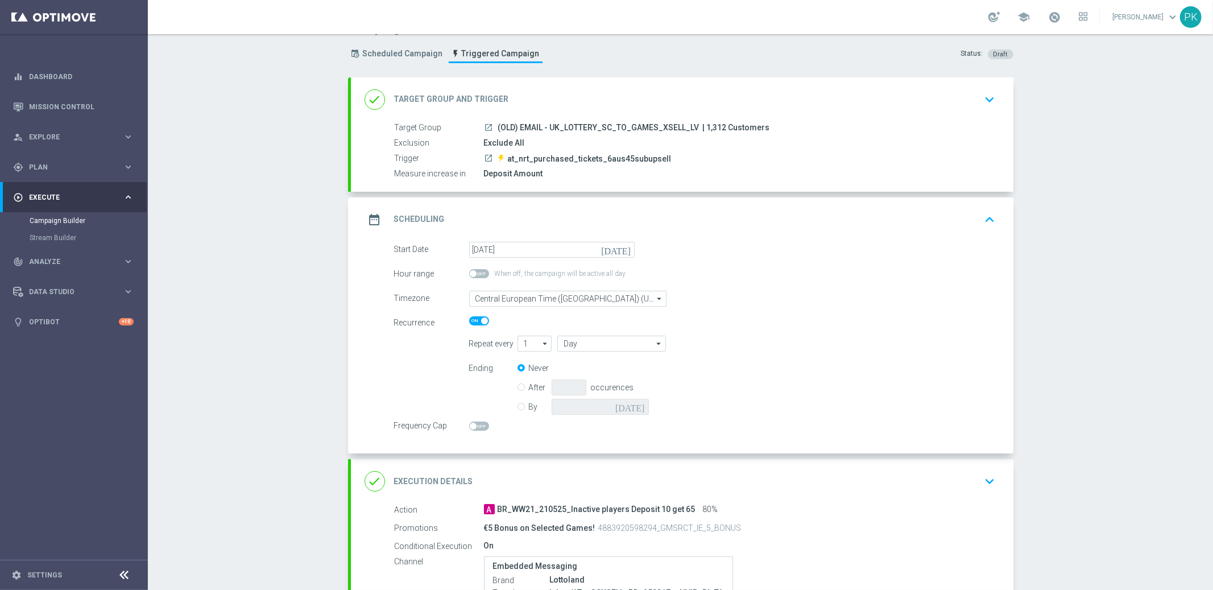
scroll to position [0, 0]
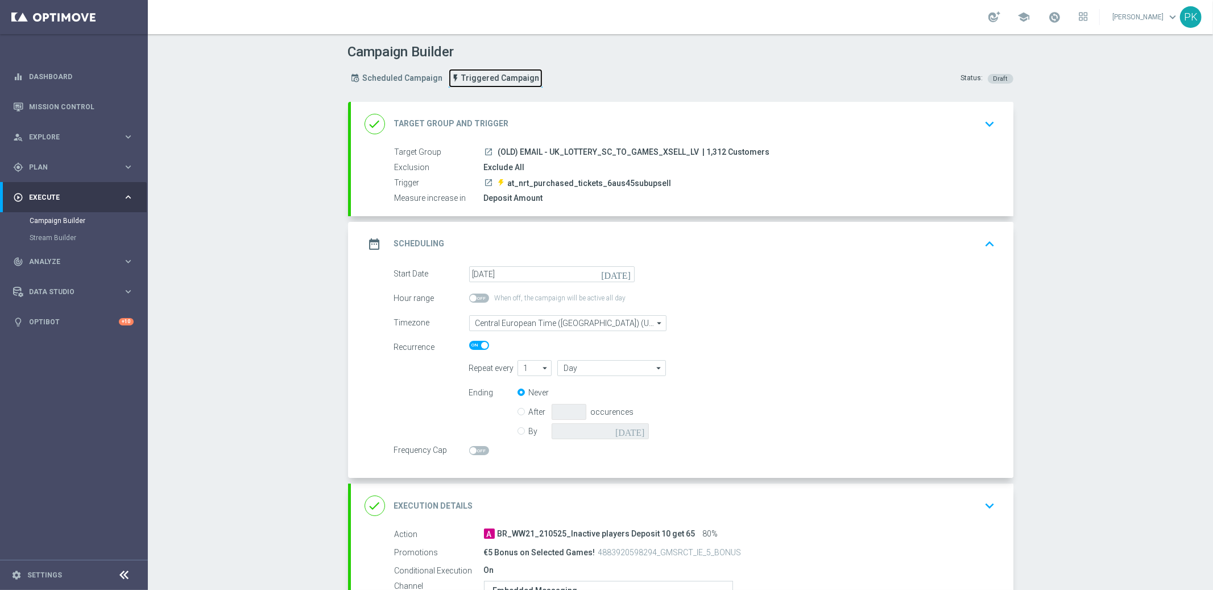
click at [483, 74] on span "Triggered Campaign" at bounding box center [501, 78] width 78 height 10
click at [412, 76] on span "Scheduled Campaign" at bounding box center [403, 78] width 80 height 10
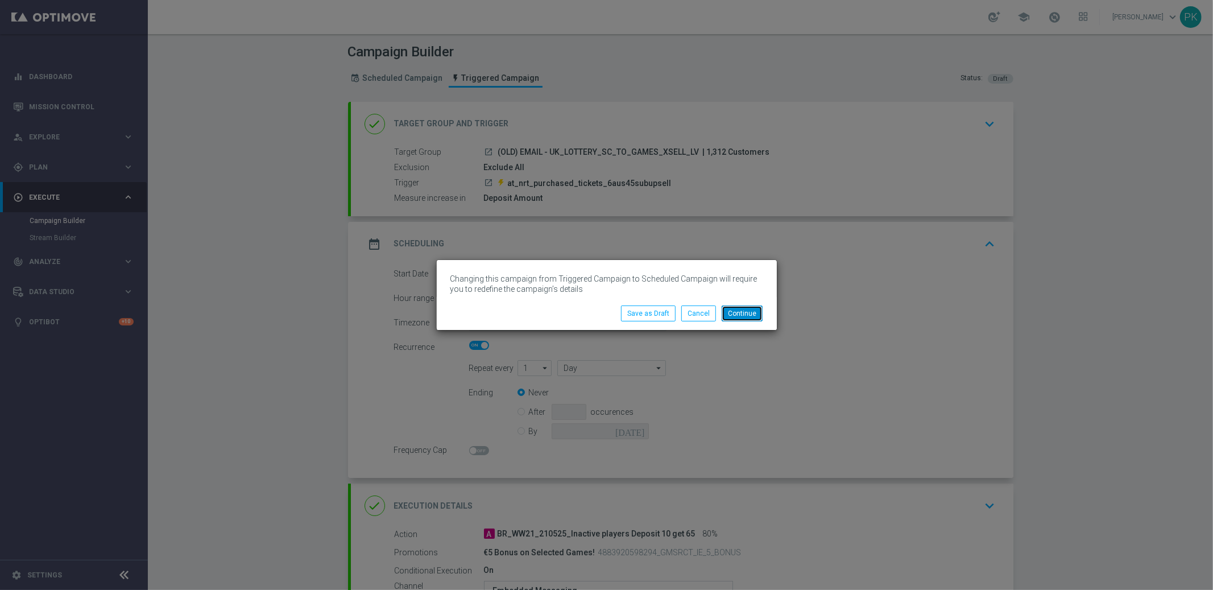
drag, startPoint x: 743, startPoint y: 315, endPoint x: 713, endPoint y: 288, distance: 40.3
click at [743, 315] on button "Continue" at bounding box center [742, 313] width 41 height 16
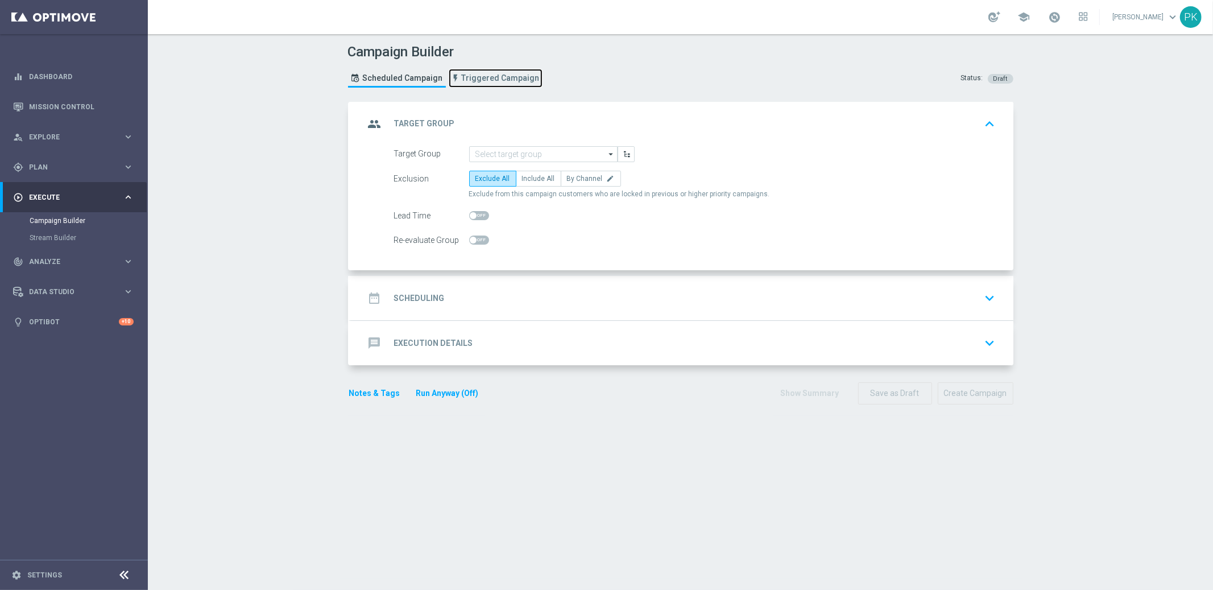
click at [475, 76] on span "Triggered Campaign" at bounding box center [501, 78] width 78 height 10
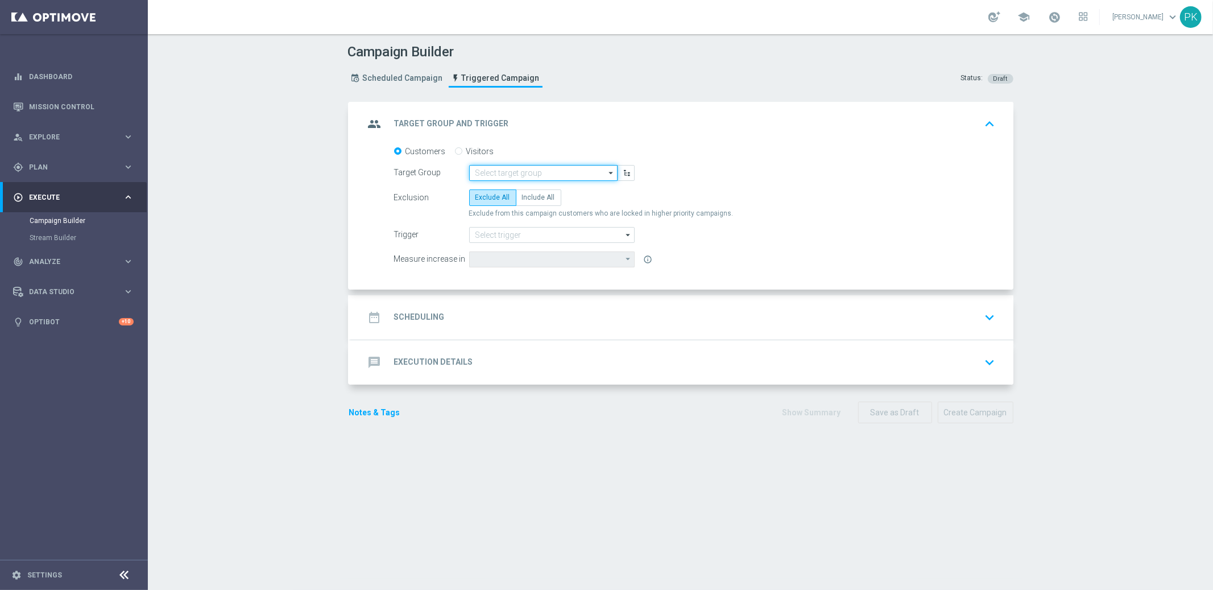
click at [536, 173] on input at bounding box center [543, 173] width 148 height 16
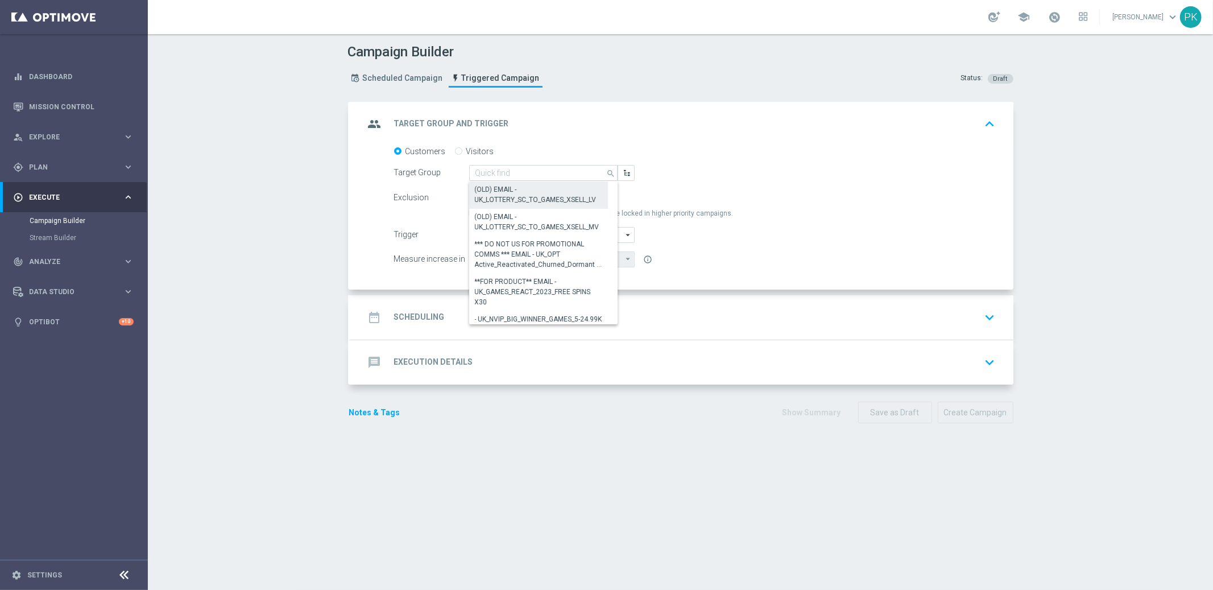
click at [529, 193] on div "(OLD) EMAIL - UK_LOTTERY_SC_TO_GAMES_XSELL_LV" at bounding box center [539, 194] width 128 height 20
type input "(OLD) EMAIL - UK_LOTTERY_SC_TO_GAMES_XSELL_LV"
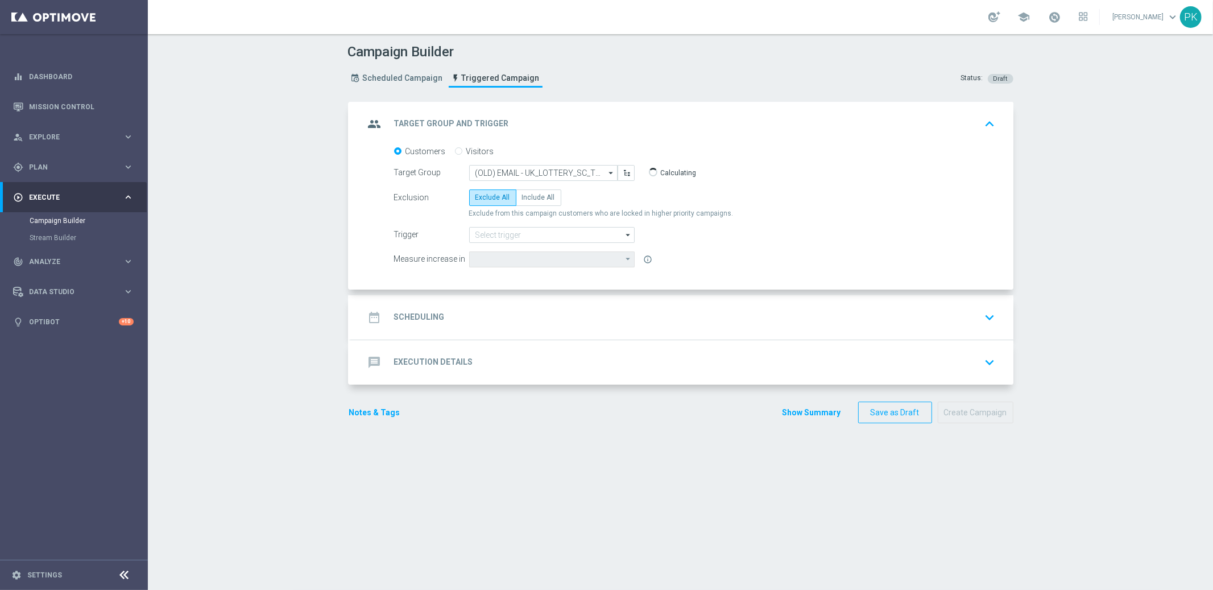
type input "Deposit Amount"
click at [509, 231] on input at bounding box center [552, 235] width 166 height 16
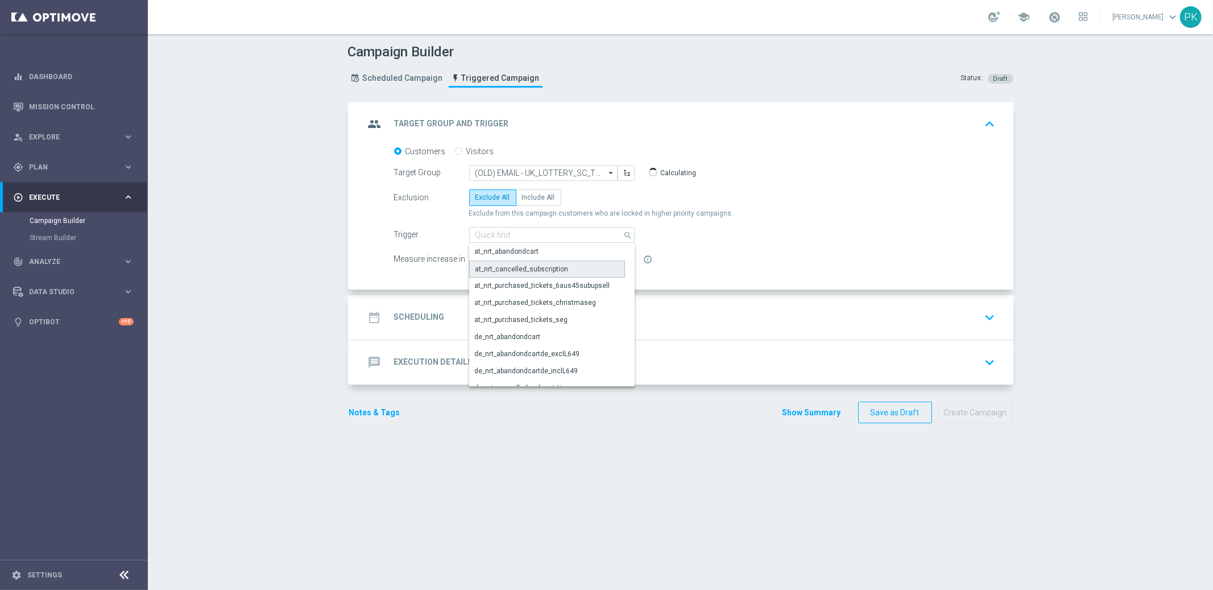
click at [513, 266] on div "at_nrt_cancelled_subscription" at bounding box center [521, 269] width 93 height 10
type input "at_nrt_cancelled_subscription"
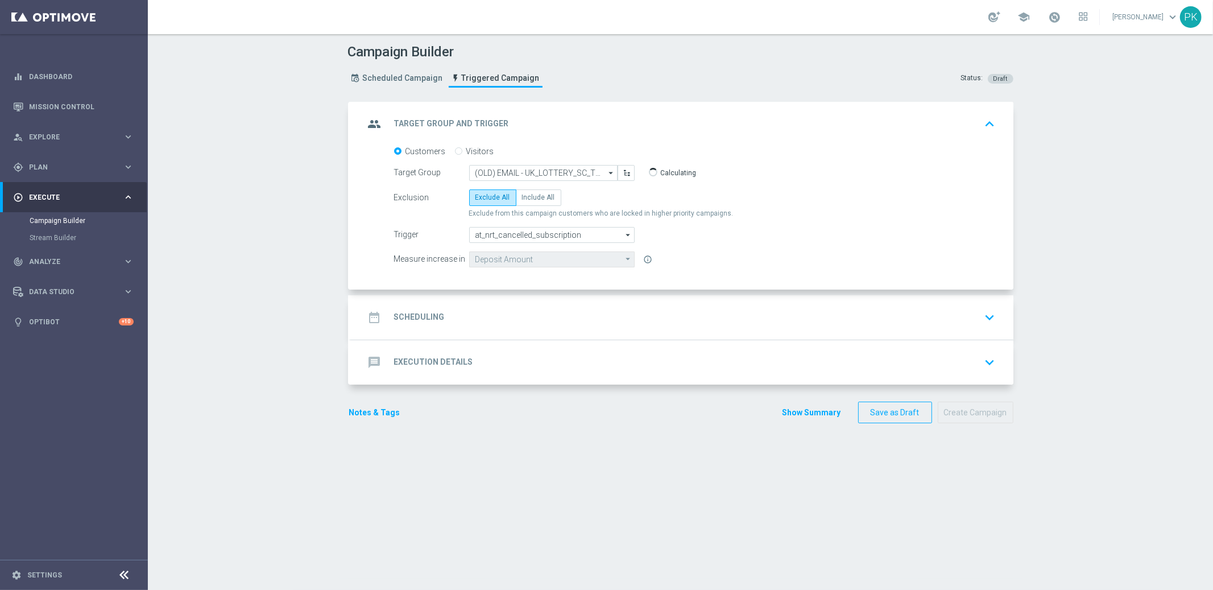
click at [477, 312] on div "date_range Scheduling keyboard_arrow_down" at bounding box center [682, 318] width 635 height 22
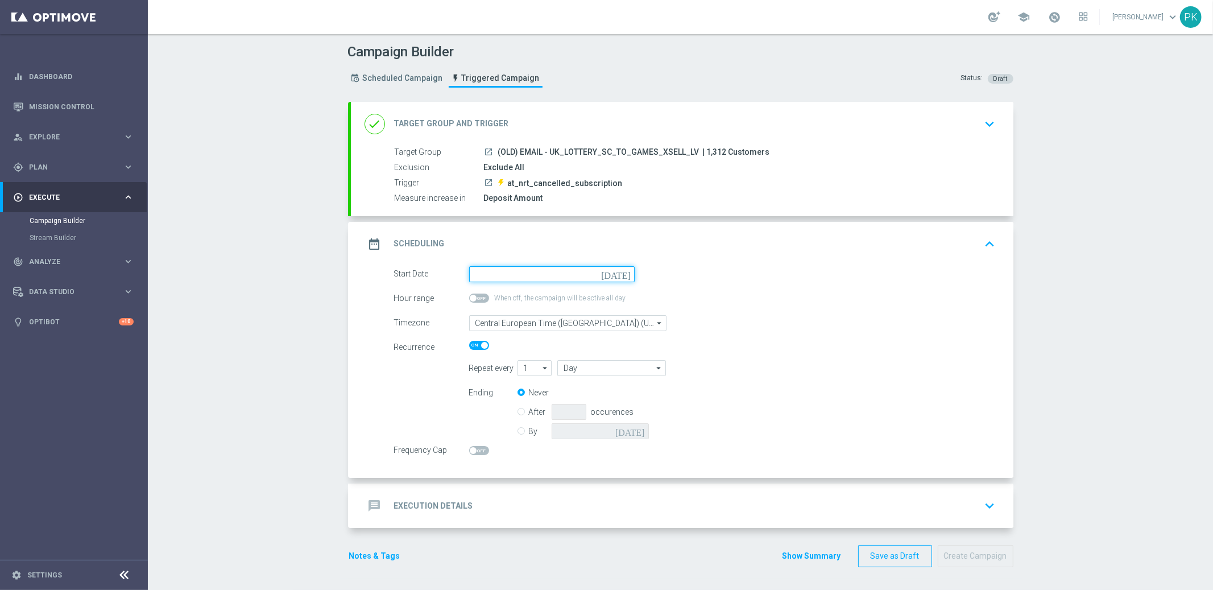
click at [527, 273] on input at bounding box center [552, 274] width 166 height 16
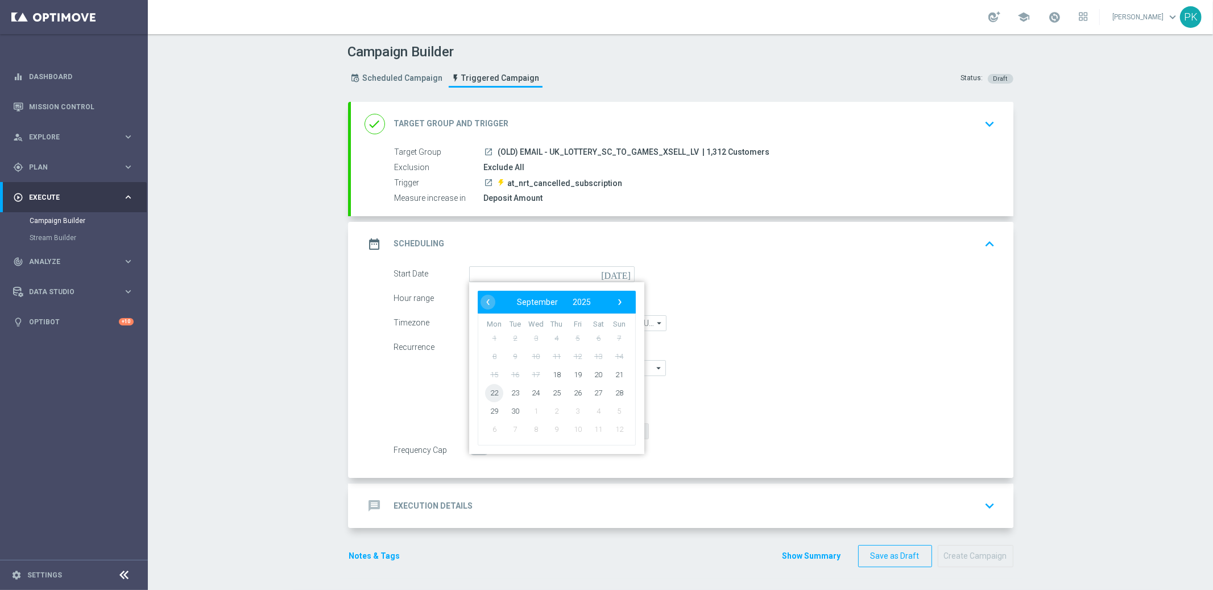
click at [485, 392] on span "22" at bounding box center [494, 392] width 18 height 18
type input "22 Sep 2025"
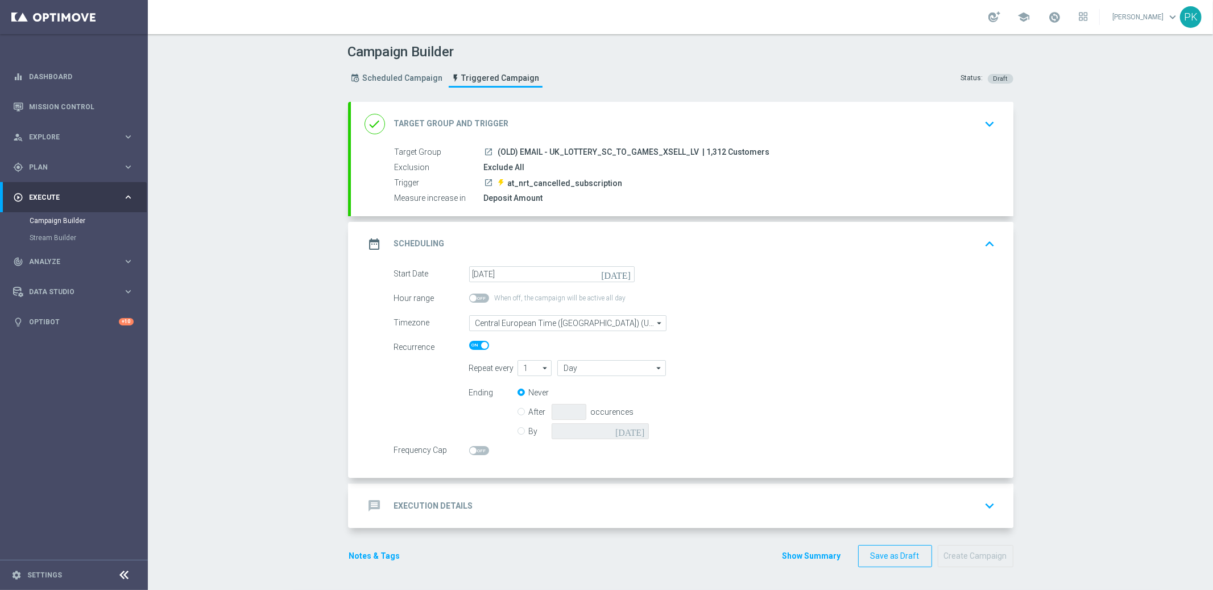
drag, startPoint x: 711, startPoint y: 271, endPoint x: 643, endPoint y: 288, distance: 70.3
click at [711, 272] on div "Start Date 22 Sep 2025 today" at bounding box center [695, 274] width 619 height 16
click at [766, 343] on div at bounding box center [629, 346] width 320 height 10
click at [689, 233] on div "date_range Scheduling keyboard_arrow_up" at bounding box center [682, 244] width 635 height 22
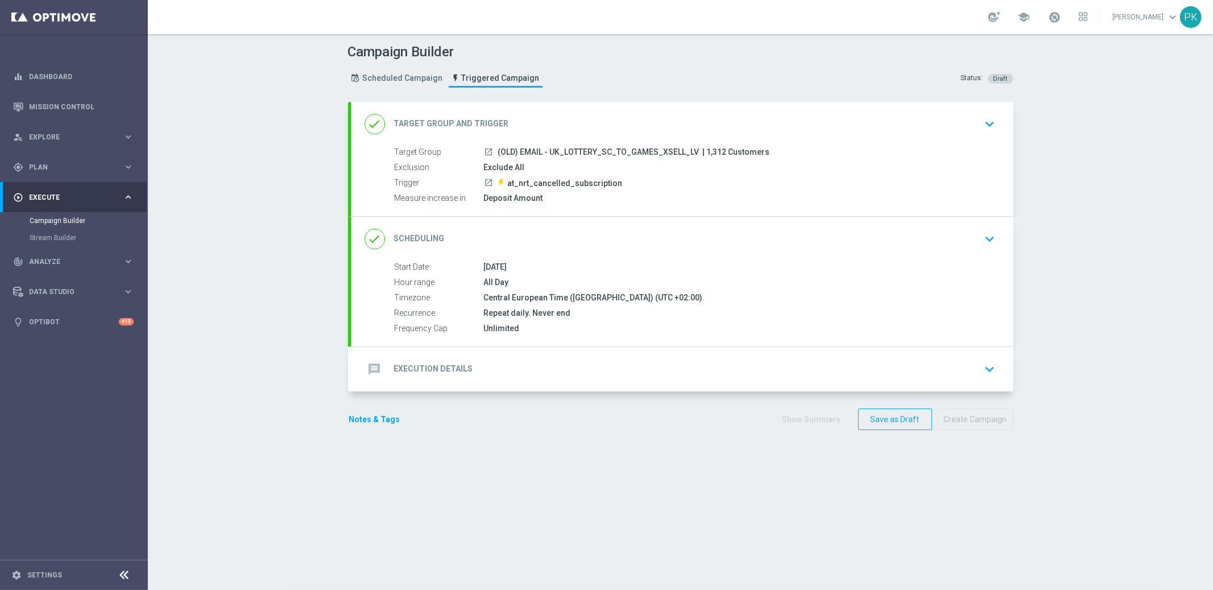
click at [597, 367] on div "message Execution Details keyboard_arrow_down" at bounding box center [682, 369] width 635 height 22
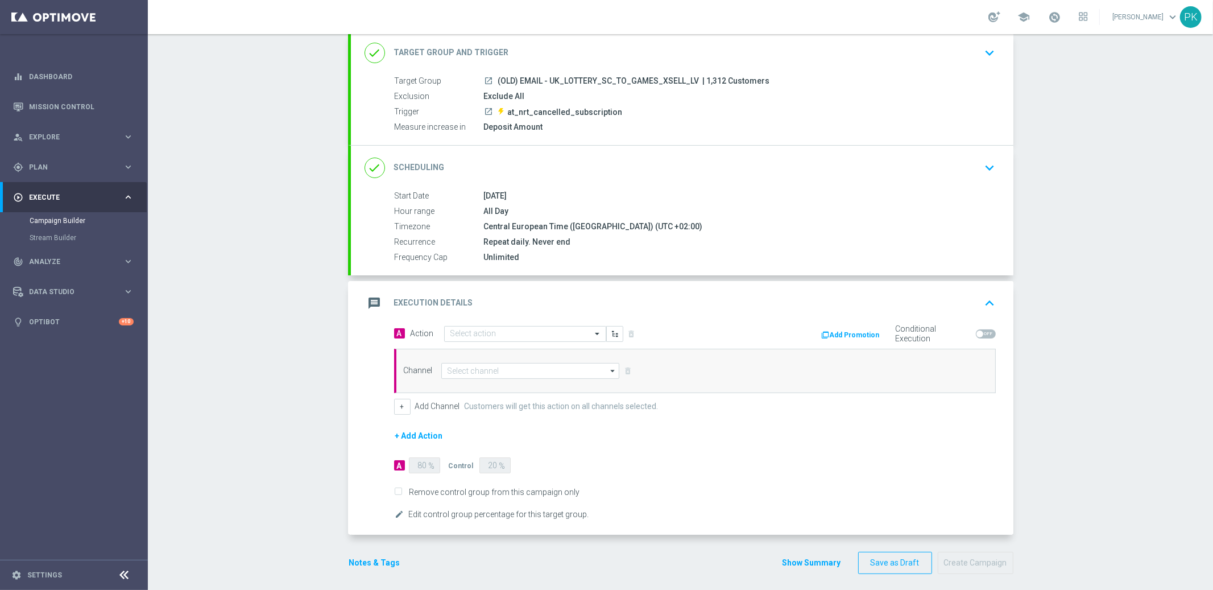
scroll to position [77, 0]
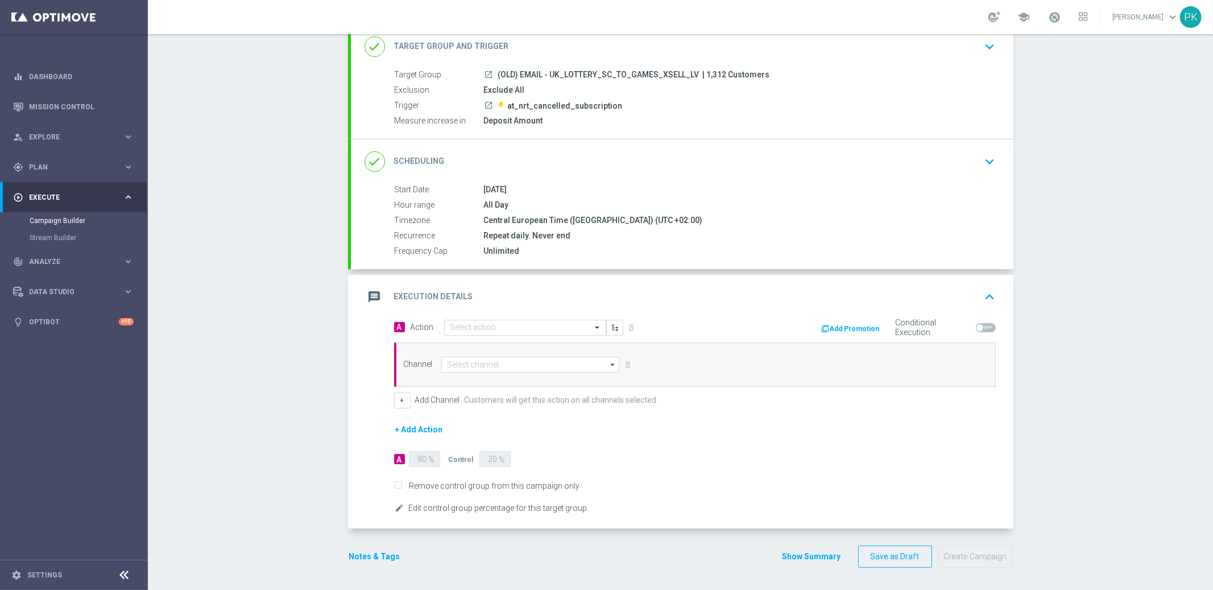
click at [857, 326] on button "Add Promotion" at bounding box center [852, 328] width 63 height 13
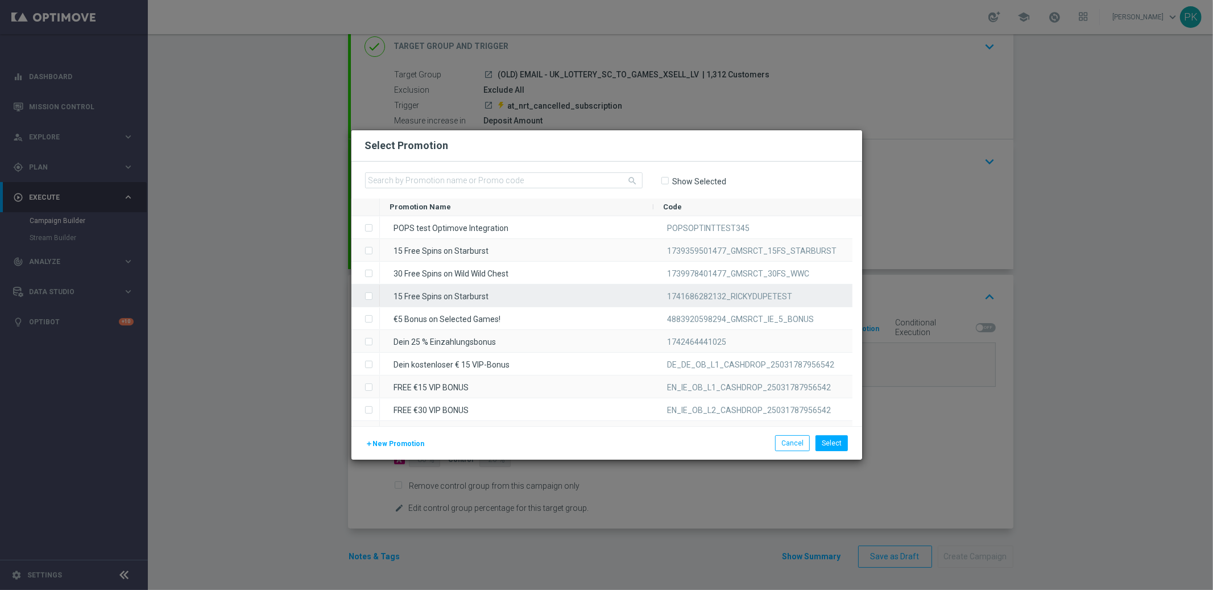
click at [444, 289] on div "15 Free Spins on Starburst" at bounding box center [517, 295] width 274 height 22
click at [831, 444] on button "Select" at bounding box center [832, 443] width 32 height 16
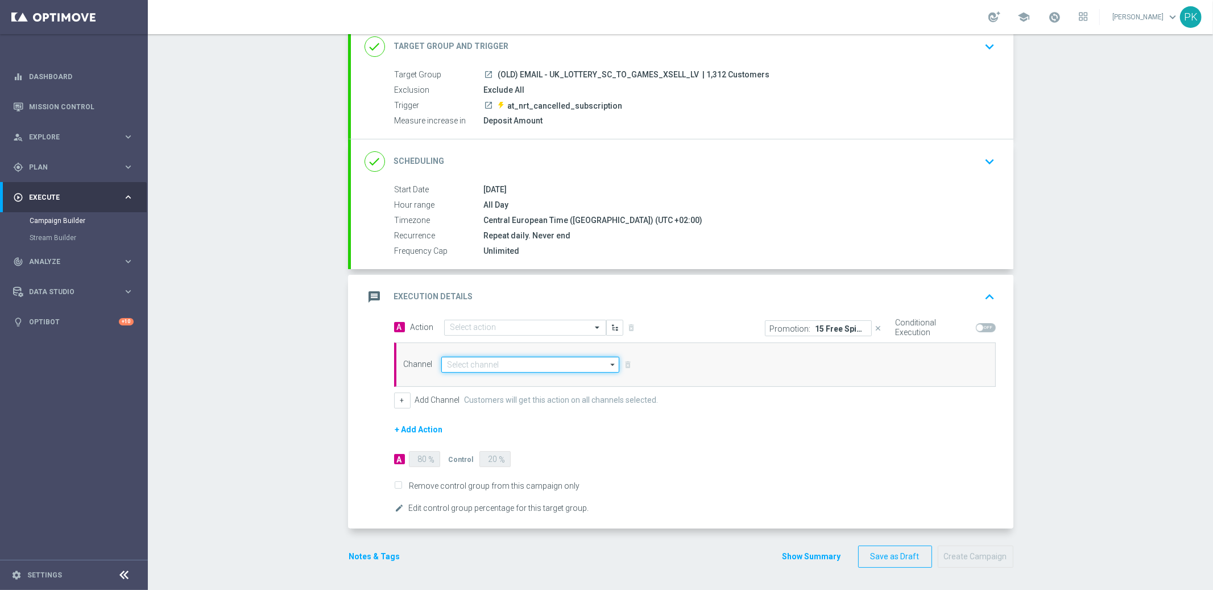
click at [481, 365] on input at bounding box center [530, 365] width 179 height 16
click at [502, 378] on div "Embedded Messaging" at bounding box center [482, 381] width 71 height 10
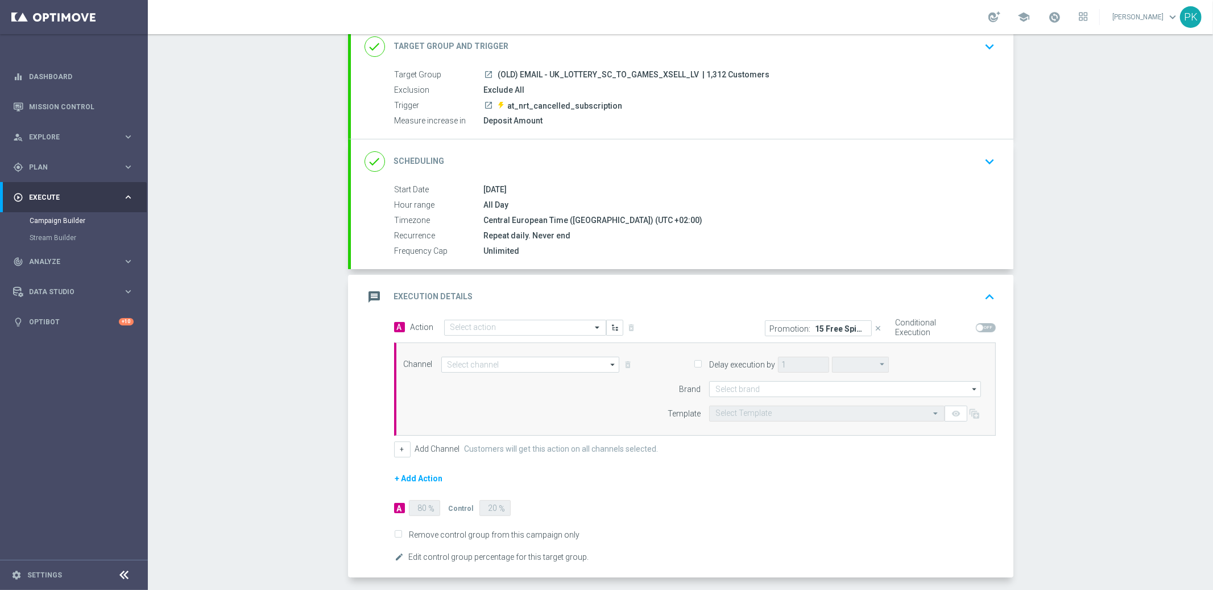
type input "Embedded Messaging"
type input "hours"
click at [496, 365] on input "Embedded Messaging" at bounding box center [530, 365] width 179 height 16
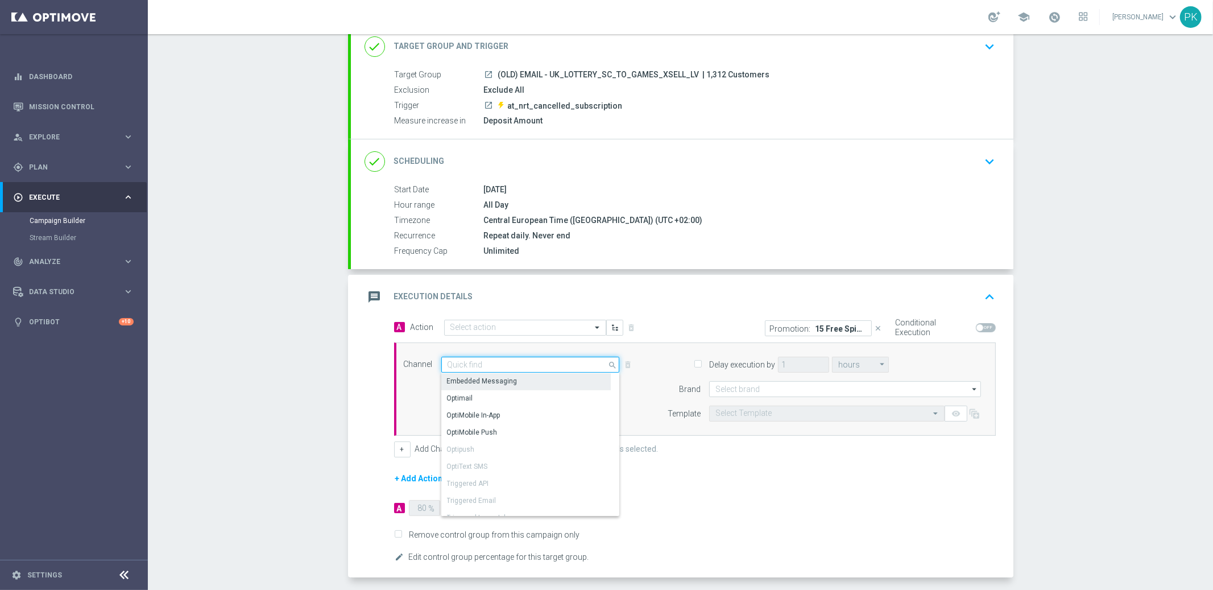
click at [496, 365] on input at bounding box center [530, 365] width 179 height 16
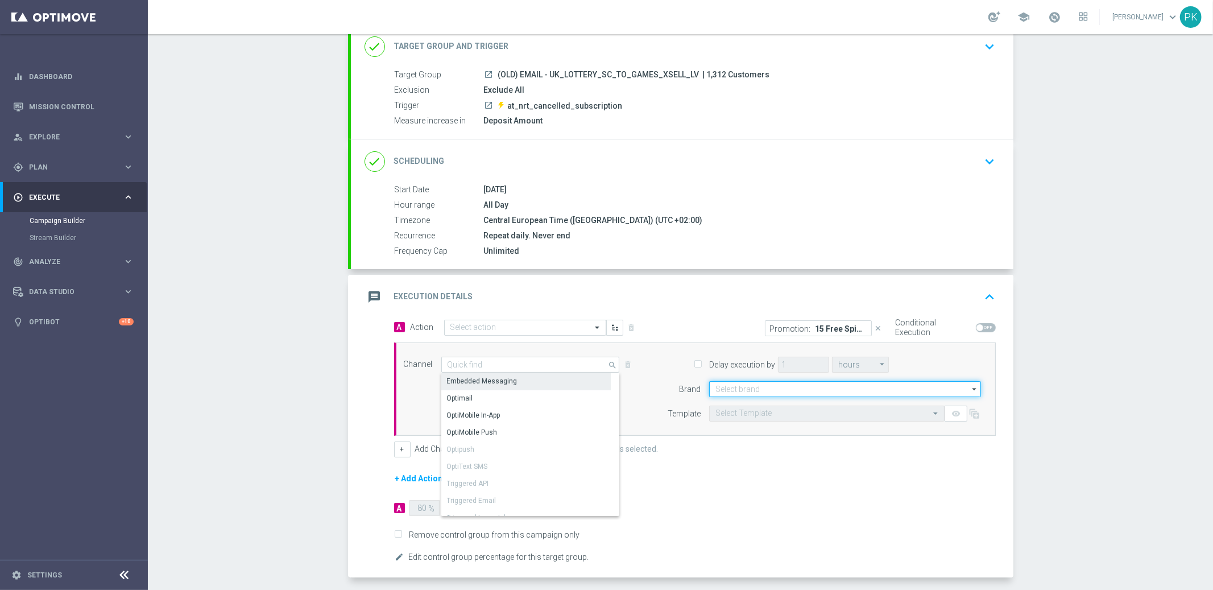
click at [838, 392] on input at bounding box center [845, 389] width 272 height 16
type input "Embedded Messaging"
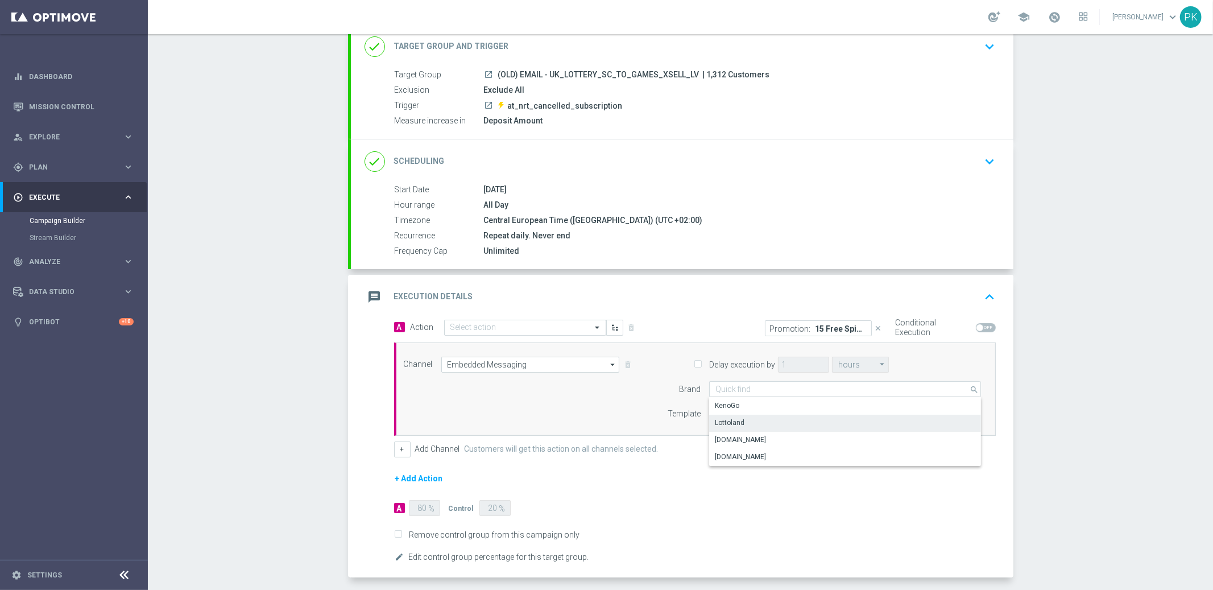
click at [784, 417] on div "Lottoland" at bounding box center [845, 423] width 272 height 16
type input "Lottoland"
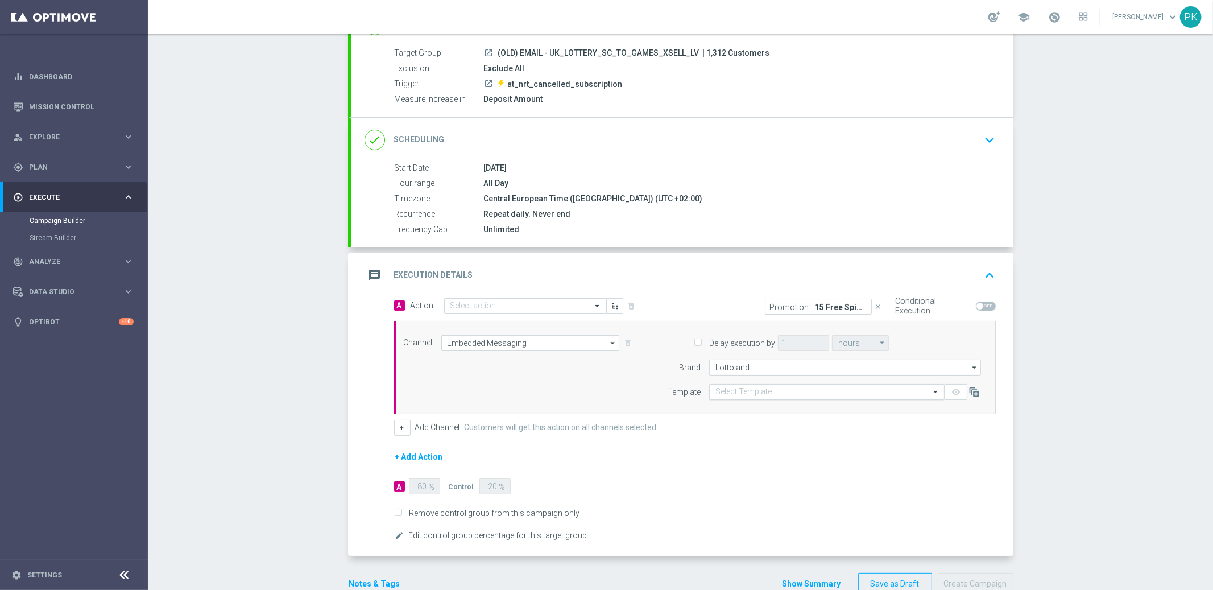
scroll to position [126, 0]
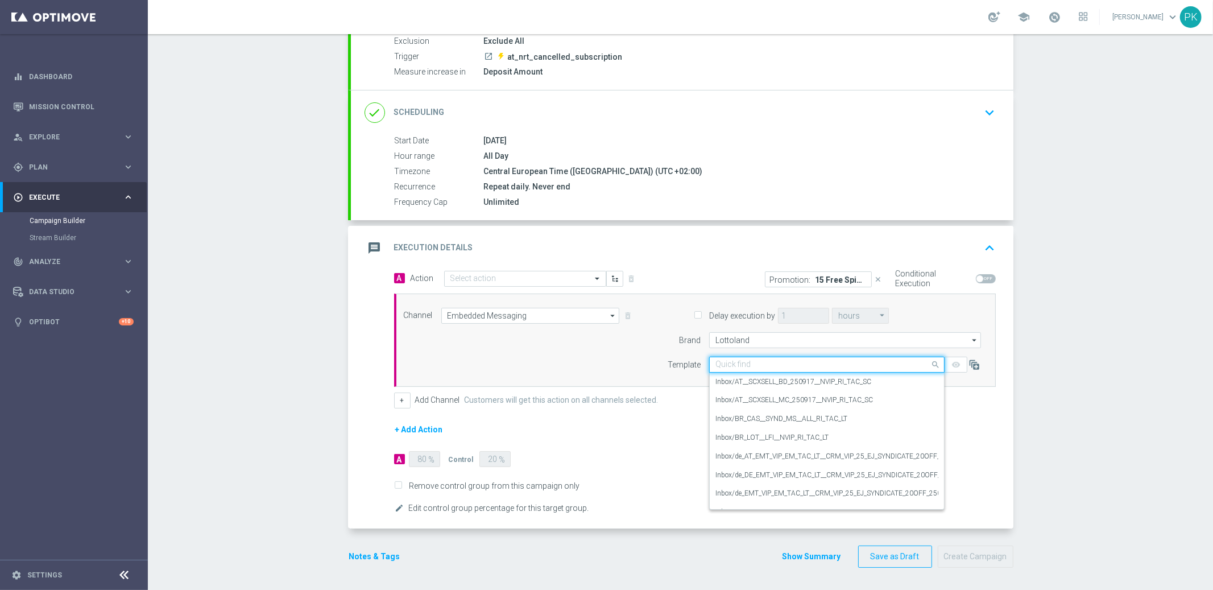
click at [836, 363] on input "text" at bounding box center [815, 365] width 200 height 10
click at [821, 383] on label "Inbox/AT__SCXSELL_BD_250917__NVIP_RI_TAC_SC" at bounding box center [793, 382] width 156 height 10
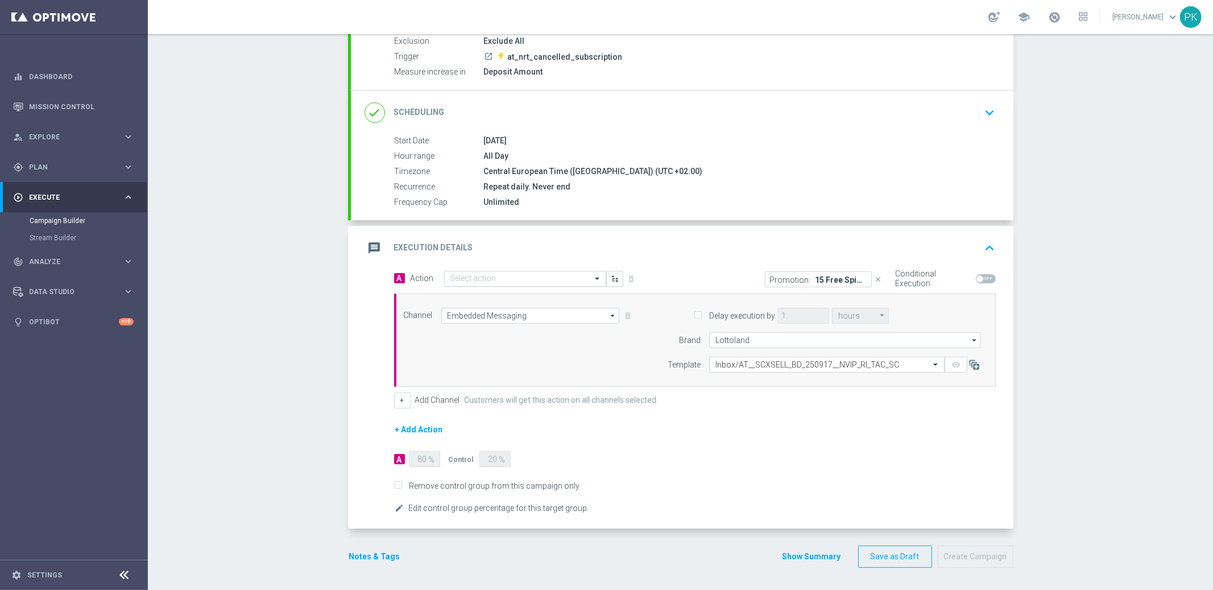
click at [505, 278] on input "text" at bounding box center [513, 279] width 127 height 10
click at [491, 293] on div "4 EJ for 2.00€ edit" at bounding box center [525, 296] width 150 height 19
click at [875, 276] on icon "close" at bounding box center [879, 279] width 8 height 8
click at [982, 280] on span at bounding box center [986, 278] width 20 height 9
click at [982, 280] on input "checkbox" at bounding box center [986, 278] width 20 height 9
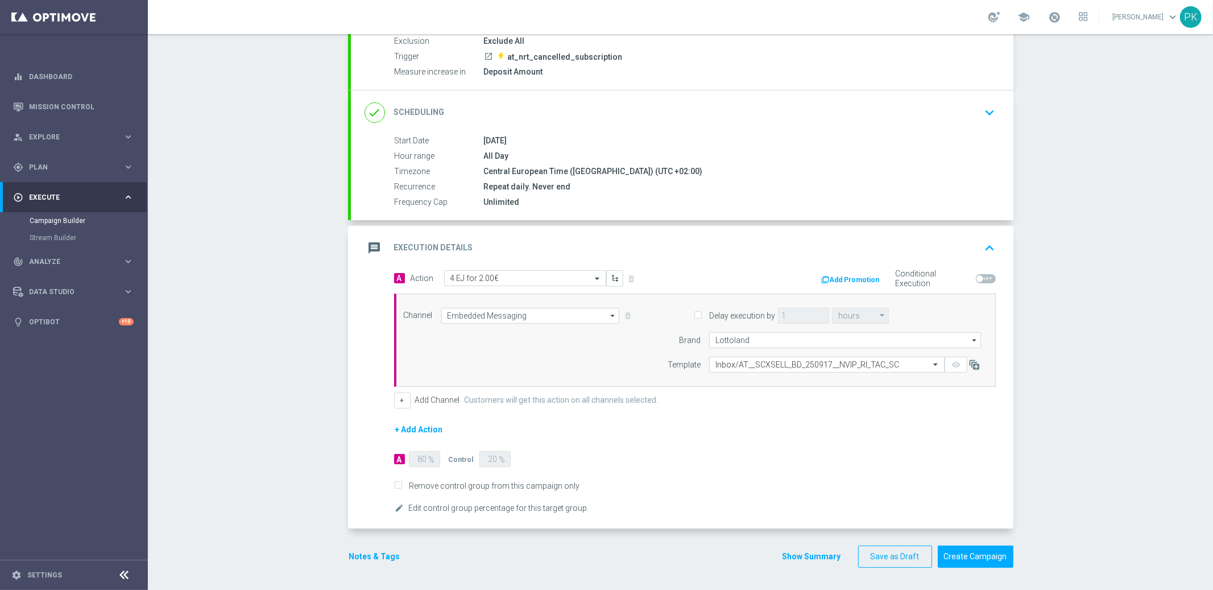
checkbox input "true"
